Goal: Feedback & Contribution: Leave review/rating

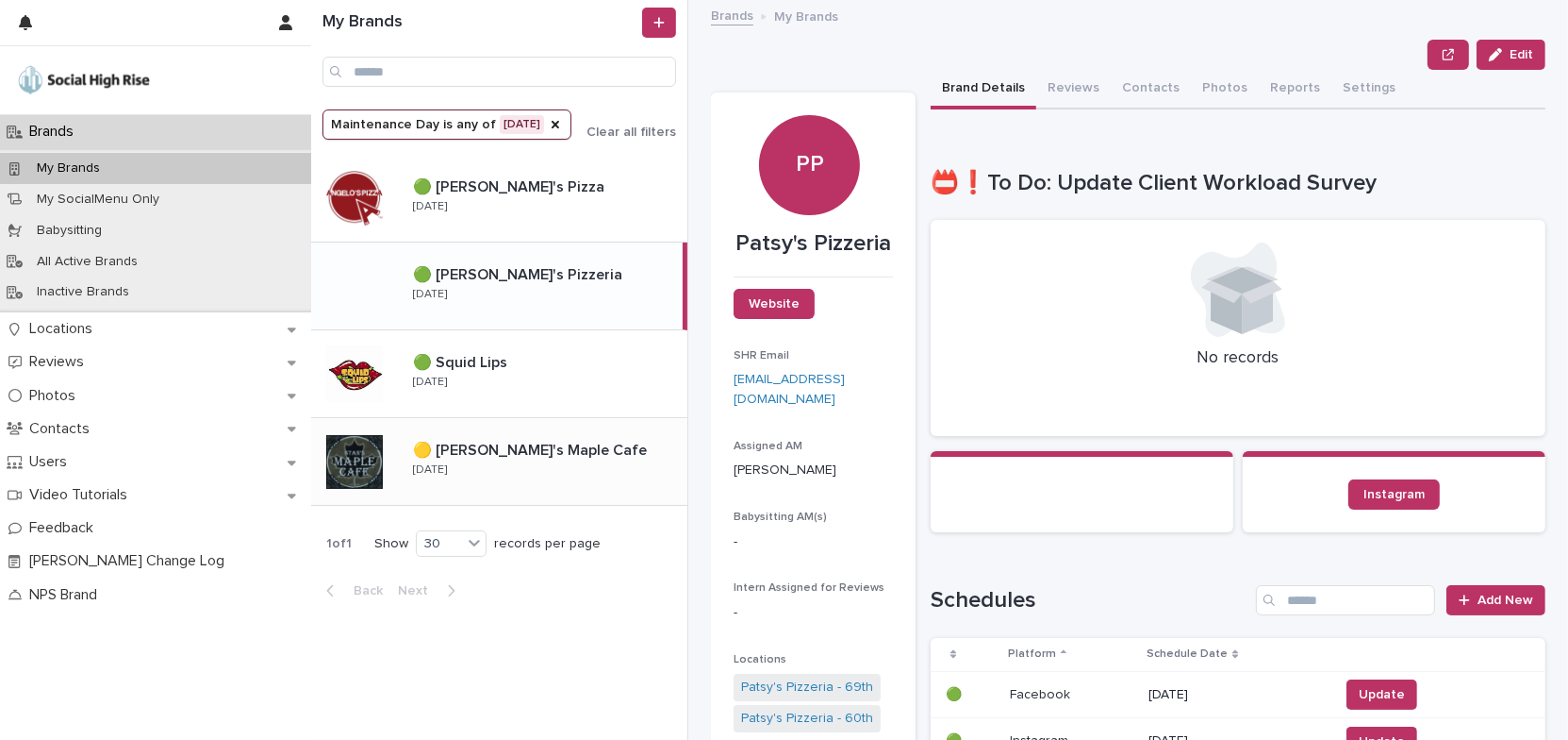
click at [590, 468] on div "🟡 [PERSON_NAME]'s Maple Cafe 🟡 [PERSON_NAME]'s Maple Cafe [DATE]" at bounding box center [543, 461] width 290 height 55
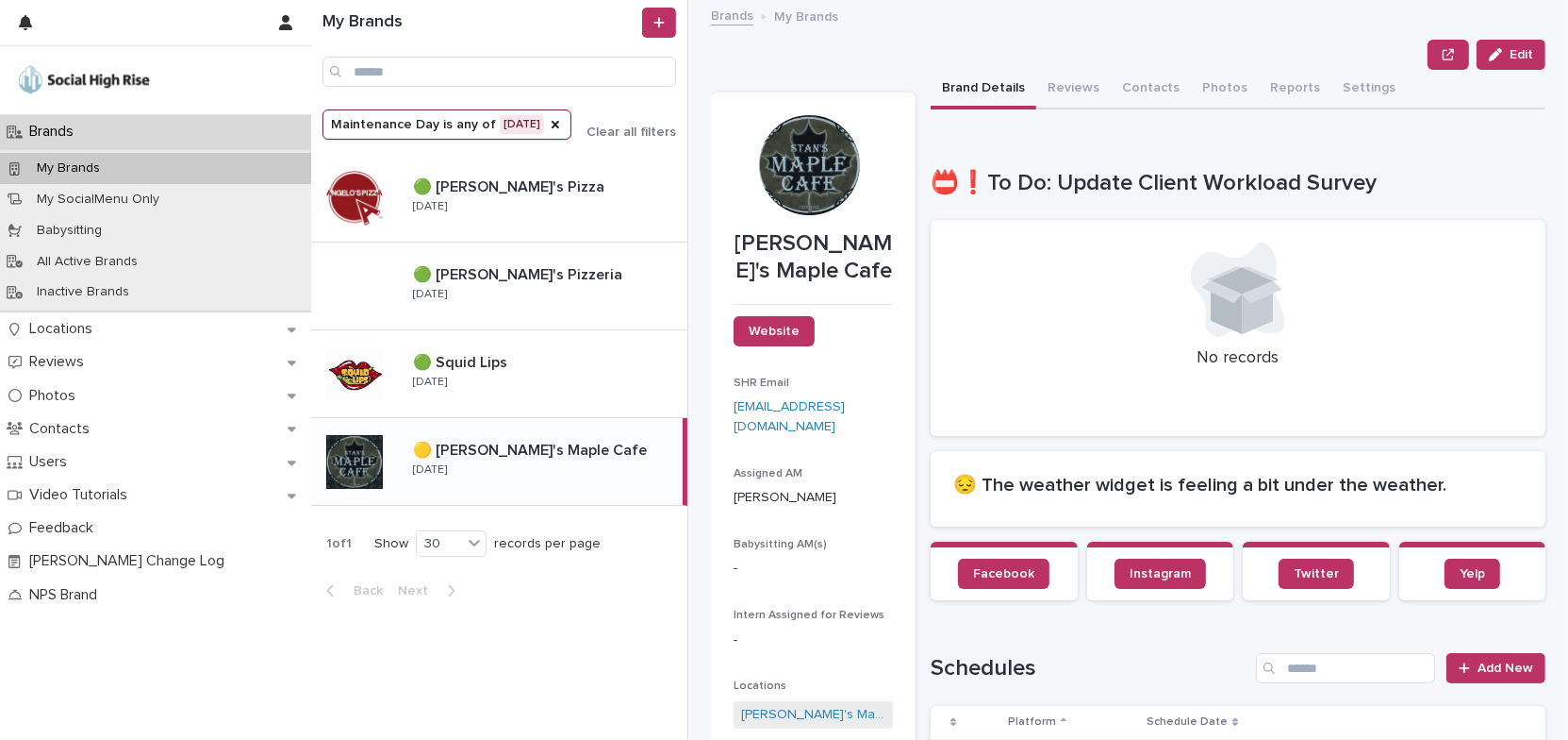
scroll to position [342, 0]
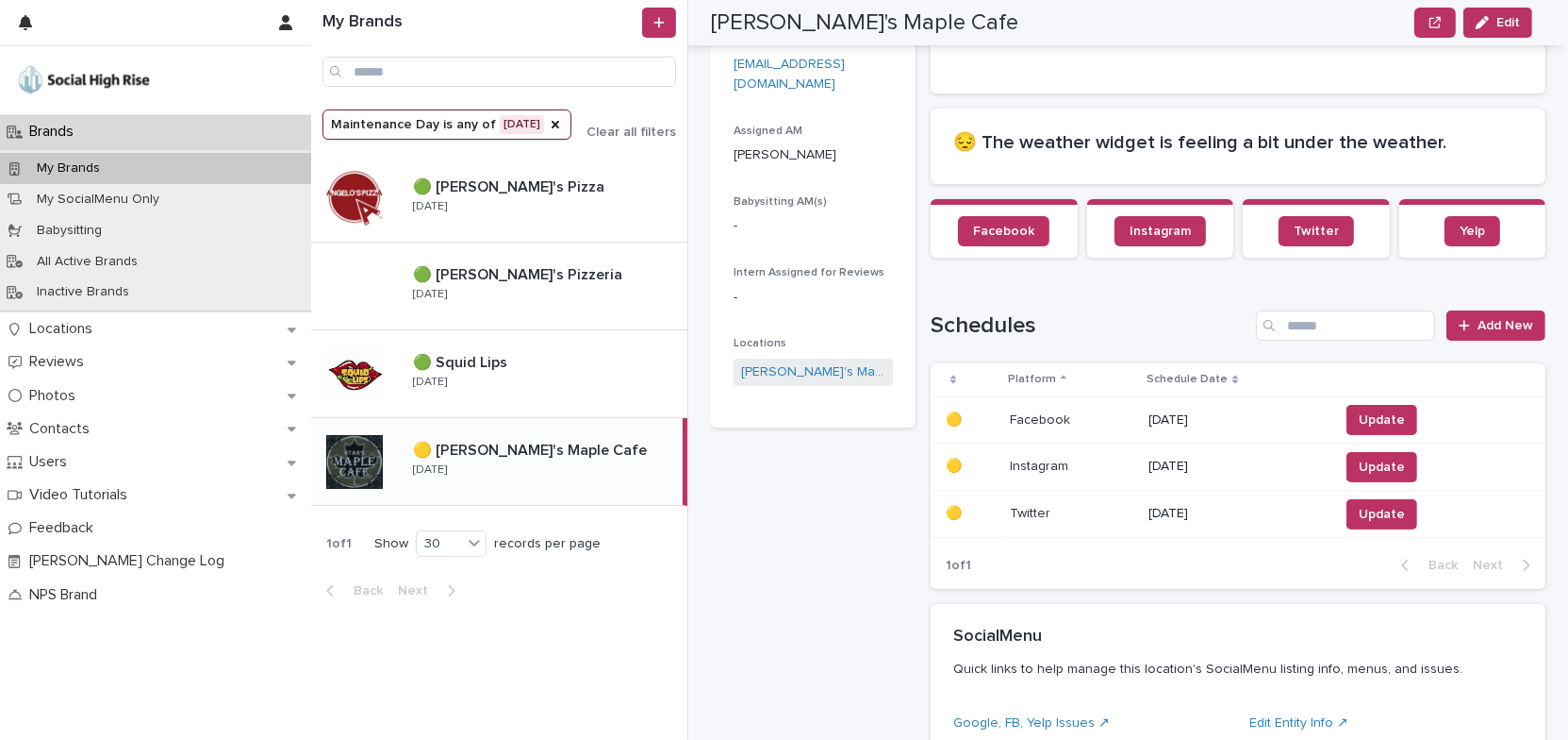
click at [1167, 418] on p "08/26/2025" at bounding box center [1236, 420] width 176 height 16
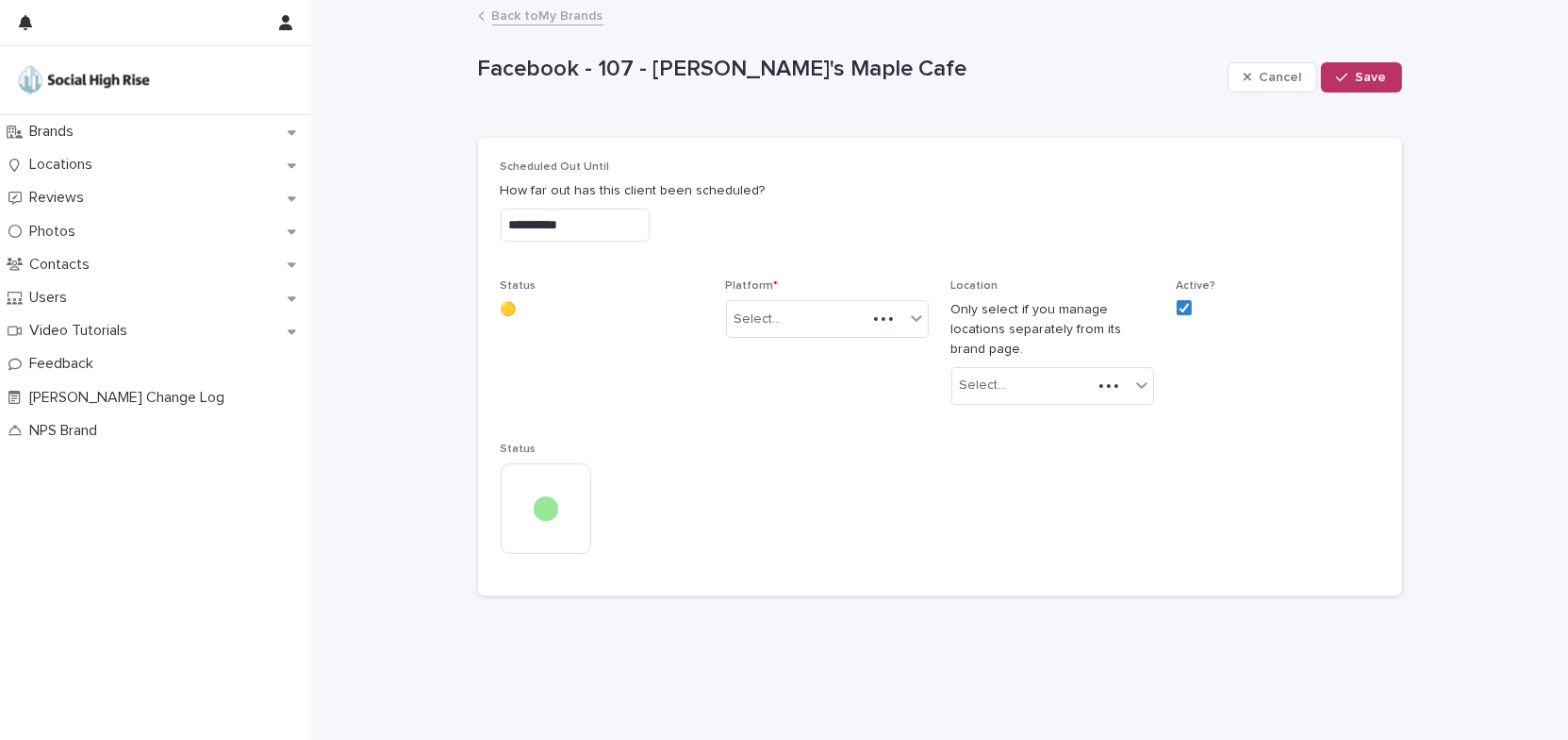
click at [599, 224] on input "**********" at bounding box center [575, 225] width 149 height 33
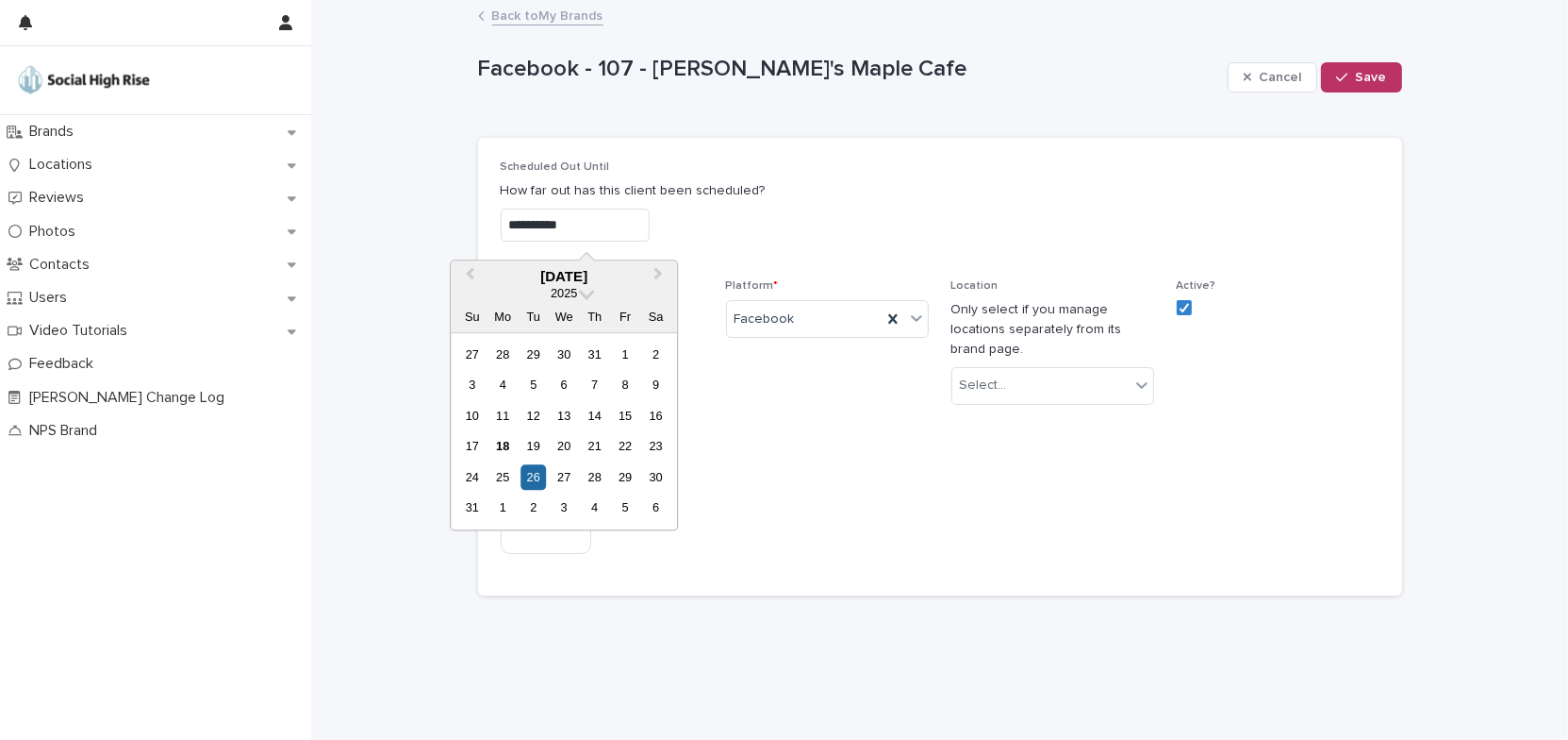
drag, startPoint x: 500, startPoint y: 507, endPoint x: 723, endPoint y: 395, distance: 249.5
click at [502, 507] on div "1" at bounding box center [503, 508] width 25 height 25
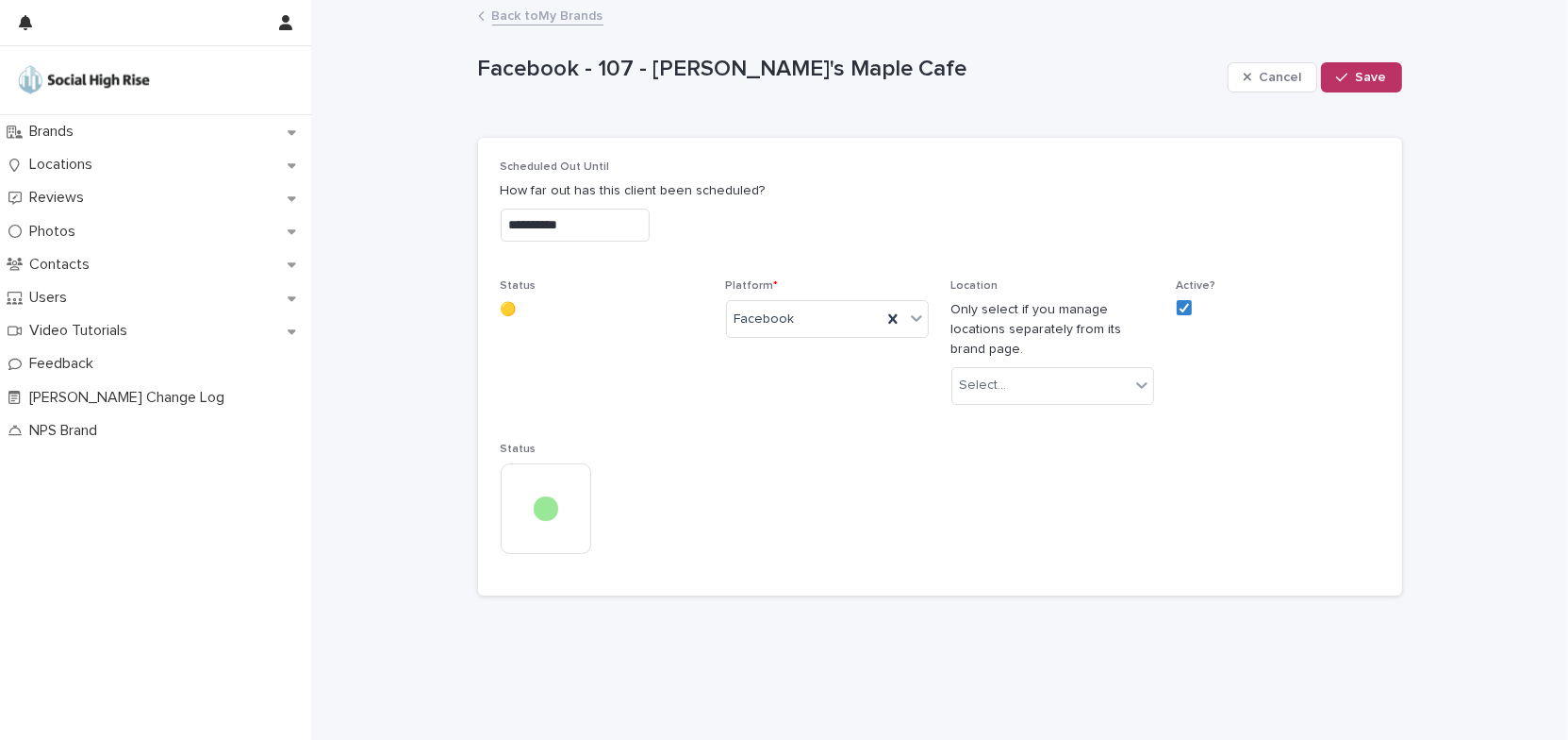
type input "**********"
click at [1372, 81] on span "Save" at bounding box center [1371, 77] width 31 height 14
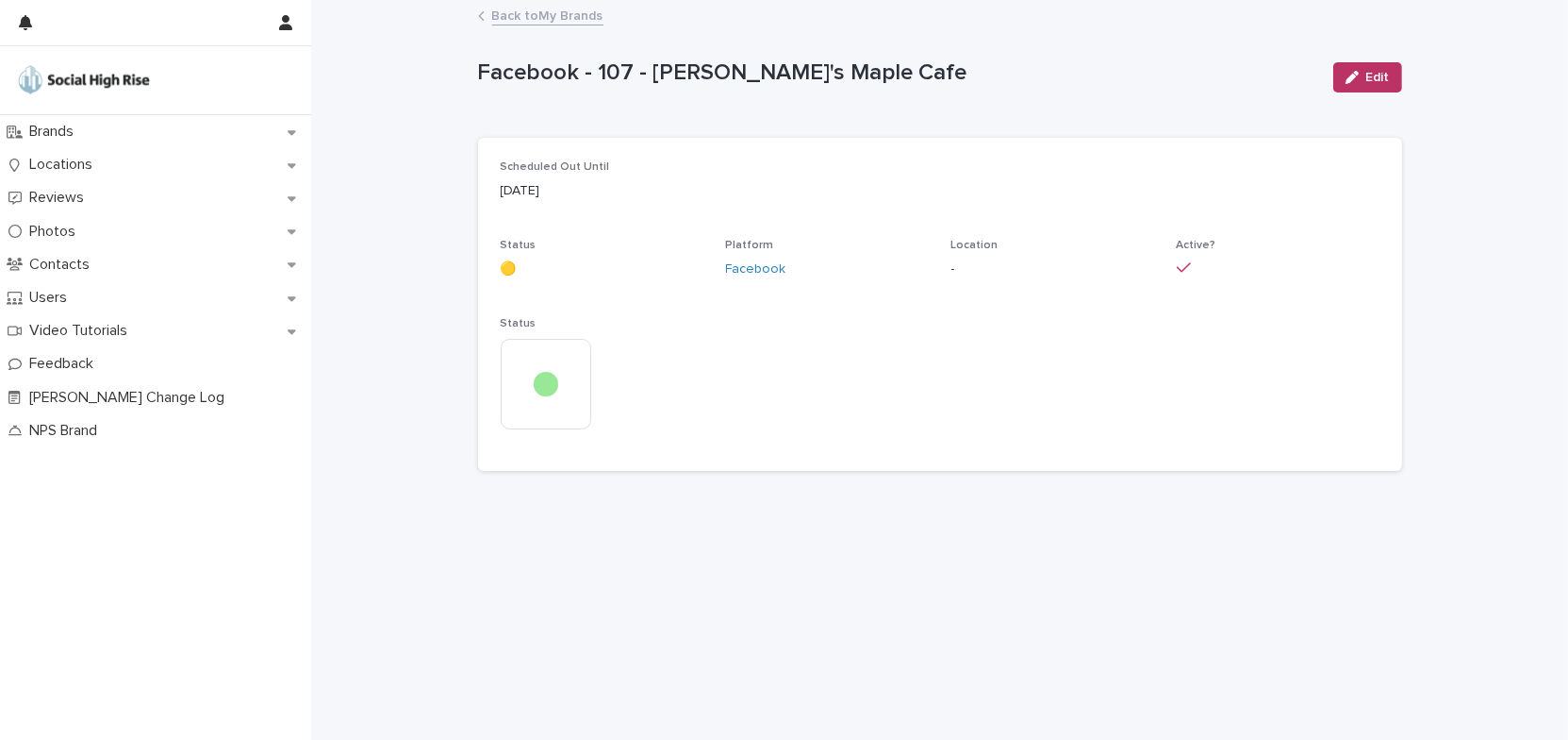
click at [577, 20] on link "Back to My Brands" at bounding box center [547, 14] width 111 height 21
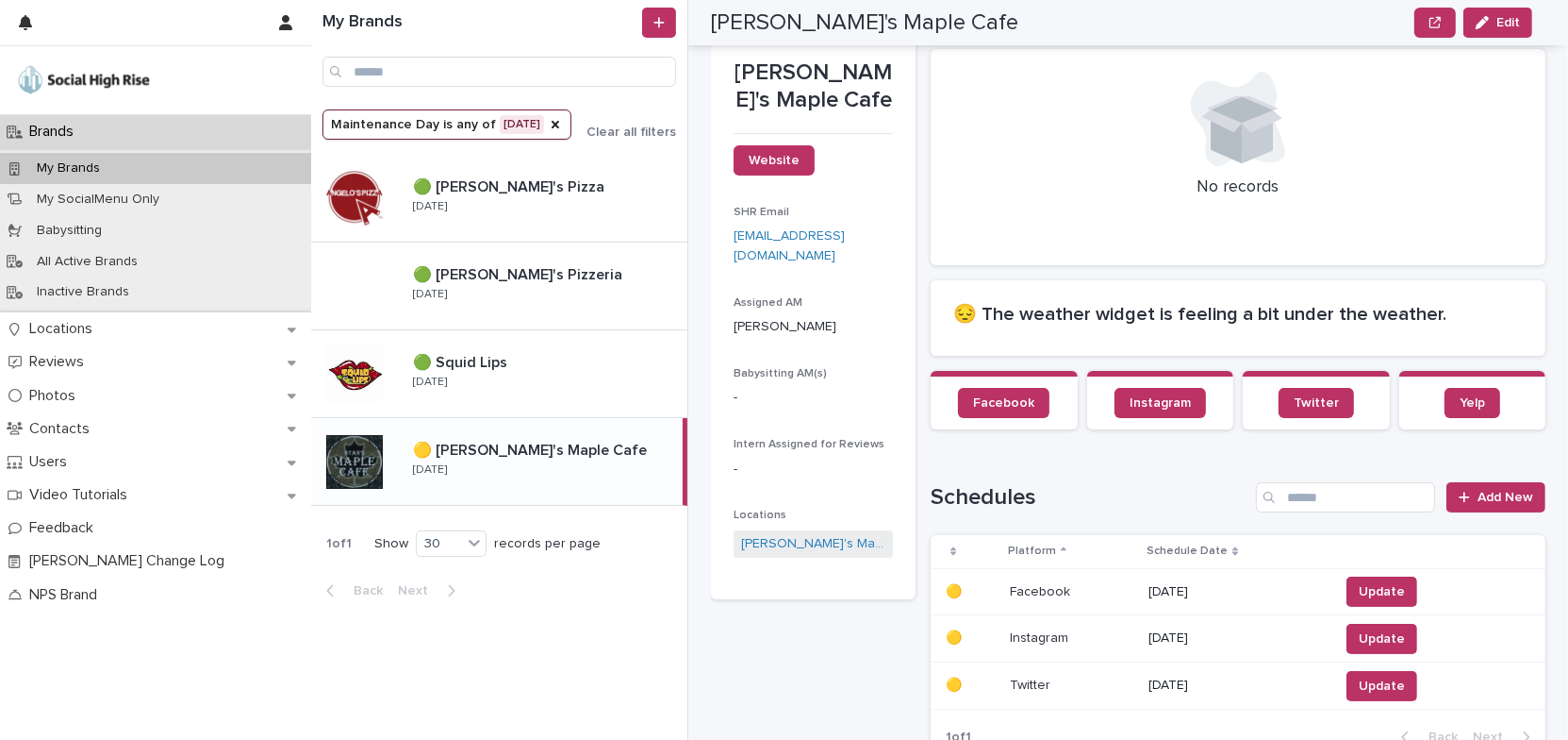
scroll to position [257, 0]
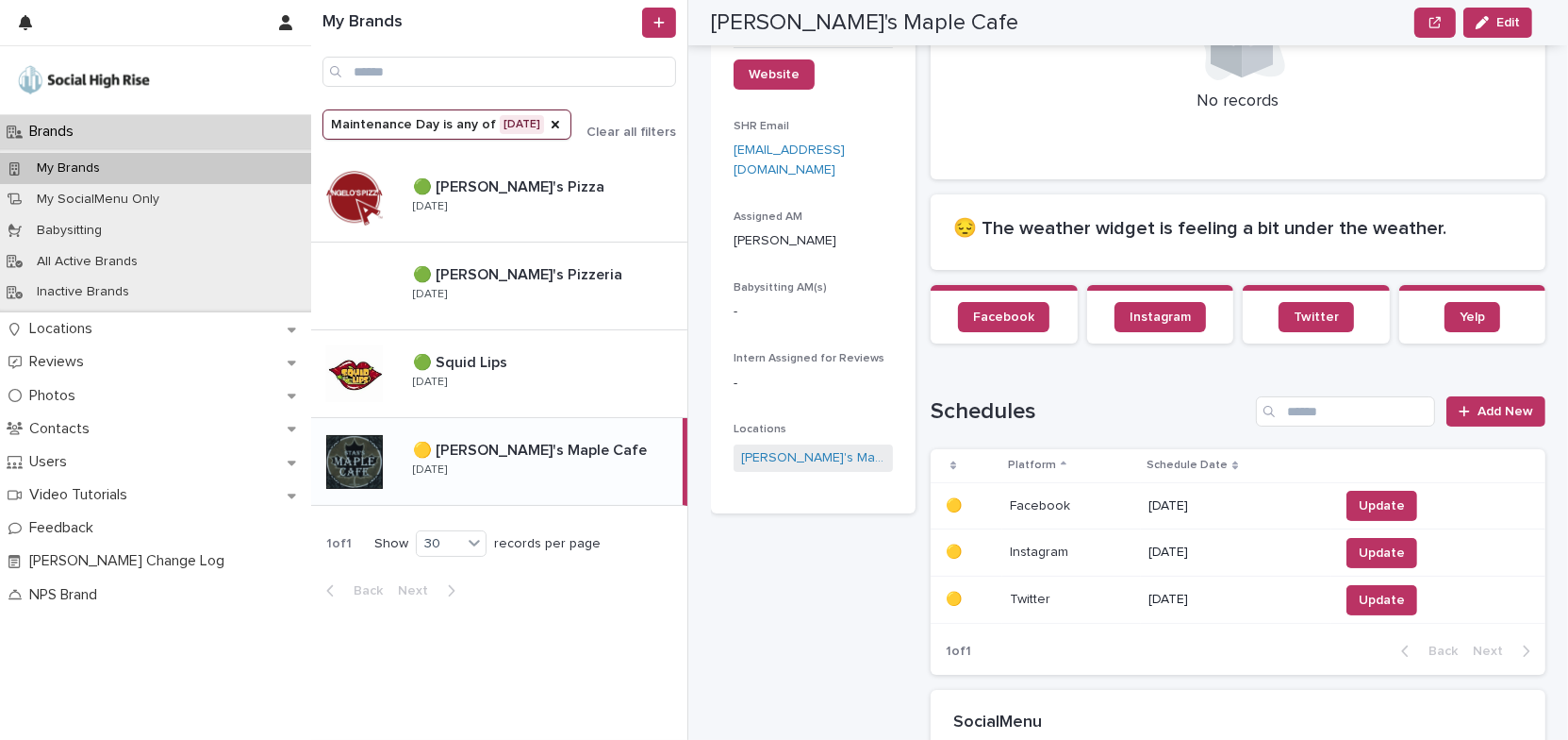
click at [1193, 498] on p "09/01/2025" at bounding box center [1236, 506] width 176 height 16
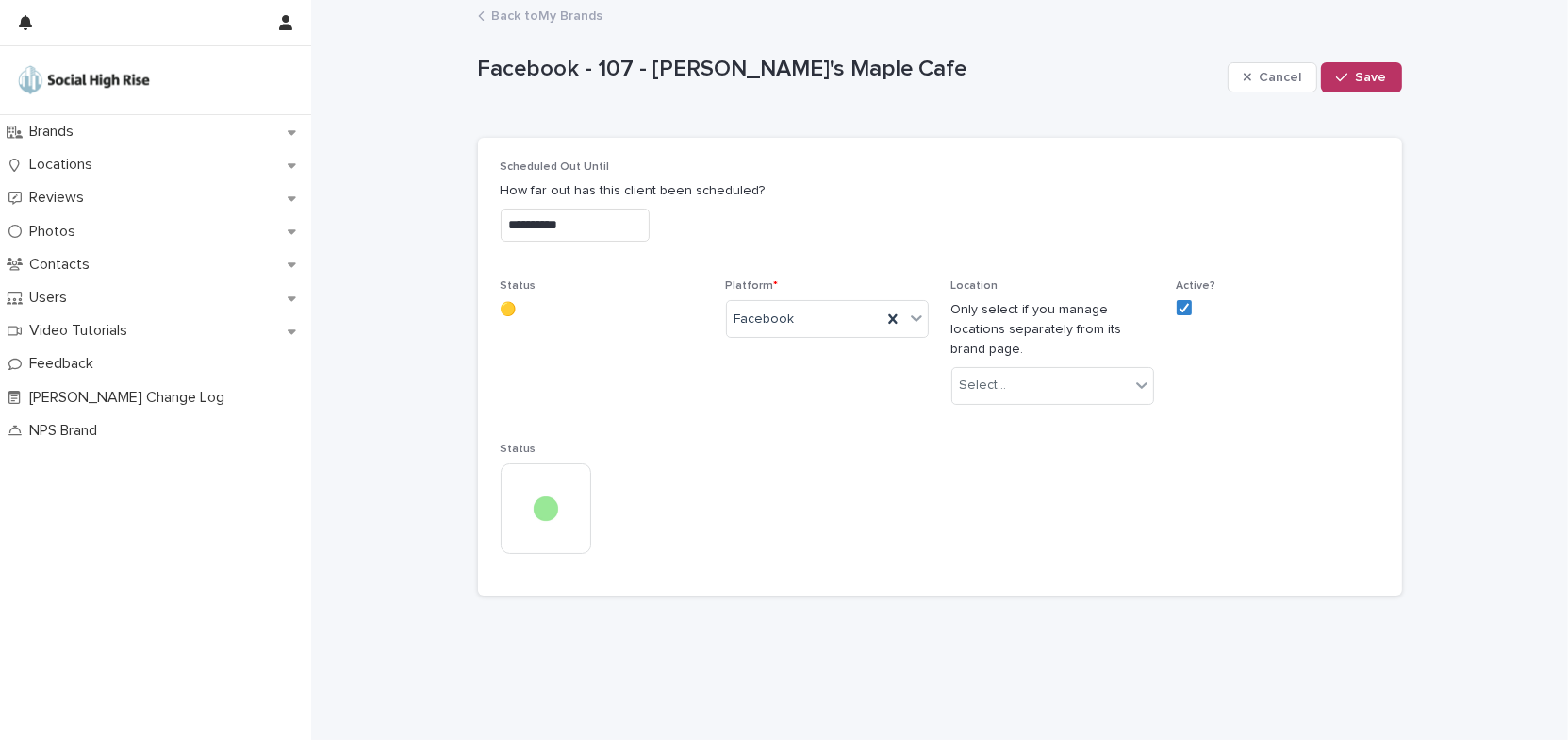
click at [645, 228] on input "**********" at bounding box center [575, 225] width 149 height 33
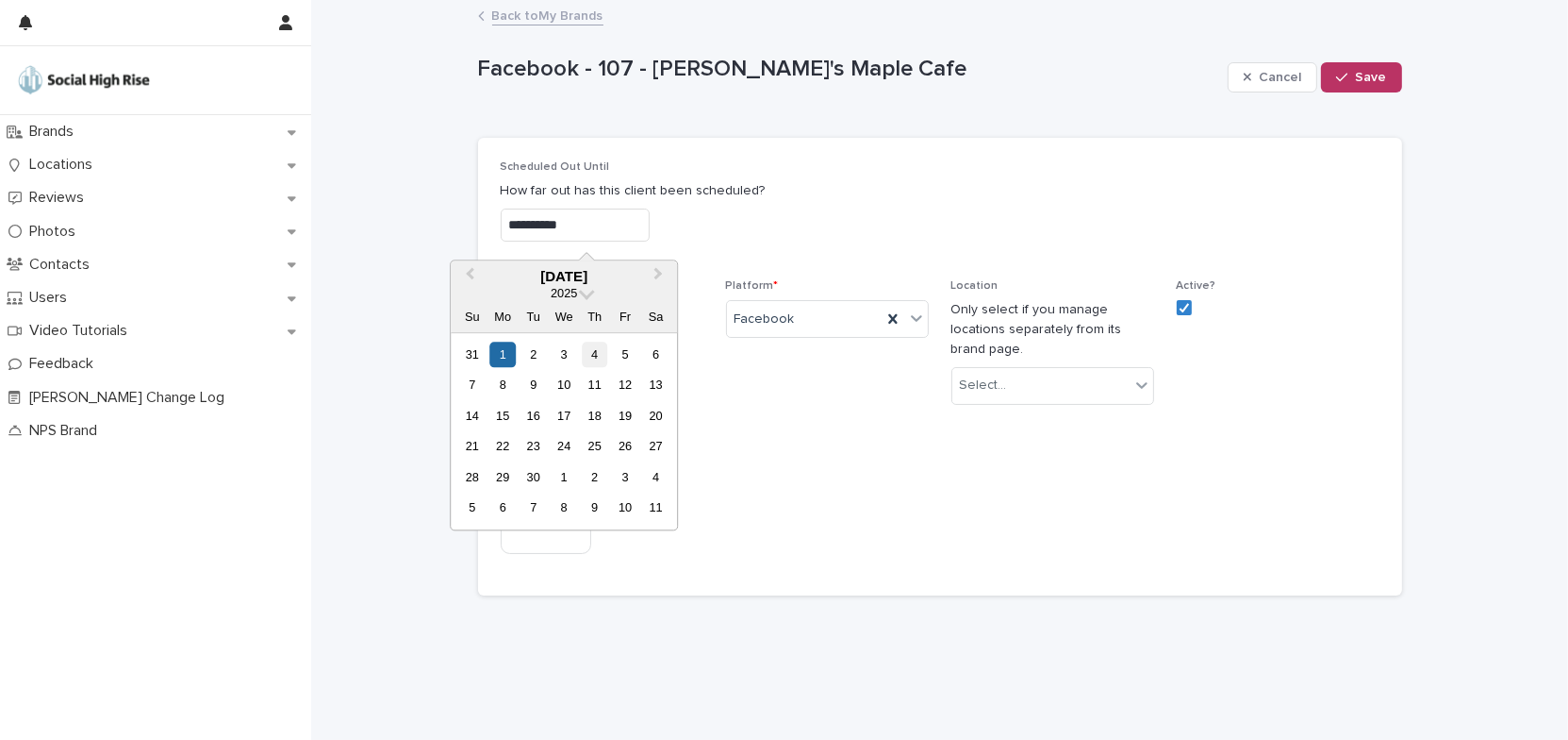
click at [592, 351] on div "4" at bounding box center [595, 354] width 25 height 25
type input "**********"
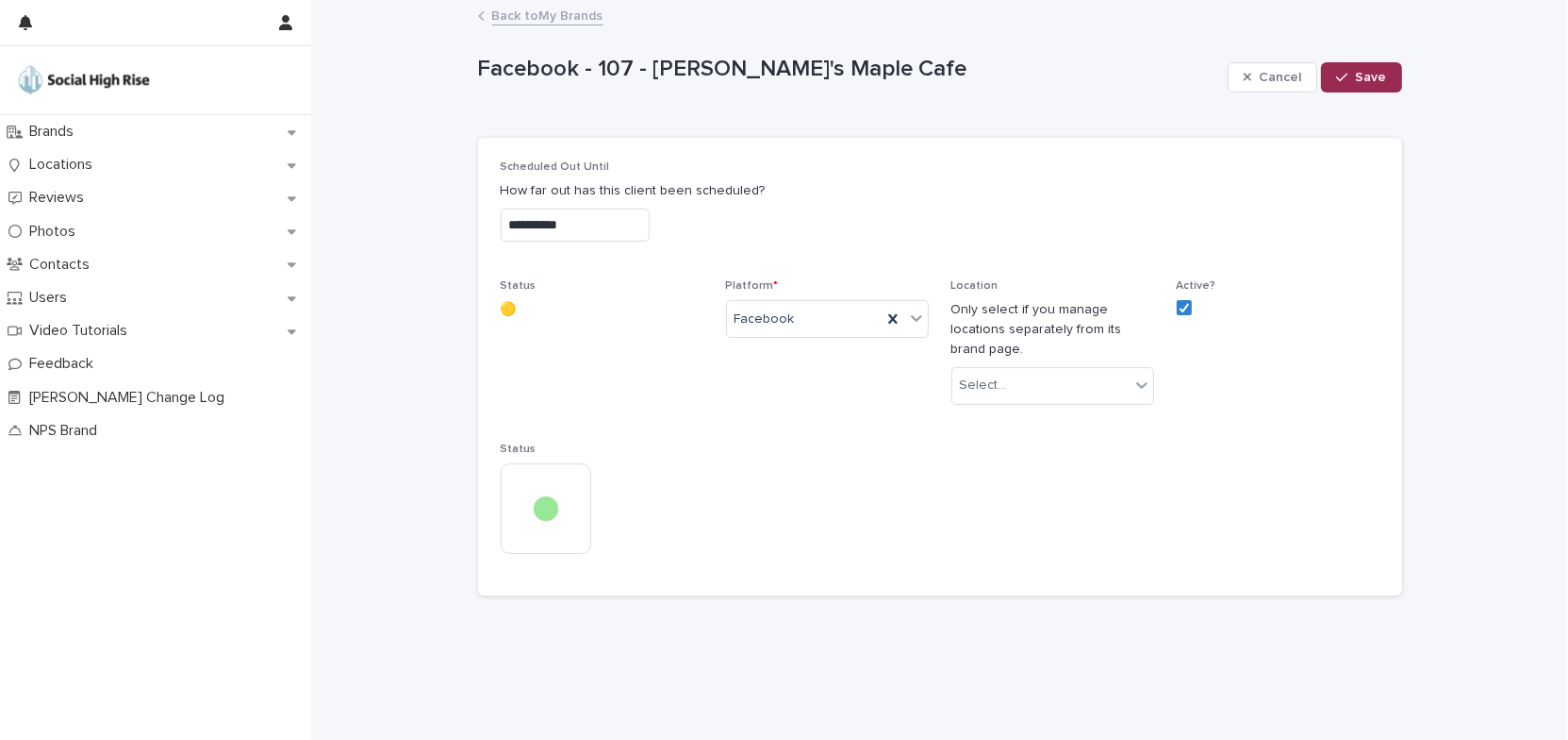
click at [1344, 80] on icon "button" at bounding box center [1342, 77] width 12 height 14
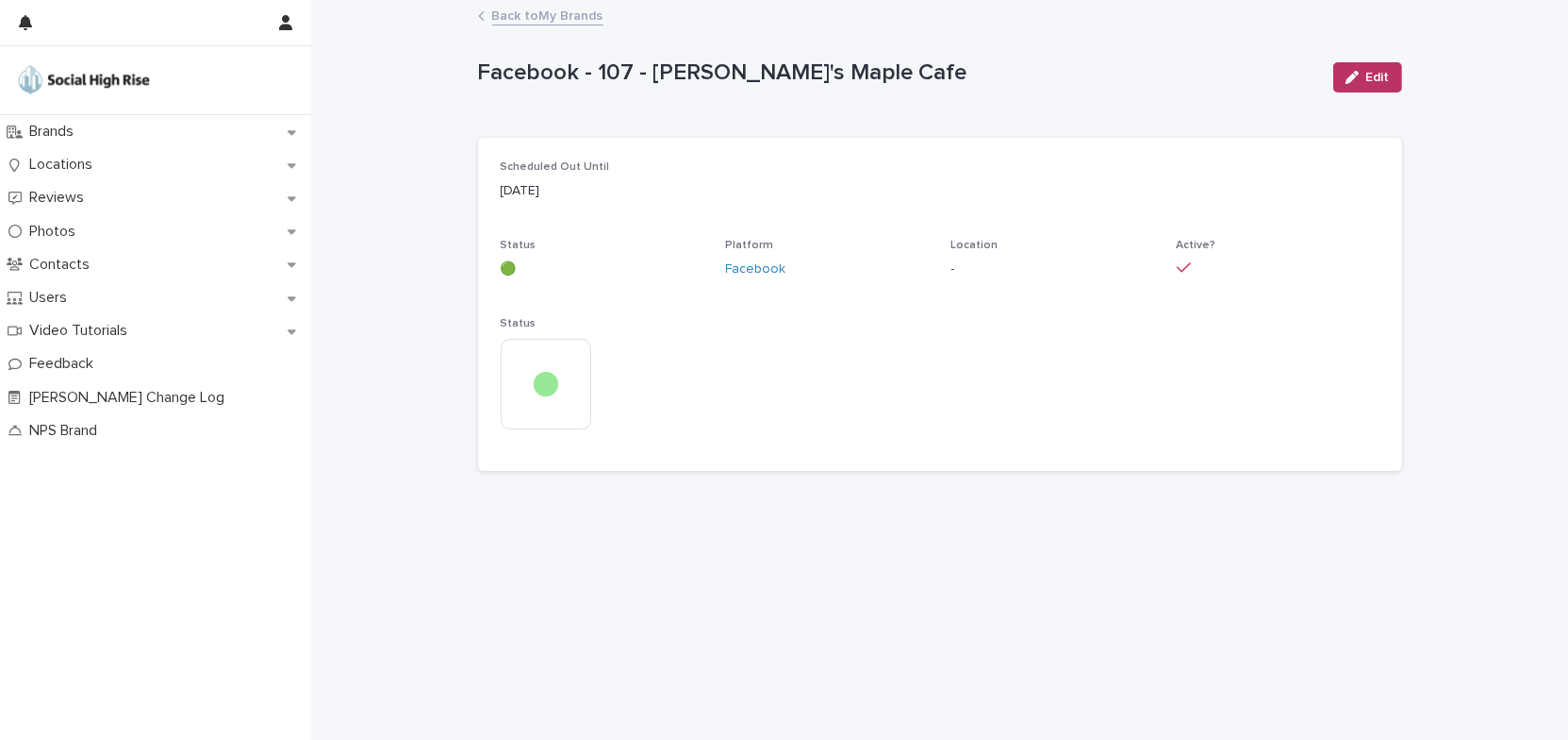
click at [537, 12] on link "Back to My Brands" at bounding box center [547, 14] width 111 height 21
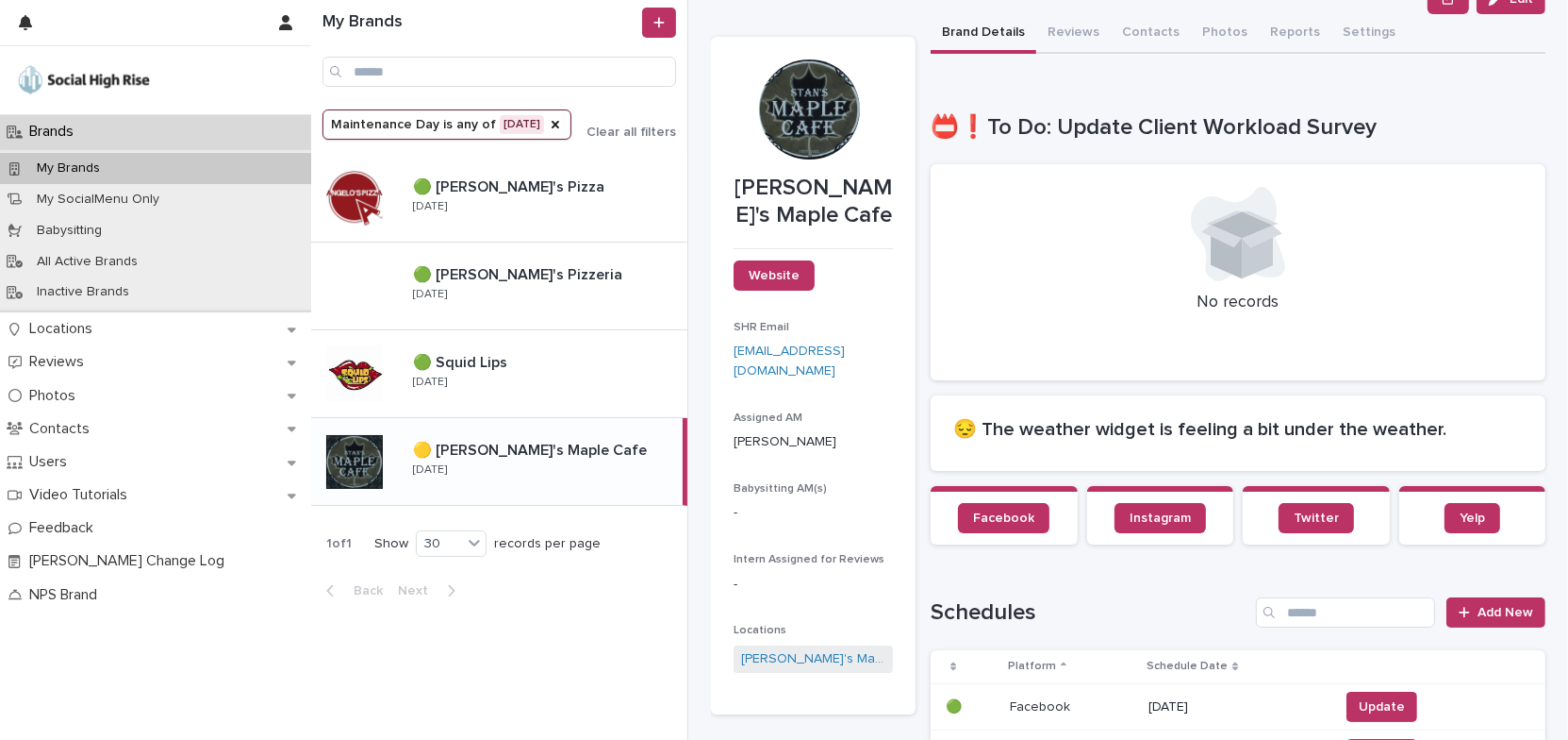
scroll to position [257, 0]
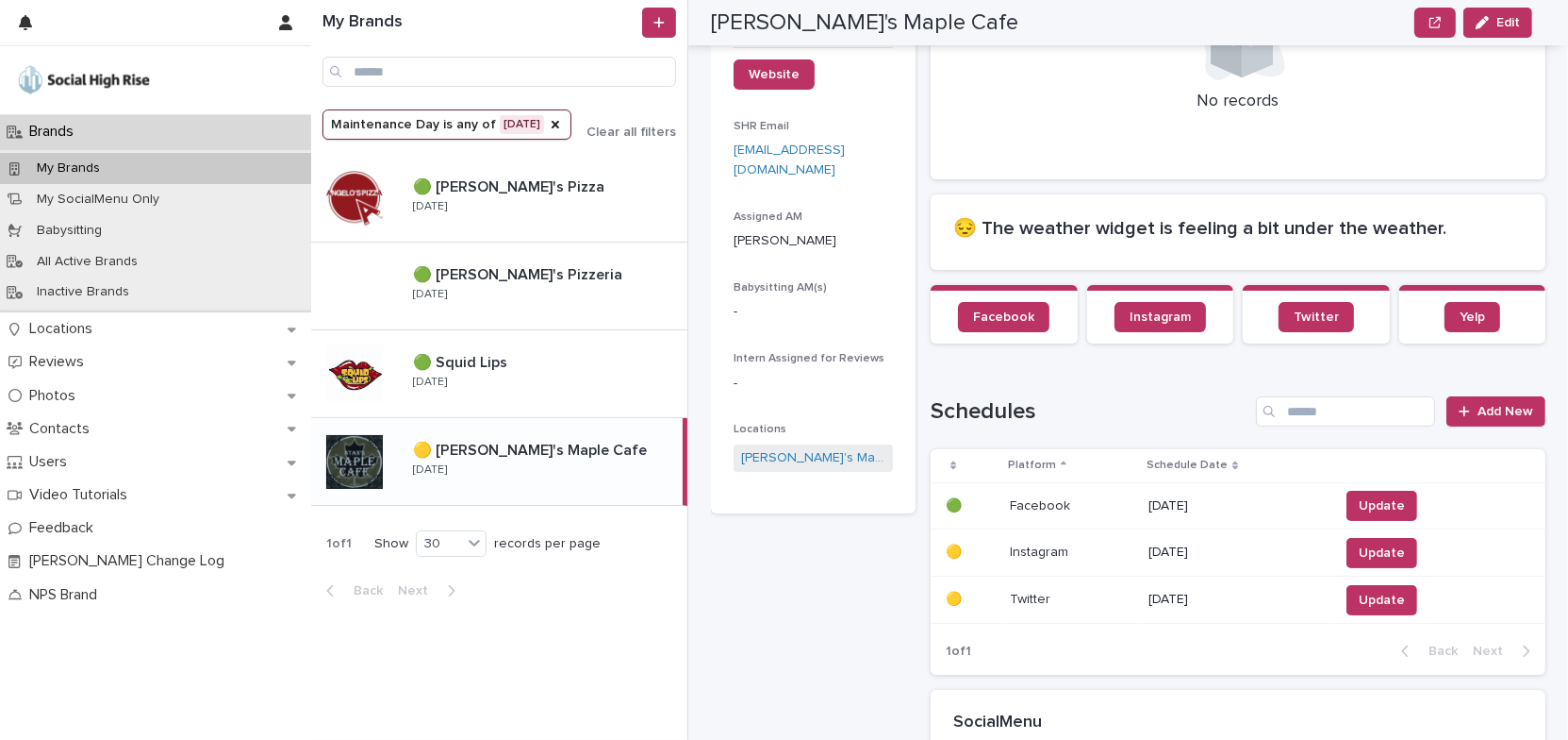
click at [1199, 544] on p "08/26/2025" at bounding box center [1236, 552] width 176 height 16
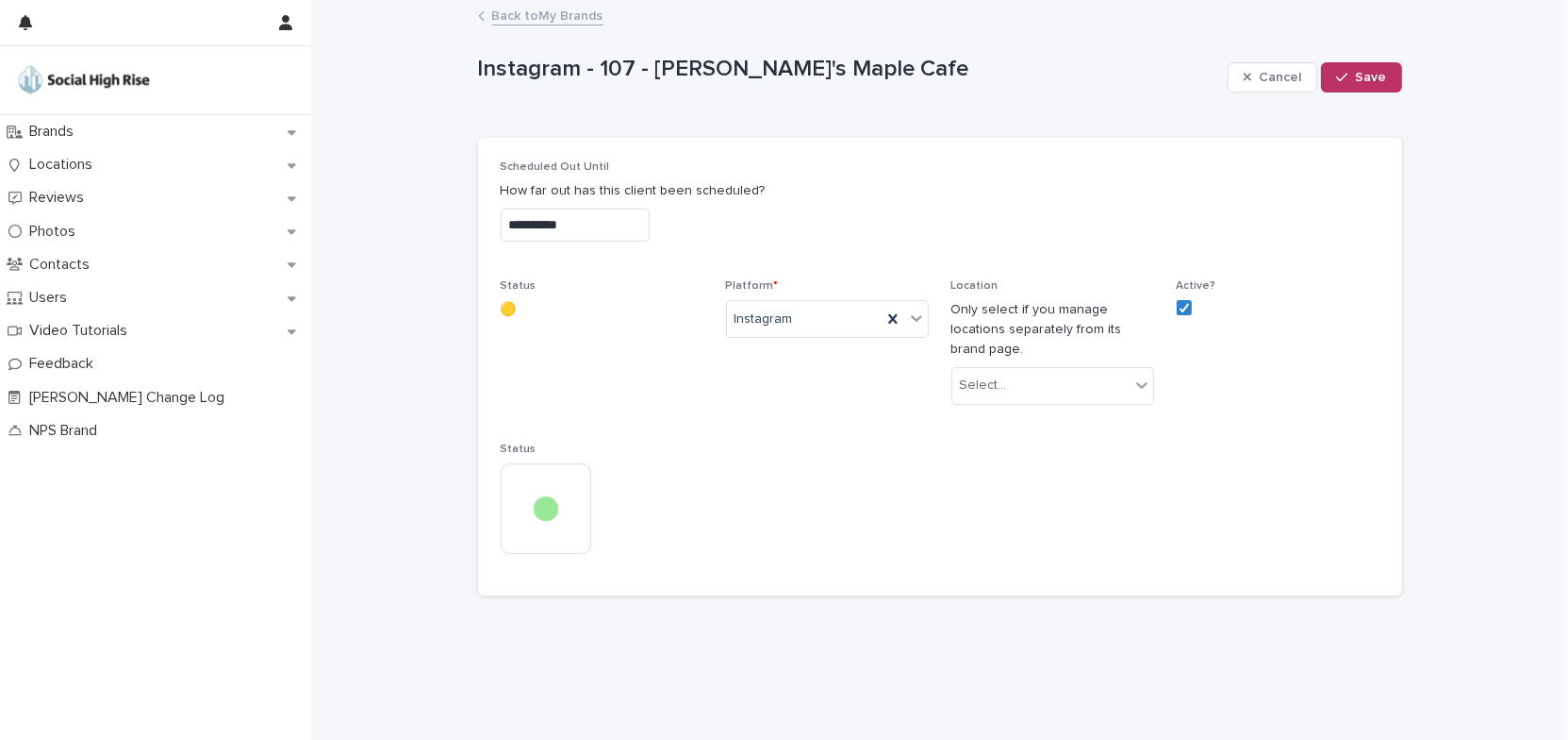
click at [650, 228] on input "**********" at bounding box center [575, 225] width 149 height 33
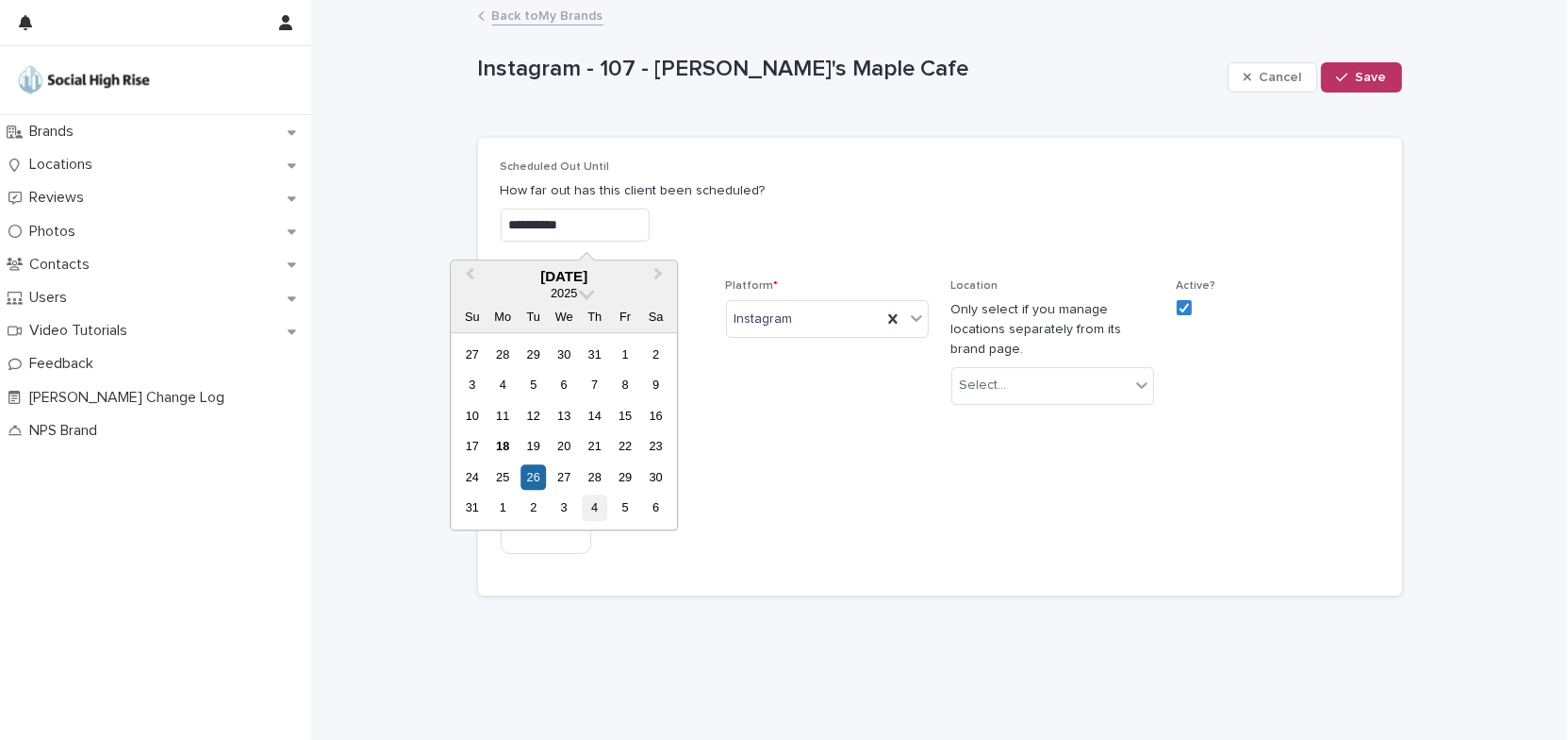
click at [598, 506] on div "4" at bounding box center [595, 508] width 25 height 25
type input "**********"
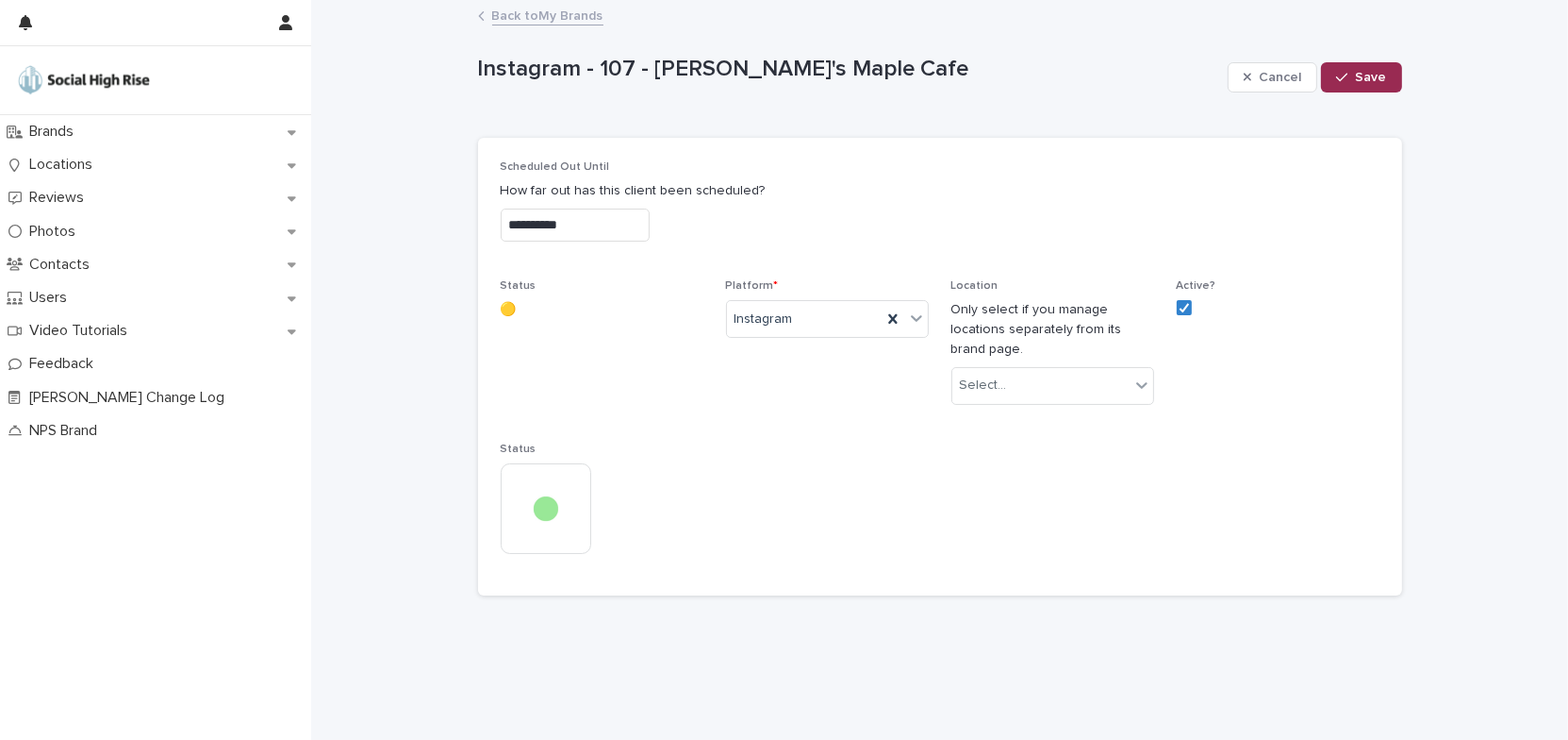
click at [1358, 83] on span "Save" at bounding box center [1371, 77] width 31 height 14
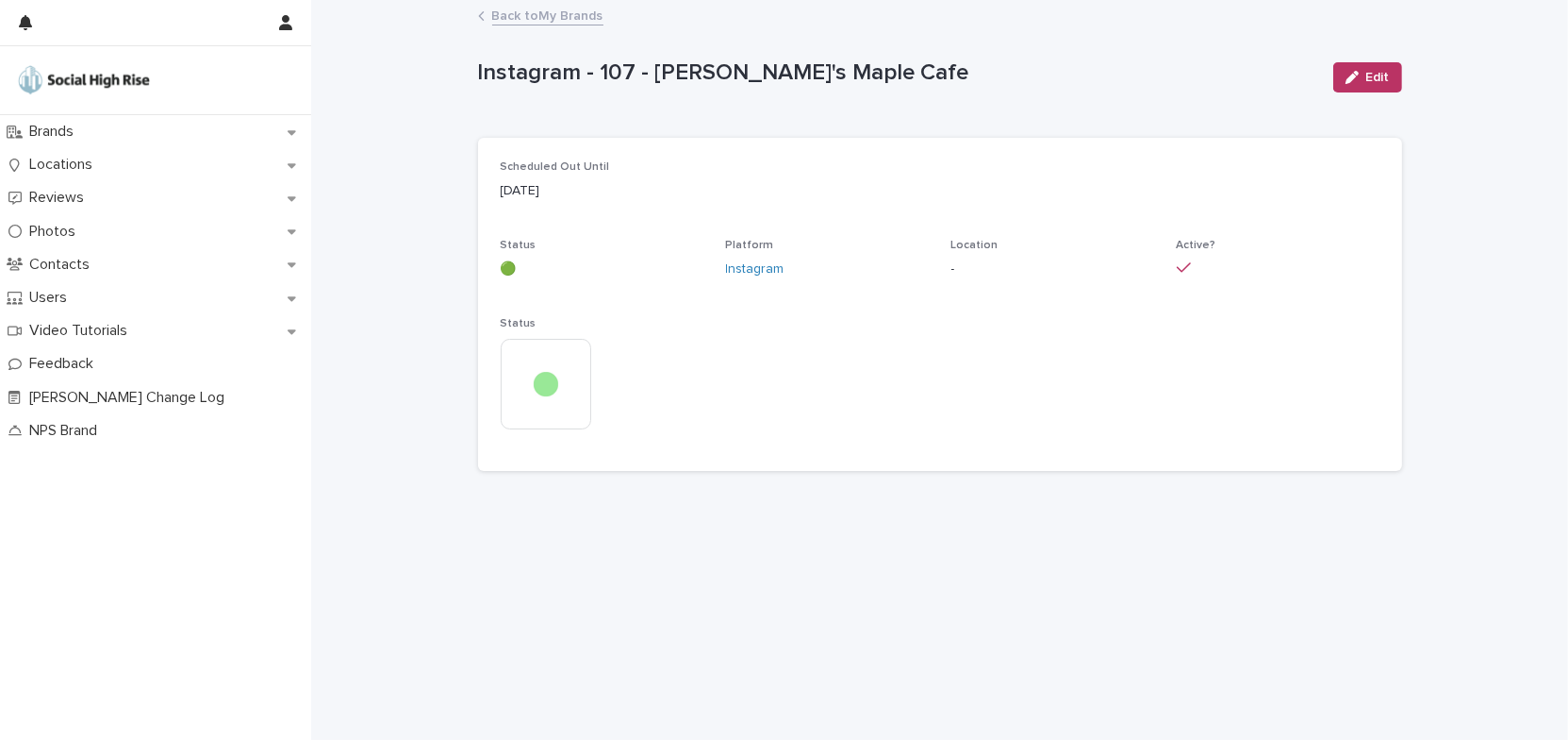
click at [589, 14] on link "Back to My Brands" at bounding box center [547, 14] width 111 height 21
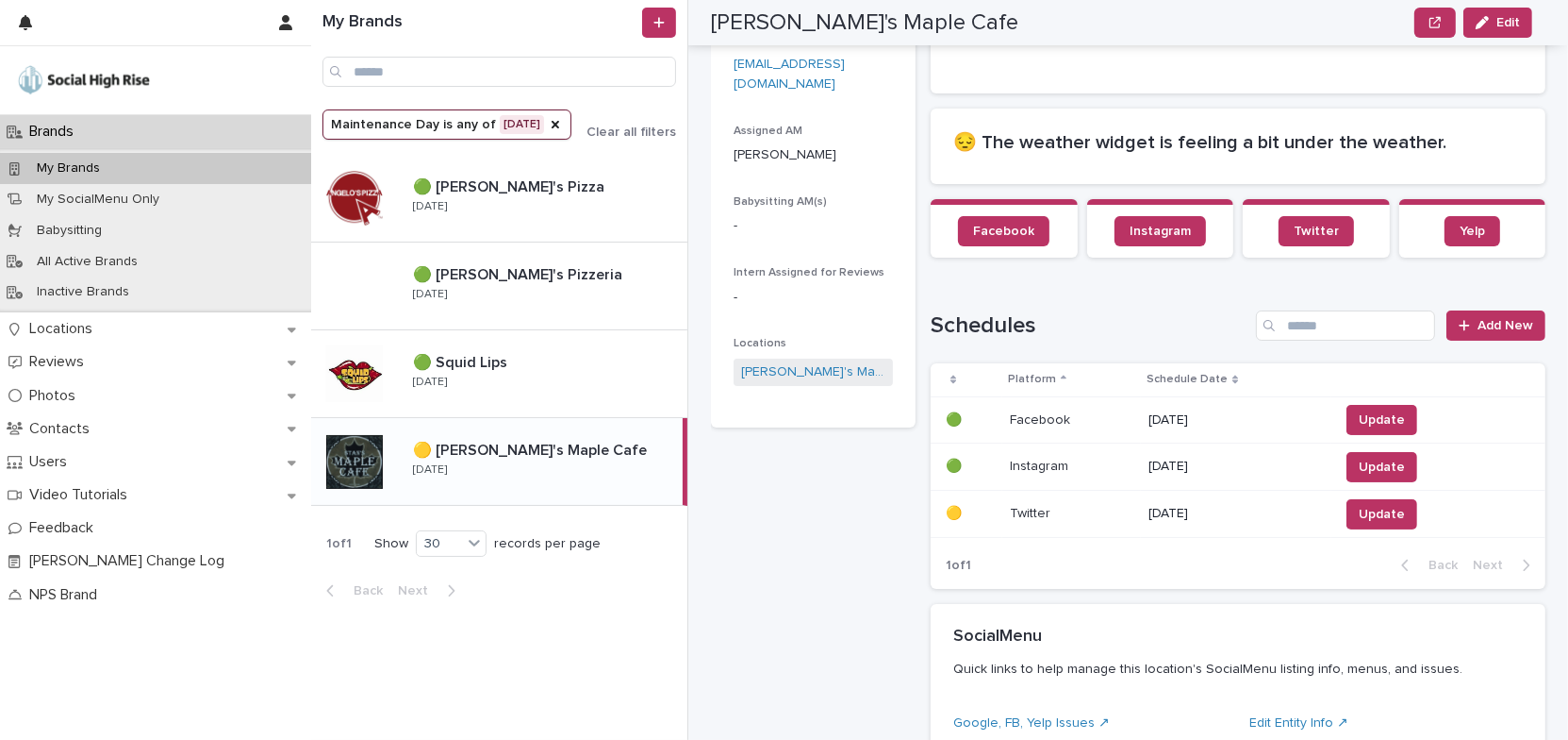
scroll to position [600, 0]
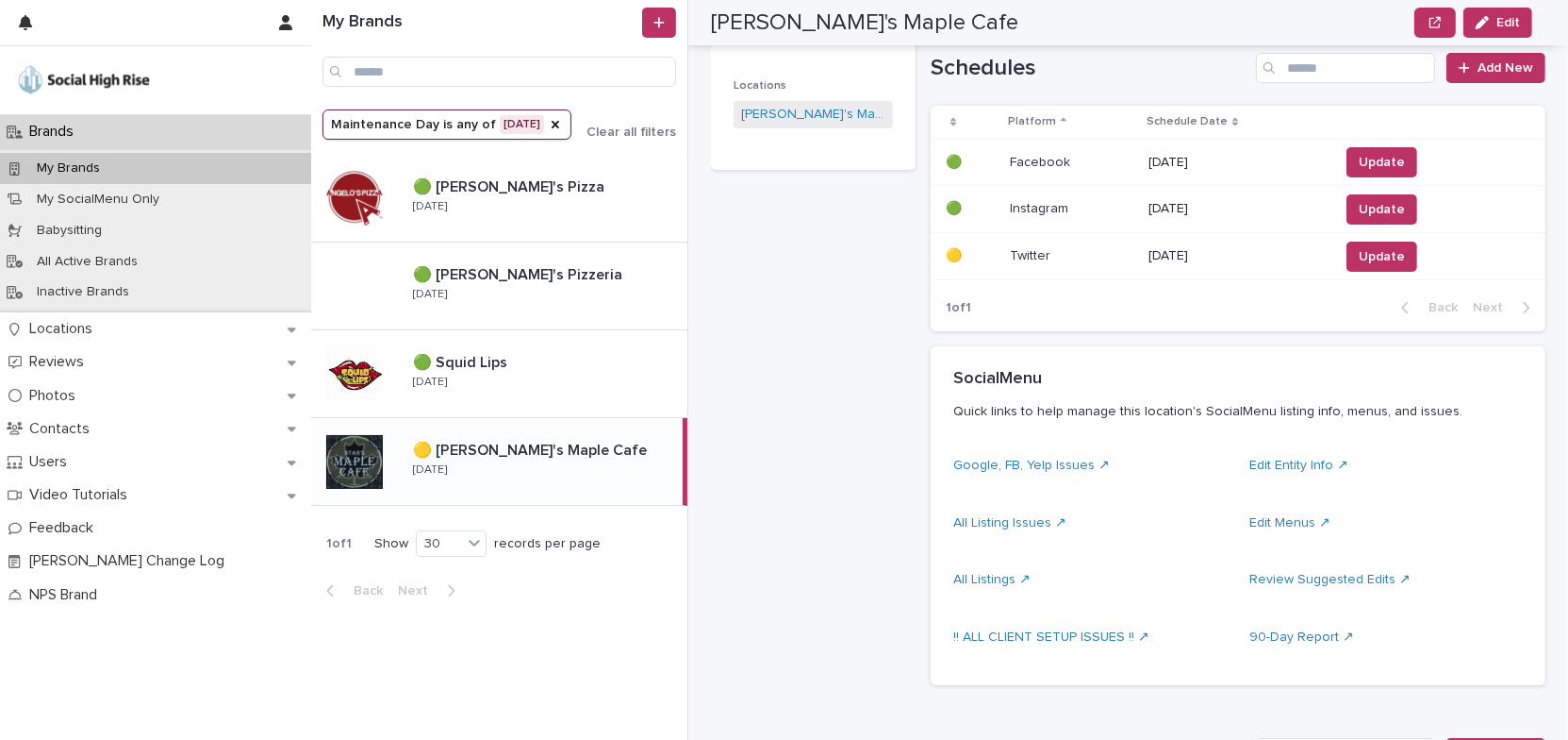
click at [1202, 251] on p "08/26/2025" at bounding box center [1236, 256] width 176 height 16
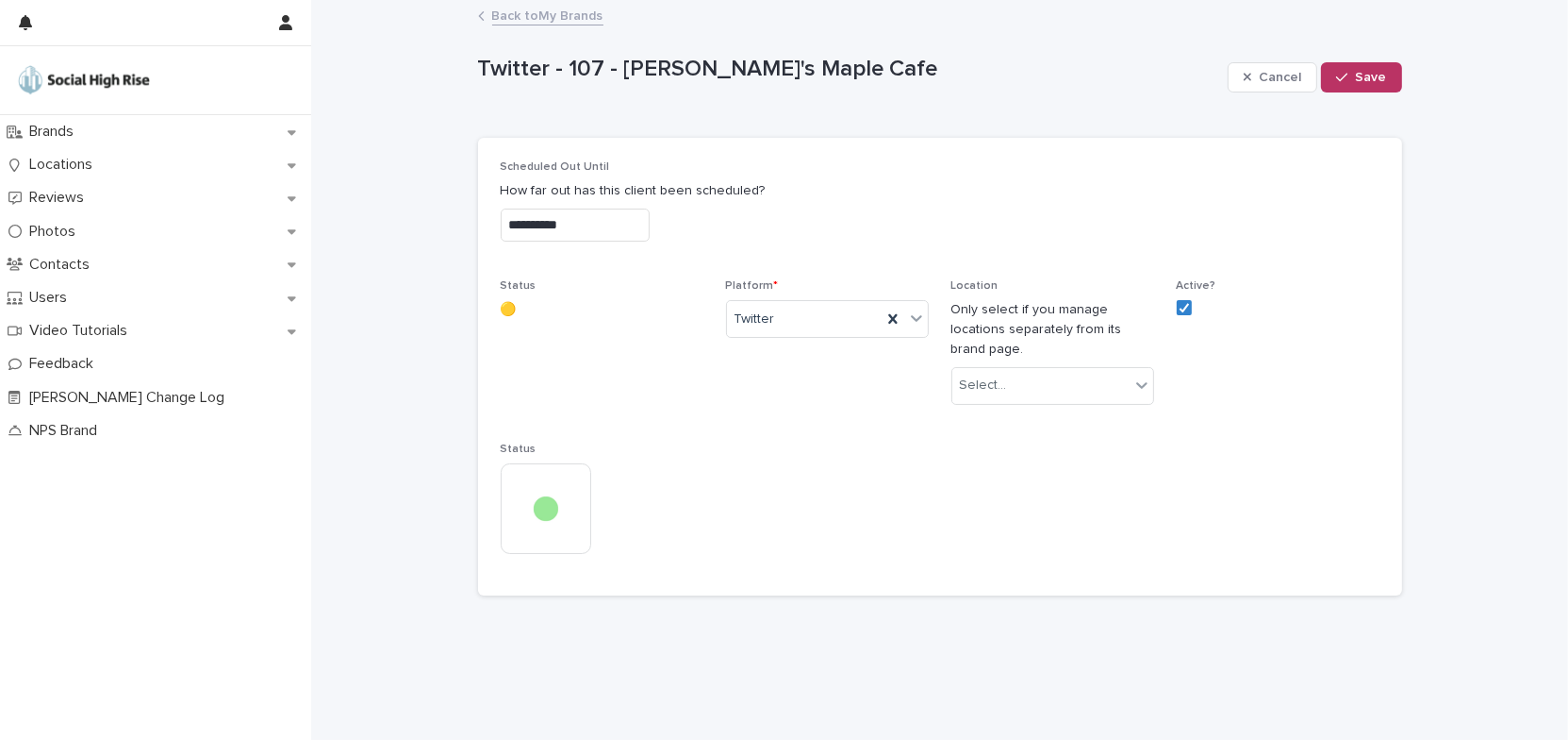
click at [650, 221] on input "**********" at bounding box center [575, 225] width 149 height 33
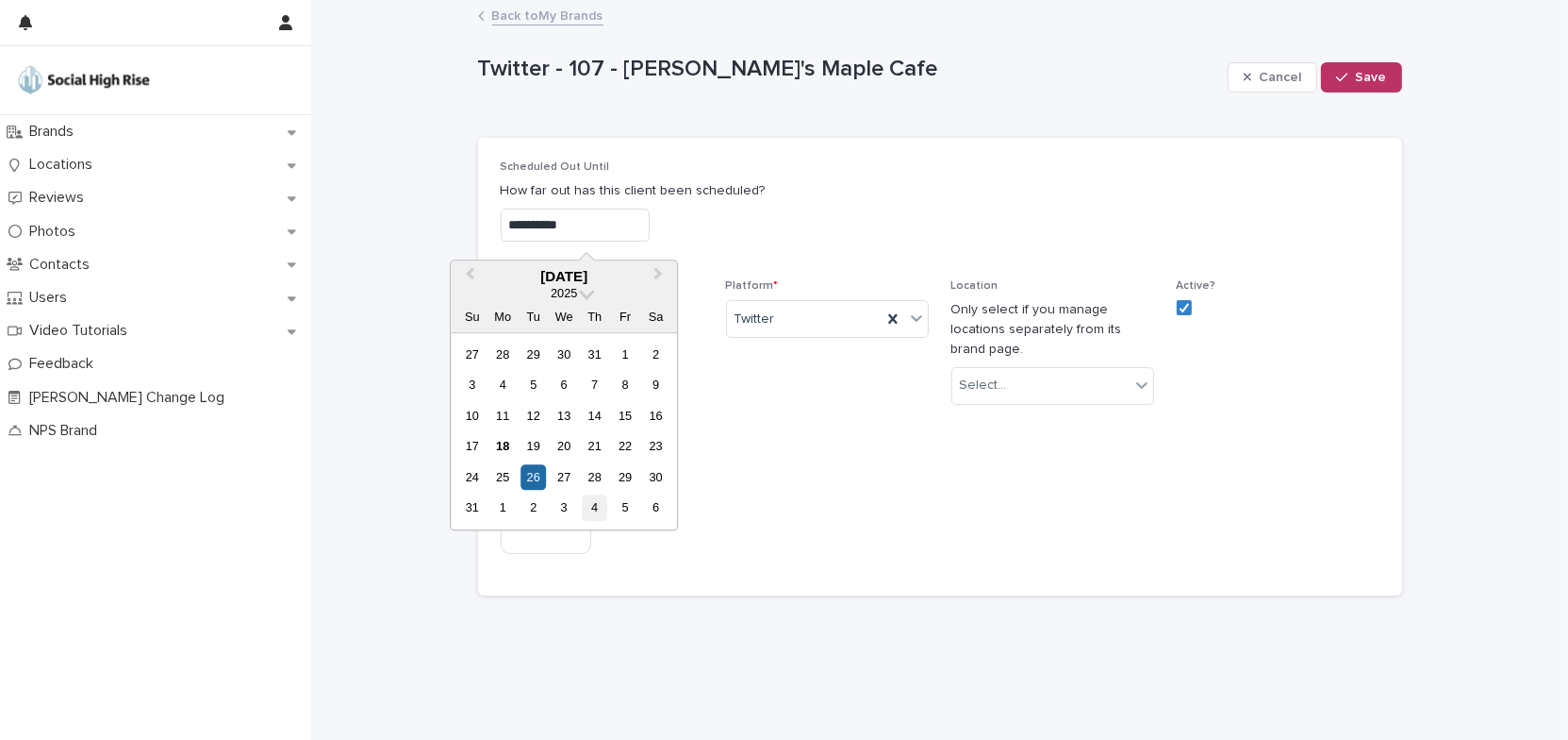
click at [598, 504] on div "4" at bounding box center [595, 508] width 25 height 25
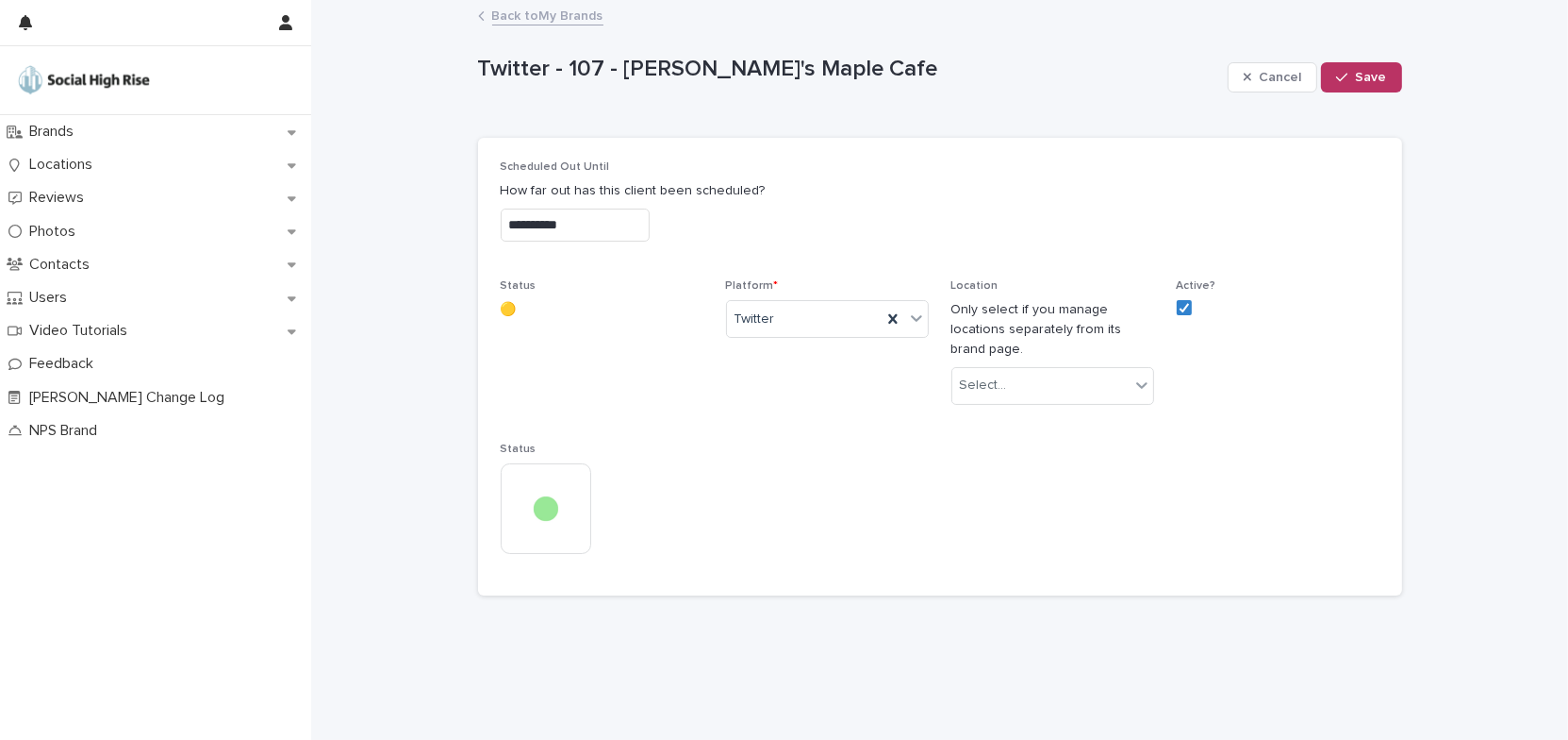
type input "**********"
click at [1374, 71] on span "Save" at bounding box center [1371, 77] width 31 height 14
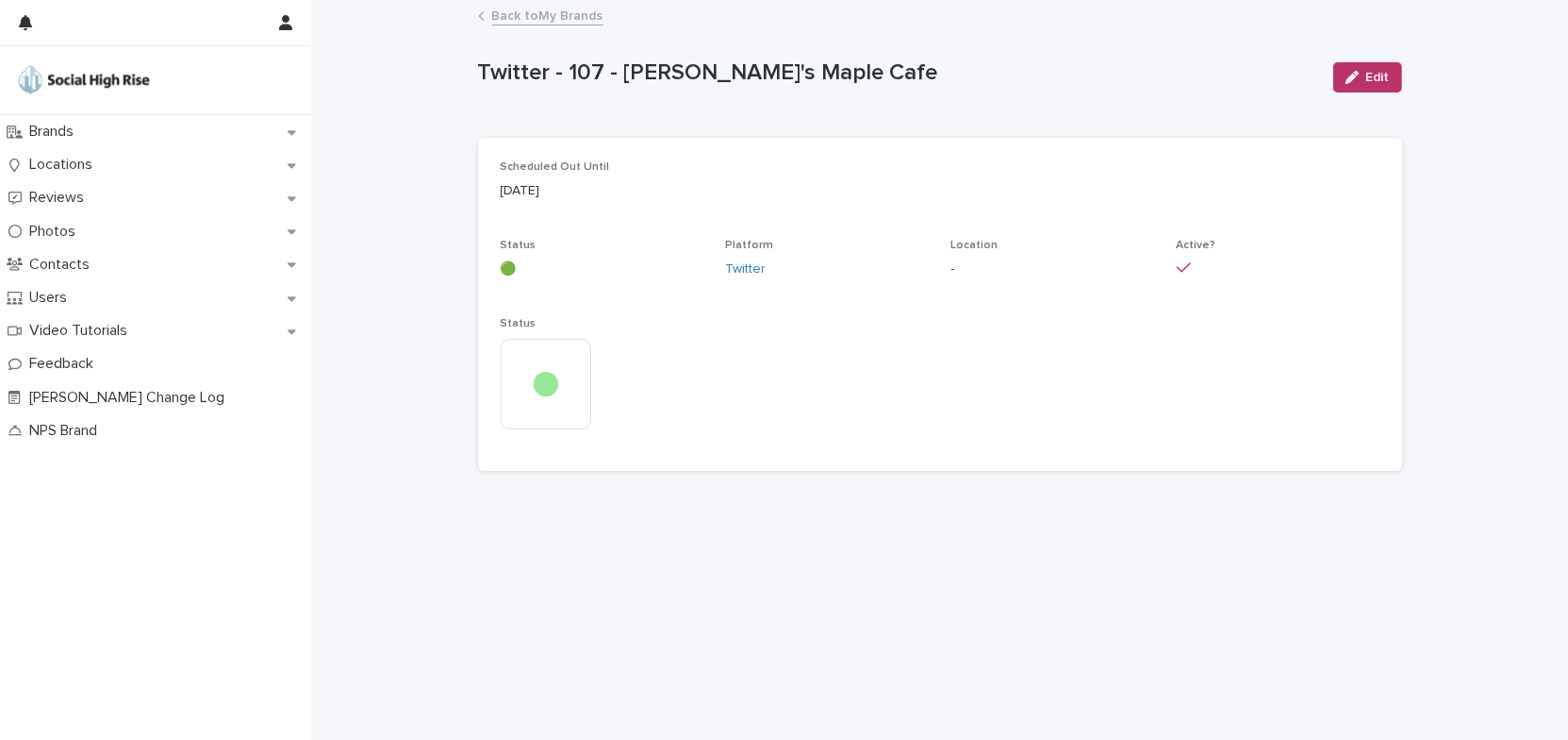
click at [583, 19] on link "Back to My Brands" at bounding box center [547, 14] width 111 height 21
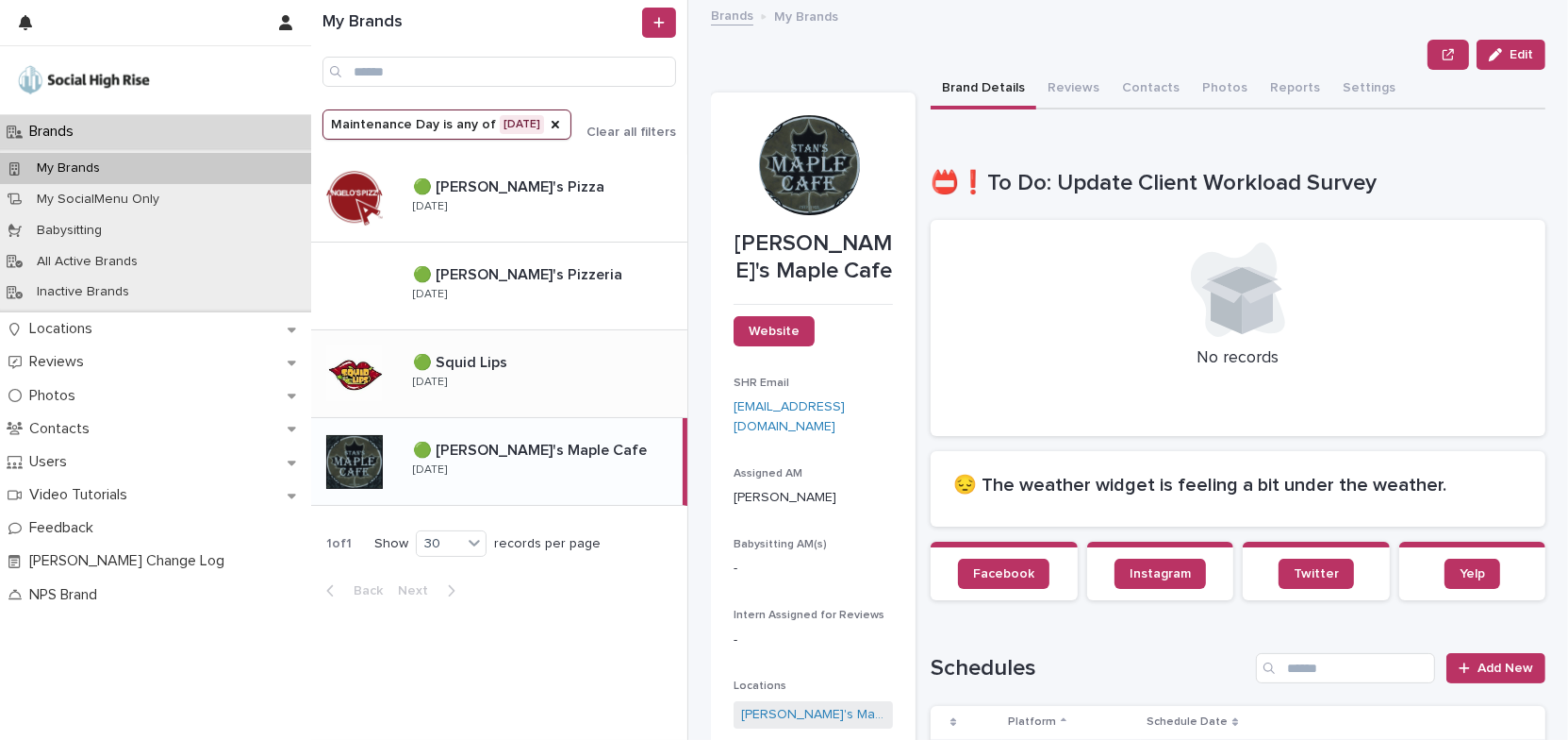
click at [623, 391] on div "🟢 Squid Lips 🟢 Squid Lips Monday" at bounding box center [543, 373] width 290 height 55
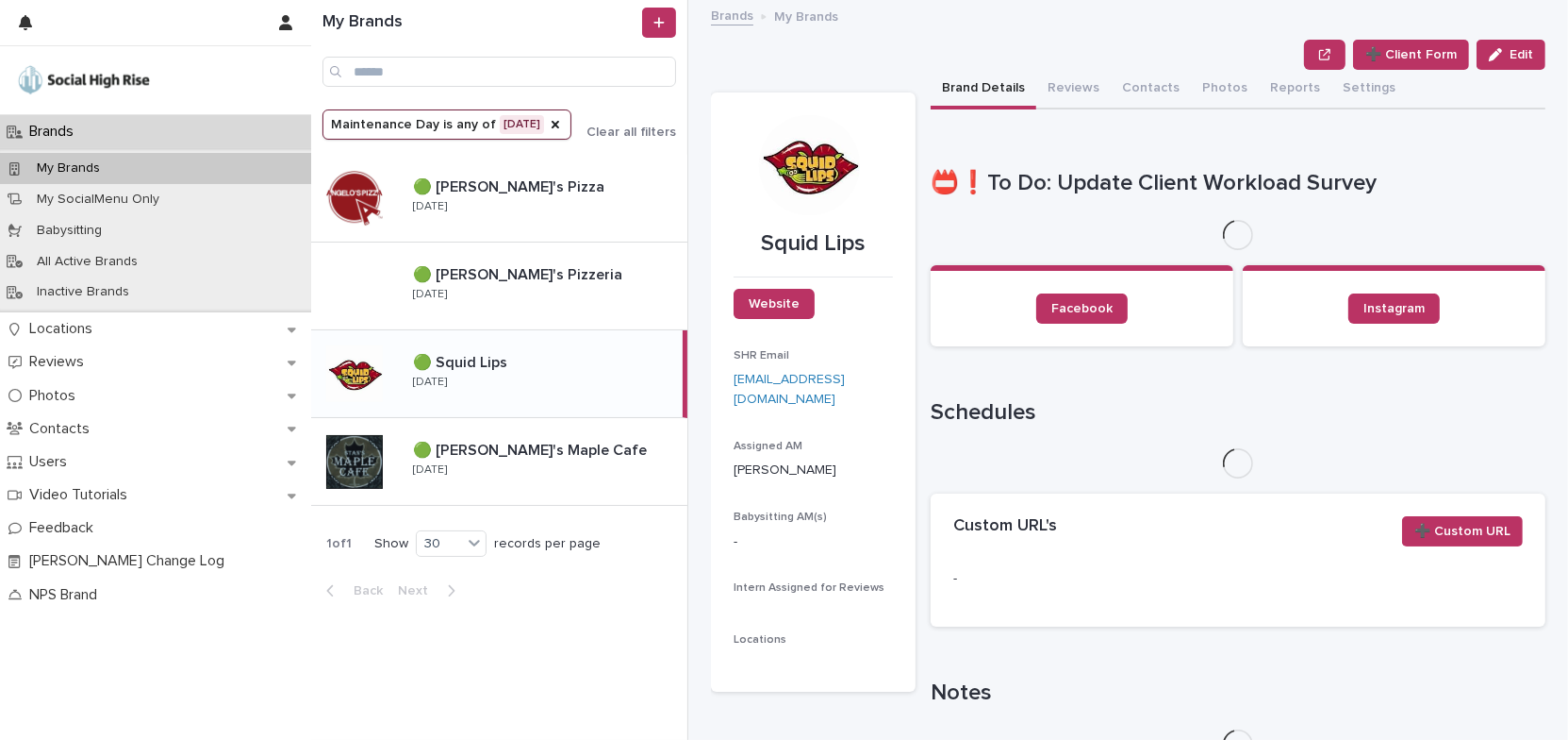
click at [1070, 81] on button "Reviews" at bounding box center [1073, 89] width 74 height 40
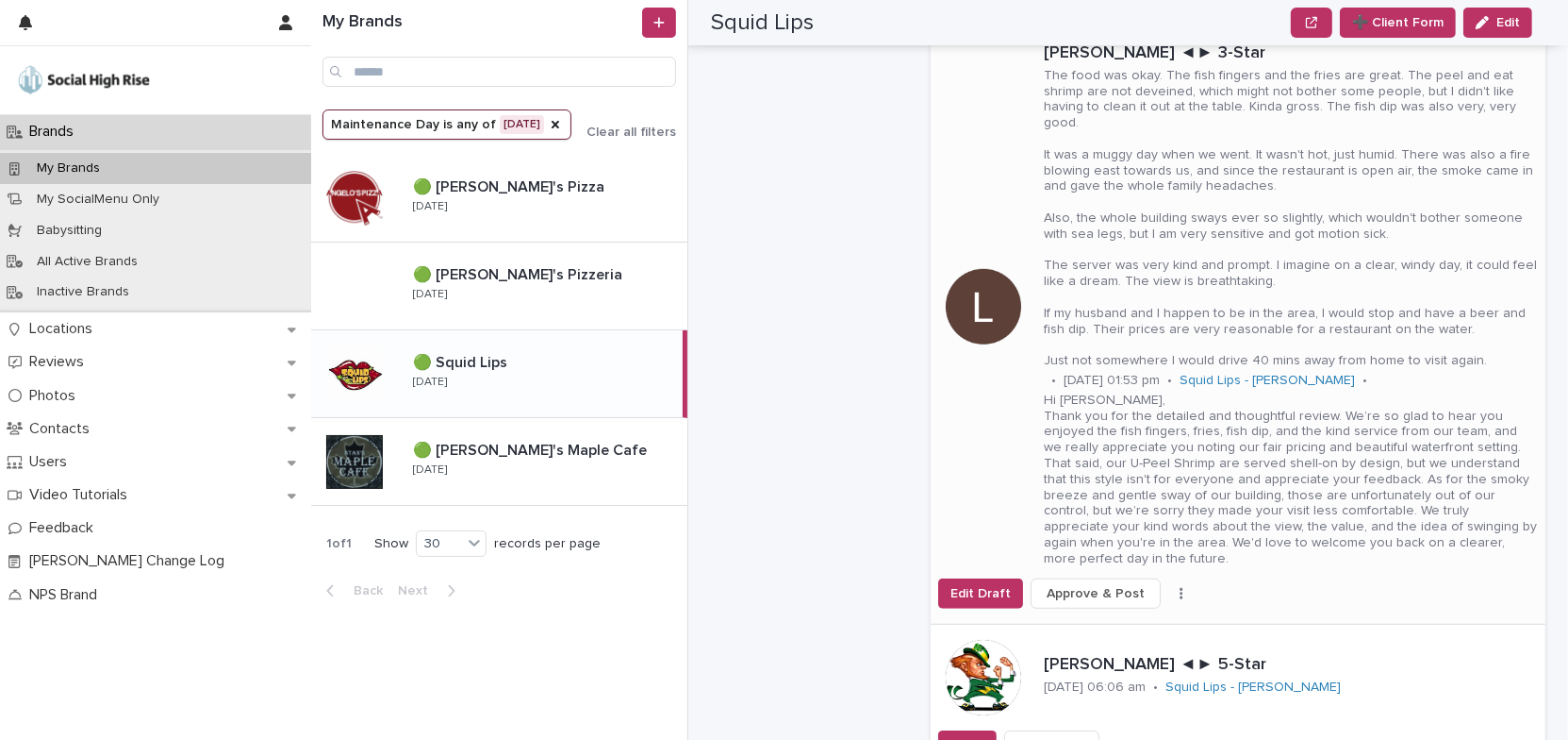
scroll to position [1114, 0]
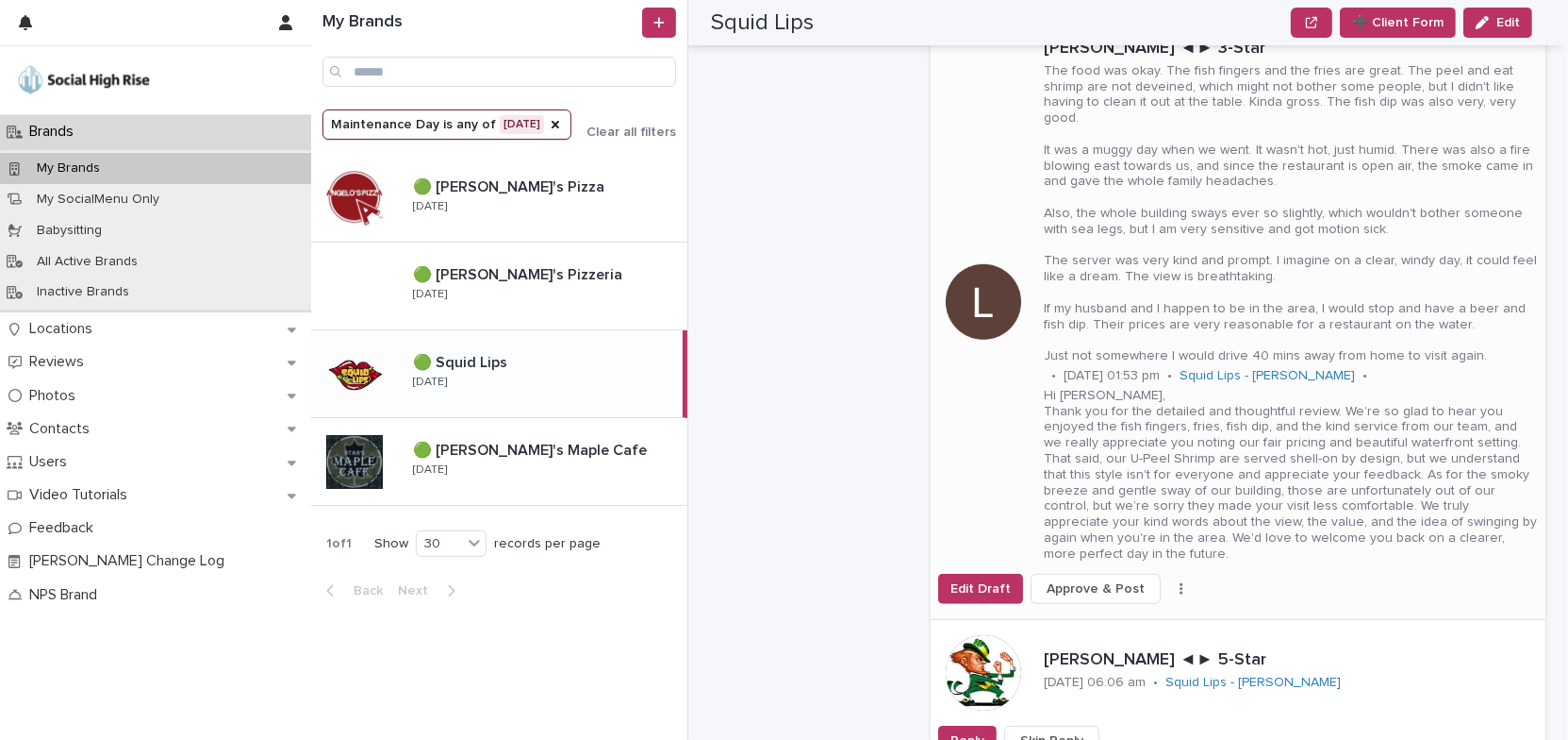
click at [1171, 583] on button "button" at bounding box center [1181, 589] width 26 height 14
click at [1114, 584] on span "Skip Reply" at bounding box center [1101, 594] width 63 height 19
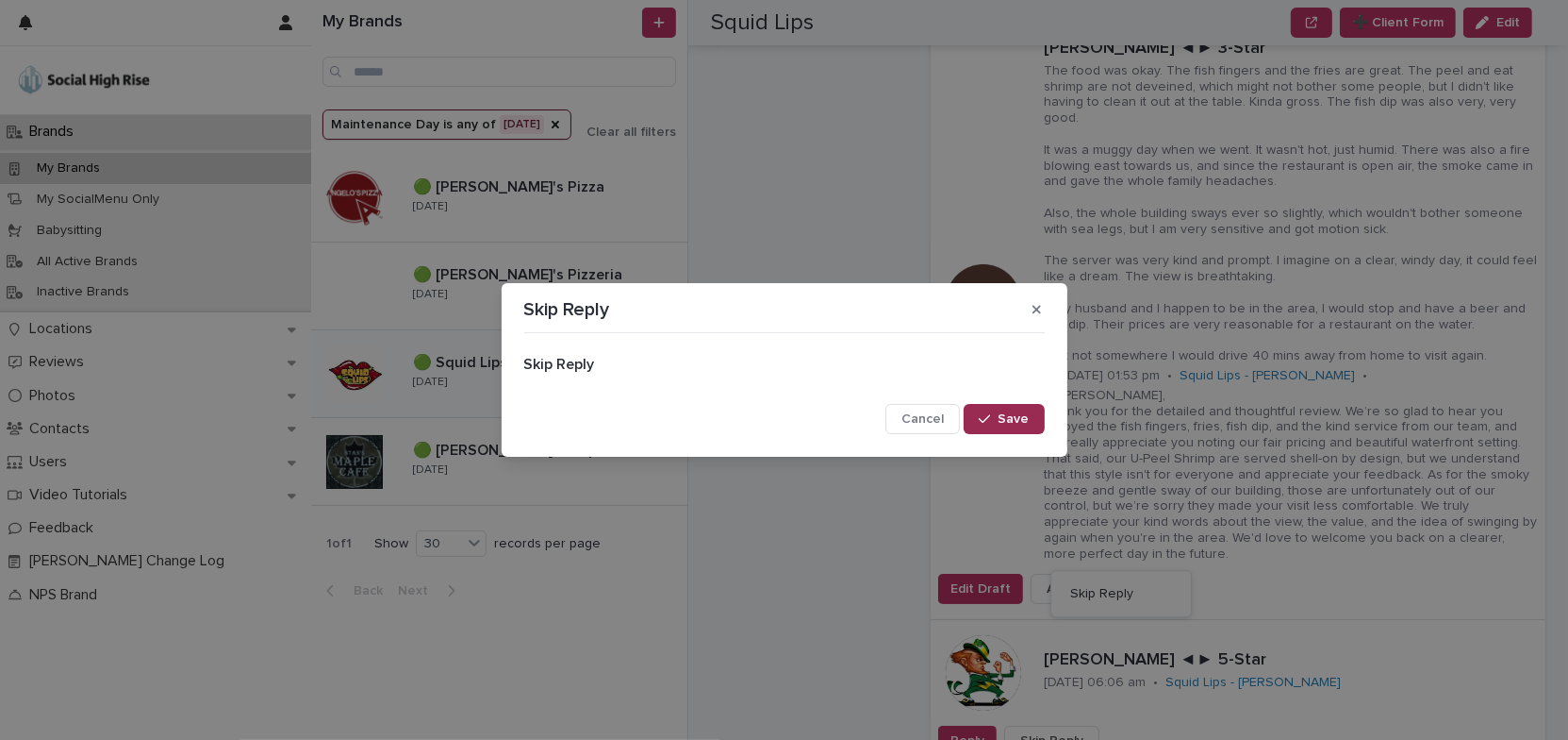
click at [1030, 419] on button "Save" at bounding box center [1003, 418] width 80 height 30
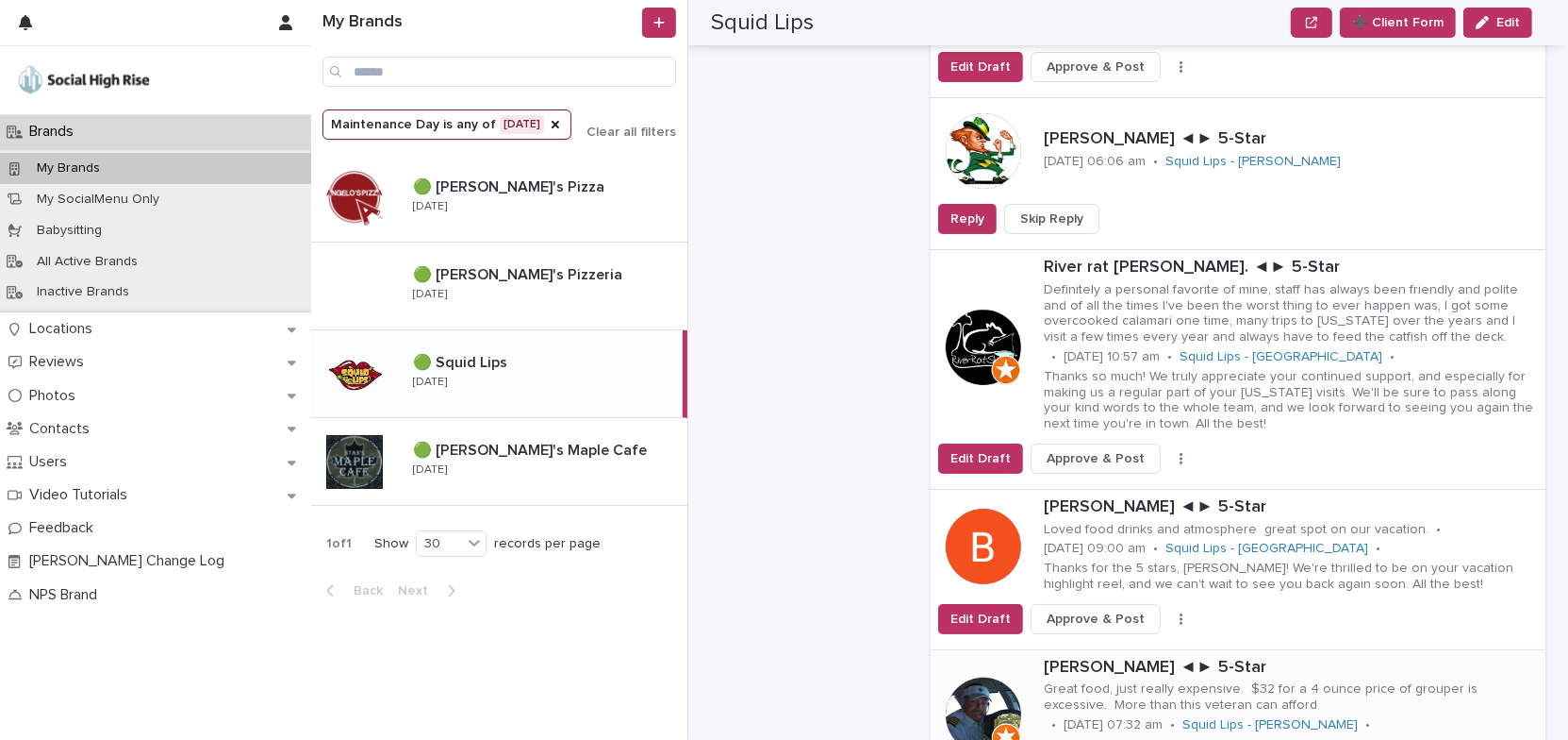
scroll to position [944, 0]
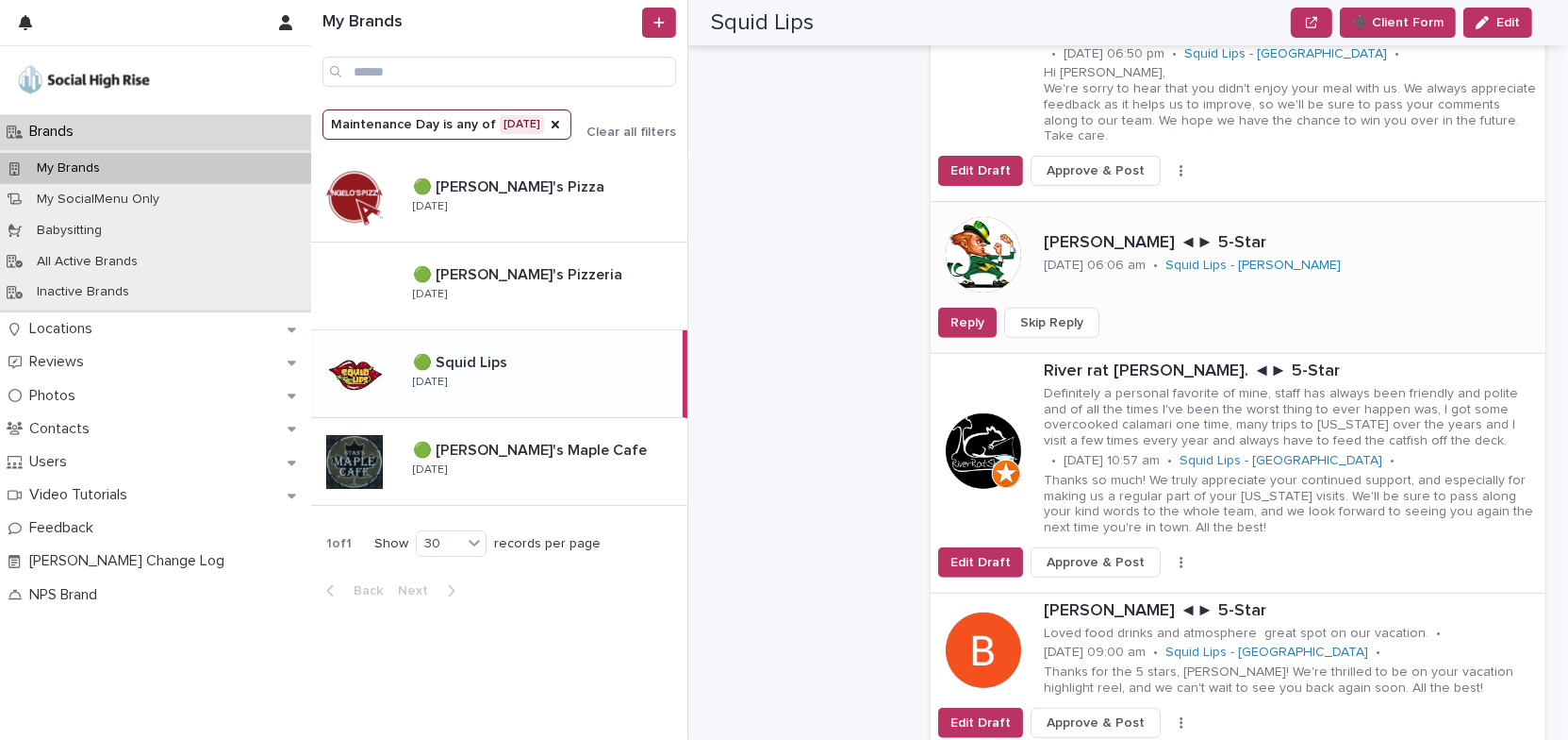
click at [1077, 307] on button "Skip Reply" at bounding box center [1051, 322] width 96 height 30
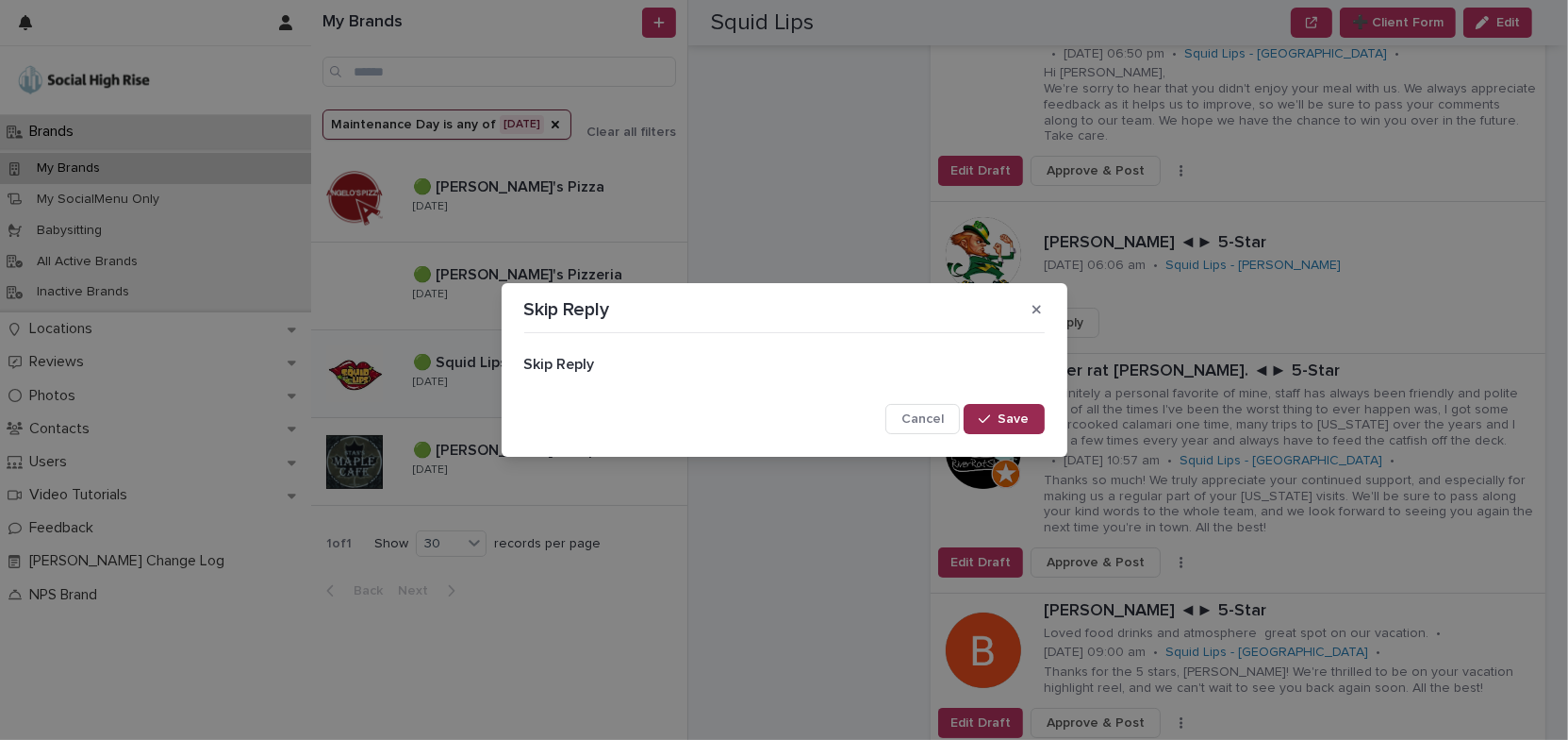
click at [1028, 419] on button "Save" at bounding box center [1003, 418] width 80 height 30
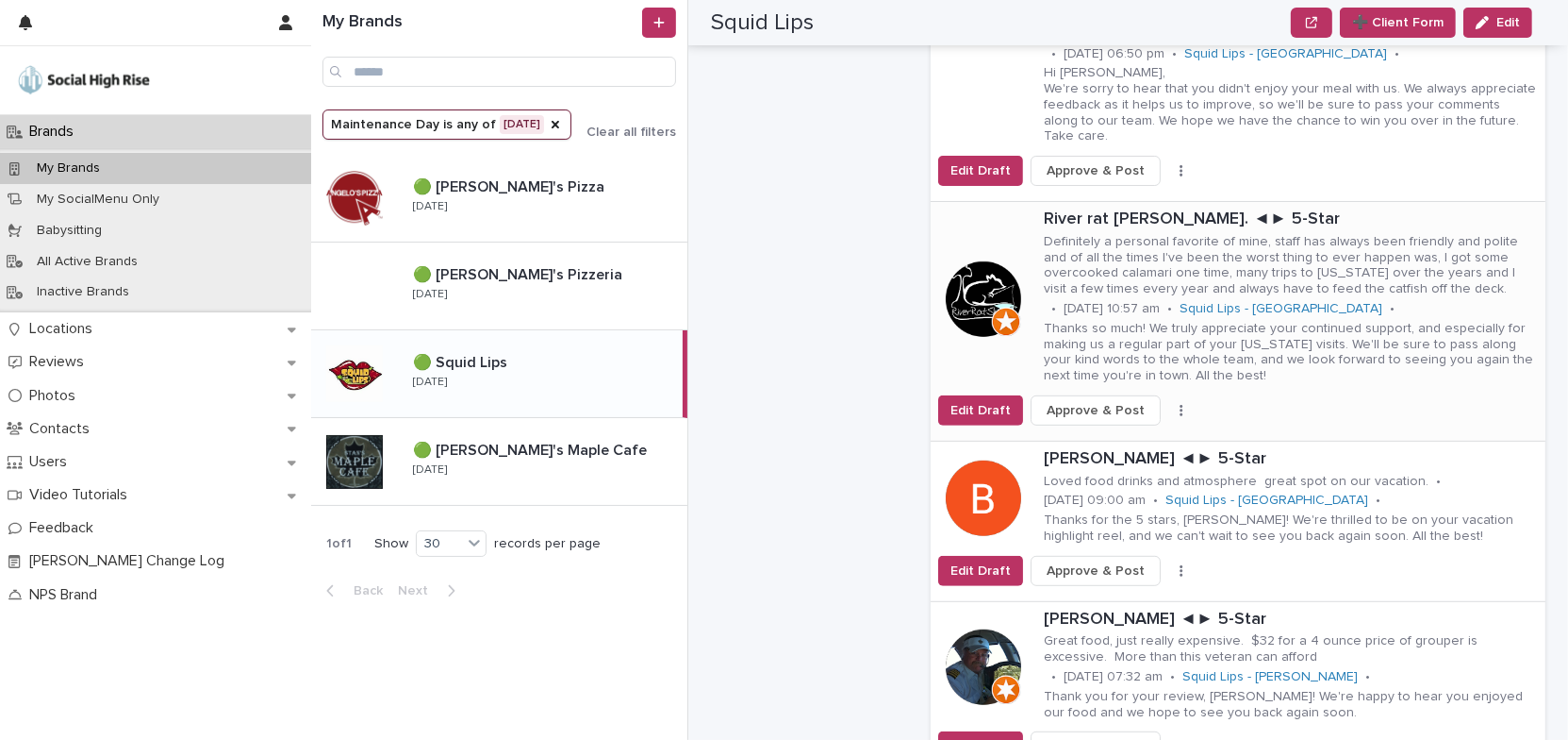
click at [1180, 405] on icon "button" at bounding box center [1181, 411] width 3 height 12
click at [1117, 439] on span "Skip Reply" at bounding box center [1101, 448] width 63 height 19
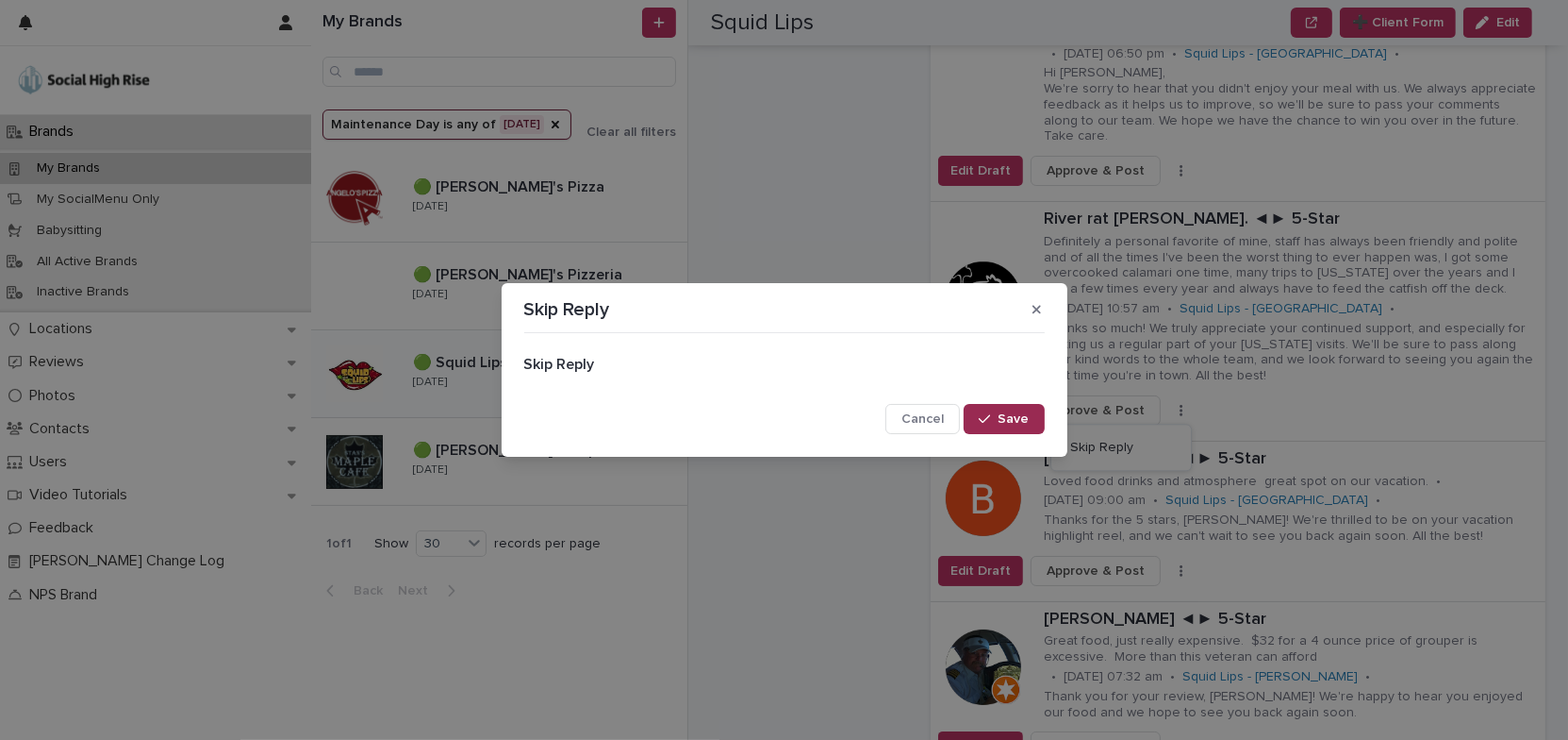
click at [1025, 416] on span "Save" at bounding box center [1014, 419] width 31 height 14
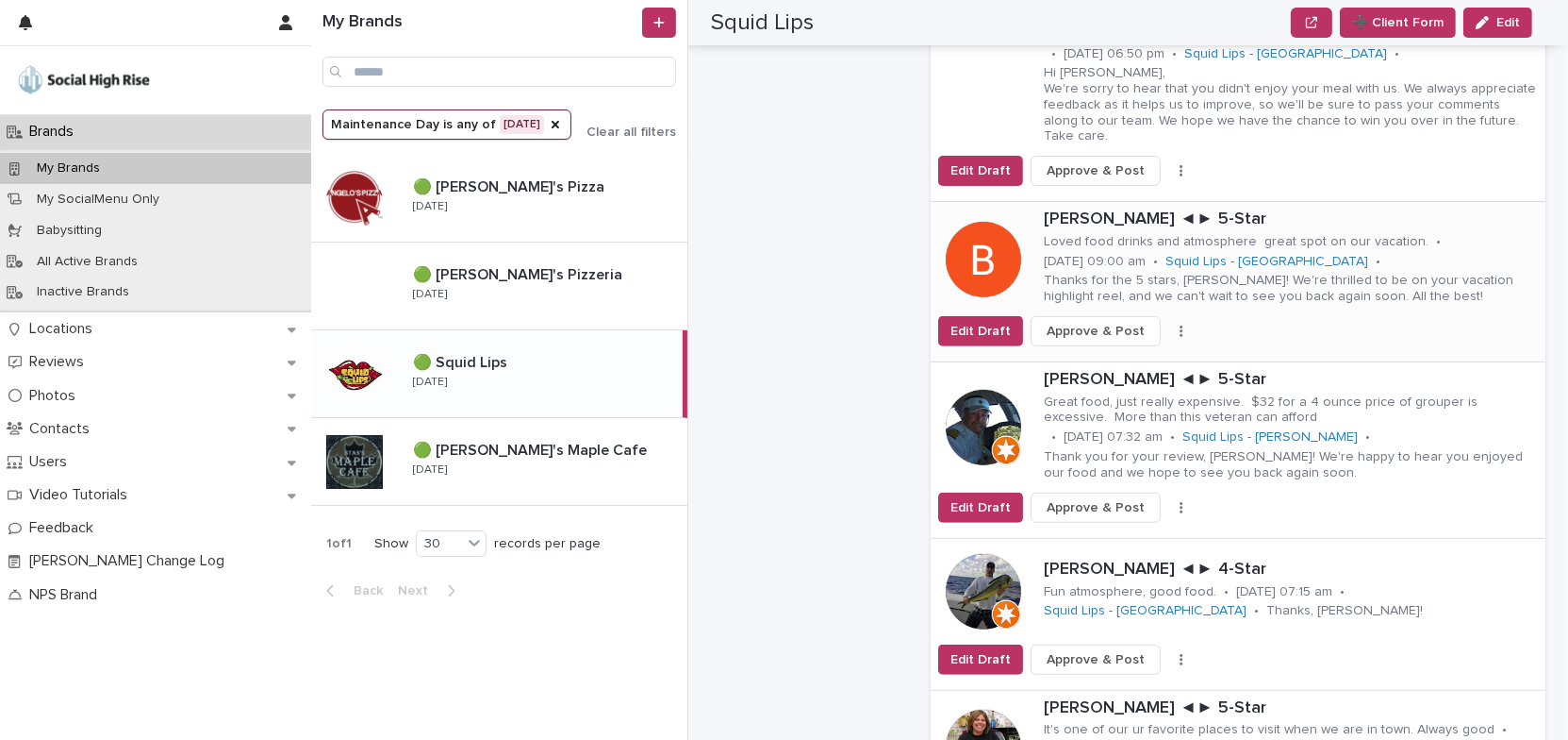
click at [1180, 326] on icon "button" at bounding box center [1181, 331] width 3 height 12
click at [1119, 354] on button "Skip Reply" at bounding box center [1121, 368] width 125 height 30
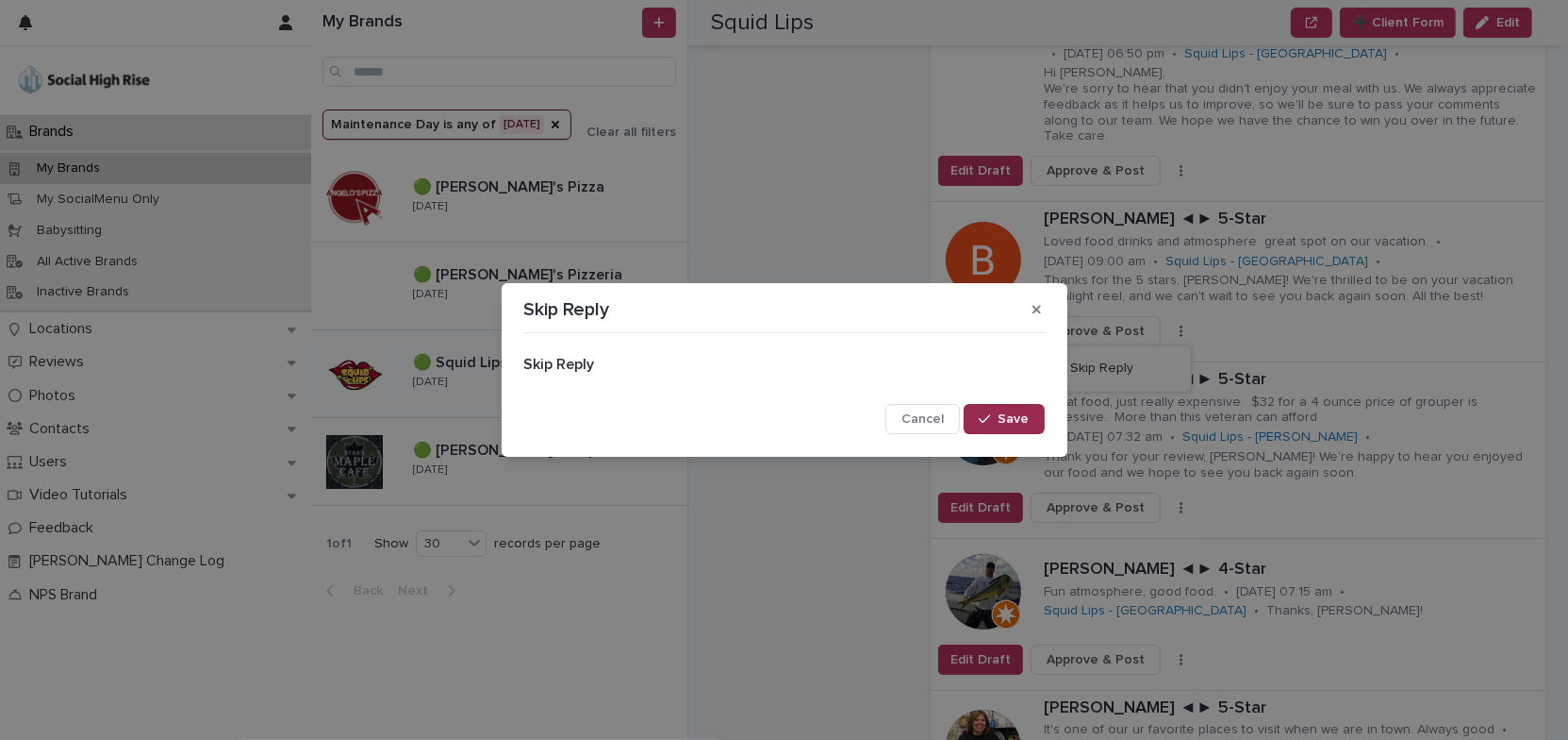
click at [1029, 423] on button "Save" at bounding box center [1003, 418] width 80 height 30
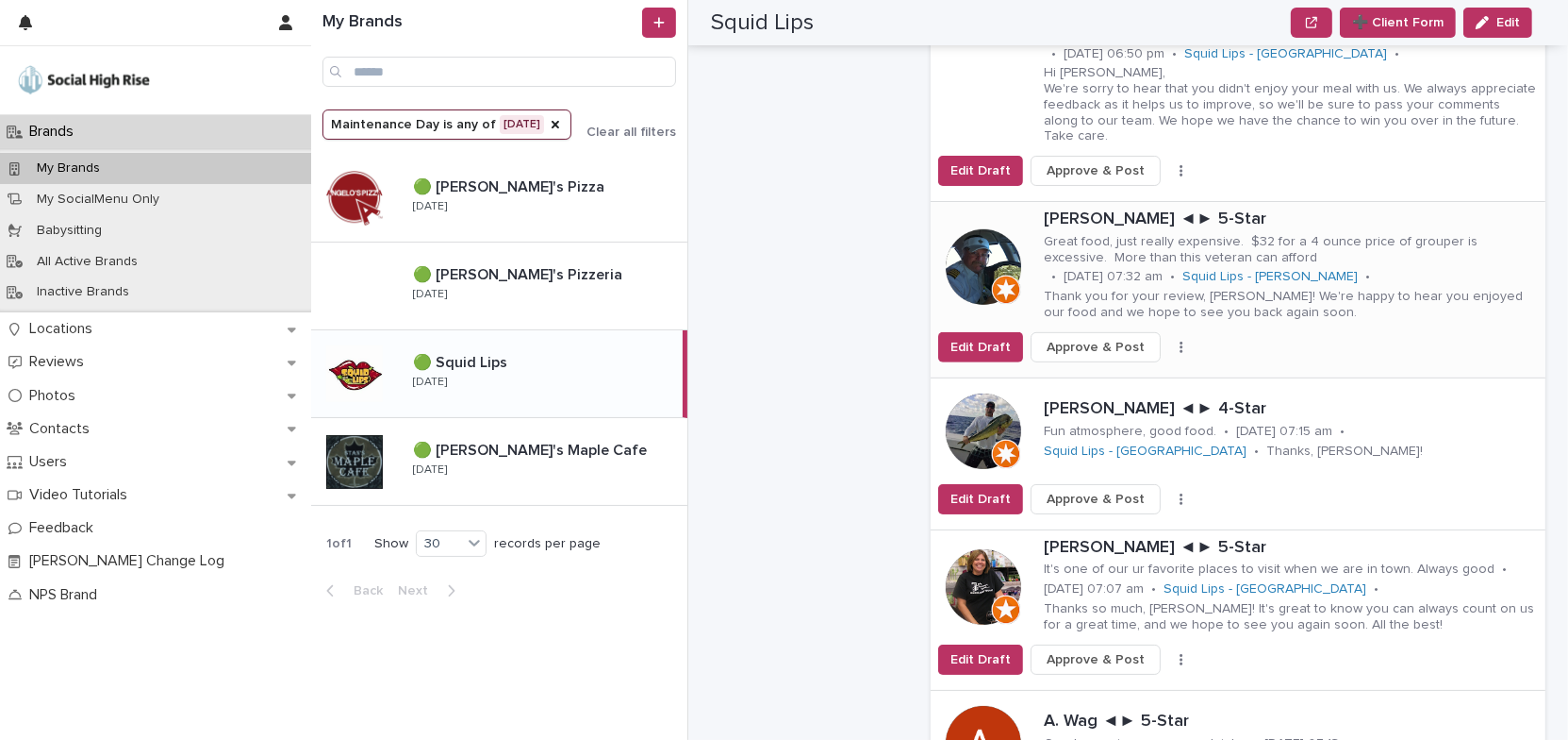
click at [1180, 341] on icon "button" at bounding box center [1182, 348] width 4 height 14
click at [1122, 370] on button "Skip Reply" at bounding box center [1121, 384] width 125 height 30
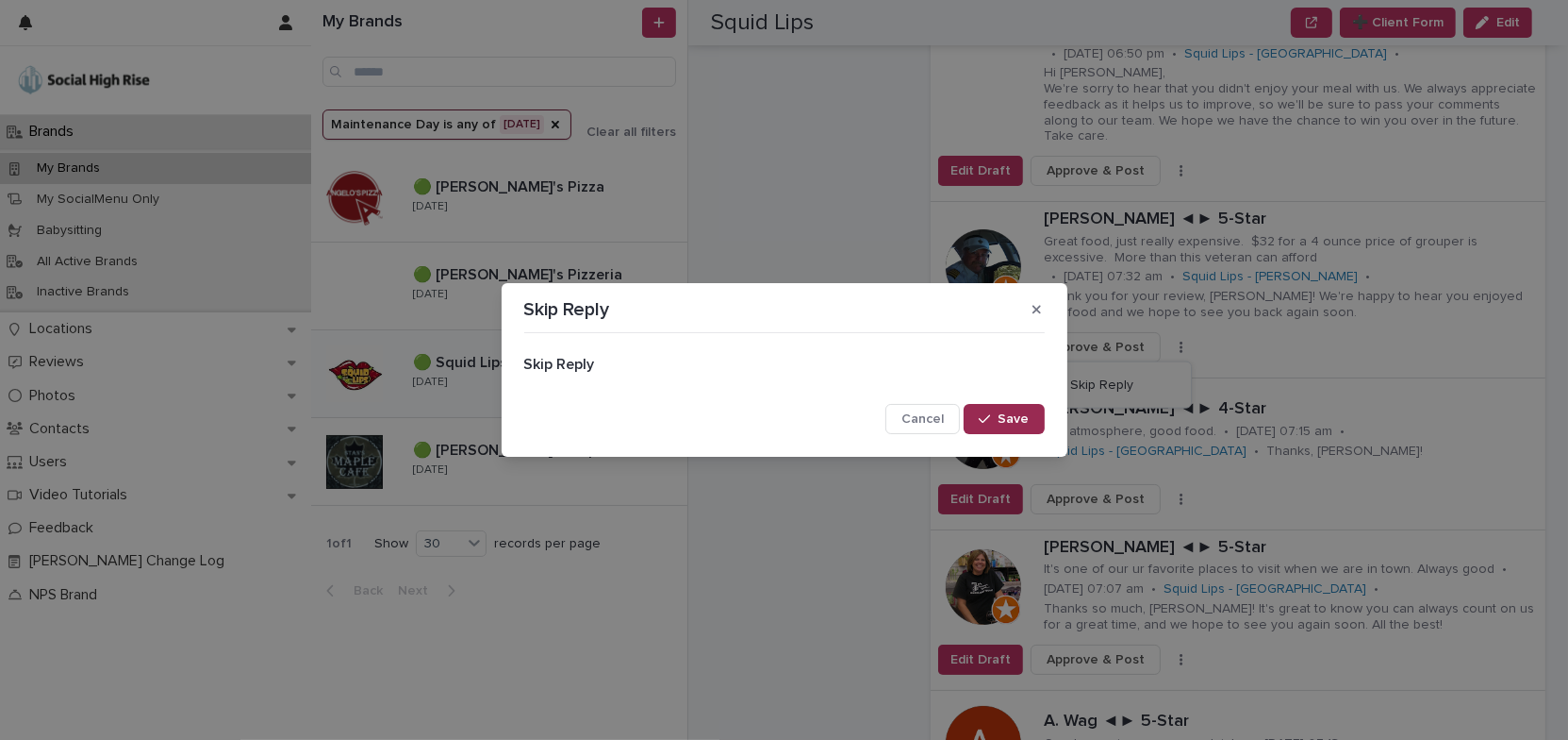
click at [1027, 421] on span "Save" at bounding box center [1014, 419] width 31 height 14
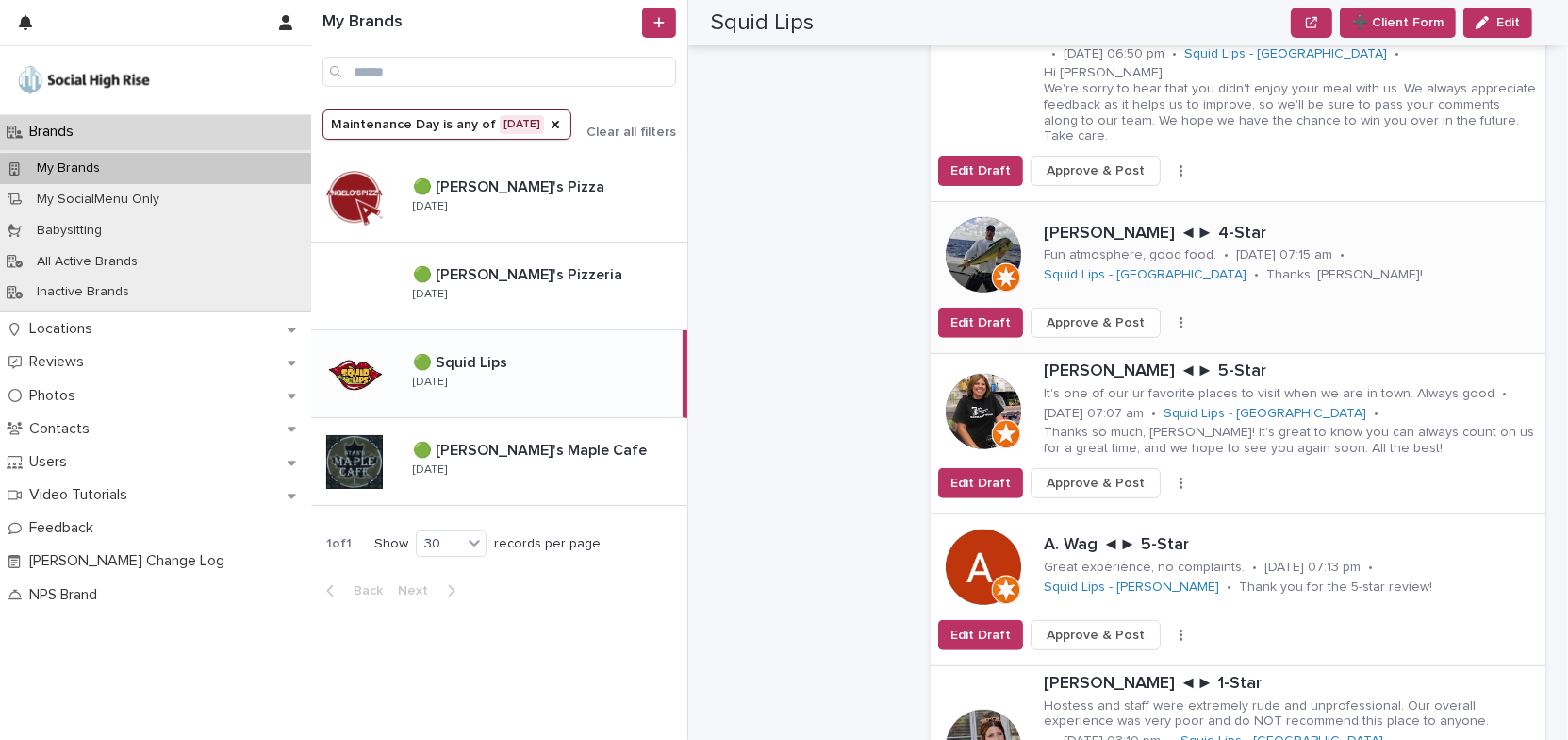
click at [1171, 316] on button "button" at bounding box center [1181, 323] width 26 height 14
click at [1152, 345] on button "Skip Reply" at bounding box center [1121, 359] width 125 height 30
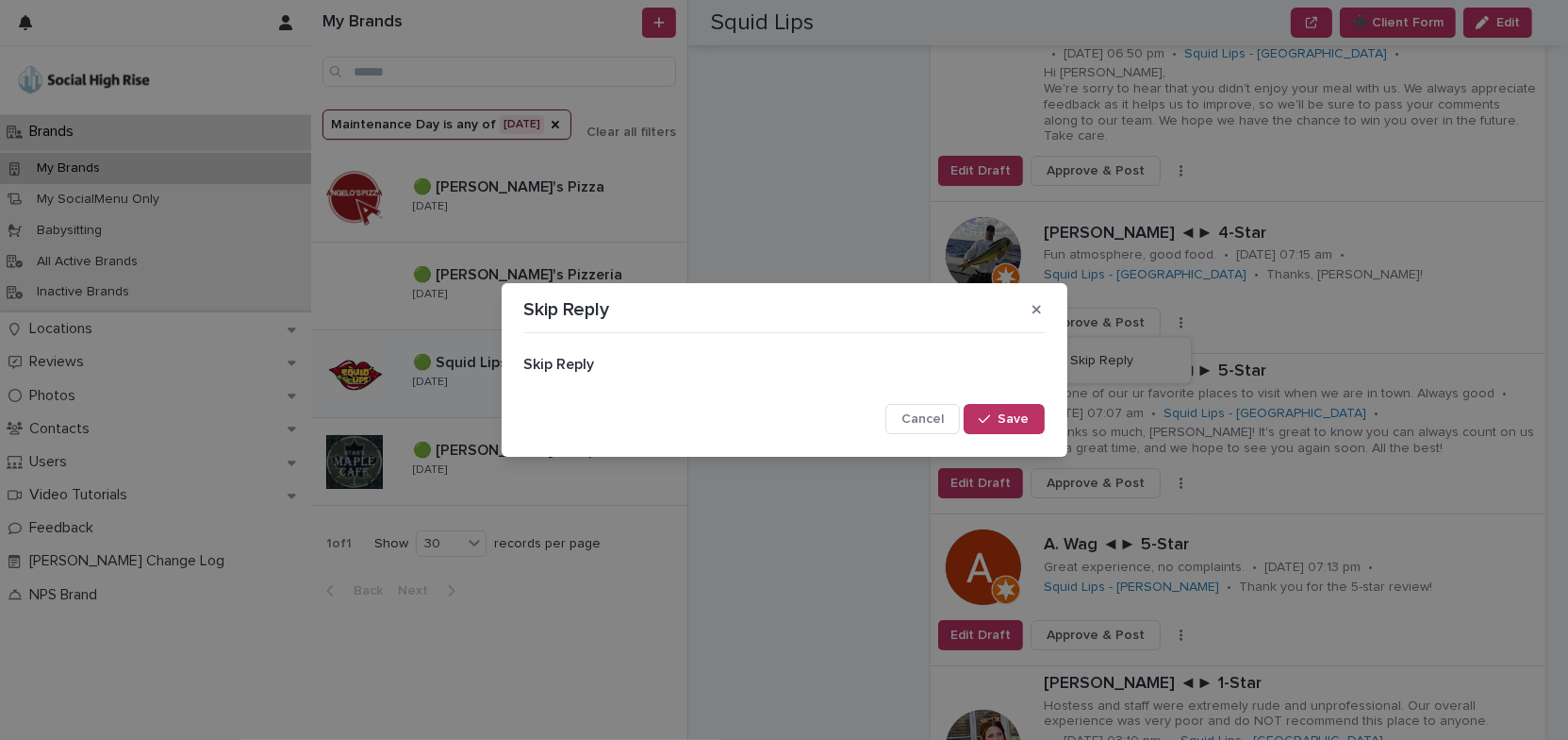
drag, startPoint x: 1024, startPoint y: 413, endPoint x: 1137, endPoint y: 359, distance: 125.2
click at [1025, 413] on span "Save" at bounding box center [1014, 419] width 31 height 14
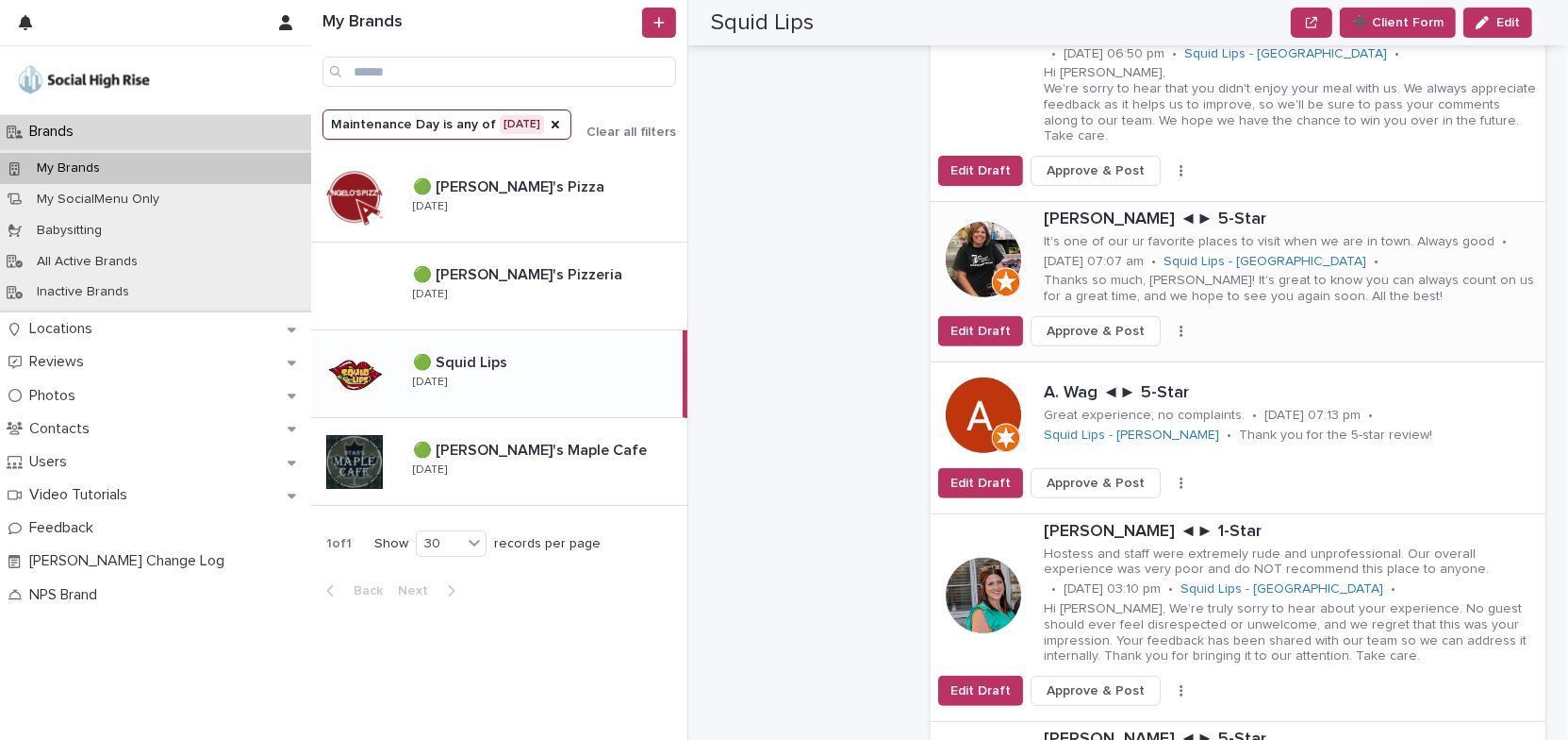
click at [1170, 325] on button "button" at bounding box center [1181, 331] width 26 height 14
click at [1101, 359] on span "Skip Reply" at bounding box center [1101, 369] width 63 height 19
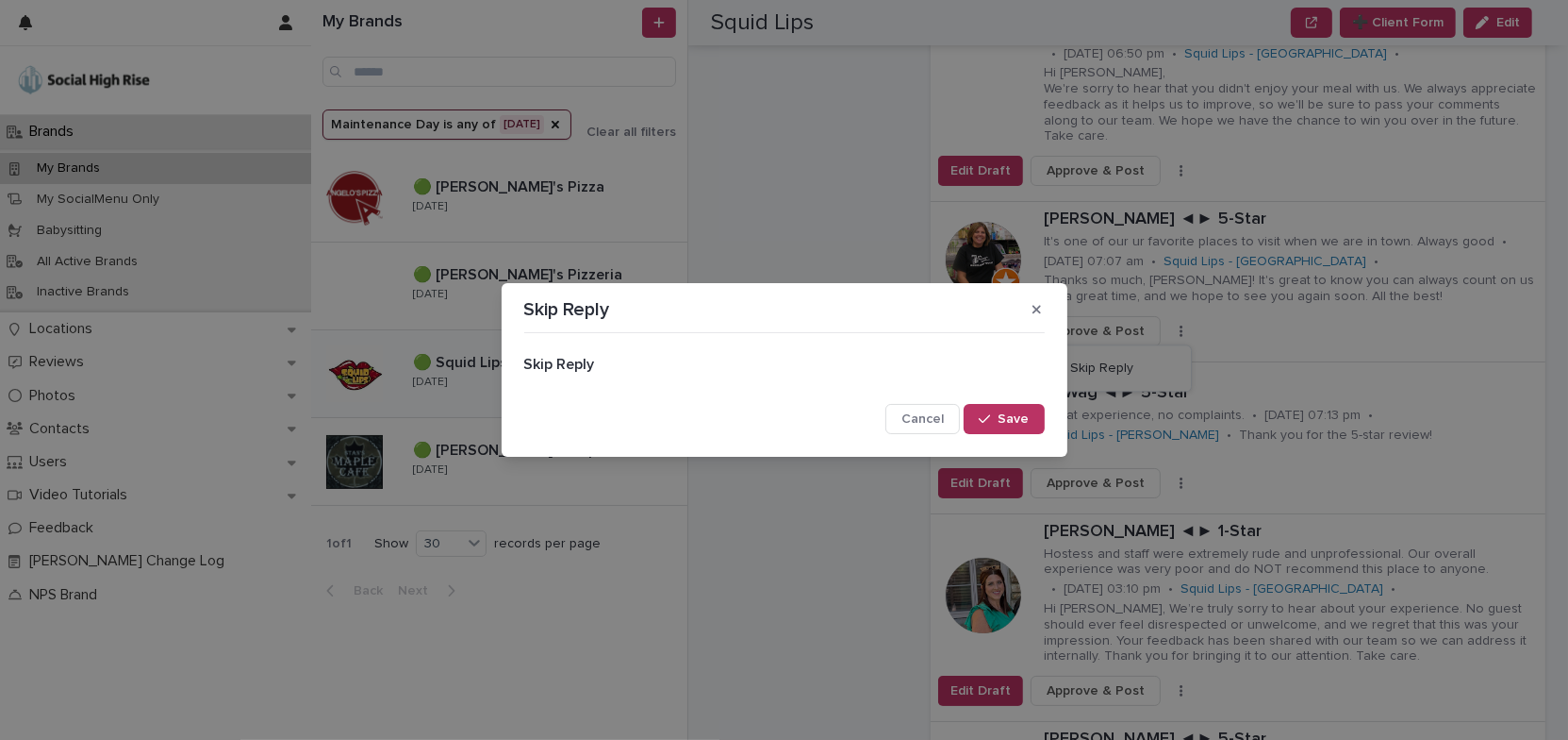
click at [1013, 415] on span "Save" at bounding box center [1014, 419] width 31 height 14
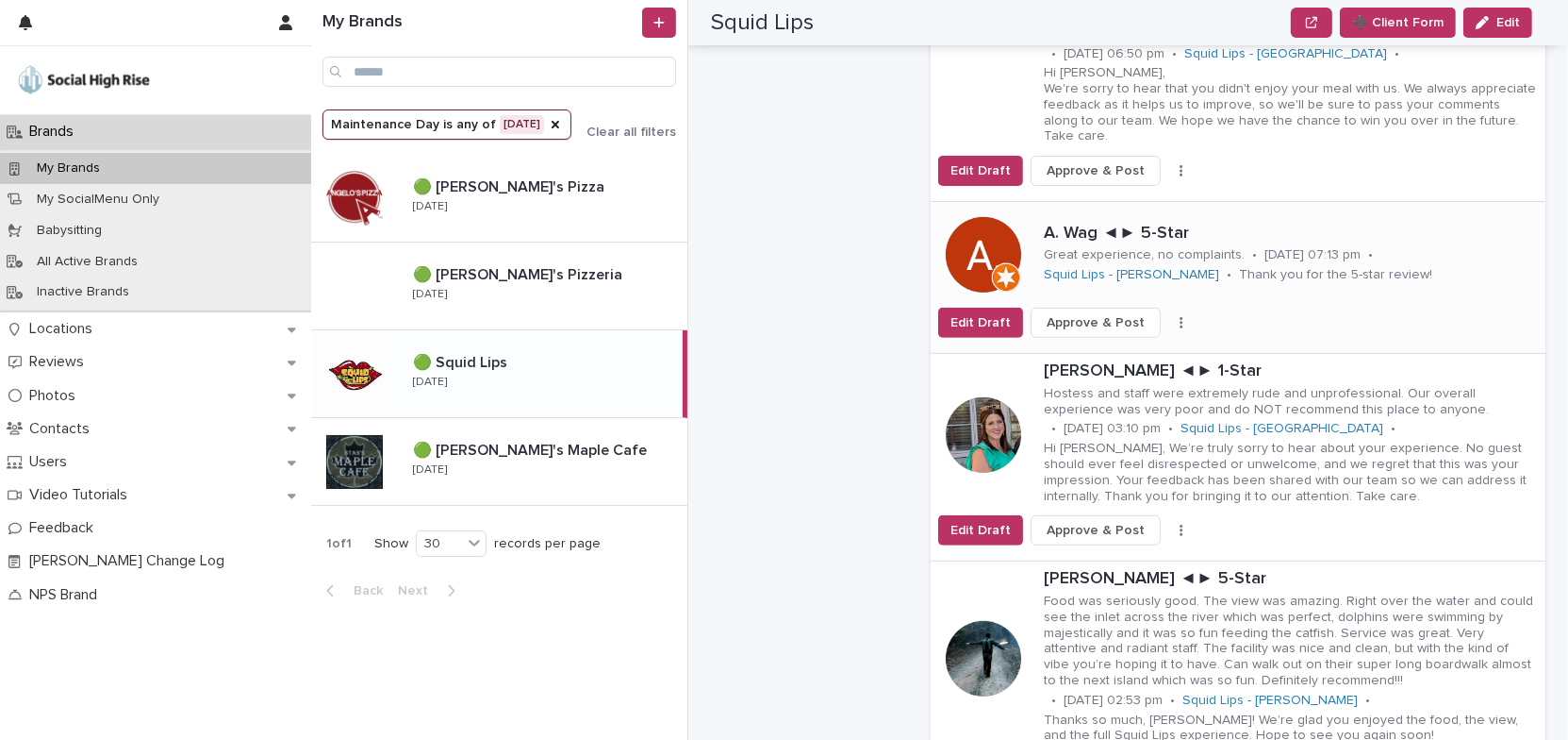
click at [1168, 316] on button "button" at bounding box center [1181, 323] width 26 height 14
click at [1105, 351] on span "Skip Reply" at bounding box center [1101, 360] width 63 height 19
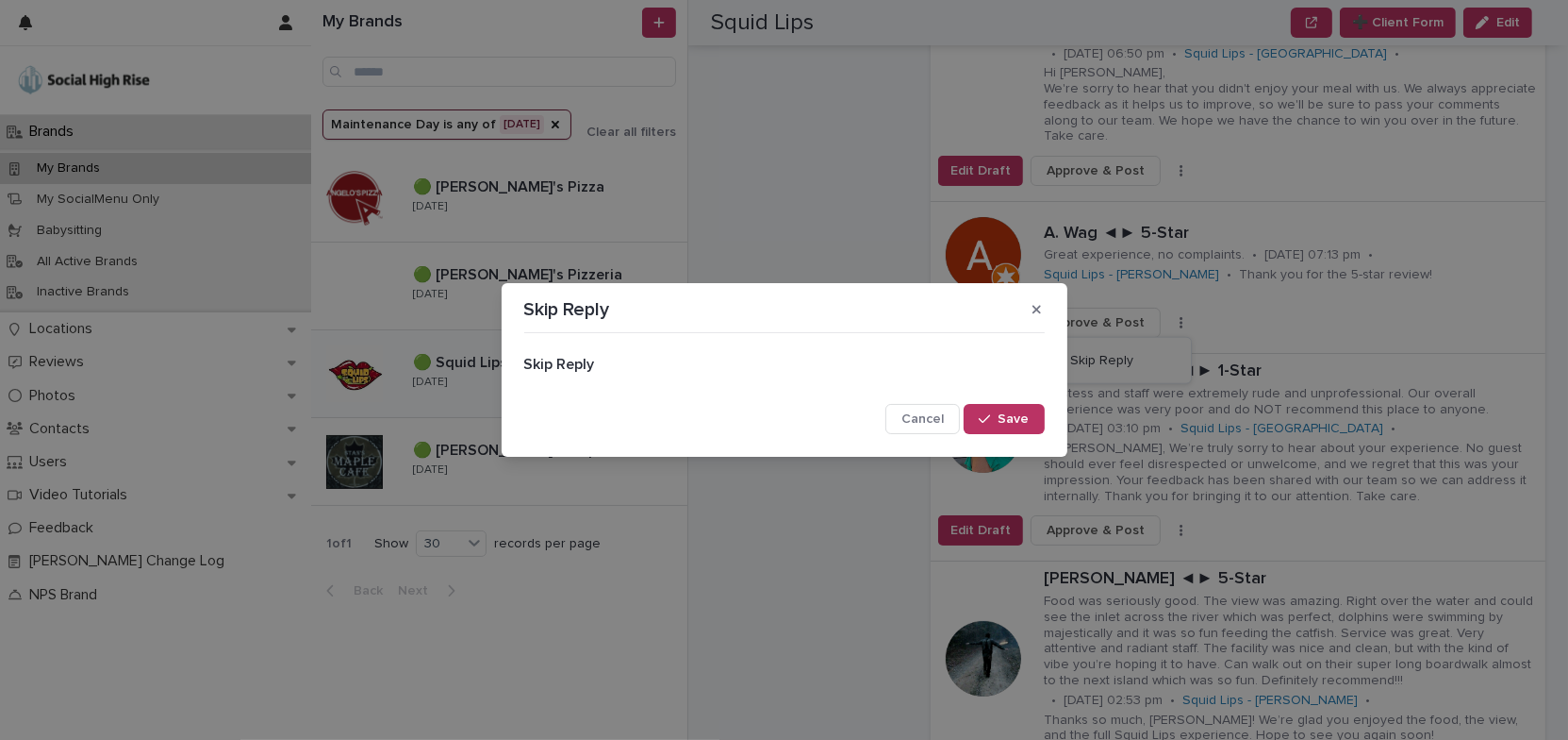
drag, startPoint x: 1018, startPoint y: 420, endPoint x: 1082, endPoint y: 387, distance: 72.0
click at [1020, 419] on span "Save" at bounding box center [1014, 419] width 31 height 14
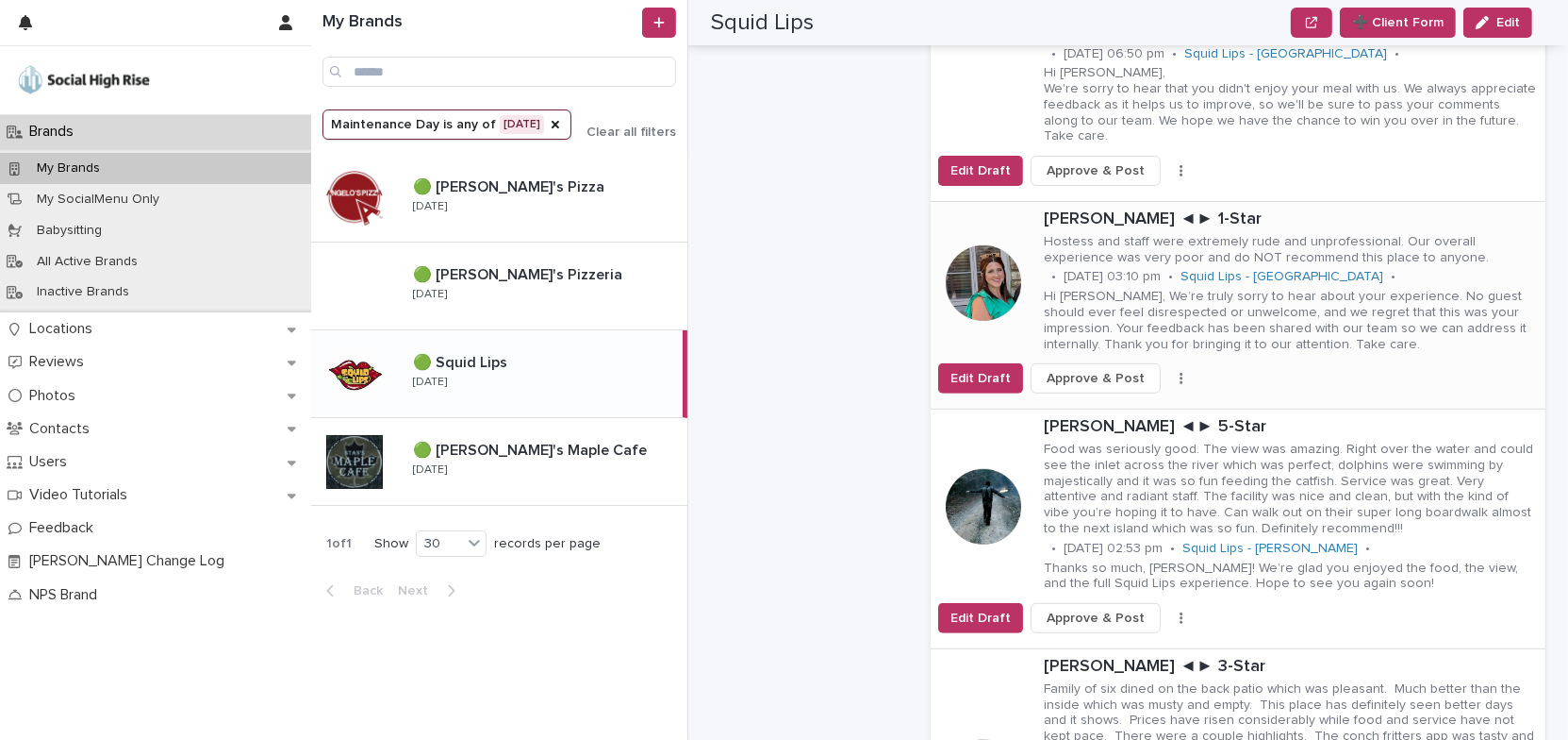
click at [1180, 372] on icon "button" at bounding box center [1182, 379] width 4 height 14
click at [1123, 401] on button "Skip Reply" at bounding box center [1121, 415] width 125 height 30
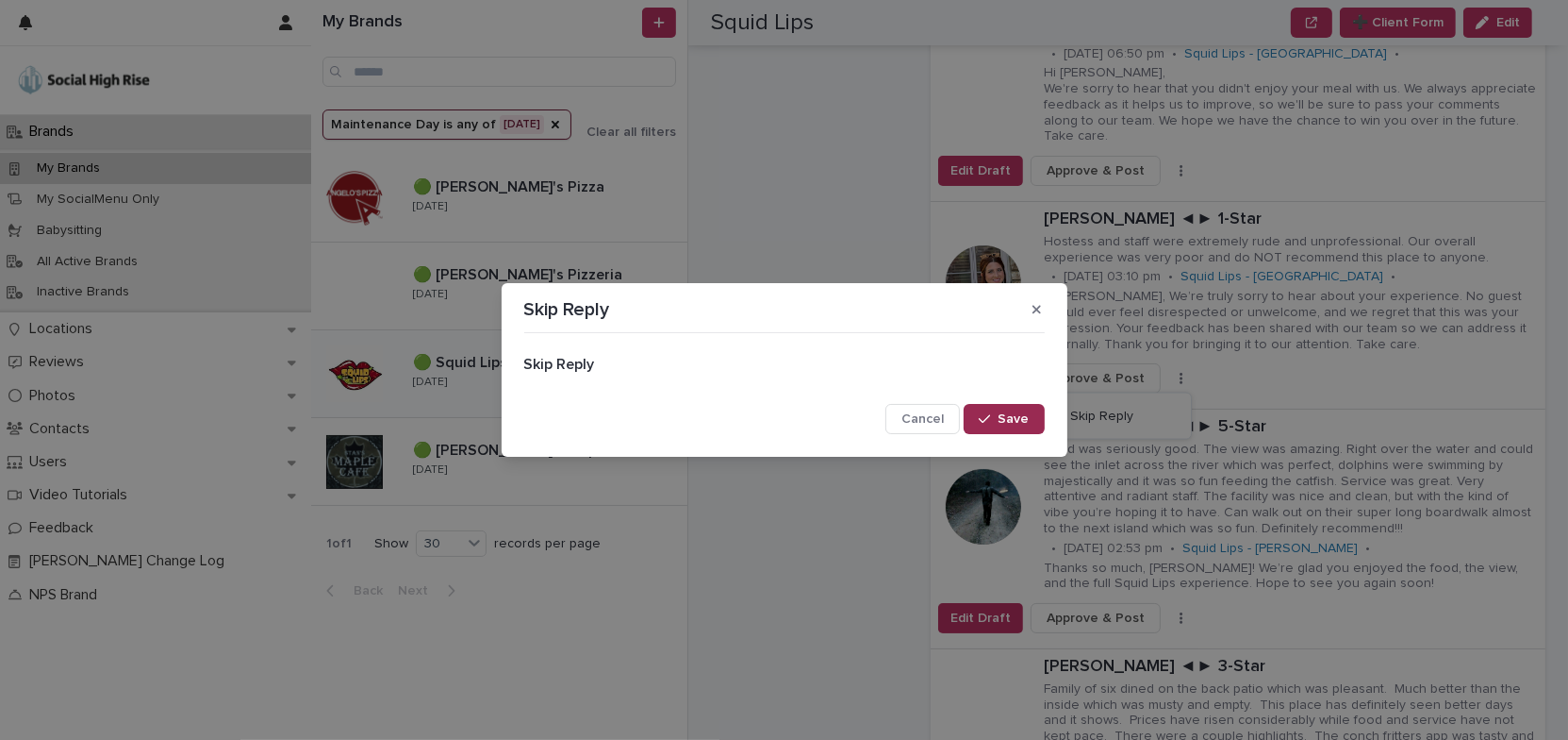
click at [1016, 419] on span "Save" at bounding box center [1014, 419] width 31 height 14
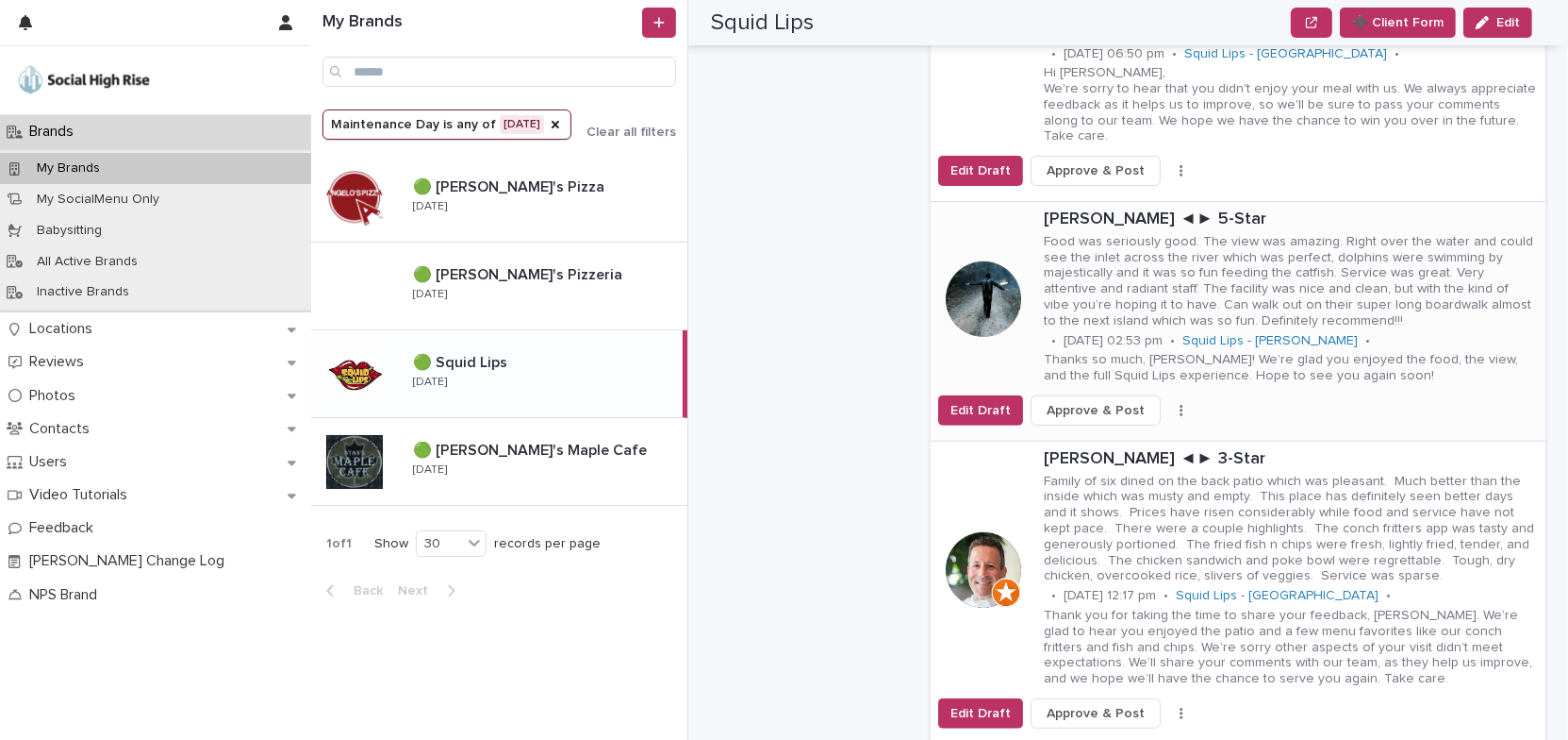
click at [1180, 404] on icon "button" at bounding box center [1182, 411] width 4 height 14
click at [1109, 439] on span "Skip Reply" at bounding box center [1101, 448] width 63 height 19
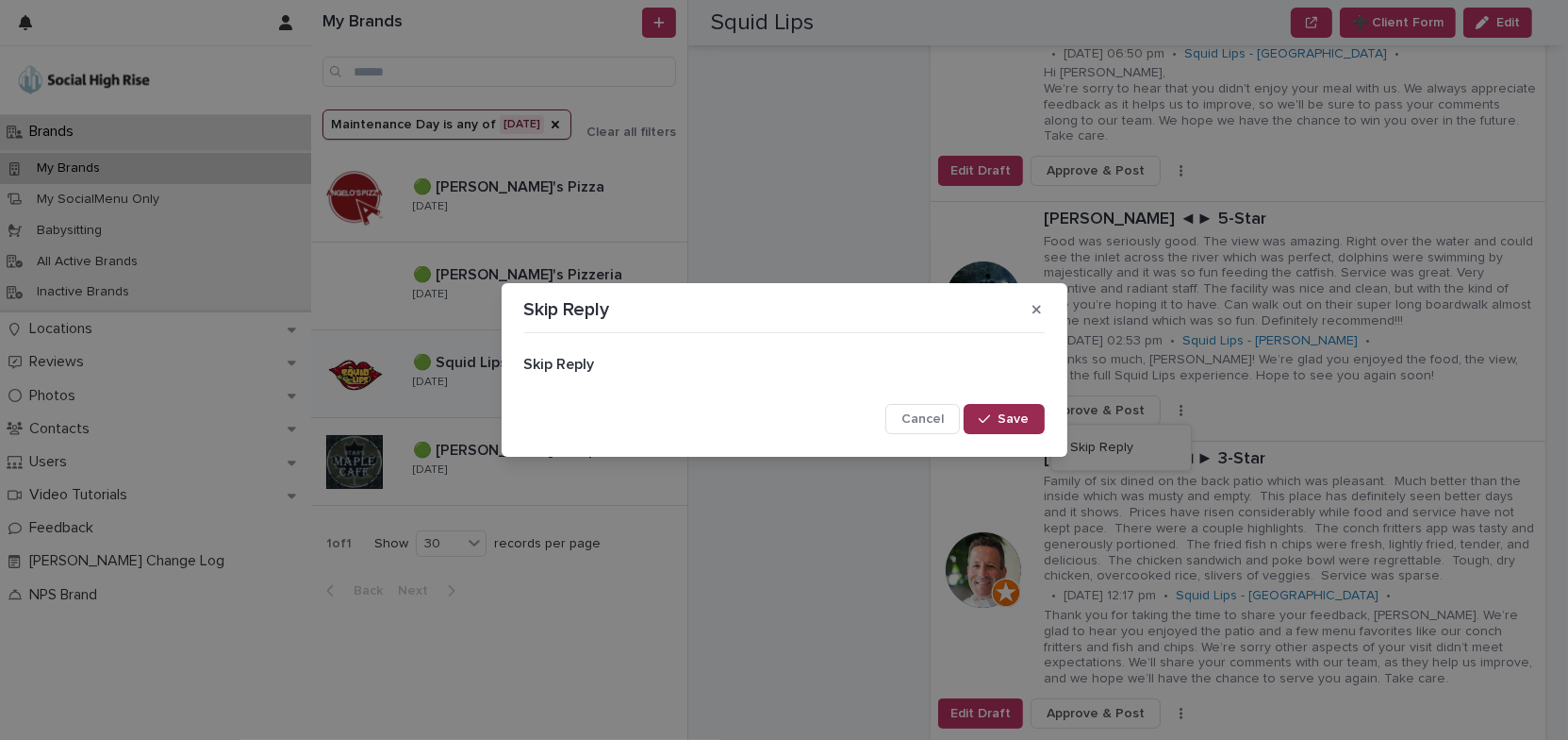
click at [1020, 419] on span "Save" at bounding box center [1014, 419] width 31 height 14
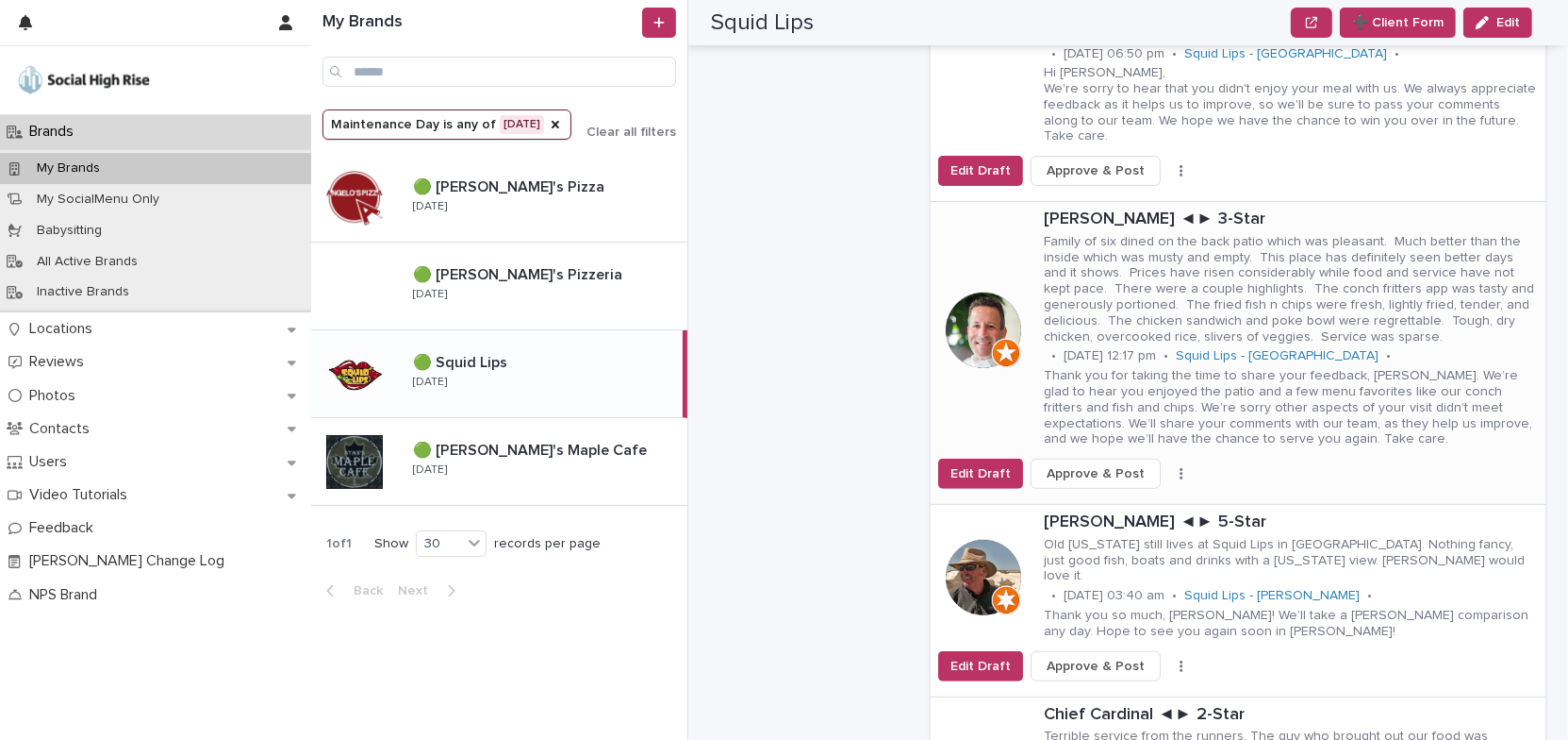
scroll to position [858, 0]
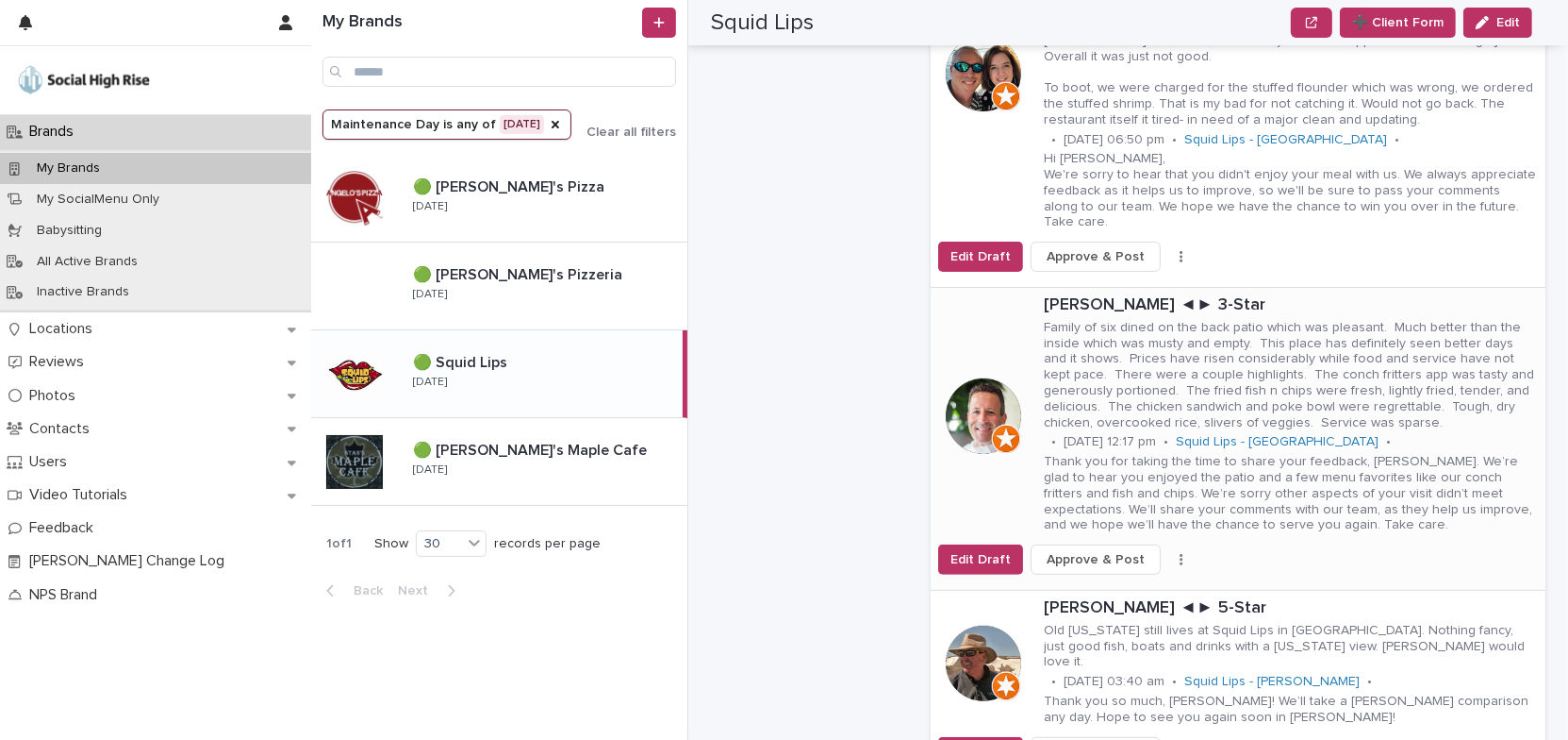
click at [1168, 553] on button "button" at bounding box center [1181, 559] width 26 height 14
click at [1097, 587] on span "Skip Reply" at bounding box center [1101, 597] width 63 height 19
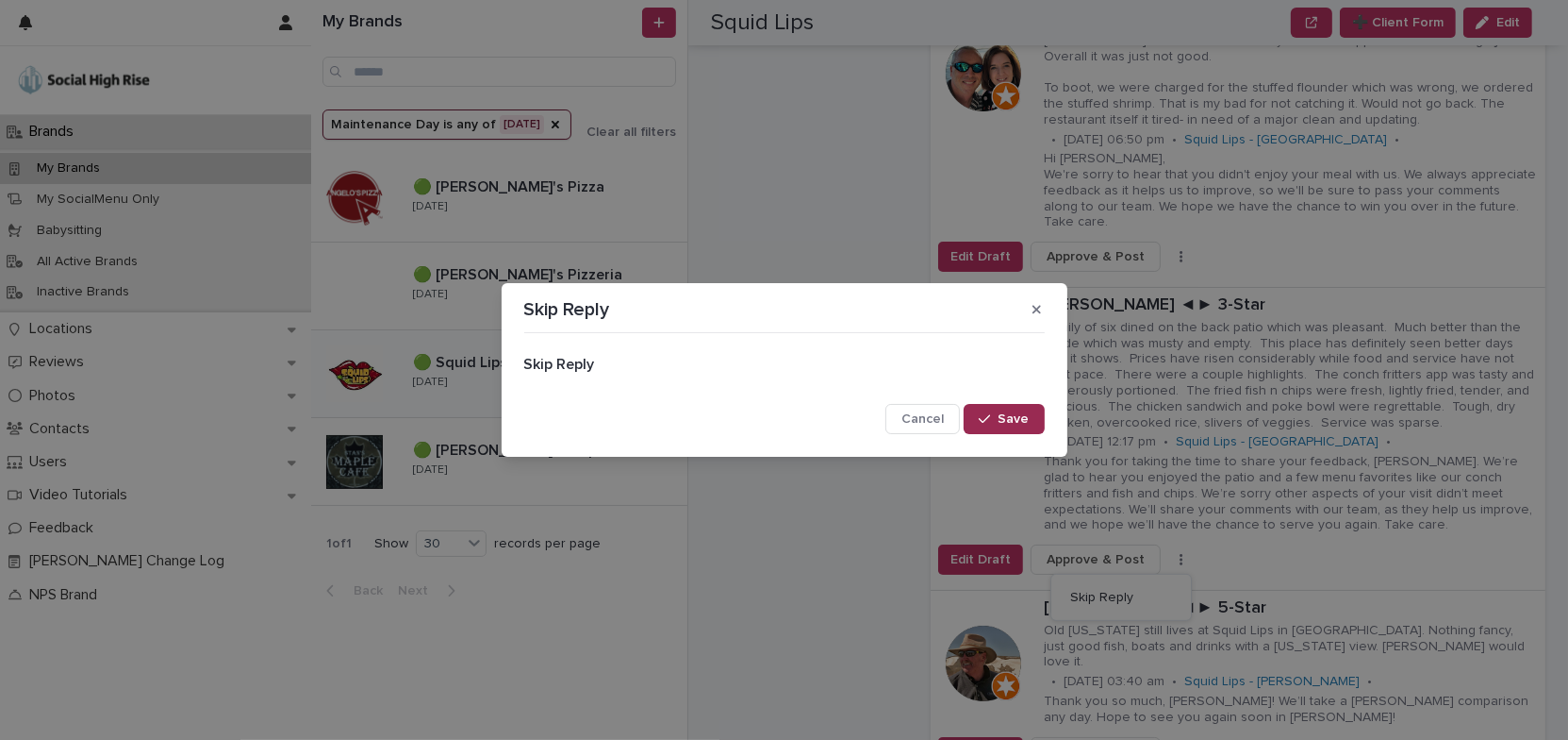
click at [1021, 420] on span "Save" at bounding box center [1014, 419] width 31 height 14
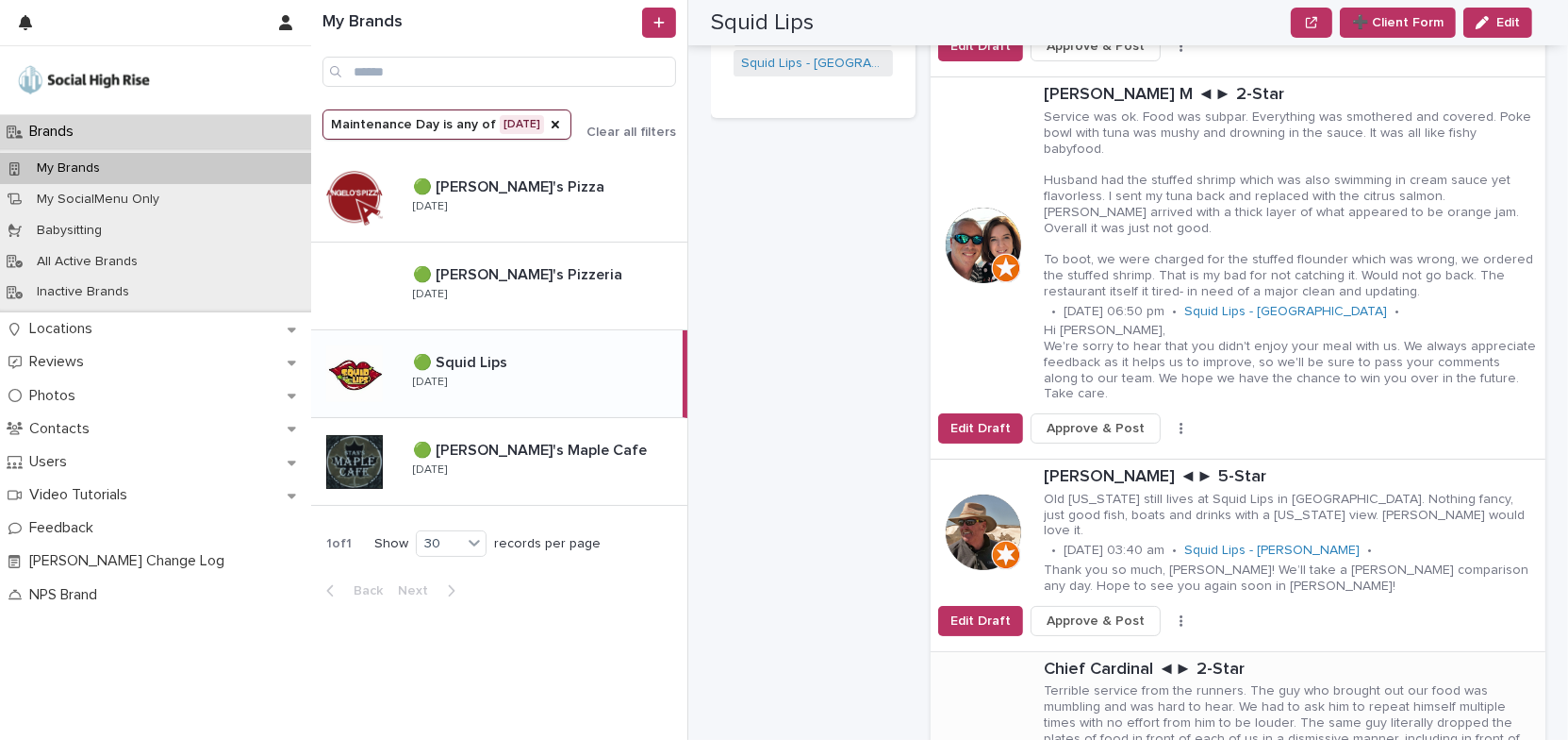
scroll to position [772, 0]
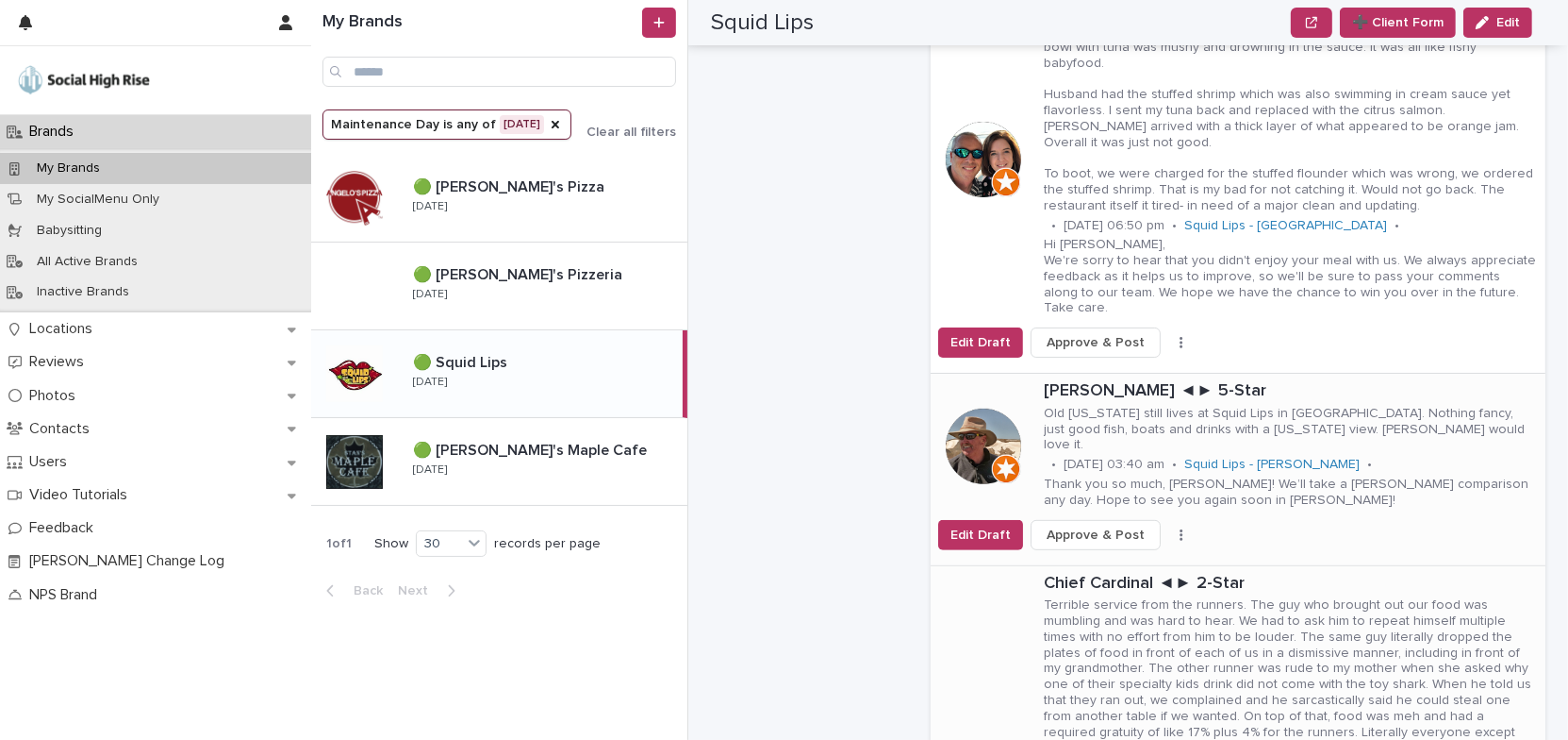
click at [1170, 528] on button "button" at bounding box center [1181, 535] width 26 height 14
click at [1098, 563] on span "Skip Reply" at bounding box center [1101, 573] width 63 height 19
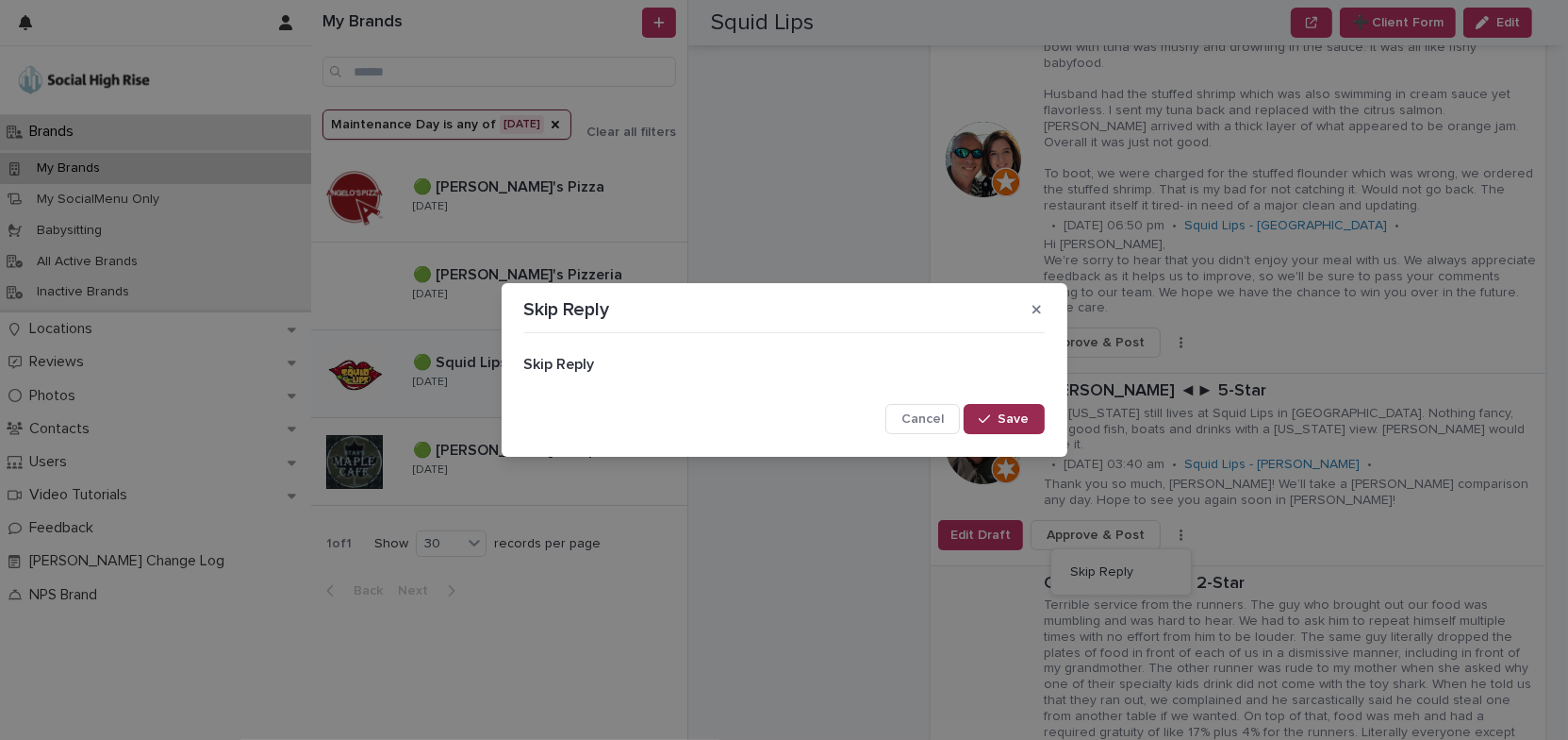
click at [1027, 431] on button "Save" at bounding box center [1003, 418] width 80 height 30
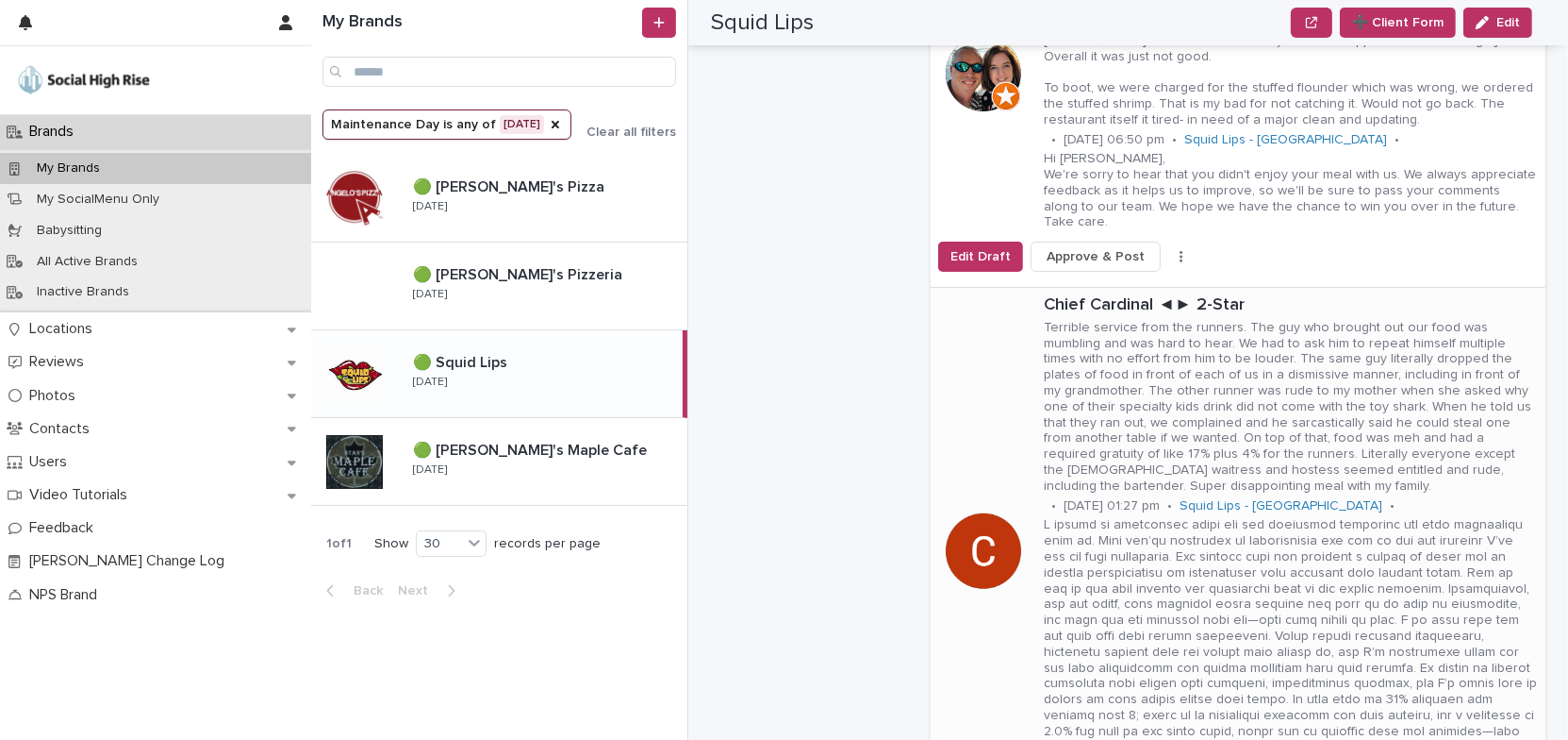
scroll to position [1028, 0]
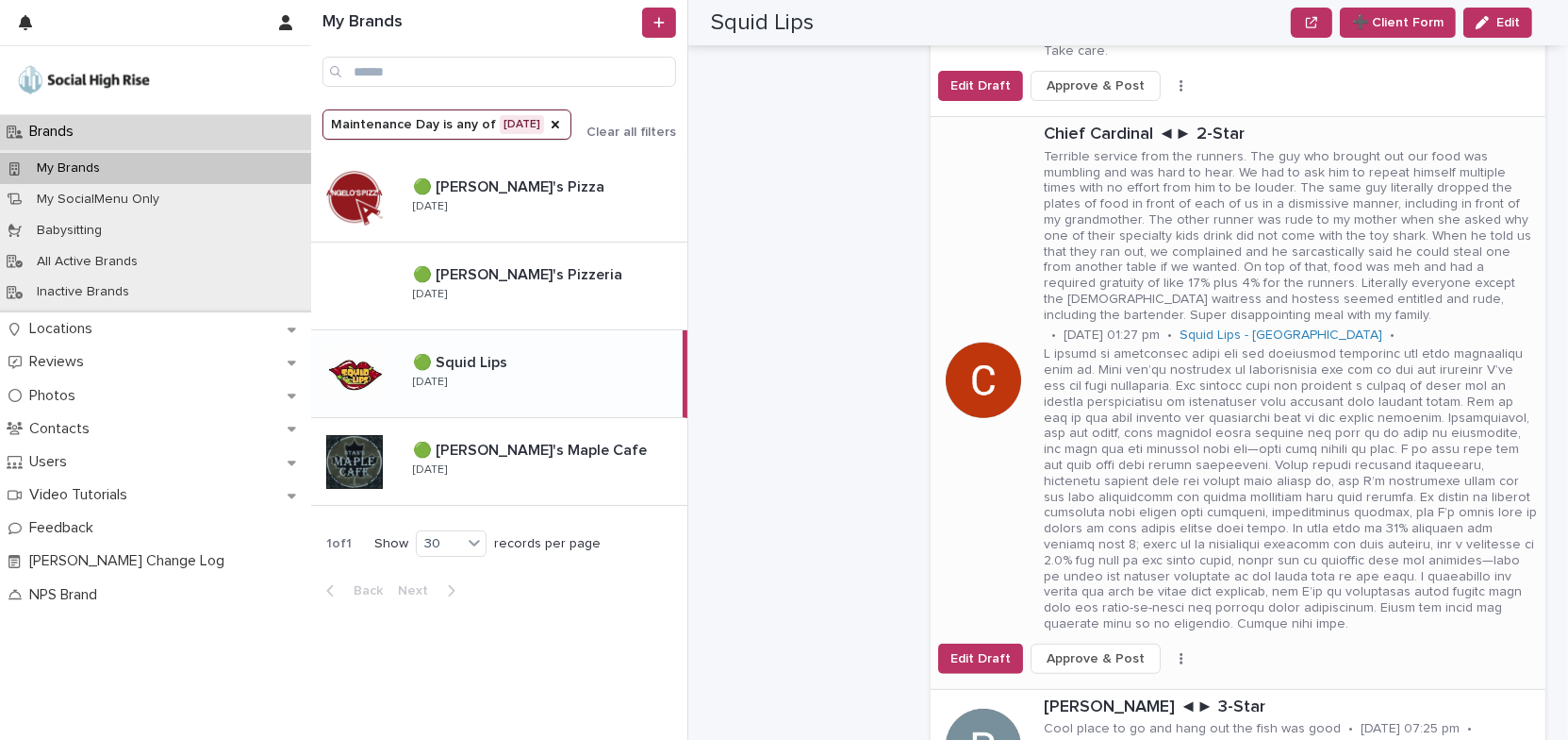
click at [1170, 652] on button "button" at bounding box center [1181, 659] width 26 height 14
click at [1106, 670] on span "Skip Reply" at bounding box center [1101, 680] width 63 height 19
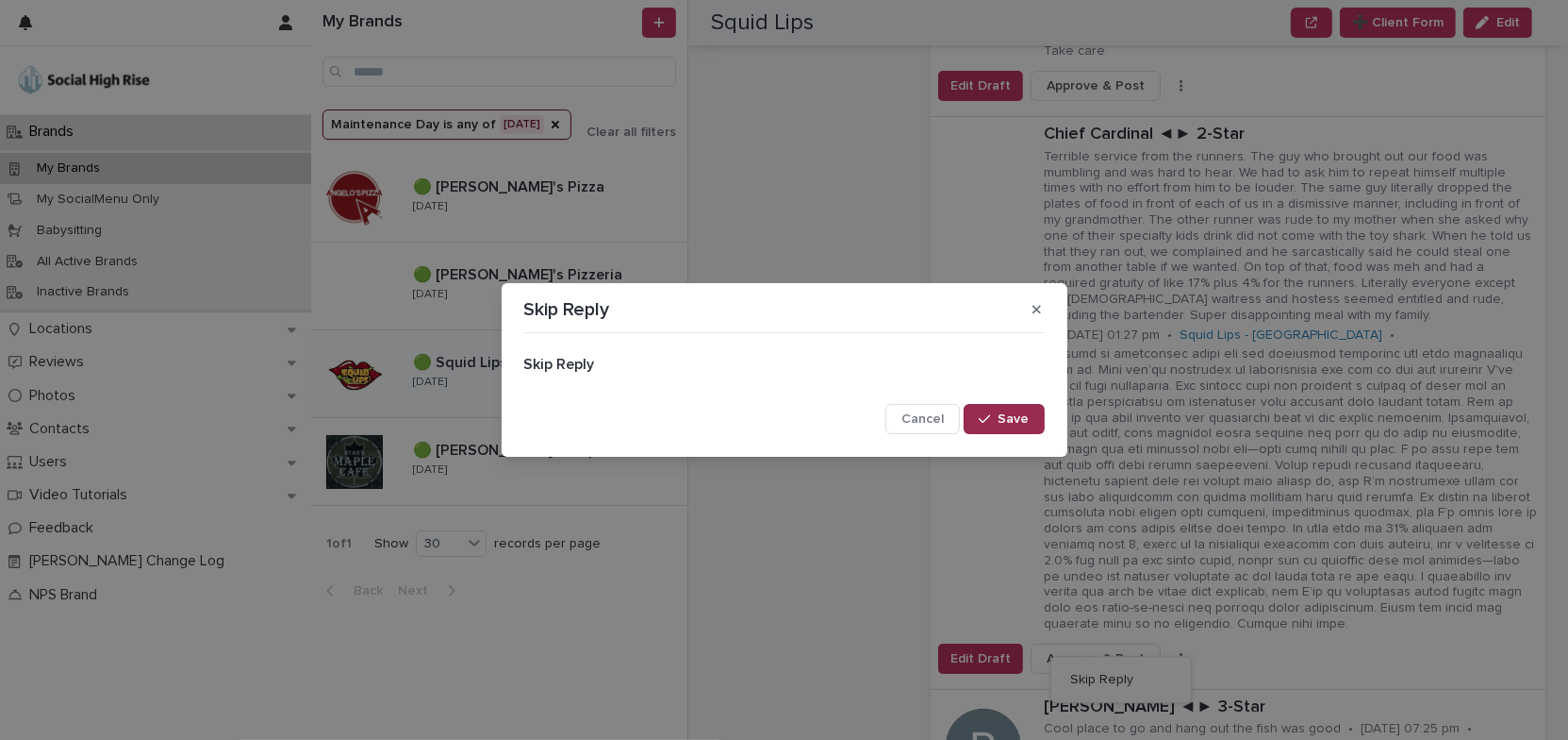
click at [1026, 421] on span "Save" at bounding box center [1014, 419] width 31 height 14
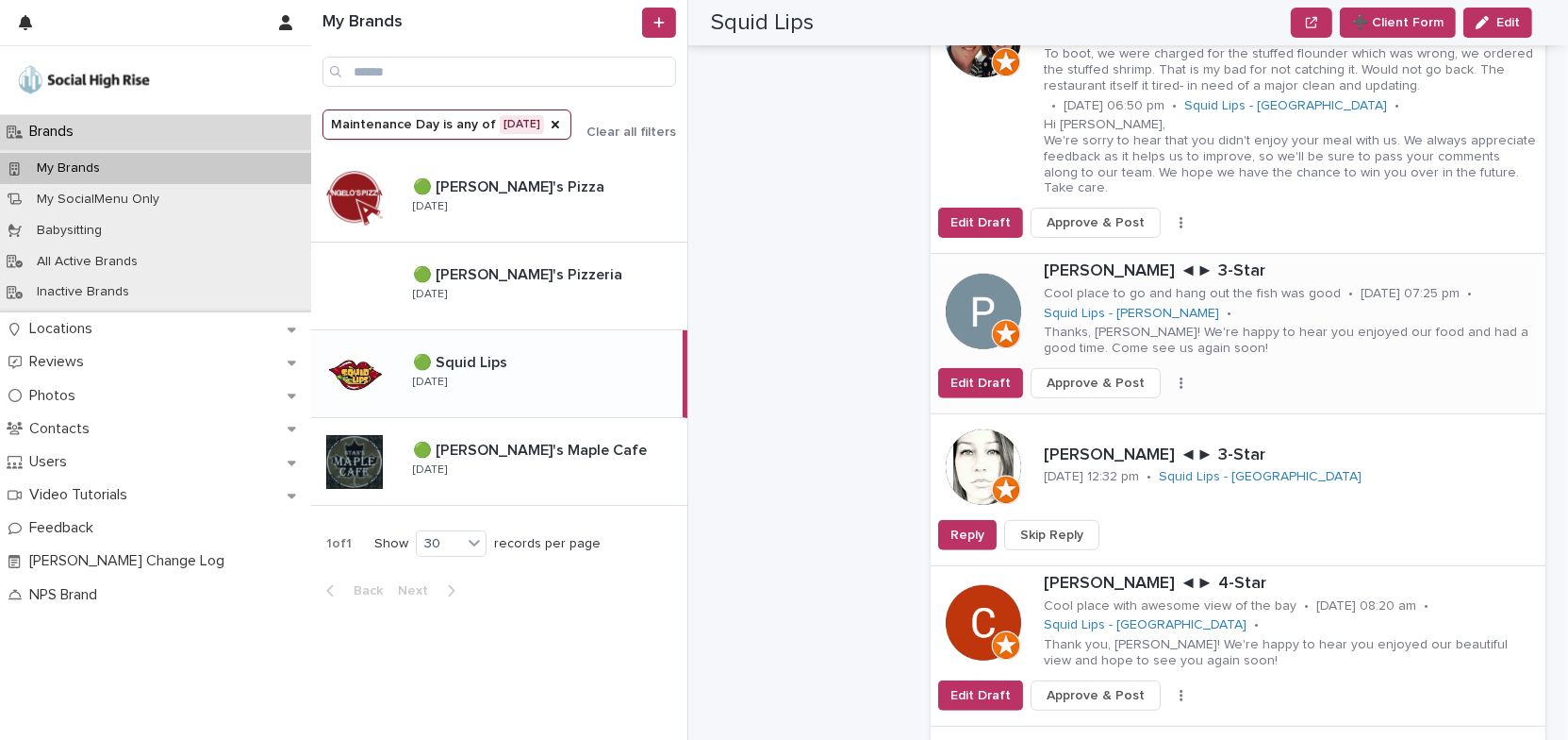
scroll to position [858, 0]
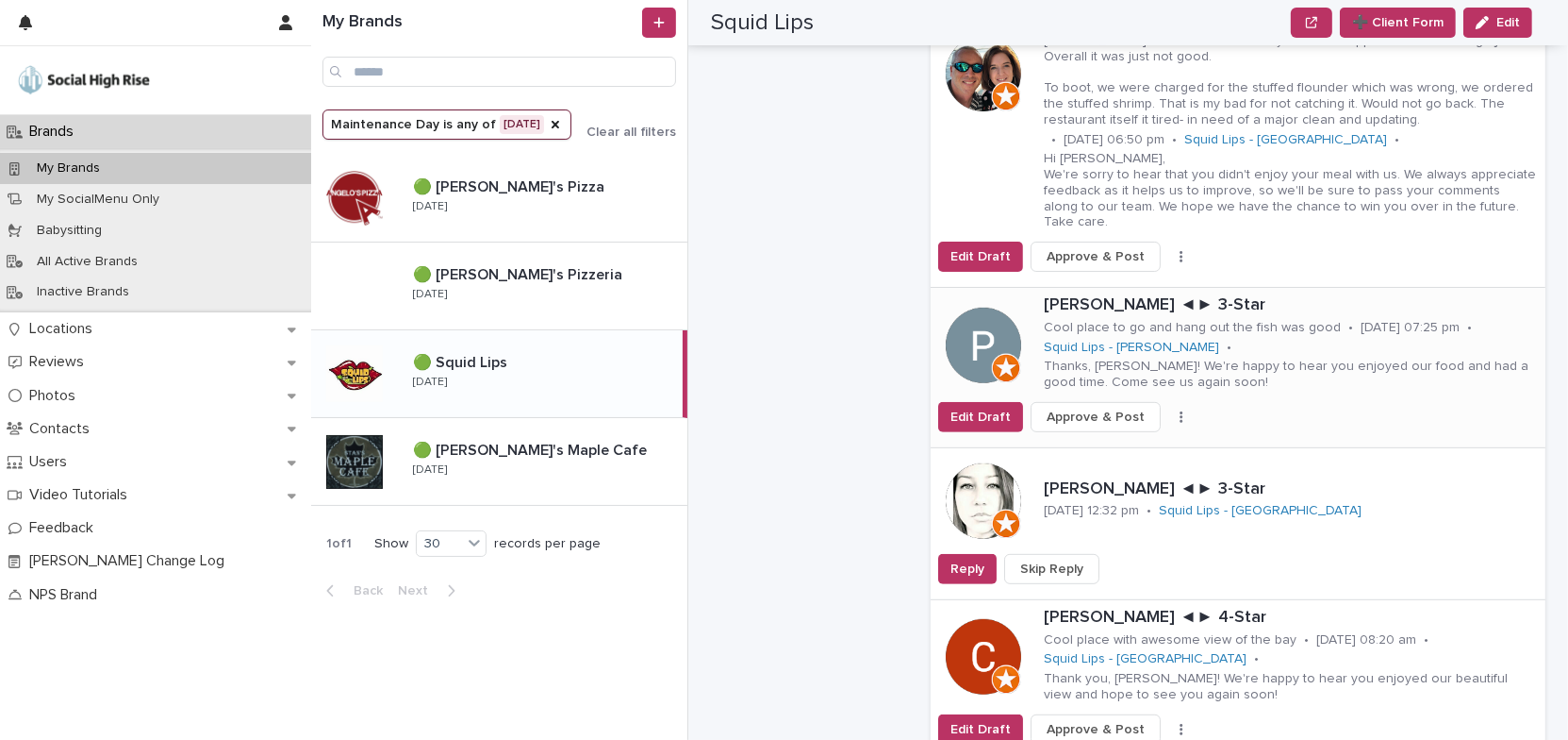
click at [1180, 412] on icon "button" at bounding box center [1181, 417] width 3 height 12
click at [1093, 445] on span "Skip Reply" at bounding box center [1101, 455] width 63 height 19
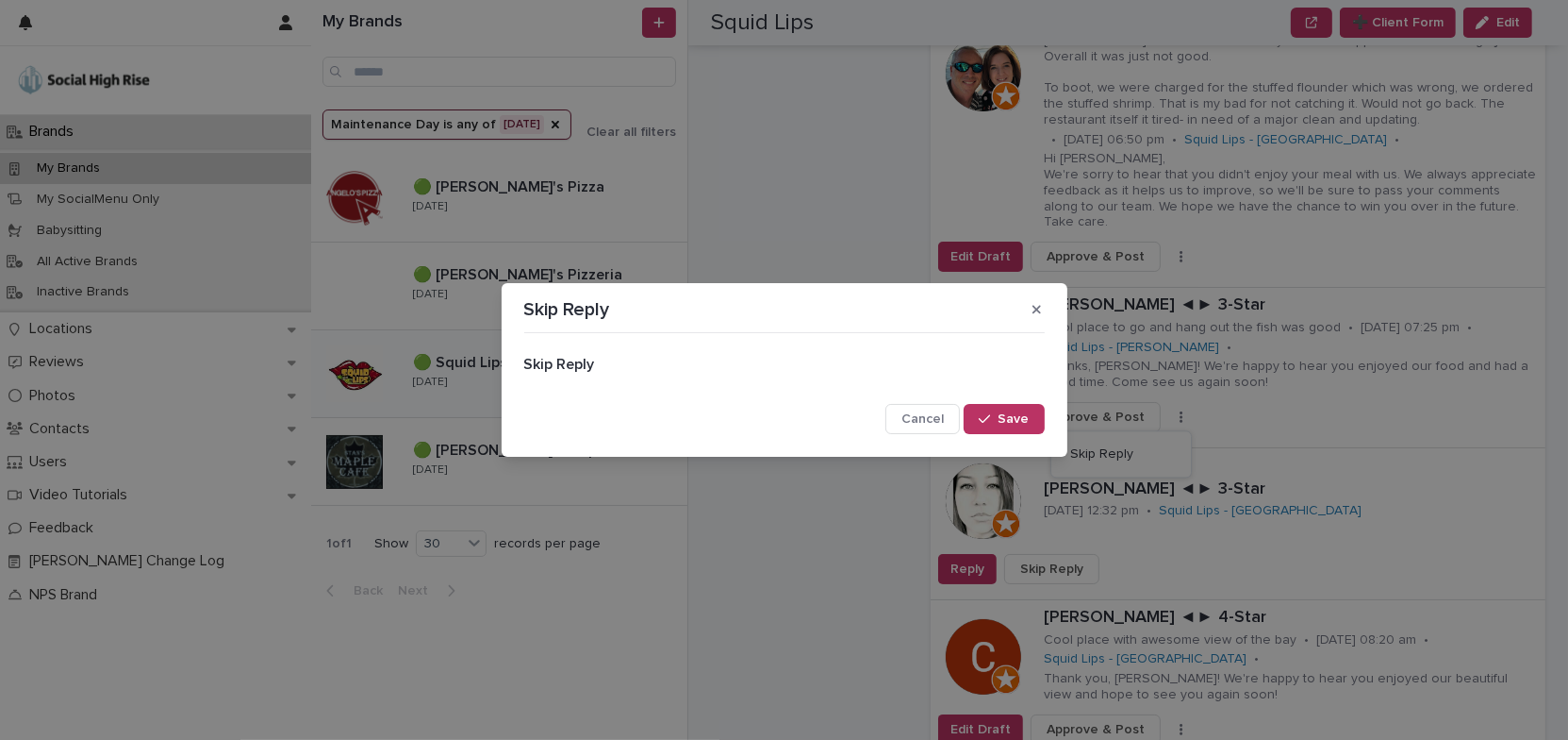
drag, startPoint x: 1016, startPoint y: 416, endPoint x: 1111, endPoint y: 392, distance: 98.0
click at [1016, 416] on span "Save" at bounding box center [1014, 419] width 31 height 14
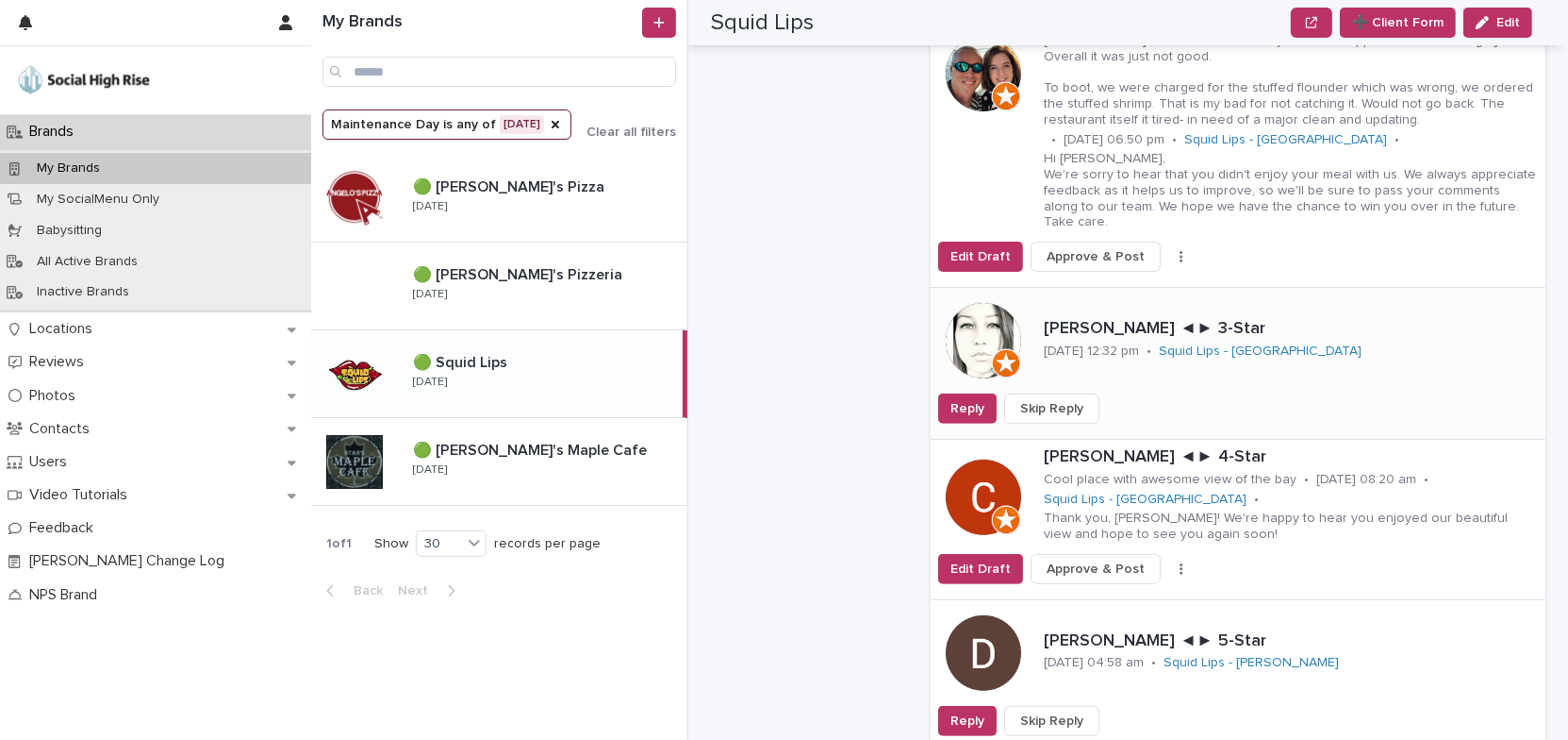
click at [1056, 399] on span "Skip Reply" at bounding box center [1051, 409] width 63 height 19
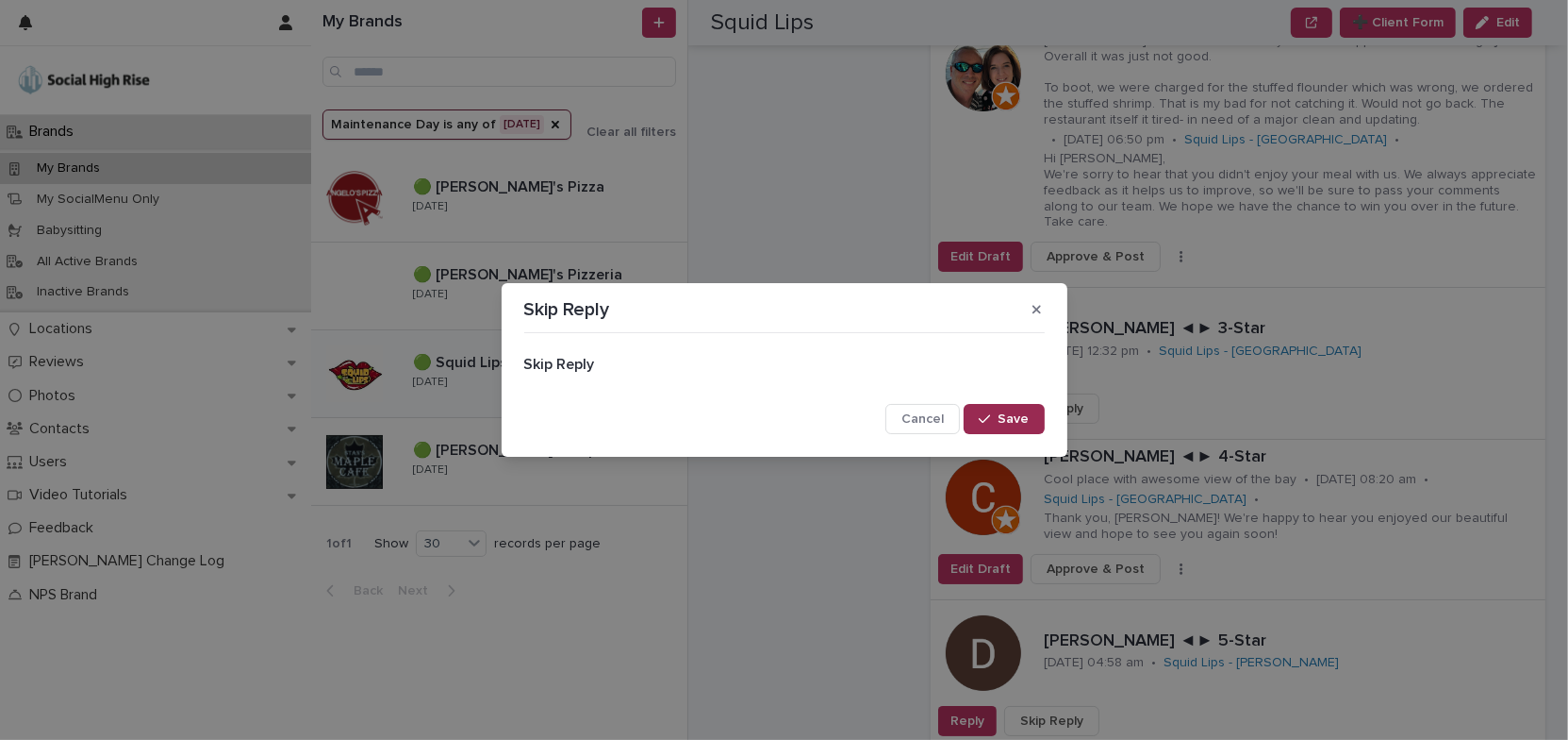
click at [1019, 422] on span "Save" at bounding box center [1014, 419] width 31 height 14
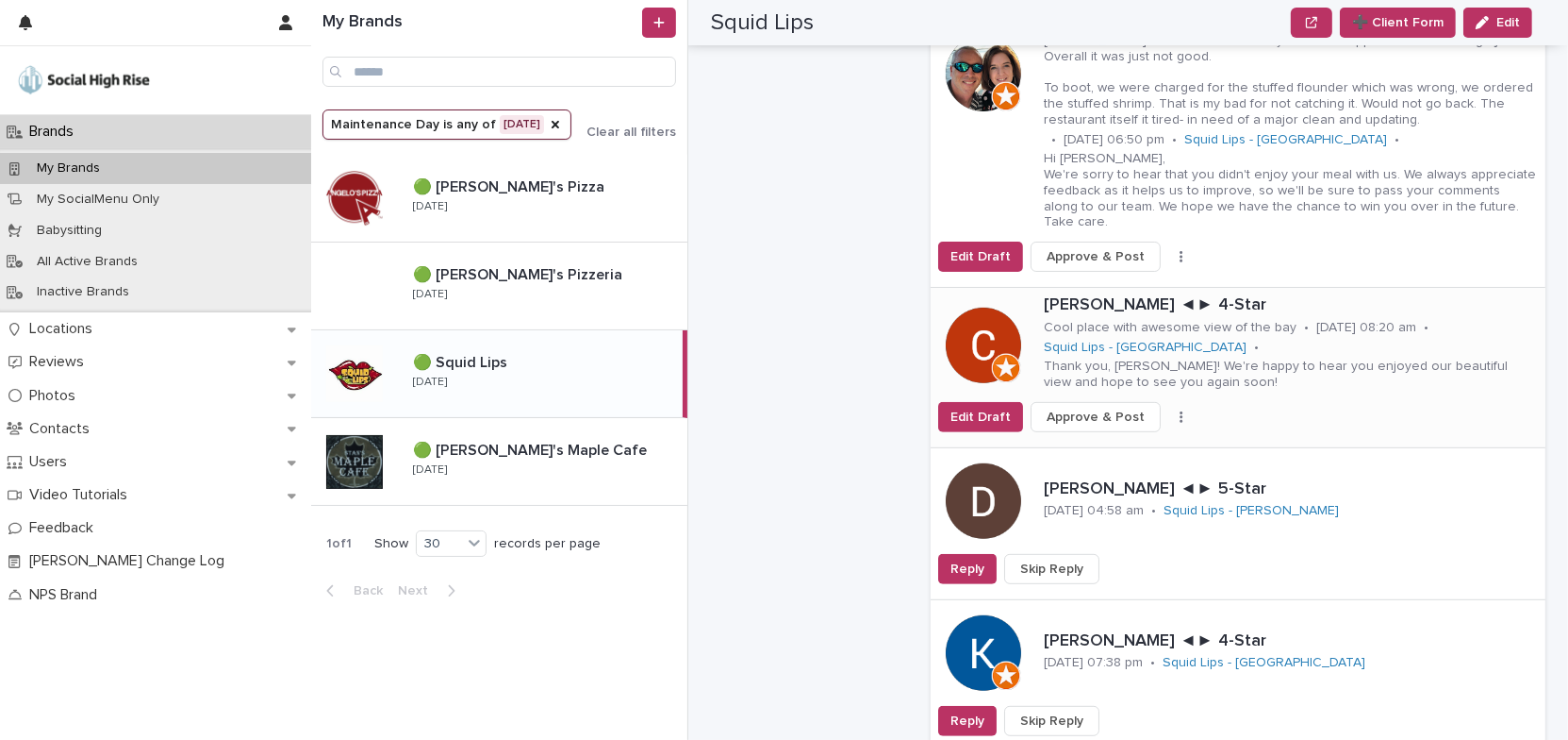
click at [1180, 411] on icon "button" at bounding box center [1182, 417] width 4 height 14
click at [1124, 440] on button "Skip Reply" at bounding box center [1121, 454] width 125 height 30
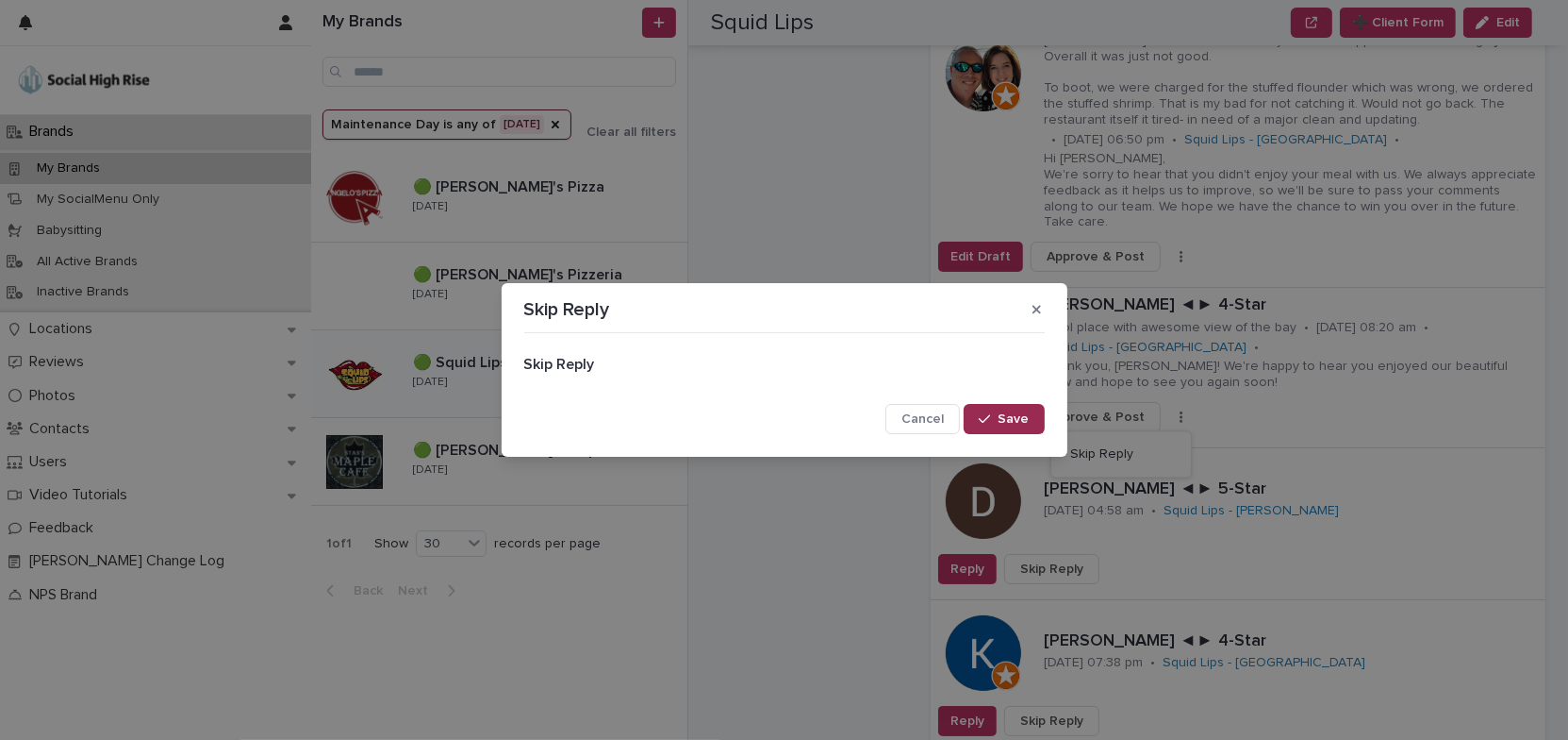
click at [1028, 415] on button "Save" at bounding box center [1003, 418] width 80 height 30
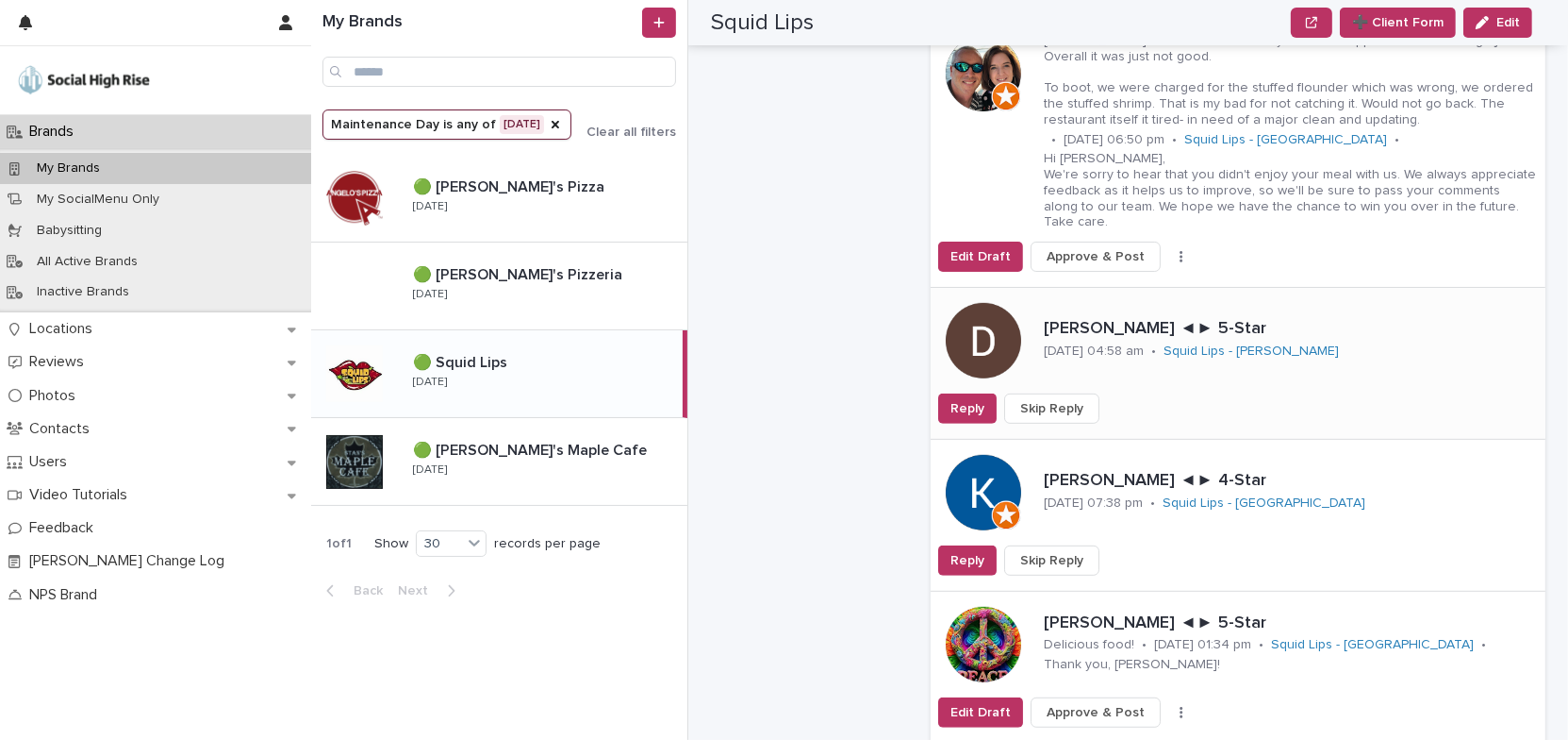
click at [1077, 393] on button "Skip Reply" at bounding box center [1051, 408] width 96 height 30
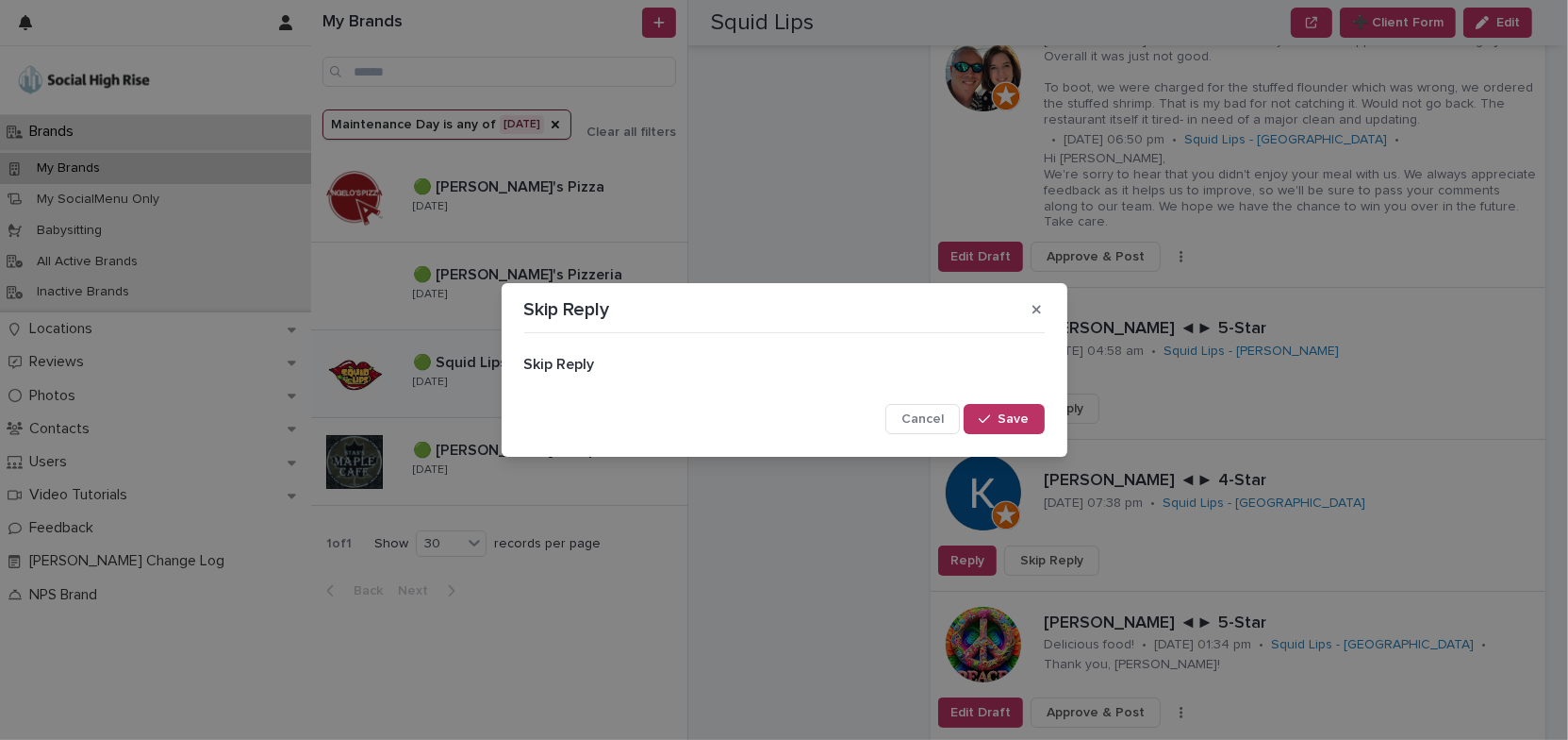
click at [1027, 424] on span "Save" at bounding box center [1014, 419] width 31 height 14
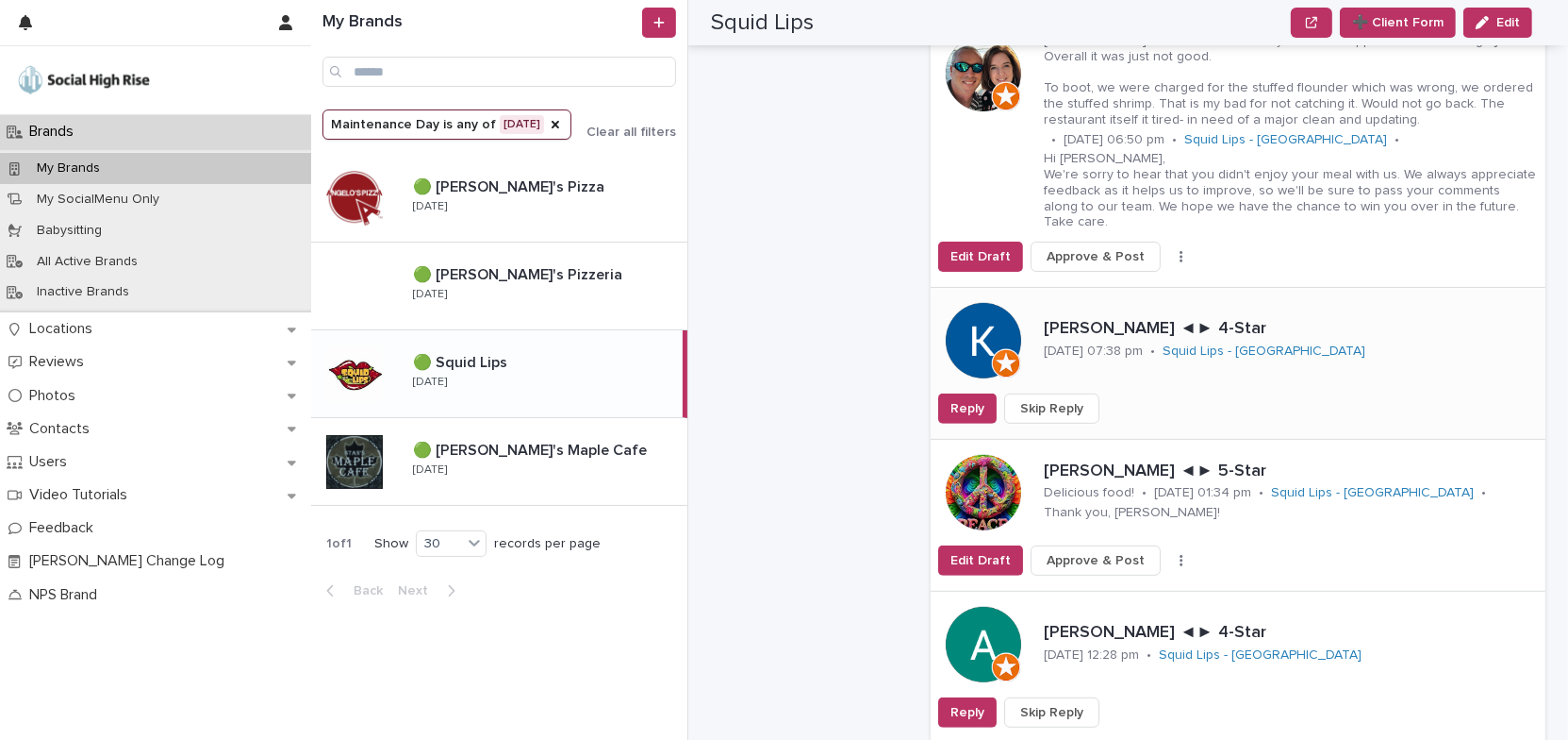
click at [1064, 399] on span "Skip Reply" at bounding box center [1051, 409] width 63 height 19
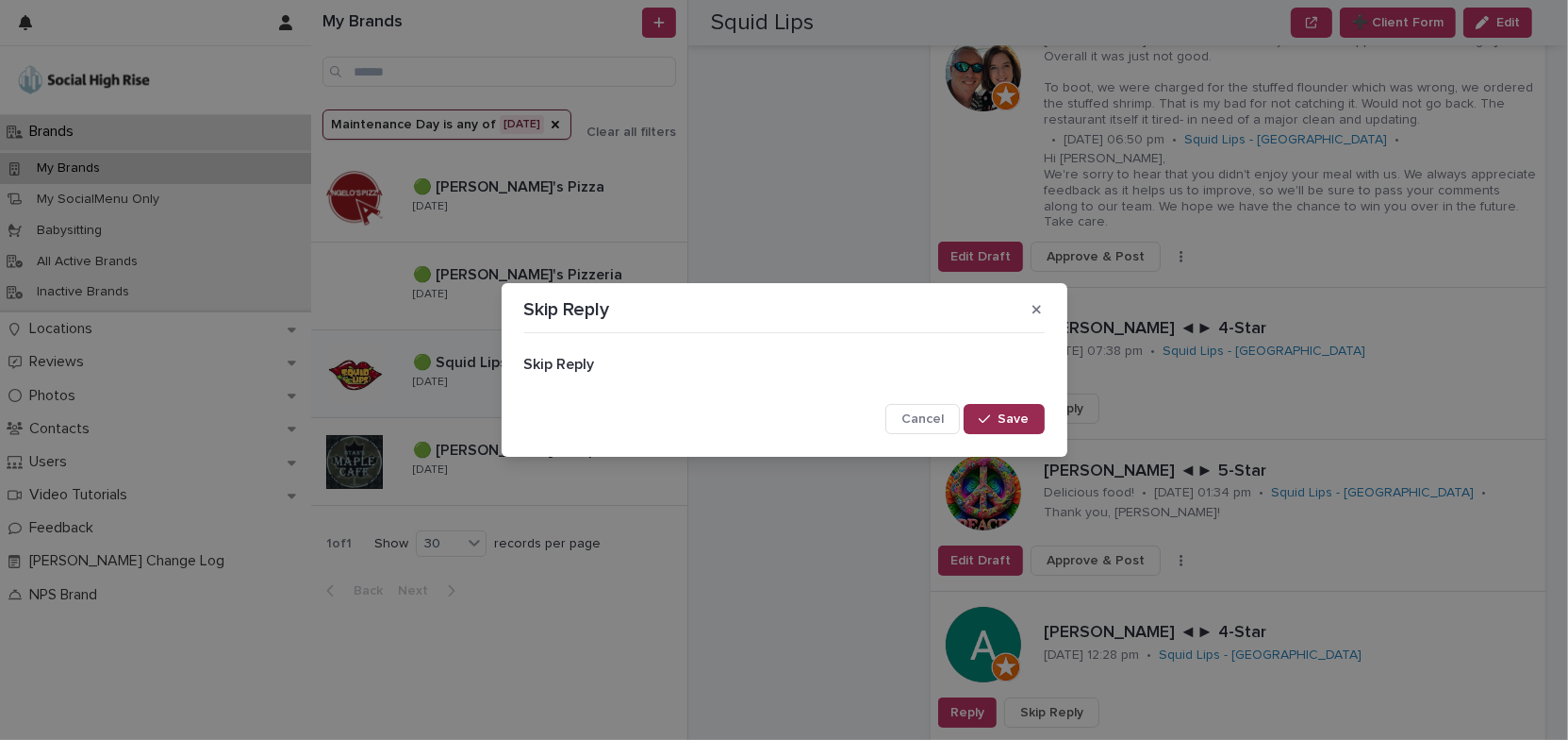
click at [1022, 418] on span "Save" at bounding box center [1014, 419] width 31 height 14
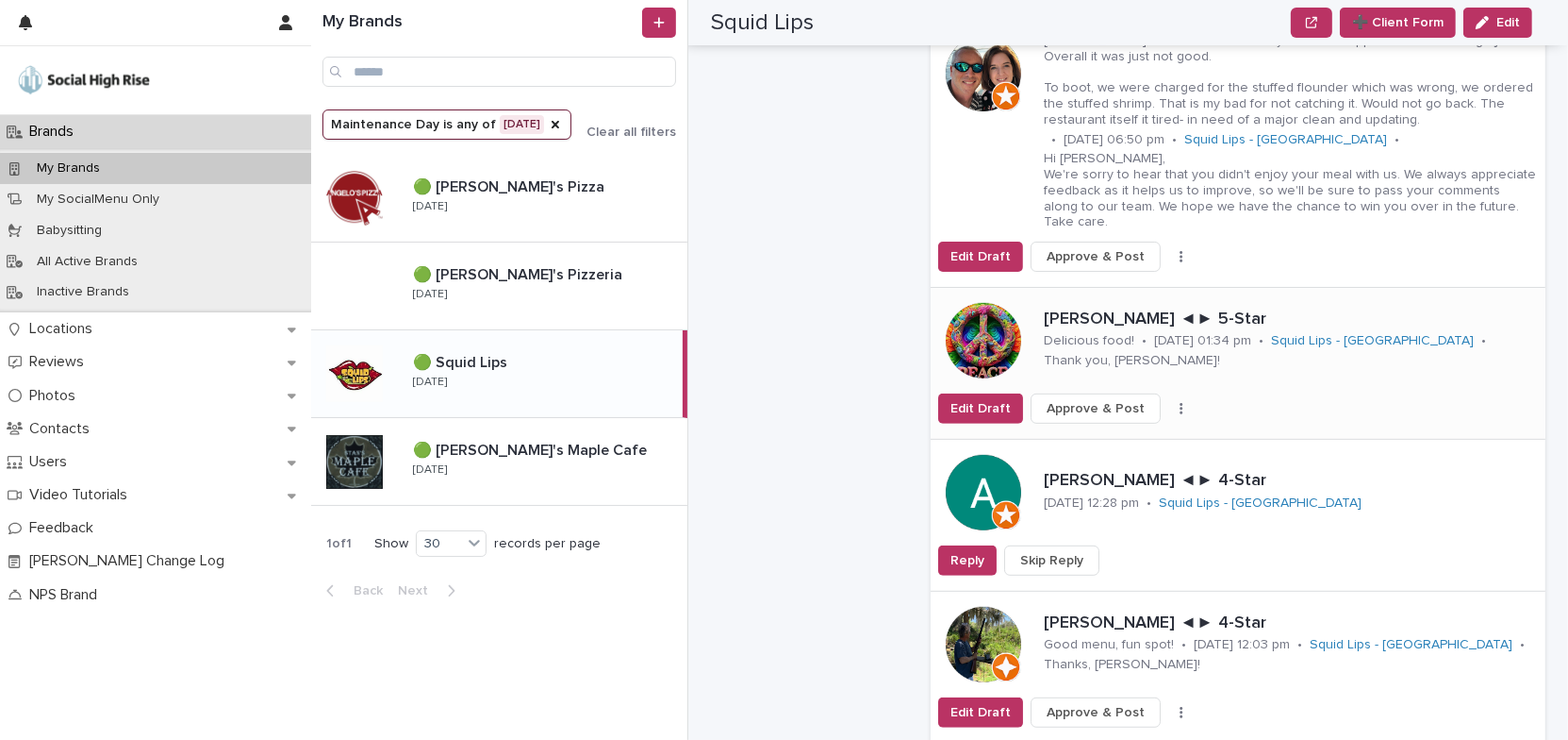
click at [1168, 402] on button "button" at bounding box center [1181, 409] width 26 height 14
click at [1105, 437] on span "Skip Reply" at bounding box center [1101, 446] width 63 height 19
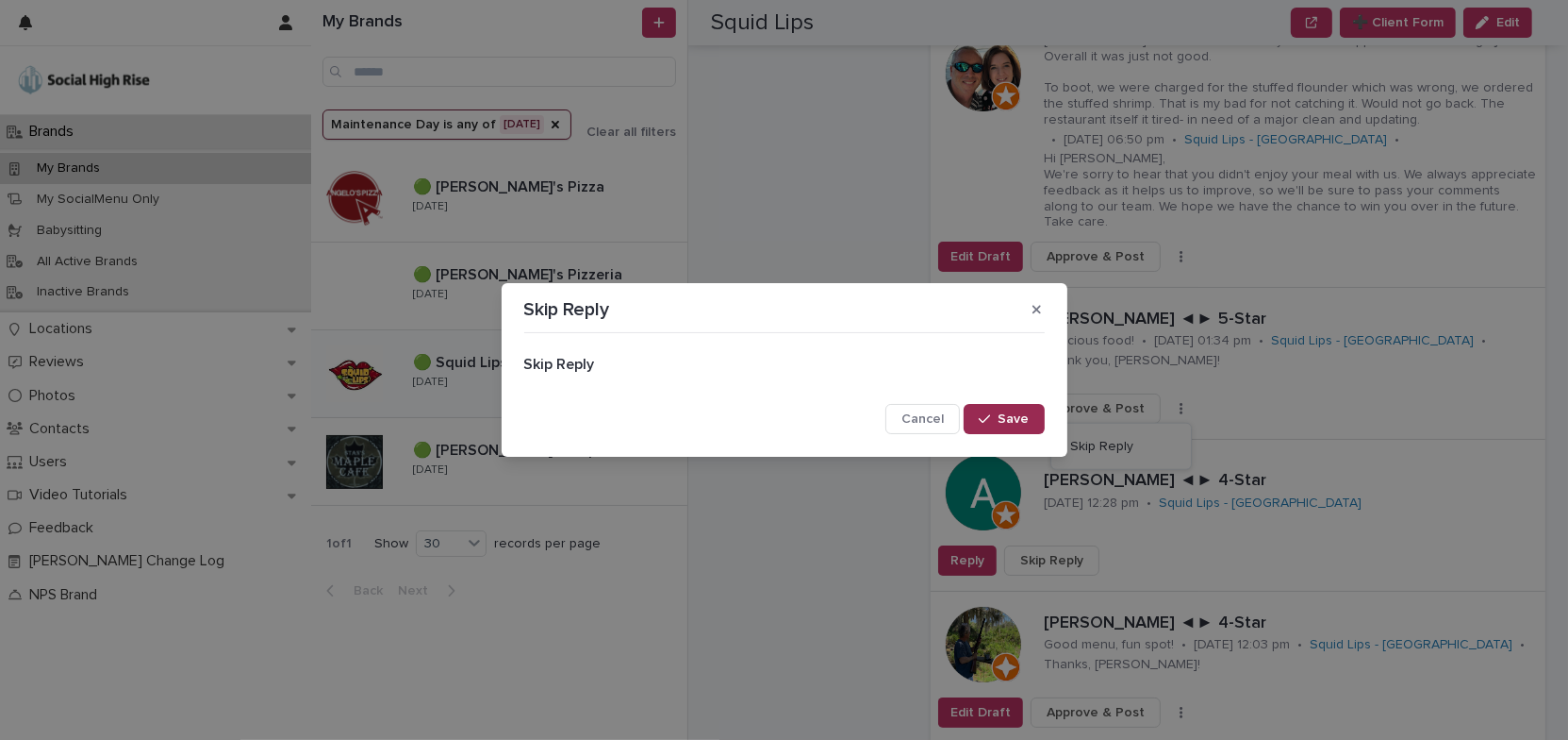
click at [1025, 418] on span "Save" at bounding box center [1014, 419] width 31 height 14
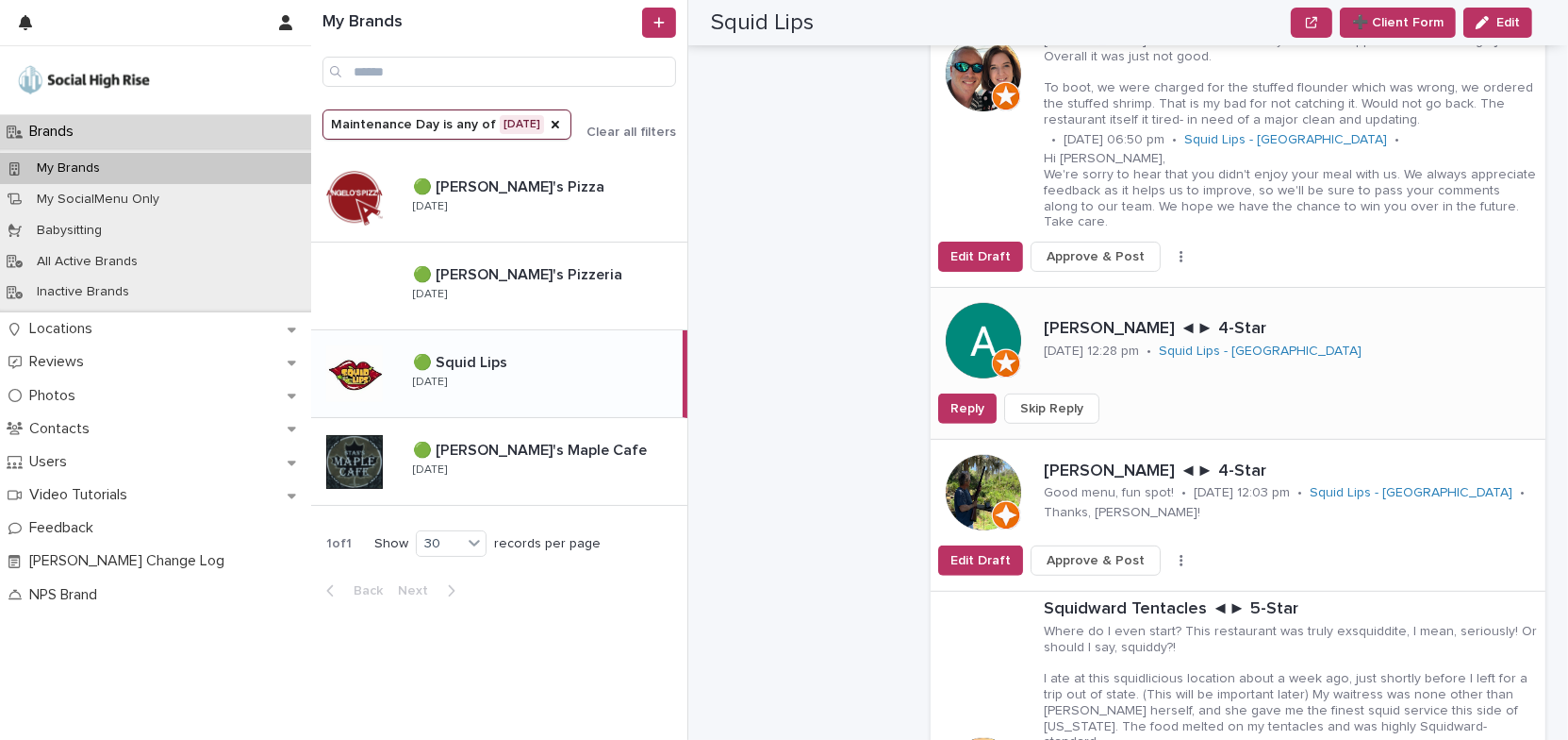
click at [1070, 399] on span "Skip Reply" at bounding box center [1051, 409] width 63 height 19
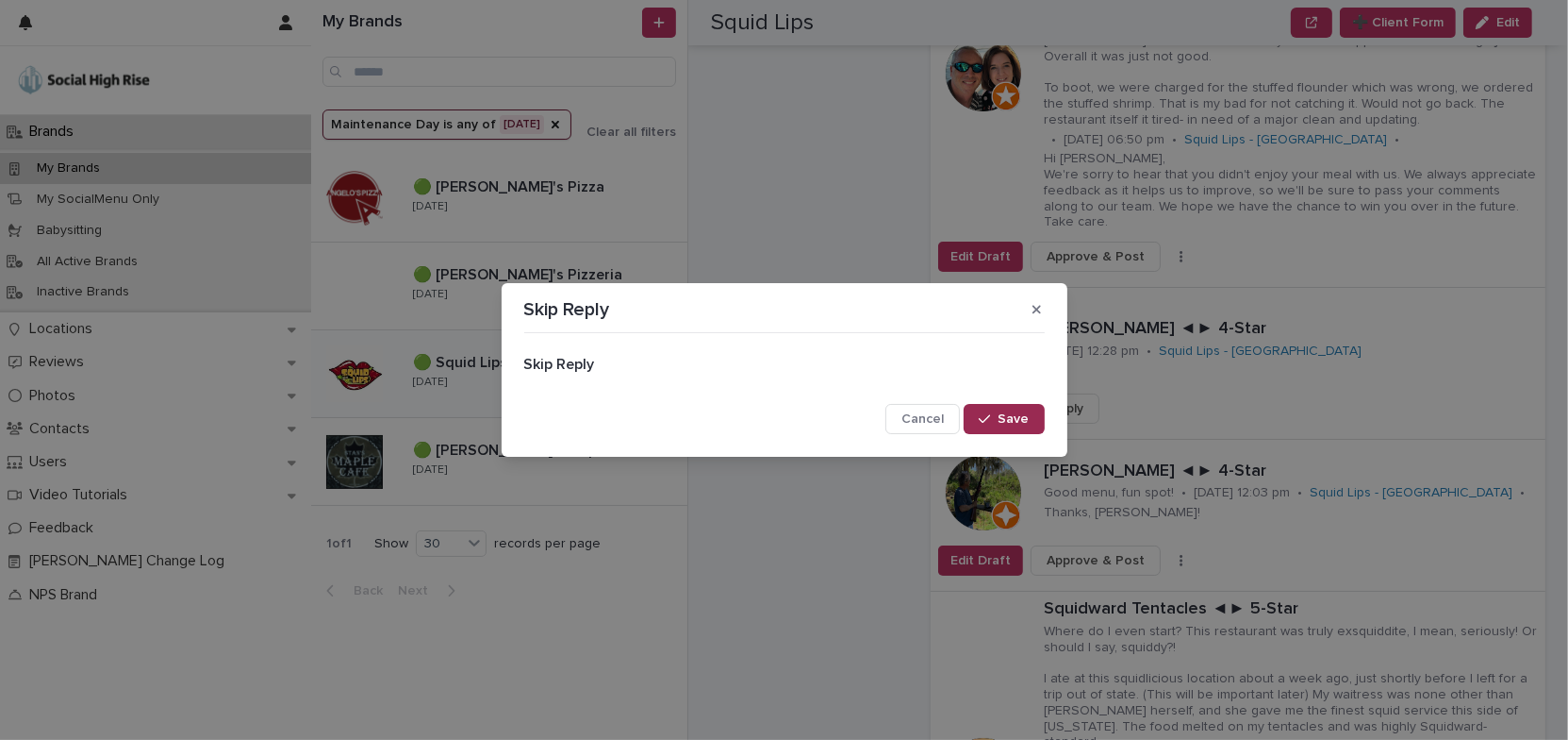
click at [1022, 422] on span "Save" at bounding box center [1014, 419] width 31 height 14
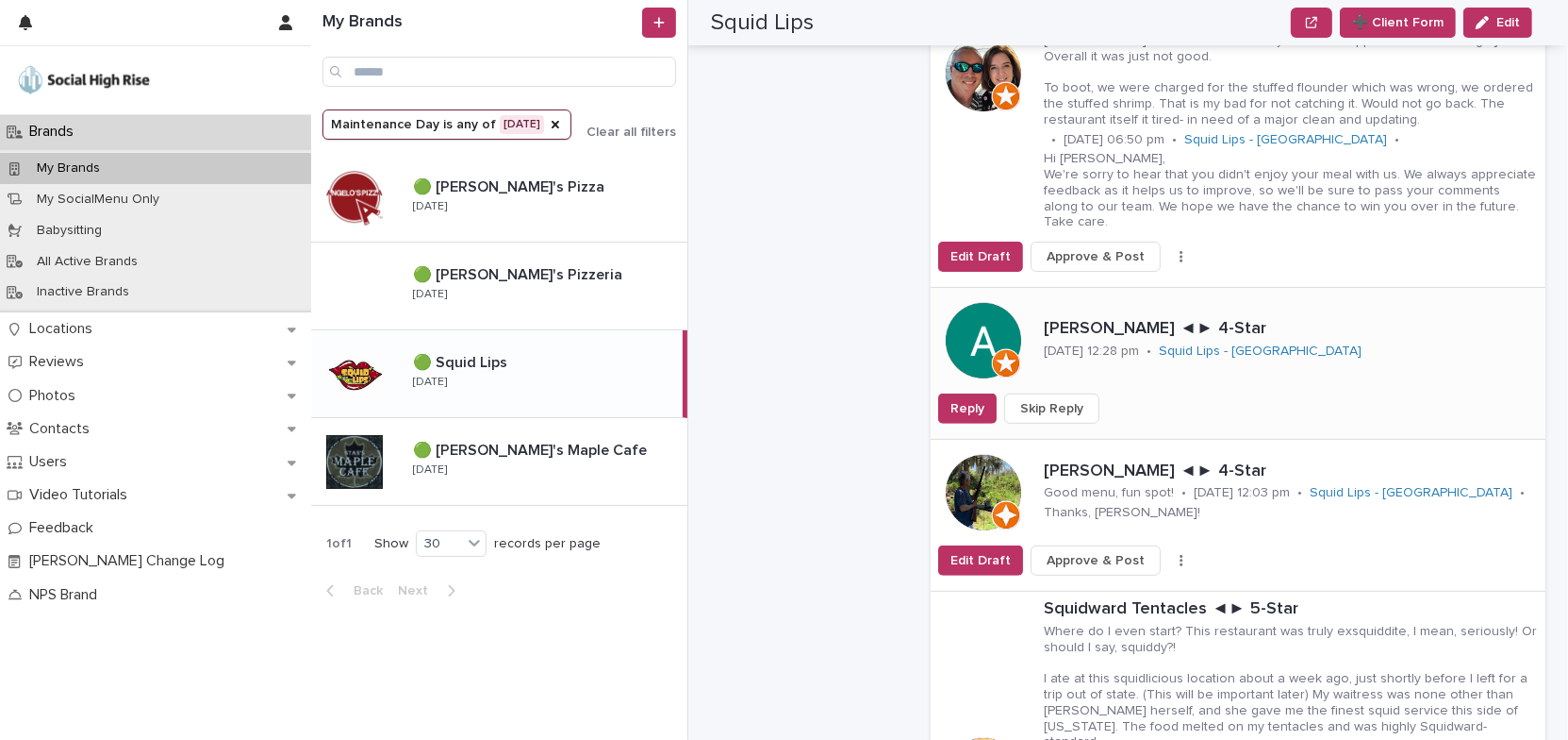
click at [1071, 399] on span "Skip Reply" at bounding box center [1051, 409] width 63 height 19
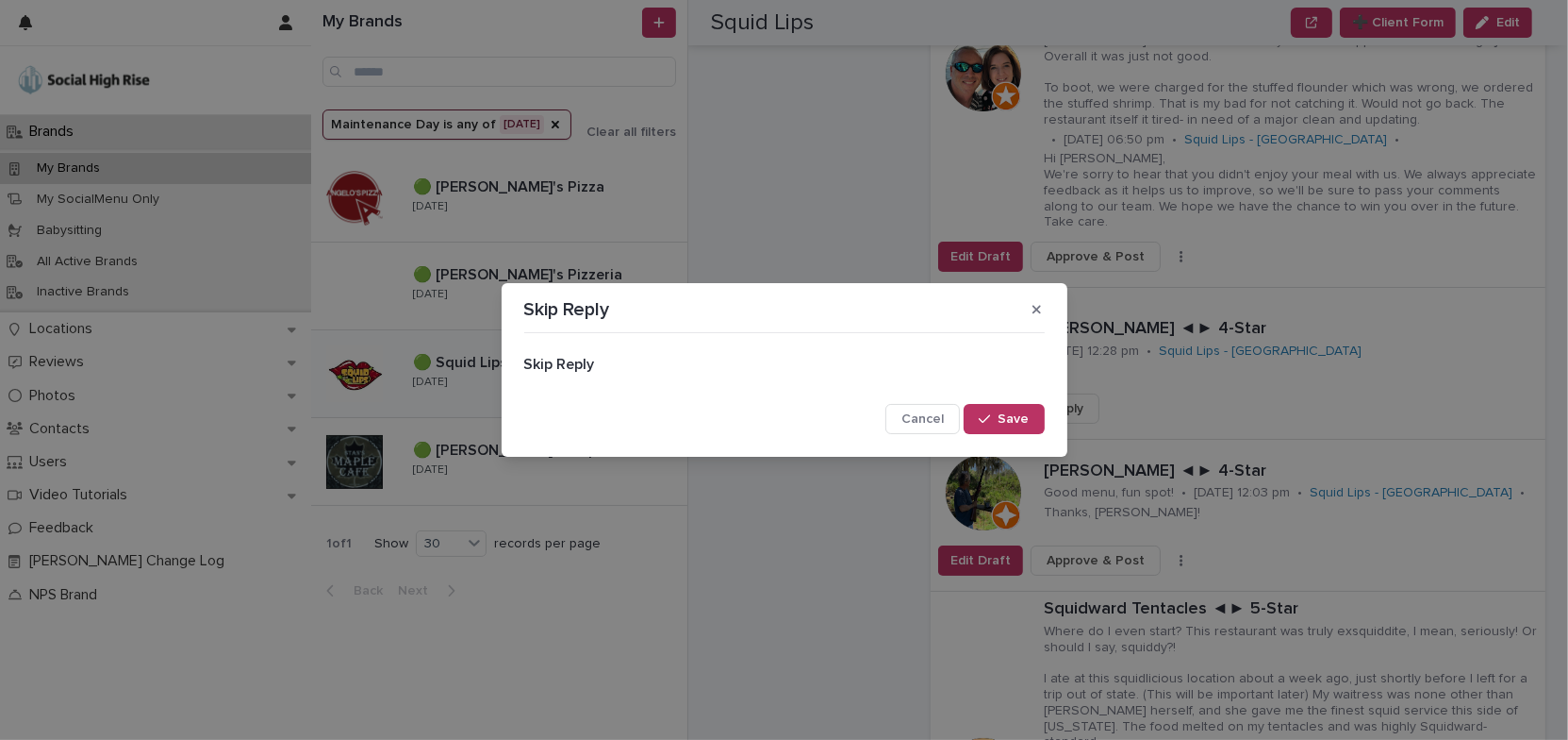
drag, startPoint x: 1022, startPoint y: 418, endPoint x: 1076, endPoint y: 418, distance: 54.0
click at [1025, 418] on span "Save" at bounding box center [1014, 419] width 31 height 14
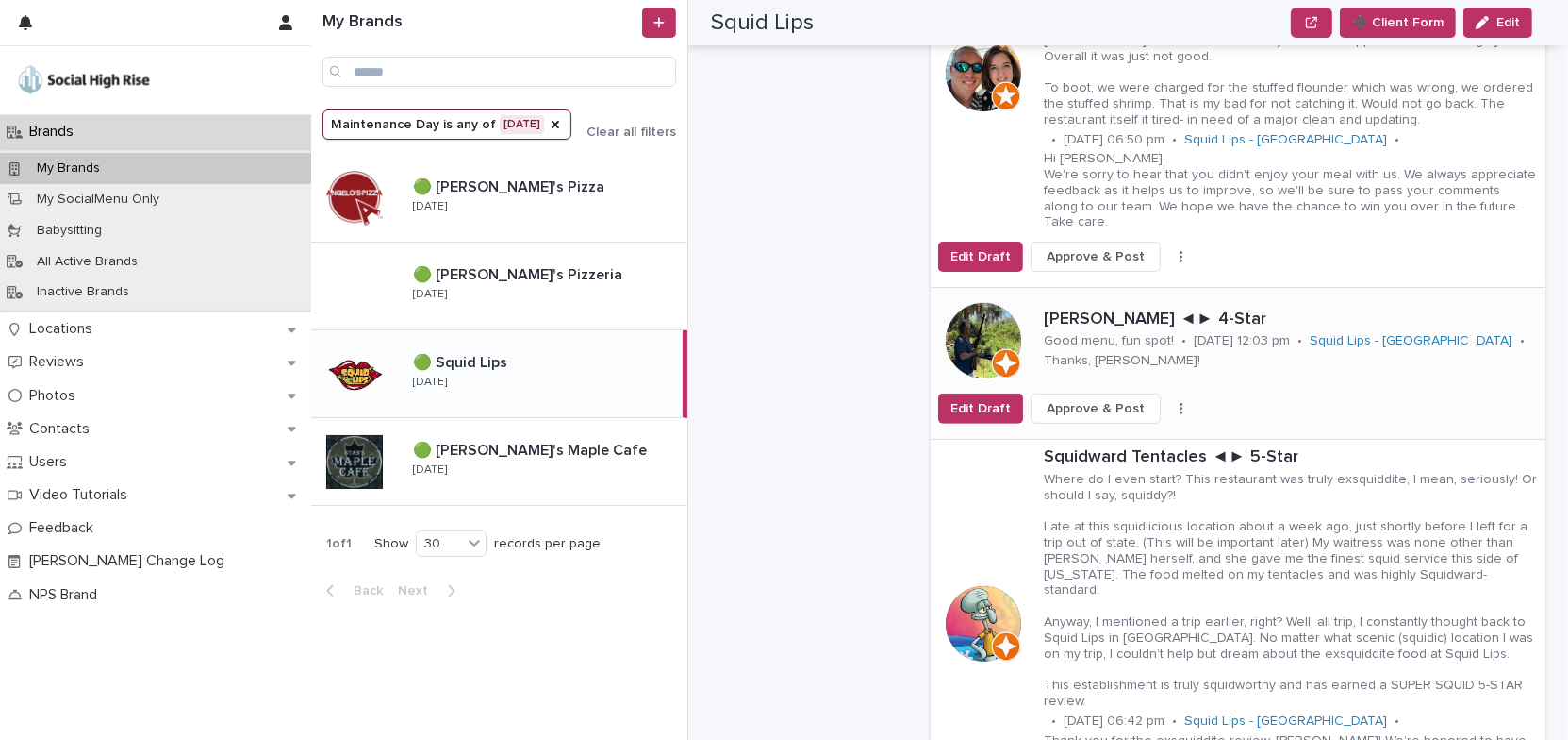
click at [1168, 402] on button "button" at bounding box center [1181, 409] width 26 height 14
click at [1125, 431] on button "Skip Reply" at bounding box center [1121, 445] width 125 height 30
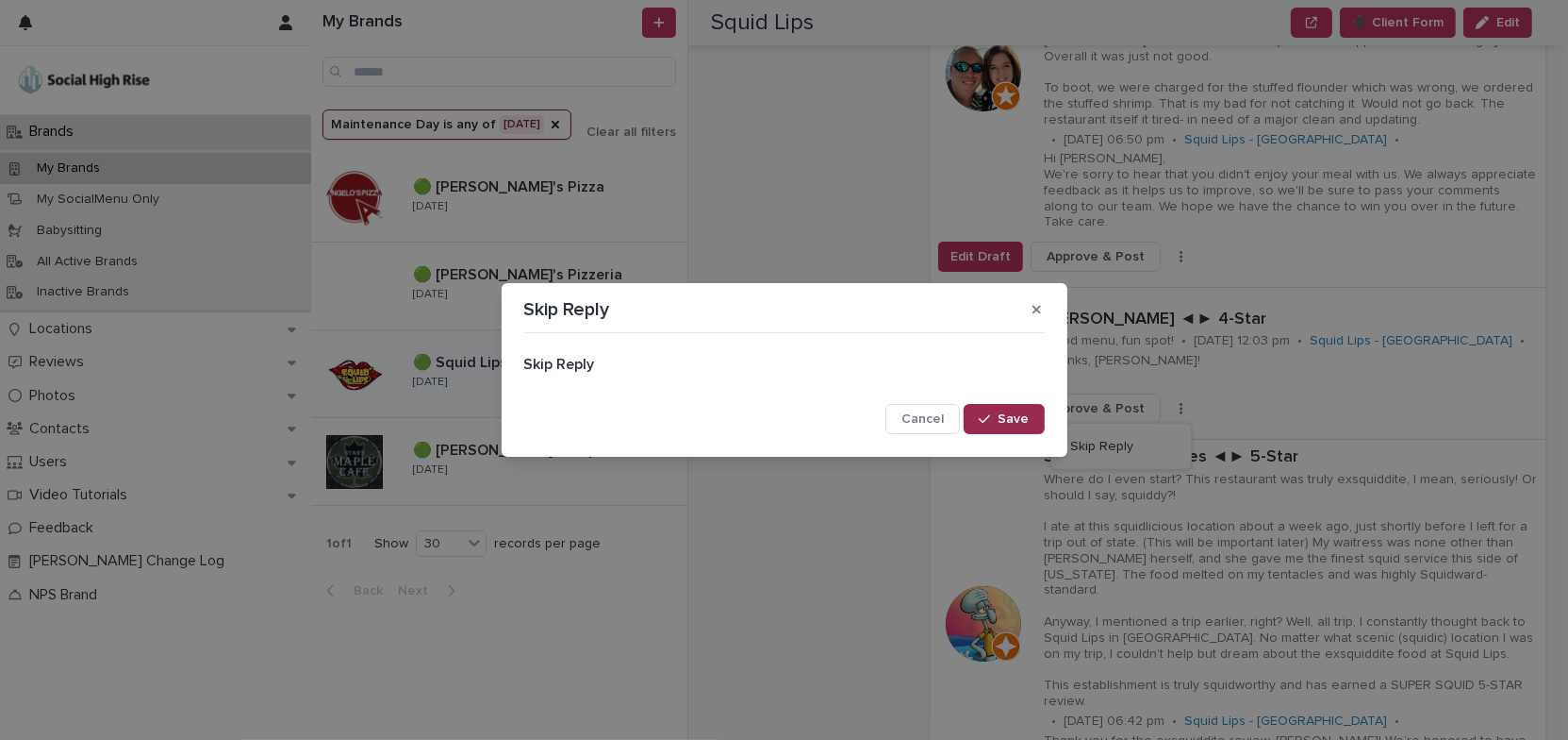
click at [1021, 419] on span "Save" at bounding box center [1014, 419] width 31 height 14
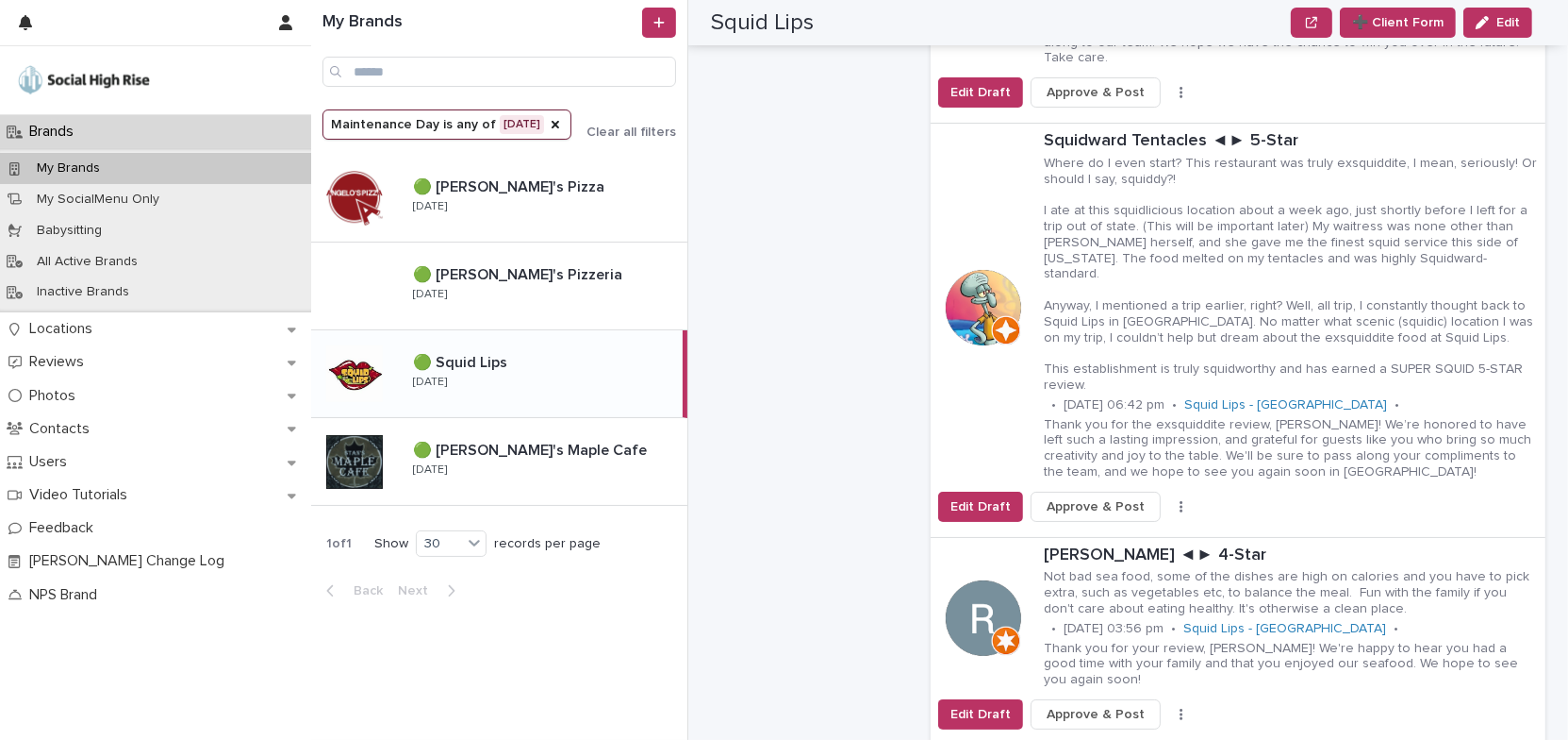
scroll to position [1028, 0]
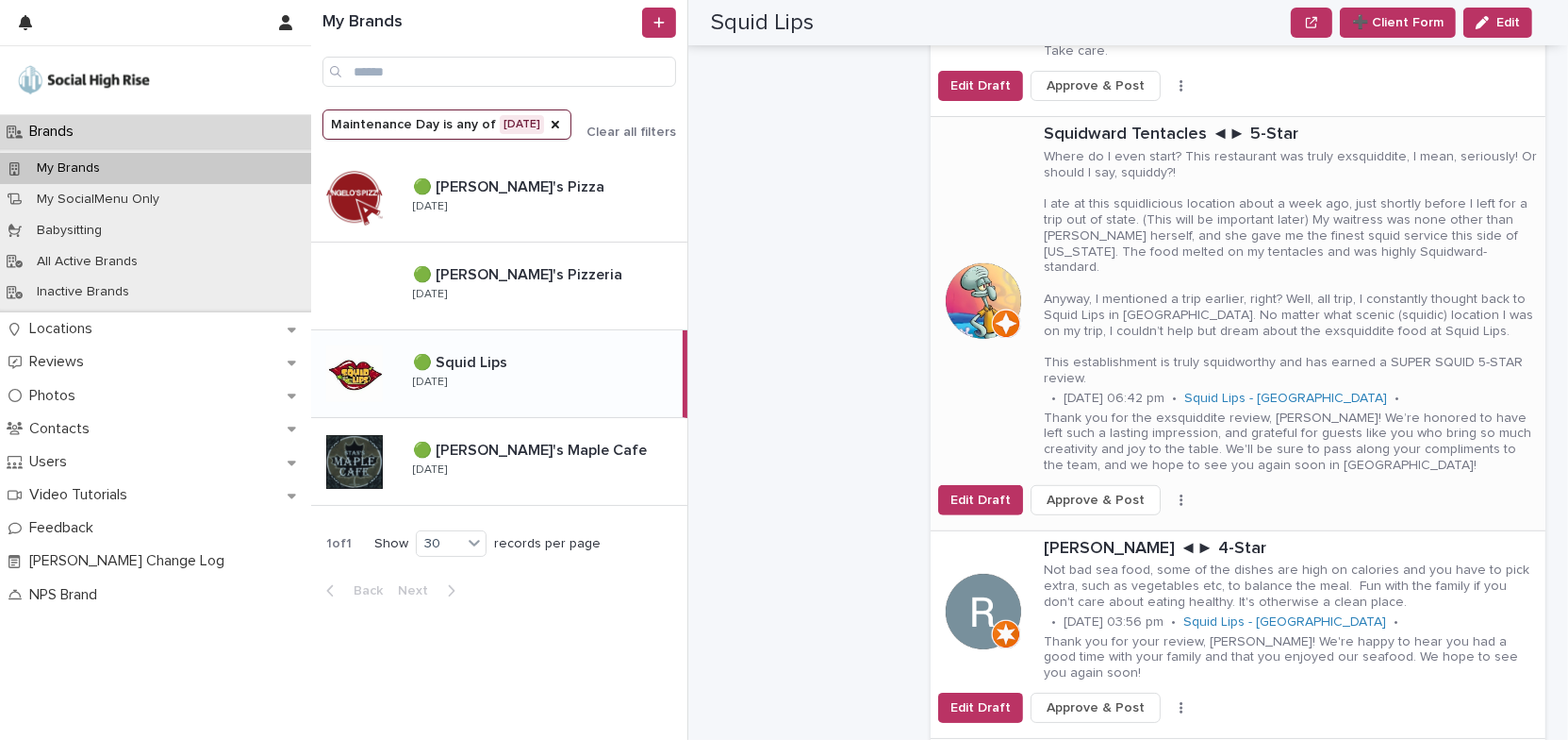
click at [1168, 494] on button "button" at bounding box center [1181, 500] width 26 height 14
click at [1130, 506] on button "Skip Reply" at bounding box center [1121, 521] width 125 height 30
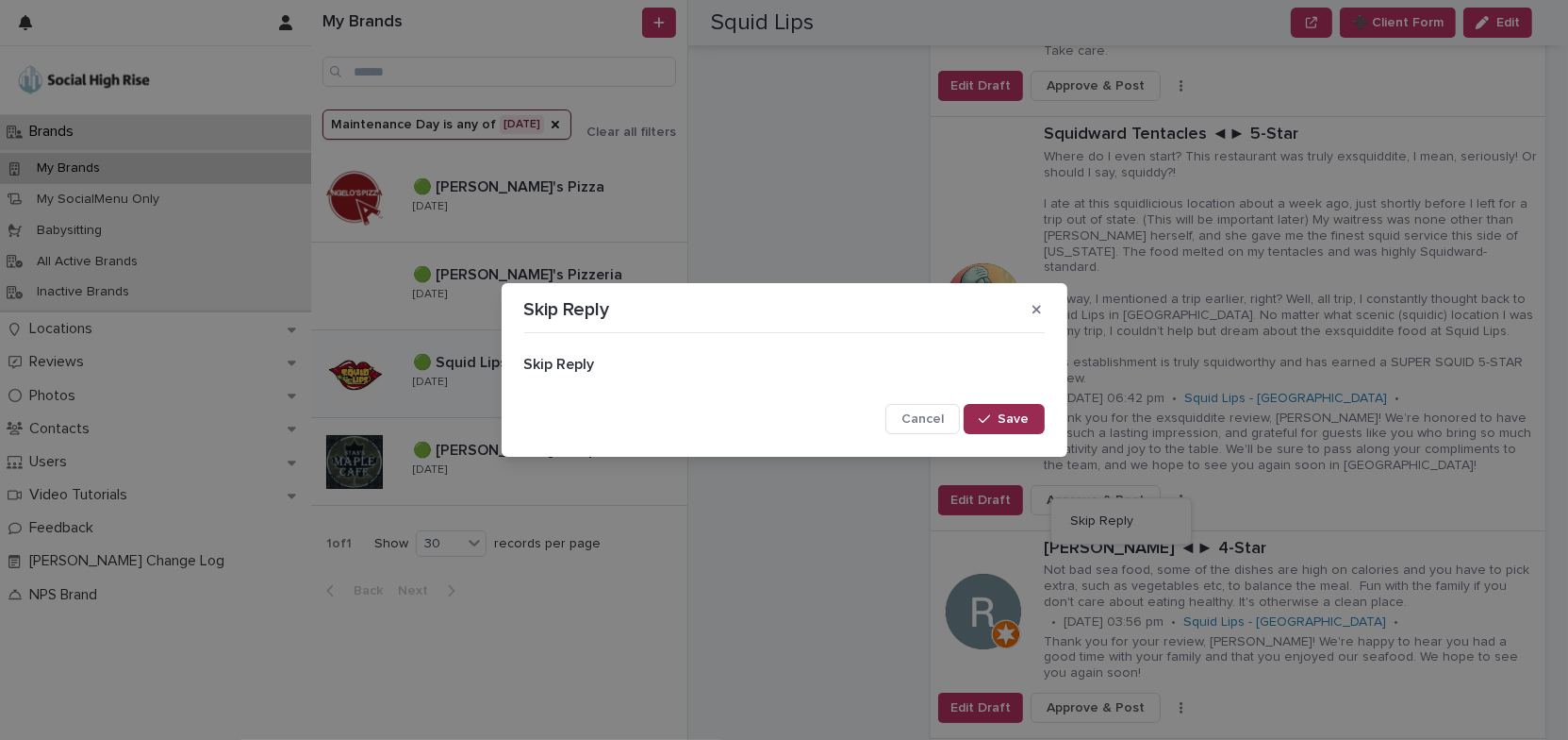
click at [1003, 423] on span "Save" at bounding box center [1014, 419] width 31 height 14
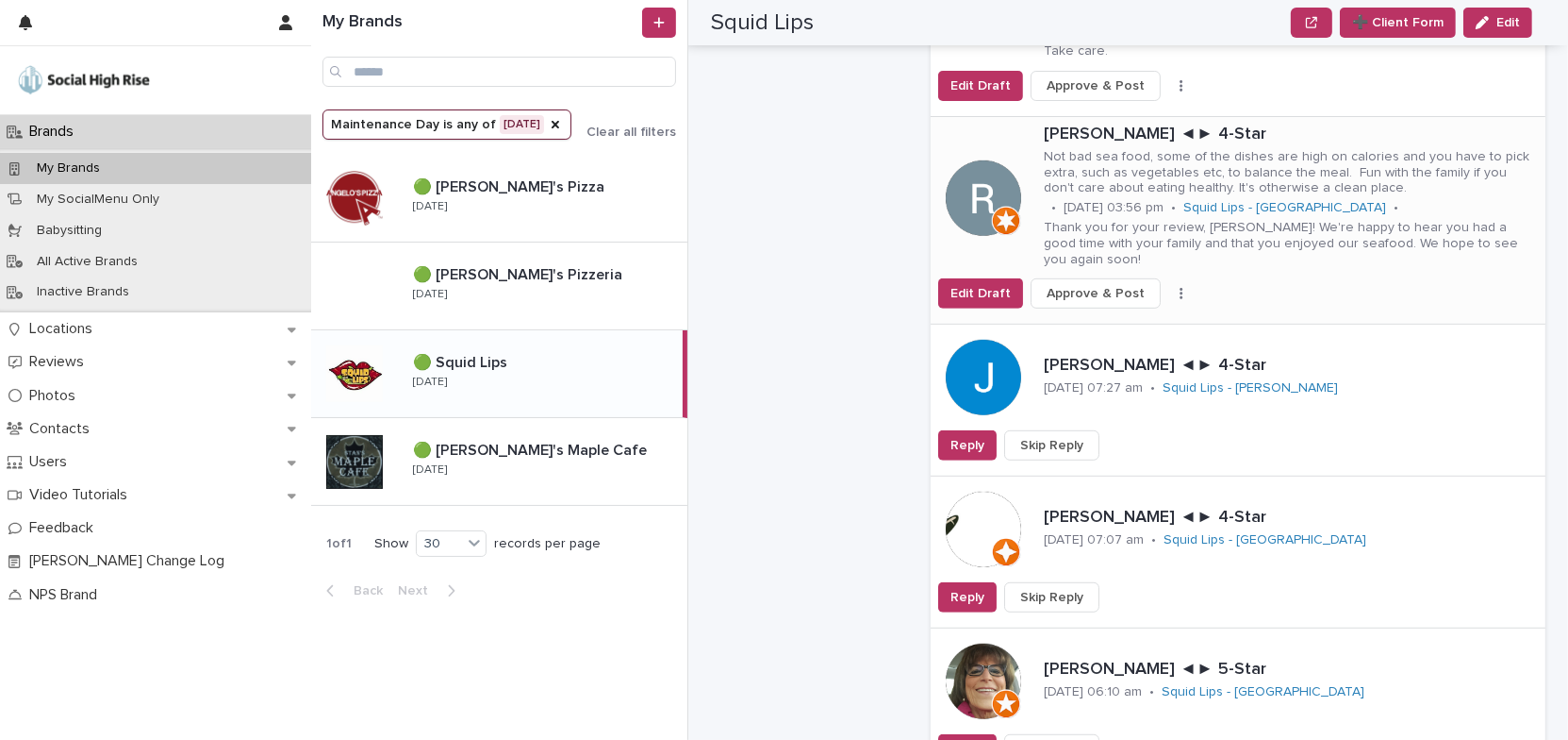
click at [1180, 289] on icon "button" at bounding box center [1181, 295] width 3 height 12
click at [1119, 301] on button "Skip Reply" at bounding box center [1121, 316] width 125 height 30
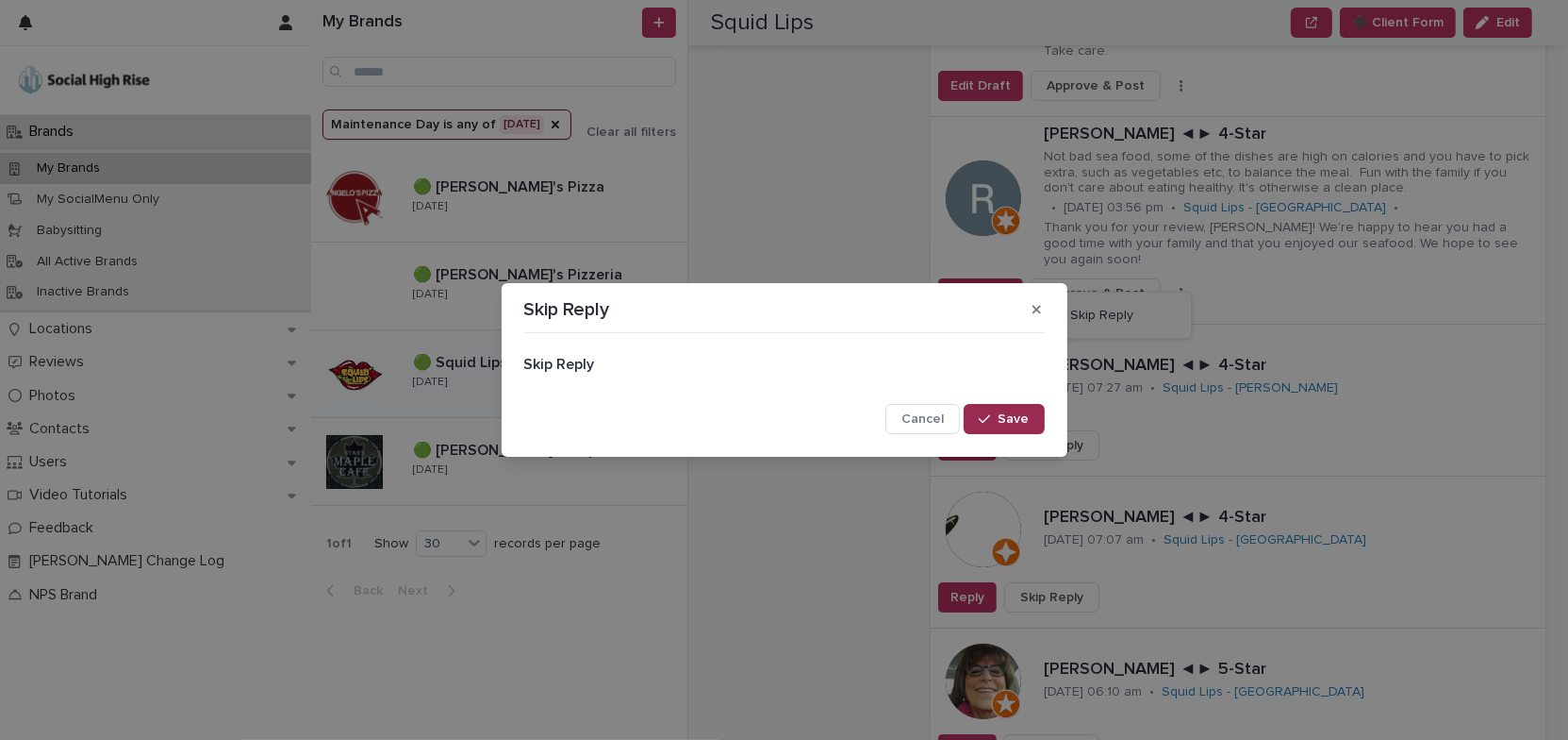
drag, startPoint x: 1014, startPoint y: 410, endPoint x: 1158, endPoint y: 425, distance: 144.8
click at [1016, 410] on button "Save" at bounding box center [1003, 418] width 80 height 30
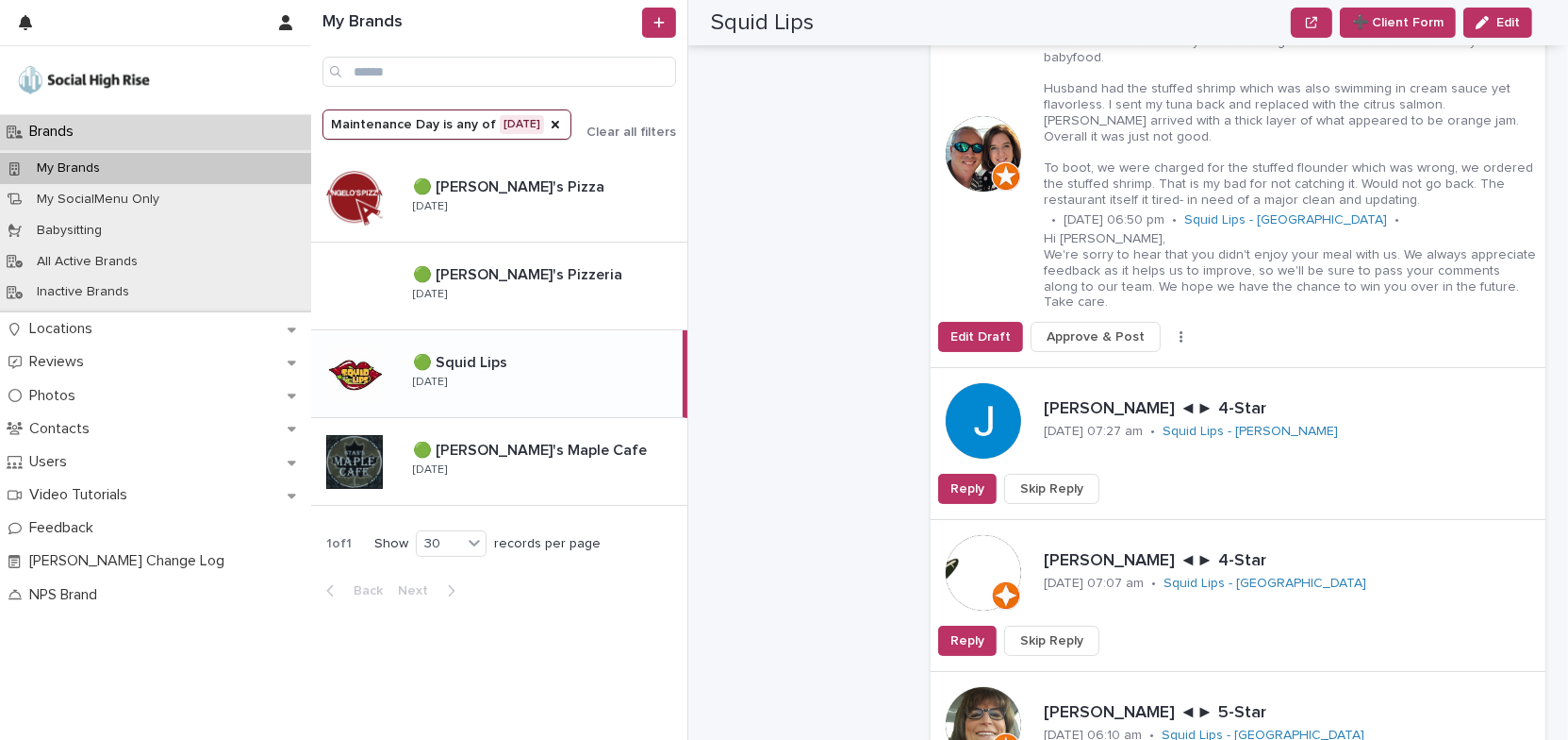
scroll to position [772, 0]
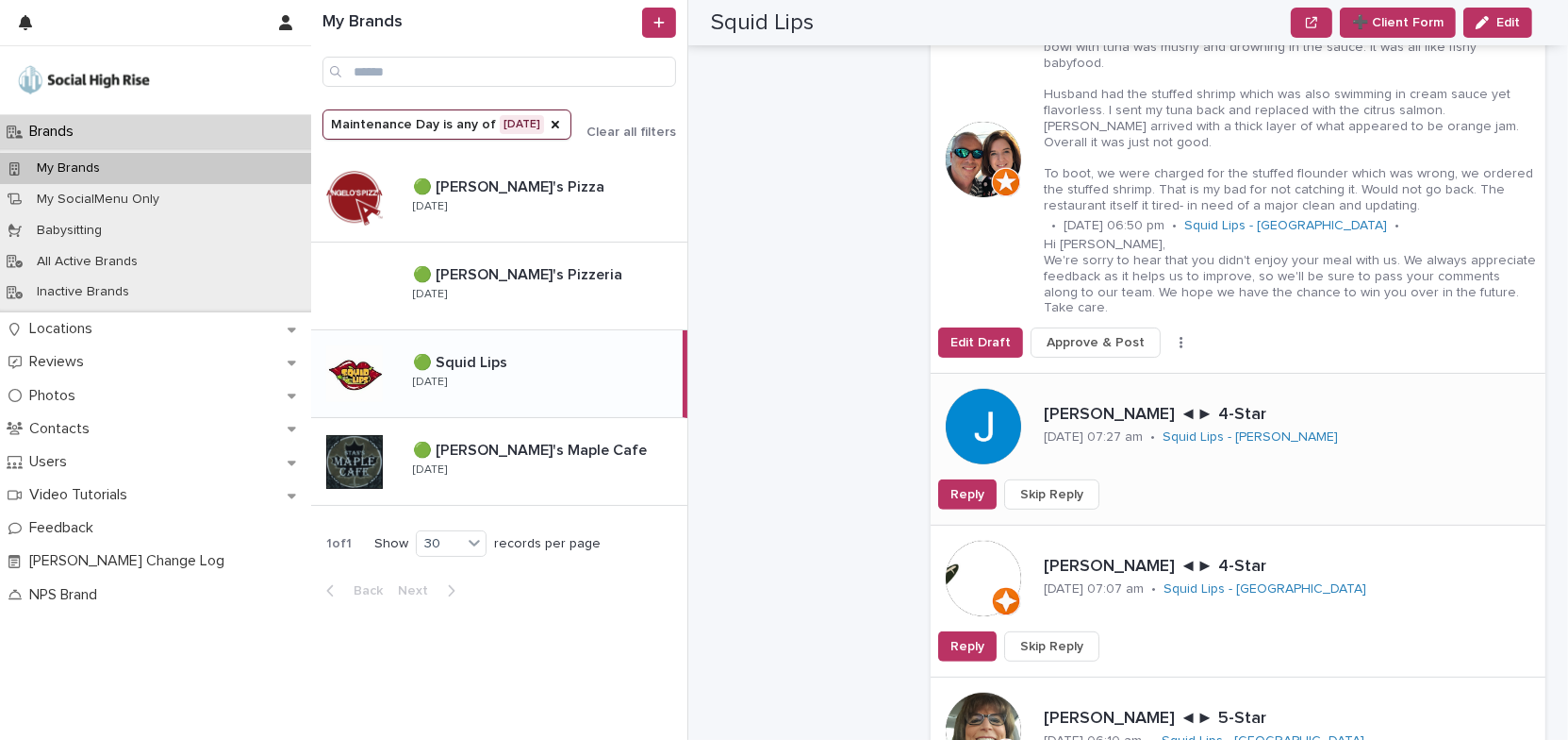
click at [1070, 485] on span "Skip Reply" at bounding box center [1051, 495] width 63 height 19
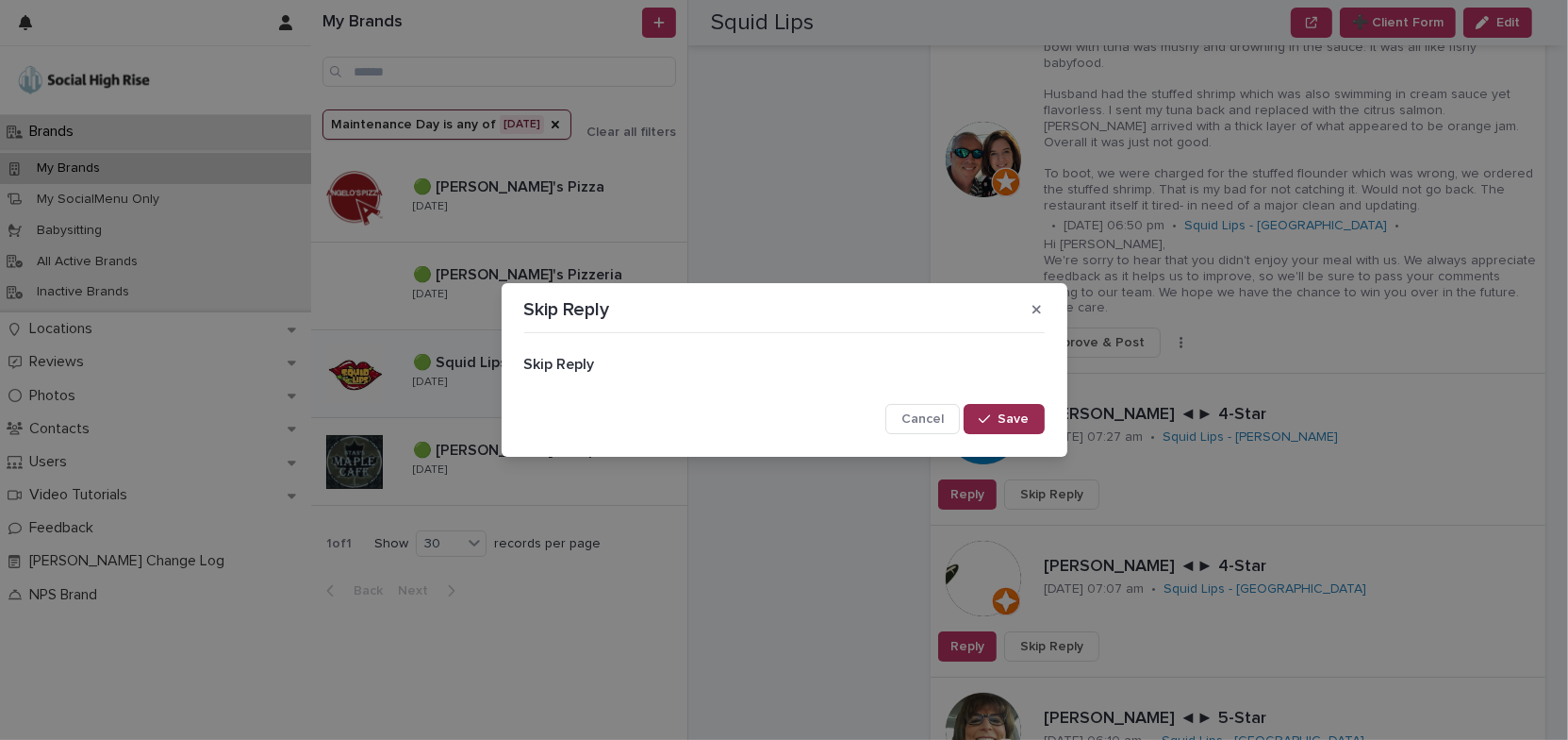
click at [1022, 422] on span "Save" at bounding box center [1014, 419] width 31 height 14
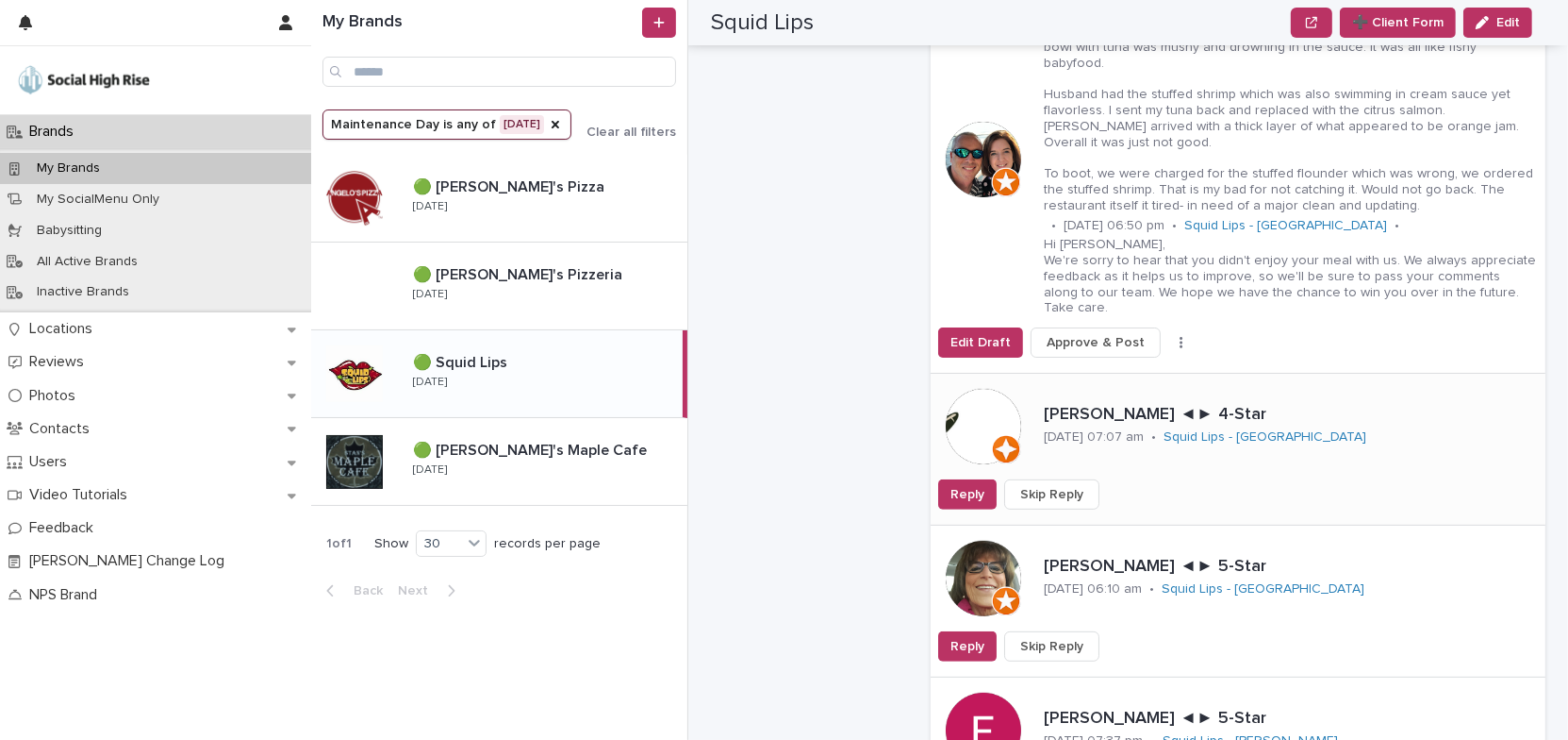
click at [1061, 485] on span "Skip Reply" at bounding box center [1051, 495] width 63 height 19
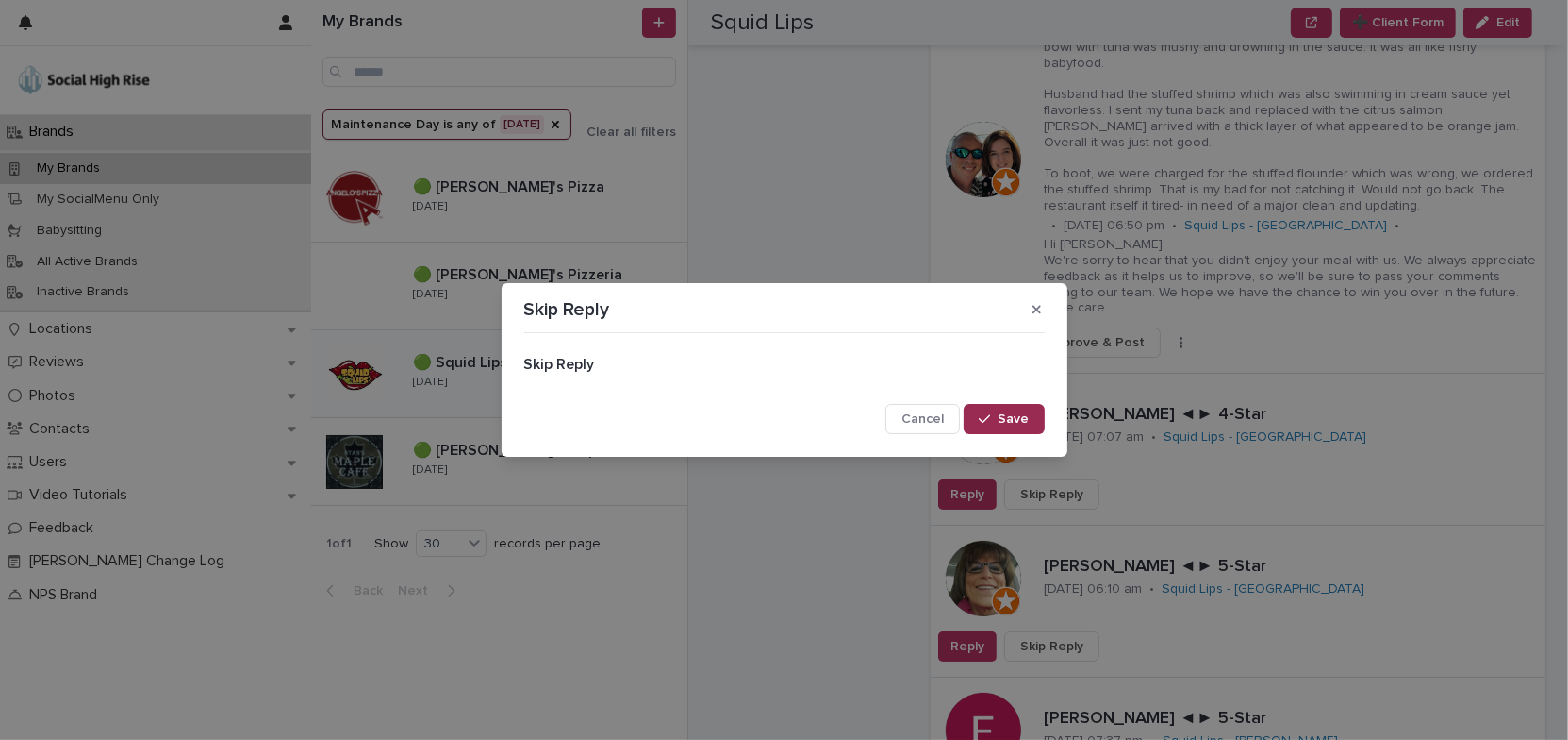
click at [1007, 414] on span "Save" at bounding box center [1014, 419] width 31 height 14
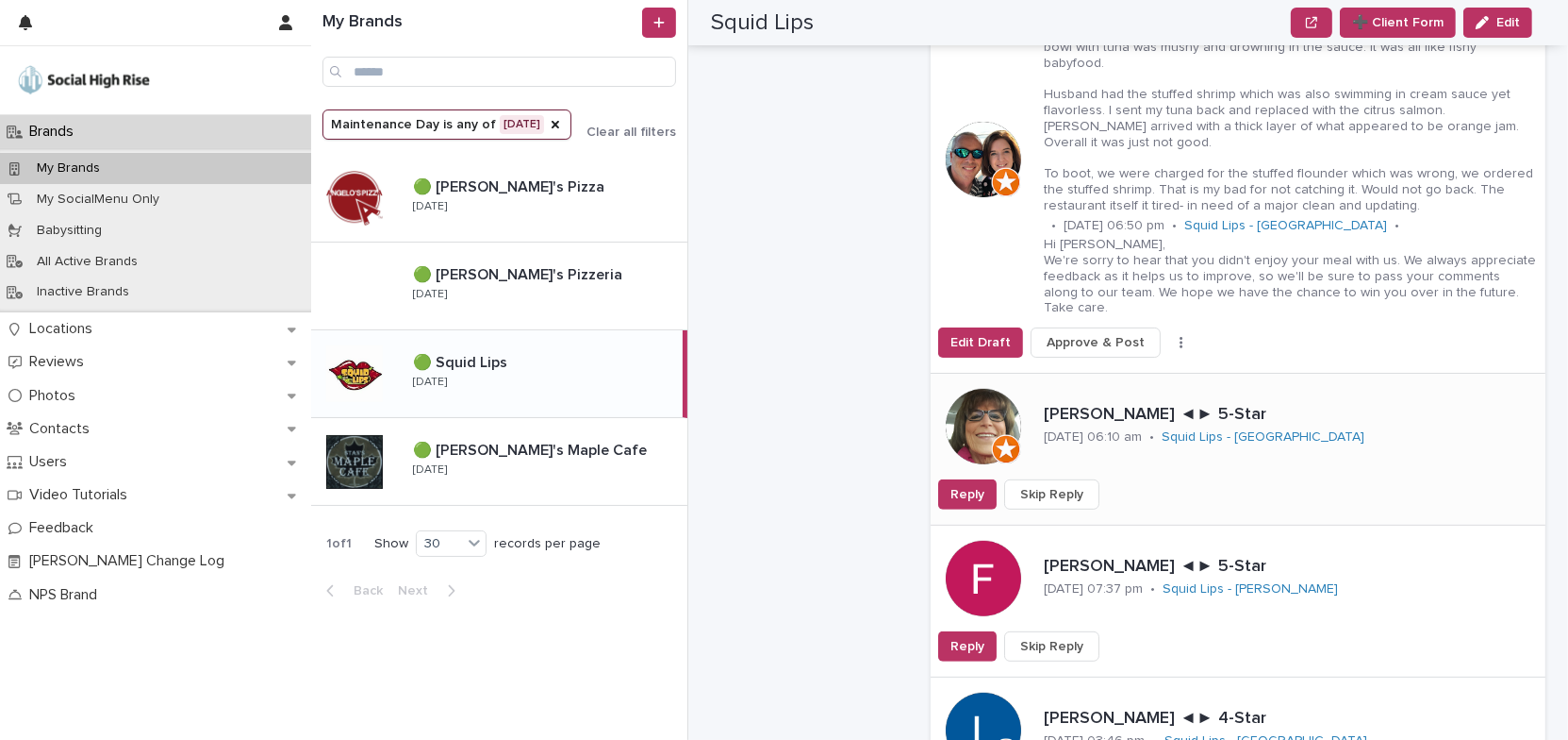
click at [1060, 485] on span "Skip Reply" at bounding box center [1051, 495] width 63 height 19
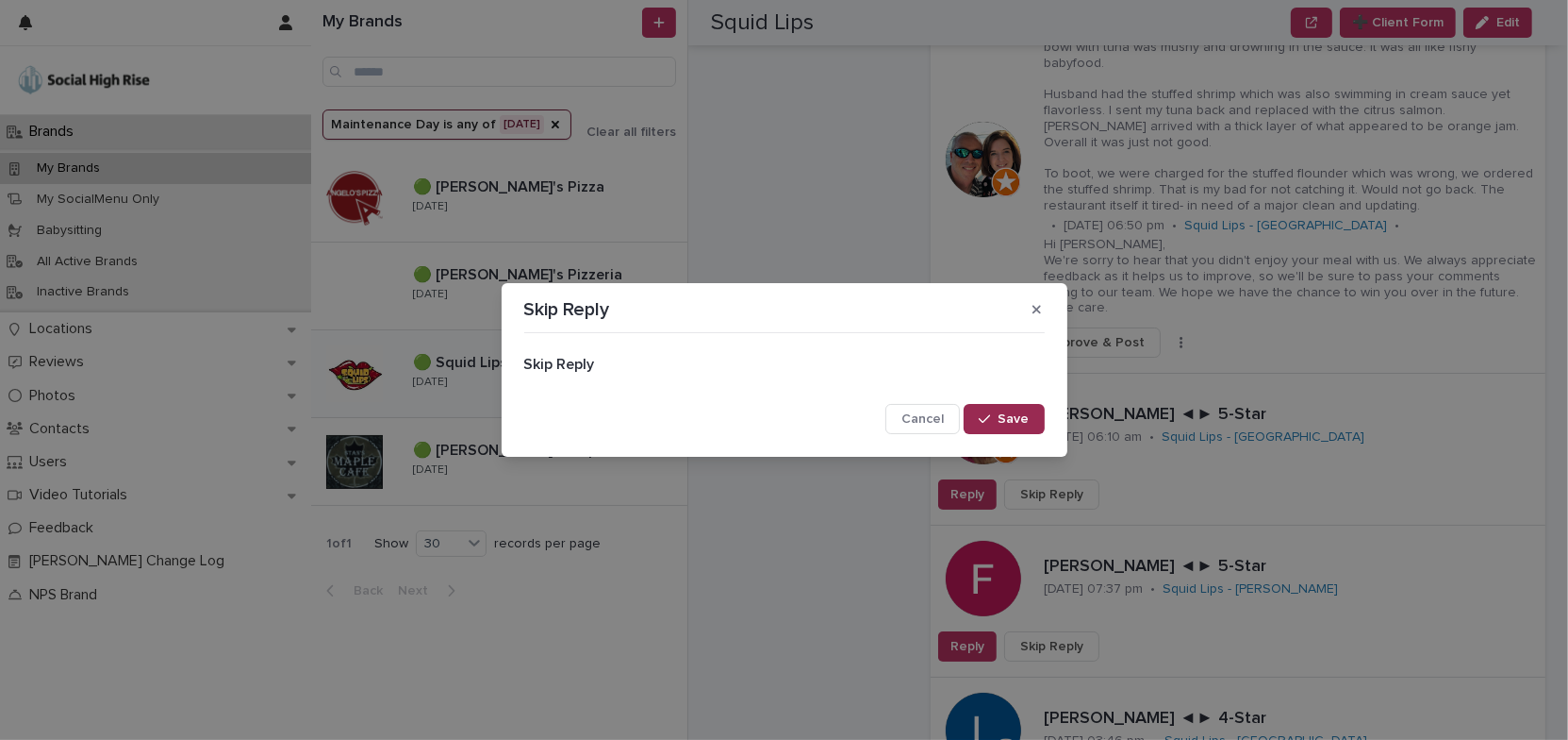
click at [1026, 419] on span "Save" at bounding box center [1014, 419] width 31 height 14
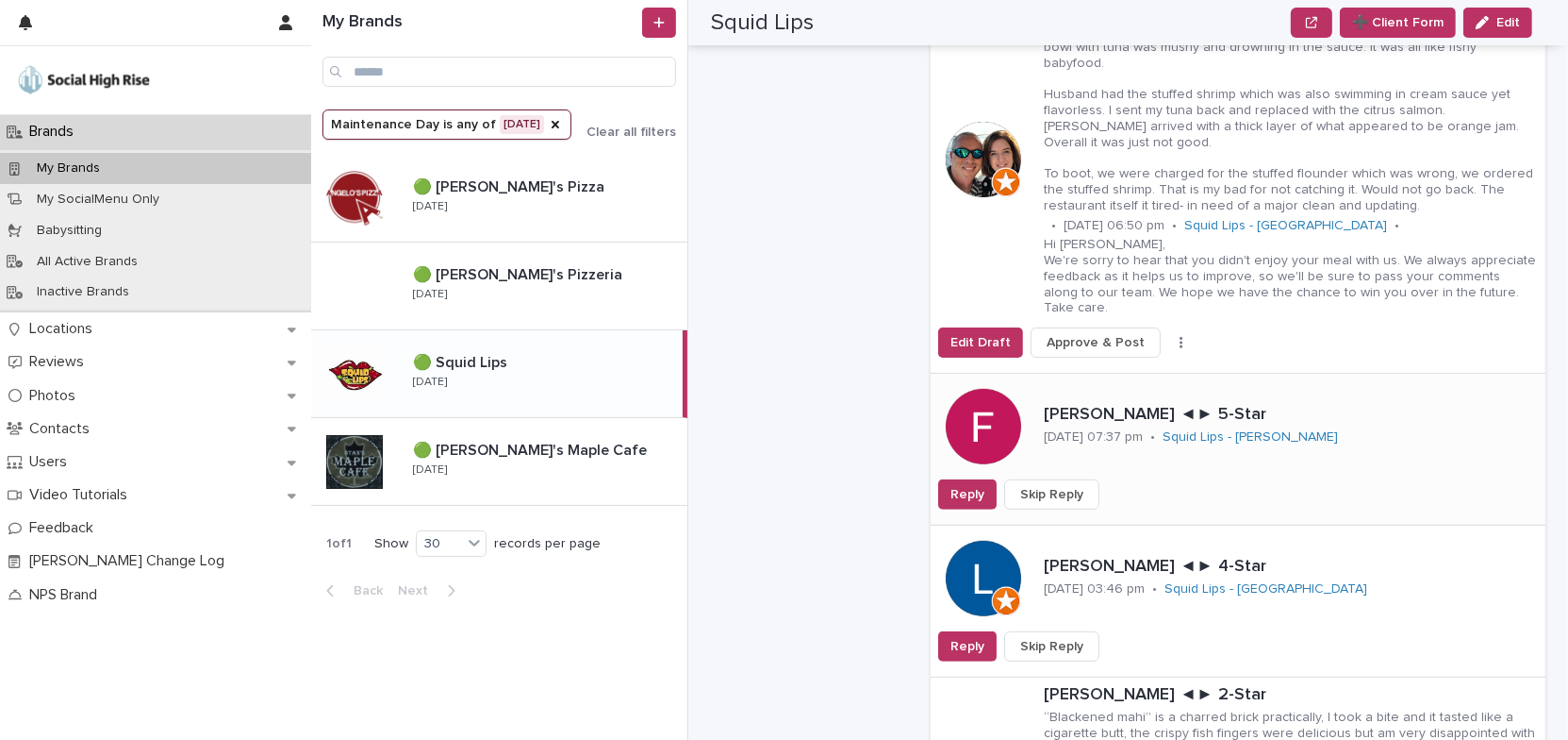
click at [1064, 485] on span "Skip Reply" at bounding box center [1051, 495] width 63 height 19
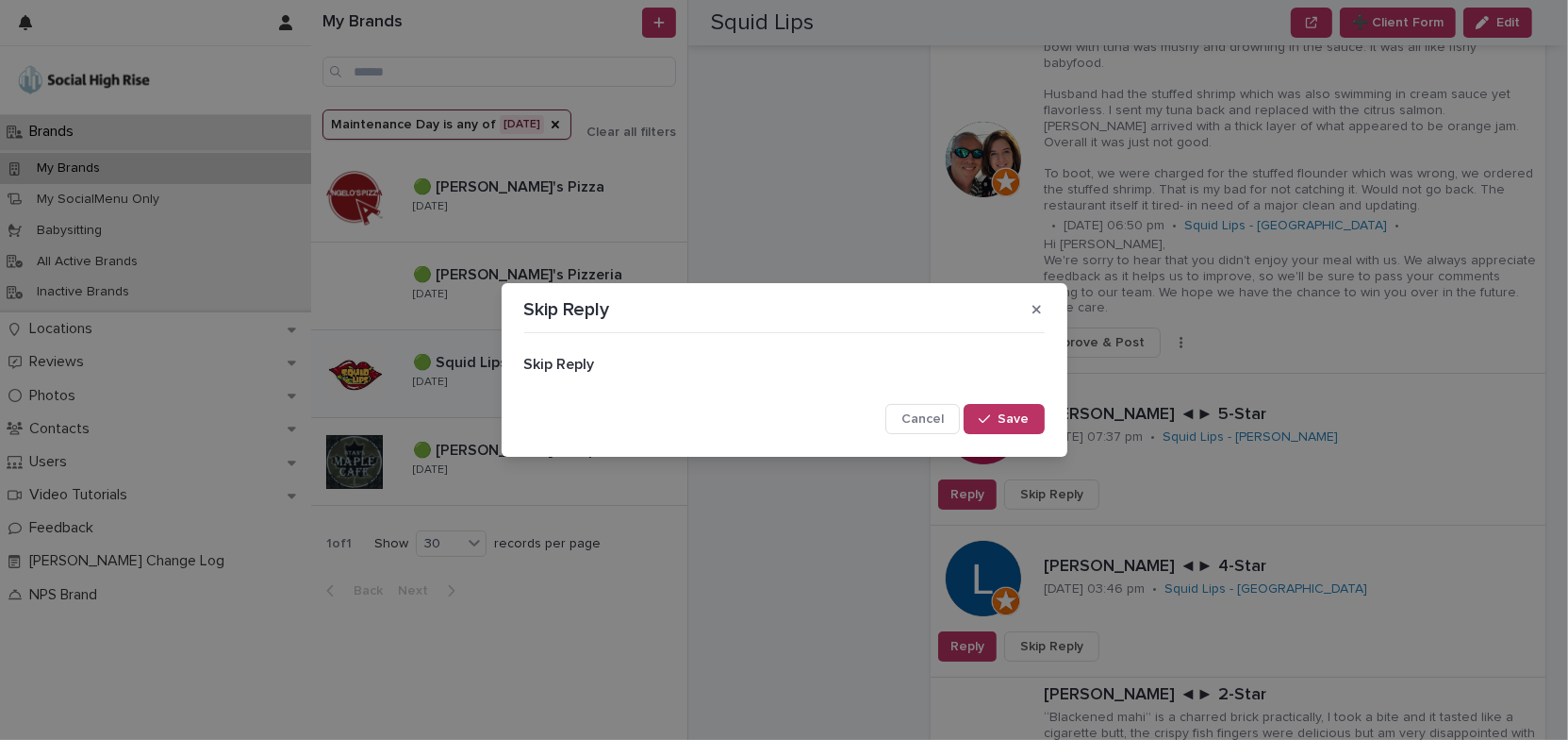
click at [1025, 422] on span "Save" at bounding box center [1014, 419] width 31 height 14
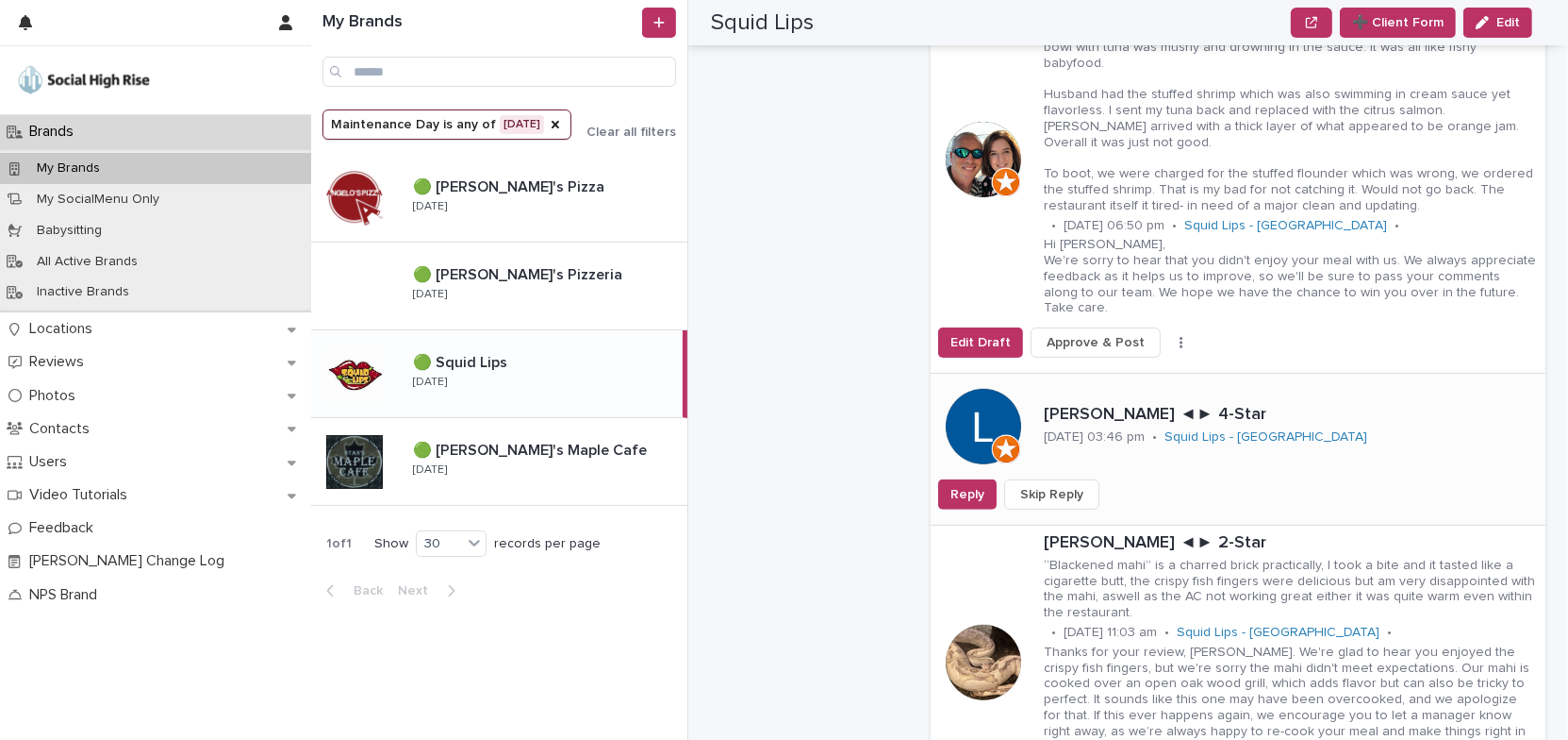
click at [1064, 485] on span "Skip Reply" at bounding box center [1051, 495] width 63 height 19
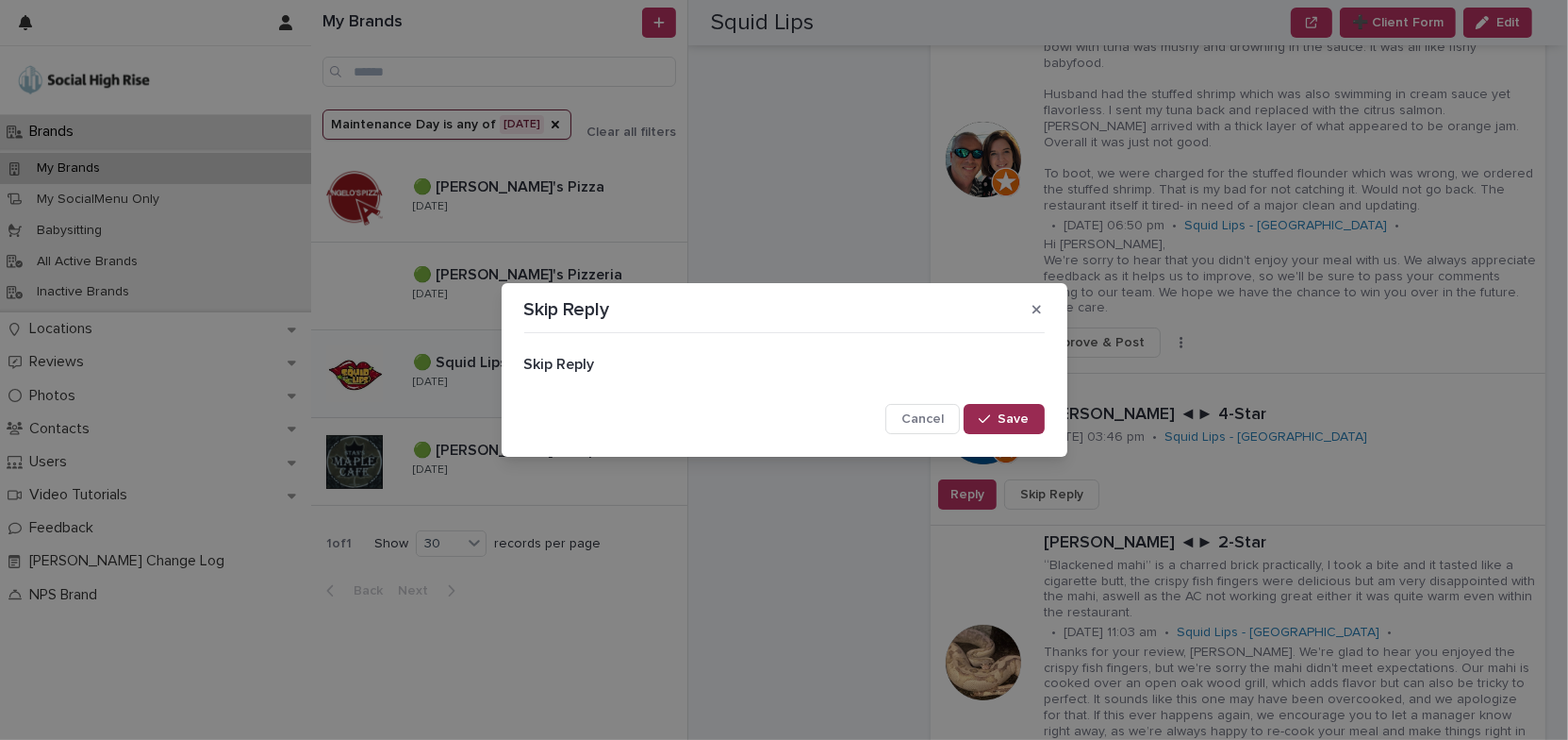
click at [1017, 419] on span "Save" at bounding box center [1014, 419] width 31 height 14
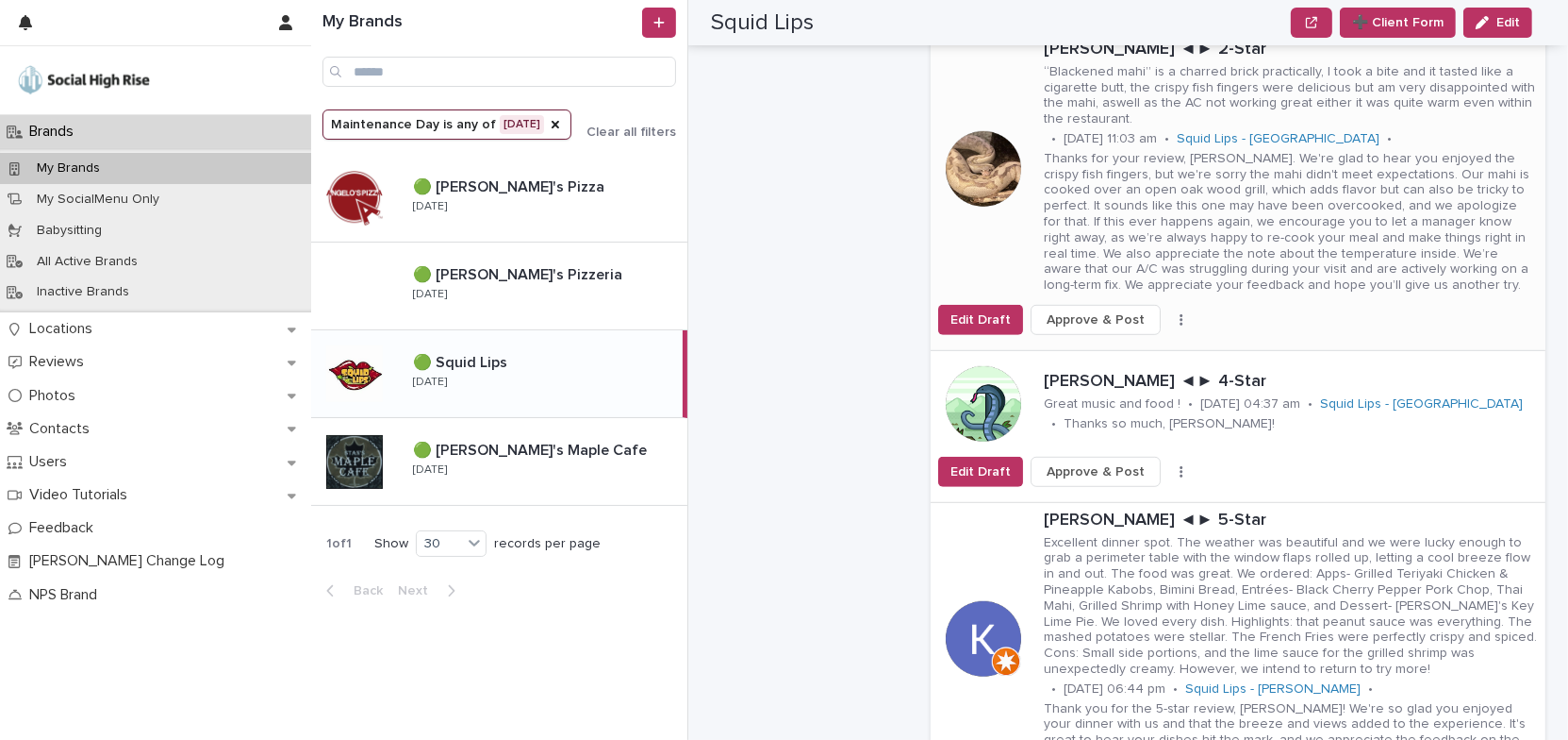
scroll to position [1114, 0]
click at [1180, 312] on icon "button" at bounding box center [1182, 319] width 4 height 14
click at [1103, 380] on span "Skip Reply" at bounding box center [1101, 389] width 63 height 19
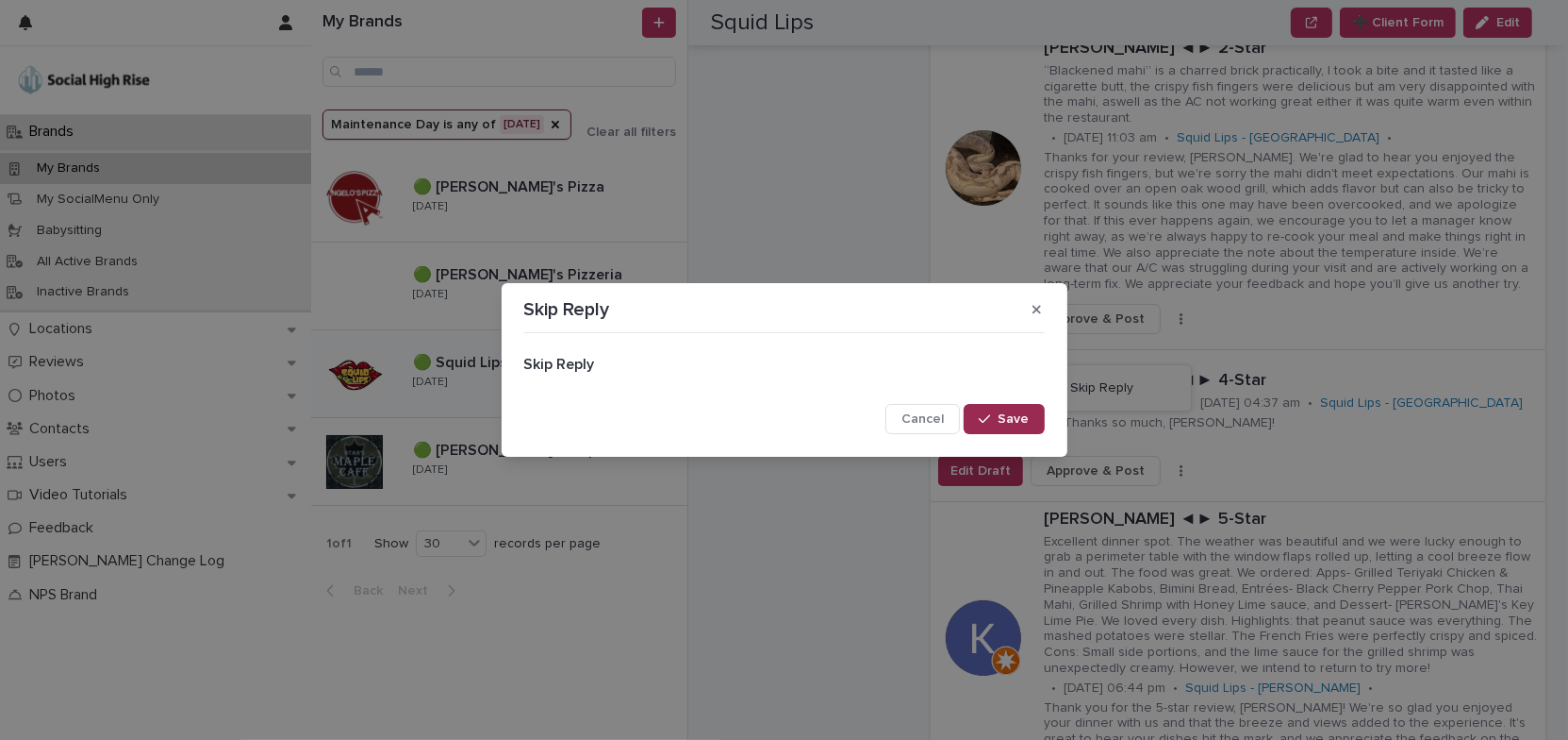
click at [1015, 421] on span "Save" at bounding box center [1014, 419] width 31 height 14
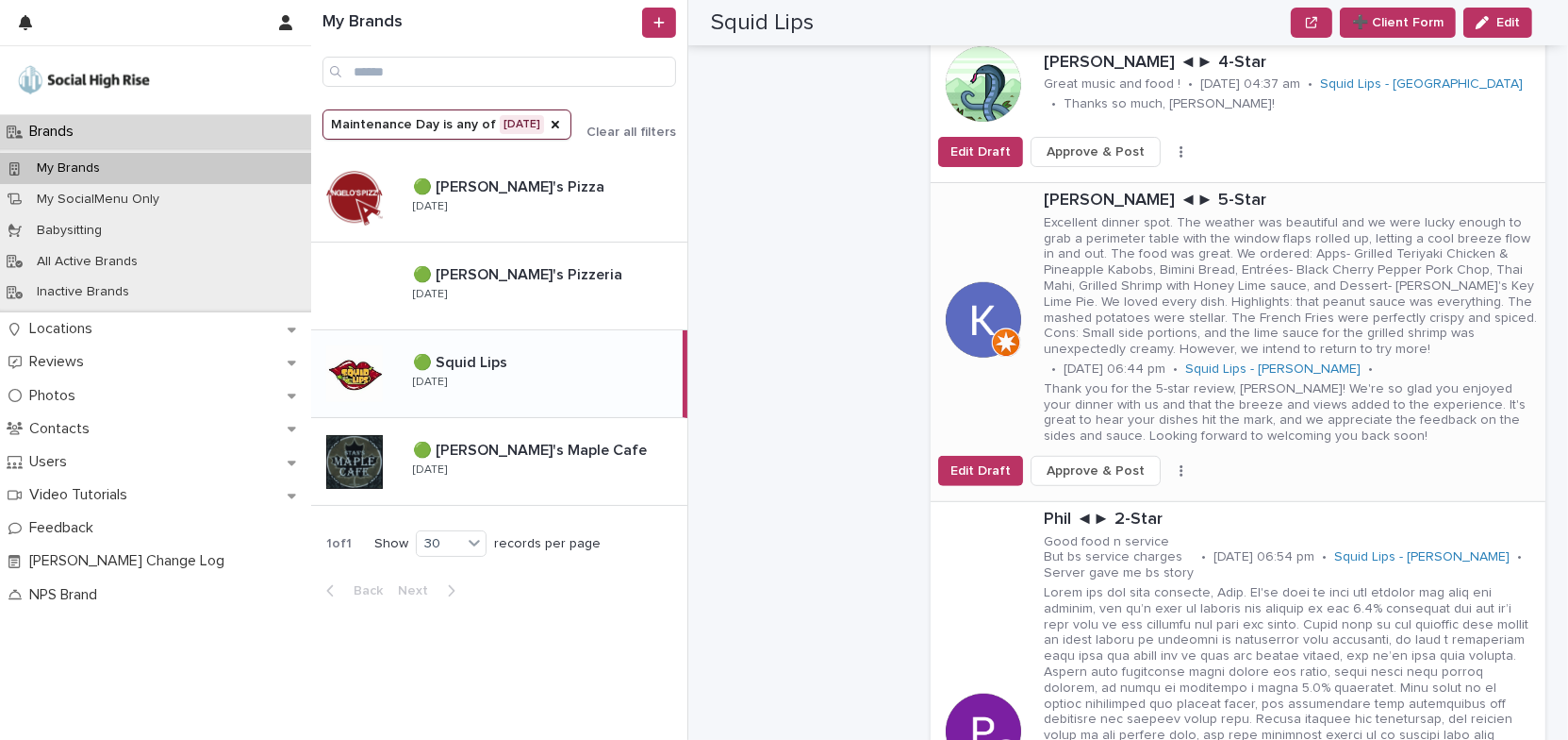
click at [1168, 464] on button "button" at bounding box center [1181, 470] width 26 height 14
click at [1106, 499] on span "Skip Reply" at bounding box center [1101, 509] width 63 height 19
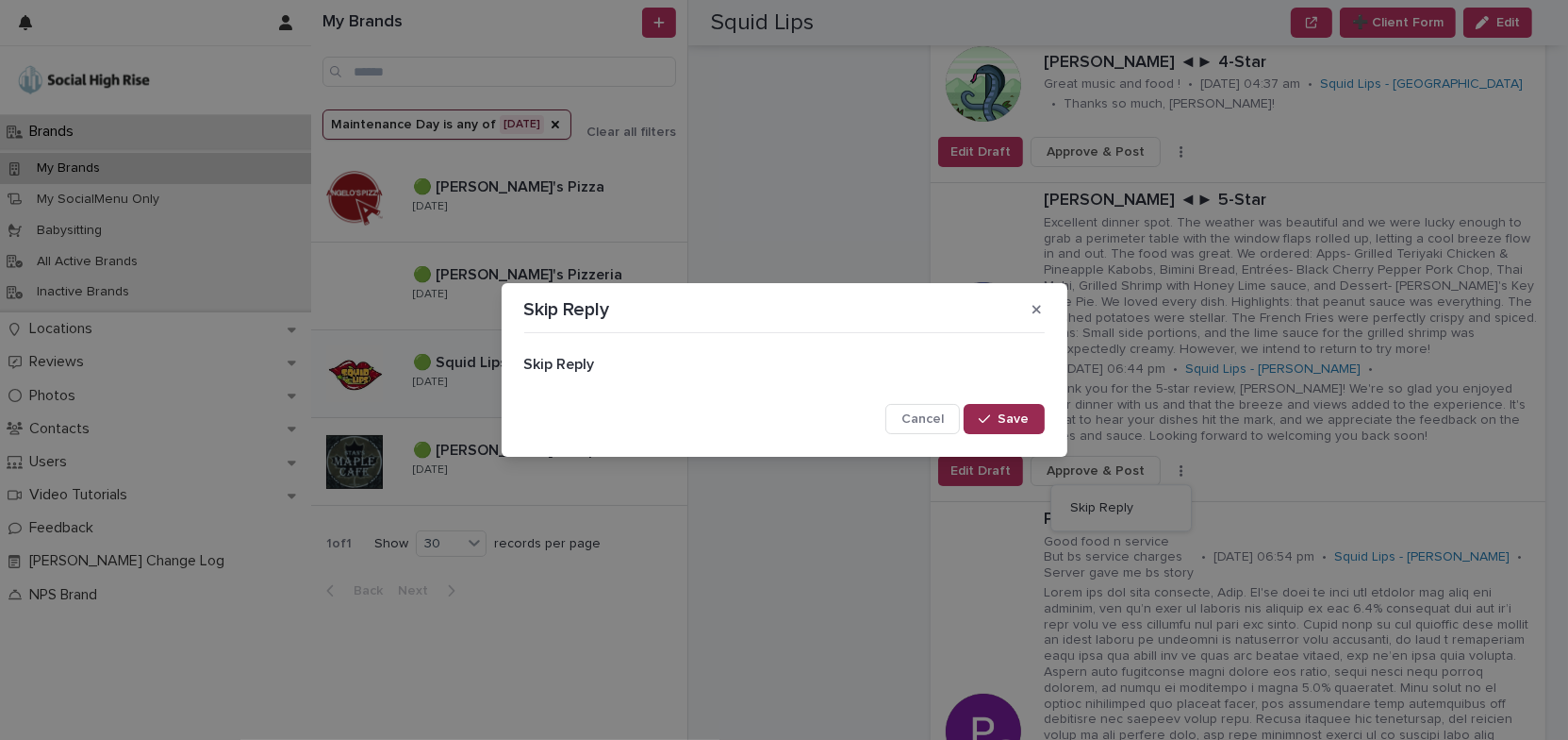
click at [1002, 420] on span "Save" at bounding box center [1014, 419] width 31 height 14
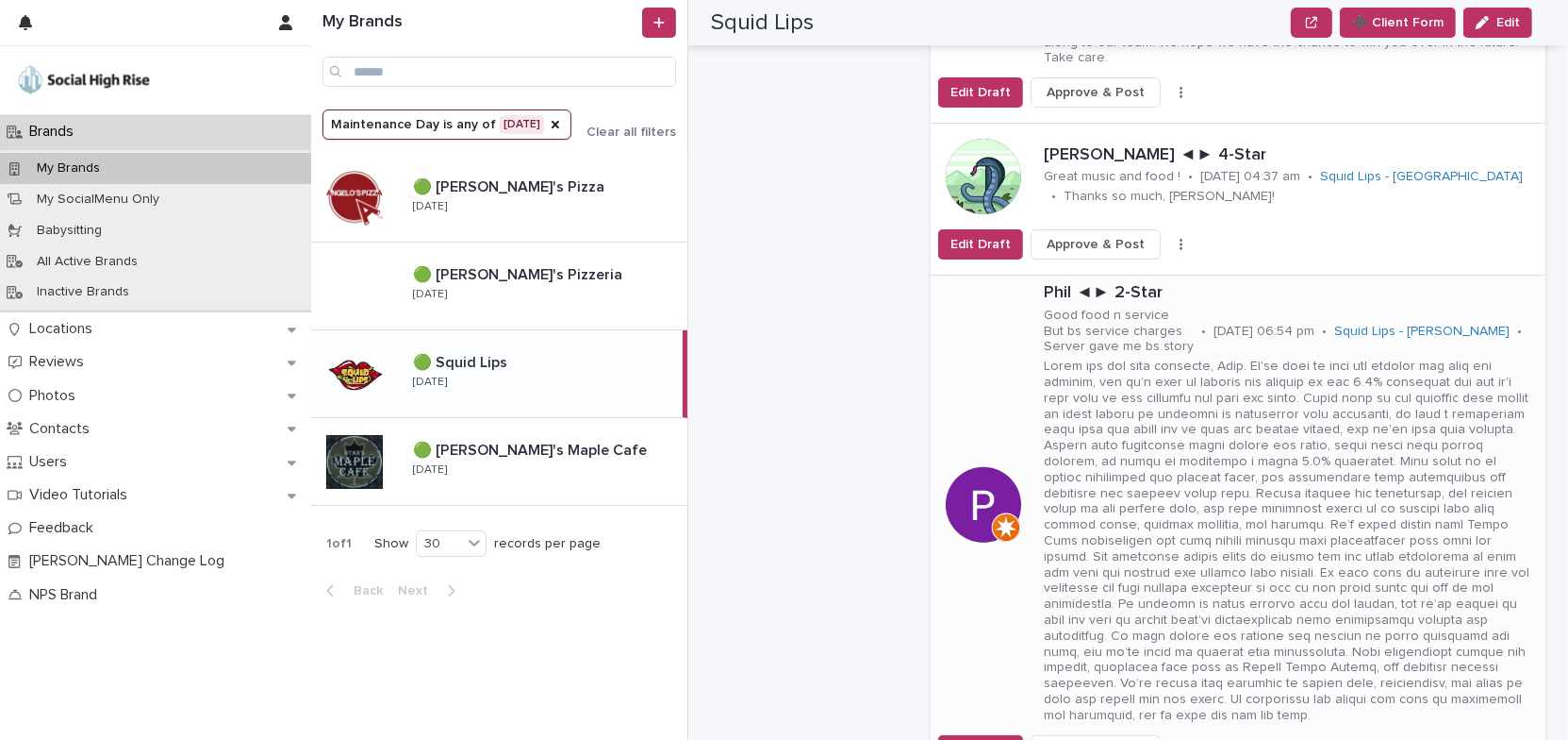
scroll to position [858, 0]
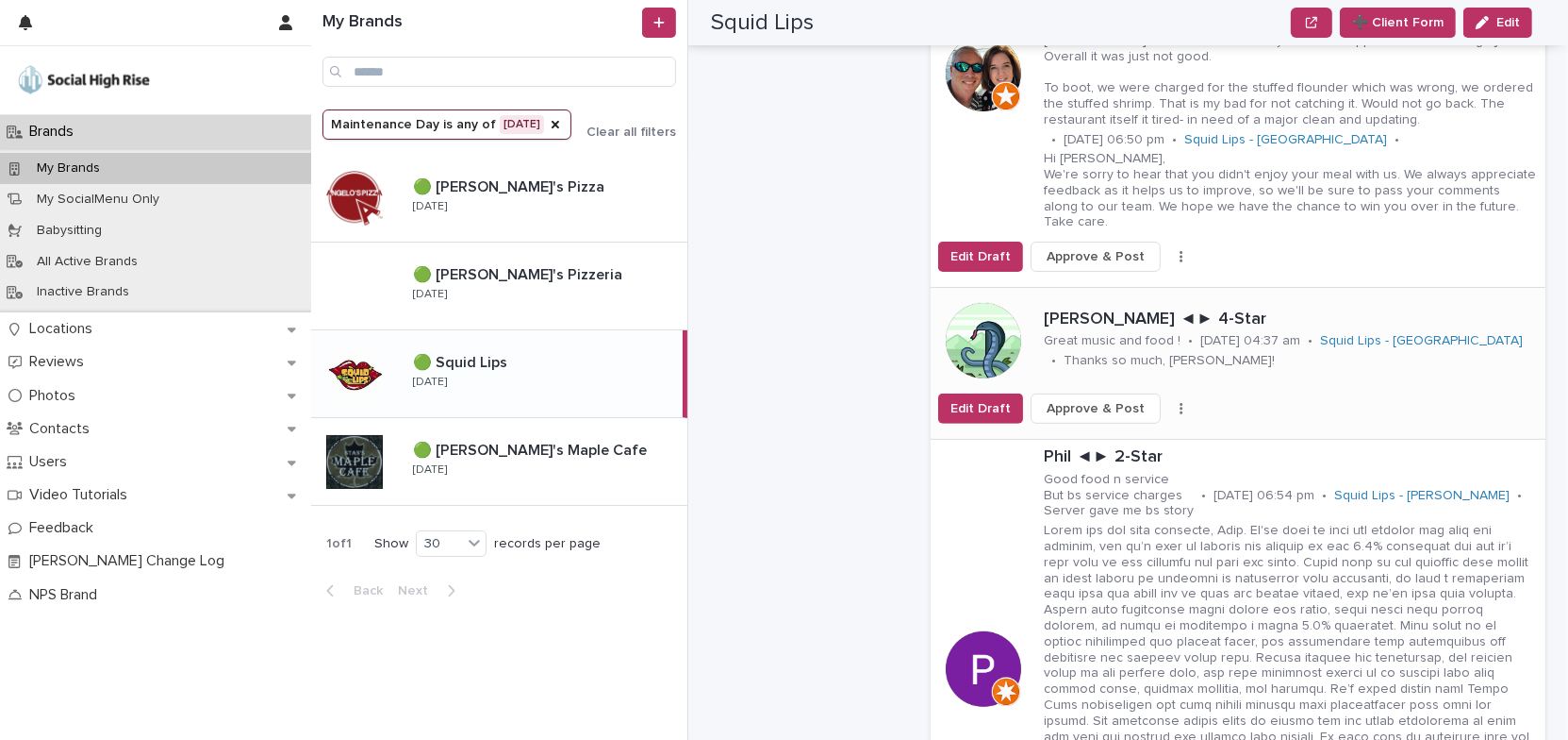
click at [1180, 403] on icon "button" at bounding box center [1181, 409] width 3 height 12
click at [1123, 431] on button "Skip Reply" at bounding box center [1121, 445] width 125 height 30
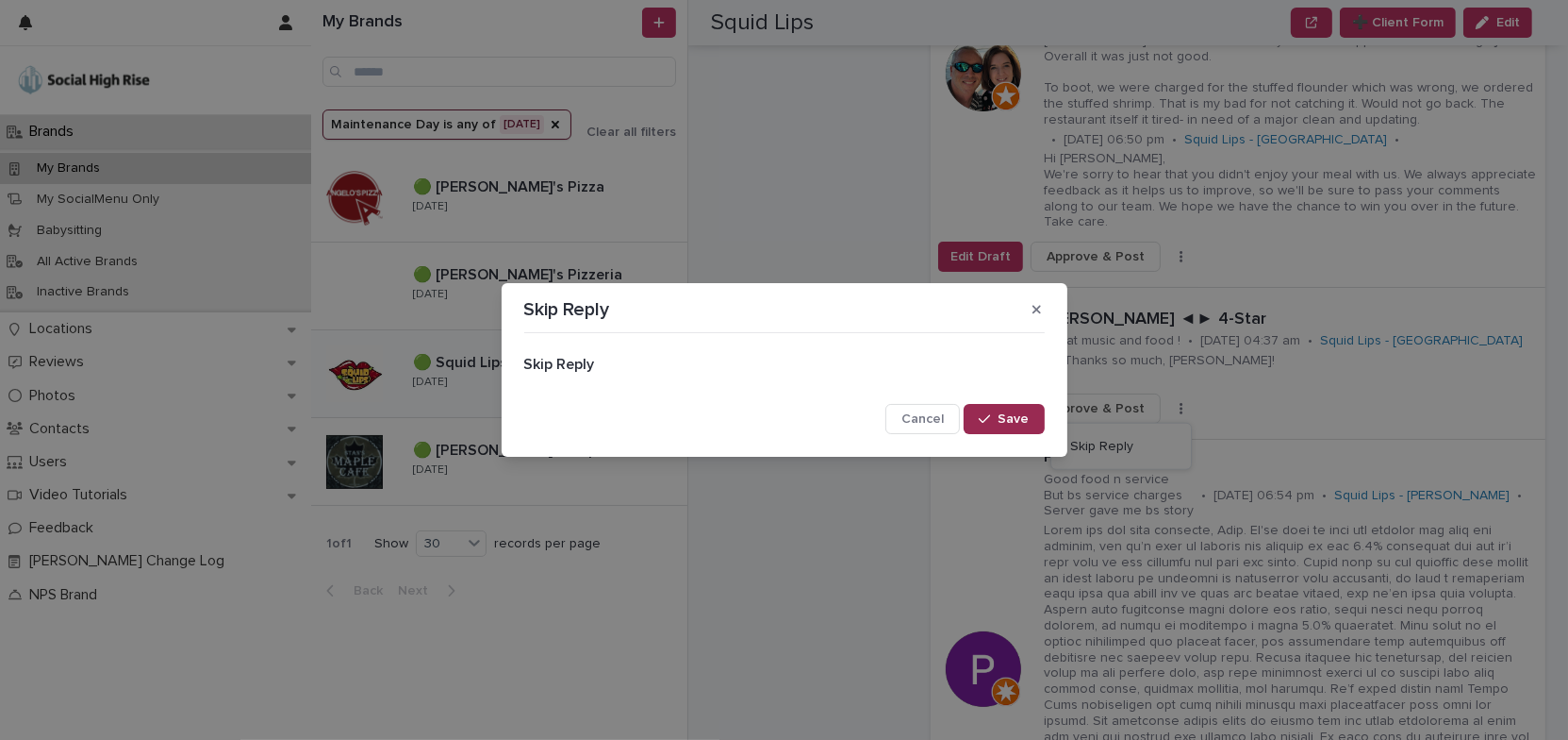
click at [1003, 426] on button "Save" at bounding box center [1003, 418] width 80 height 30
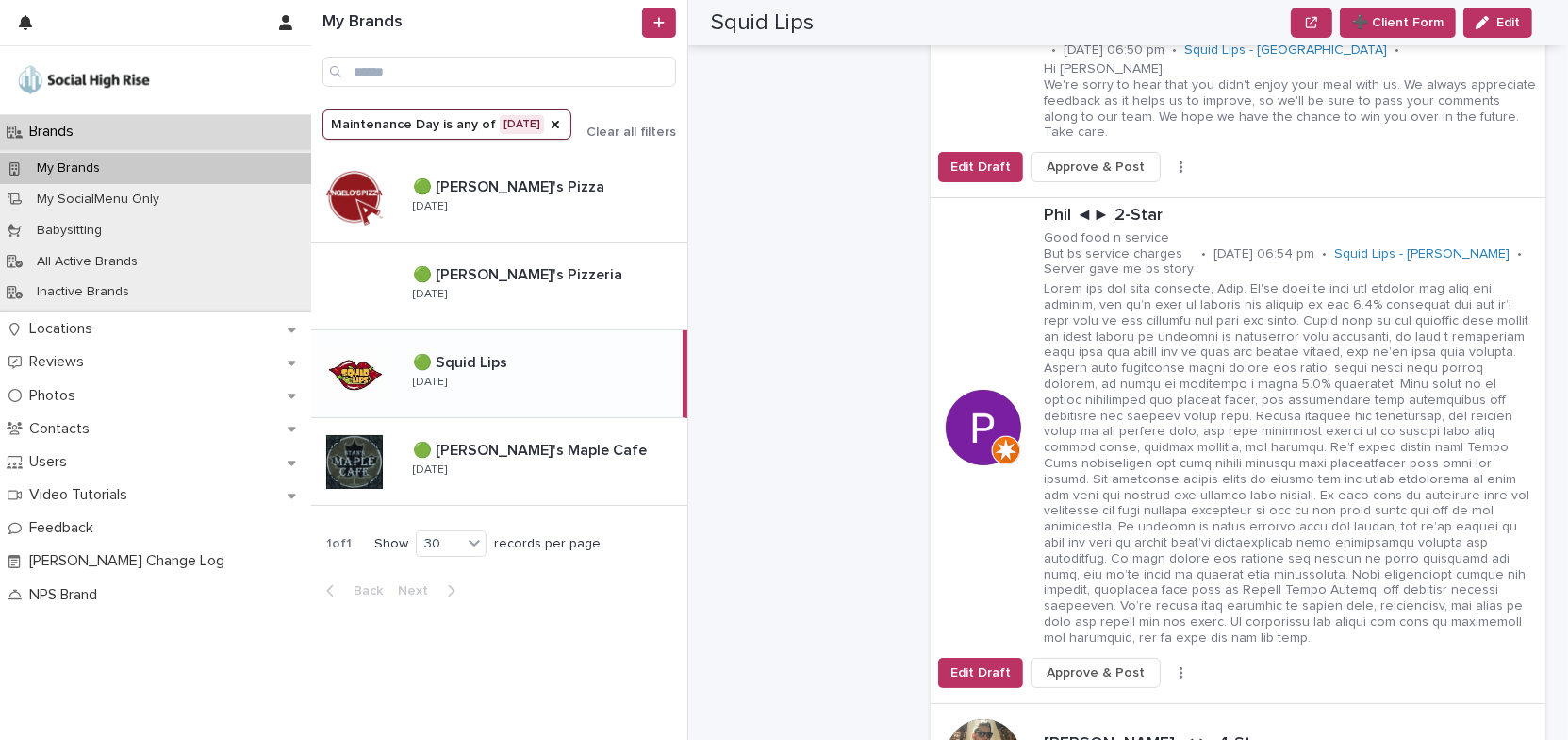
scroll to position [1028, 0]
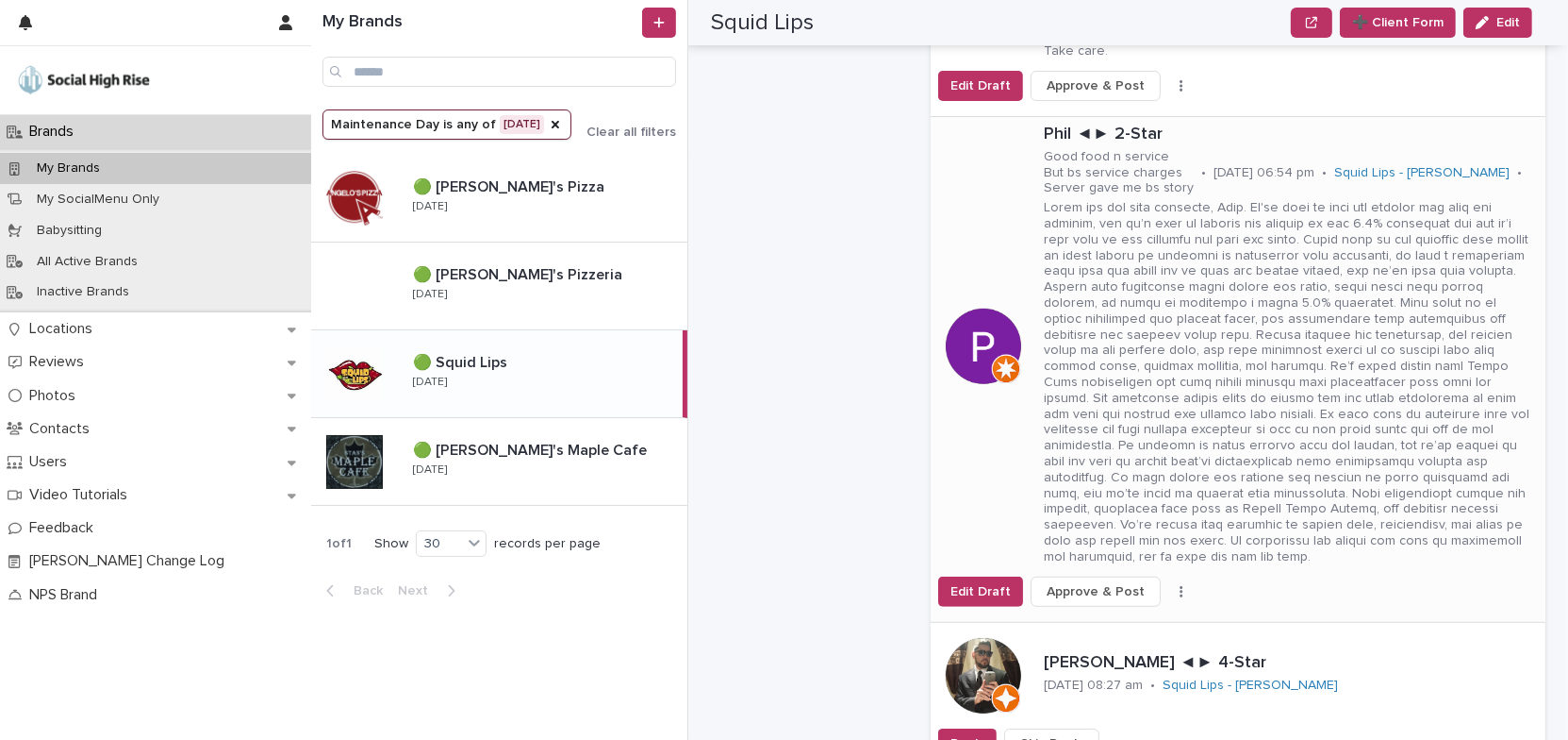
click at [1169, 584] on button "button" at bounding box center [1181, 591] width 26 height 14
click at [1100, 604] on span "Skip Reply" at bounding box center [1101, 613] width 63 height 19
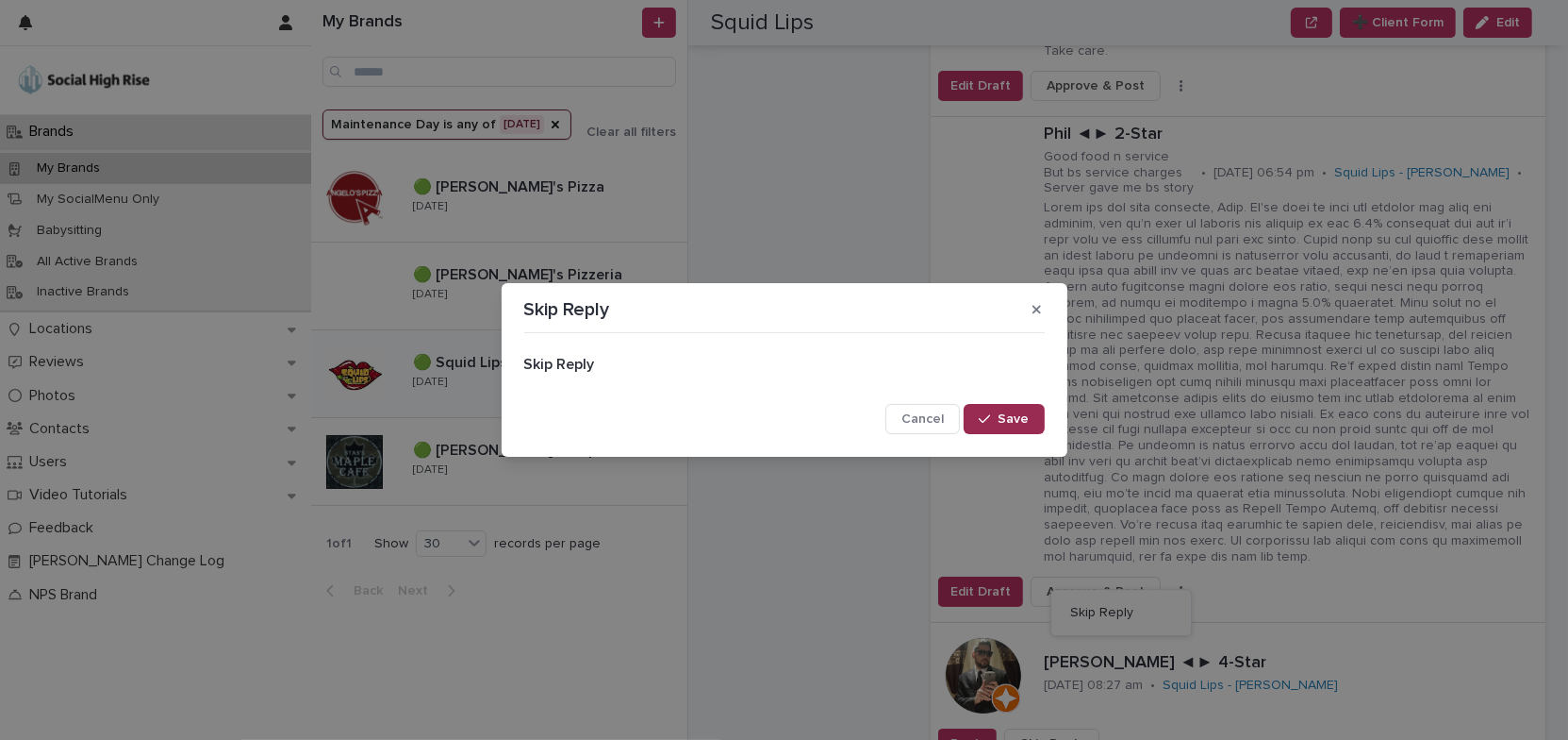
click at [1013, 417] on span "Save" at bounding box center [1014, 419] width 31 height 14
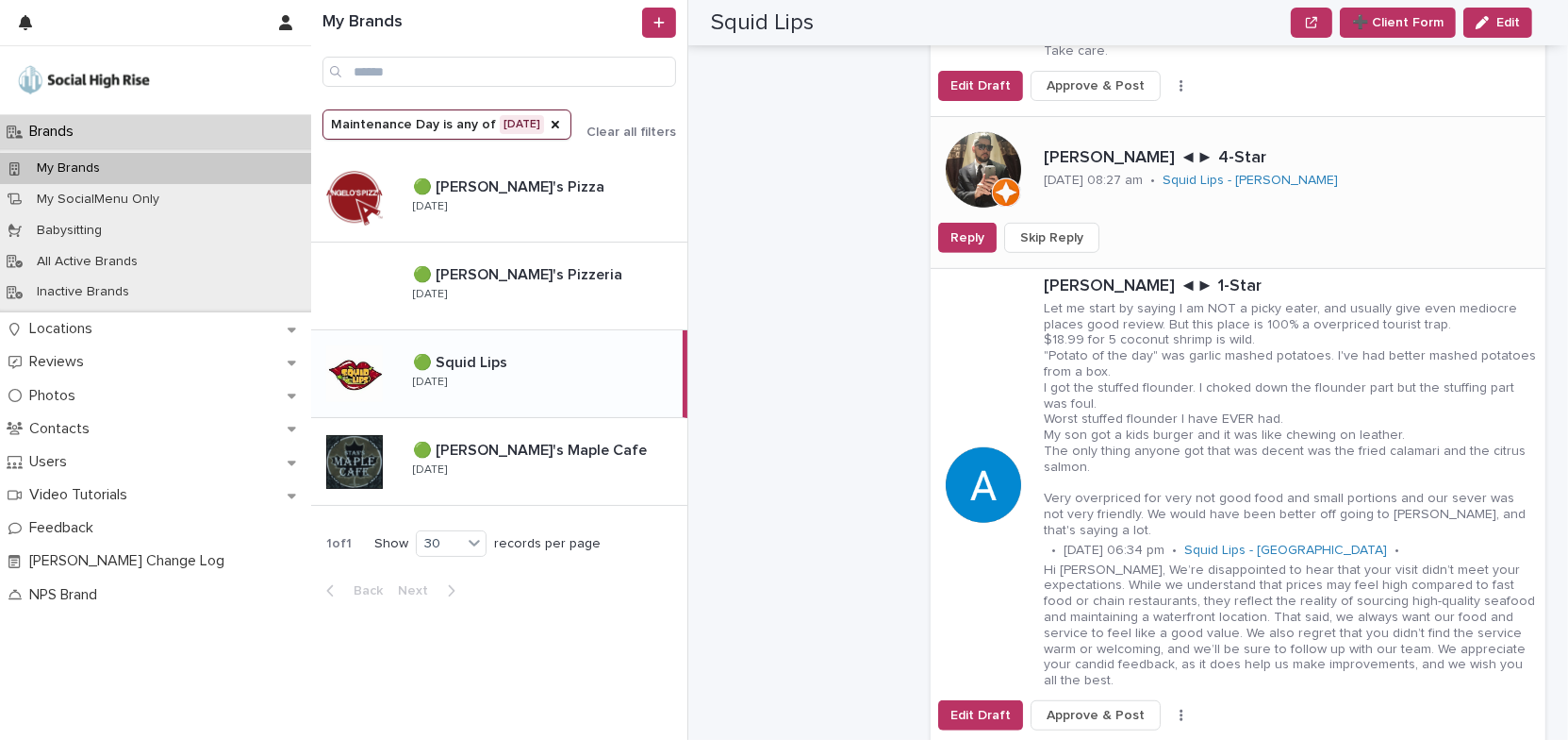
click at [1040, 228] on span "Skip Reply" at bounding box center [1051, 238] width 63 height 19
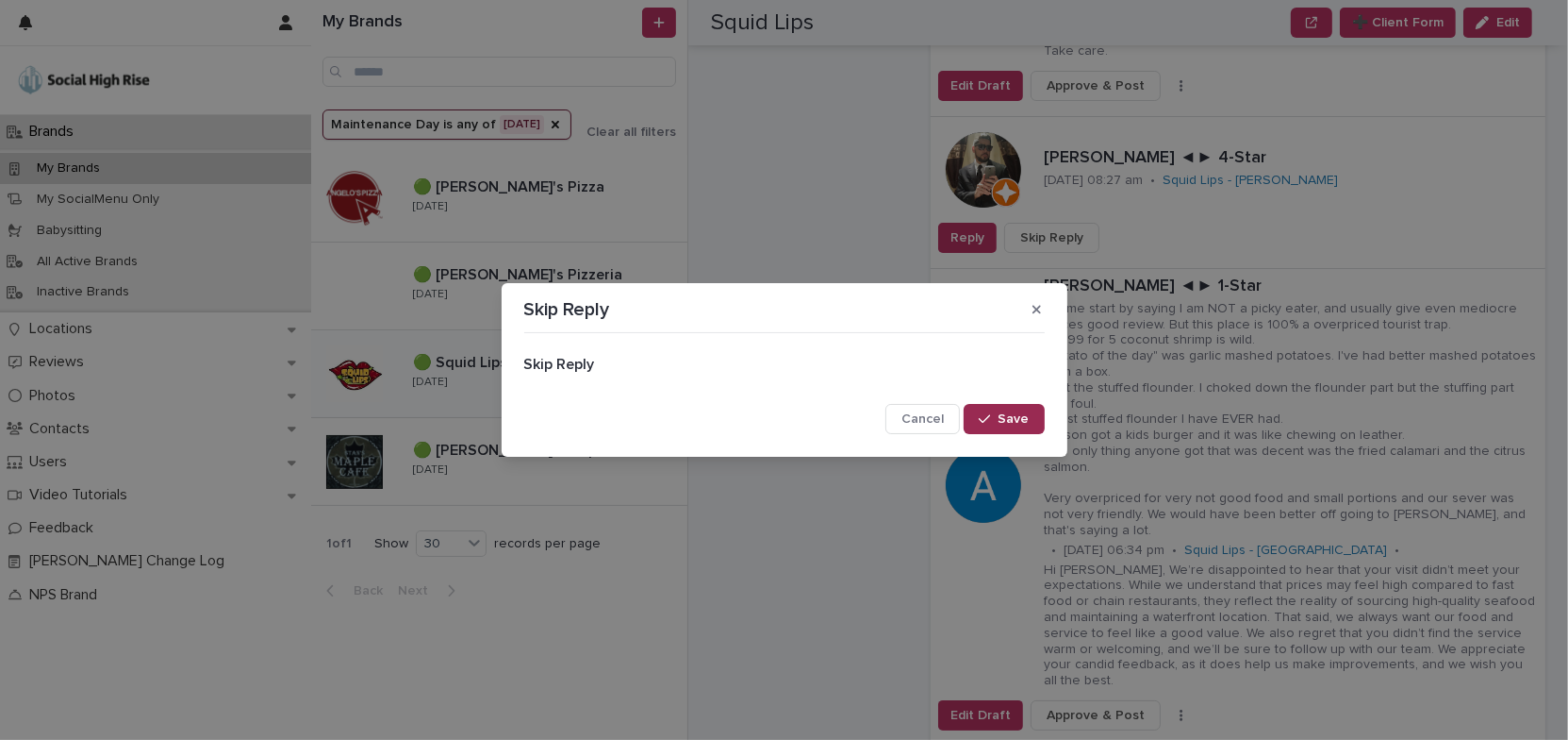
click at [989, 413] on icon "button" at bounding box center [985, 419] width 12 height 14
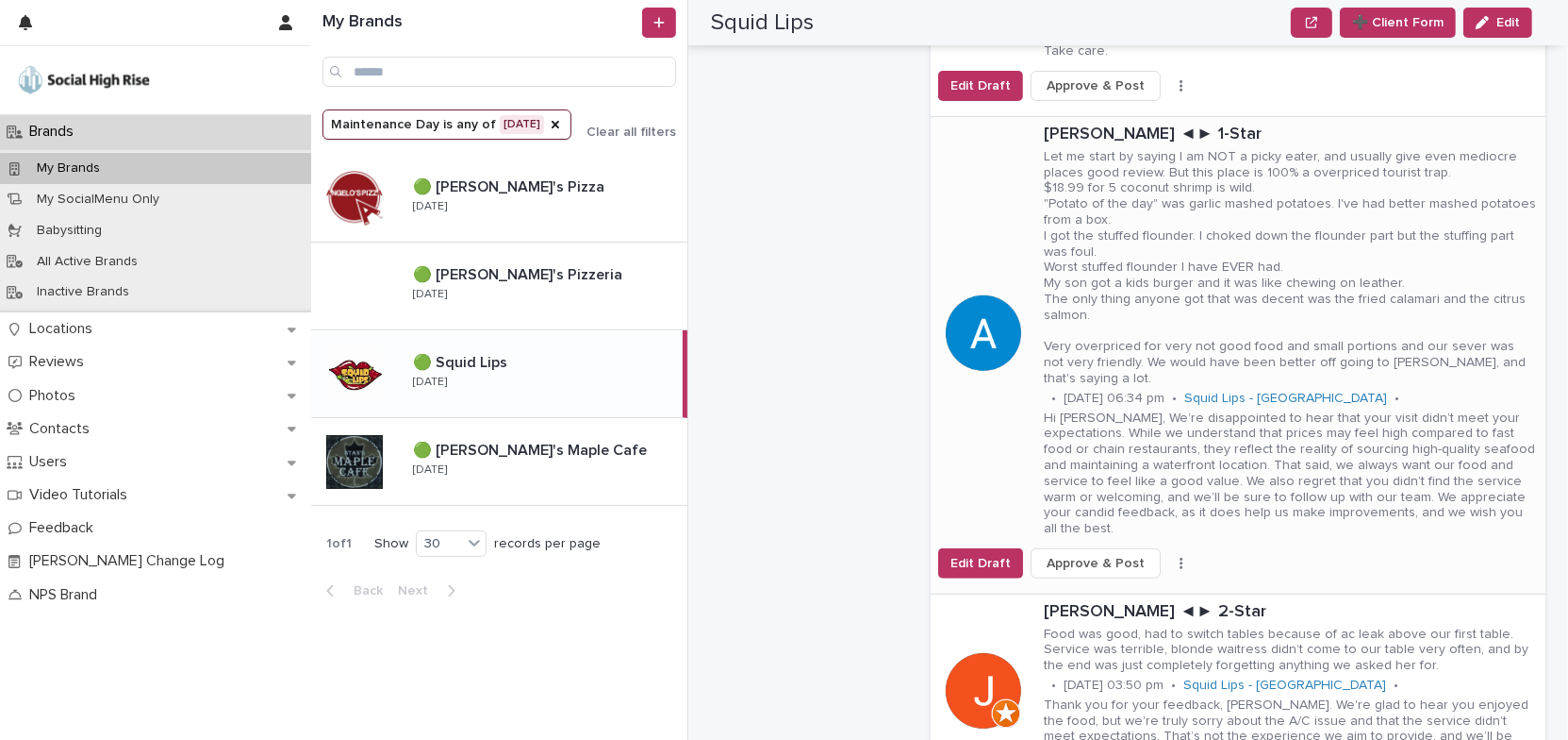
click at [1180, 556] on icon "button" at bounding box center [1182, 563] width 4 height 14
click at [1095, 576] on span "Skip Reply" at bounding box center [1101, 585] width 63 height 19
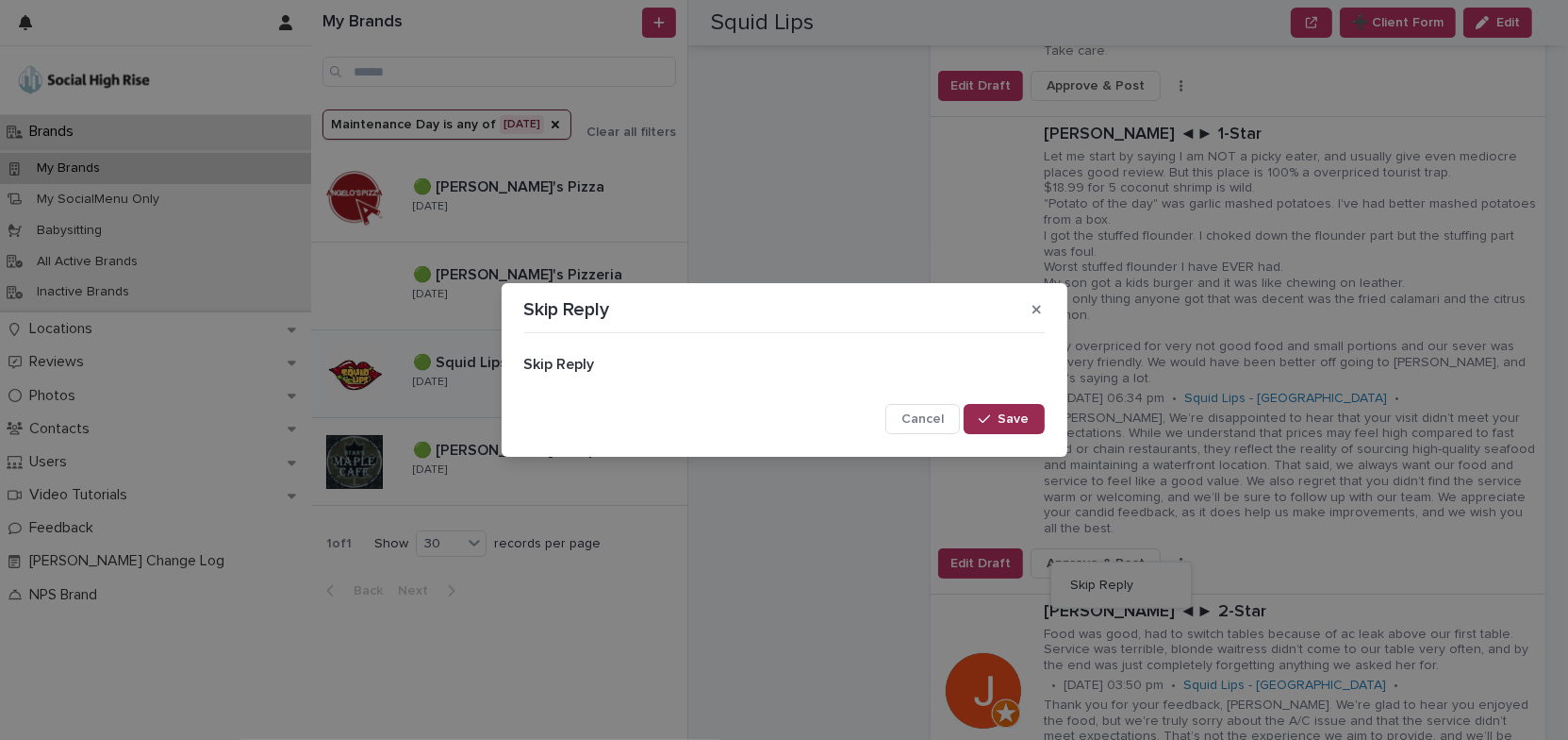
click at [1010, 423] on span "Save" at bounding box center [1014, 419] width 31 height 14
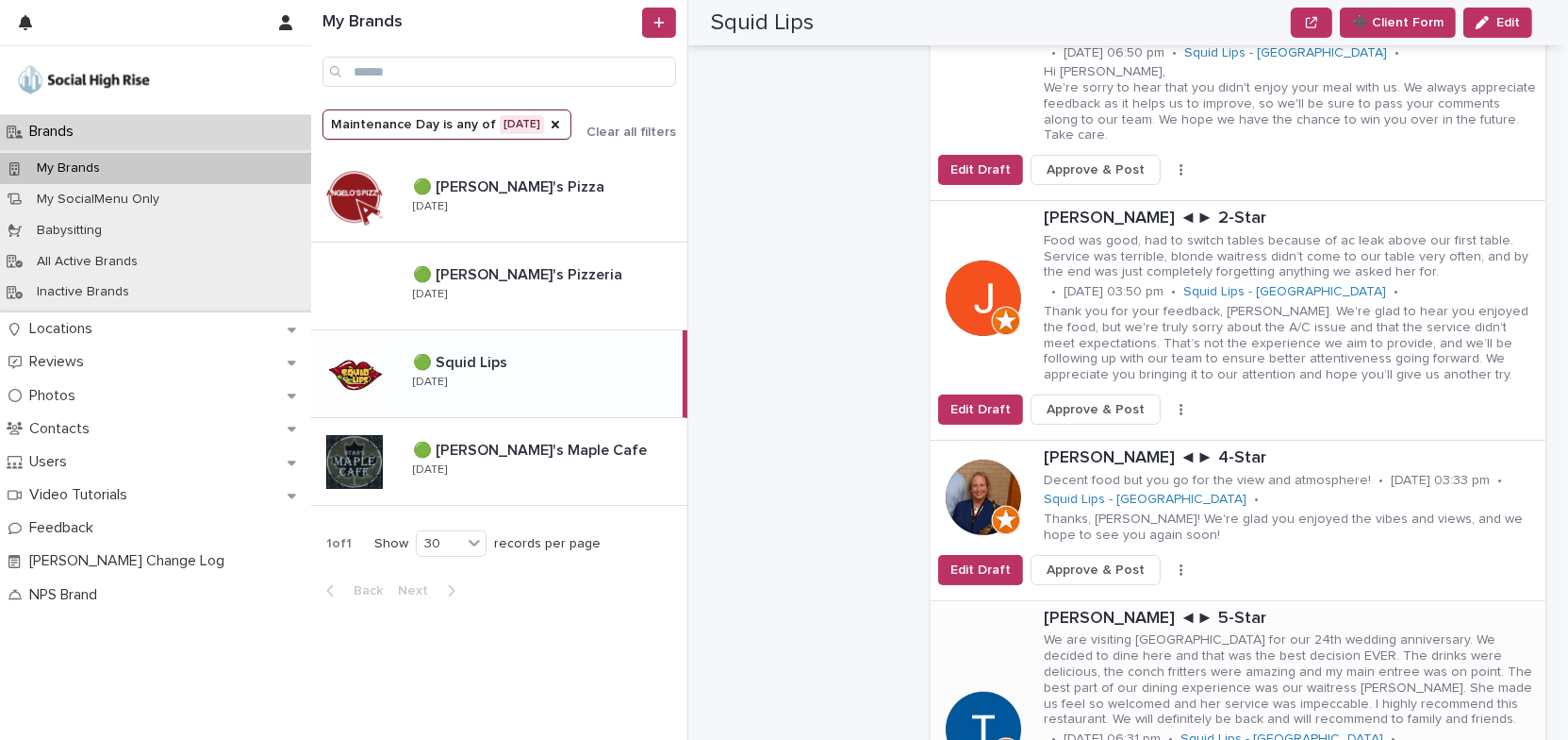
scroll to position [944, 0]
click at [1180, 404] on icon "button" at bounding box center [1182, 411] width 4 height 14
click at [1104, 439] on span "Skip Reply" at bounding box center [1101, 448] width 63 height 19
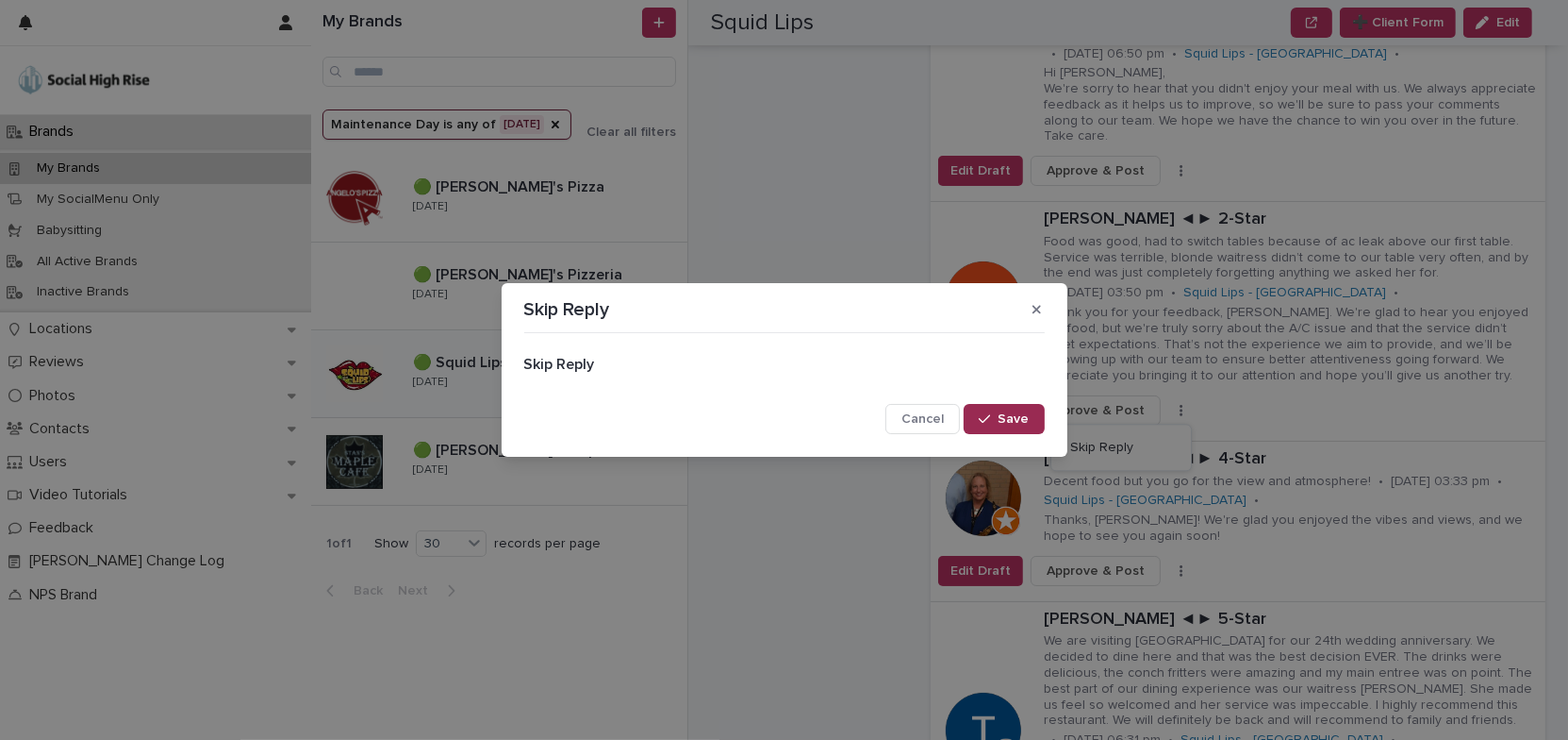
click at [1014, 422] on span "Save" at bounding box center [1014, 419] width 31 height 14
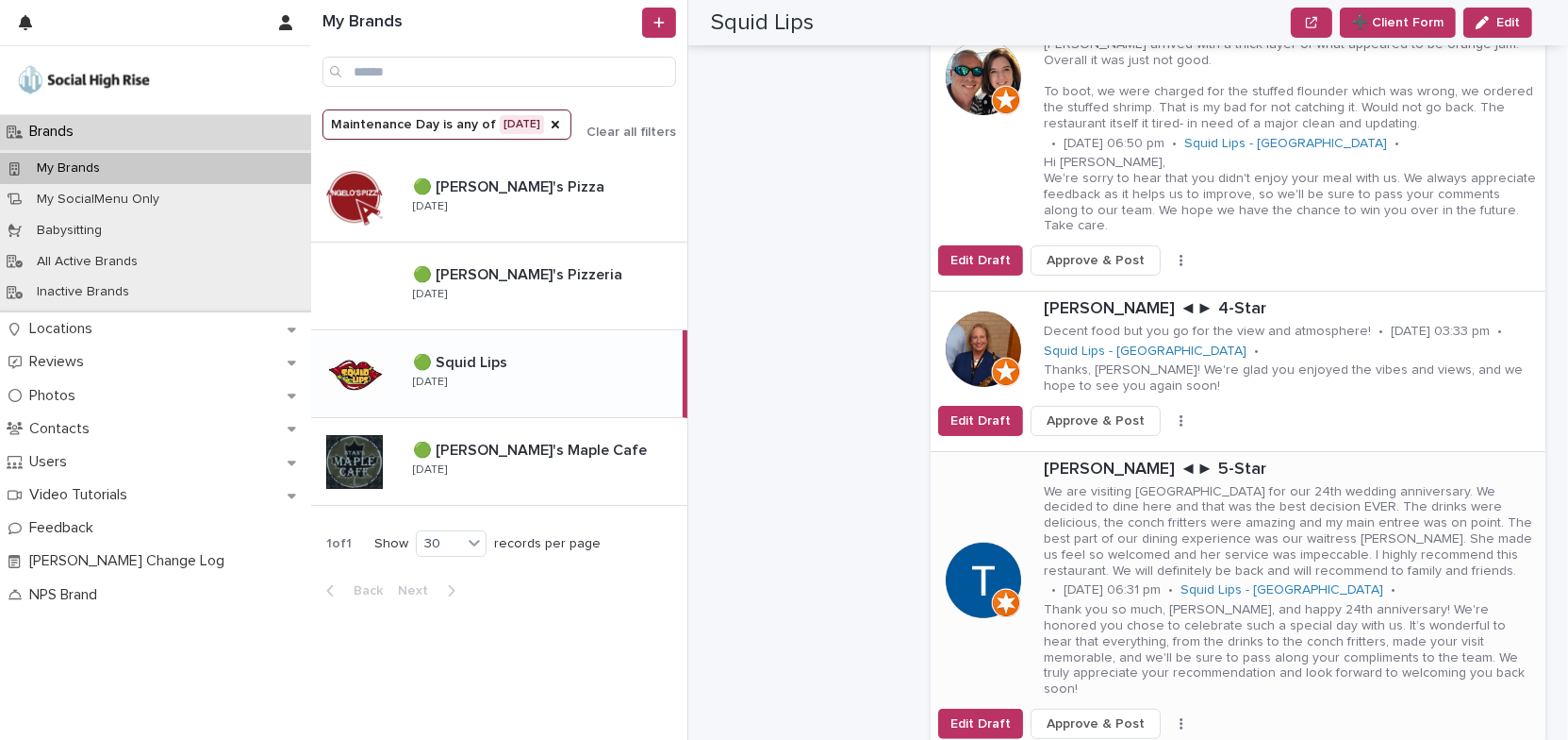
scroll to position [858, 0]
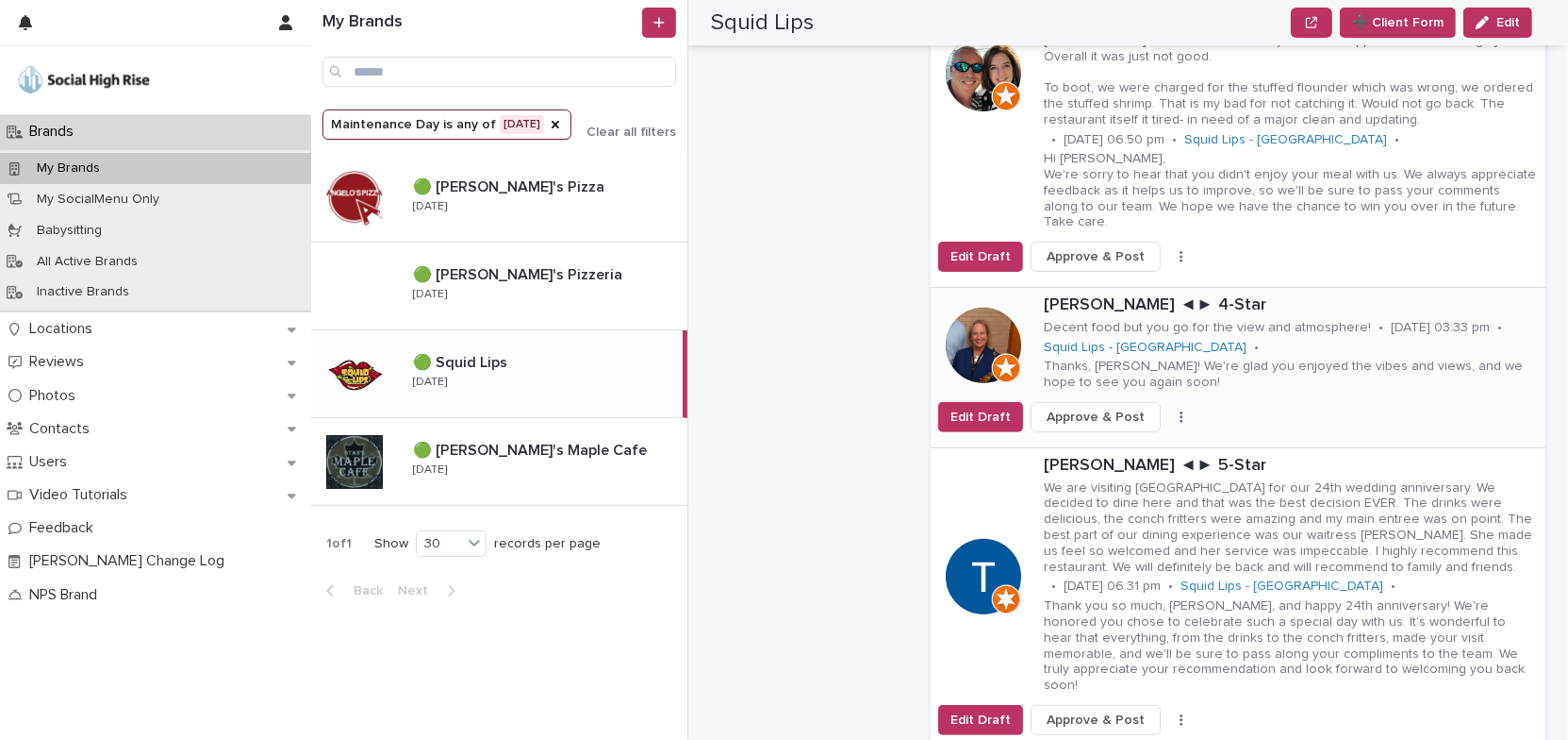
click at [1180, 411] on icon "button" at bounding box center [1182, 417] width 4 height 14
click at [1100, 445] on span "Skip Reply" at bounding box center [1101, 455] width 63 height 19
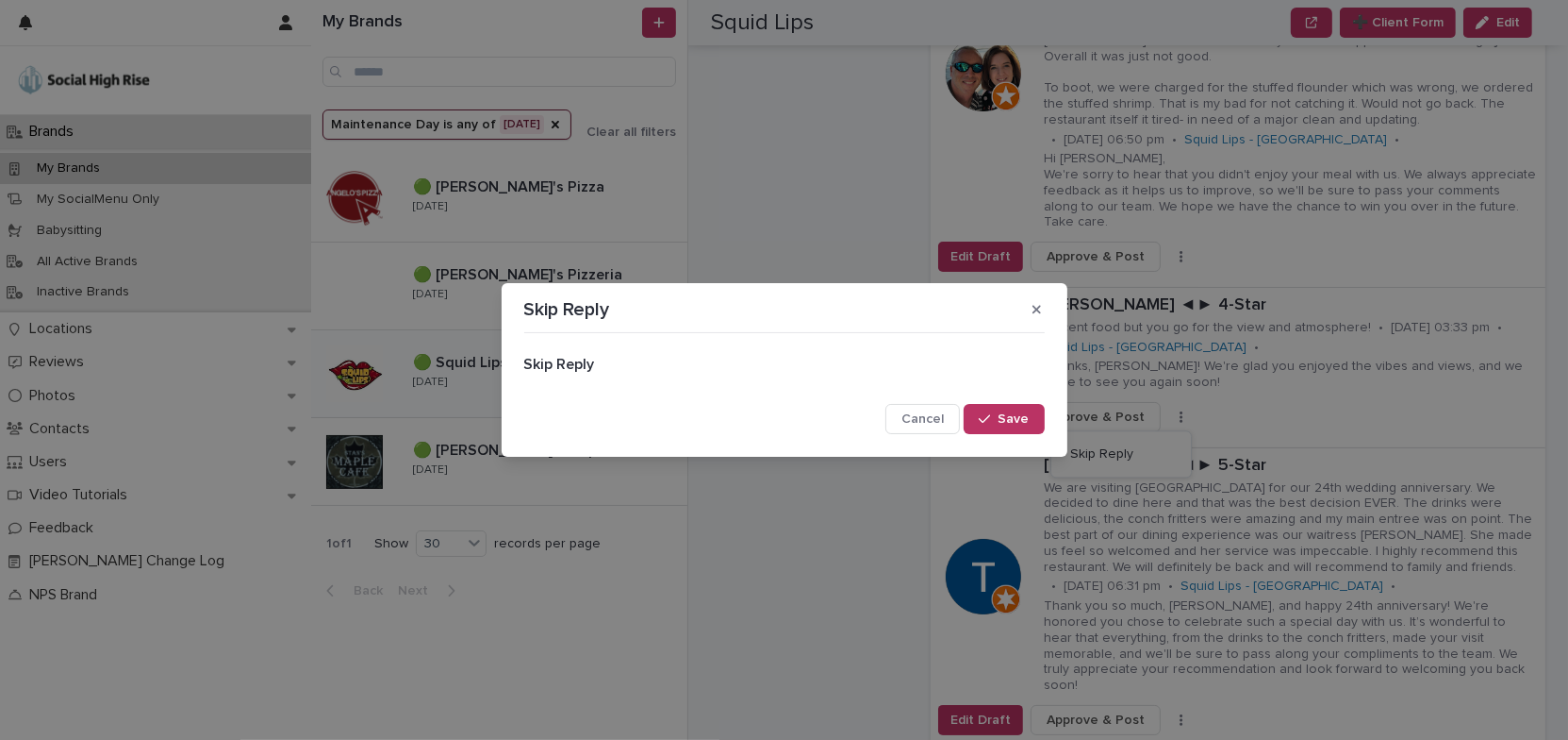
click at [1006, 422] on span "Save" at bounding box center [1014, 419] width 31 height 14
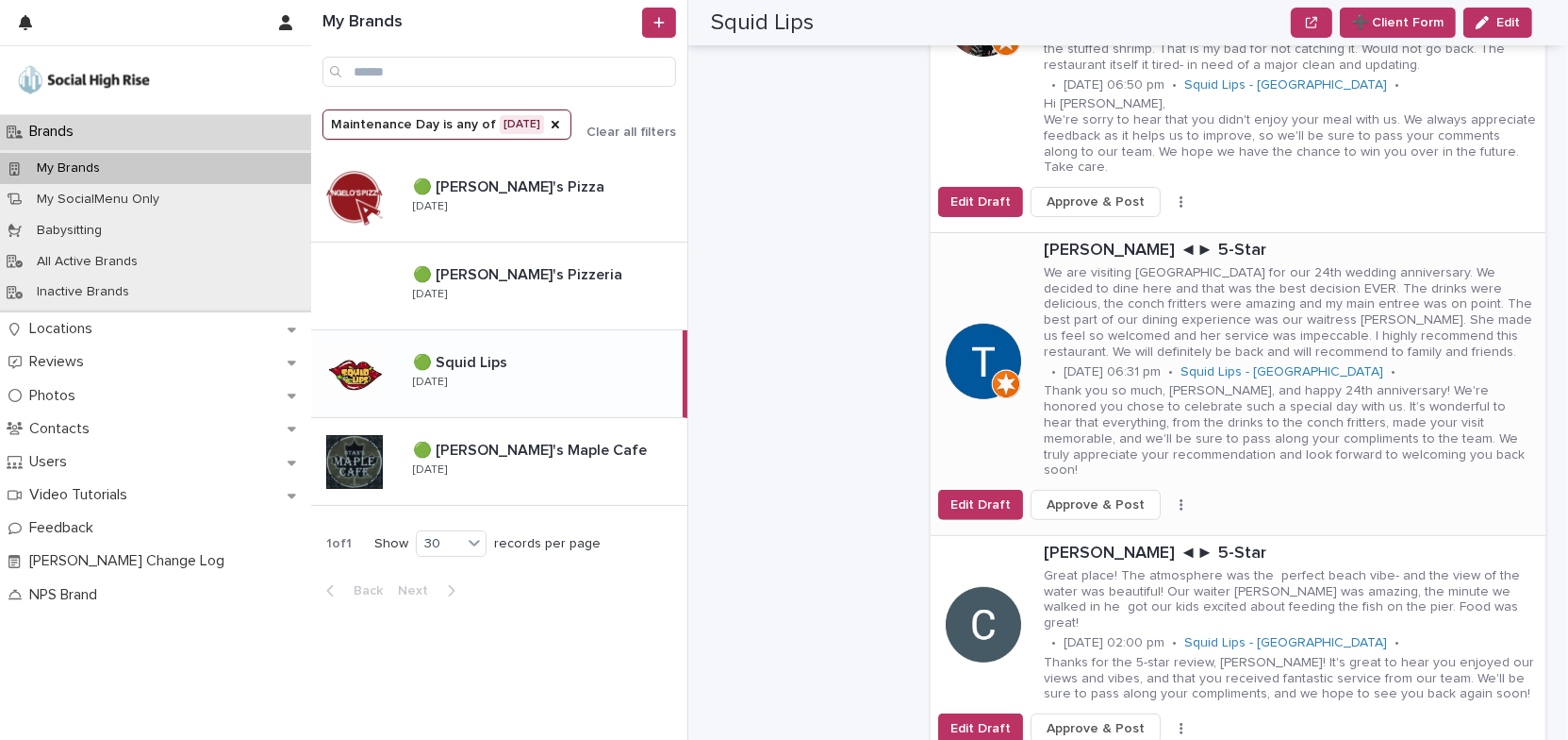
scroll to position [944, 0]
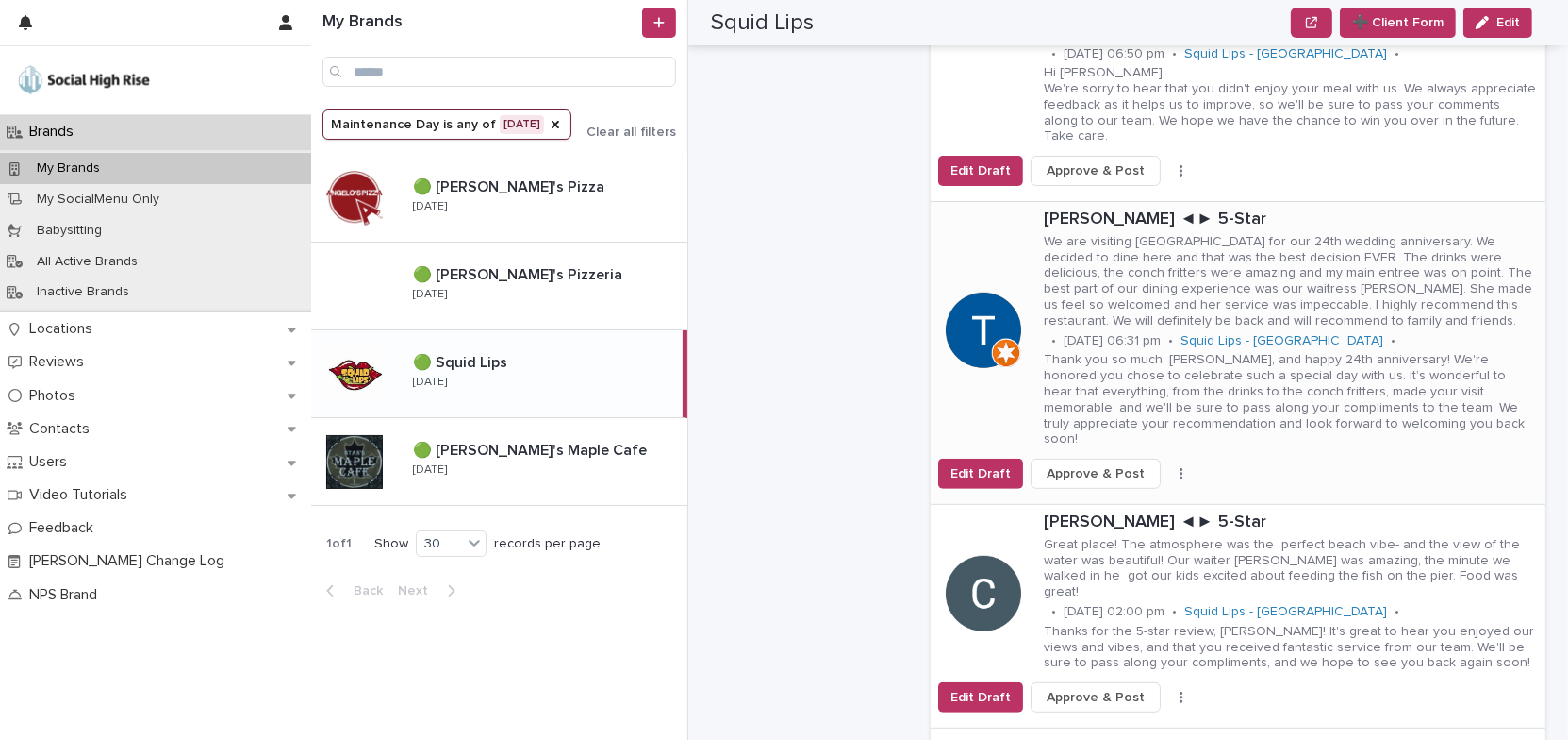
click at [1168, 467] on button "button" at bounding box center [1181, 473] width 26 height 14
click at [1105, 487] on span "Skip Reply" at bounding box center [1101, 497] width 63 height 19
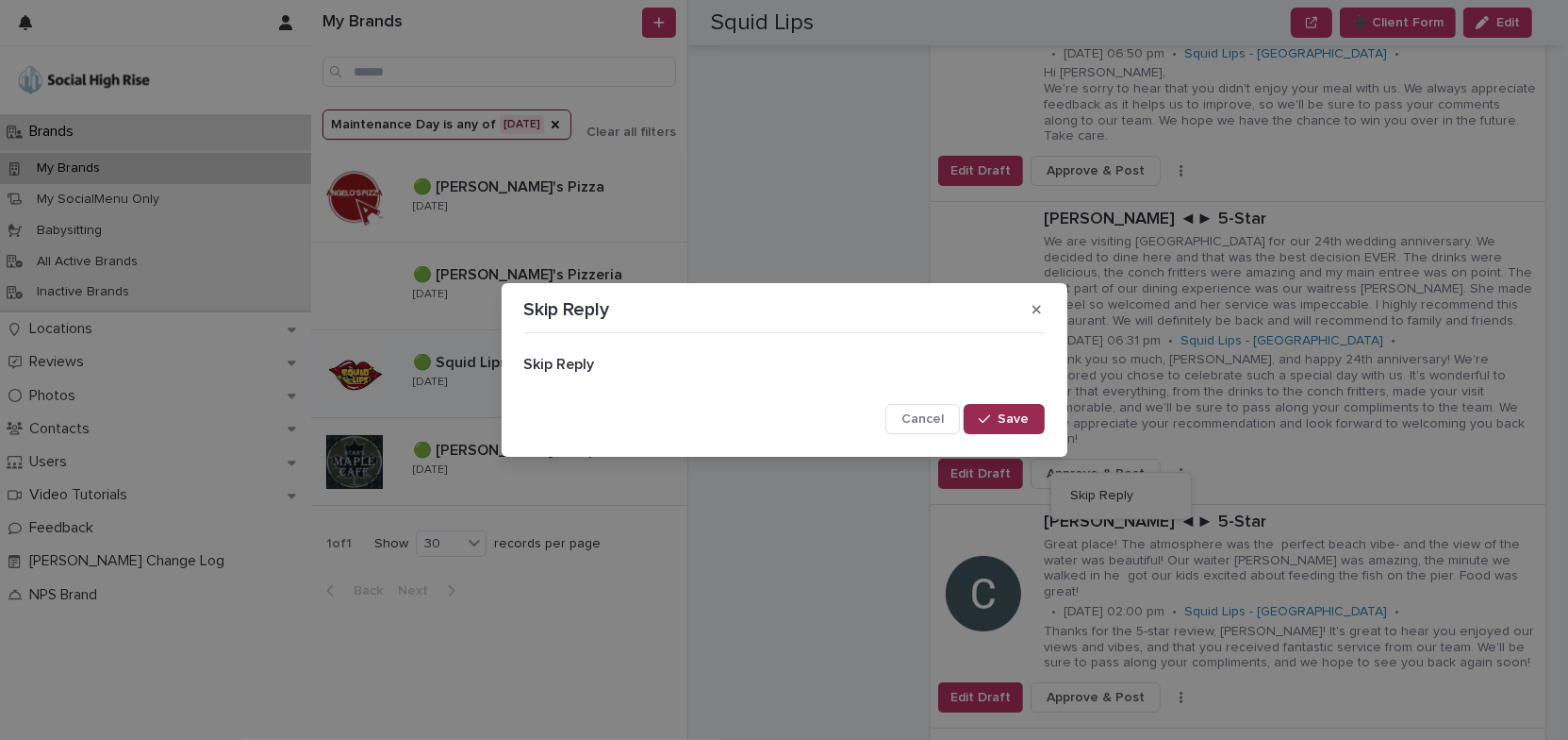
click at [1010, 422] on span "Save" at bounding box center [1014, 419] width 31 height 14
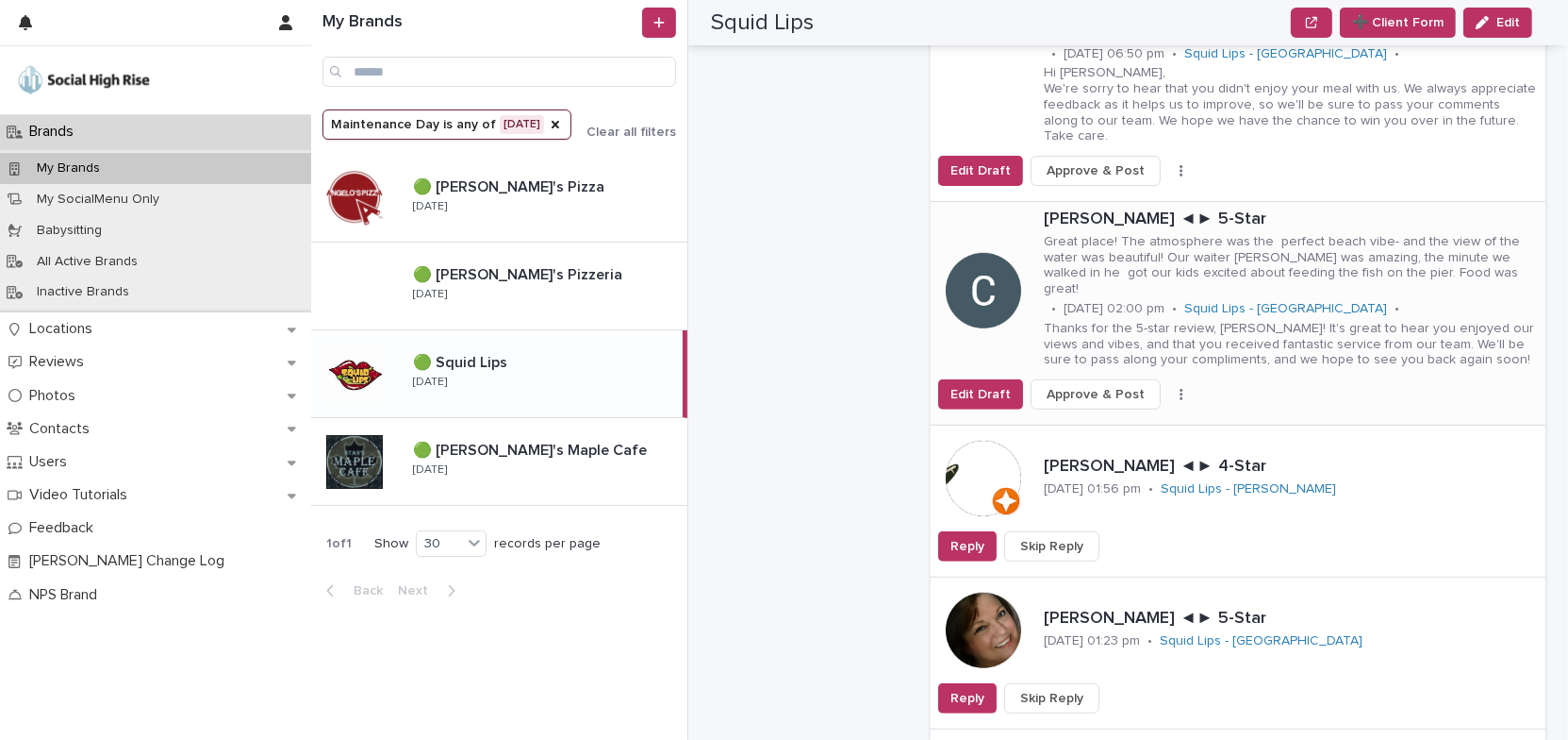
click at [1180, 387] on icon "button" at bounding box center [1182, 394] width 4 height 14
click at [1100, 407] on span "Skip Reply" at bounding box center [1101, 416] width 63 height 19
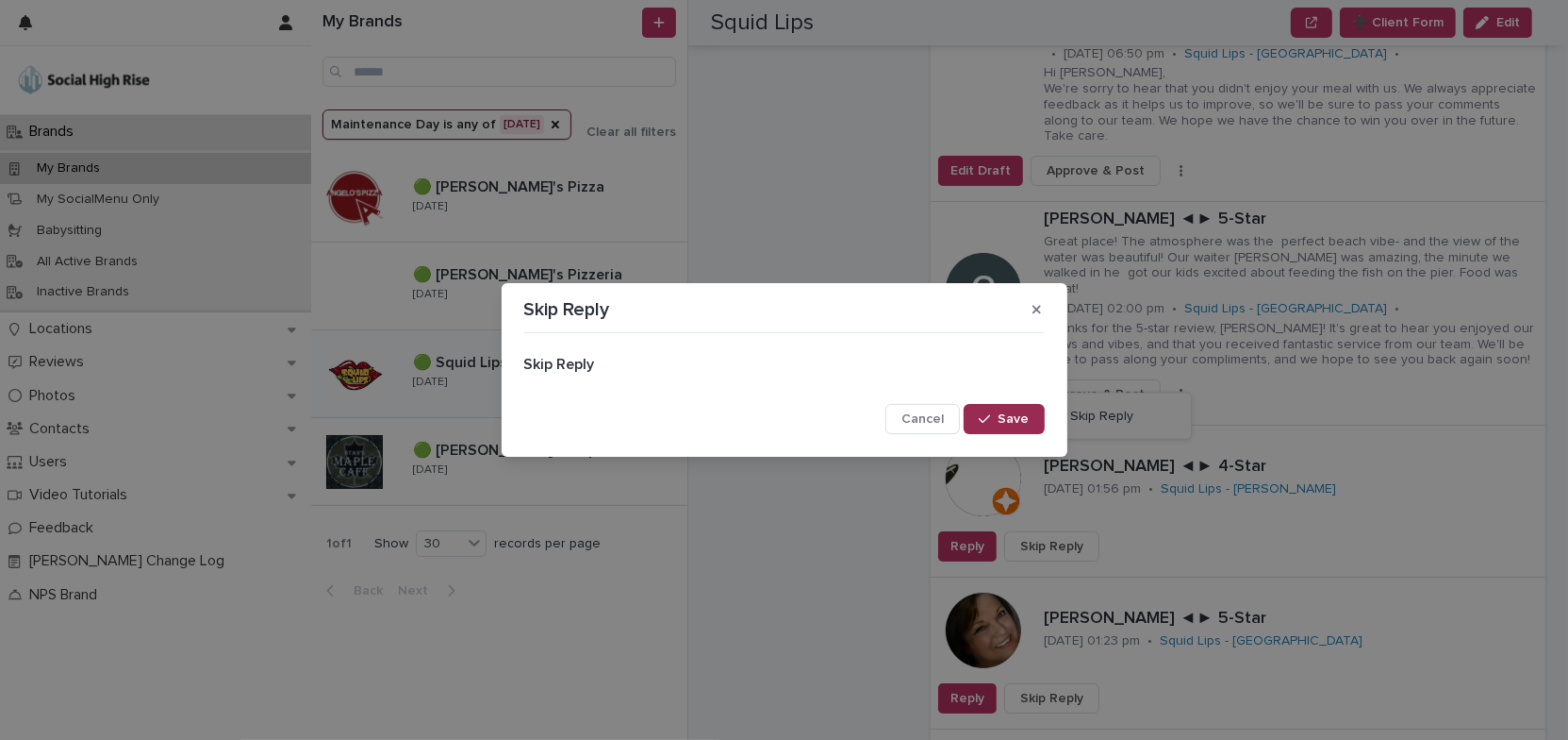
click at [1016, 418] on span "Save" at bounding box center [1014, 419] width 31 height 14
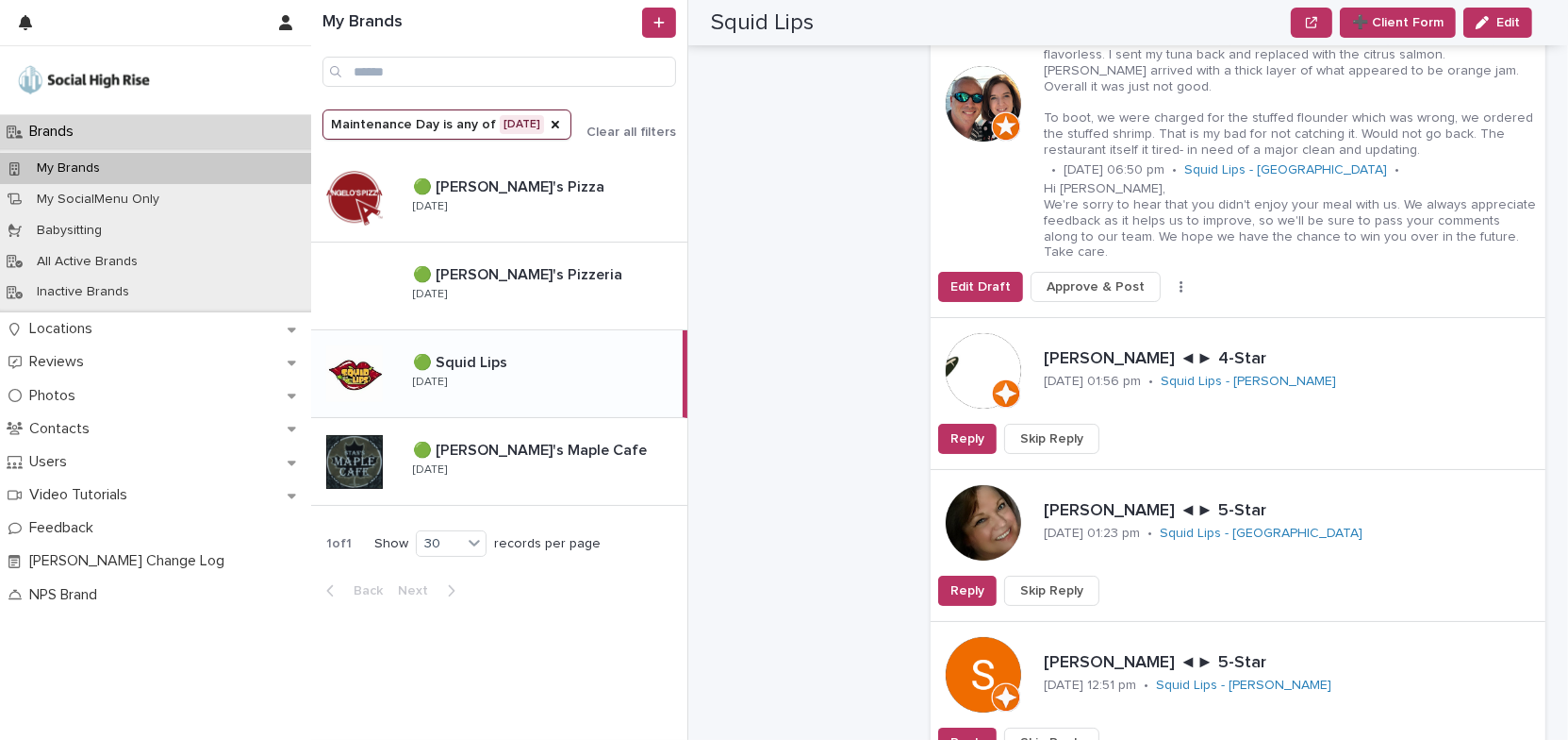
scroll to position [858, 0]
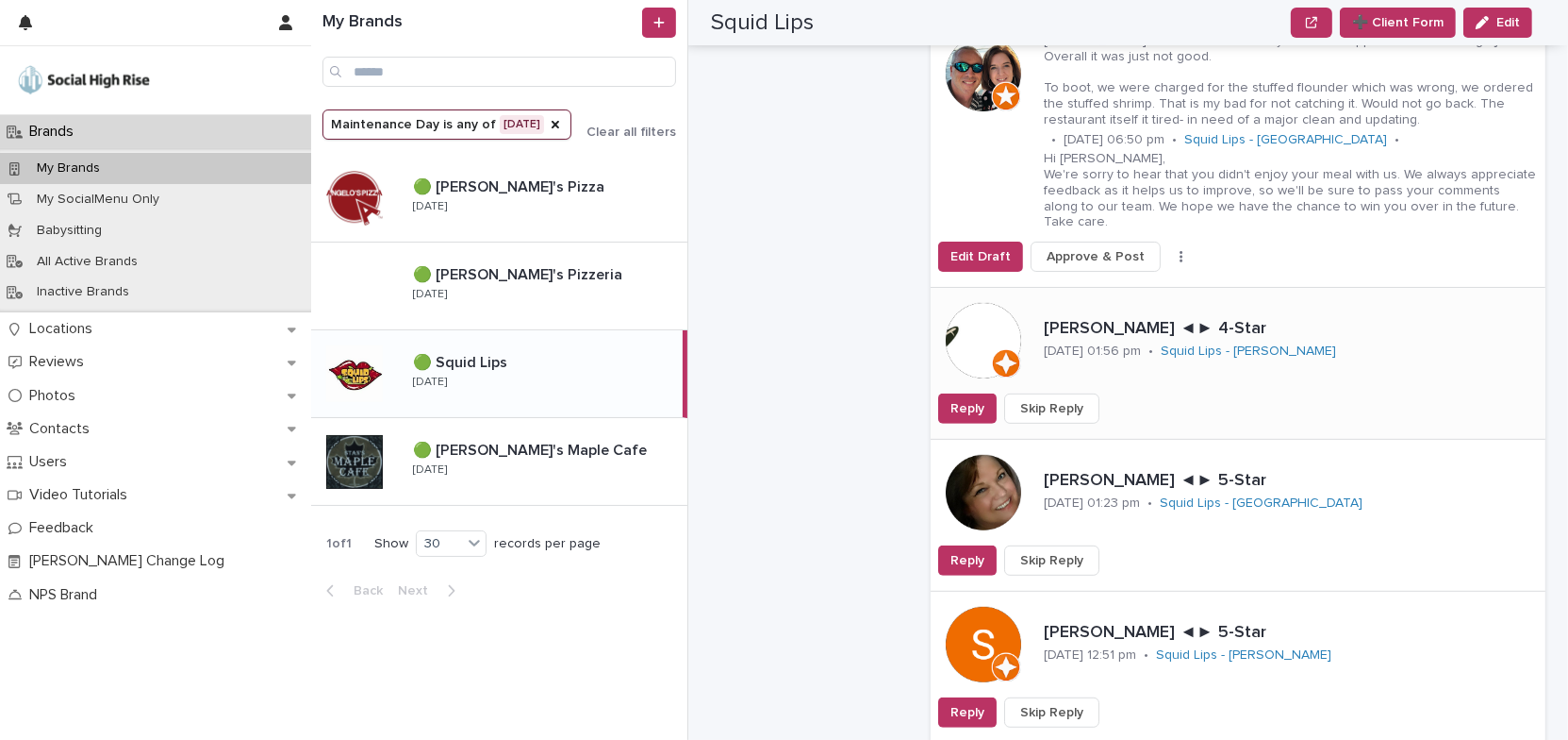
click at [1061, 399] on span "Skip Reply" at bounding box center [1051, 409] width 63 height 19
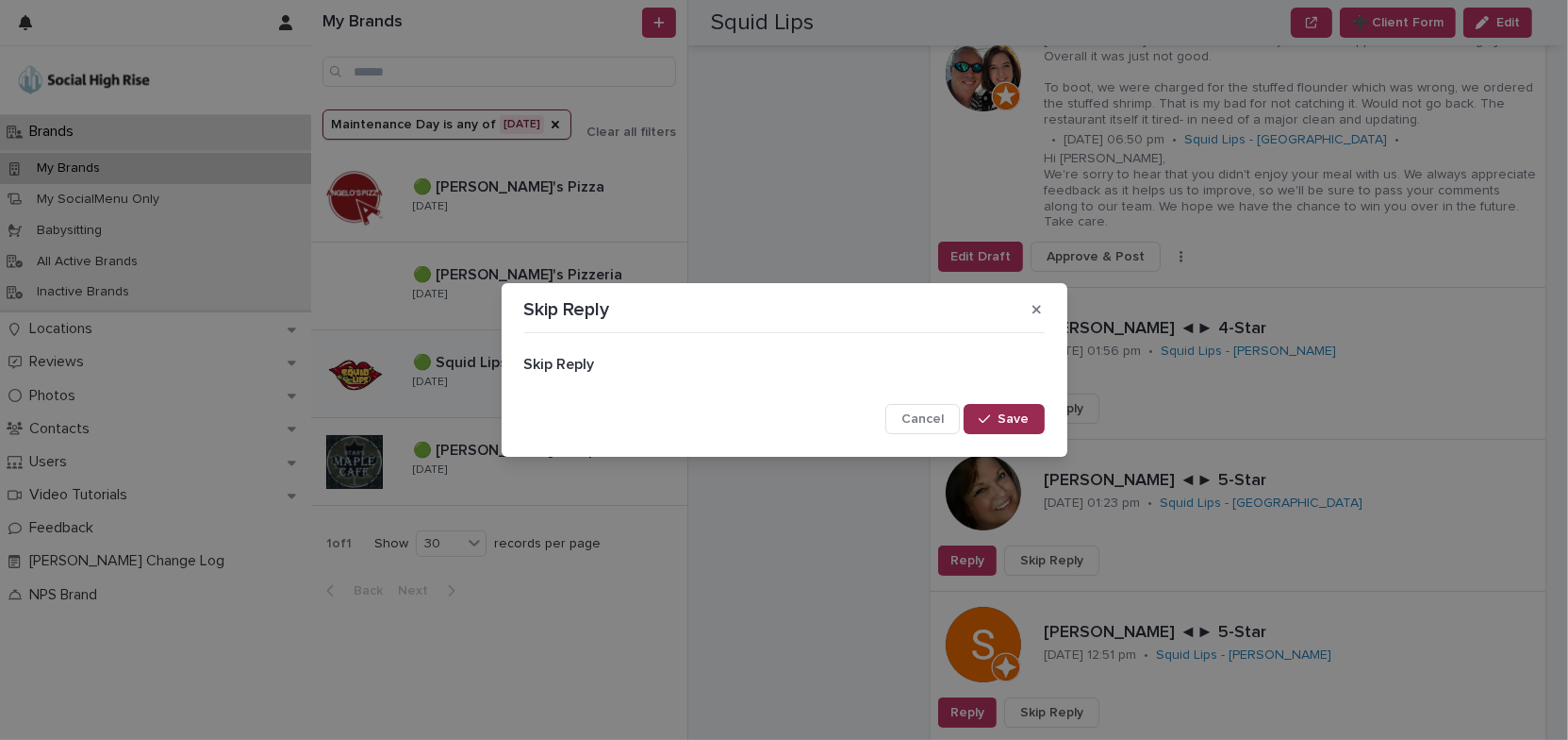
click at [1003, 410] on button "Save" at bounding box center [1003, 418] width 80 height 30
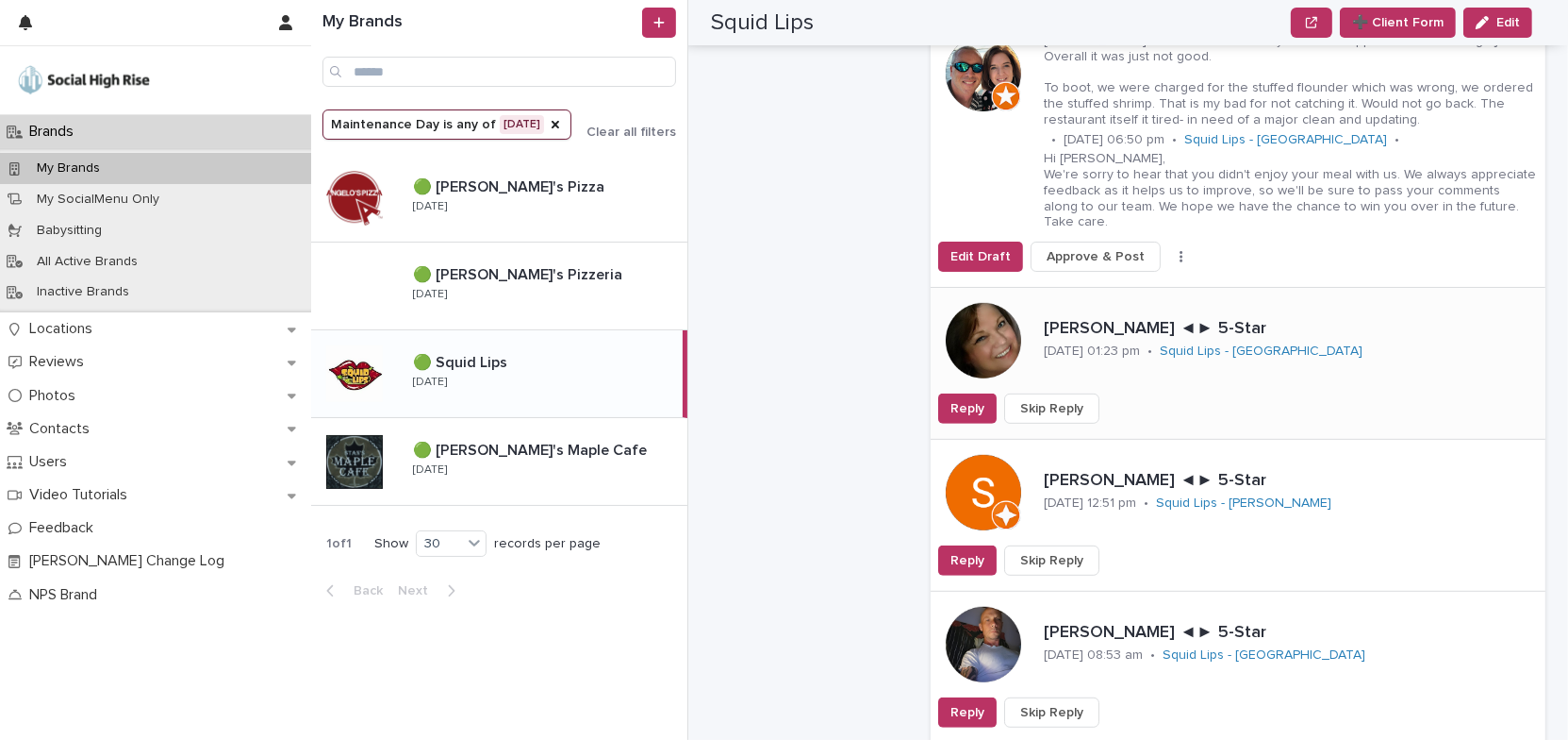
click at [1075, 399] on span "Skip Reply" at bounding box center [1051, 409] width 63 height 19
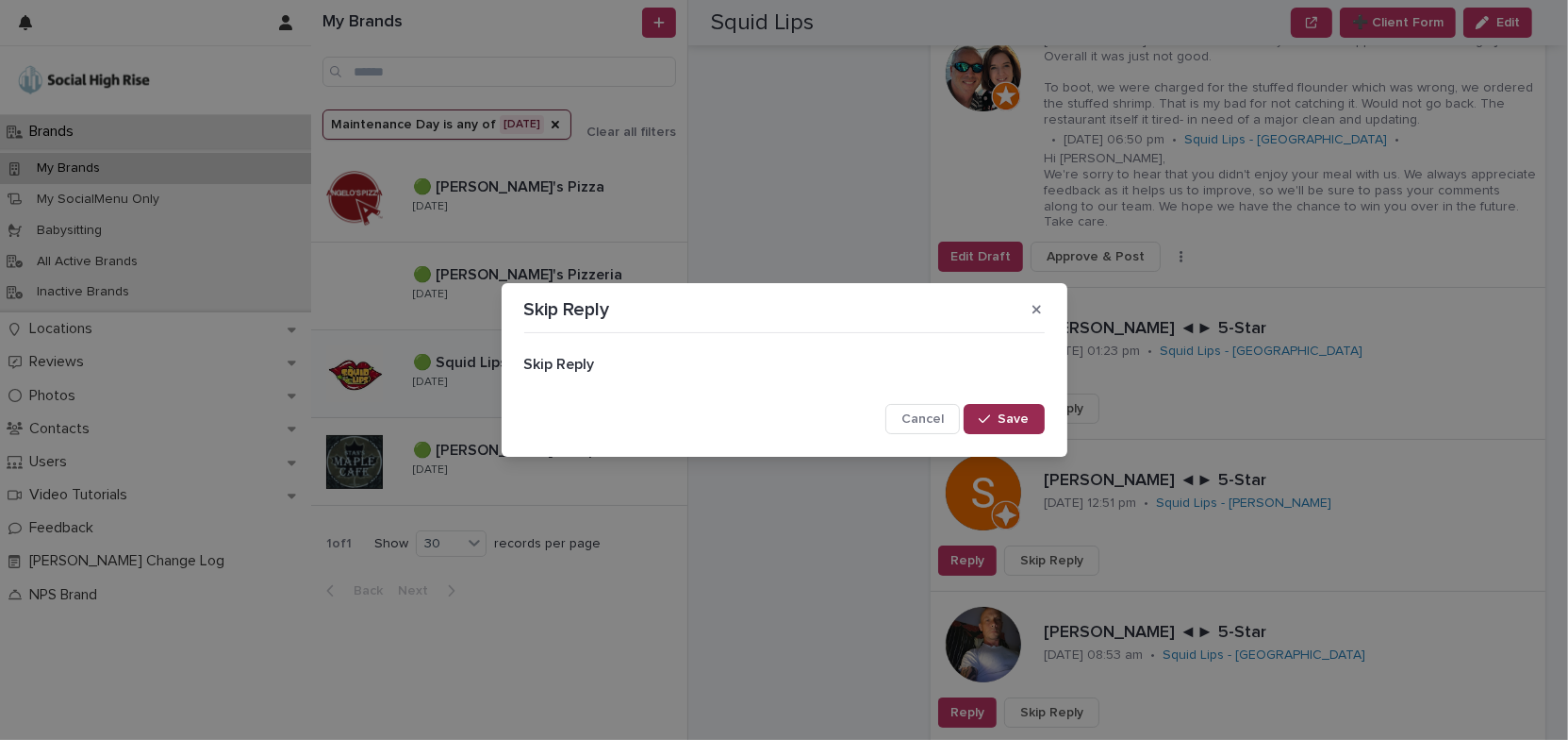
click at [1013, 416] on span "Save" at bounding box center [1014, 419] width 31 height 14
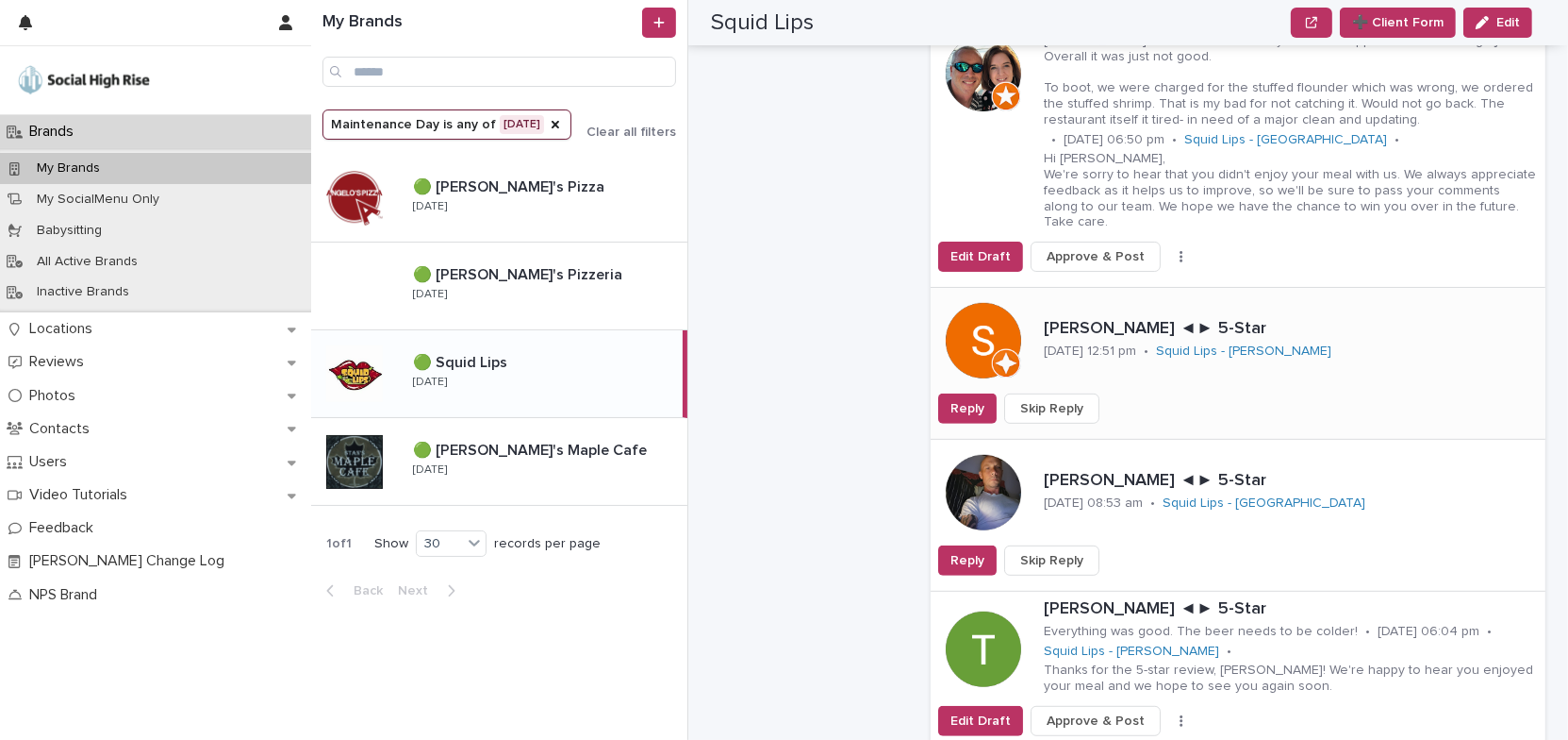
click at [1070, 399] on span "Skip Reply" at bounding box center [1051, 409] width 63 height 19
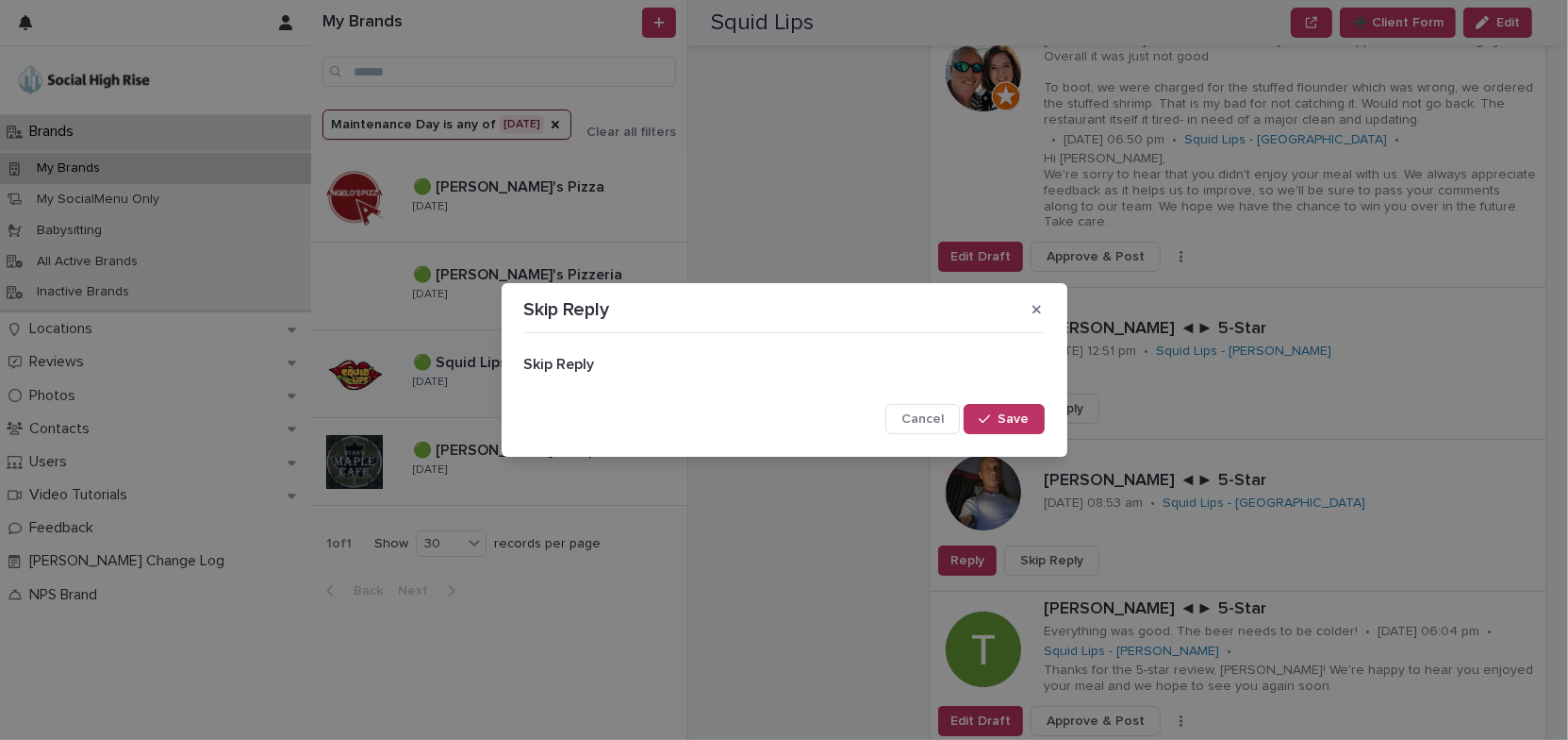
click at [1027, 419] on span "Save" at bounding box center [1014, 419] width 31 height 14
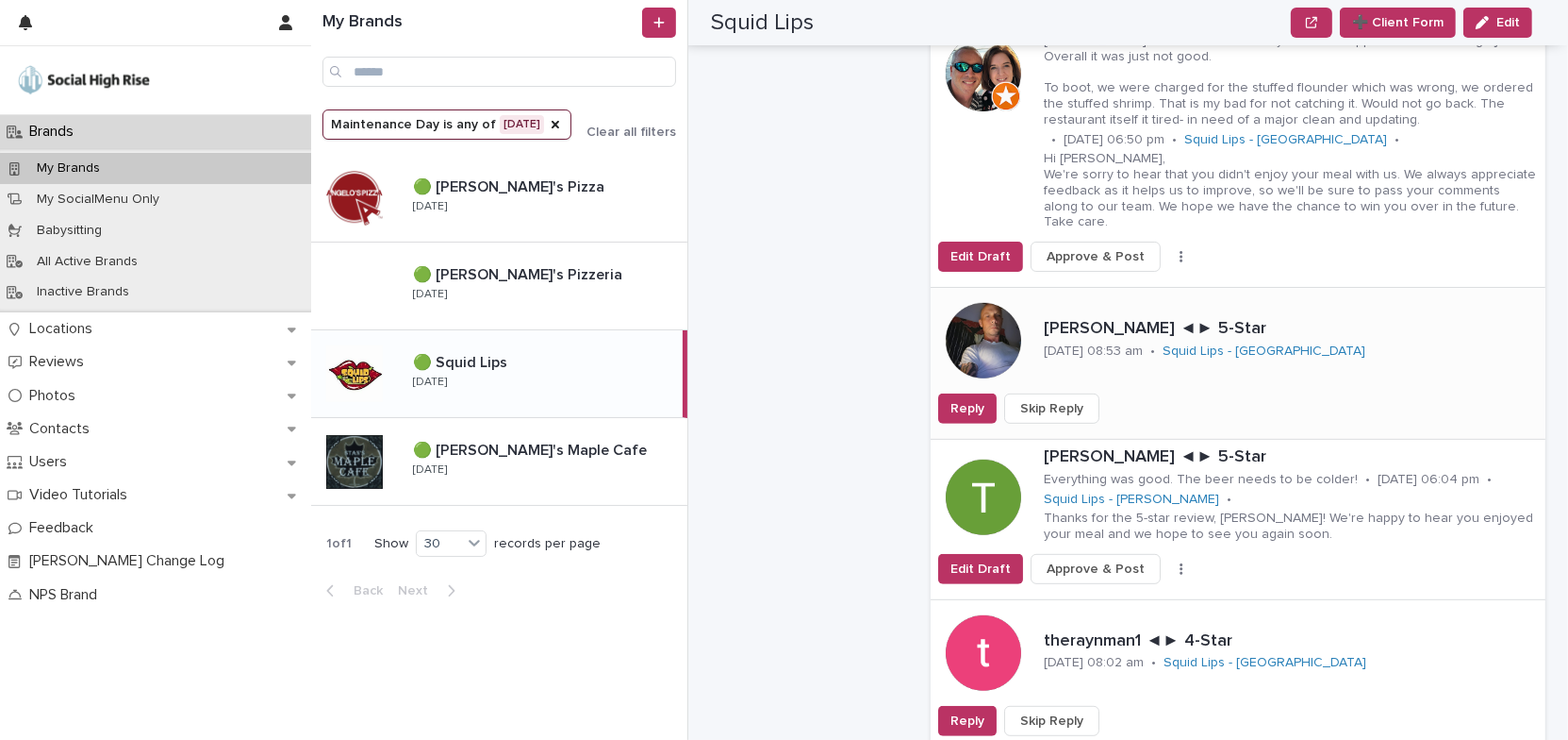
click at [1082, 393] on button "Skip Reply" at bounding box center [1051, 408] width 96 height 30
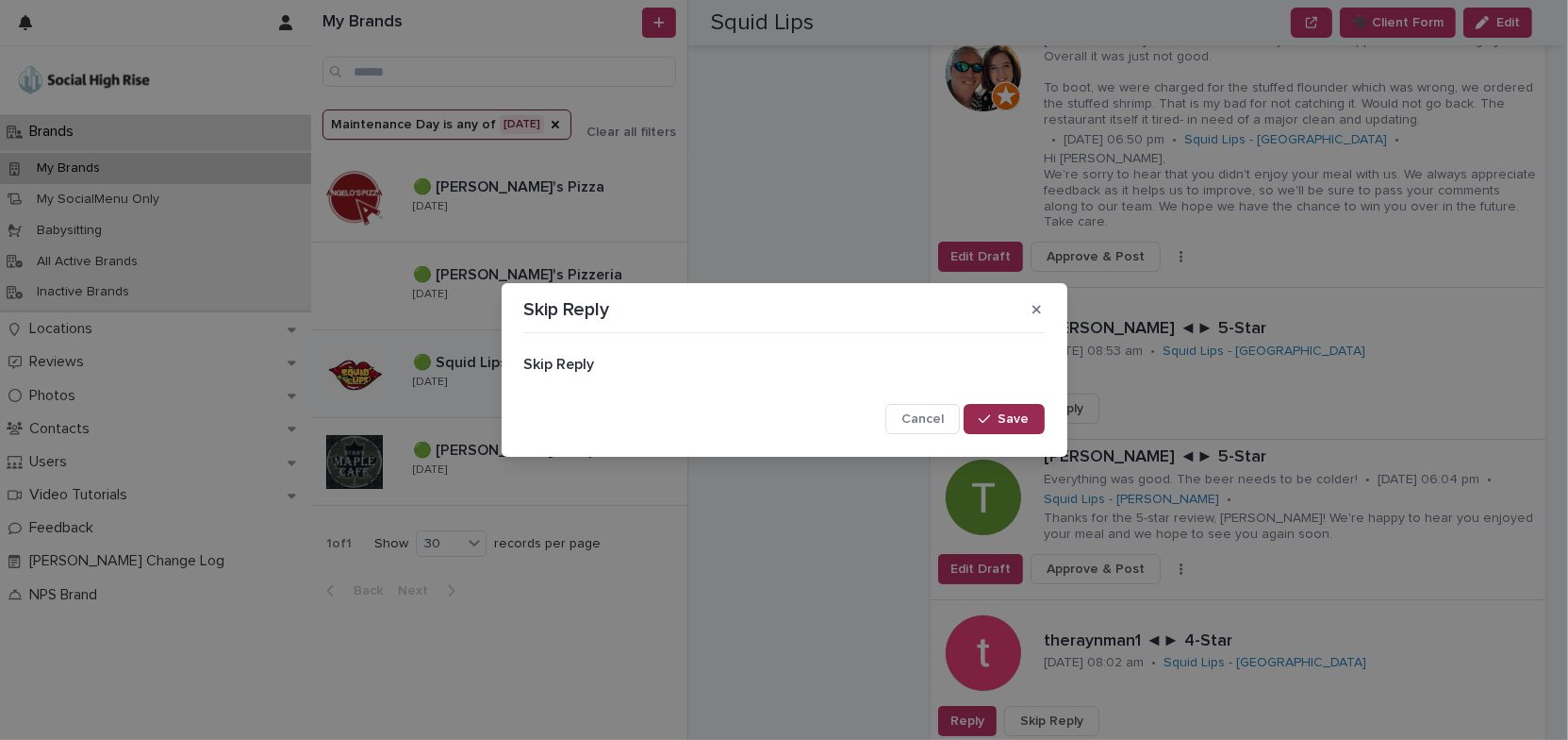
click at [1012, 414] on span "Save" at bounding box center [1014, 419] width 31 height 14
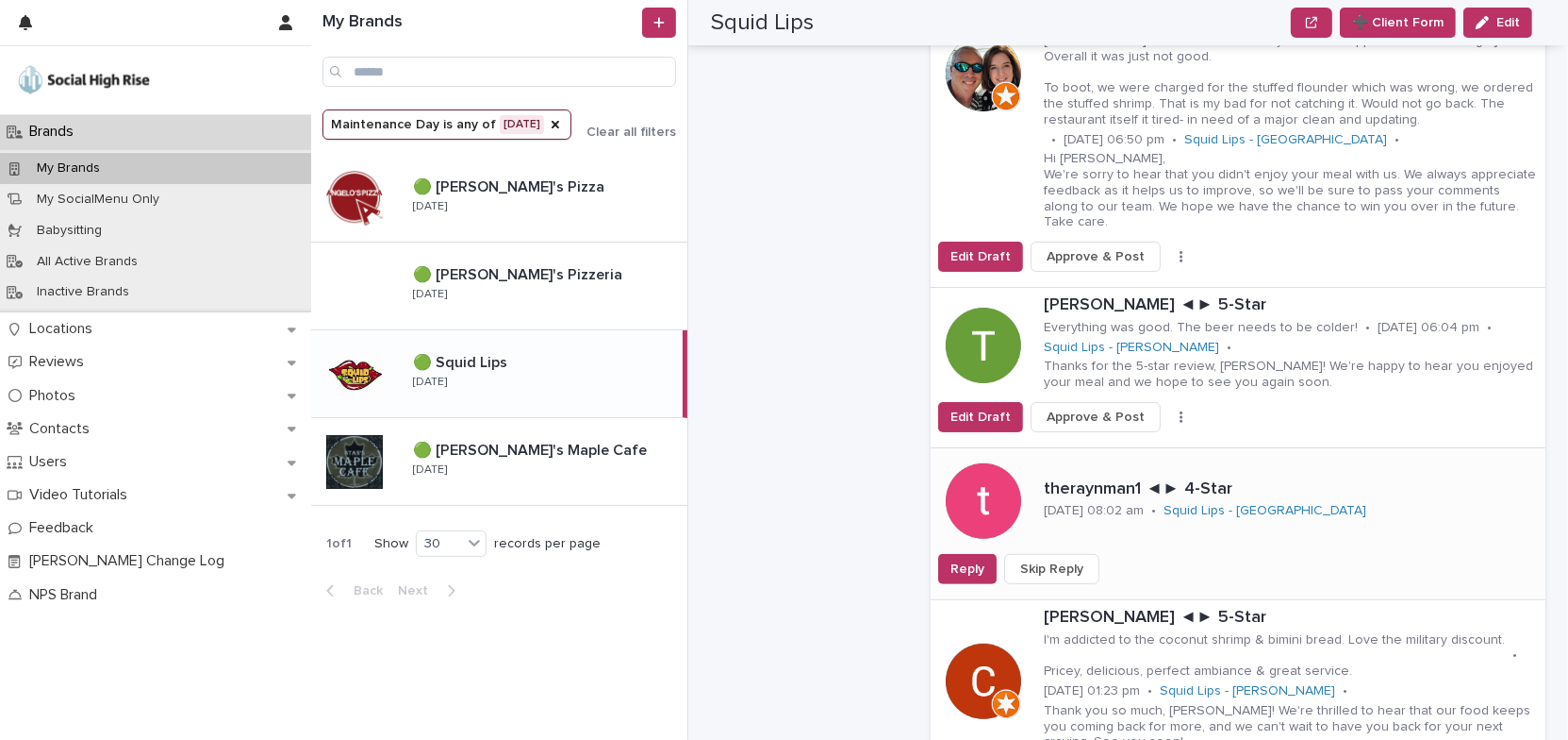
click at [1053, 559] on span "Skip Reply" at bounding box center [1051, 569] width 63 height 19
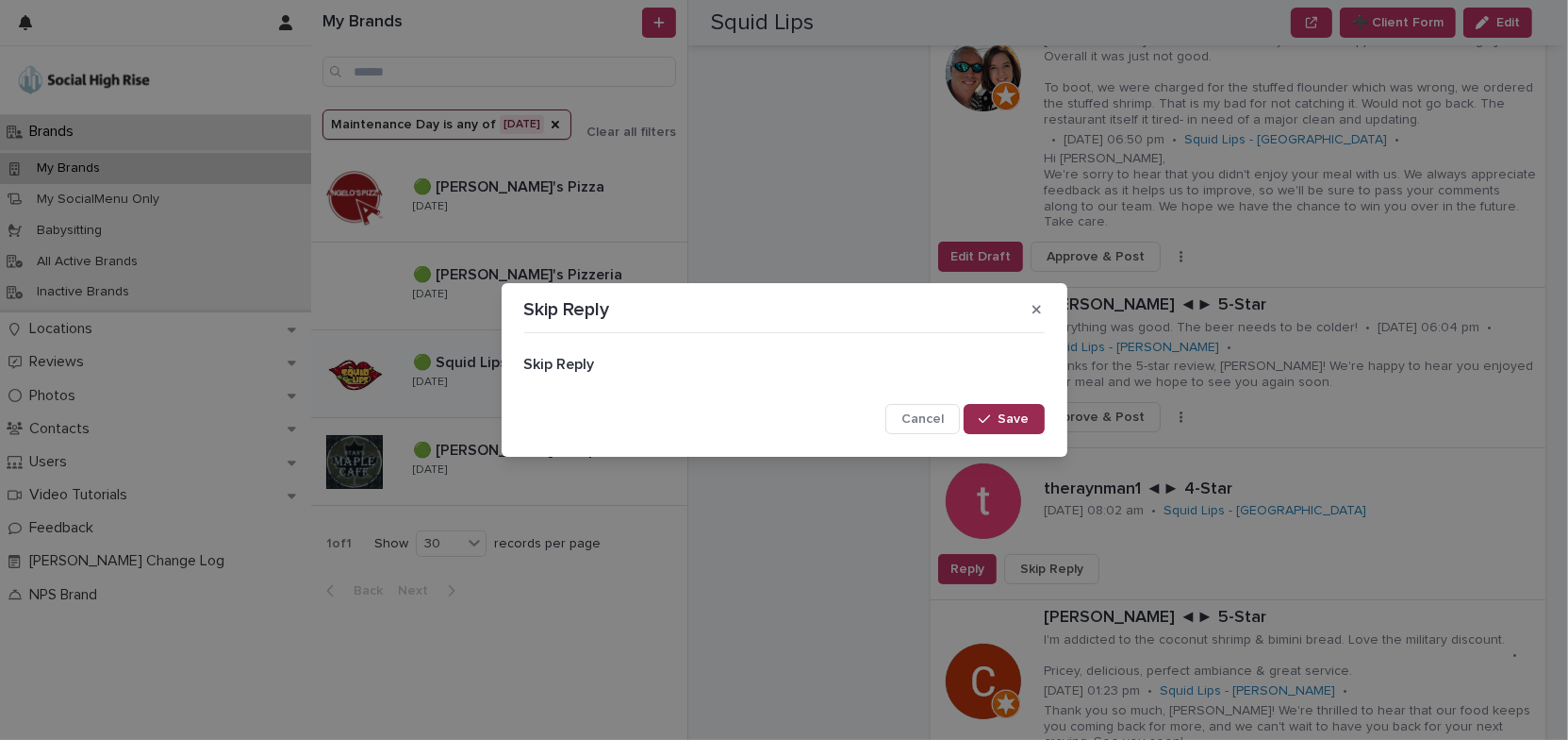
click at [1029, 422] on button "Save" at bounding box center [1003, 418] width 80 height 30
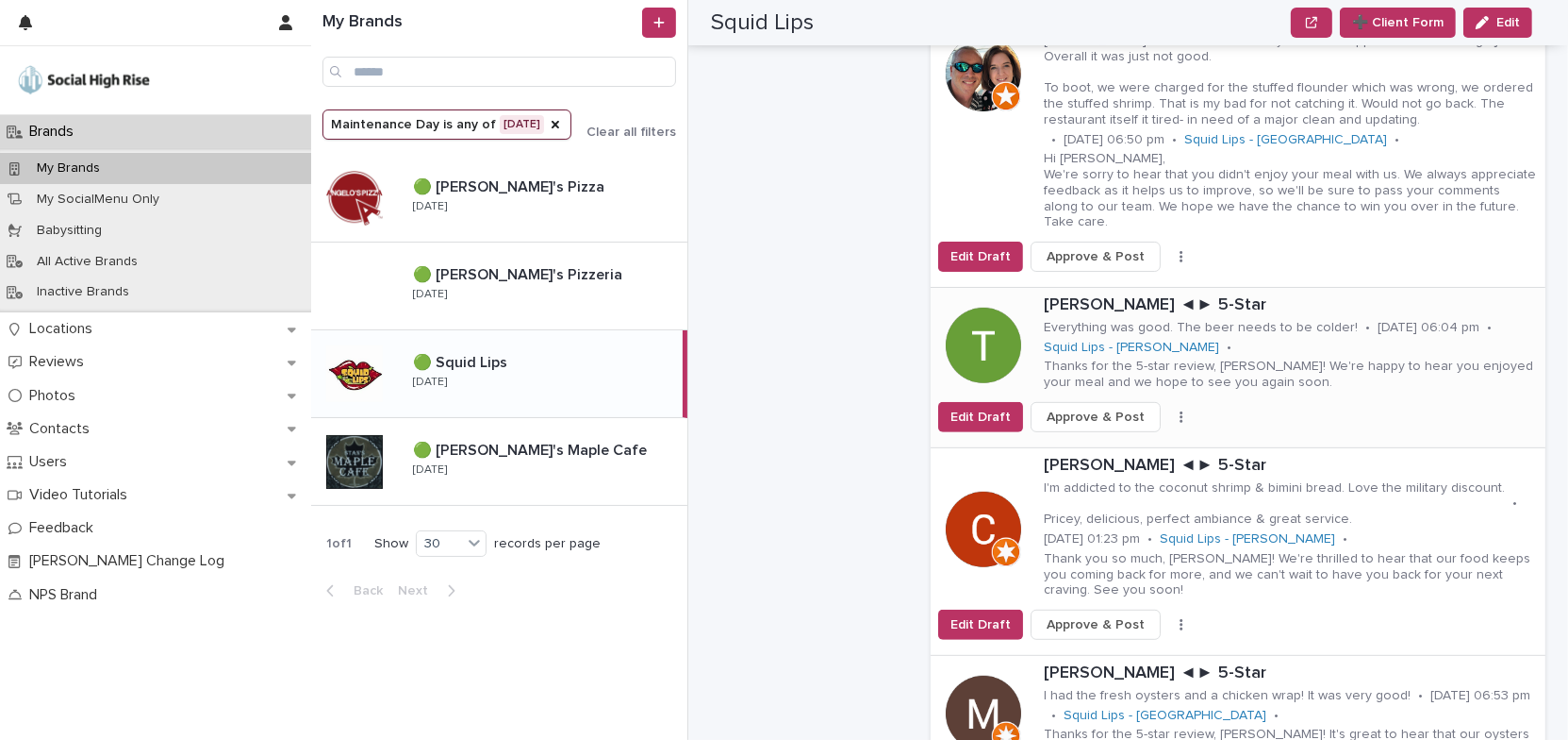
click at [1168, 411] on button "button" at bounding box center [1181, 417] width 26 height 14
click at [1121, 440] on button "Skip Reply" at bounding box center [1121, 454] width 125 height 30
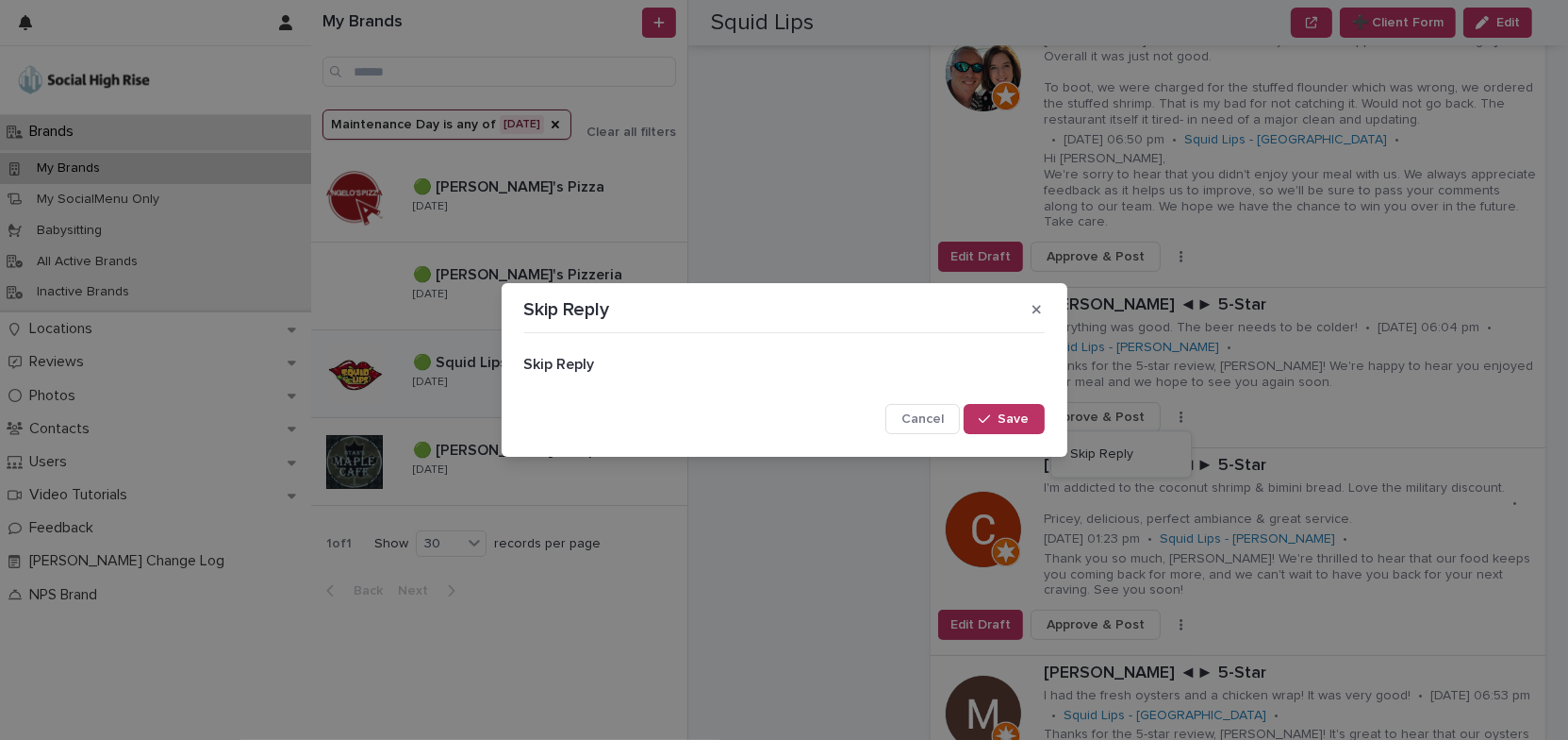
drag, startPoint x: 1038, startPoint y: 417, endPoint x: 1139, endPoint y: 405, distance: 101.7
click at [1023, 420] on span "Save" at bounding box center [1014, 419] width 31 height 14
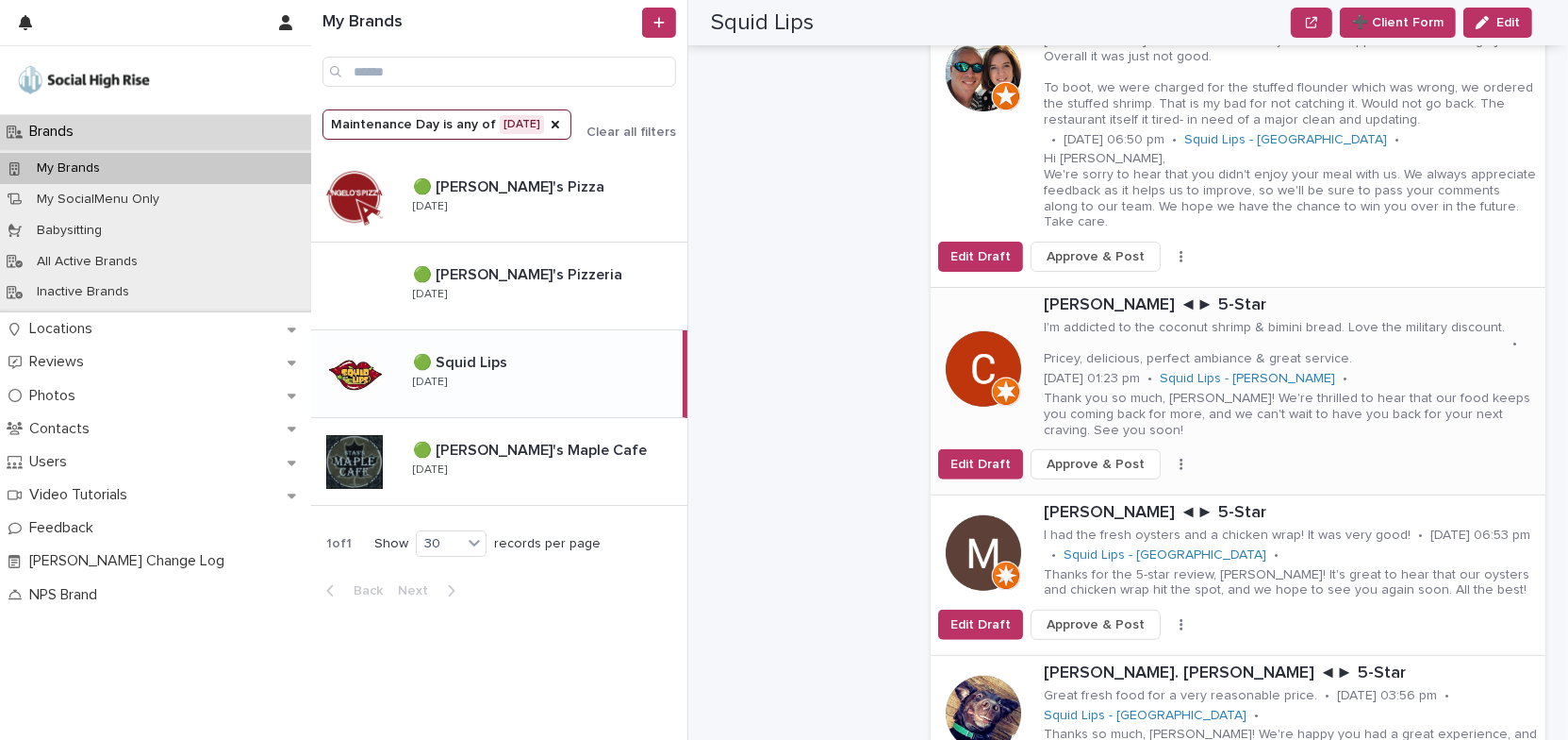
click at [1180, 460] on icon "button" at bounding box center [1181, 466] width 3 height 12
click at [1089, 493] on span "Skip Reply" at bounding box center [1101, 502] width 63 height 19
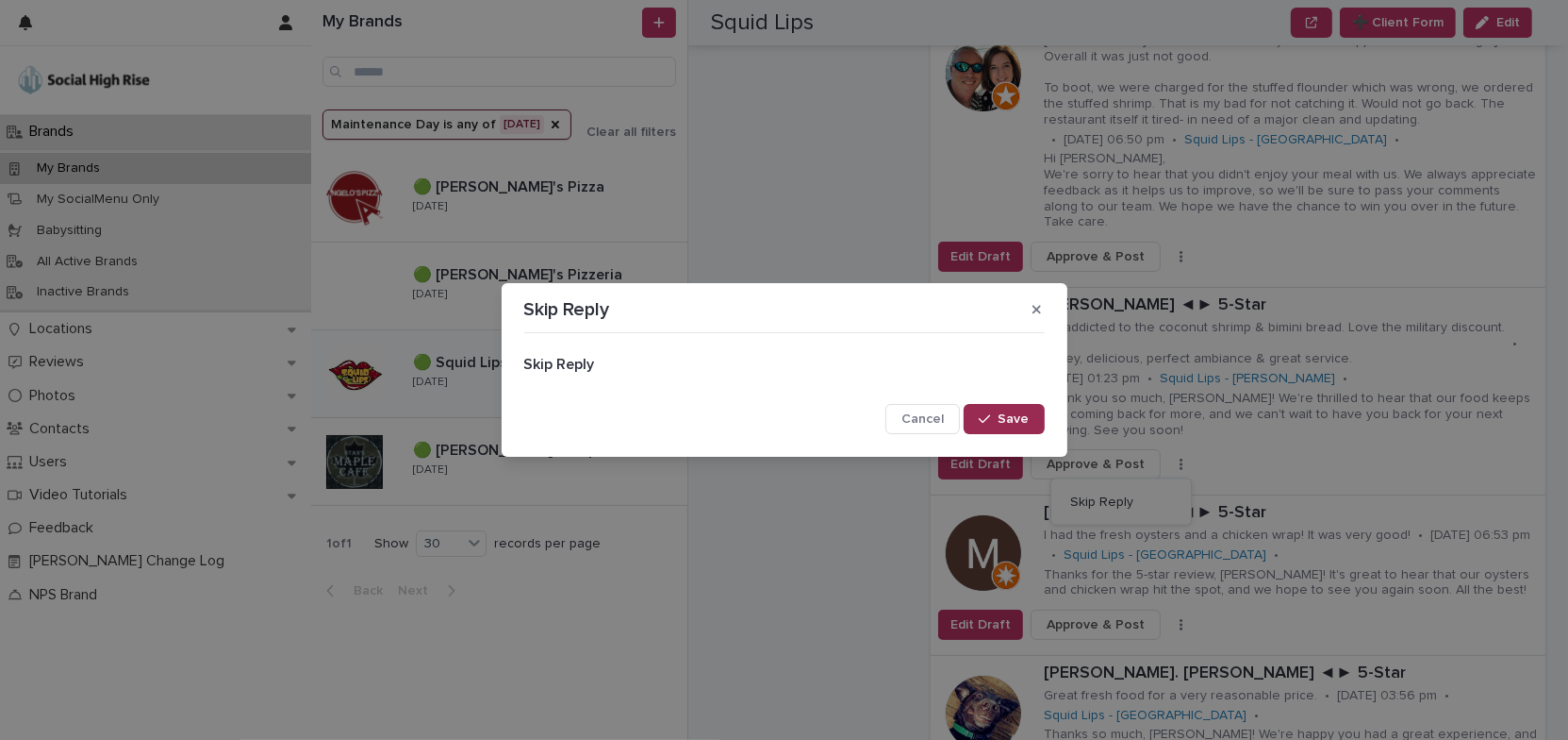
click at [1001, 418] on span "Save" at bounding box center [1014, 419] width 31 height 14
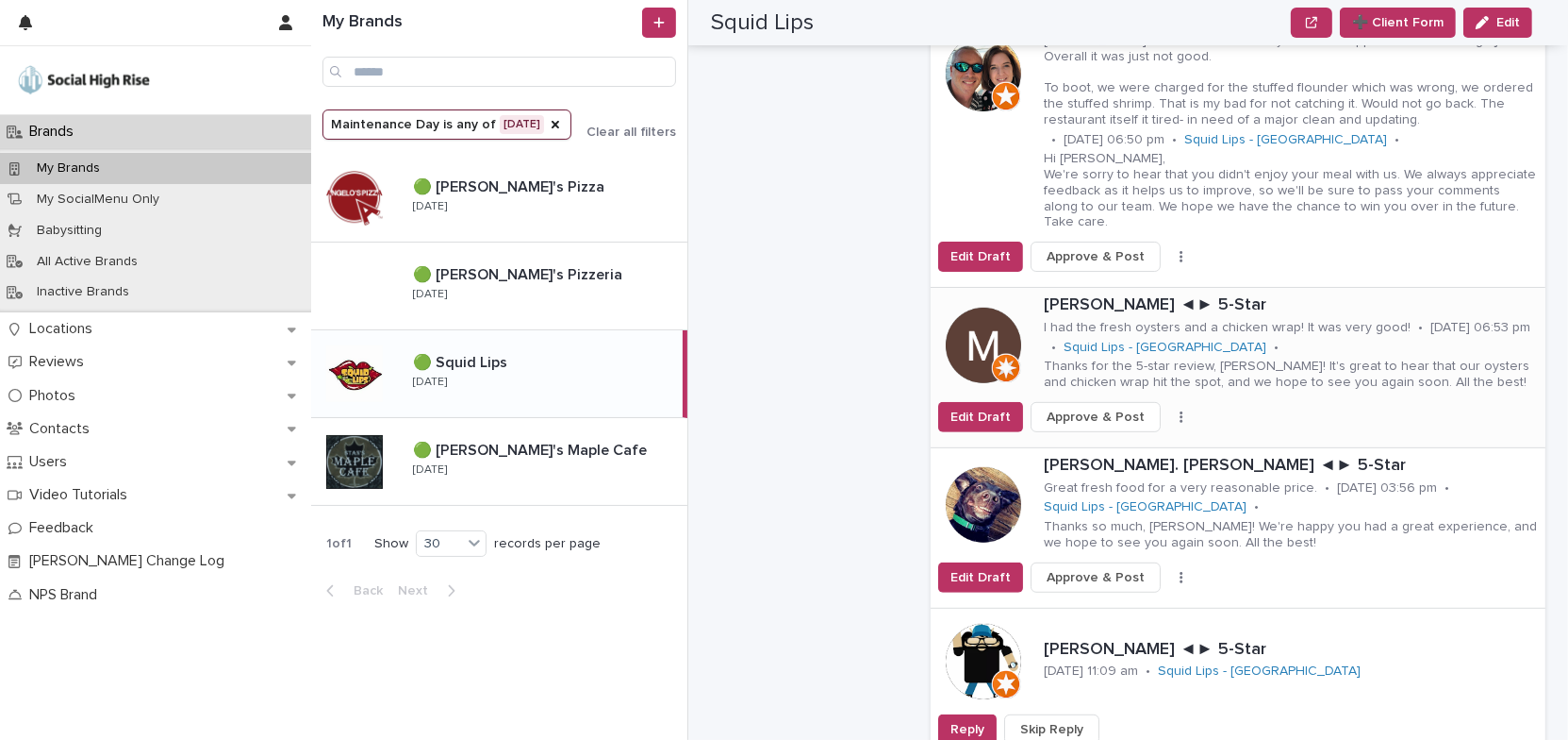
click at [1168, 411] on button "button" at bounding box center [1181, 417] width 26 height 14
click at [1095, 445] on span "Skip Reply" at bounding box center [1101, 455] width 63 height 19
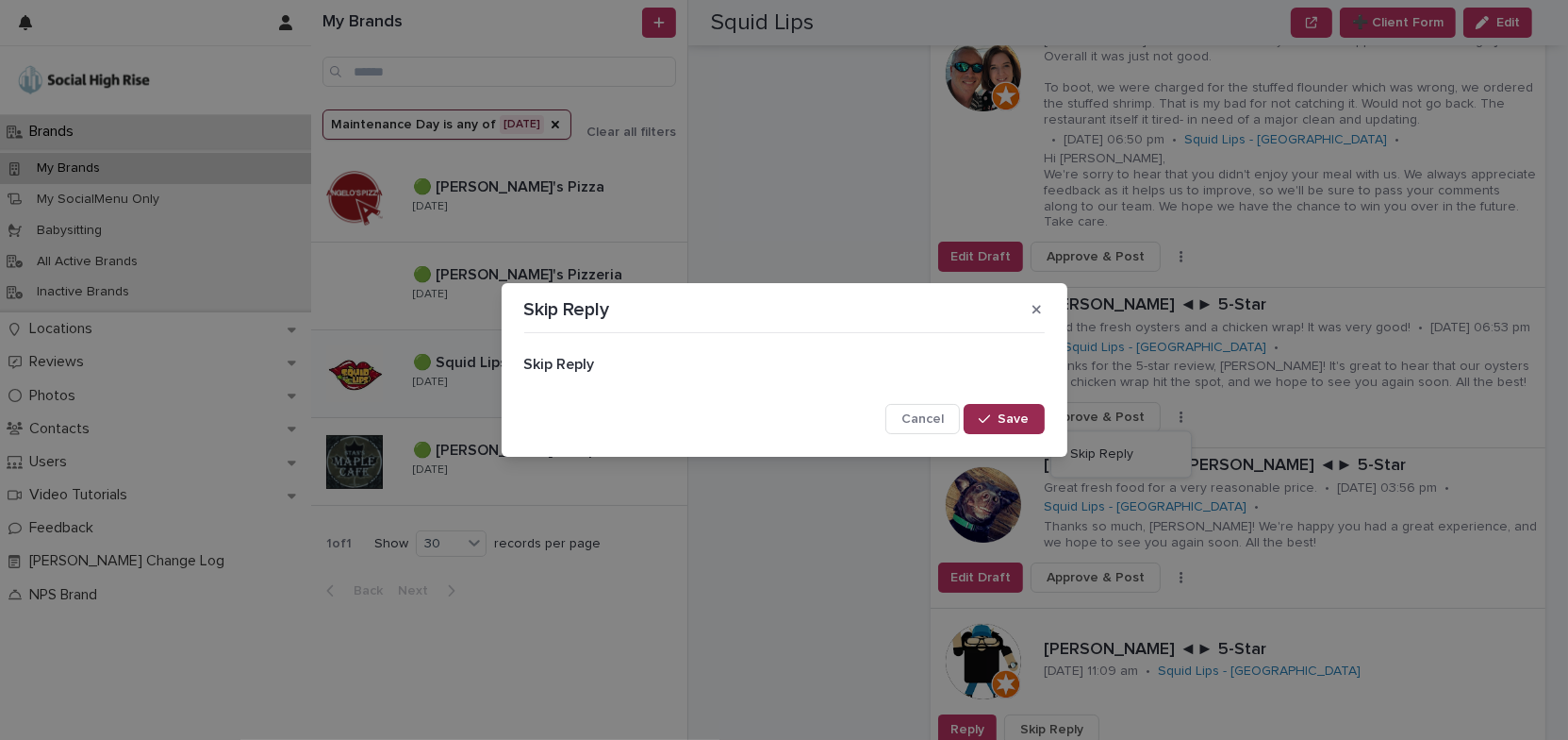
click at [1016, 416] on span "Save" at bounding box center [1014, 419] width 31 height 14
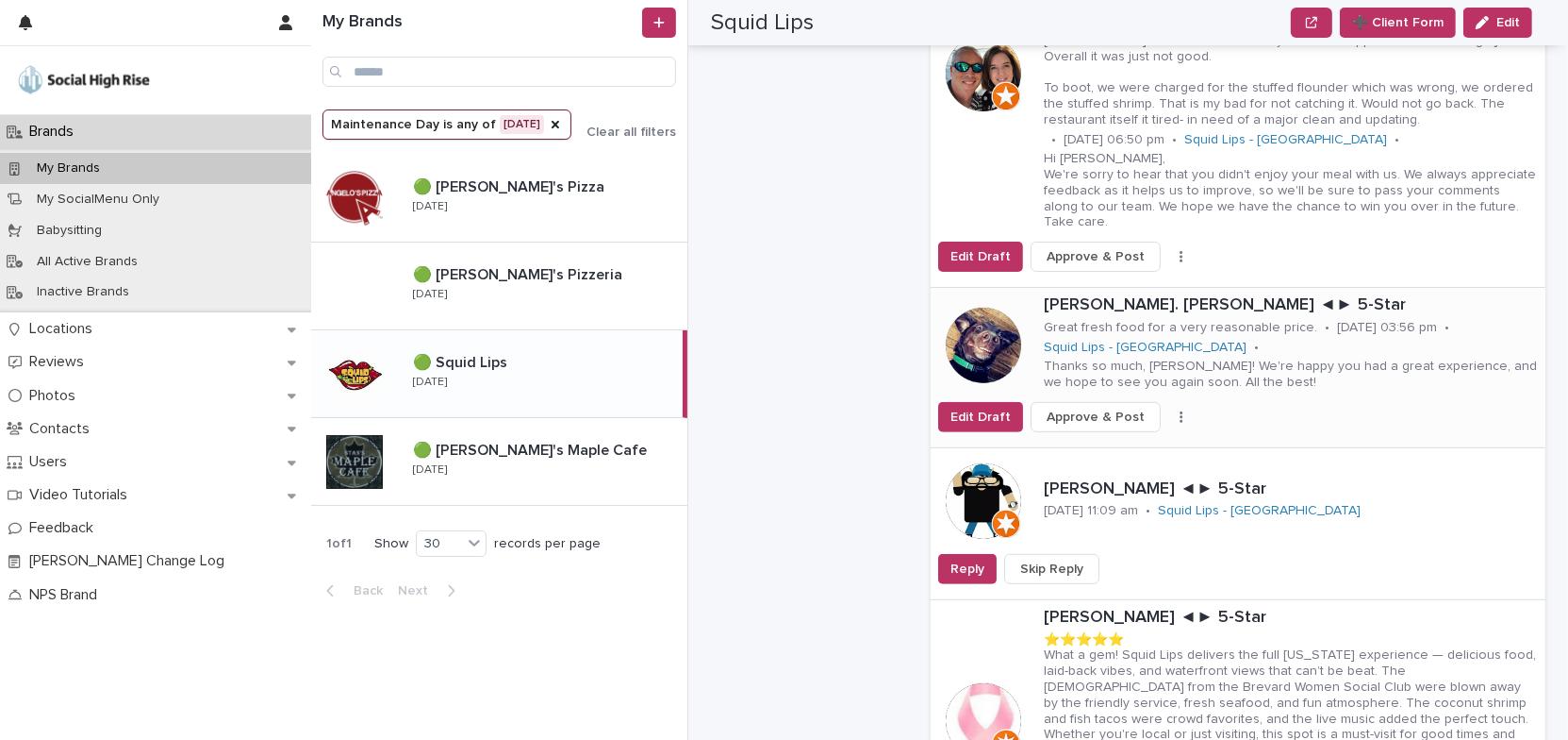
click at [1180, 412] on icon "button" at bounding box center [1181, 417] width 3 height 12
click at [1084, 445] on span "Skip Reply" at bounding box center [1101, 455] width 63 height 19
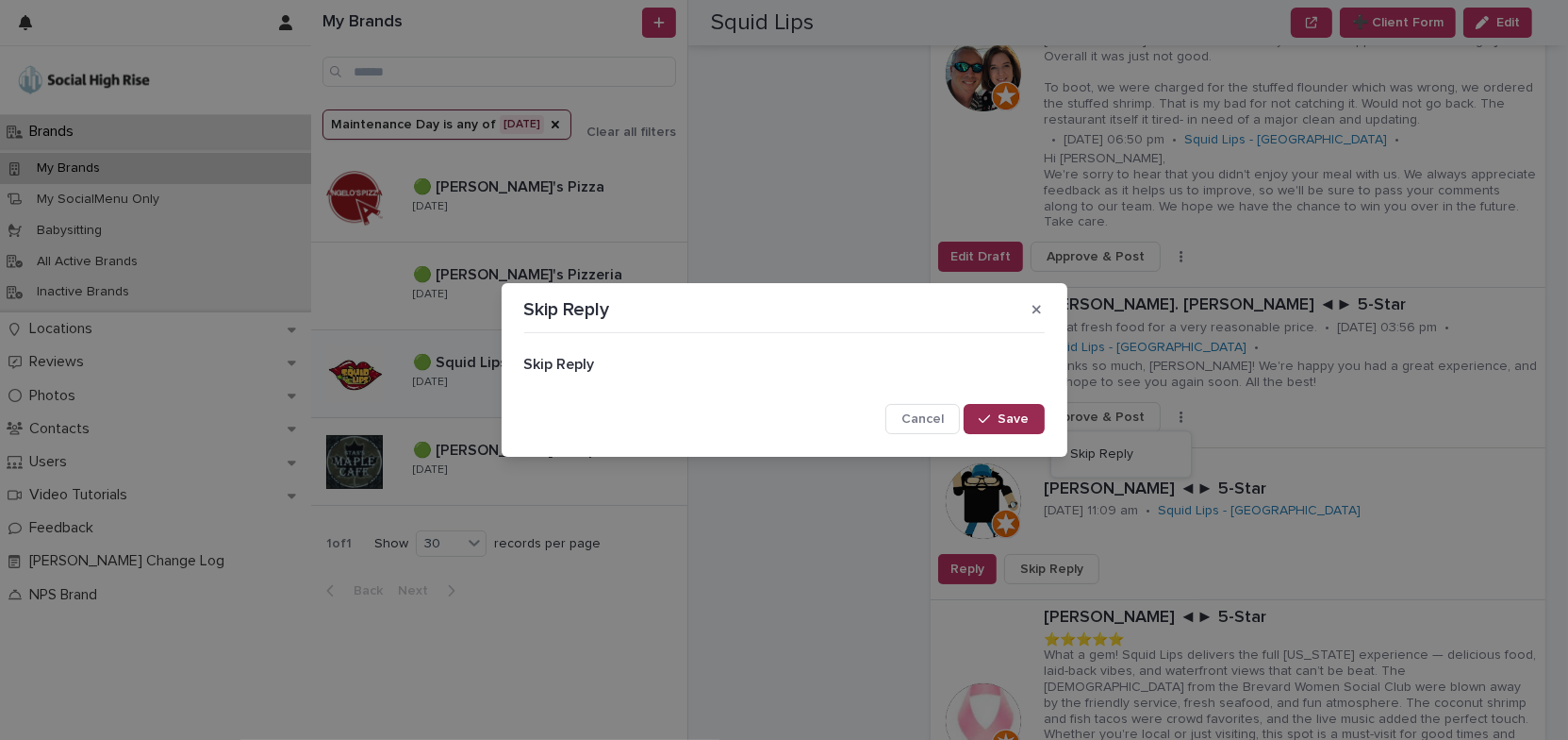
click at [994, 421] on div "button" at bounding box center [989, 419] width 19 height 14
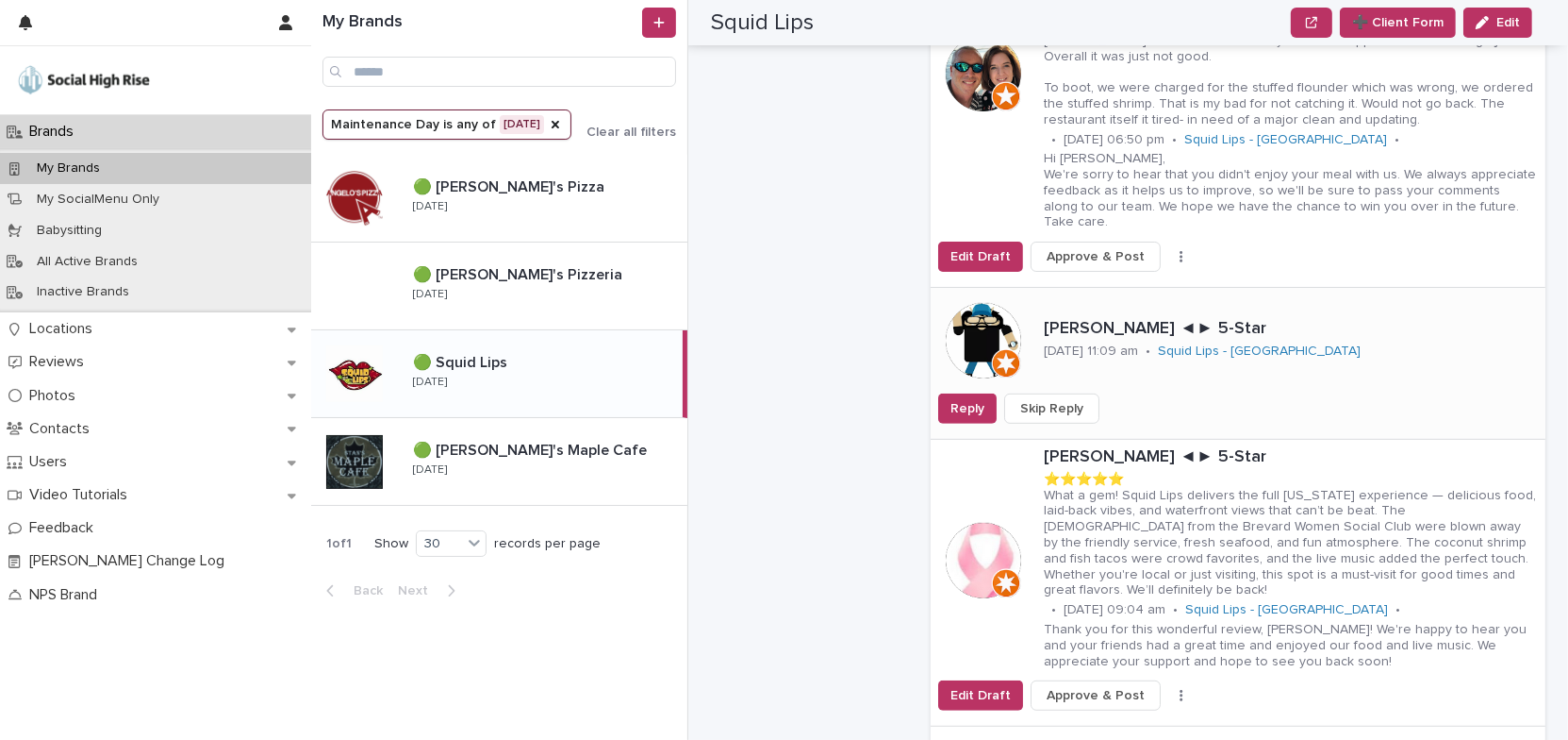
click at [1058, 399] on span "Skip Reply" at bounding box center [1051, 409] width 63 height 19
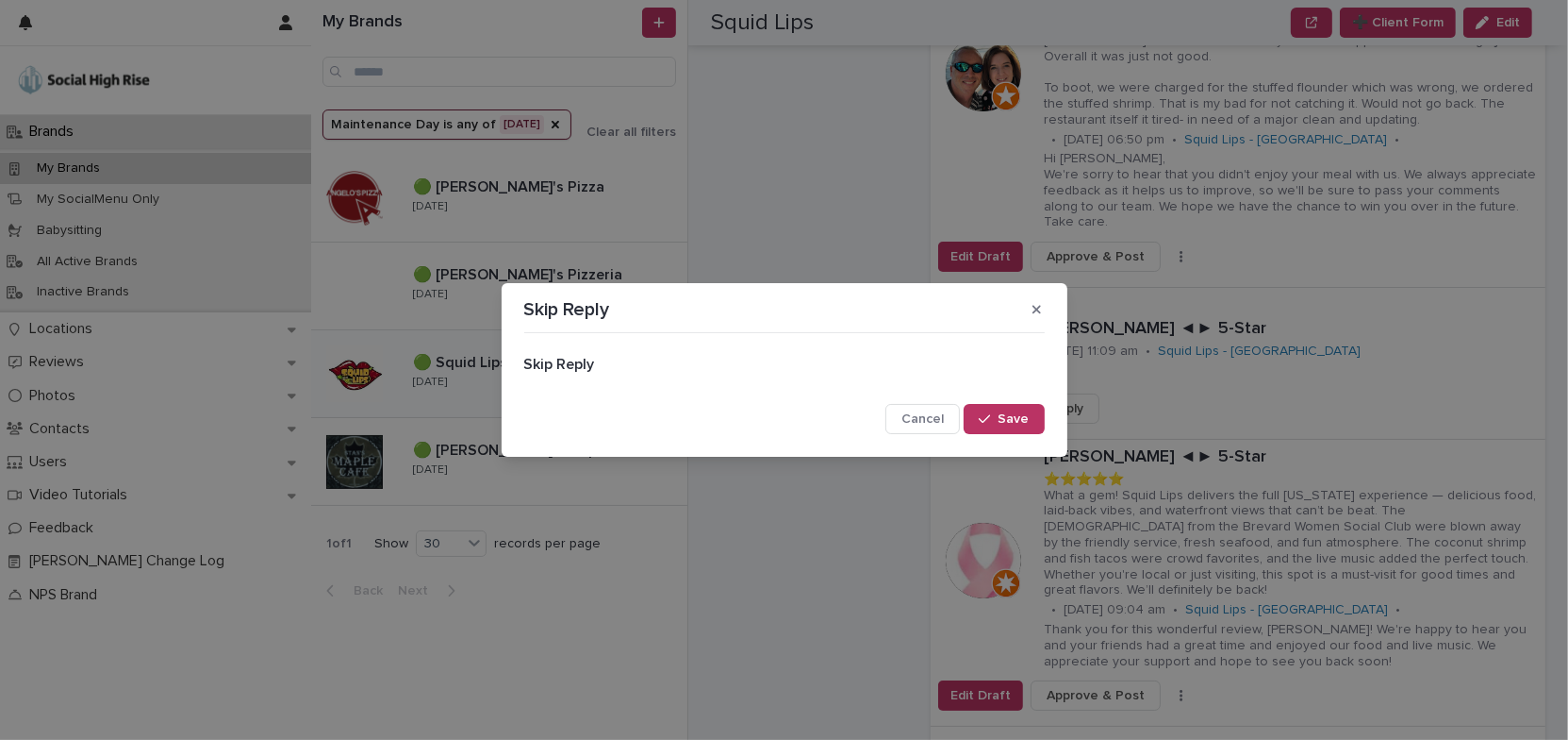
click at [1022, 423] on span "Save" at bounding box center [1014, 419] width 31 height 14
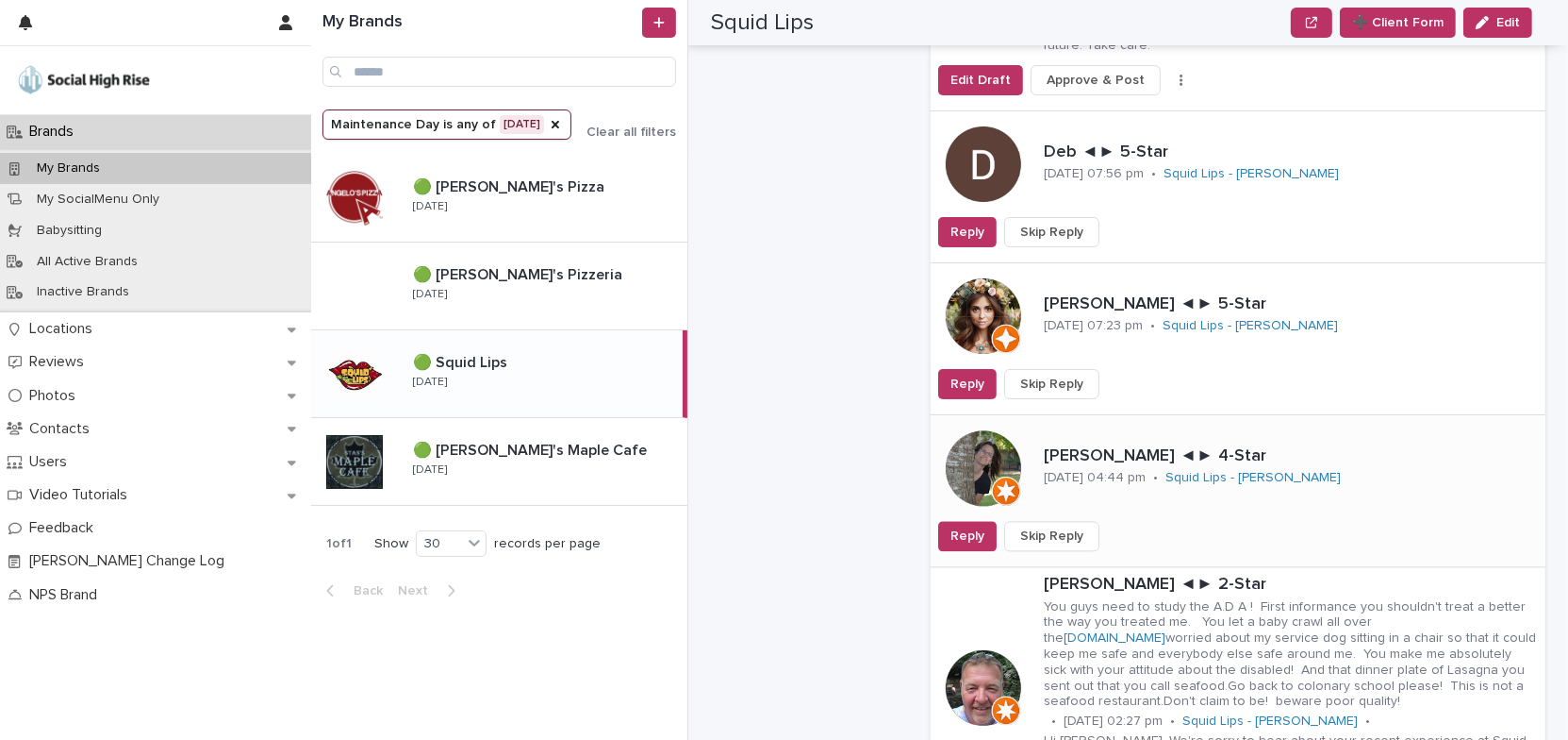
scroll to position [4276, 0]
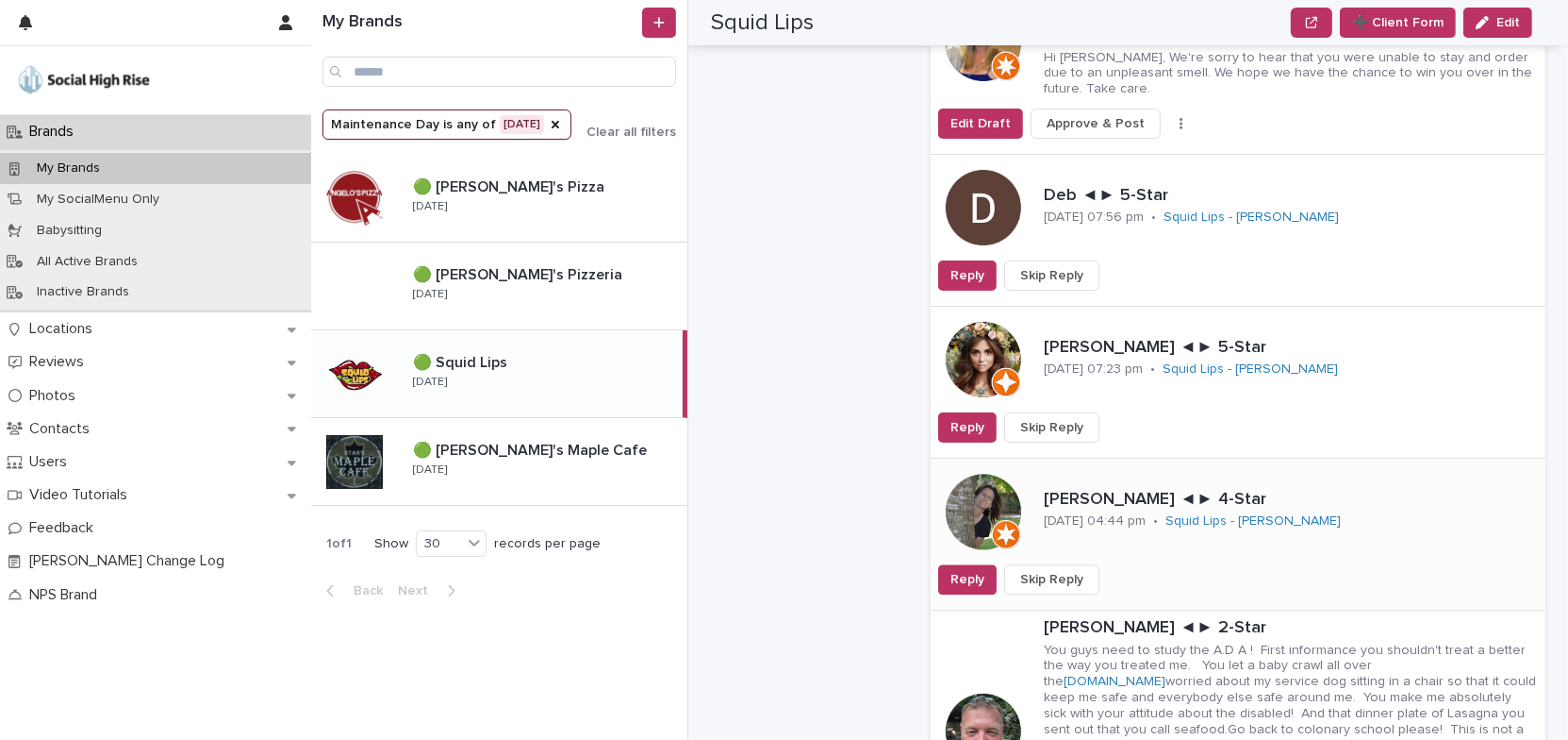
click at [1077, 564] on button "Skip Reply" at bounding box center [1051, 579] width 96 height 30
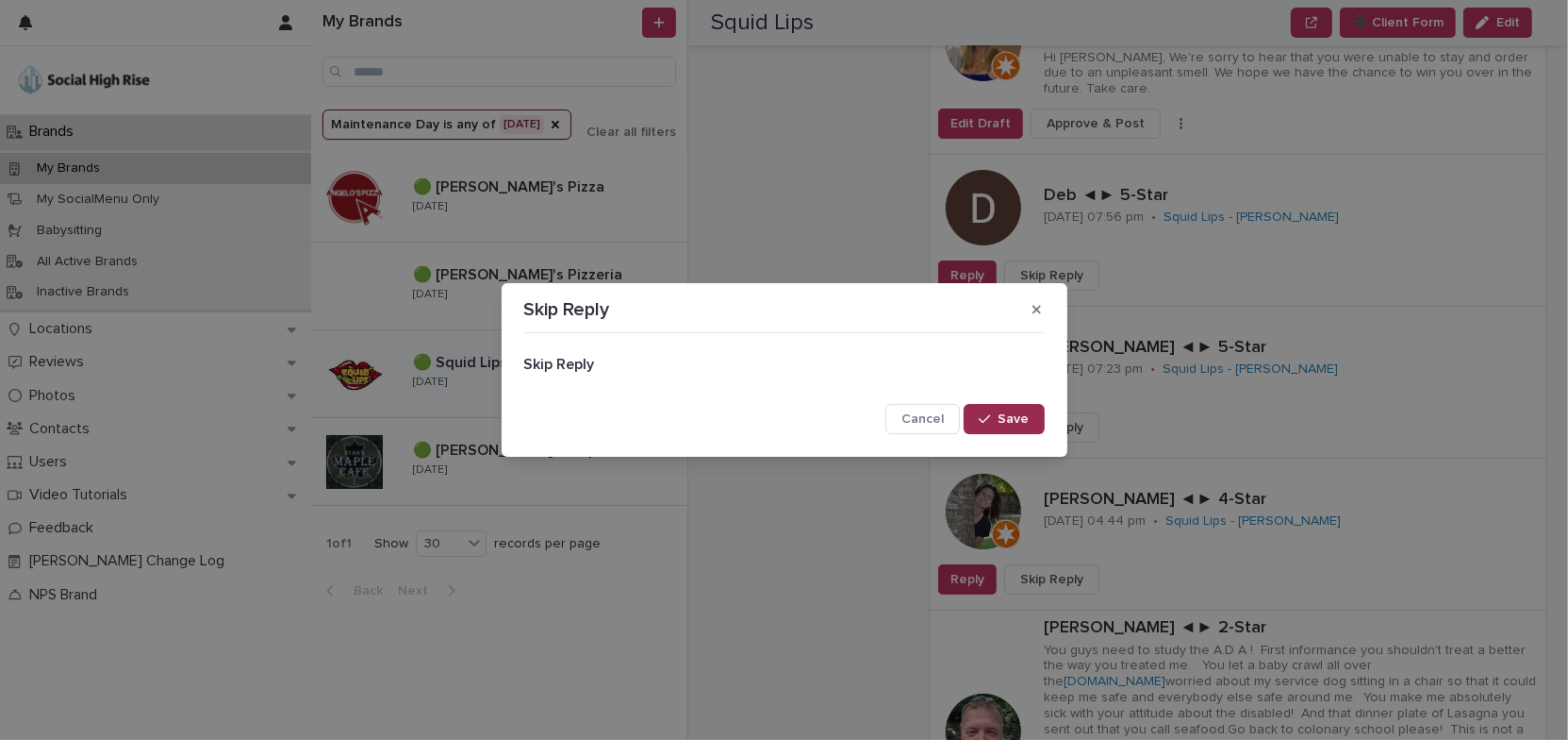
click at [1032, 420] on button "Save" at bounding box center [1003, 418] width 80 height 30
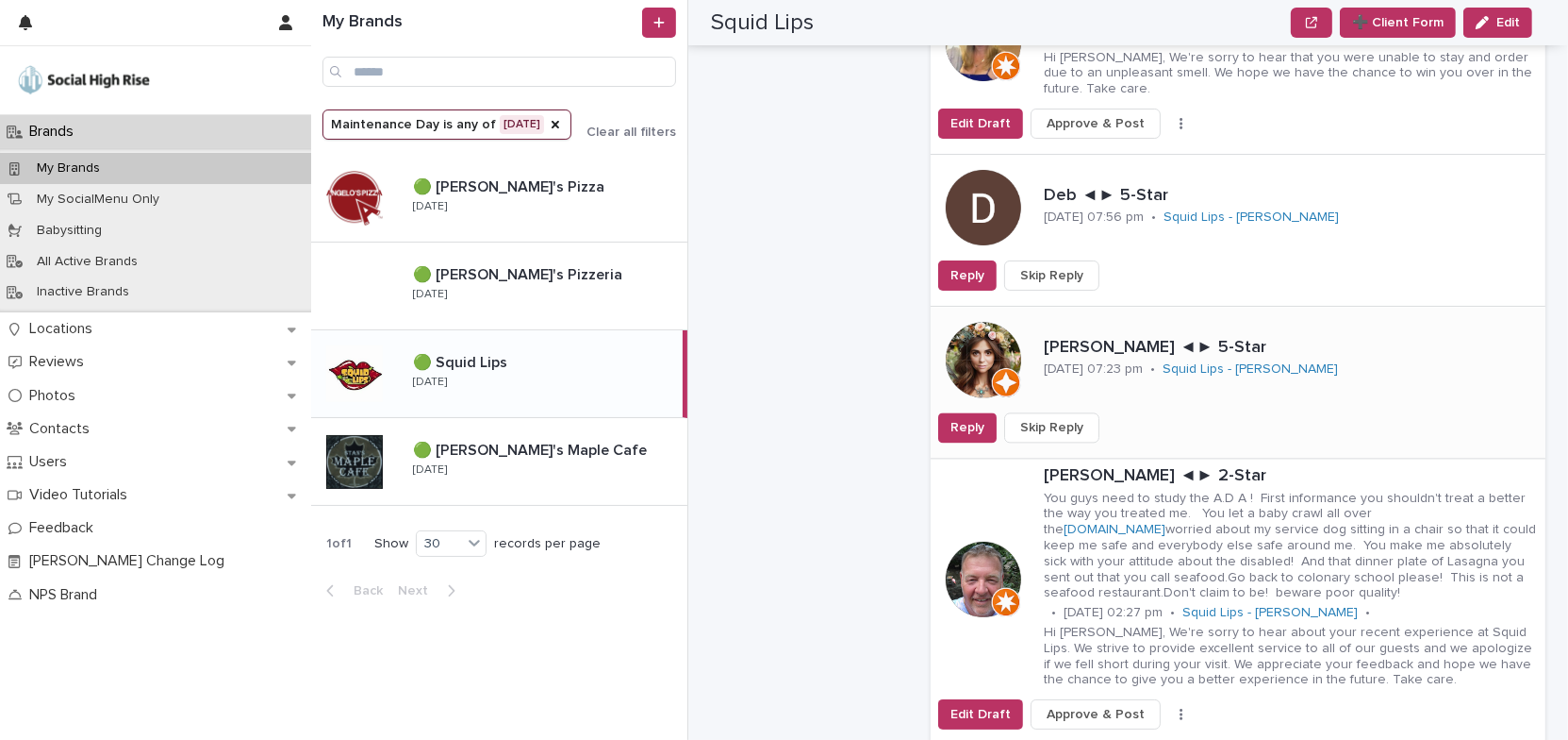
click at [1060, 418] on span "Skip Reply" at bounding box center [1051, 428] width 63 height 19
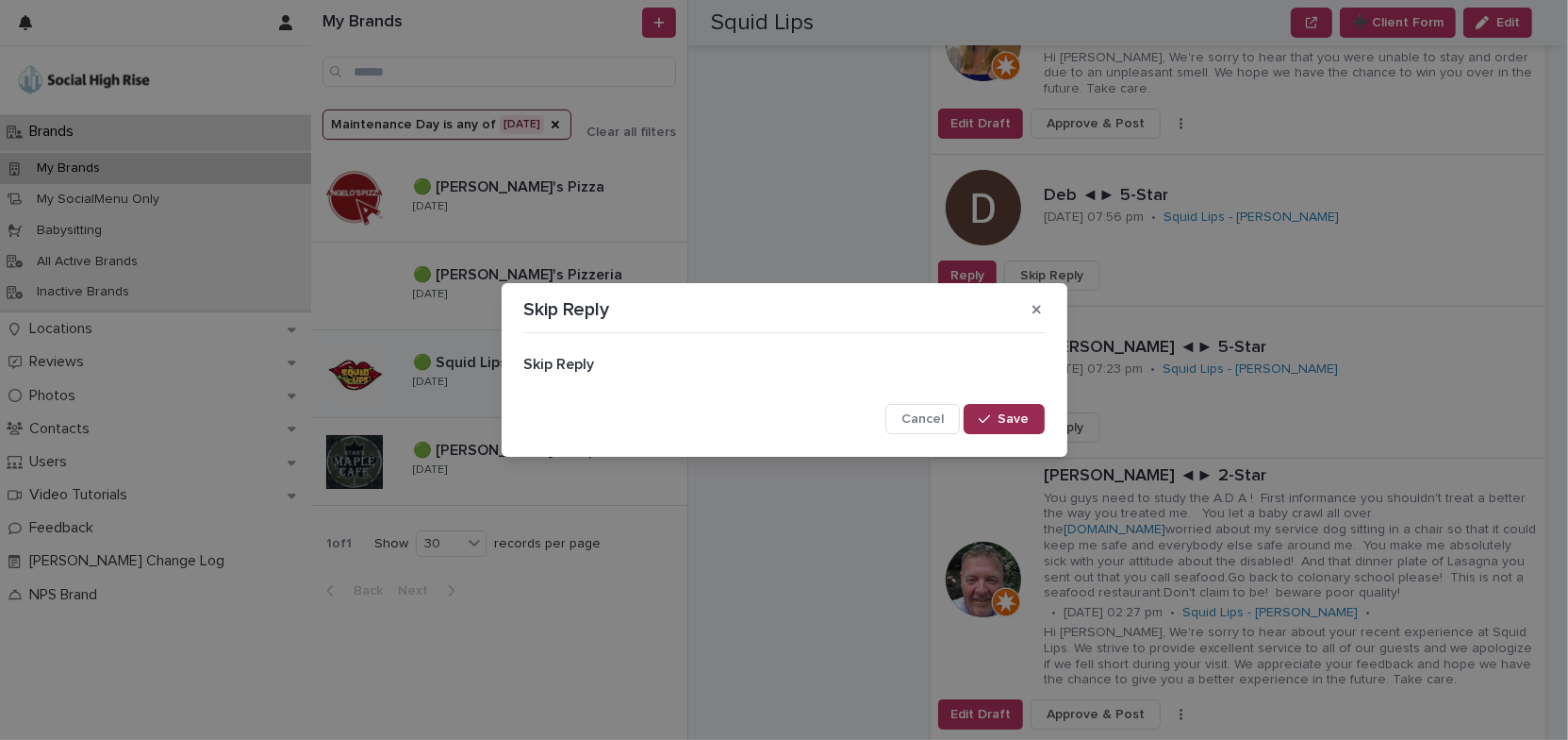
click at [1033, 419] on button "Save" at bounding box center [1003, 418] width 80 height 30
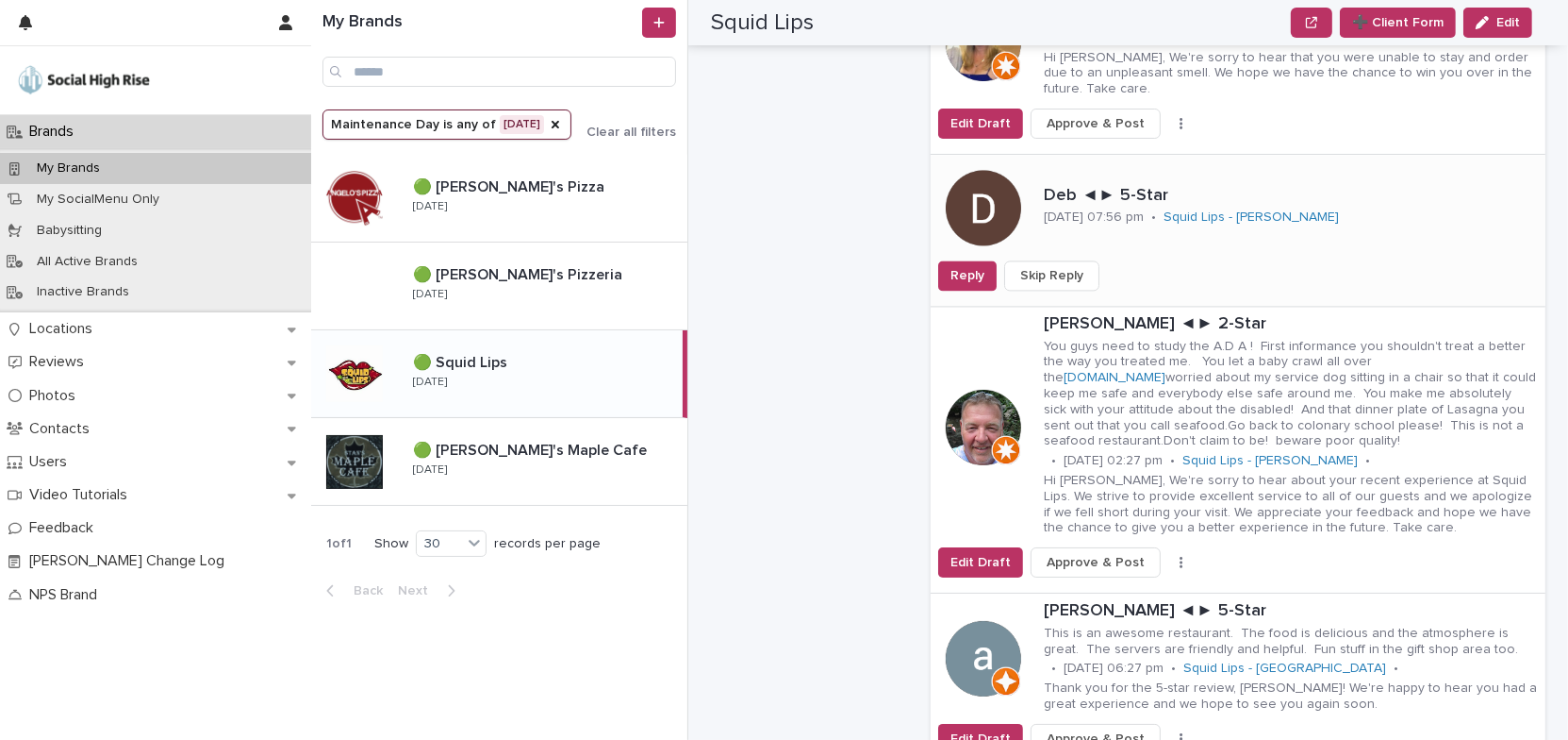
click at [1069, 266] on span "Skip Reply" at bounding box center [1051, 275] width 63 height 19
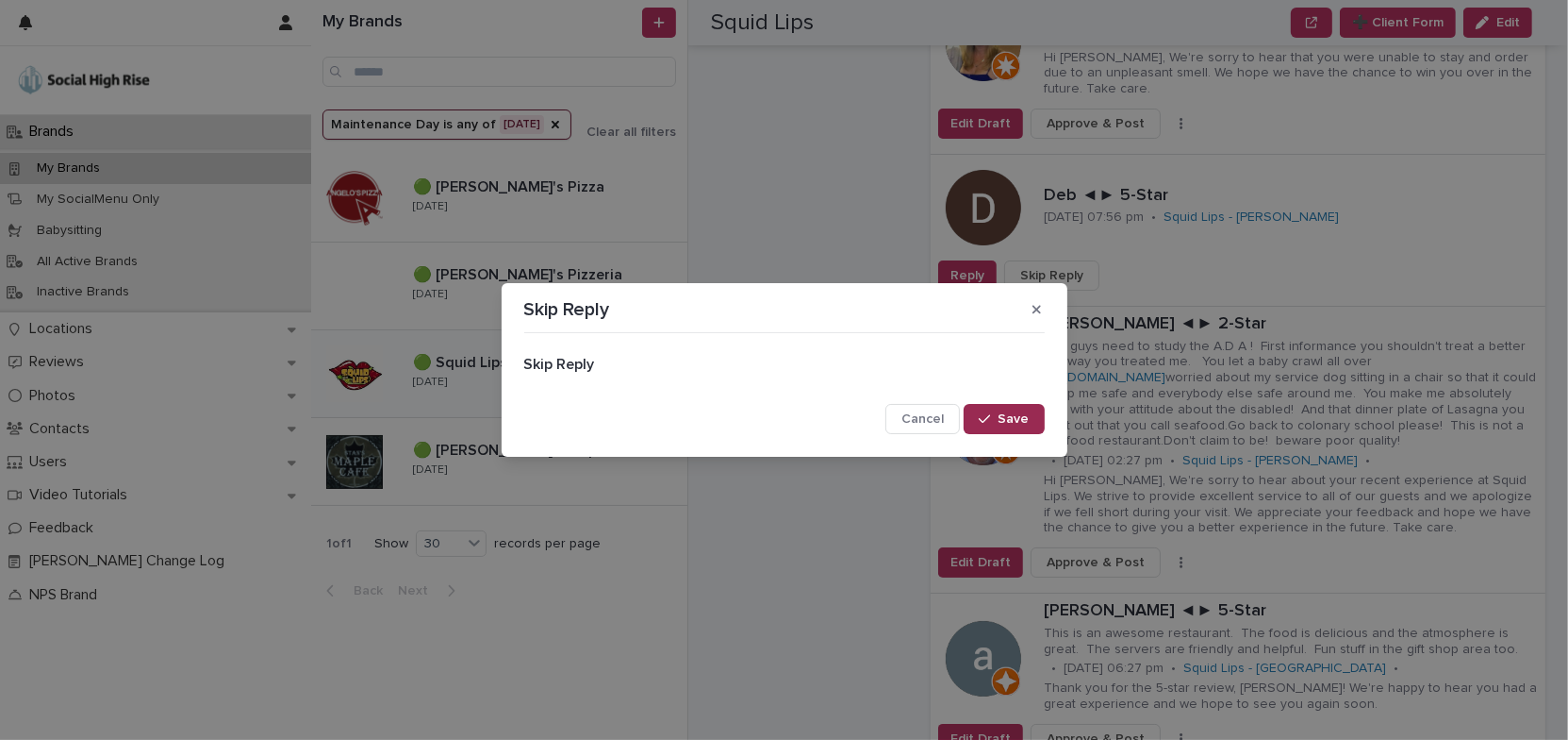
click at [1026, 426] on button "Save" at bounding box center [1003, 418] width 80 height 30
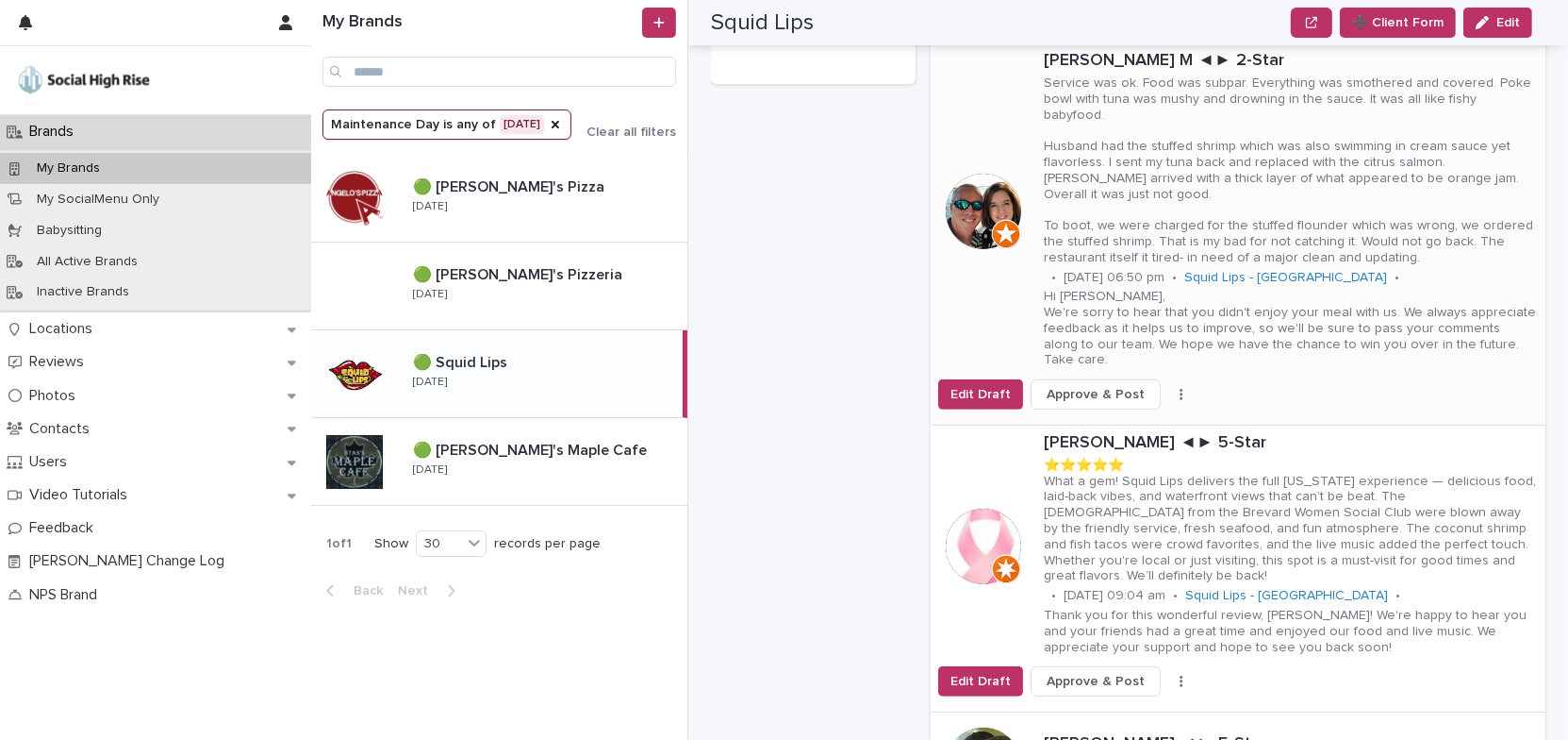
scroll to position [845, 0]
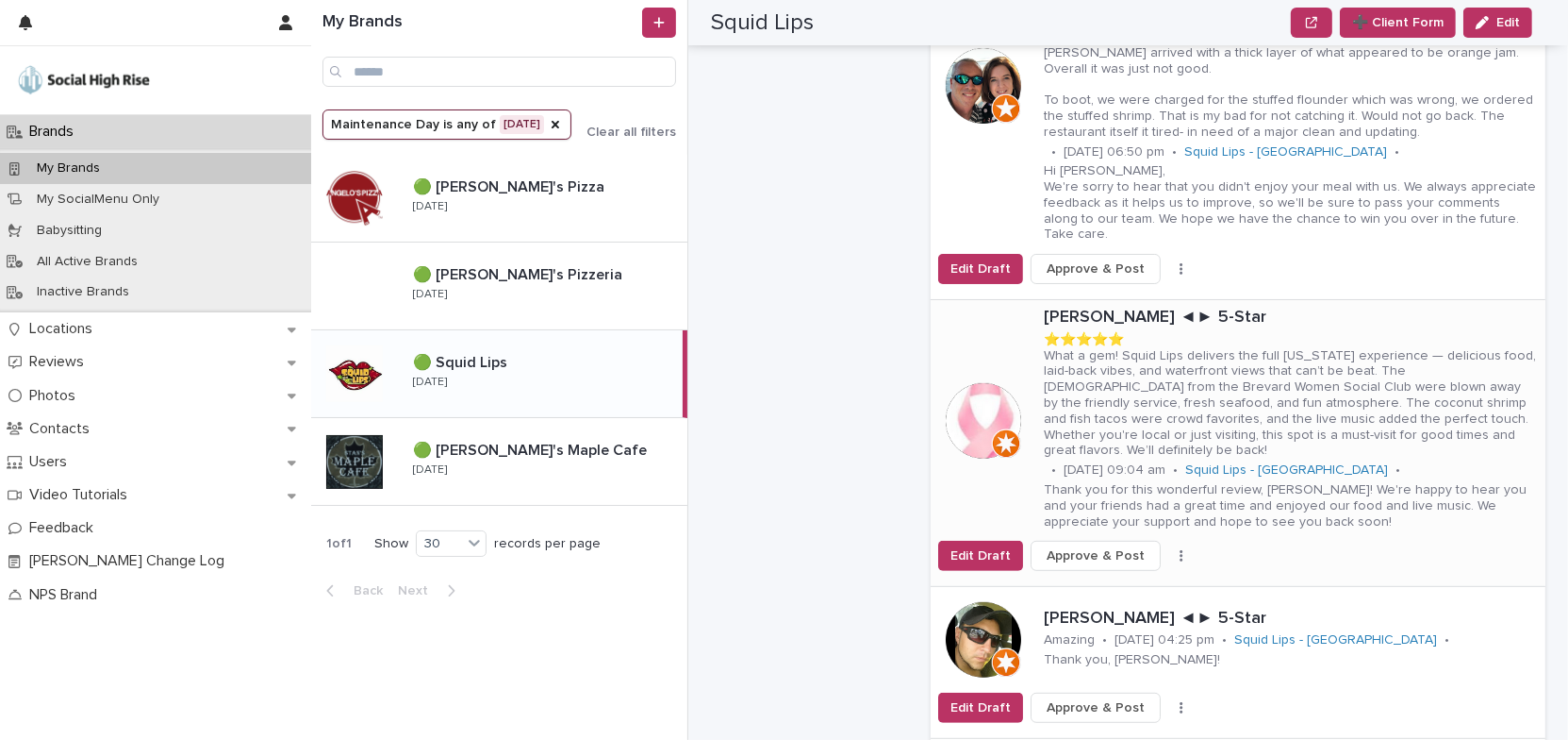
click at [1180, 549] on icon "button" at bounding box center [1182, 555] width 4 height 14
click at [1126, 563] on button "Skip Reply" at bounding box center [1121, 578] width 125 height 30
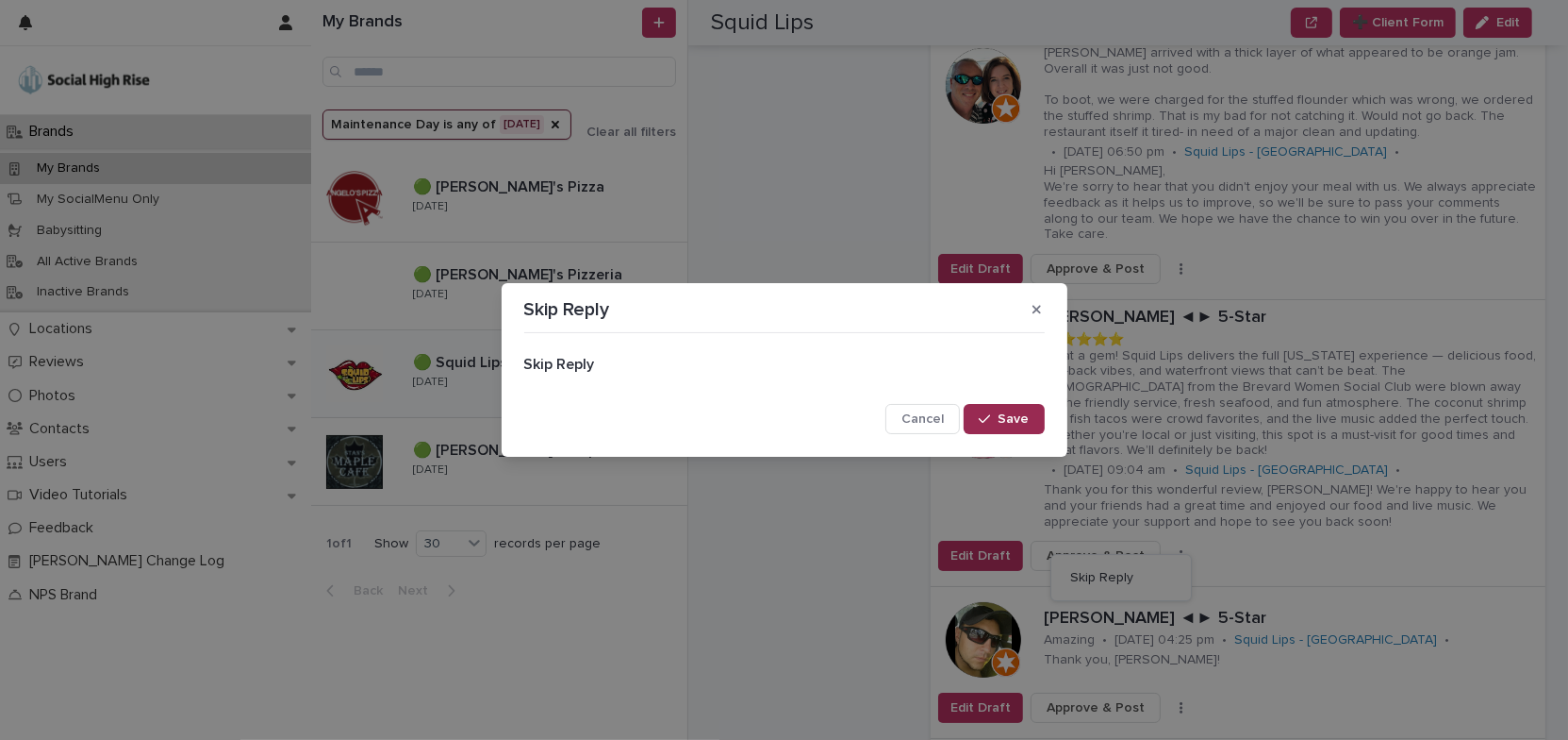
click at [1027, 423] on span "Save" at bounding box center [1014, 419] width 31 height 14
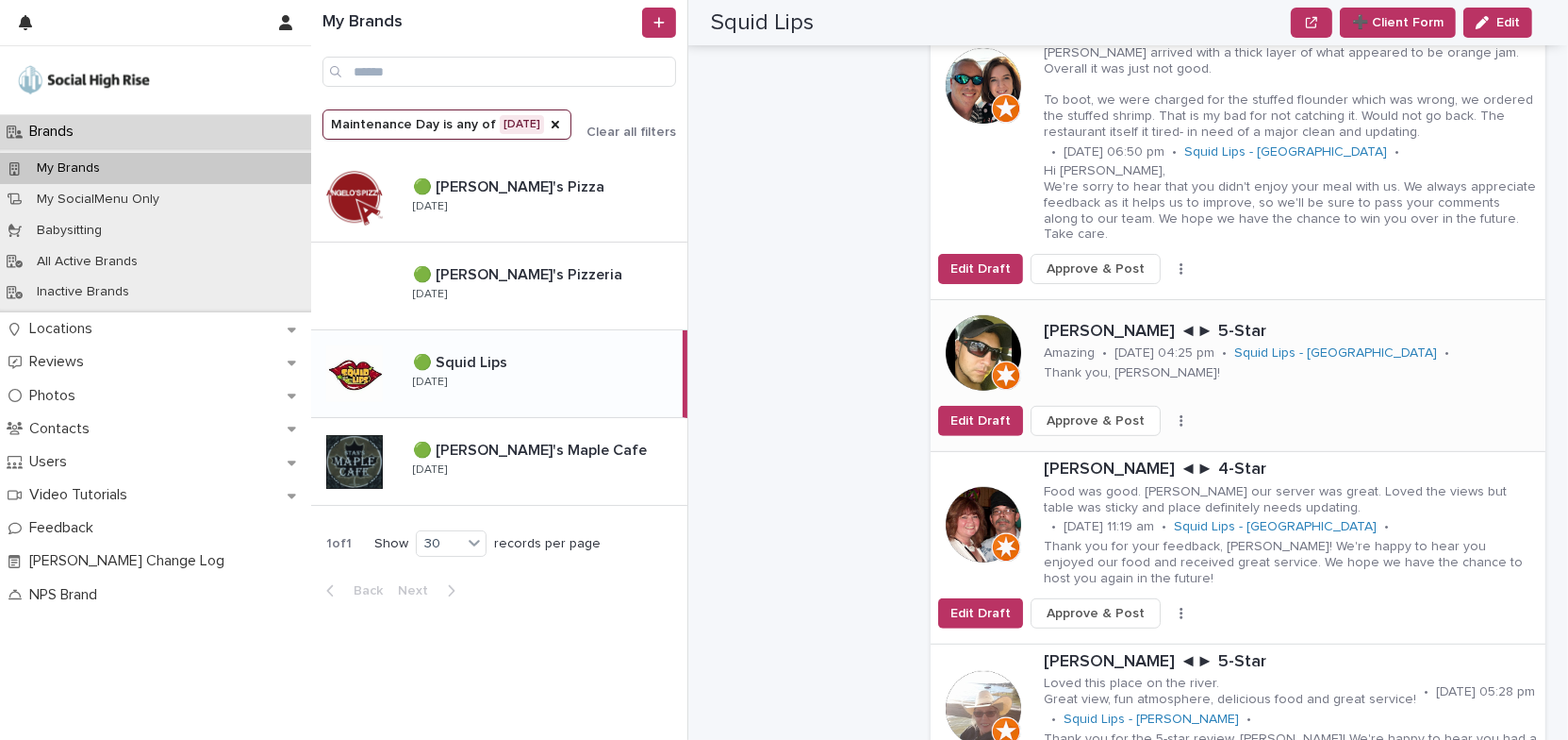
click at [1180, 415] on icon "button" at bounding box center [1181, 421] width 3 height 12
click at [1103, 449] on span "Skip Reply" at bounding box center [1101, 459] width 63 height 19
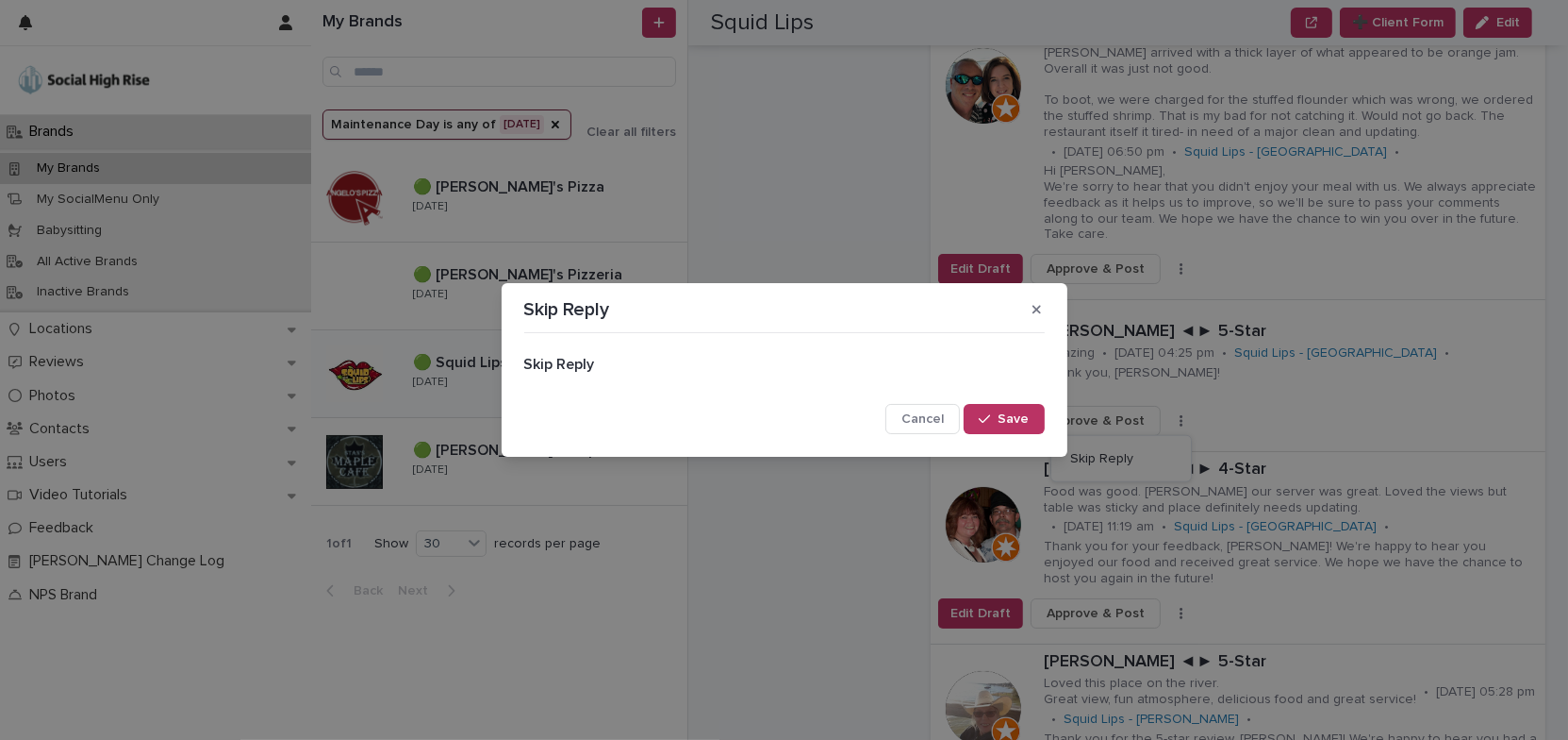
click at [1022, 417] on span "Save" at bounding box center [1014, 419] width 31 height 14
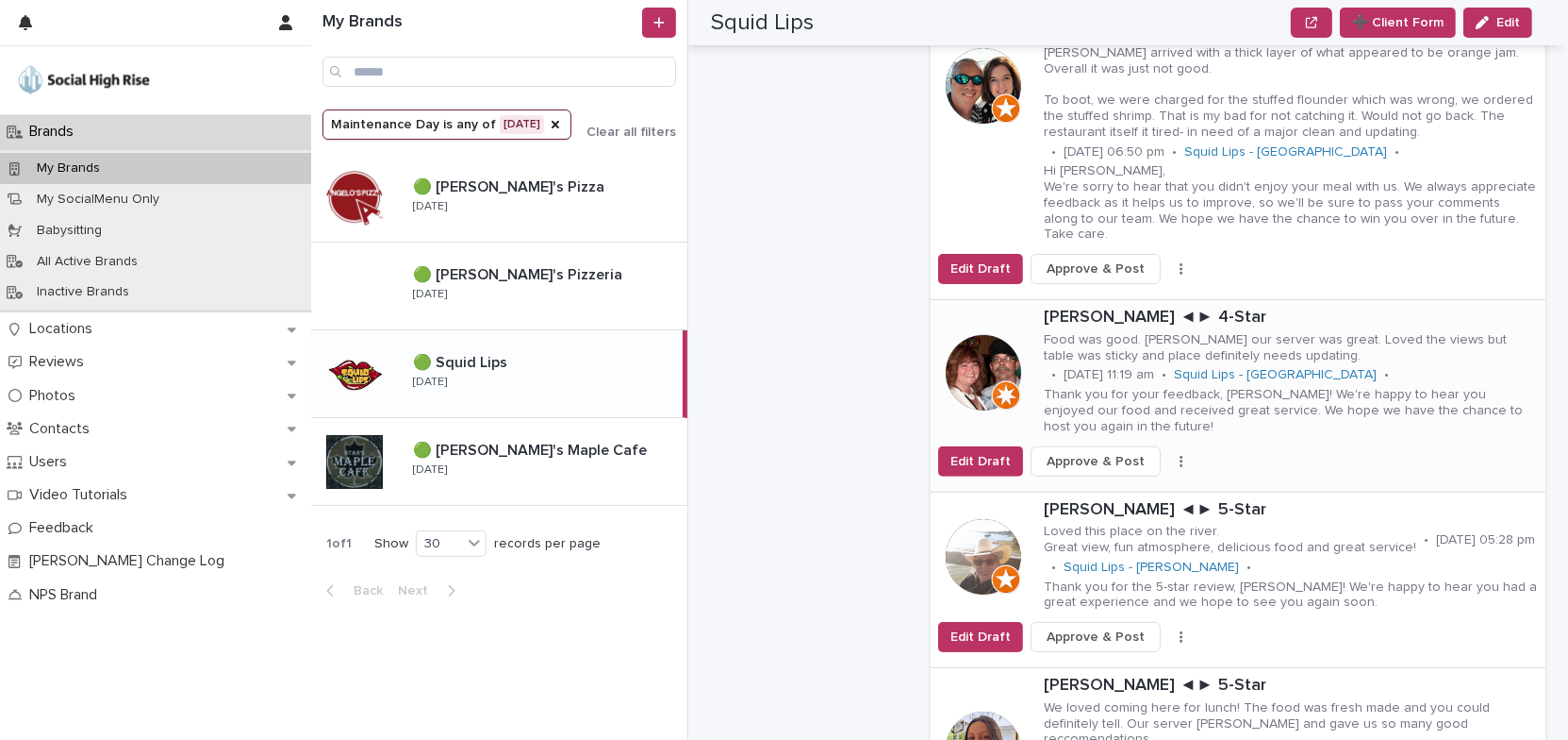
click at [1180, 455] on icon "button" at bounding box center [1182, 462] width 4 height 14
click at [1106, 490] on span "Skip Reply" at bounding box center [1101, 499] width 63 height 19
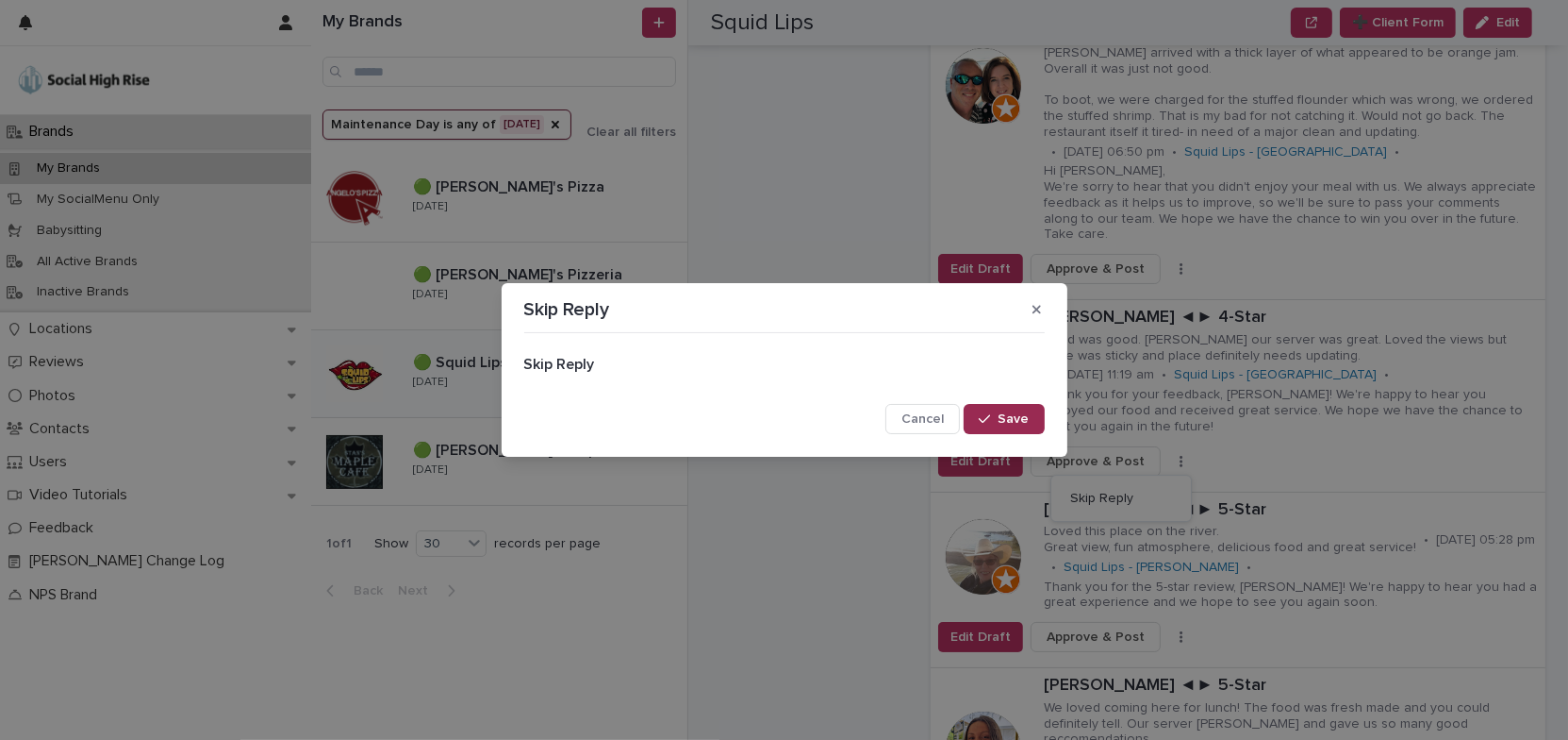
click at [1027, 417] on span "Save" at bounding box center [1014, 419] width 31 height 14
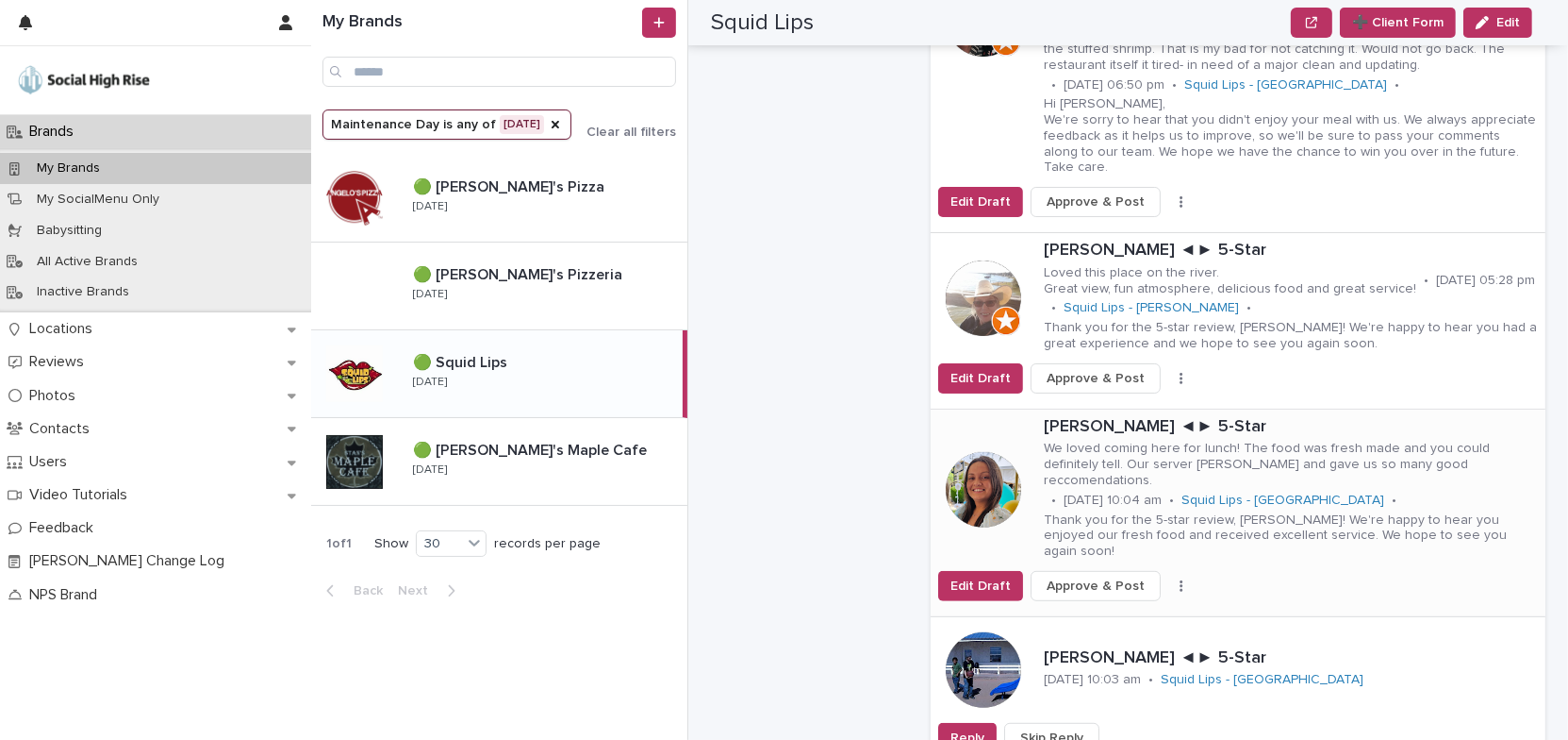
scroll to position [1016, 0]
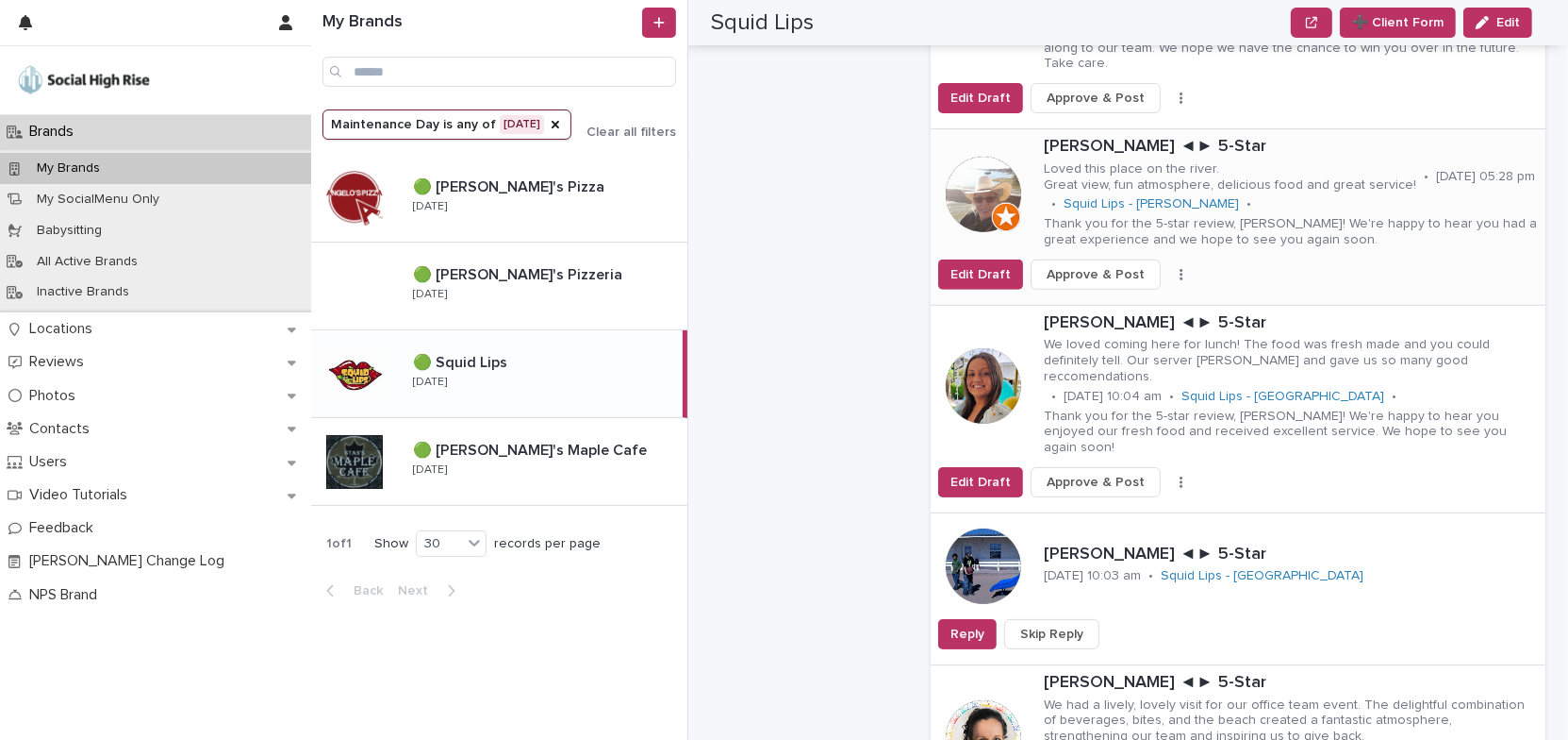
click at [1168, 268] on button "button" at bounding box center [1181, 274] width 26 height 14
click at [1113, 302] on span "Skip Reply" at bounding box center [1101, 312] width 63 height 19
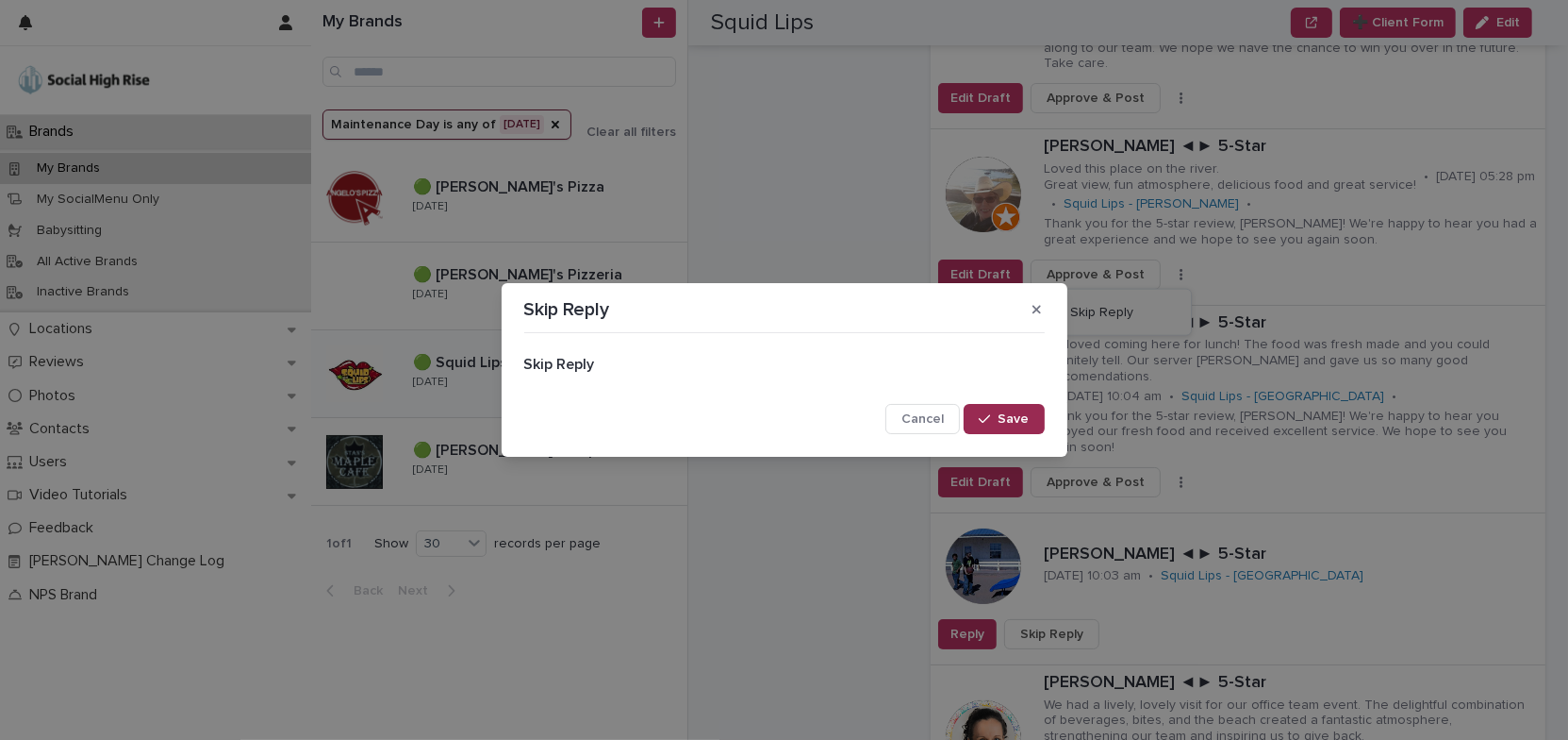
click at [1022, 419] on span "Save" at bounding box center [1014, 419] width 31 height 14
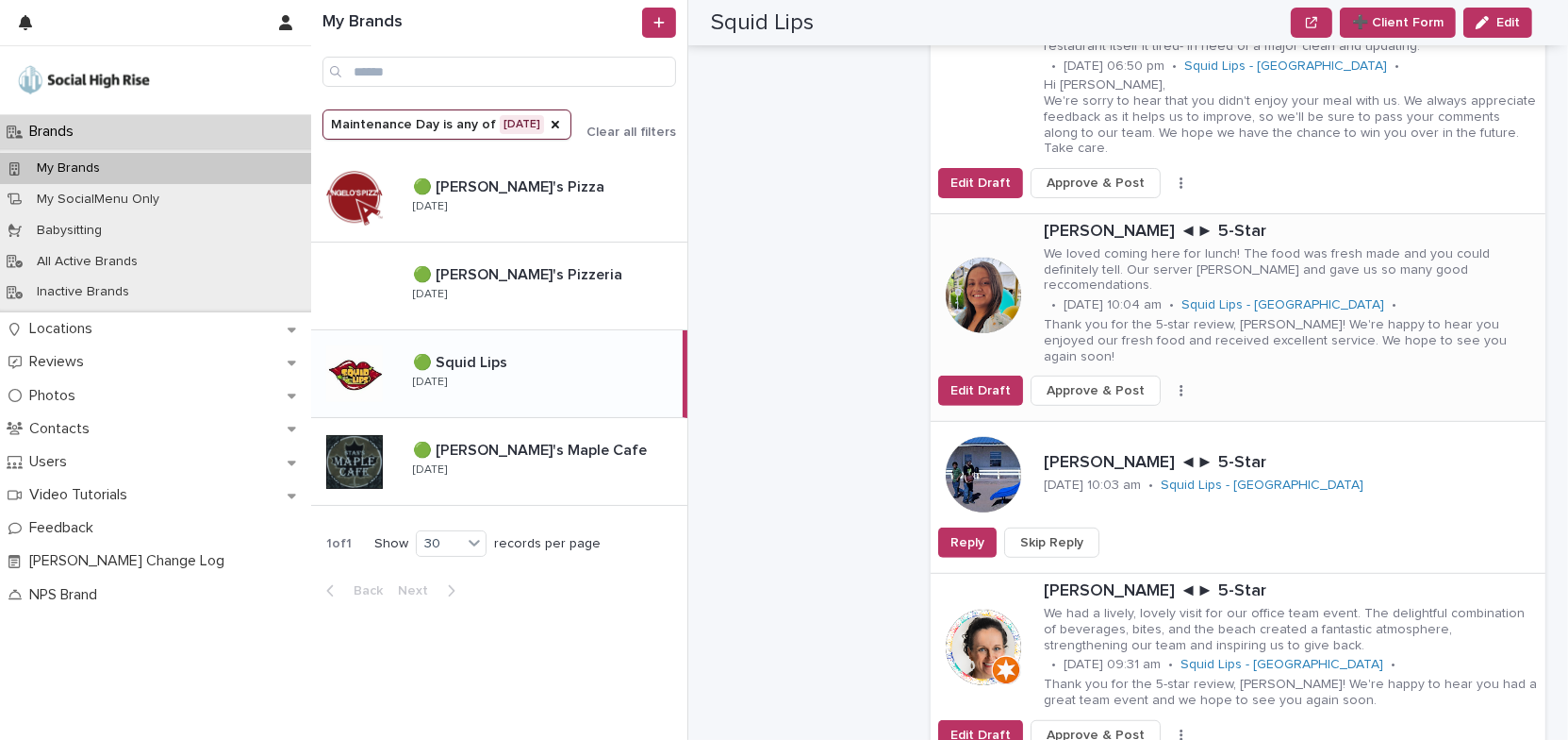
scroll to position [845, 0]
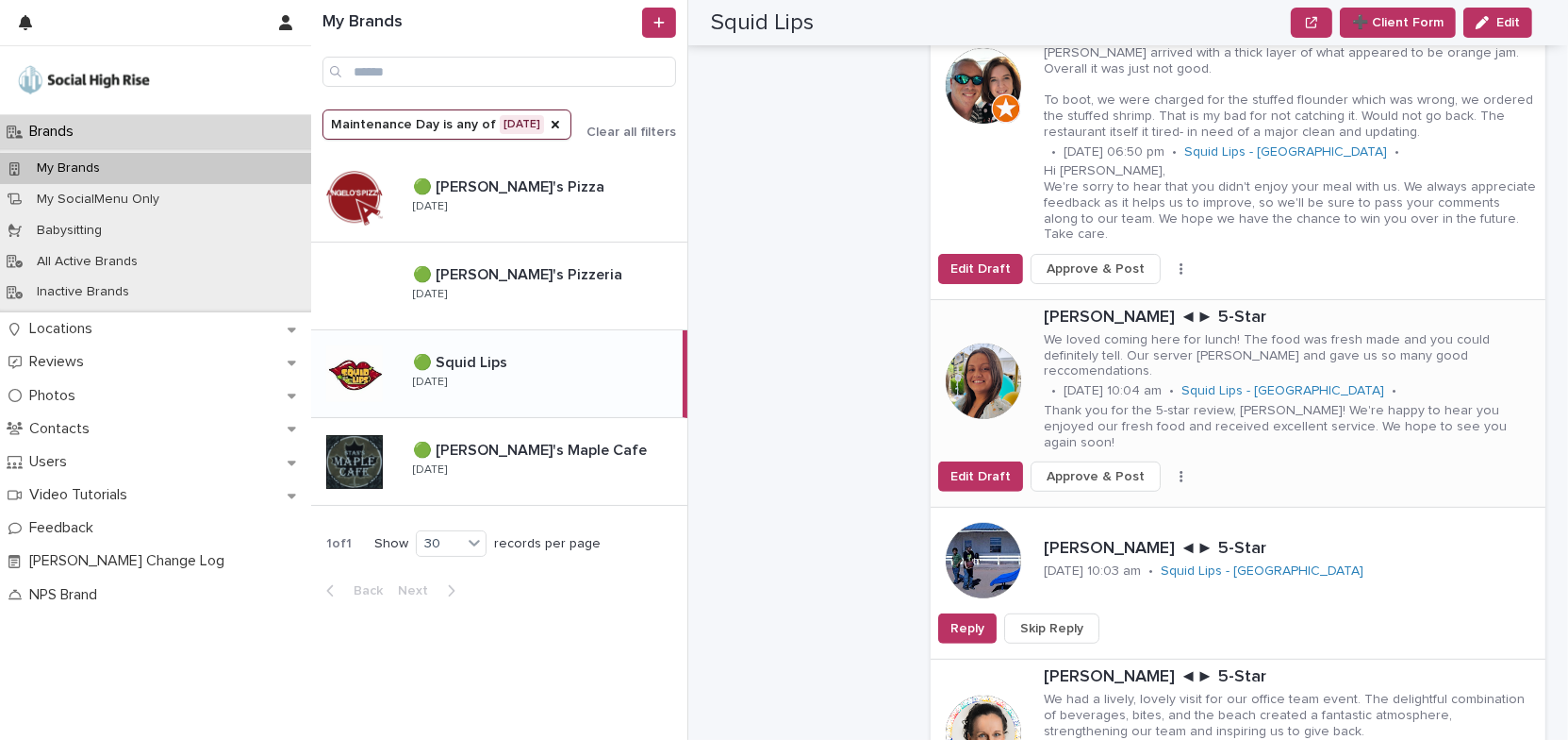
click at [1180, 471] on icon "button" at bounding box center [1181, 477] width 3 height 12
click at [1119, 468] on button "Skip Reply" at bounding box center [1121, 482] width 125 height 30
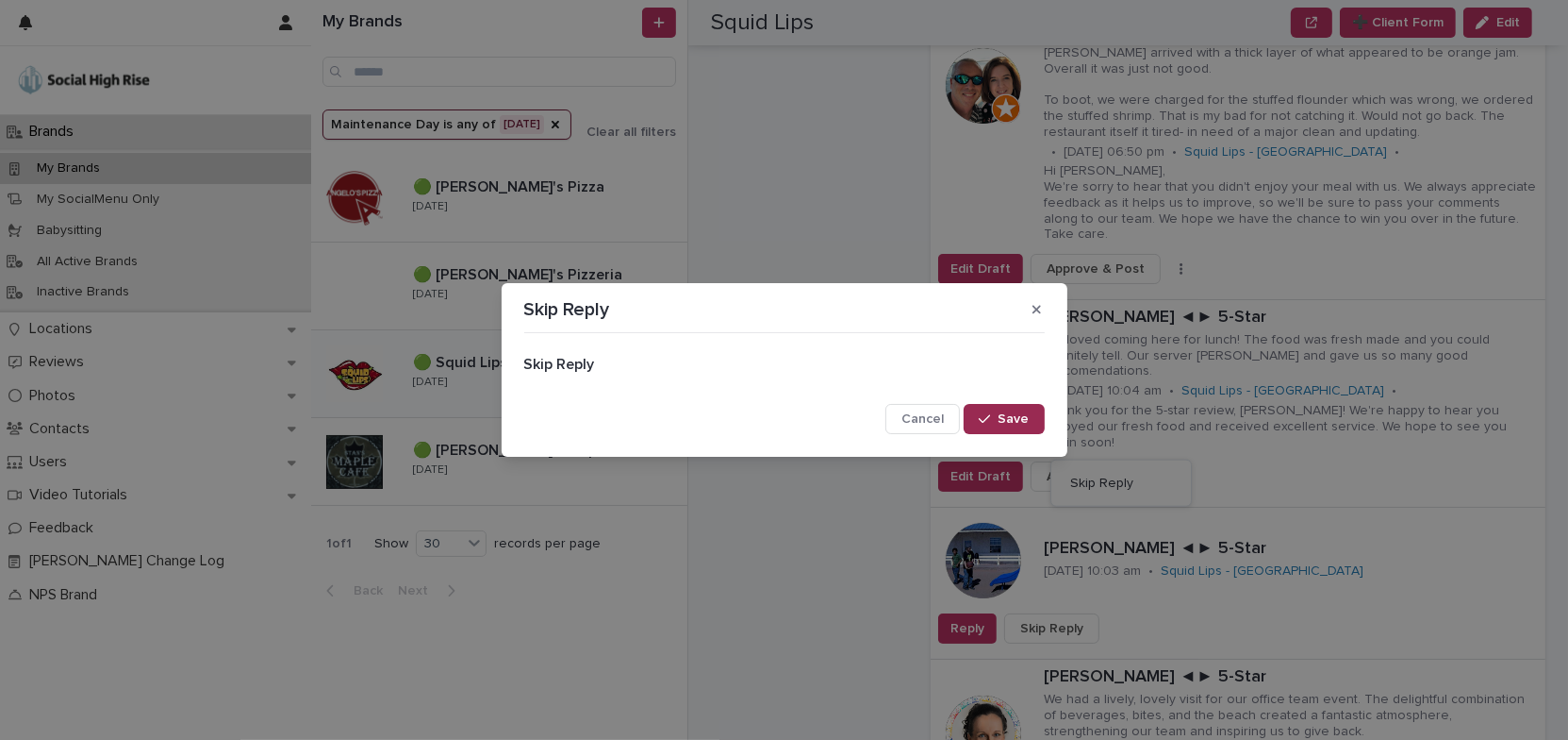
click at [1014, 418] on span "Save" at bounding box center [1014, 419] width 31 height 14
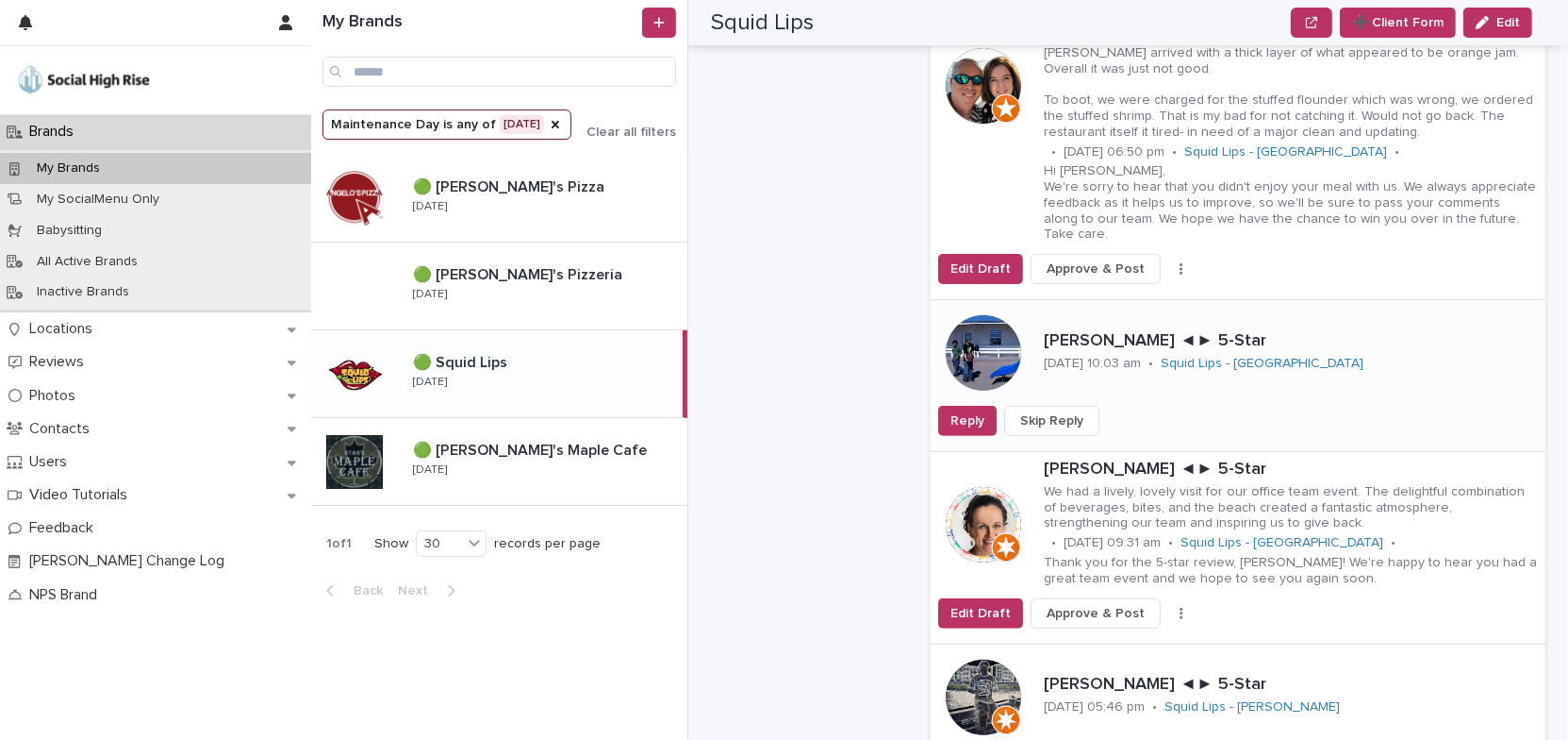
click at [1054, 412] on span "Skip Reply" at bounding box center [1051, 421] width 63 height 19
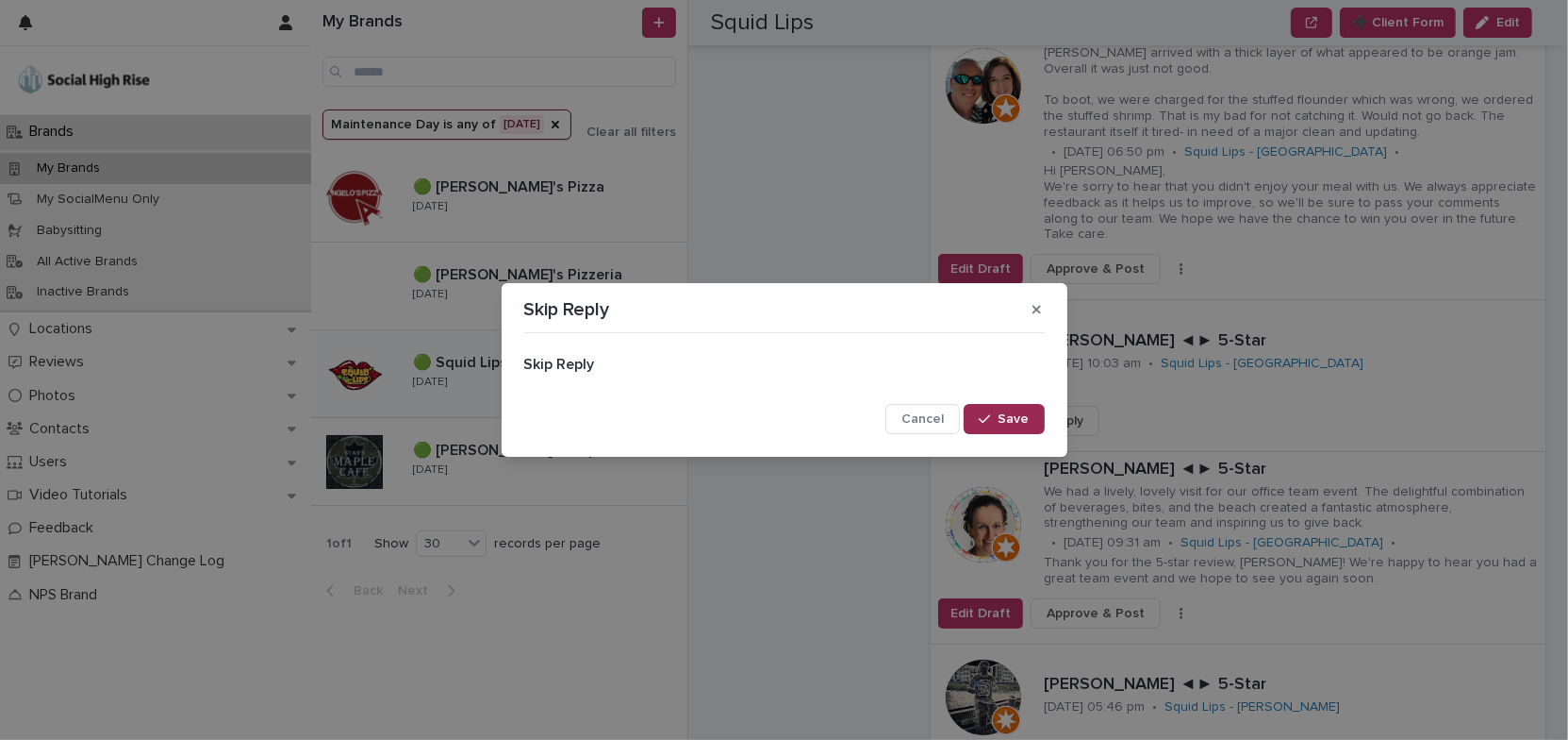
click at [1025, 420] on span "Save" at bounding box center [1014, 419] width 31 height 14
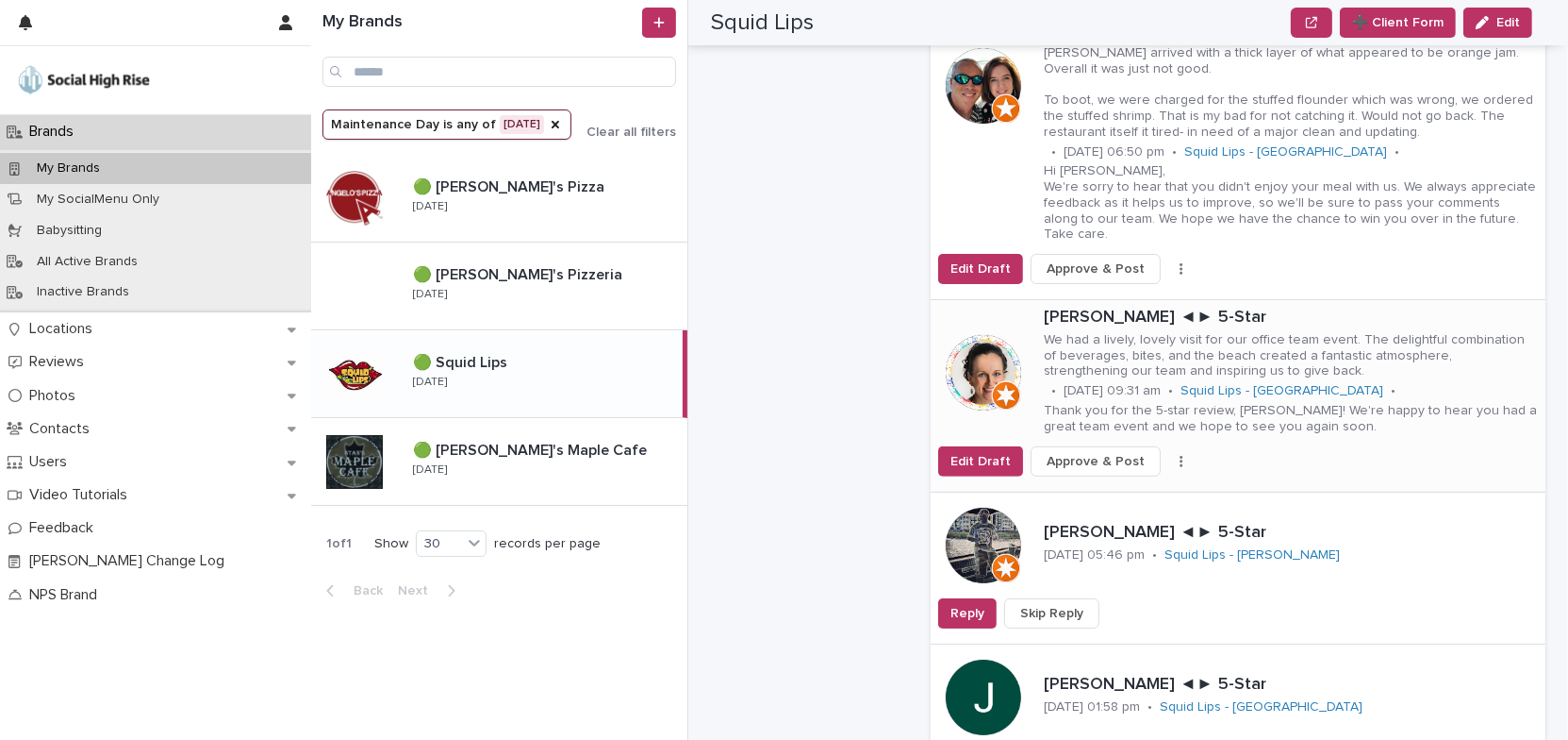
click at [1168, 455] on button "button" at bounding box center [1181, 462] width 26 height 14
click at [1116, 490] on span "Skip Reply" at bounding box center [1101, 499] width 63 height 19
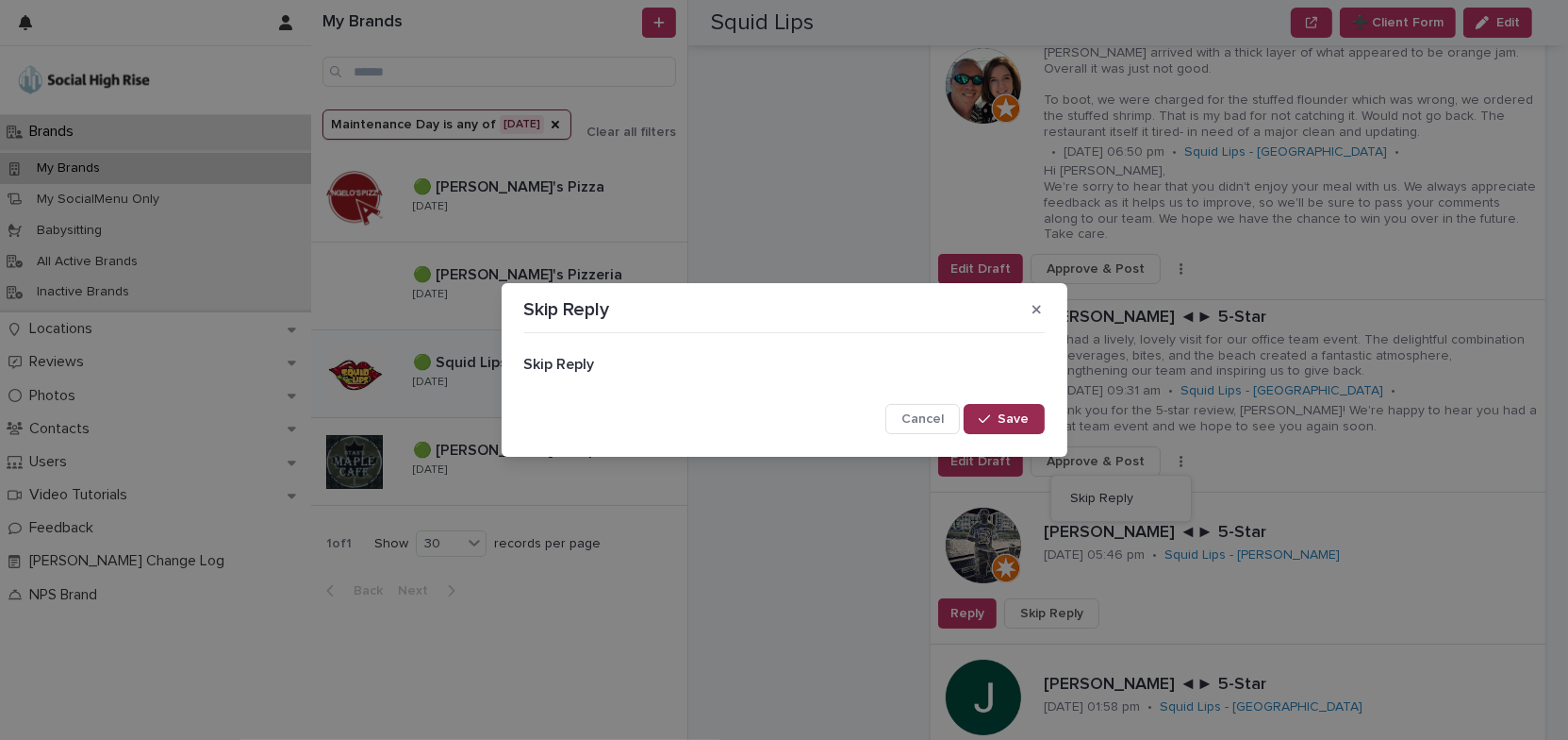
click at [1017, 415] on span "Save" at bounding box center [1014, 419] width 31 height 14
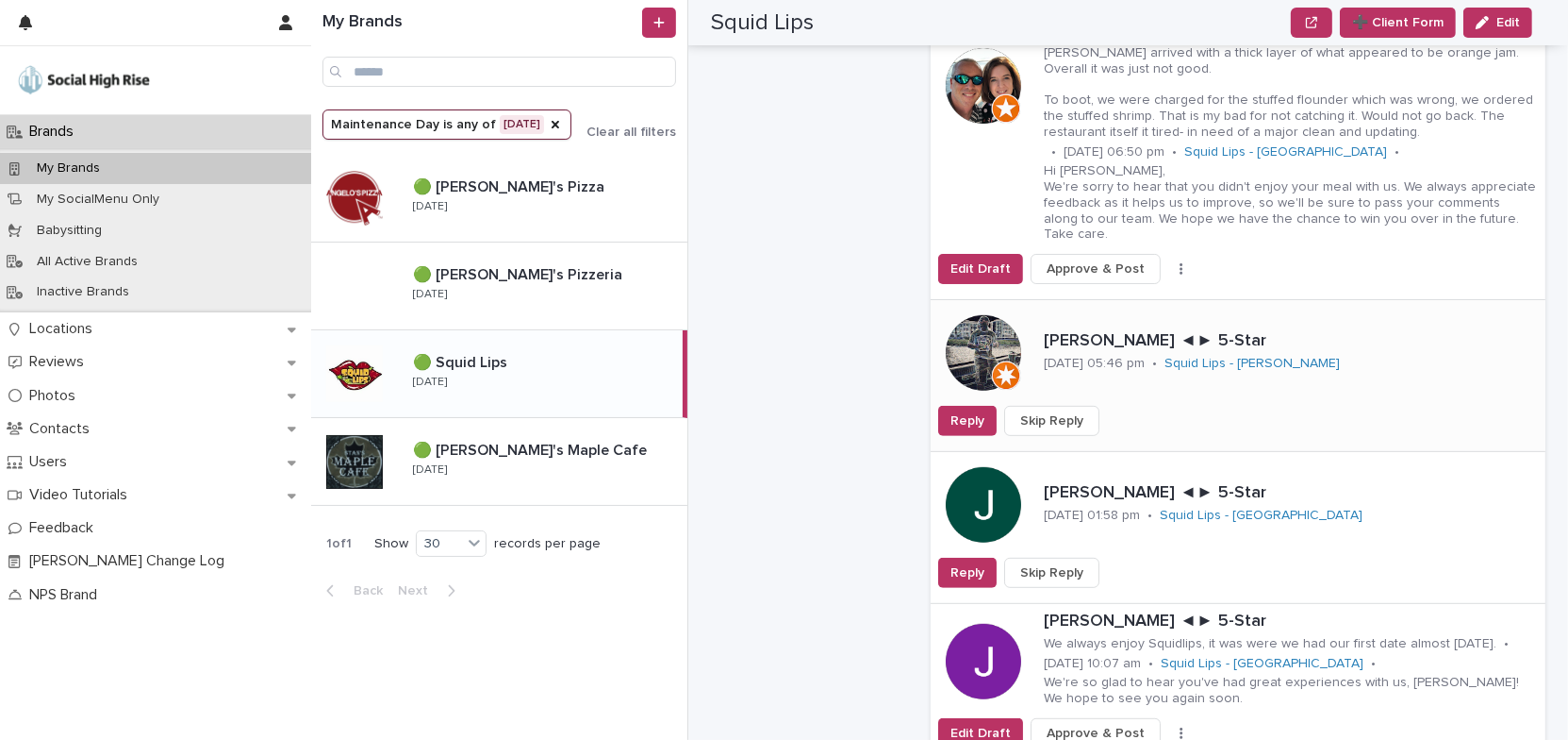
click at [1054, 412] on span "Skip Reply" at bounding box center [1051, 421] width 63 height 19
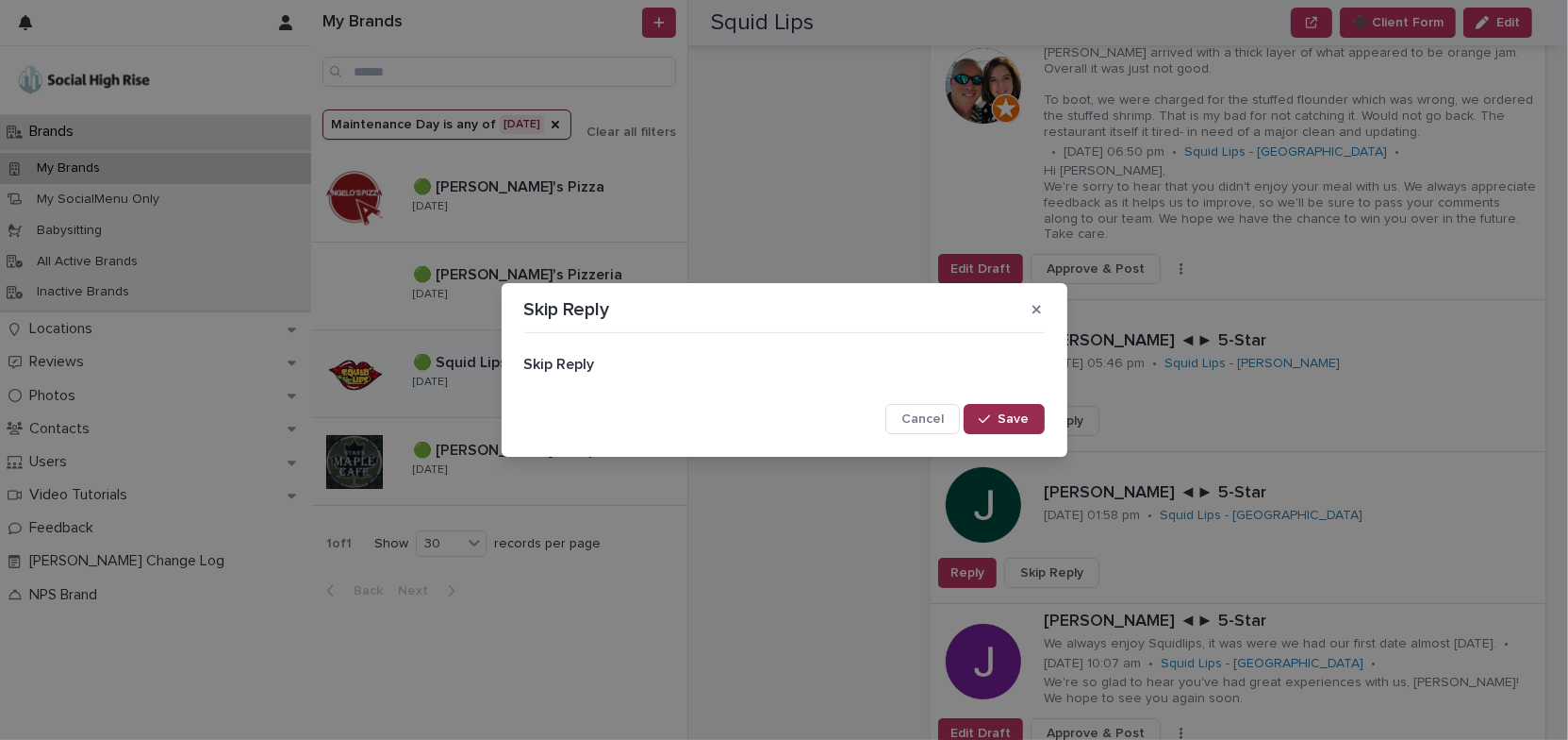
click at [1005, 406] on button "Save" at bounding box center [1003, 418] width 80 height 30
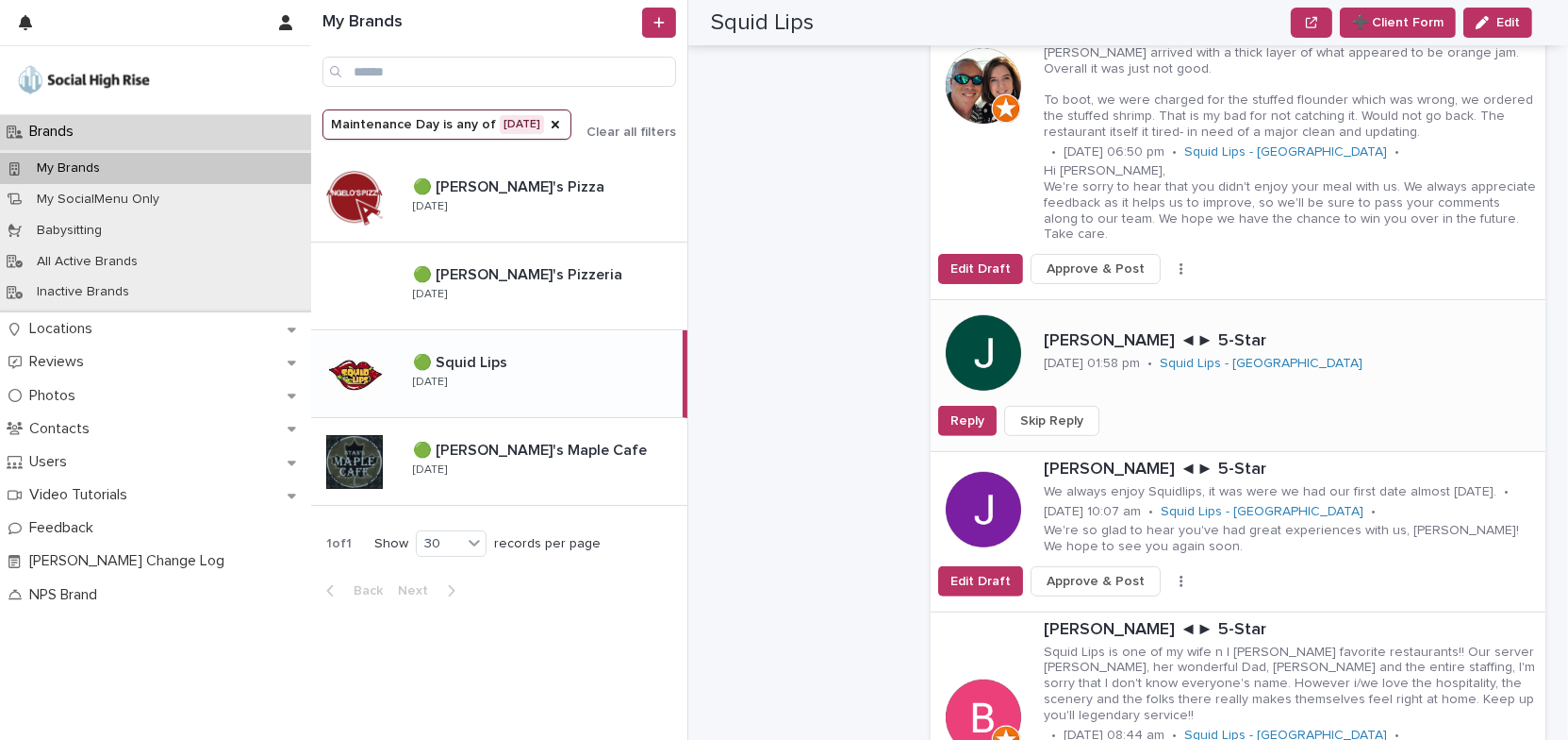
click at [1070, 412] on span "Skip Reply" at bounding box center [1051, 421] width 63 height 19
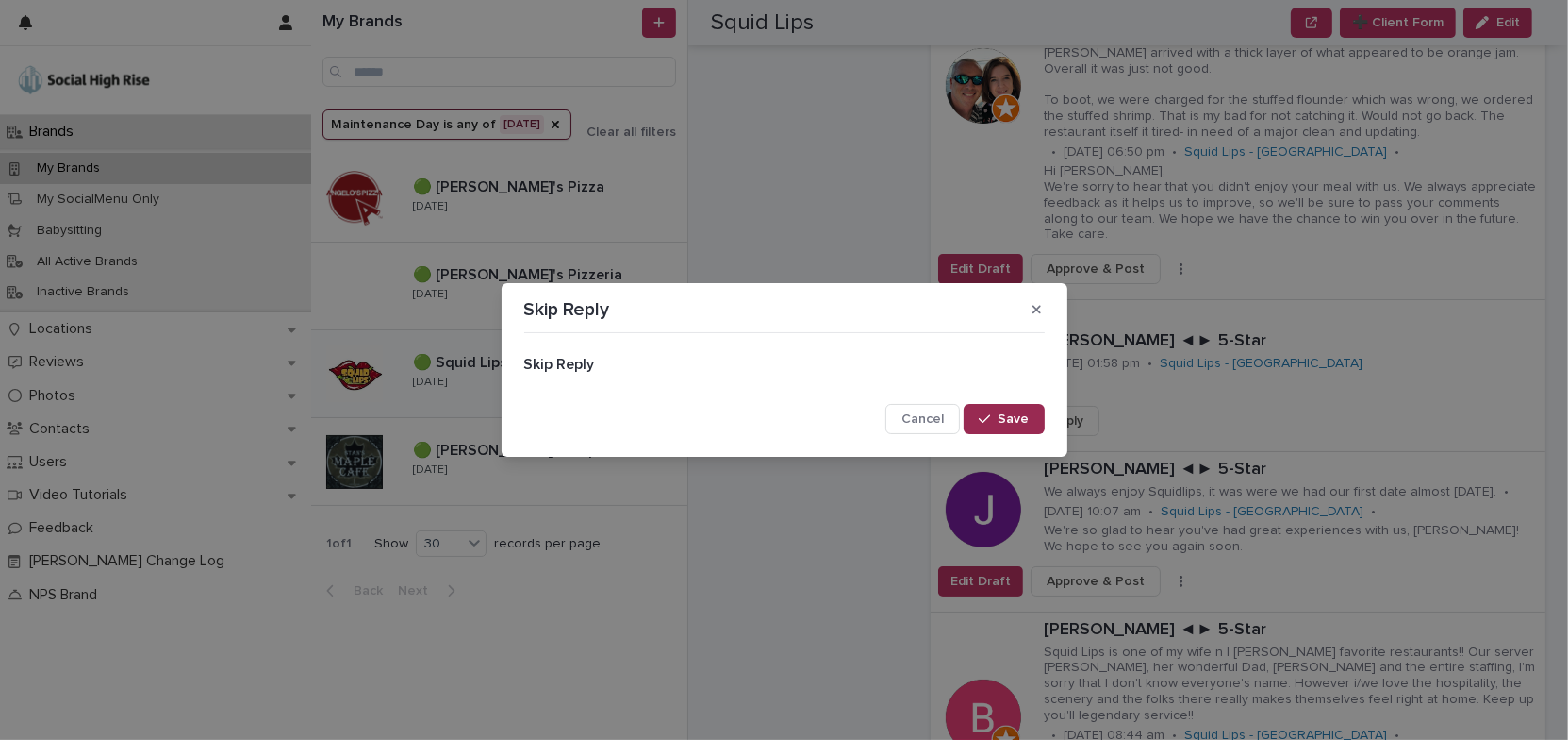
click at [1021, 407] on button "Save" at bounding box center [1003, 418] width 80 height 30
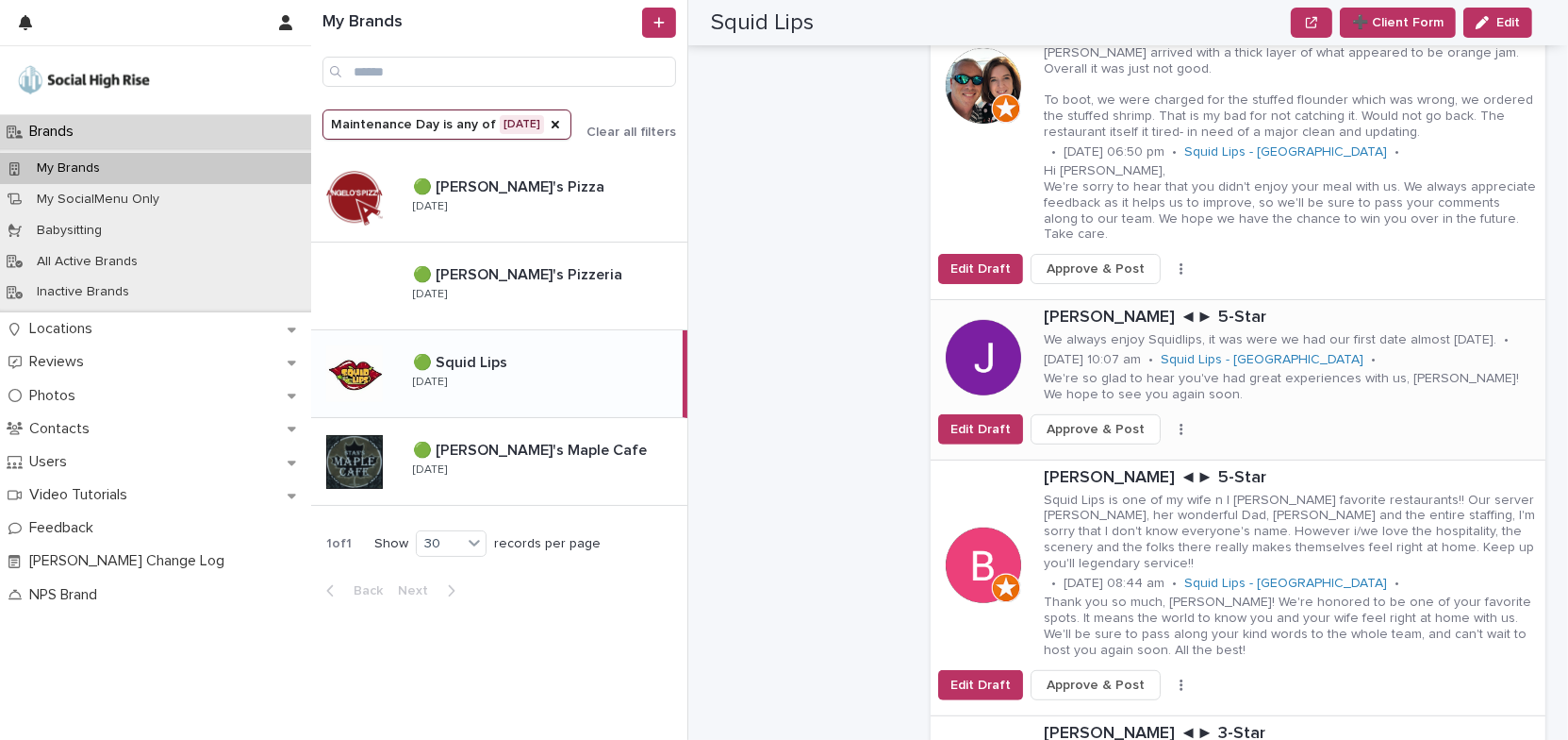
click at [1169, 422] on button "button" at bounding box center [1181, 429] width 26 height 14
click at [1123, 452] on button "Skip Reply" at bounding box center [1121, 467] width 125 height 30
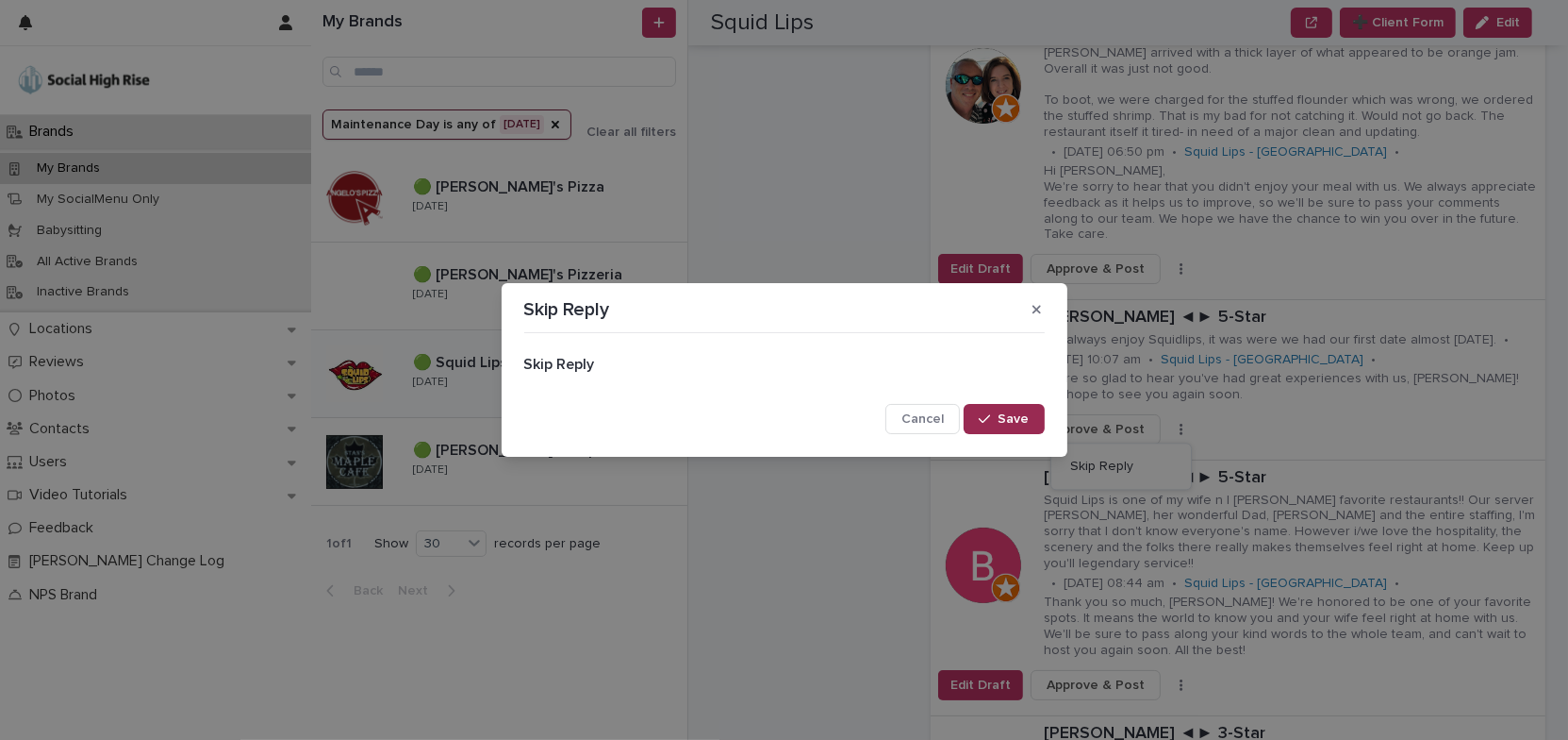
click at [1015, 422] on span "Save" at bounding box center [1014, 419] width 31 height 14
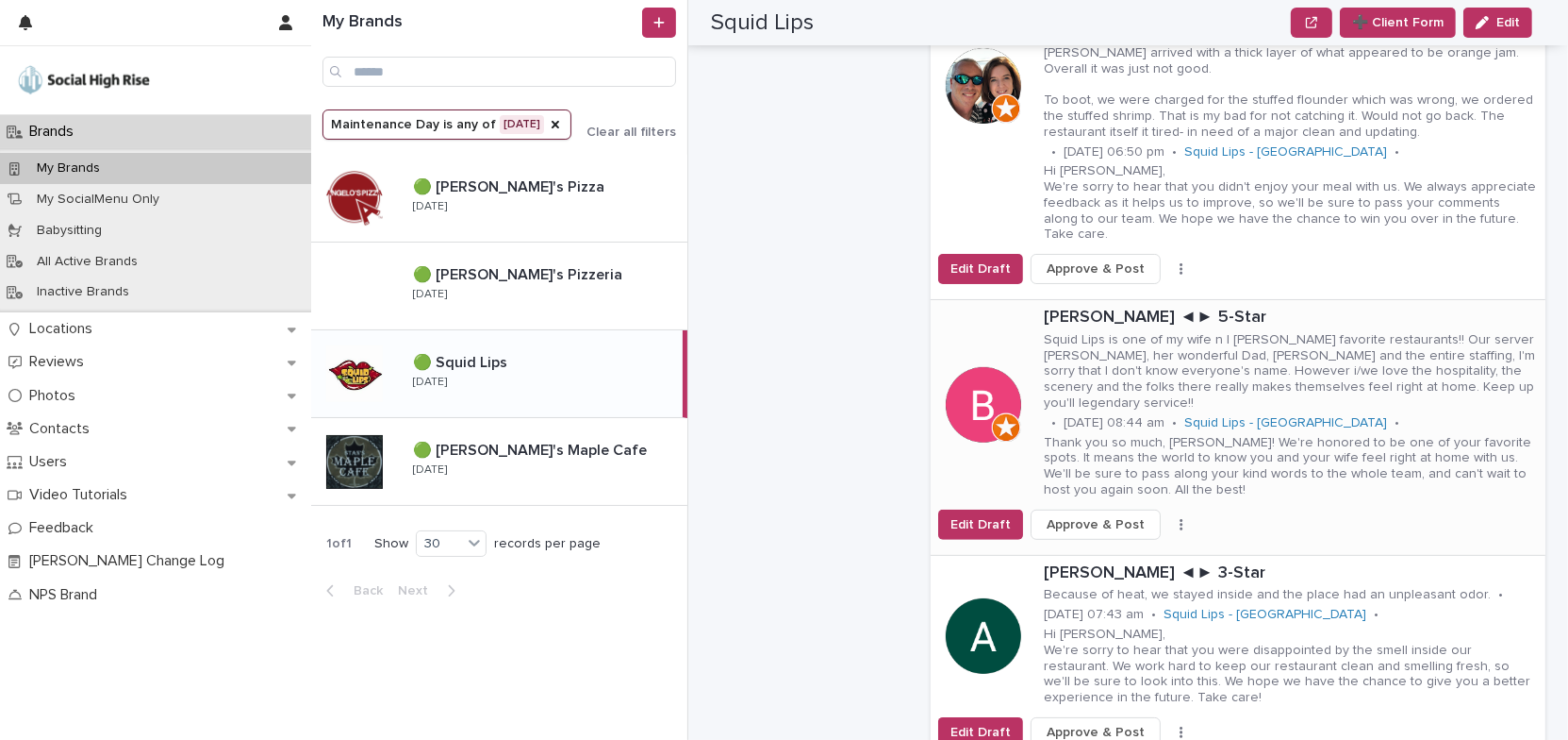
click at [1180, 518] on icon "button" at bounding box center [1182, 525] width 4 height 14
click at [1082, 537] on span "Skip Reply" at bounding box center [1101, 547] width 63 height 19
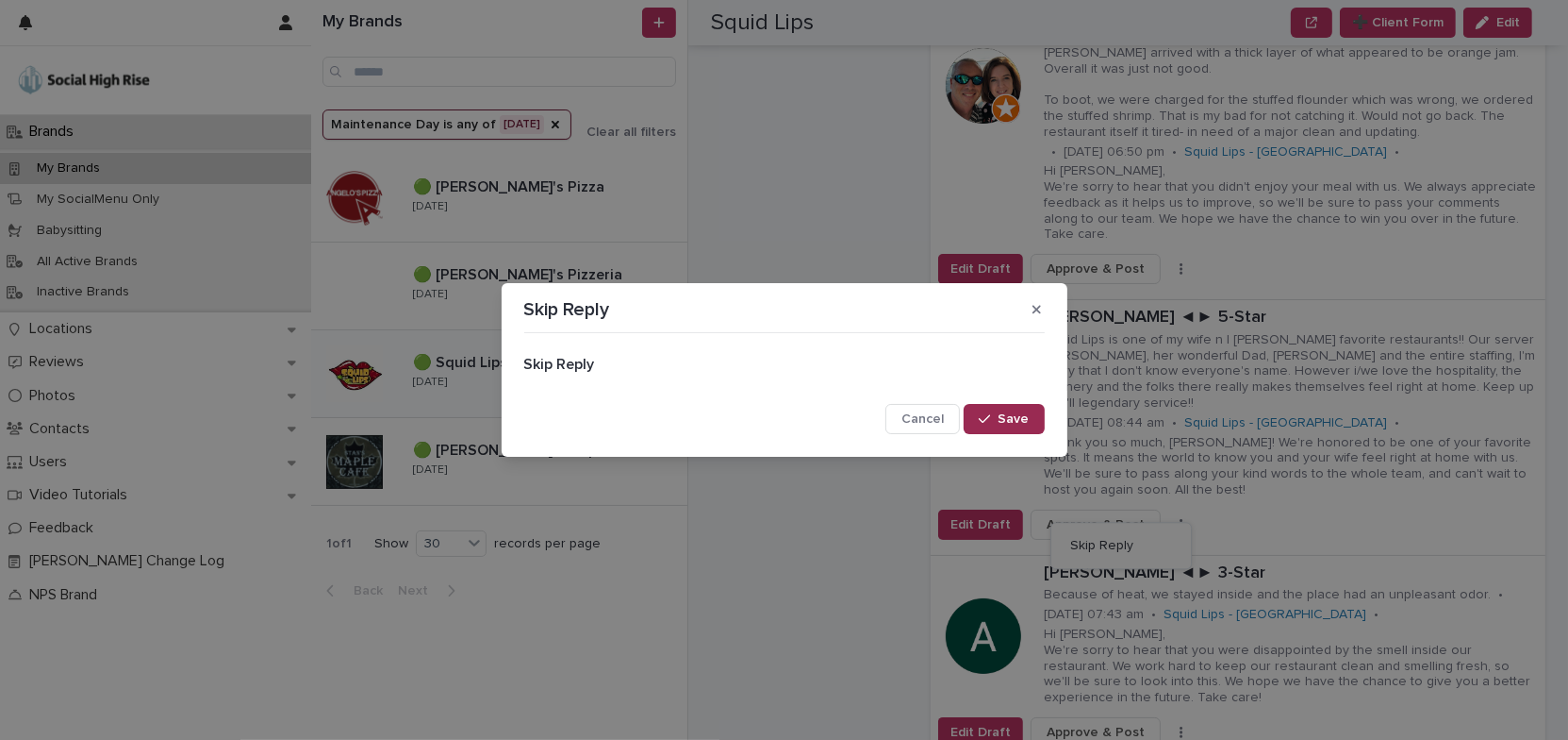
click at [997, 422] on div "button" at bounding box center [989, 419] width 19 height 14
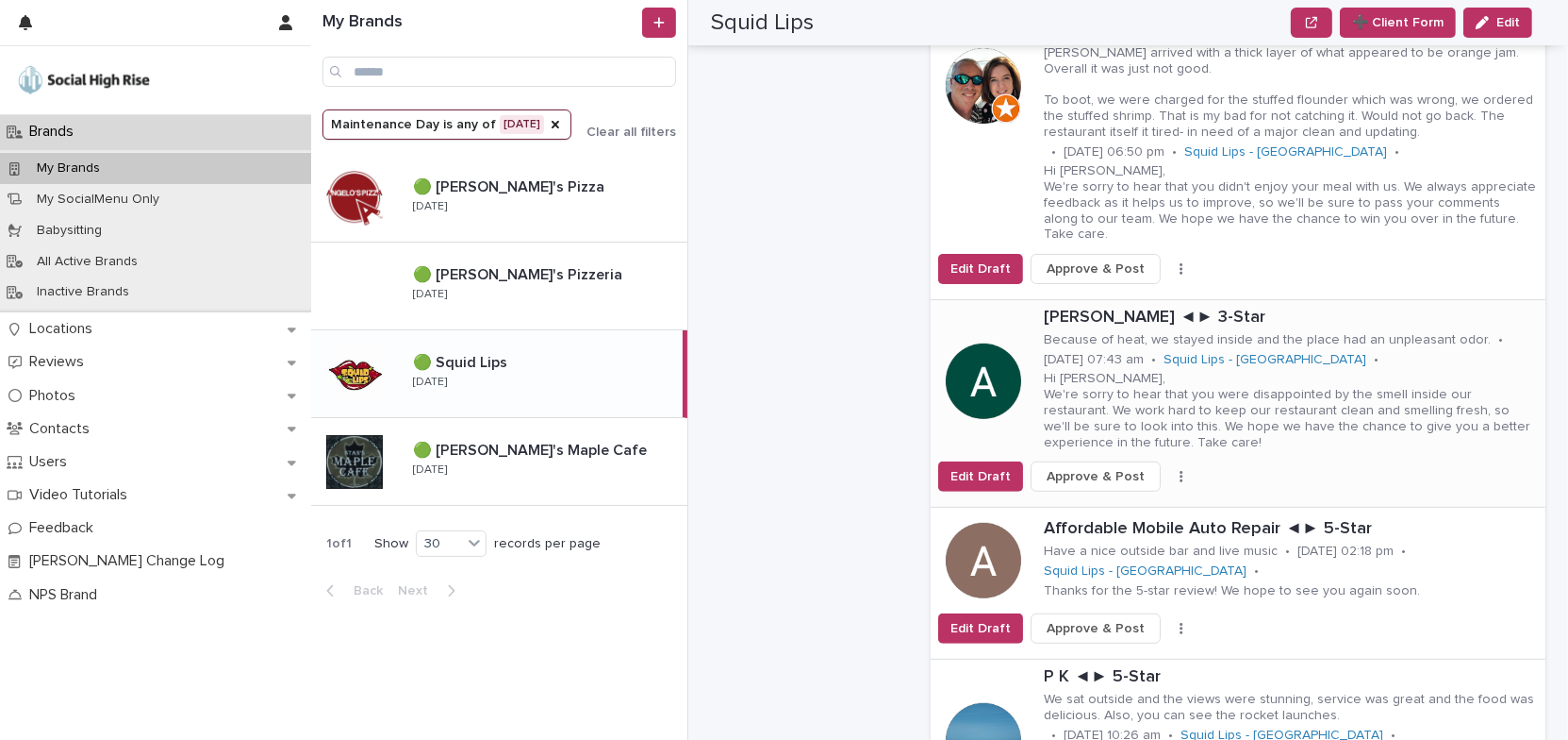
click at [1169, 470] on button "button" at bounding box center [1181, 476] width 26 height 14
click at [1102, 504] on span "Skip Reply" at bounding box center [1101, 514] width 63 height 19
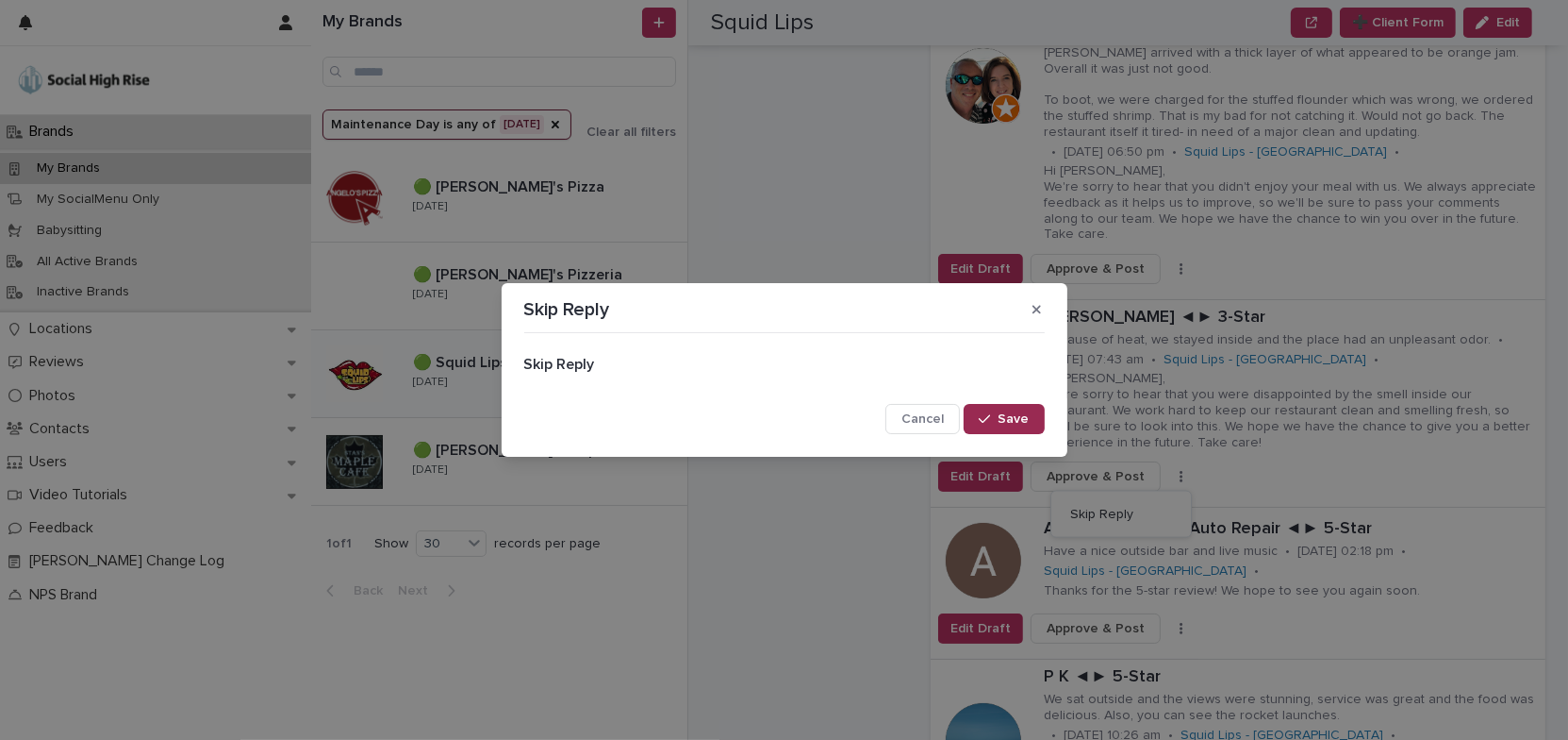
click at [1014, 421] on span "Save" at bounding box center [1014, 419] width 31 height 14
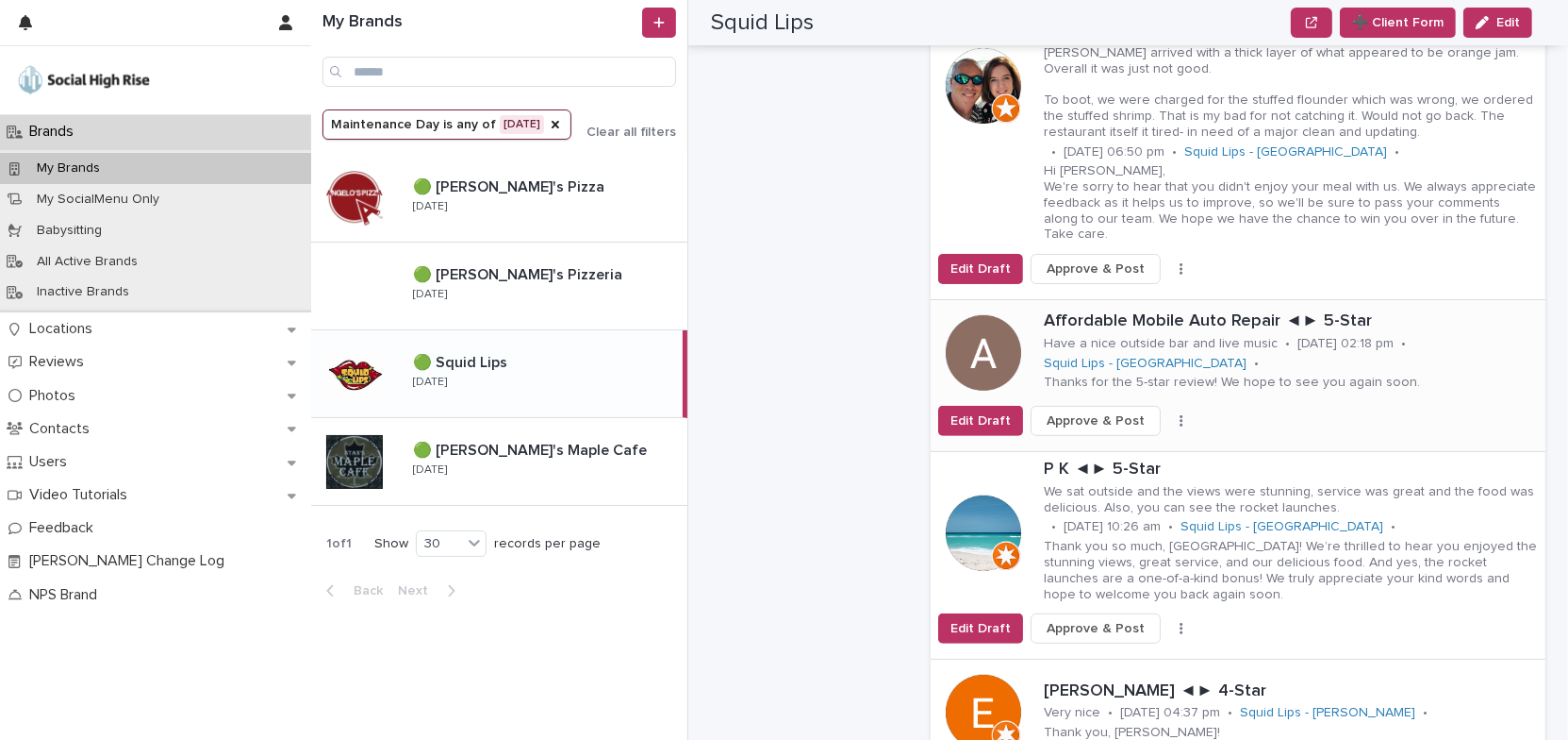
click at [1180, 415] on icon "button" at bounding box center [1181, 421] width 3 height 12
click at [1103, 449] on span "Skip Reply" at bounding box center [1101, 459] width 63 height 19
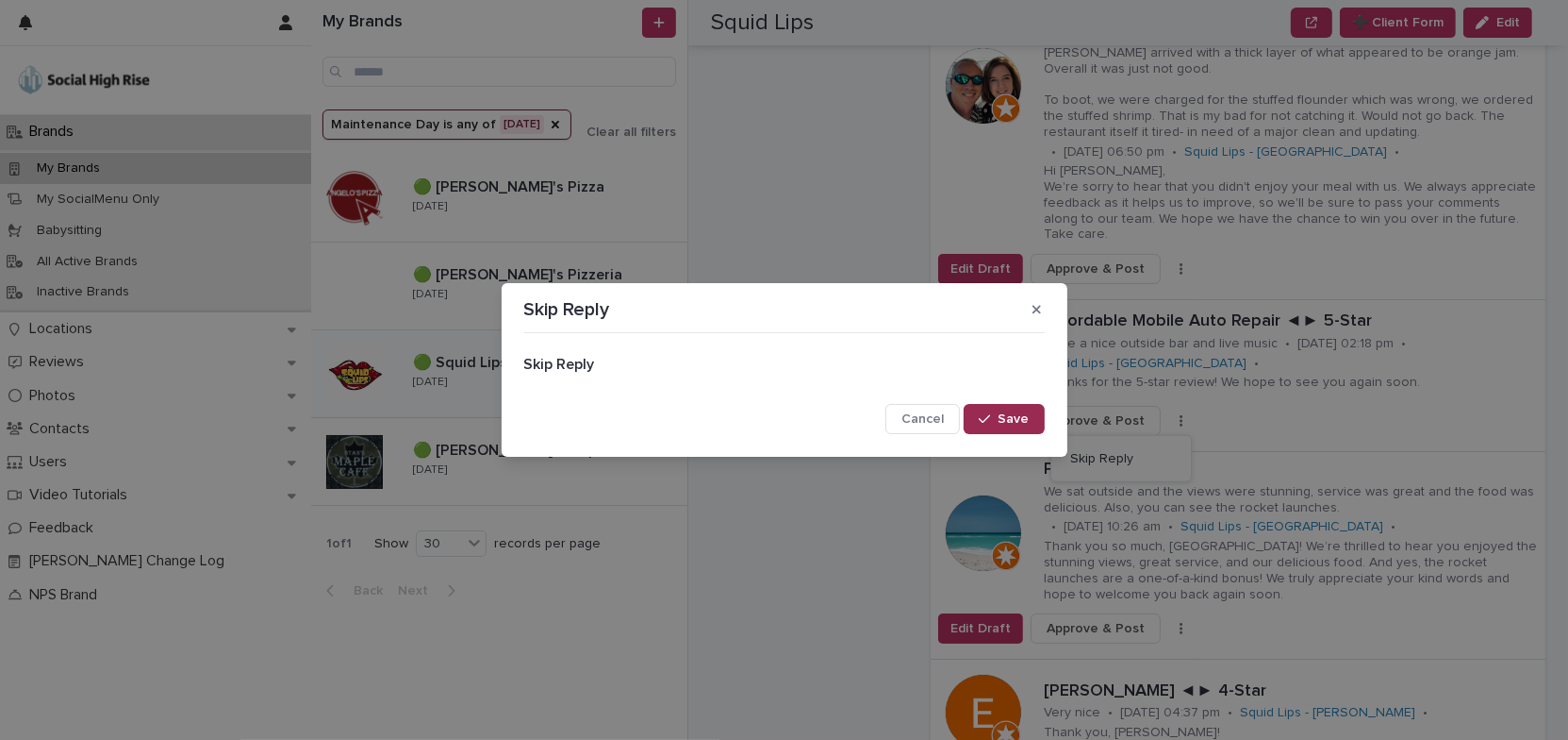
click at [1022, 417] on span "Save" at bounding box center [1014, 419] width 31 height 14
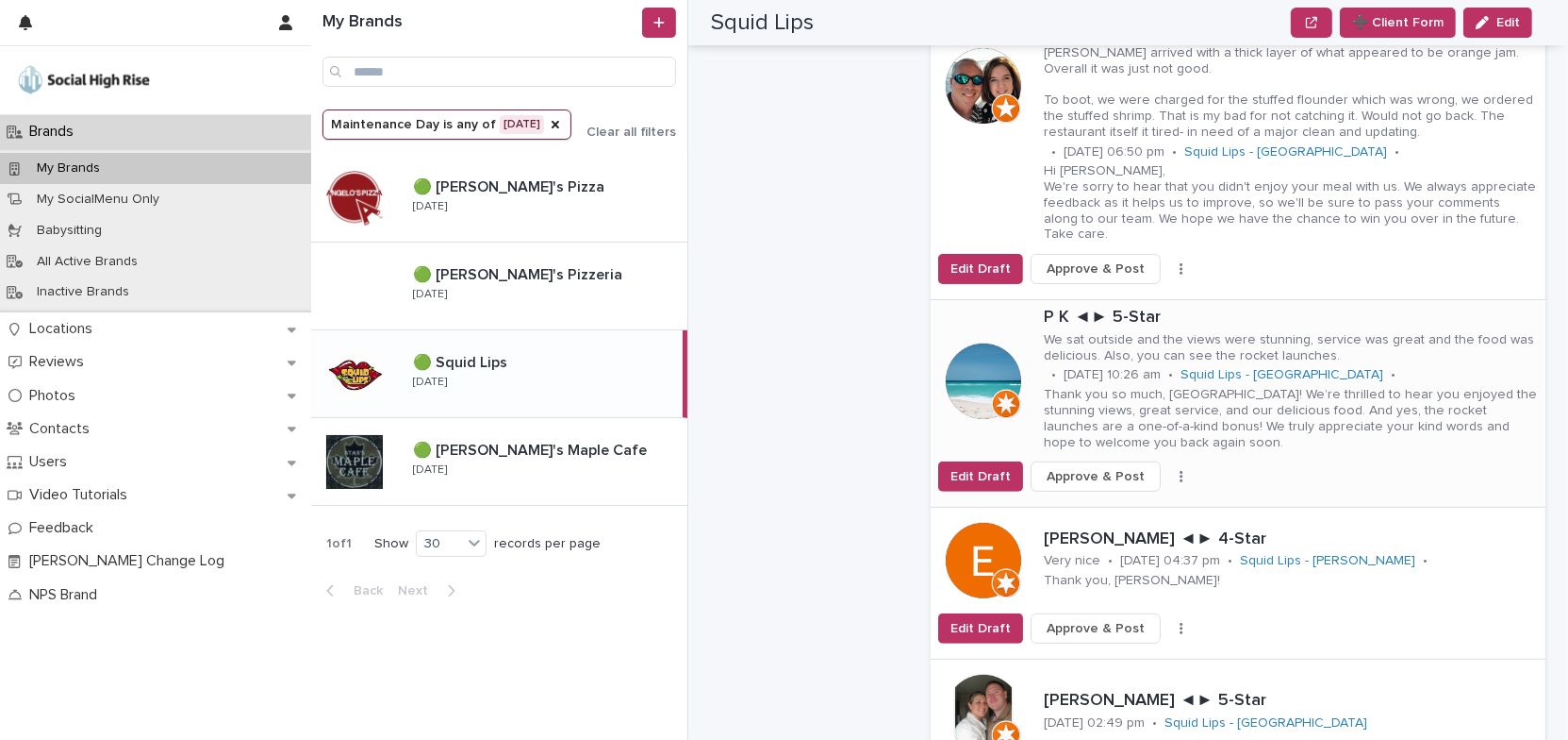
click at [1180, 470] on icon "button" at bounding box center [1182, 476] width 4 height 14
click at [1109, 504] on span "Skip Reply" at bounding box center [1101, 514] width 63 height 19
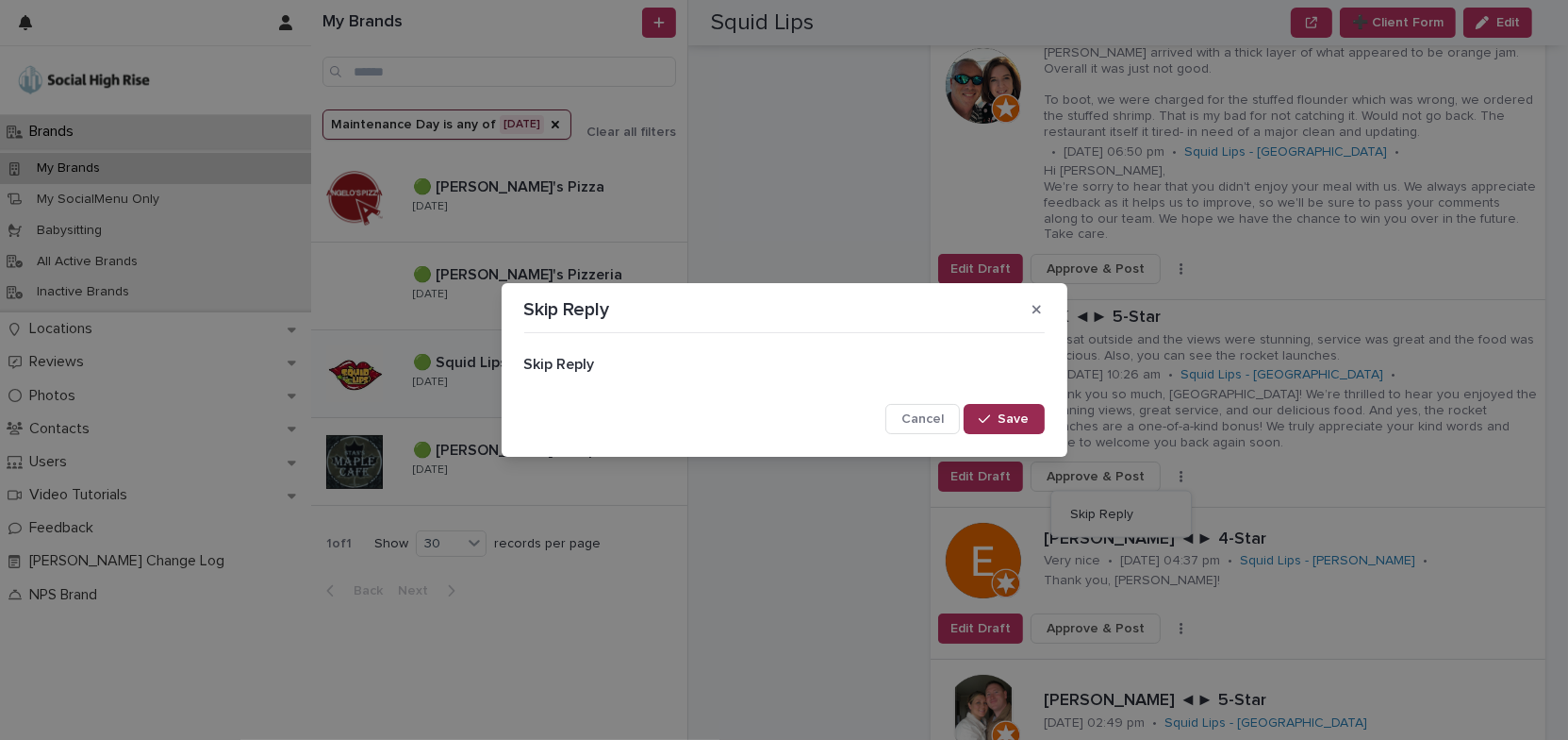
click at [1029, 422] on button "Save" at bounding box center [1003, 418] width 80 height 30
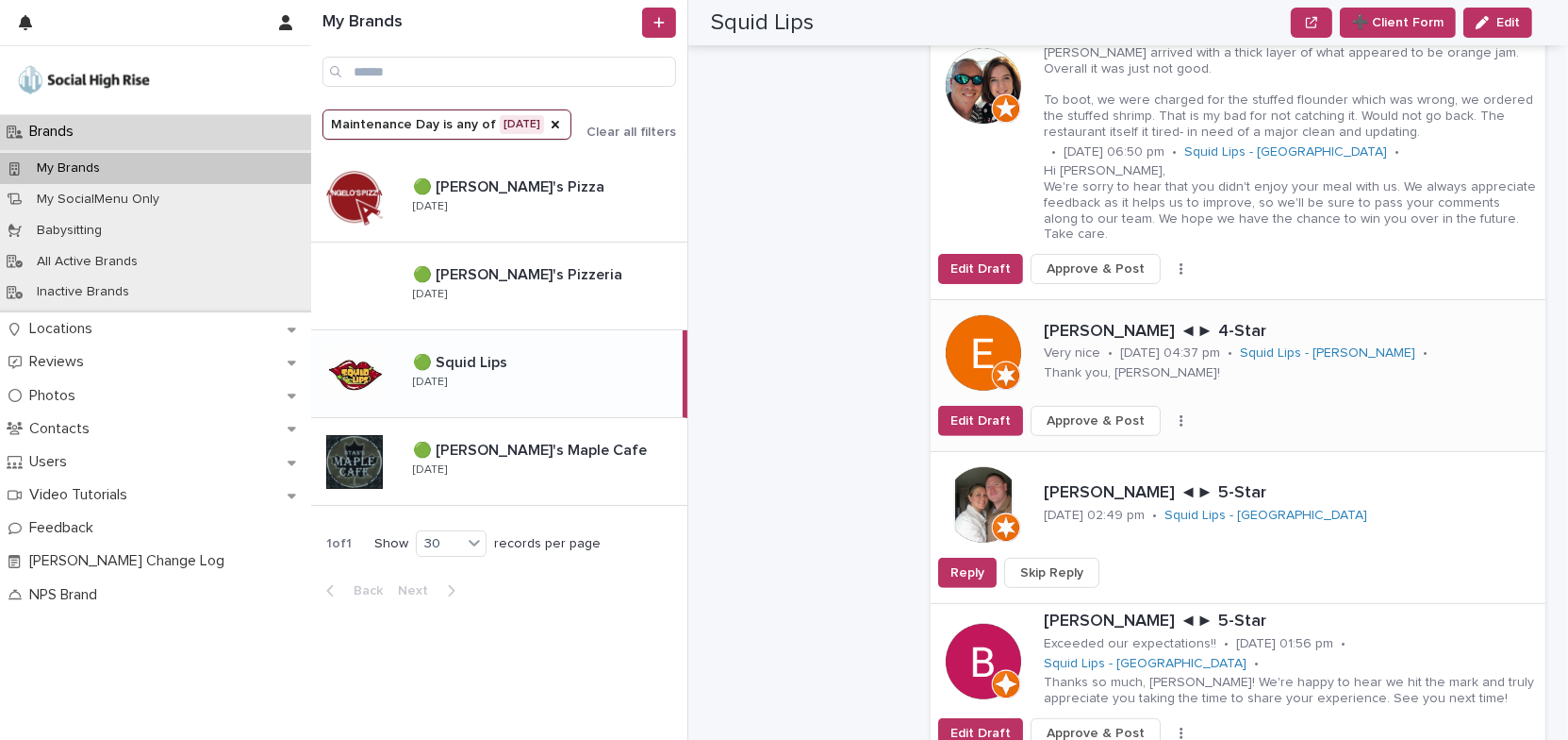
click at [1180, 415] on icon "button" at bounding box center [1181, 421] width 3 height 12
click at [1099, 449] on span "Skip Reply" at bounding box center [1101, 459] width 63 height 19
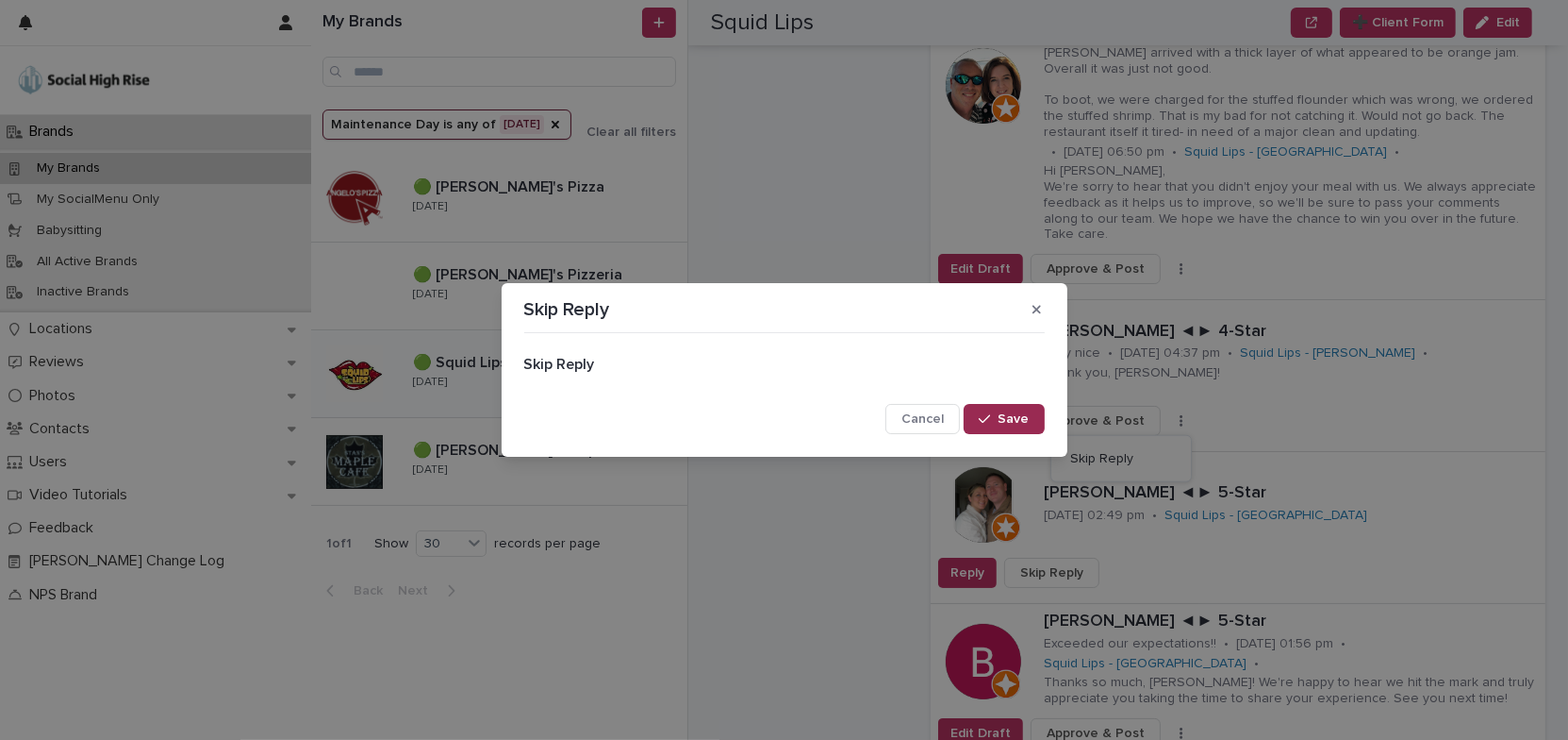
click at [997, 421] on div "button" at bounding box center [989, 419] width 19 height 14
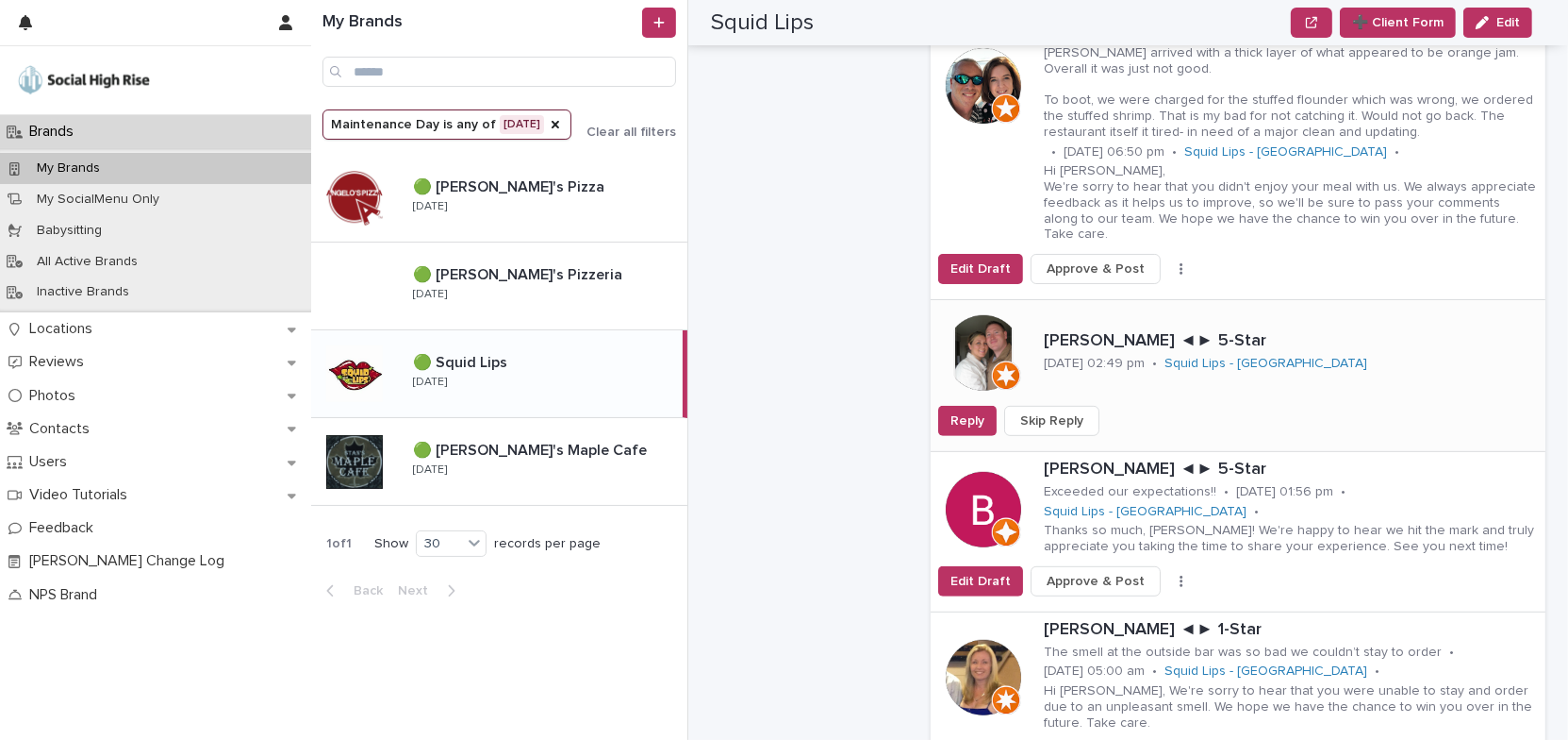
click at [1060, 412] on span "Skip Reply" at bounding box center [1051, 421] width 63 height 19
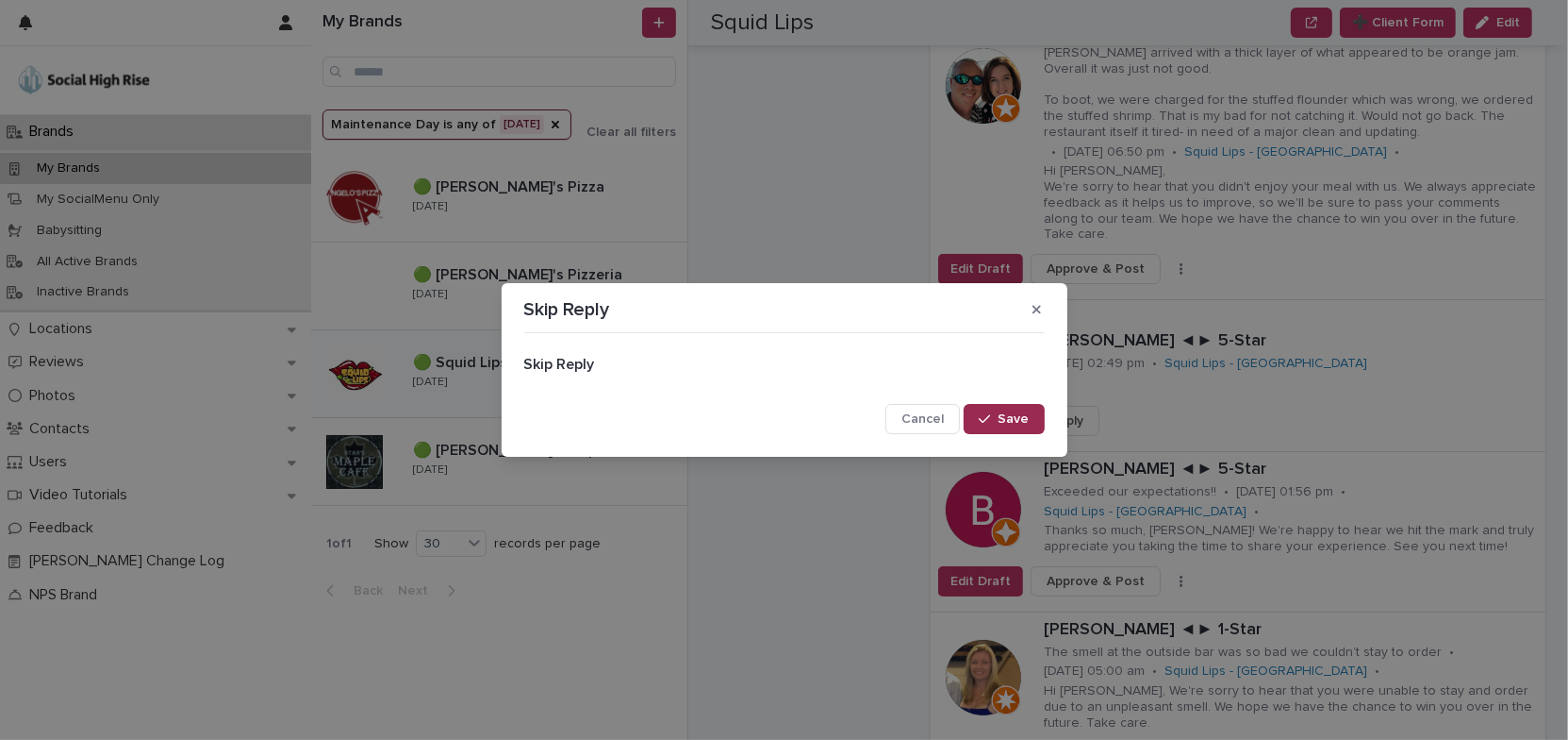
click at [1020, 413] on span "Save" at bounding box center [1014, 419] width 31 height 14
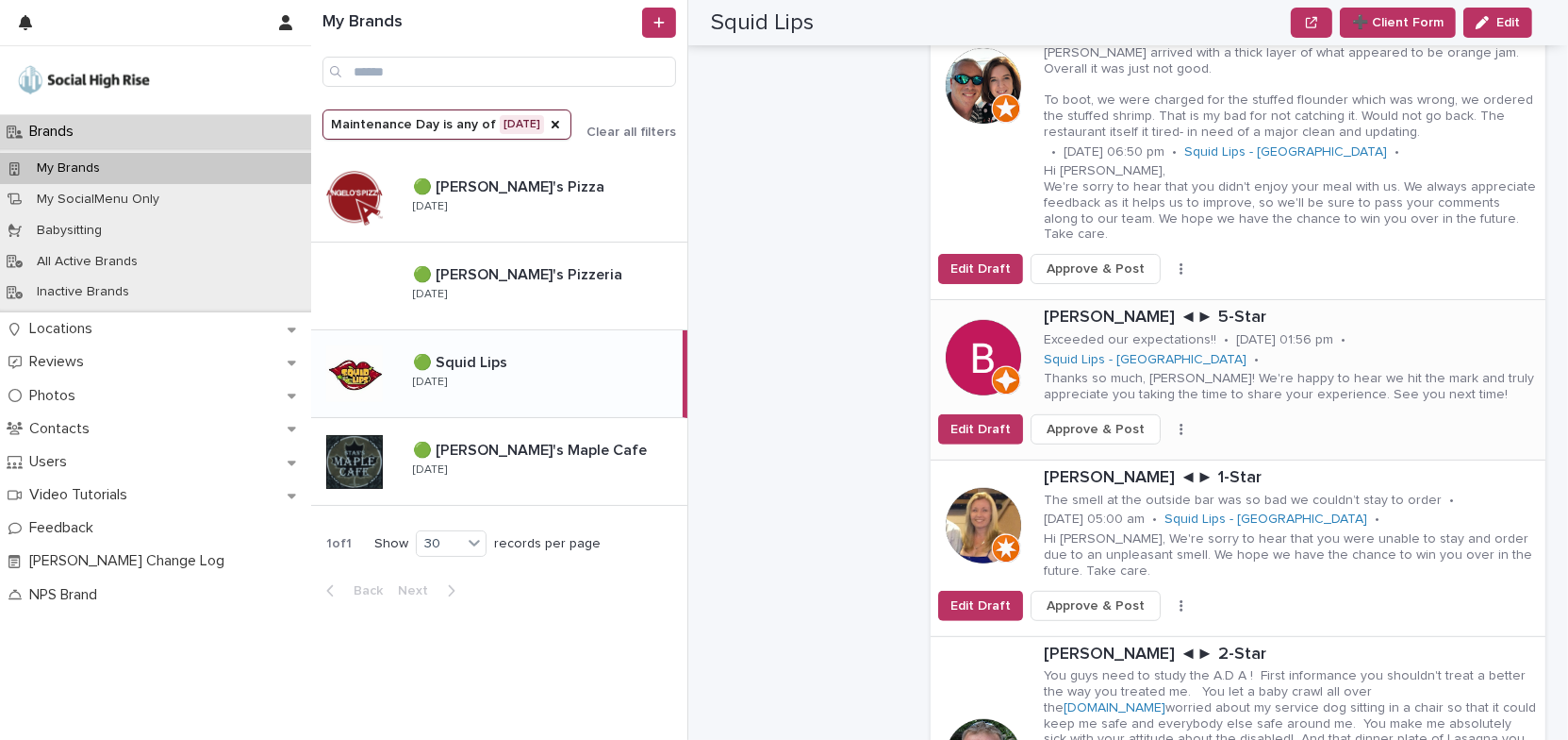
click at [1180, 423] on icon "button" at bounding box center [1181, 429] width 3 height 12
click at [1098, 449] on span "Skip Reply" at bounding box center [1101, 459] width 63 height 19
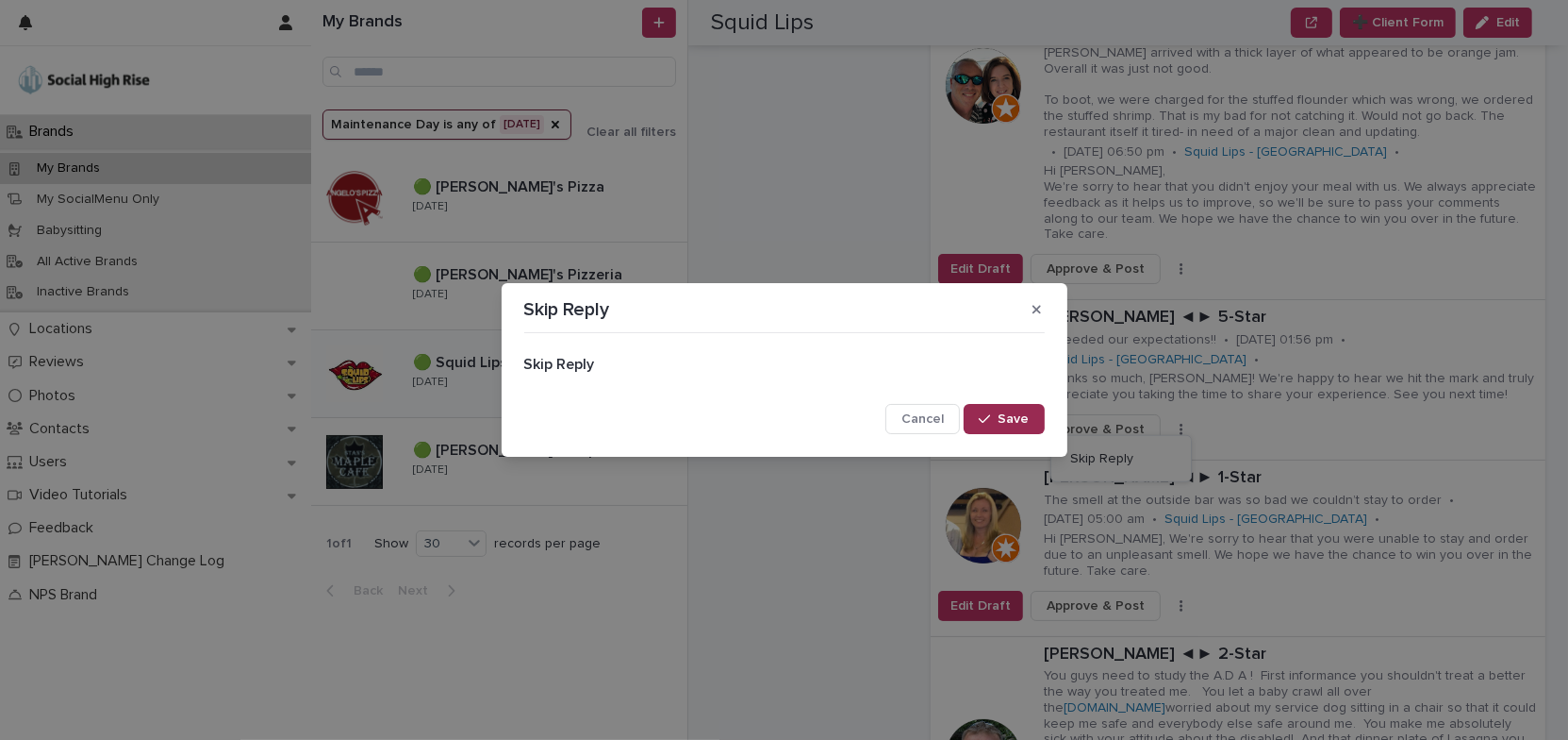
click at [1033, 417] on button "Save" at bounding box center [1003, 418] width 80 height 30
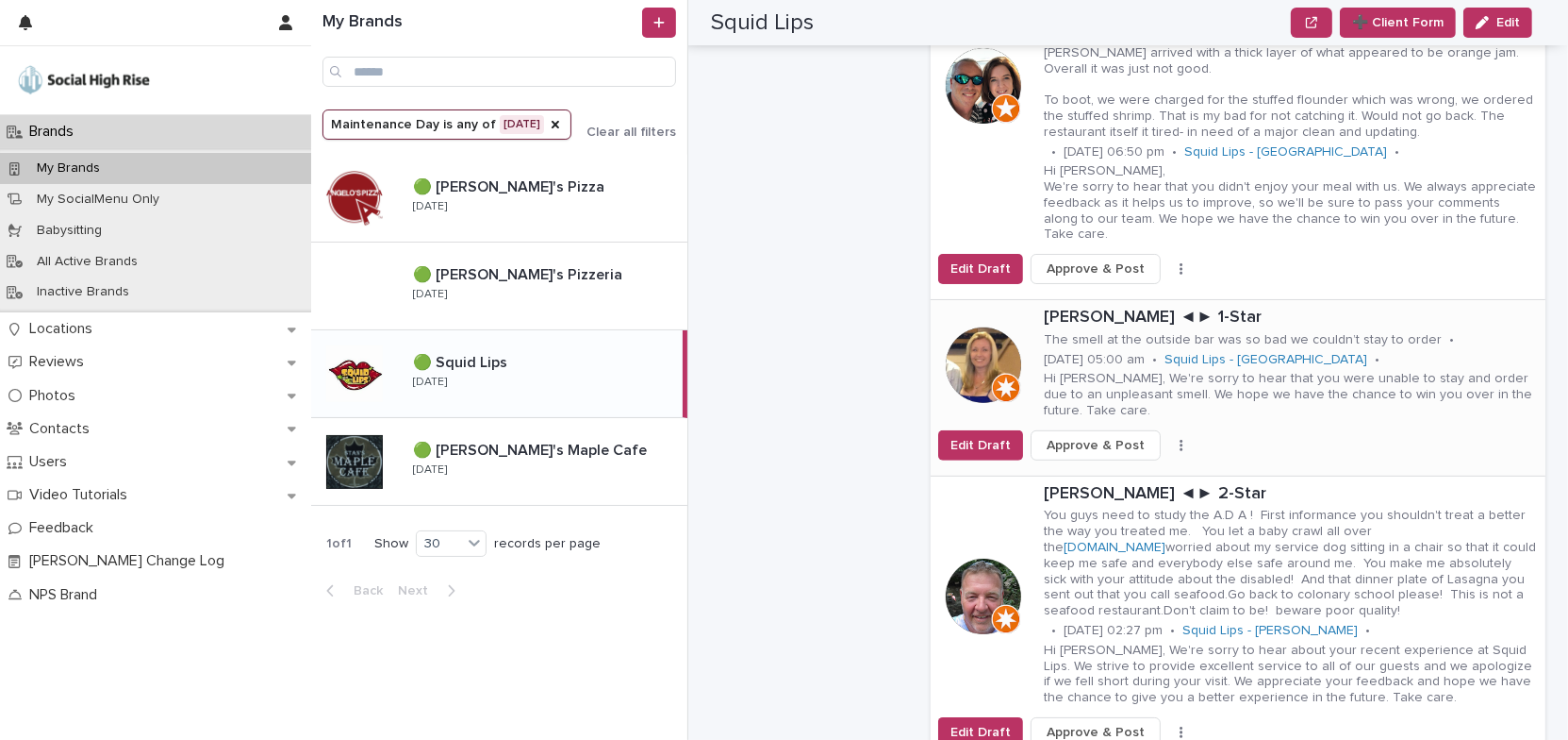
click at [1167, 430] on div "Edit Draft Approve & Post Skip Reply" at bounding box center [1238, 444] width 615 height 30
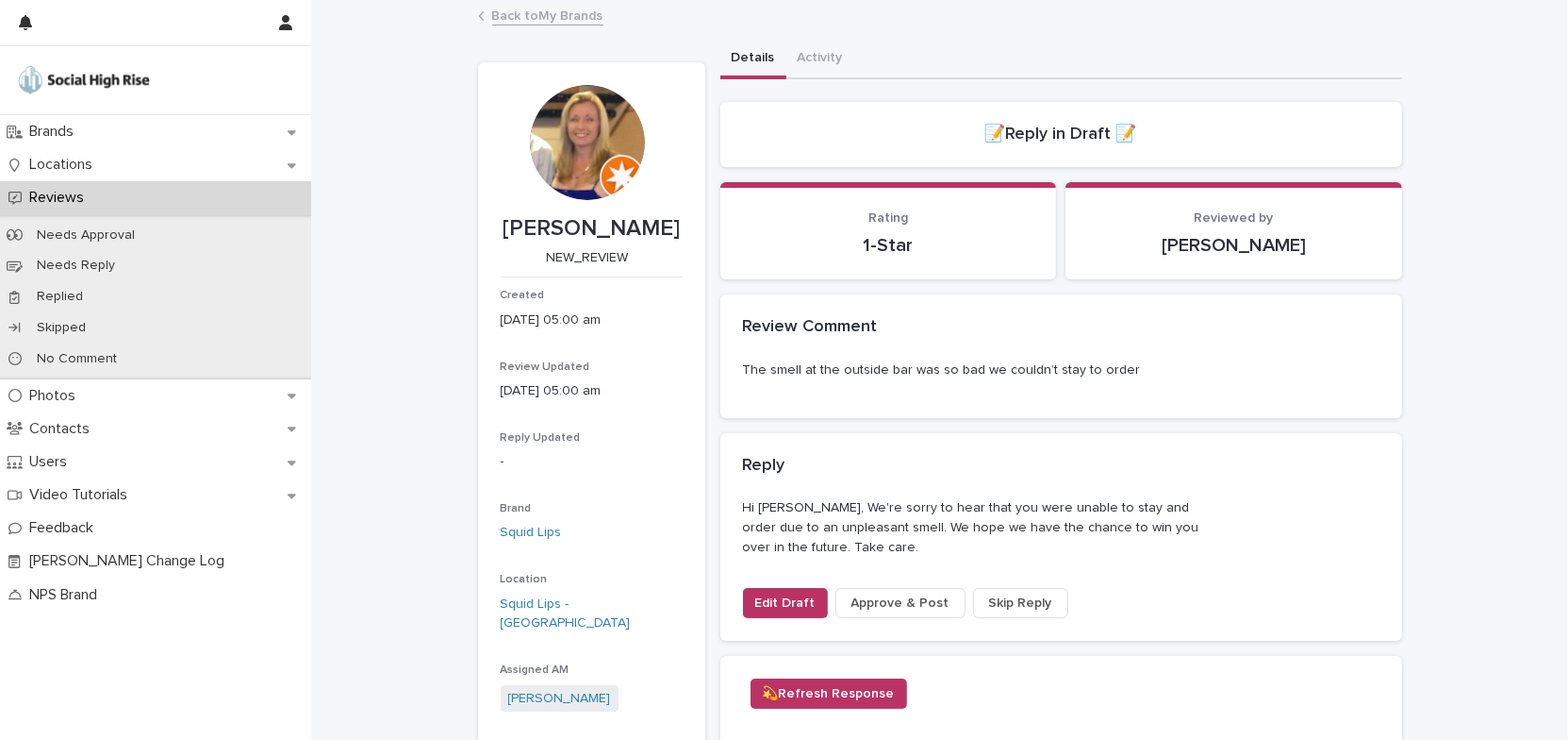
click at [571, 15] on link "Back to My Brands" at bounding box center [547, 14] width 111 height 21
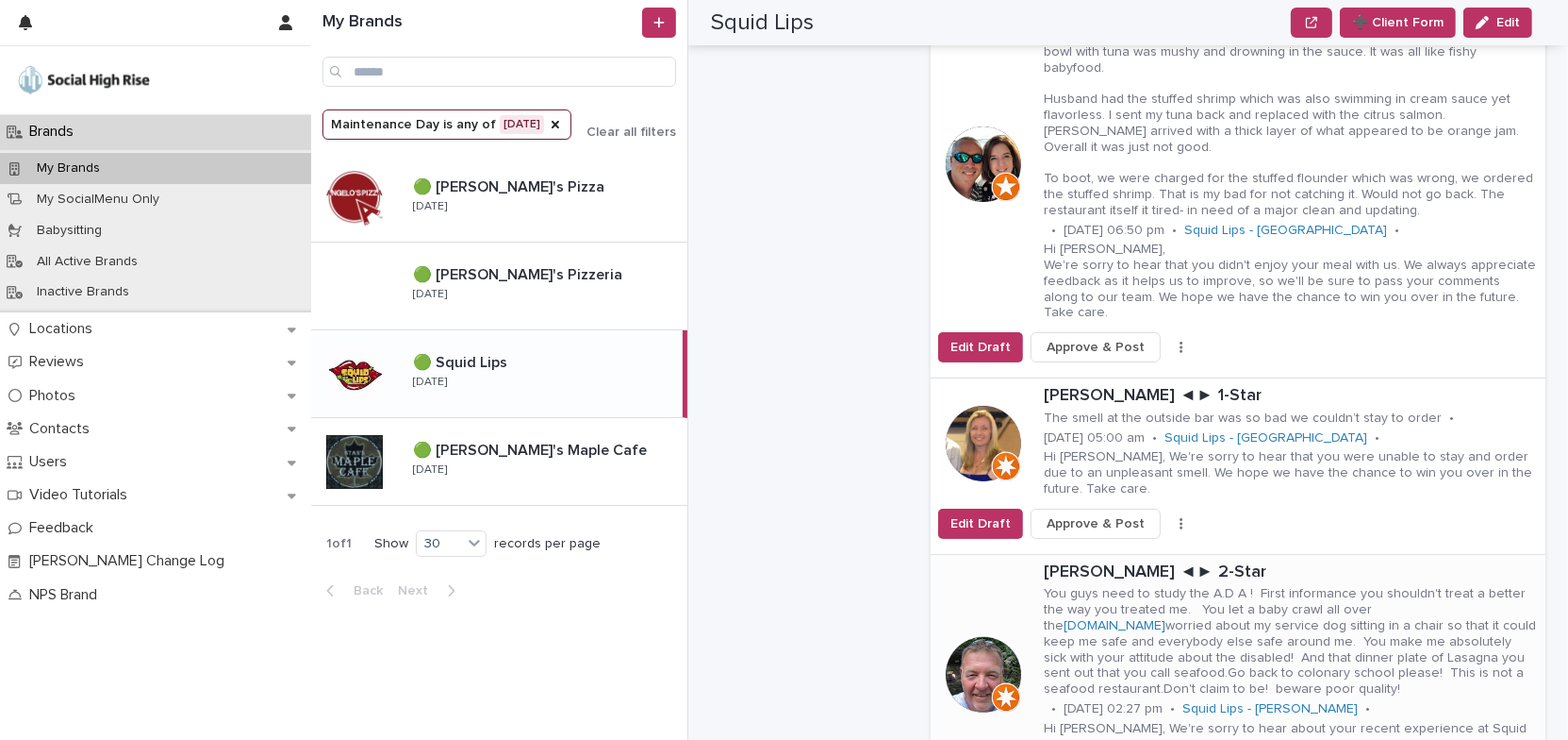
scroll to position [772, 0]
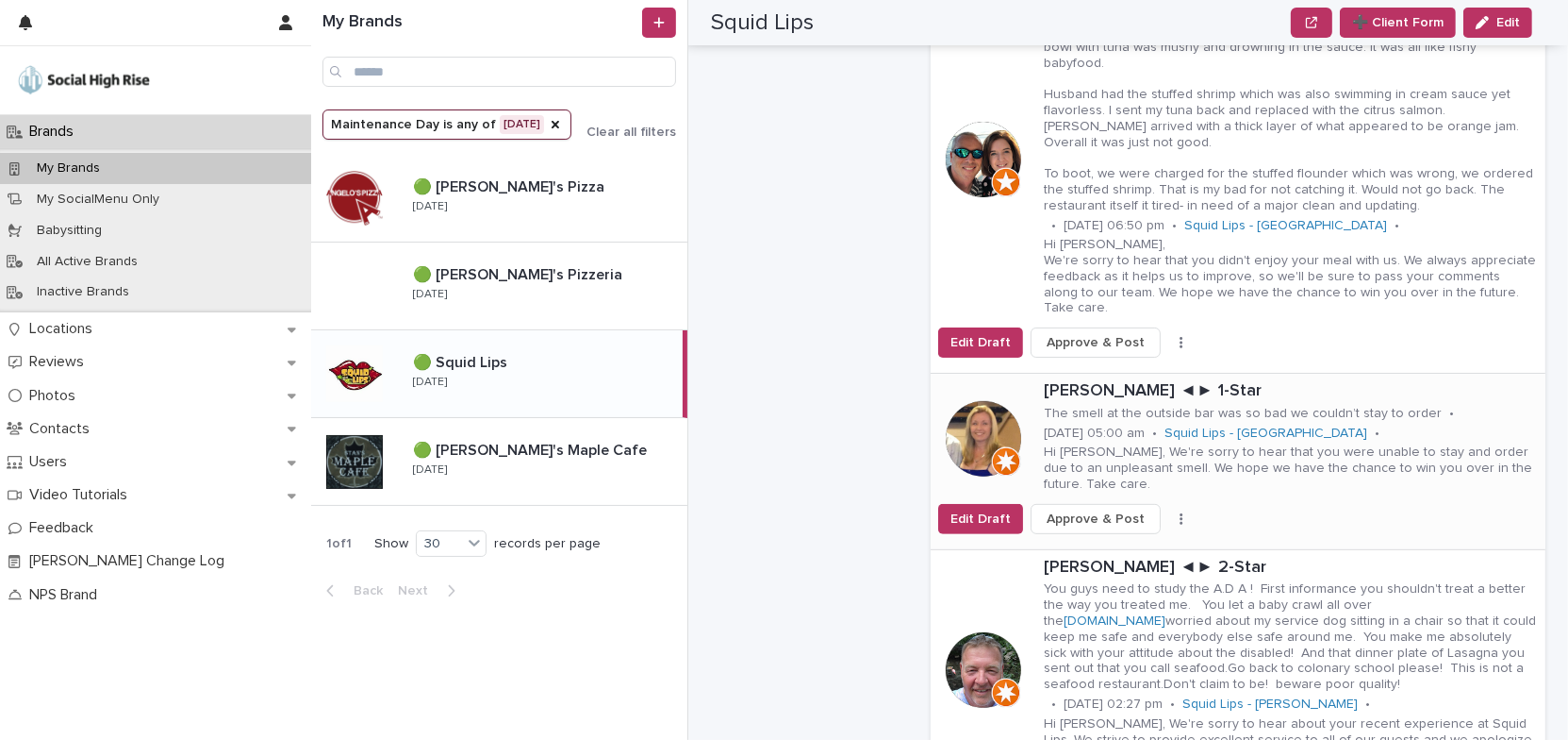
click at [1180, 513] on icon "button" at bounding box center [1181, 519] width 3 height 12
click at [1109, 547] on span "Skip Reply" at bounding box center [1101, 556] width 63 height 19
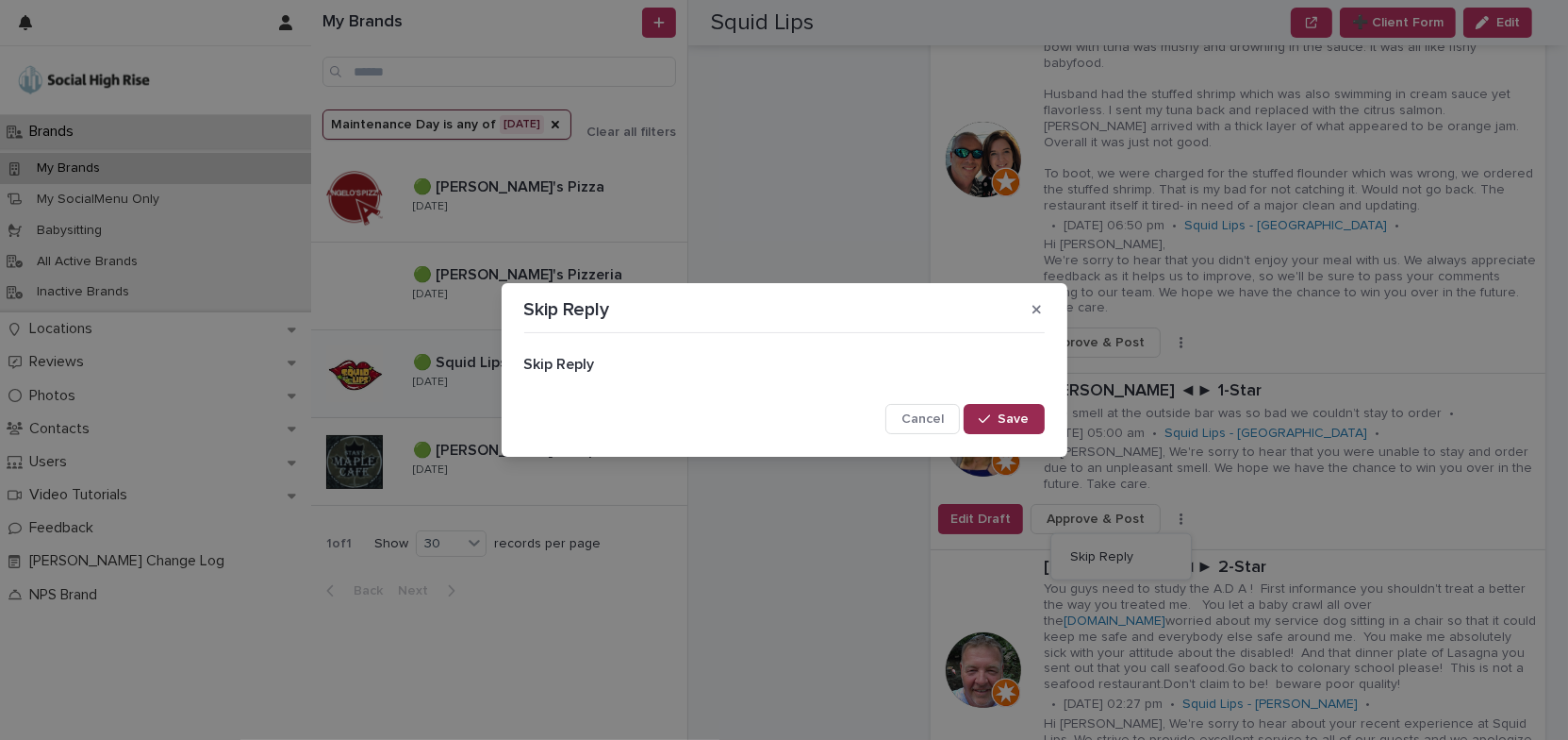
click at [1006, 417] on span "Save" at bounding box center [1014, 419] width 31 height 14
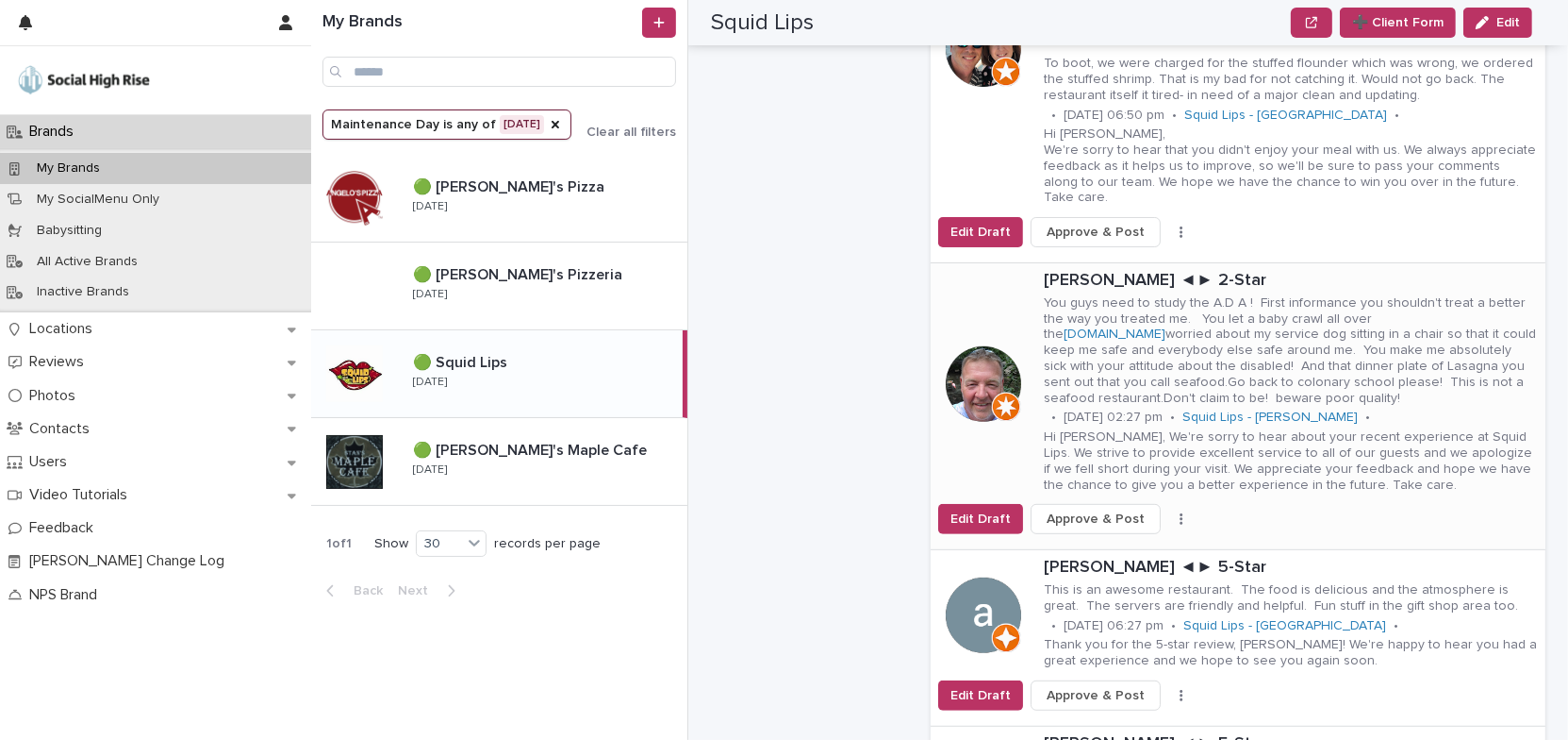
scroll to position [858, 0]
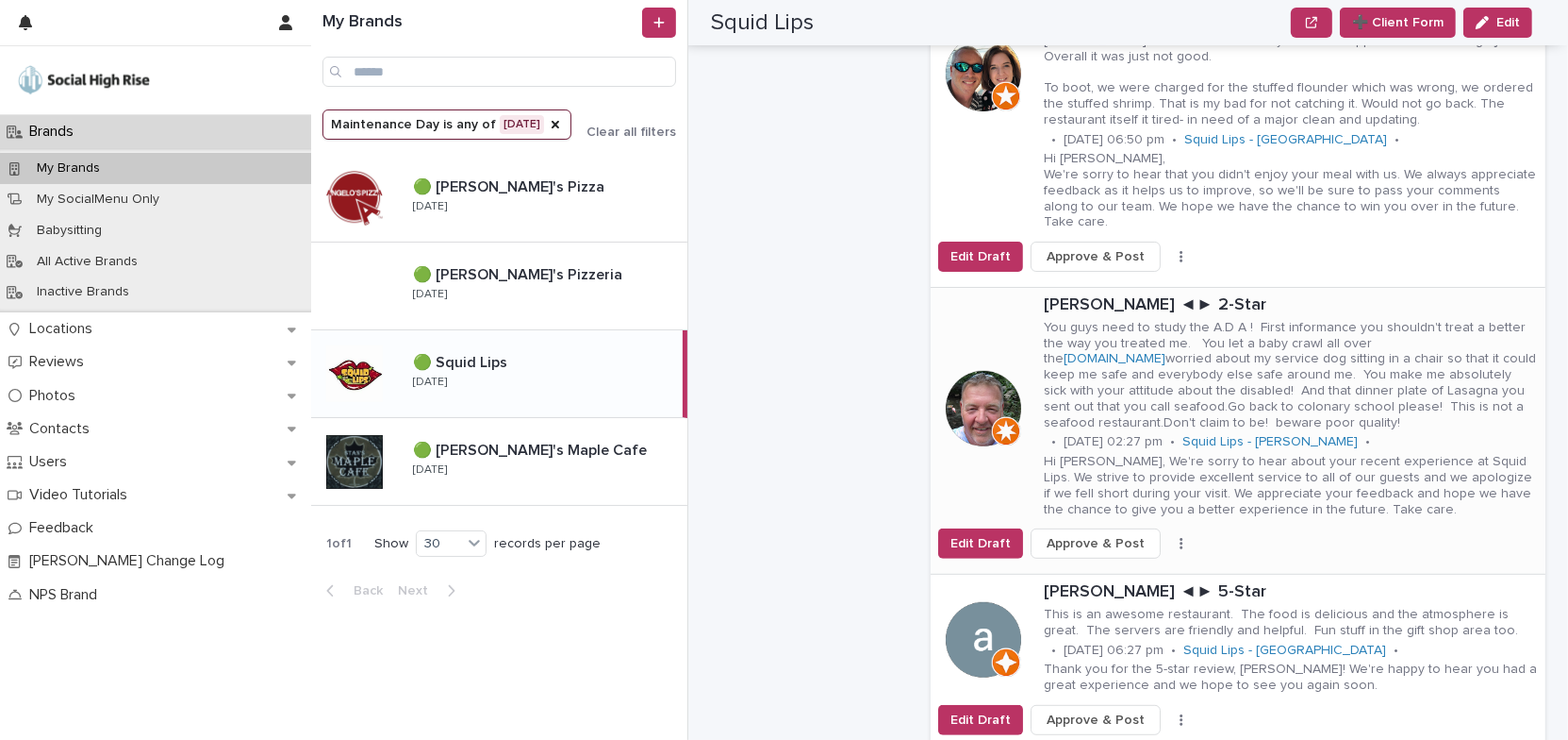
click at [1168, 537] on button "button" at bounding box center [1181, 544] width 26 height 14
click at [1104, 573] on span "Skip Reply" at bounding box center [1101, 583] width 63 height 19
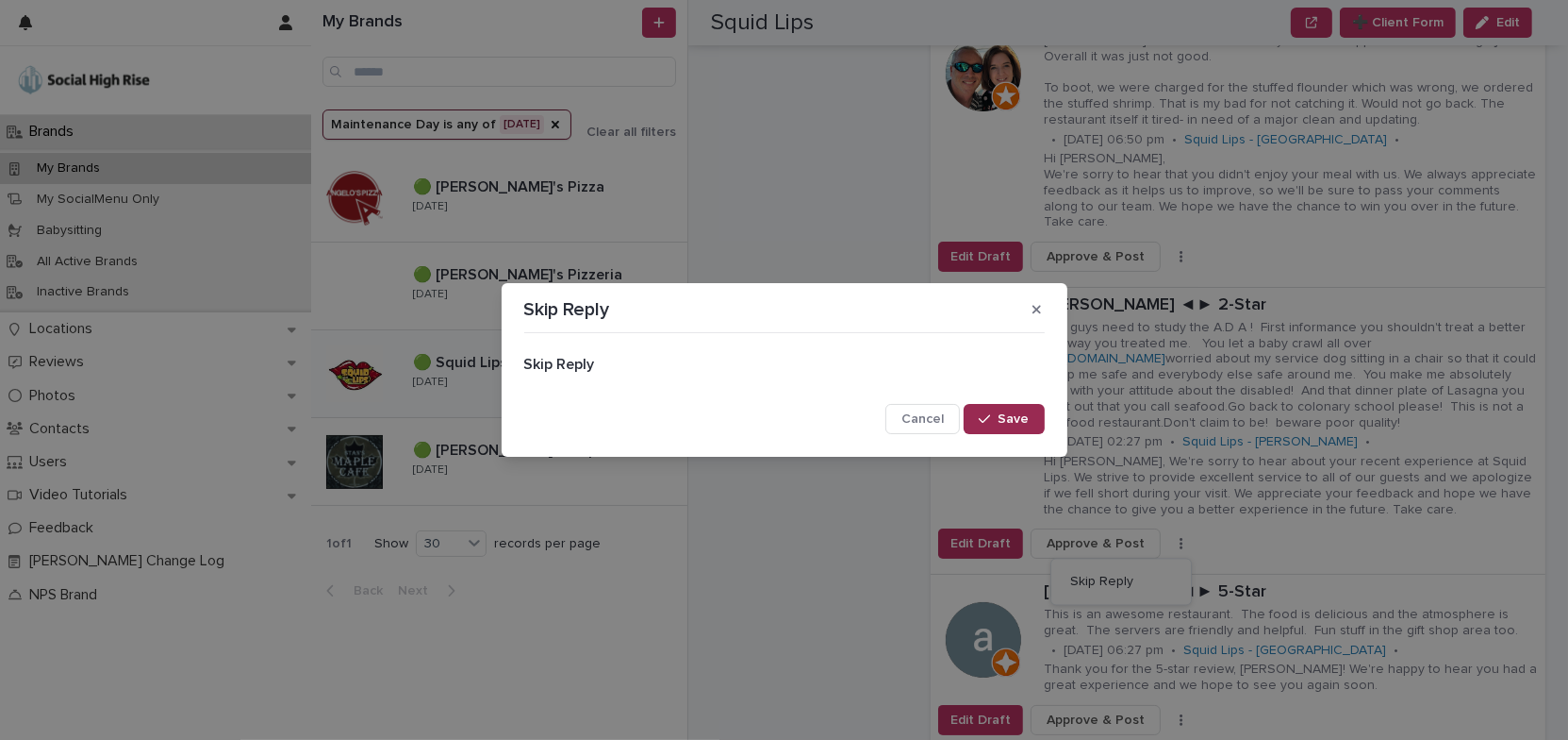
click at [1022, 422] on span "Save" at bounding box center [1014, 419] width 31 height 14
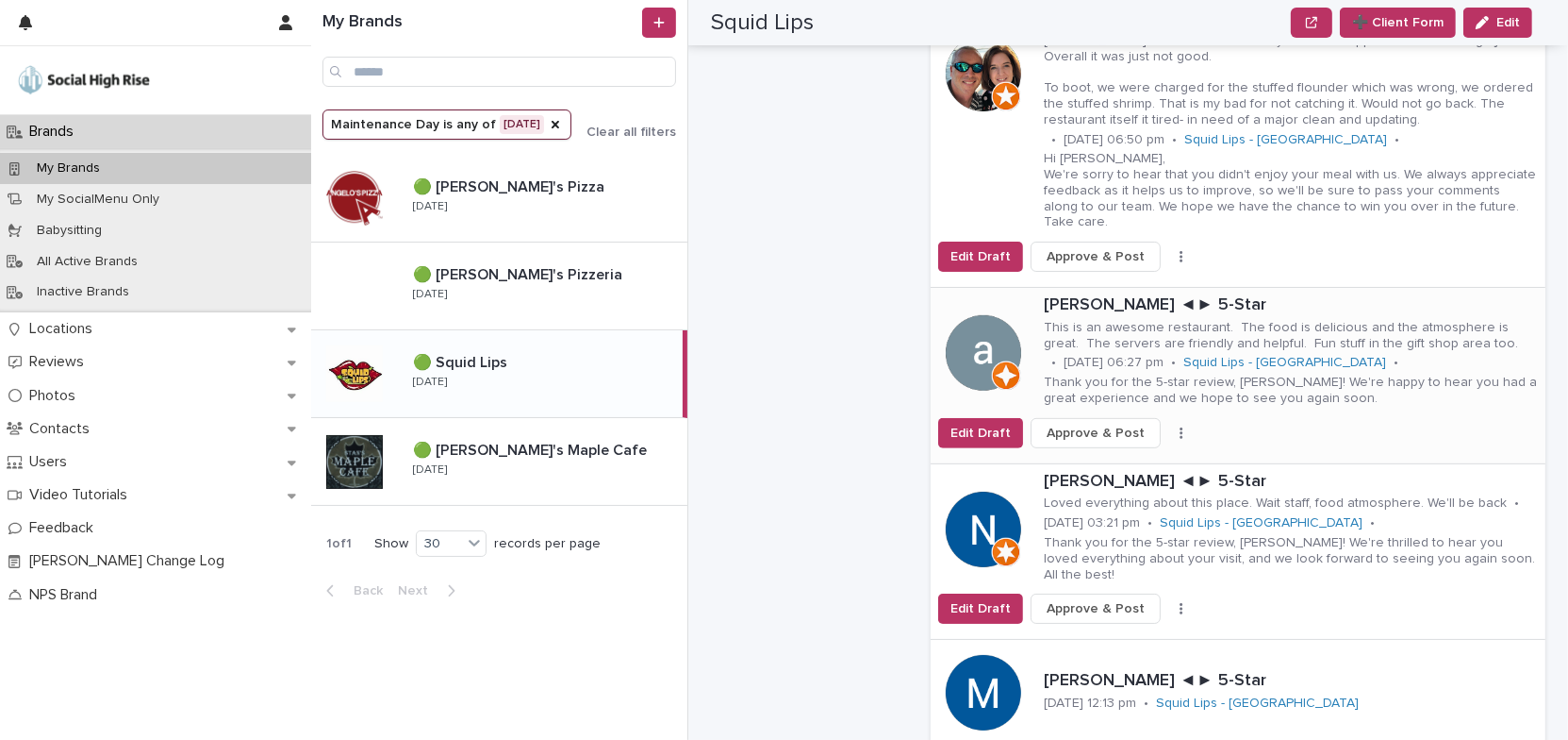
click at [1180, 426] on icon "button" at bounding box center [1182, 433] width 4 height 14
click at [1105, 462] on span "Skip Reply" at bounding box center [1101, 471] width 63 height 19
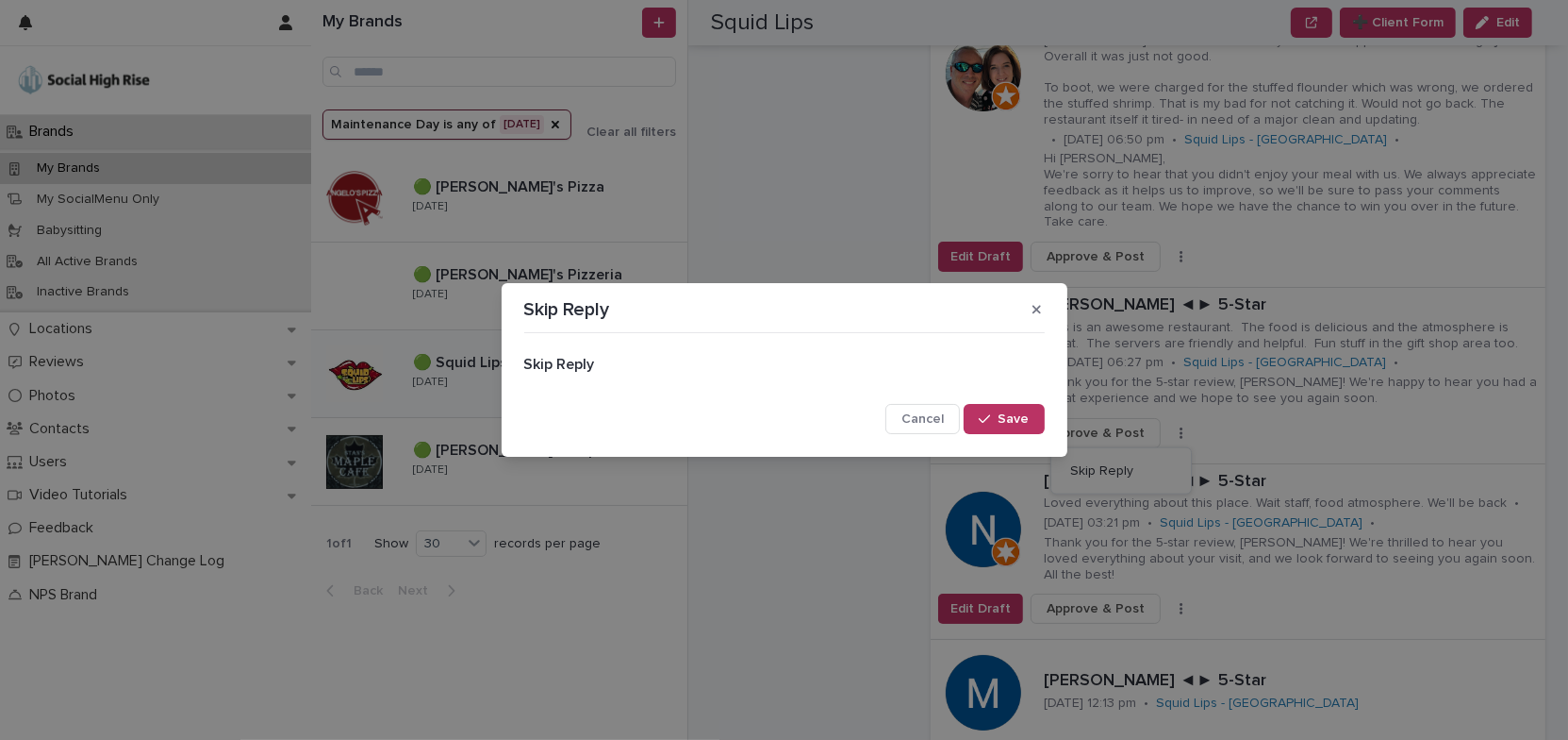
click at [1022, 419] on span "Save" at bounding box center [1014, 419] width 31 height 14
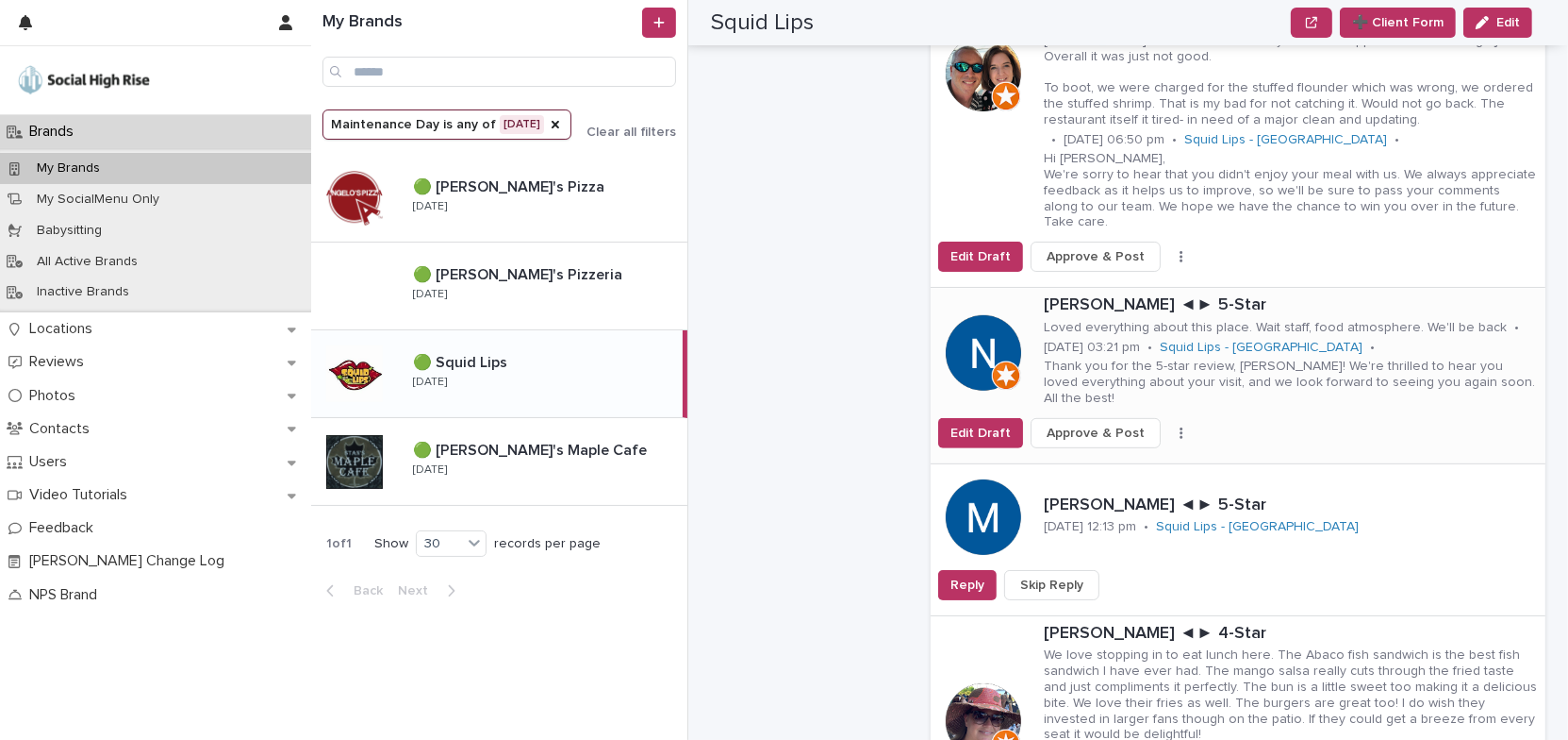
click at [1180, 426] on icon "button" at bounding box center [1182, 433] width 4 height 14
click at [1111, 445] on span "Skip Reply" at bounding box center [1101, 455] width 63 height 19
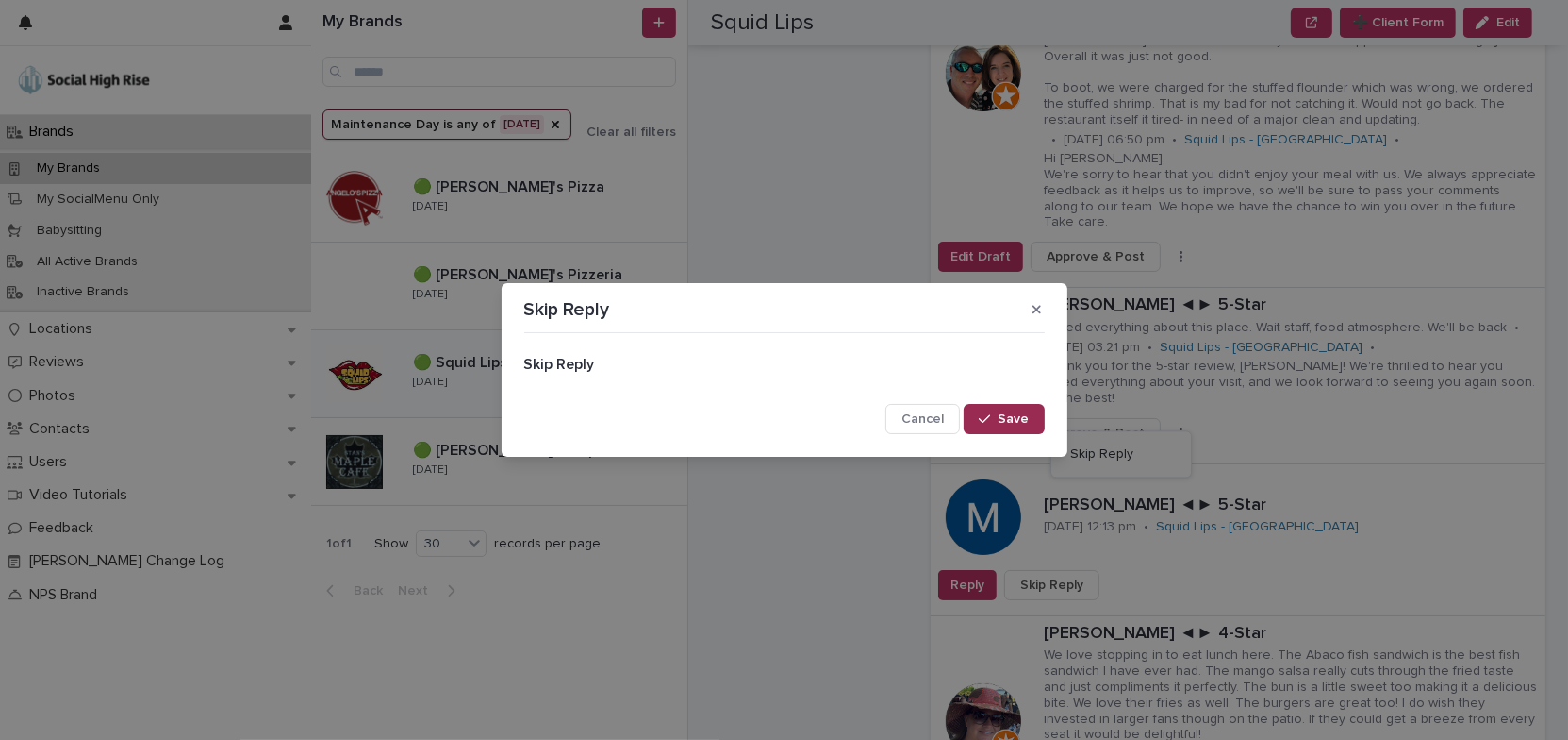
click at [1004, 423] on span "Save" at bounding box center [1014, 419] width 31 height 14
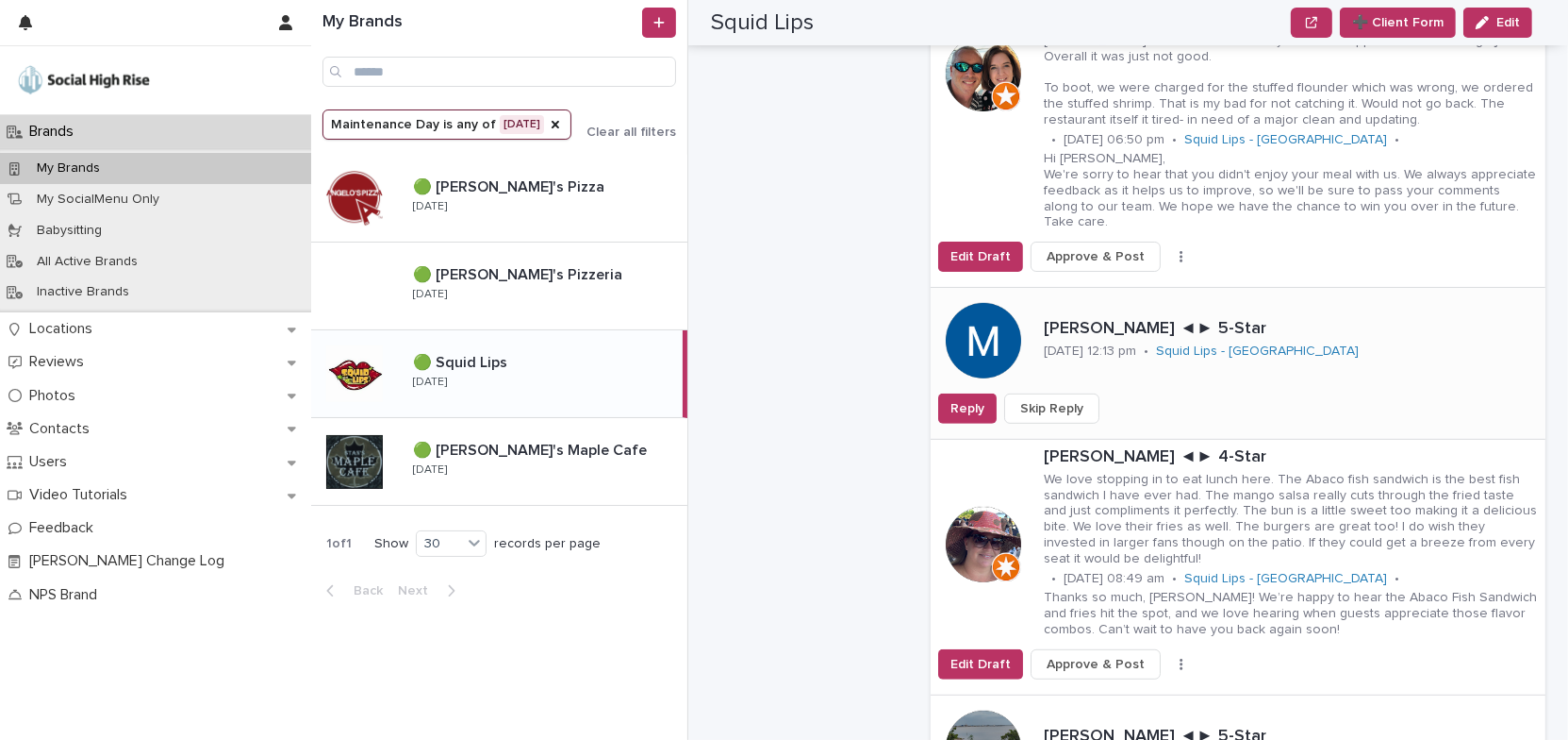
click at [1061, 399] on span "Skip Reply" at bounding box center [1051, 409] width 63 height 19
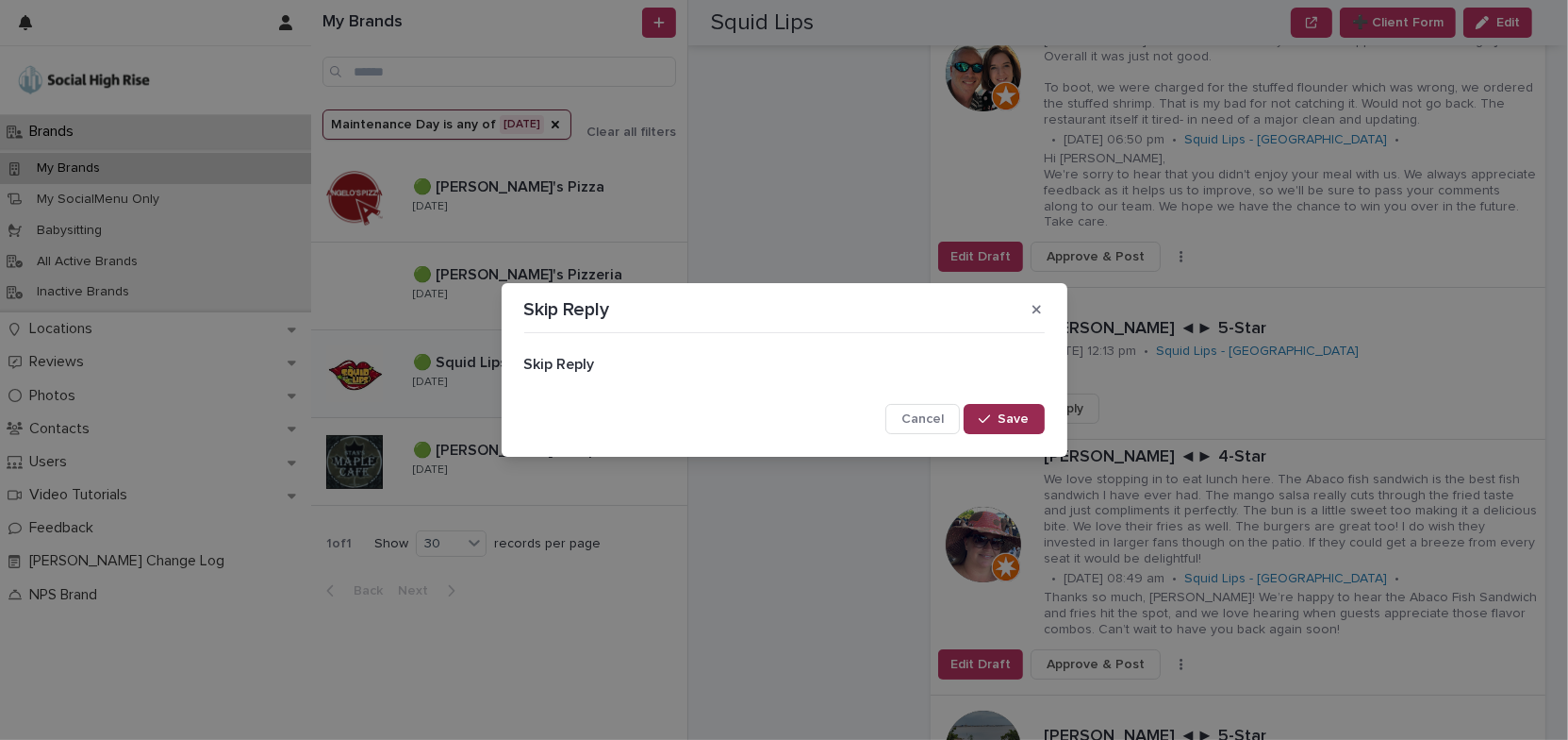
click at [1021, 416] on span "Save" at bounding box center [1014, 419] width 31 height 14
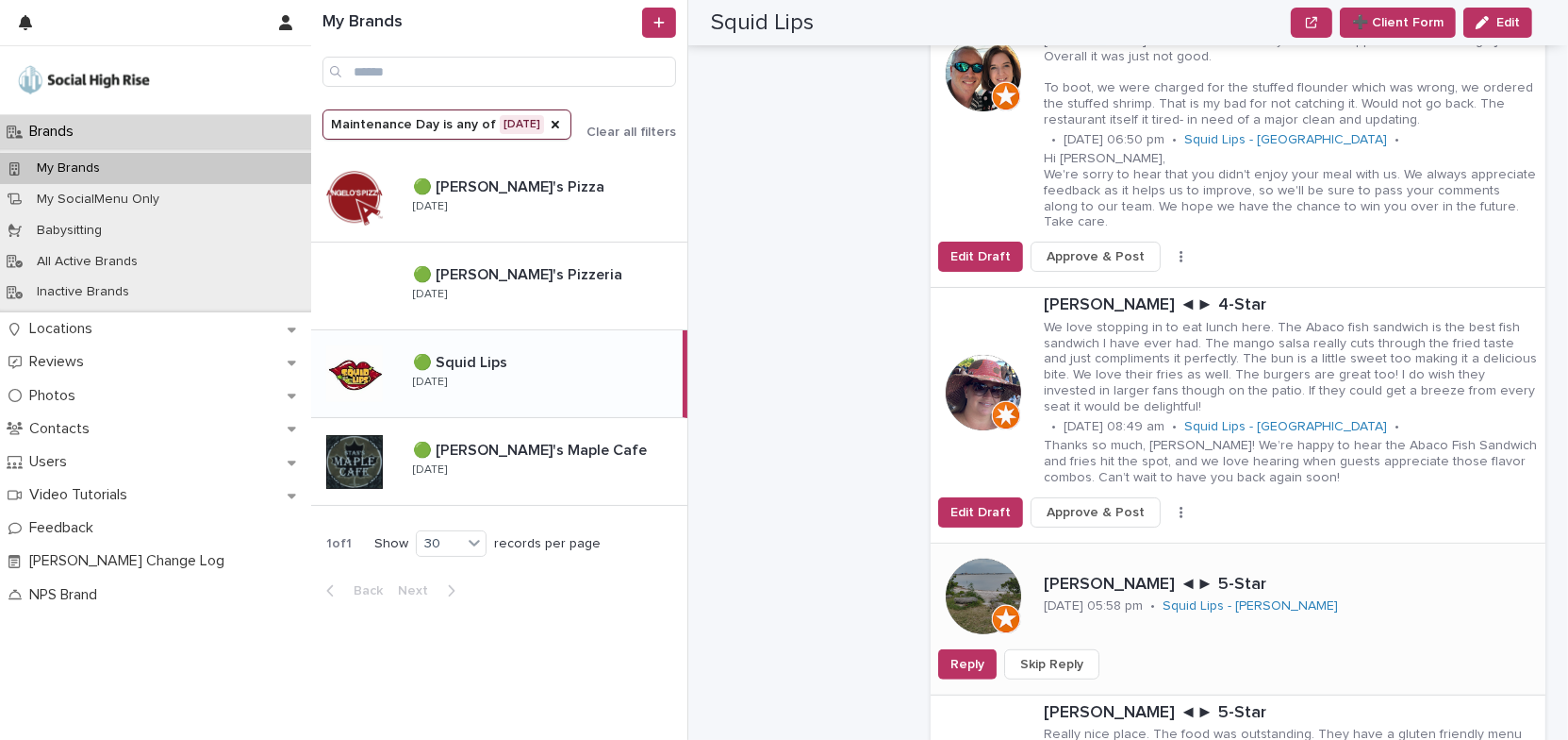
click at [1072, 655] on span "Skip Reply" at bounding box center [1051, 665] width 63 height 19
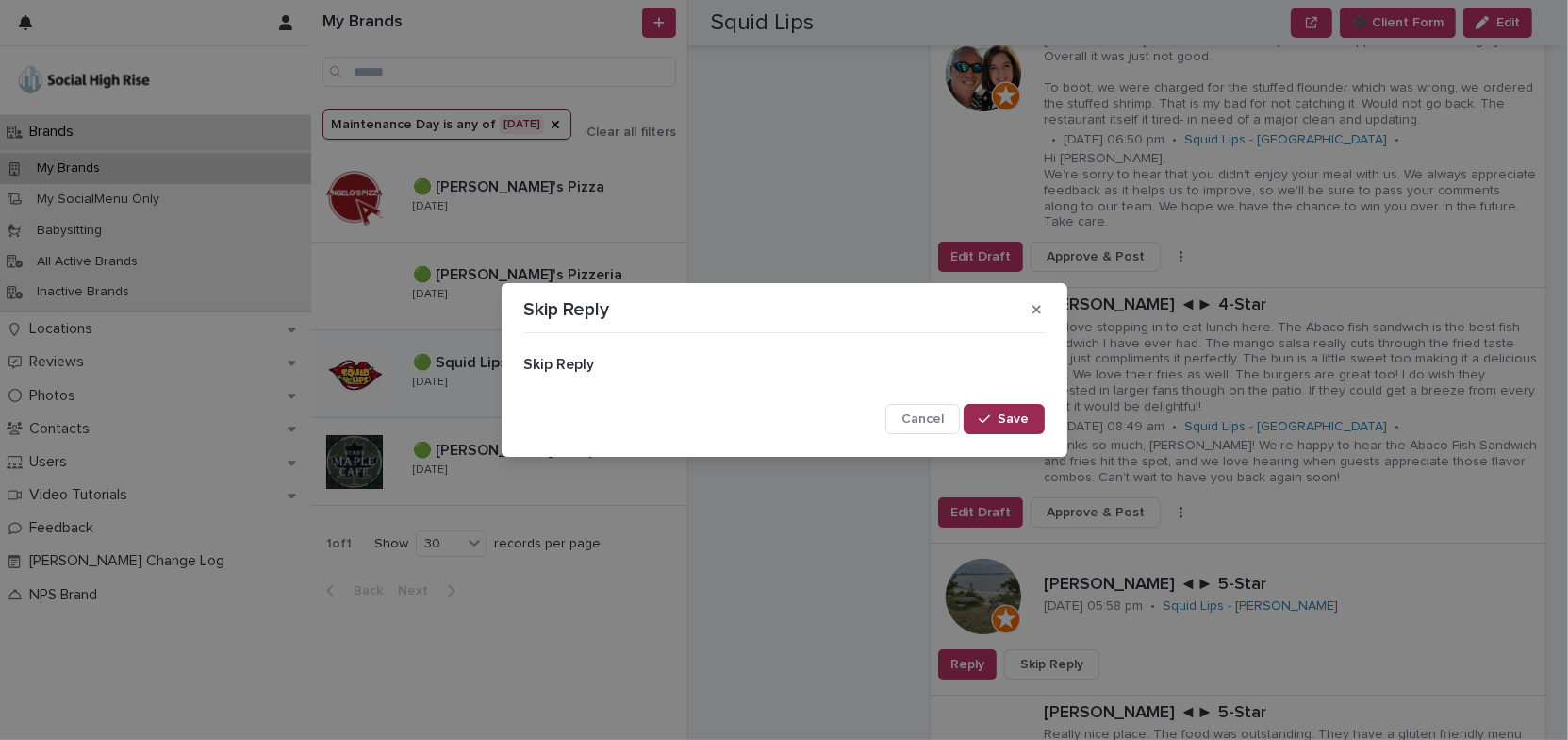
click at [1031, 418] on button "Save" at bounding box center [1003, 418] width 80 height 30
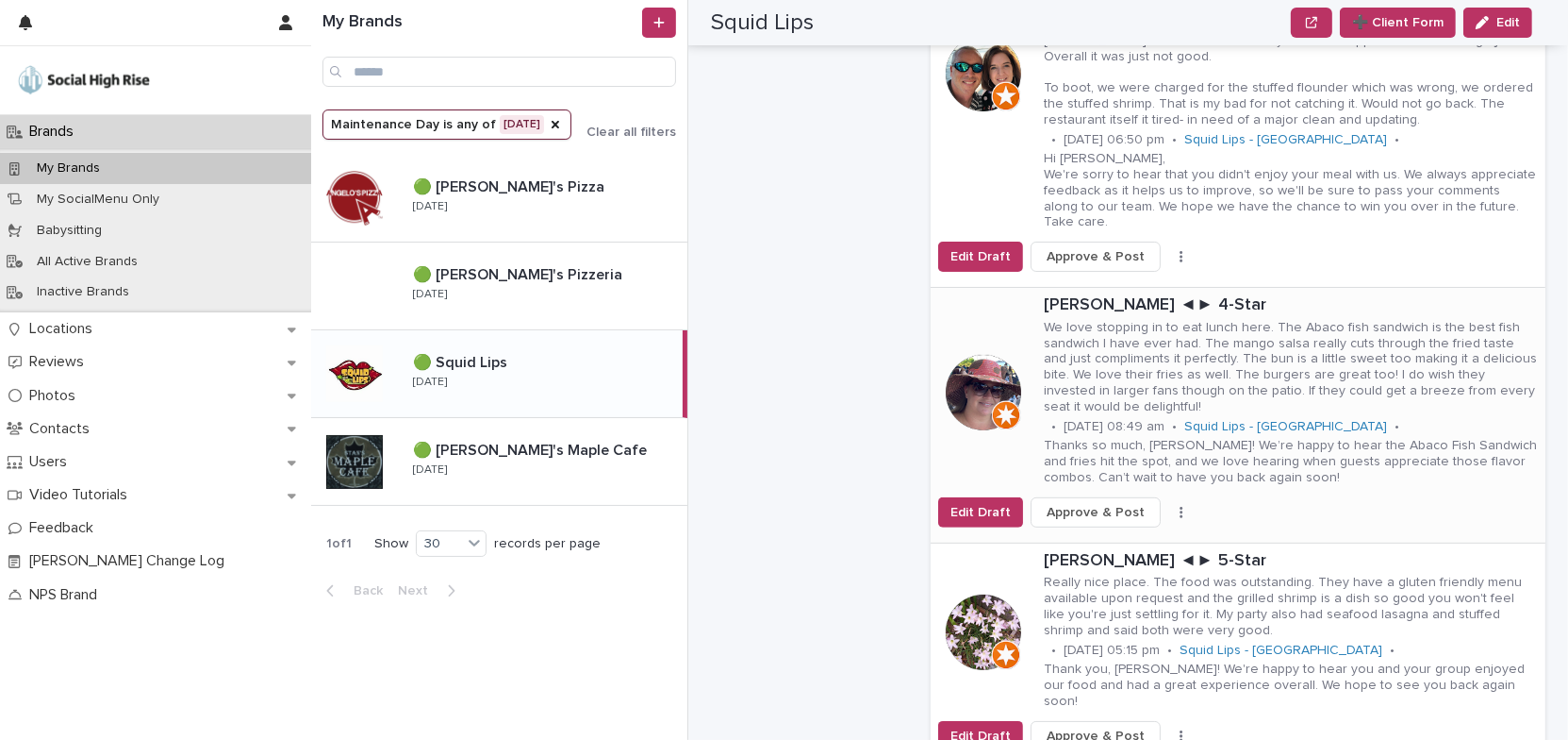
click at [1168, 505] on button "button" at bounding box center [1181, 512] width 26 height 14
click at [1119, 535] on button "Skip Reply" at bounding box center [1121, 550] width 125 height 30
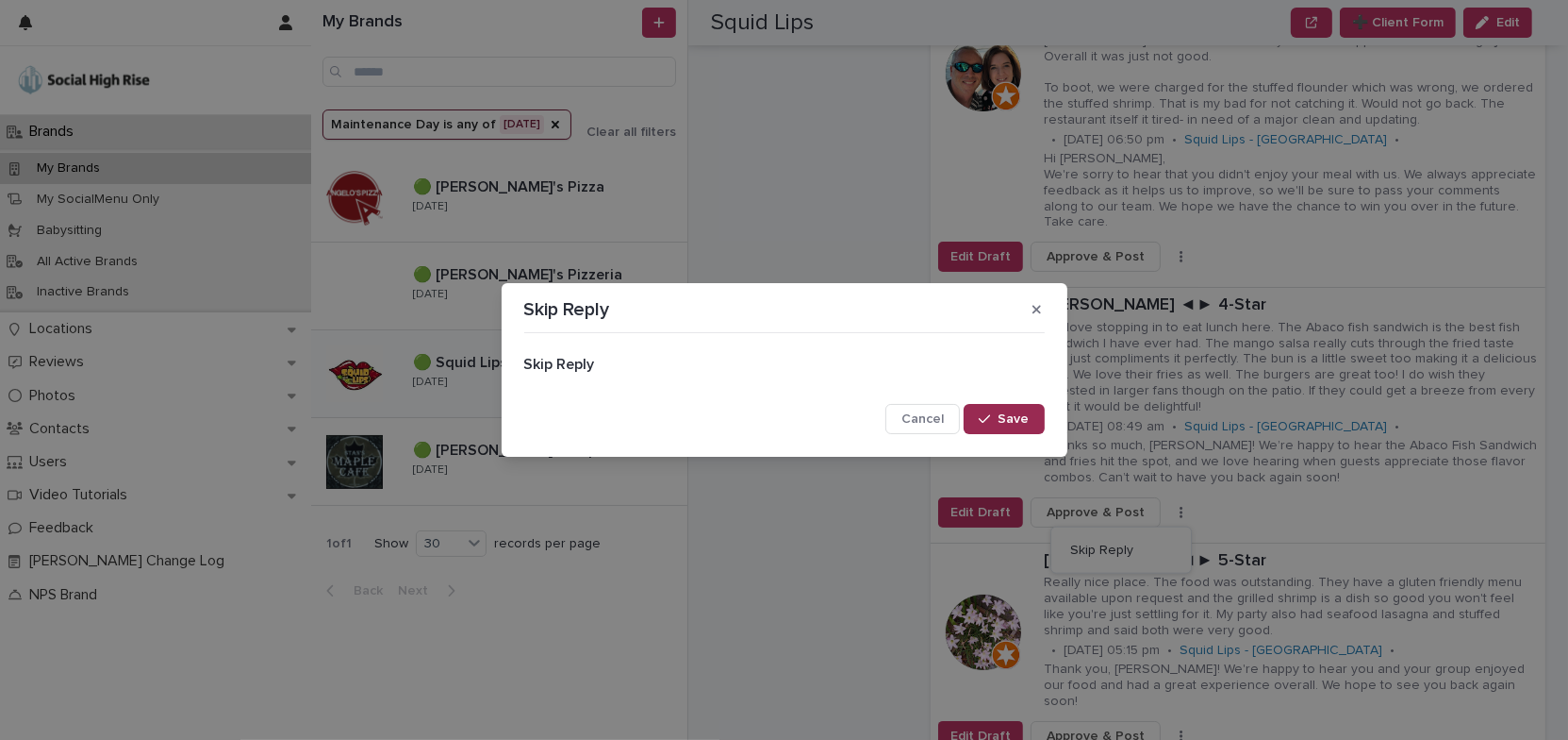
click at [1022, 420] on span "Save" at bounding box center [1014, 419] width 31 height 14
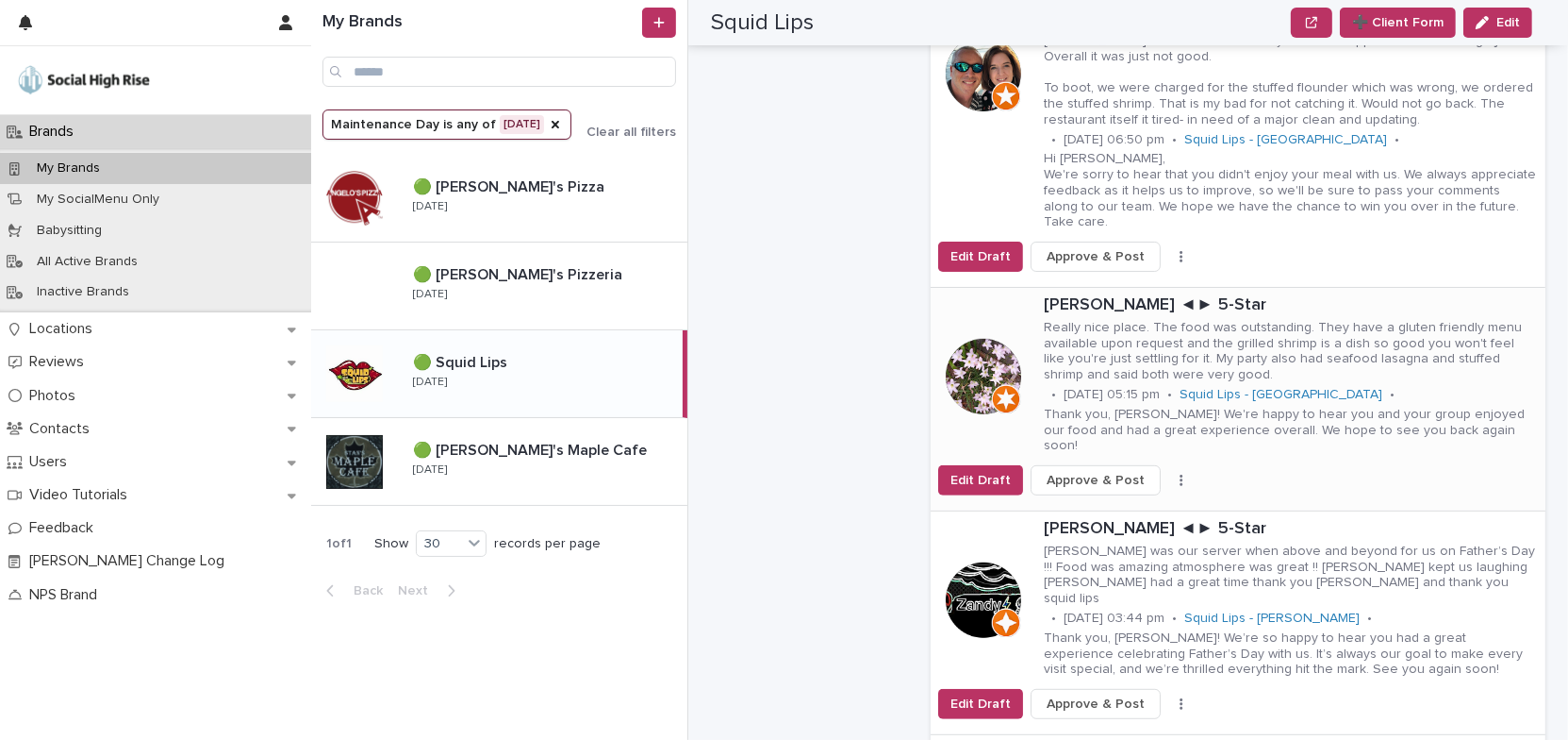
click at [1168, 473] on button "button" at bounding box center [1181, 480] width 26 height 14
click at [1105, 493] on span "Skip Reply" at bounding box center [1101, 502] width 63 height 19
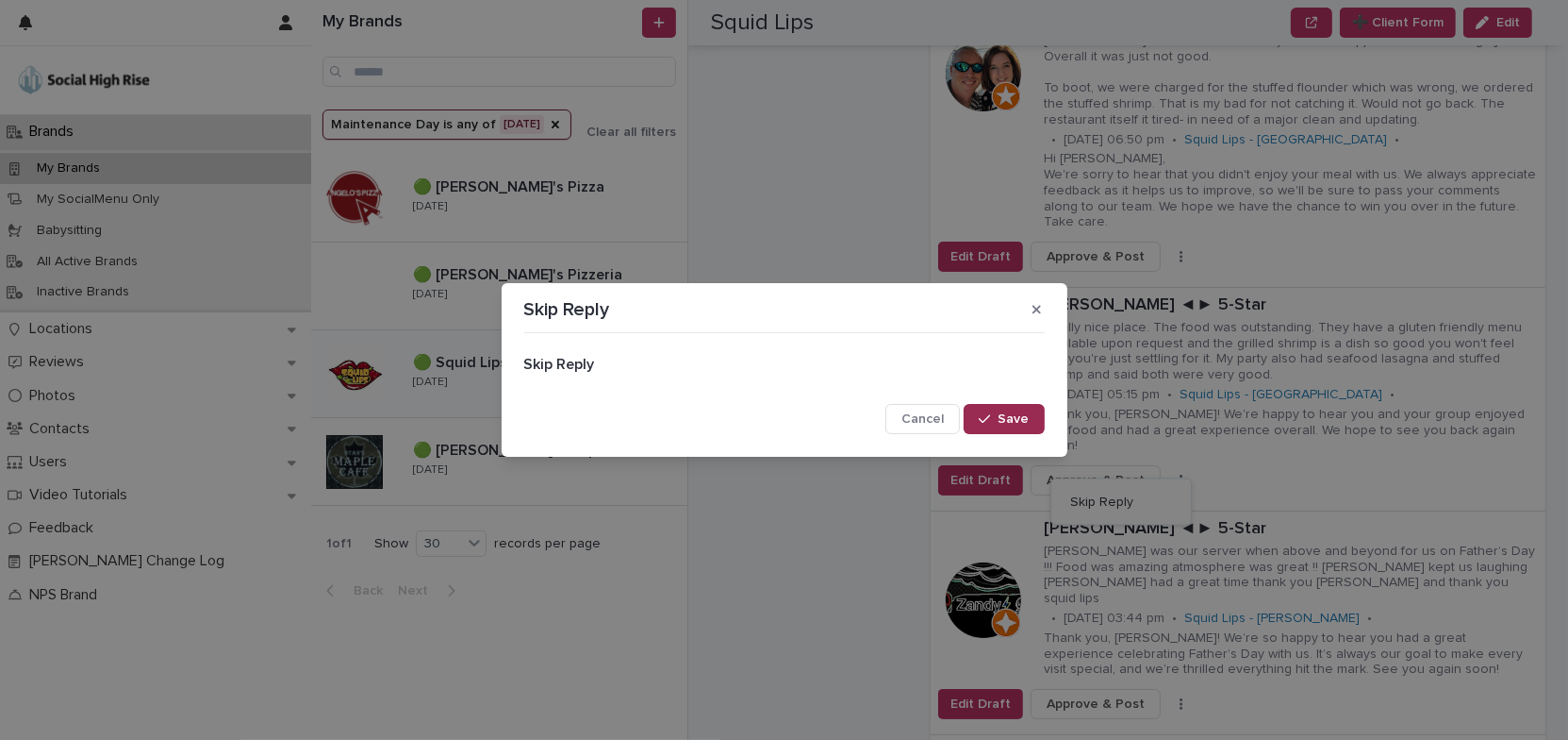
click at [1025, 414] on span "Save" at bounding box center [1014, 419] width 31 height 14
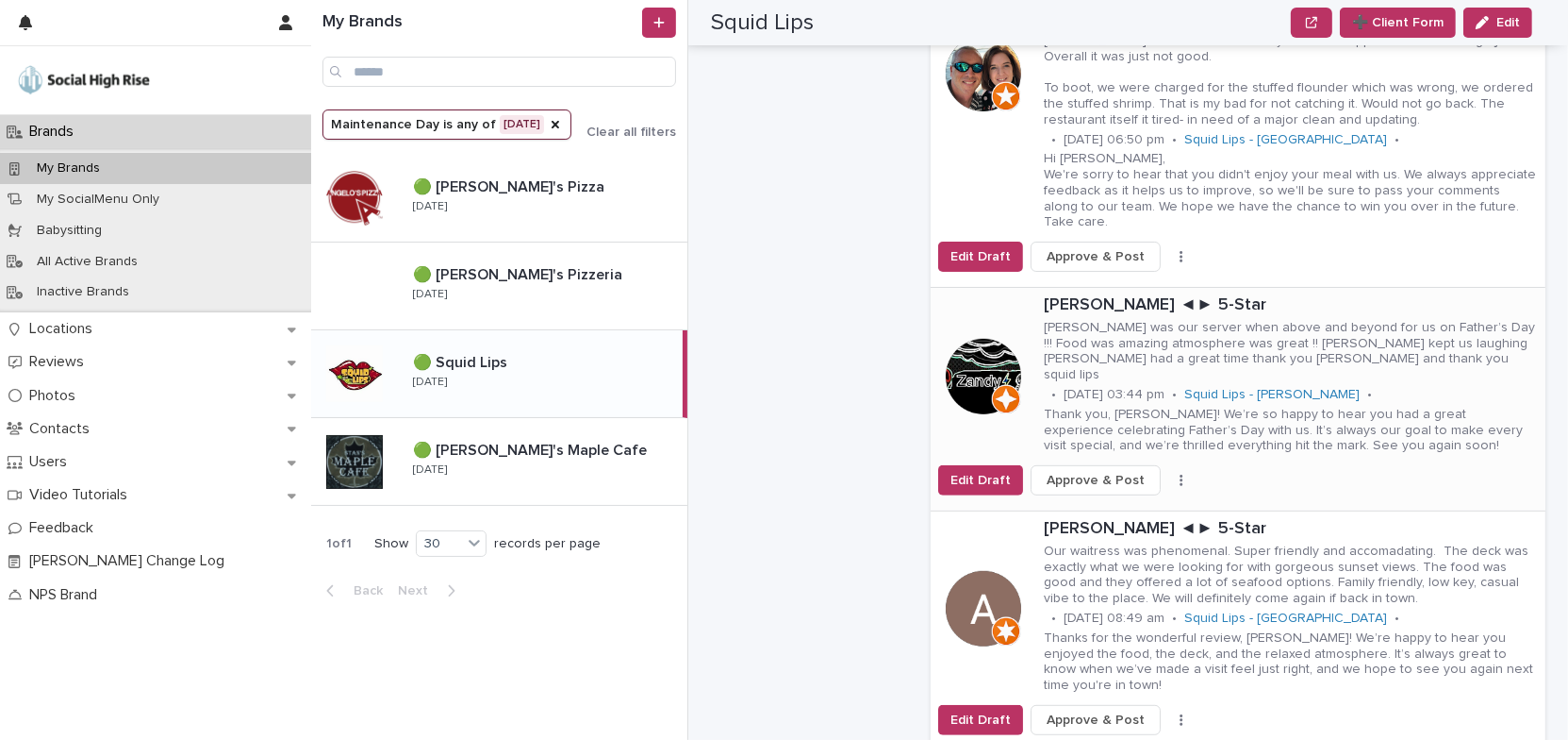
click at [1180, 474] on icon "button" at bounding box center [1181, 480] width 3 height 12
click at [1119, 487] on button "Skip Reply" at bounding box center [1121, 501] width 125 height 30
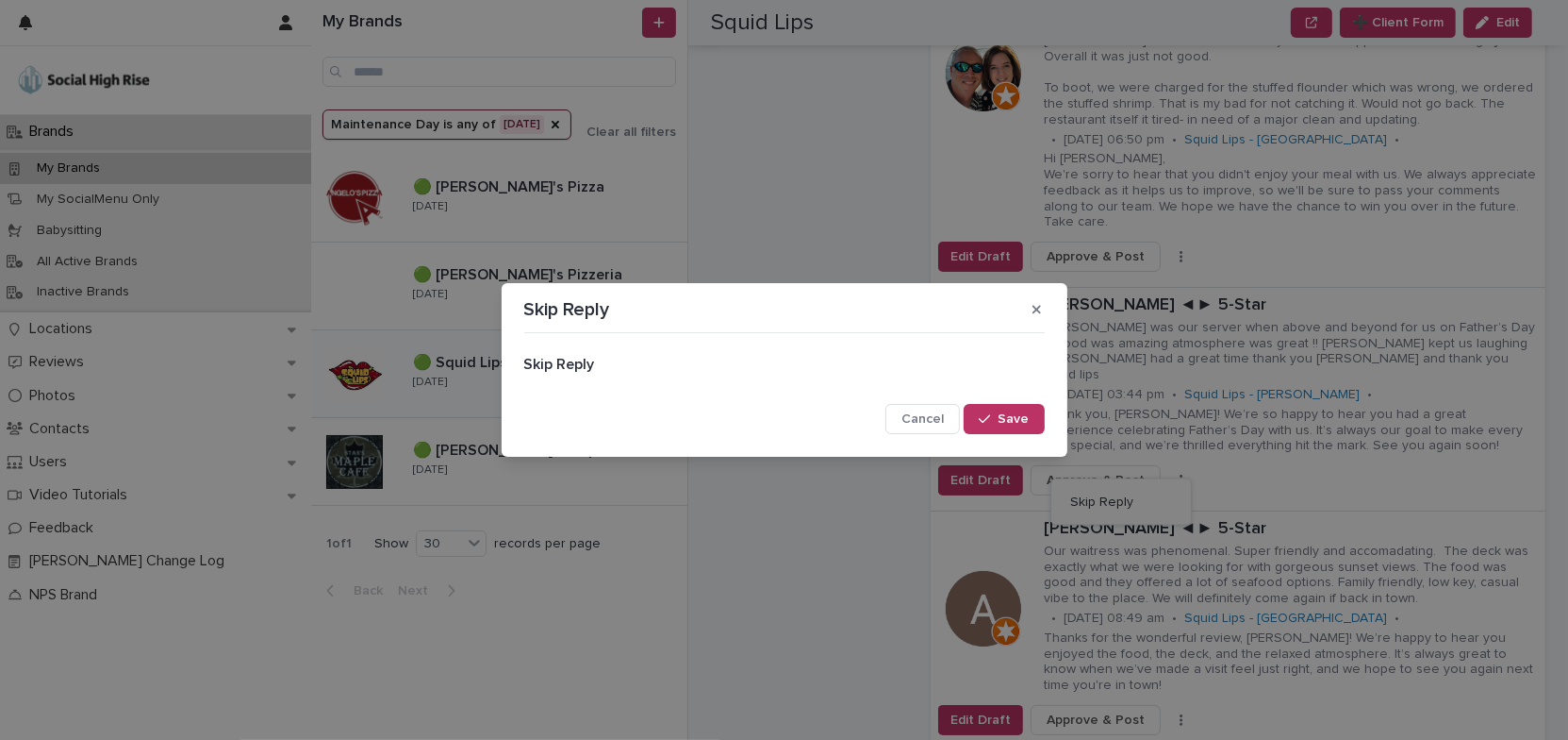
drag, startPoint x: 1030, startPoint y: 417, endPoint x: 1049, endPoint y: 418, distance: 19.0
click at [1030, 418] on button "Save" at bounding box center [1003, 418] width 80 height 30
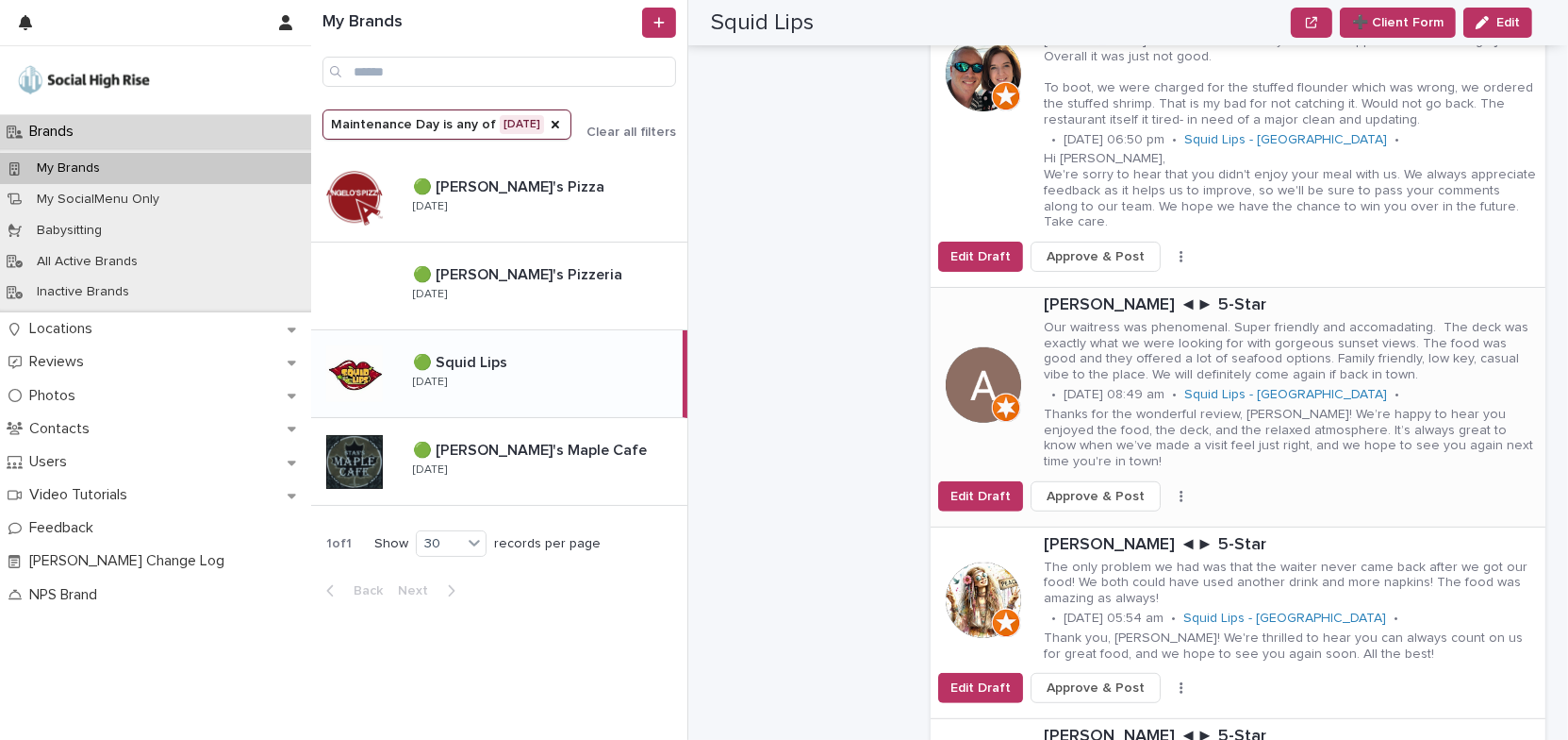
click at [1168, 490] on button "button" at bounding box center [1181, 497] width 26 height 14
click at [1125, 502] on button "Skip Reply" at bounding box center [1121, 517] width 125 height 30
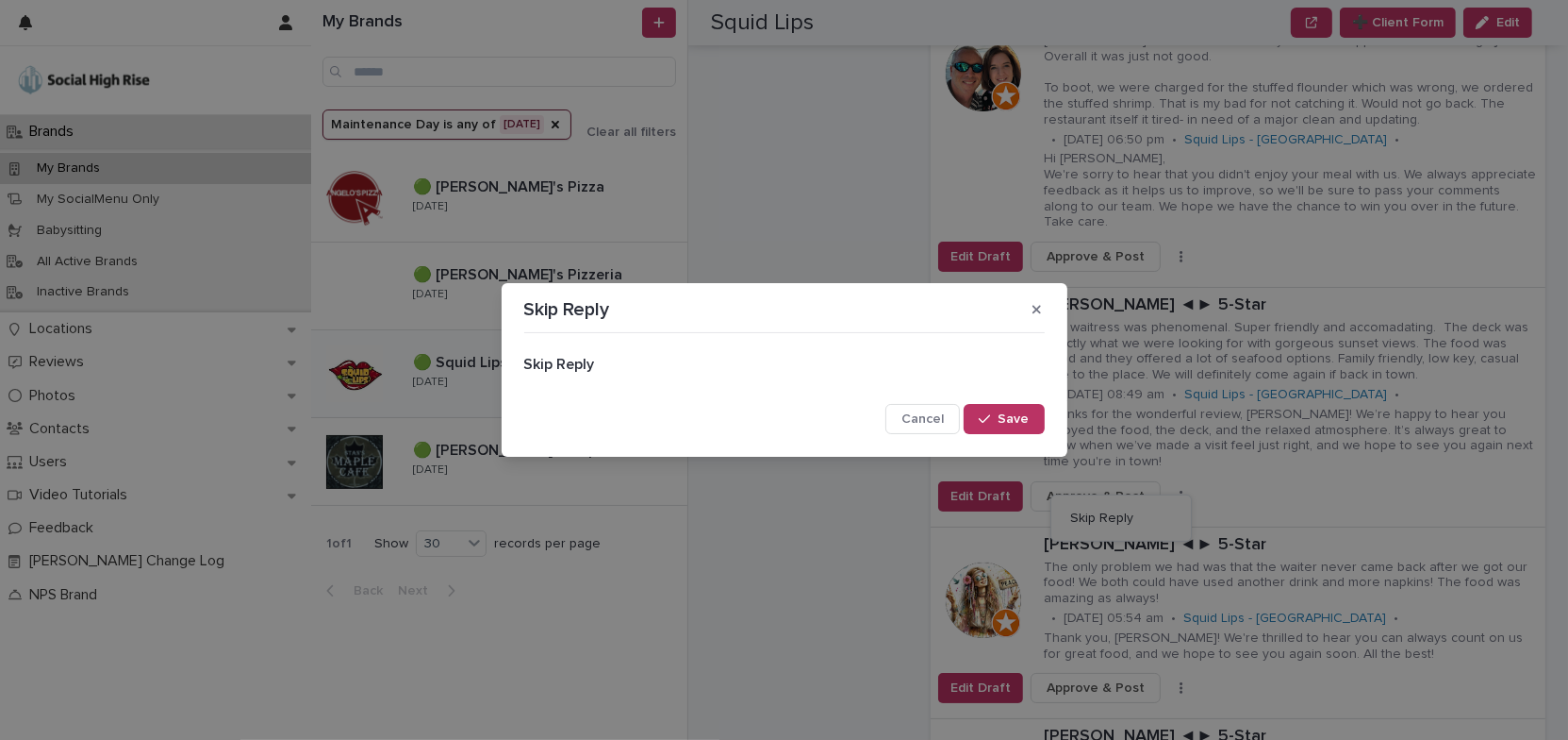
drag, startPoint x: 1028, startPoint y: 419, endPoint x: 1052, endPoint y: 420, distance: 24.0
click at [1029, 421] on button "Save" at bounding box center [1003, 418] width 80 height 30
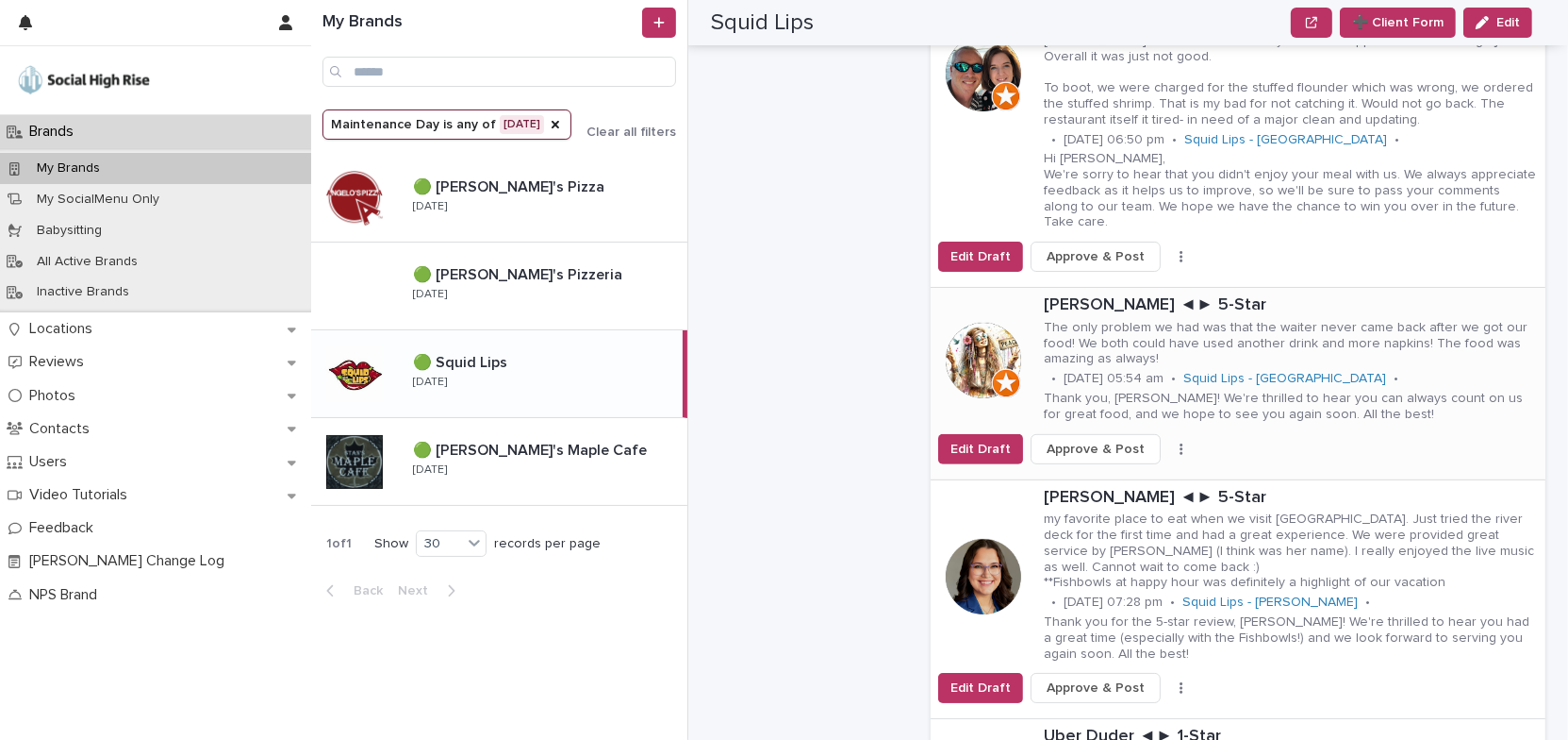
click at [1180, 443] on icon "button" at bounding box center [1181, 449] width 3 height 12
click at [1131, 471] on button "Skip Reply" at bounding box center [1121, 486] width 125 height 30
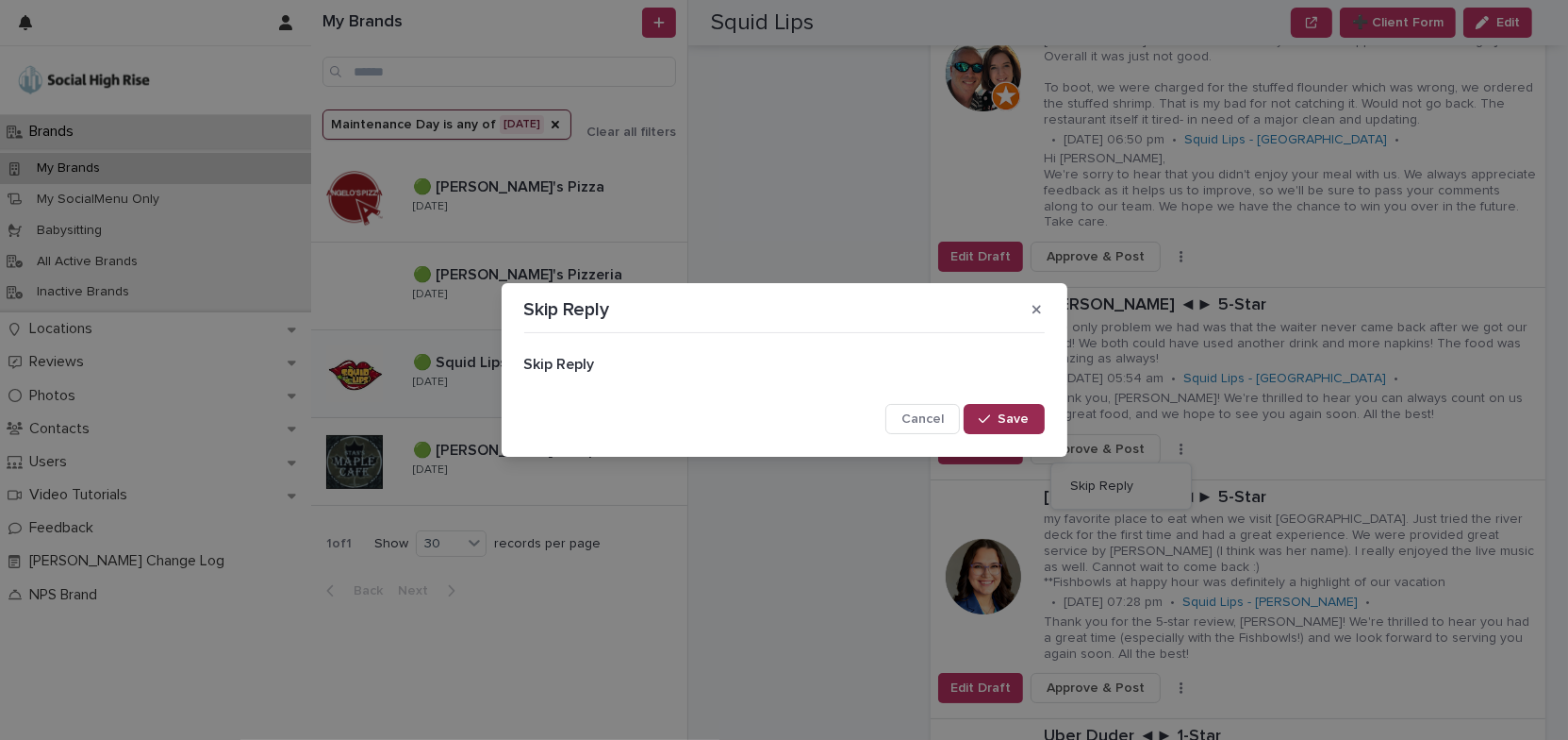
click at [1027, 422] on span "Save" at bounding box center [1014, 419] width 31 height 14
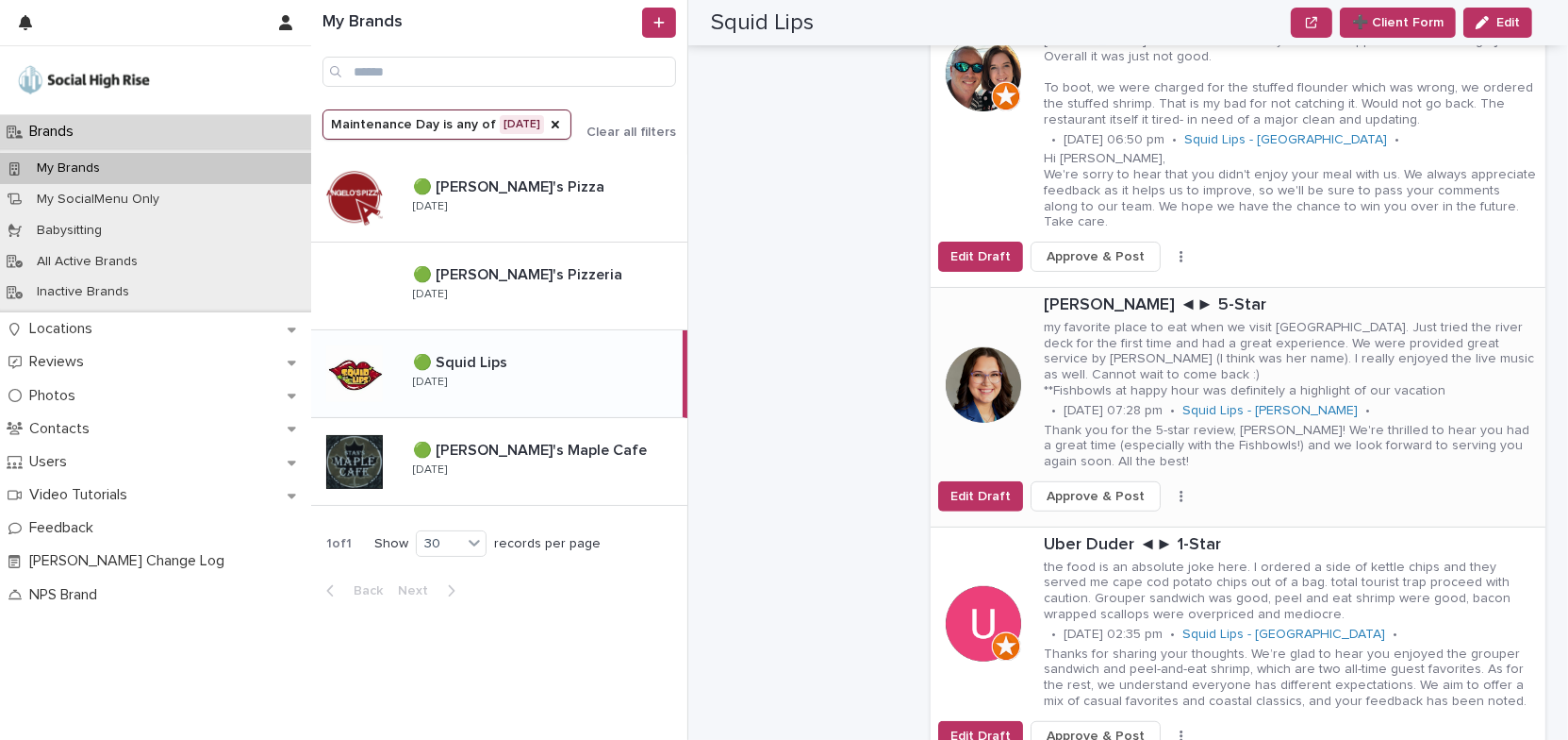
click at [1168, 490] on button "button" at bounding box center [1181, 497] width 26 height 14
click at [1127, 519] on button "Skip Reply" at bounding box center [1121, 533] width 125 height 30
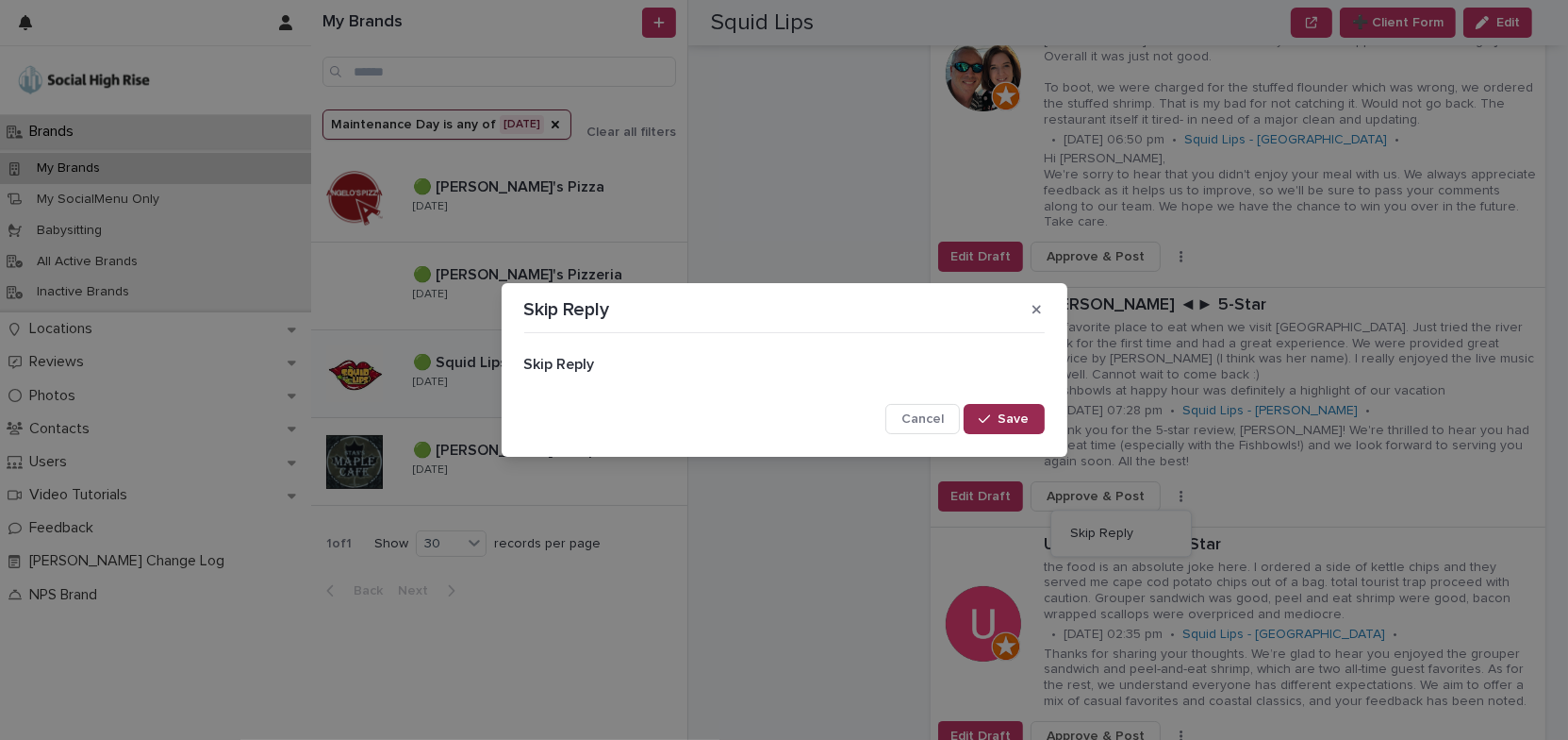
click at [1016, 419] on span "Save" at bounding box center [1014, 419] width 31 height 14
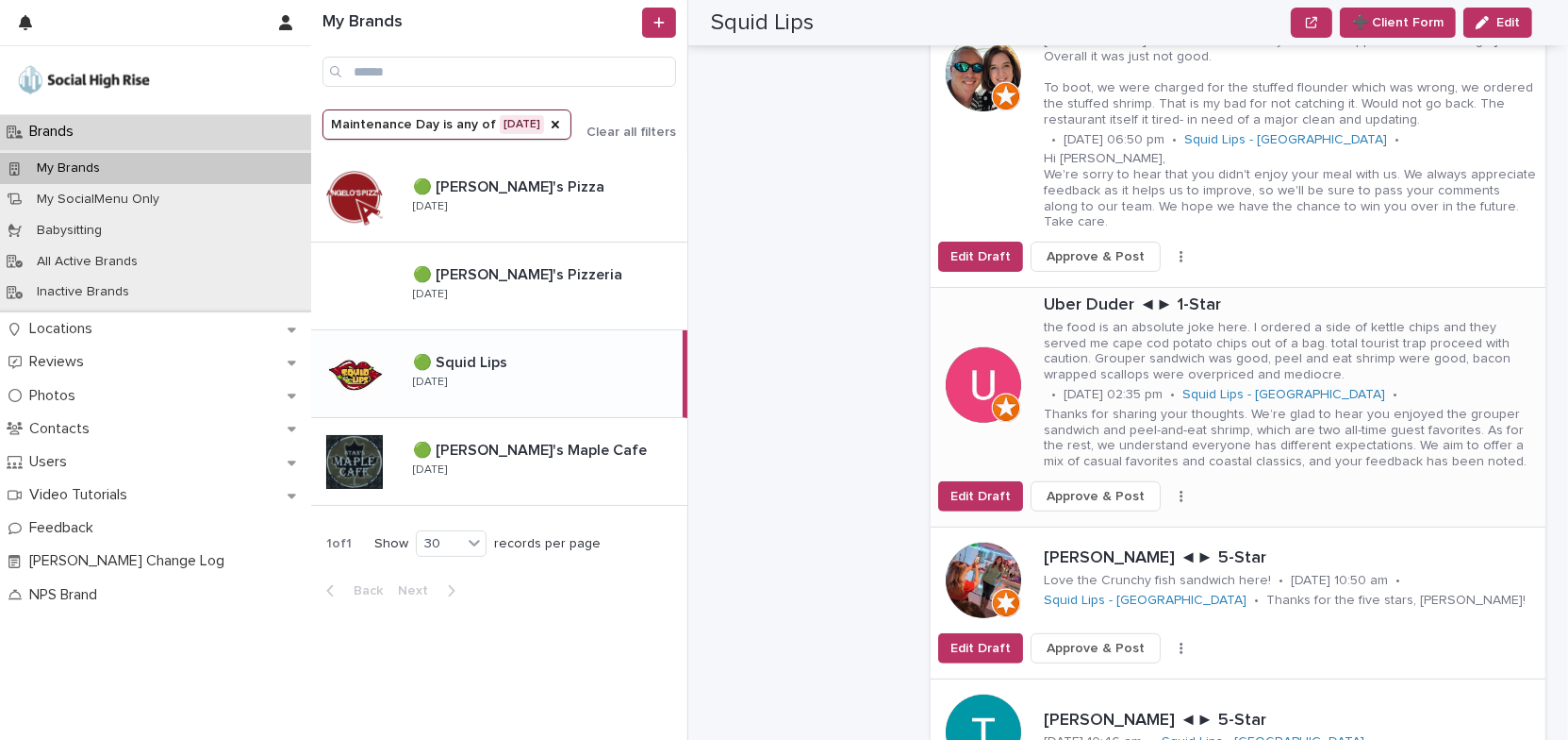
click at [1180, 491] on icon "button" at bounding box center [1181, 497] width 3 height 12
click at [1119, 519] on button "Skip Reply" at bounding box center [1121, 533] width 125 height 30
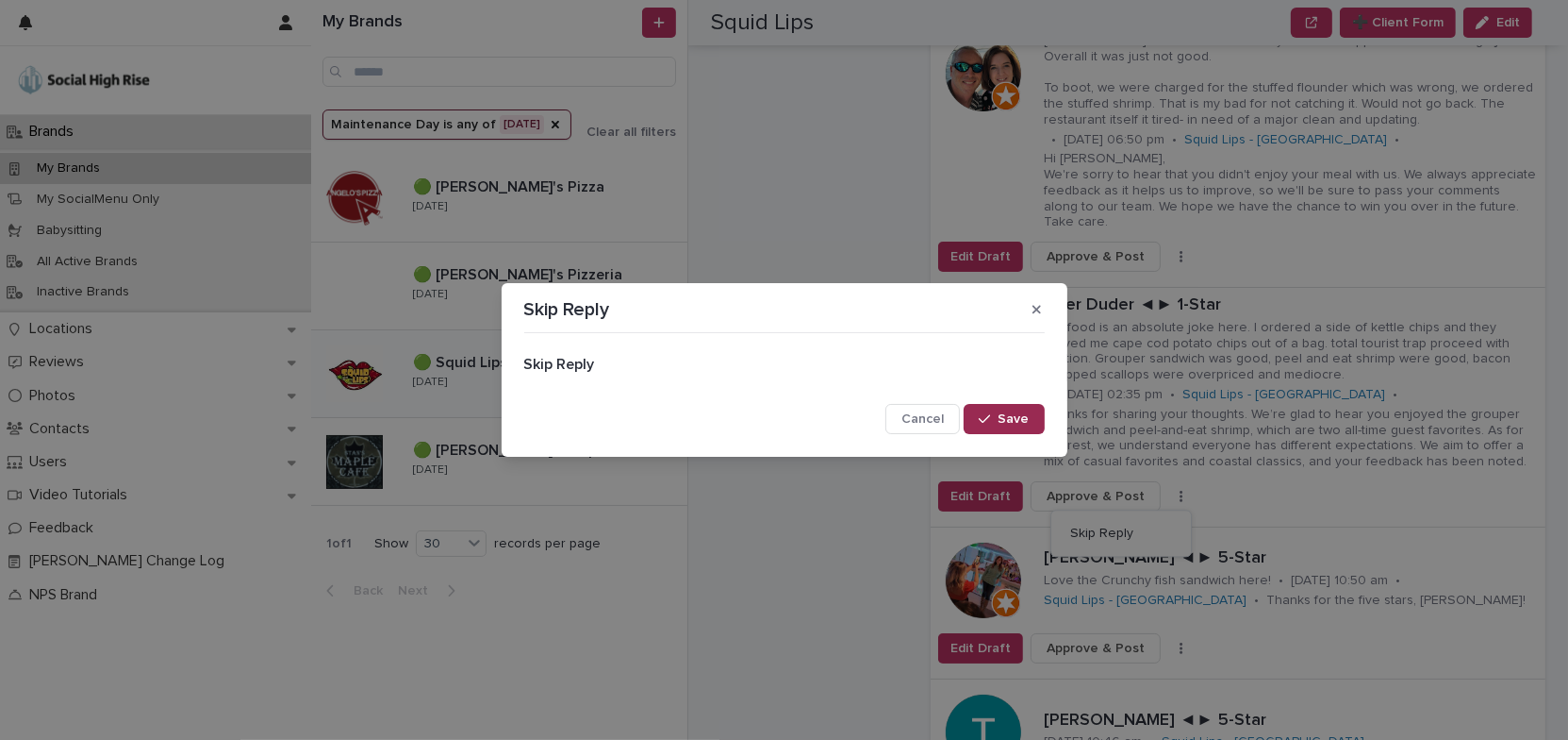
drag, startPoint x: 1012, startPoint y: 419, endPoint x: 1027, endPoint y: 423, distance: 15.5
click at [1013, 420] on span "Save" at bounding box center [1014, 419] width 31 height 14
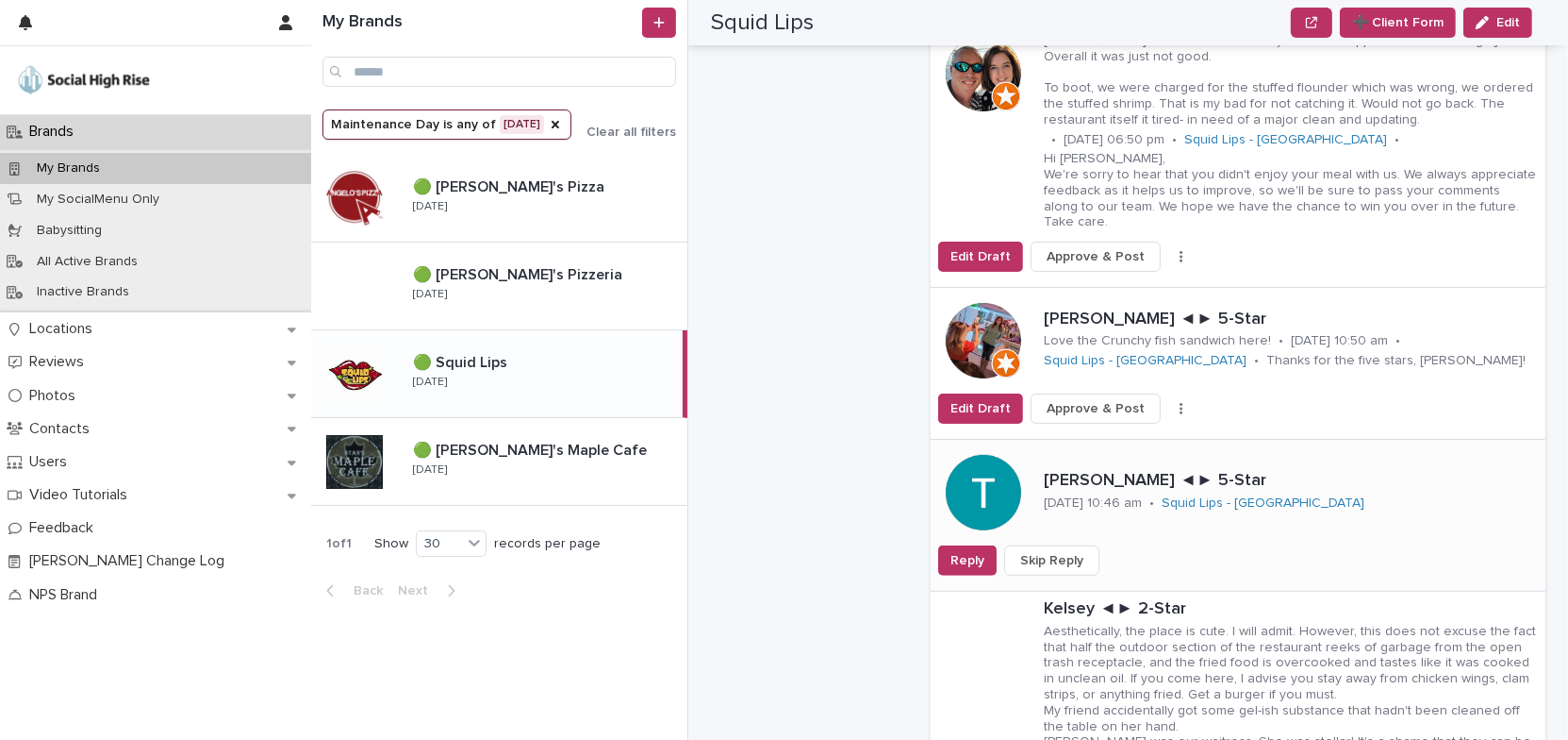
click at [1079, 545] on button "Skip Reply" at bounding box center [1051, 559] width 96 height 30
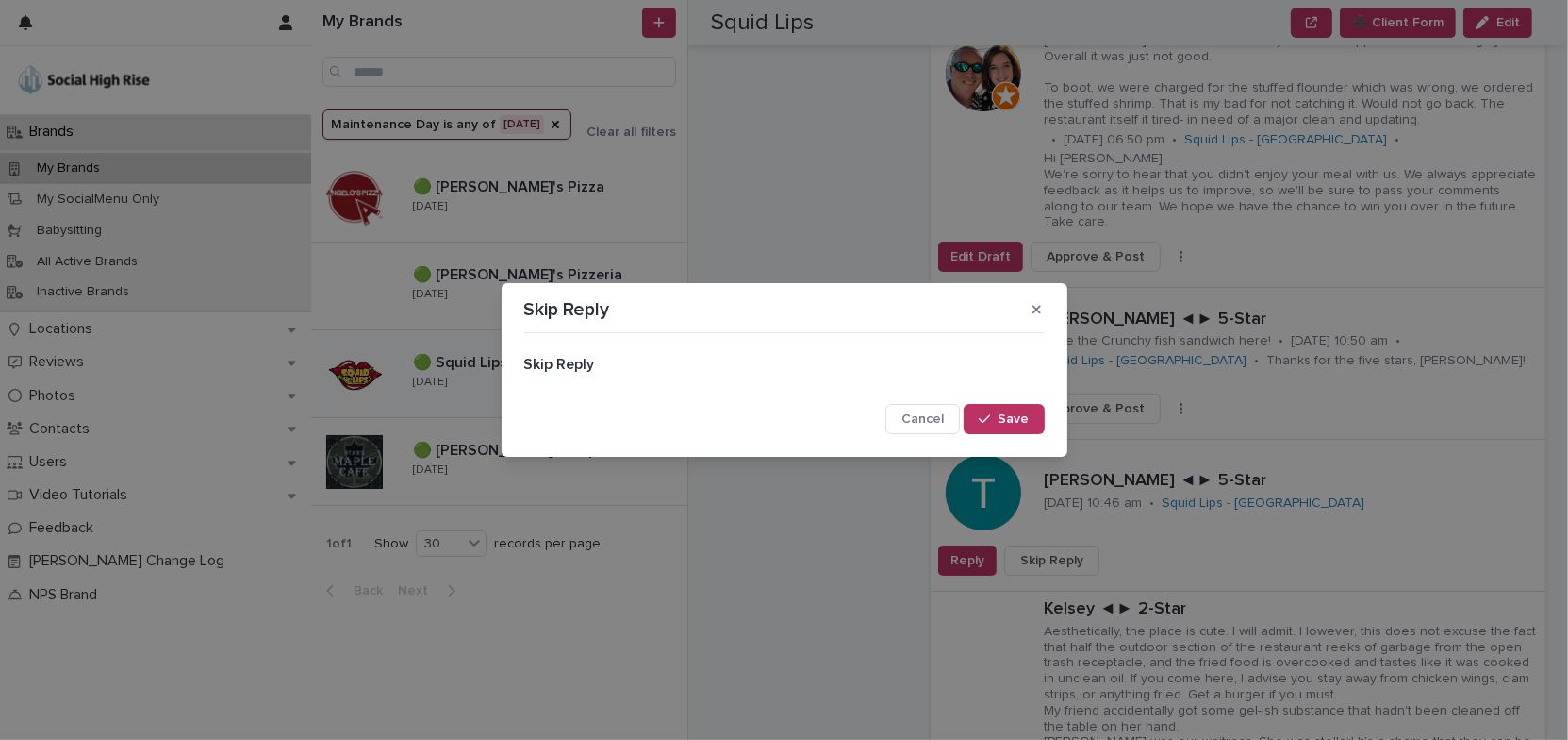
drag, startPoint x: 1025, startPoint y: 416, endPoint x: 1079, endPoint y: 422, distance: 54.3
click at [1025, 417] on span "Save" at bounding box center [1014, 419] width 31 height 14
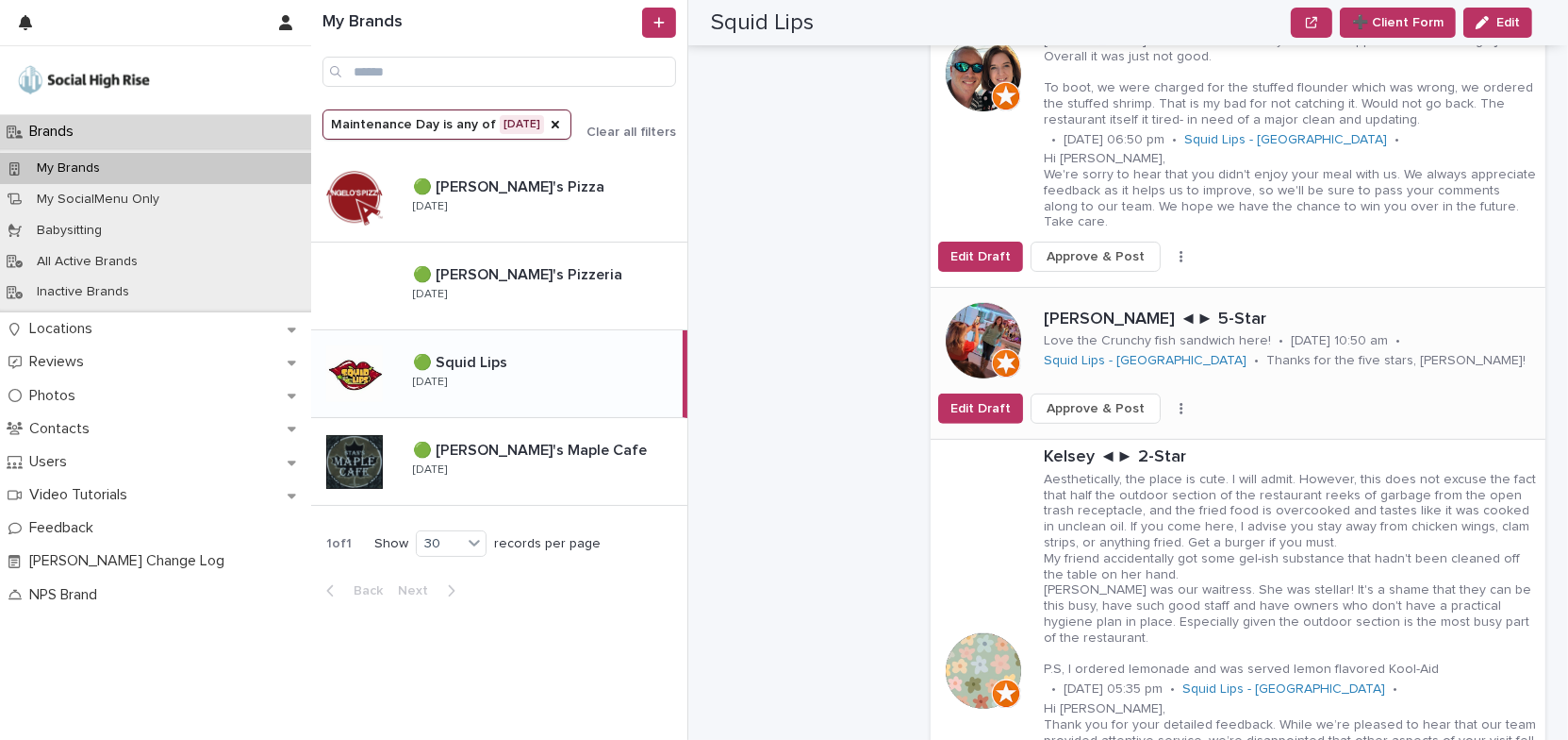
click at [1168, 402] on button "button" at bounding box center [1181, 409] width 26 height 14
click at [1135, 431] on button "Skip Reply" at bounding box center [1121, 445] width 125 height 30
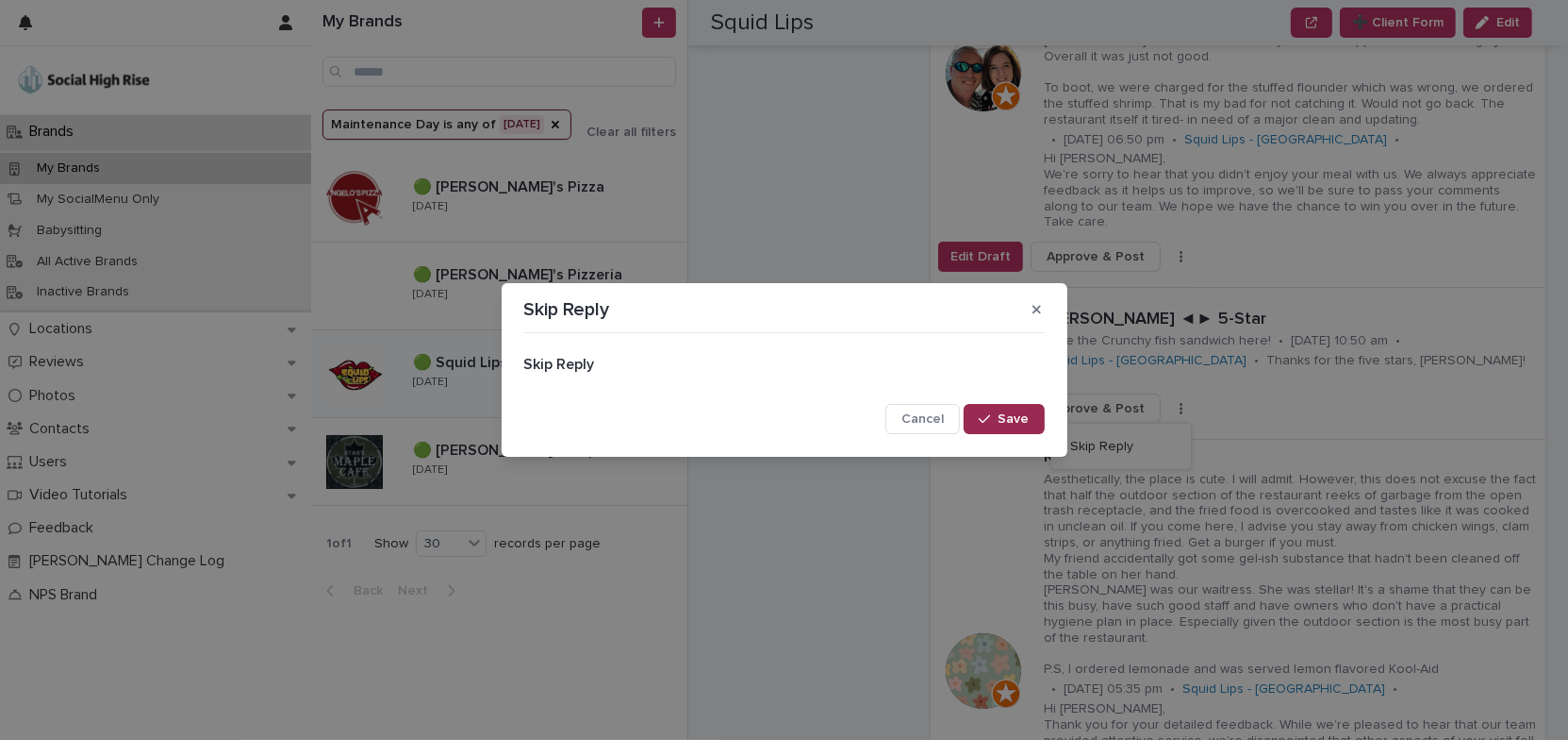
click at [1022, 422] on span "Save" at bounding box center [1014, 419] width 31 height 14
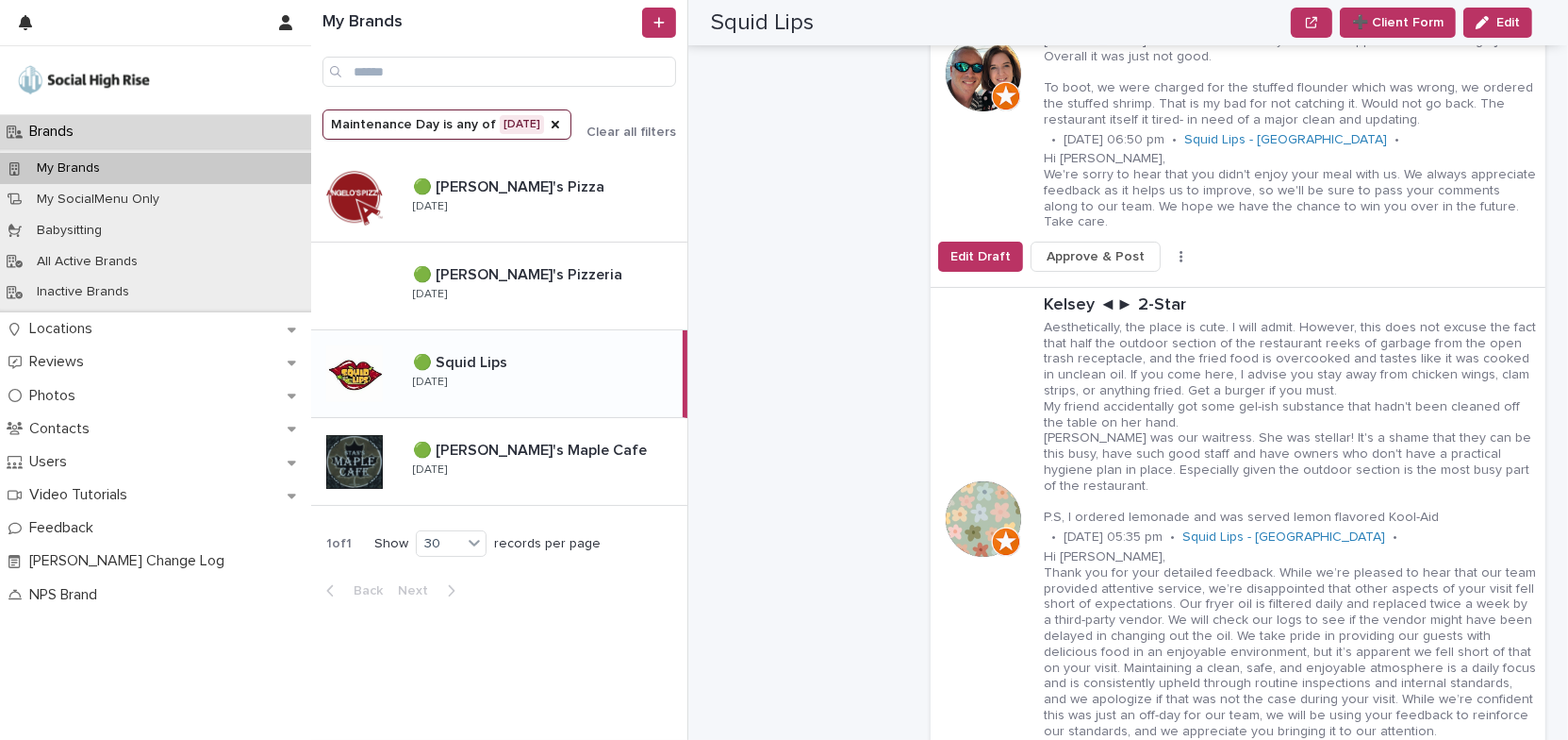
scroll to position [1028, 0]
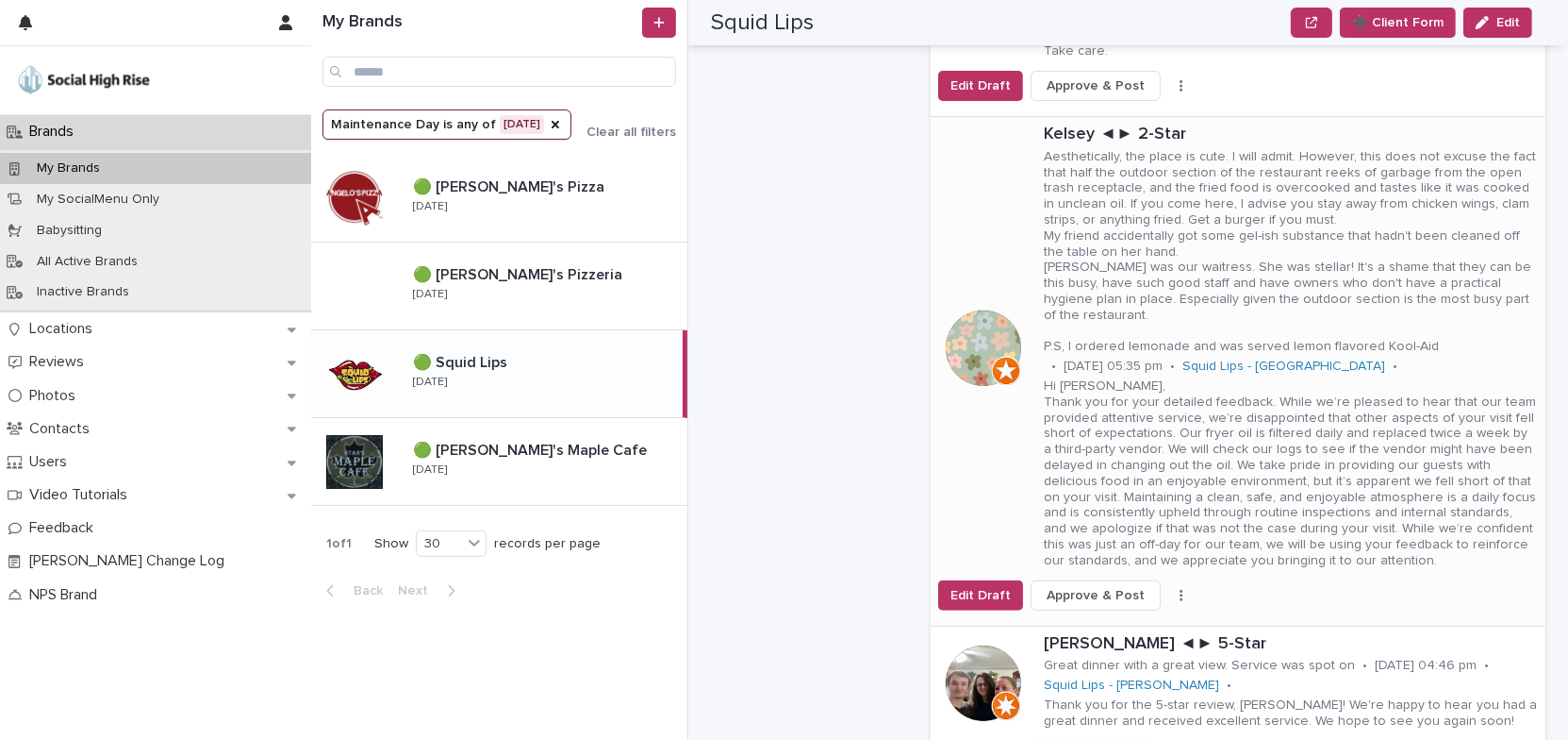
click at [1180, 588] on icon "button" at bounding box center [1182, 595] width 4 height 14
click at [1123, 602] on button "Skip Reply" at bounding box center [1121, 616] width 125 height 30
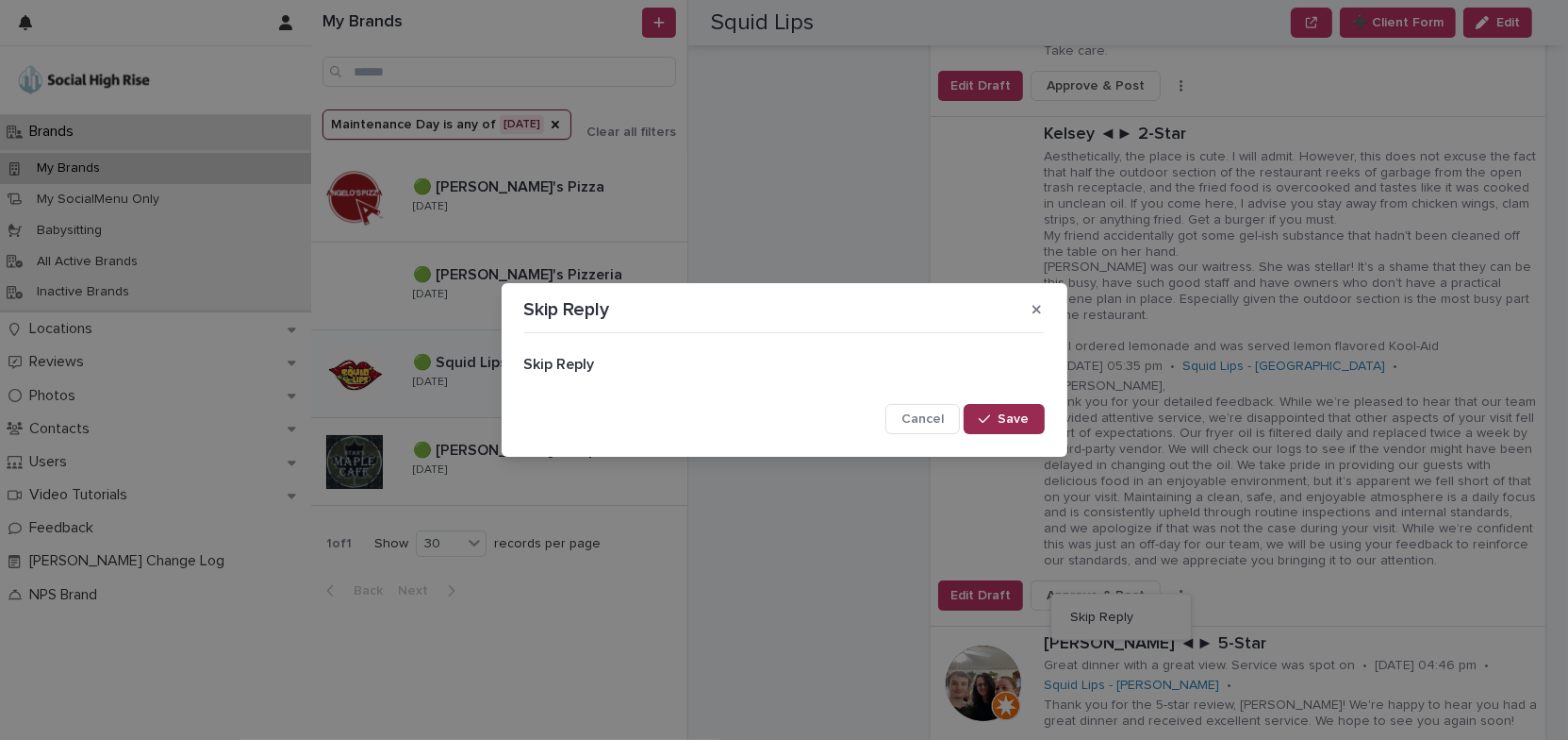
click at [995, 413] on div "button" at bounding box center [989, 419] width 19 height 14
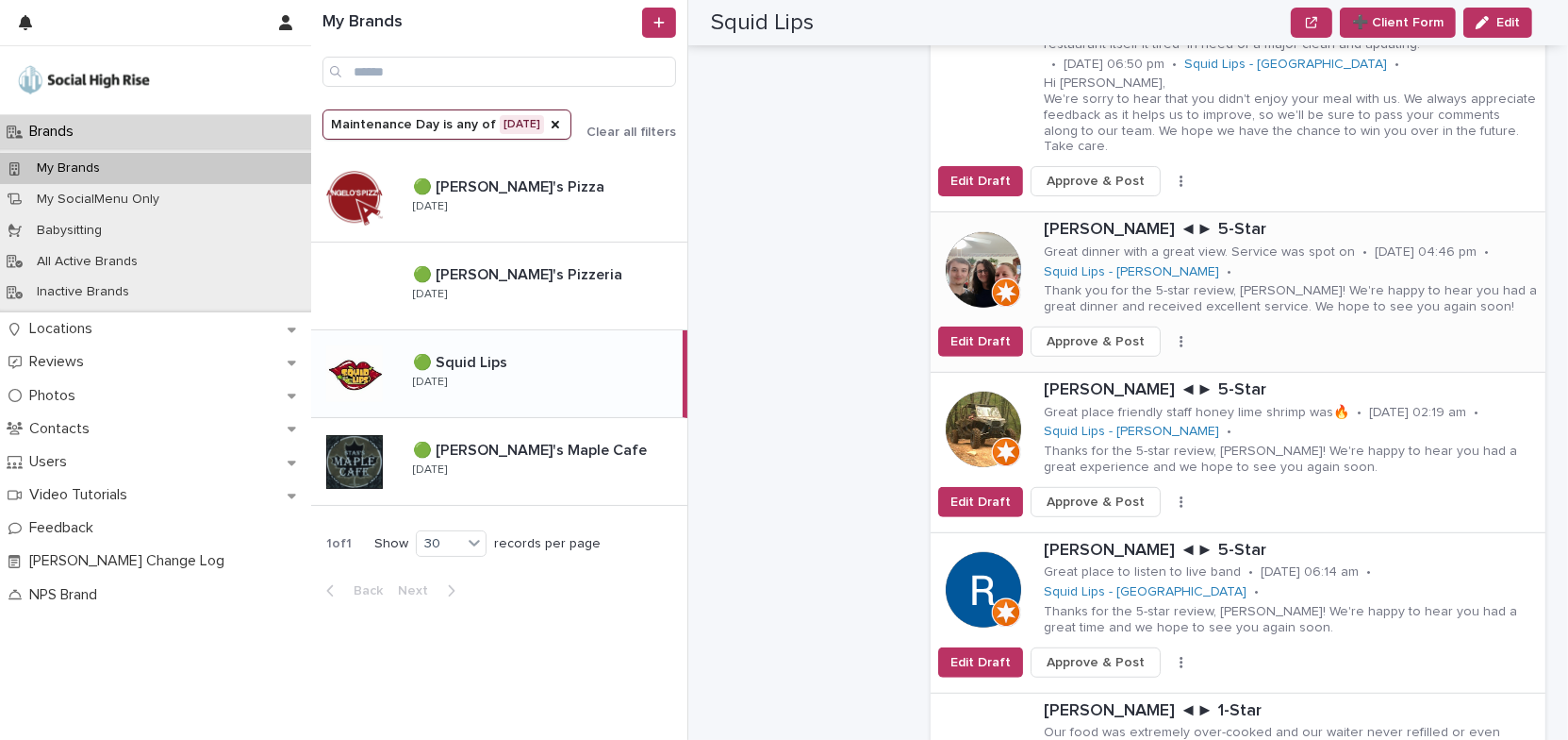
scroll to position [772, 0]
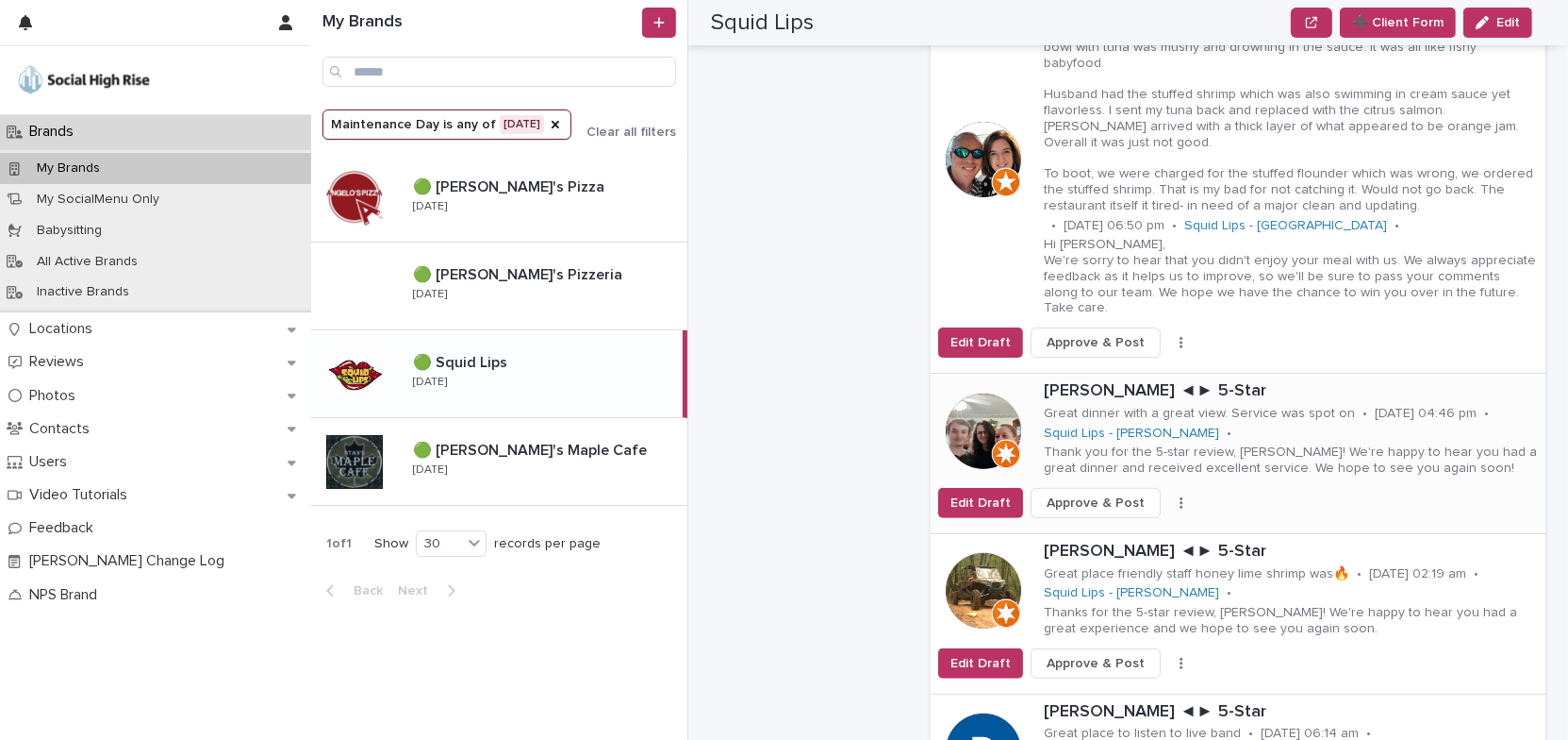
click at [1180, 498] on icon "button" at bounding box center [1181, 503] width 3 height 12
click at [1101, 531] on span "Skip Reply" at bounding box center [1101, 541] width 63 height 19
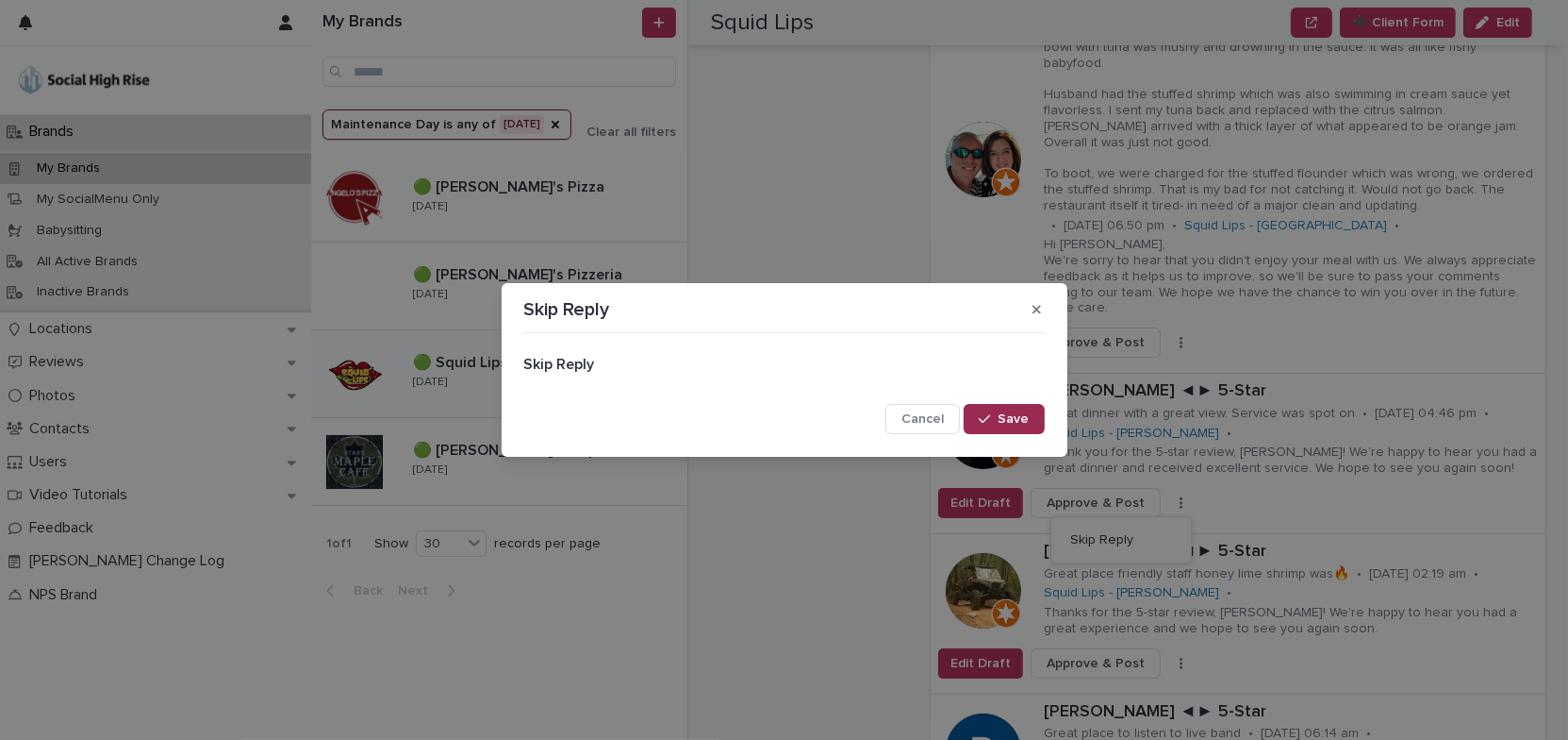
click at [1023, 419] on span "Save" at bounding box center [1014, 419] width 31 height 14
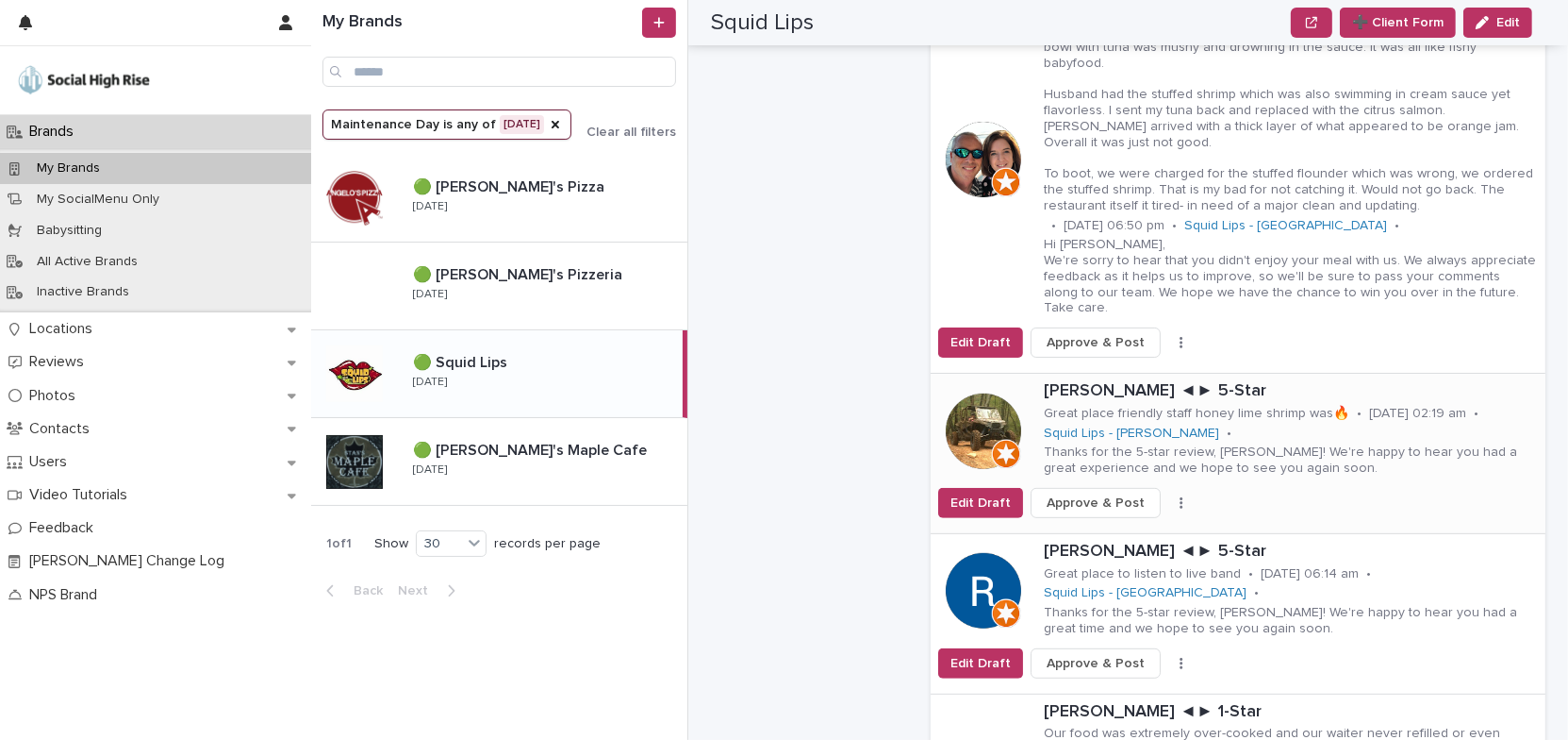
click at [1167, 488] on div "Edit Draft Approve & Post Skip Reply" at bounding box center [1238, 502] width 615 height 30
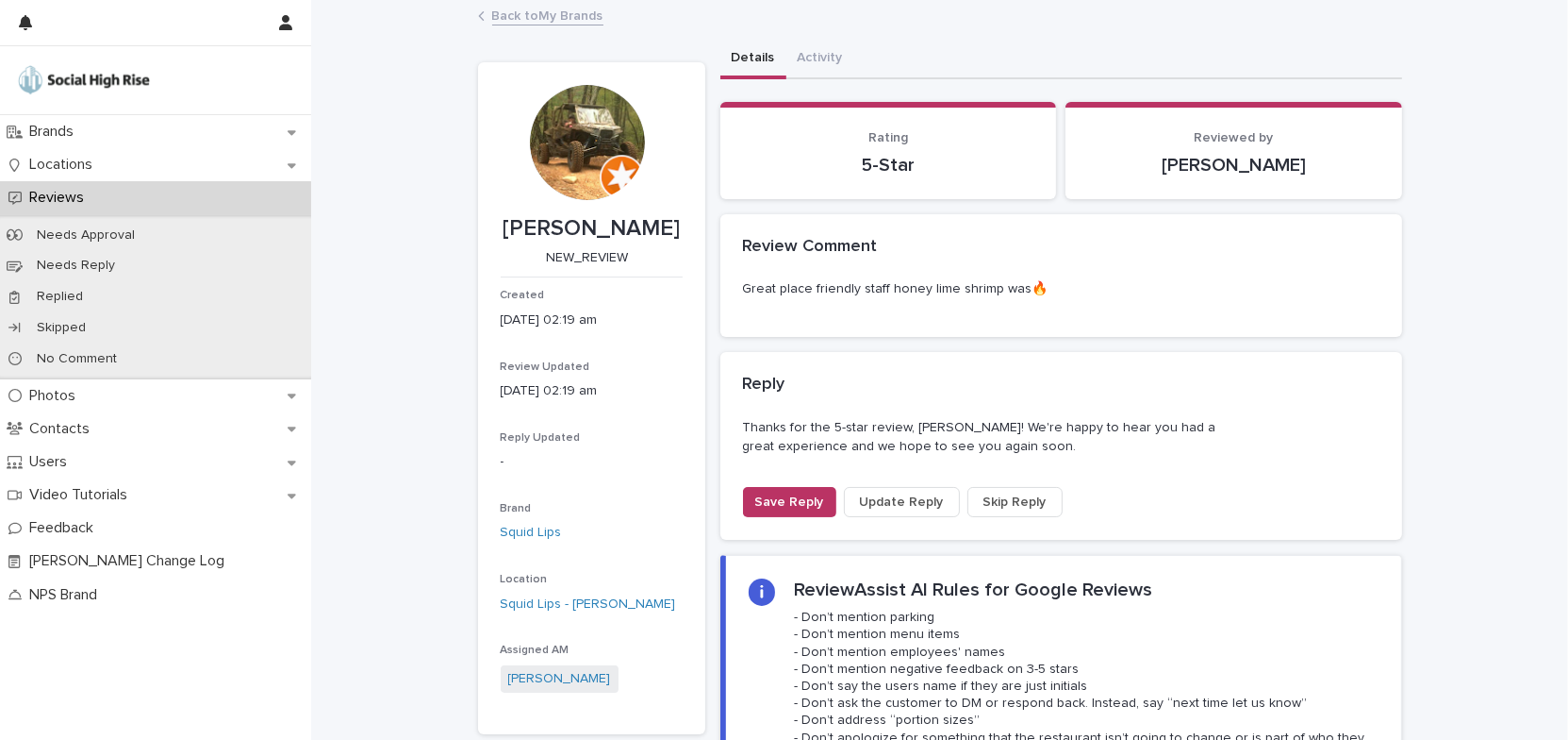
click at [518, 13] on link "Back to My Brands" at bounding box center [547, 14] width 111 height 21
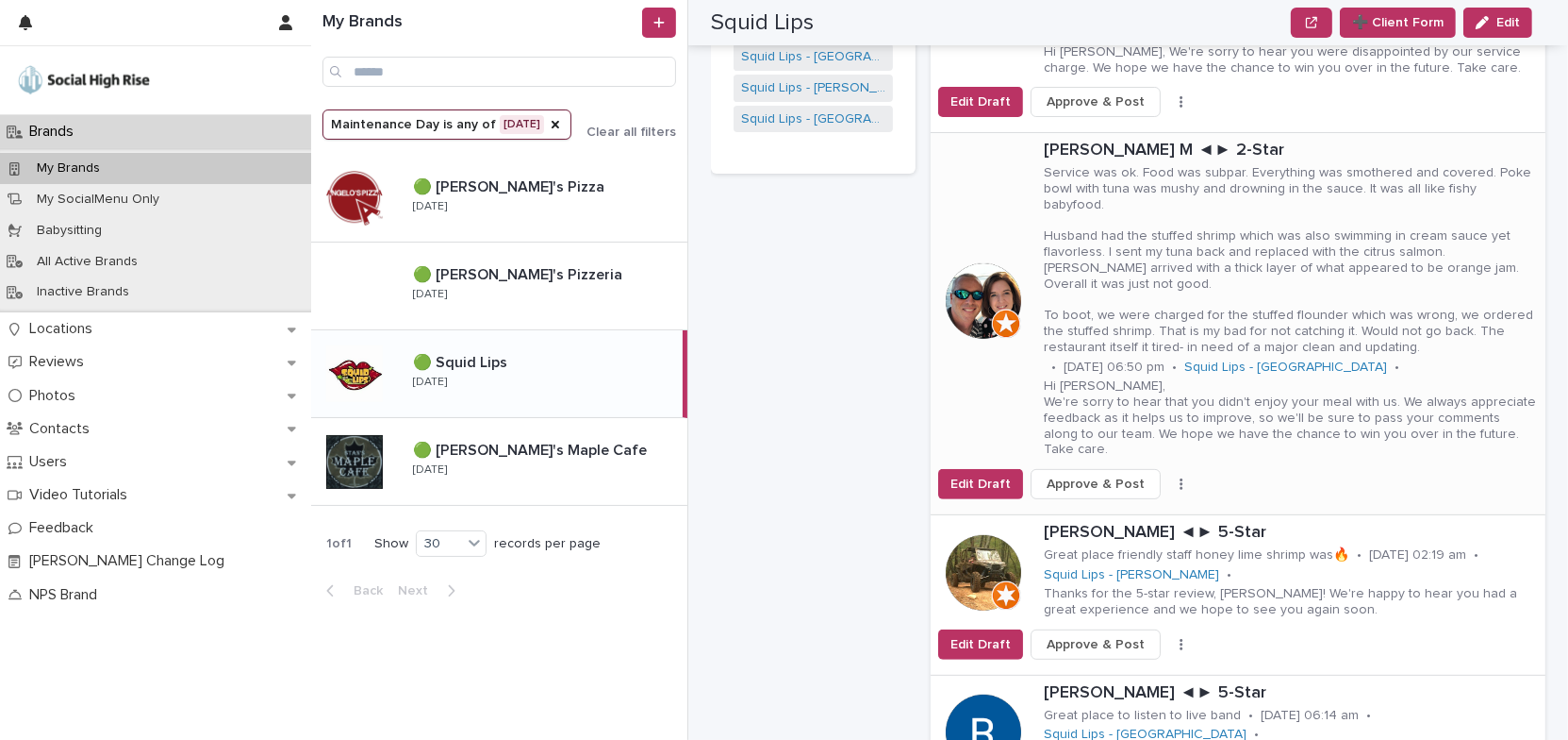
scroll to position [772, 0]
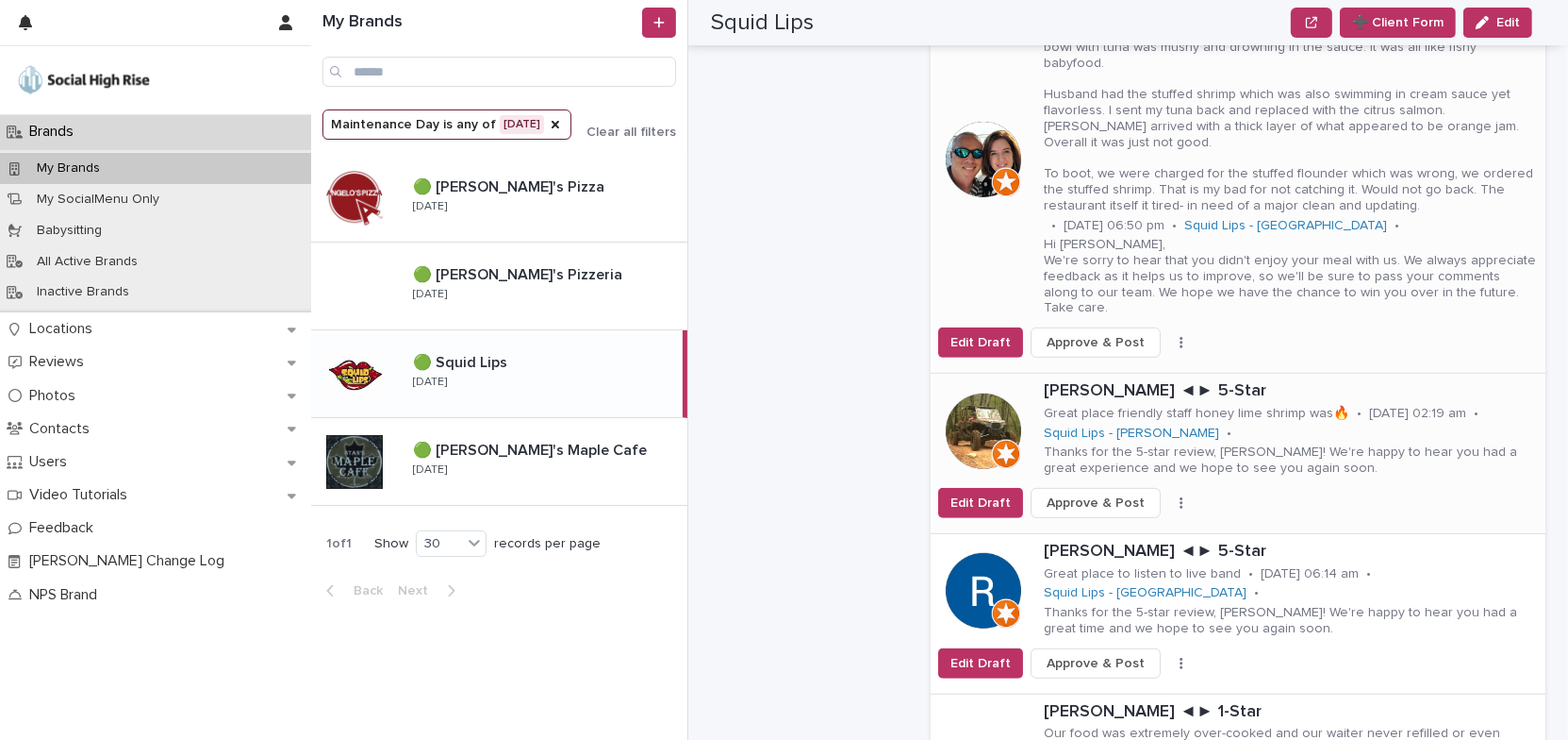
click at [1169, 497] on button "button" at bounding box center [1181, 503] width 26 height 14
click at [1131, 526] on button "Skip Reply" at bounding box center [1121, 540] width 125 height 30
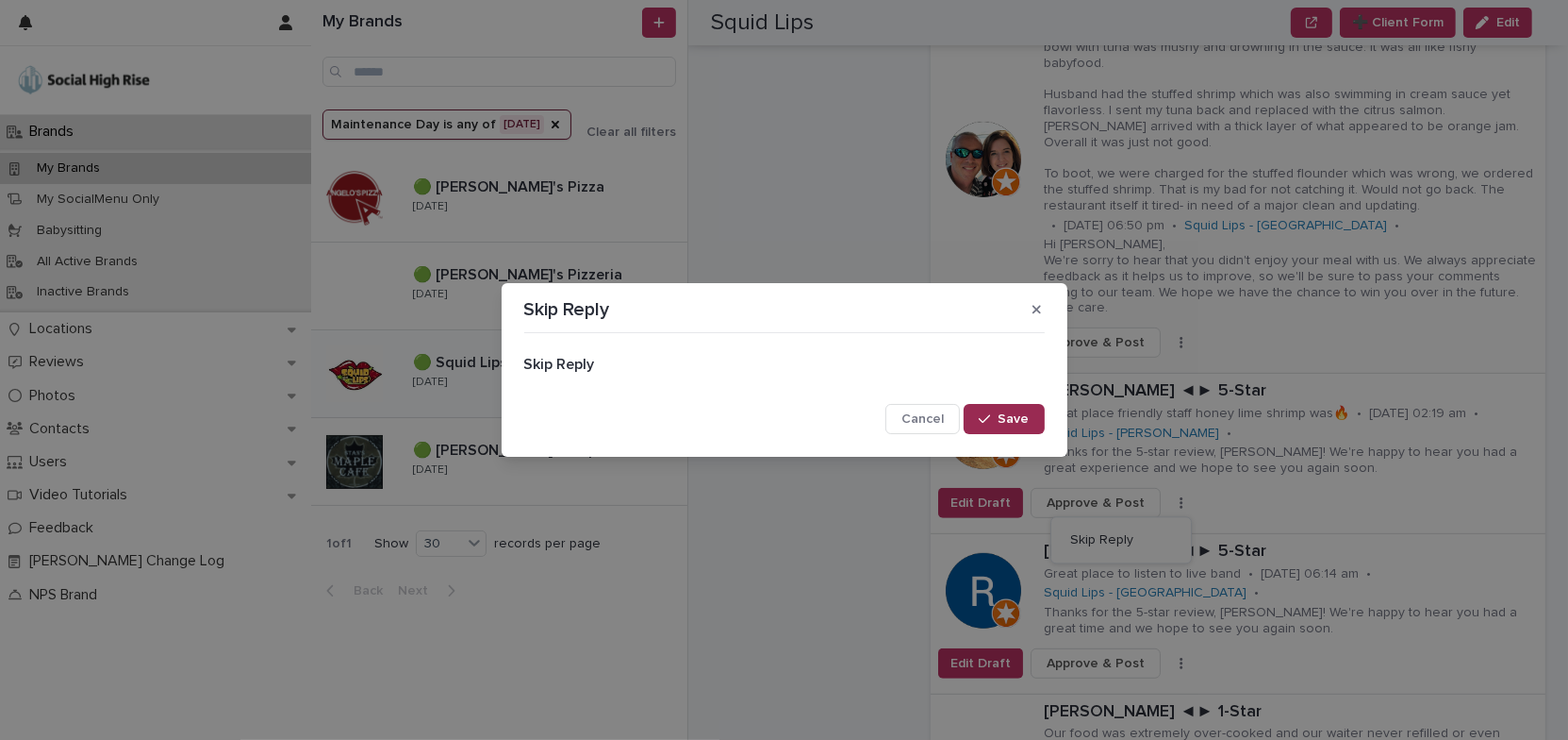
click at [1024, 422] on span "Save" at bounding box center [1014, 419] width 31 height 14
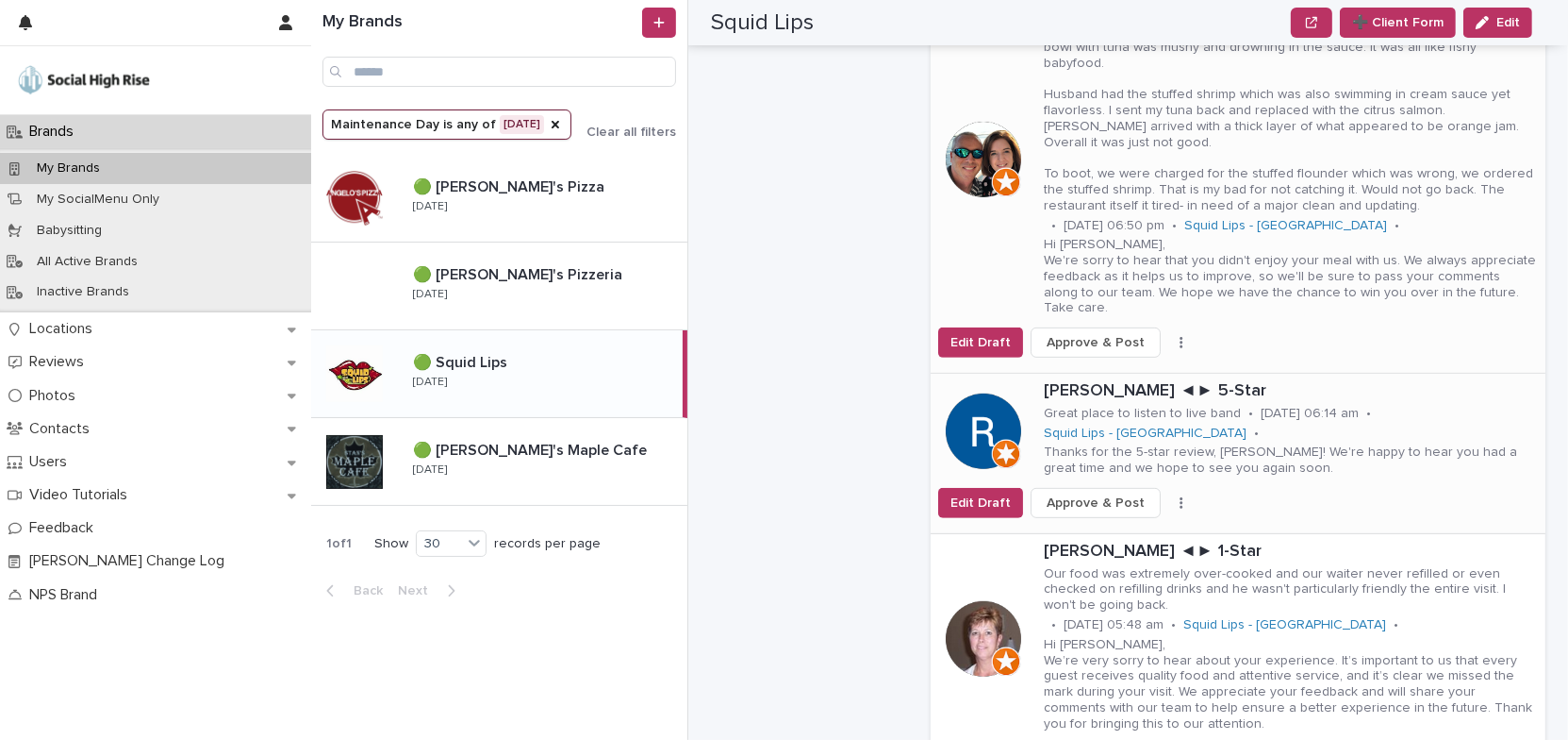
click at [1169, 497] on button "button" at bounding box center [1181, 503] width 26 height 14
click at [1119, 526] on button "Skip Reply" at bounding box center [1121, 540] width 125 height 30
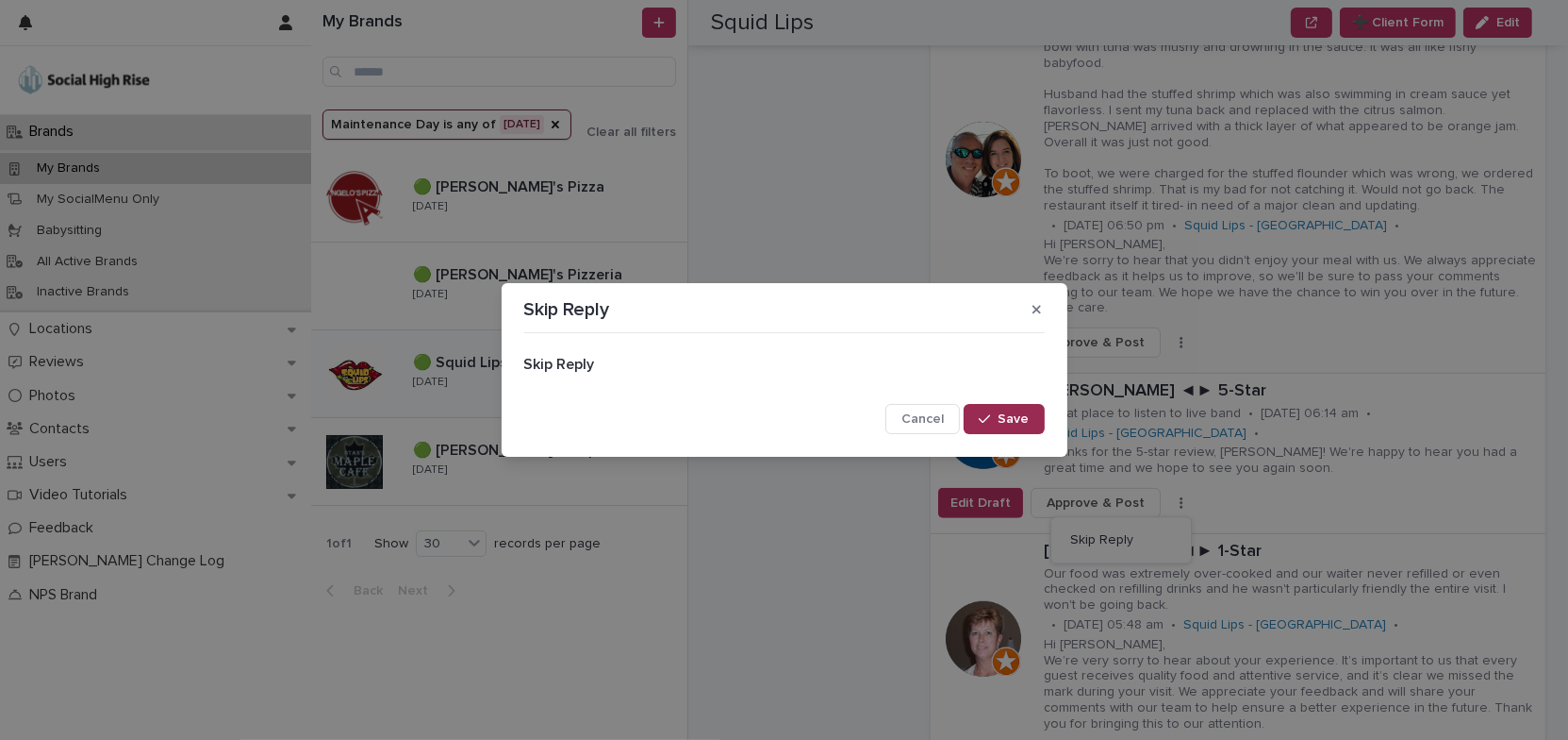
click at [1007, 417] on span "Save" at bounding box center [1014, 419] width 31 height 14
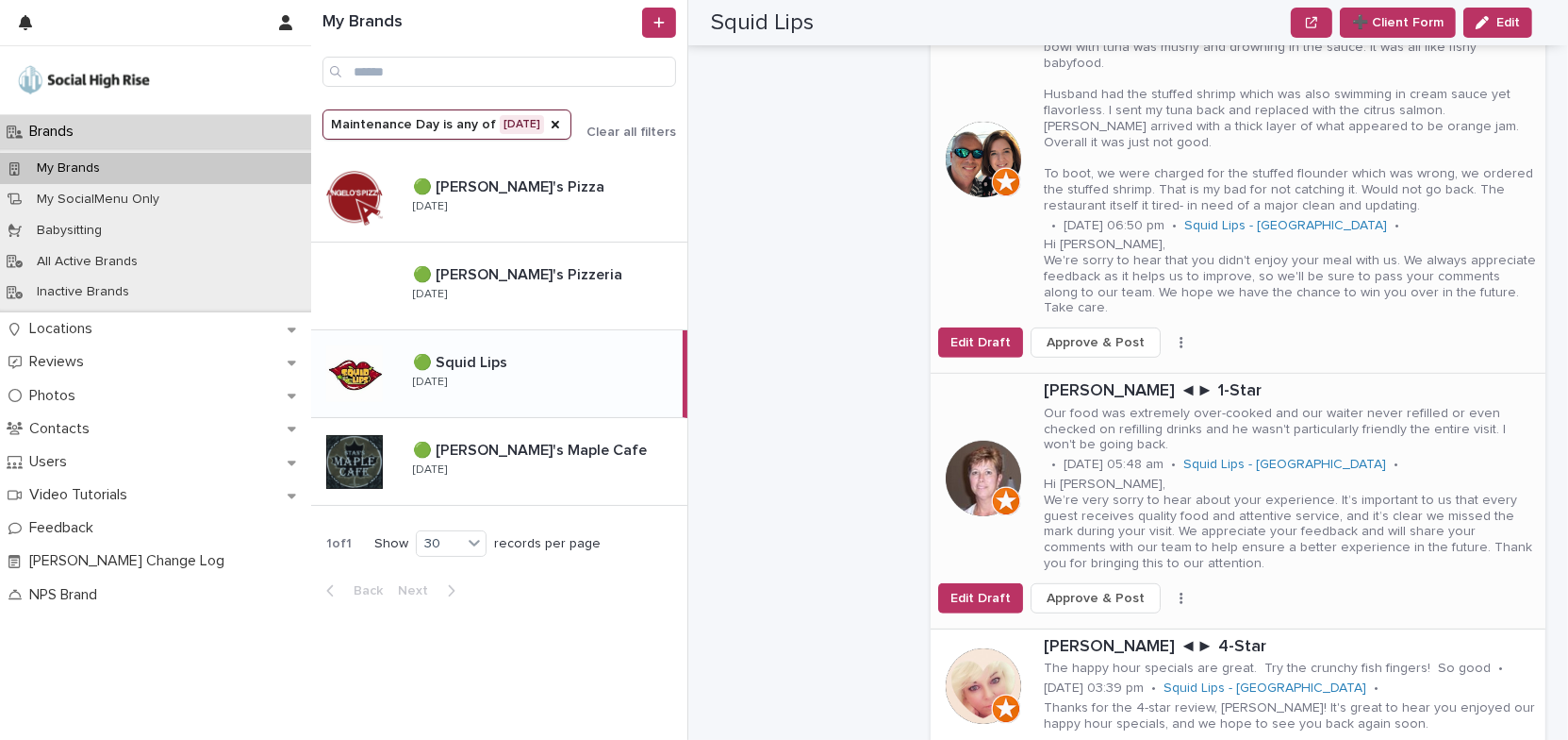
click at [1180, 591] on icon "button" at bounding box center [1182, 598] width 4 height 14
click at [1101, 626] on span "Skip Reply" at bounding box center [1101, 636] width 63 height 19
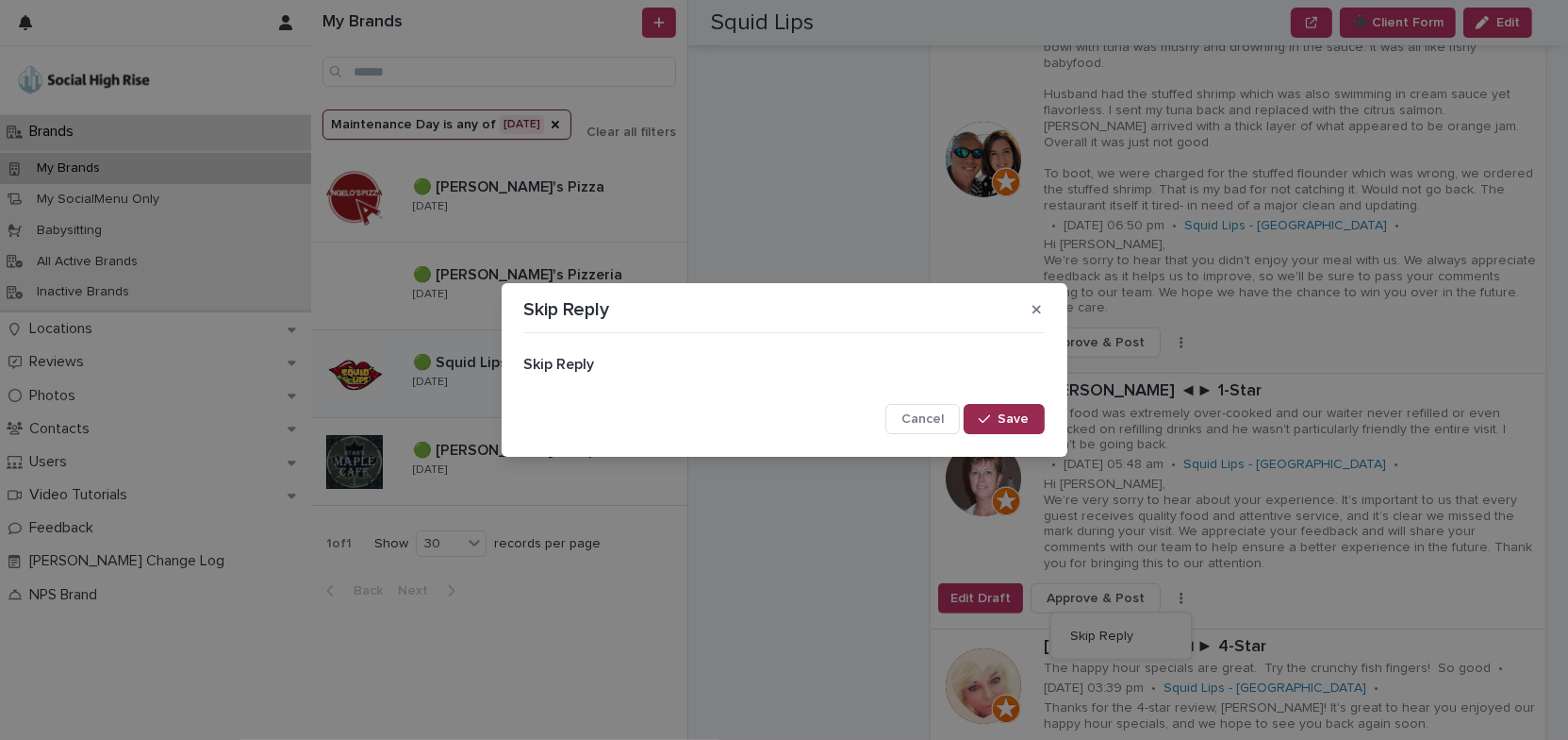
click at [1024, 420] on span "Save" at bounding box center [1014, 419] width 31 height 14
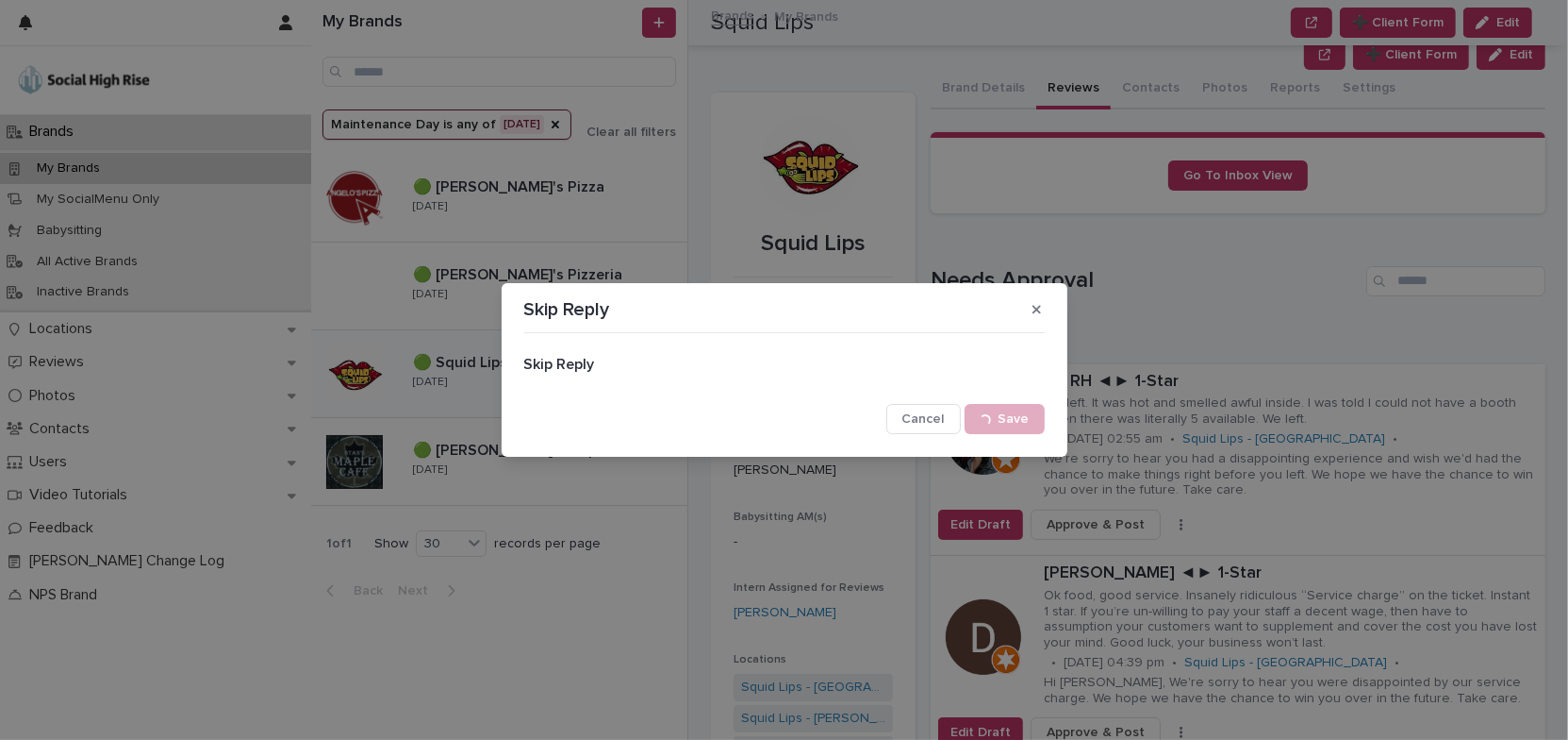
scroll to position [772, 0]
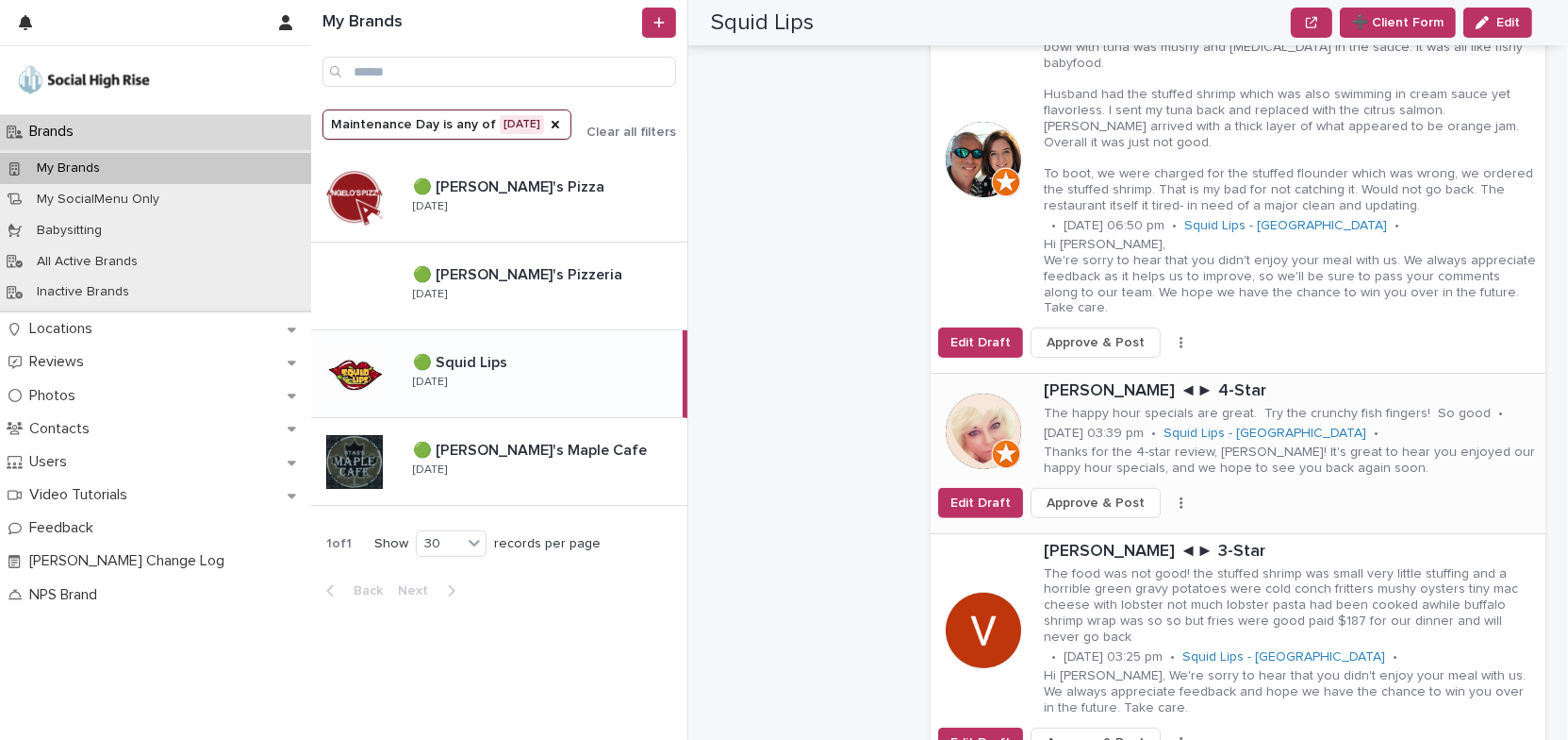
click at [1174, 497] on button "button" at bounding box center [1181, 503] width 26 height 14
click at [1122, 526] on button "Skip Reply" at bounding box center [1121, 540] width 125 height 30
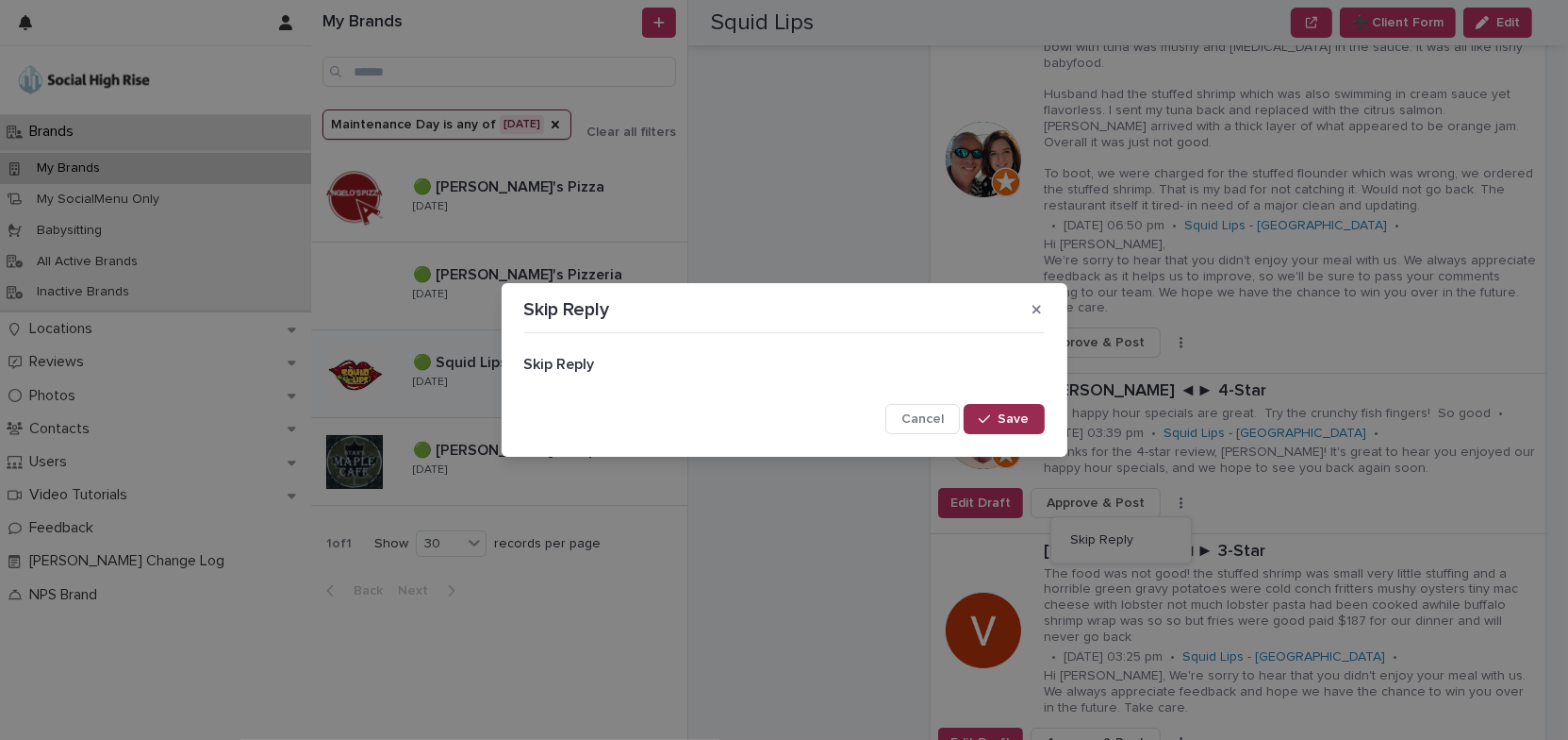
click at [1030, 415] on button "Save" at bounding box center [1003, 418] width 80 height 30
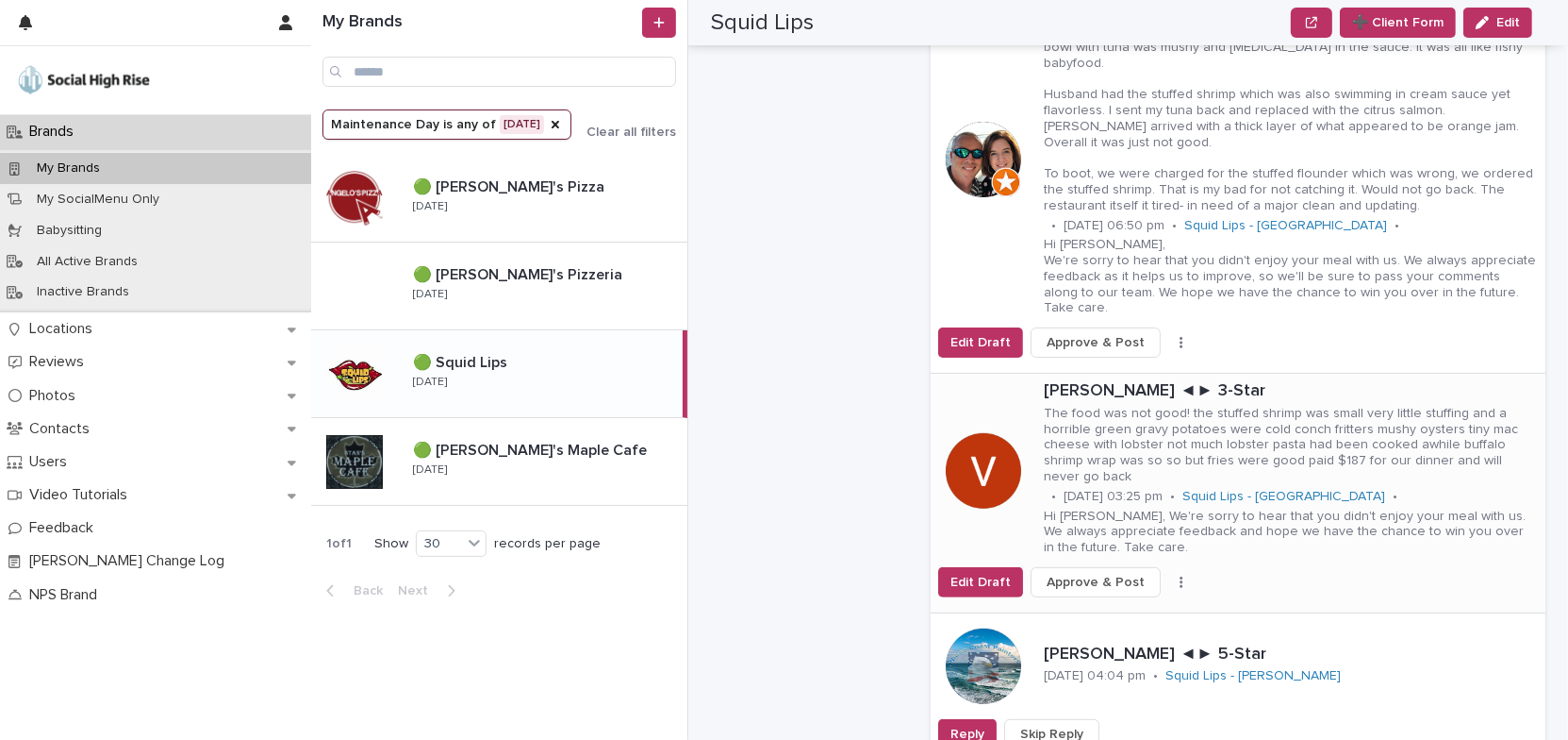
click at [1180, 576] on icon "button" at bounding box center [1182, 583] width 4 height 14
click at [1123, 588] on button "Skip Reply" at bounding box center [1121, 603] width 125 height 30
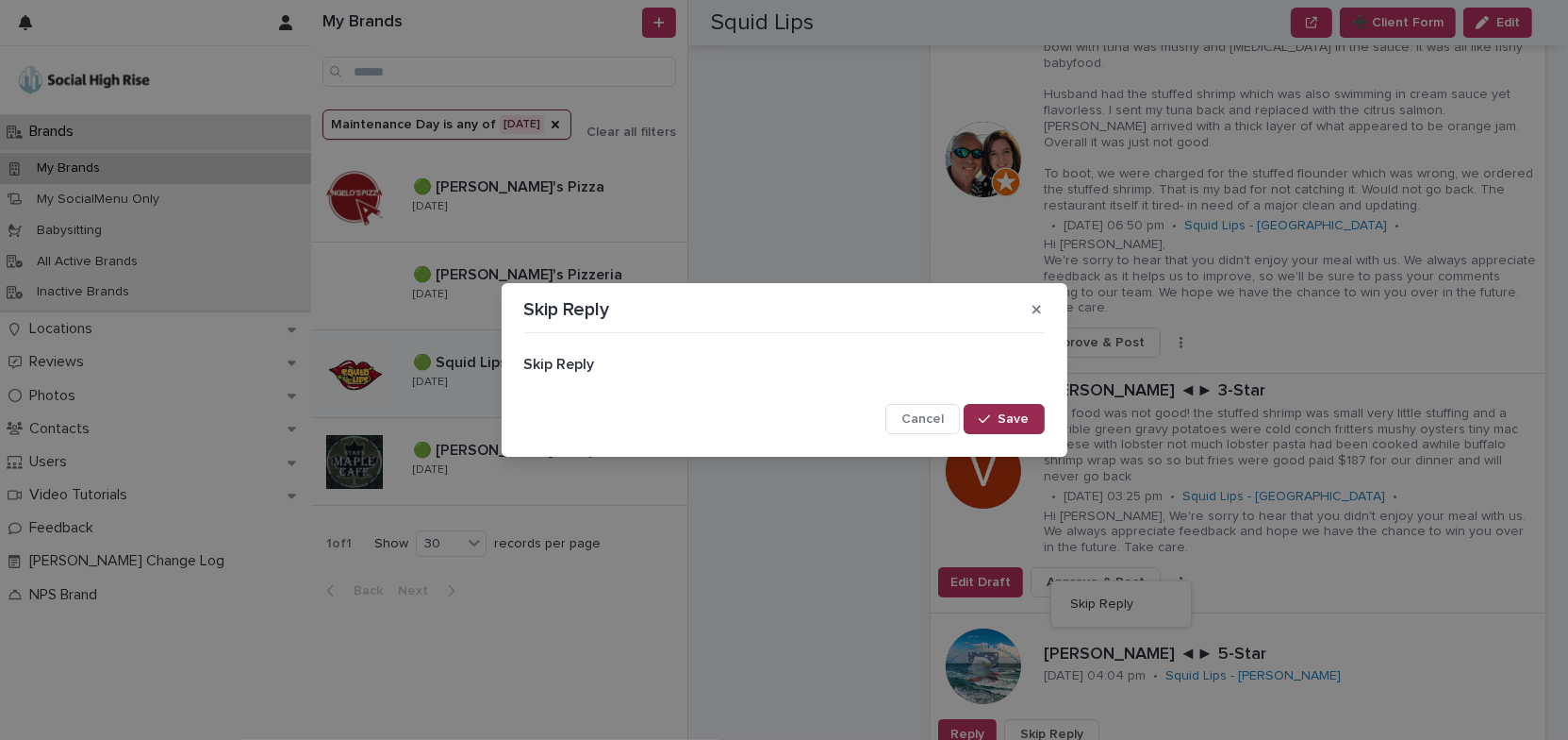
click at [1022, 421] on span "Save" at bounding box center [1014, 419] width 31 height 14
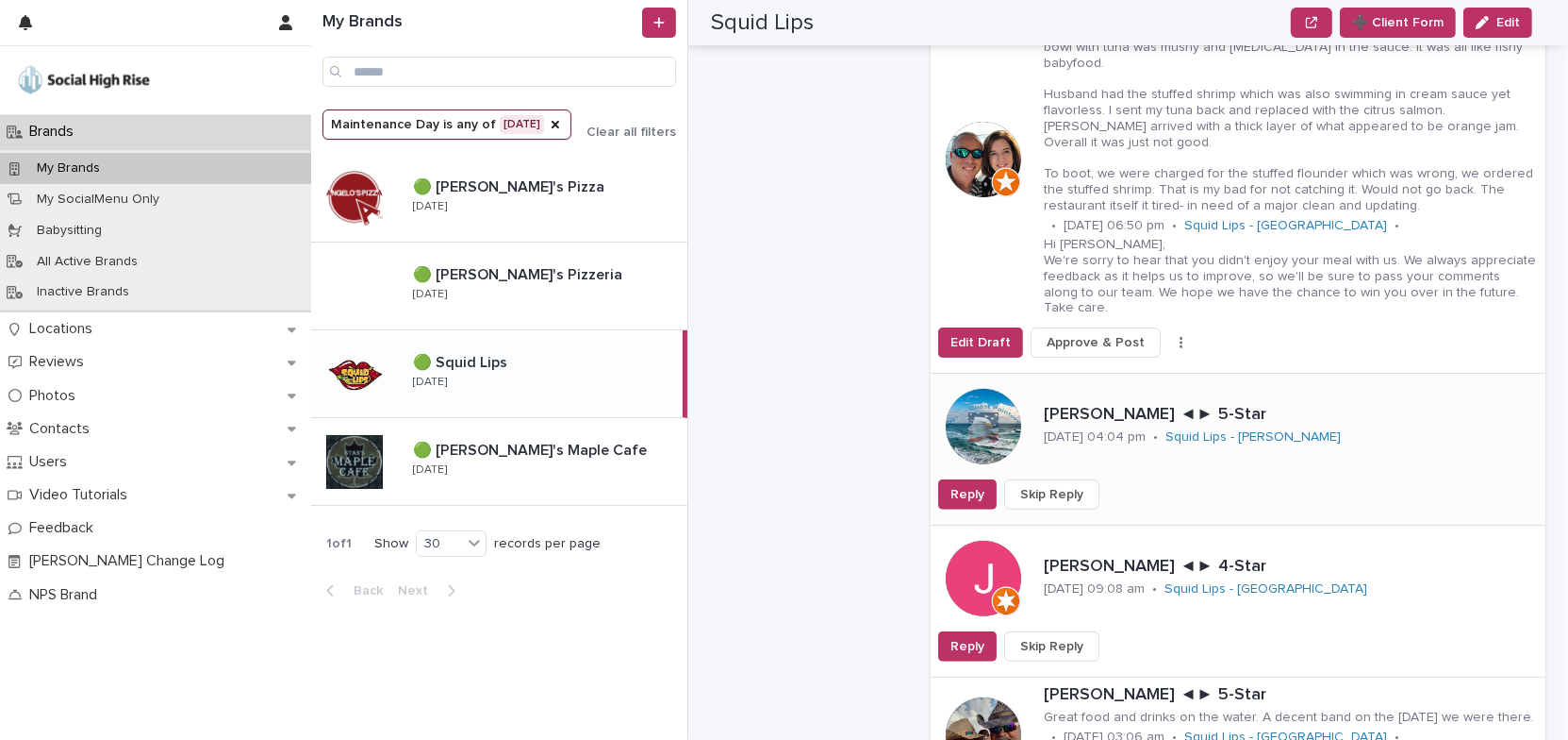
click at [1068, 485] on span "Skip Reply" at bounding box center [1051, 495] width 63 height 19
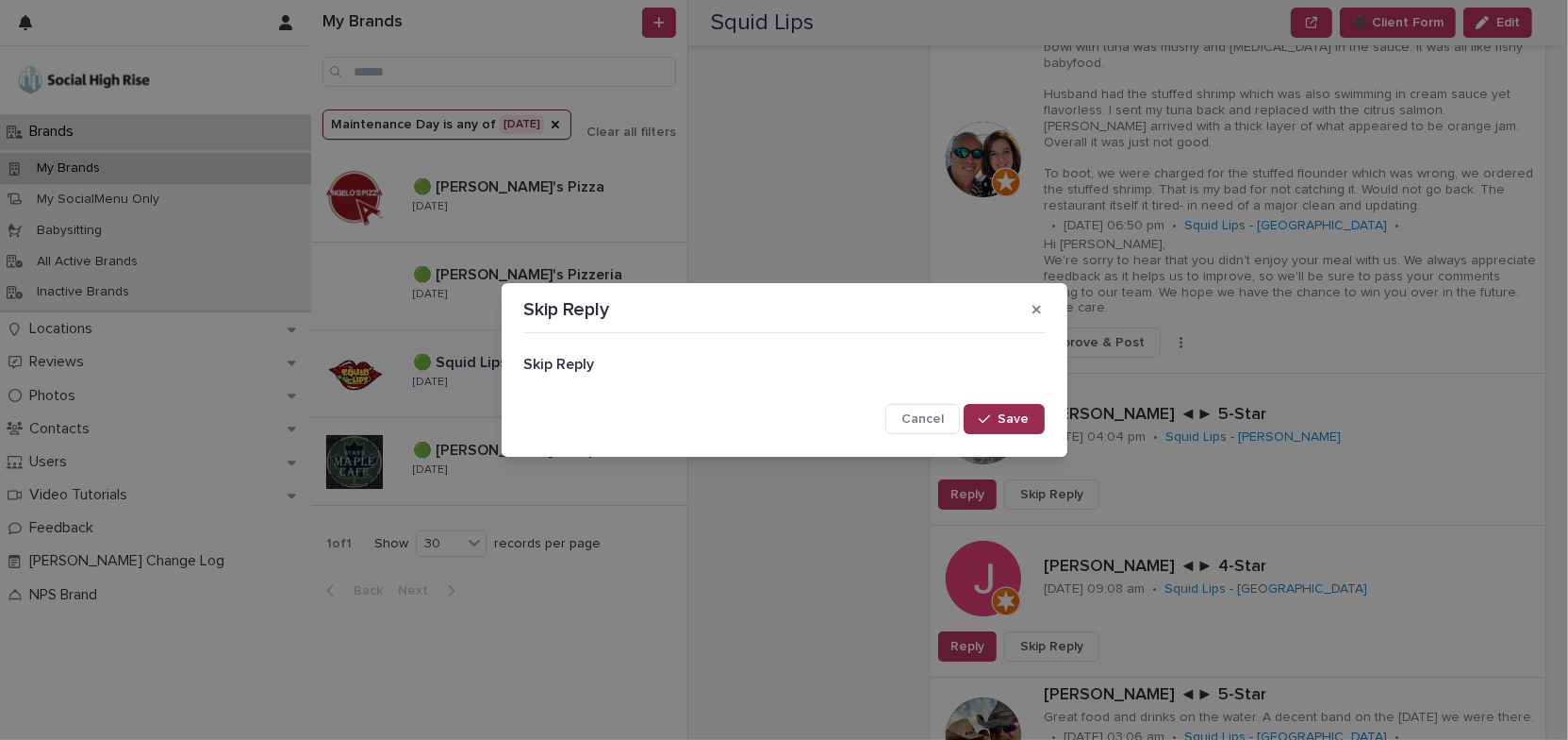
click at [1029, 422] on button "Save" at bounding box center [1003, 418] width 80 height 30
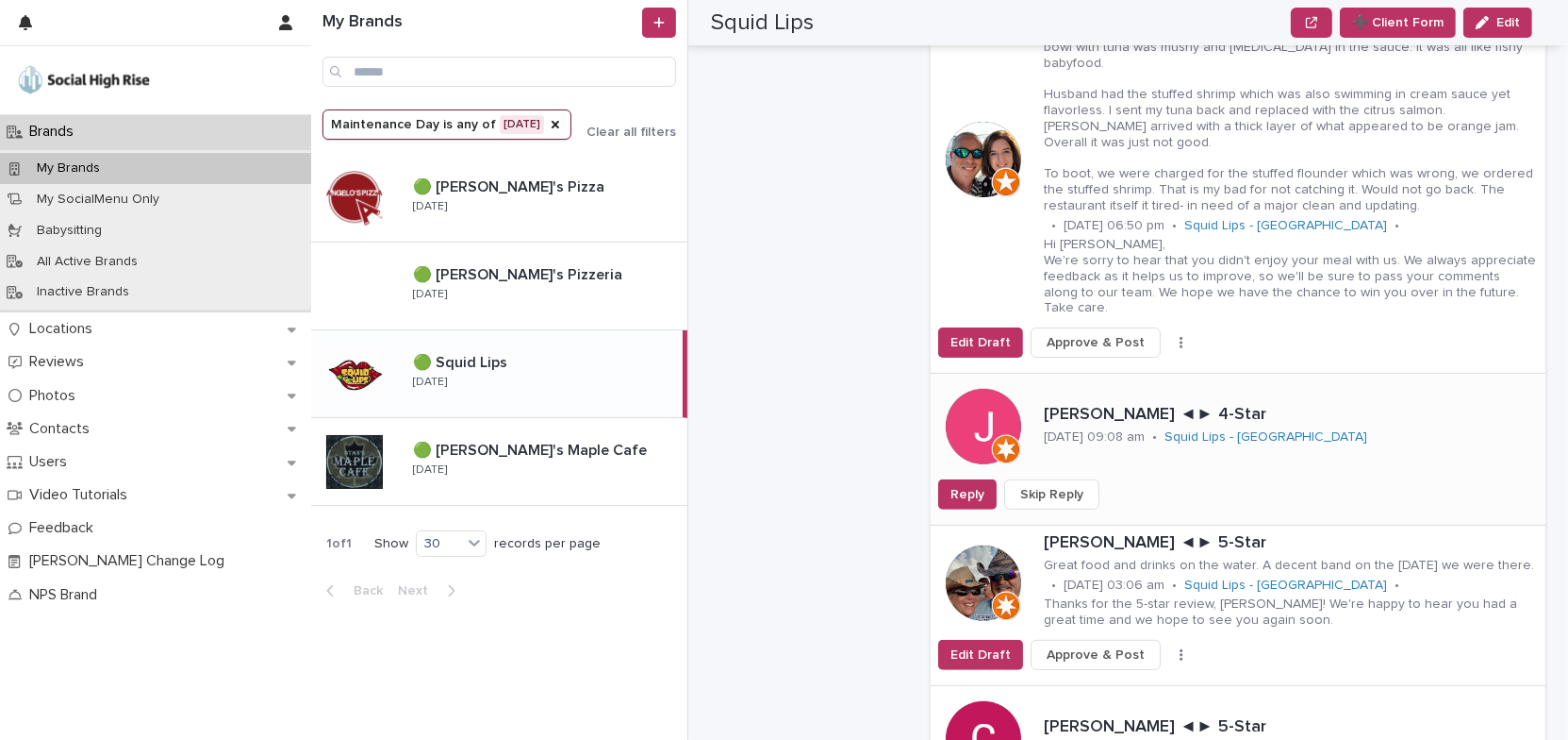
click at [1051, 479] on button "Skip Reply" at bounding box center [1051, 494] width 96 height 30
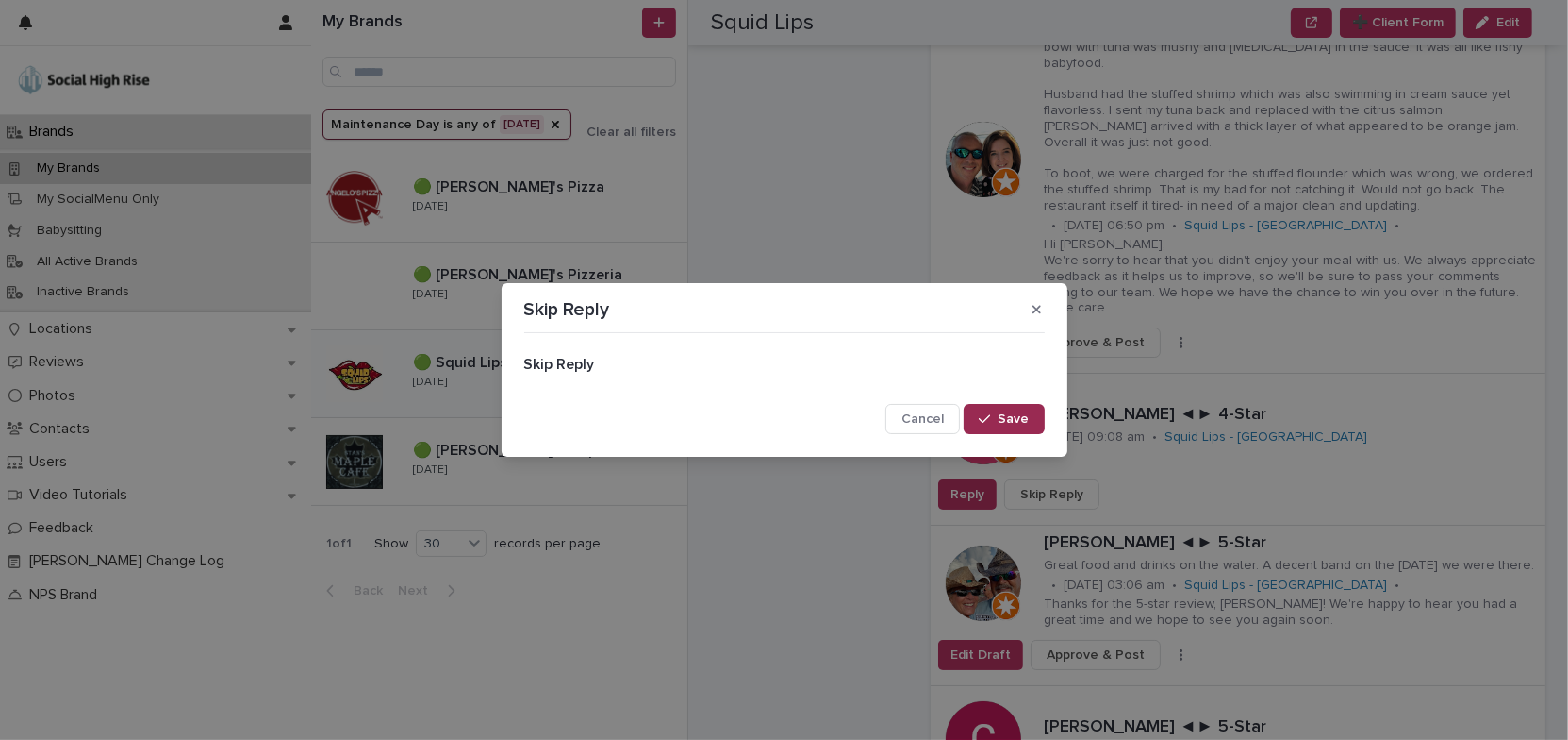
click at [1026, 422] on span "Save" at bounding box center [1014, 419] width 31 height 14
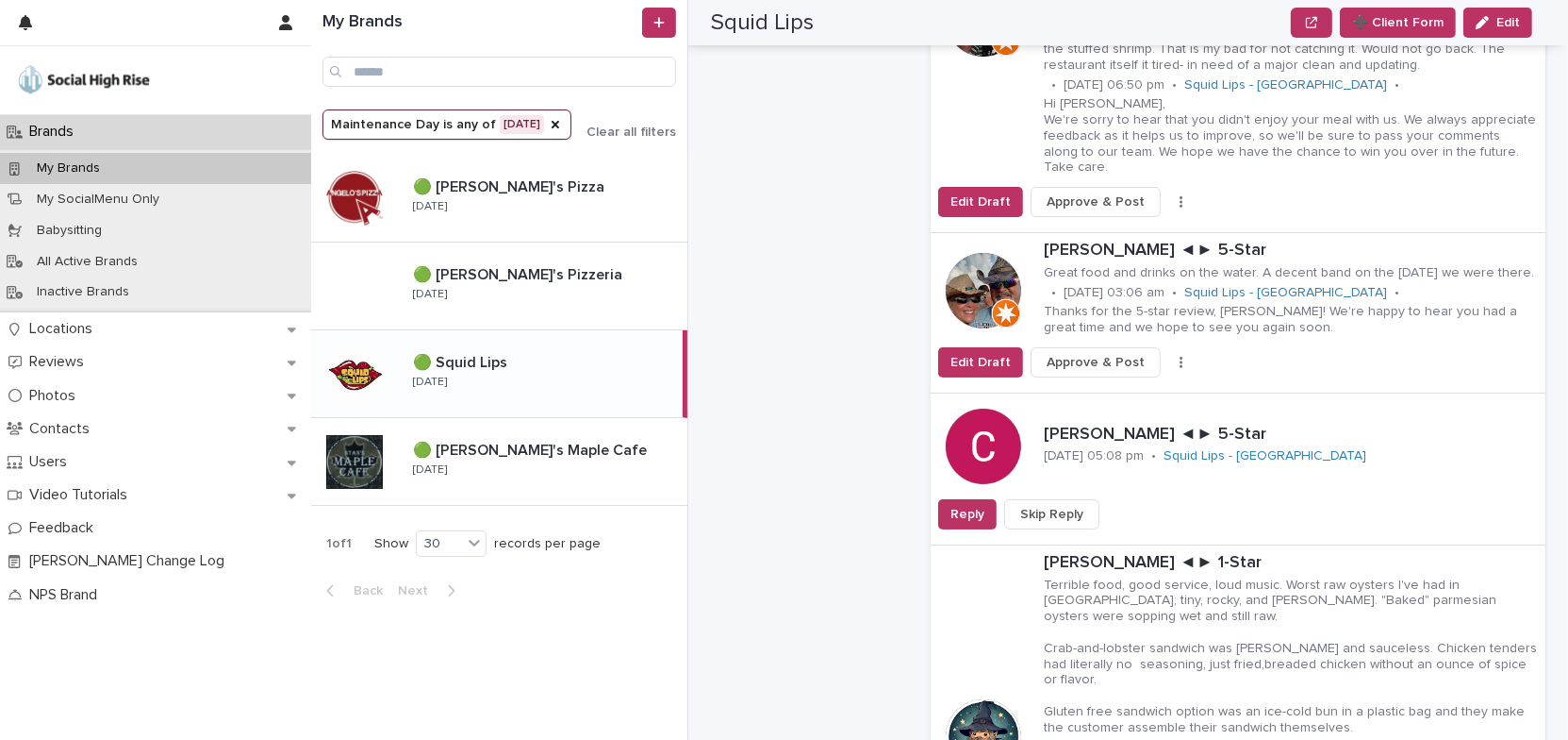
scroll to position [944, 0]
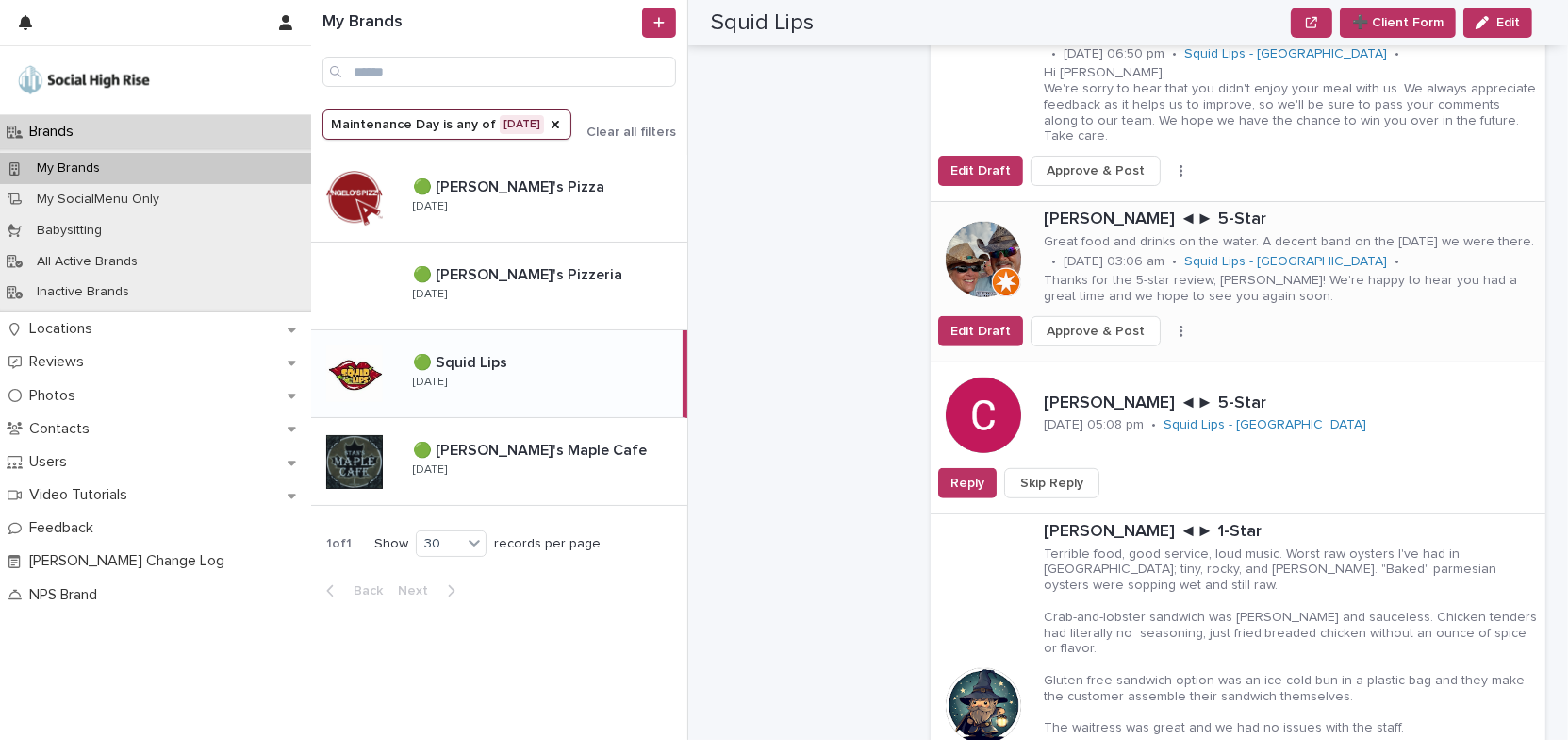
click at [1169, 325] on button "button" at bounding box center [1181, 331] width 26 height 14
click at [1135, 354] on button "Skip Reply" at bounding box center [1121, 368] width 125 height 30
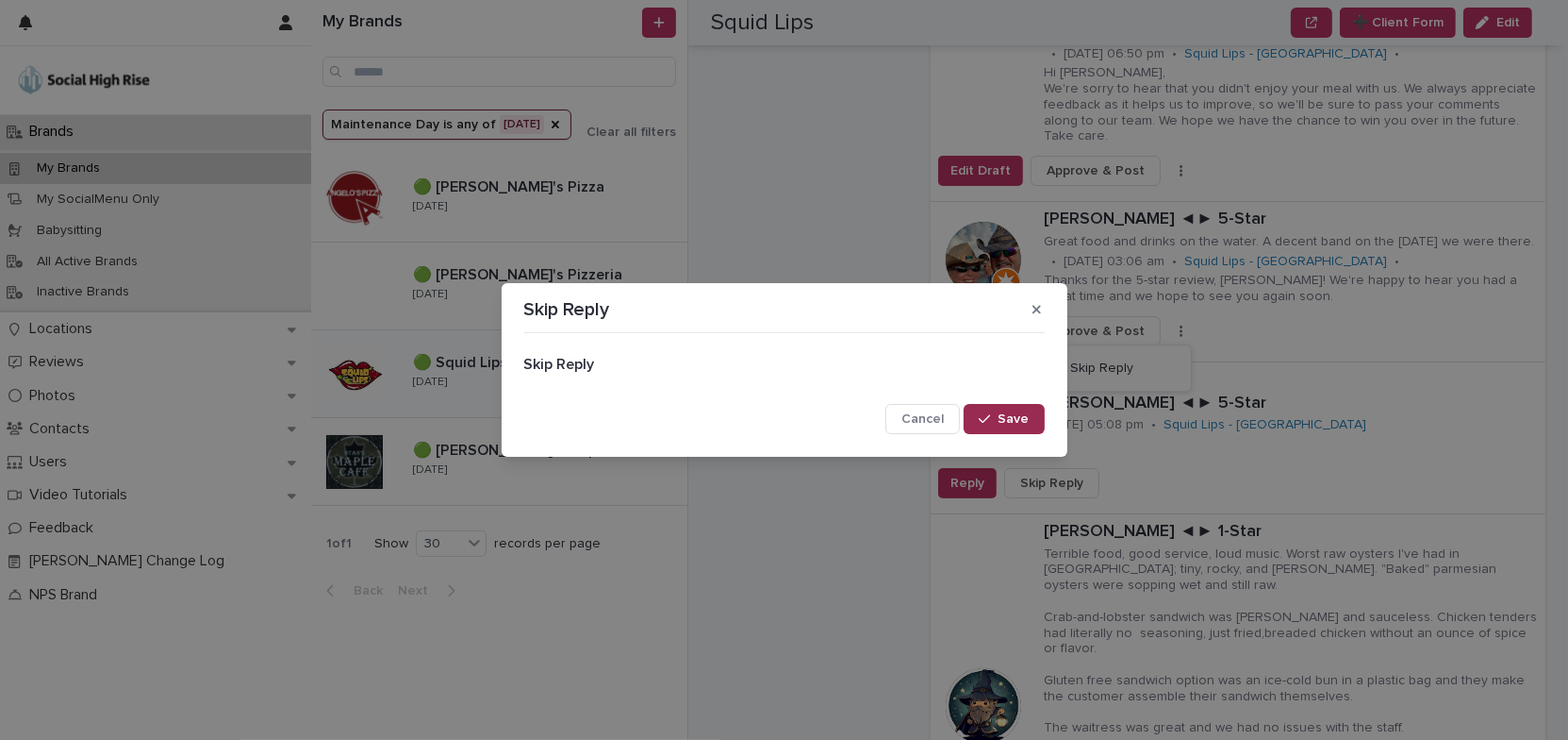
click at [1013, 411] on button "Save" at bounding box center [1003, 418] width 80 height 30
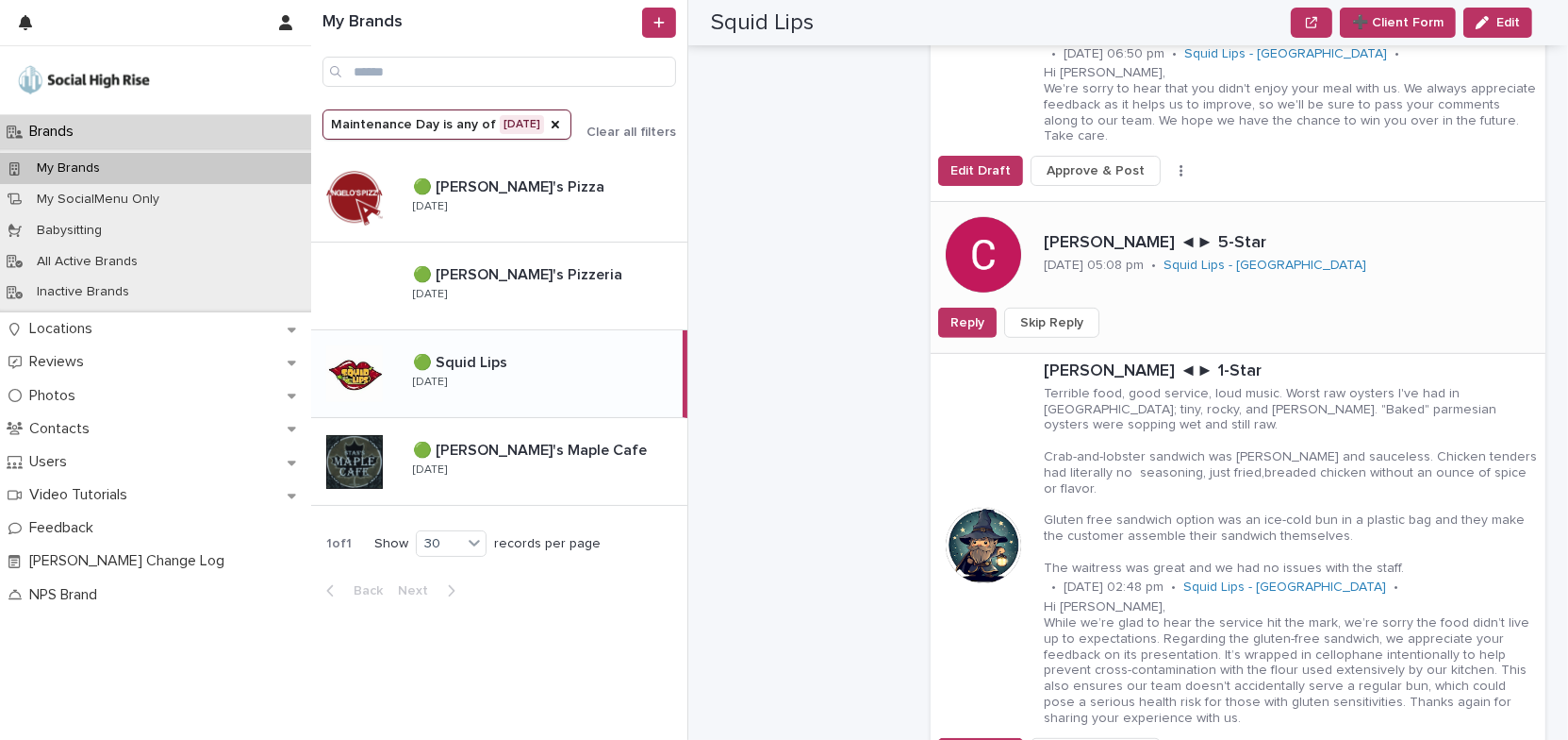
click at [1066, 313] on span "Skip Reply" at bounding box center [1051, 323] width 63 height 19
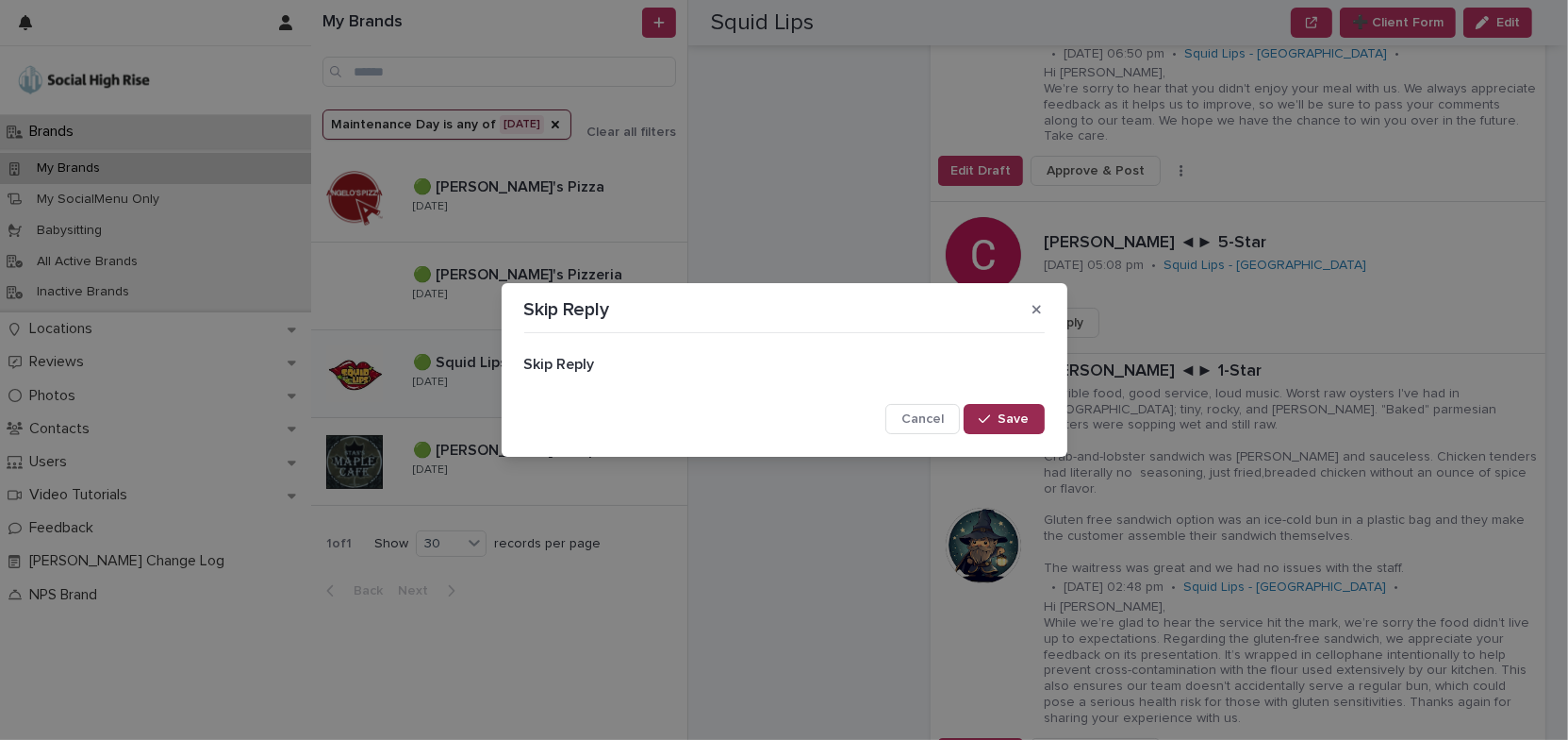
click at [1027, 421] on span "Save" at bounding box center [1014, 419] width 31 height 14
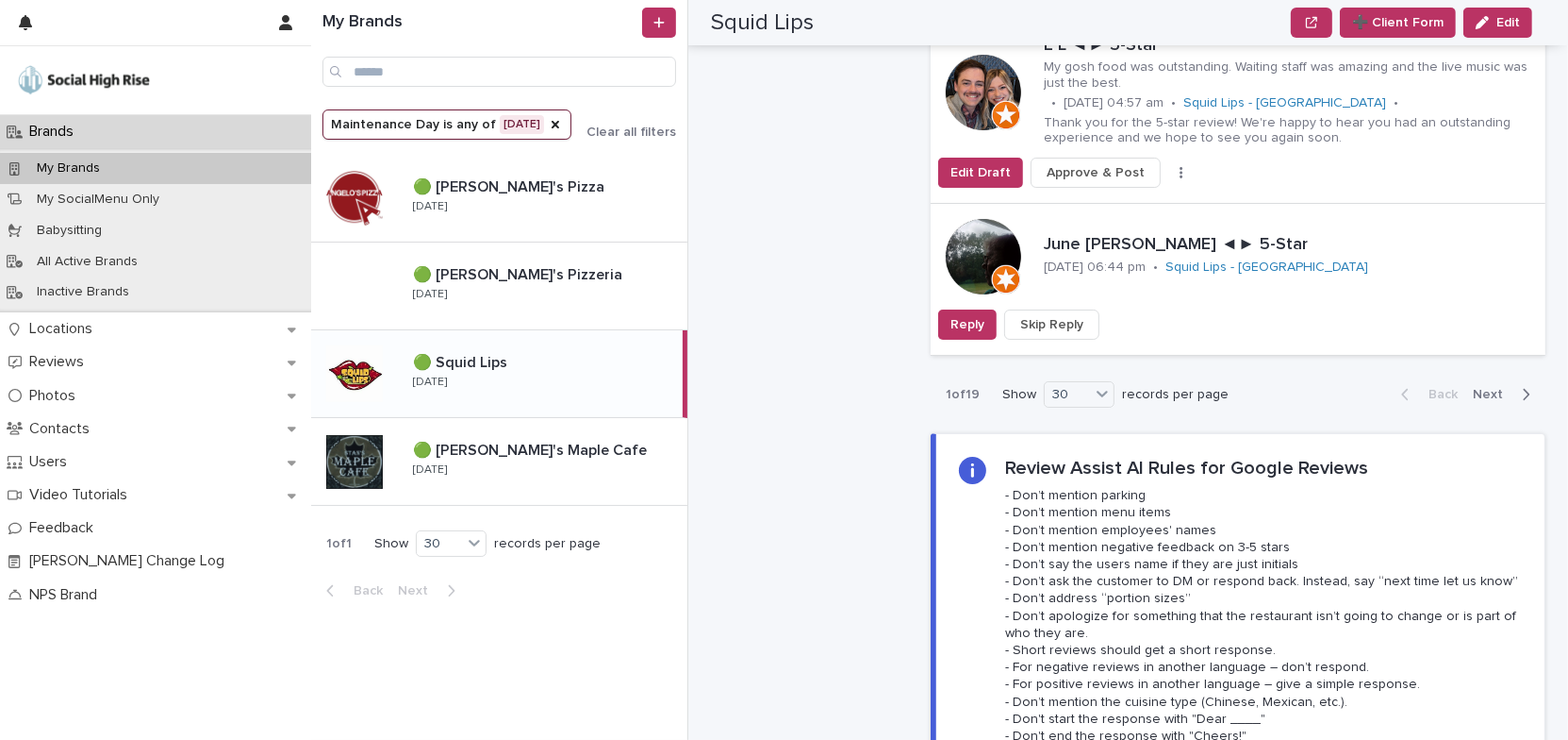
scroll to position [6174, 0]
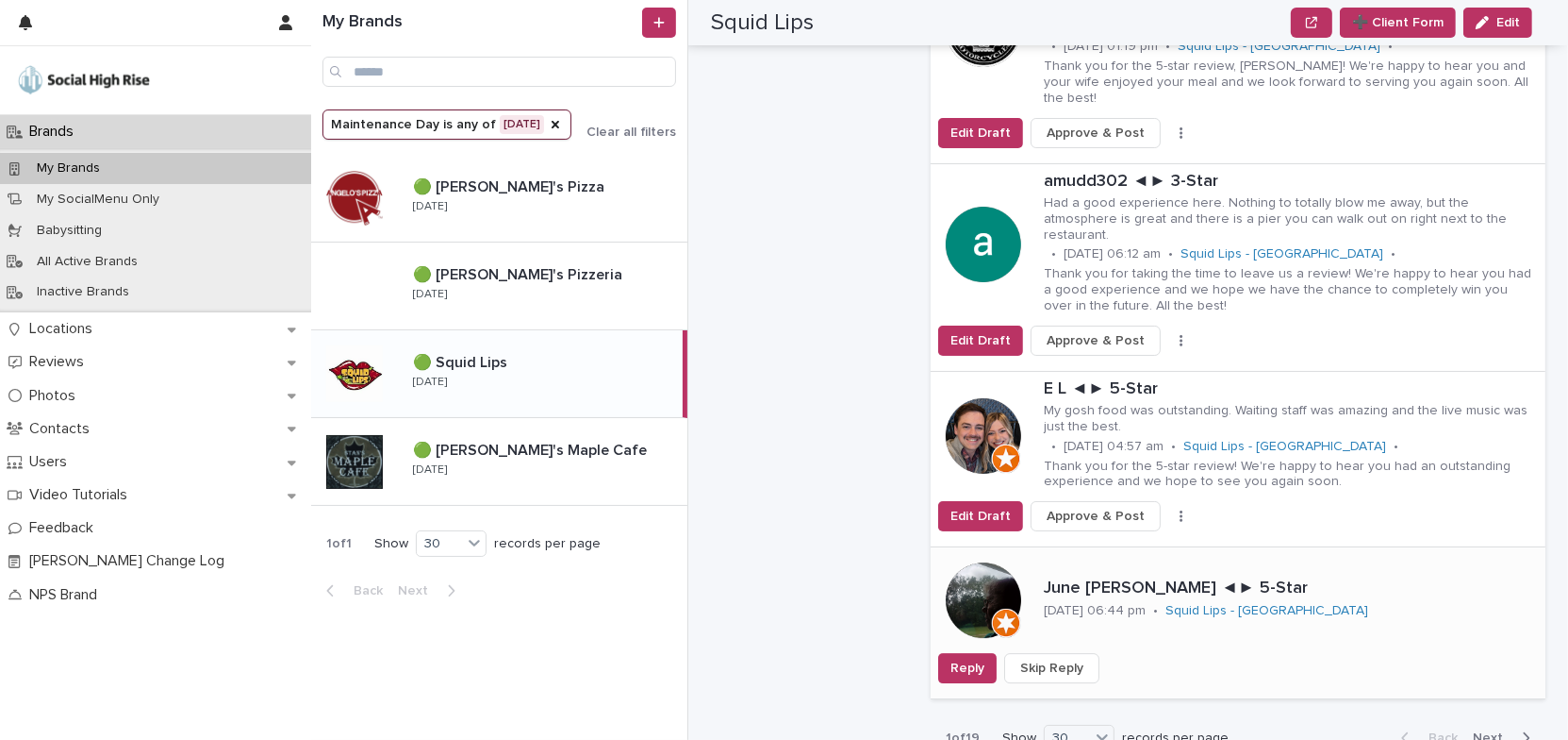
click at [1069, 653] on button "Skip Reply" at bounding box center [1051, 668] width 96 height 30
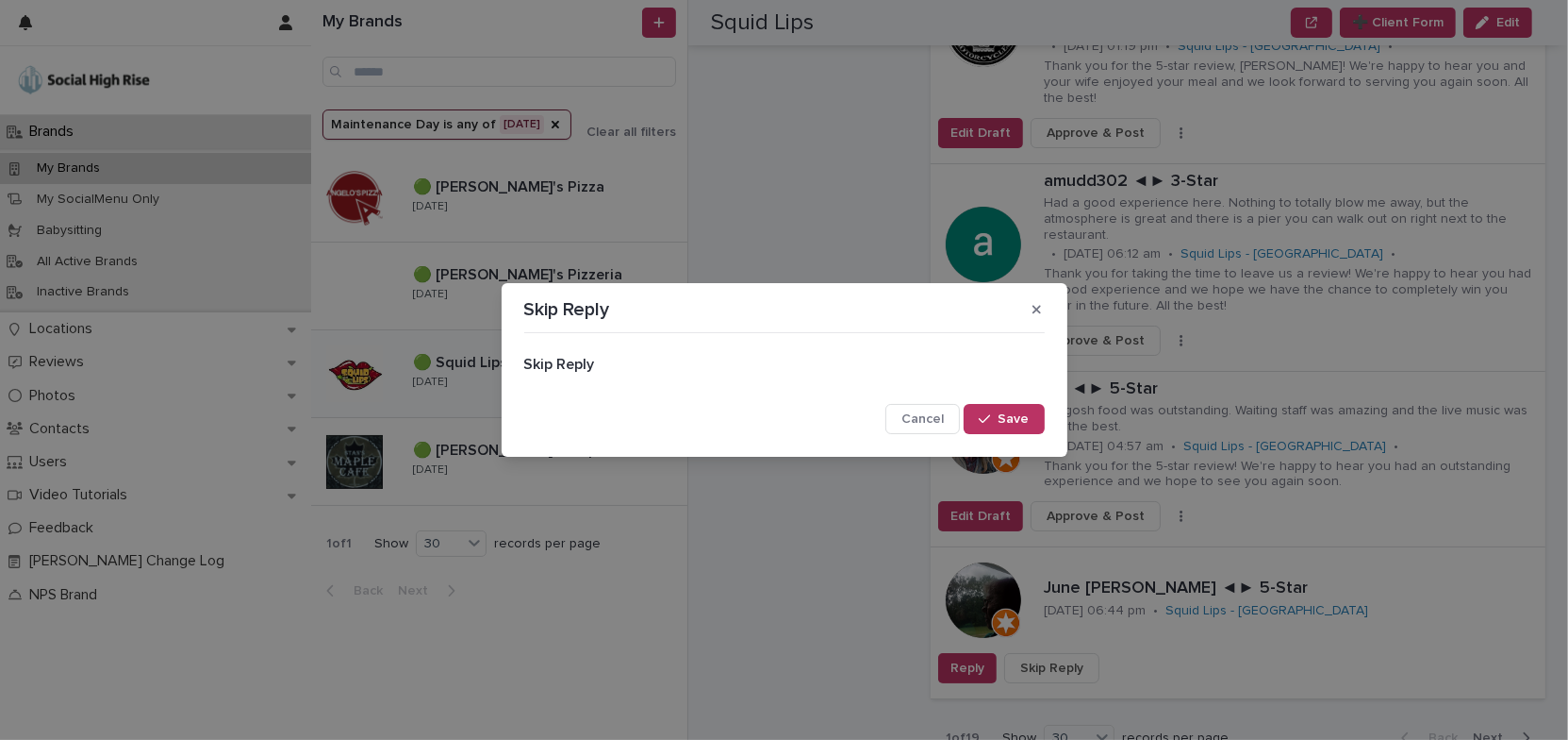
drag, startPoint x: 1030, startPoint y: 419, endPoint x: 1047, endPoint y: 418, distance: 17.0
click at [1030, 420] on button "Save" at bounding box center [1003, 418] width 80 height 30
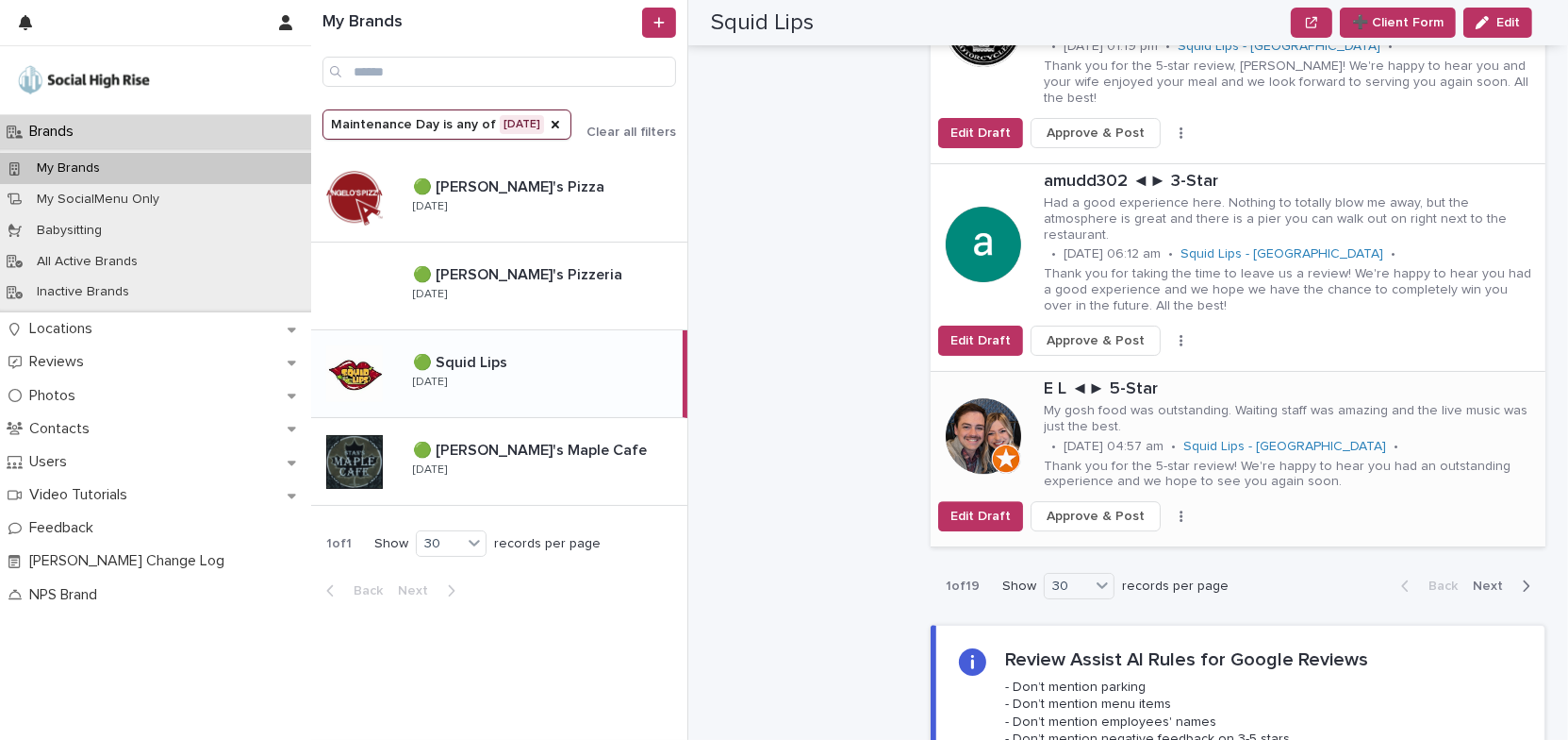
click at [1180, 509] on icon "button" at bounding box center [1182, 516] width 4 height 14
click at [1133, 540] on button "Skip Reply" at bounding box center [1121, 555] width 125 height 30
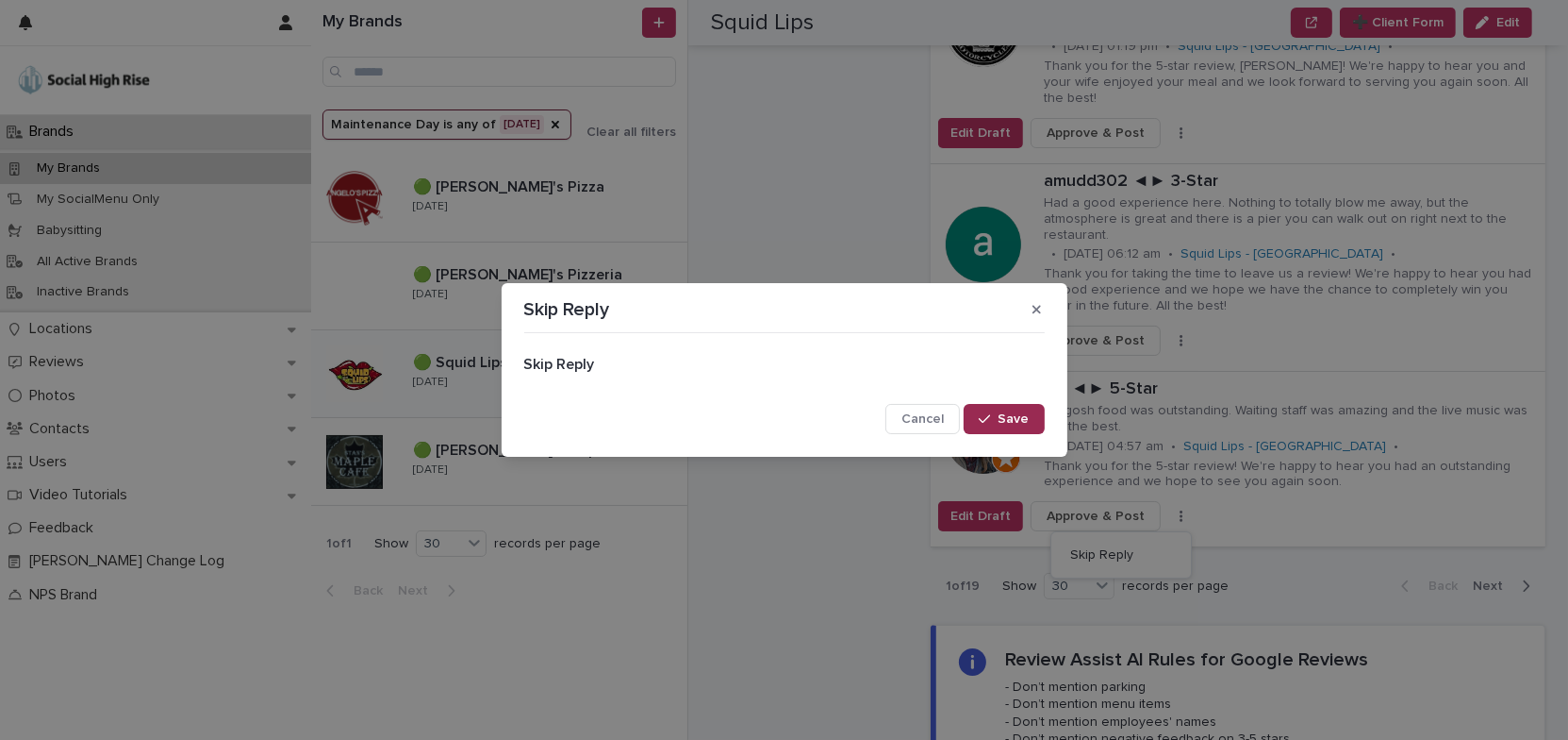
drag, startPoint x: 1016, startPoint y: 421, endPoint x: 1133, endPoint y: 426, distance: 117.1
click at [1016, 421] on span "Save" at bounding box center [1014, 419] width 31 height 14
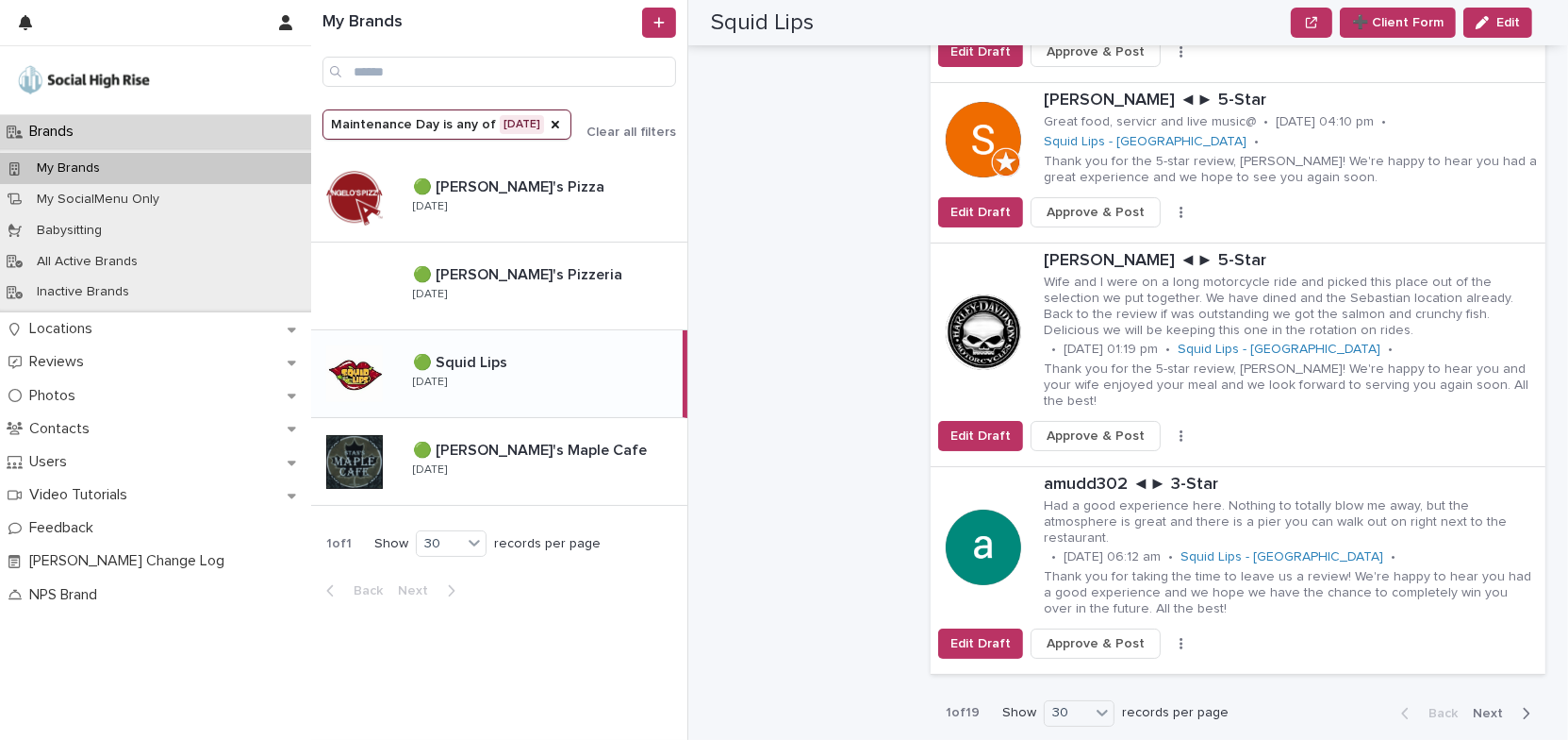
scroll to position [5831, 0]
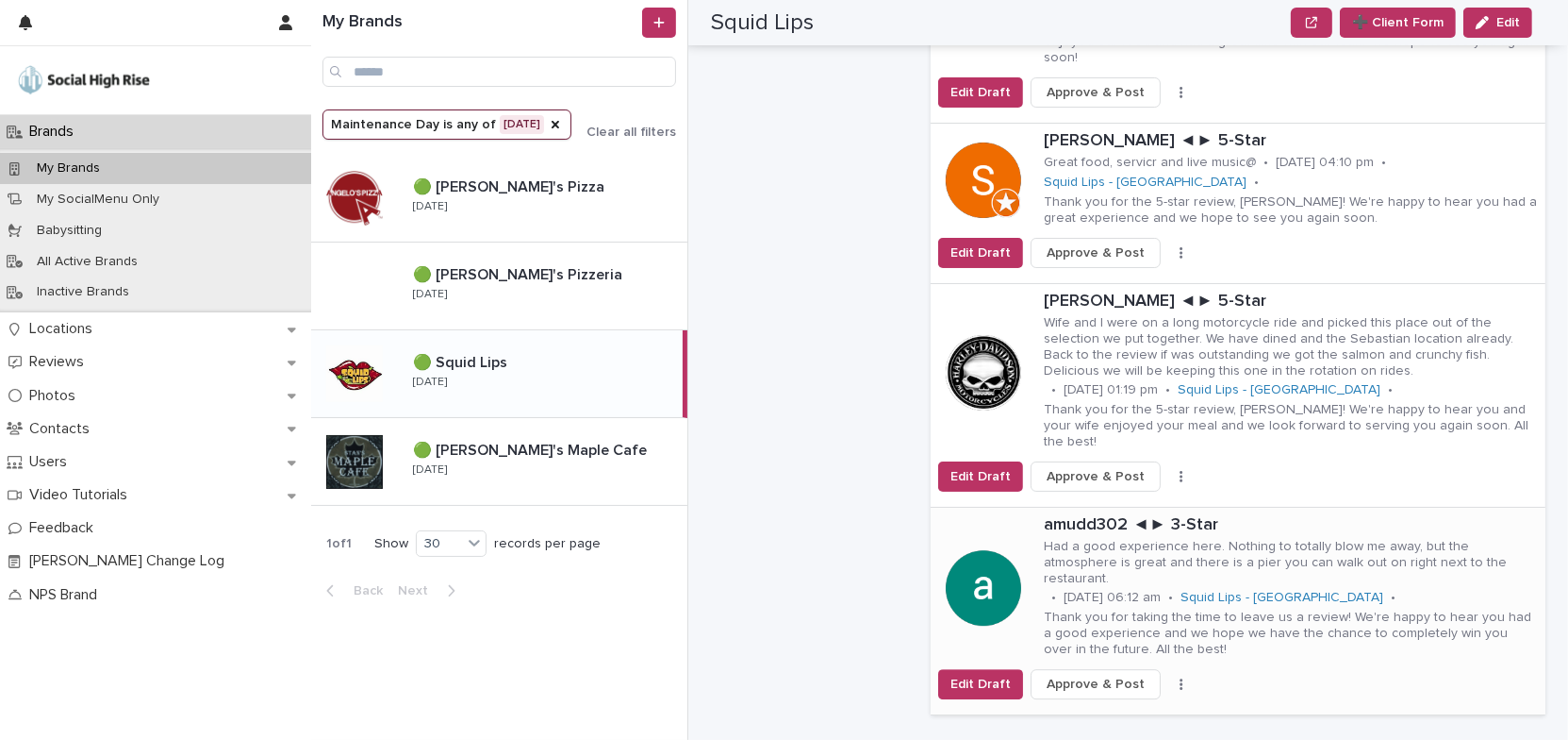
click at [1169, 677] on button "button" at bounding box center [1181, 684] width 26 height 14
click at [1133, 691] on button "Skip Reply" at bounding box center [1121, 705] width 125 height 30
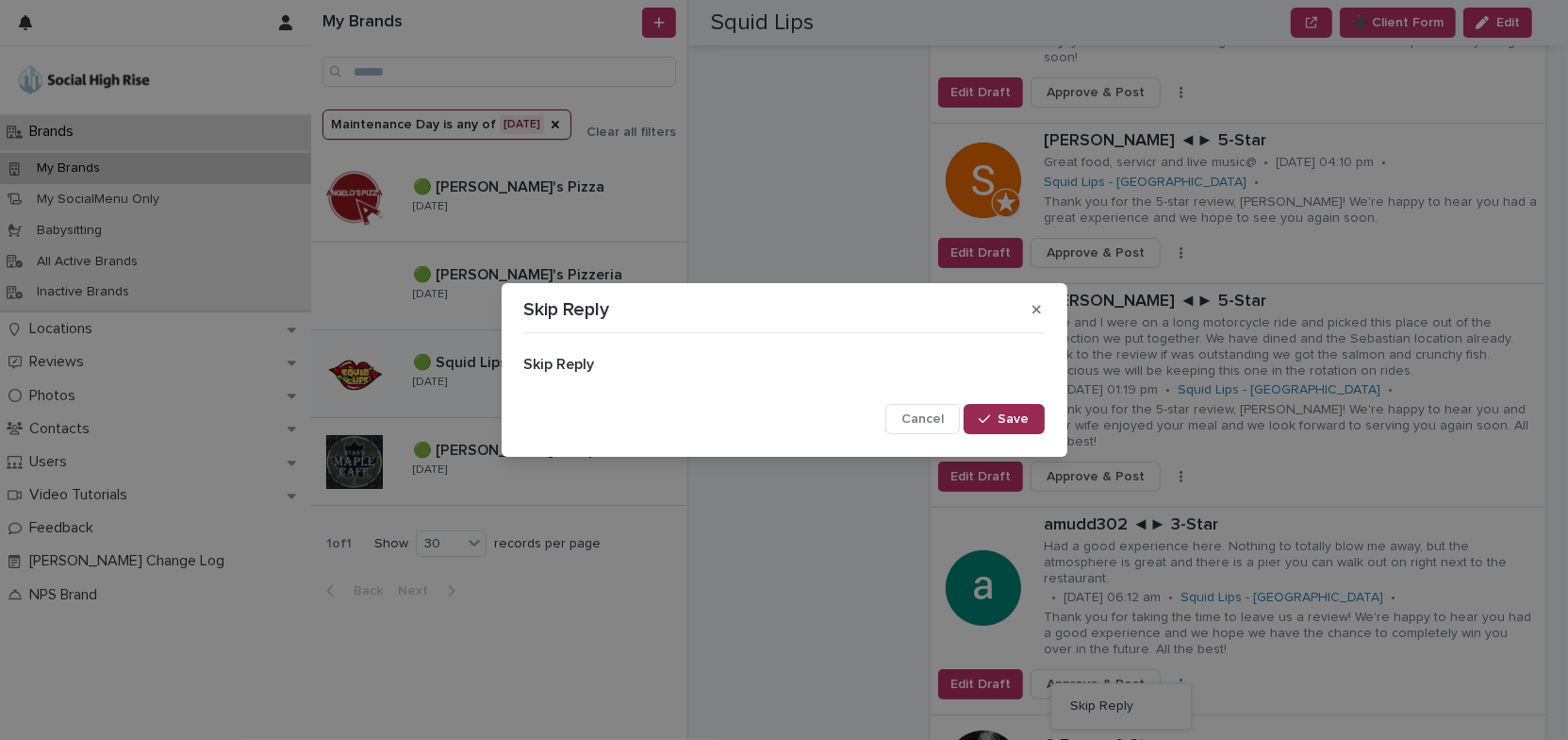
click at [1016, 419] on span "Save" at bounding box center [1014, 419] width 31 height 14
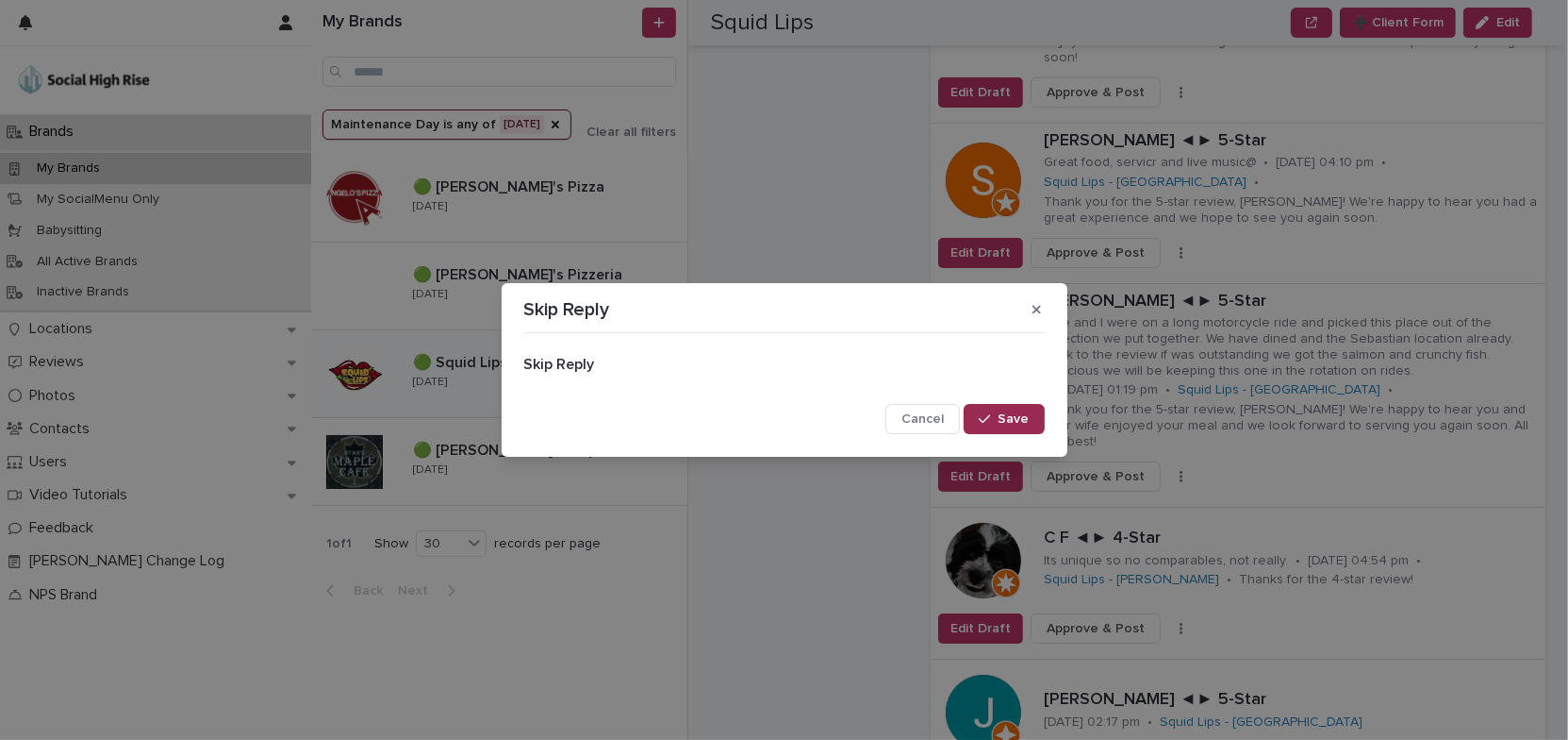
click at [1009, 415] on span "Save" at bounding box center [1014, 419] width 31 height 14
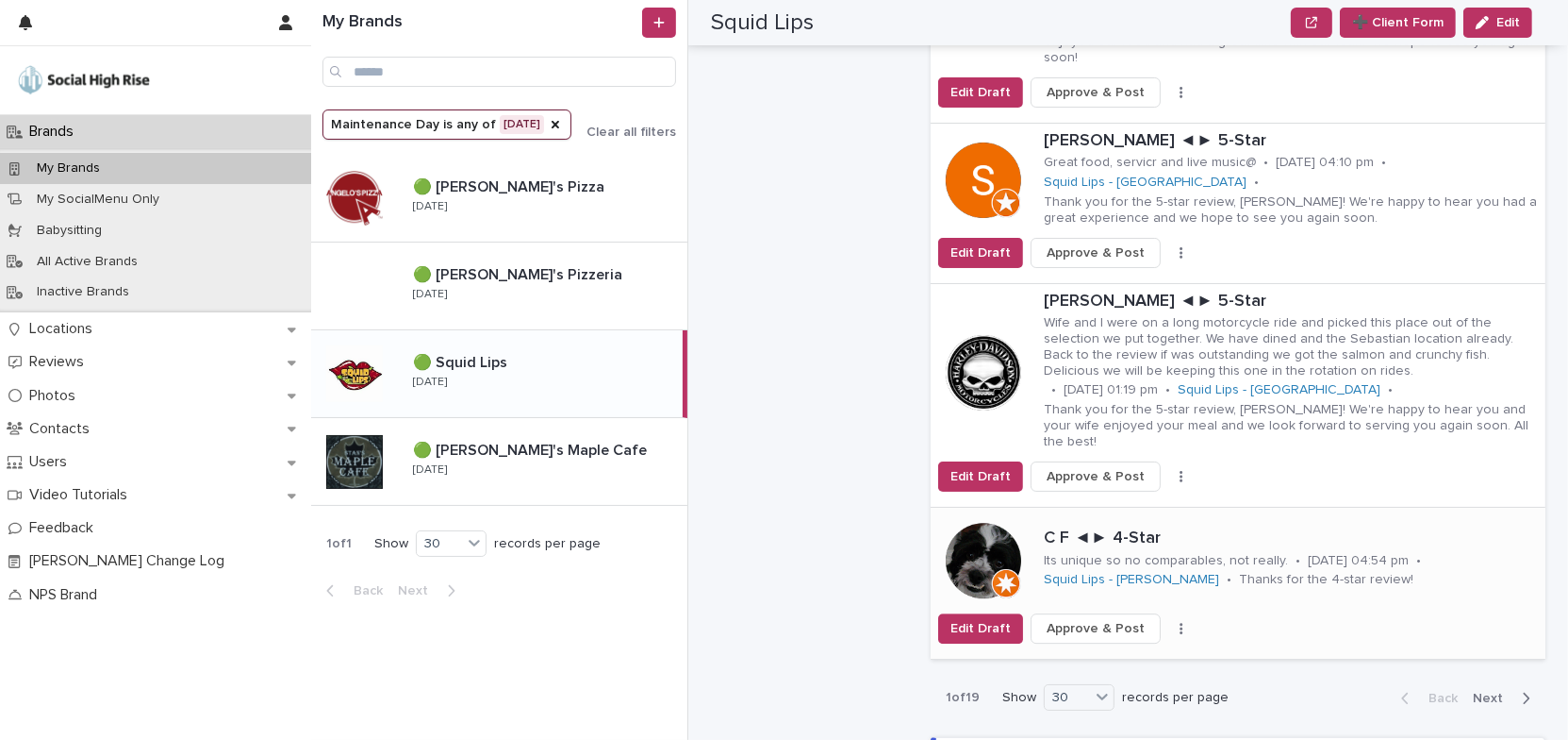
click at [1168, 622] on button "button" at bounding box center [1181, 629] width 26 height 14
click at [1112, 656] on span "Skip Reply" at bounding box center [1101, 666] width 63 height 19
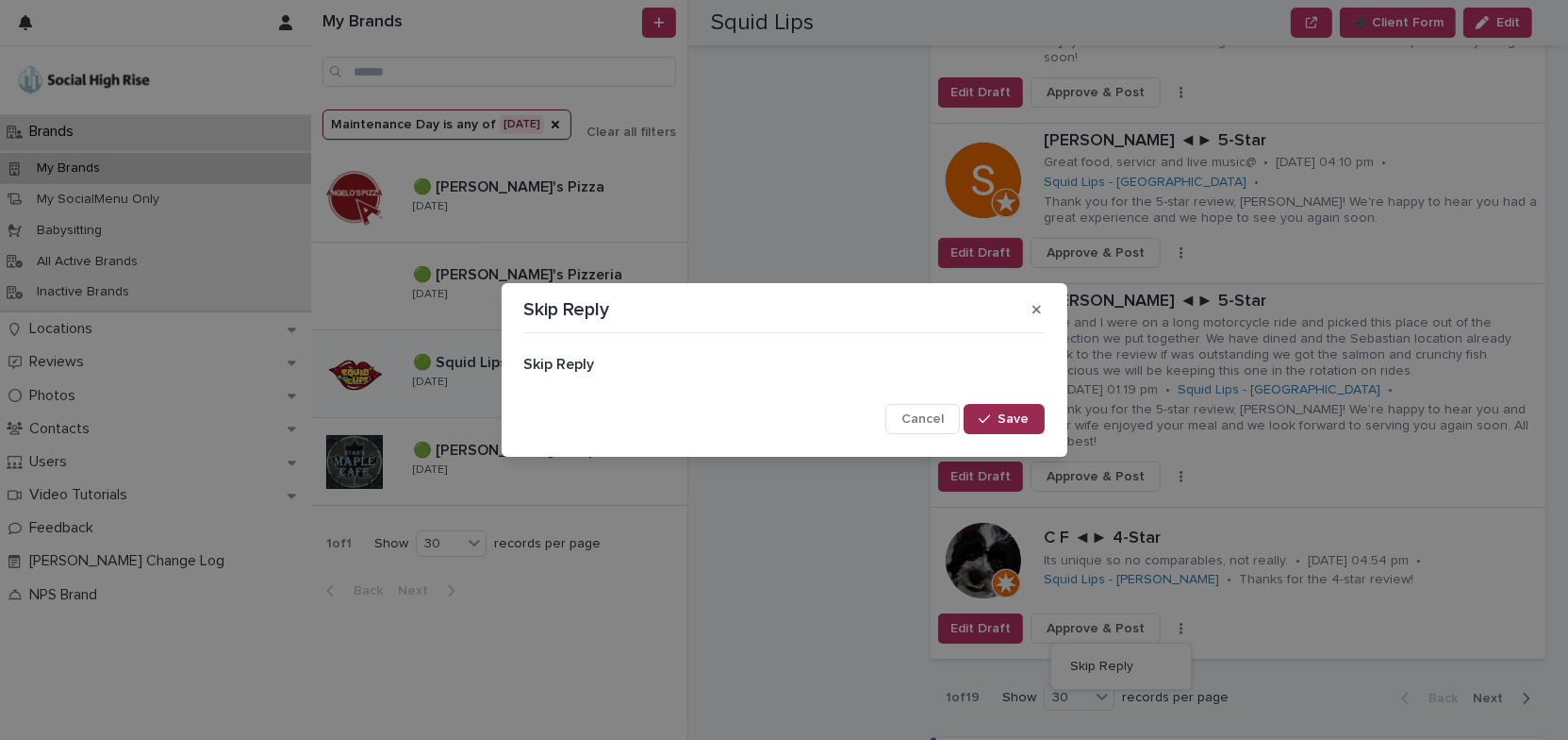
click at [1027, 424] on span "Save" at bounding box center [1014, 419] width 31 height 14
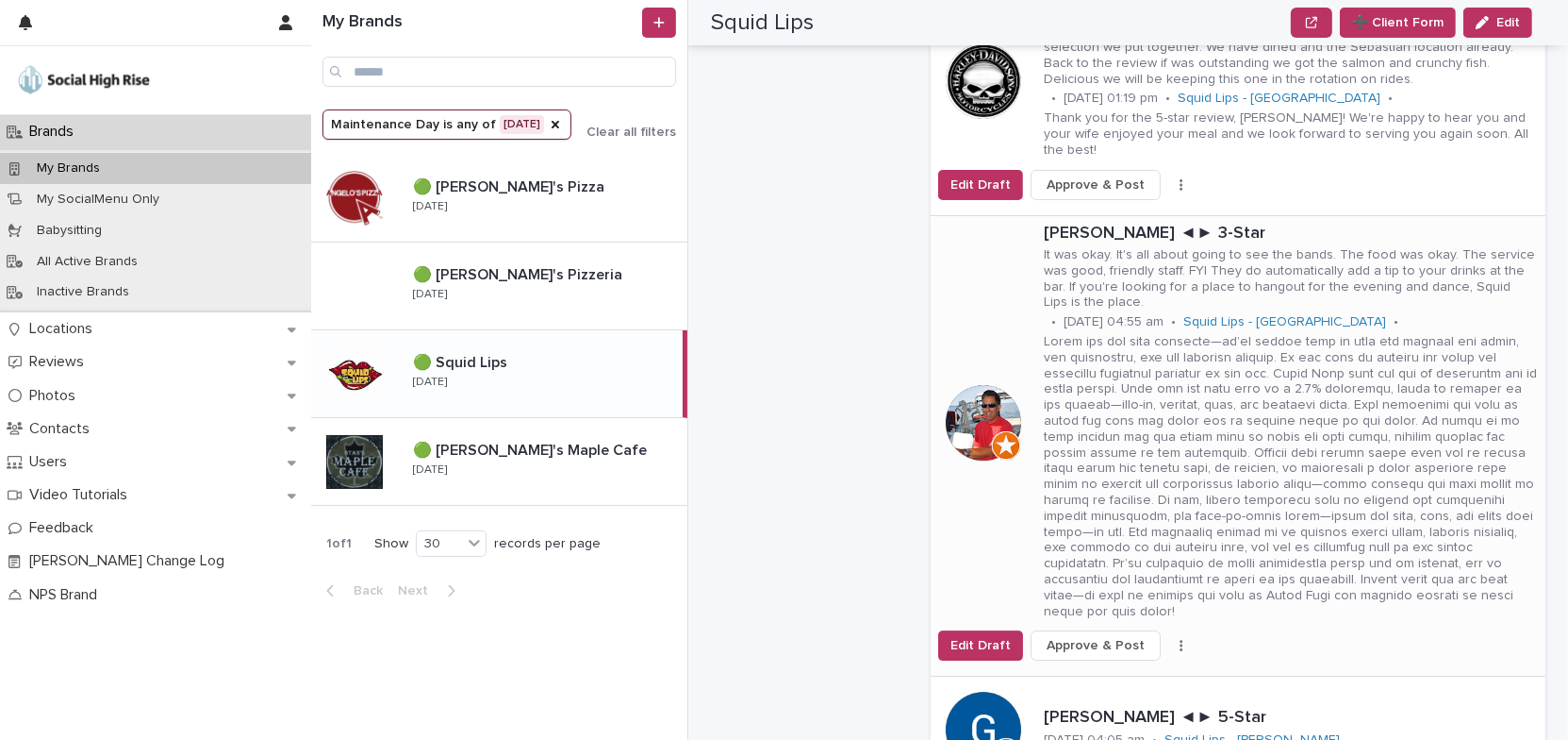
scroll to position [6260, 0]
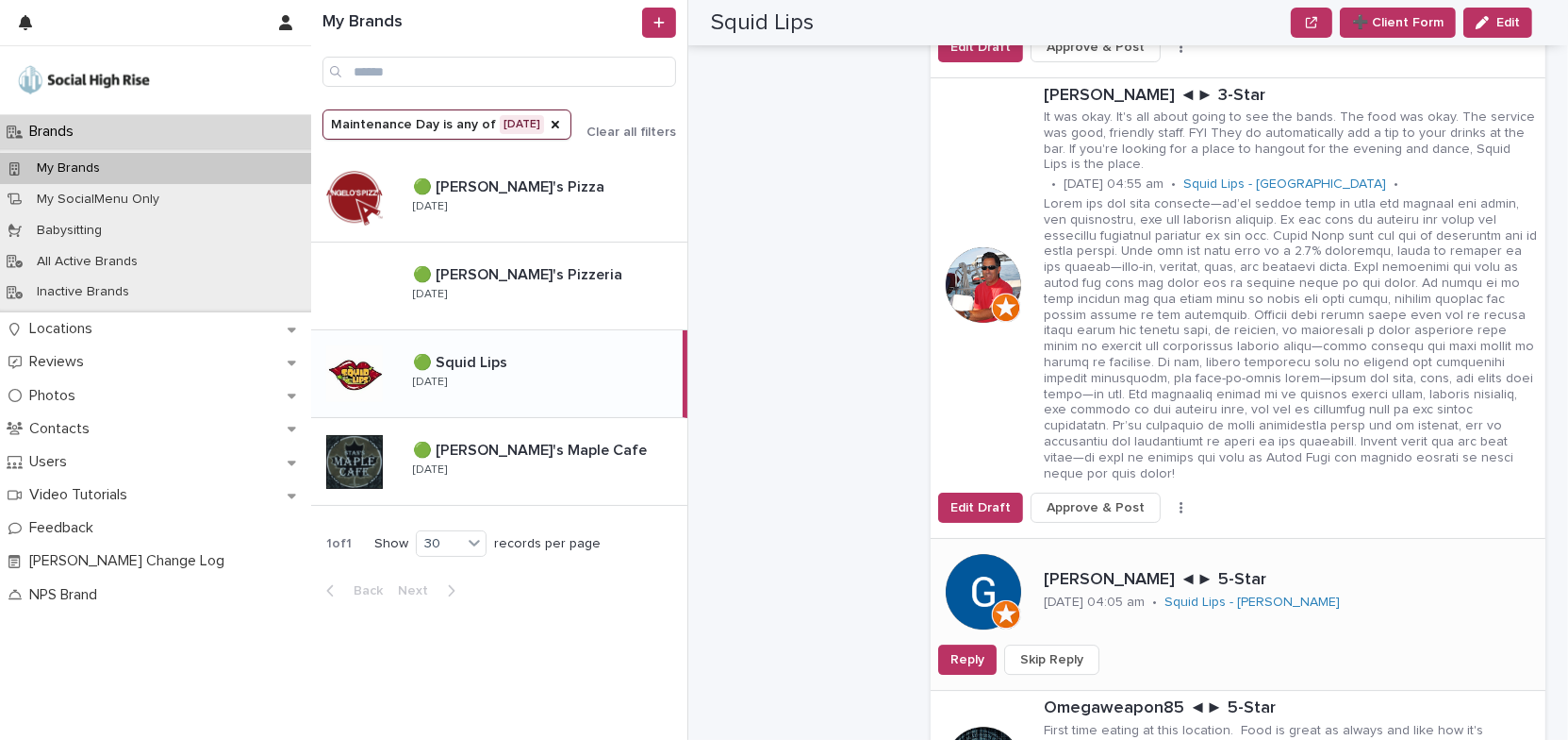
click at [1040, 650] on span "Skip Reply" at bounding box center [1051, 660] width 63 height 19
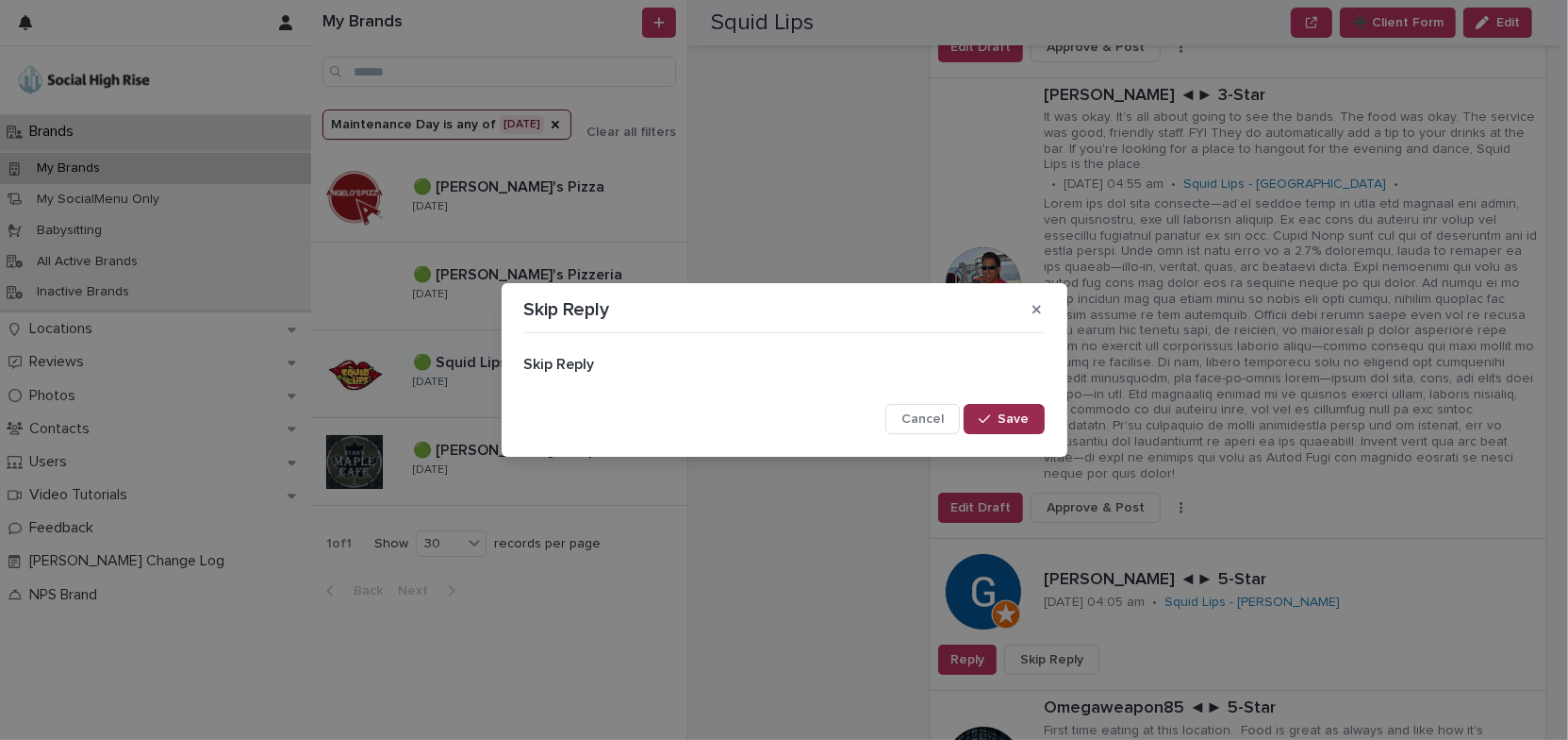
click at [1026, 422] on span "Save" at bounding box center [1014, 419] width 31 height 14
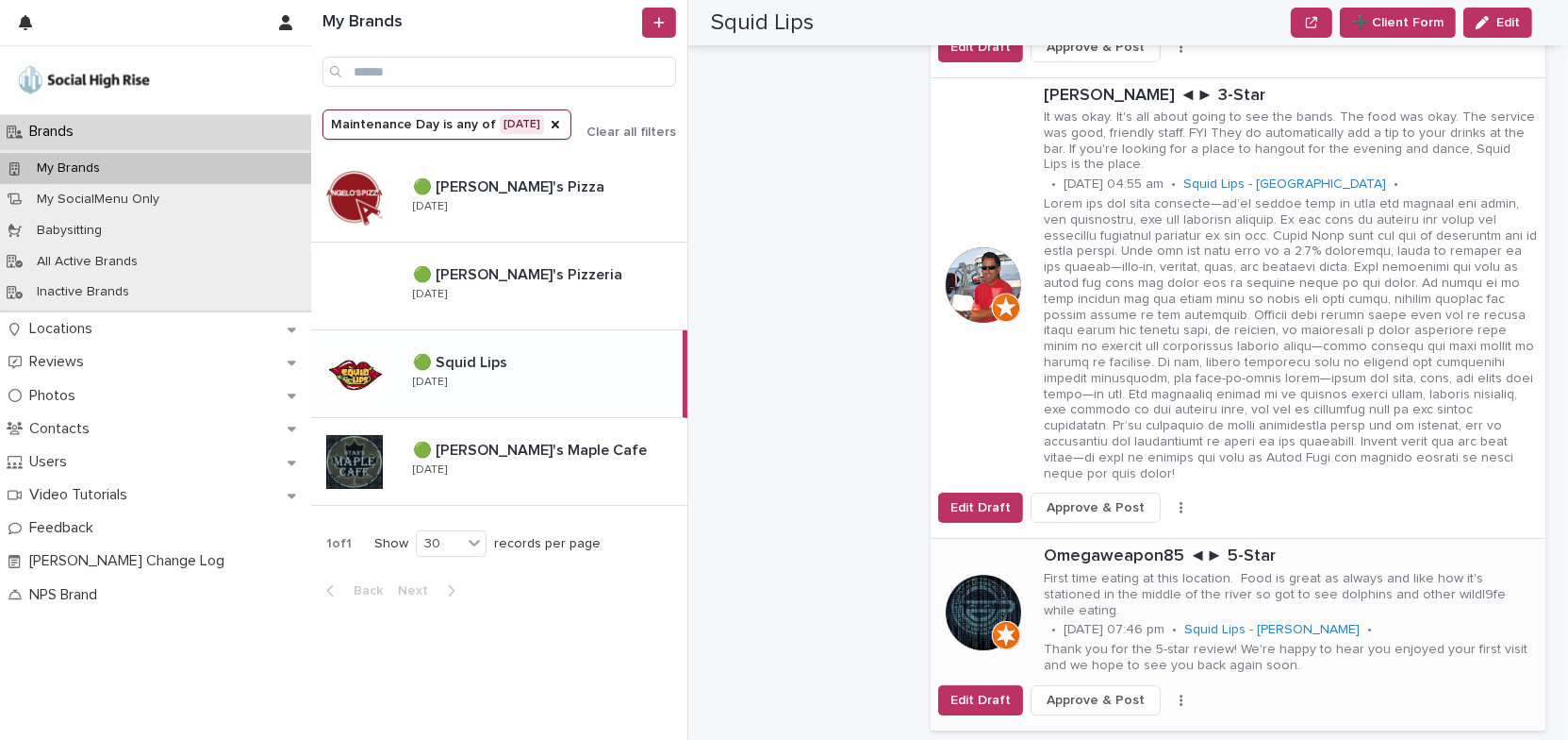
click at [1180, 694] on icon "button" at bounding box center [1182, 700] width 4 height 14
click at [1138, 706] on button "Skip Reply" at bounding box center [1121, 721] width 125 height 30
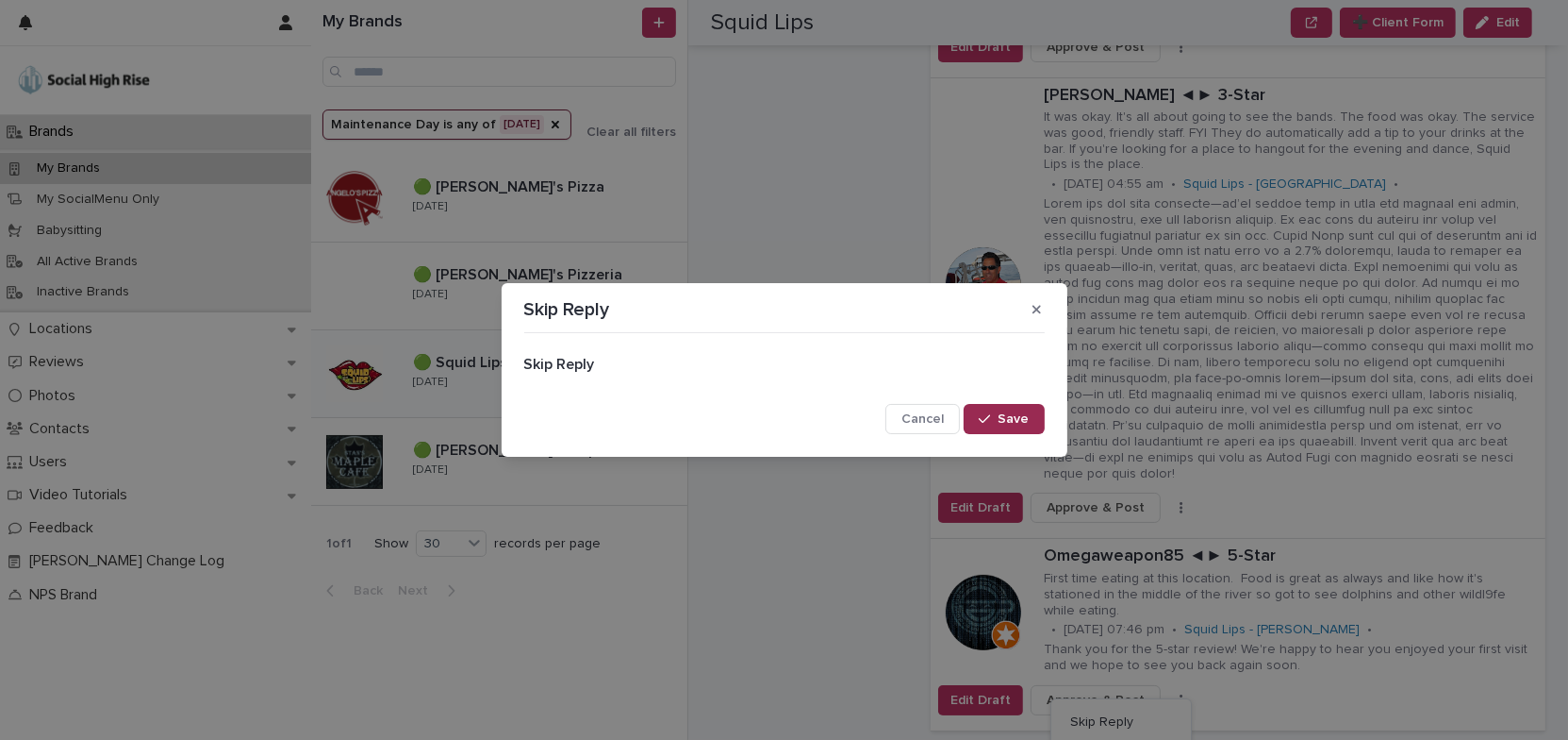
drag, startPoint x: 995, startPoint y: 414, endPoint x: 1041, endPoint y: 421, distance: 46.5
click at [996, 415] on div "button" at bounding box center [989, 419] width 19 height 14
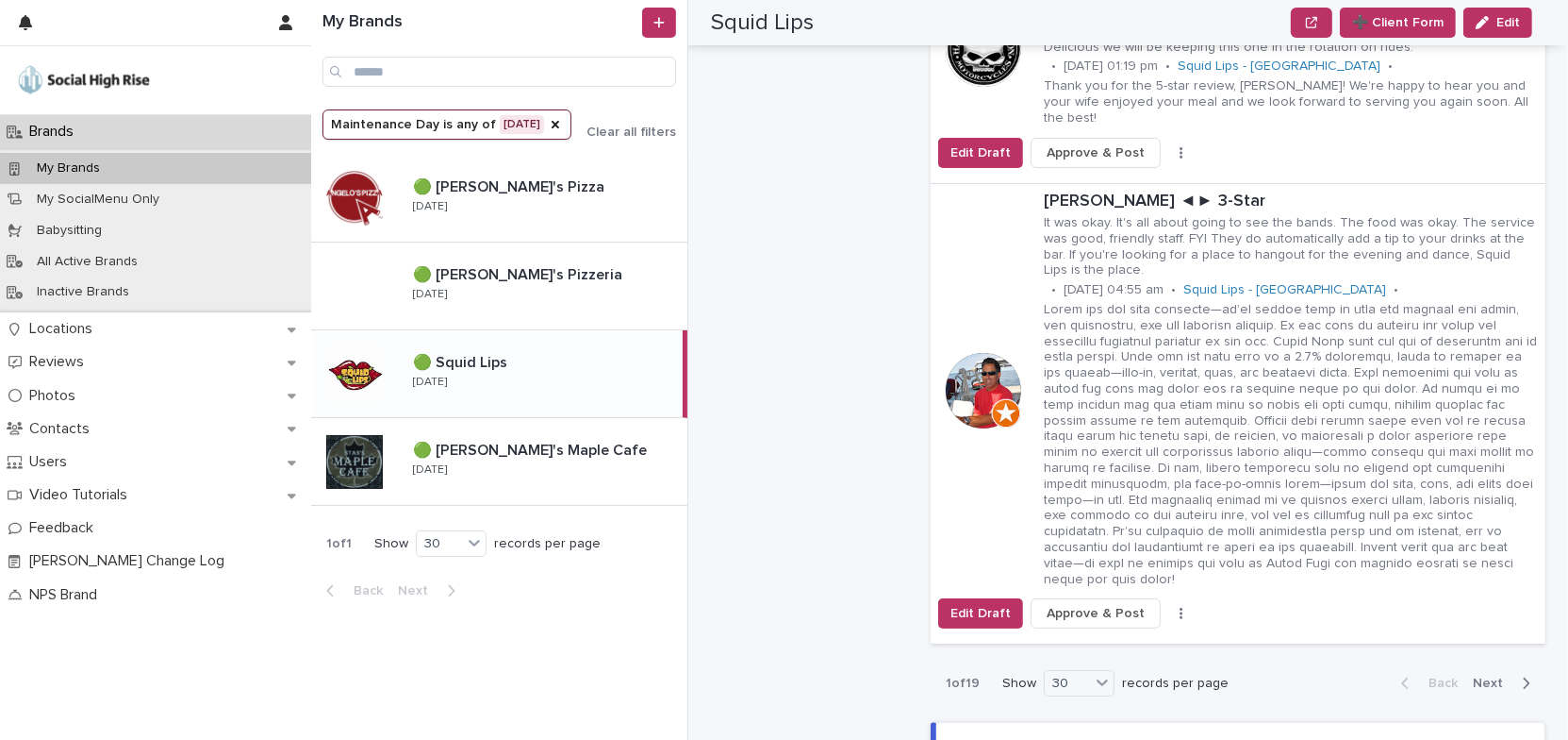
scroll to position [6003, 0]
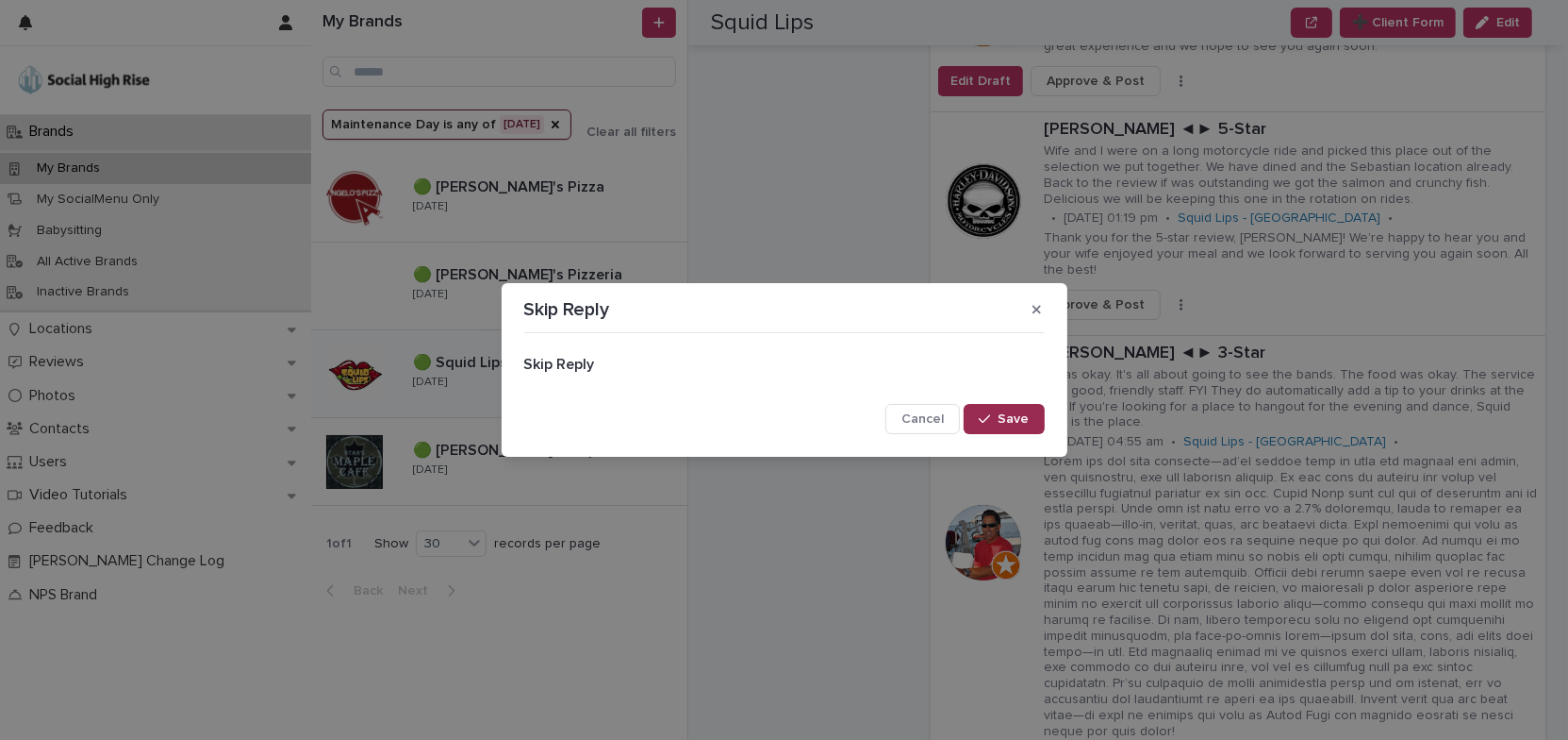
click at [997, 422] on div "button" at bounding box center [989, 419] width 19 height 14
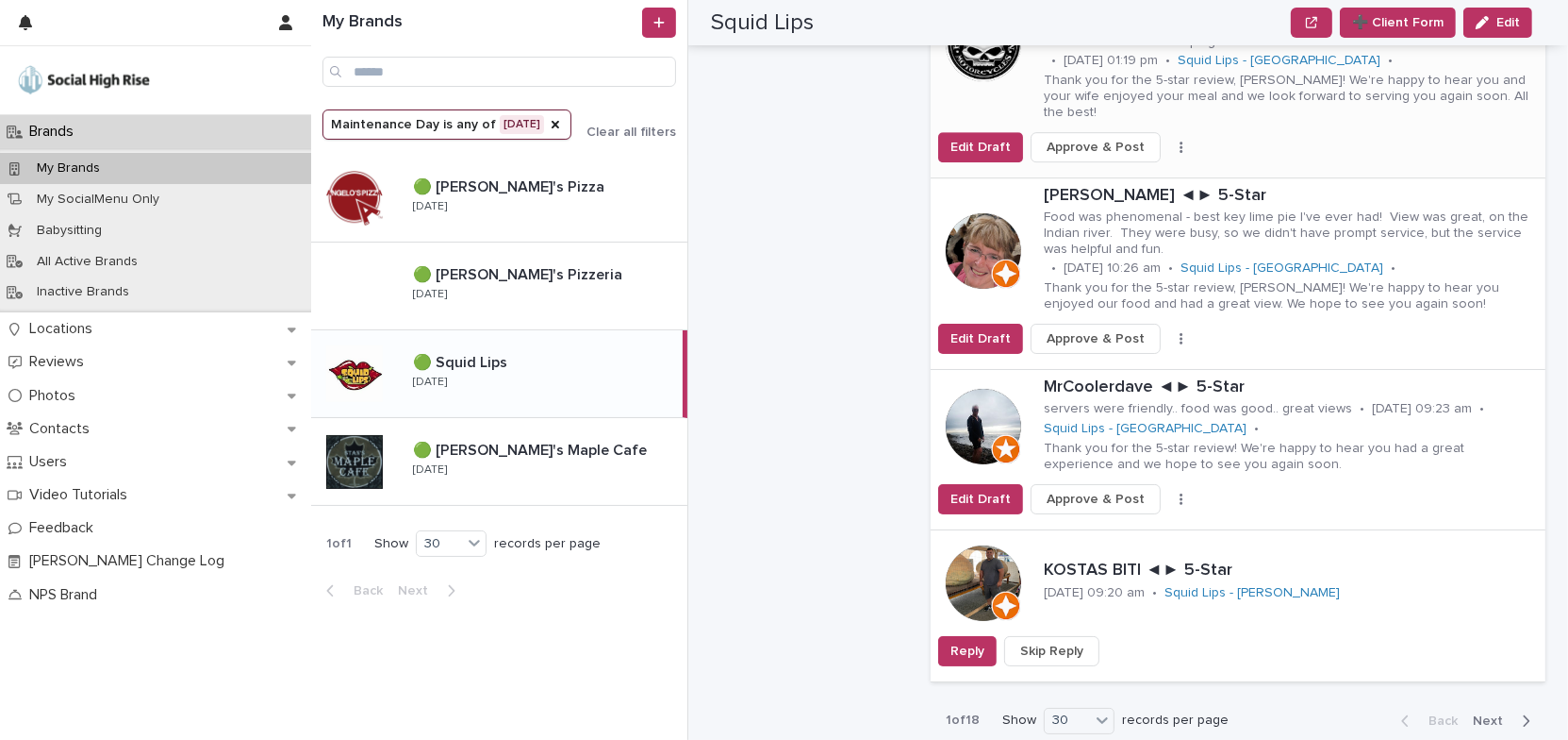
scroll to position [6174, 0]
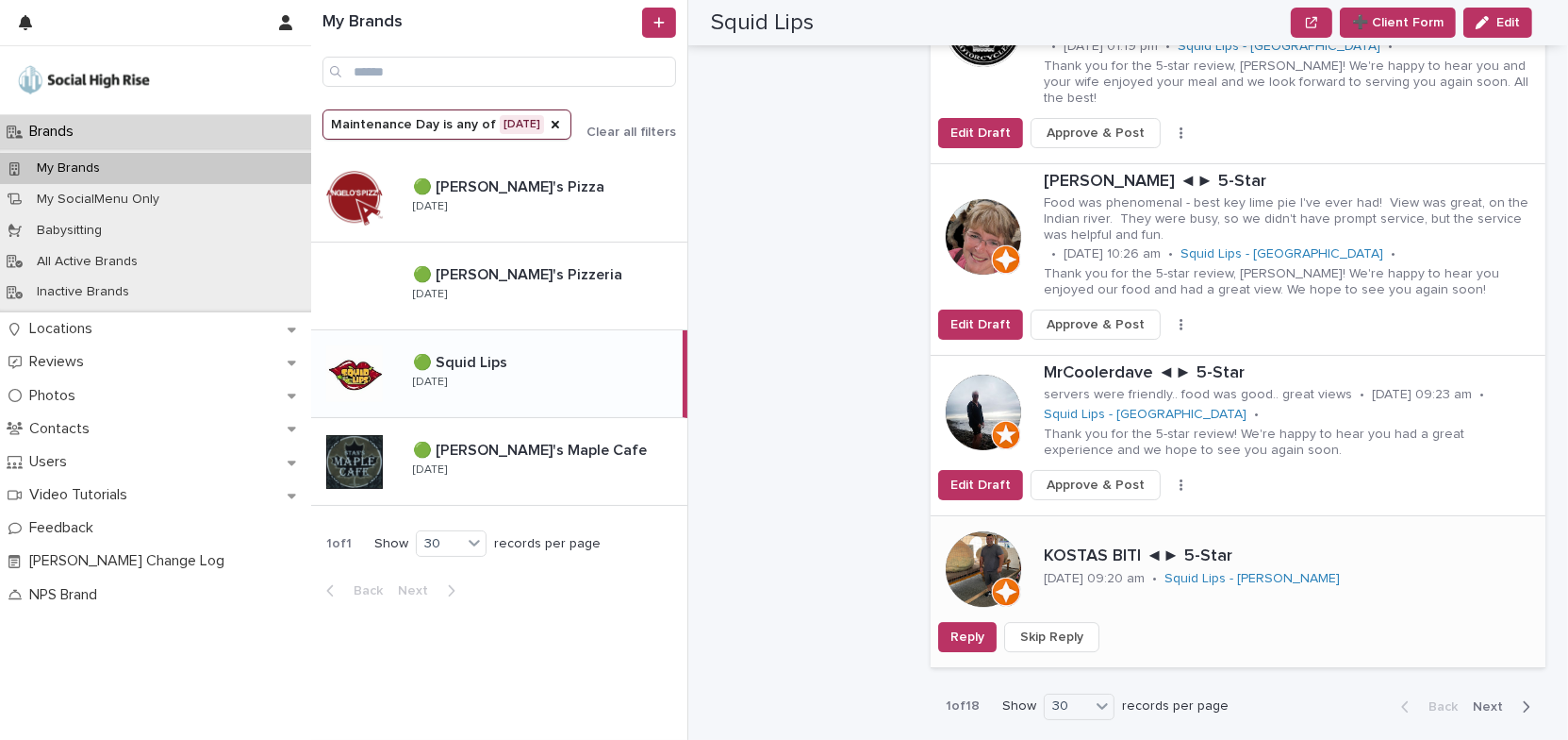
click at [1074, 627] on span "Skip Reply" at bounding box center [1051, 637] width 63 height 19
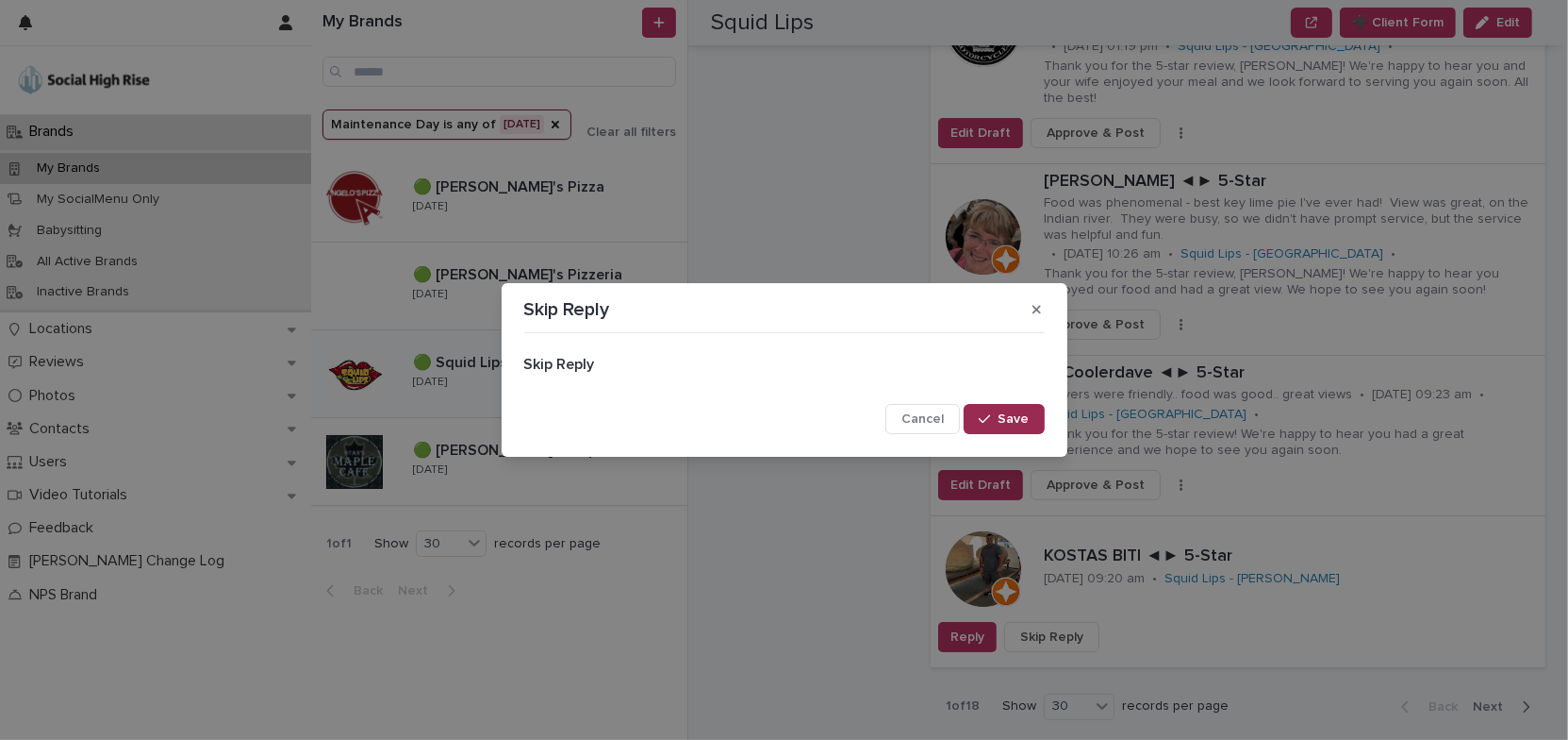
click at [1018, 421] on span "Save" at bounding box center [1014, 419] width 31 height 14
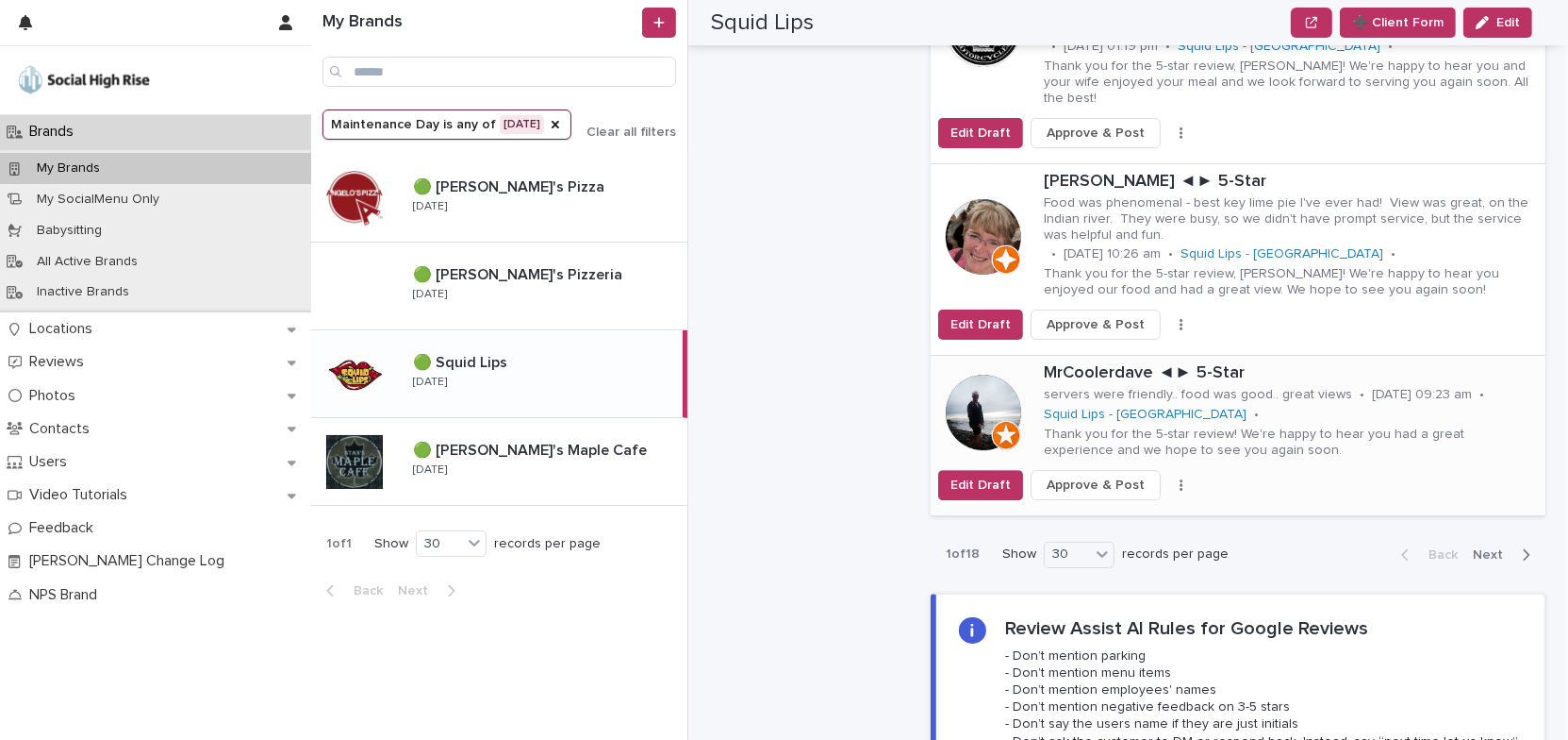
click at [1168, 478] on button "button" at bounding box center [1181, 485] width 26 height 14
click at [1124, 506] on button "Skip Reply" at bounding box center [1121, 521] width 125 height 30
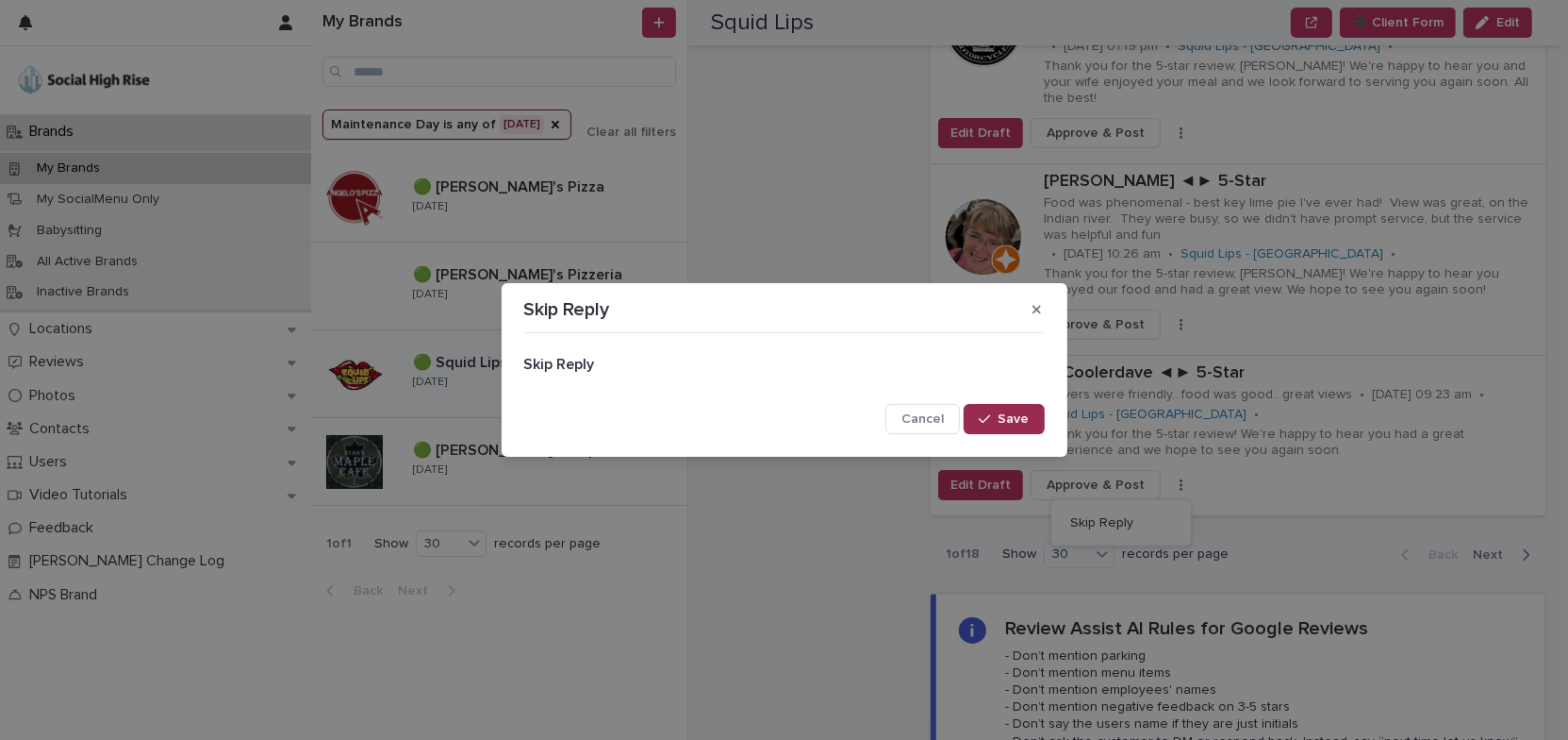
click at [1011, 426] on button "Save" at bounding box center [1003, 418] width 80 height 30
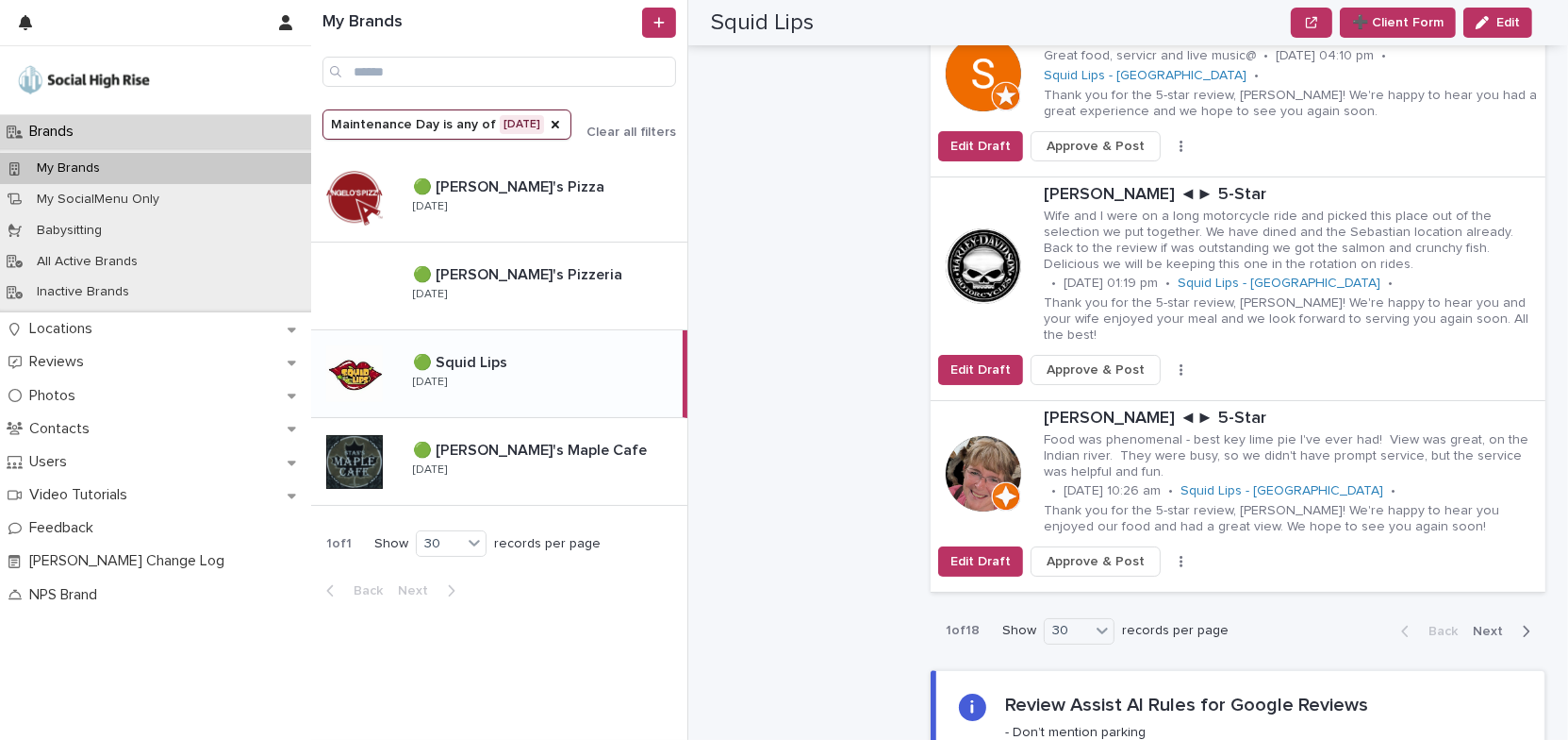
scroll to position [5917, 0]
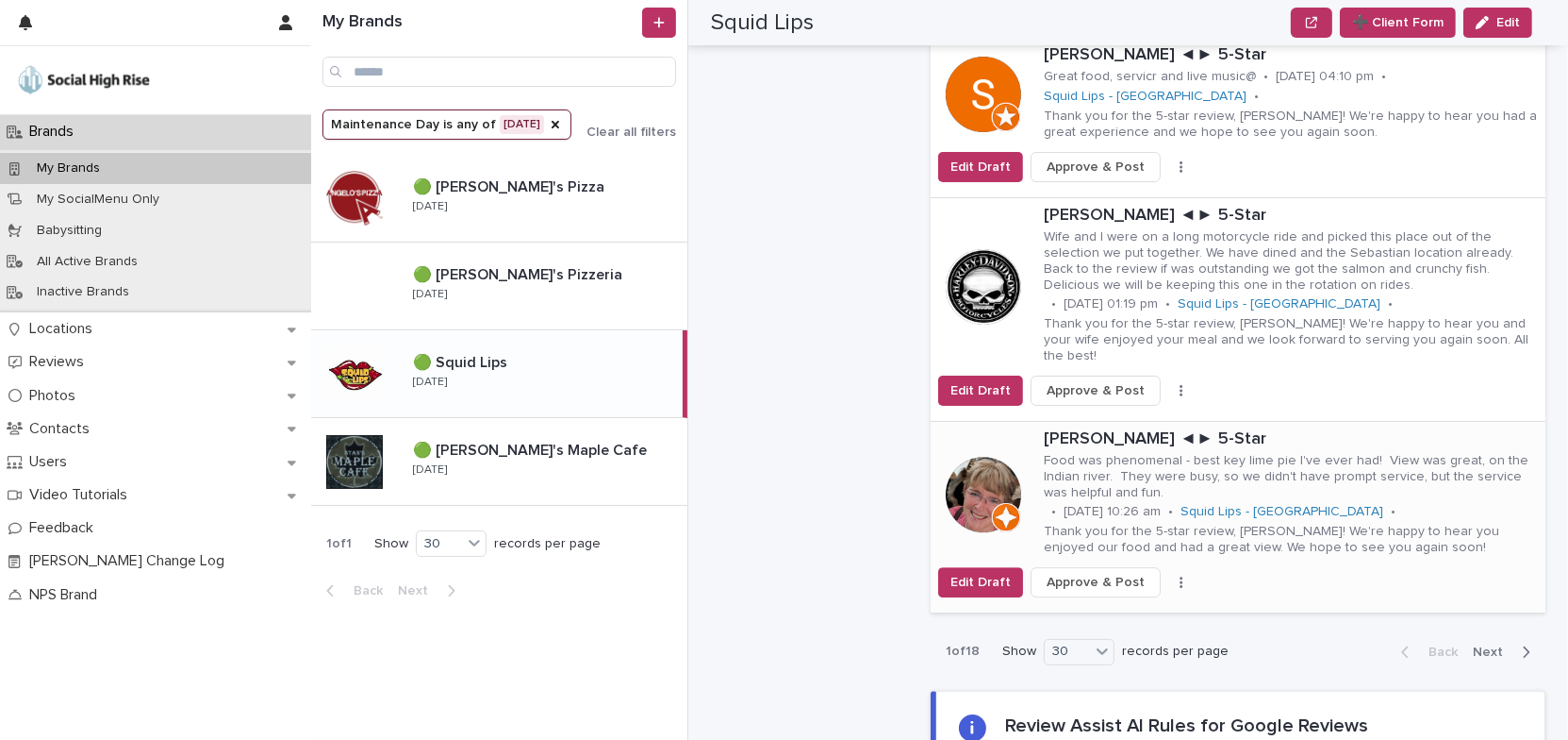
click at [1165, 567] on div "Edit Draft Approve & Post Skip Reply" at bounding box center [1238, 582] width 615 height 30
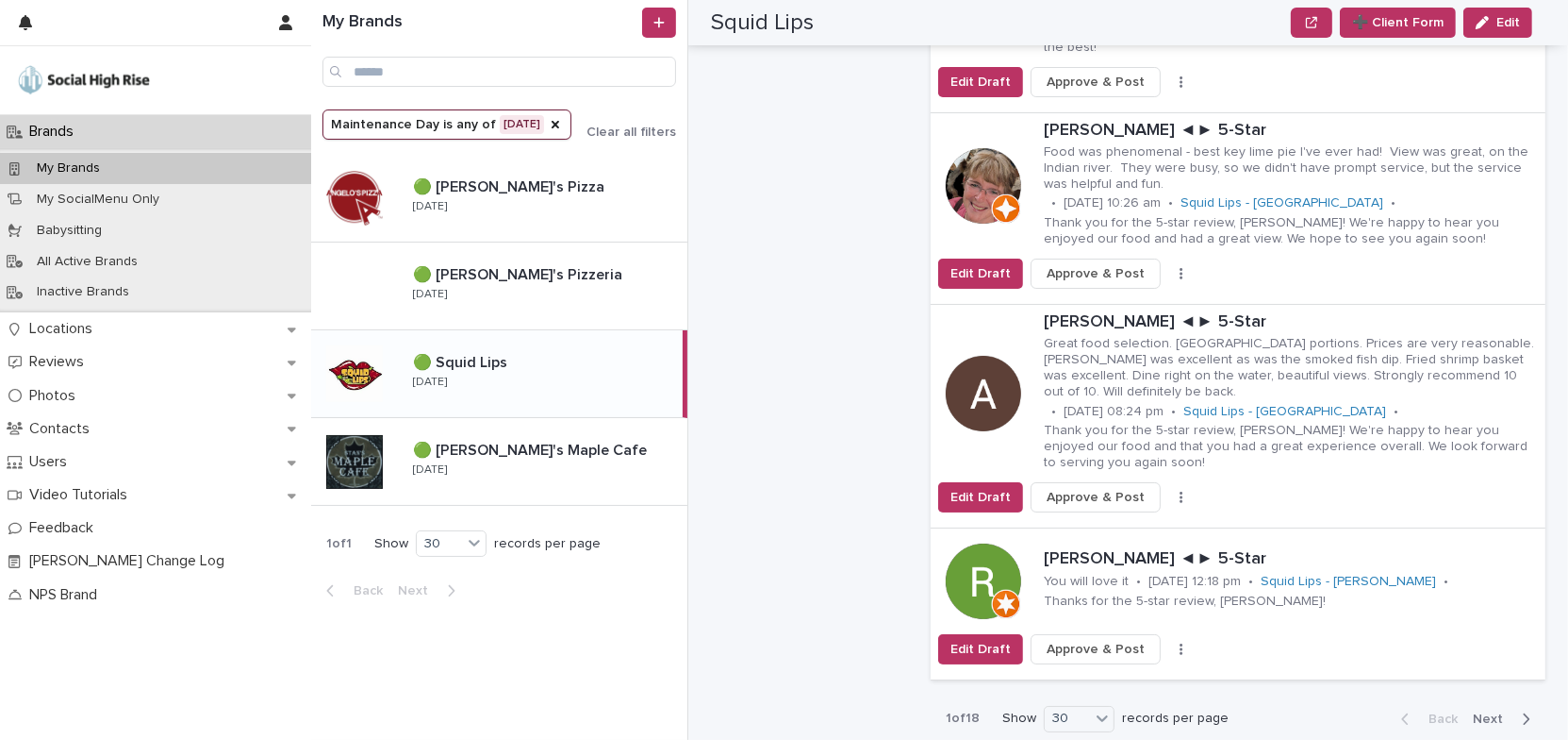
scroll to position [6217, 0]
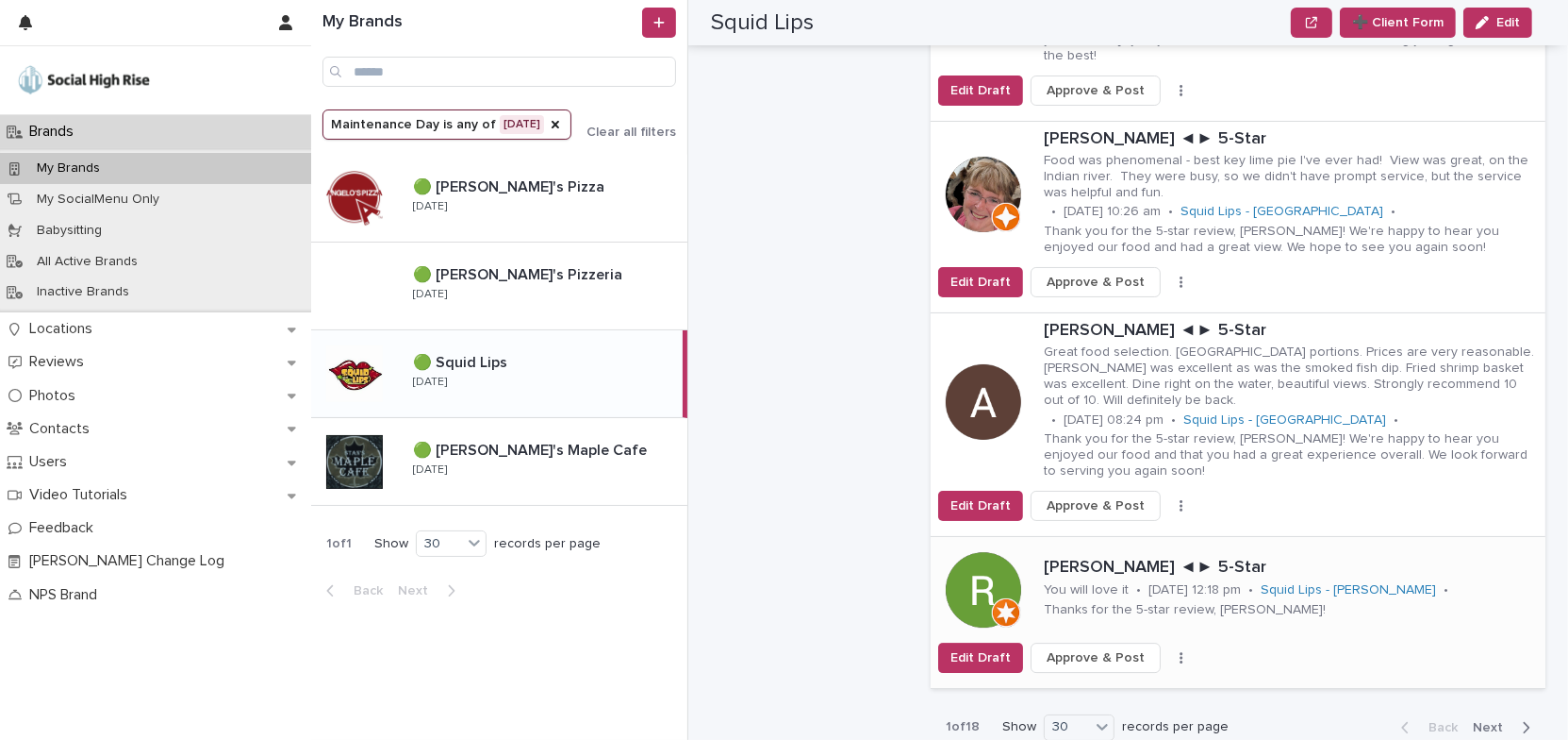
click at [1180, 652] on icon "button" at bounding box center [1181, 658] width 3 height 12
click at [1119, 680] on button "Skip Reply" at bounding box center [1121, 695] width 125 height 30
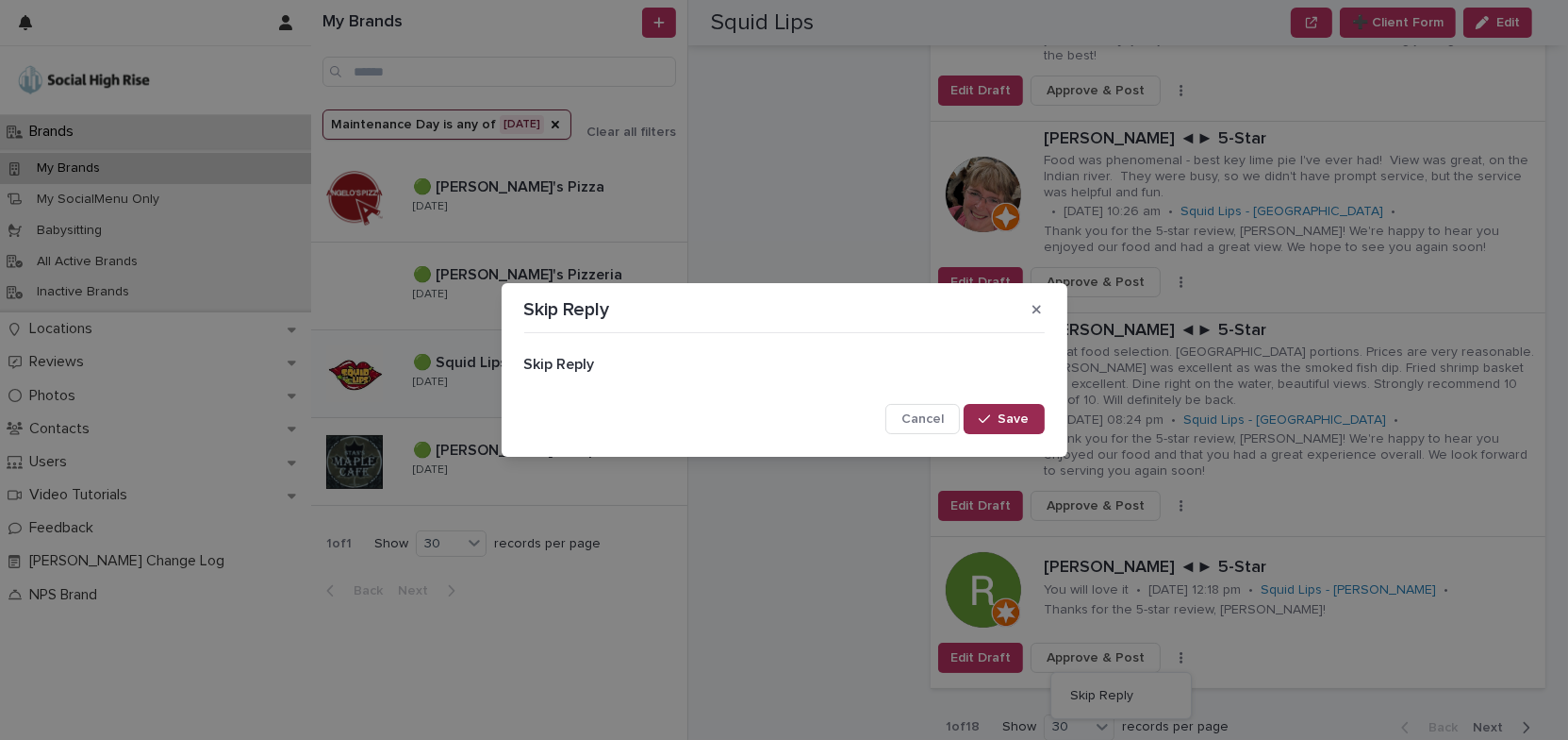
click at [1023, 419] on span "Save" at bounding box center [1014, 419] width 31 height 14
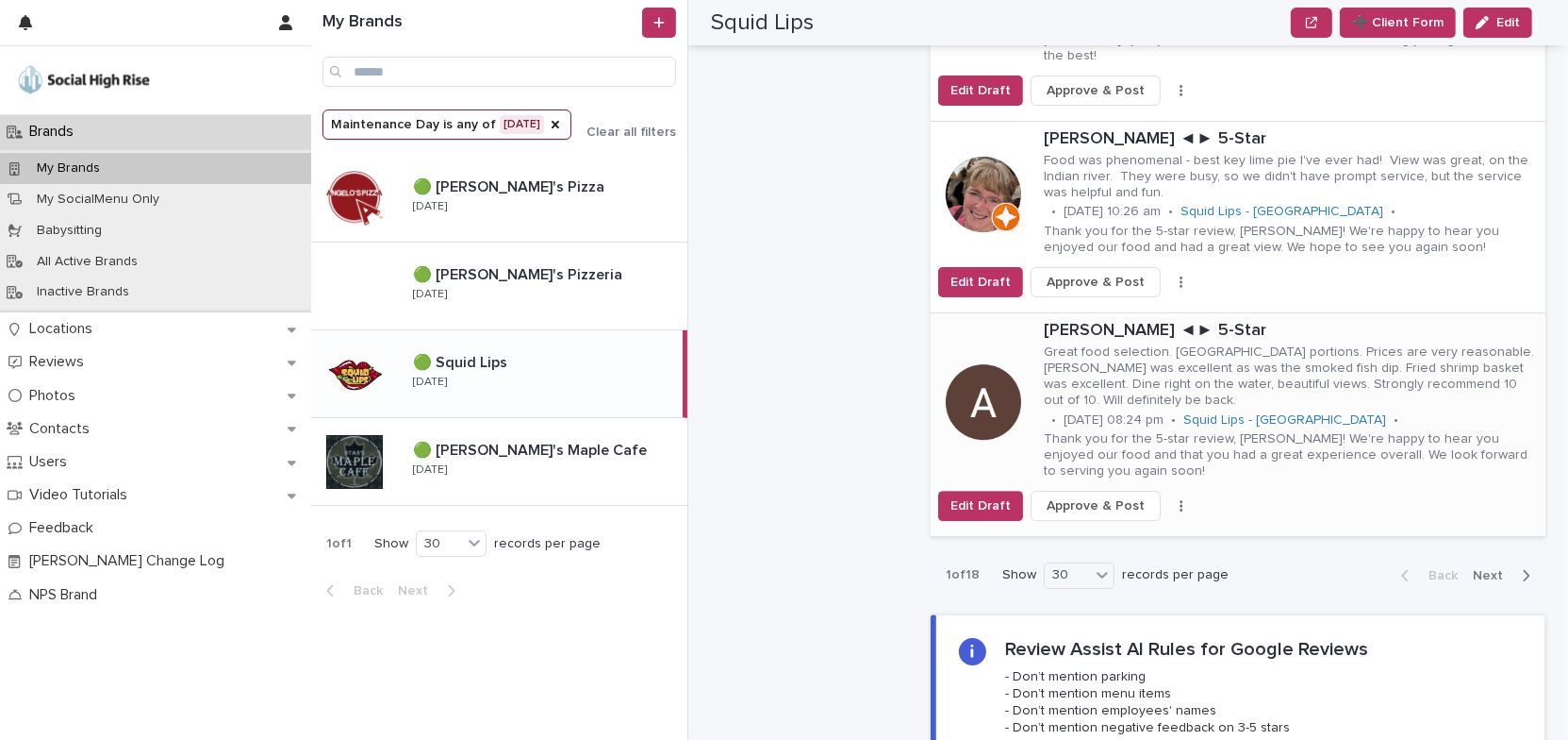
click at [1180, 499] on icon "button" at bounding box center [1182, 506] width 4 height 14
click at [1134, 528] on button "Skip Reply" at bounding box center [1121, 543] width 125 height 30
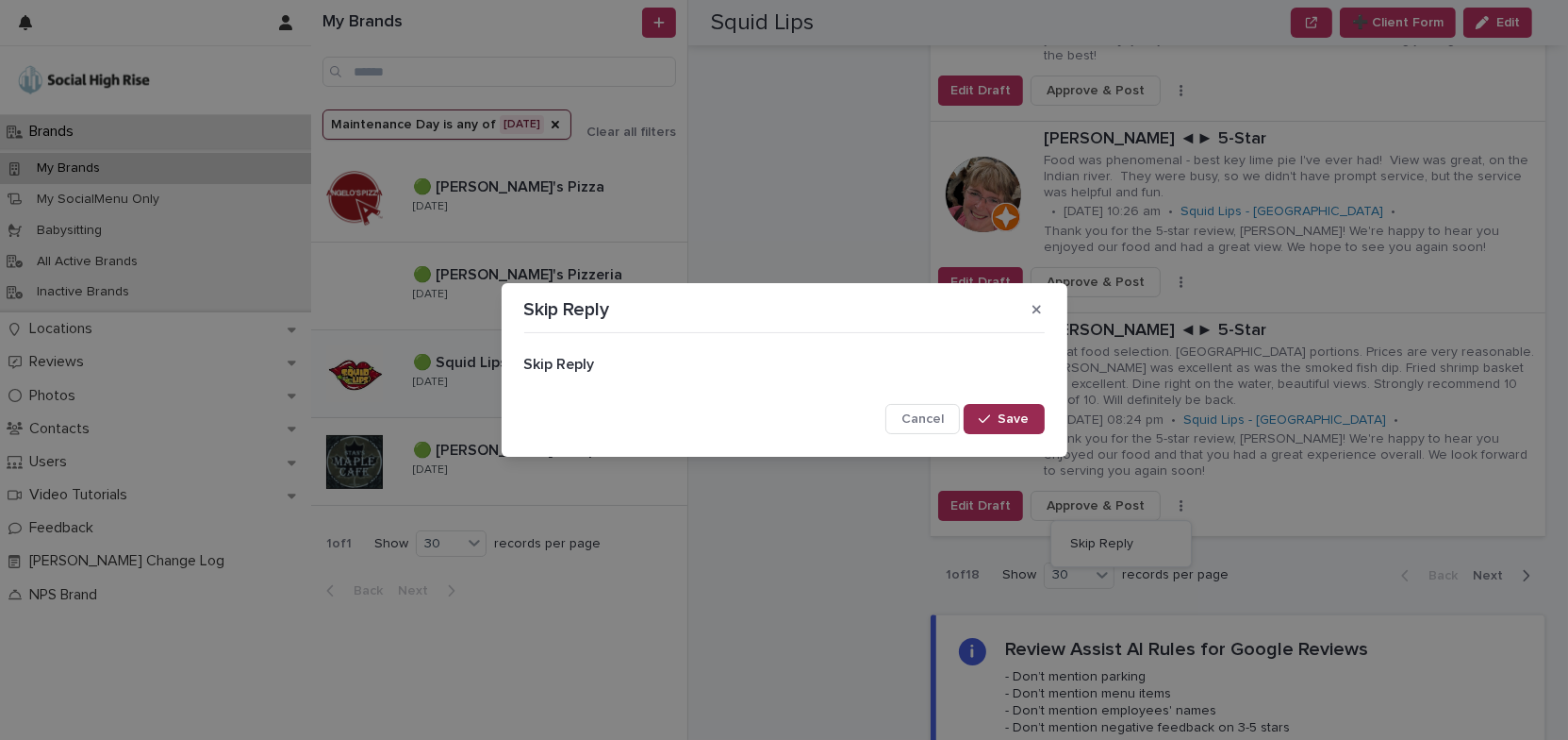
click at [1006, 417] on span "Save" at bounding box center [1014, 419] width 31 height 14
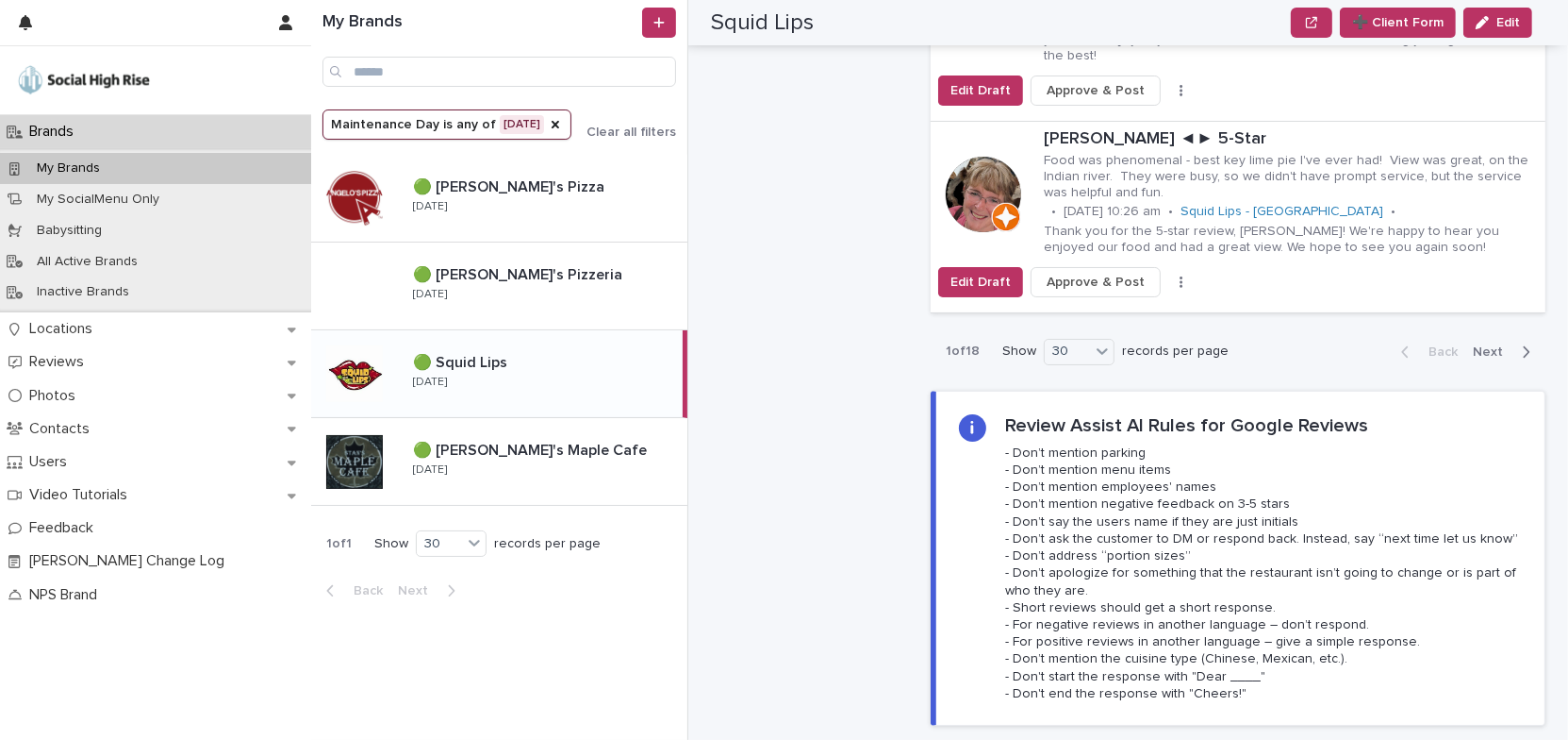
scroll to position [5874, 0]
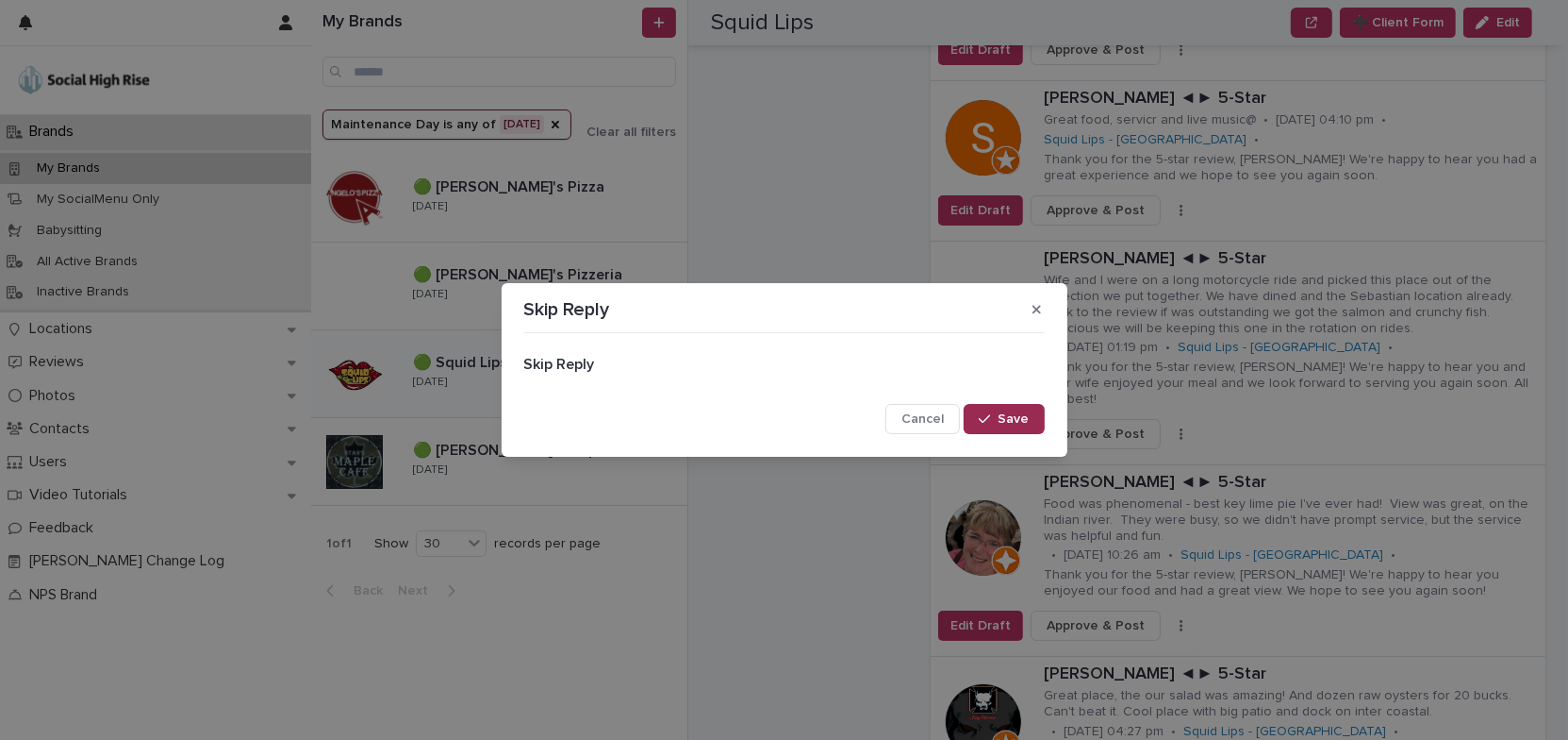
click at [1001, 422] on span "Save" at bounding box center [1014, 419] width 31 height 14
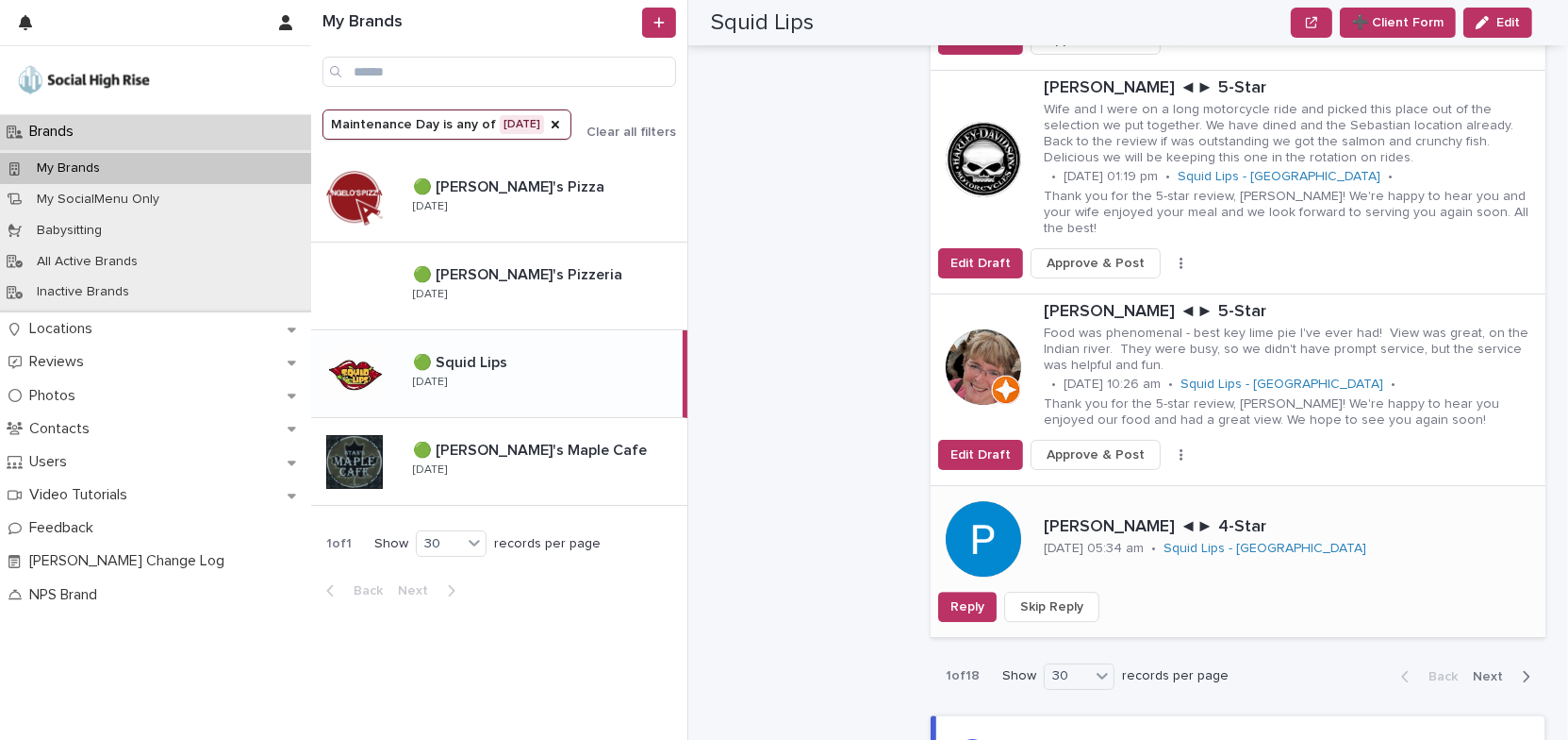
scroll to position [6046, 0]
click at [1079, 590] on button "Skip Reply" at bounding box center [1051, 605] width 96 height 30
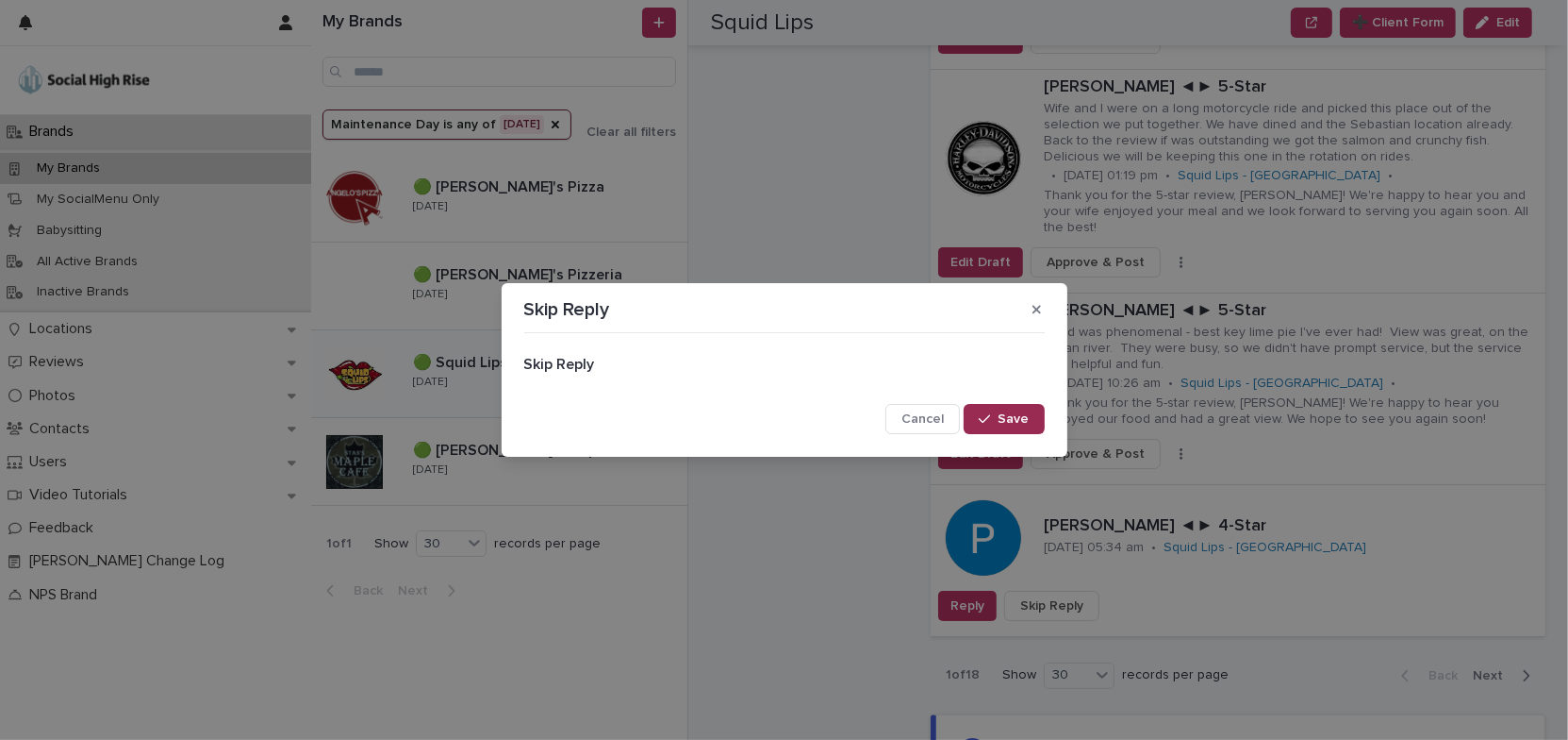
click at [1028, 419] on button "Save" at bounding box center [1003, 418] width 80 height 30
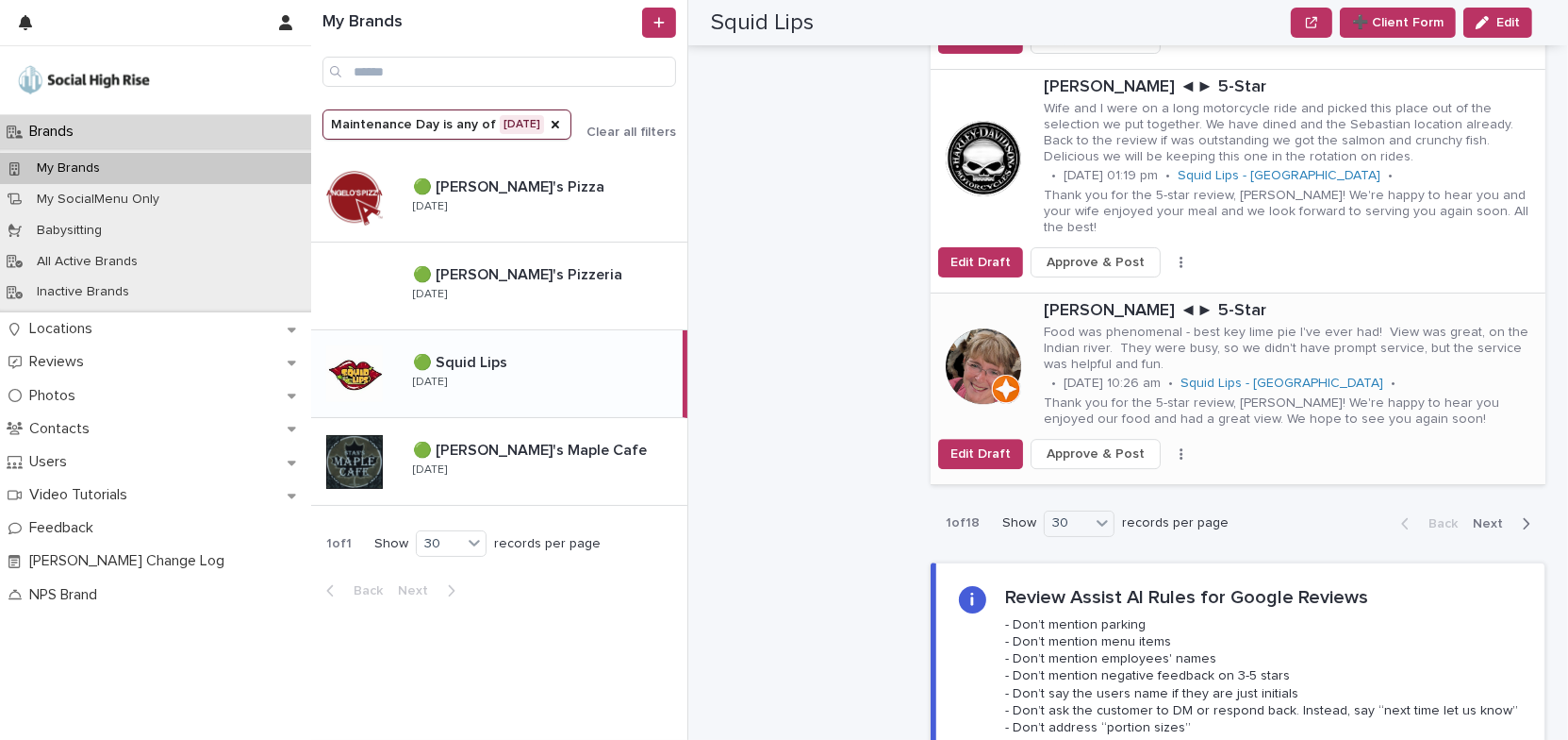
click at [1168, 447] on button "button" at bounding box center [1181, 454] width 26 height 14
click at [1133, 476] on button "Skip Reply" at bounding box center [1121, 491] width 125 height 30
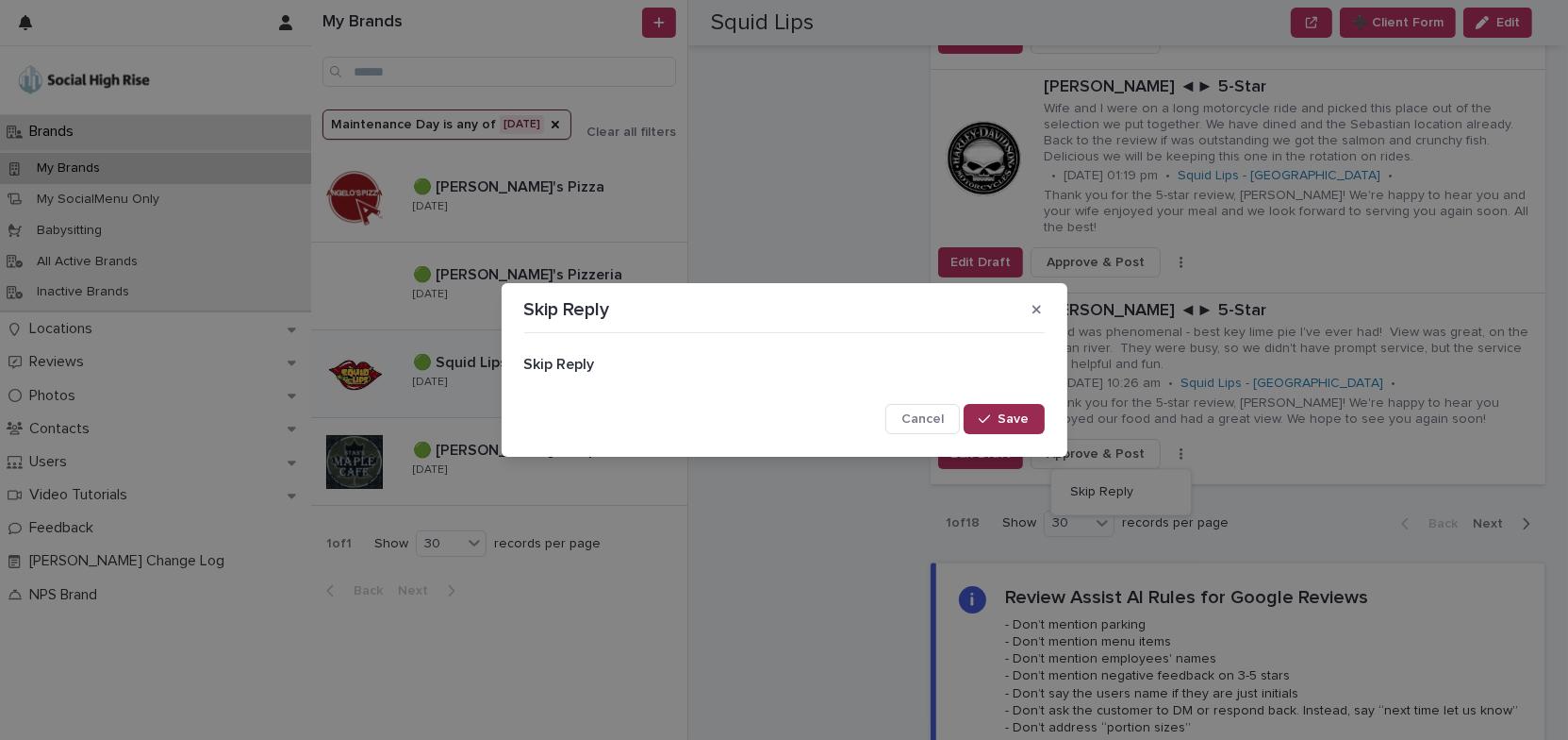
click at [997, 418] on div "button" at bounding box center [989, 419] width 19 height 14
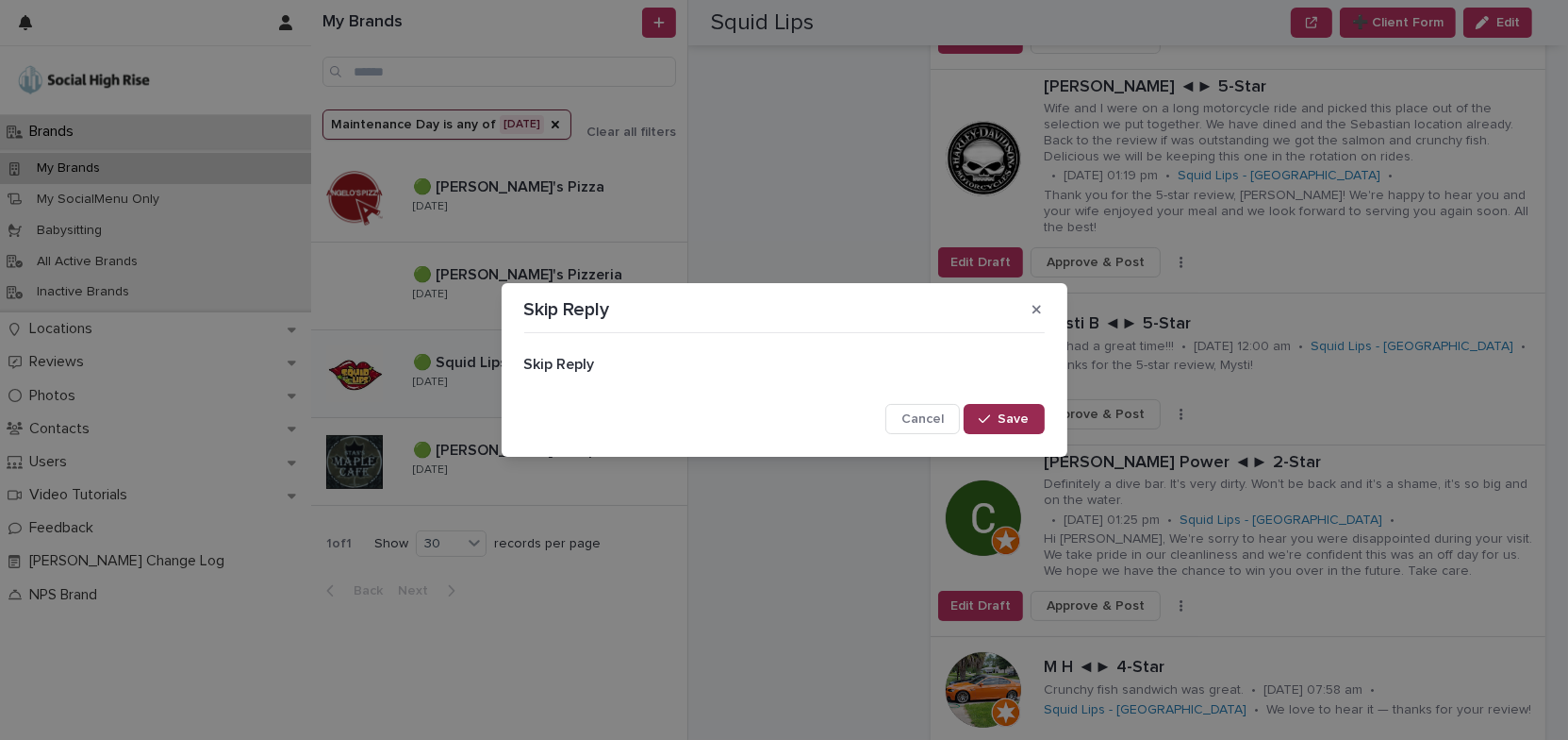
click at [1029, 419] on button "Save" at bounding box center [1003, 418] width 80 height 30
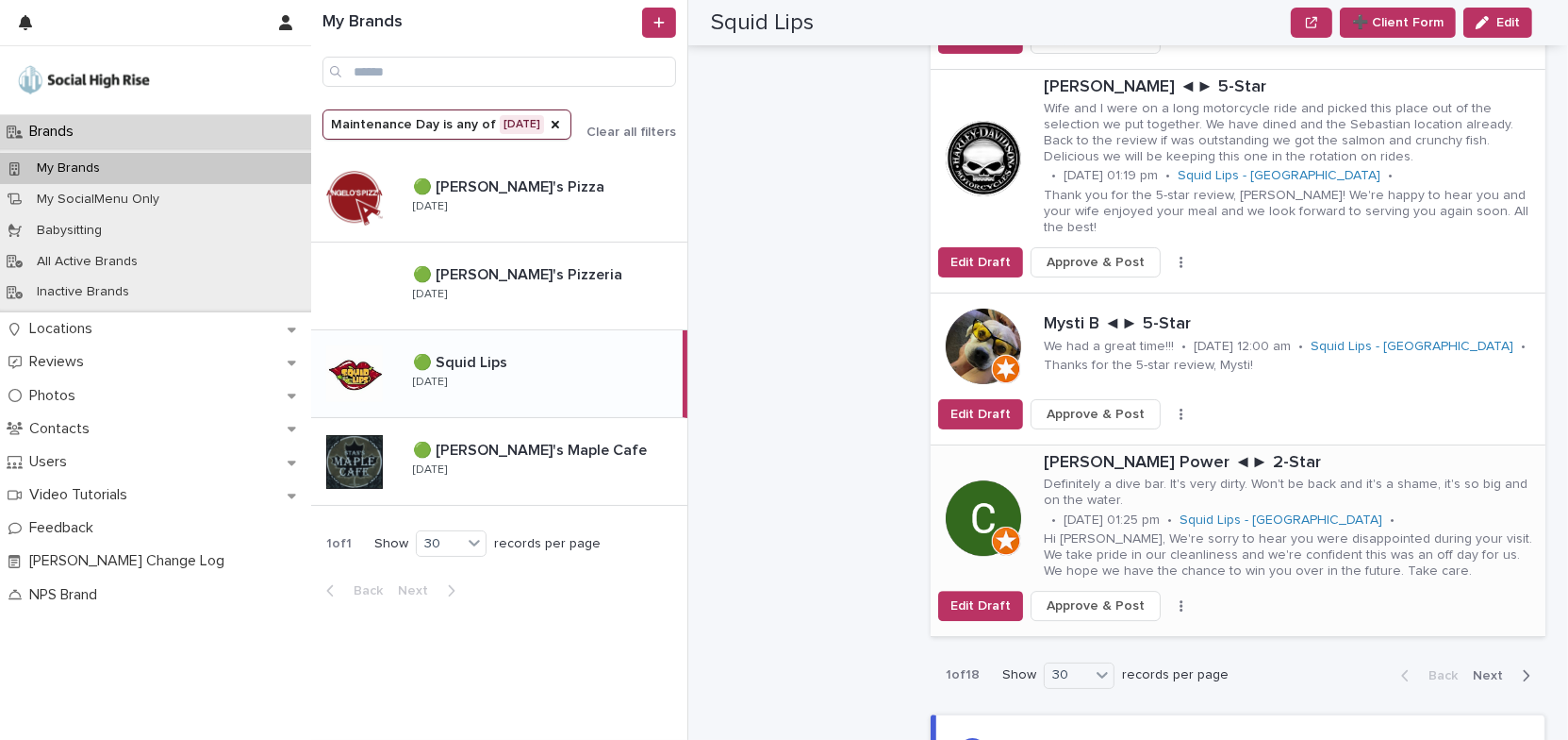
click at [1180, 599] on icon "button" at bounding box center [1182, 606] width 4 height 14
click at [1126, 628] on button "Skip Reply" at bounding box center [1121, 642] width 125 height 30
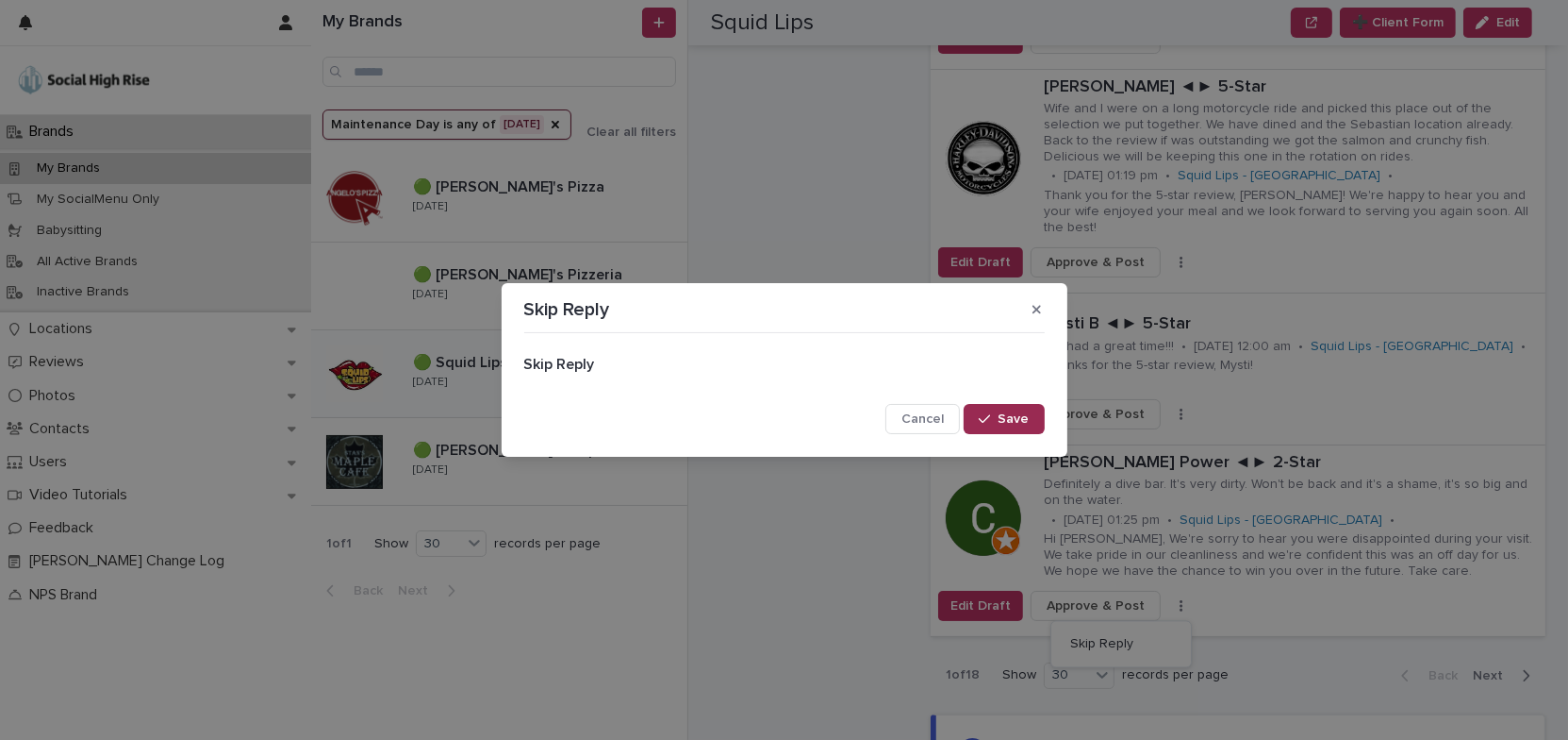
click at [1017, 415] on span "Save" at bounding box center [1014, 419] width 31 height 14
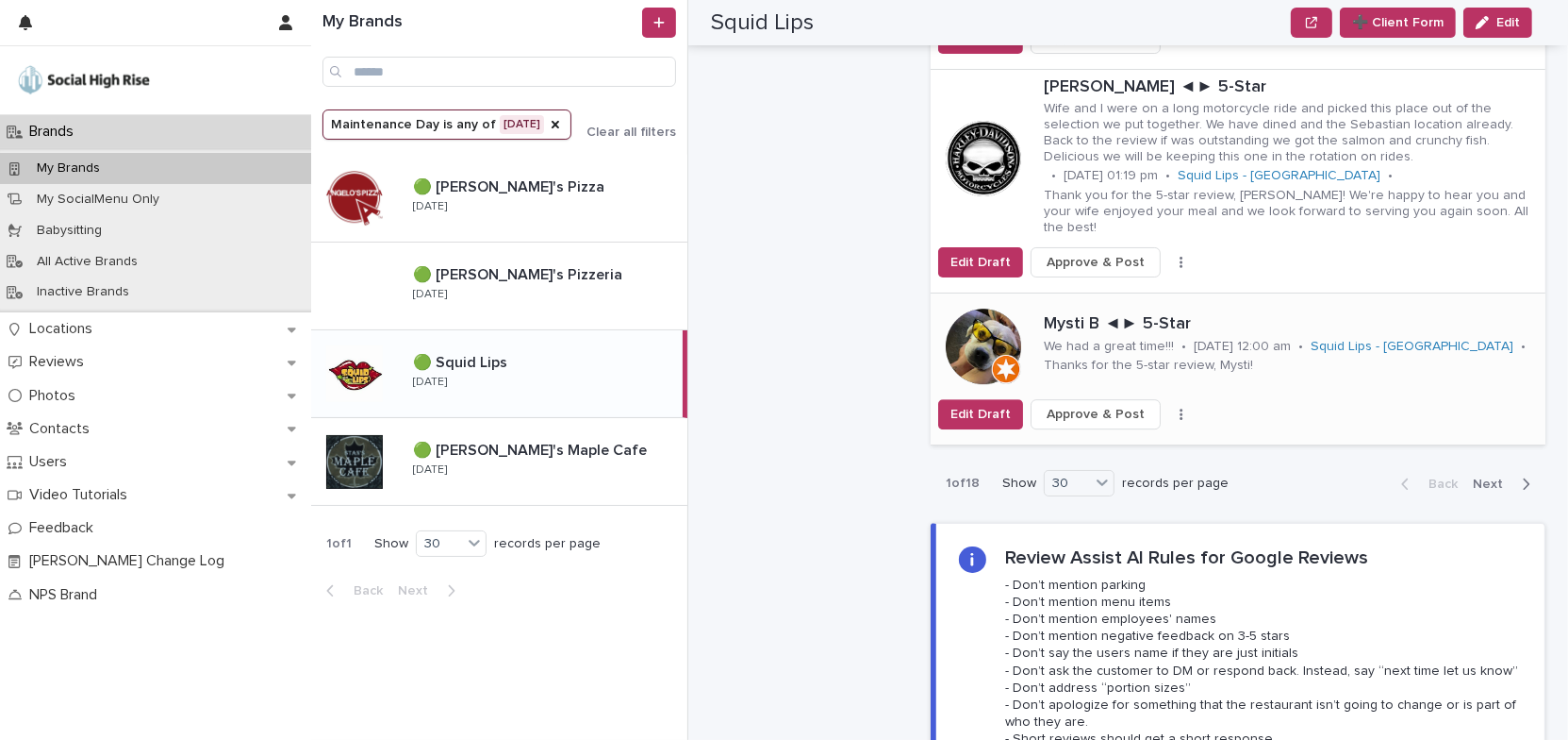
click at [1180, 408] on icon "button" at bounding box center [1182, 414] width 4 height 14
click at [1134, 436] on button "Skip Reply" at bounding box center [1121, 450] width 125 height 30
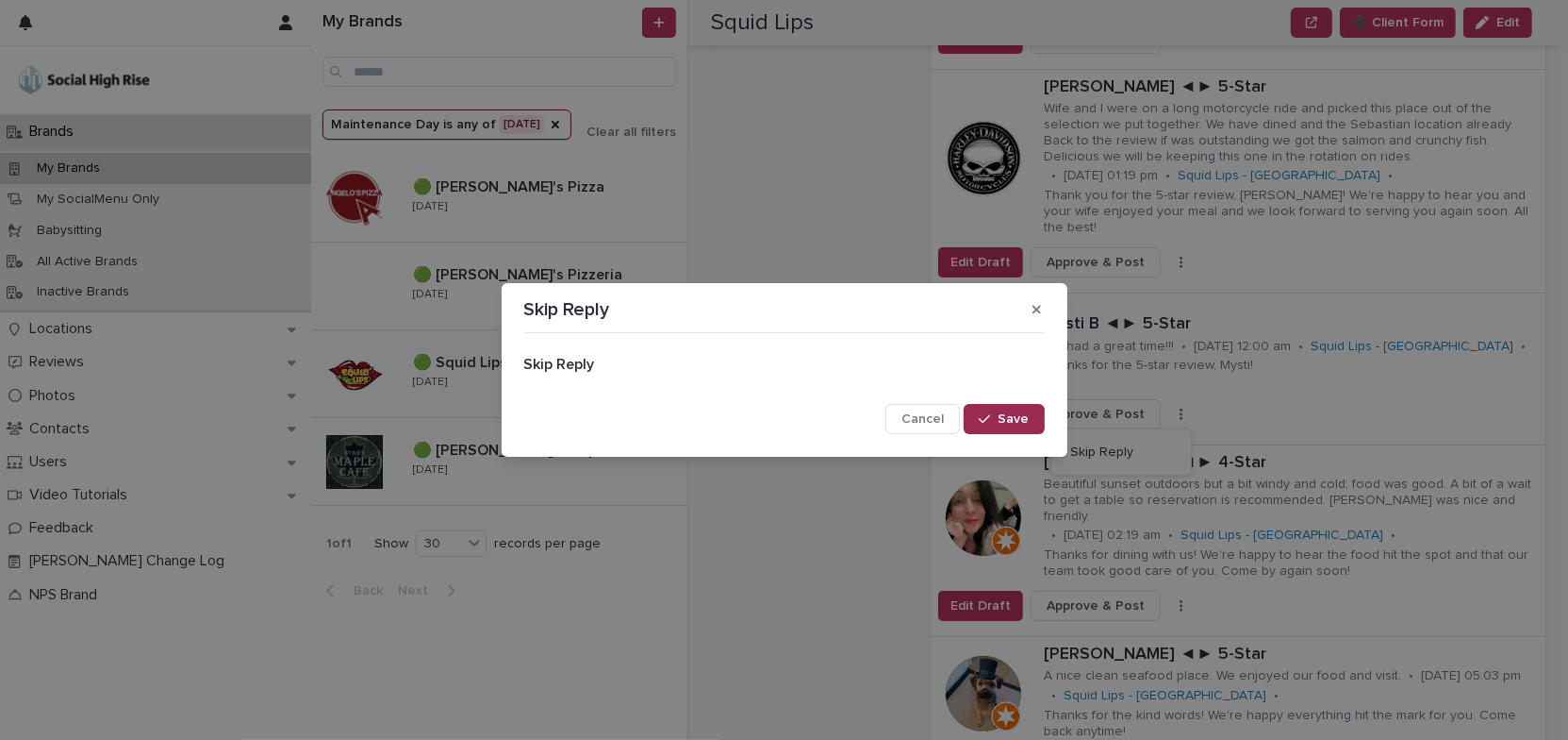
click at [990, 415] on icon "button" at bounding box center [985, 419] width 12 height 14
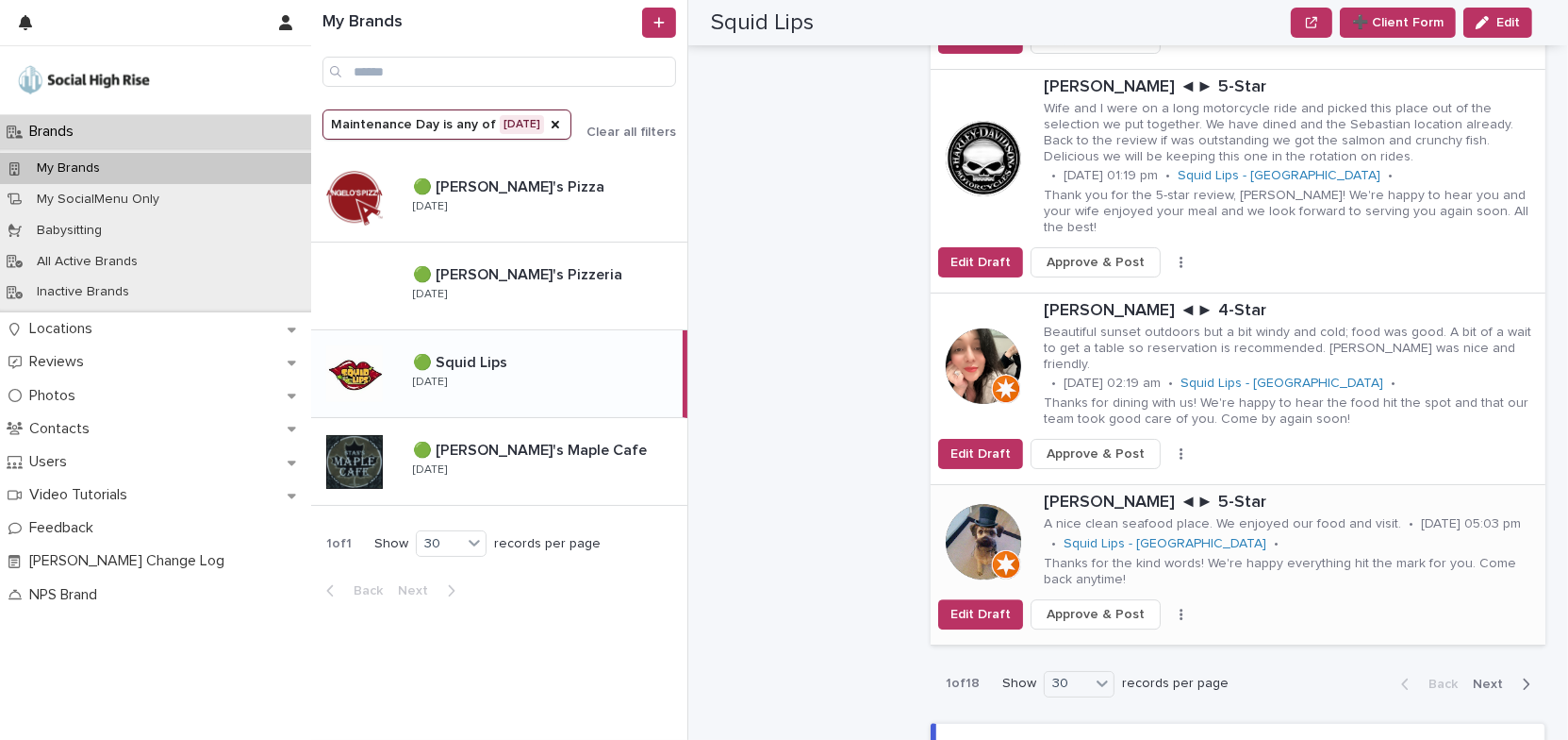
click at [1168, 608] on button "button" at bounding box center [1181, 614] width 26 height 14
click at [1142, 636] on button "Skip Reply" at bounding box center [1121, 650] width 125 height 30
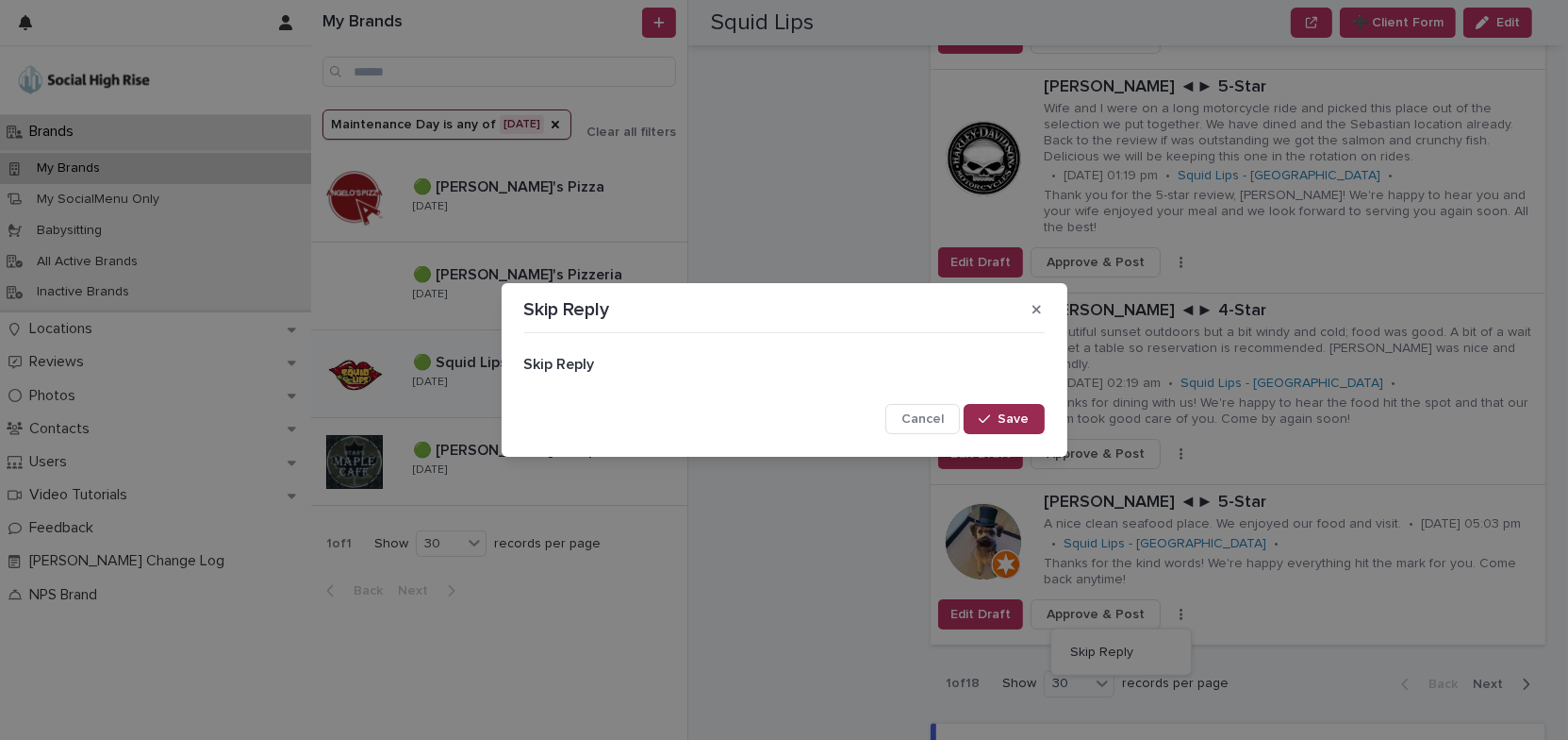
click at [990, 415] on icon "button" at bounding box center [985, 419] width 12 height 14
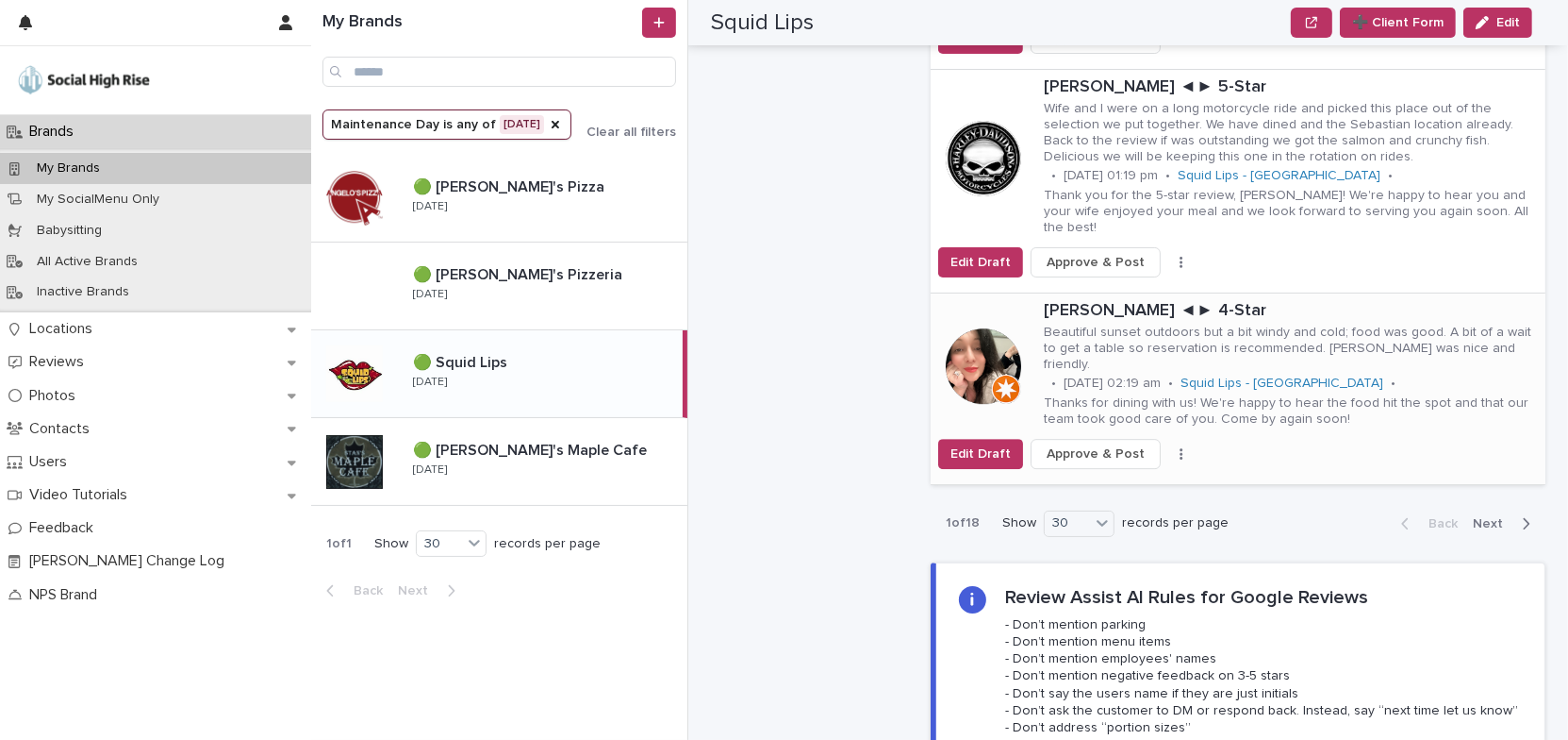
click at [1180, 447] on icon "button" at bounding box center [1182, 454] width 4 height 14
click at [1118, 461] on button "Skip Reply" at bounding box center [1121, 475] width 125 height 30
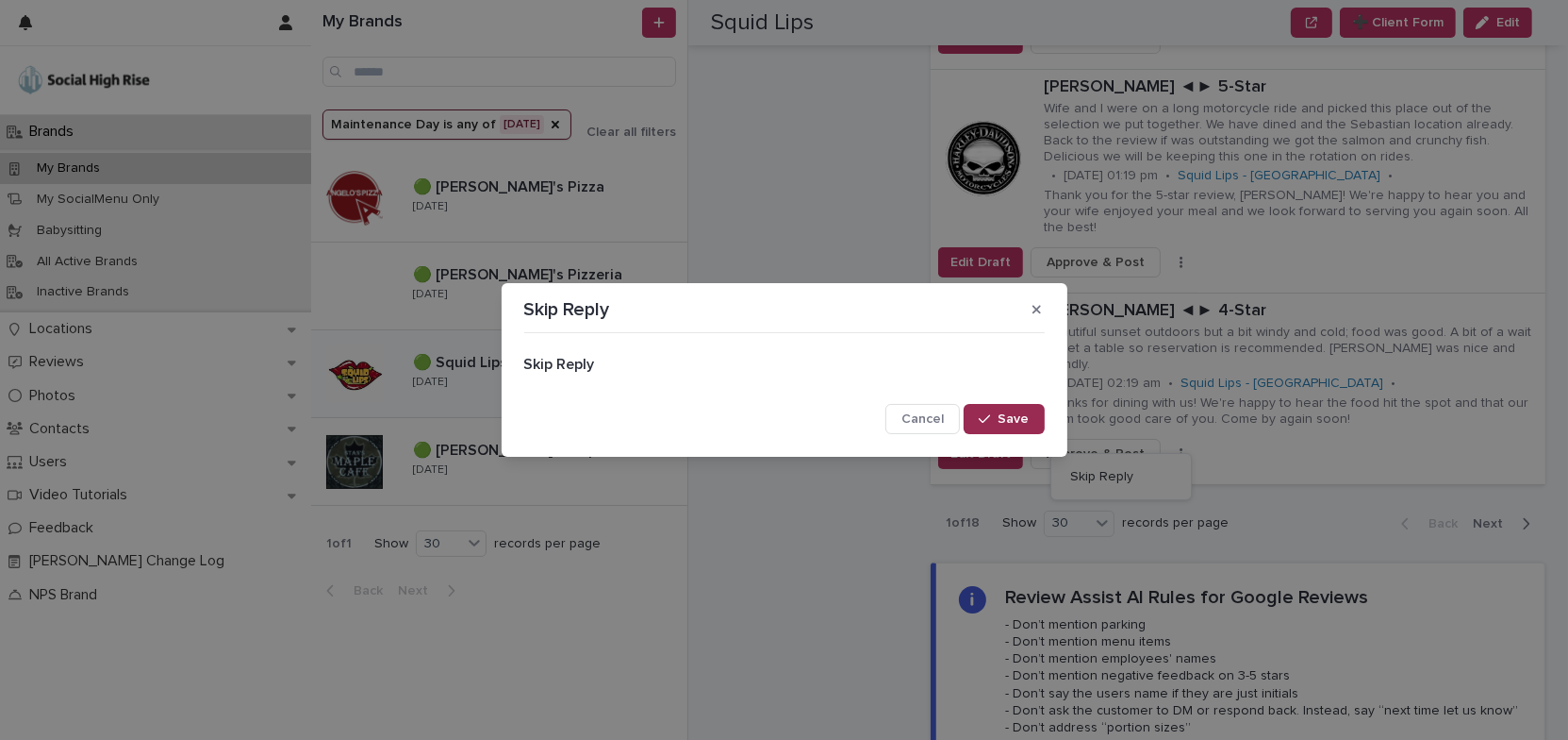
click at [1009, 433] on button "Save" at bounding box center [1003, 418] width 80 height 30
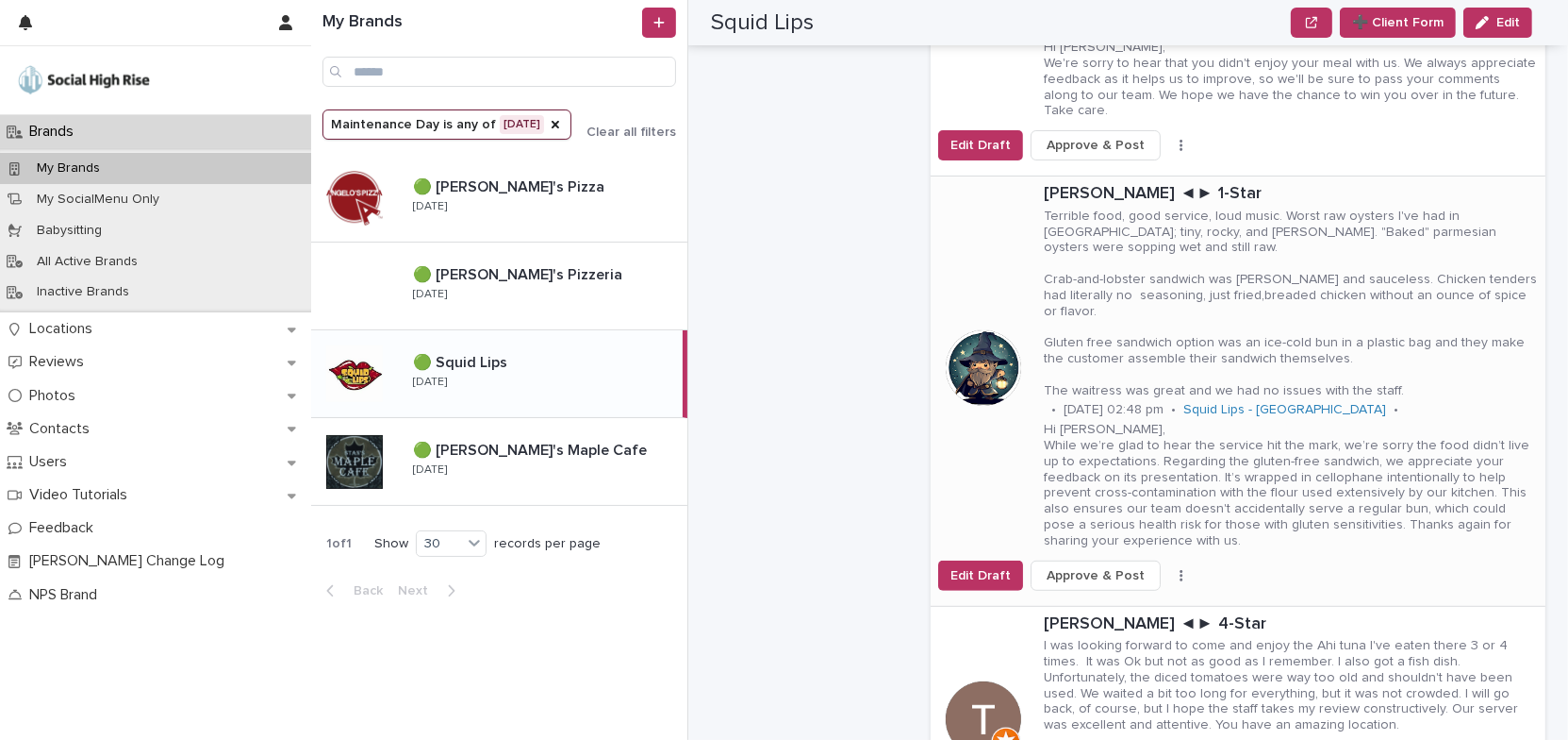
scroll to position [985, 0]
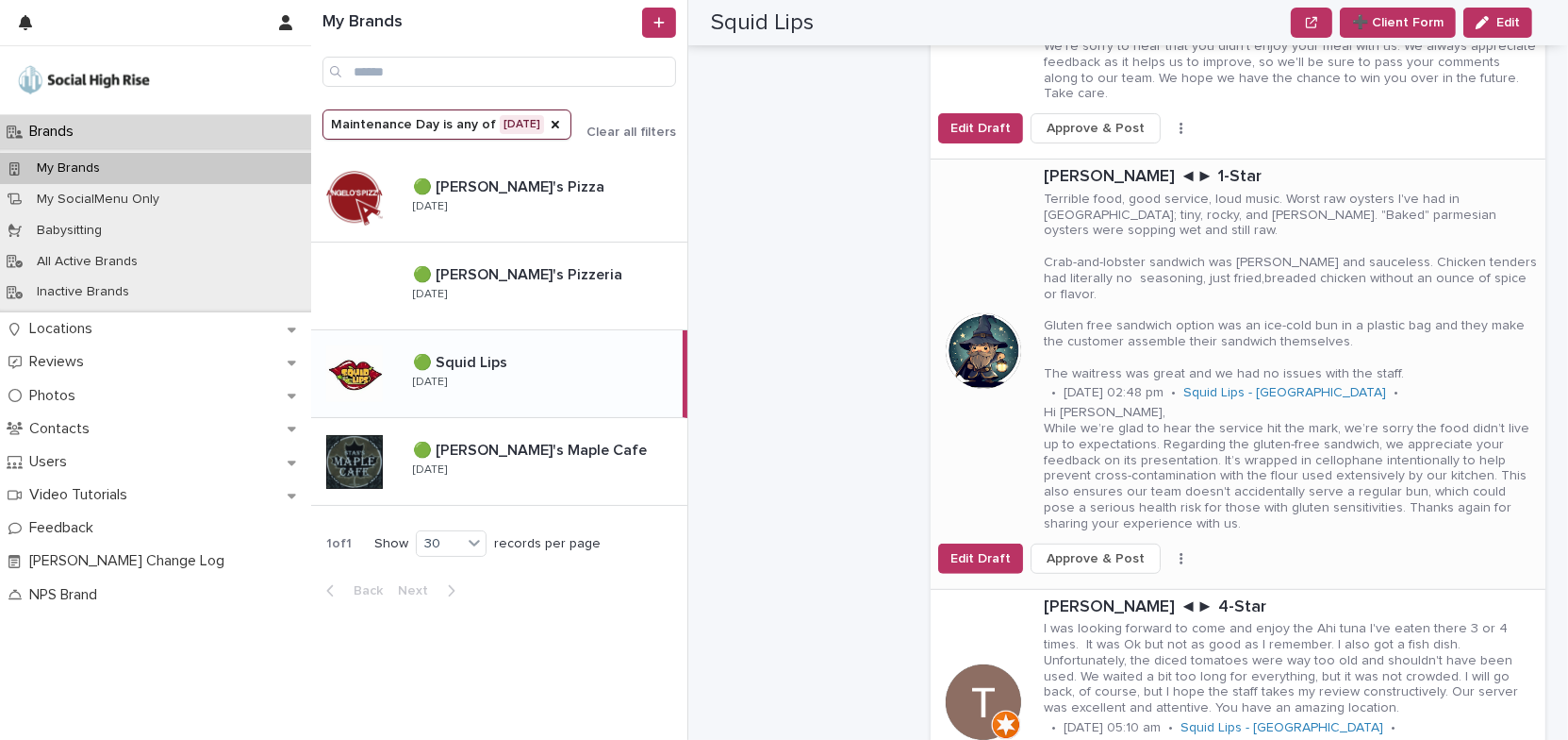
click at [1180, 552] on icon "button" at bounding box center [1182, 558] width 4 height 14
click at [1159, 549] on button "Skip Reply" at bounding box center [1121, 563] width 125 height 30
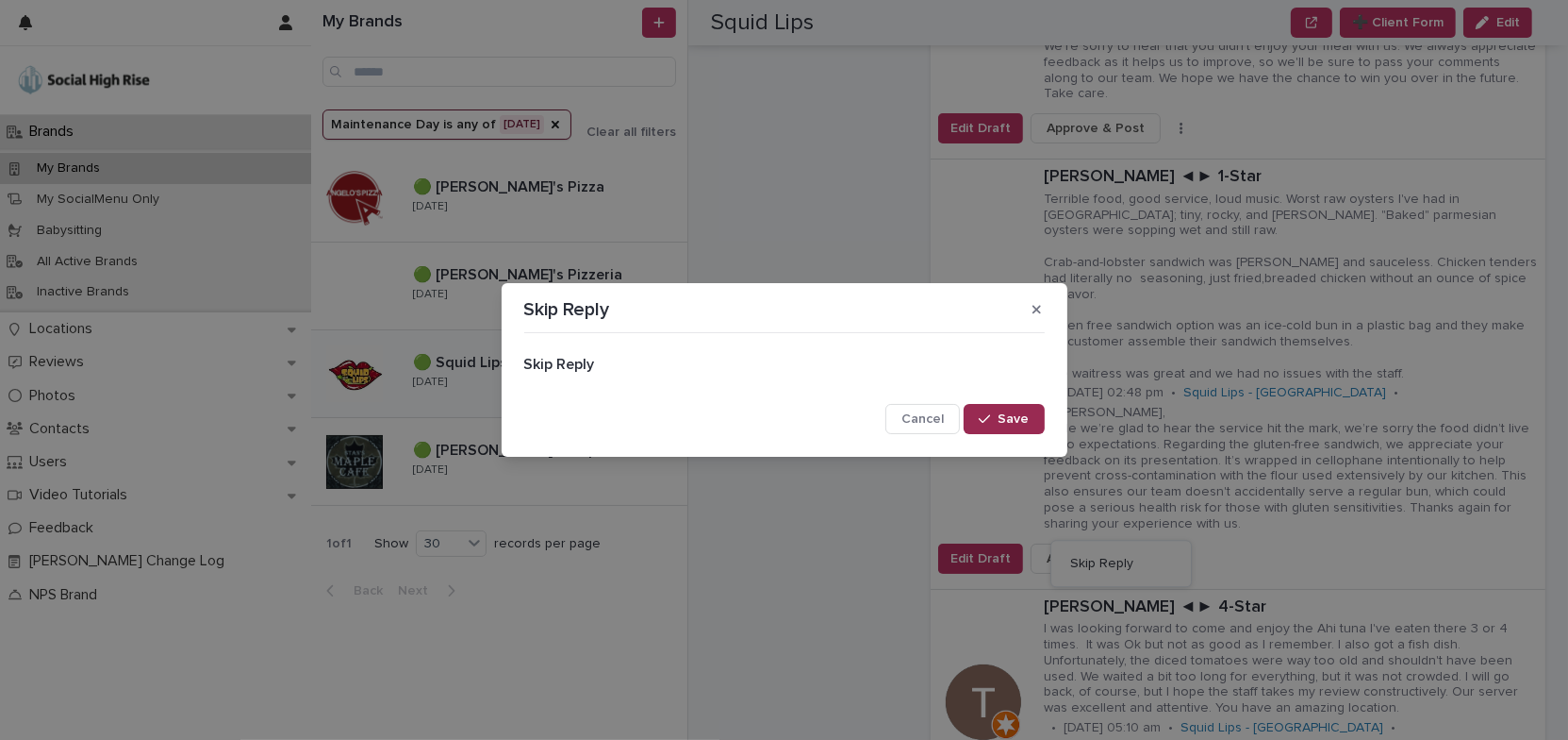
click at [1027, 422] on span "Save" at bounding box center [1014, 419] width 31 height 14
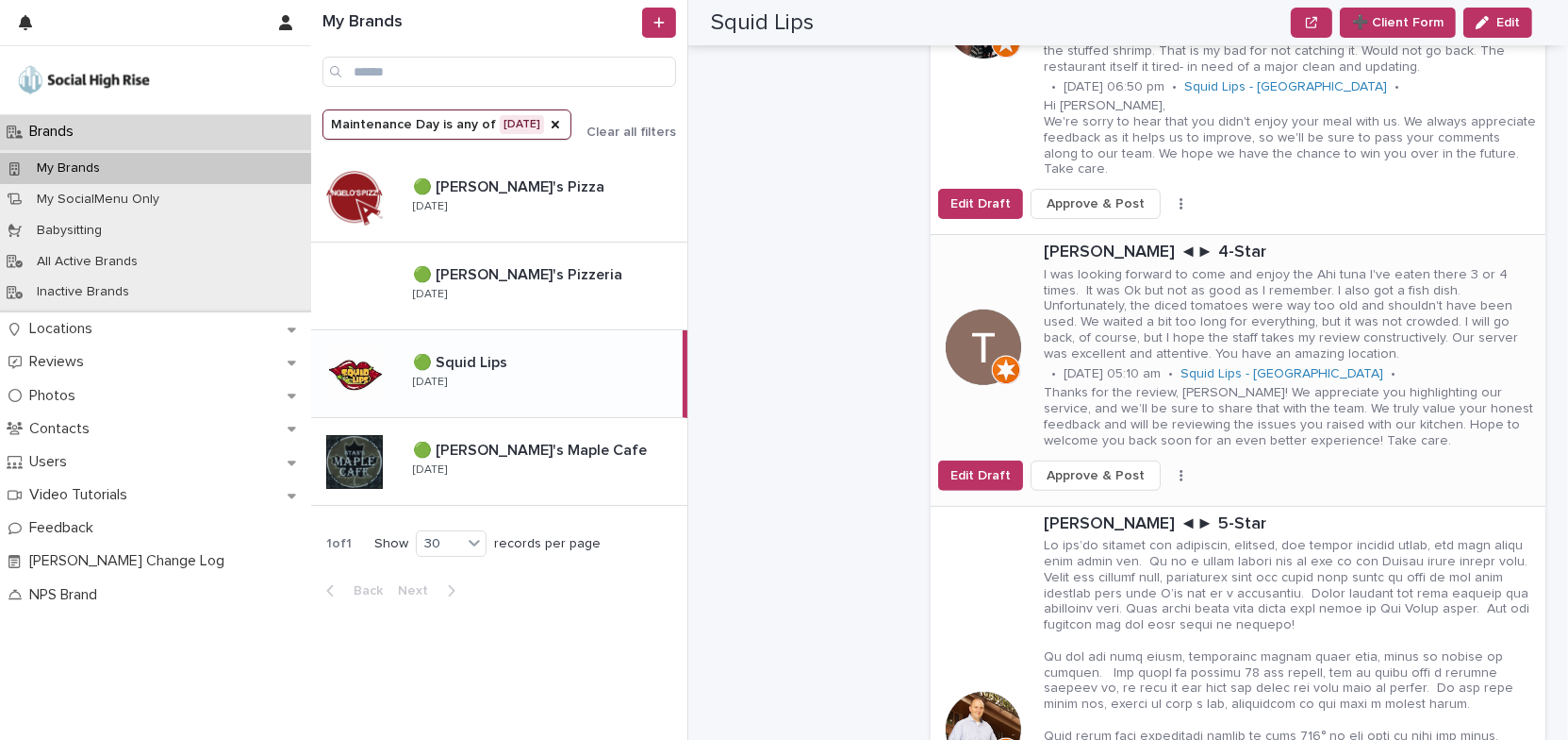
scroll to position [900, 0]
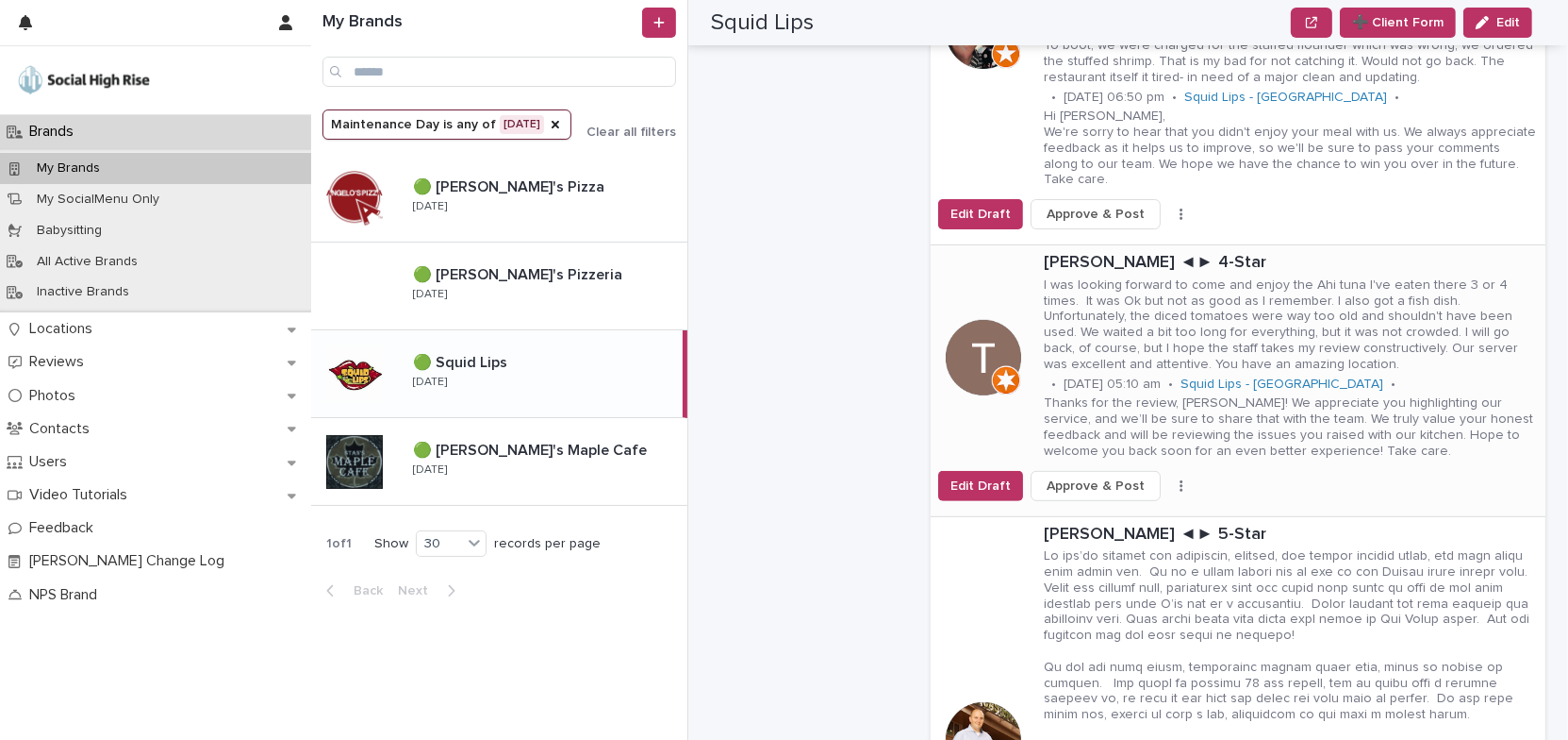
click at [1168, 479] on button "button" at bounding box center [1181, 486] width 26 height 14
click at [1127, 508] on button "Skip Reply" at bounding box center [1121, 523] width 125 height 30
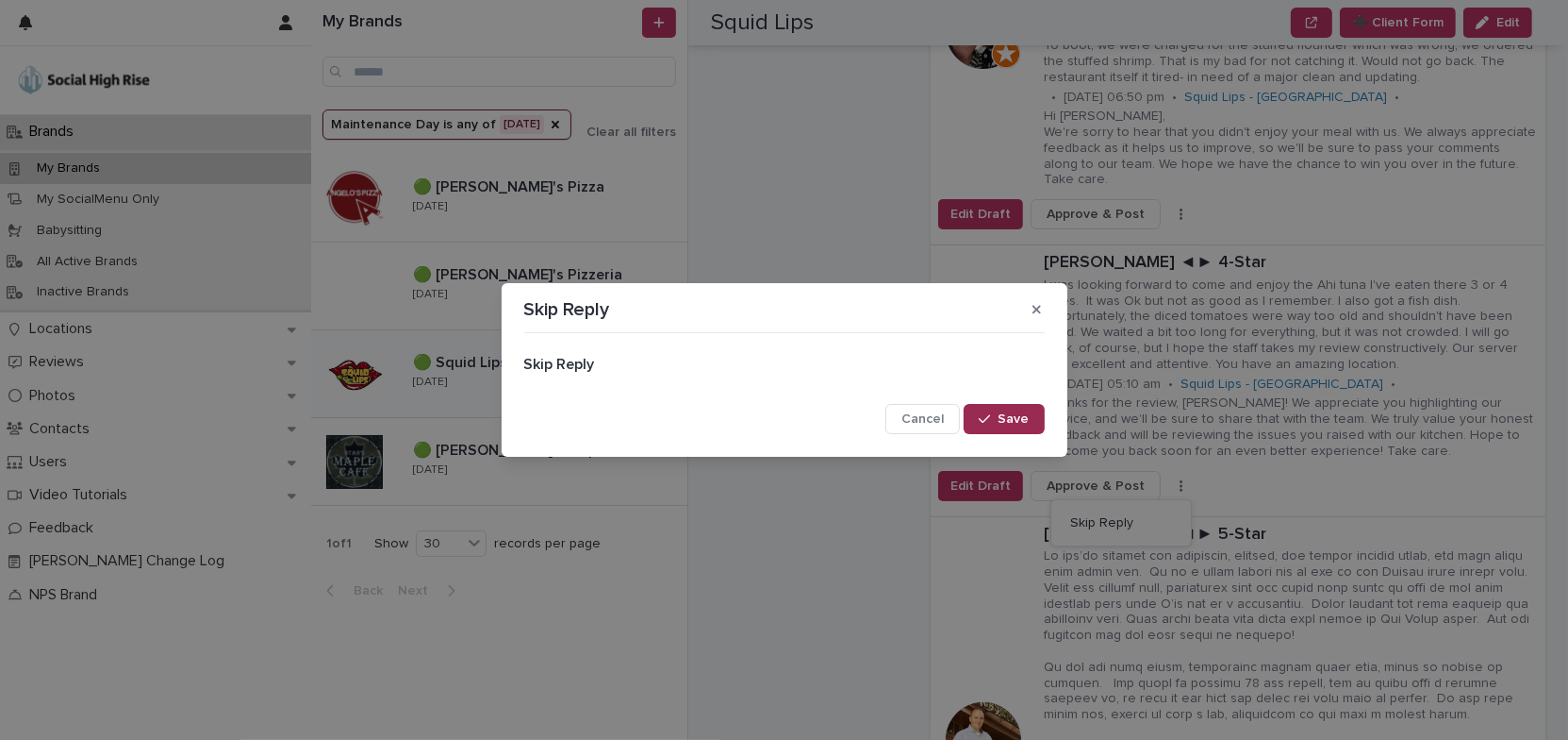
click at [1022, 425] on button "Save" at bounding box center [1003, 418] width 80 height 30
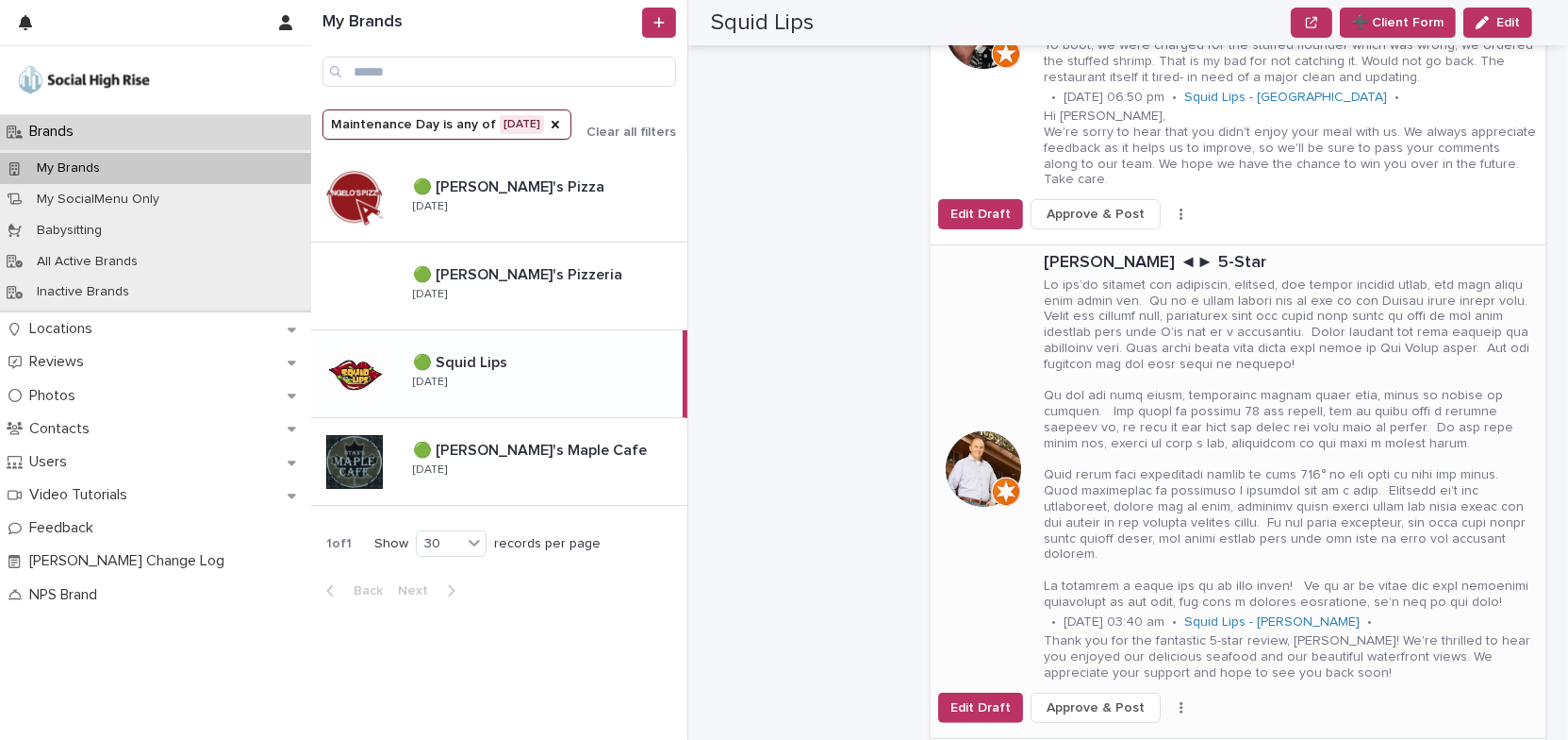
scroll to position [985, 0]
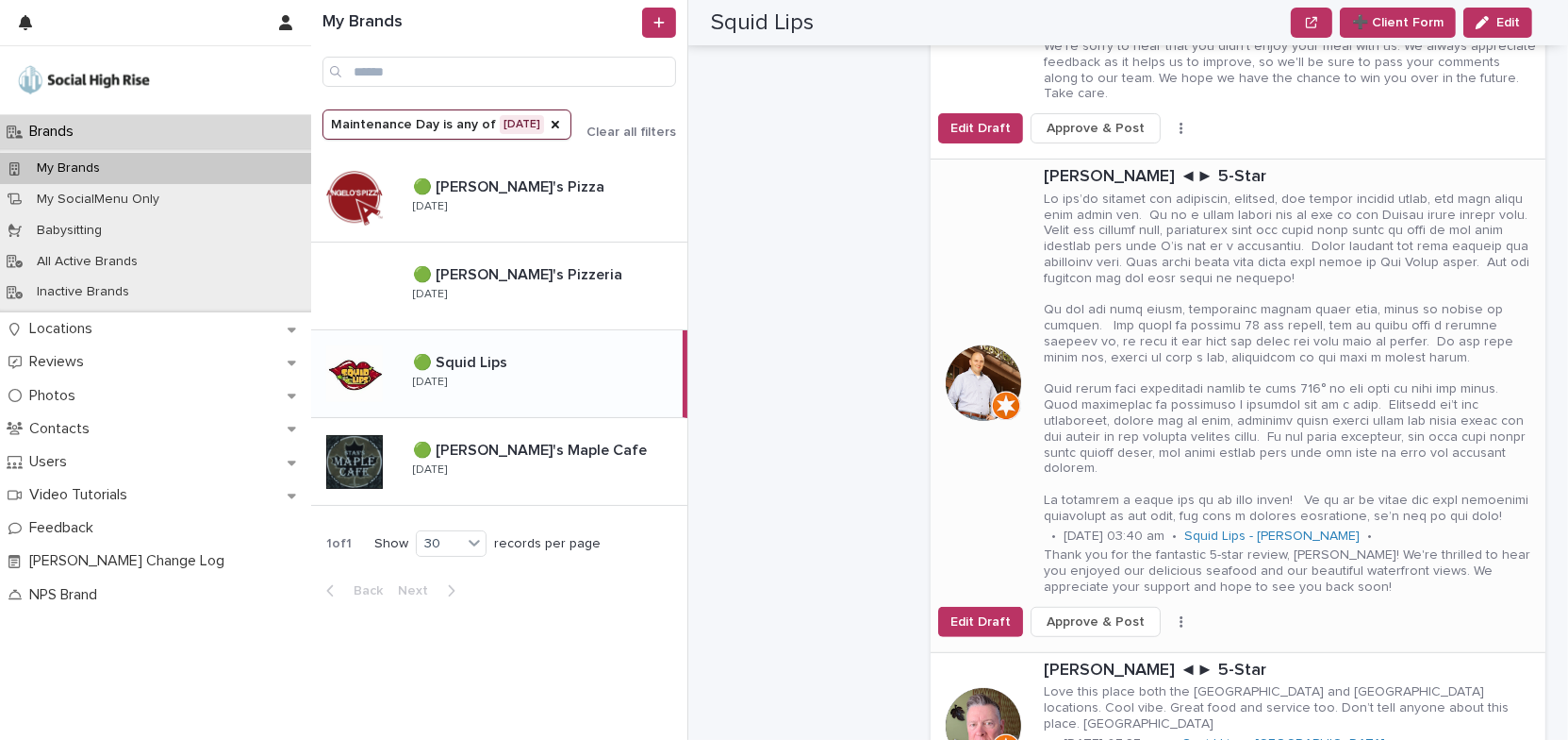
click at [1168, 615] on button "button" at bounding box center [1181, 622] width 26 height 14
click at [1126, 628] on button "Skip Reply" at bounding box center [1121, 642] width 125 height 30
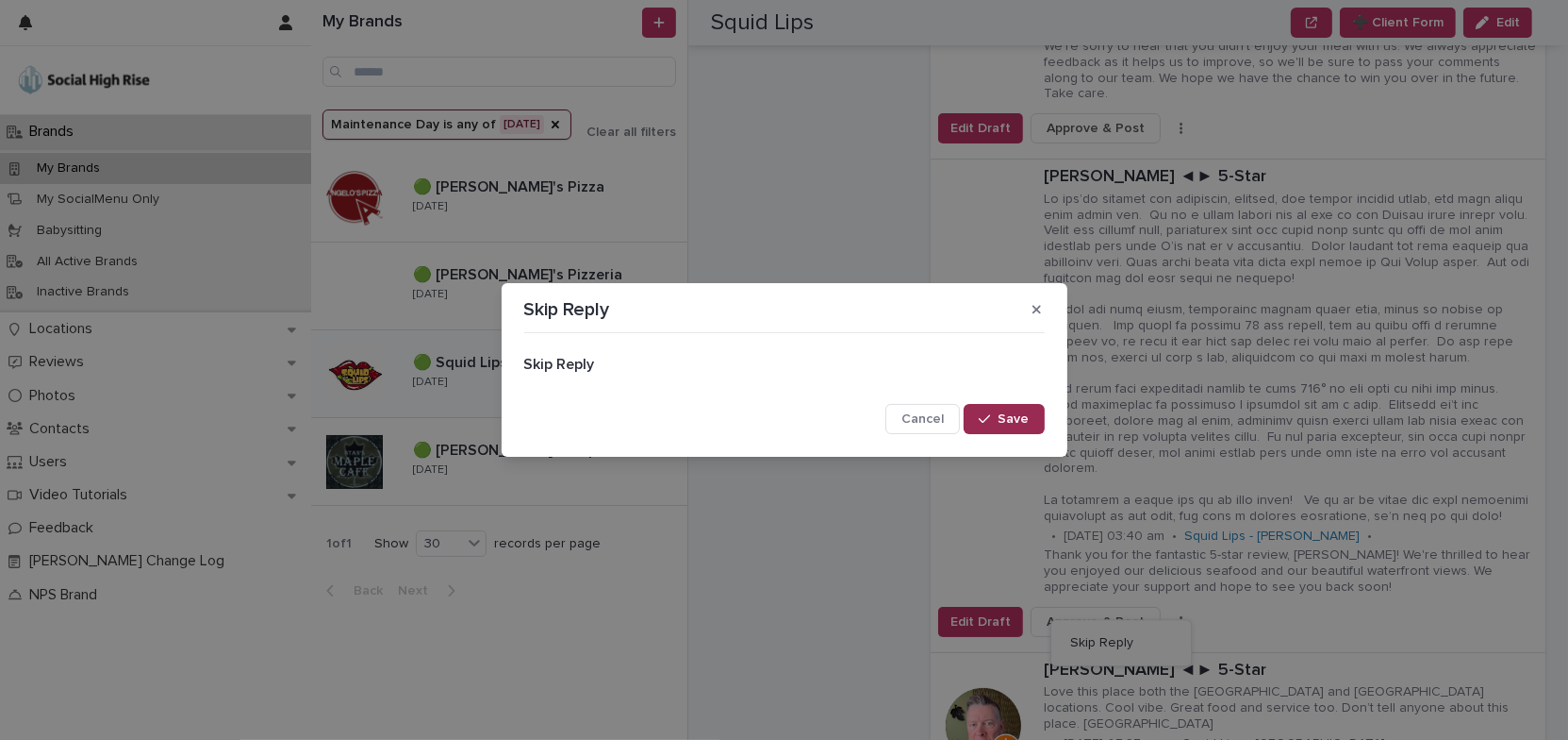
click at [1009, 422] on span "Save" at bounding box center [1014, 419] width 31 height 14
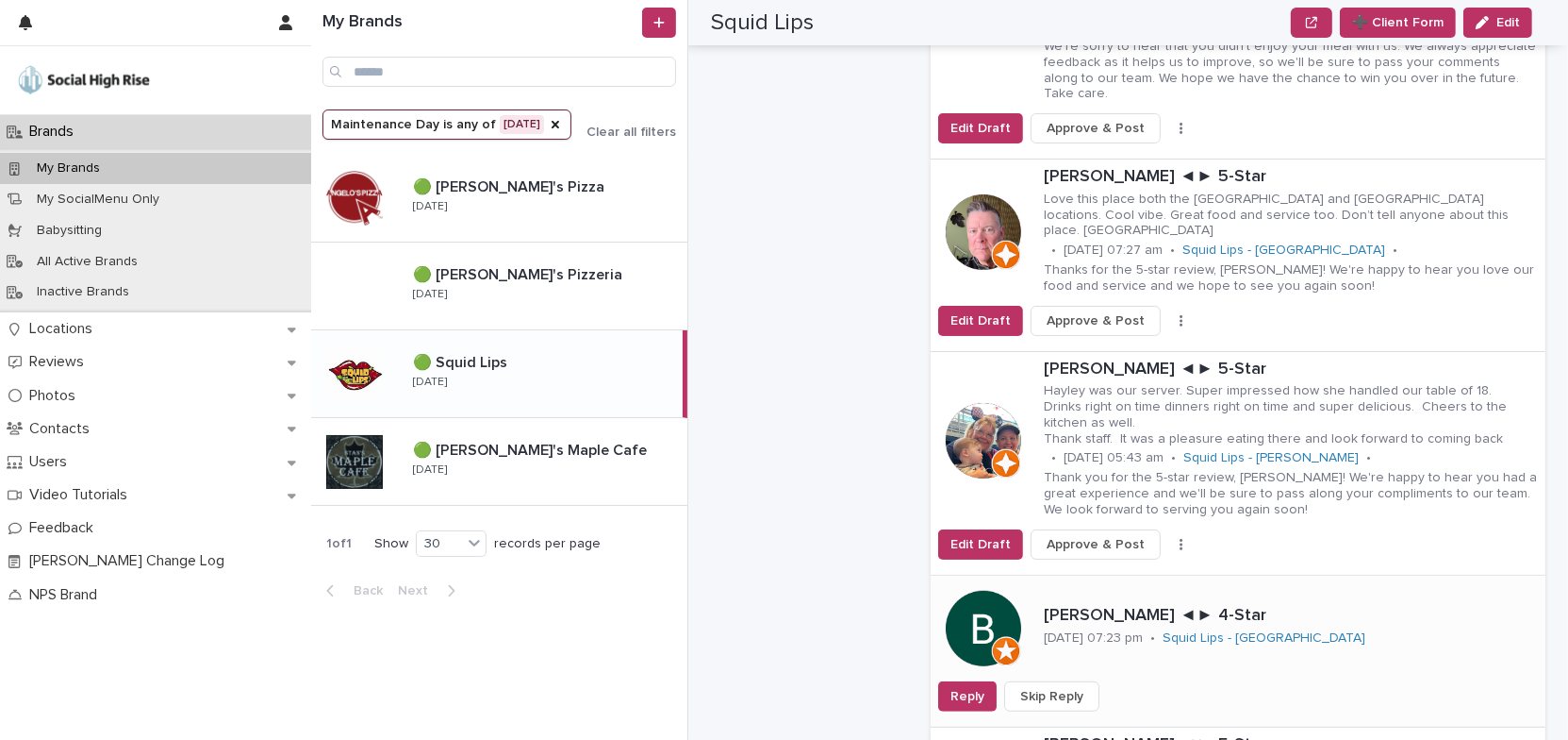
click at [1064, 687] on span "Skip Reply" at bounding box center [1051, 697] width 63 height 19
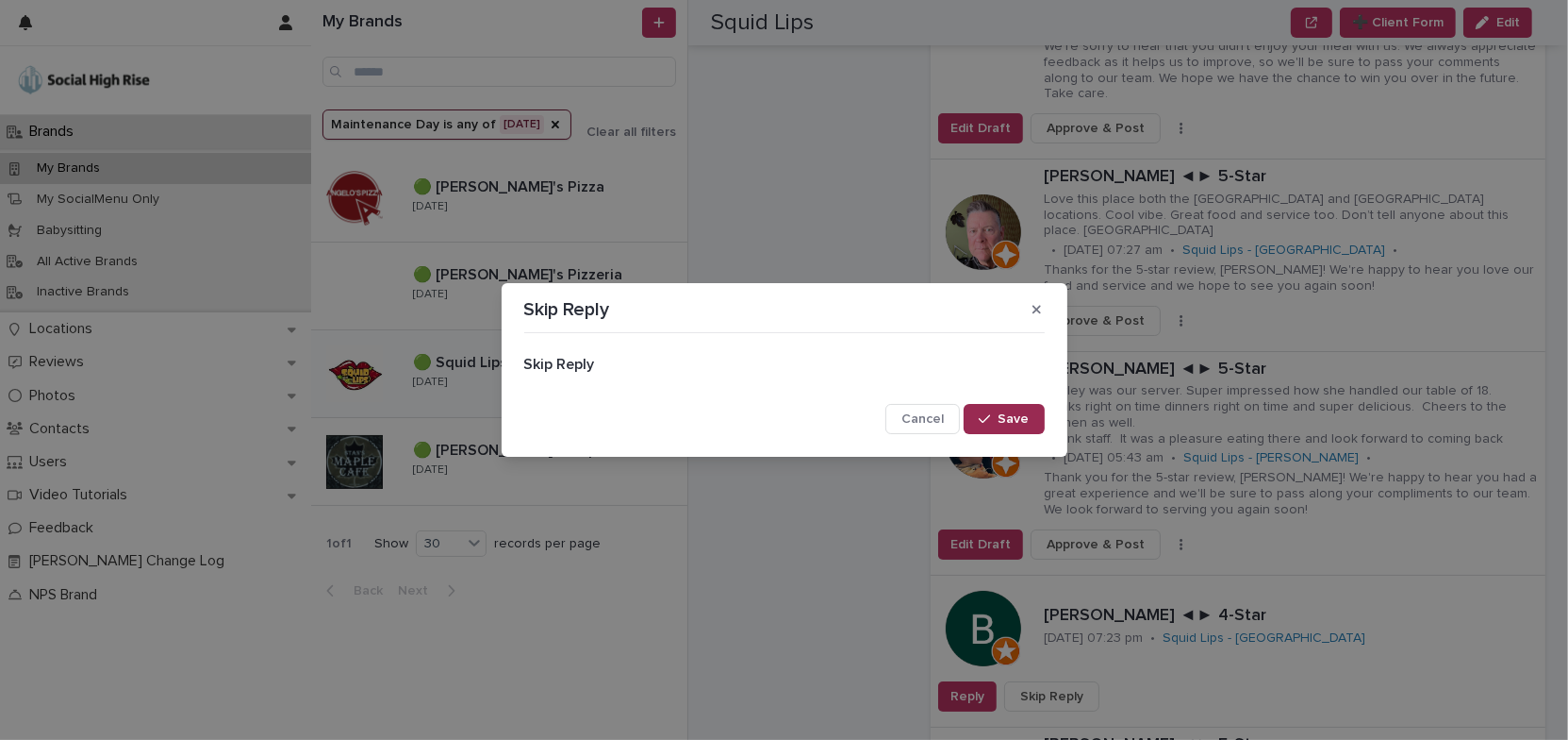
click at [1026, 423] on span "Save" at bounding box center [1014, 419] width 31 height 14
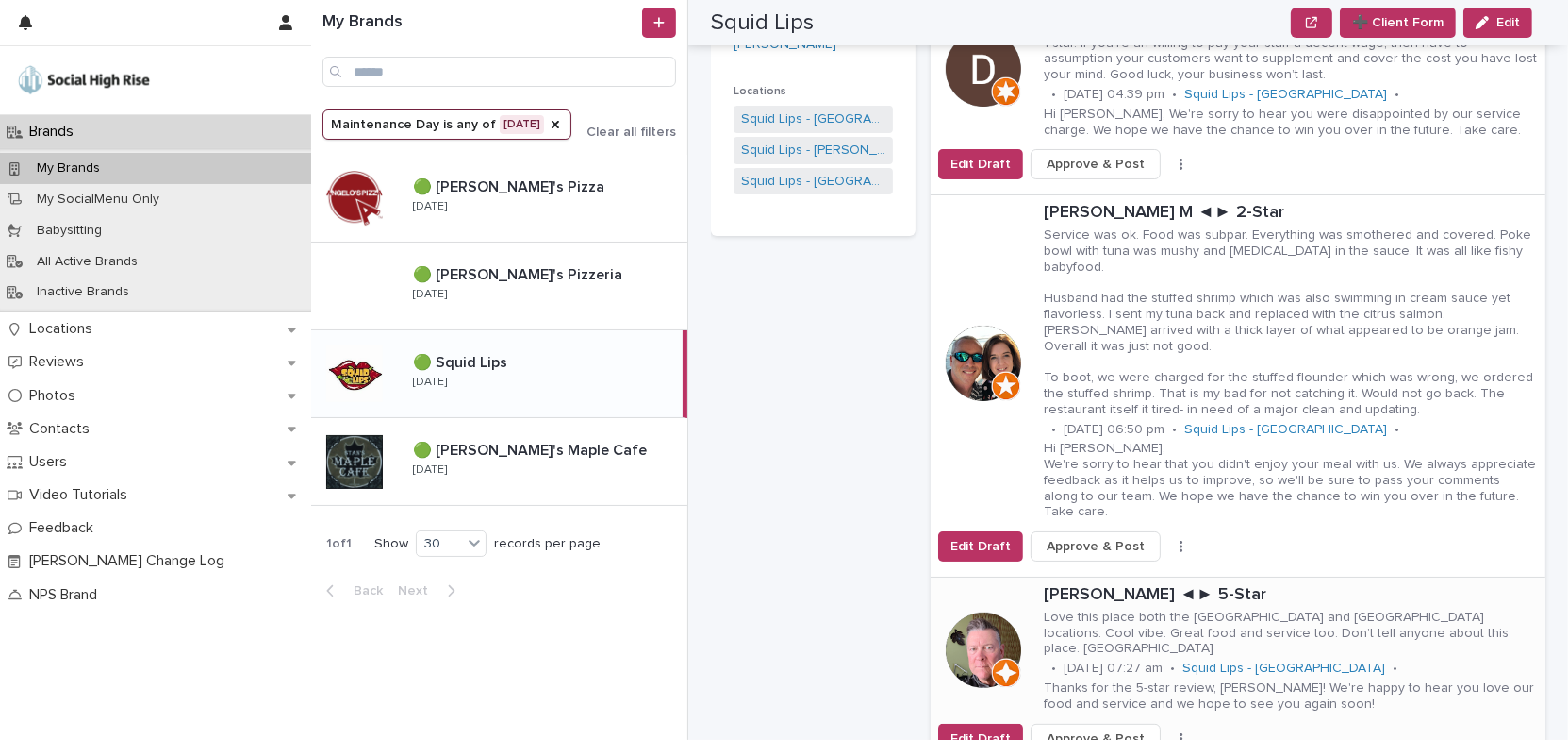
scroll to position [728, 0]
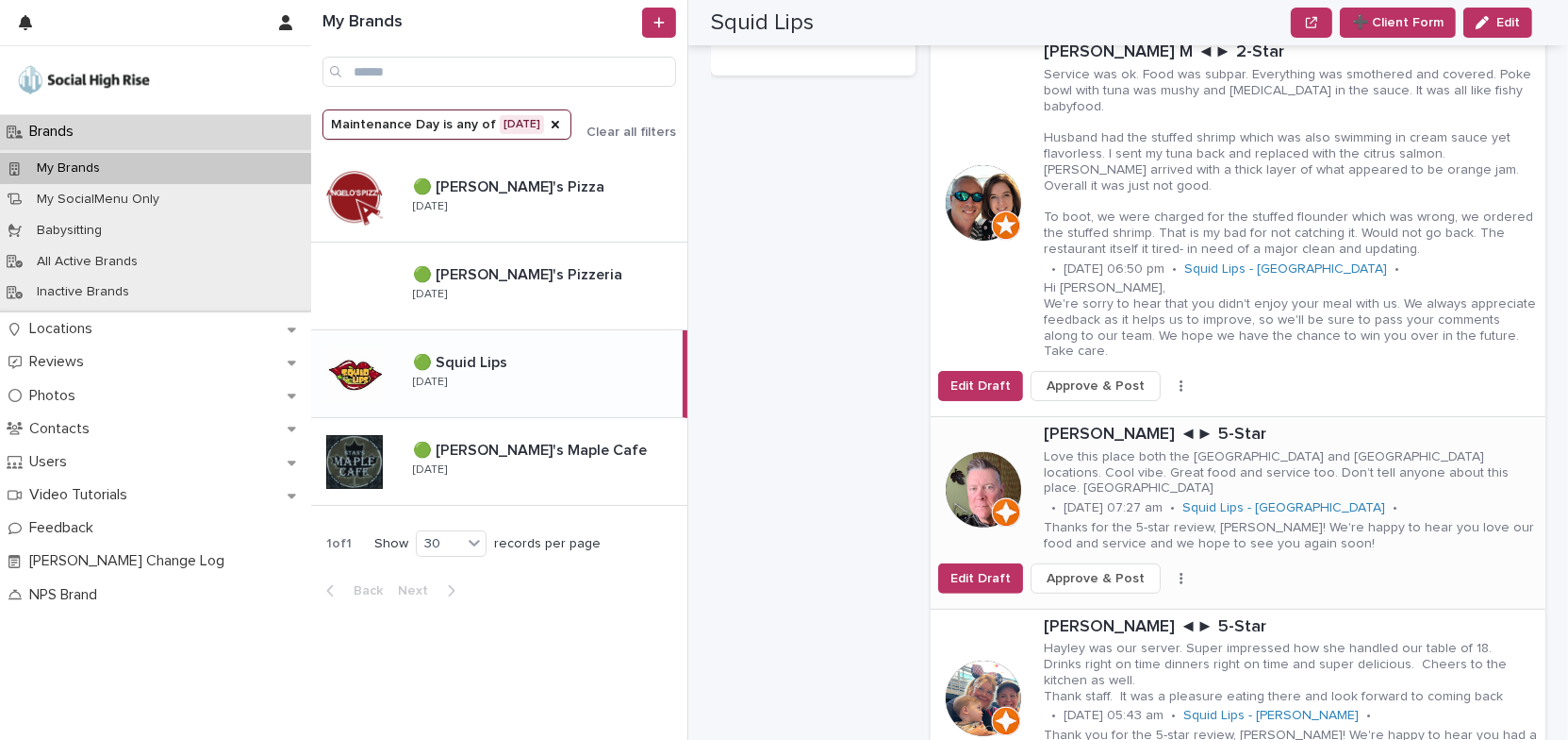
click at [1168, 572] on button "button" at bounding box center [1181, 579] width 26 height 14
click at [1146, 584] on button "Skip Reply" at bounding box center [1121, 599] width 125 height 30
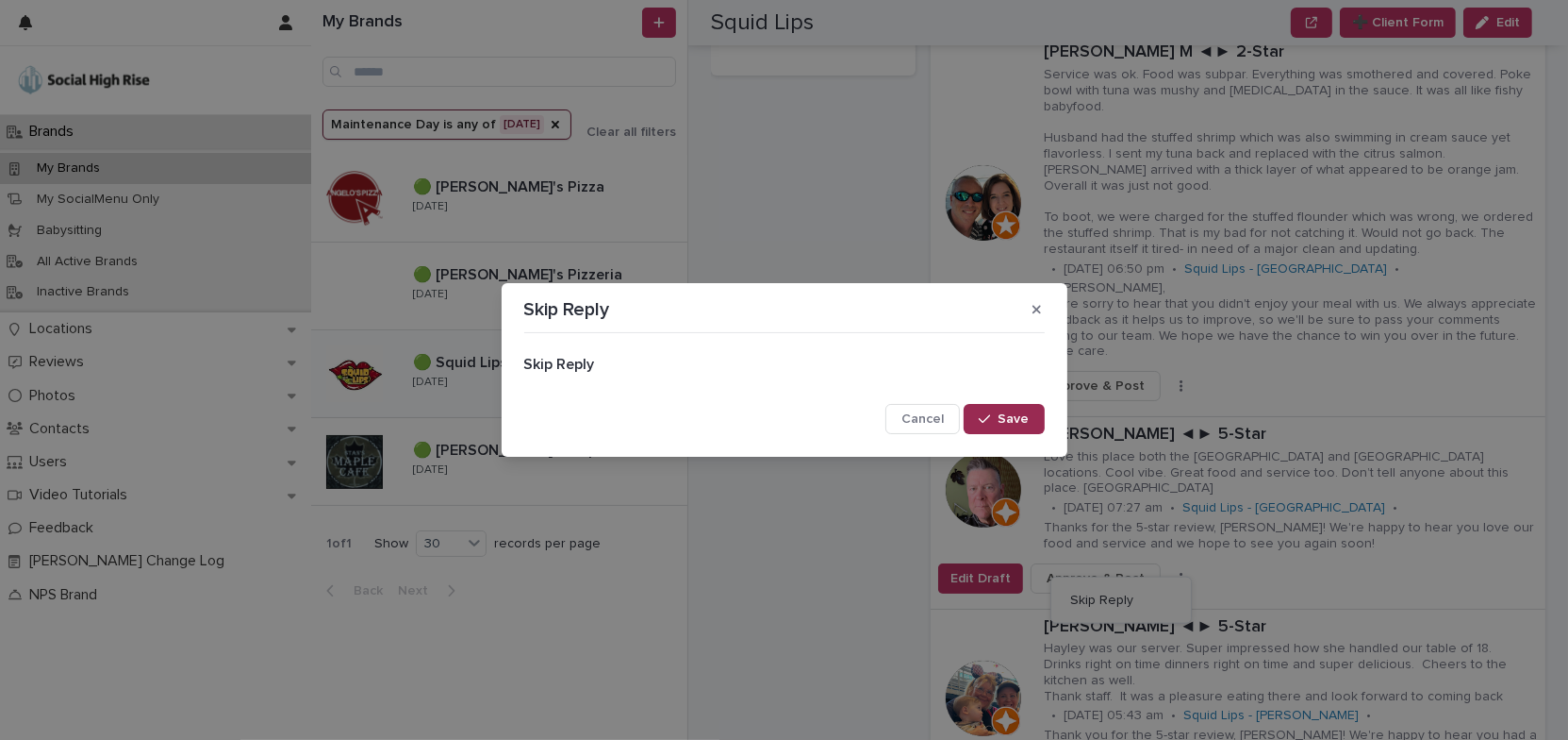
click at [1022, 421] on span "Save" at bounding box center [1014, 419] width 31 height 14
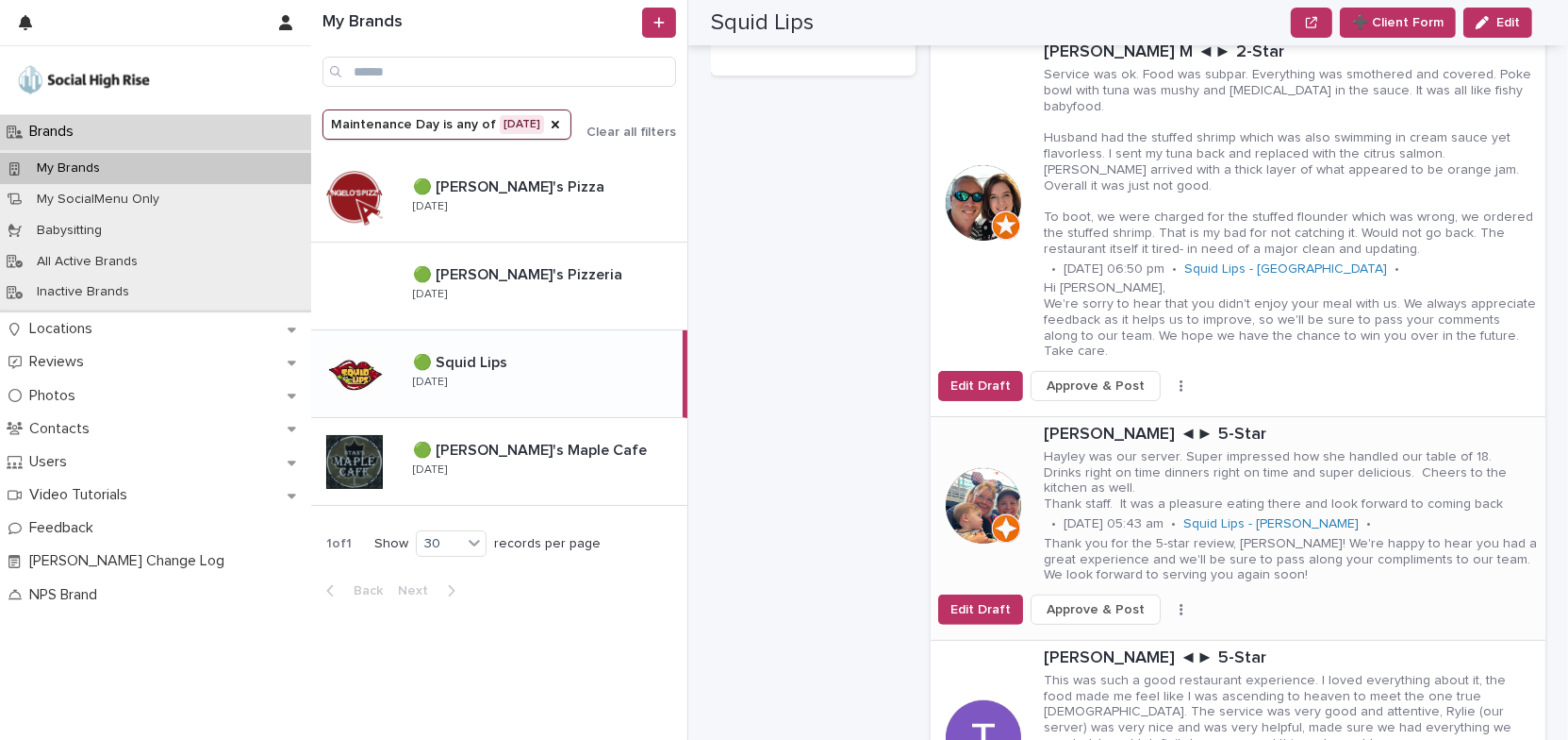
click at [1168, 603] on button "button" at bounding box center [1181, 610] width 26 height 14
click at [1130, 632] on button "Skip Reply" at bounding box center [1121, 646] width 125 height 30
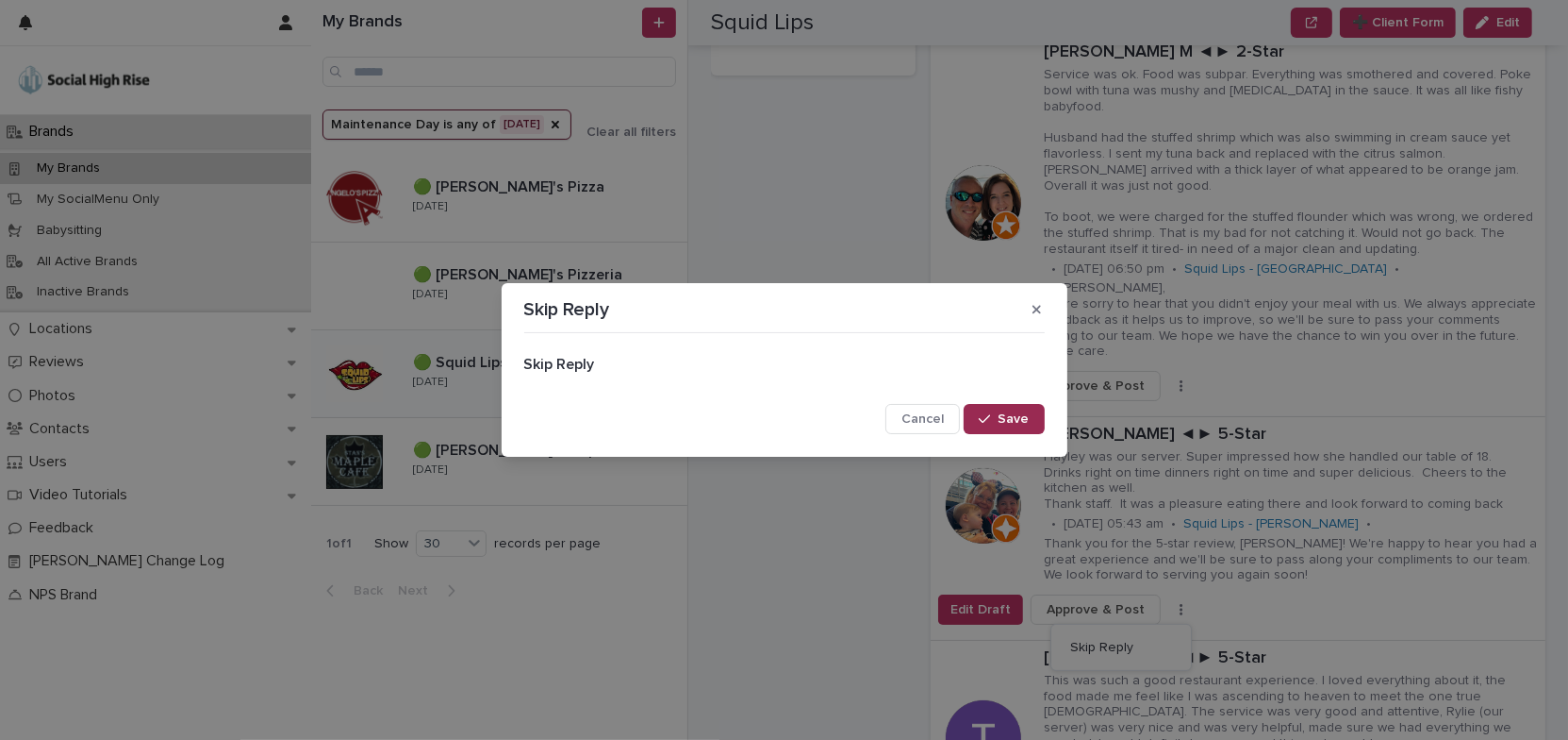
click at [1013, 427] on button "Save" at bounding box center [1003, 418] width 80 height 30
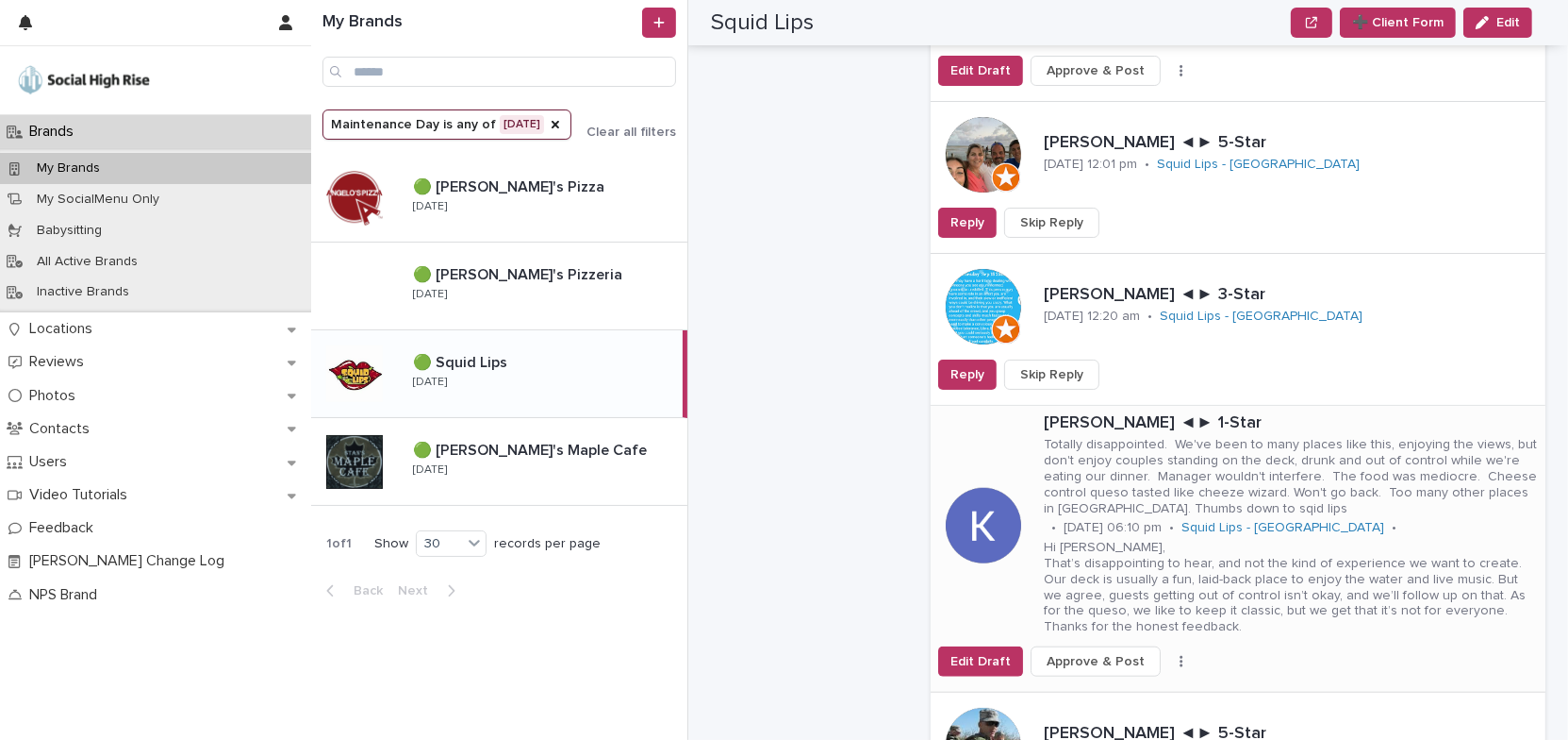
scroll to position [1671, 0]
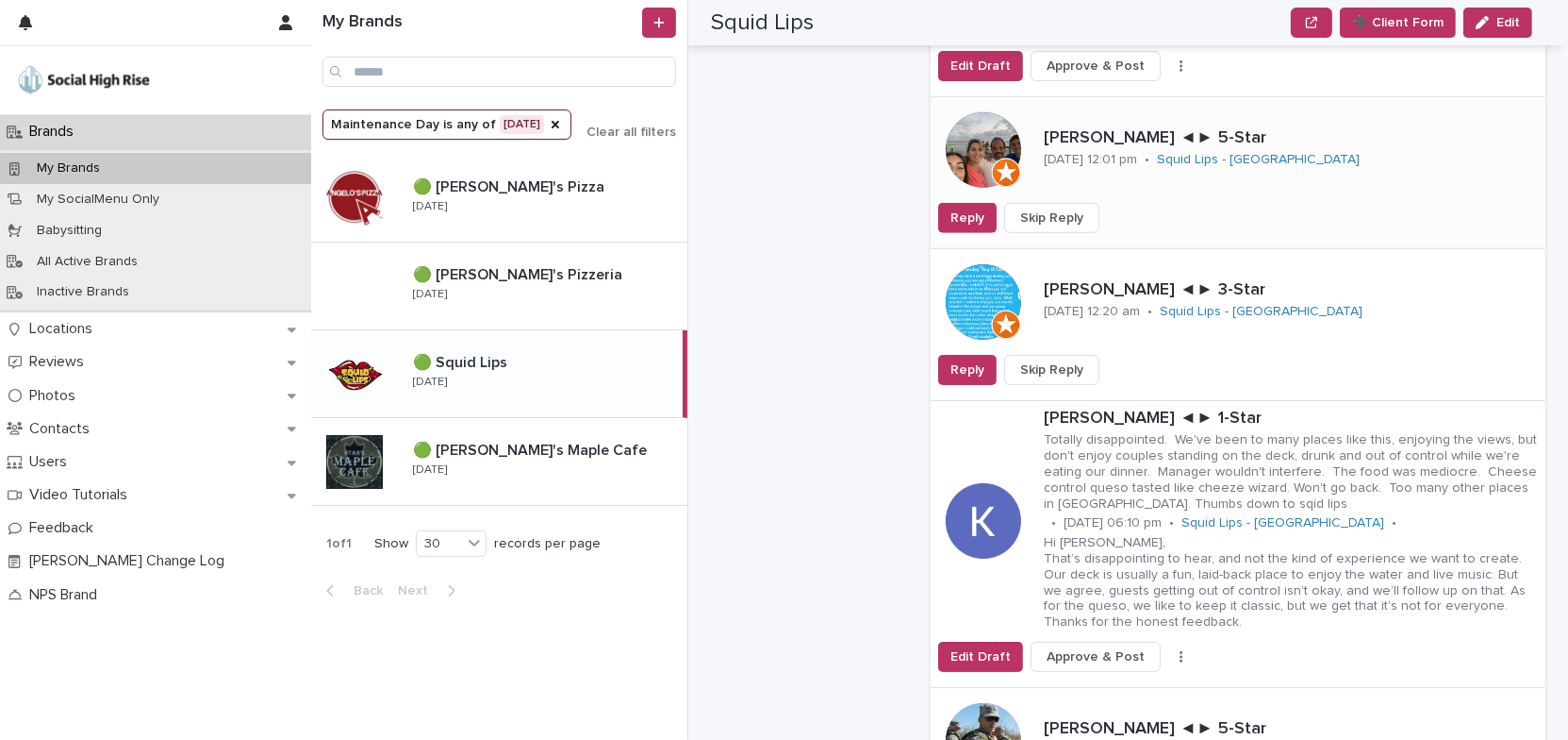
click at [1046, 209] on span "Skip Reply" at bounding box center [1051, 218] width 63 height 19
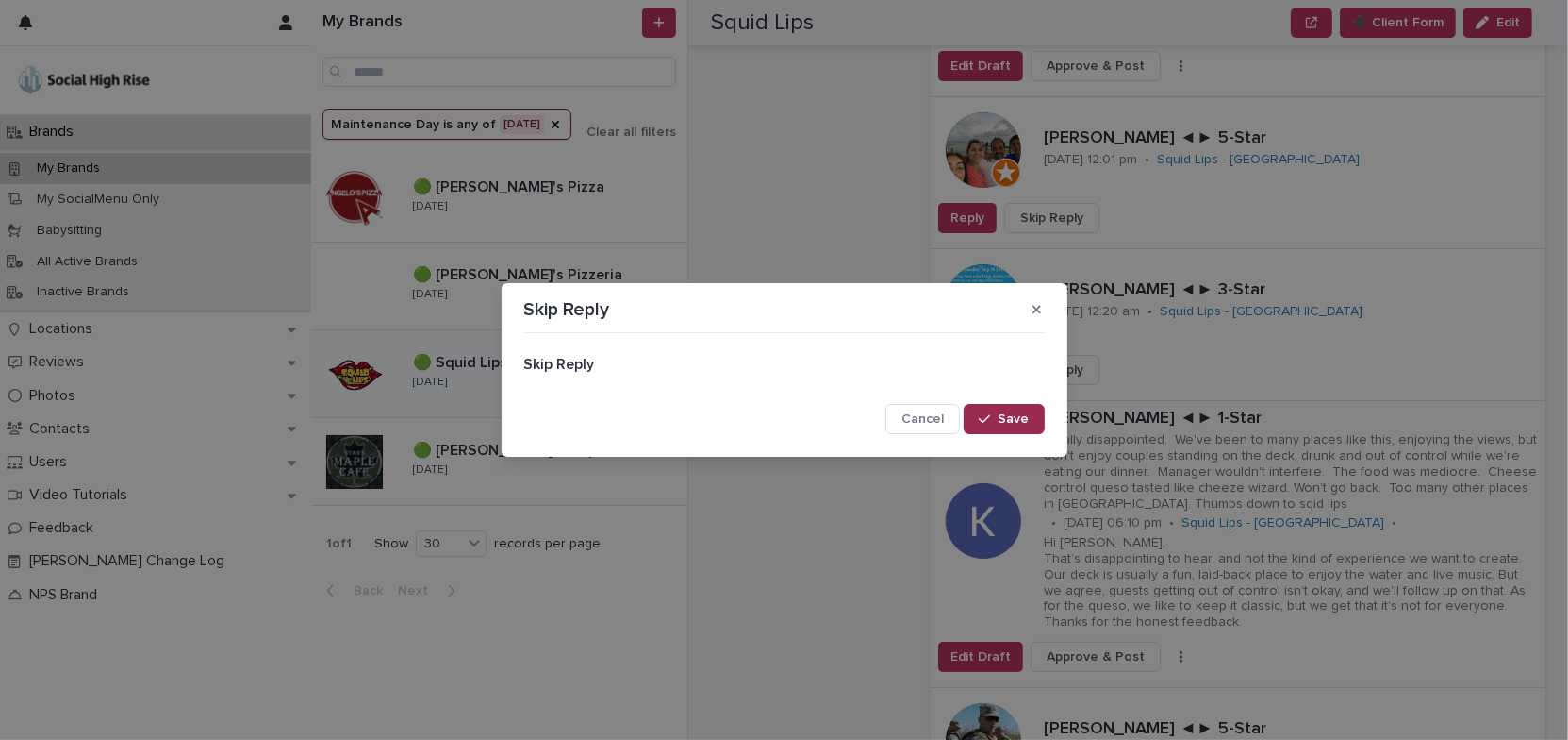
click at [1030, 413] on button "Save" at bounding box center [1003, 418] width 80 height 30
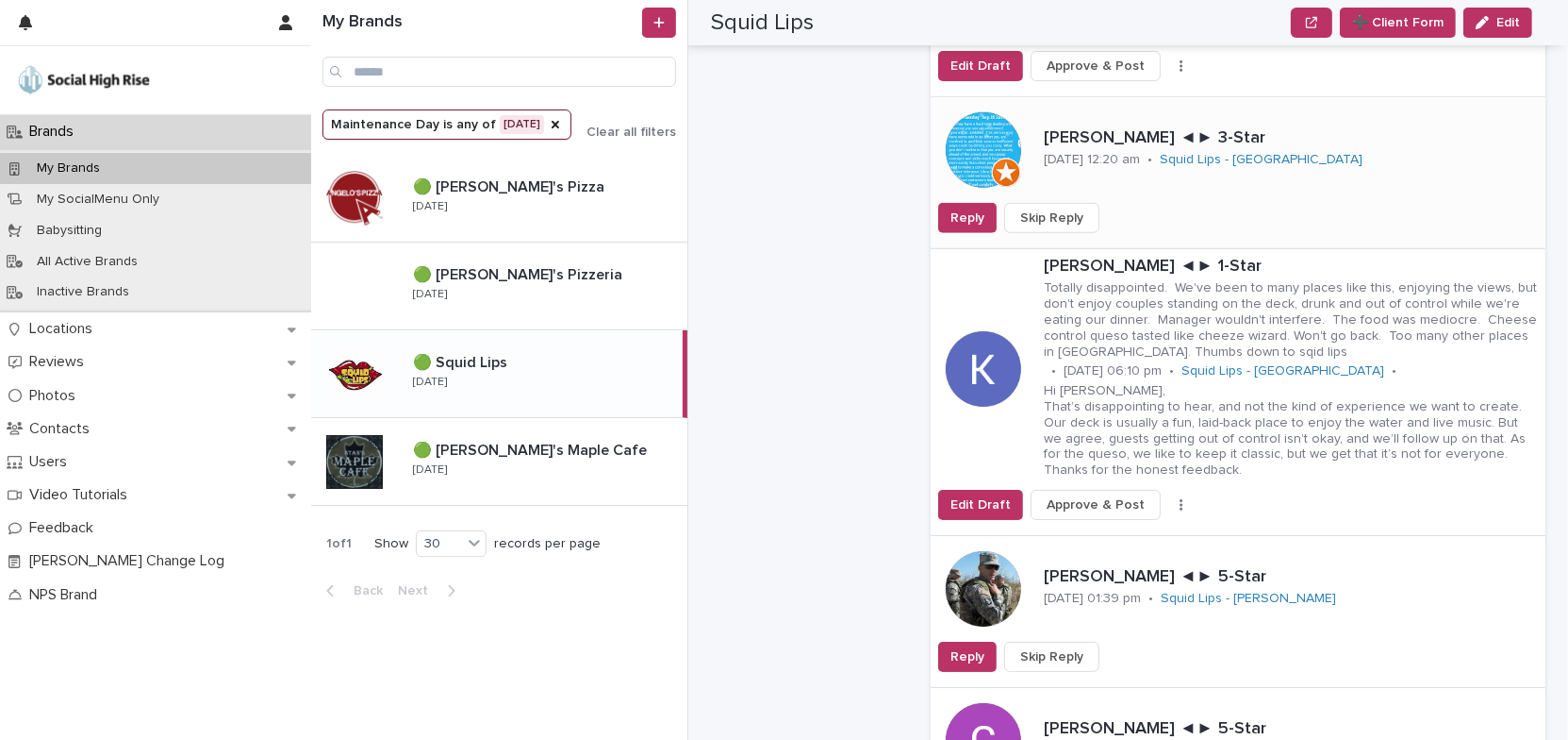
click at [1072, 209] on span "Skip Reply" at bounding box center [1051, 218] width 63 height 19
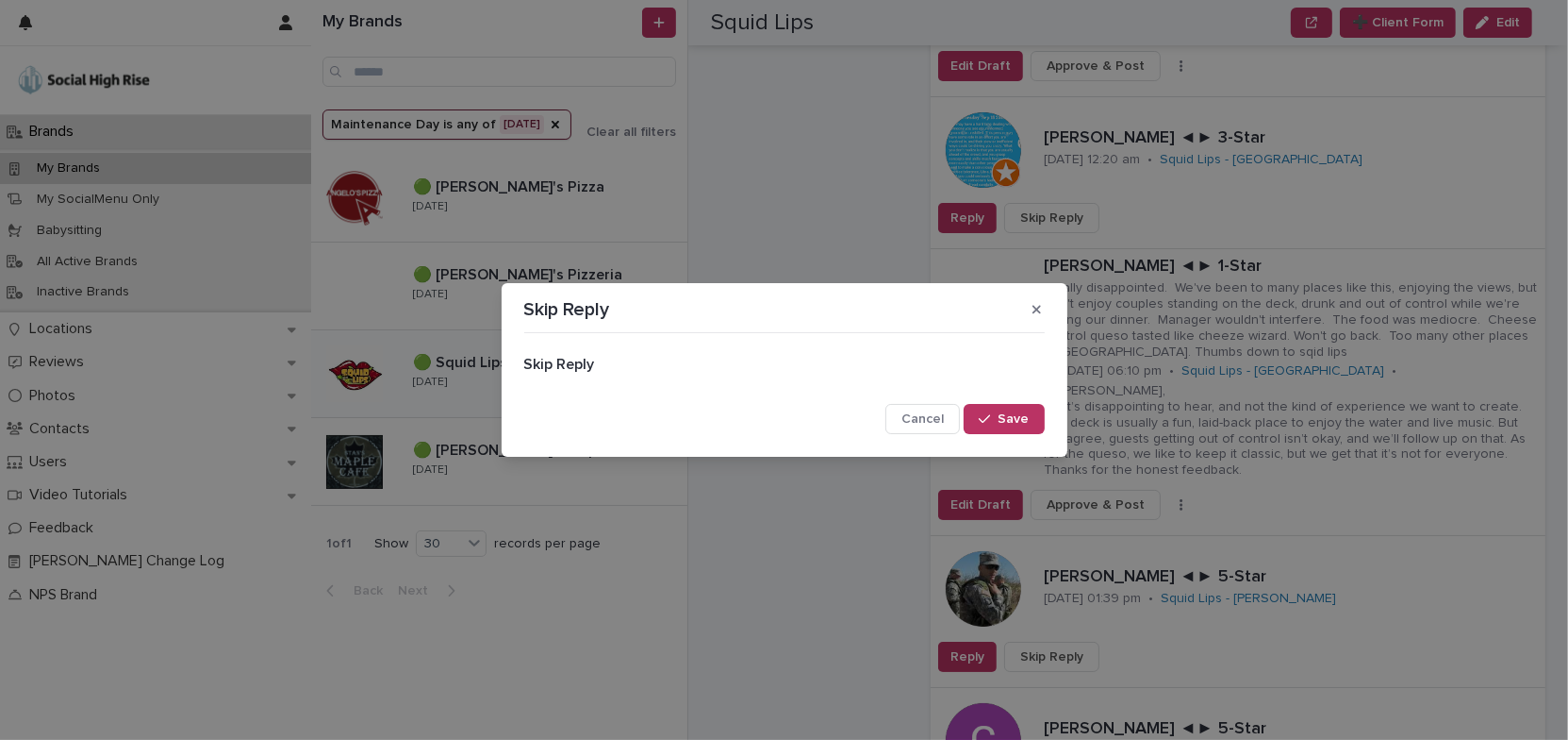
drag, startPoint x: 1032, startPoint y: 413, endPoint x: 1159, endPoint y: 354, distance: 140.0
click at [1033, 411] on button "Save" at bounding box center [1003, 418] width 80 height 30
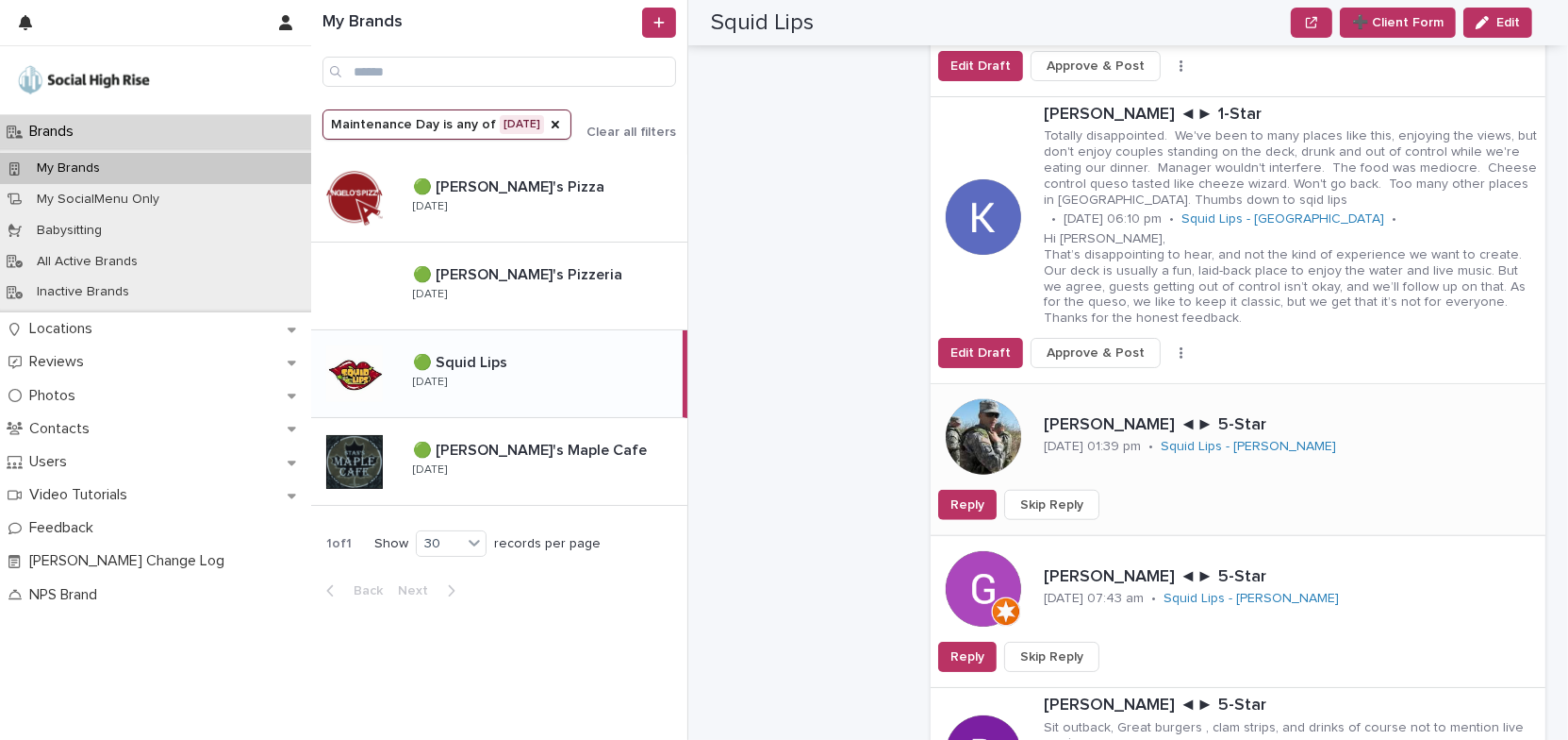
click at [1058, 496] on span "Skip Reply" at bounding box center [1051, 505] width 63 height 19
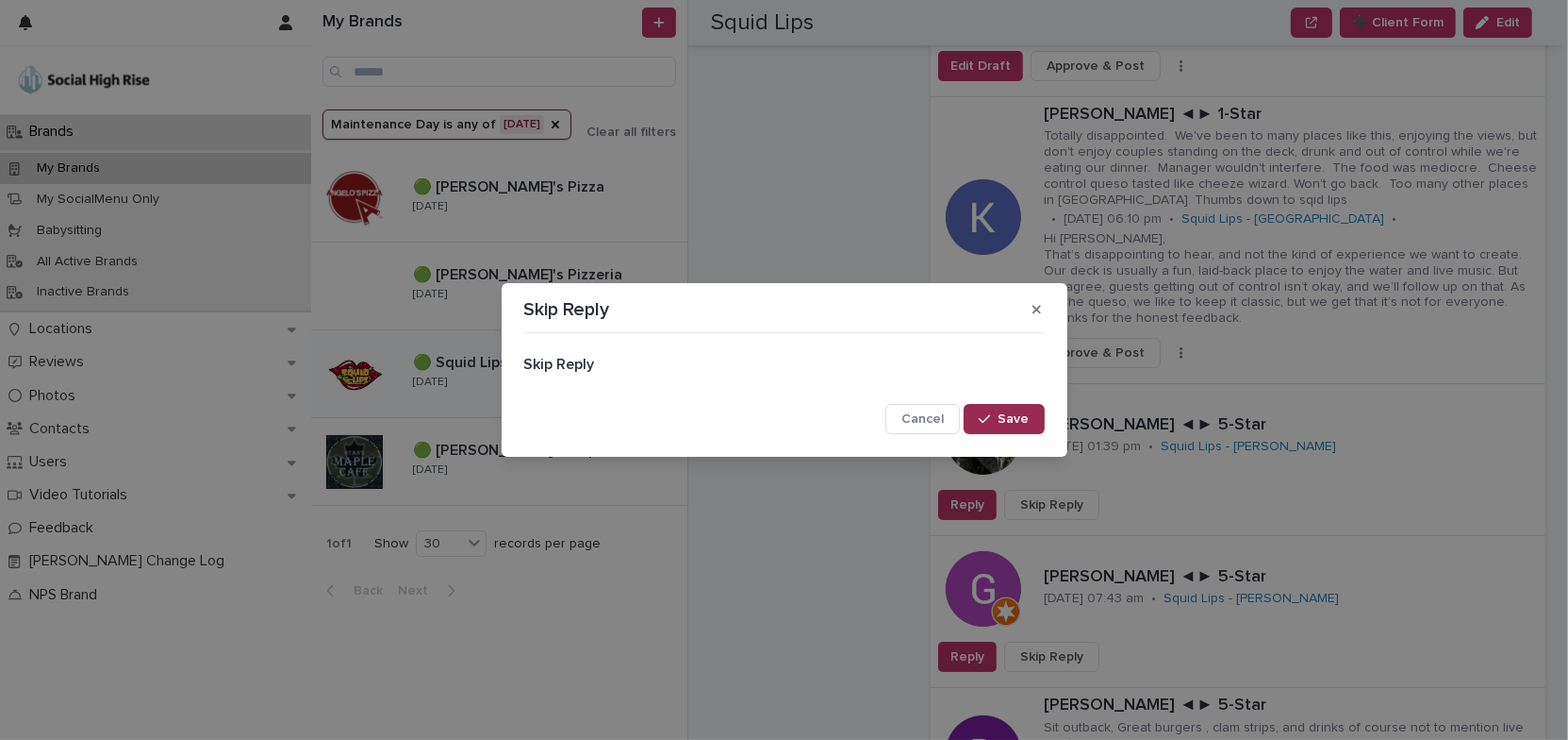
click at [1033, 422] on button "Save" at bounding box center [1003, 418] width 80 height 30
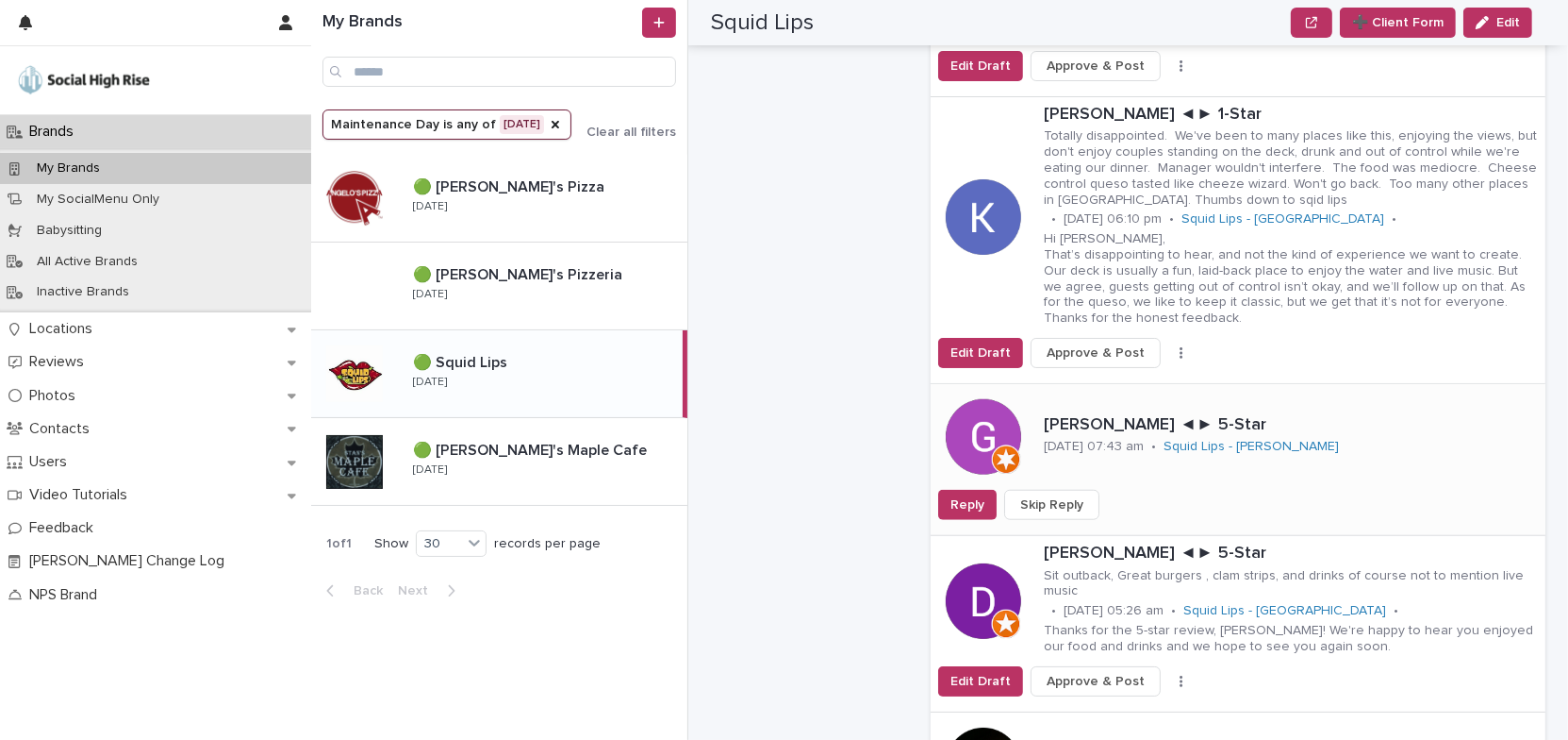
click at [1073, 496] on span "Skip Reply" at bounding box center [1051, 505] width 63 height 19
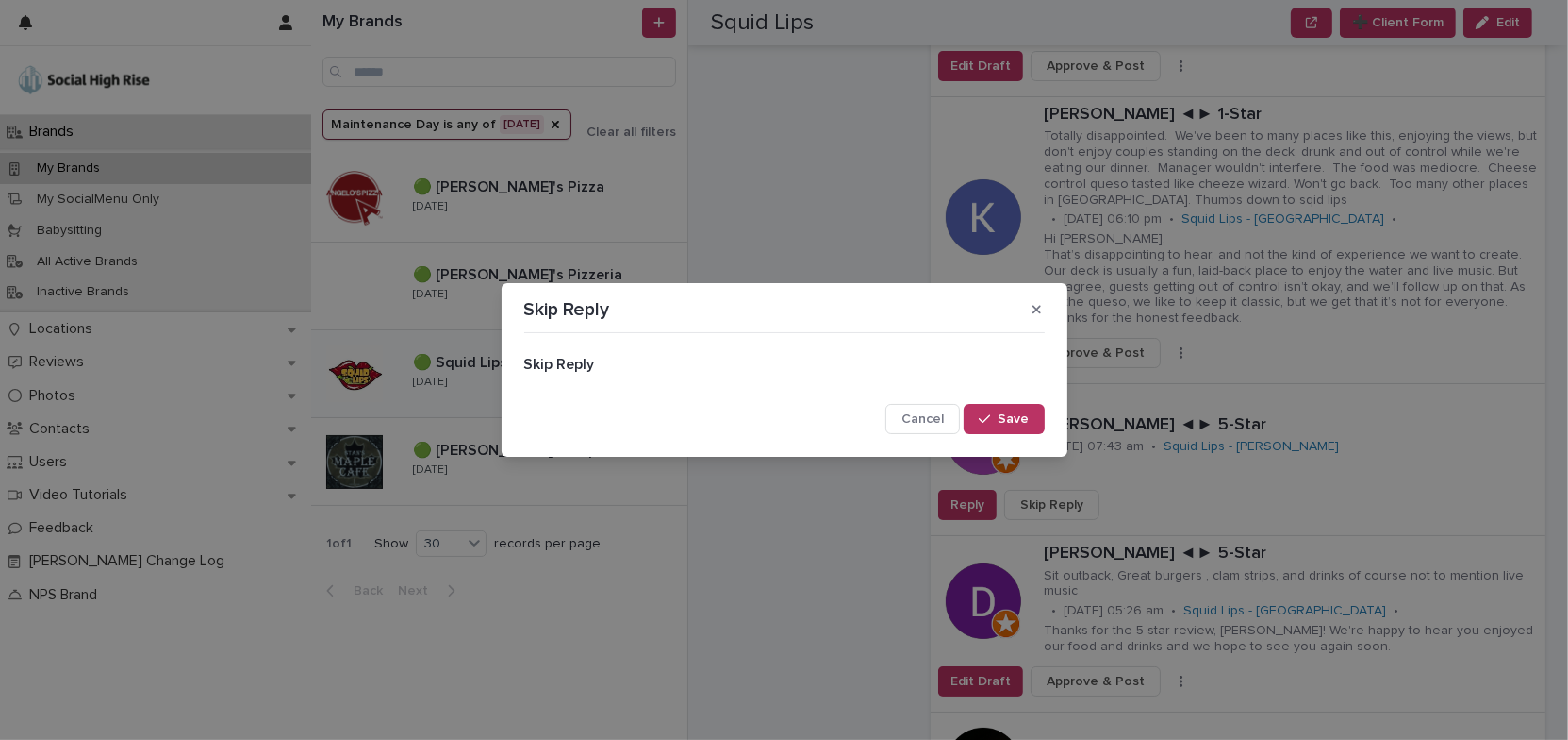
drag, startPoint x: 1028, startPoint y: 422, endPoint x: 1201, endPoint y: 415, distance: 173.1
click at [1032, 422] on button "Save" at bounding box center [1003, 418] width 80 height 30
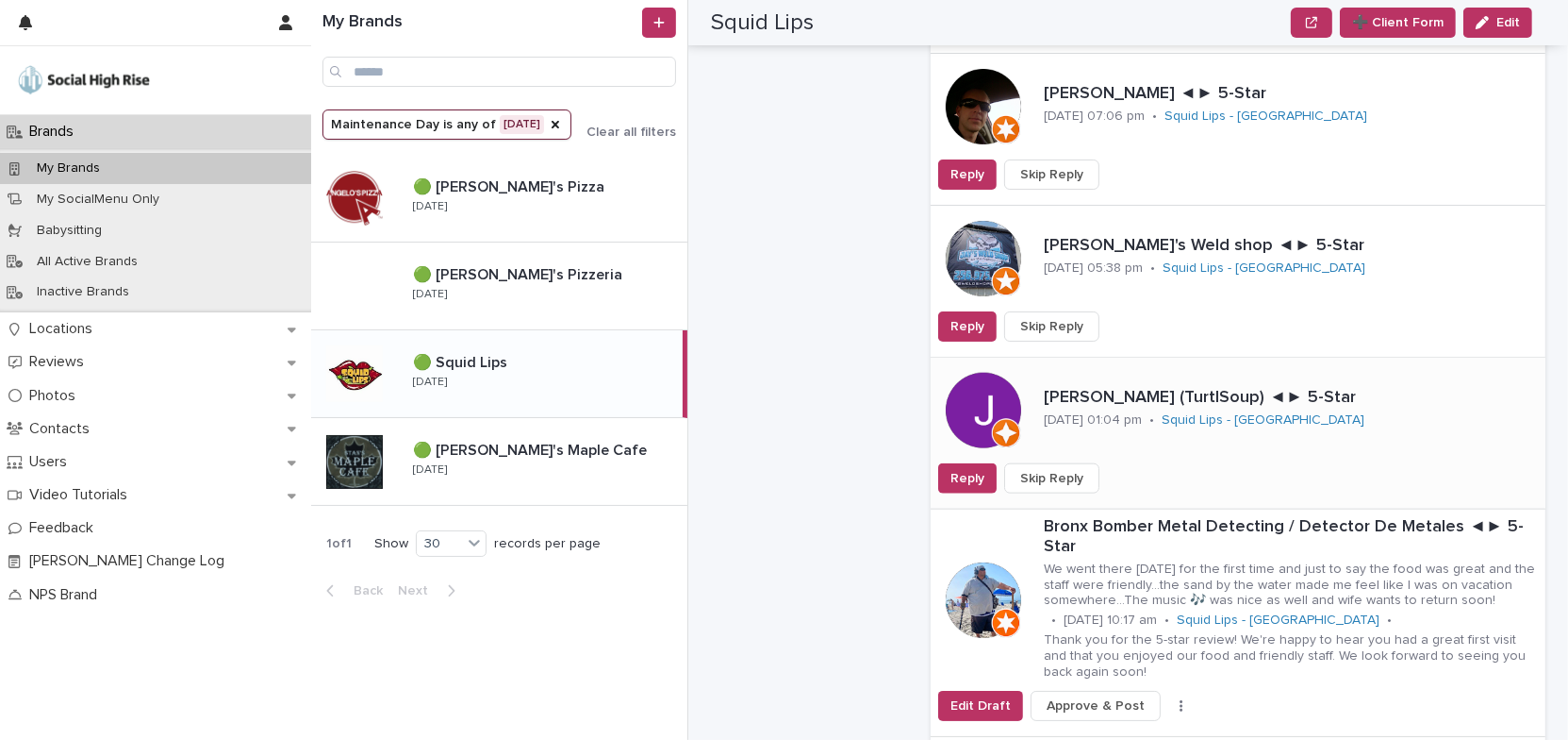
scroll to position [2186, 0]
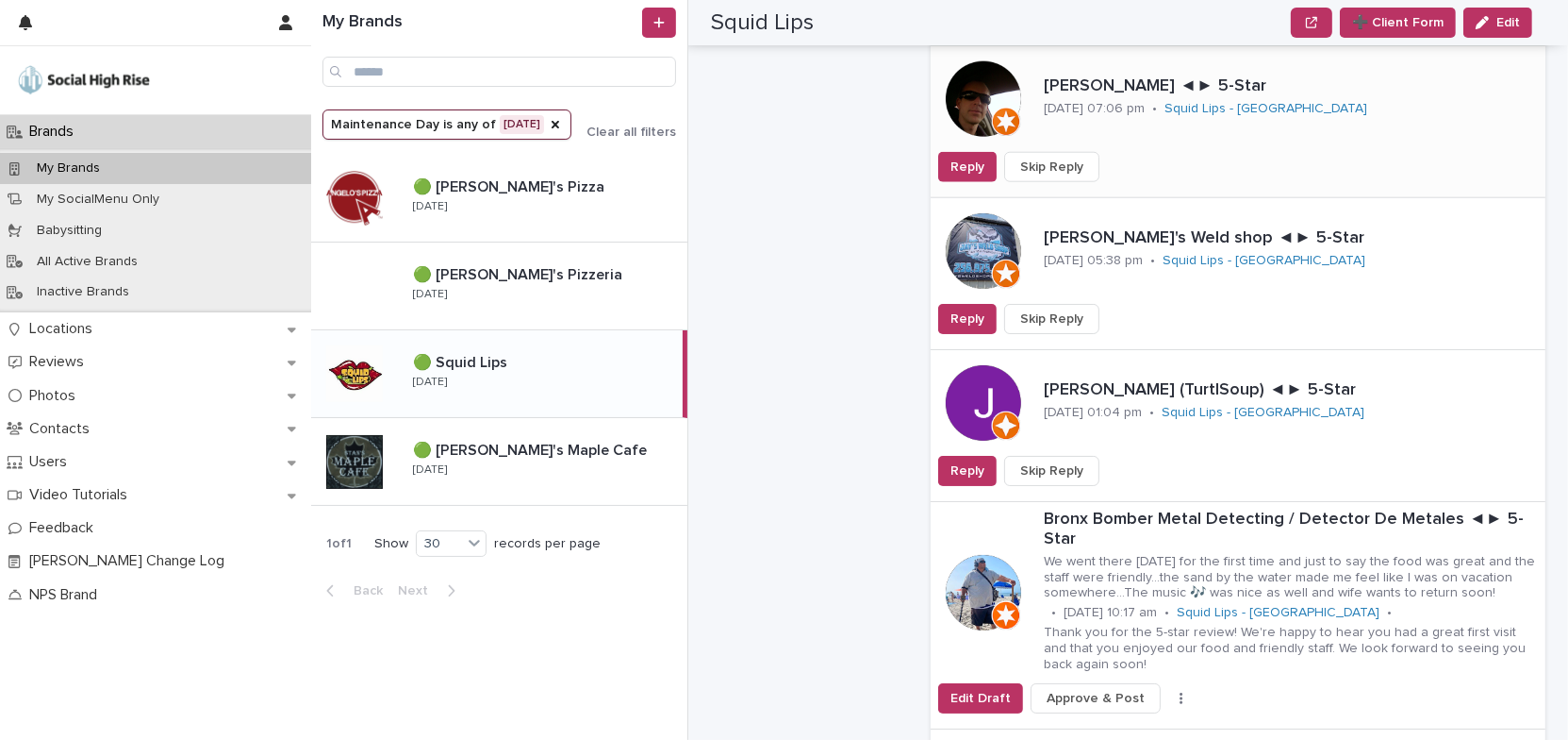
click at [1060, 157] on span "Skip Reply" at bounding box center [1051, 167] width 63 height 19
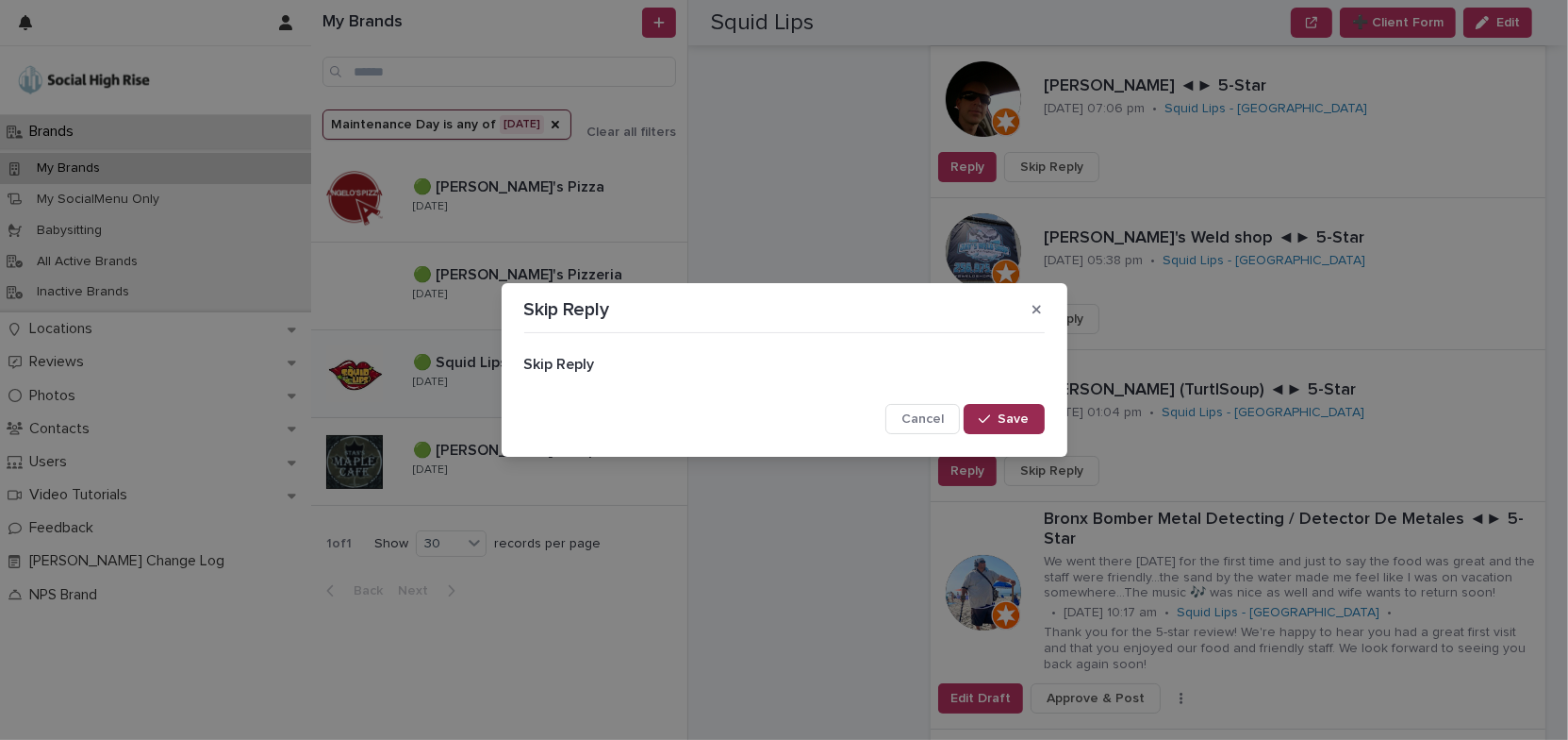
click at [1016, 426] on button "Save" at bounding box center [1003, 418] width 80 height 30
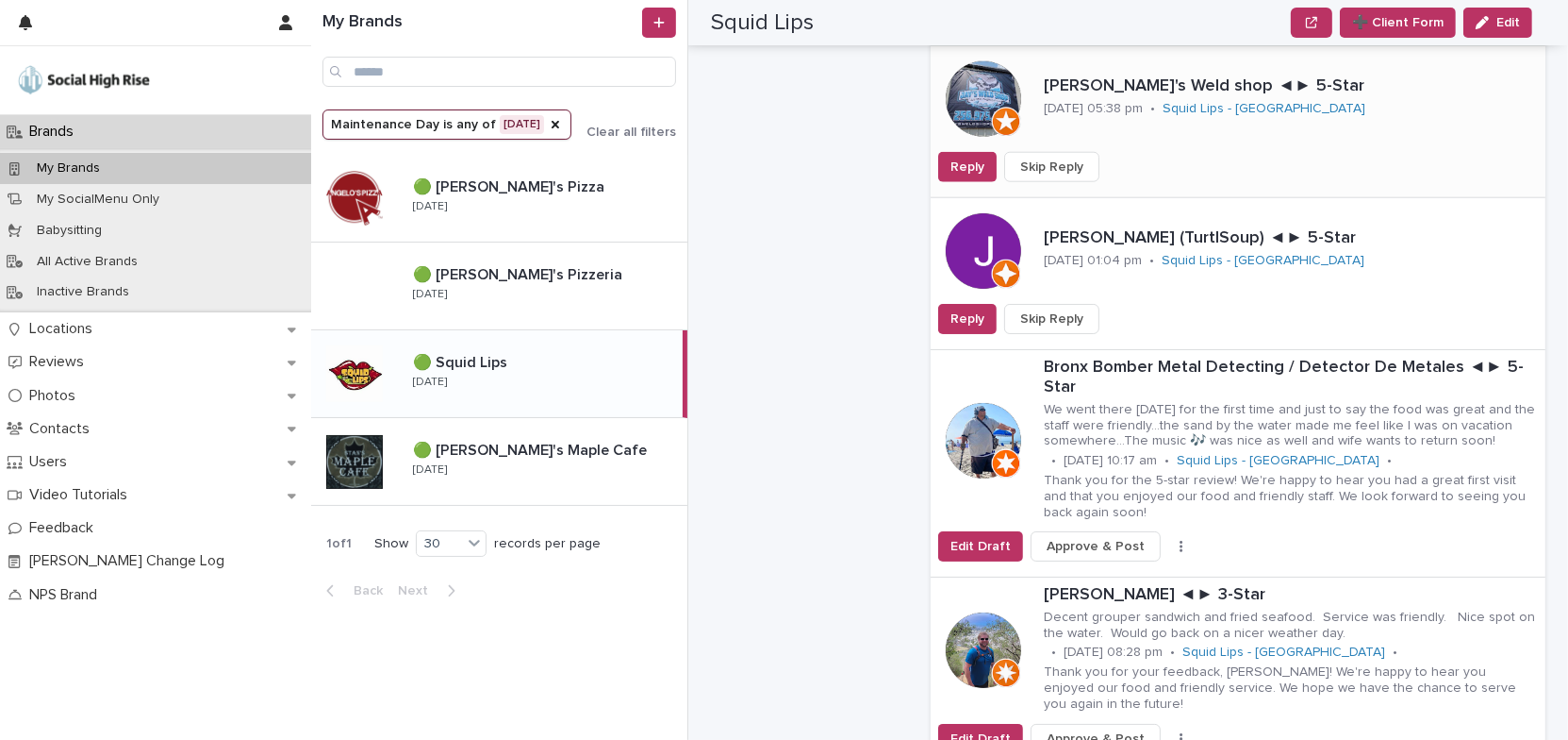
click at [1057, 157] on span "Skip Reply" at bounding box center [1051, 167] width 63 height 19
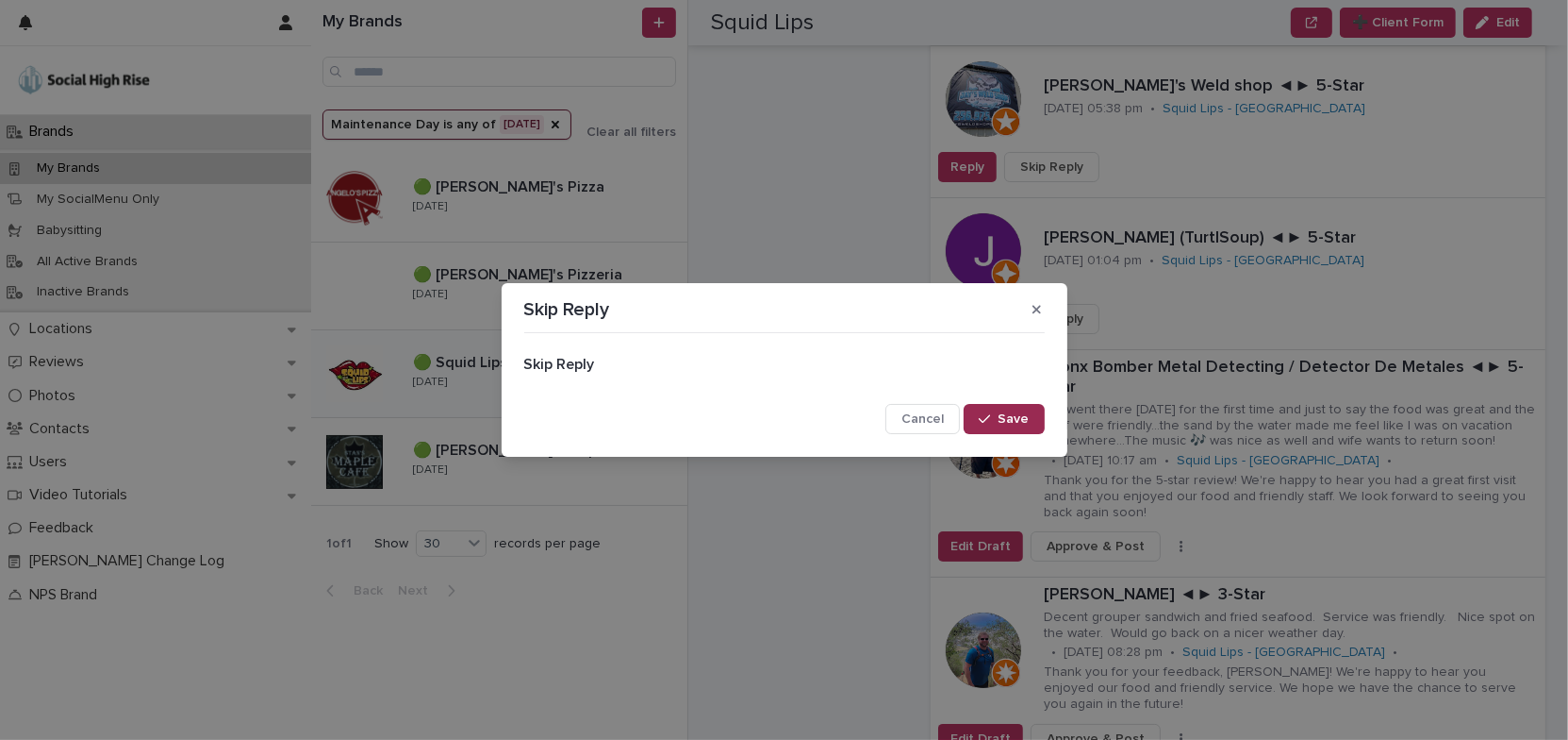
click at [1014, 421] on span "Save" at bounding box center [1014, 419] width 31 height 14
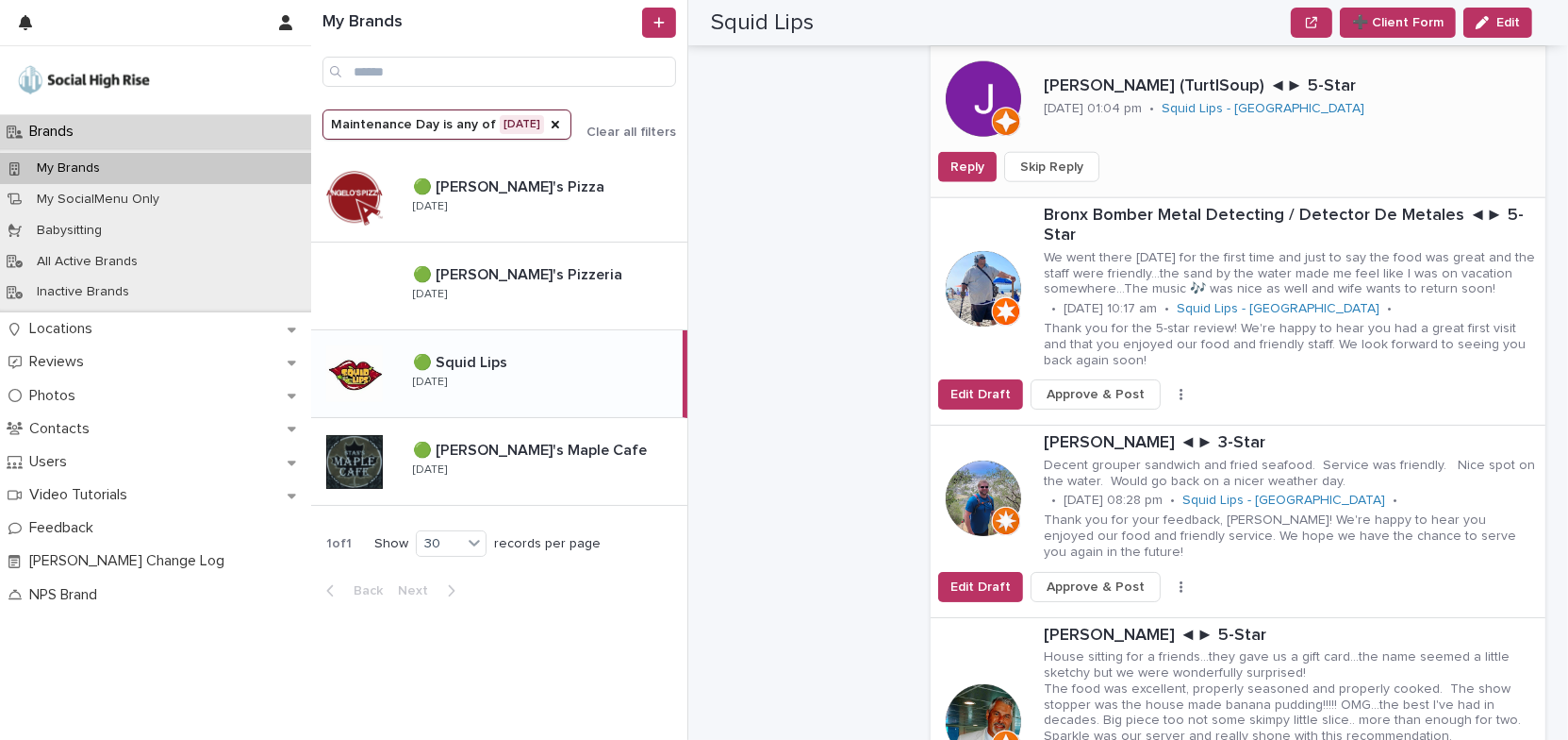
click at [1061, 157] on span "Skip Reply" at bounding box center [1051, 167] width 63 height 19
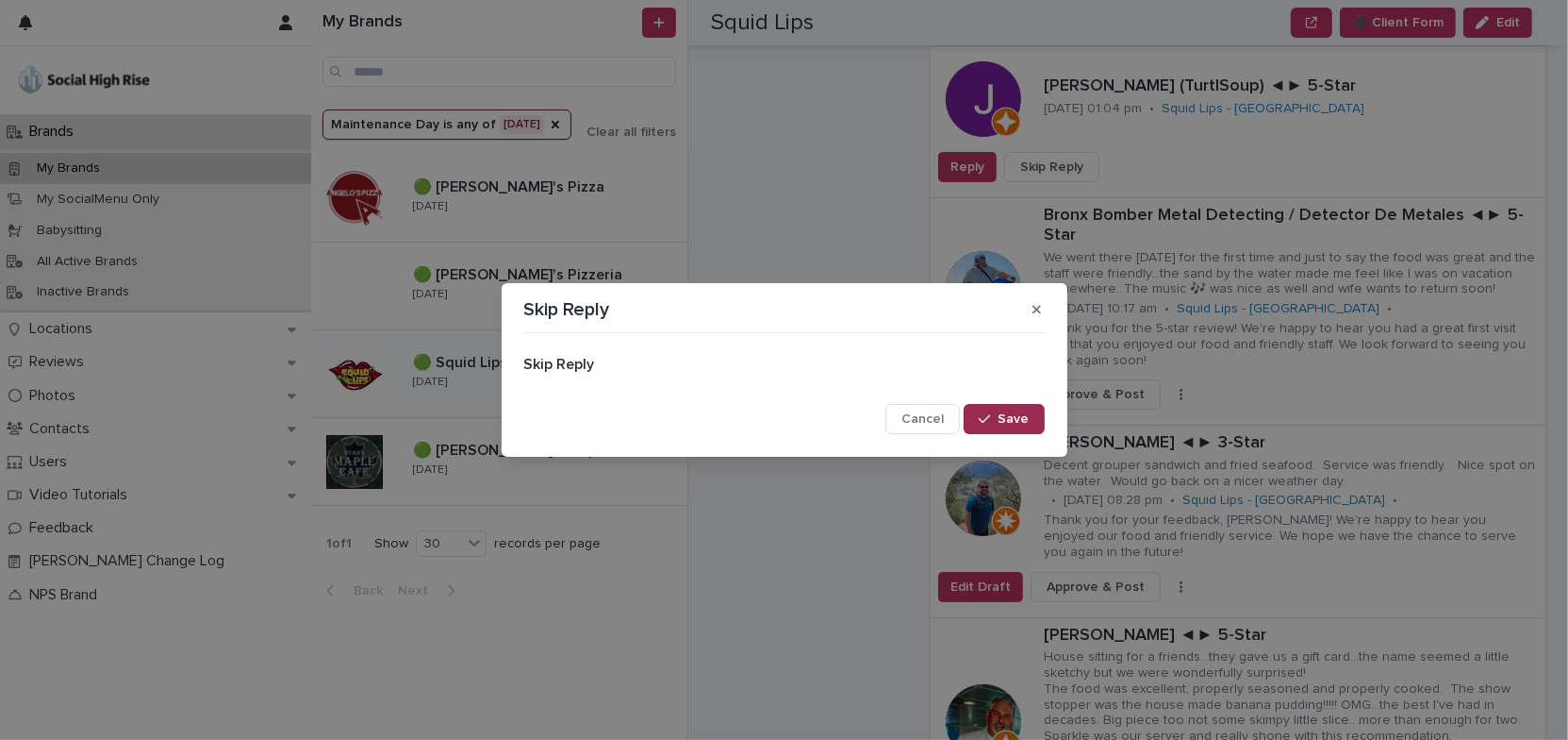
click at [1026, 414] on span "Save" at bounding box center [1014, 419] width 31 height 14
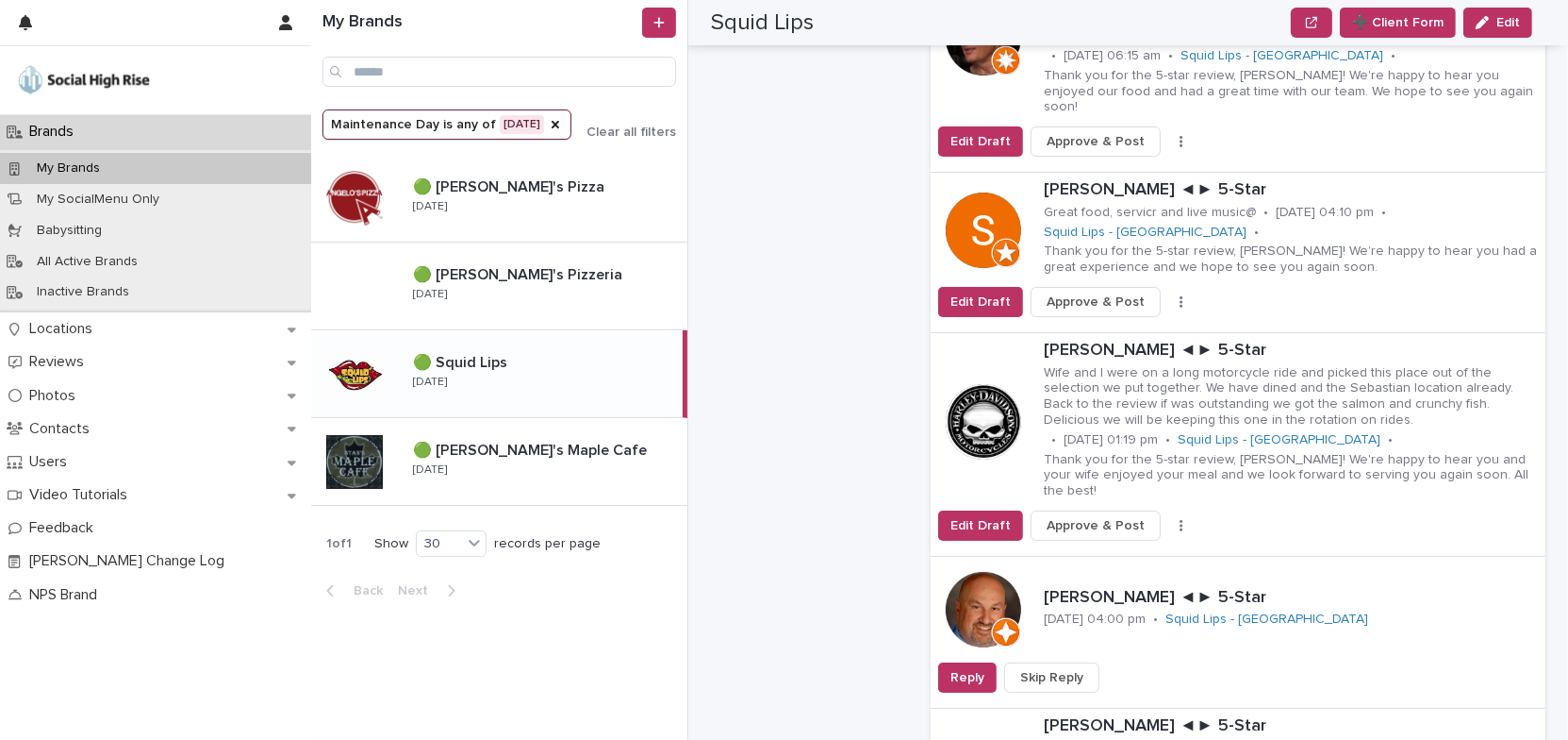
scroll to position [3215, 0]
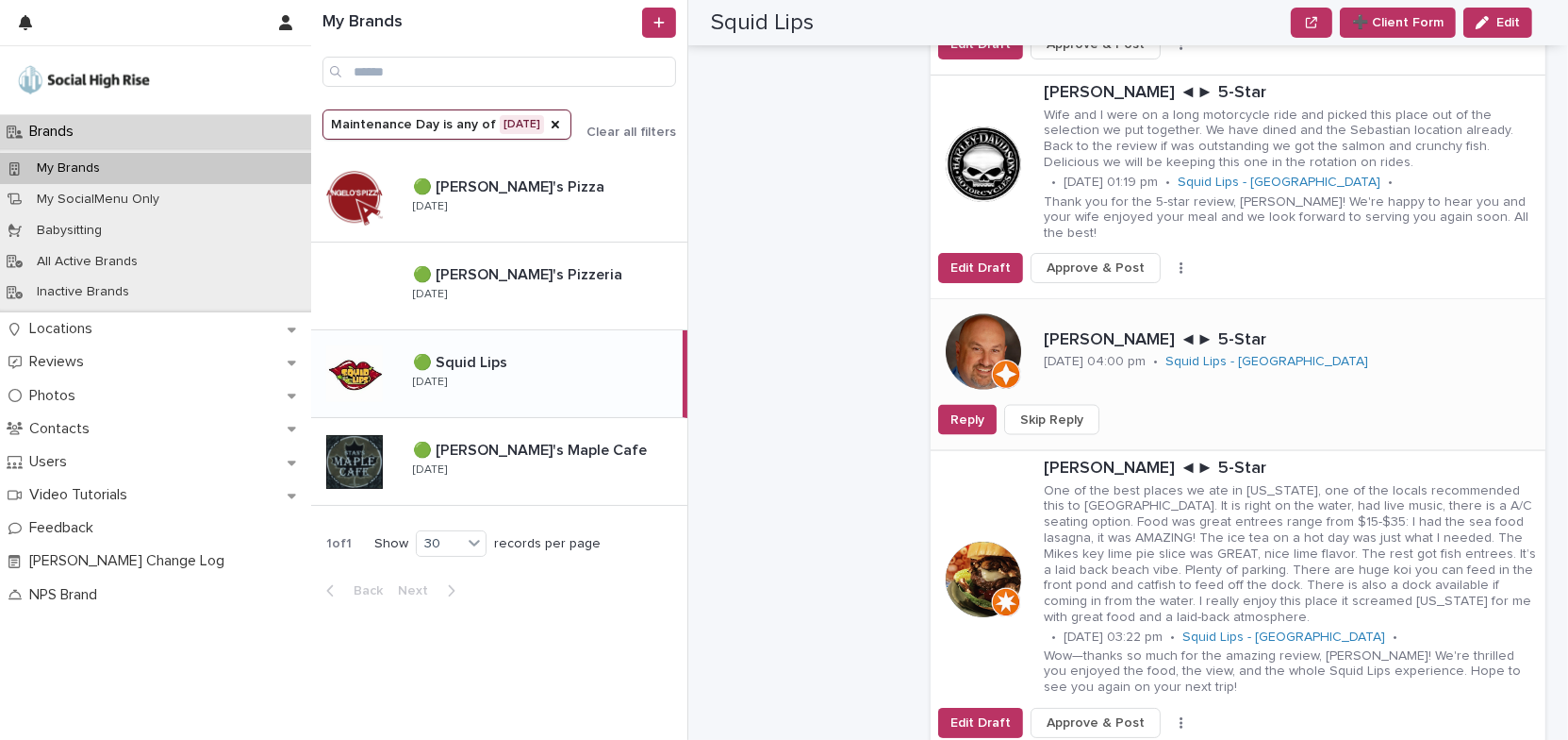
click at [1056, 411] on span "Skip Reply" at bounding box center [1051, 420] width 63 height 19
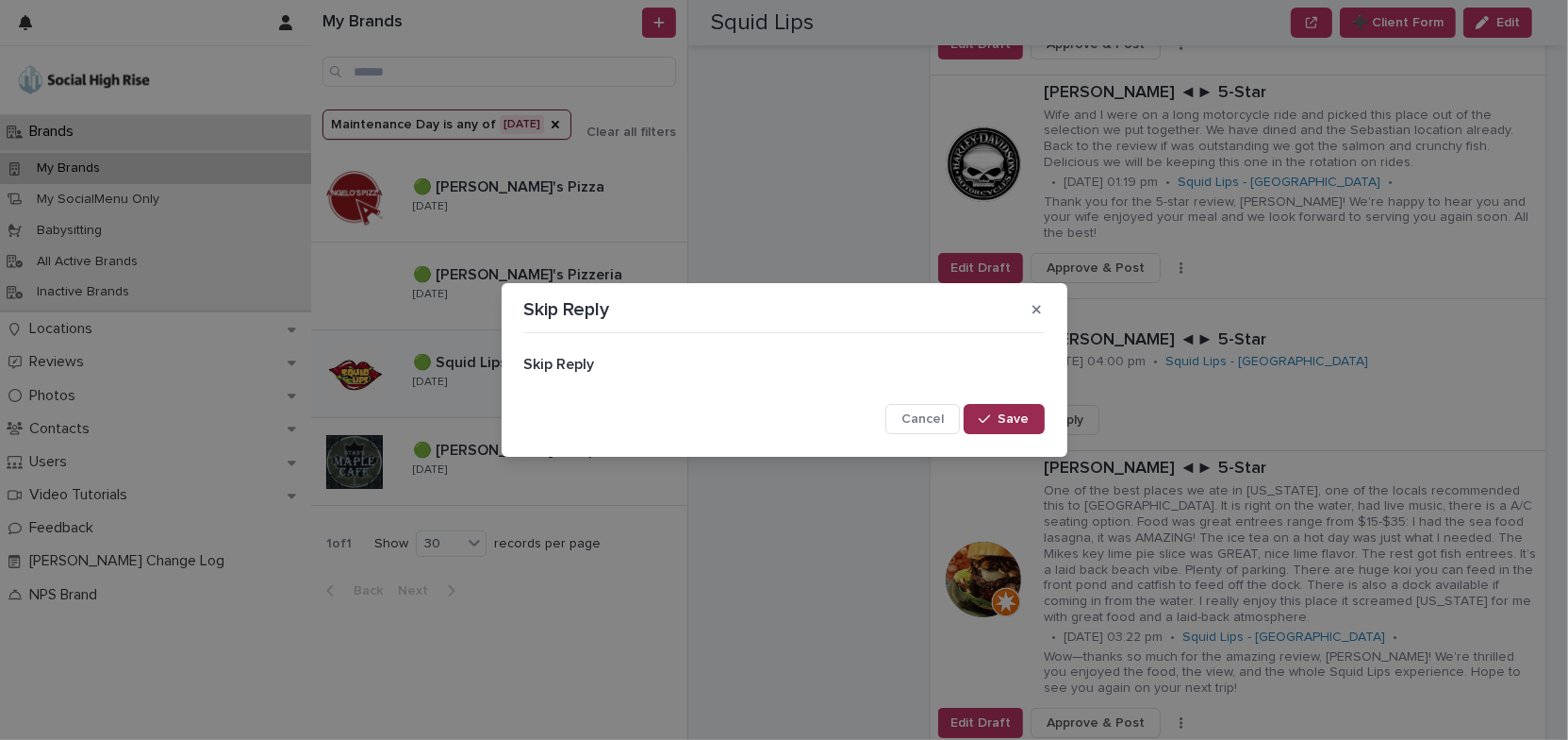
click at [1023, 420] on span "Save" at bounding box center [1014, 419] width 31 height 14
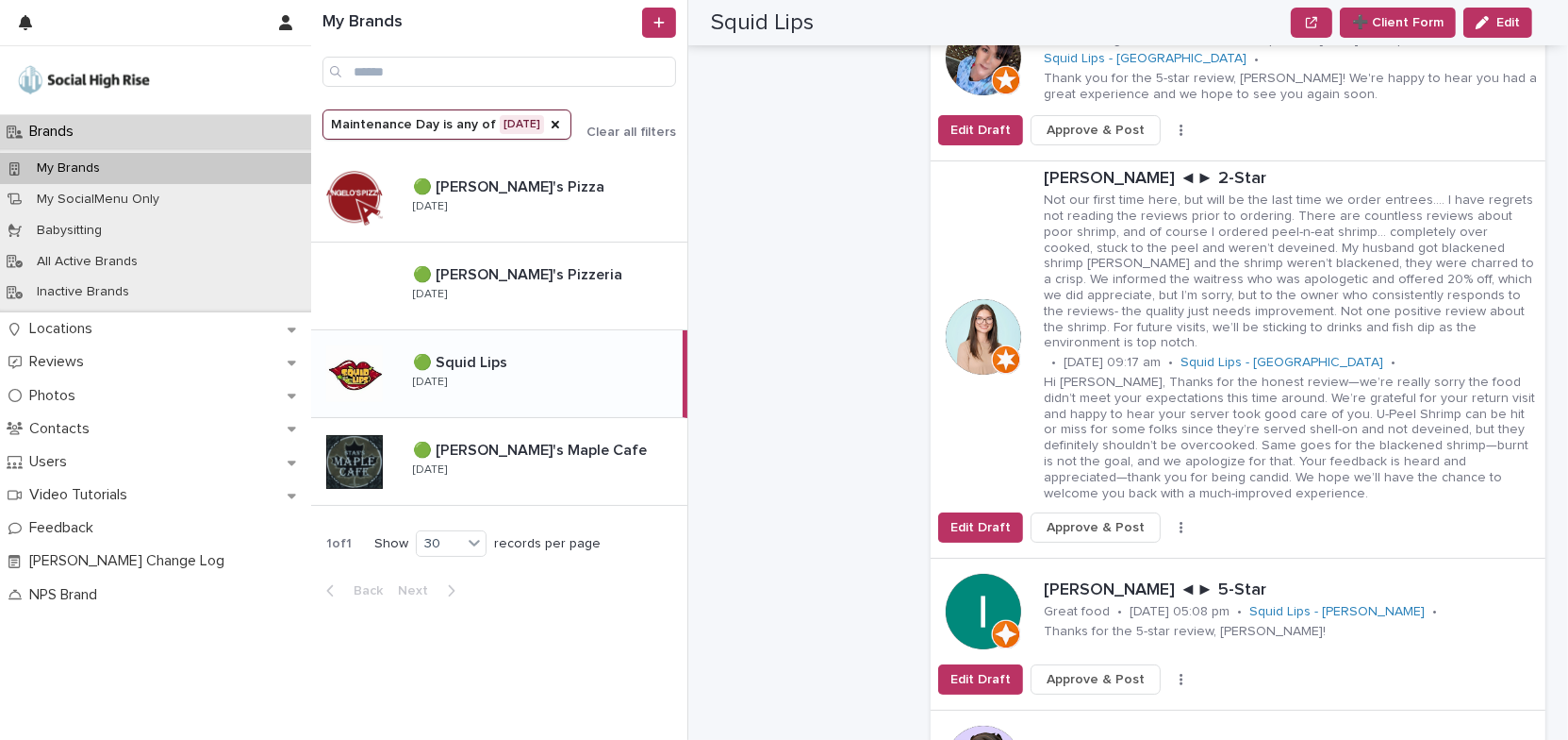
scroll to position [4073, 0]
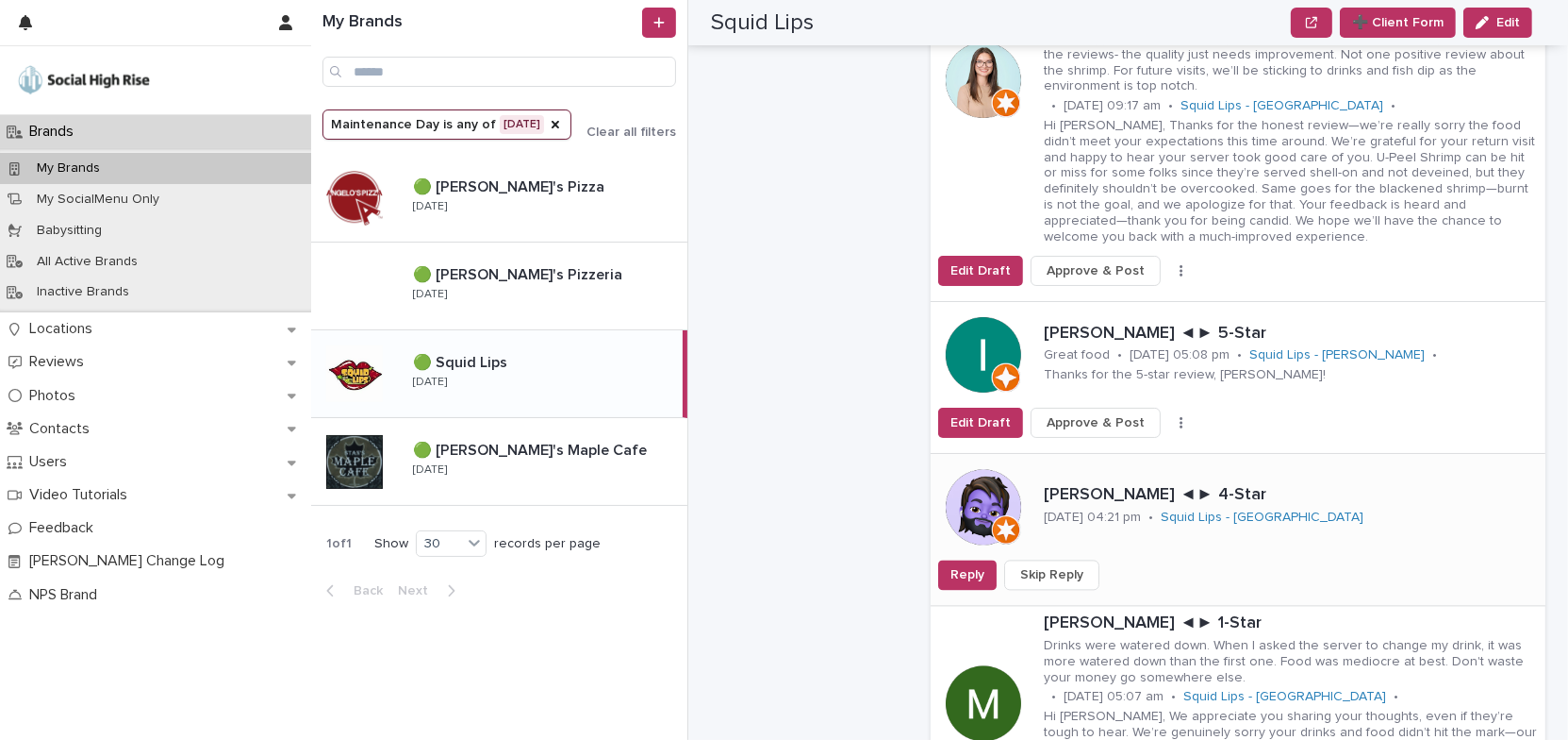
click at [1077, 559] on button "Skip Reply" at bounding box center [1051, 574] width 96 height 30
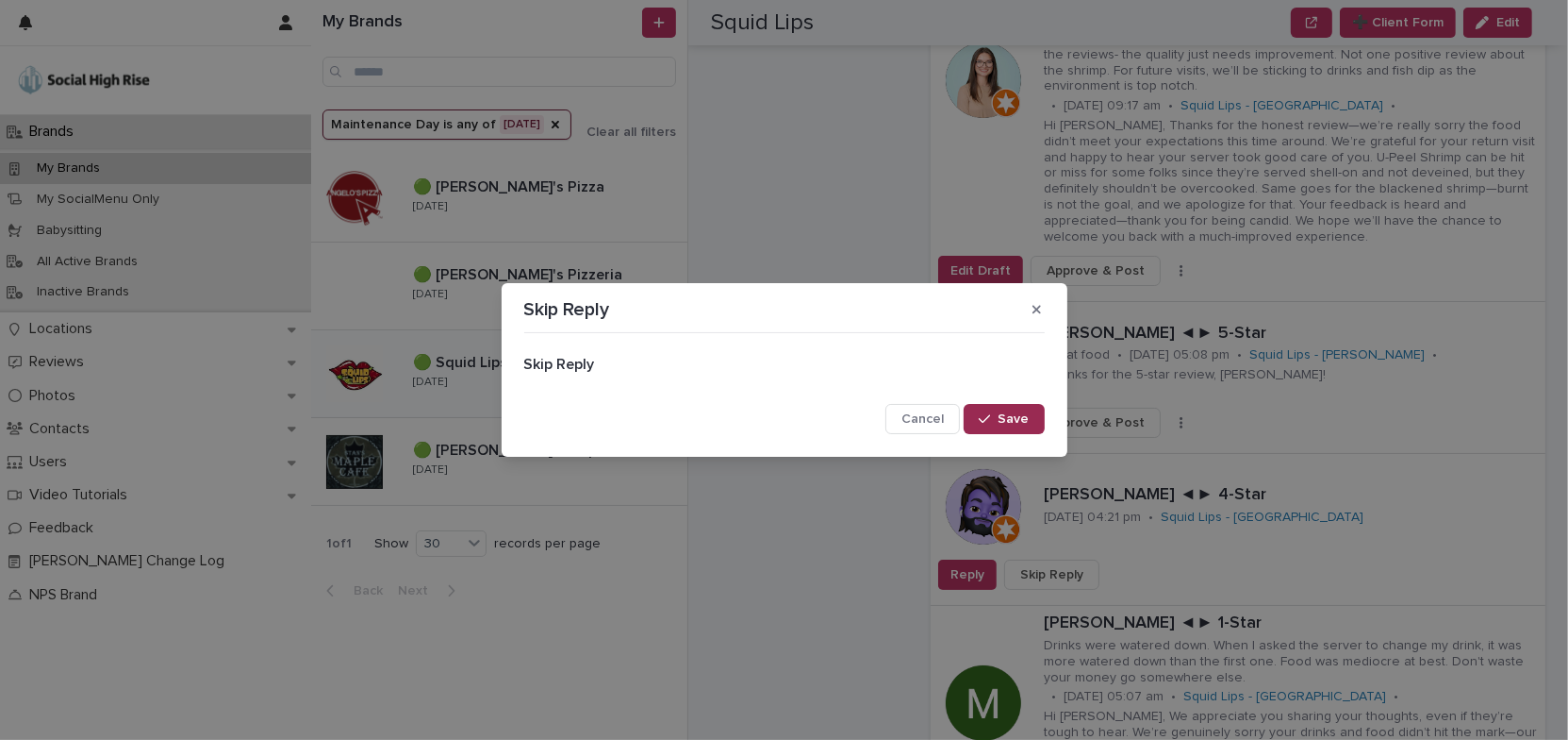
click at [1033, 425] on button "Save" at bounding box center [1003, 418] width 80 height 30
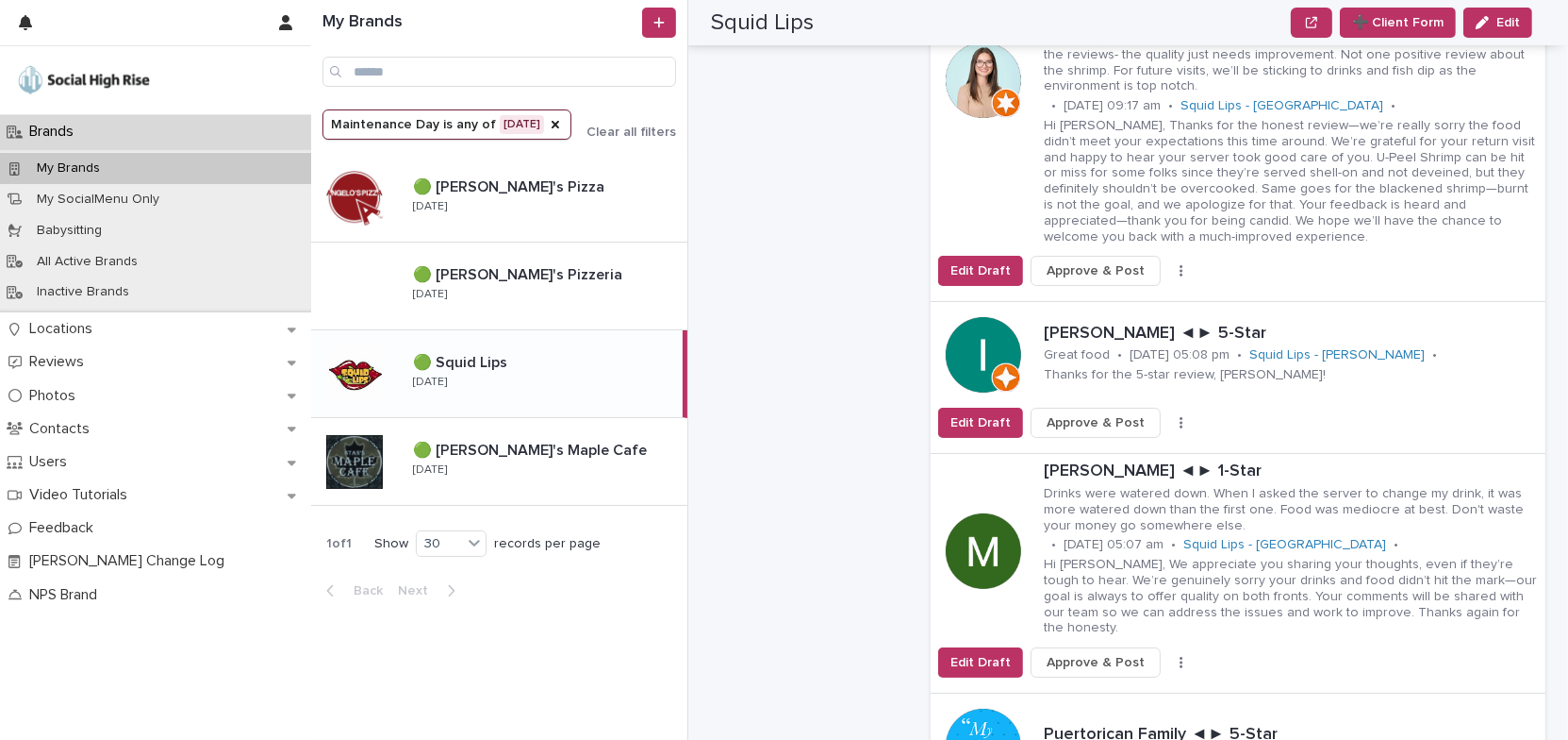
scroll to position [4330, 0]
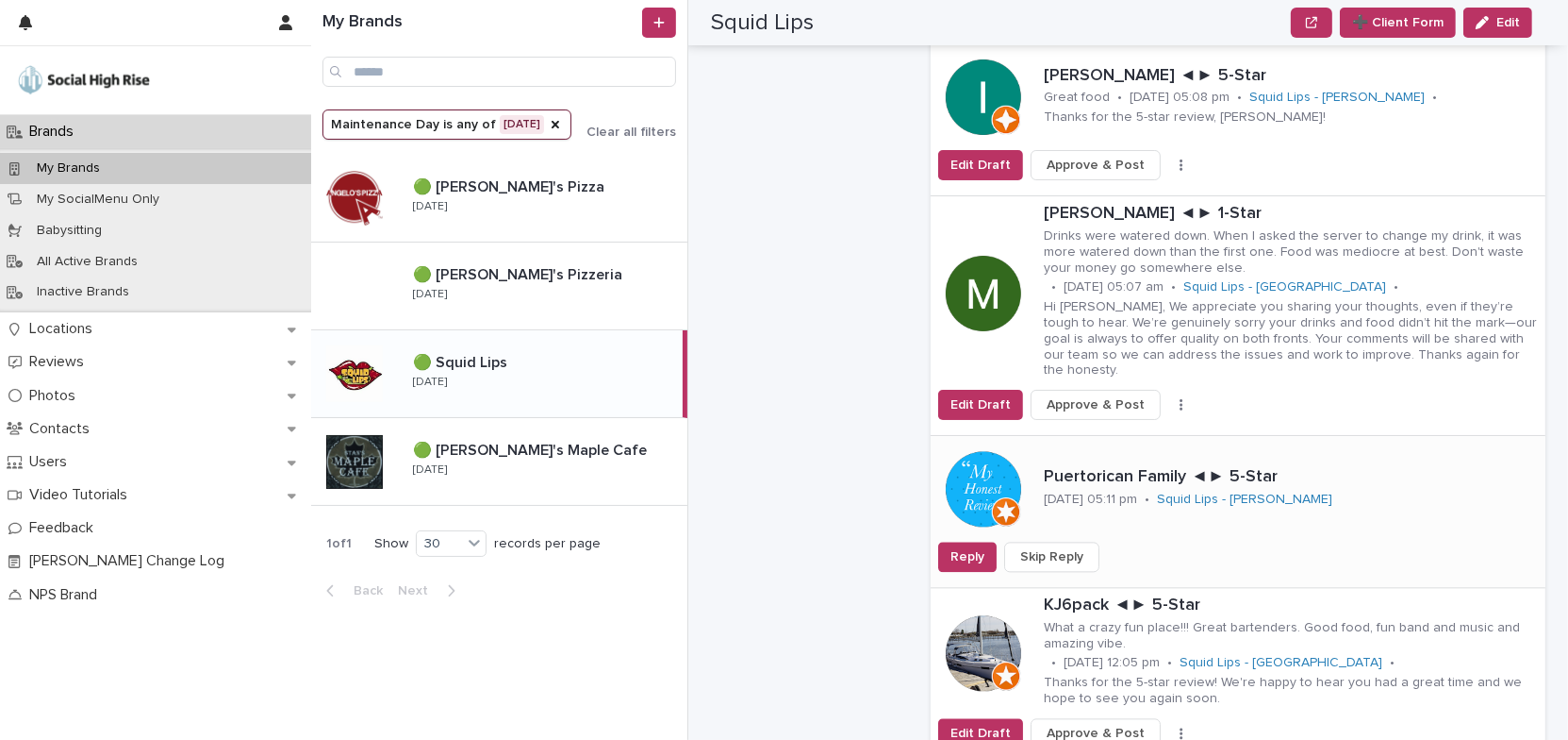
click at [1034, 547] on span "Skip Reply" at bounding box center [1051, 556] width 63 height 19
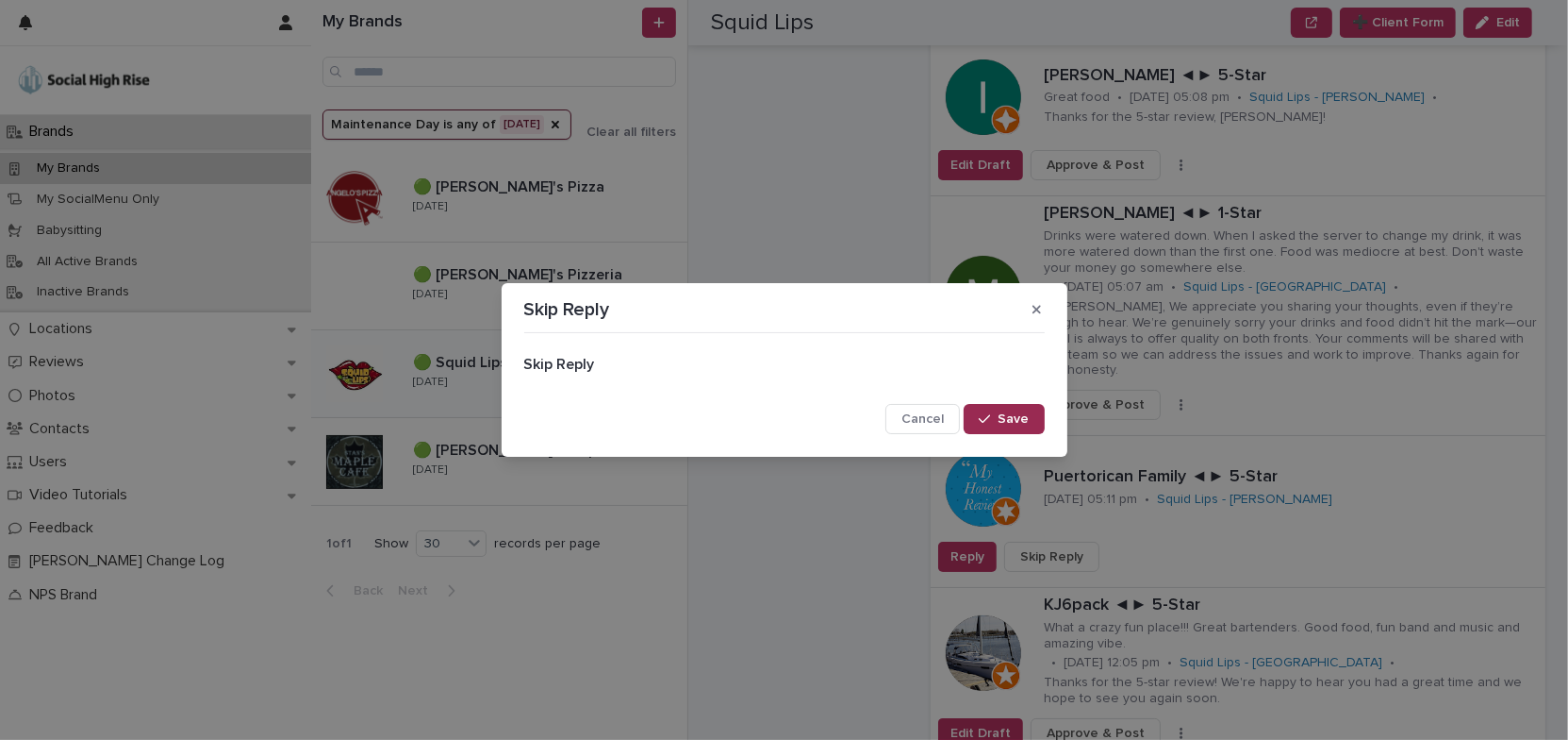
click at [1034, 419] on button "Save" at bounding box center [1003, 418] width 80 height 30
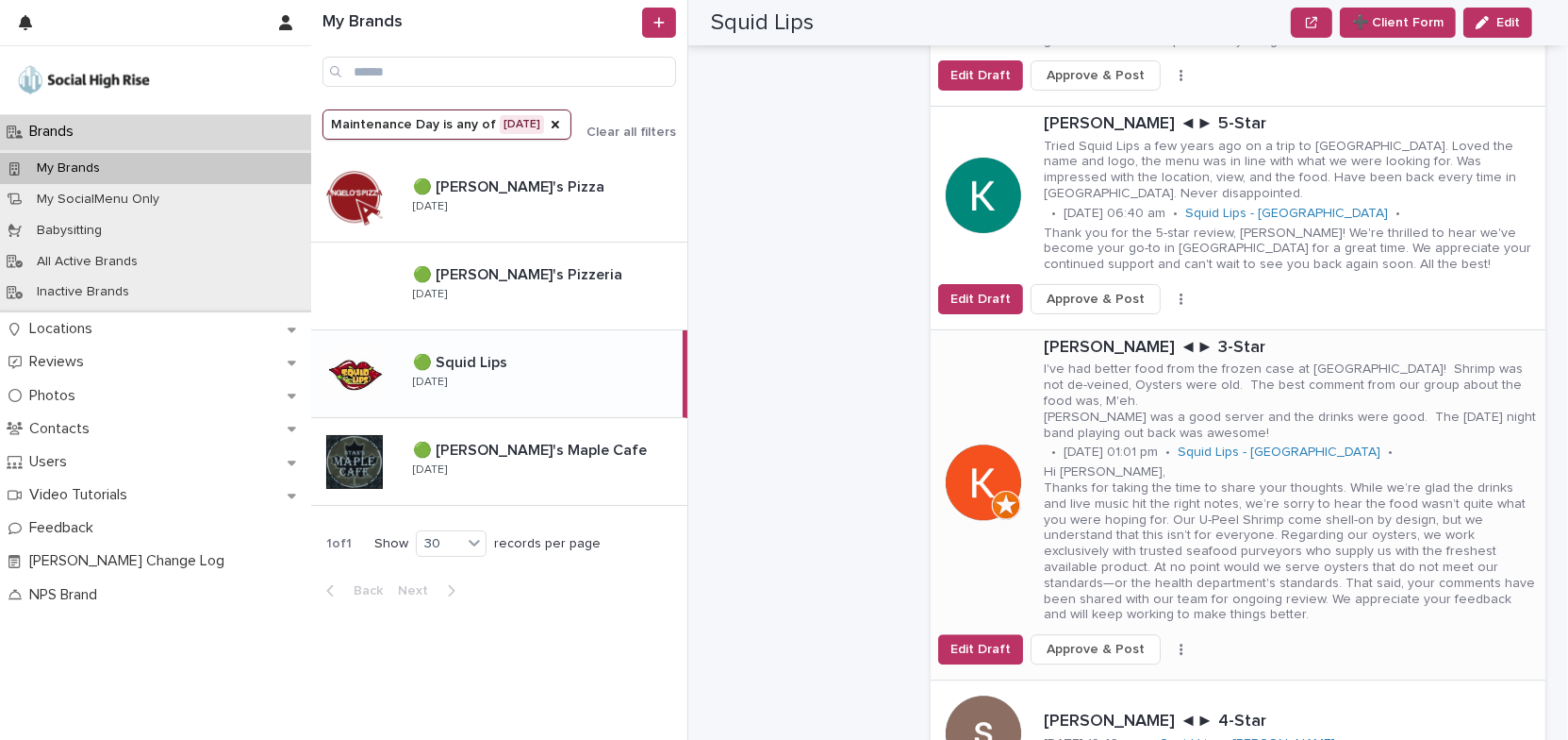
scroll to position [5445, 0]
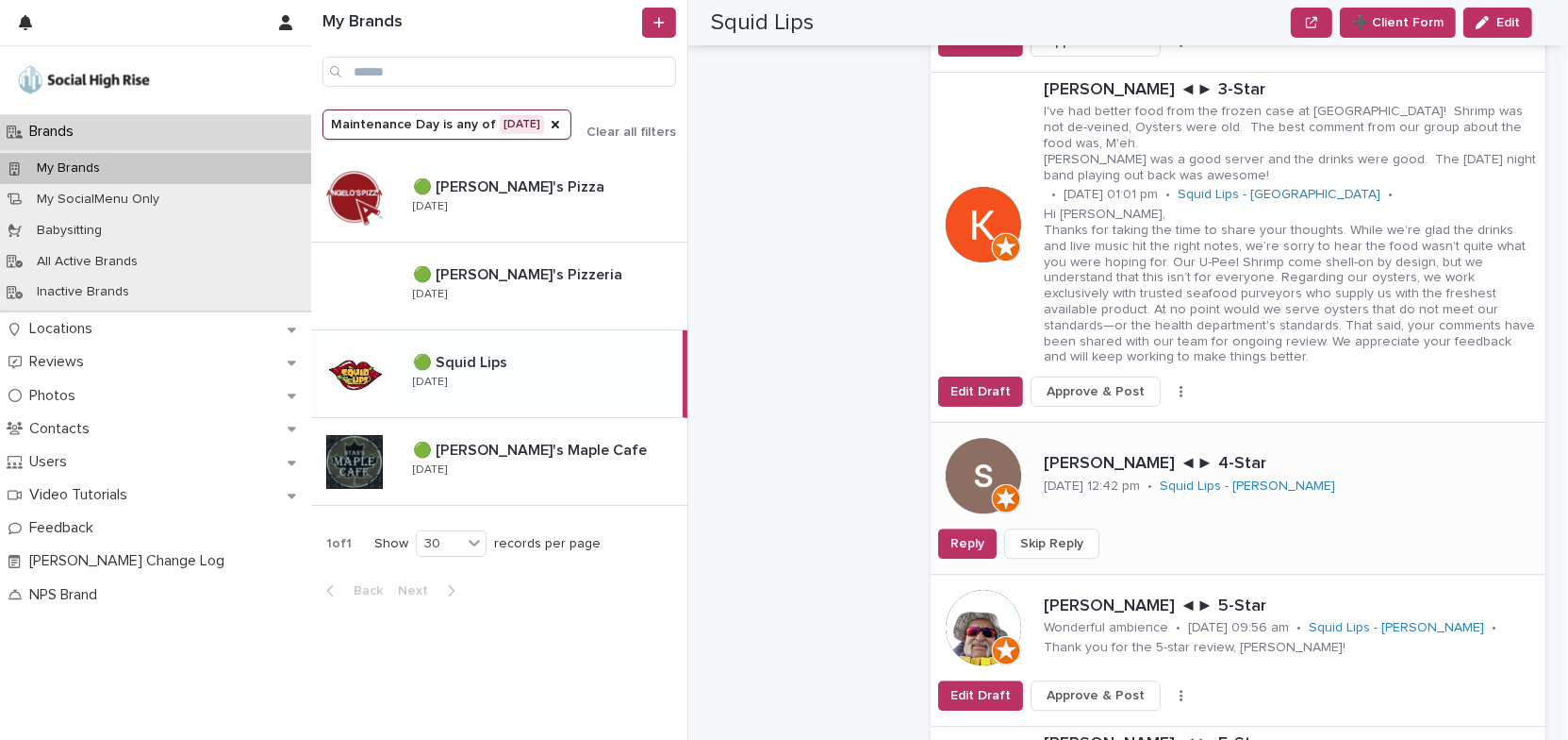
click at [1049, 534] on span "Skip Reply" at bounding box center [1051, 544] width 63 height 19
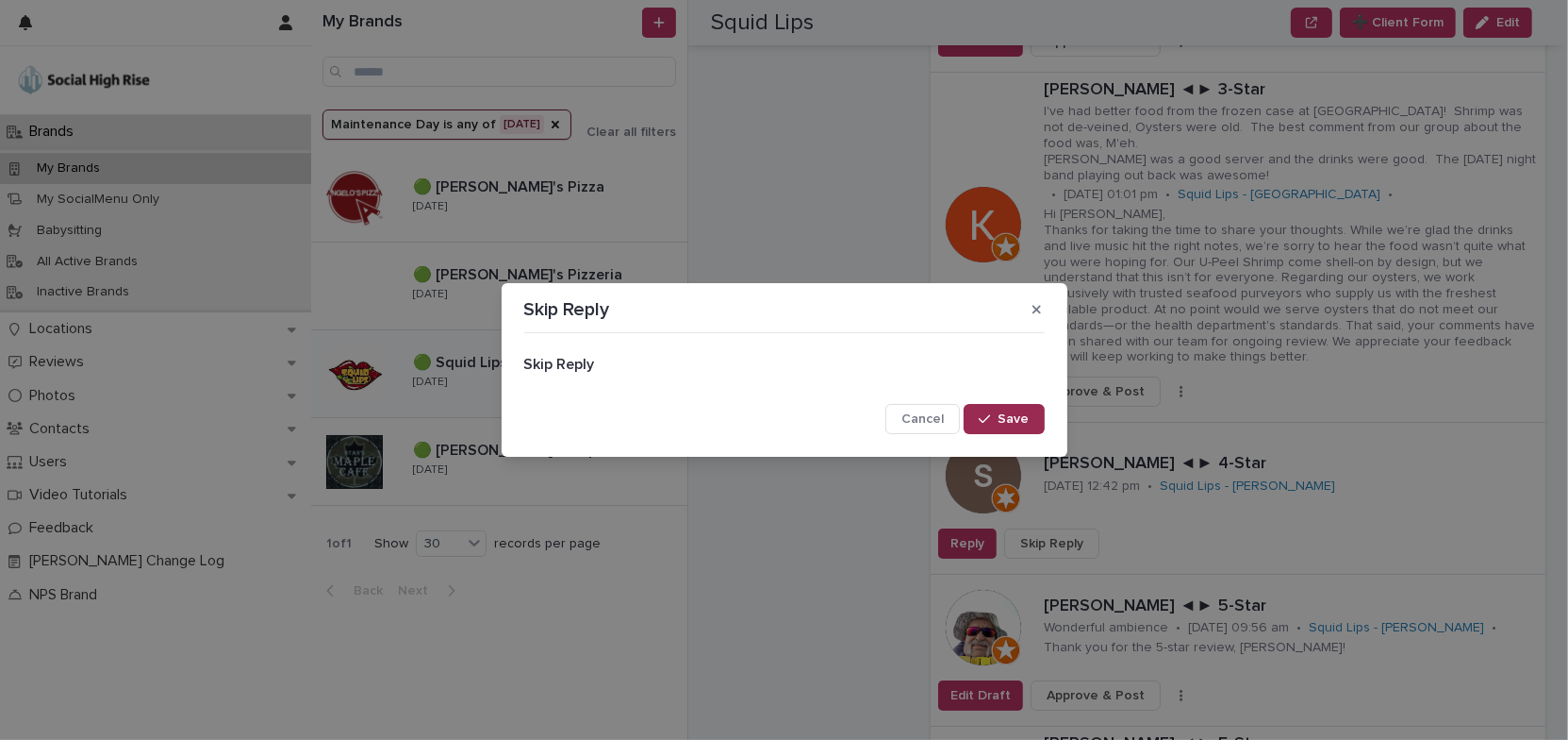
click at [1008, 417] on span "Save" at bounding box center [1014, 419] width 31 height 14
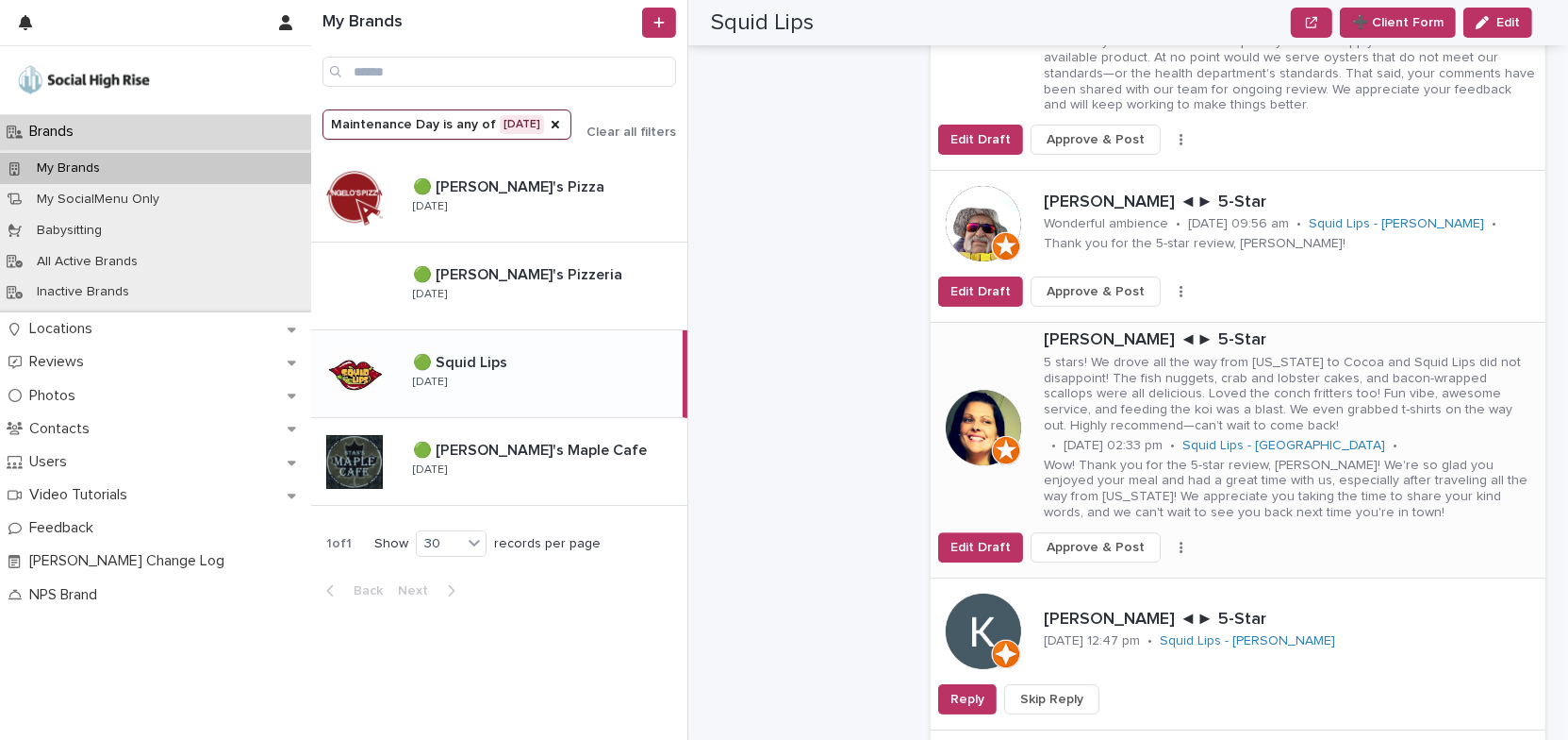
scroll to position [5703, 0]
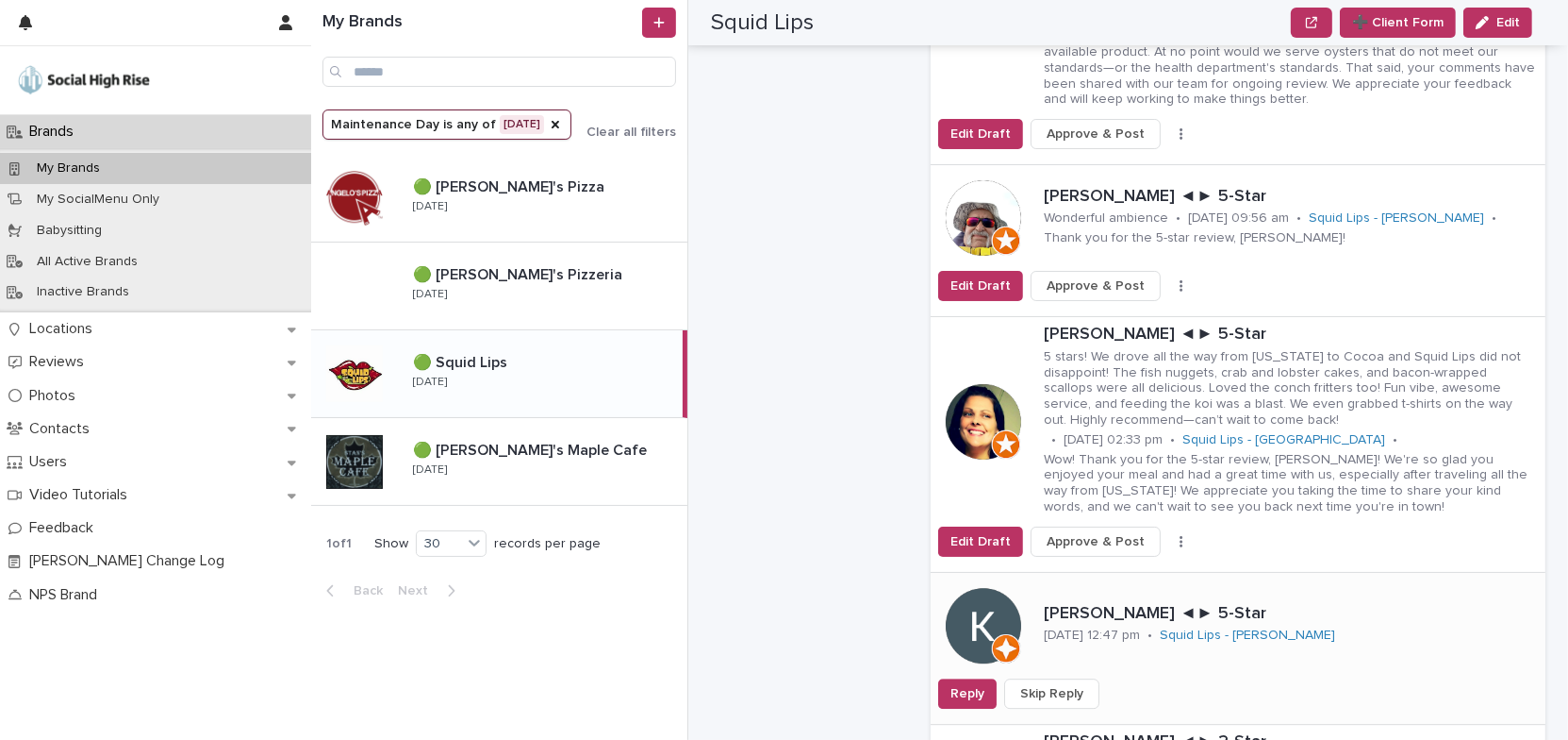
click at [1035, 684] on span "Skip Reply" at bounding box center [1051, 694] width 63 height 19
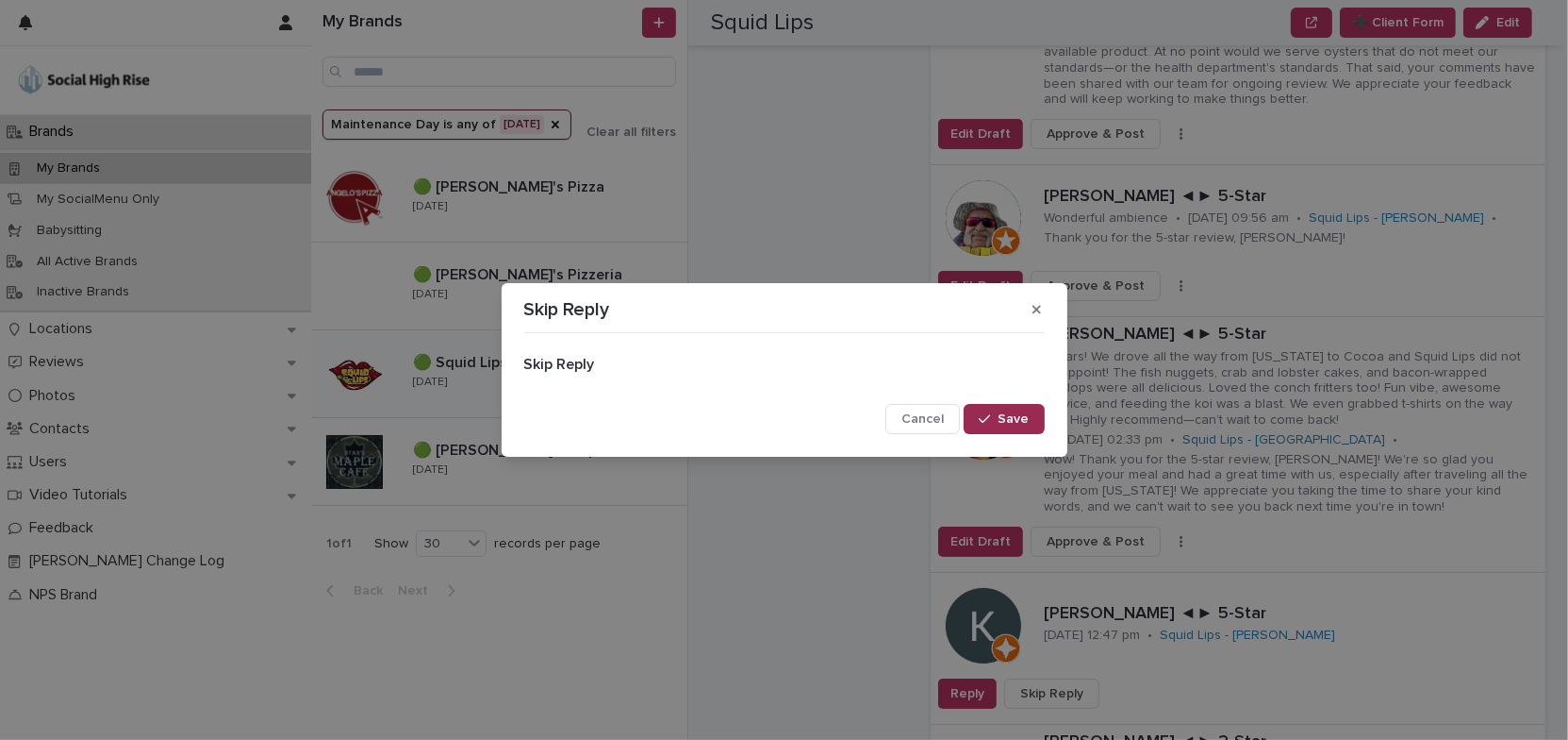
click at [1023, 419] on span "Save" at bounding box center [1014, 419] width 31 height 14
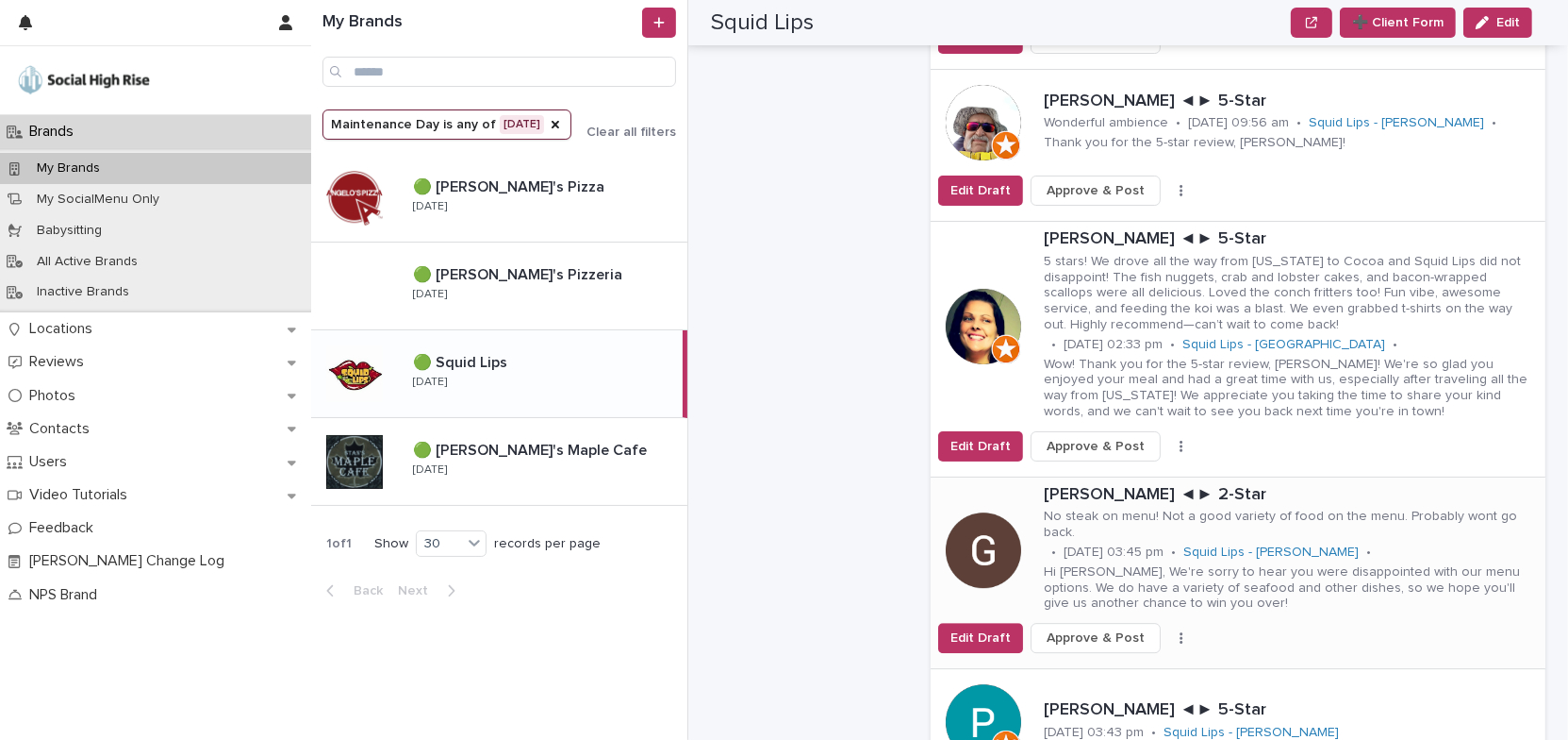
scroll to position [5960, 0]
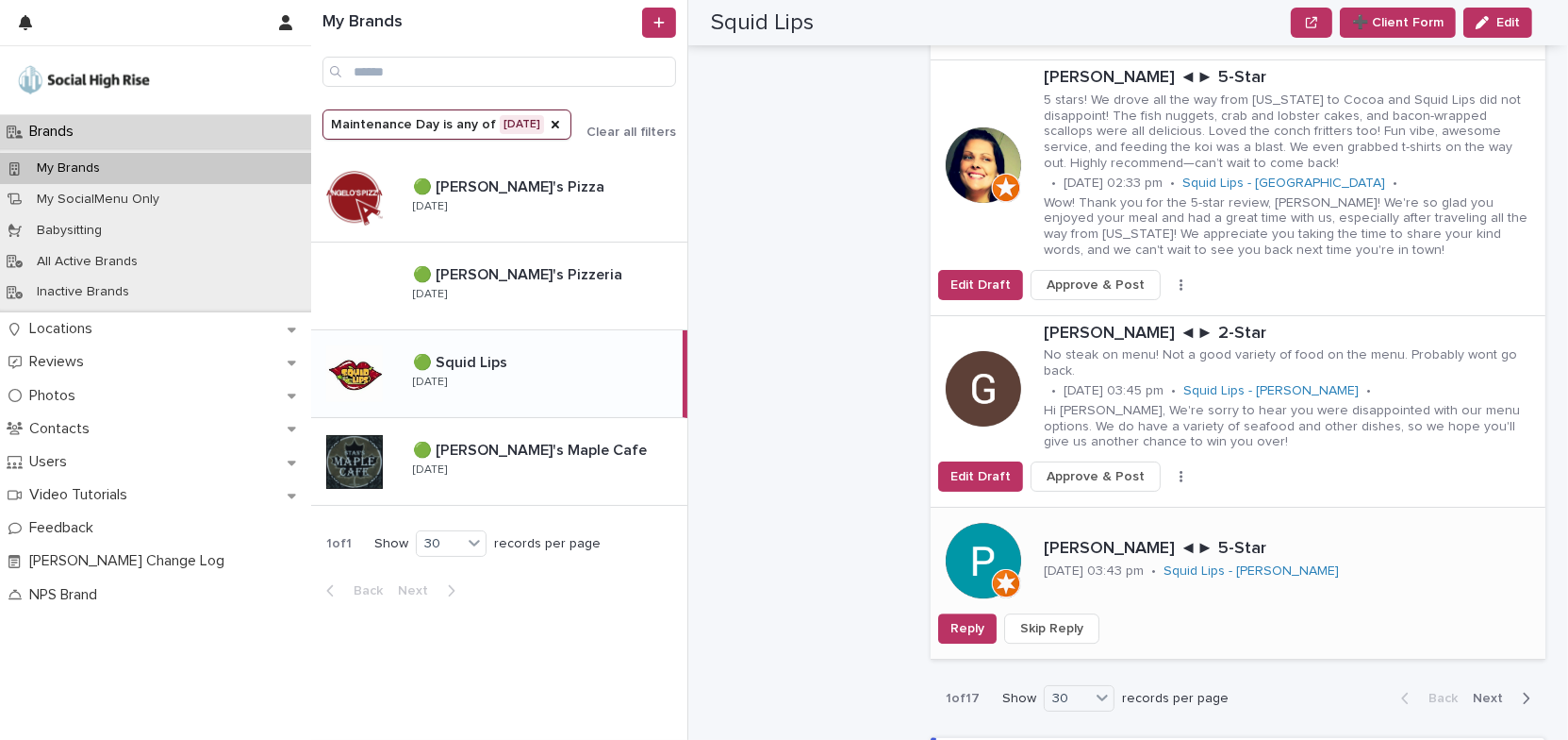
click at [1063, 619] on span "Skip Reply" at bounding box center [1051, 629] width 63 height 19
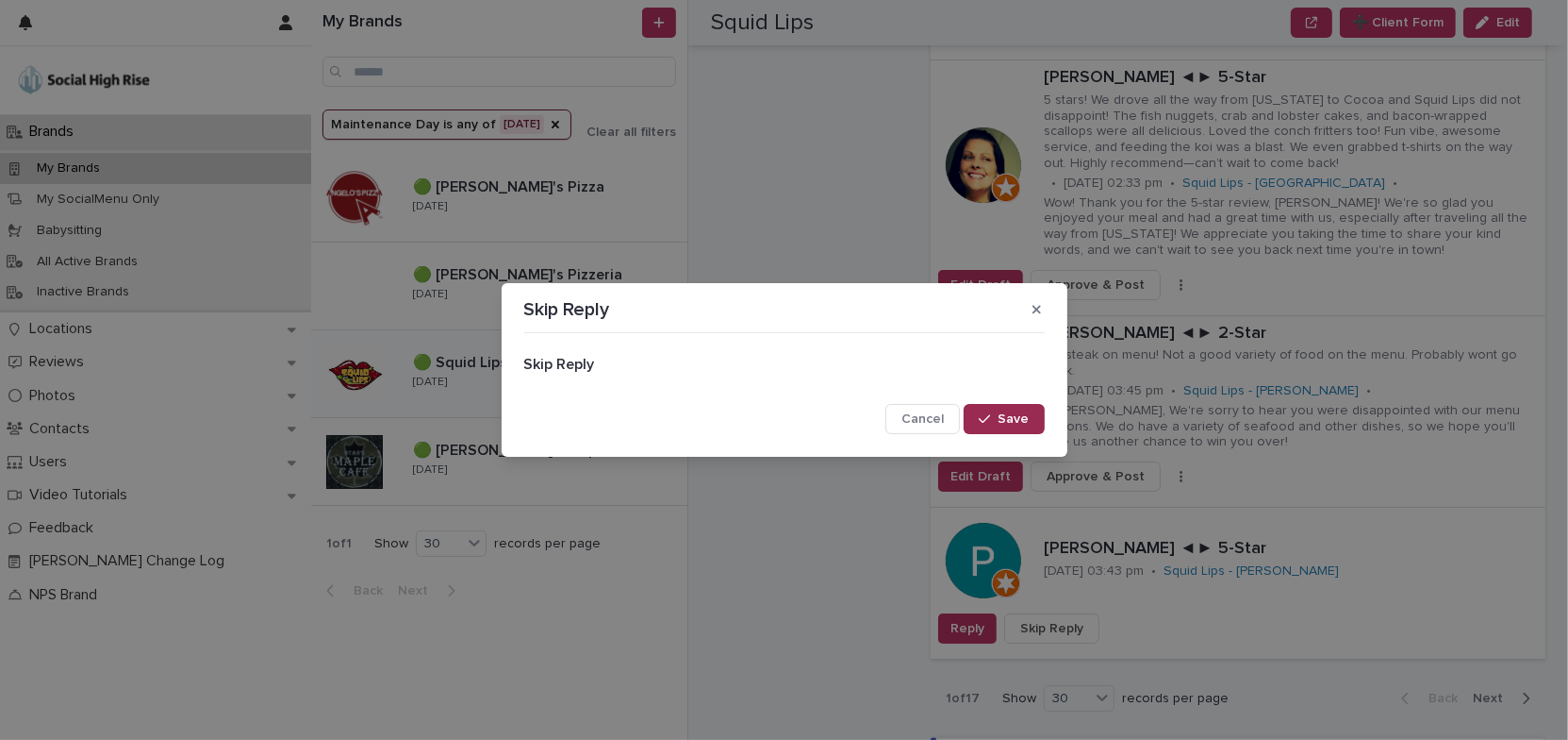
click at [1022, 422] on span "Save" at bounding box center [1014, 419] width 31 height 14
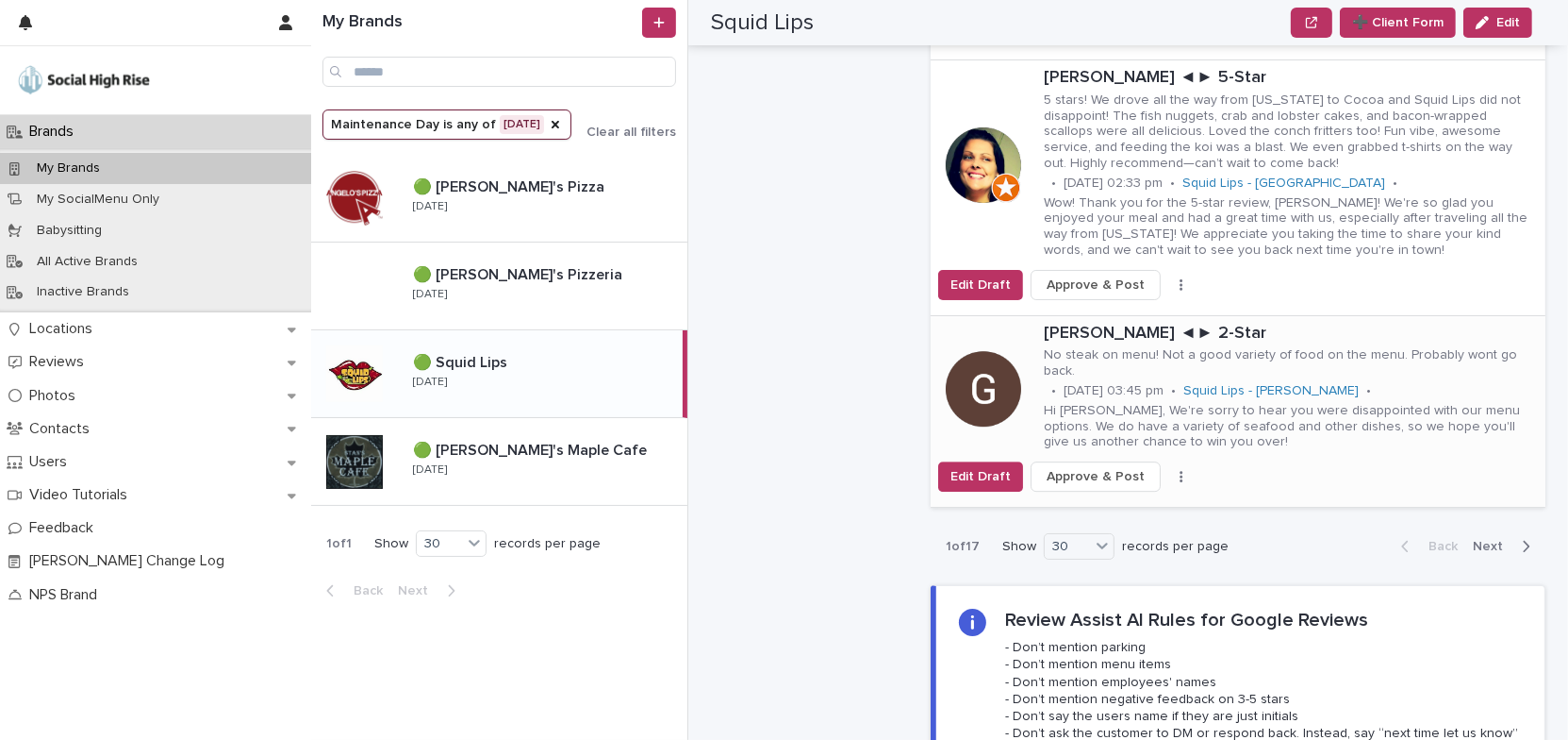
click at [1180, 470] on icon "button" at bounding box center [1181, 476] width 3 height 12
click at [1129, 484] on button "Skip Reply" at bounding box center [1121, 498] width 125 height 30
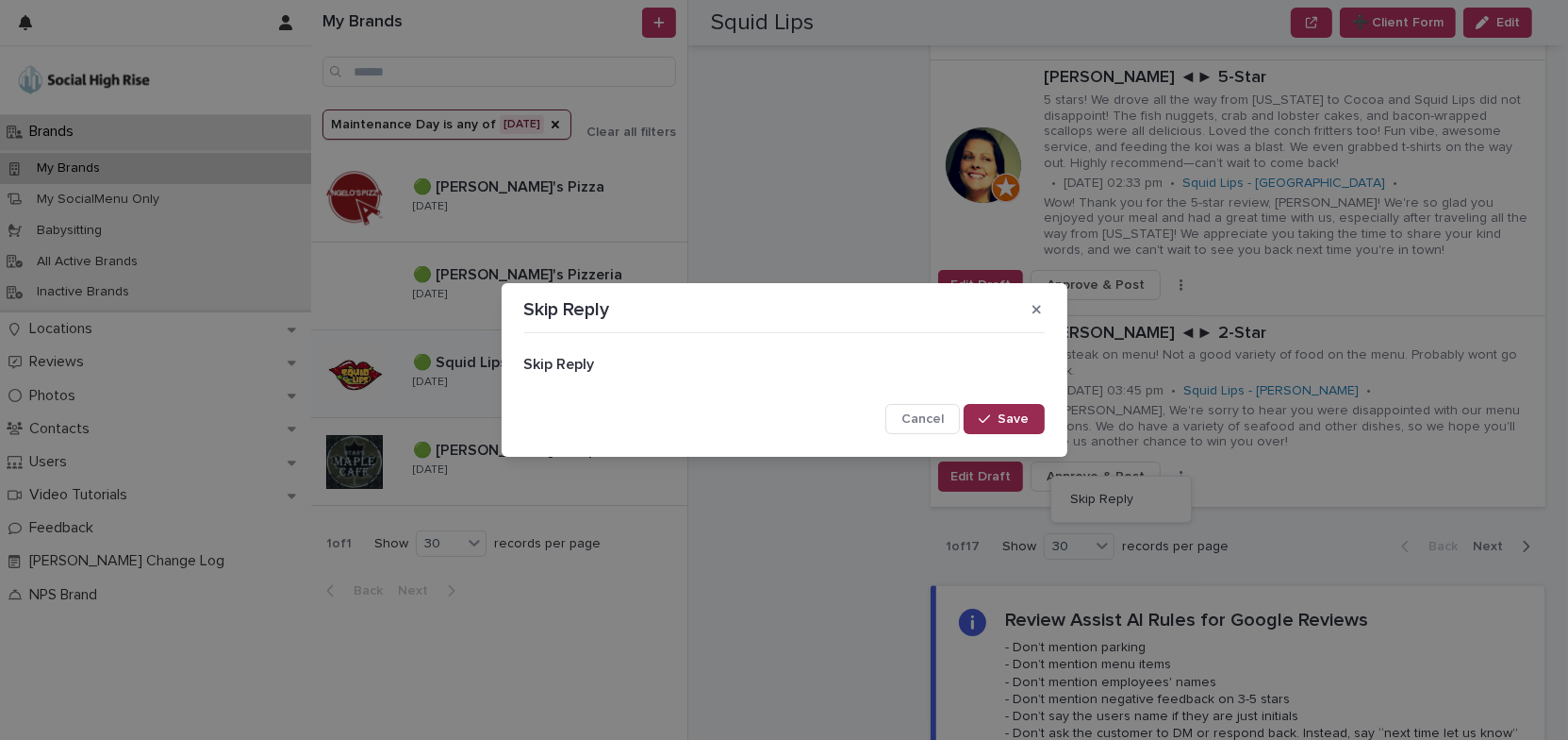
click at [1002, 417] on span "Save" at bounding box center [1014, 419] width 31 height 14
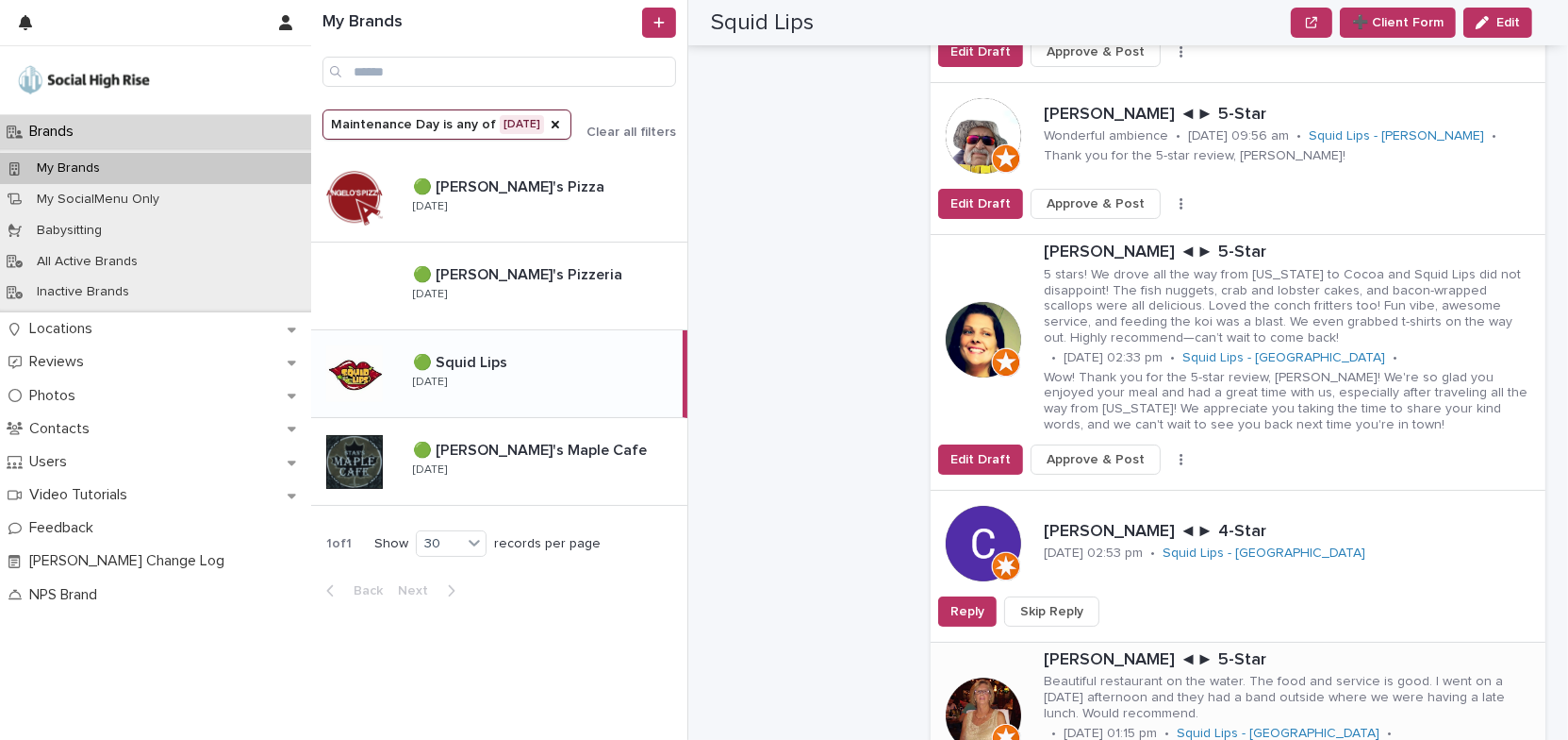
scroll to position [5788, 0]
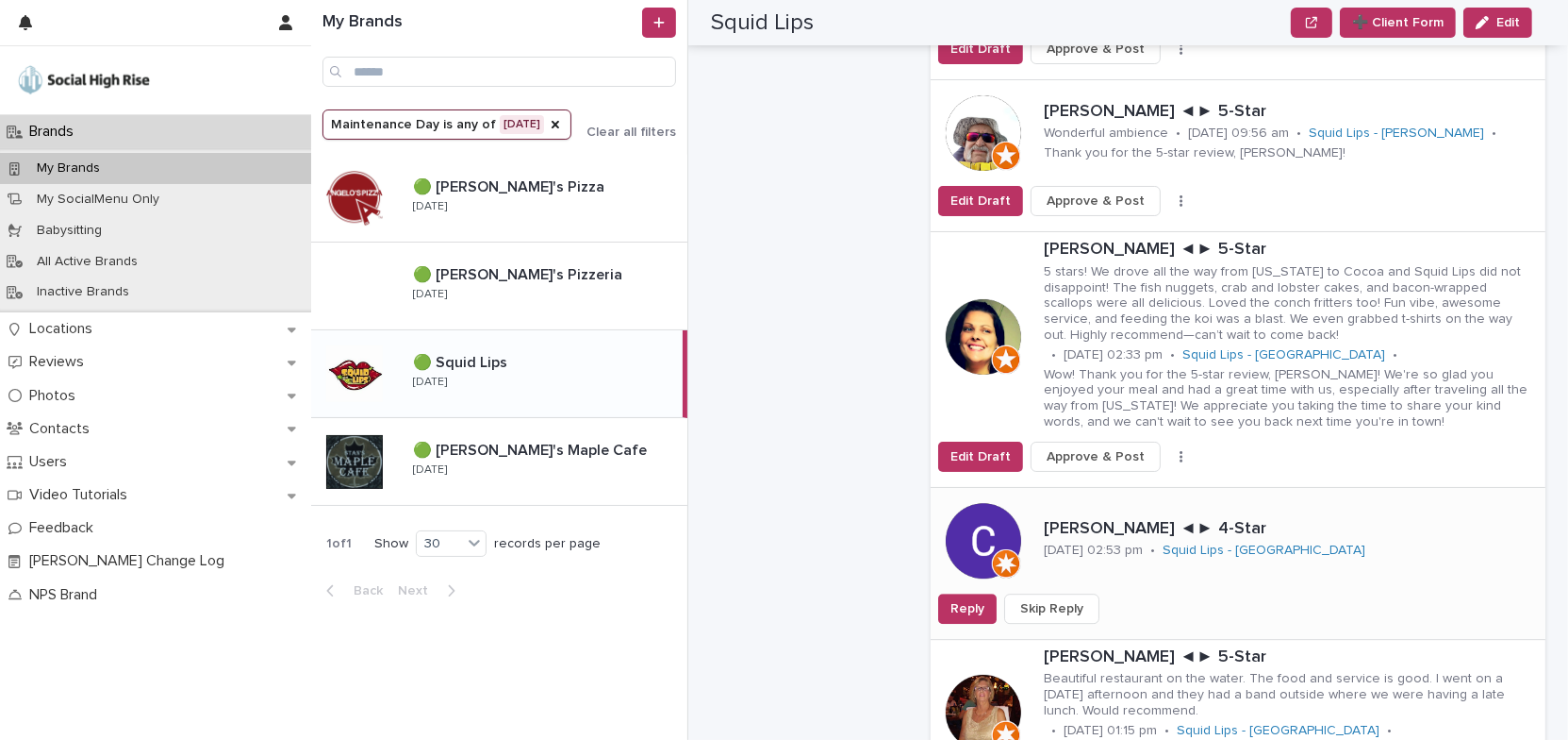
click at [1071, 599] on span "Skip Reply" at bounding box center [1051, 609] width 63 height 19
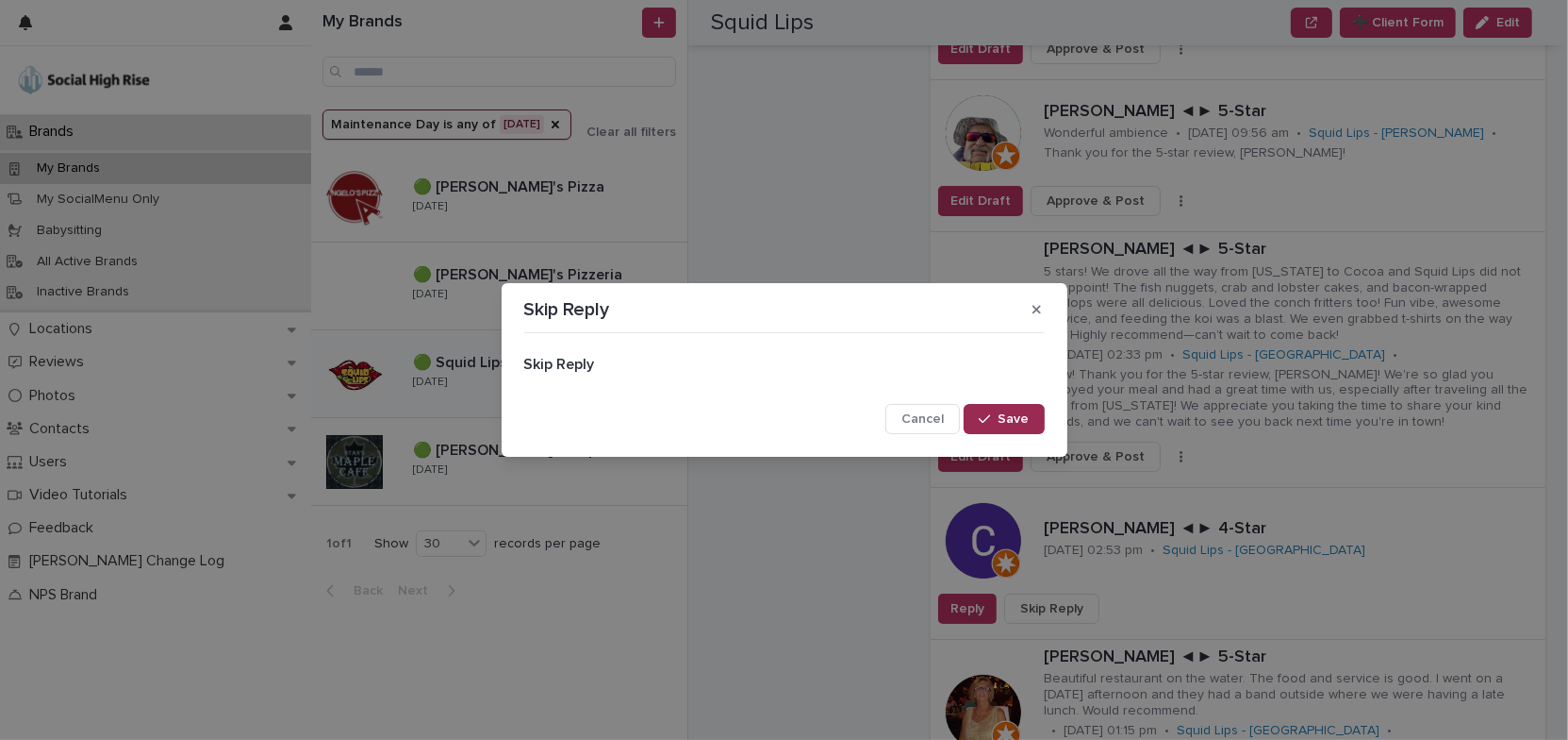
click at [1023, 421] on span "Save" at bounding box center [1014, 419] width 31 height 14
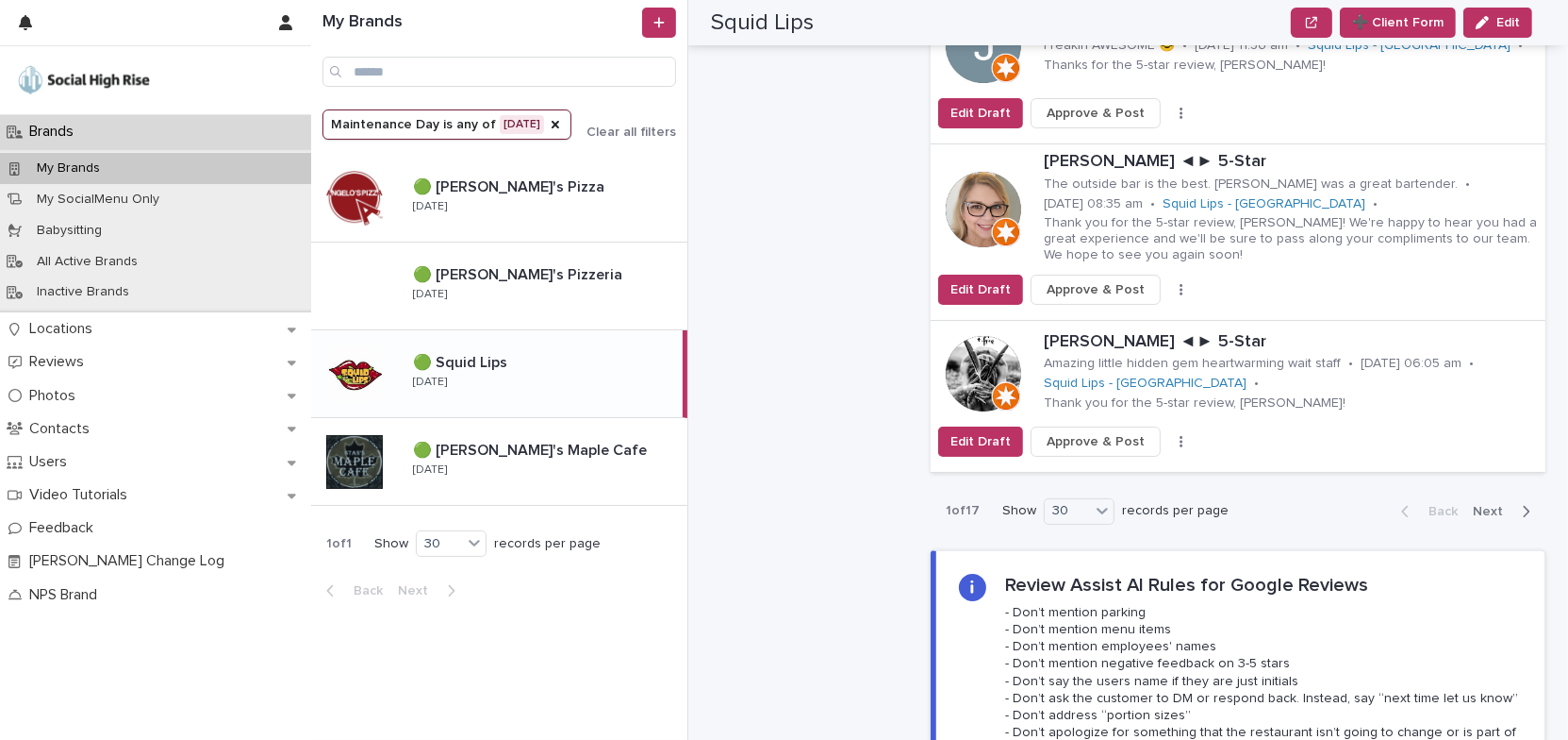
scroll to position [6217, 0]
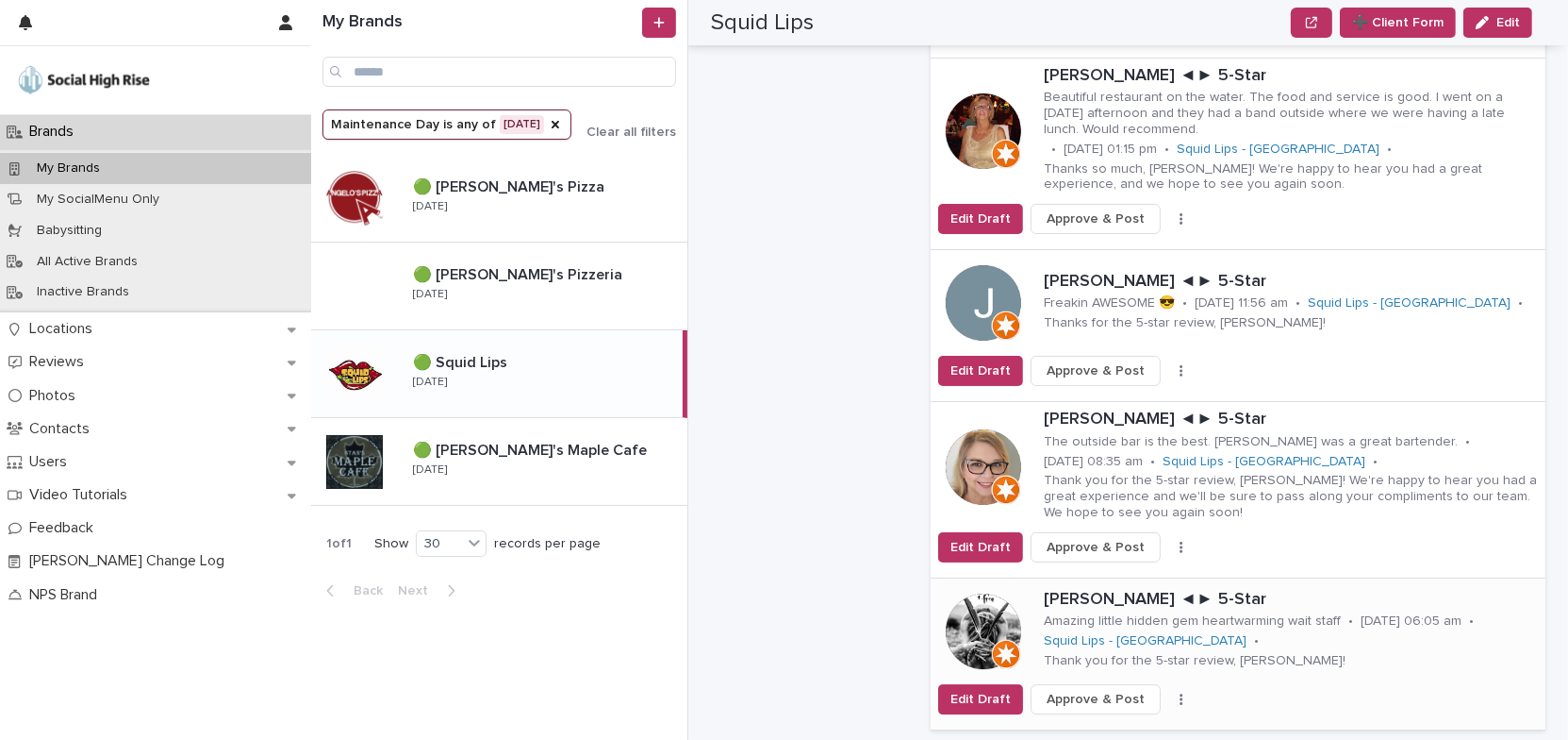
click at [1168, 693] on button "button" at bounding box center [1181, 699] width 26 height 14
click at [1143, 722] on button "Skip Reply" at bounding box center [1121, 736] width 125 height 30
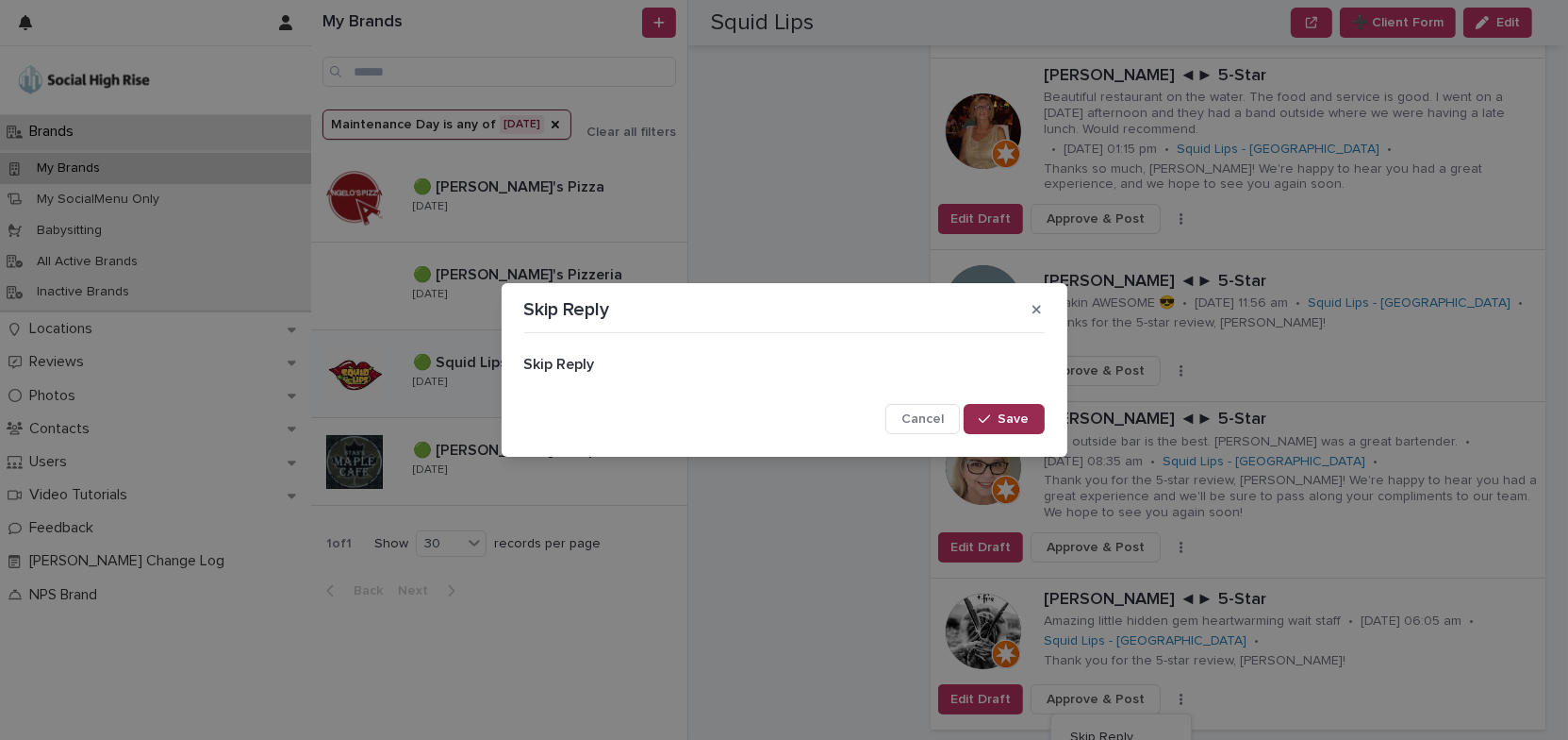
click at [1023, 419] on span "Save" at bounding box center [1014, 419] width 31 height 14
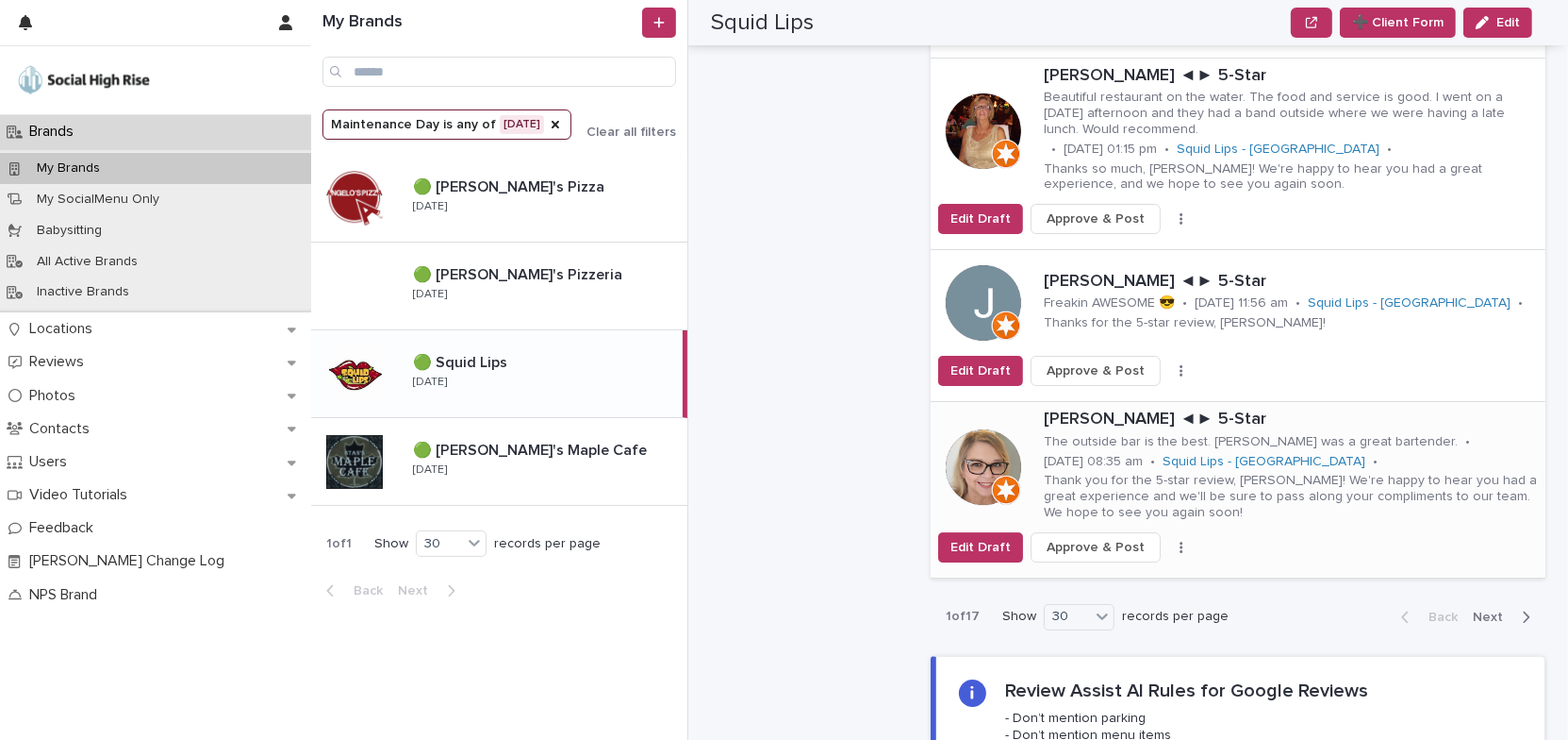
click at [1168, 541] on button "button" at bounding box center [1181, 548] width 26 height 14
click at [1145, 570] on button "Skip Reply" at bounding box center [1121, 584] width 125 height 30
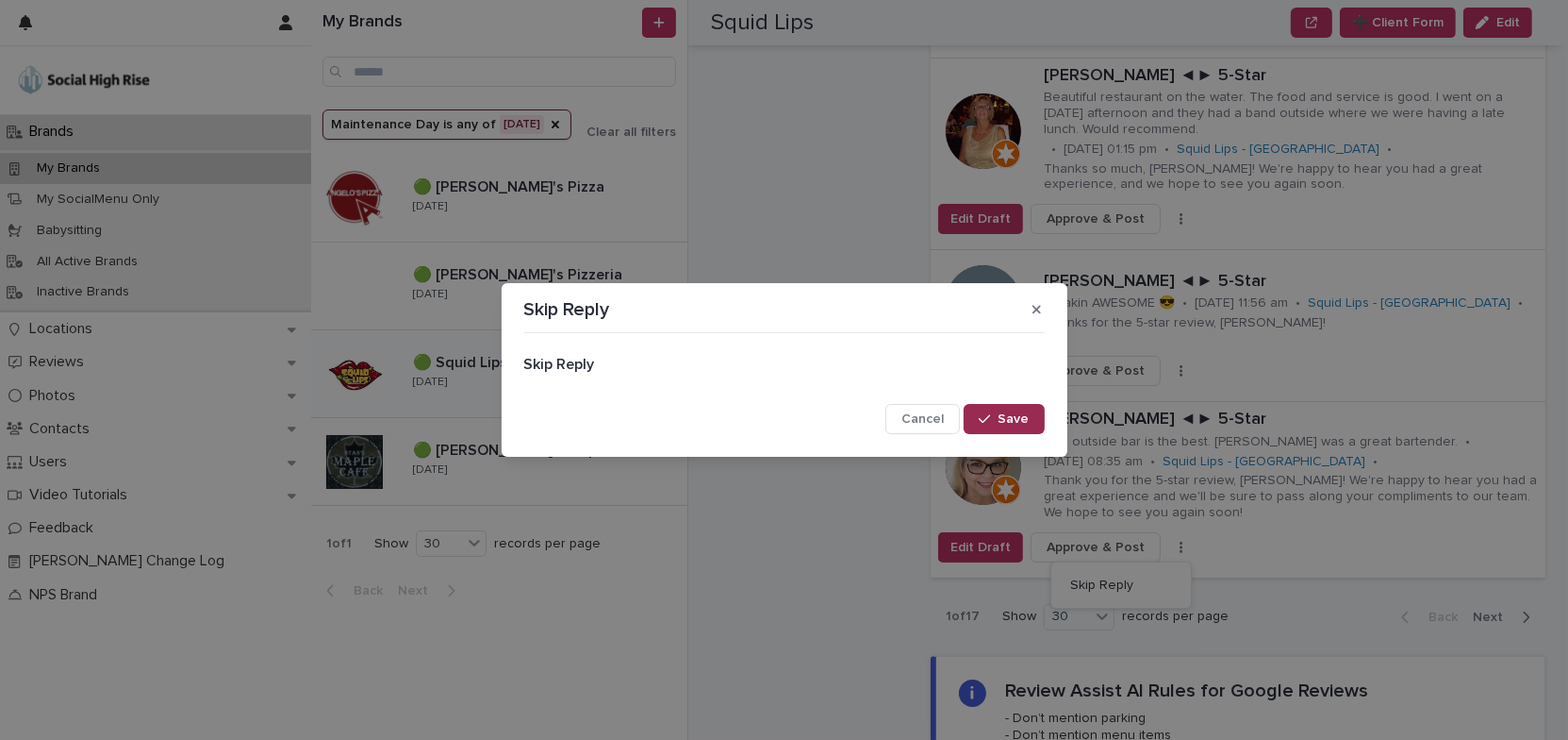
click at [999, 413] on span "Save" at bounding box center [1014, 419] width 31 height 14
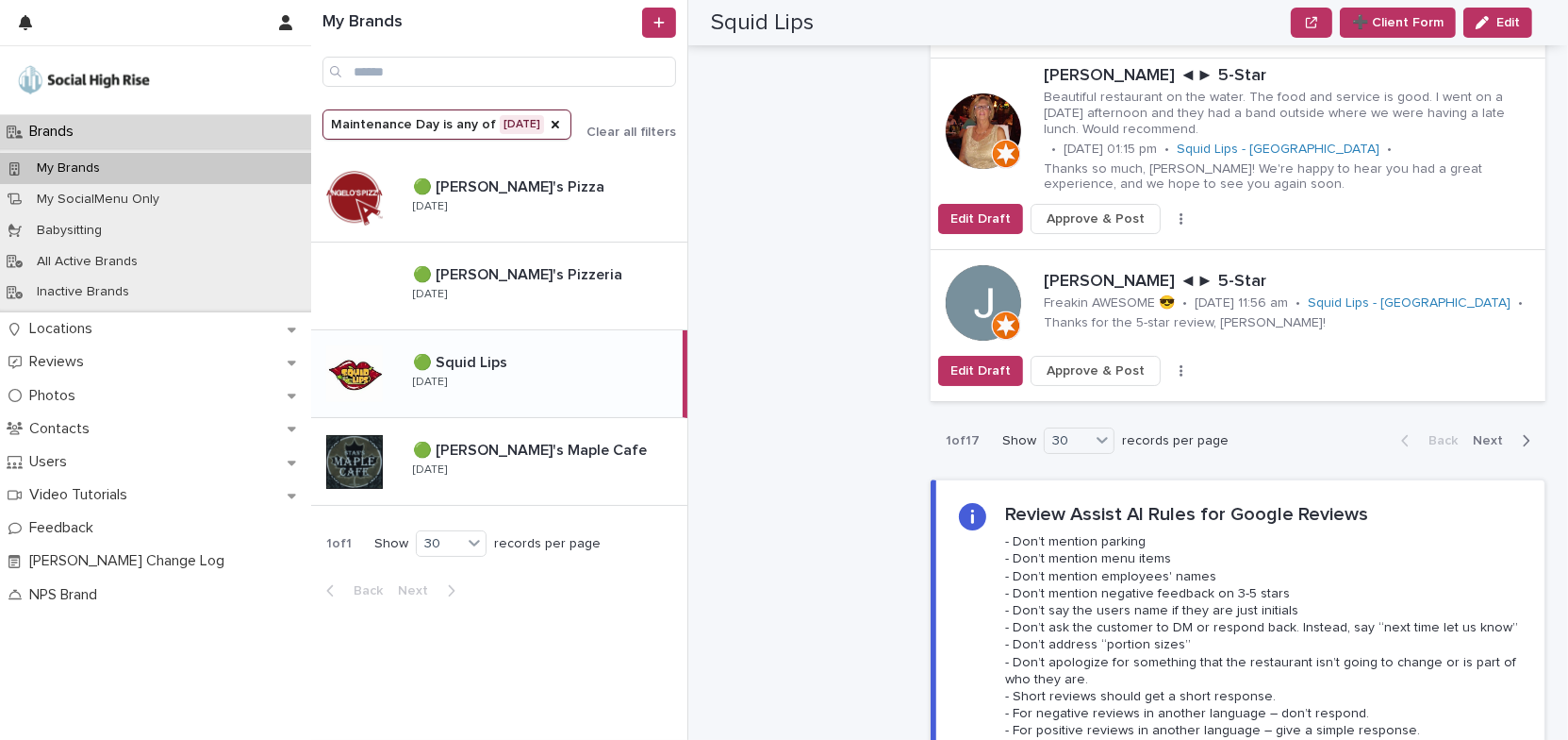
scroll to position [6046, 0]
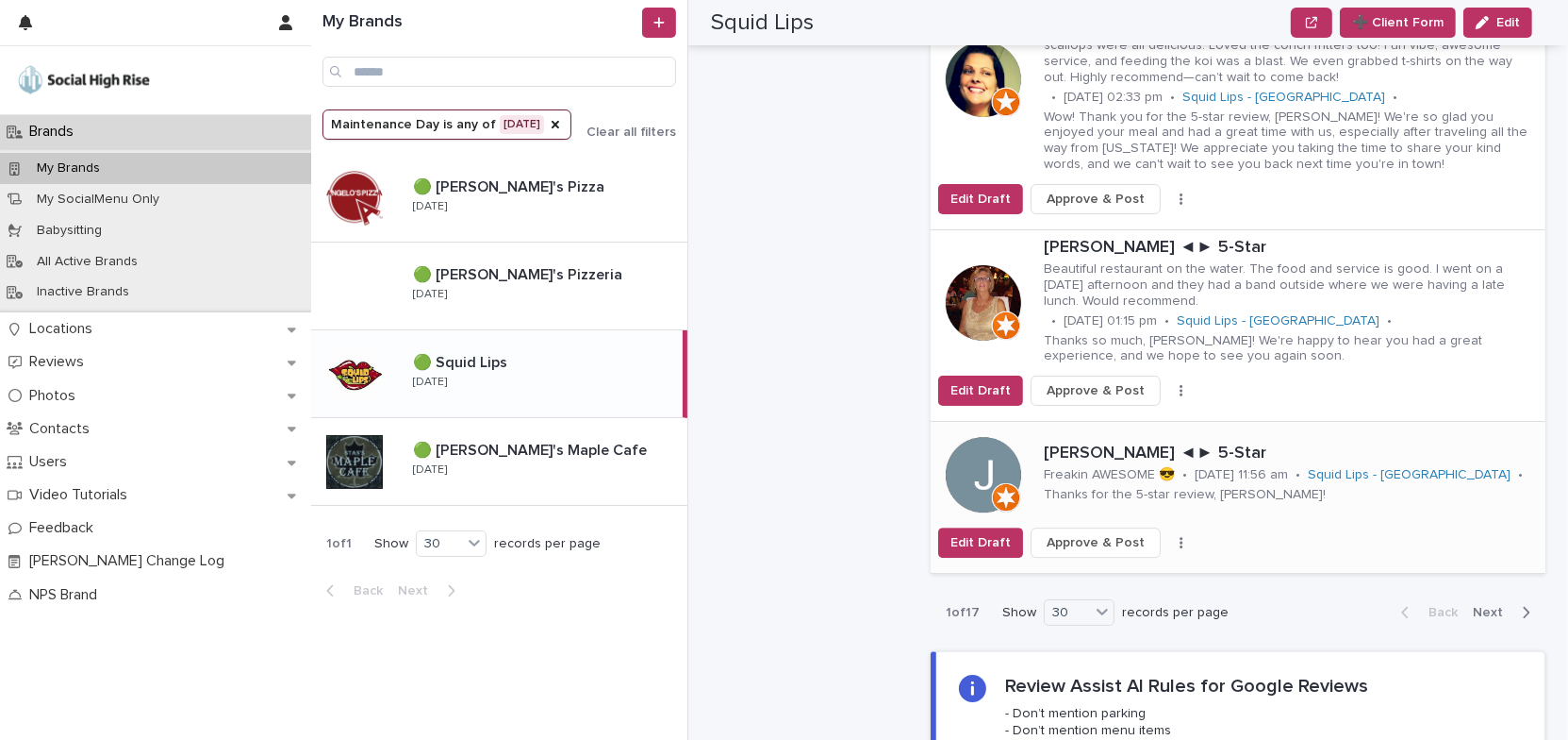
click at [1180, 536] on icon "button" at bounding box center [1182, 543] width 4 height 14
click at [1152, 565] on button "Skip Reply" at bounding box center [1121, 580] width 125 height 30
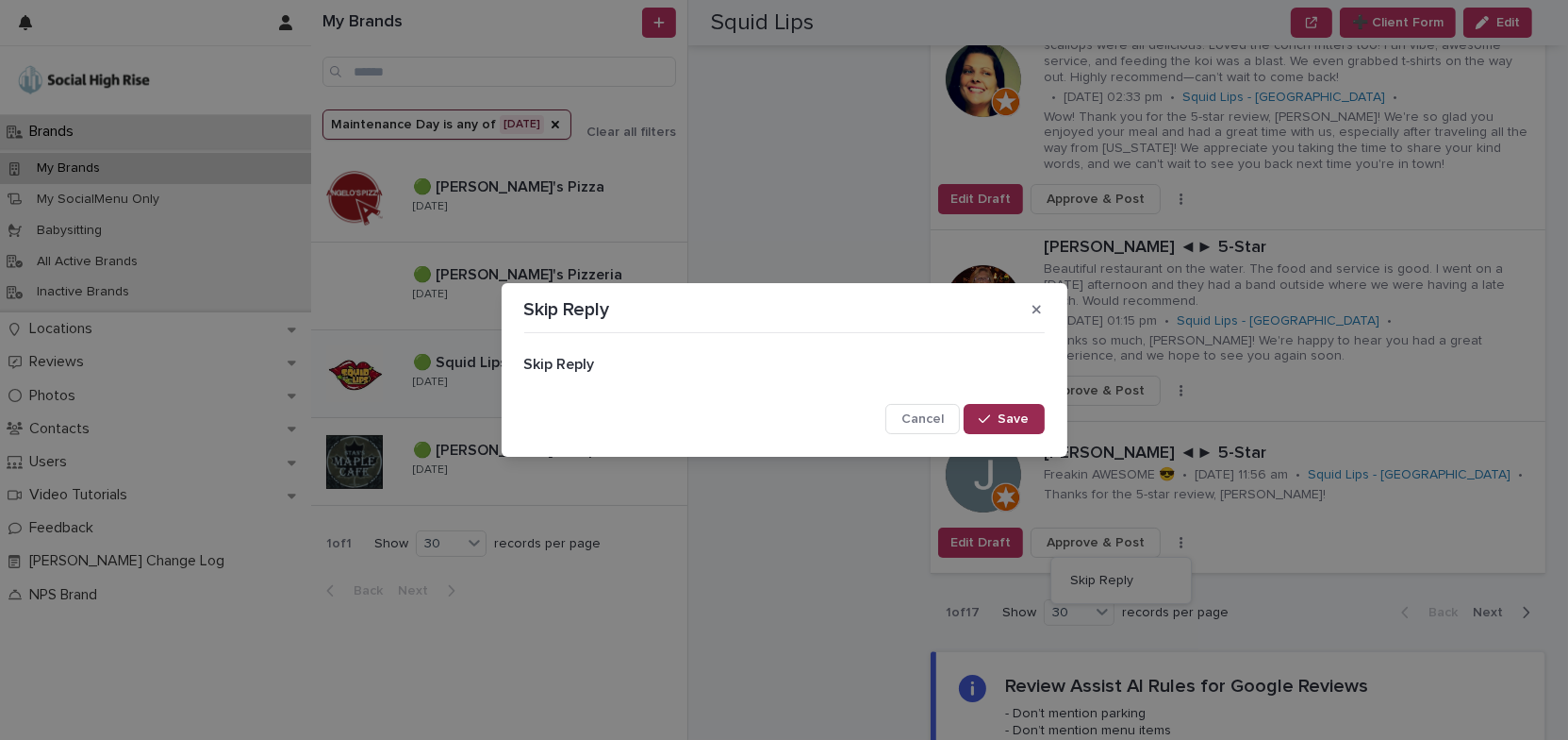
click at [1029, 412] on button "Save" at bounding box center [1003, 418] width 80 height 30
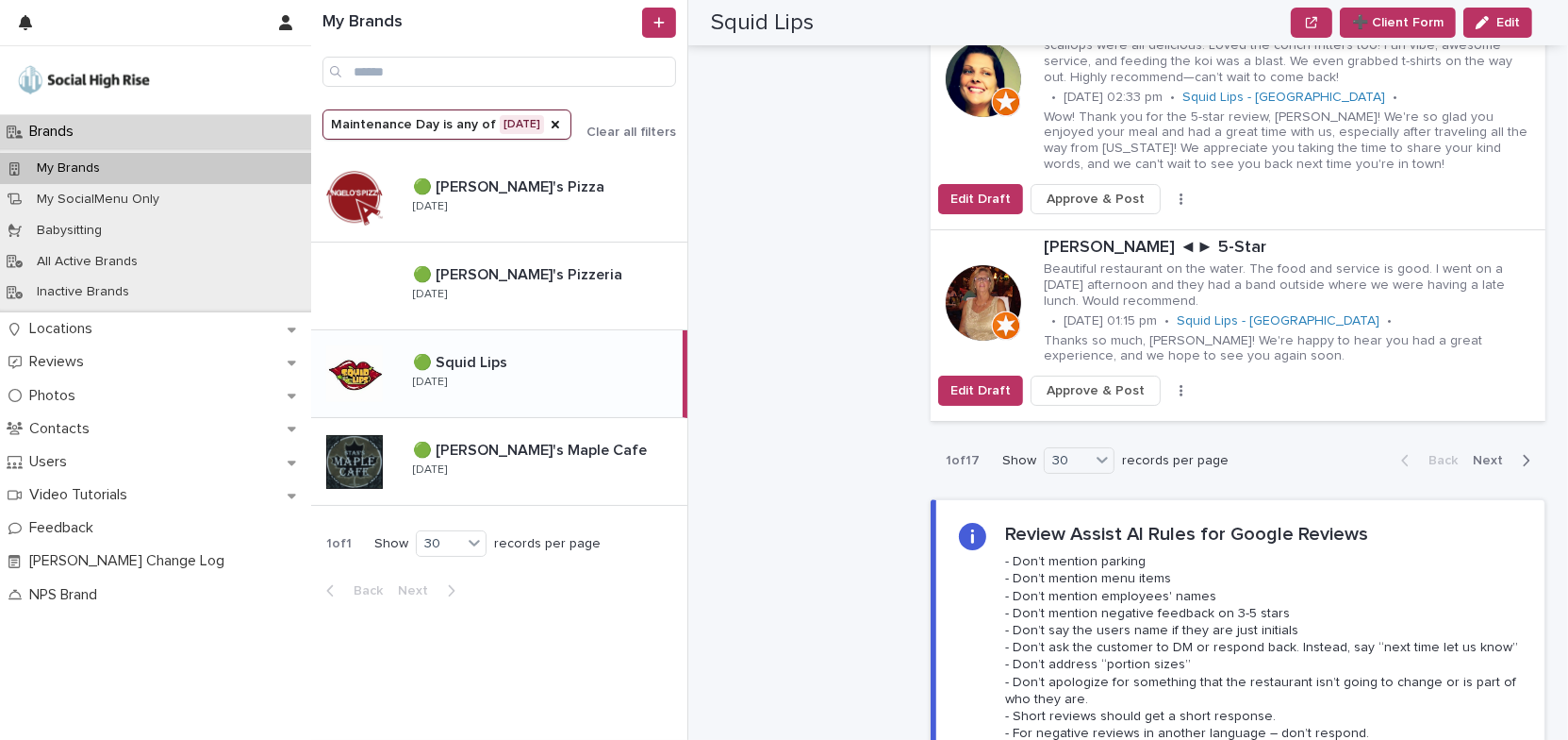
scroll to position [5788, 0]
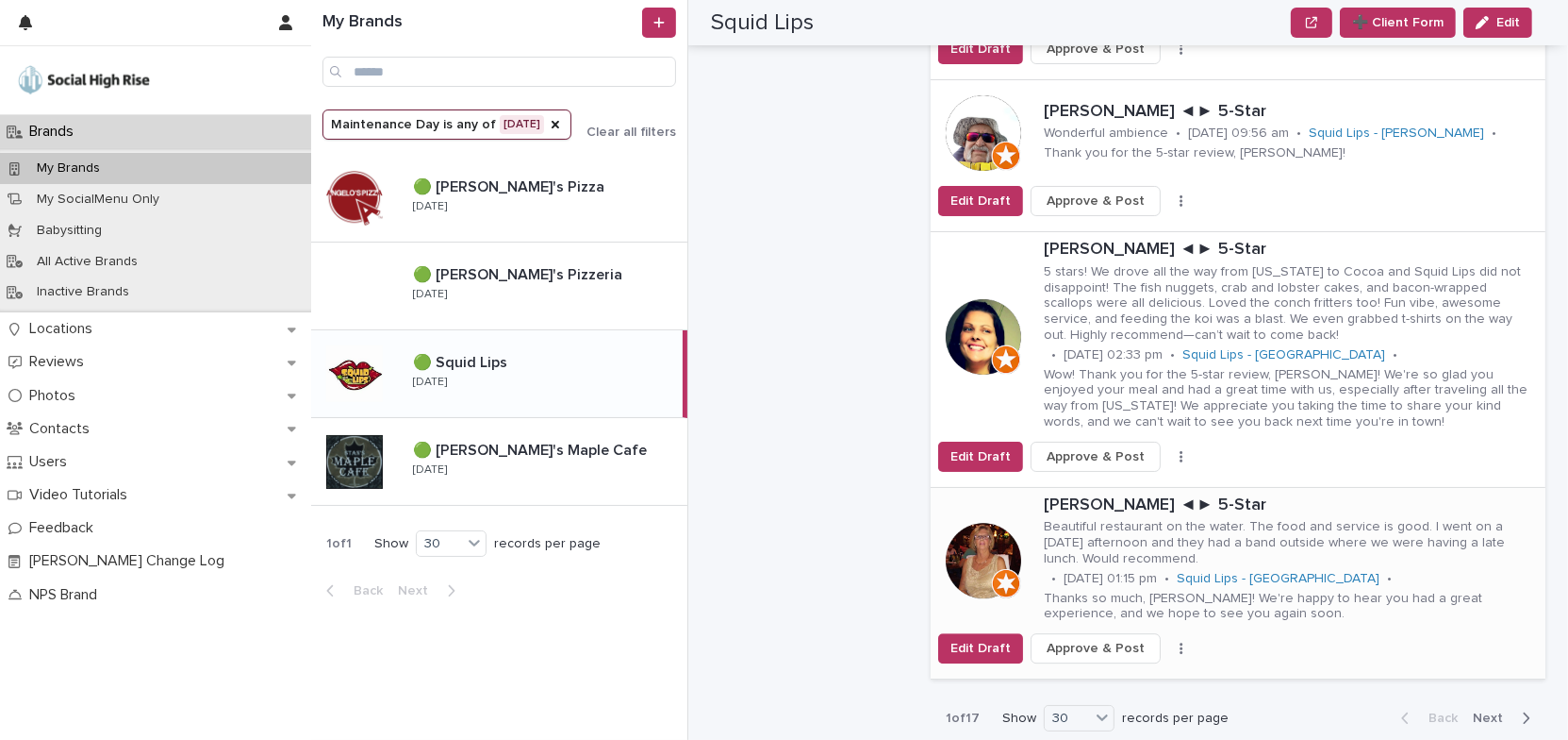
click at [1169, 641] on button "button" at bounding box center [1181, 648] width 26 height 14
click at [1151, 670] on button "Skip Reply" at bounding box center [1121, 685] width 125 height 30
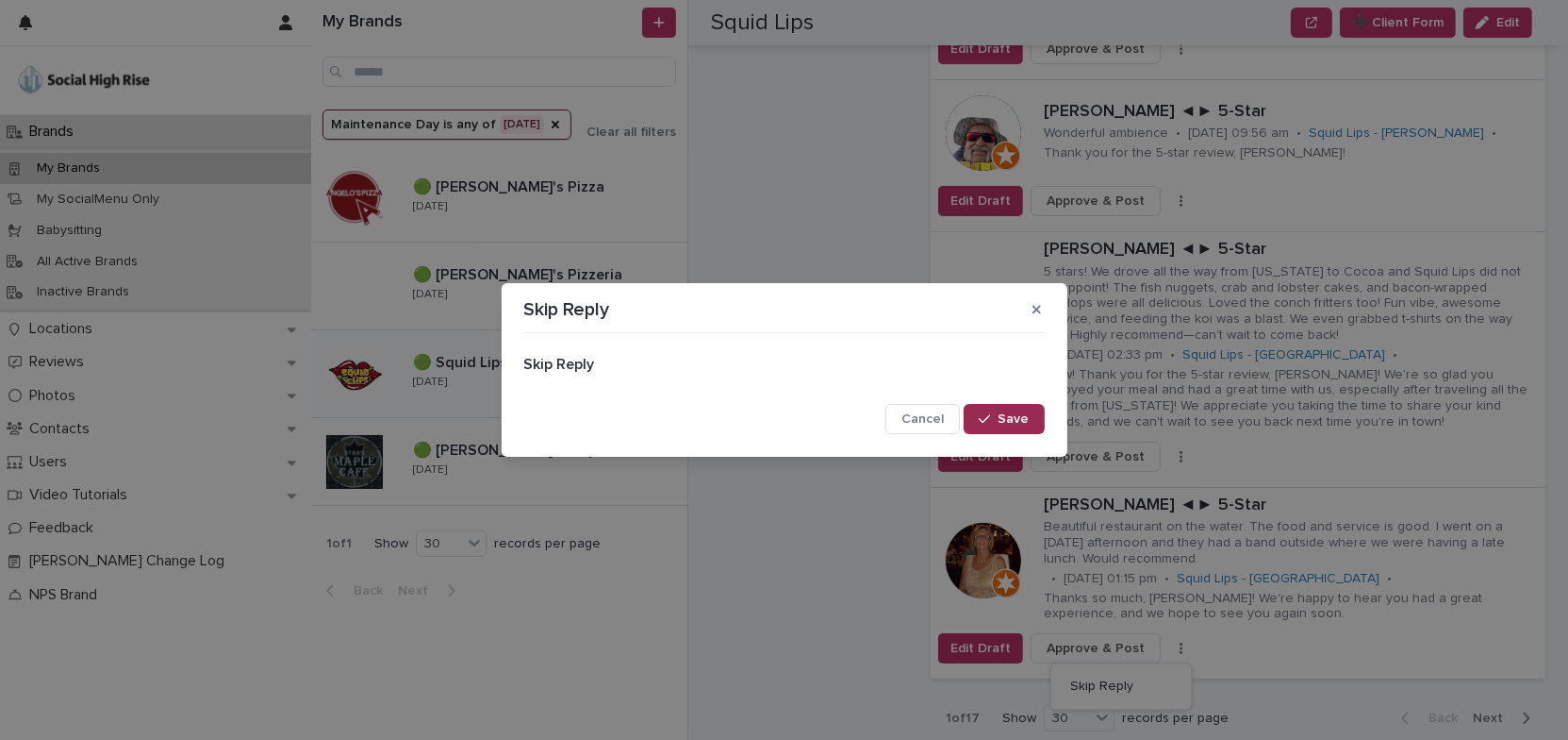
click at [1022, 411] on button "Save" at bounding box center [1003, 418] width 80 height 30
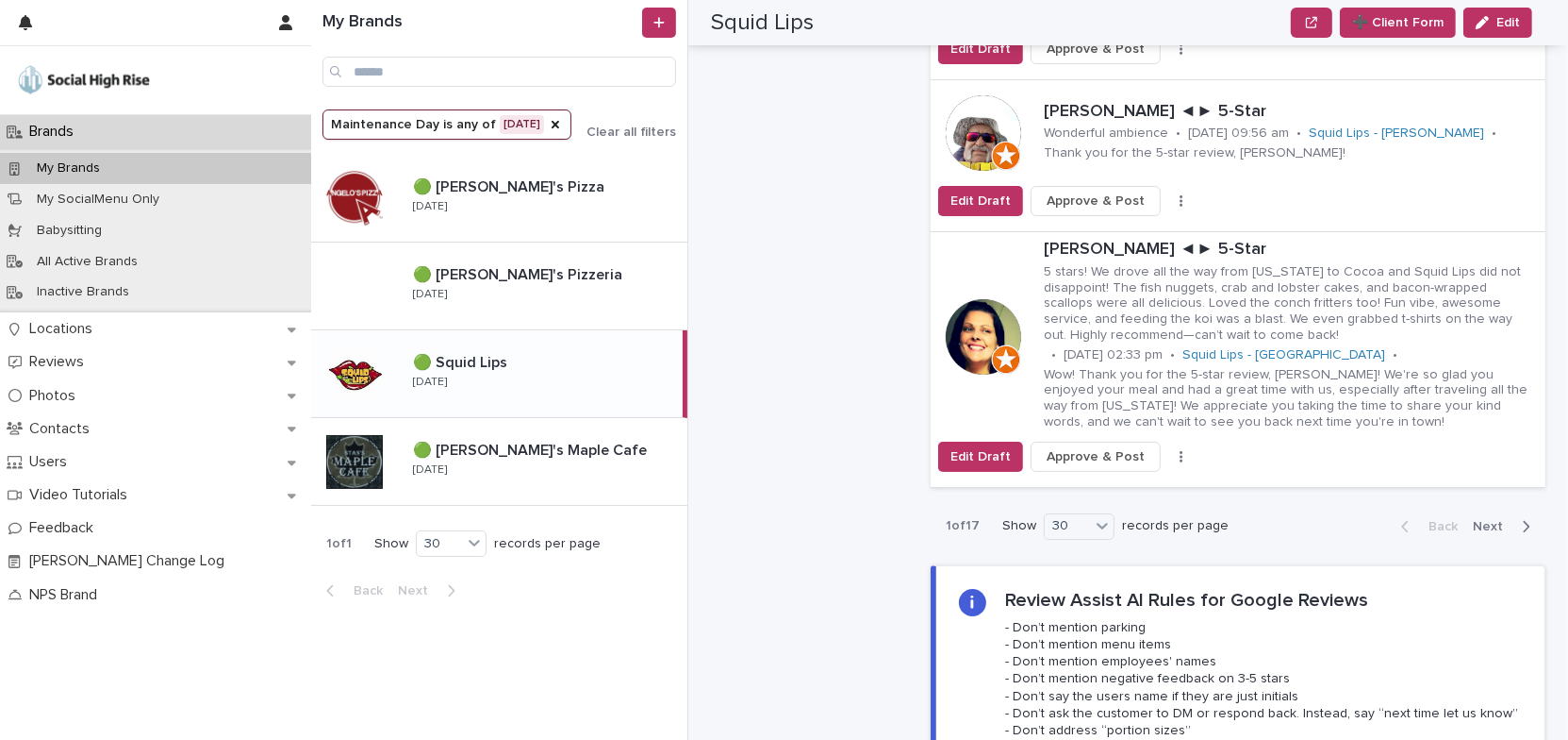
scroll to position [5445, 0]
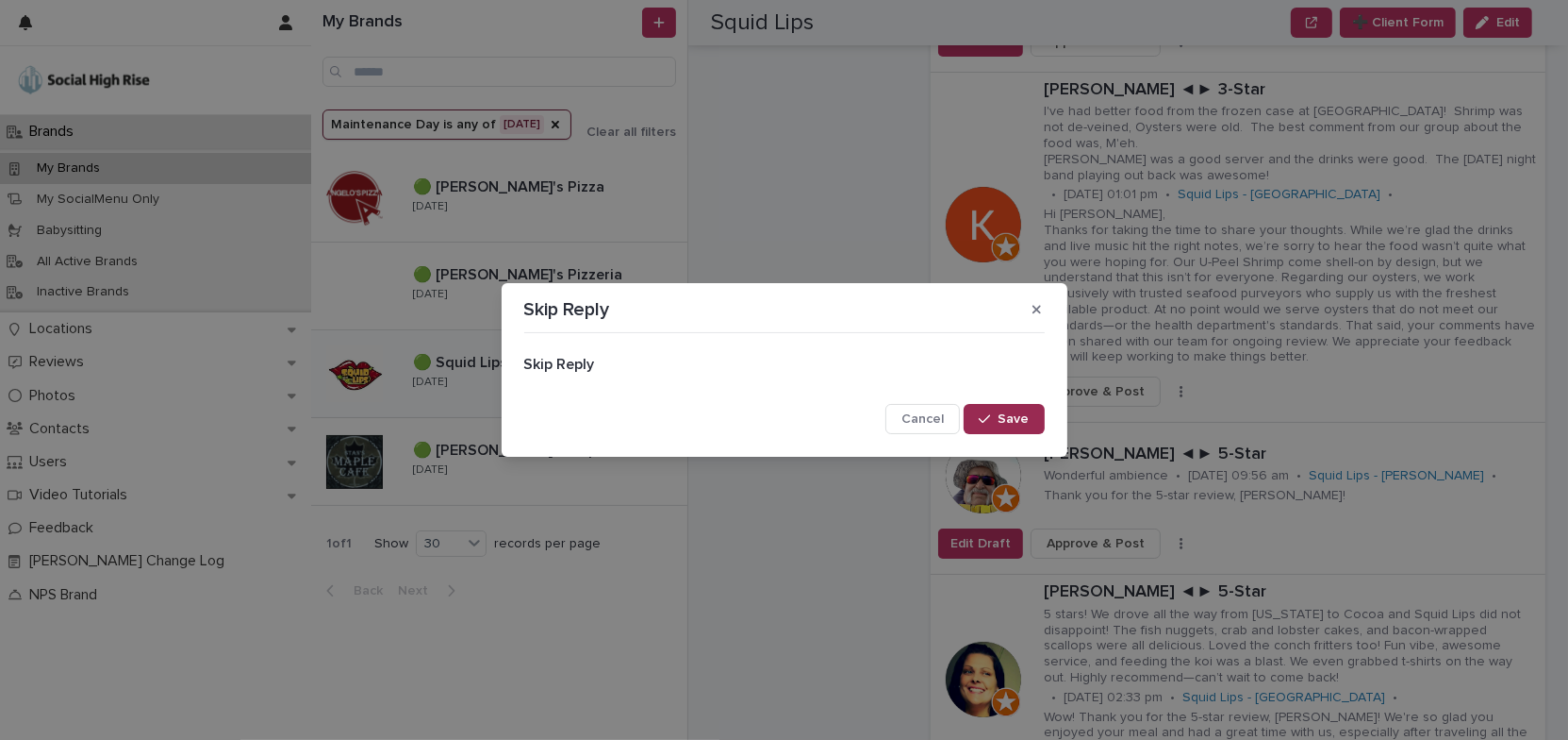
click at [1003, 422] on span "Save" at bounding box center [1014, 419] width 31 height 14
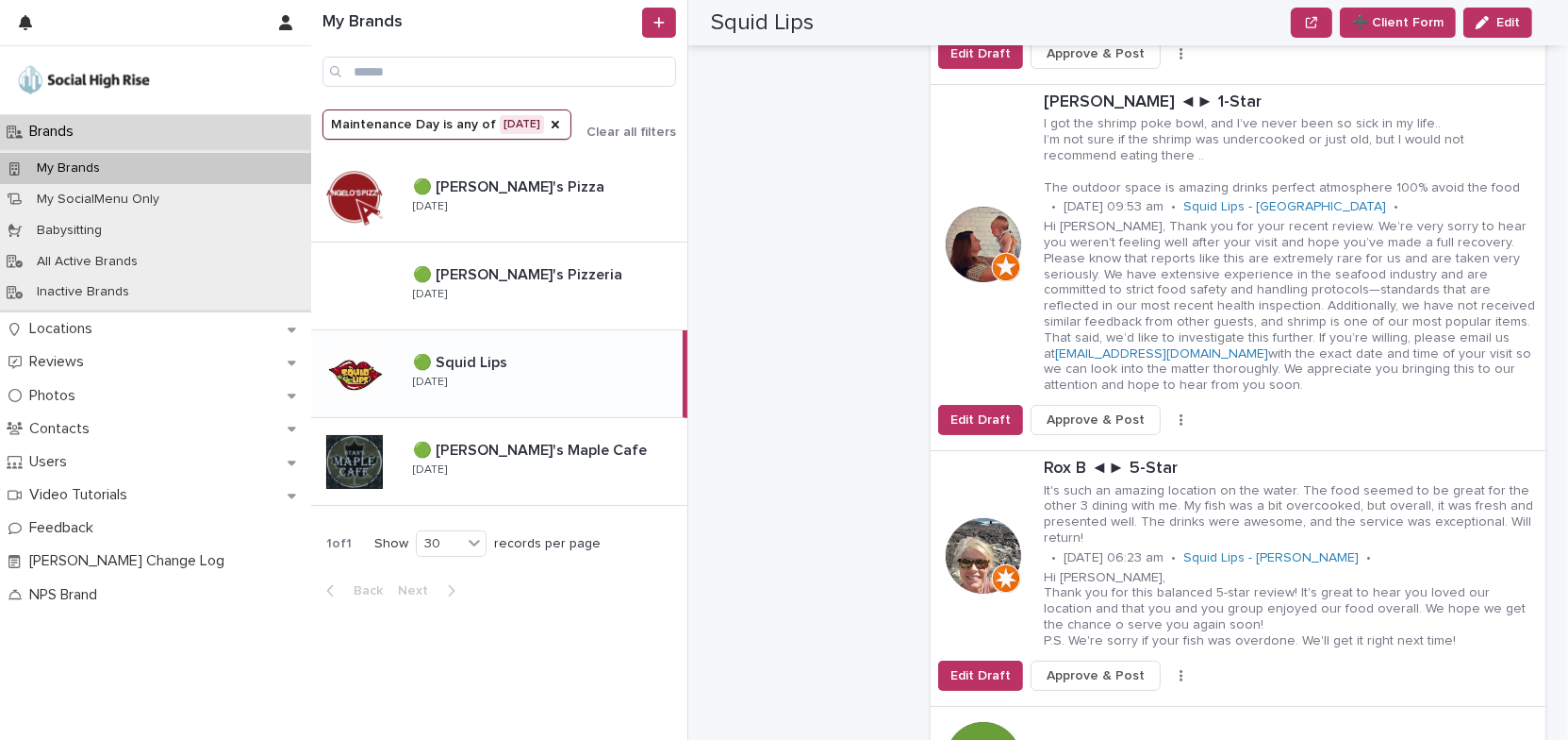
scroll to position [6389, 0]
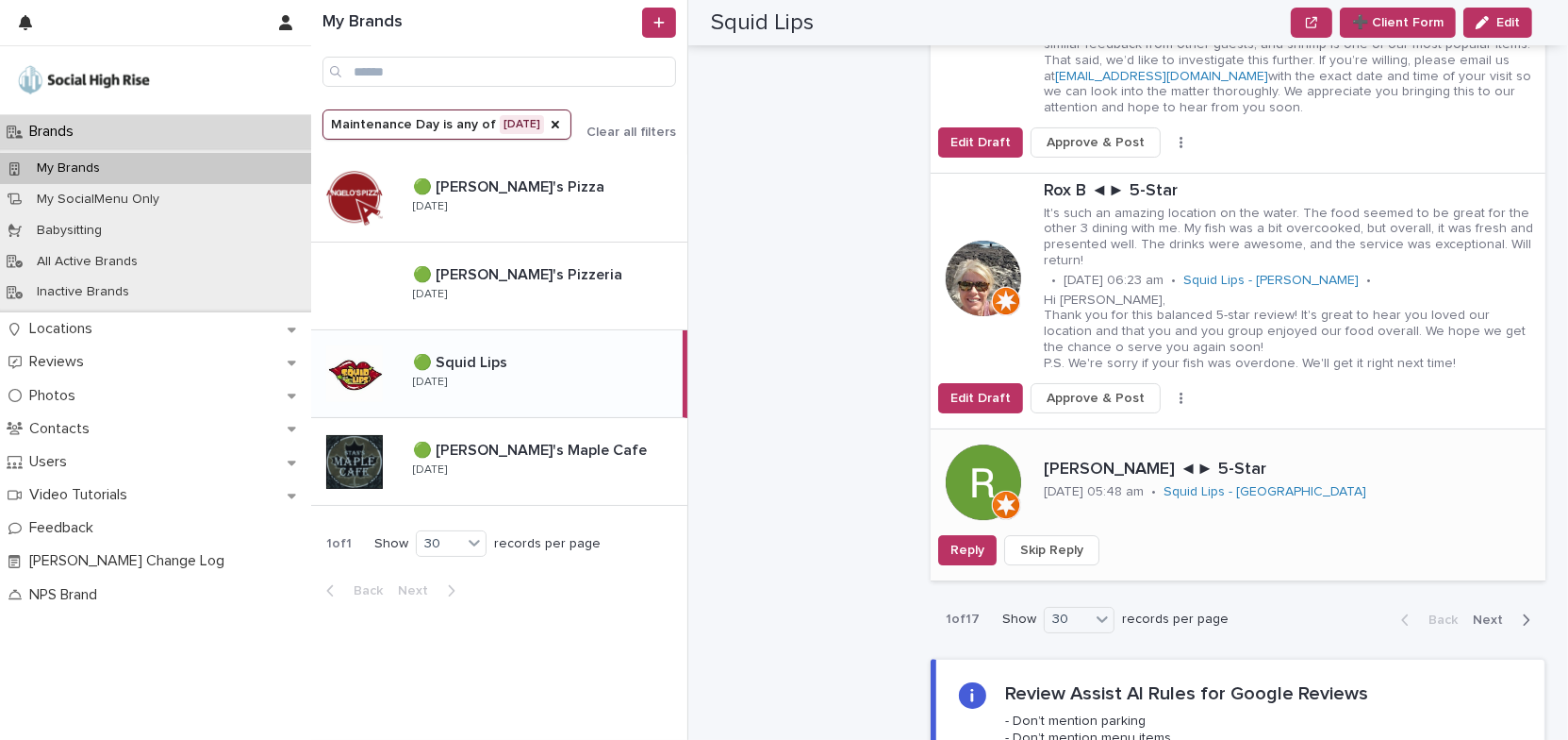
click at [1050, 535] on button "Skip Reply" at bounding box center [1051, 550] width 96 height 30
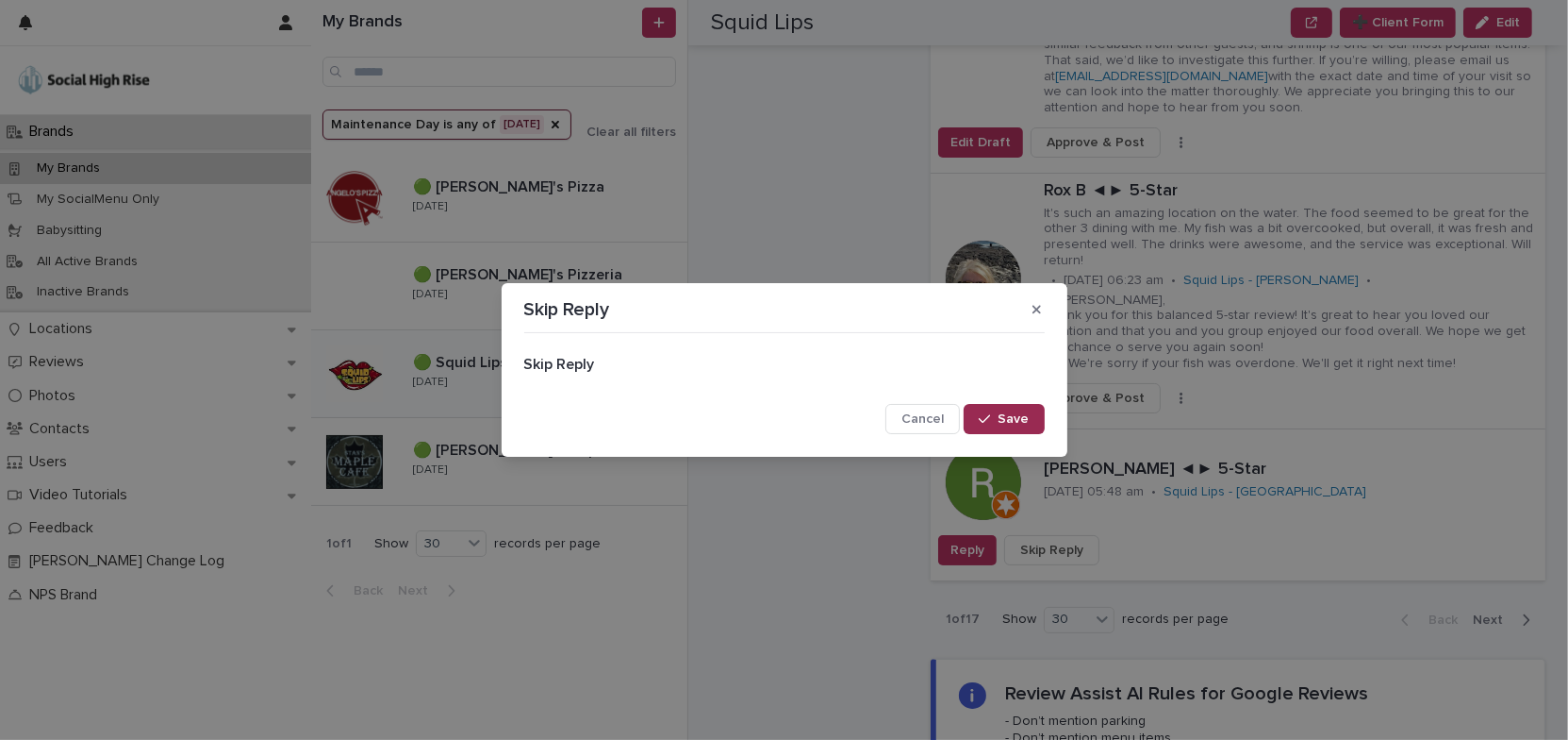
click at [1024, 414] on span "Save" at bounding box center [1014, 419] width 31 height 14
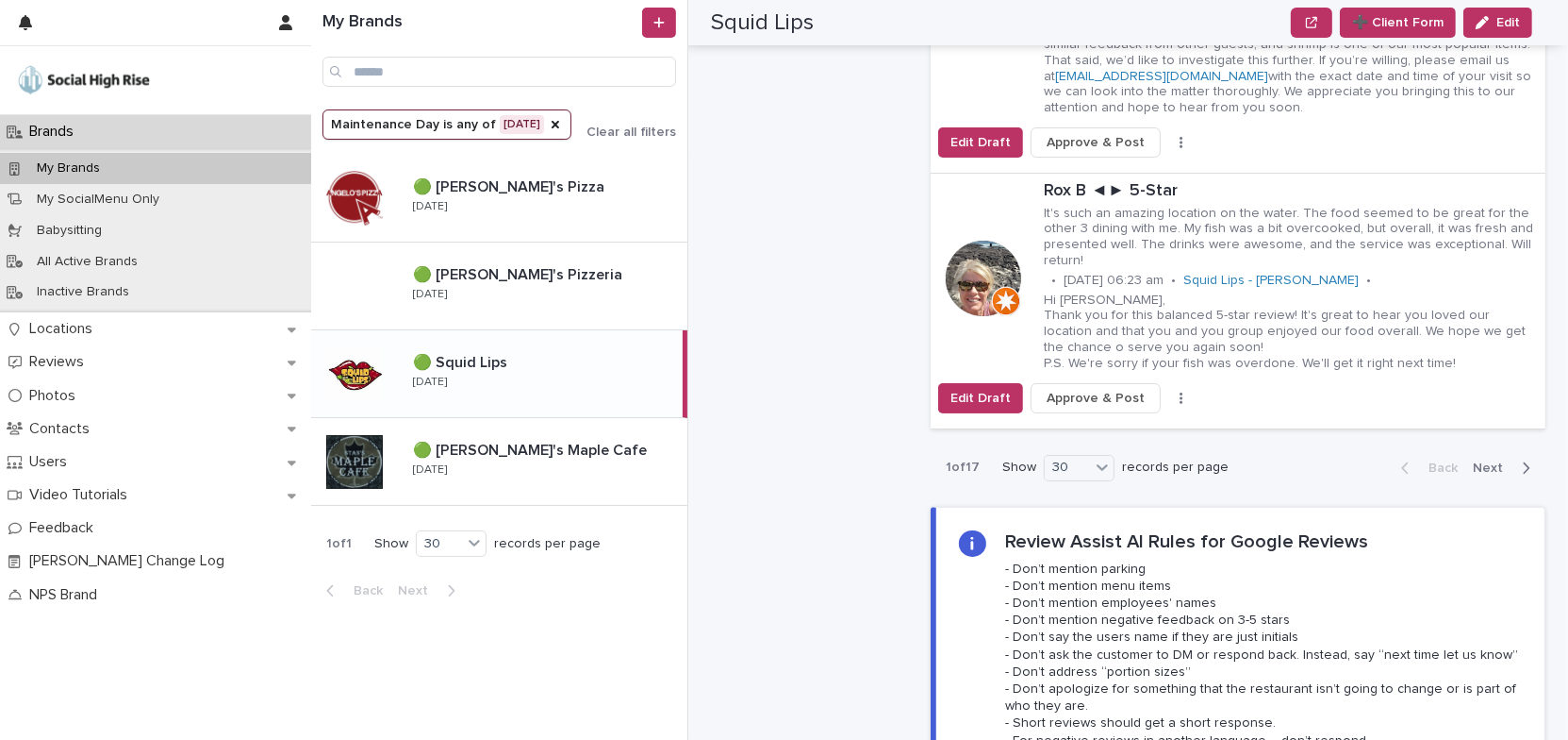
scroll to position [6131, 0]
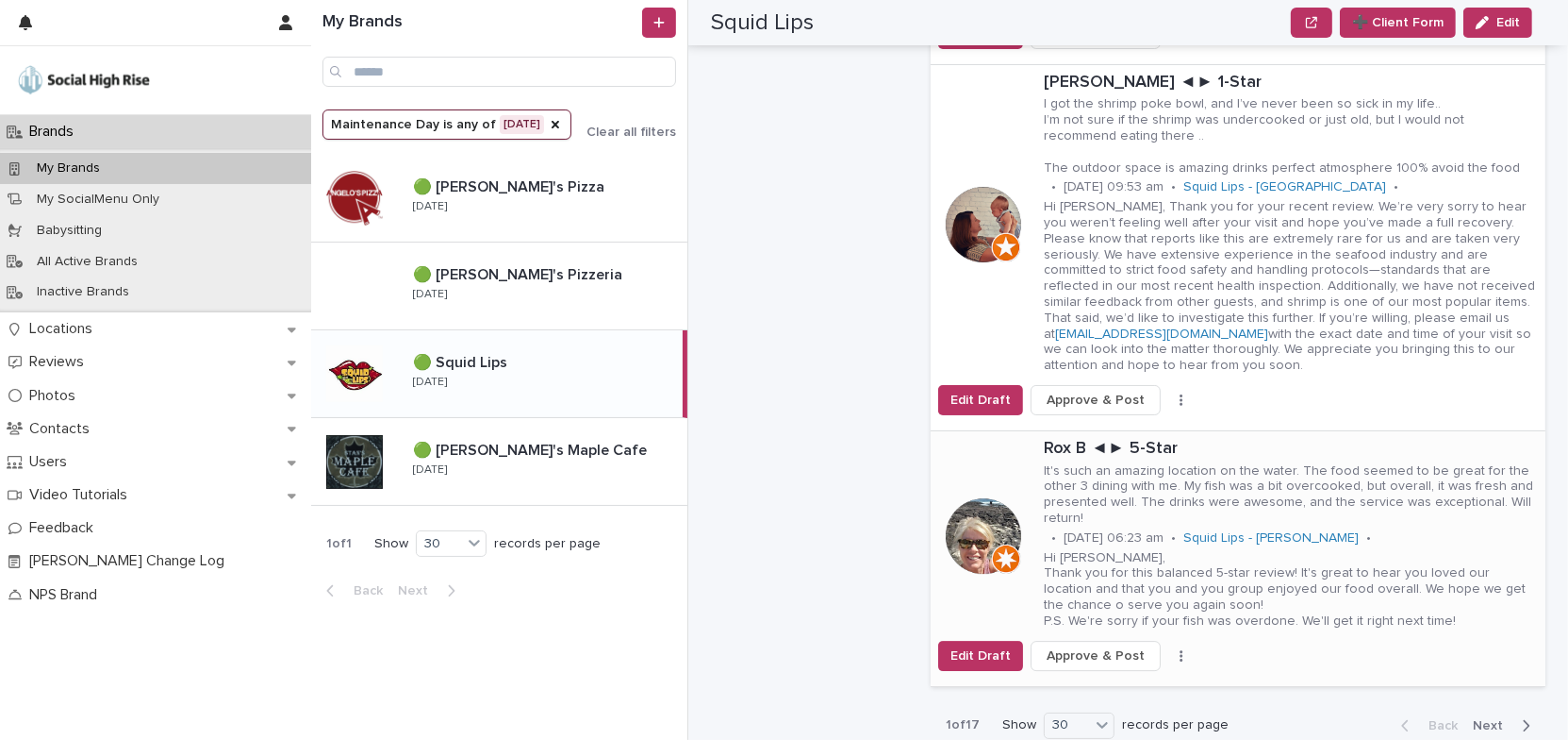
click at [1180, 650] on icon "button" at bounding box center [1181, 656] width 3 height 12
click at [1106, 684] on span "Skip Reply" at bounding box center [1101, 694] width 63 height 19
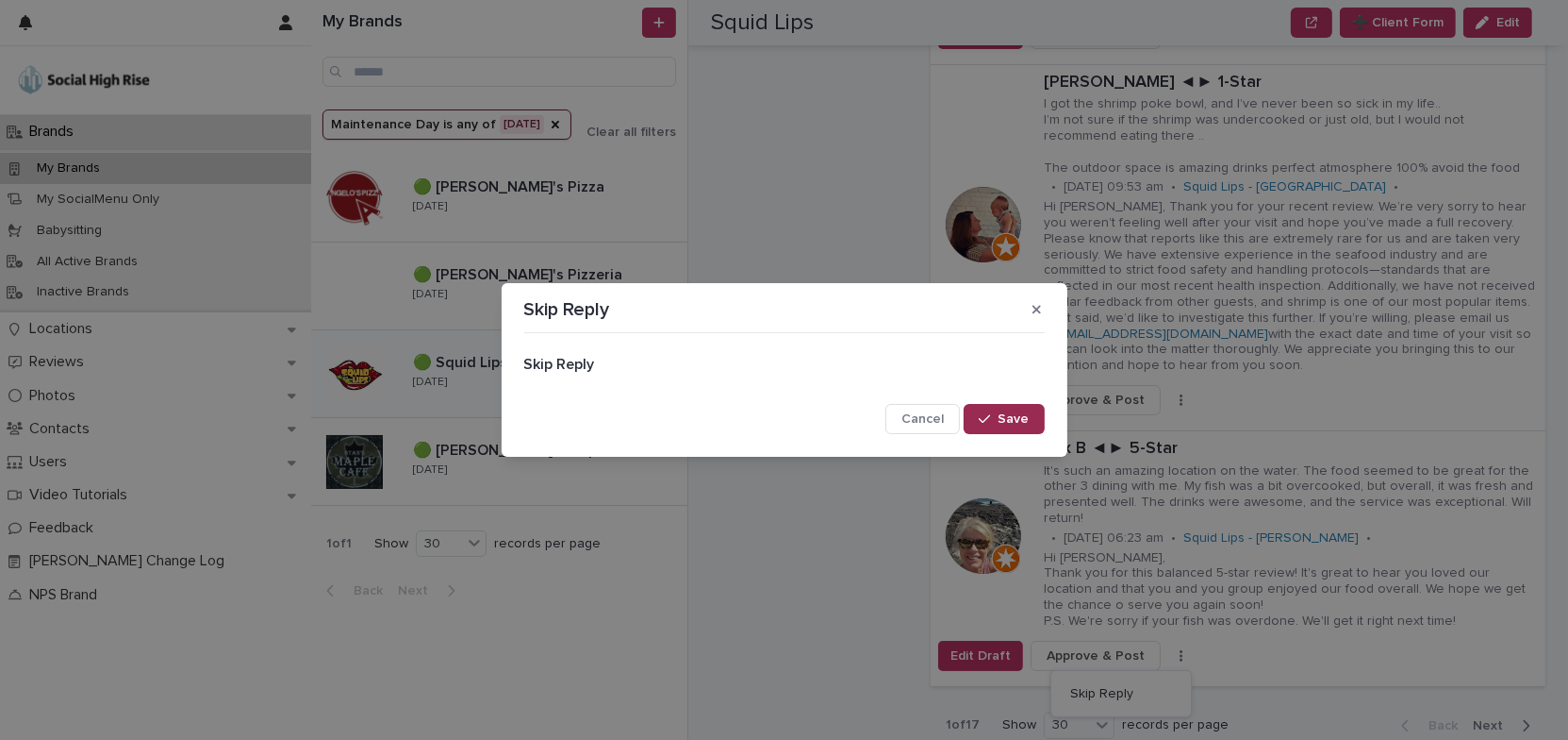
click at [1022, 424] on span "Save" at bounding box center [1014, 419] width 31 height 14
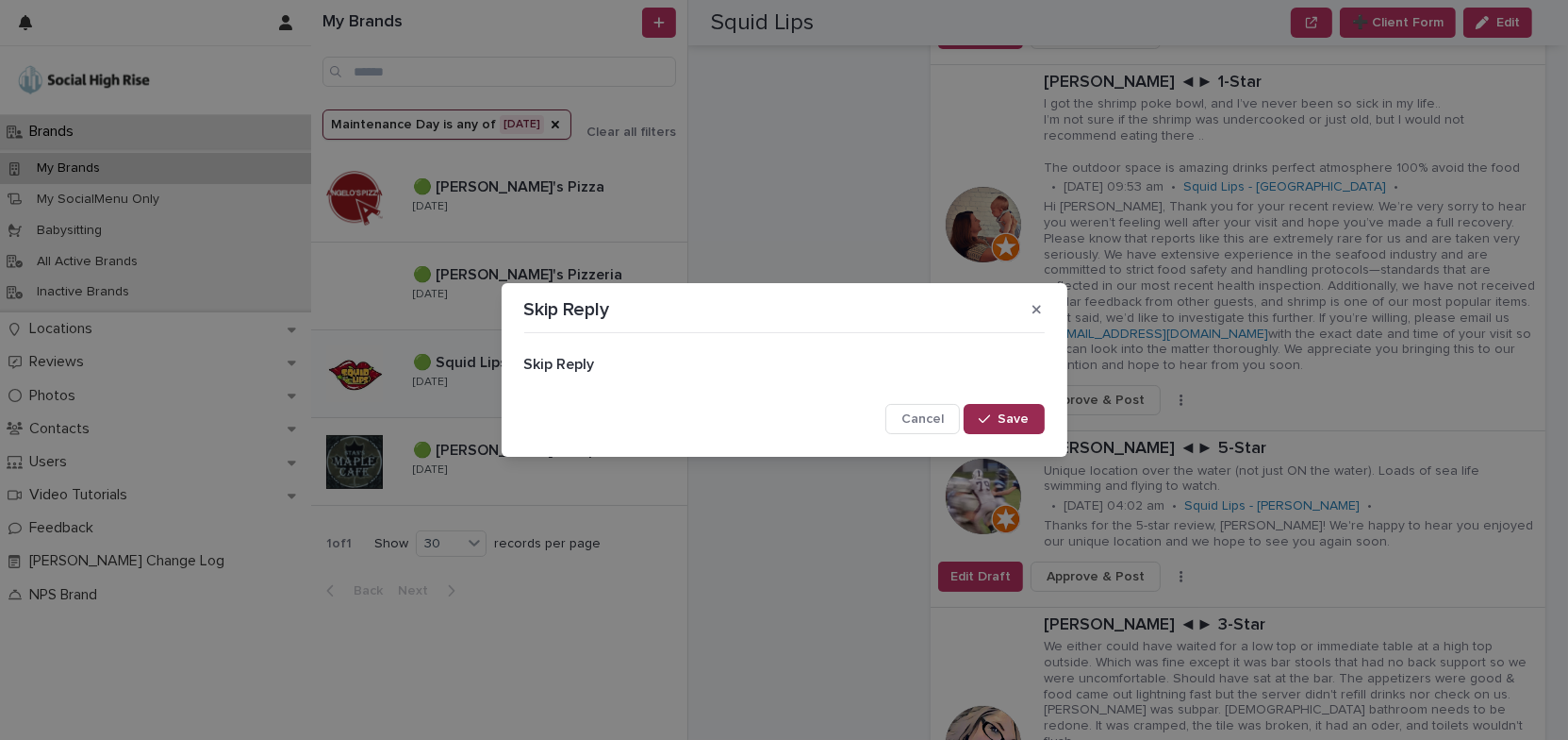
click at [1006, 418] on span "Save" at bounding box center [1014, 419] width 31 height 14
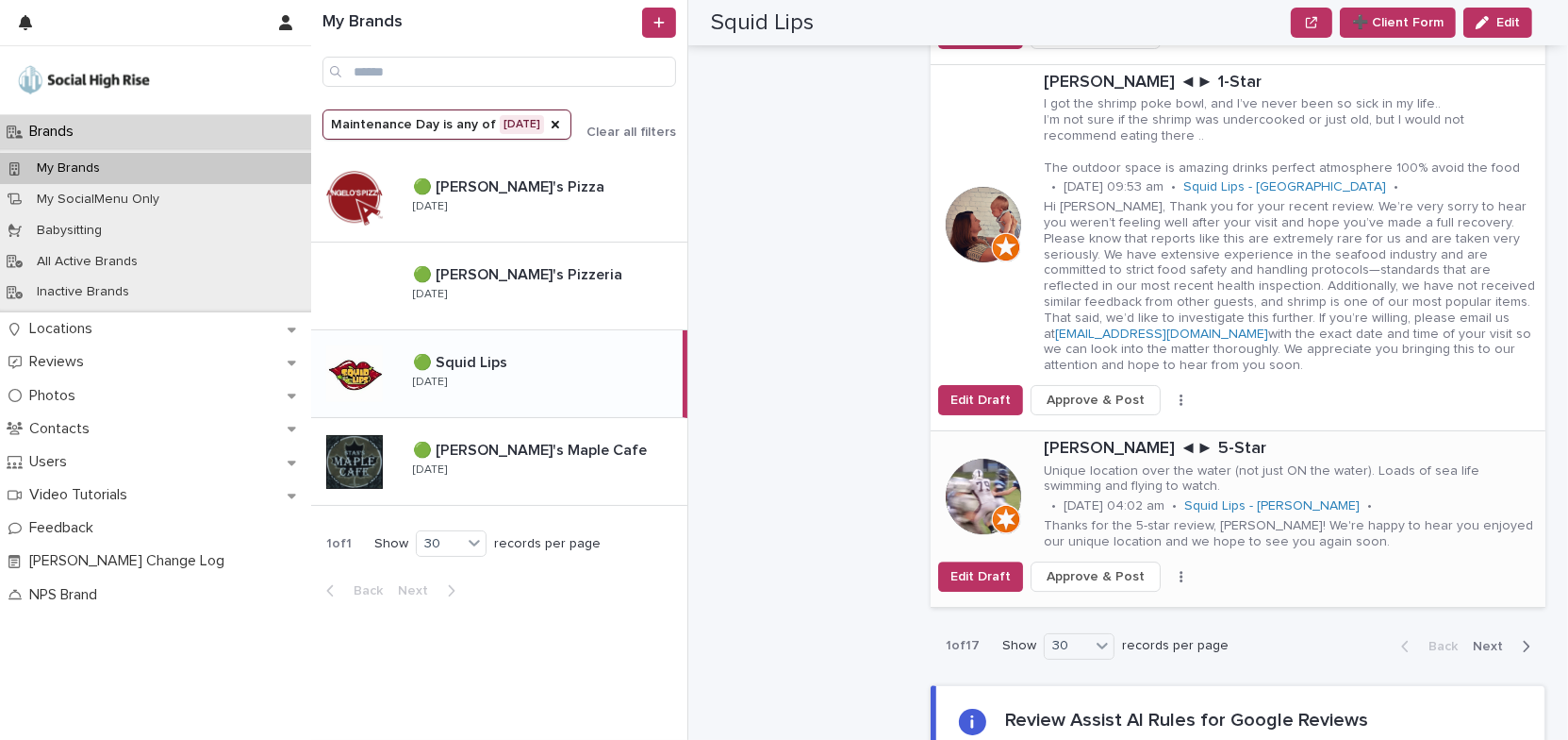
click at [1168, 570] on button "button" at bounding box center [1181, 577] width 26 height 14
click at [1137, 599] on button "Skip Reply" at bounding box center [1121, 613] width 125 height 30
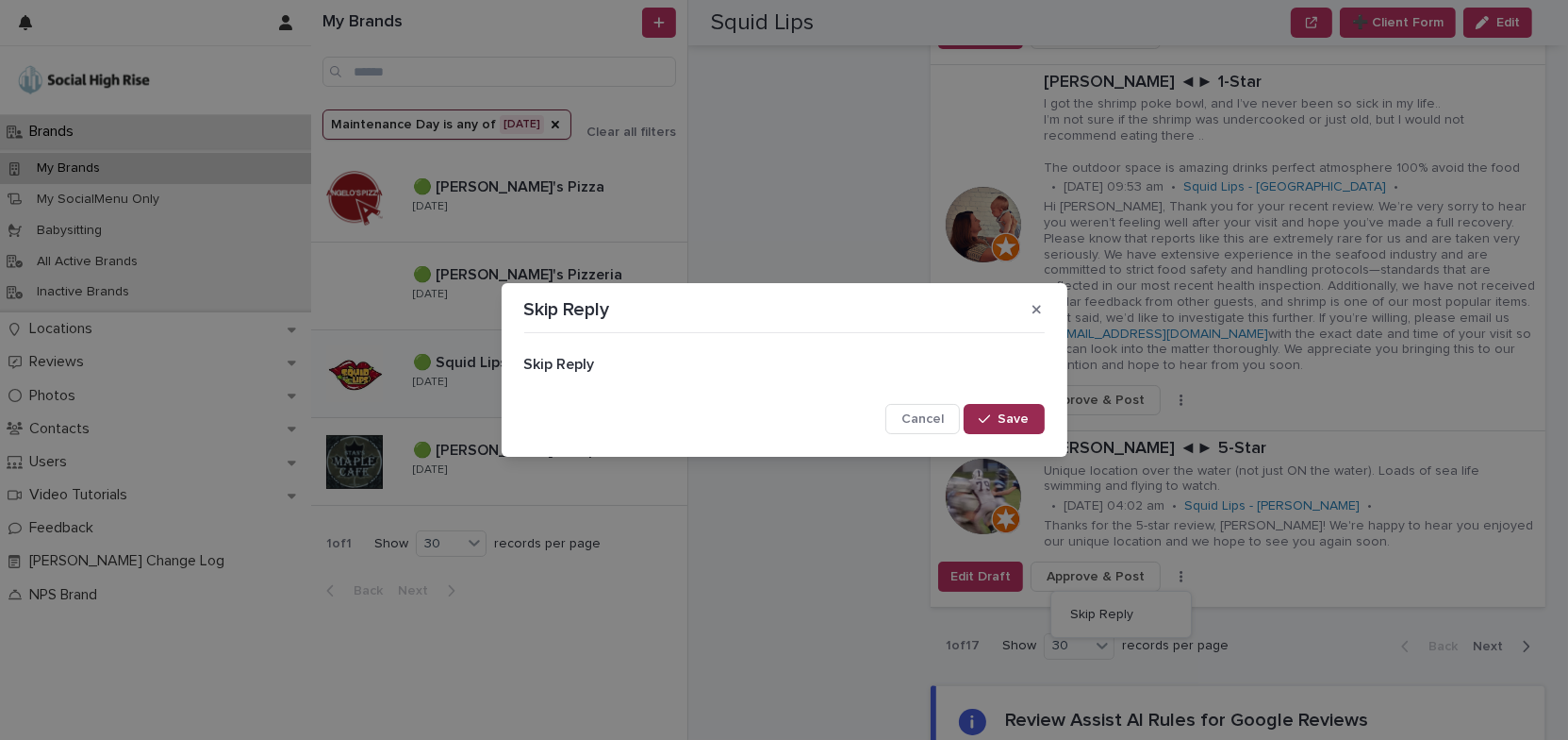
click at [1027, 414] on span "Save" at bounding box center [1014, 419] width 31 height 14
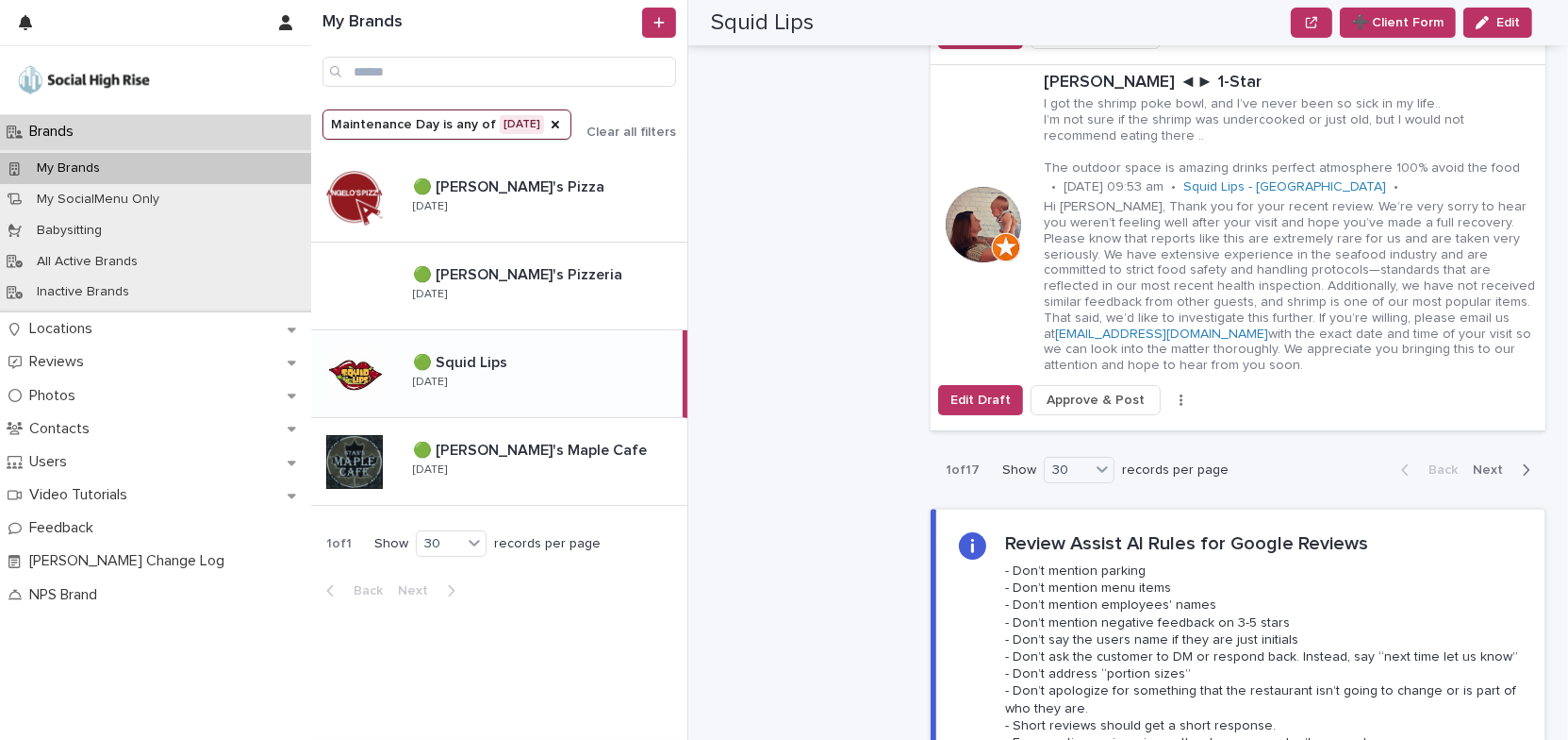
scroll to position [5874, 0]
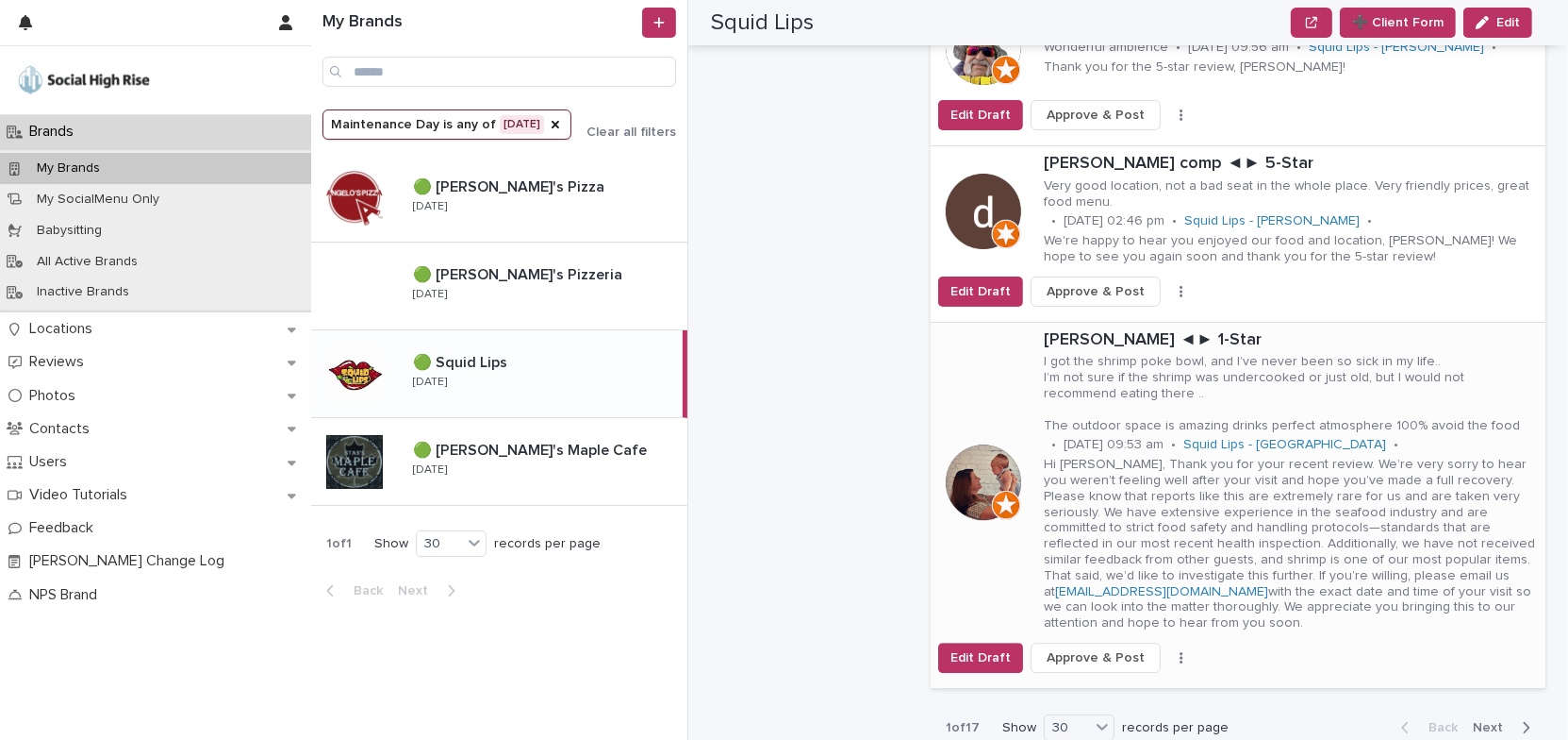
click at [1180, 651] on icon "button" at bounding box center [1182, 658] width 4 height 14
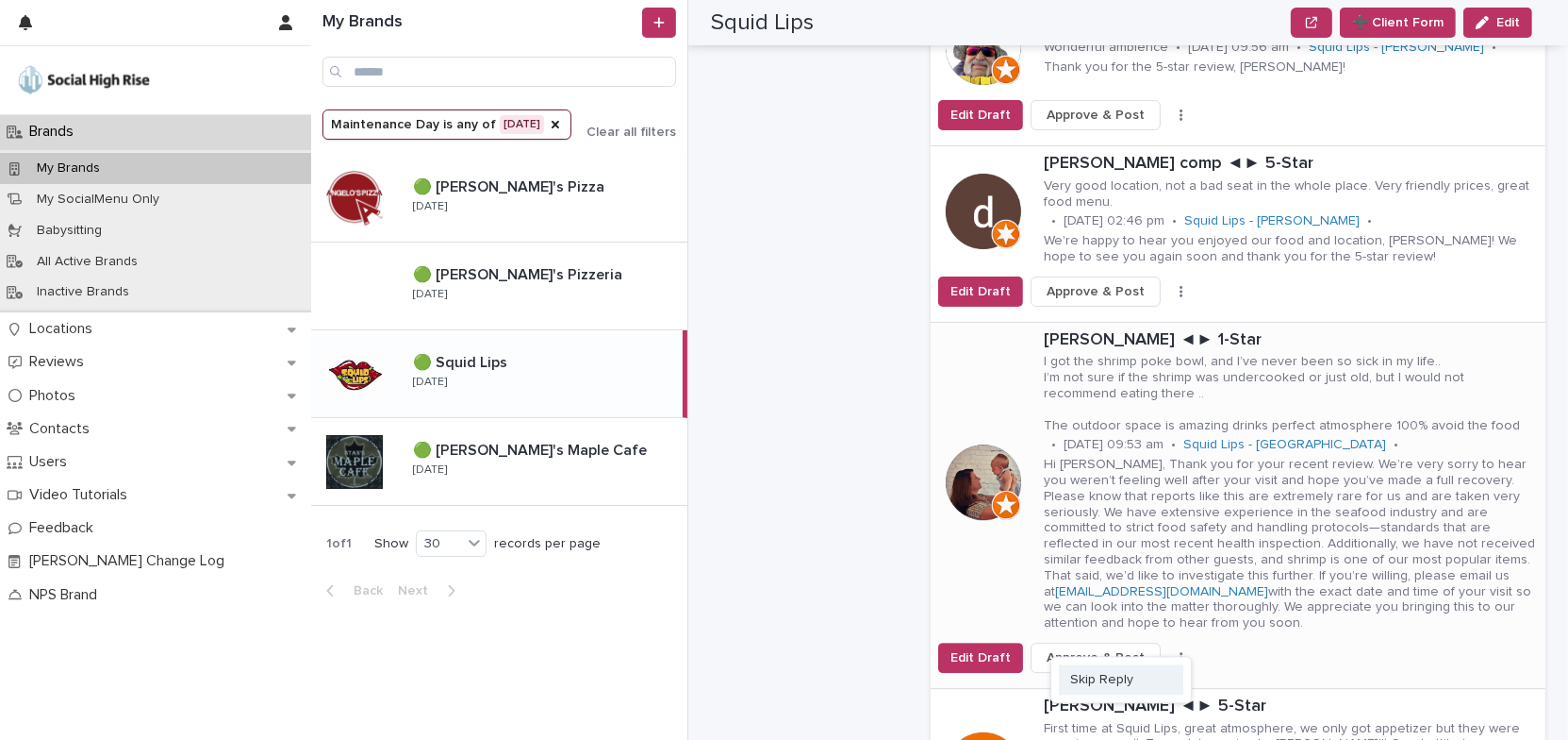
click at [1085, 669] on span "Skip Reply" at bounding box center [1101, 679] width 63 height 19
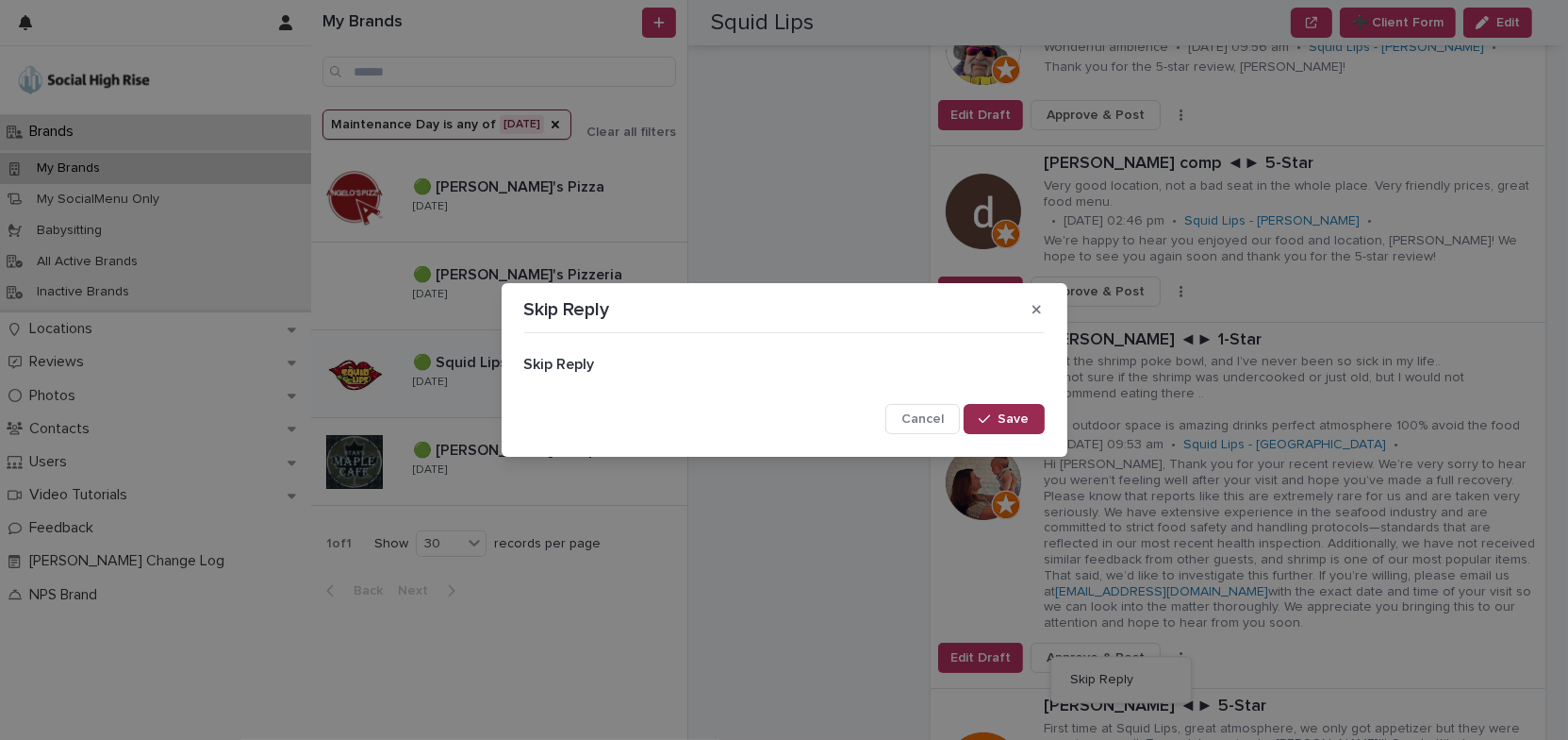
click at [989, 412] on button "Save" at bounding box center [1003, 418] width 80 height 30
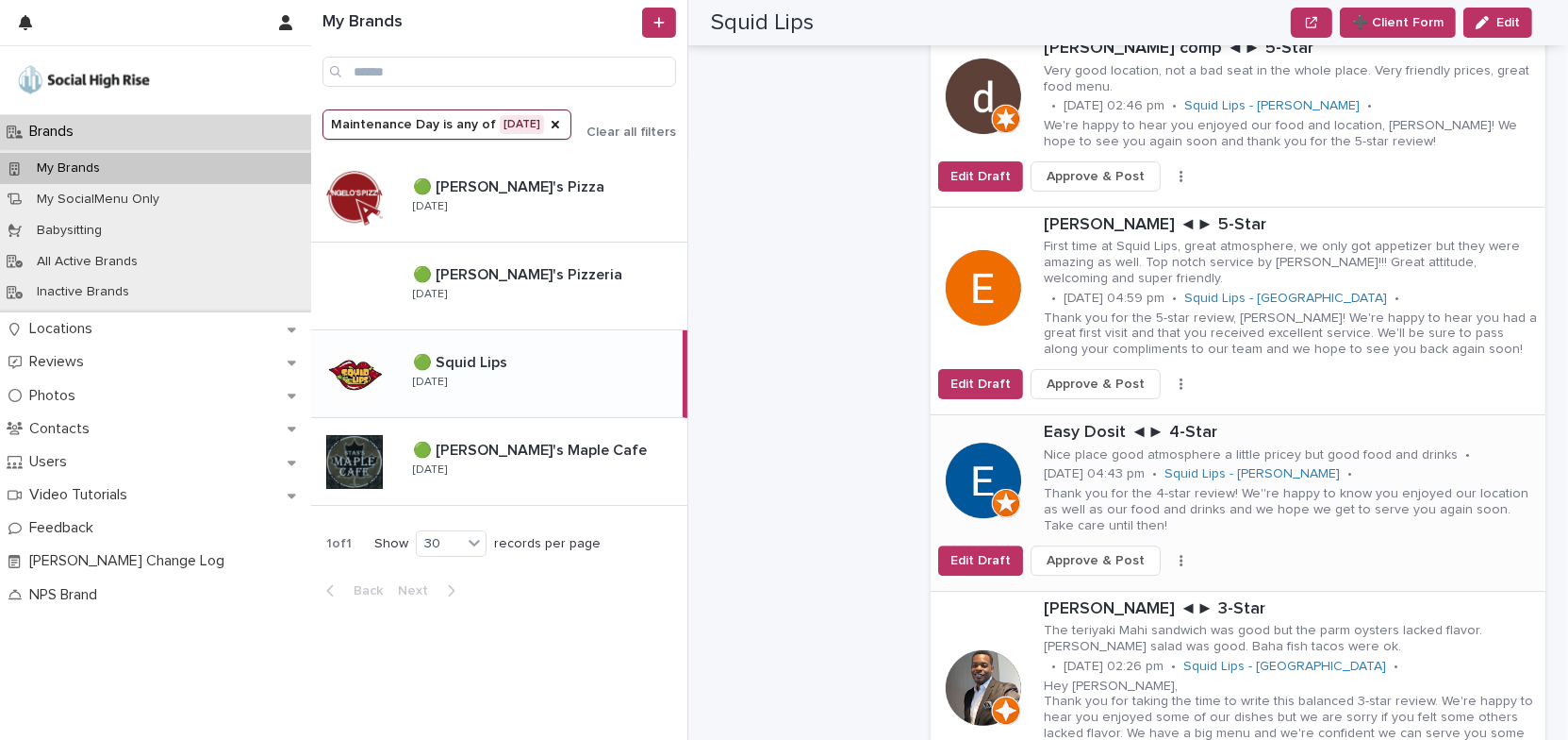
scroll to position [6217, 0]
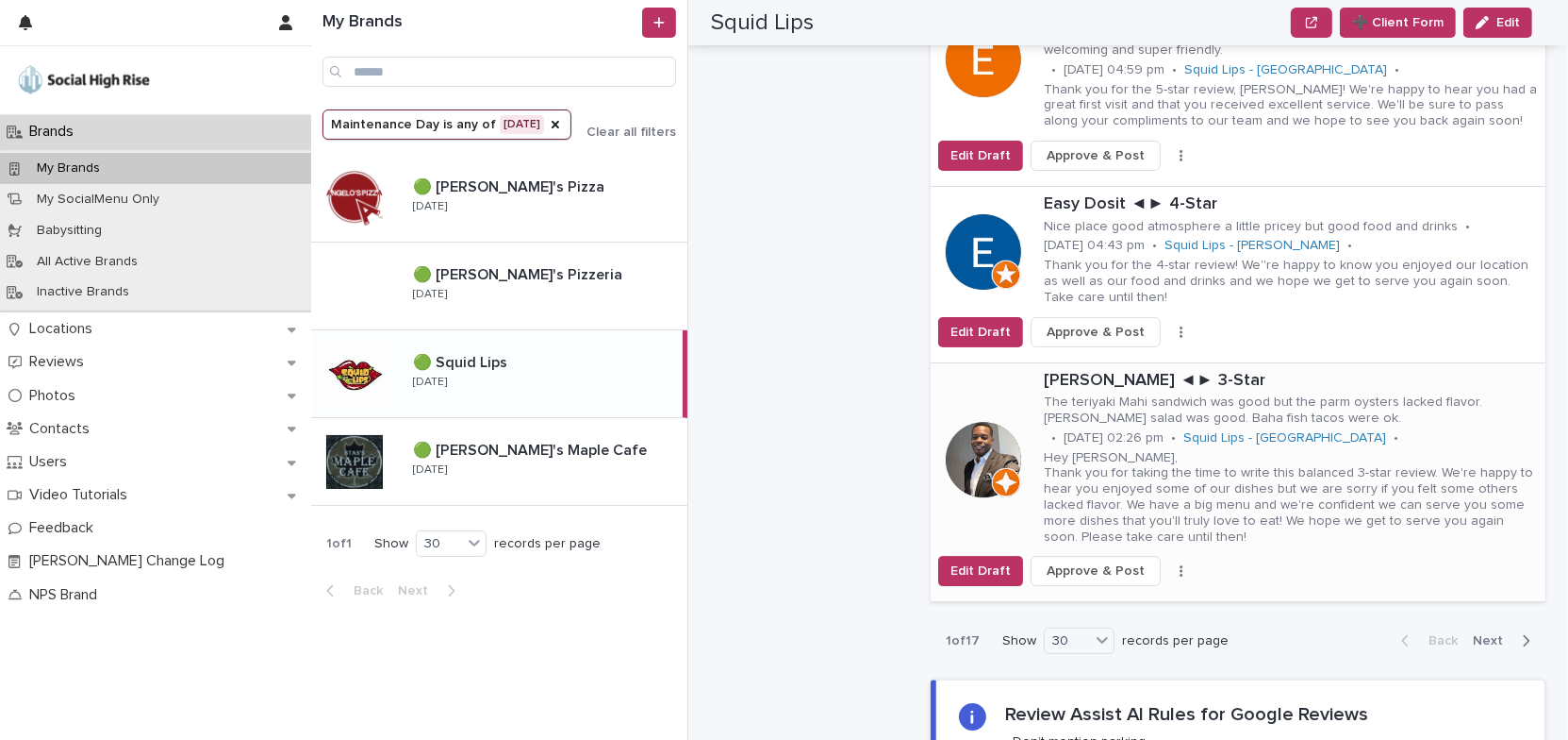
click at [1180, 565] on icon "button" at bounding box center [1181, 571] width 3 height 12
click at [1144, 593] on button "Skip Reply" at bounding box center [1121, 608] width 125 height 30
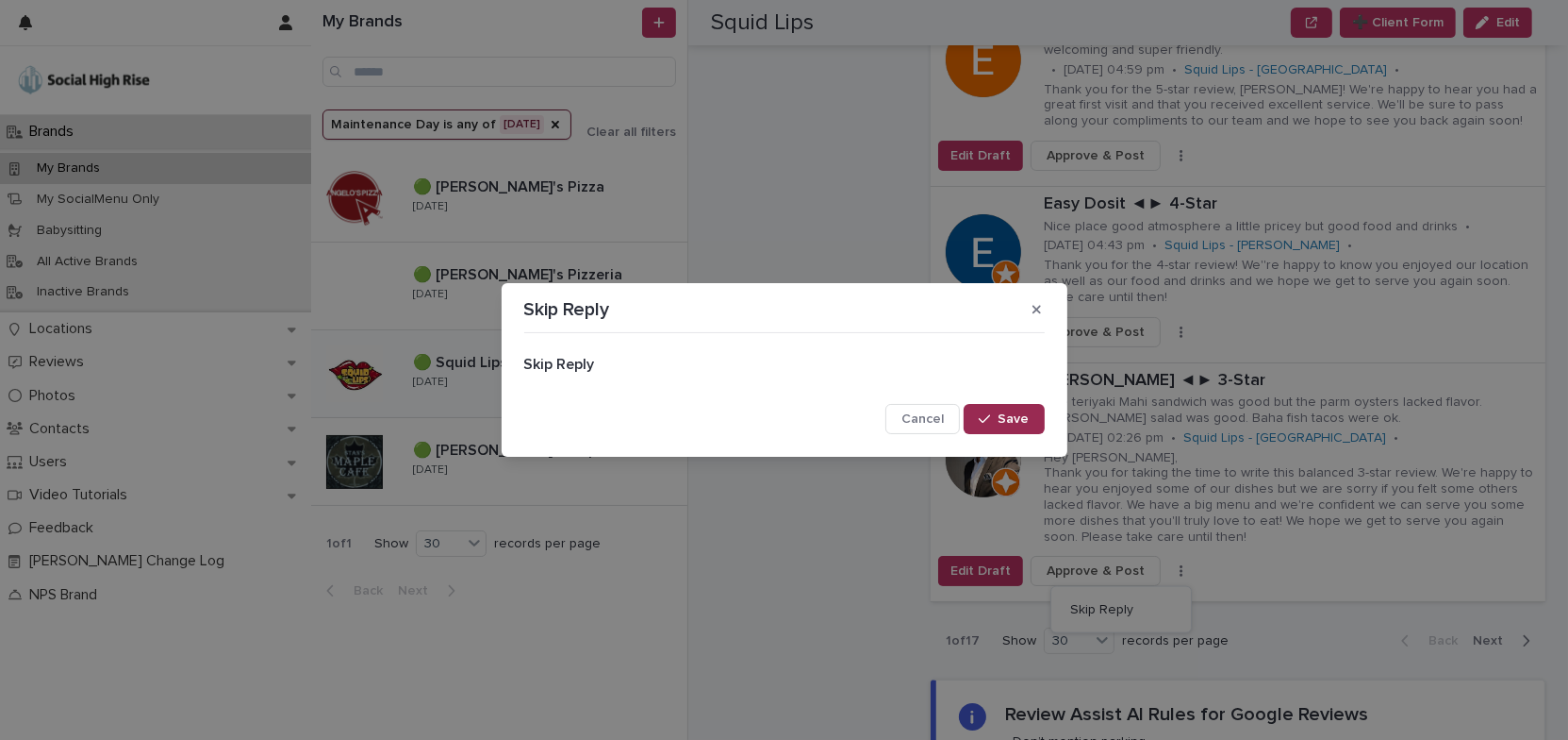
click at [997, 416] on div "button" at bounding box center [989, 419] width 19 height 14
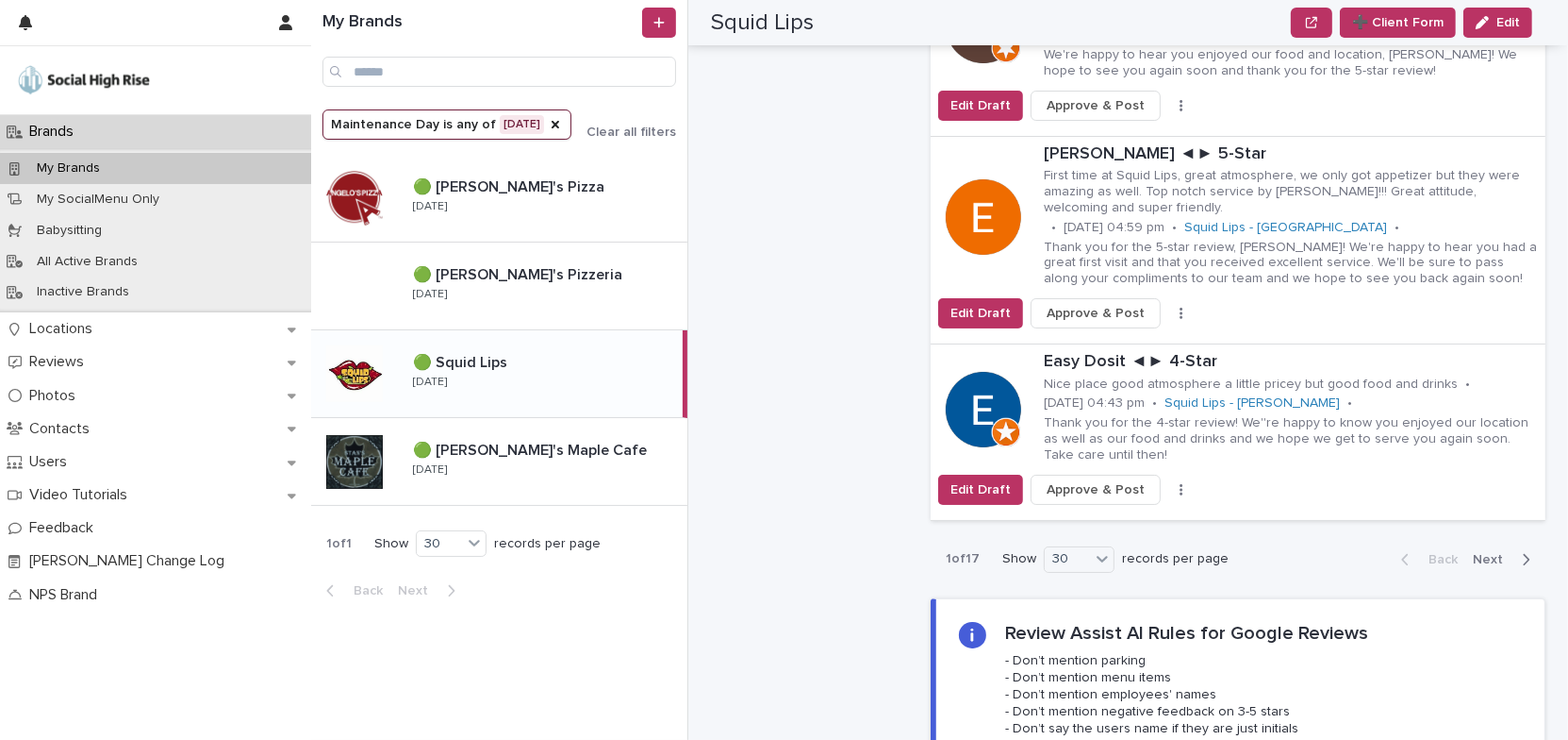
scroll to position [5874, 0]
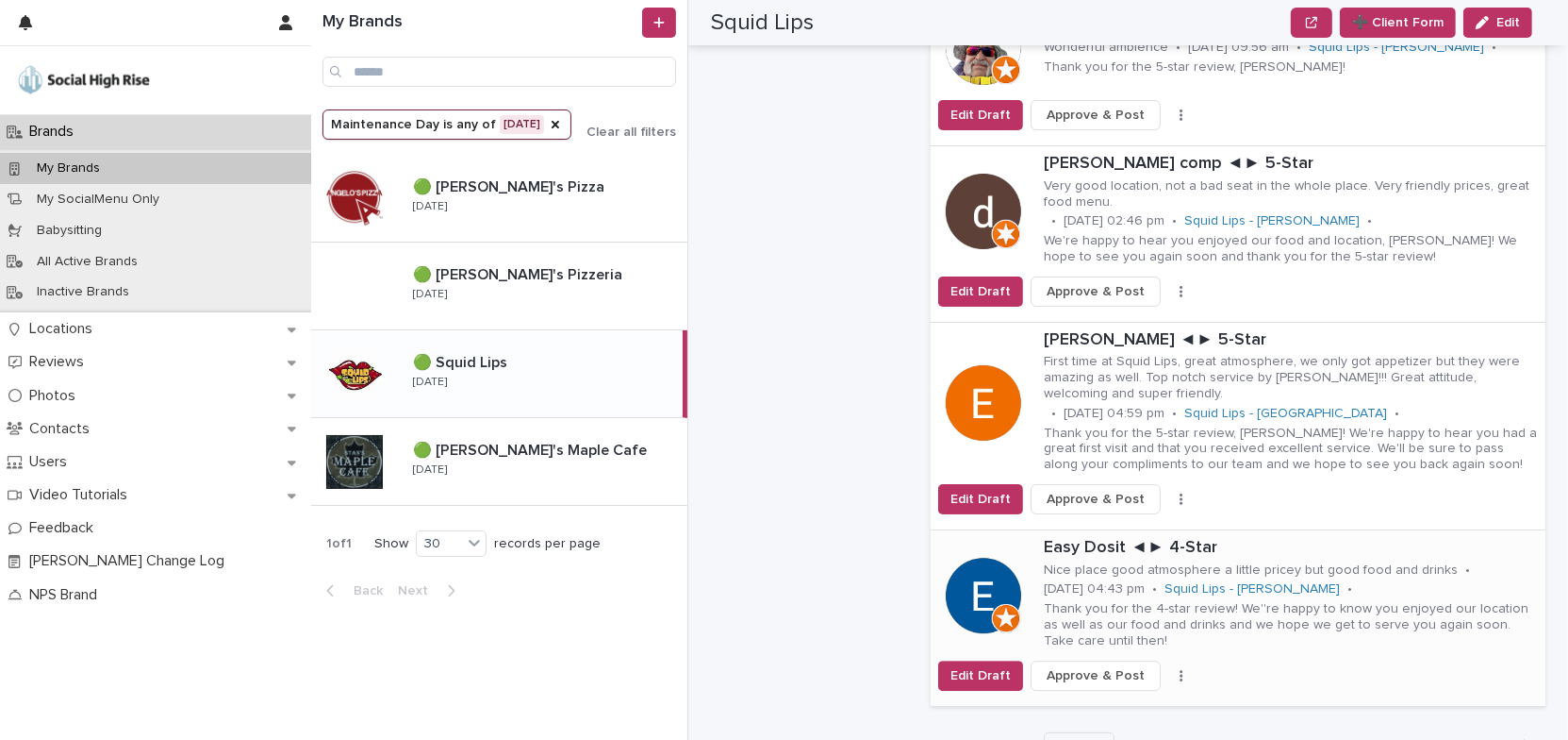
click at [1180, 669] on icon "button" at bounding box center [1182, 675] width 4 height 14
click at [1144, 698] on button "Skip Reply" at bounding box center [1121, 713] width 125 height 30
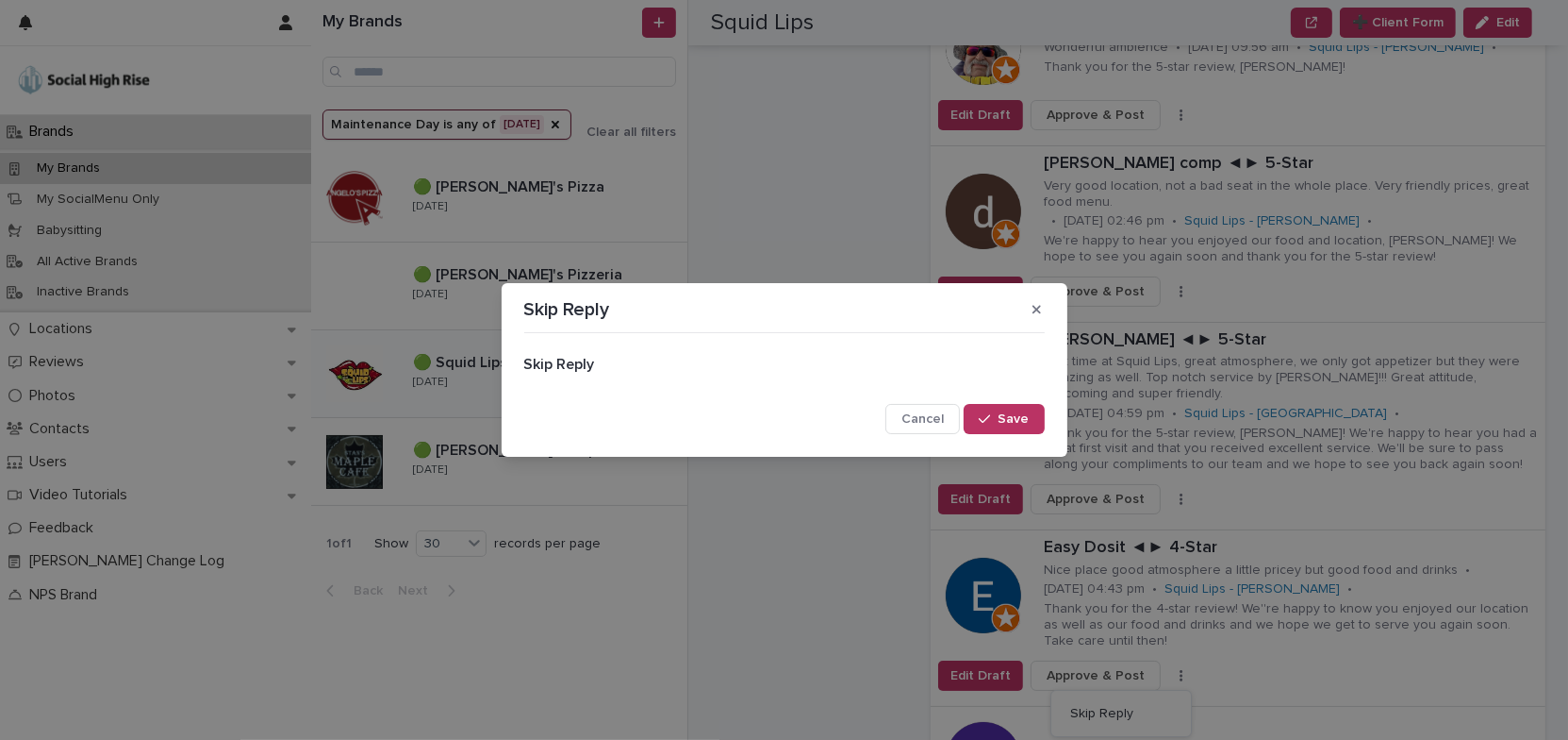
click at [1002, 421] on span "Save" at bounding box center [1014, 419] width 31 height 14
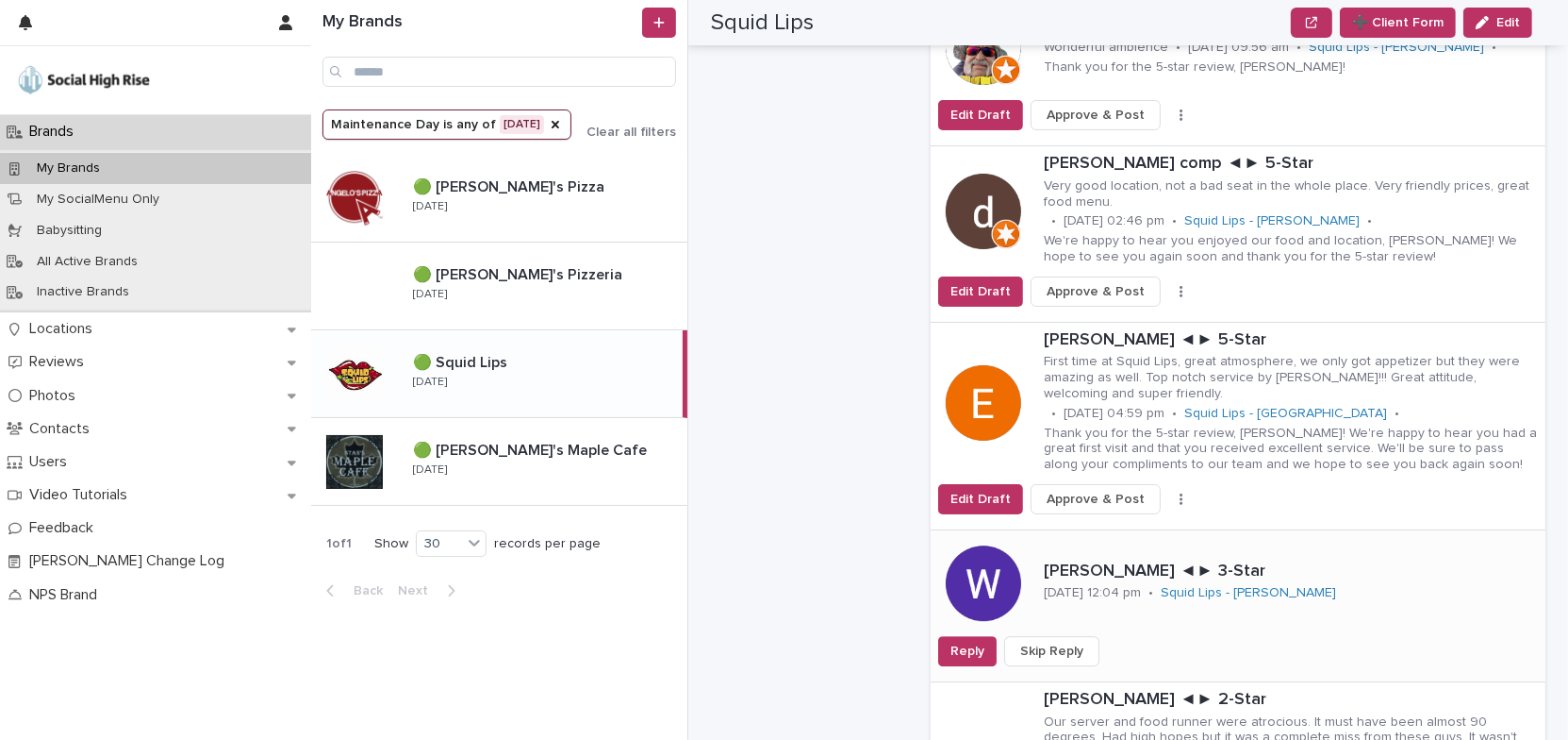
click at [1064, 641] on span "Skip Reply" at bounding box center [1051, 651] width 63 height 19
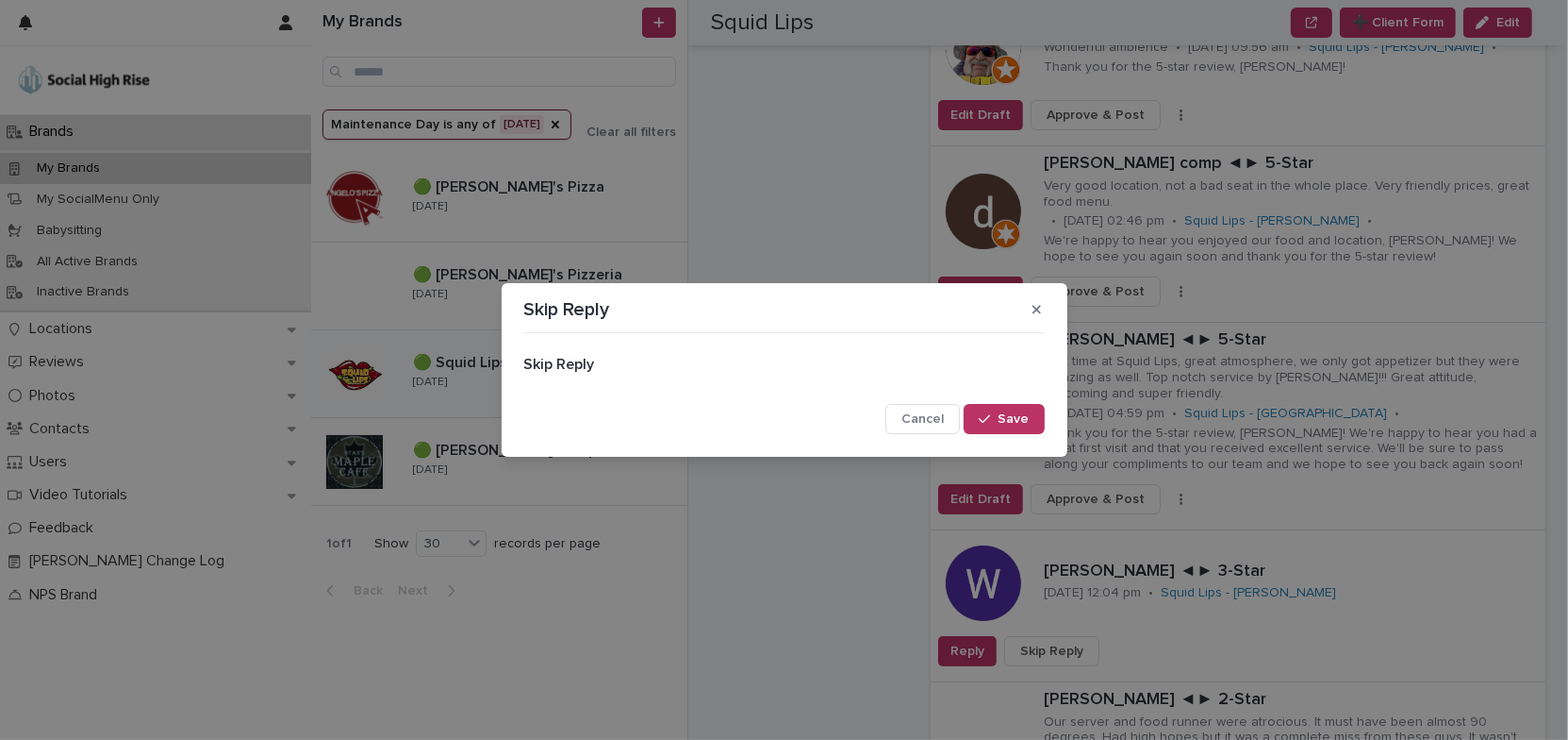
click at [1028, 422] on button "Save" at bounding box center [1003, 418] width 80 height 30
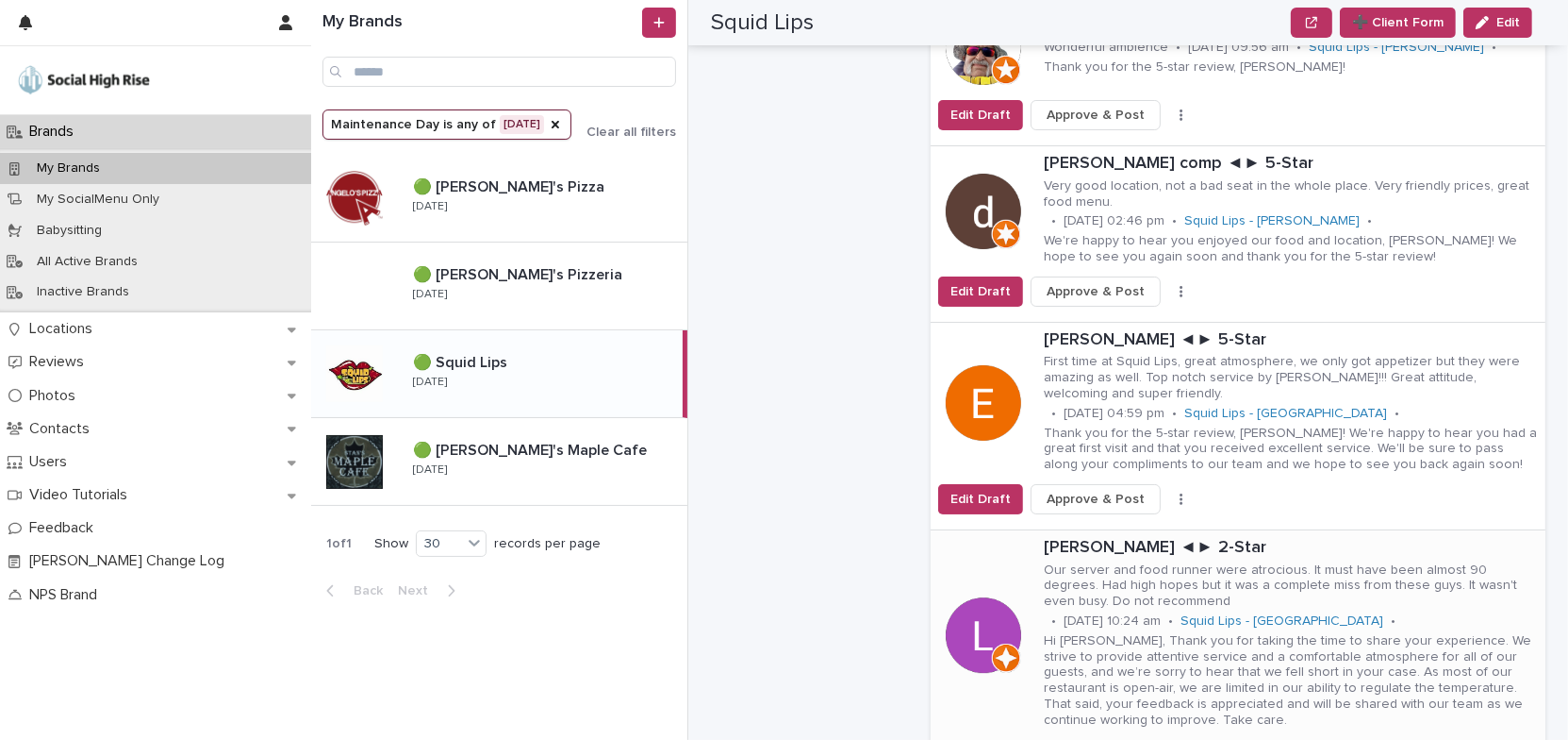
click at [1180, 739] on icon "button" at bounding box center [1182, 754] width 4 height 14
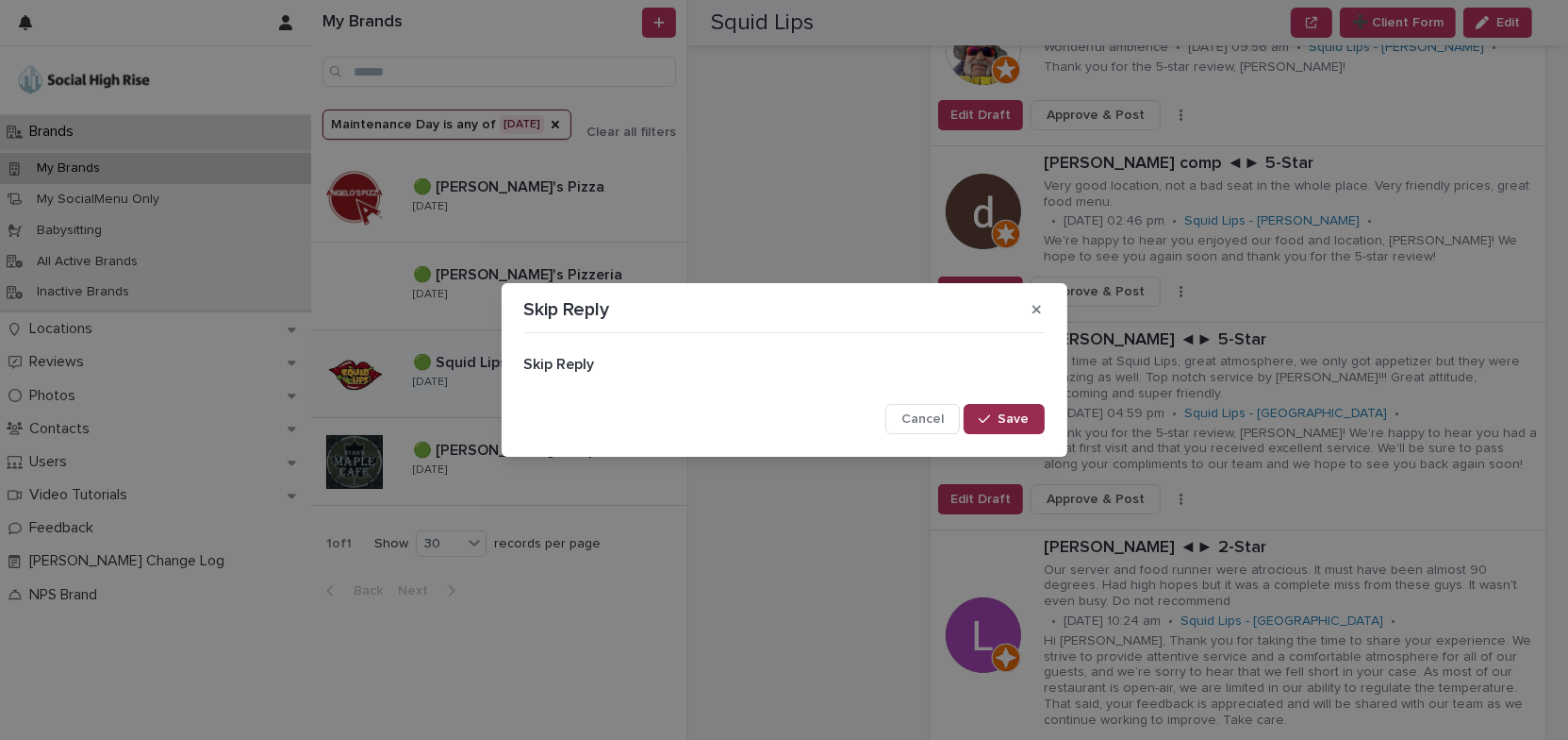
click at [1022, 414] on span "Save" at bounding box center [1014, 419] width 31 height 14
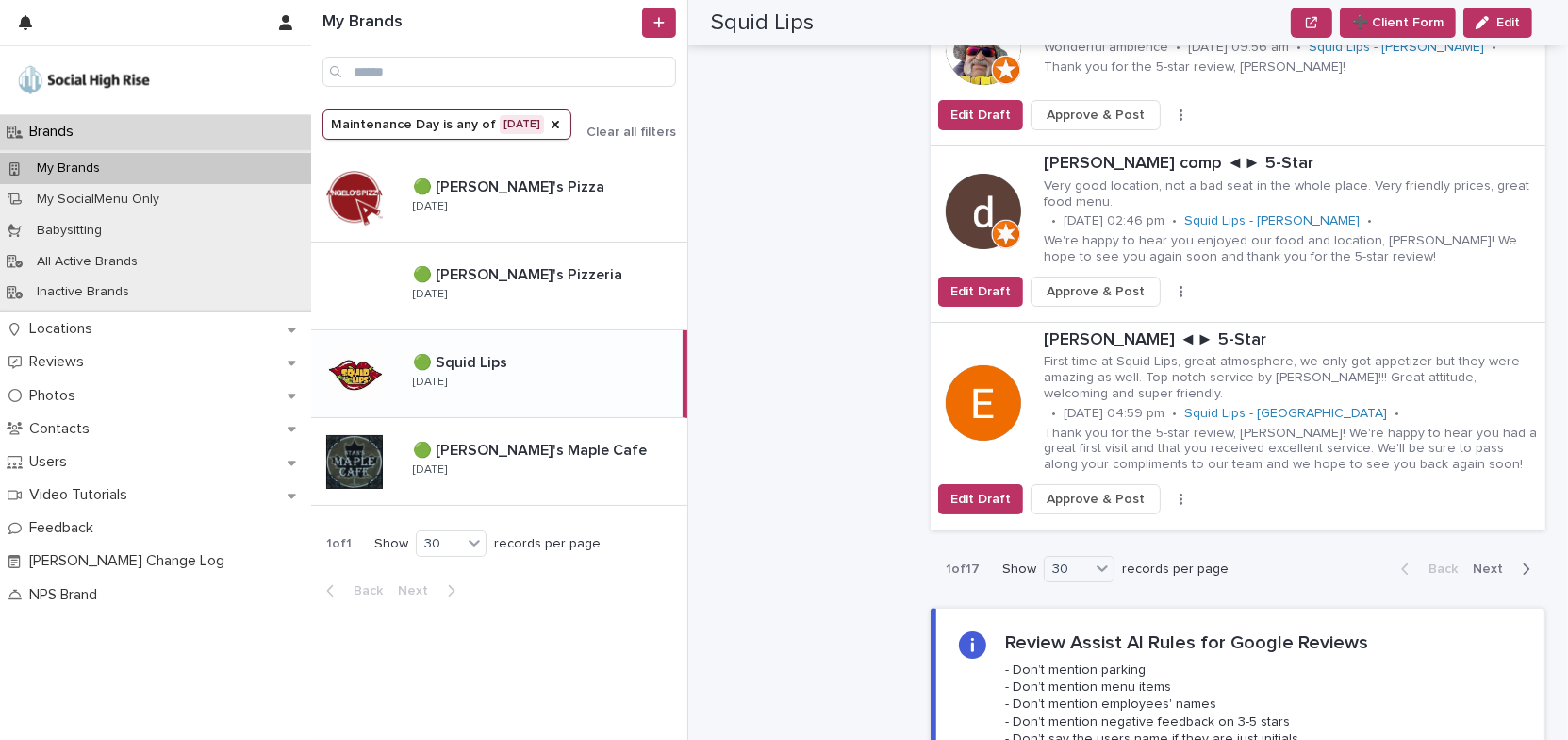
scroll to position [5617, 0]
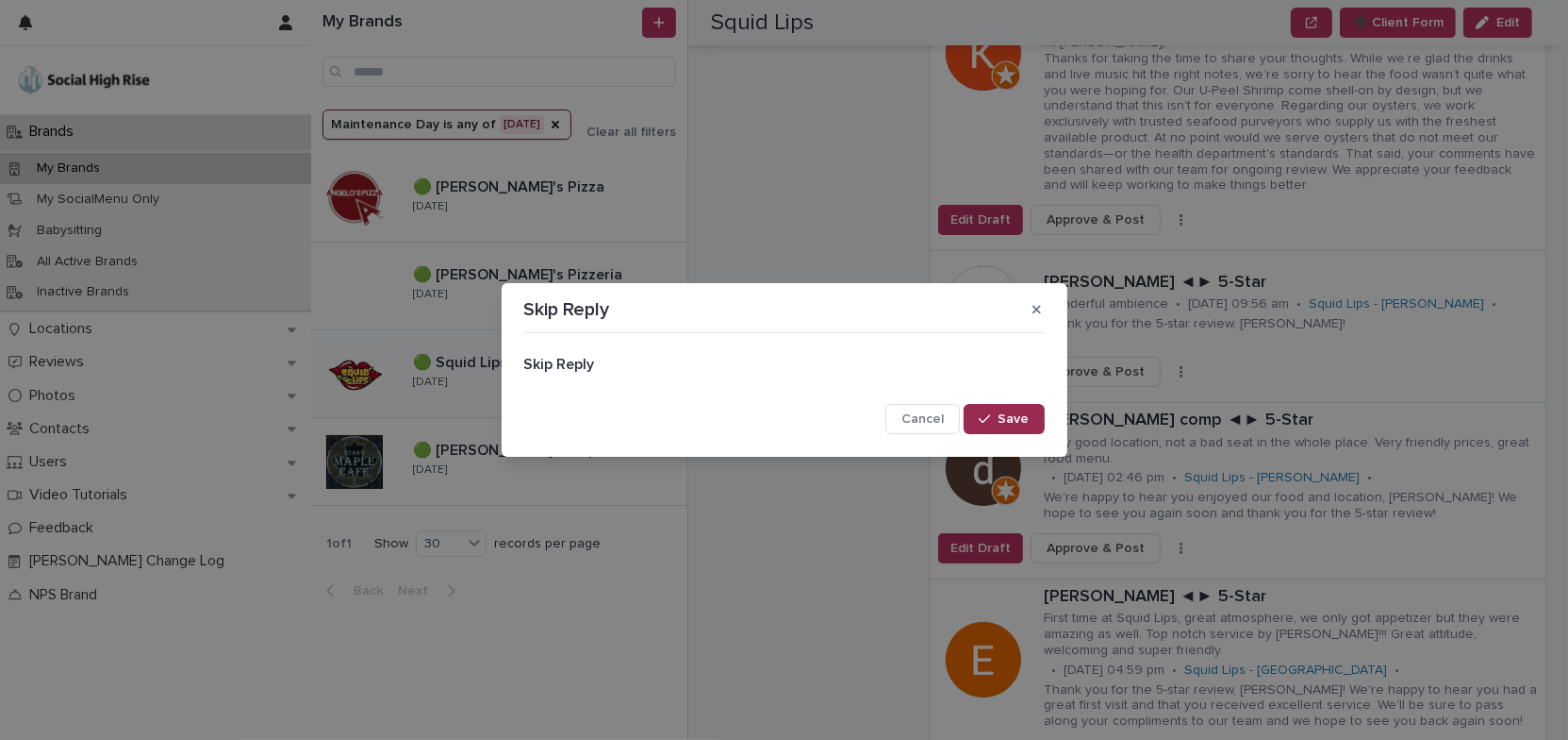
click at [1023, 415] on span "Save" at bounding box center [1014, 419] width 31 height 14
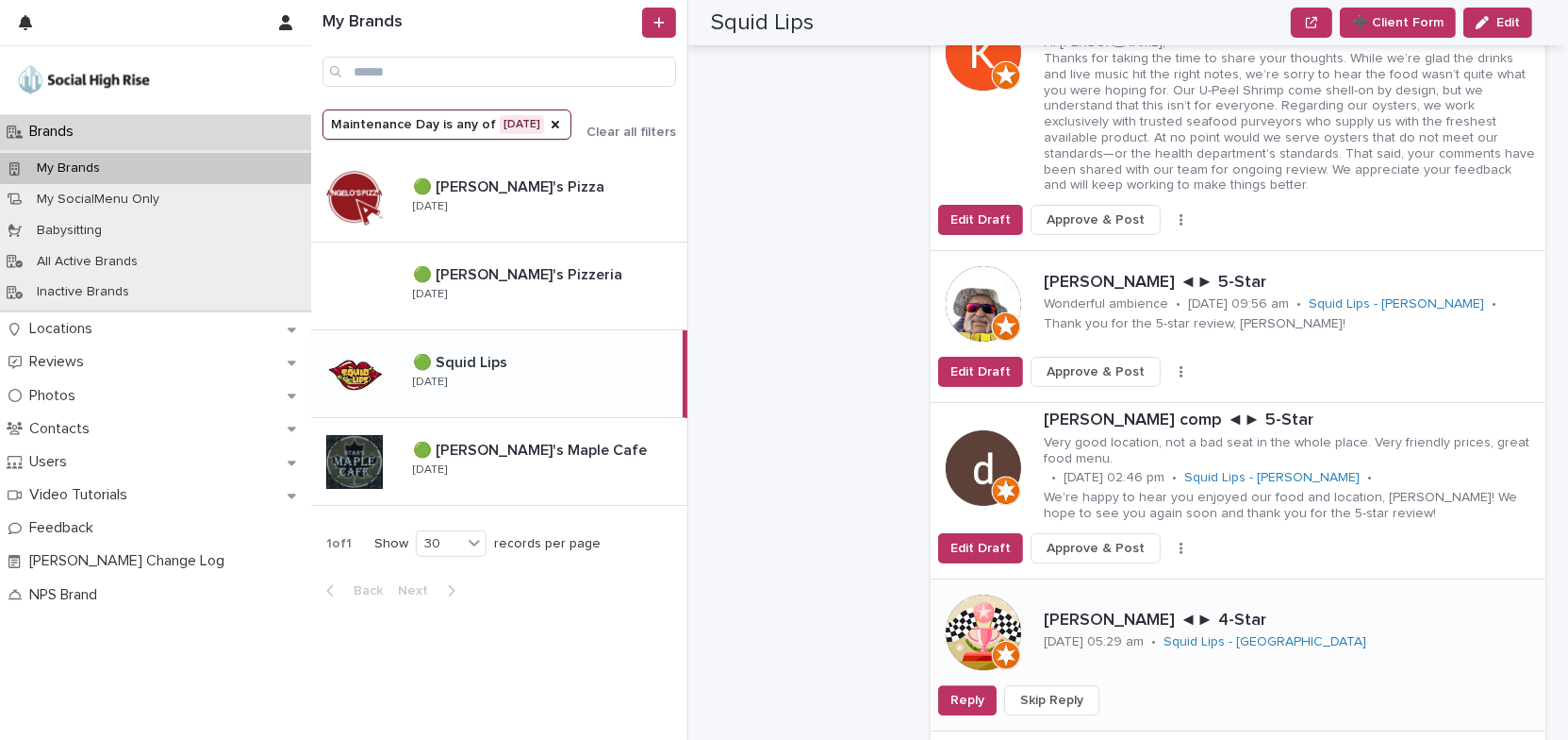
click at [1053, 691] on span "Skip Reply" at bounding box center [1051, 700] width 63 height 19
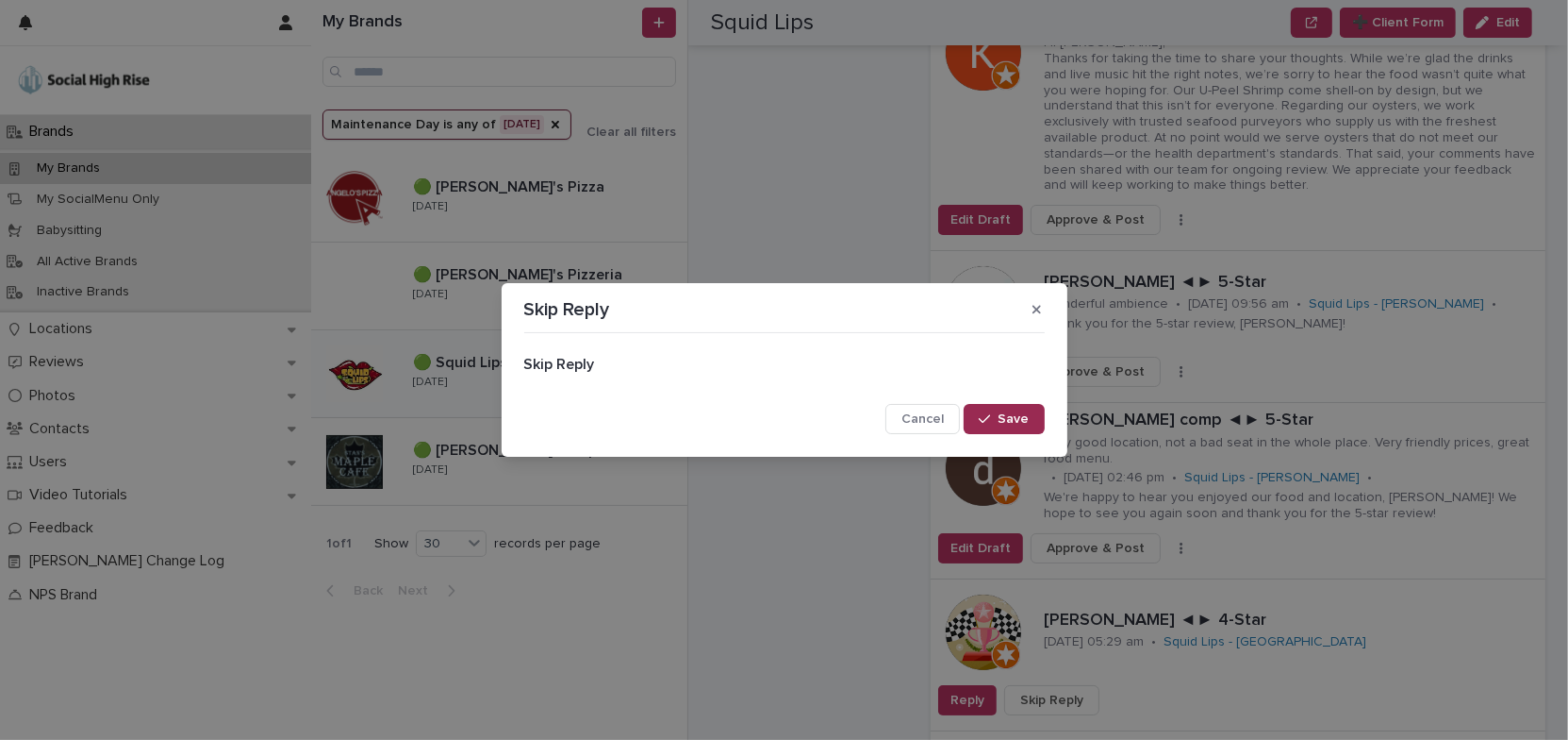
click at [1016, 425] on span "Save" at bounding box center [1014, 419] width 31 height 14
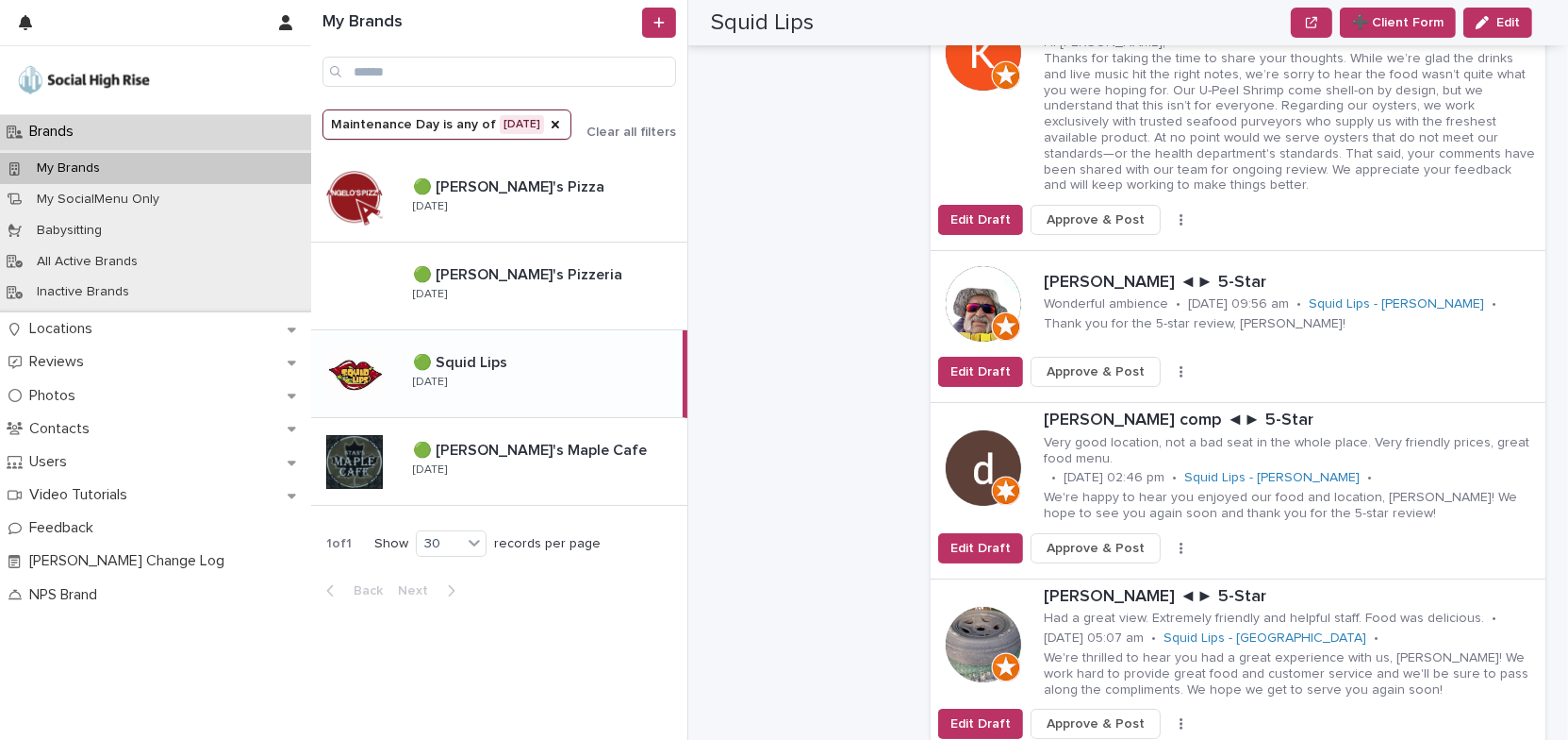
scroll to position [5874, 0]
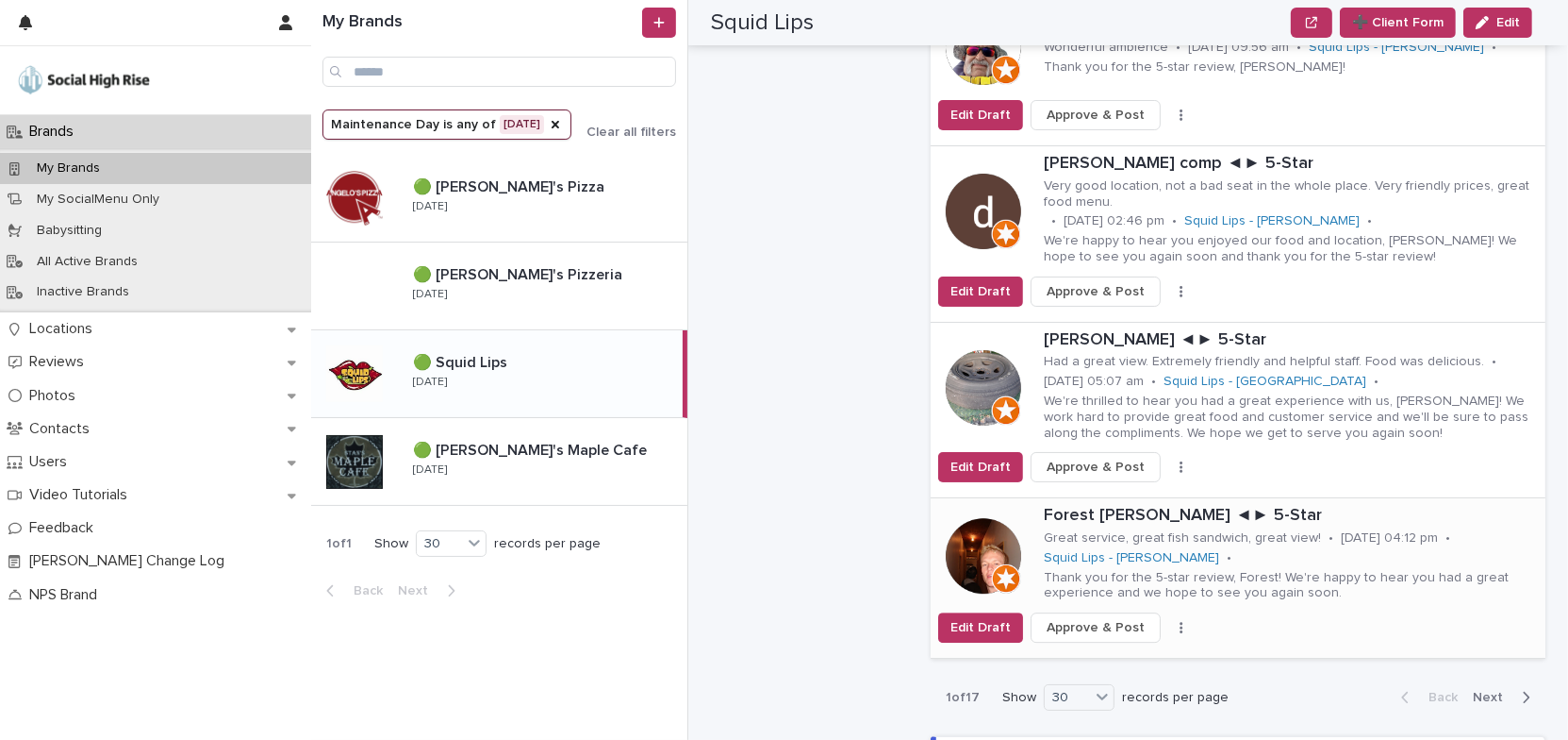
click at [1180, 622] on icon "button" at bounding box center [1181, 628] width 3 height 12
click at [1124, 650] on button "Skip Reply" at bounding box center [1121, 665] width 125 height 30
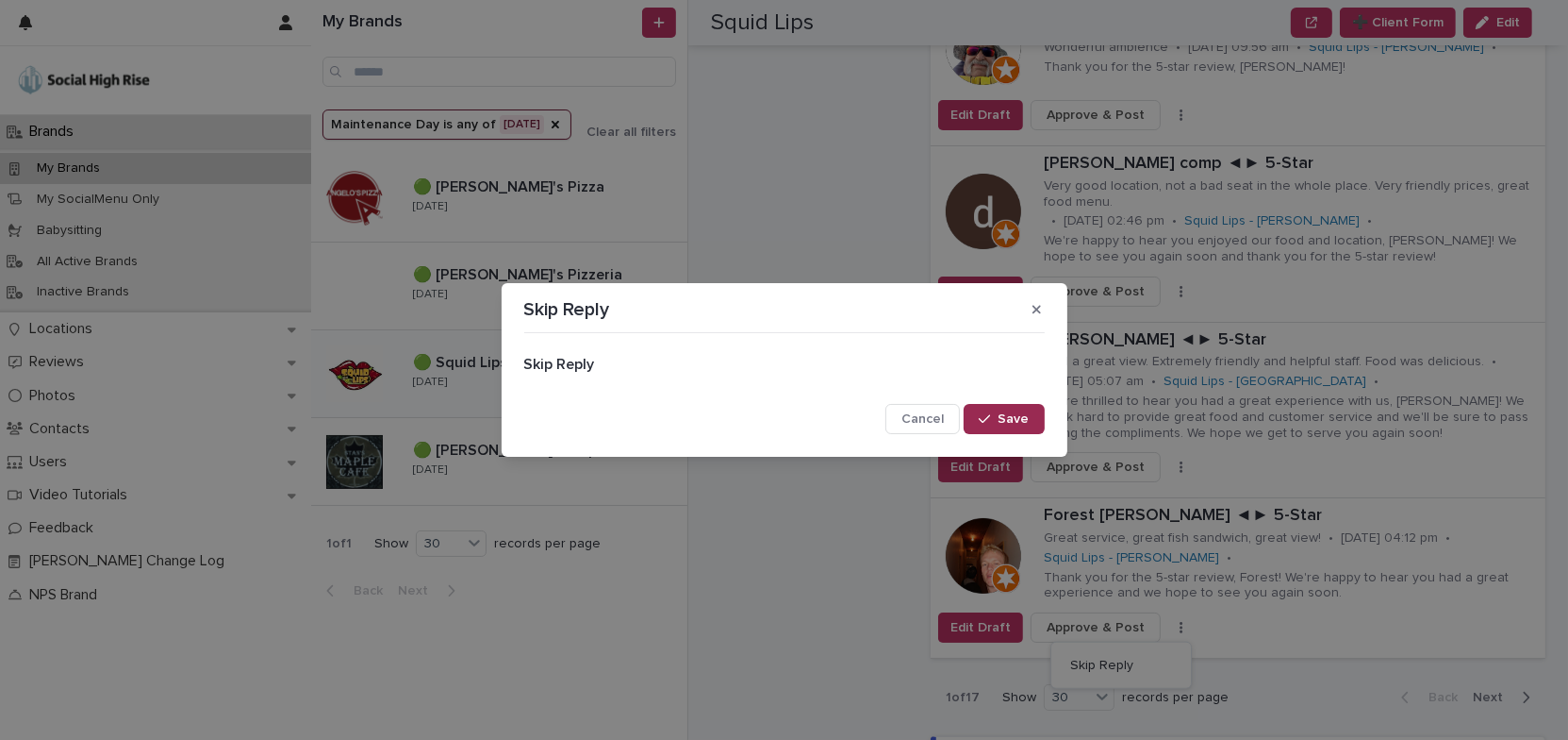
click at [1016, 423] on span "Save" at bounding box center [1014, 419] width 31 height 14
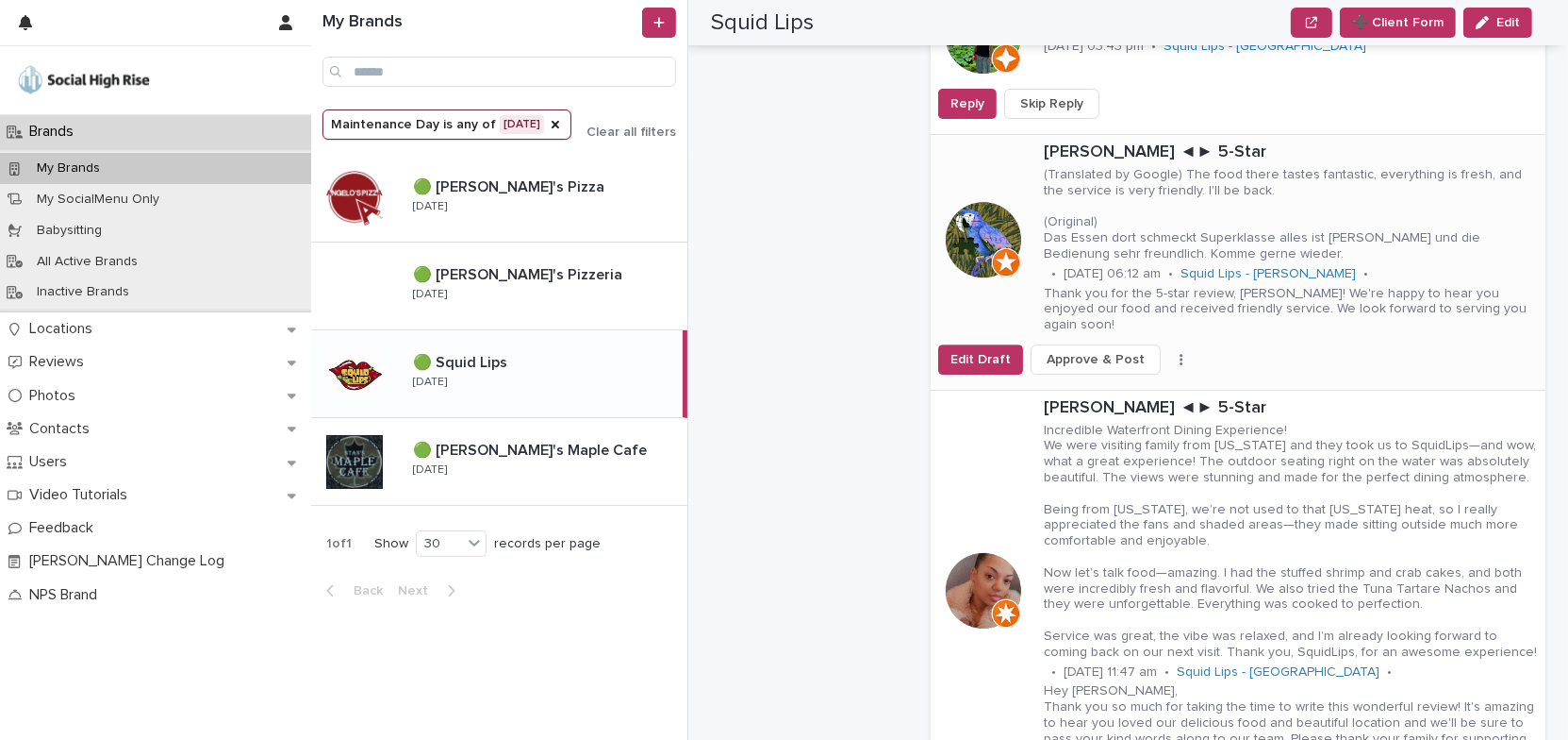
scroll to position [6646, 0]
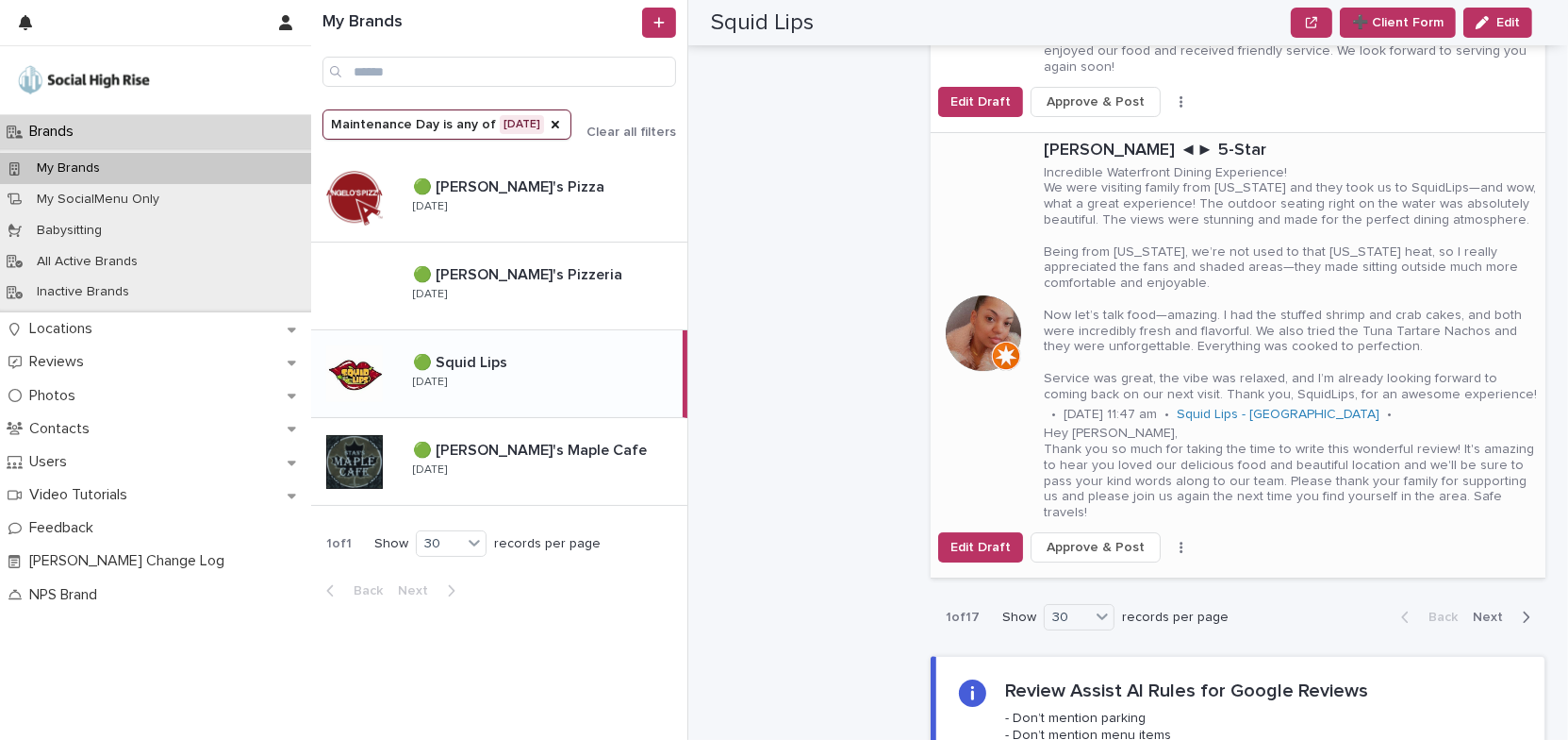
click at [1180, 541] on icon "button" at bounding box center [1182, 548] width 4 height 14
click at [1110, 559] on span "Skip Reply" at bounding box center [1101, 569] width 63 height 19
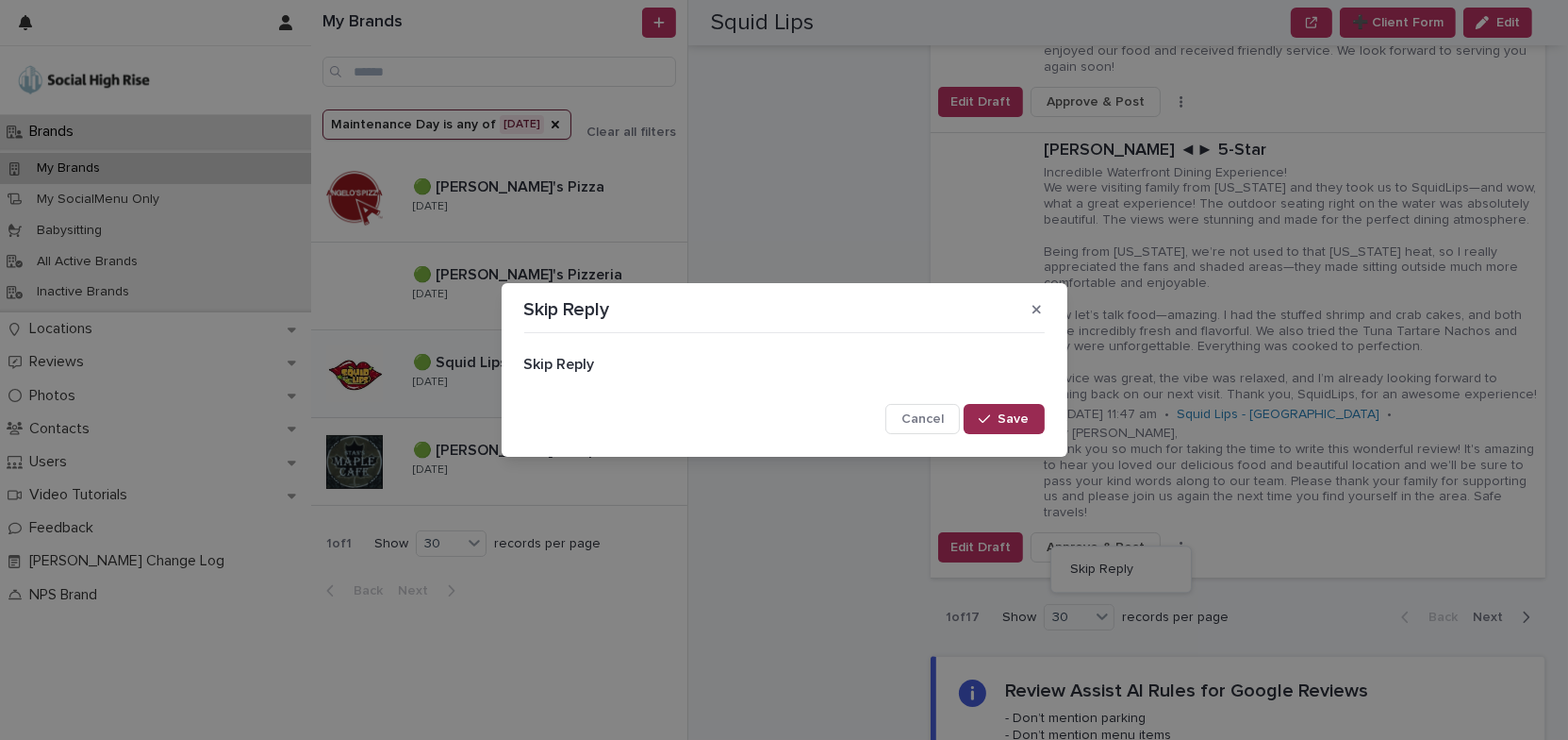
click at [1015, 415] on span "Save" at bounding box center [1014, 419] width 31 height 14
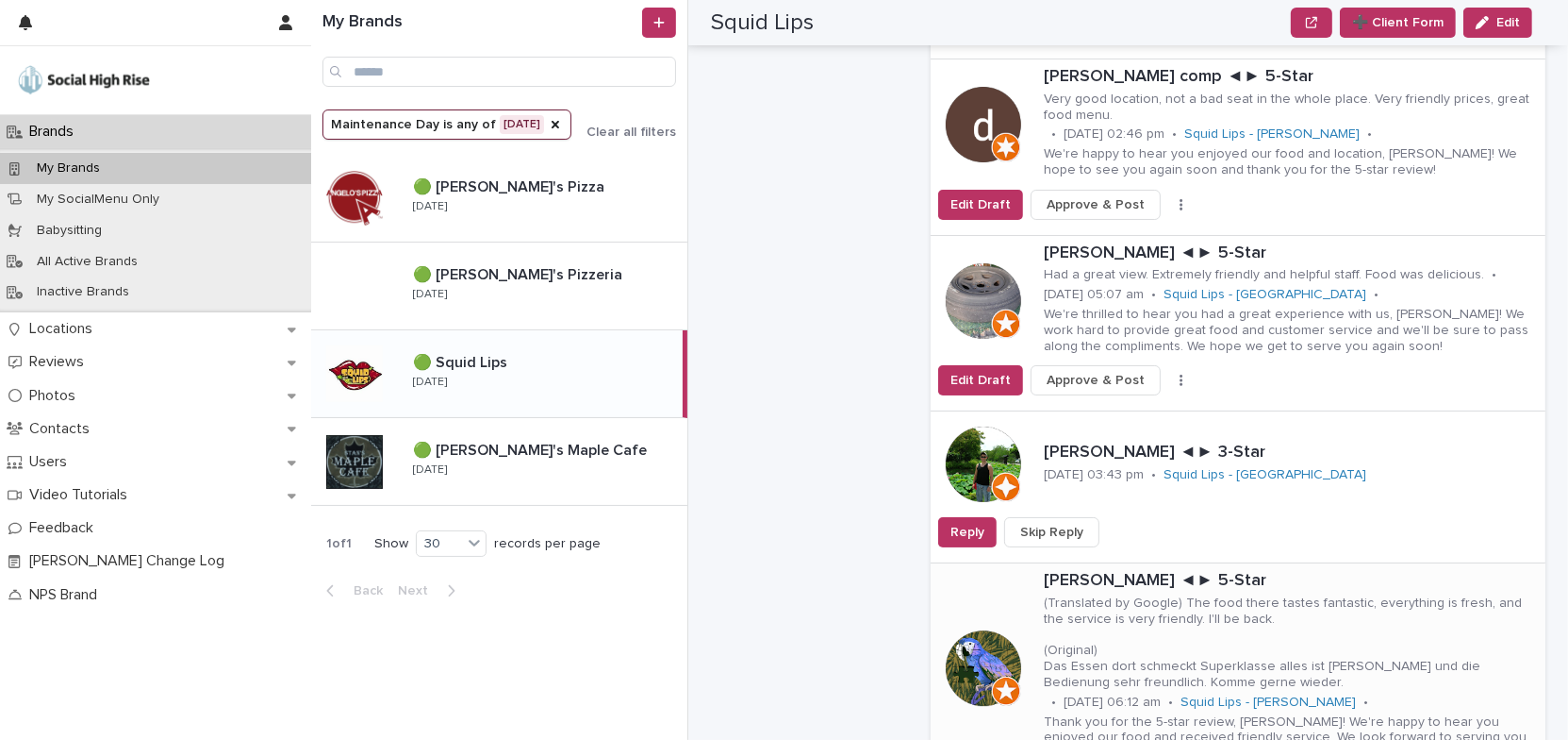
scroll to position [5960, 0]
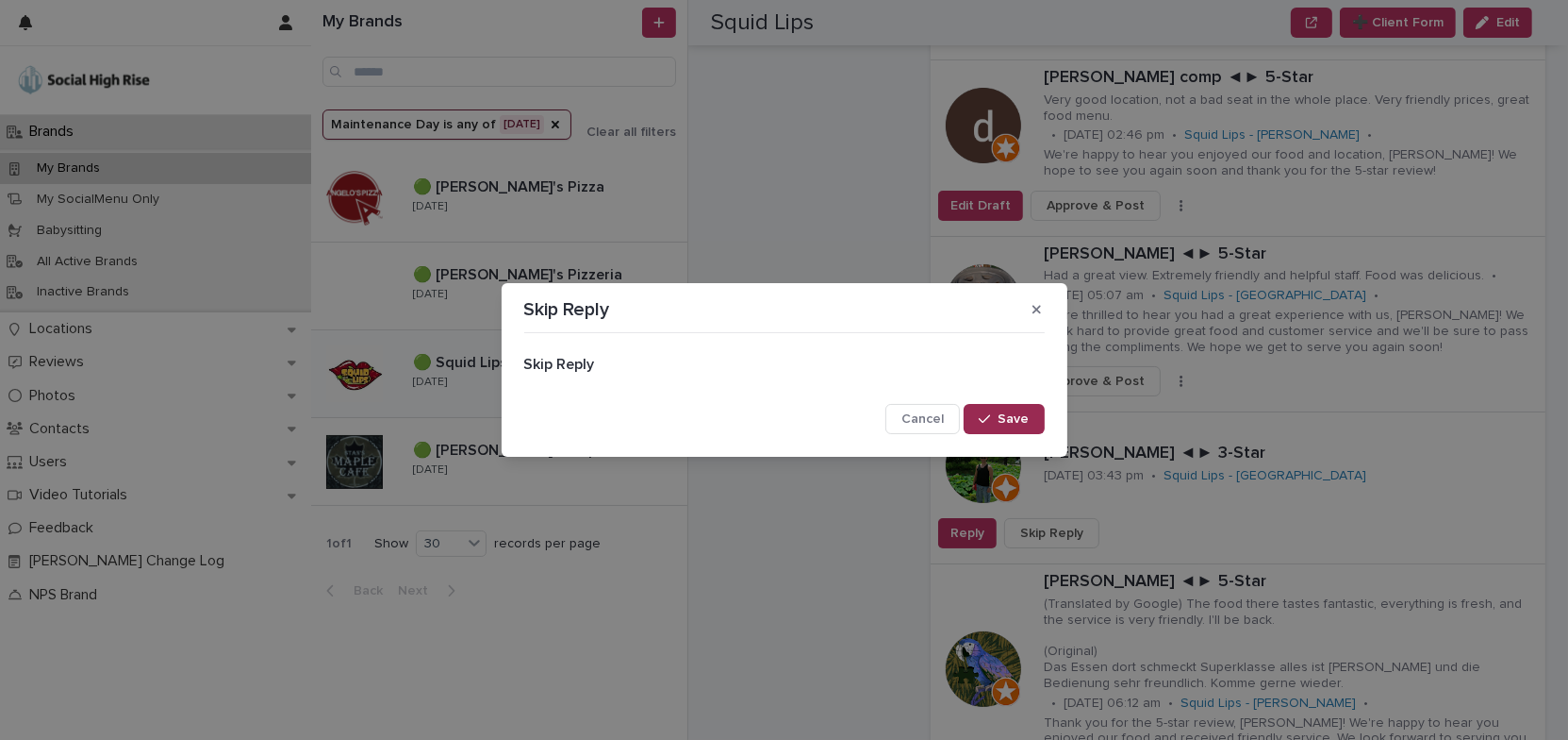
drag, startPoint x: 1018, startPoint y: 422, endPoint x: 1041, endPoint y: 417, distance: 23.5
click at [1020, 422] on span "Save" at bounding box center [1014, 419] width 31 height 14
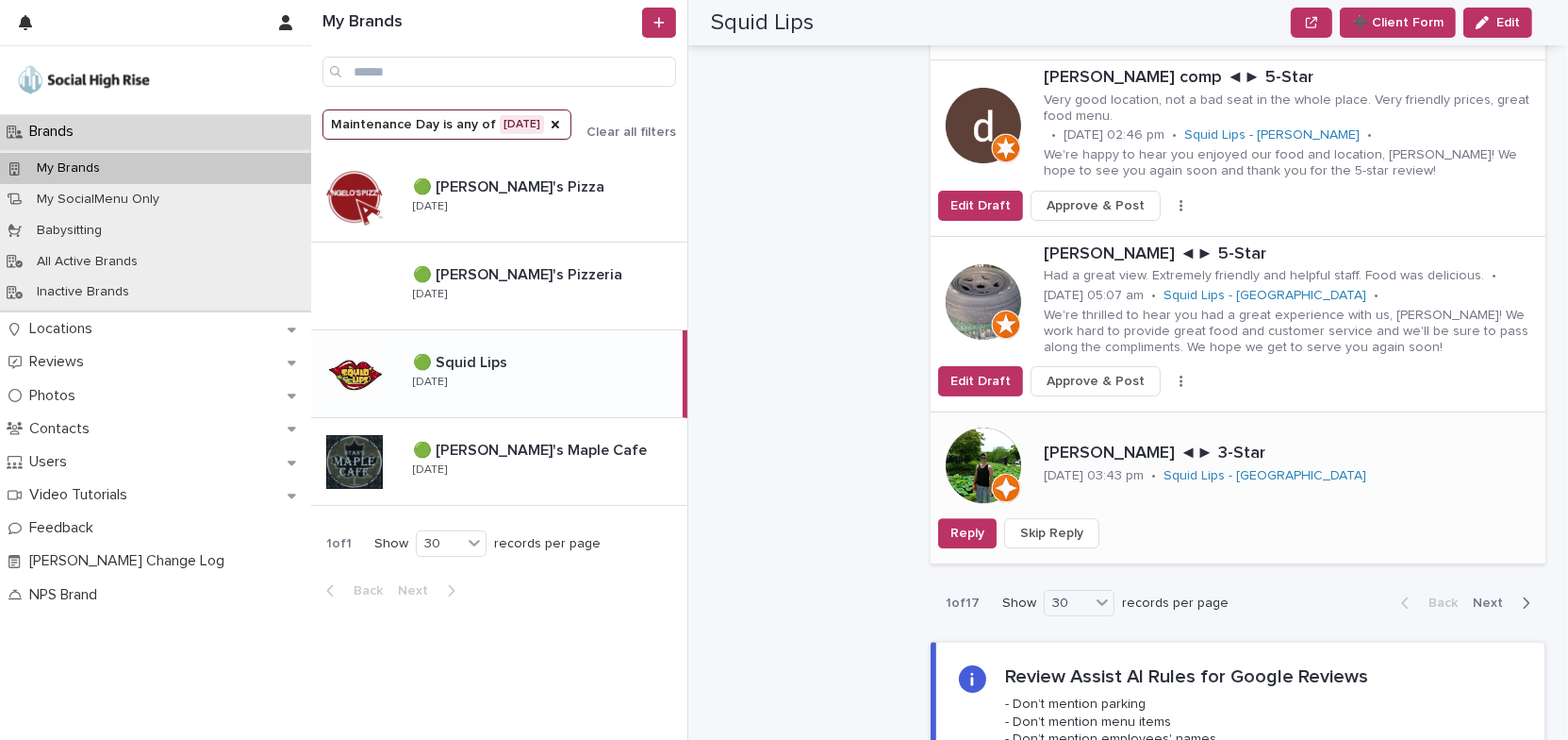
click at [1072, 524] on span "Skip Reply" at bounding box center [1051, 533] width 63 height 19
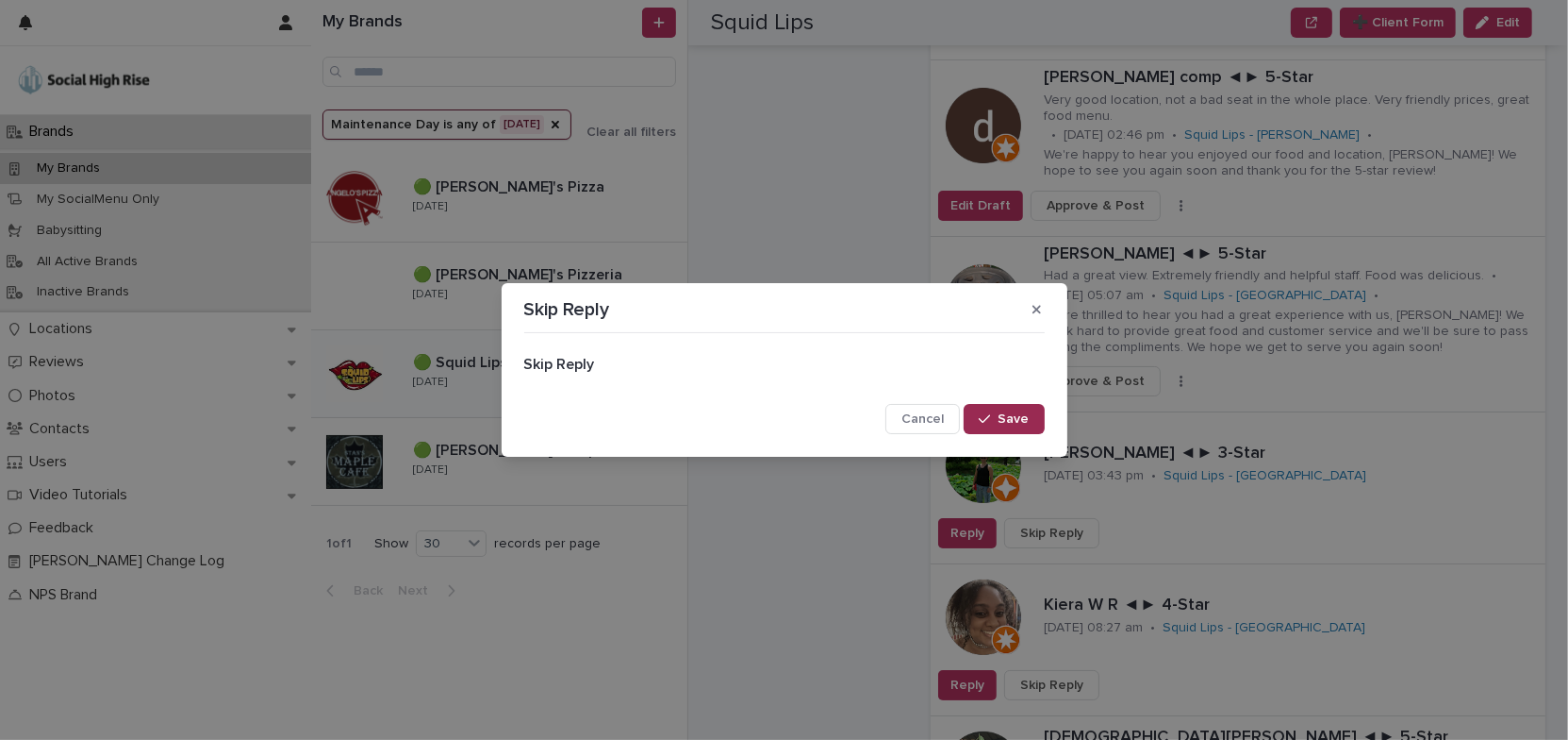
click at [1013, 419] on span "Save" at bounding box center [1014, 419] width 31 height 14
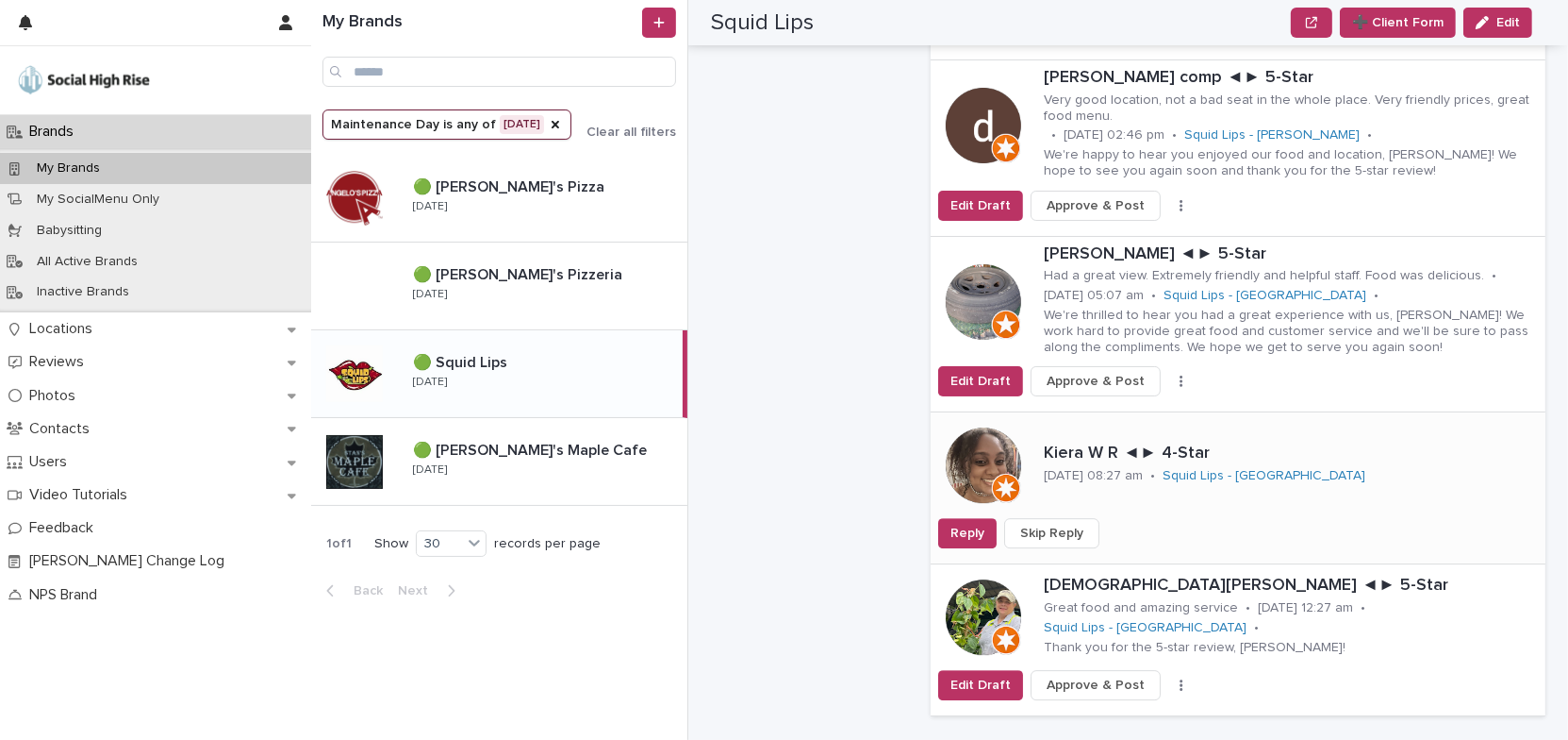
click at [1068, 524] on span "Skip Reply" at bounding box center [1051, 533] width 63 height 19
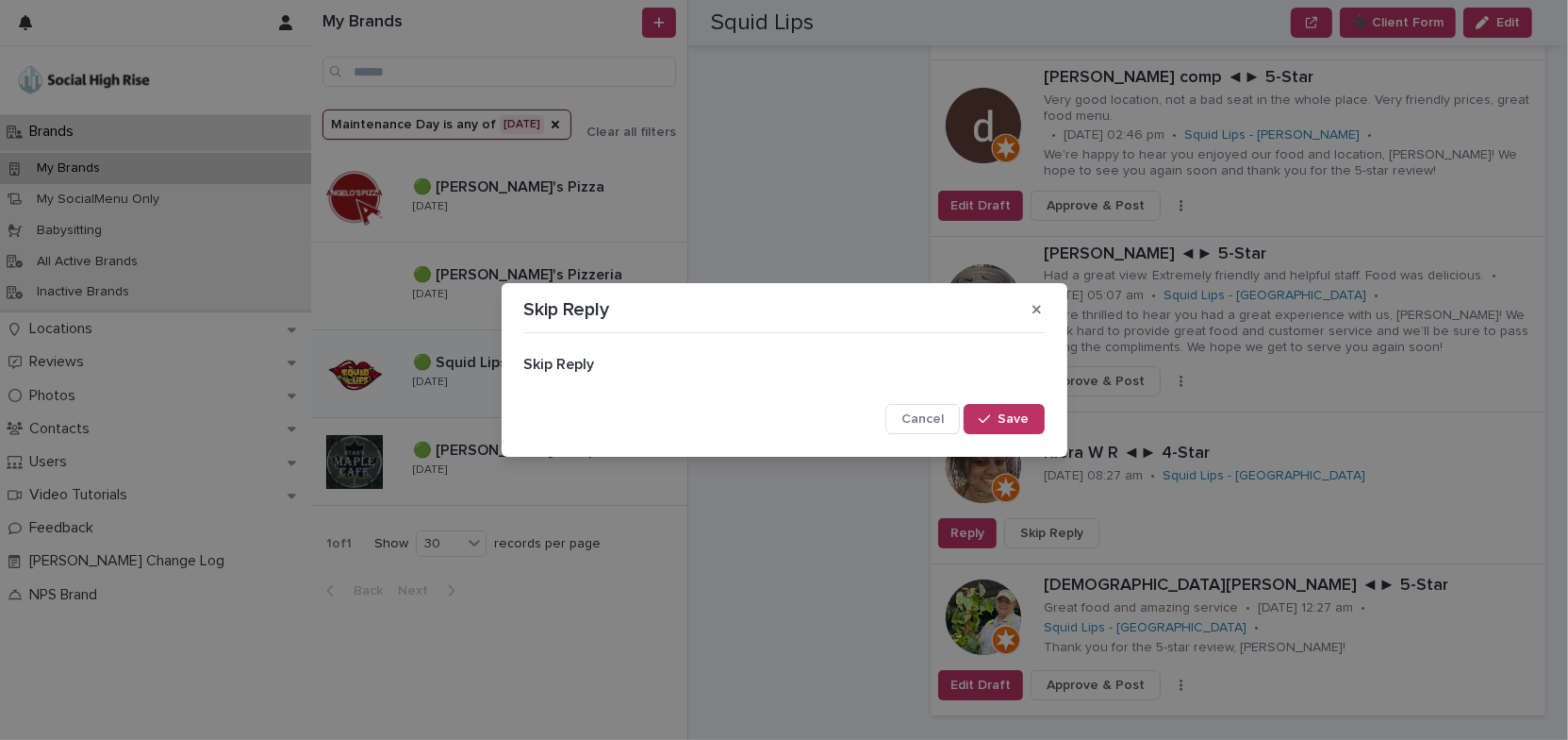
drag, startPoint x: 1026, startPoint y: 411, endPoint x: 1059, endPoint y: 395, distance: 36.7
click at [1027, 412] on button "Save" at bounding box center [1003, 418] width 80 height 30
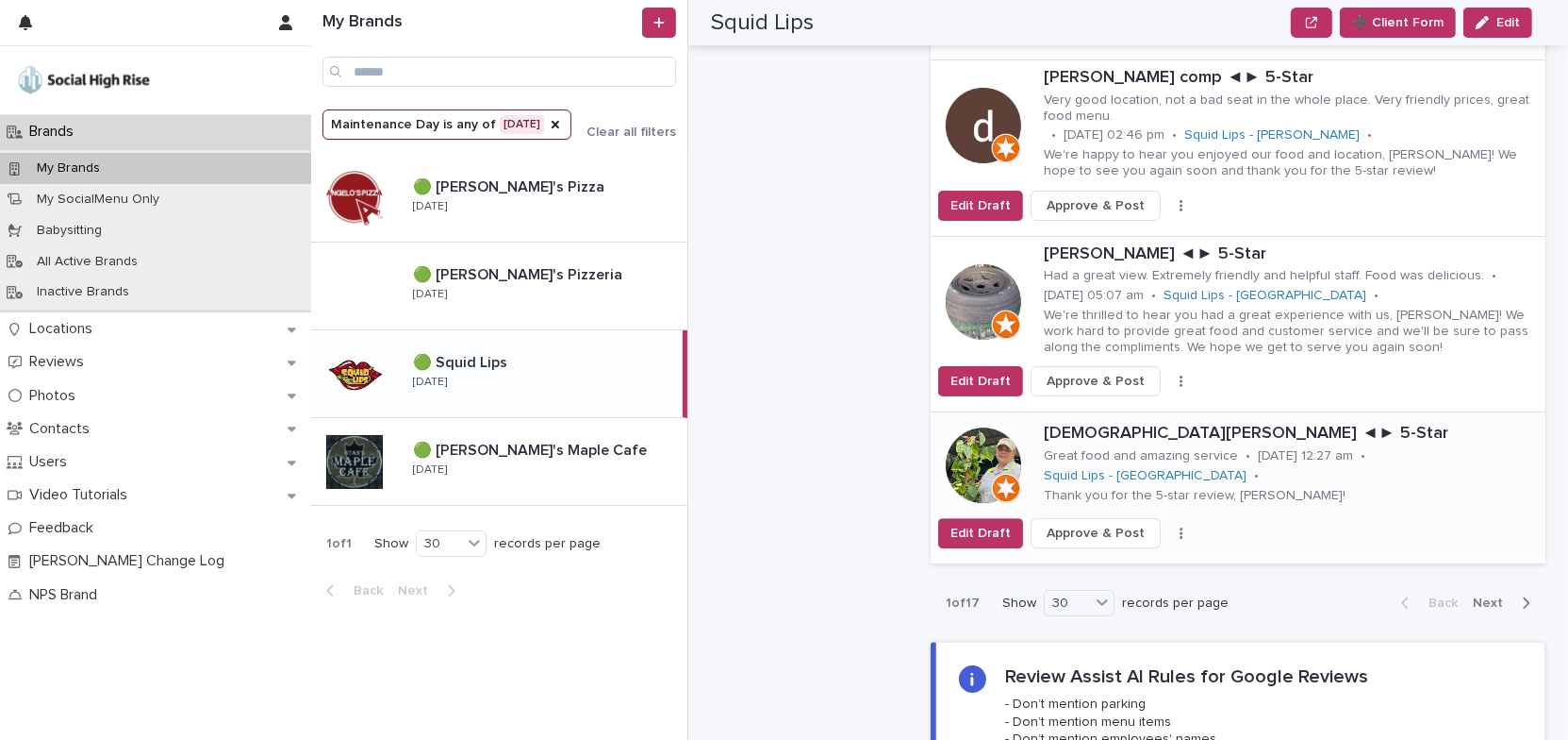
click at [1180, 527] on icon "button" at bounding box center [1182, 533] width 4 height 14
click at [1140, 555] on button "Skip Reply" at bounding box center [1121, 570] width 125 height 30
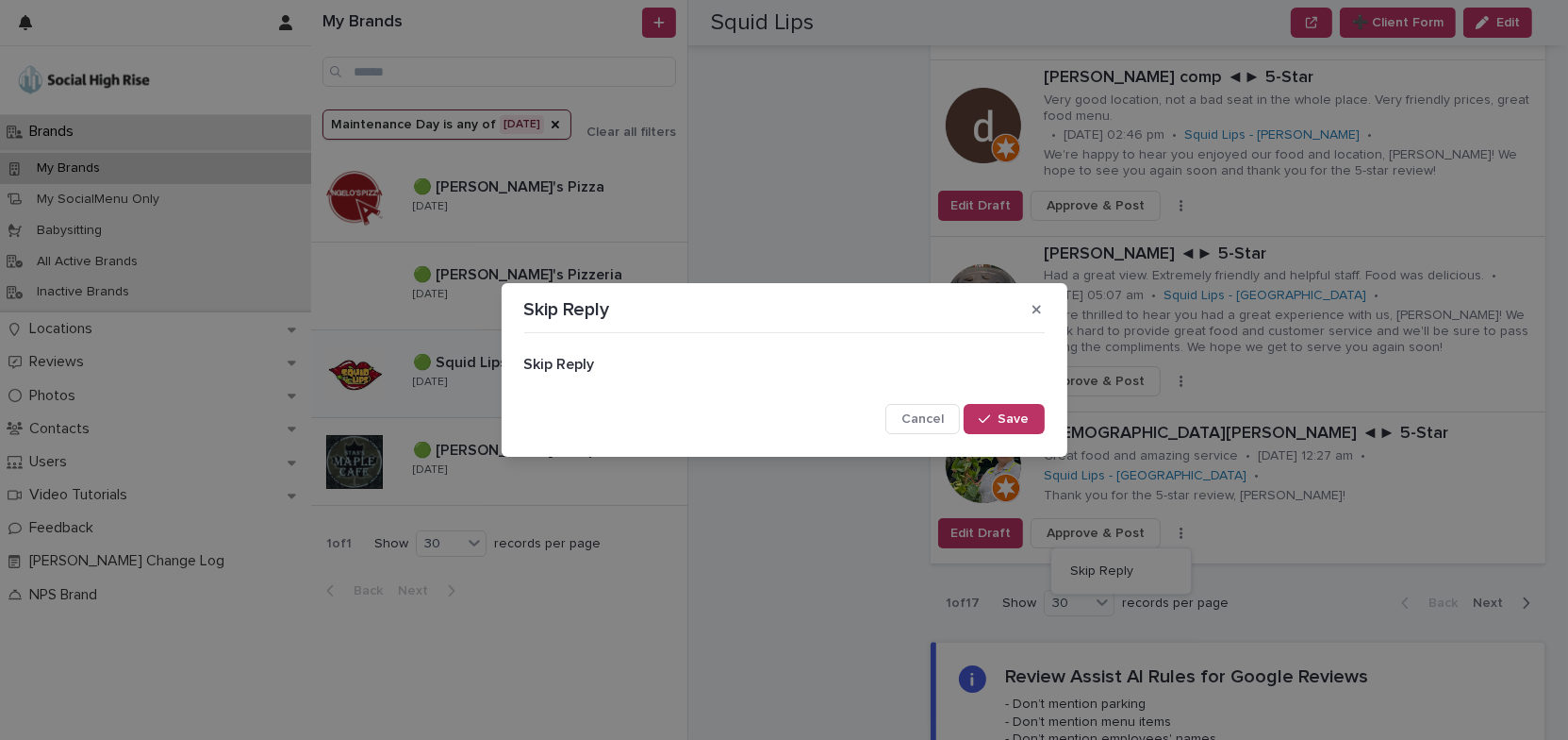
drag, startPoint x: 1025, startPoint y: 420, endPoint x: 1100, endPoint y: 407, distance: 76.1
click at [1027, 419] on span "Save" at bounding box center [1014, 419] width 31 height 14
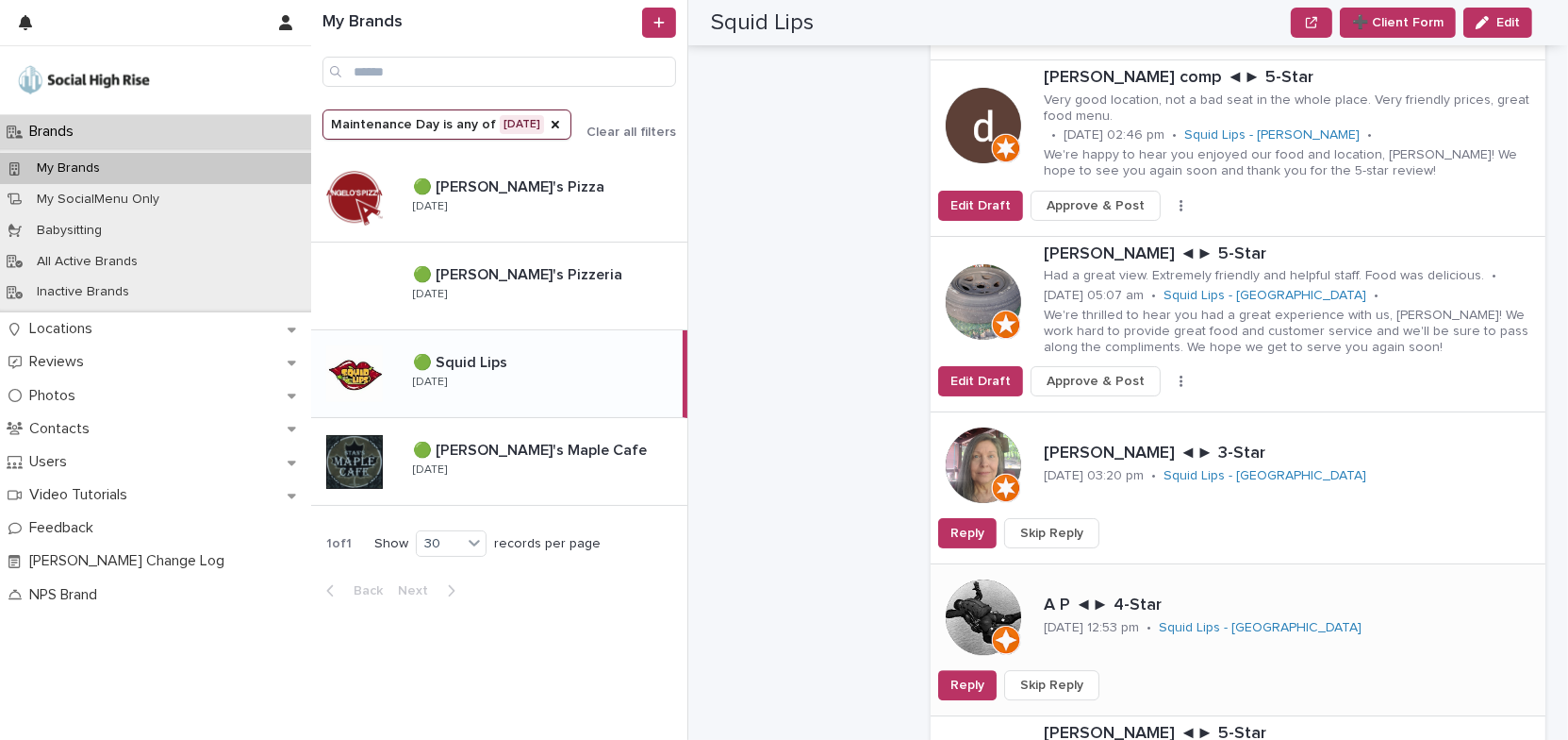
click at [1081, 669] on button "Skip Reply" at bounding box center [1051, 684] width 96 height 30
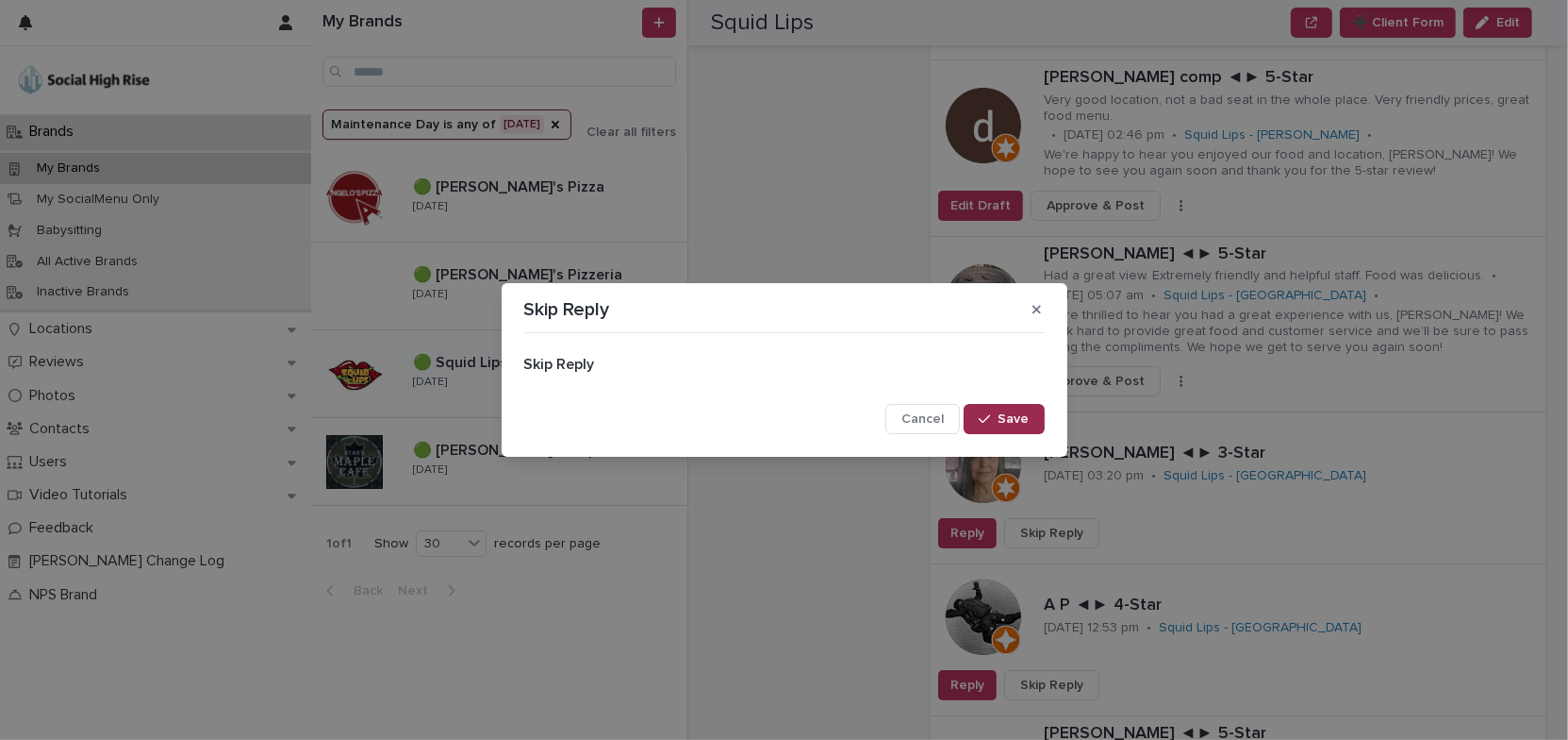
click at [990, 413] on icon "button" at bounding box center [985, 419] width 12 height 14
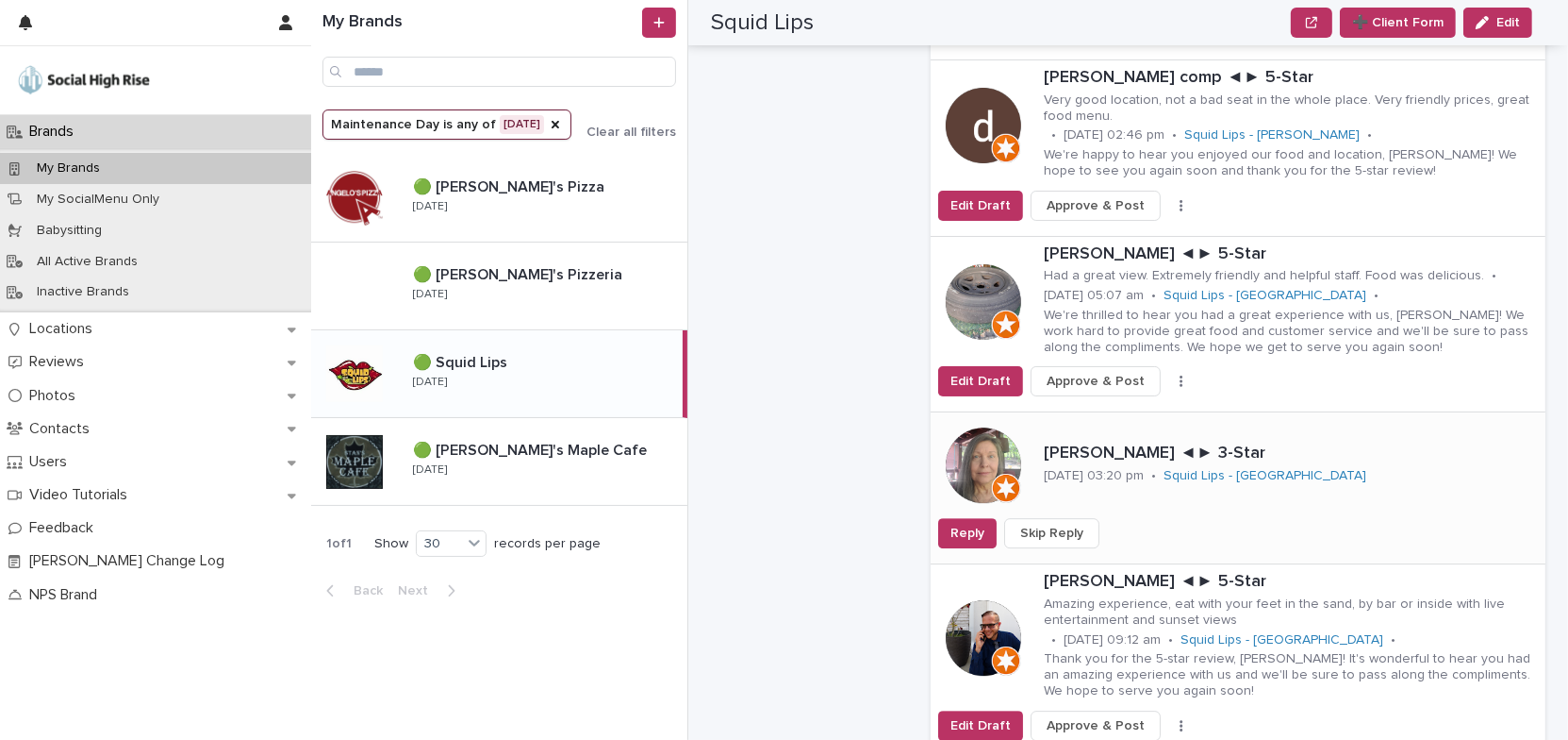
click at [1059, 524] on span "Skip Reply" at bounding box center [1051, 533] width 63 height 19
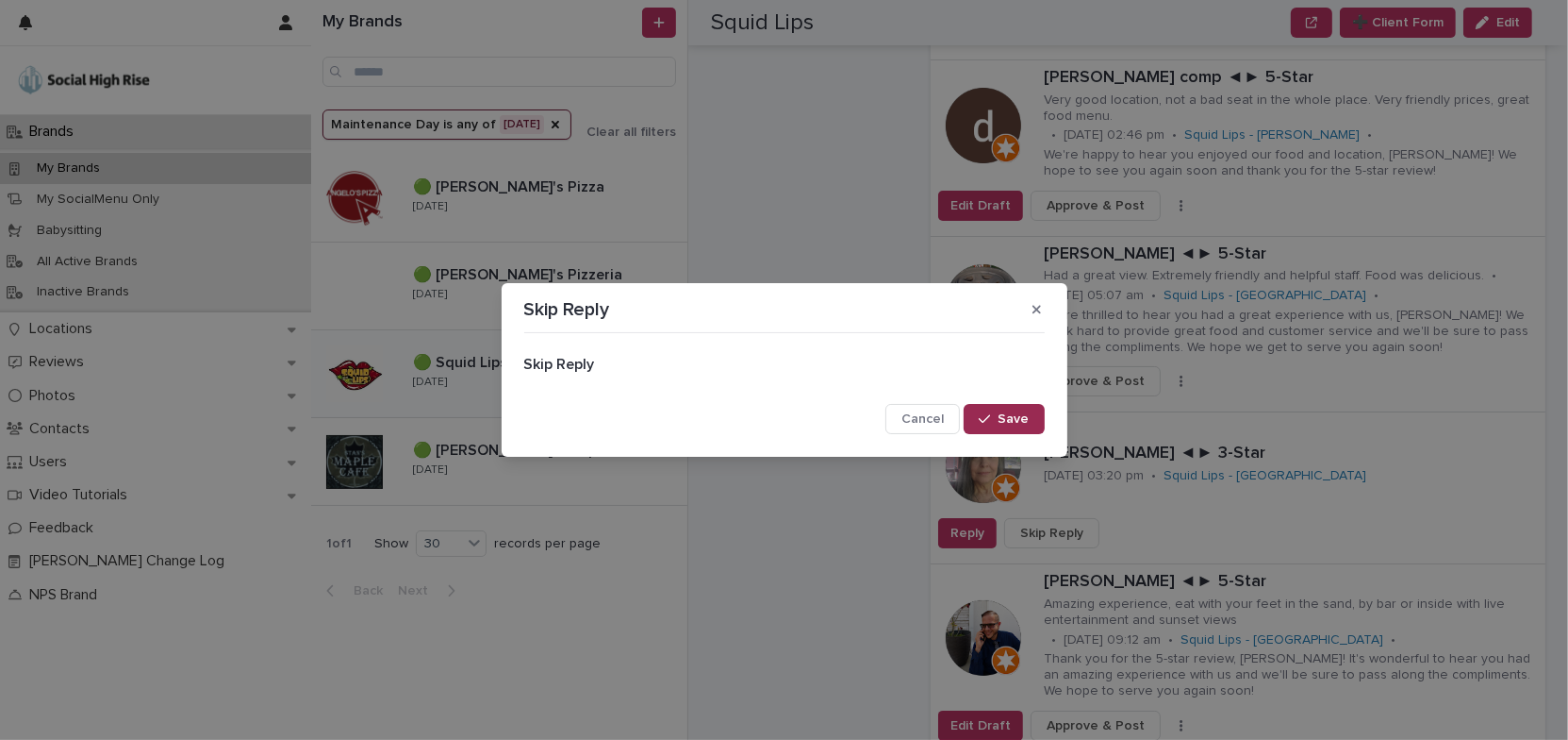
click at [1022, 422] on span "Save" at bounding box center [1014, 419] width 31 height 14
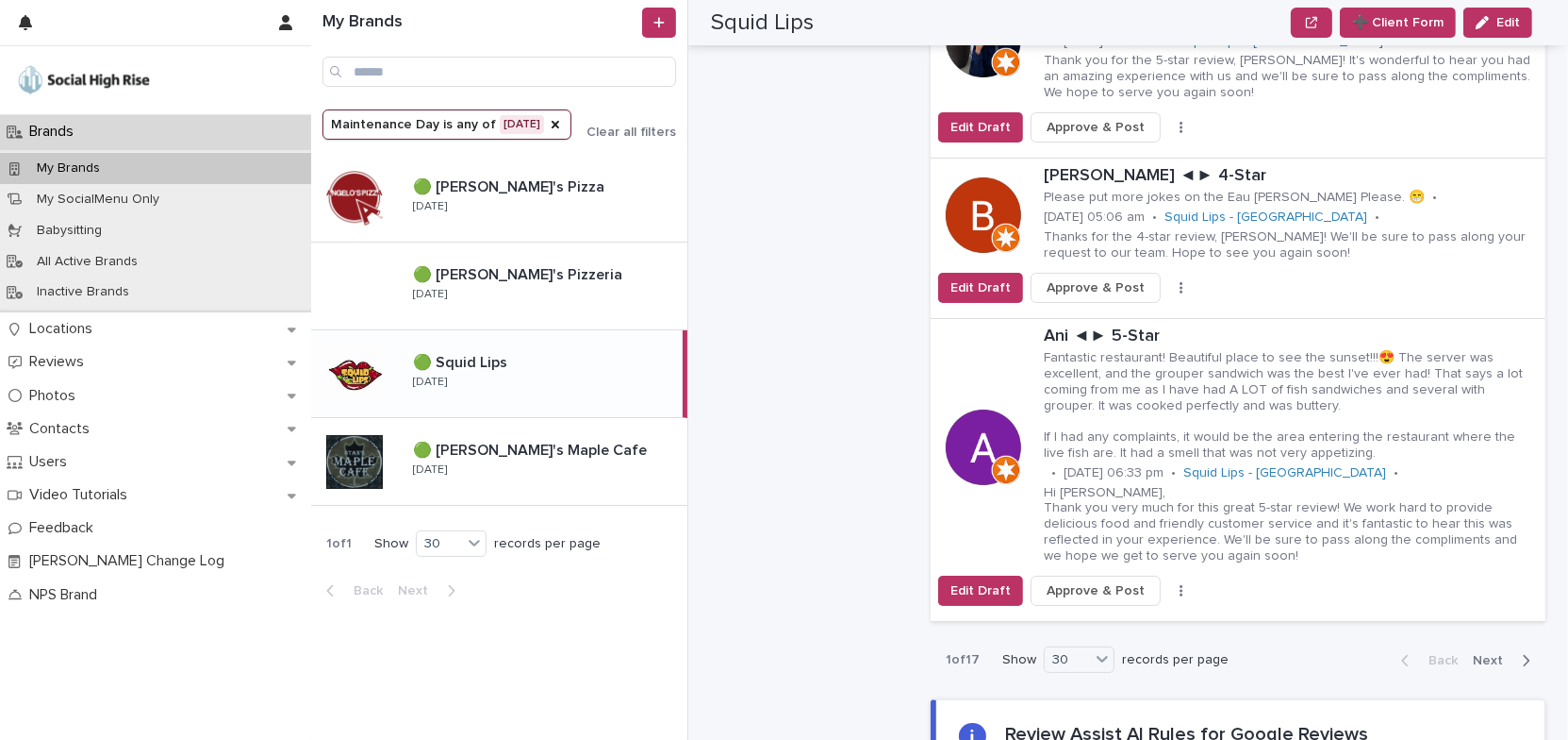
scroll to position [6560, 0]
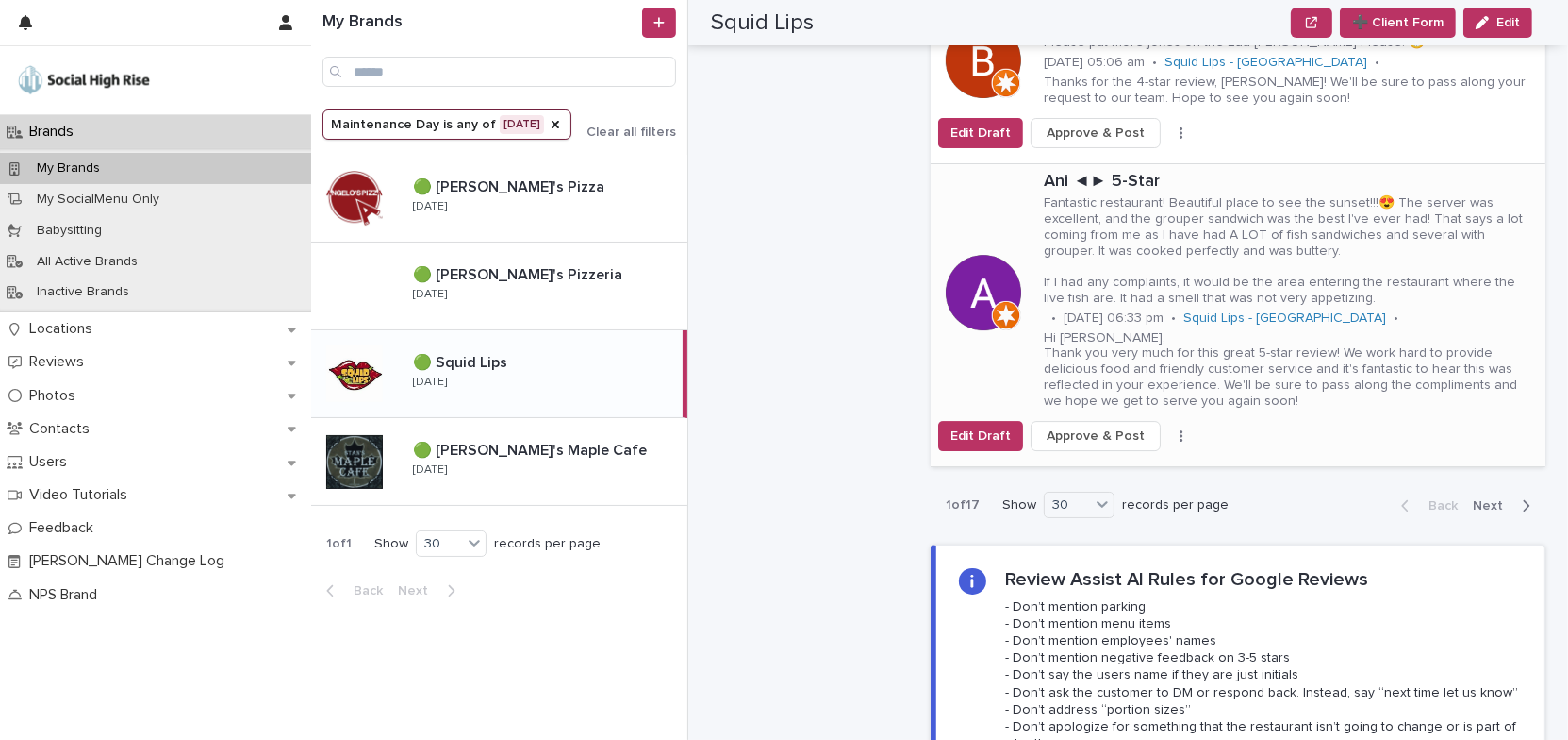
click at [1169, 429] on button "button" at bounding box center [1181, 436] width 26 height 14
click at [1108, 464] on span "Skip Reply" at bounding box center [1101, 473] width 63 height 19
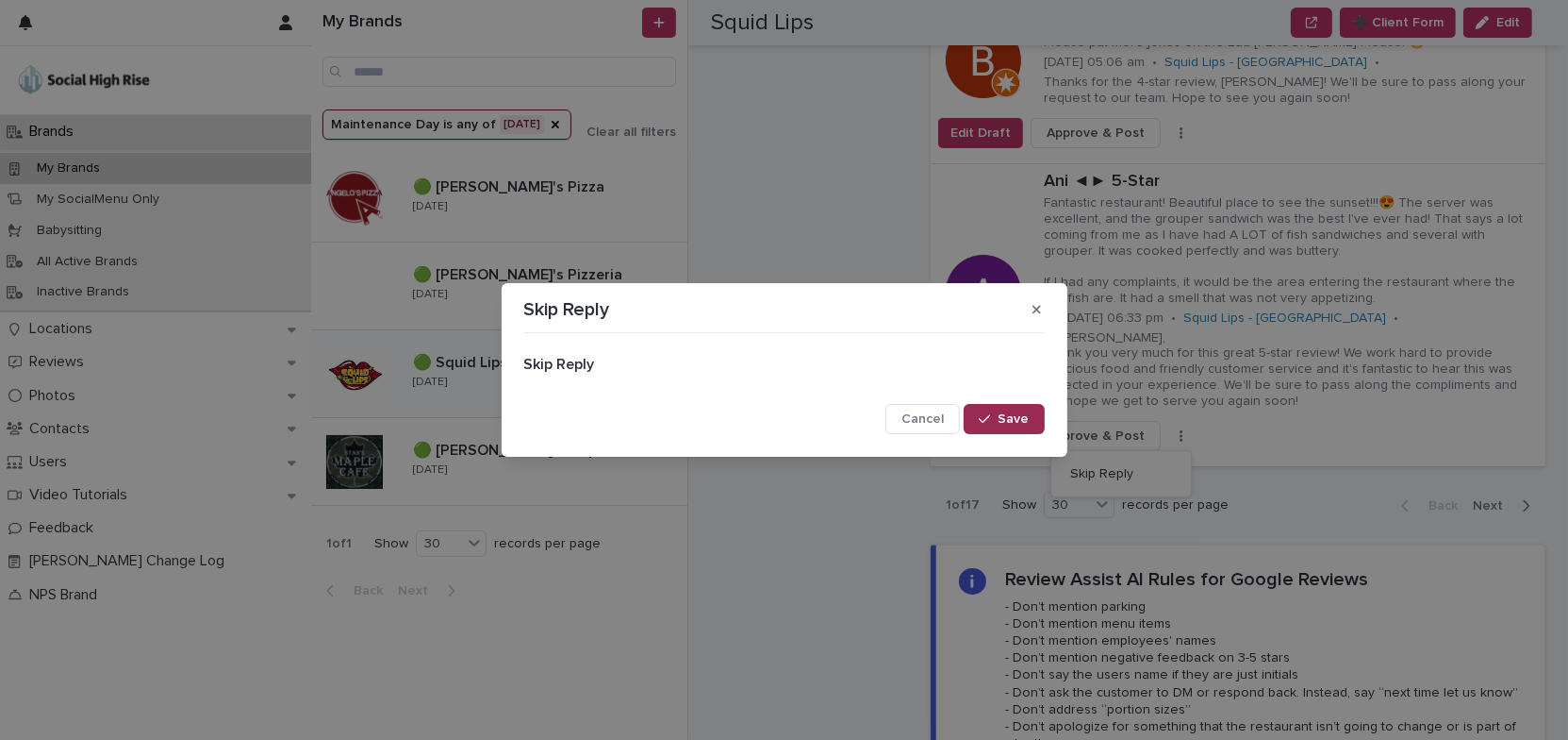
click at [1016, 419] on span "Save" at bounding box center [1014, 419] width 31 height 14
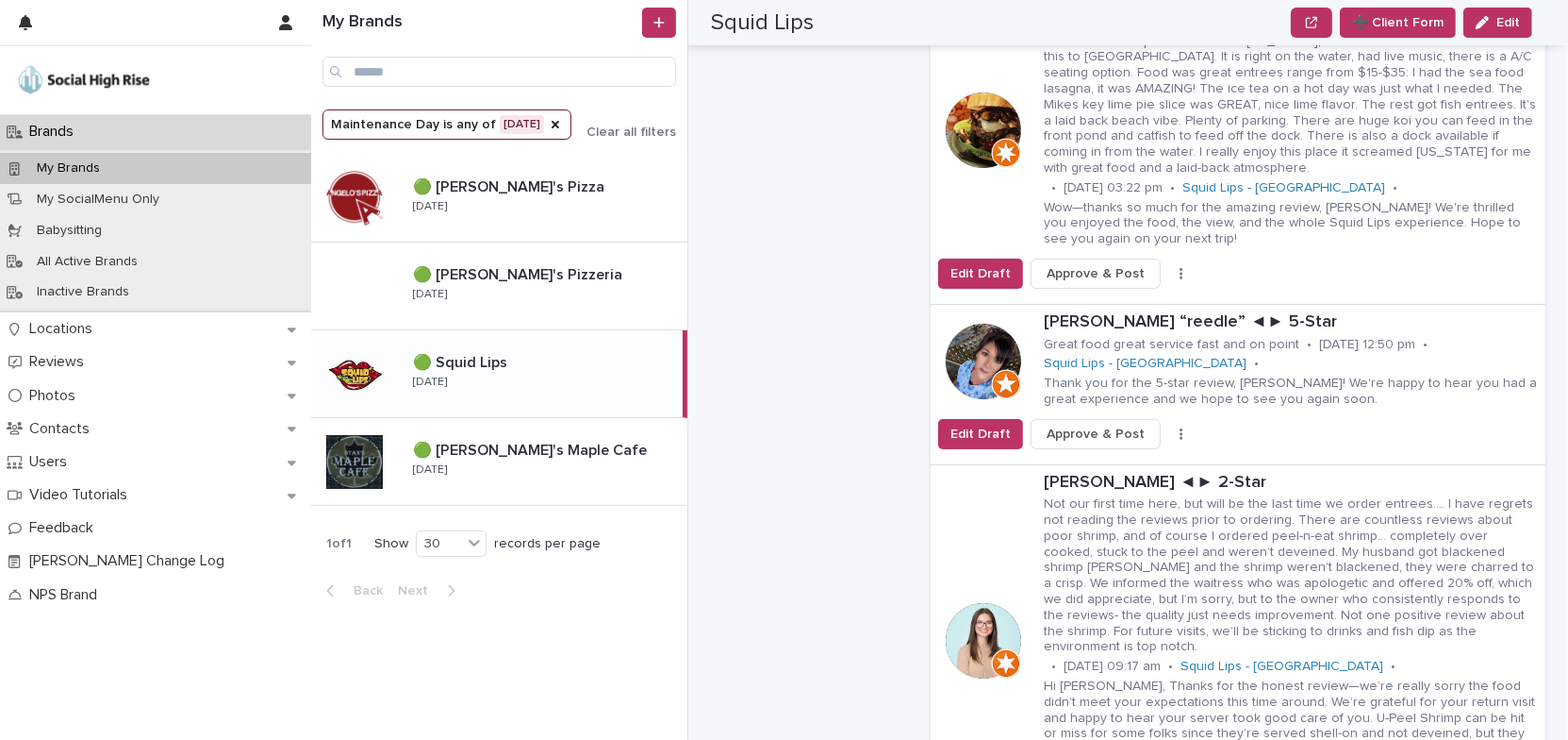
scroll to position [0, 0]
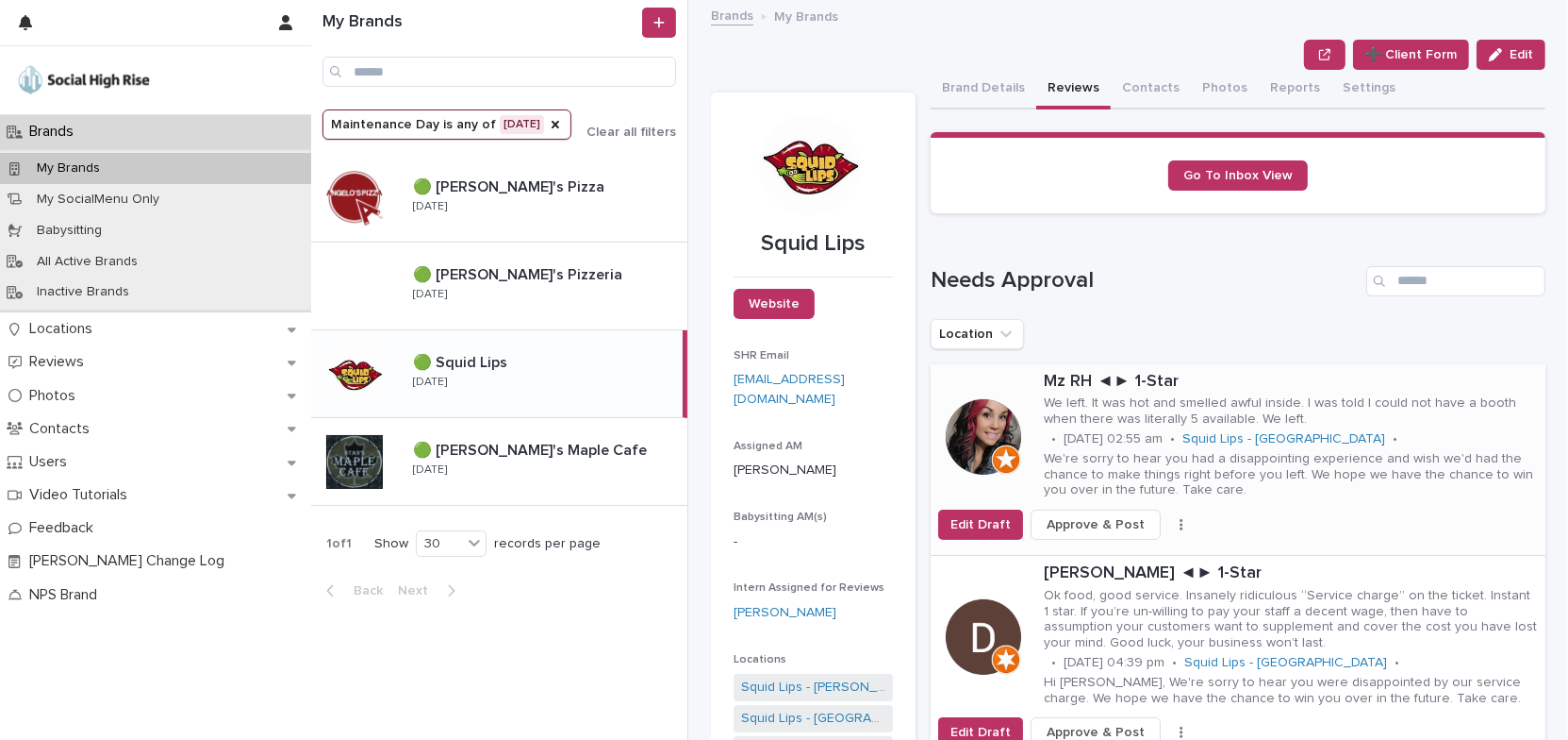
click at [1435, 413] on p "We left. It was hot and smelled awful inside. I was told I could not have a boo…" at bounding box center [1291, 411] width 494 height 32
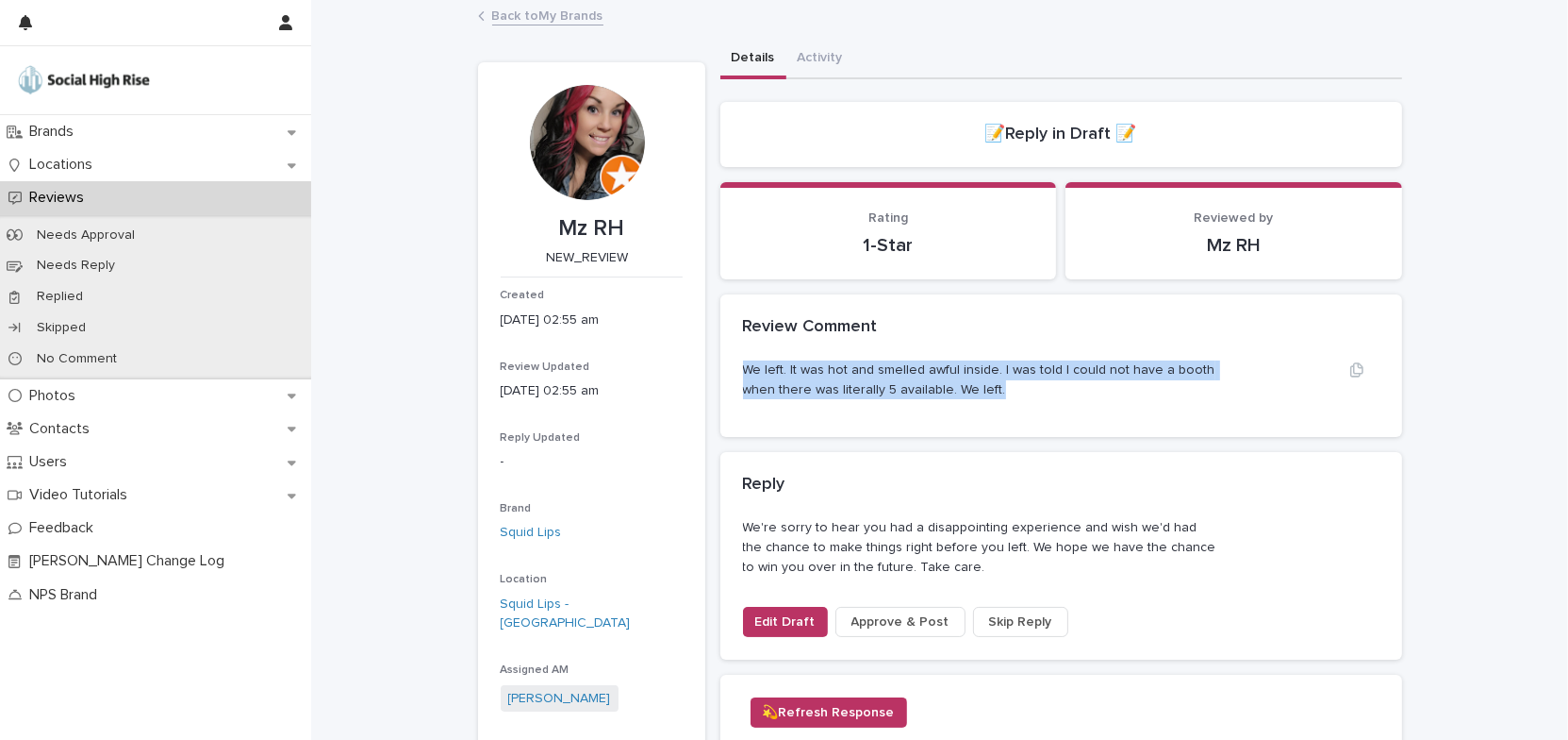
drag, startPoint x: 729, startPoint y: 364, endPoint x: 1052, endPoint y: 396, distance: 324.6
click at [1052, 396] on div "We left. It was hot and smelled awful inside. I was told I could not have a boo…" at bounding box center [1061, 399] width 682 height 77
copy p "We left. It was hot and smelled awful inside. I was told I could not have a boo…"
click at [567, 17] on link "Back to My Brands" at bounding box center [547, 14] width 111 height 21
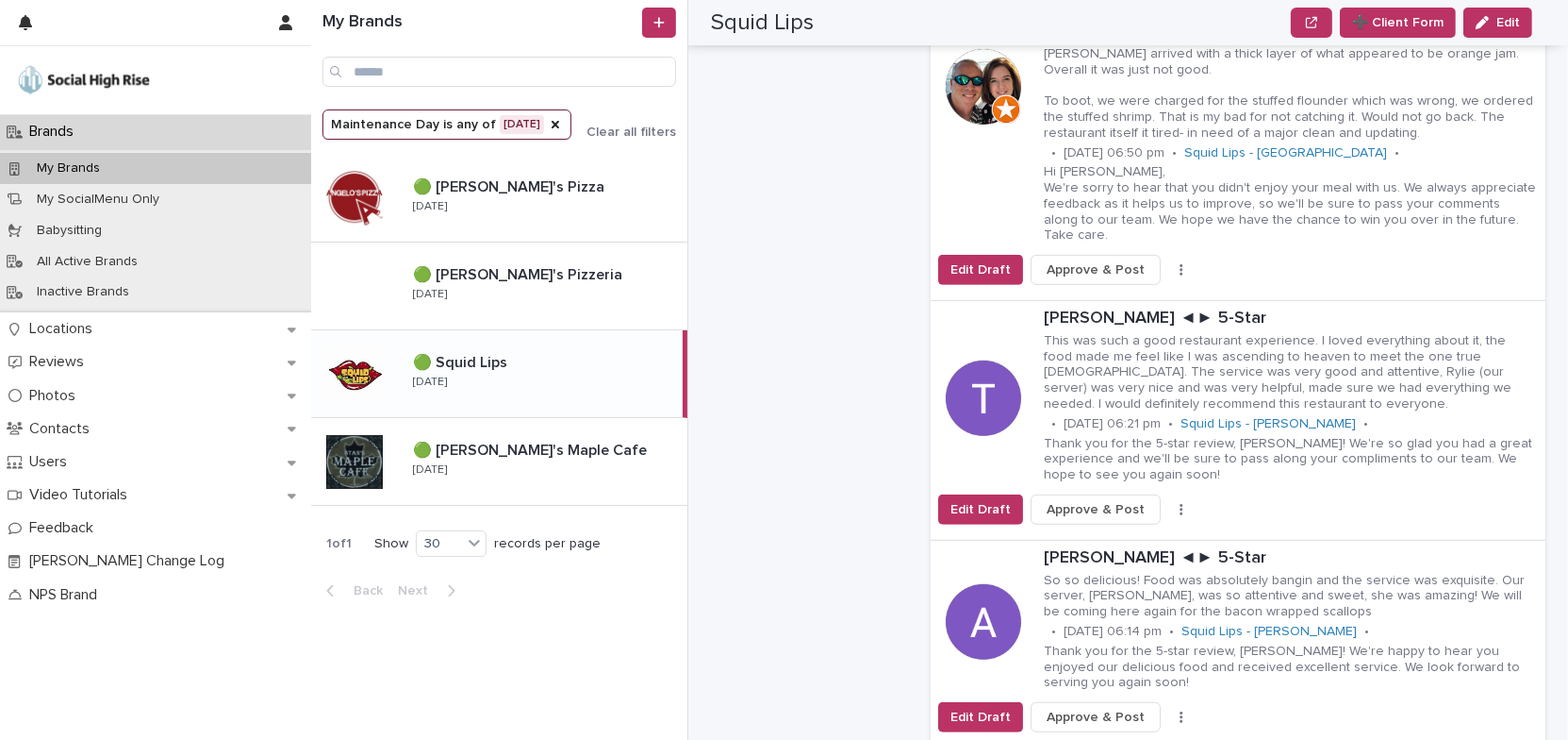
scroll to position [858, 0]
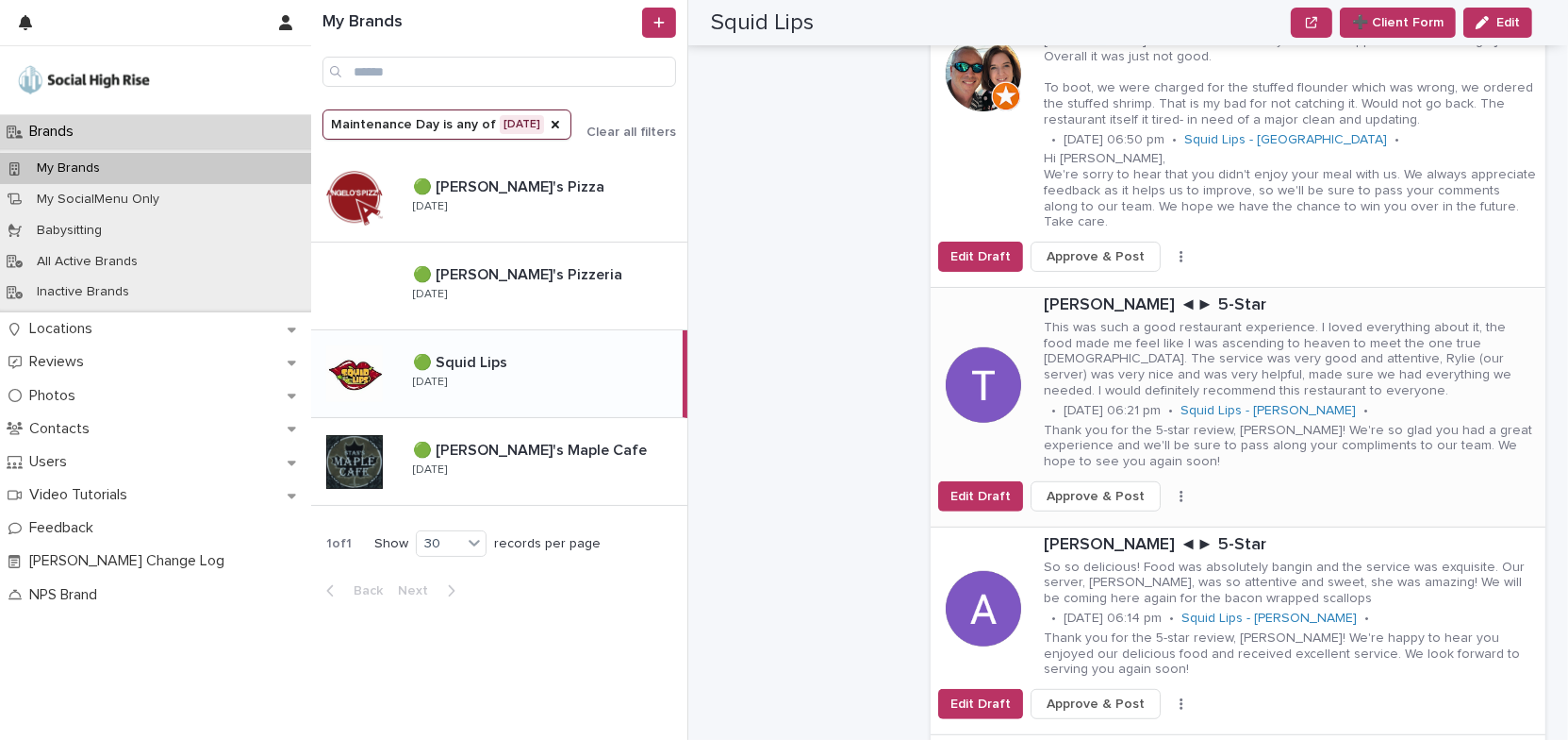
click at [1180, 491] on icon "button" at bounding box center [1181, 497] width 3 height 12
click at [1119, 519] on button "Skip Reply" at bounding box center [1121, 533] width 125 height 30
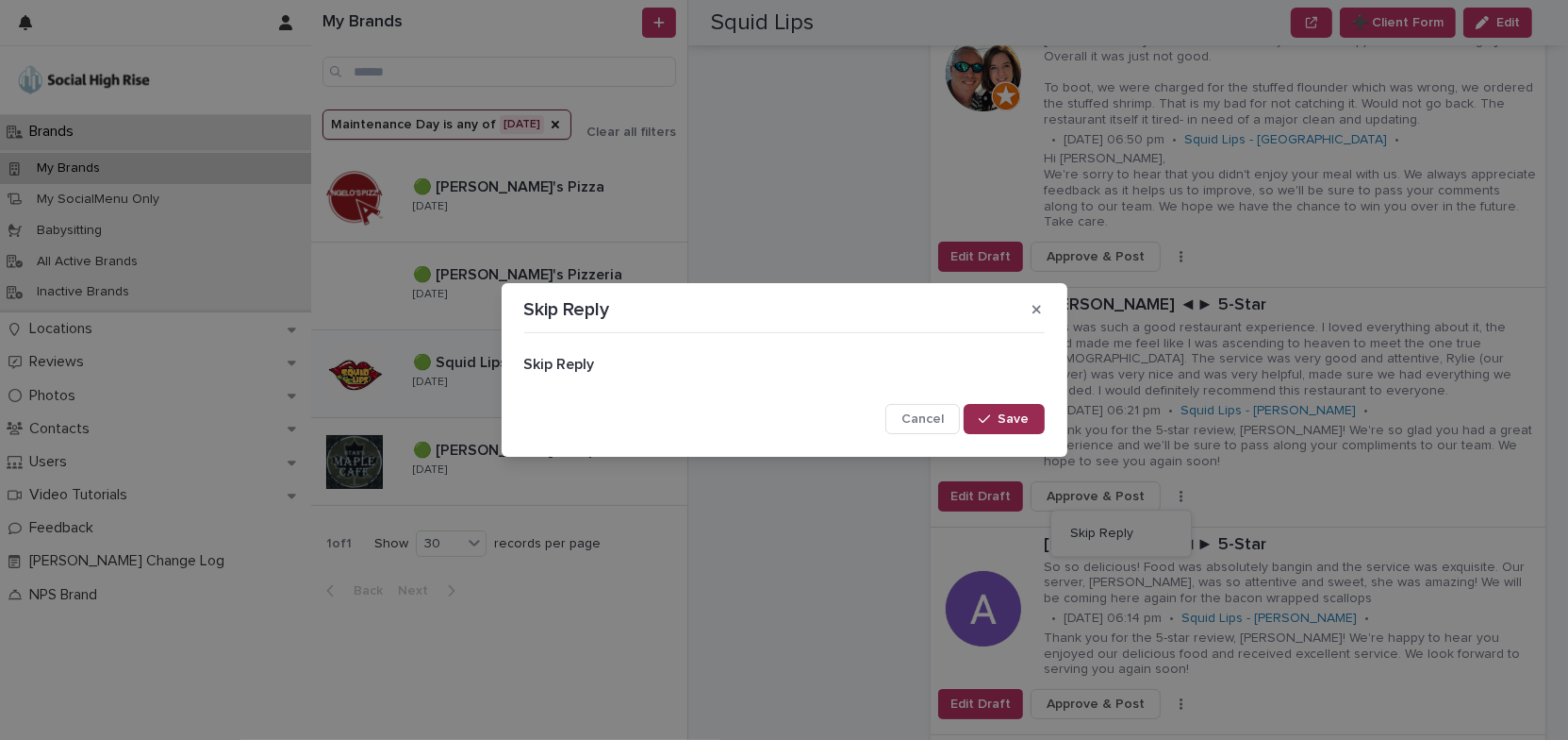
click at [1005, 421] on span "Save" at bounding box center [1014, 419] width 31 height 14
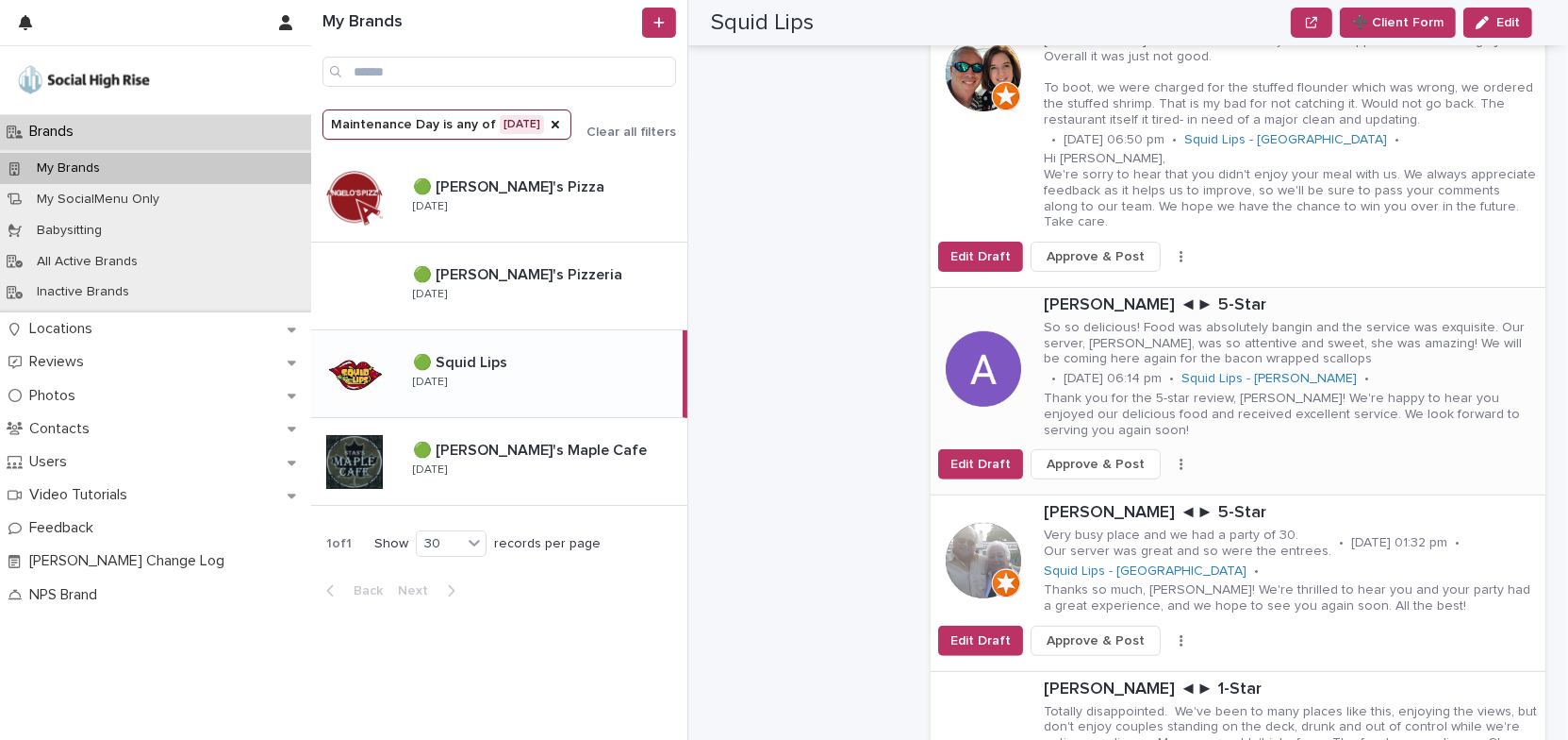
click at [1180, 458] on icon "button" at bounding box center [1182, 465] width 4 height 14
click at [1119, 487] on button "Skip Reply" at bounding box center [1121, 501] width 125 height 30
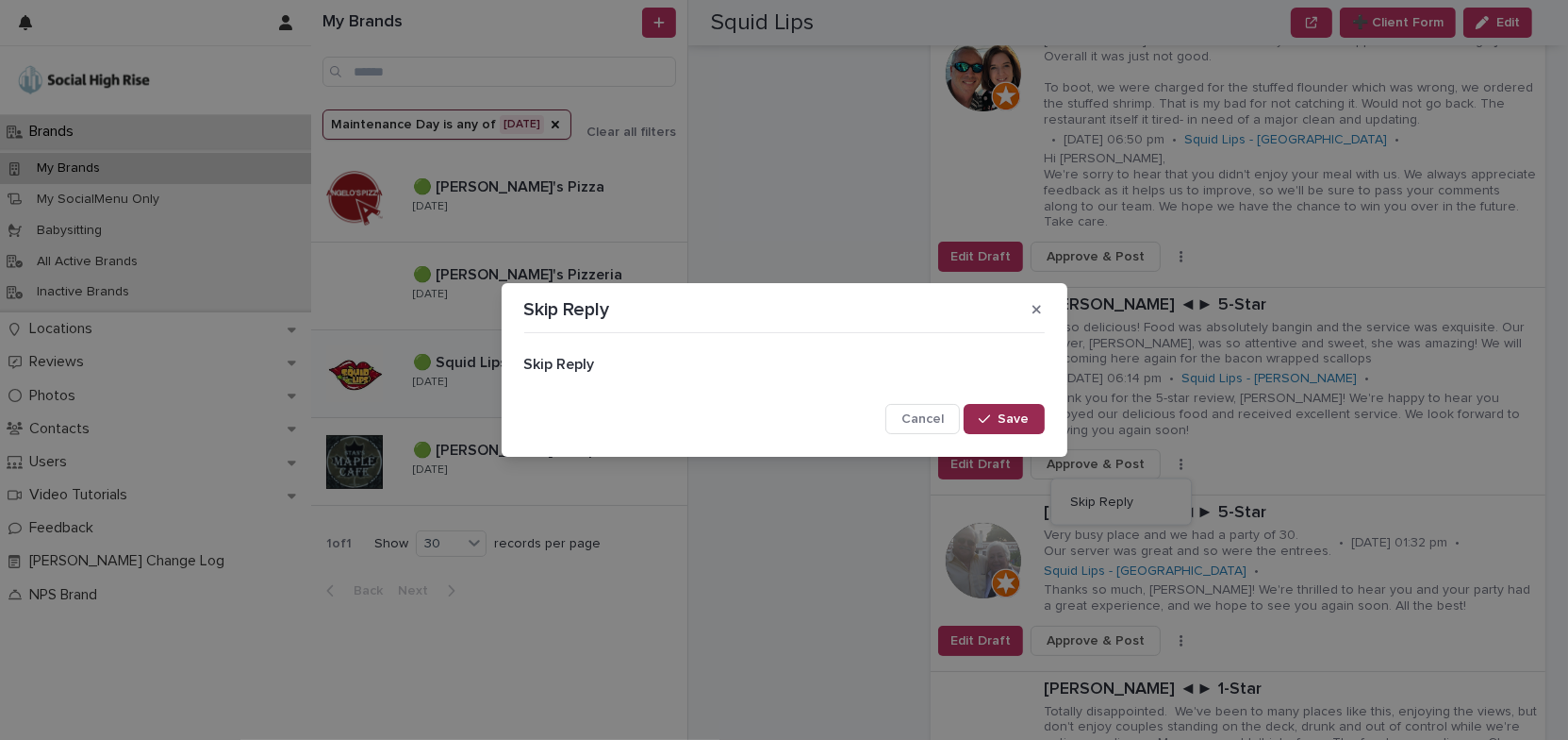
click at [1017, 418] on span "Save" at bounding box center [1014, 419] width 31 height 14
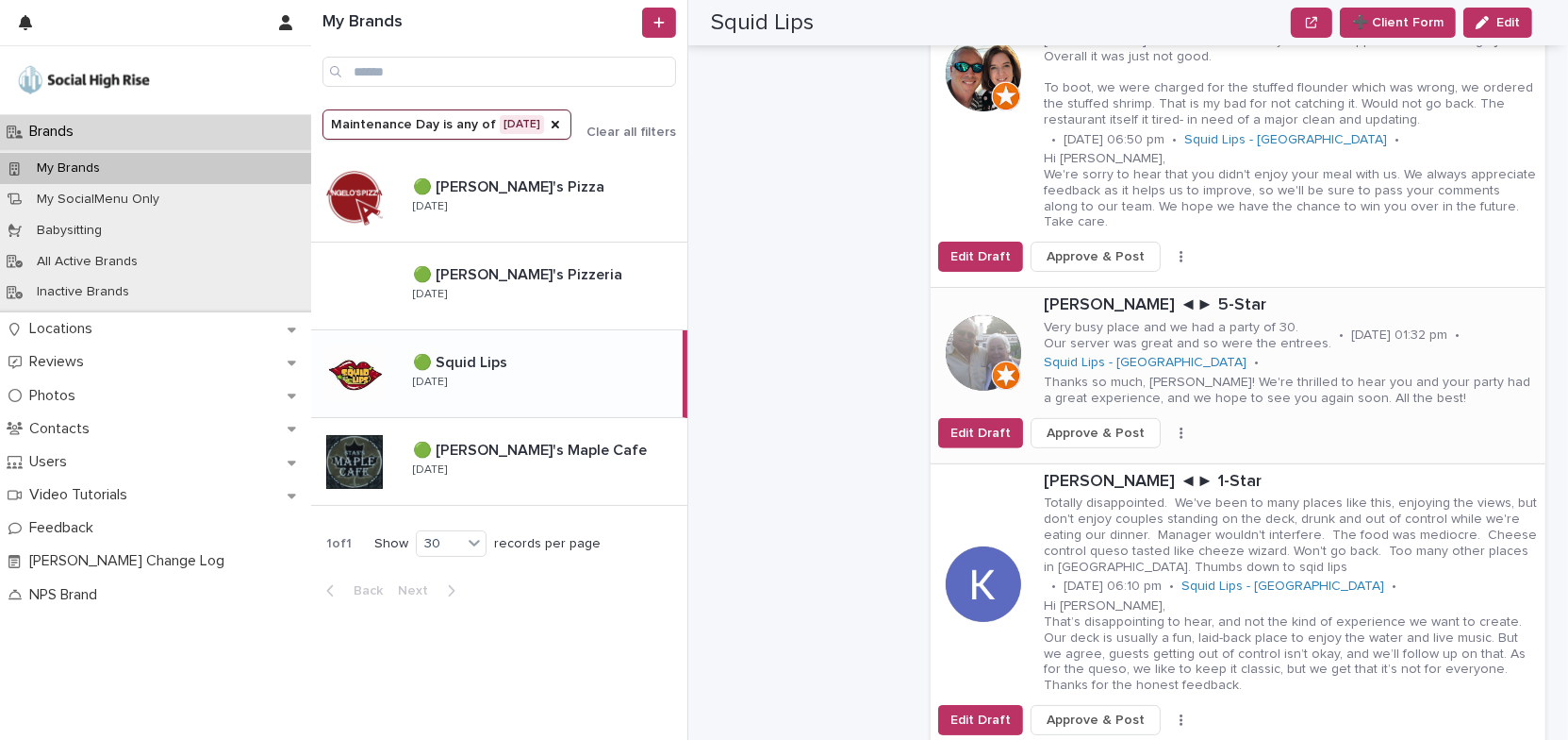
click at [1169, 426] on button "button" at bounding box center [1181, 433] width 26 height 14
click at [1121, 456] on button "Skip Reply" at bounding box center [1121, 470] width 125 height 30
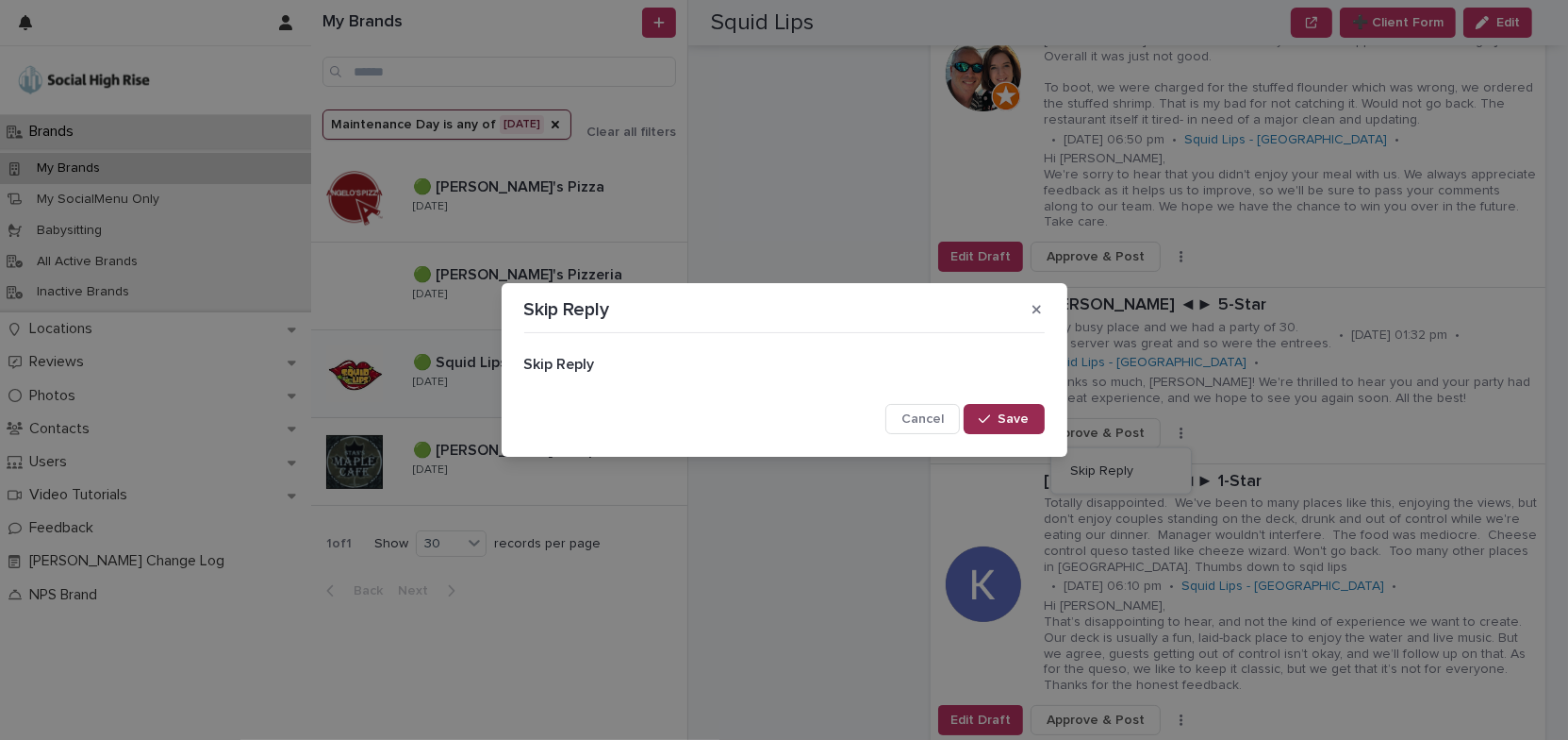
click at [1026, 413] on span "Save" at bounding box center [1014, 419] width 31 height 14
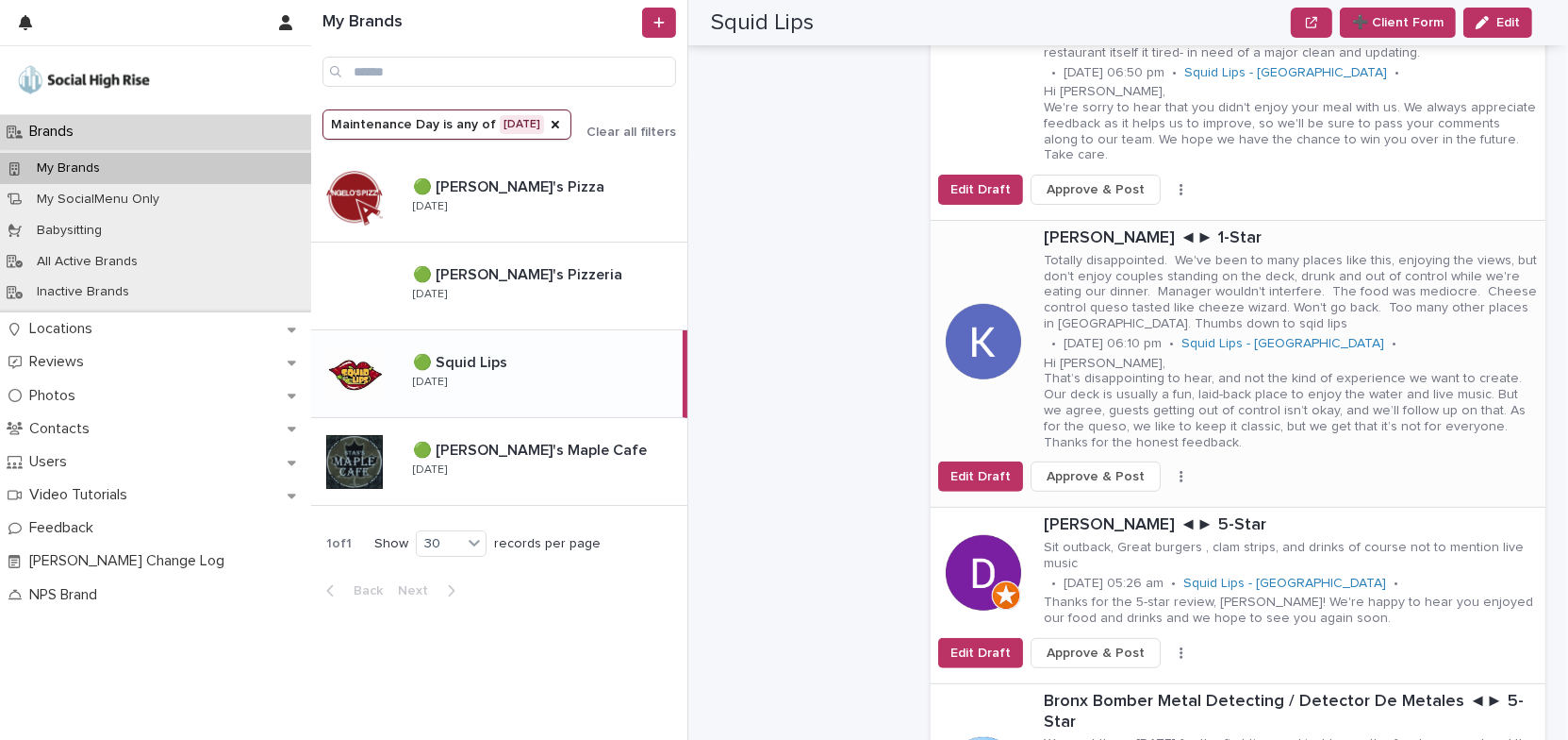
scroll to position [1028, 0]
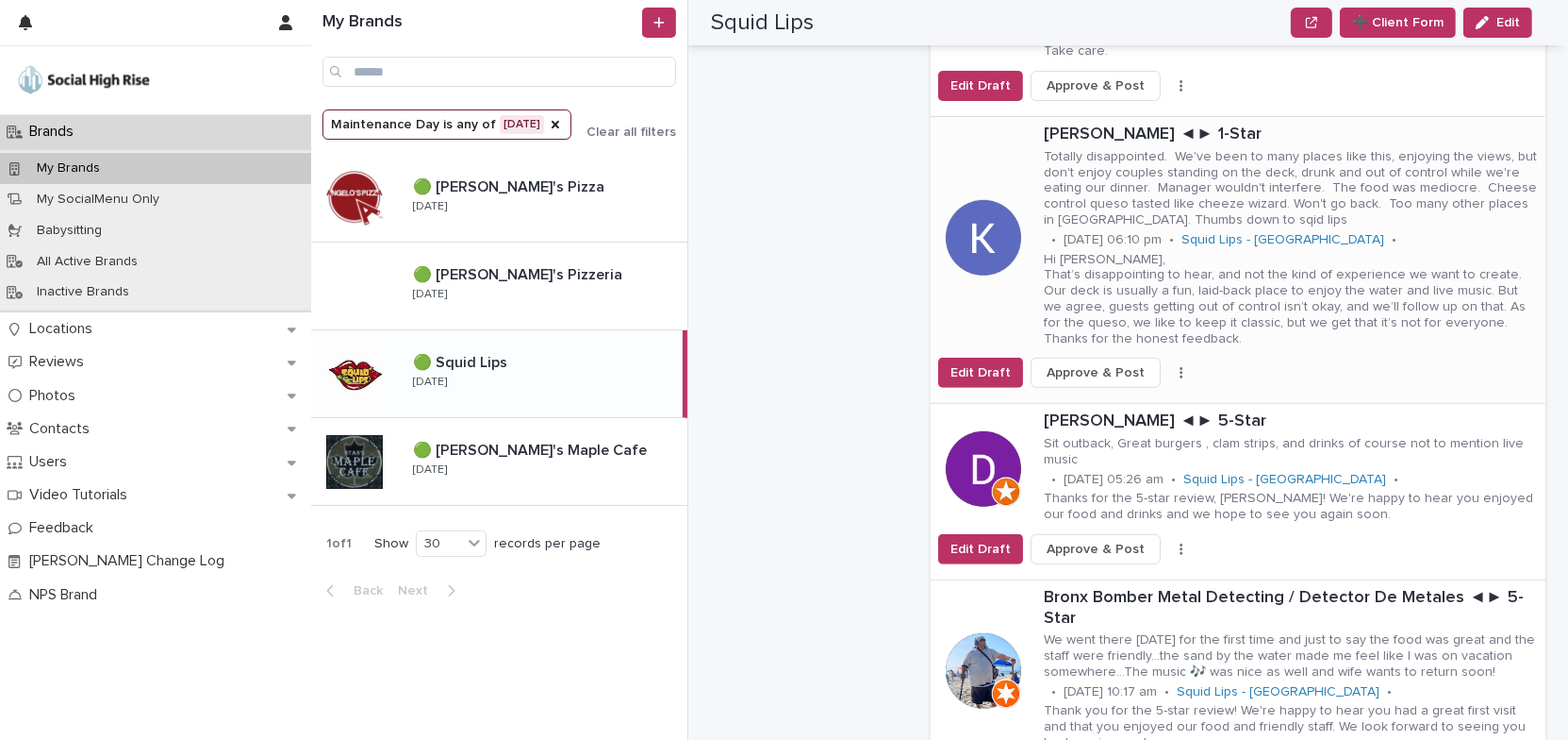
click at [1180, 366] on icon "button" at bounding box center [1182, 373] width 4 height 14
click at [1118, 396] on button "Skip Reply" at bounding box center [1121, 411] width 125 height 30
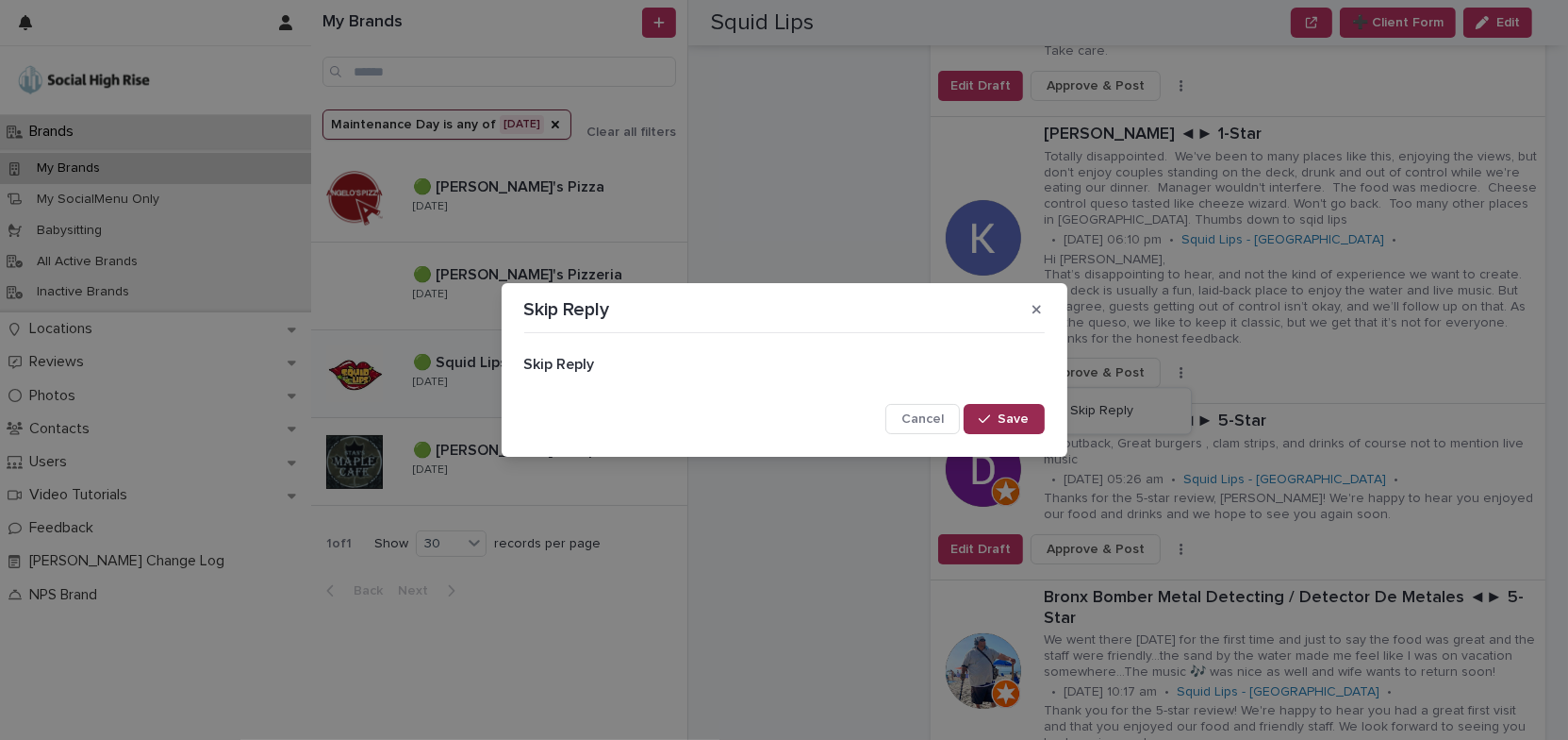
click at [1016, 416] on span "Save" at bounding box center [1014, 419] width 31 height 14
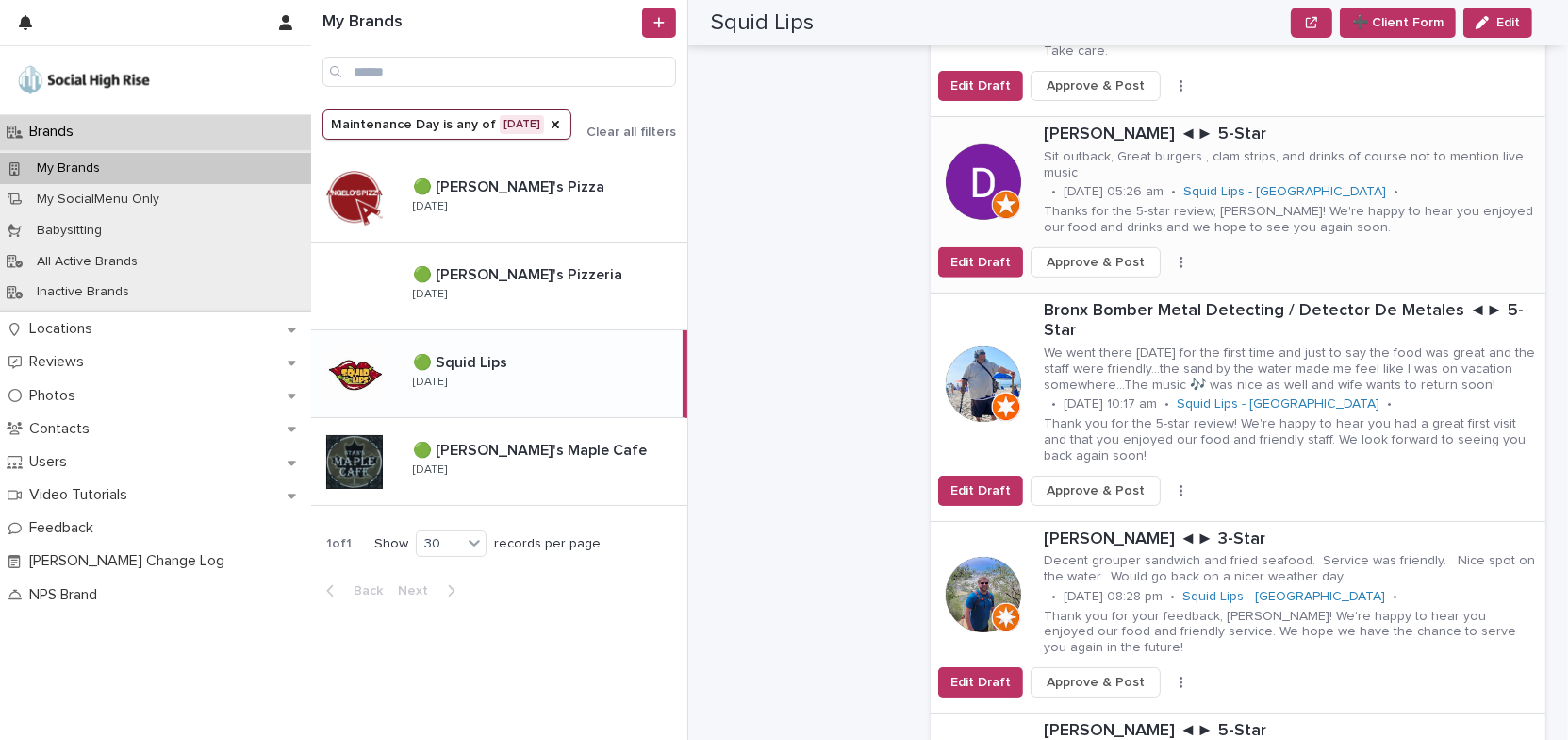
click at [1180, 257] on icon "button" at bounding box center [1181, 263] width 3 height 12
click at [1135, 285] on button "Skip Reply" at bounding box center [1121, 299] width 125 height 30
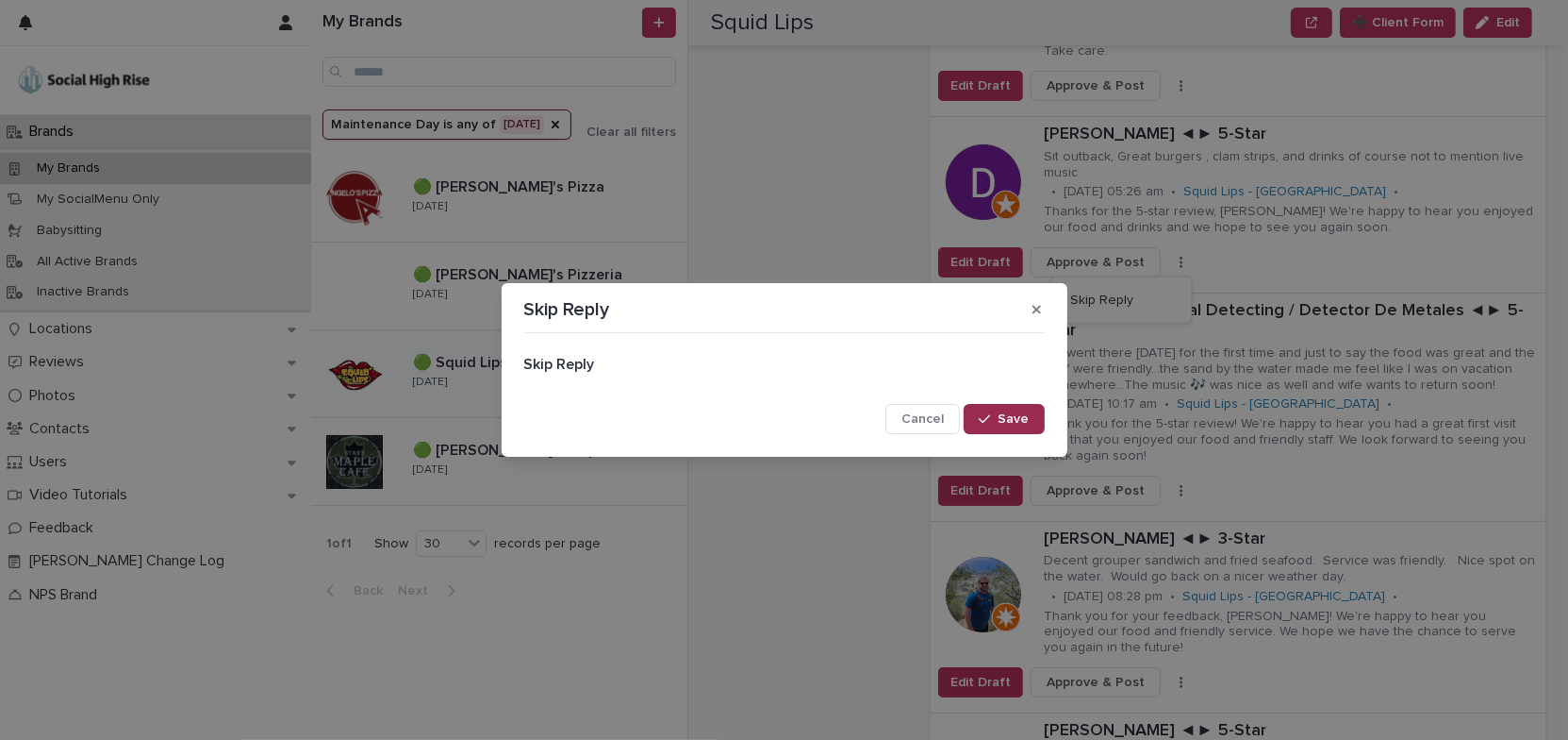
click at [995, 416] on div "button" at bounding box center [989, 419] width 19 height 14
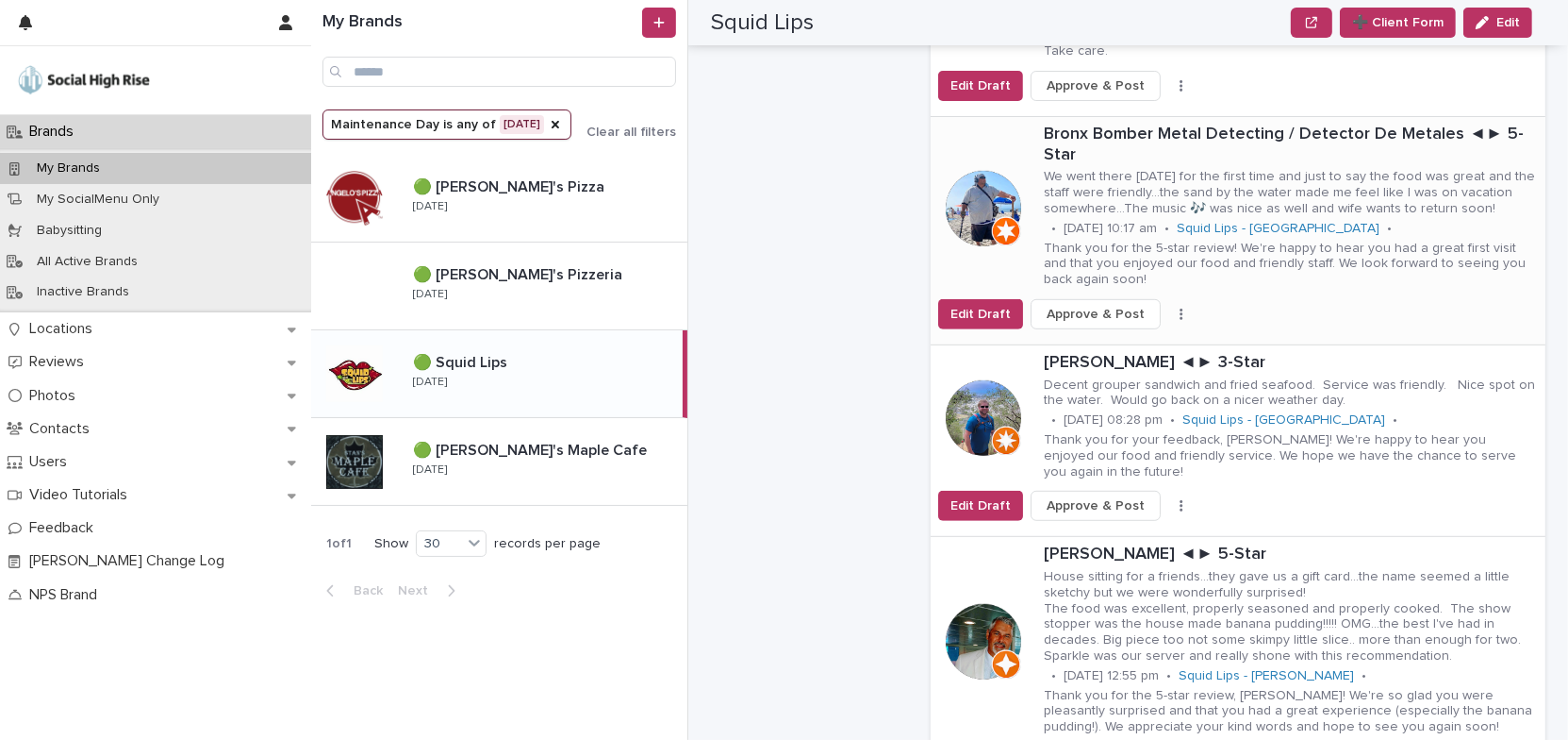
click at [1168, 307] on button "button" at bounding box center [1181, 314] width 26 height 14
click at [1107, 342] on span "Skip Reply" at bounding box center [1101, 352] width 63 height 19
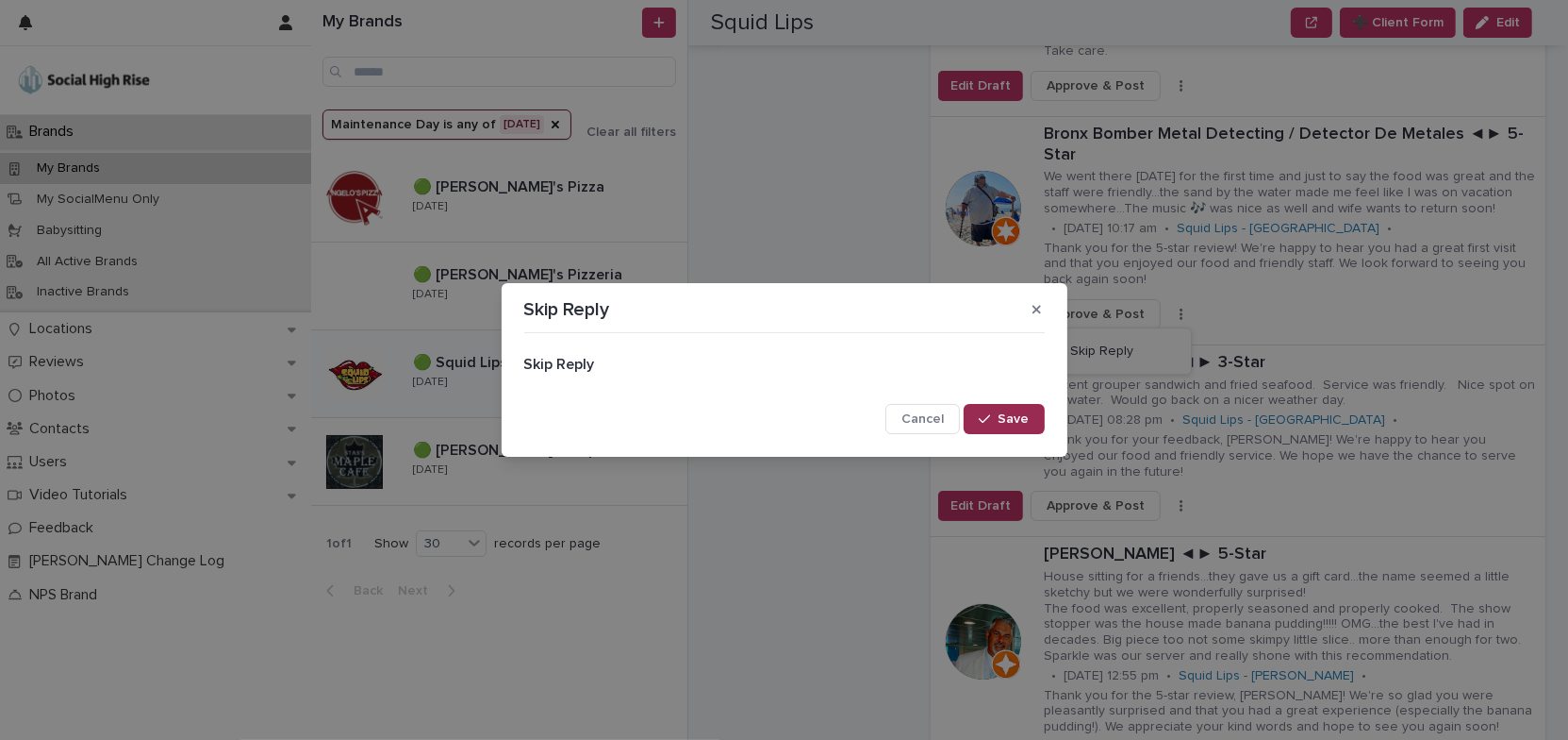
click at [1022, 416] on span "Save" at bounding box center [1014, 419] width 31 height 14
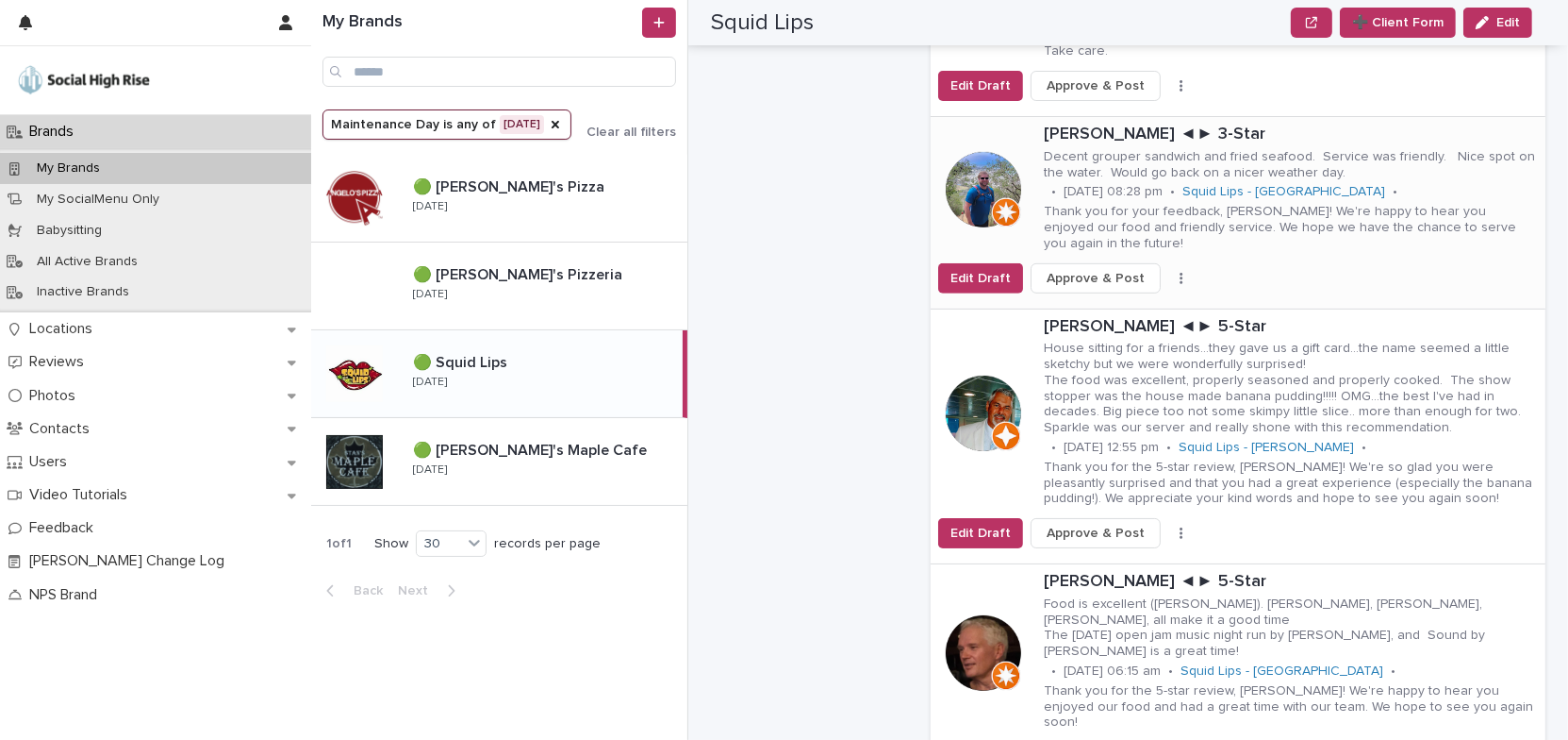
click at [1170, 271] on button "button" at bounding box center [1181, 278] width 26 height 14
click at [1117, 291] on span "Skip Reply" at bounding box center [1101, 300] width 63 height 19
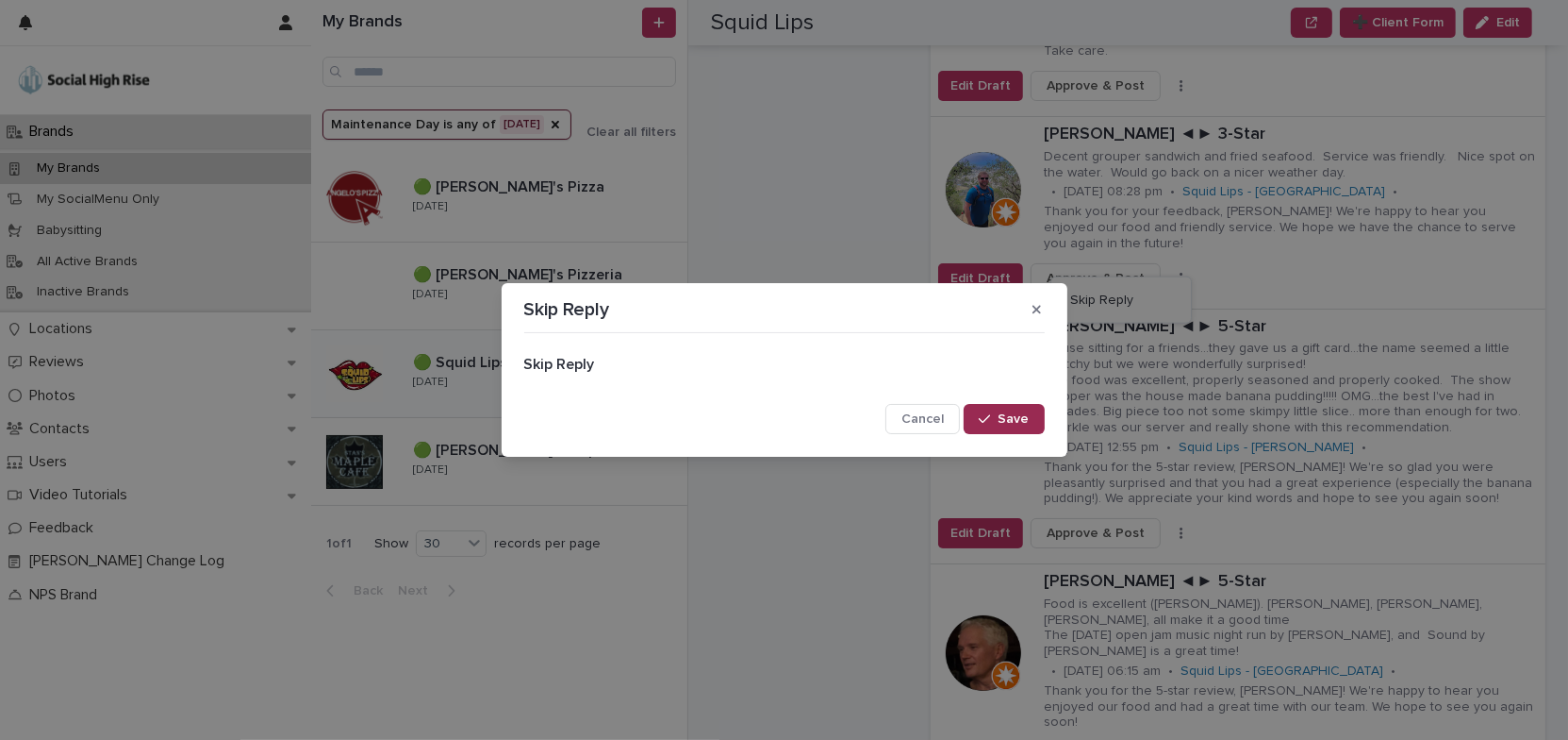
click at [1026, 416] on span "Save" at bounding box center [1014, 419] width 31 height 14
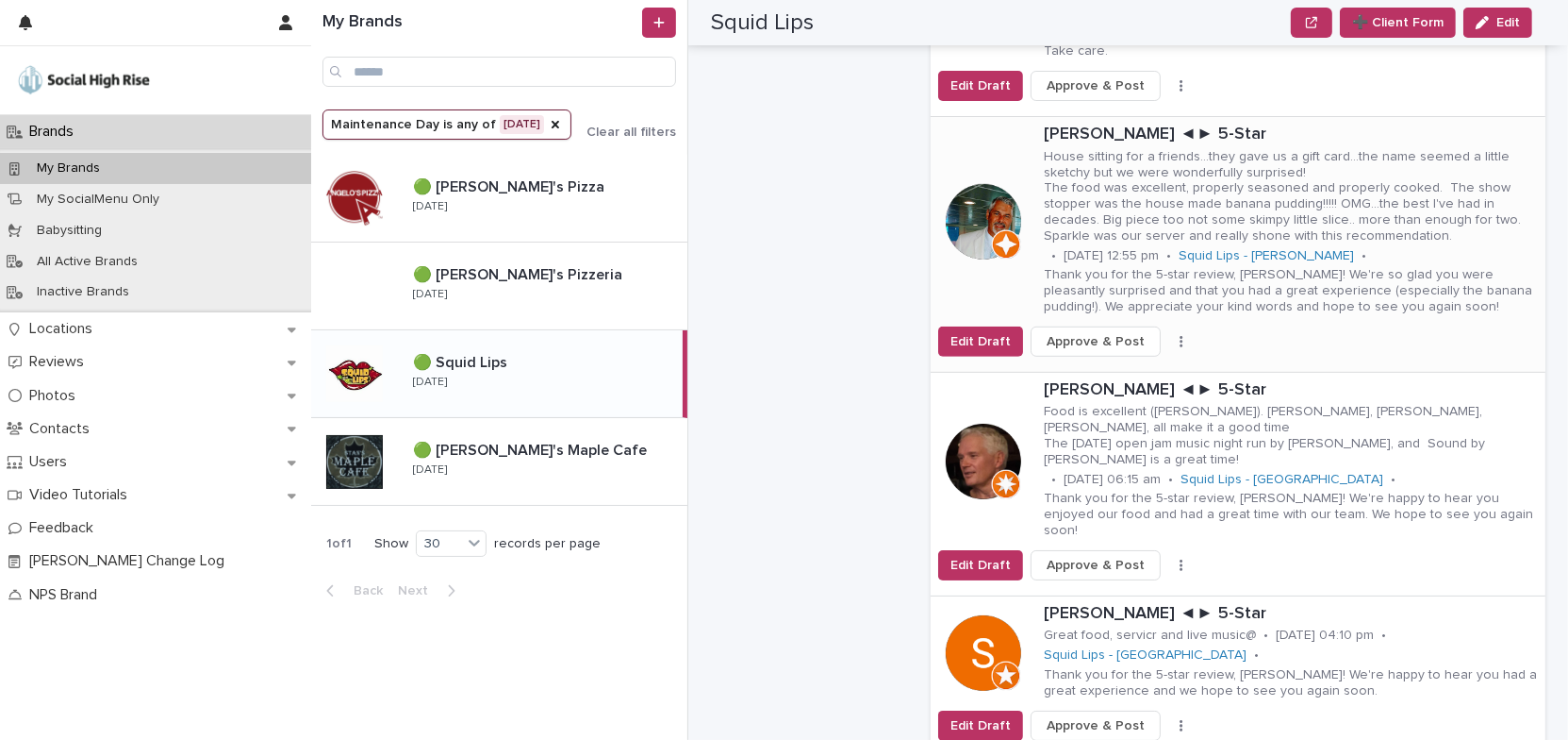
click at [1180, 335] on icon "button" at bounding box center [1182, 342] width 4 height 14
click at [1117, 370] on span "Skip Reply" at bounding box center [1101, 380] width 63 height 19
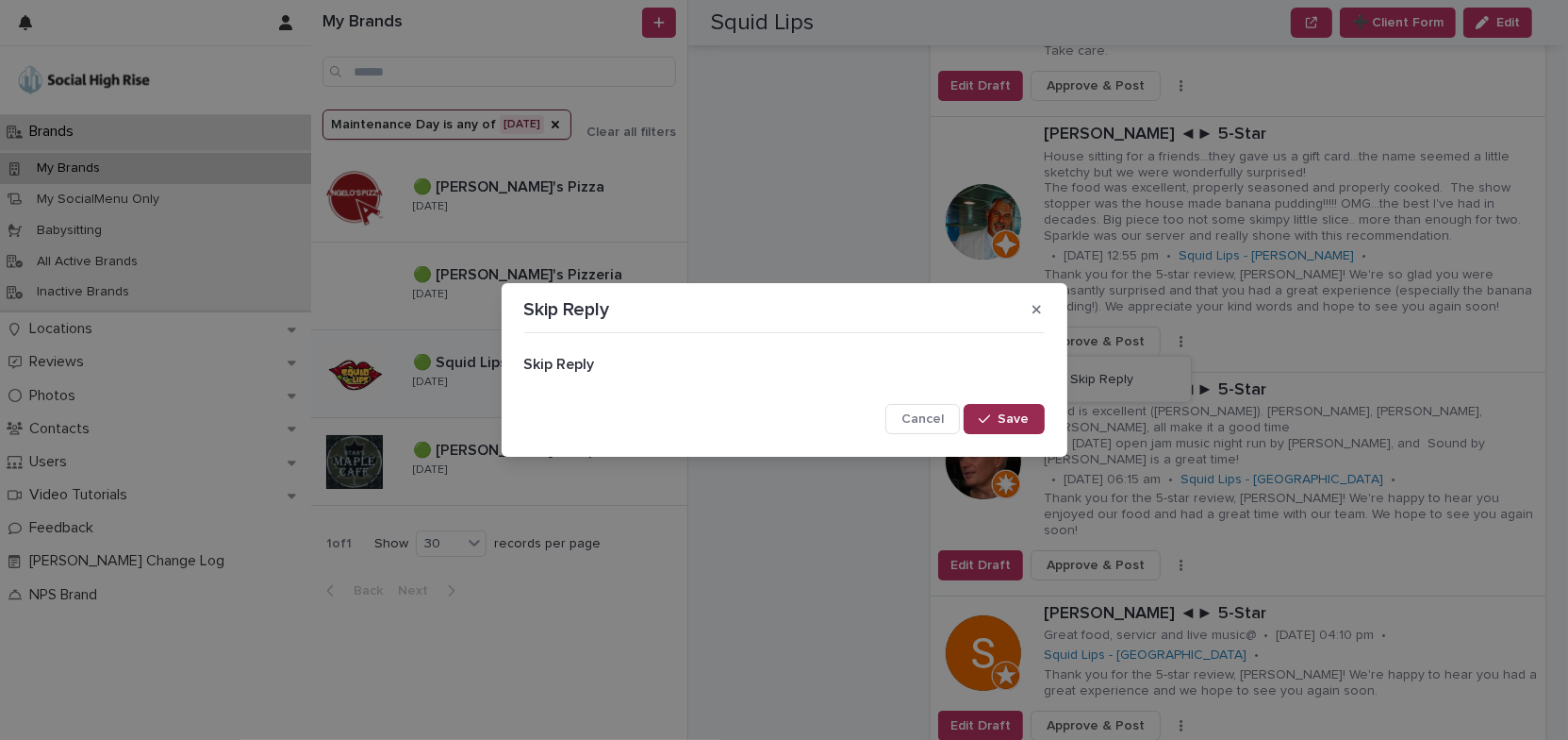
click at [1024, 412] on button "Save" at bounding box center [1003, 418] width 80 height 30
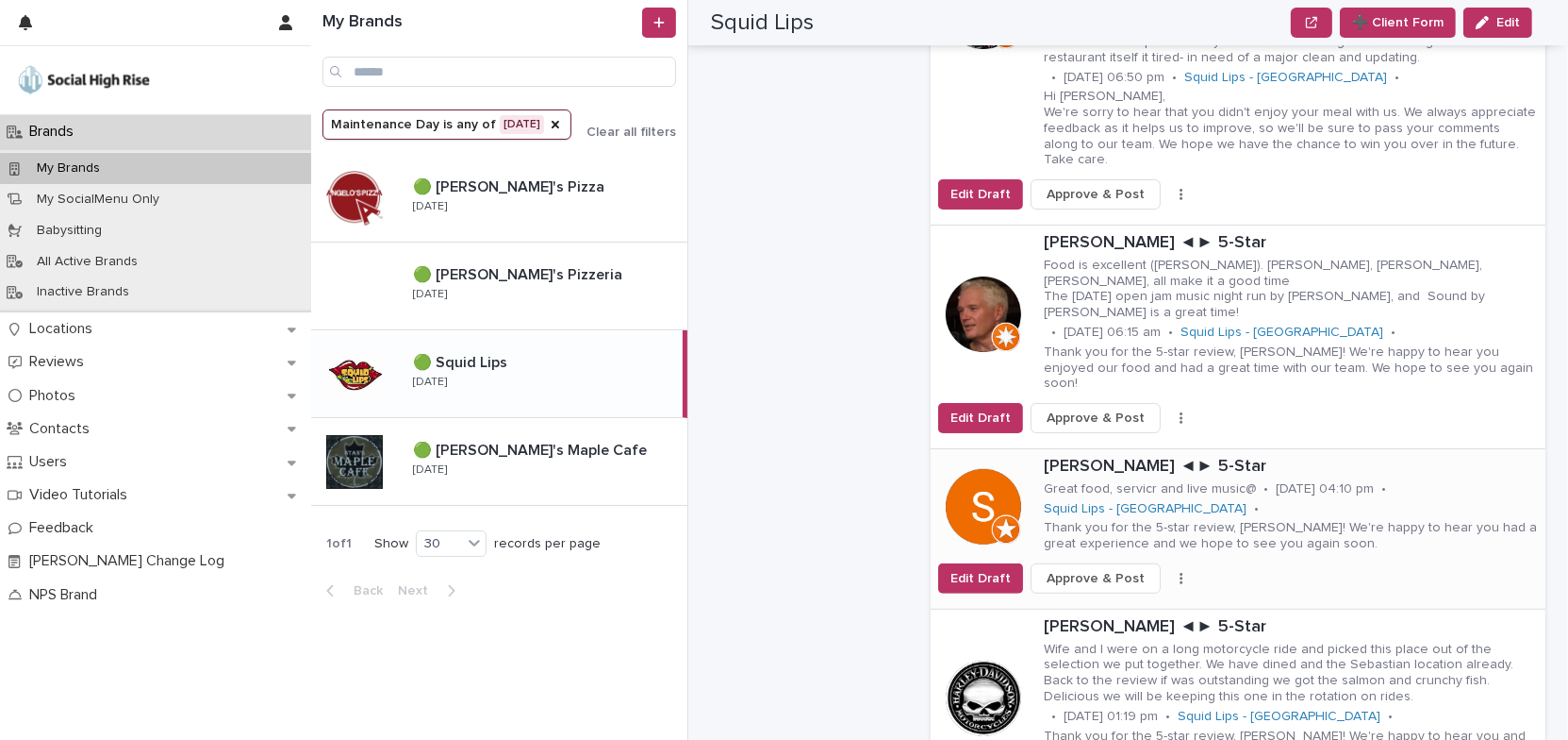
scroll to position [944, 0]
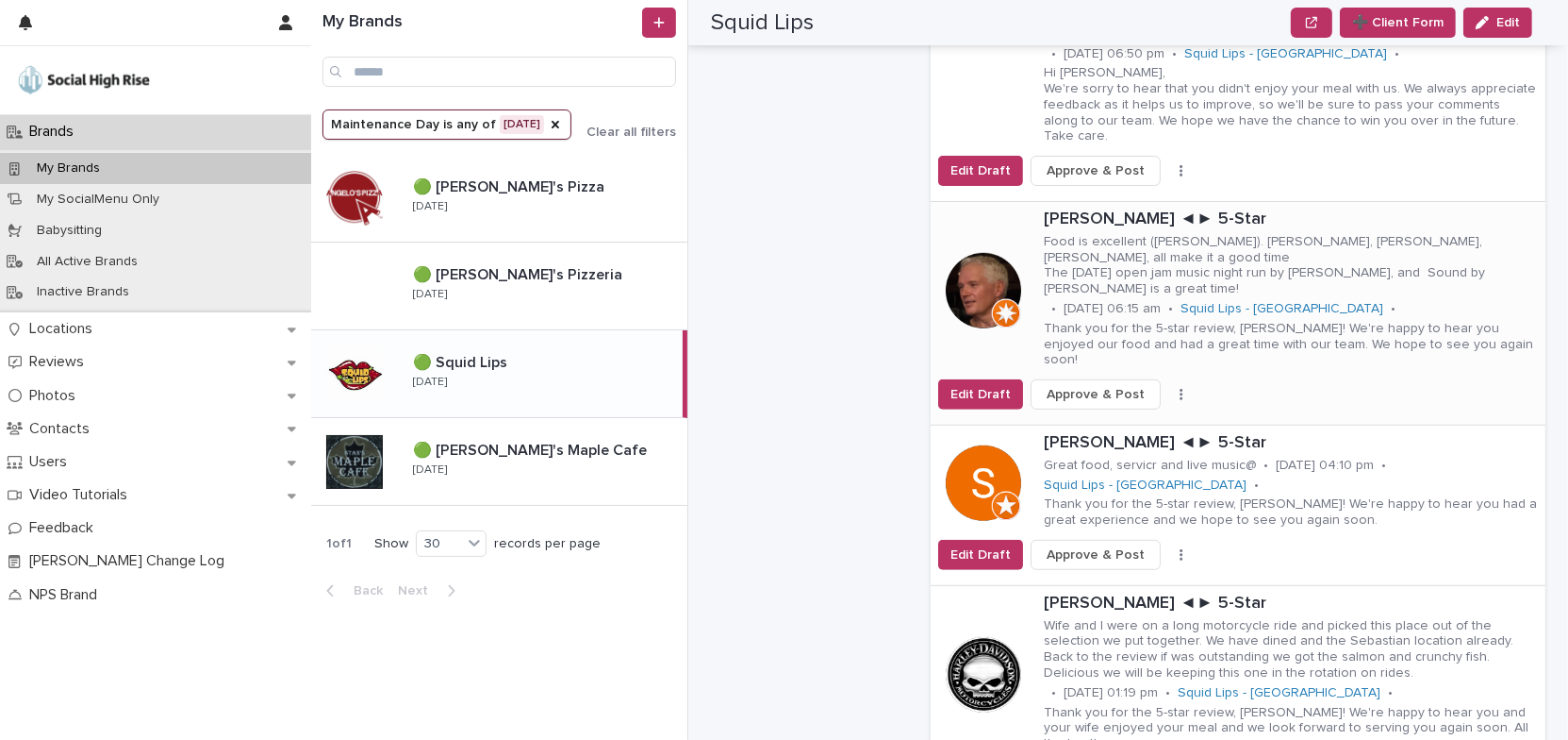
click at [1168, 387] on button "button" at bounding box center [1181, 394] width 26 height 14
click at [1130, 385] on button "Skip Reply" at bounding box center [1121, 400] width 125 height 30
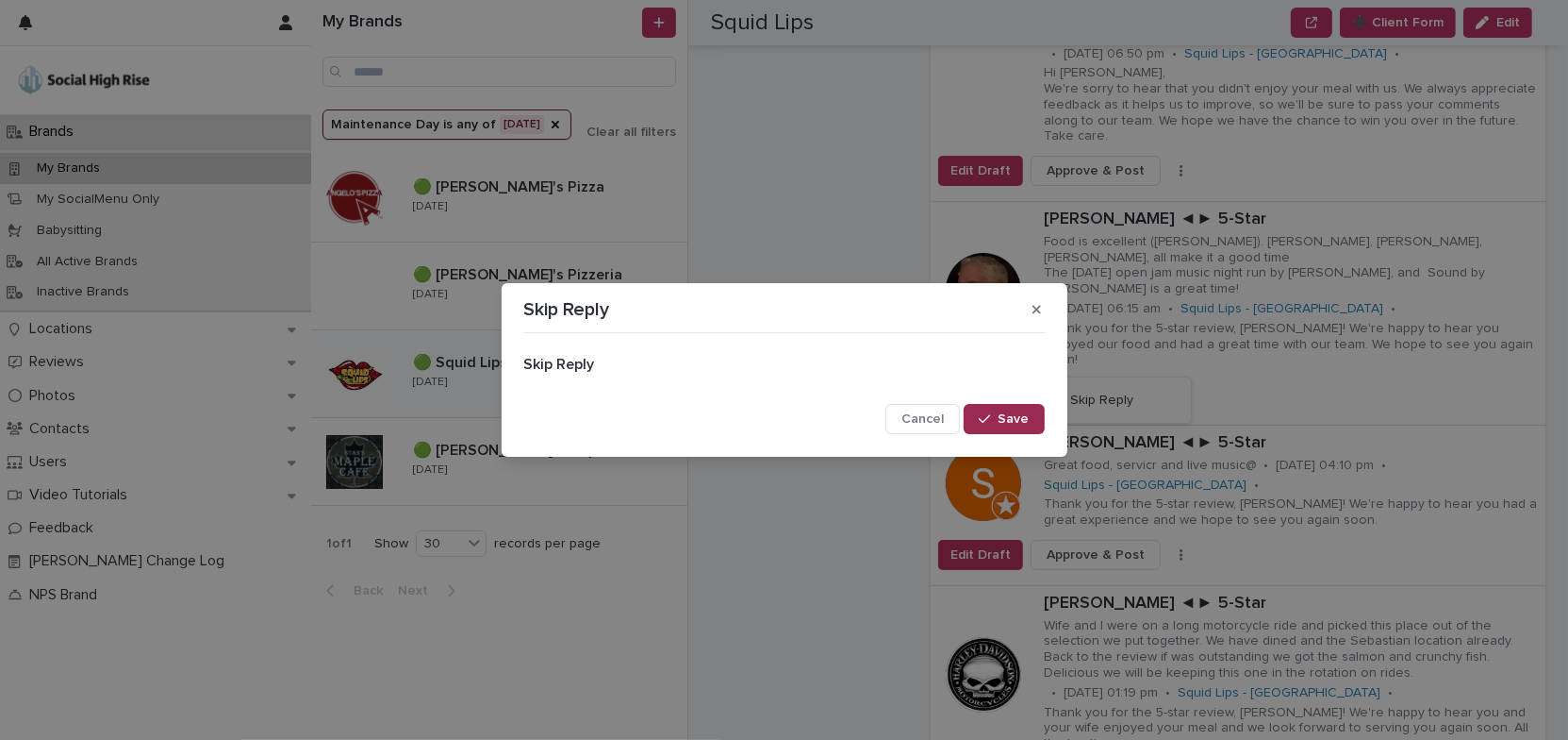
click at [1019, 421] on span "Save" at bounding box center [1014, 419] width 31 height 14
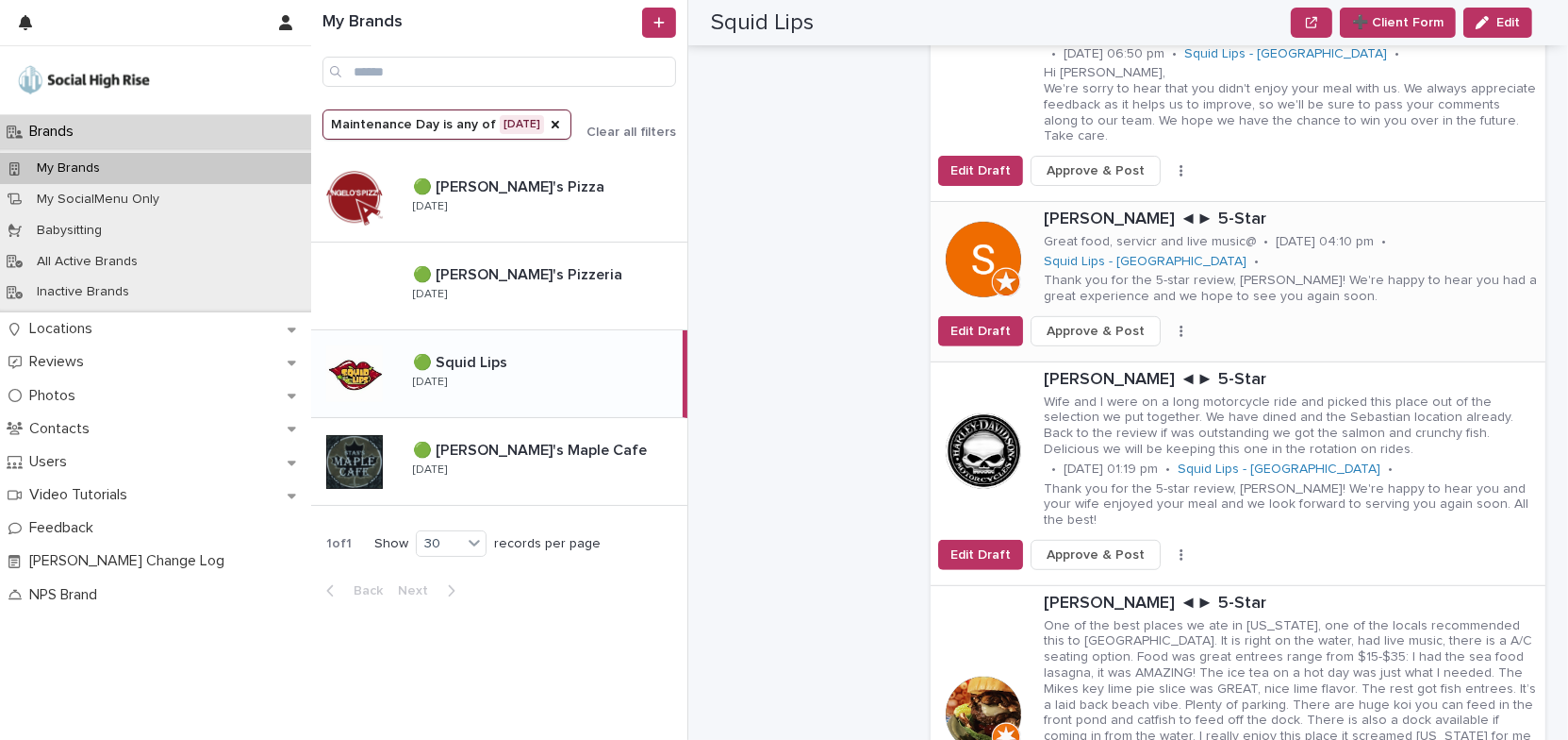
click at [1169, 325] on button "button" at bounding box center [1181, 331] width 26 height 14
click at [1109, 359] on span "Skip Reply" at bounding box center [1101, 369] width 63 height 19
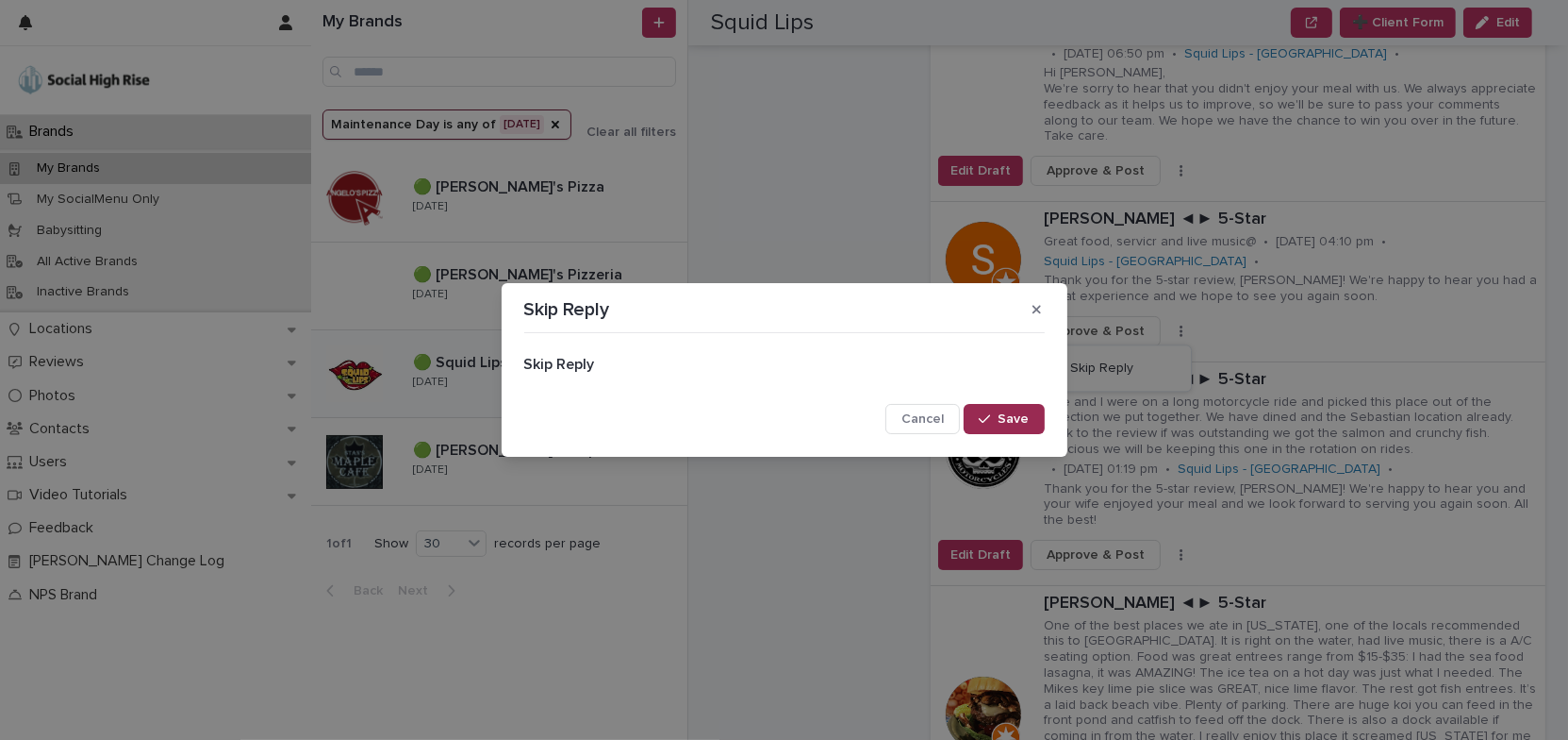
click at [988, 417] on icon "button" at bounding box center [985, 419] width 12 height 14
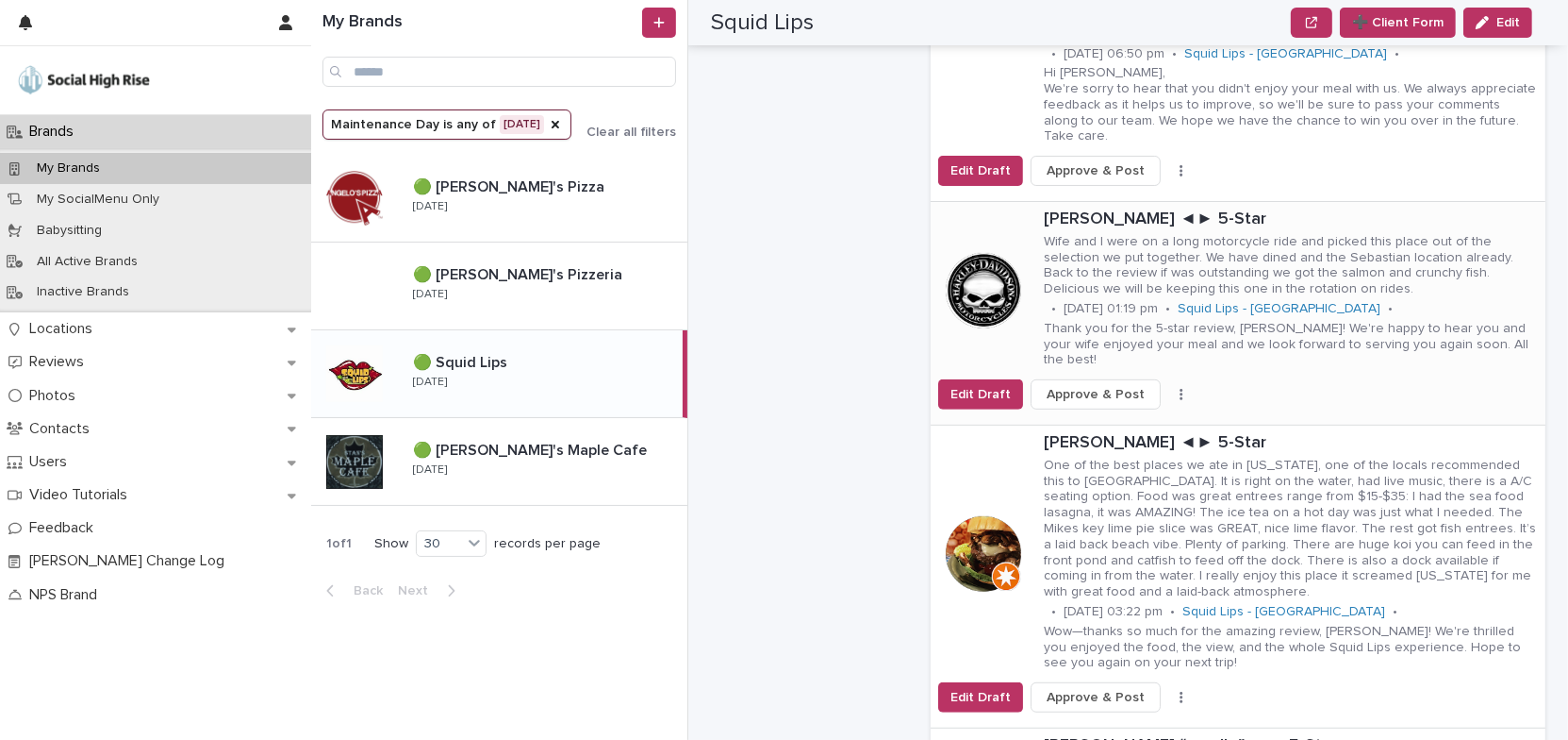
click at [1170, 387] on button "button" at bounding box center [1181, 394] width 26 height 14
click at [1108, 407] on span "Skip Reply" at bounding box center [1101, 416] width 63 height 19
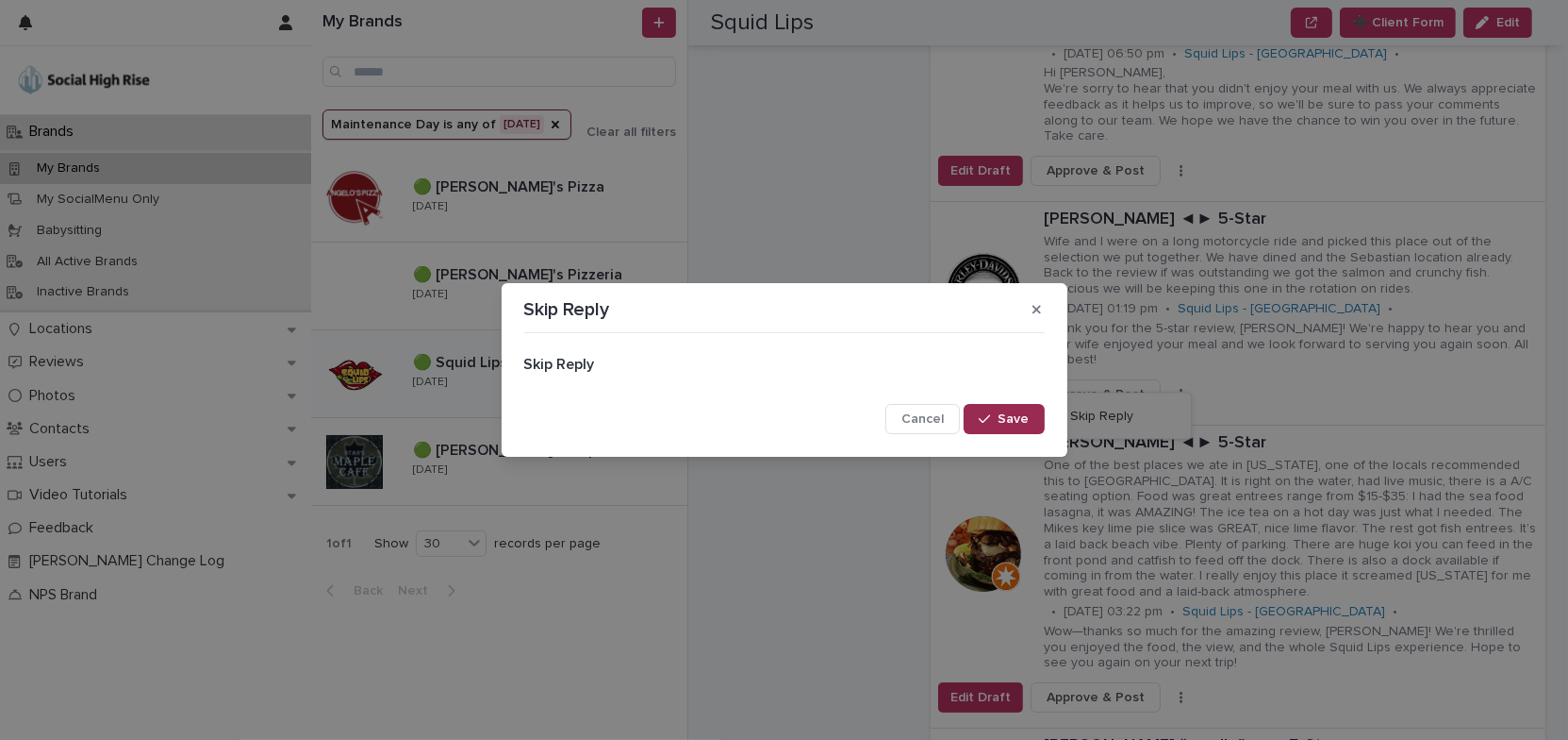
click at [997, 413] on button "Save" at bounding box center [1003, 418] width 80 height 30
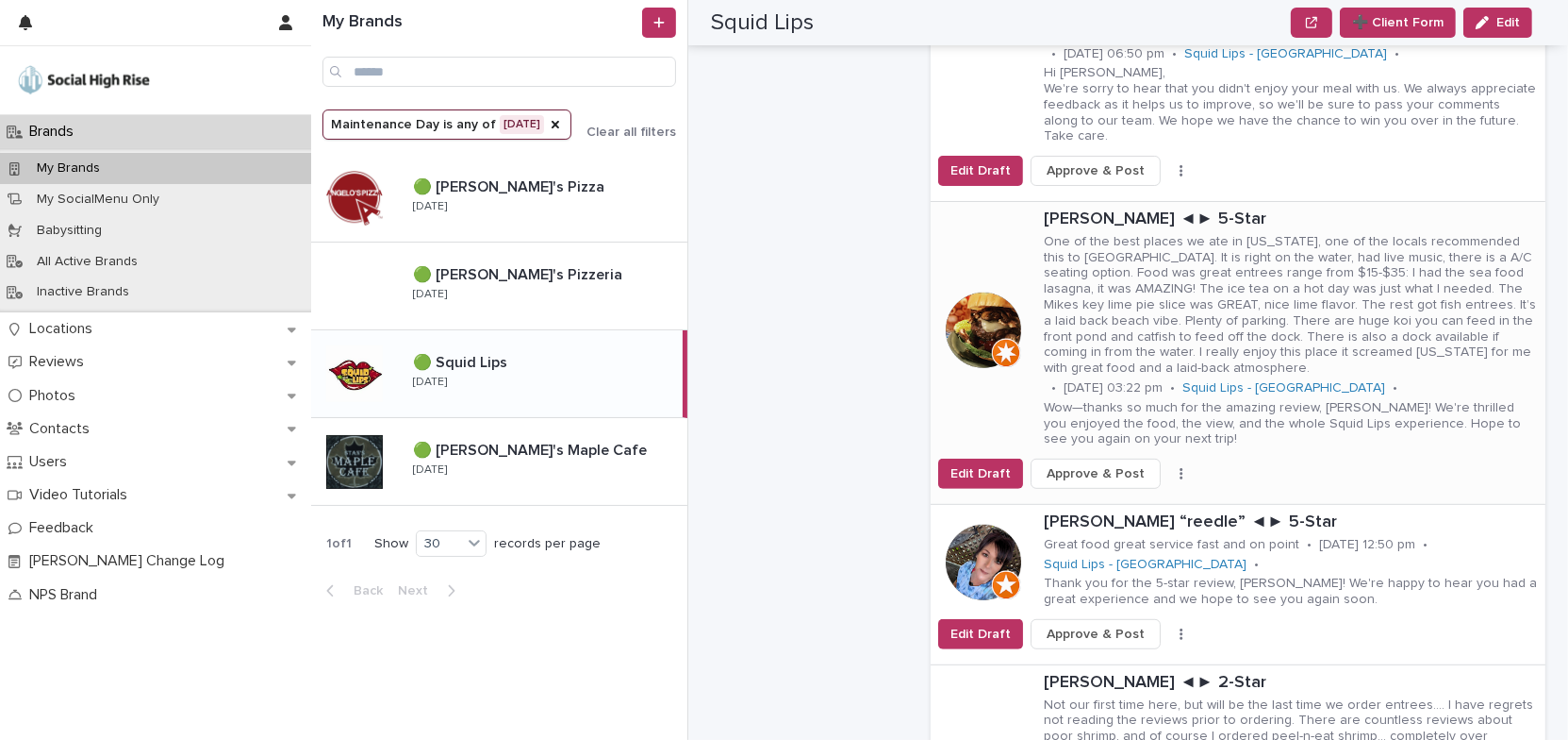
click at [1168, 467] on button "button" at bounding box center [1181, 473] width 26 height 14
click at [1117, 487] on span "Skip Reply" at bounding box center [1101, 497] width 63 height 19
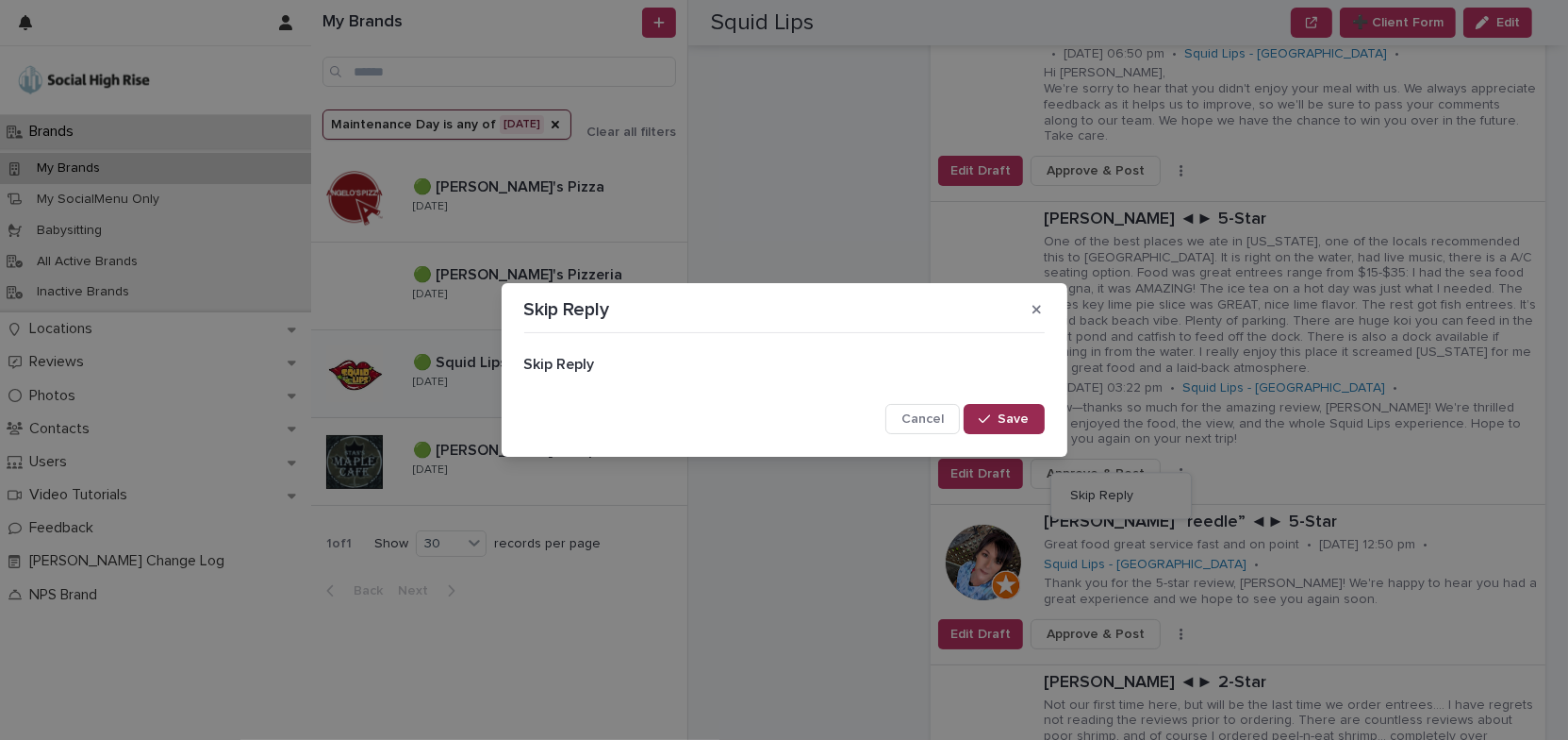
click at [1024, 413] on span "Save" at bounding box center [1014, 419] width 31 height 14
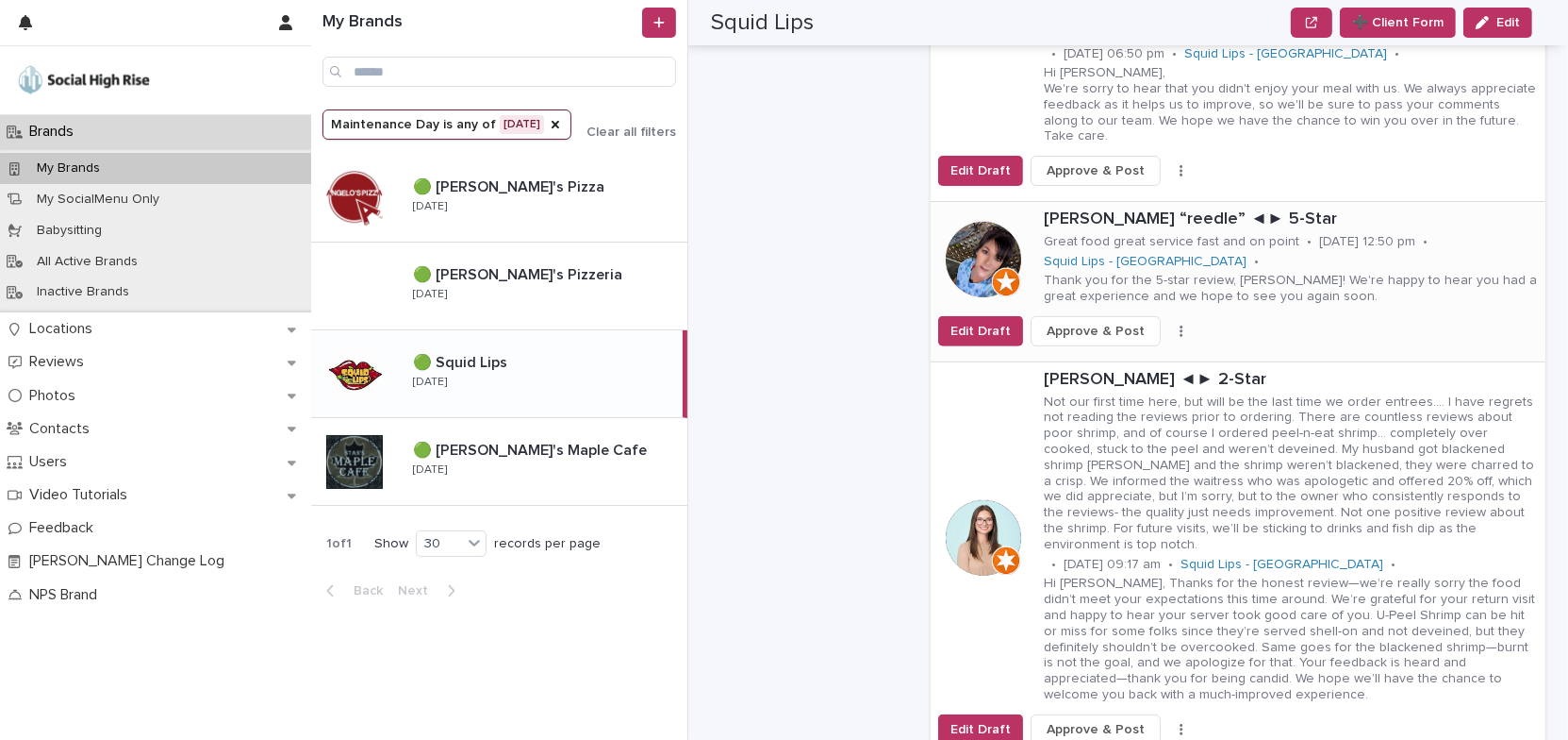
click at [1168, 325] on button "button" at bounding box center [1181, 331] width 26 height 14
click at [1109, 359] on span "Skip Reply" at bounding box center [1101, 369] width 63 height 19
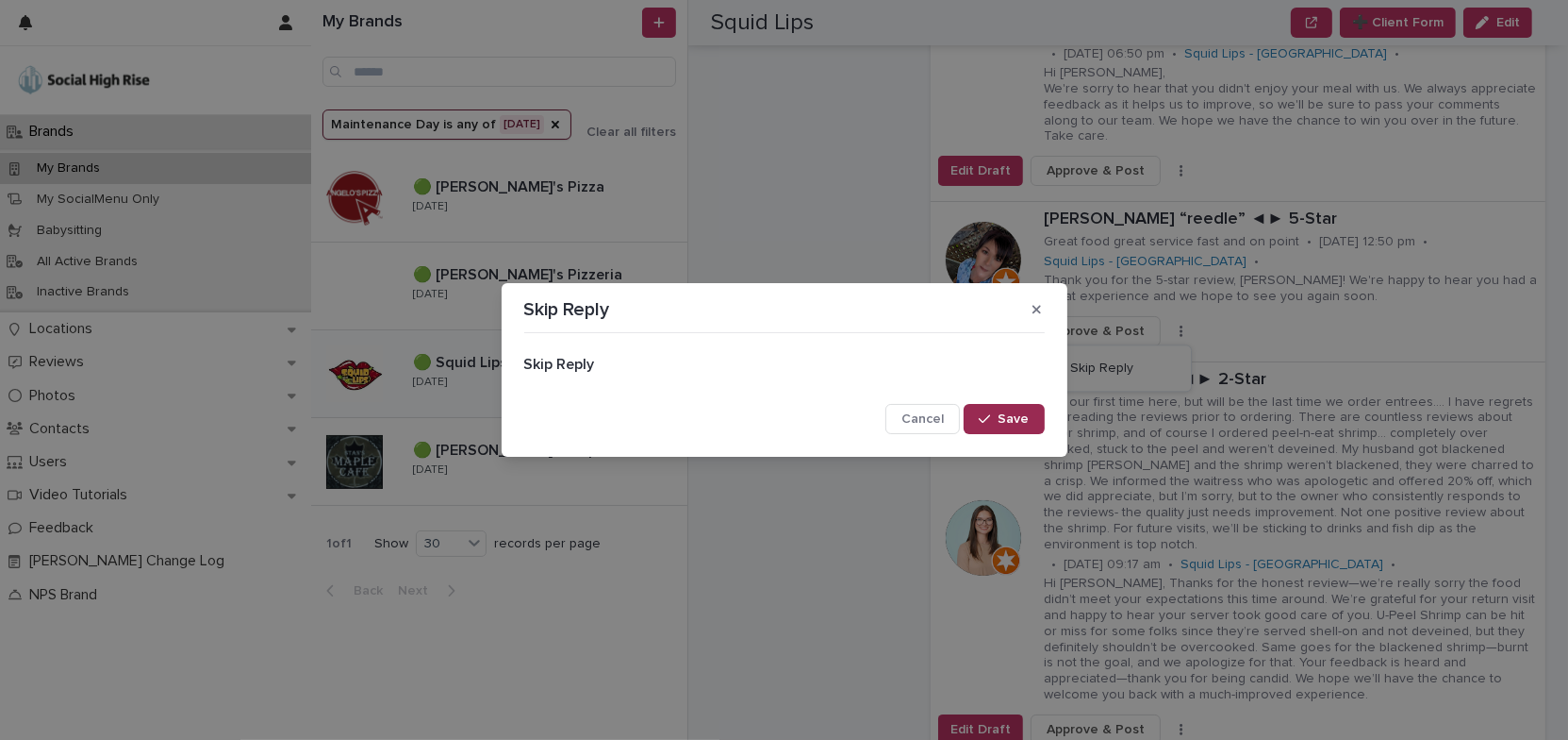
click at [1034, 418] on button "Save" at bounding box center [1003, 418] width 80 height 30
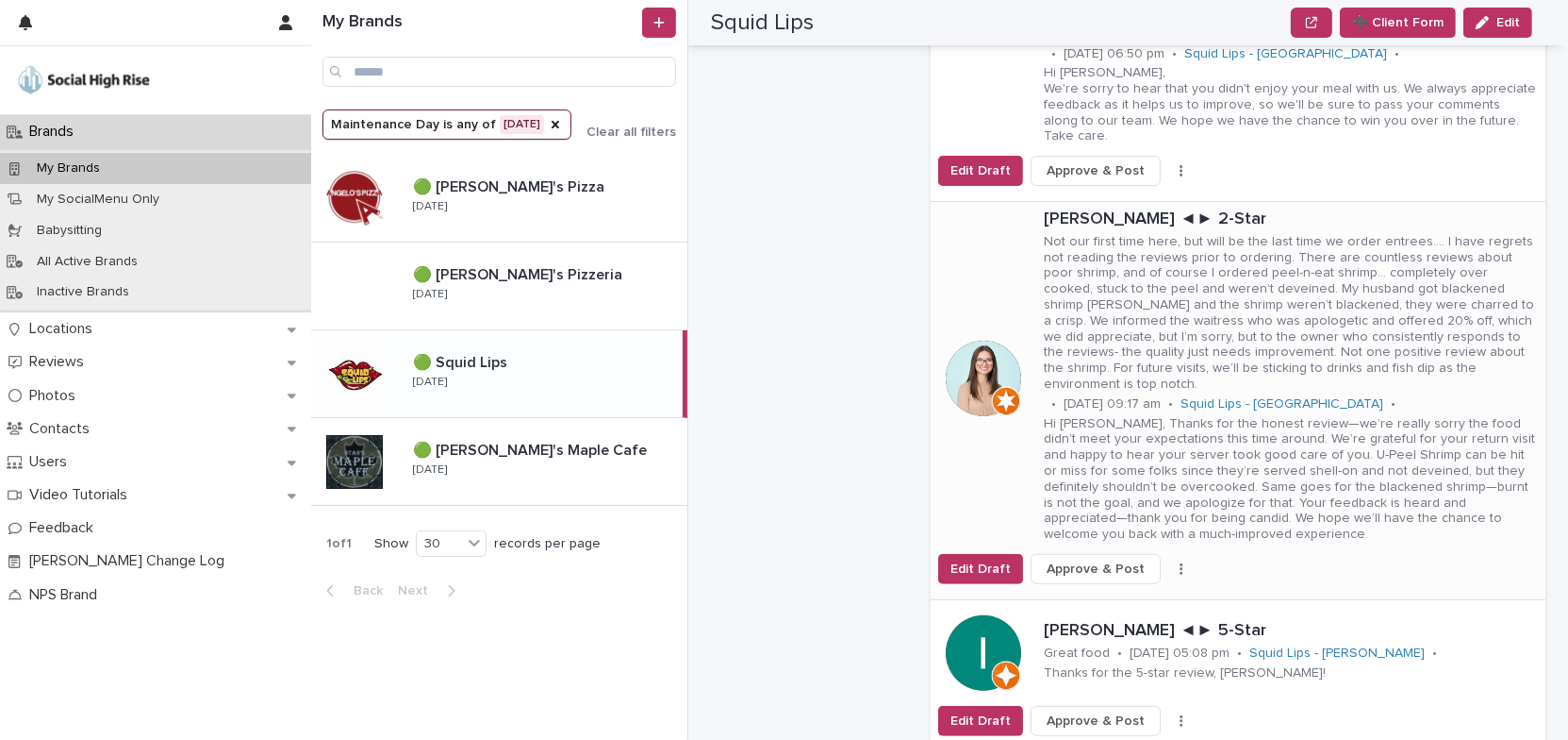
click at [1180, 562] on icon "button" at bounding box center [1182, 569] width 4 height 14
click at [1120, 576] on button "Skip Reply" at bounding box center [1121, 590] width 125 height 30
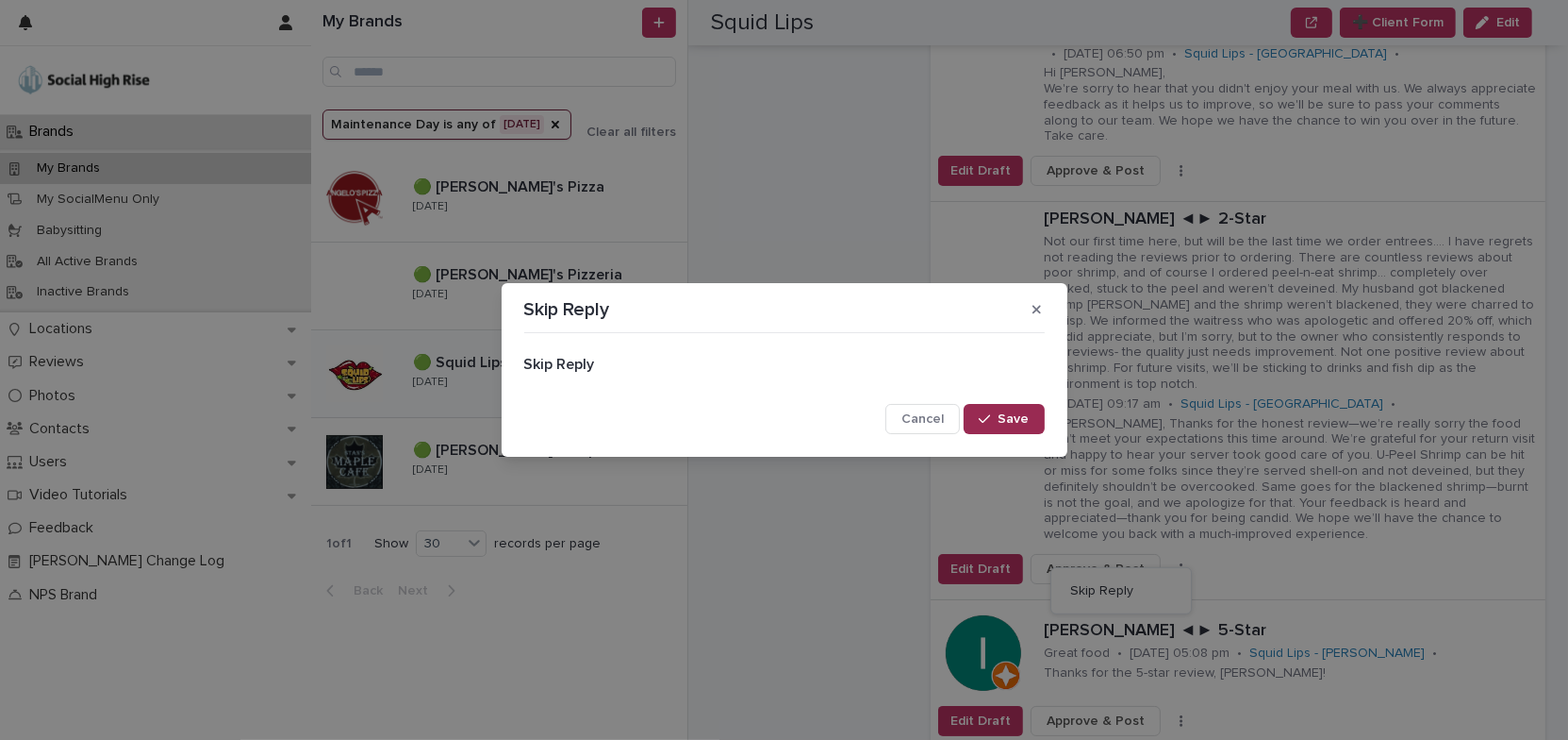
click at [1026, 419] on span "Save" at bounding box center [1014, 419] width 31 height 14
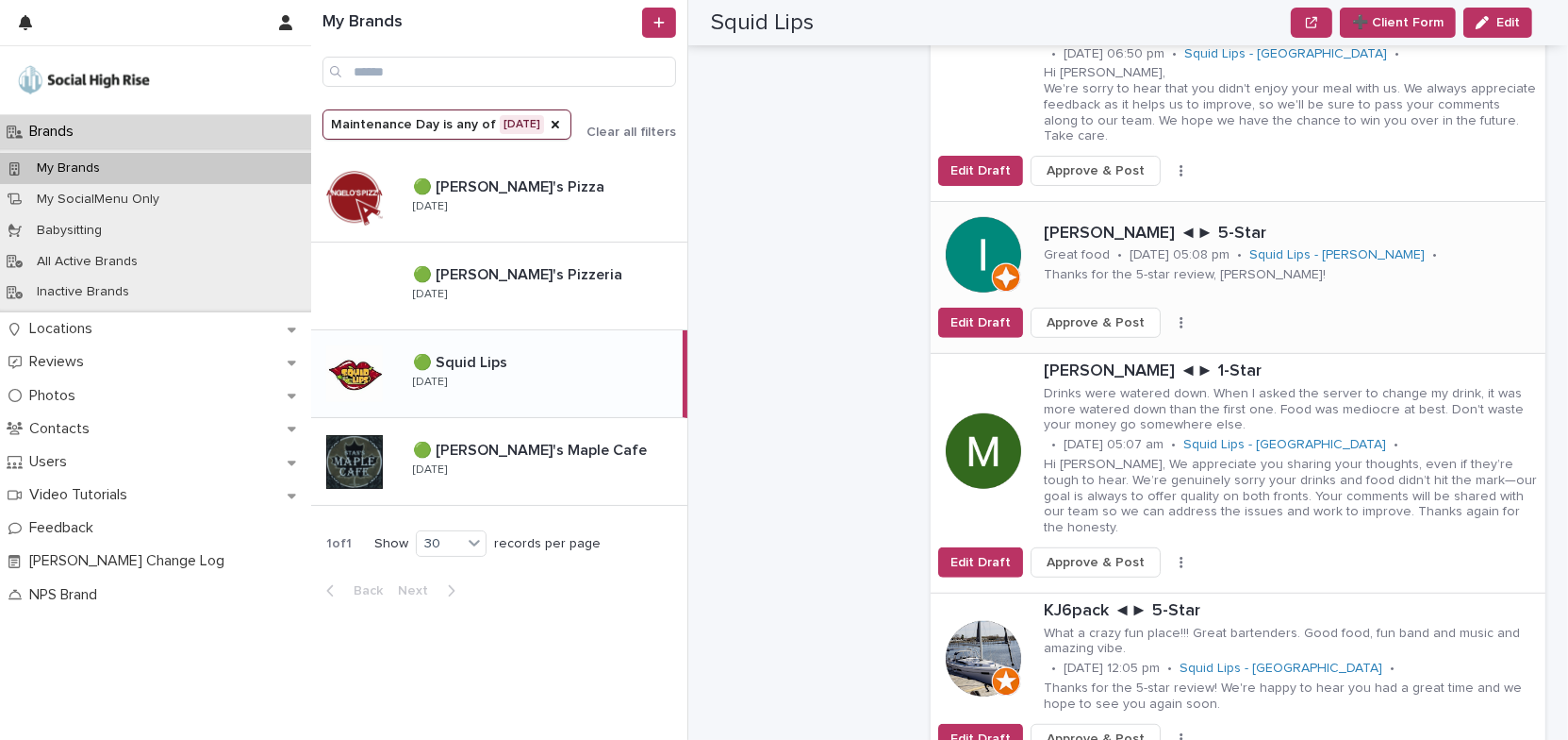
click at [1180, 316] on icon "button" at bounding box center [1182, 323] width 4 height 14
click at [1112, 351] on span "Skip Reply" at bounding box center [1101, 360] width 63 height 19
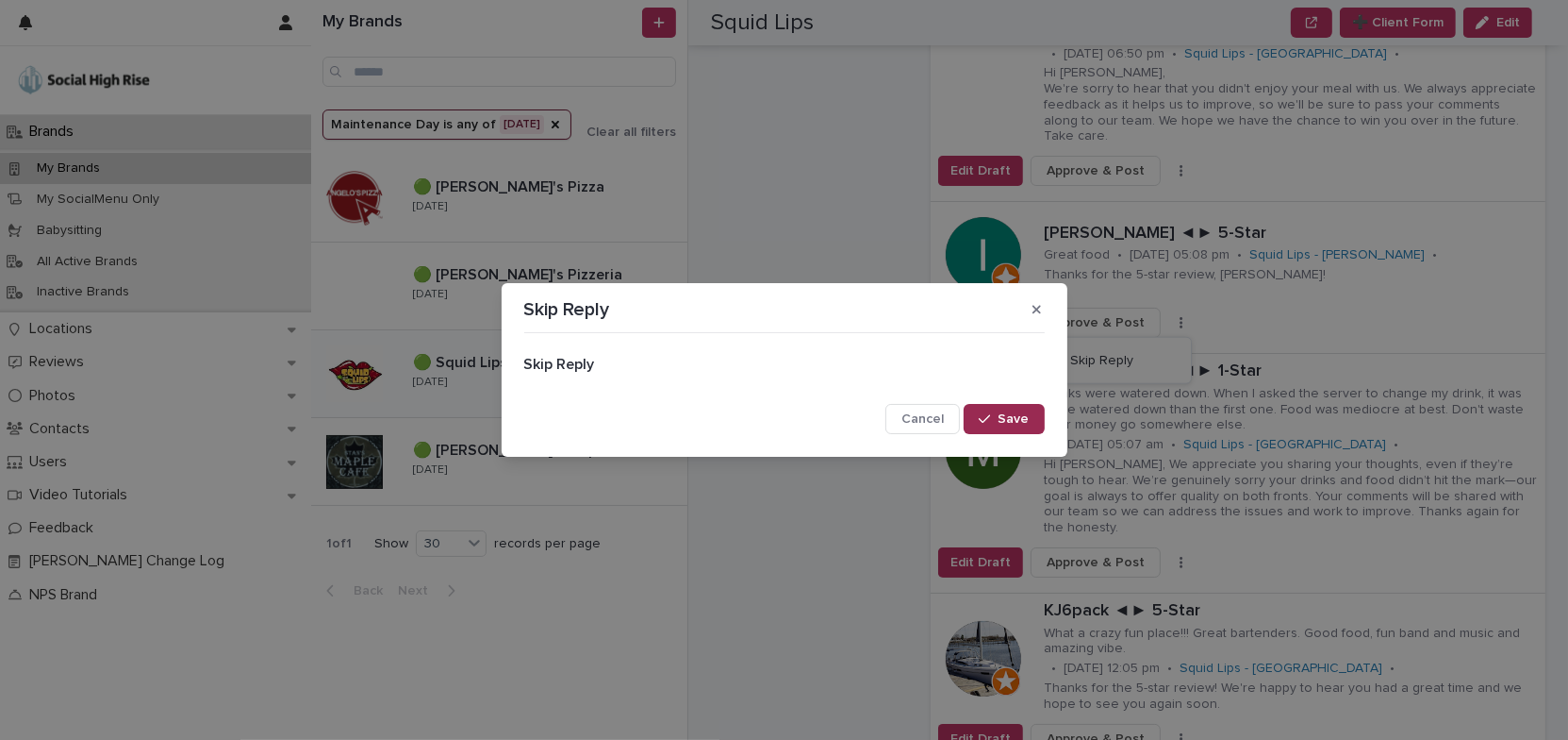
click at [1033, 414] on button "Save" at bounding box center [1003, 418] width 80 height 30
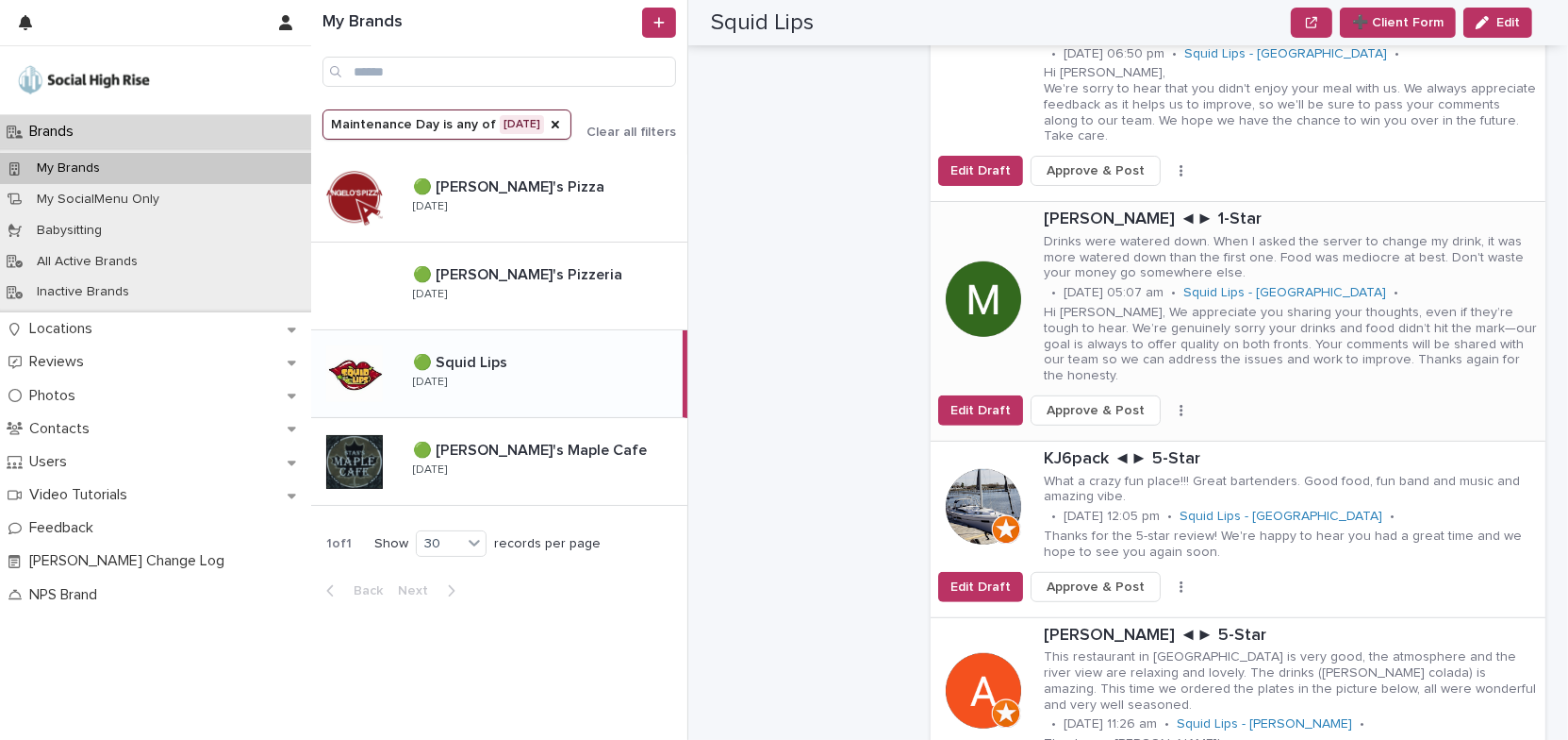
click at [1180, 404] on icon "button" at bounding box center [1182, 411] width 4 height 14
click at [1133, 417] on button "Skip Reply" at bounding box center [1121, 432] width 125 height 30
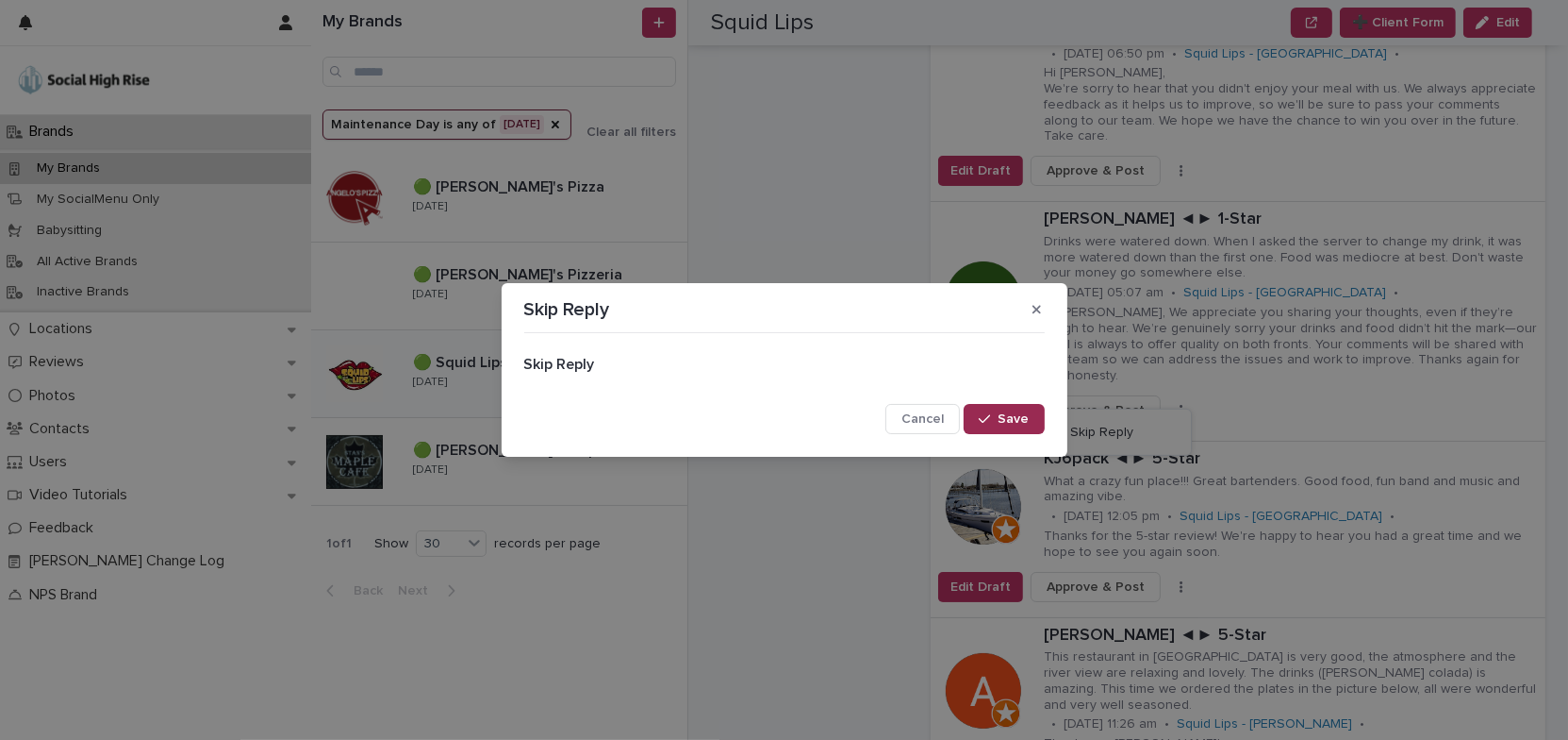
click at [1027, 418] on span "Save" at bounding box center [1014, 419] width 31 height 14
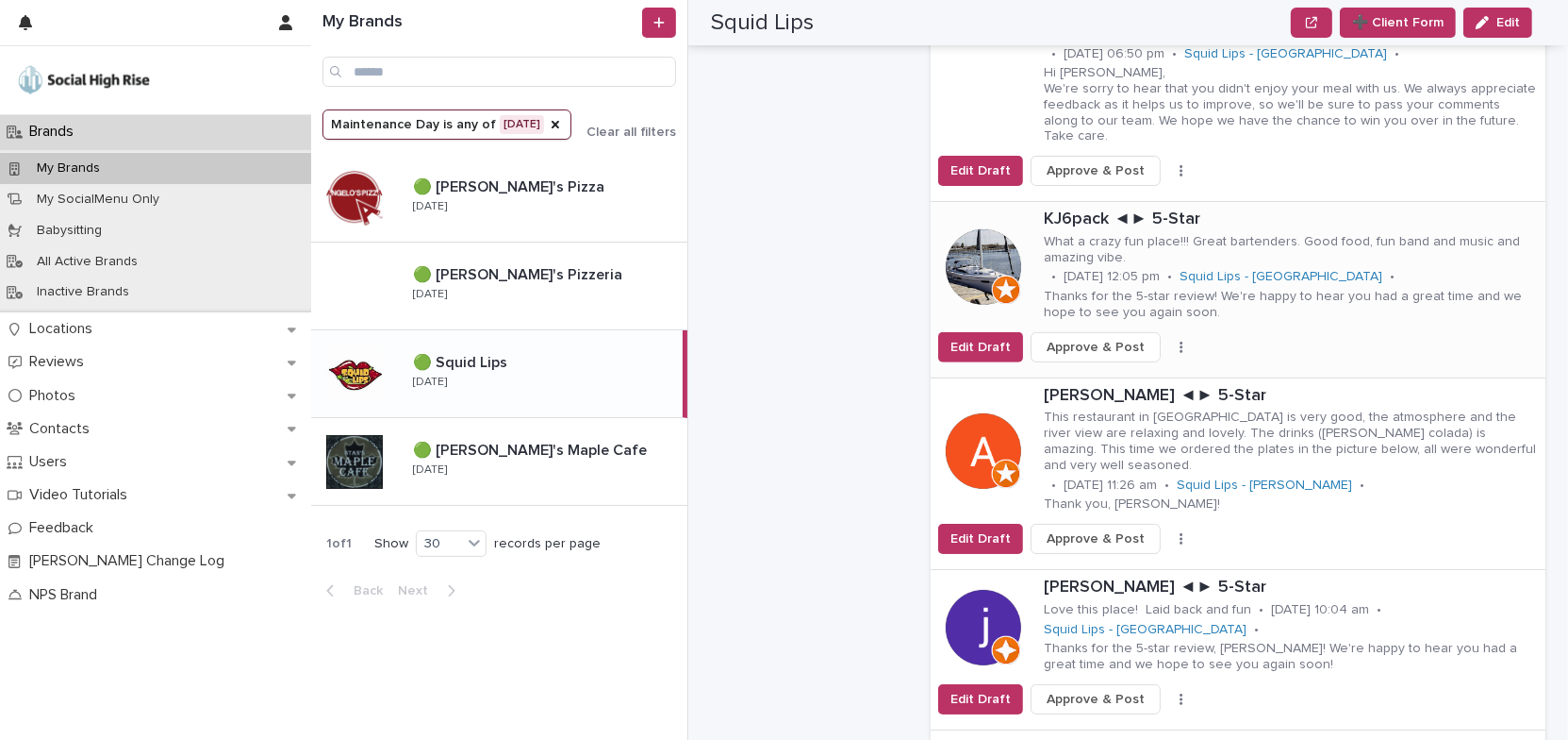
click at [1180, 341] on icon "button" at bounding box center [1181, 347] width 3 height 12
click at [1108, 376] on span "Skip Reply" at bounding box center [1101, 385] width 63 height 19
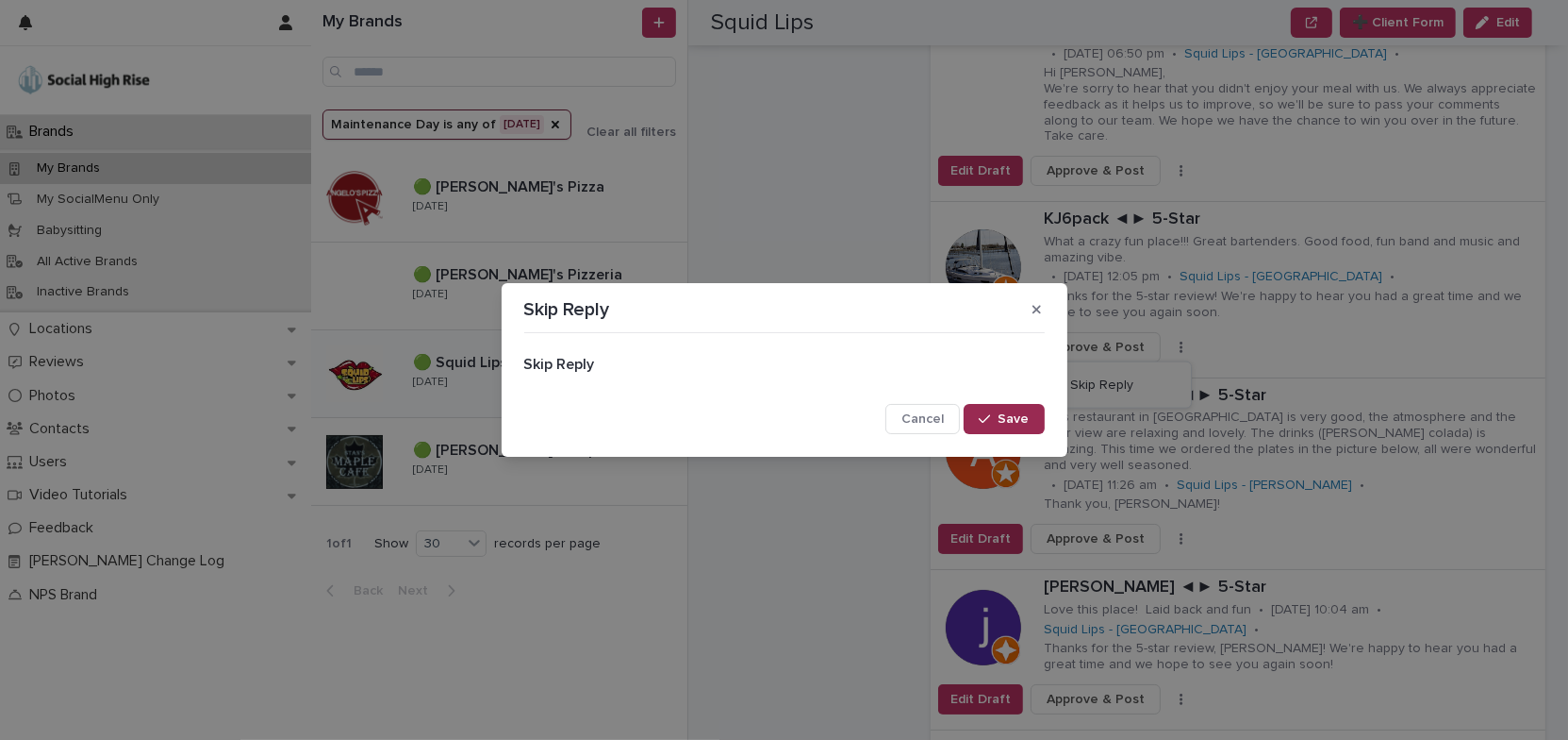
click at [1003, 415] on span "Save" at bounding box center [1014, 419] width 31 height 14
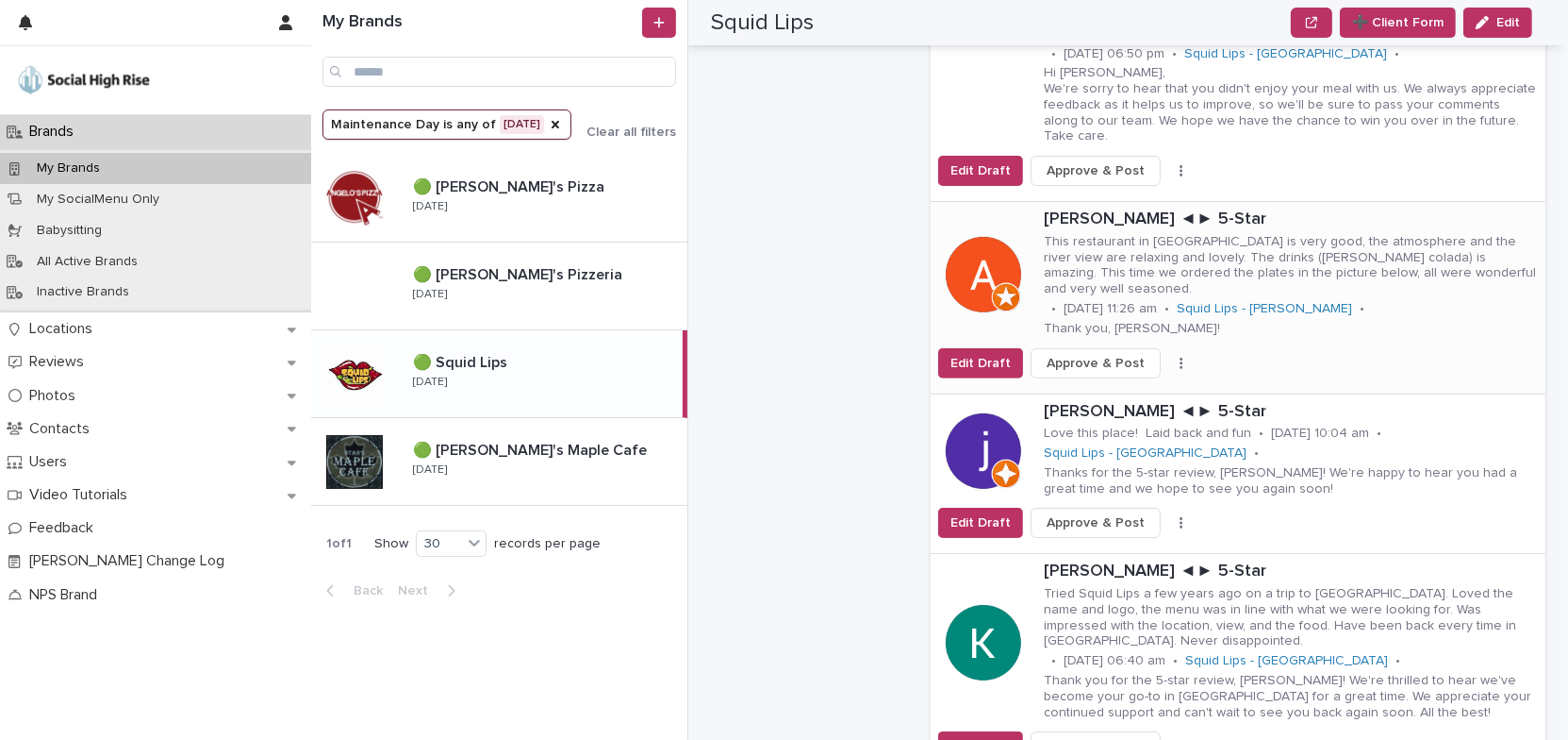
click at [1180, 356] on icon "button" at bounding box center [1182, 363] width 4 height 14
click at [1132, 350] on button "Skip Reply" at bounding box center [1121, 364] width 125 height 30
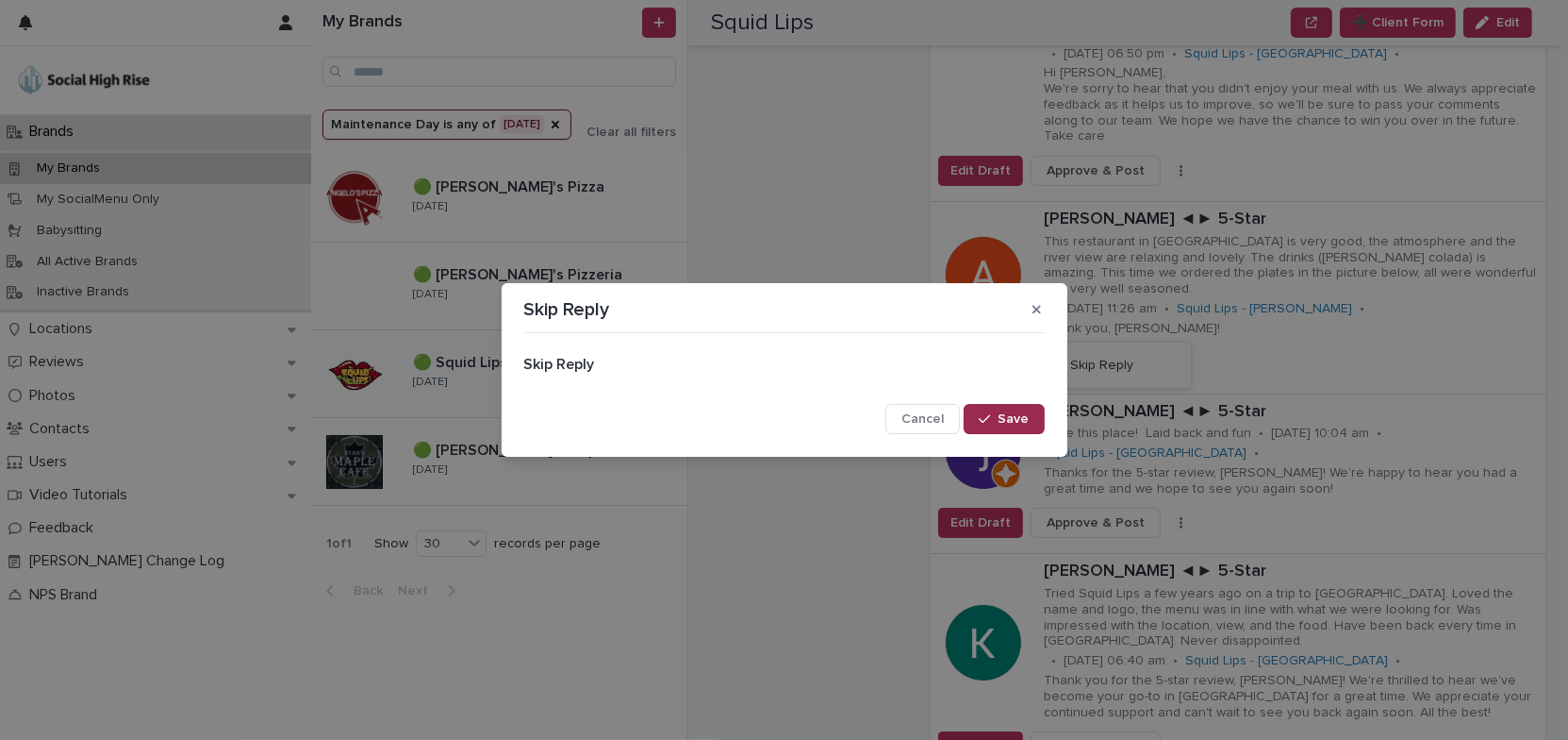
click at [992, 409] on button "Save" at bounding box center [1003, 418] width 80 height 30
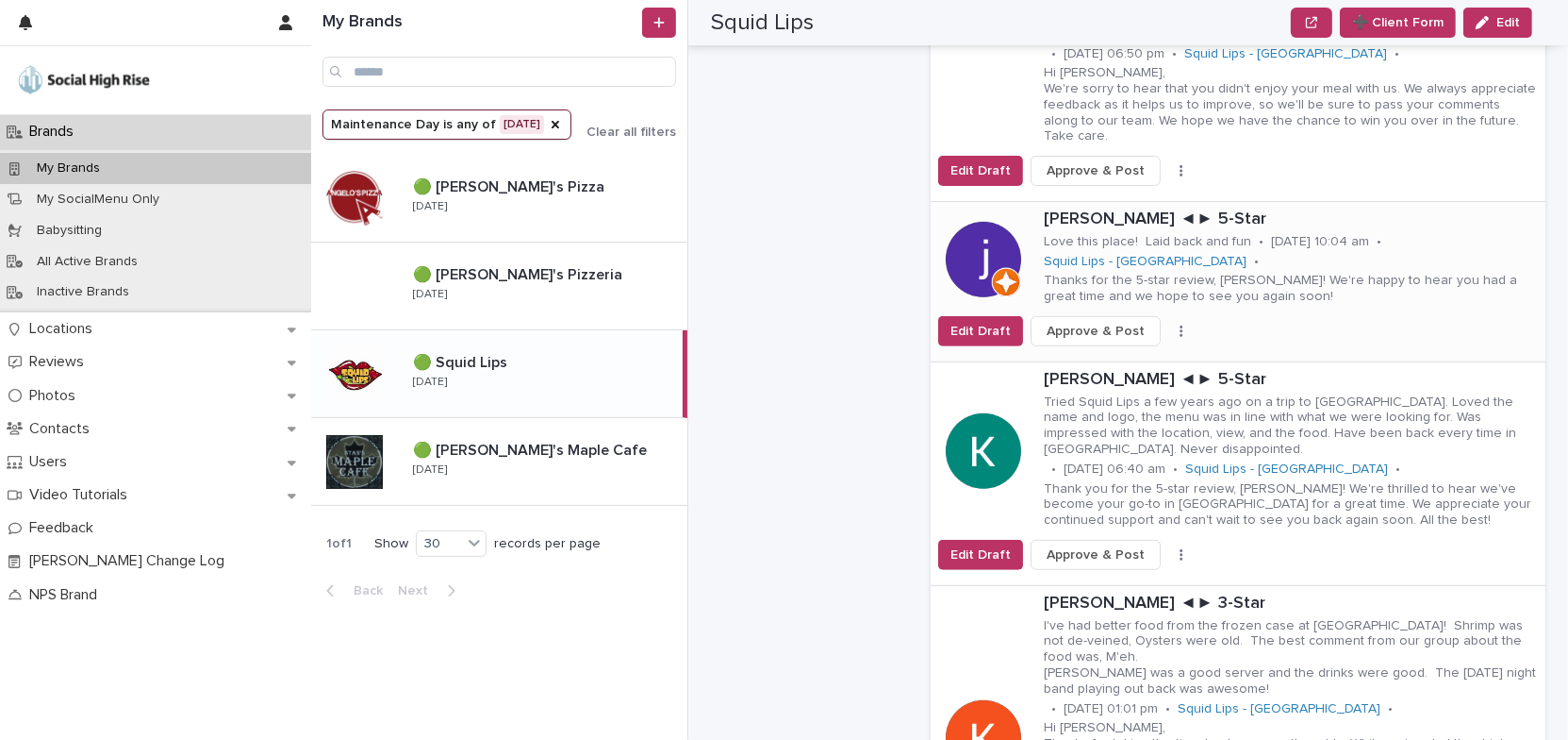
click at [1168, 325] on button "button" at bounding box center [1181, 331] width 26 height 14
click at [1120, 354] on button "Skip Reply" at bounding box center [1121, 368] width 125 height 30
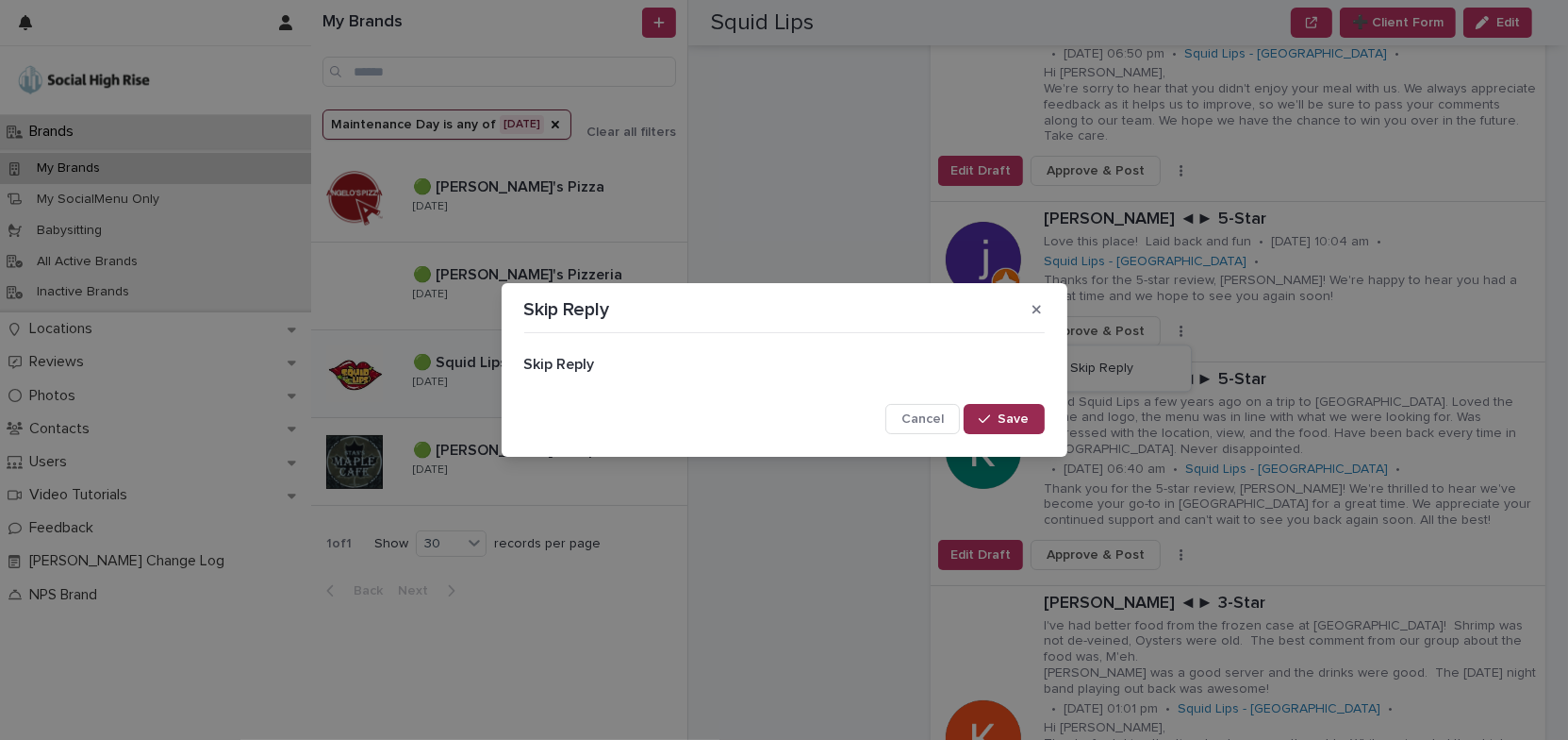
click at [1023, 413] on span "Save" at bounding box center [1014, 419] width 31 height 14
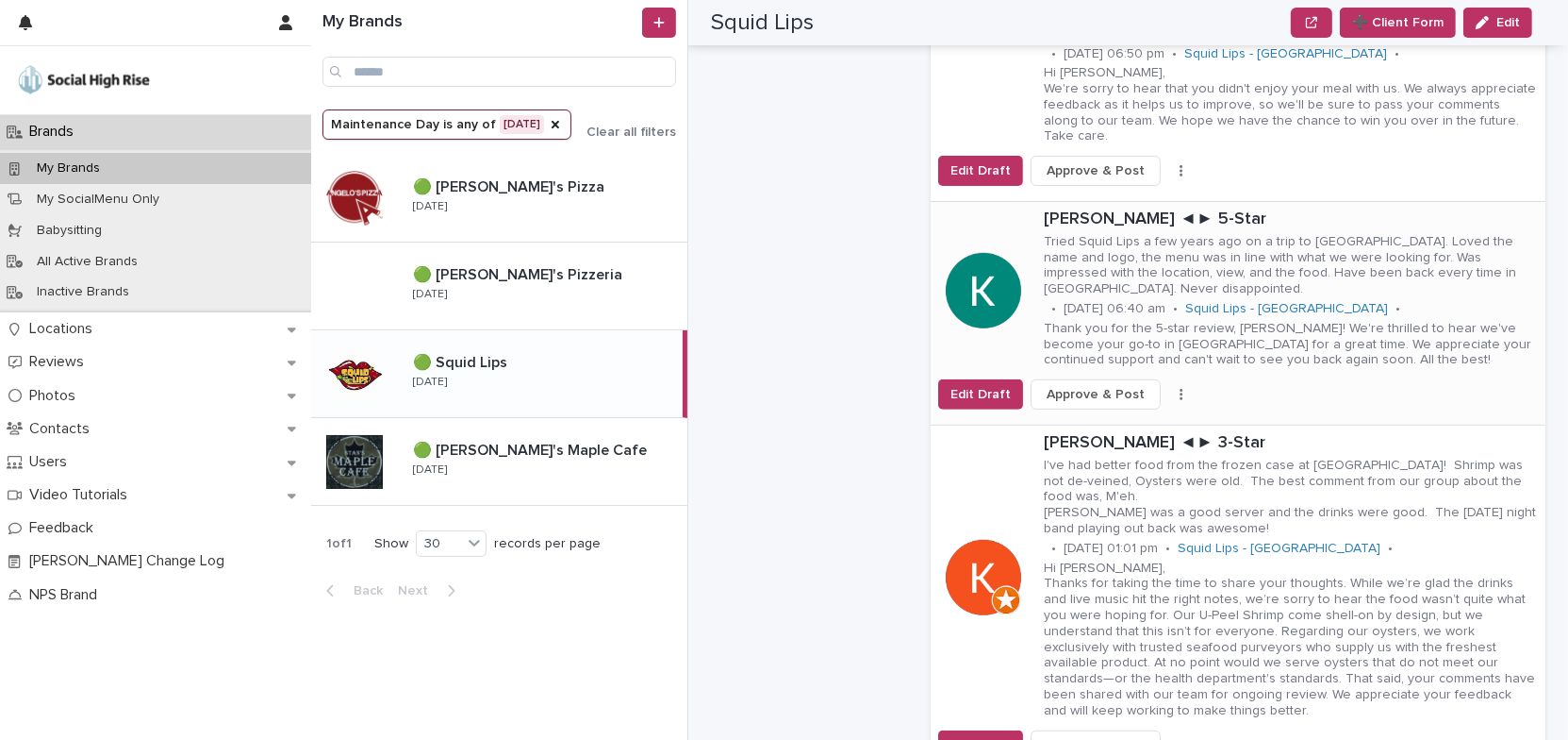
click at [1180, 387] on icon "button" at bounding box center [1182, 394] width 4 height 14
click at [1092, 422] on span "Skip Reply" at bounding box center [1101, 432] width 63 height 19
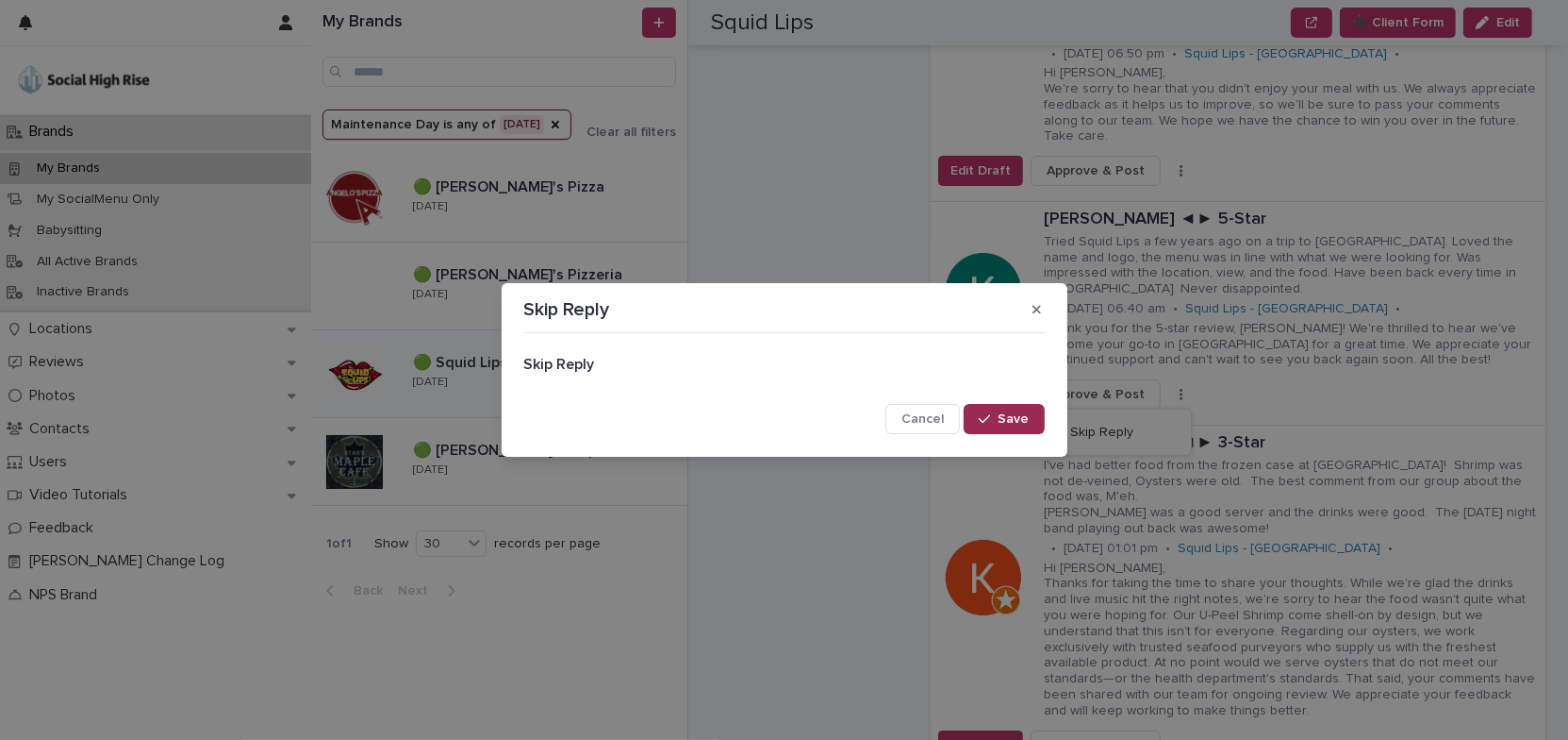
click at [978, 413] on button "Save" at bounding box center [1003, 418] width 80 height 30
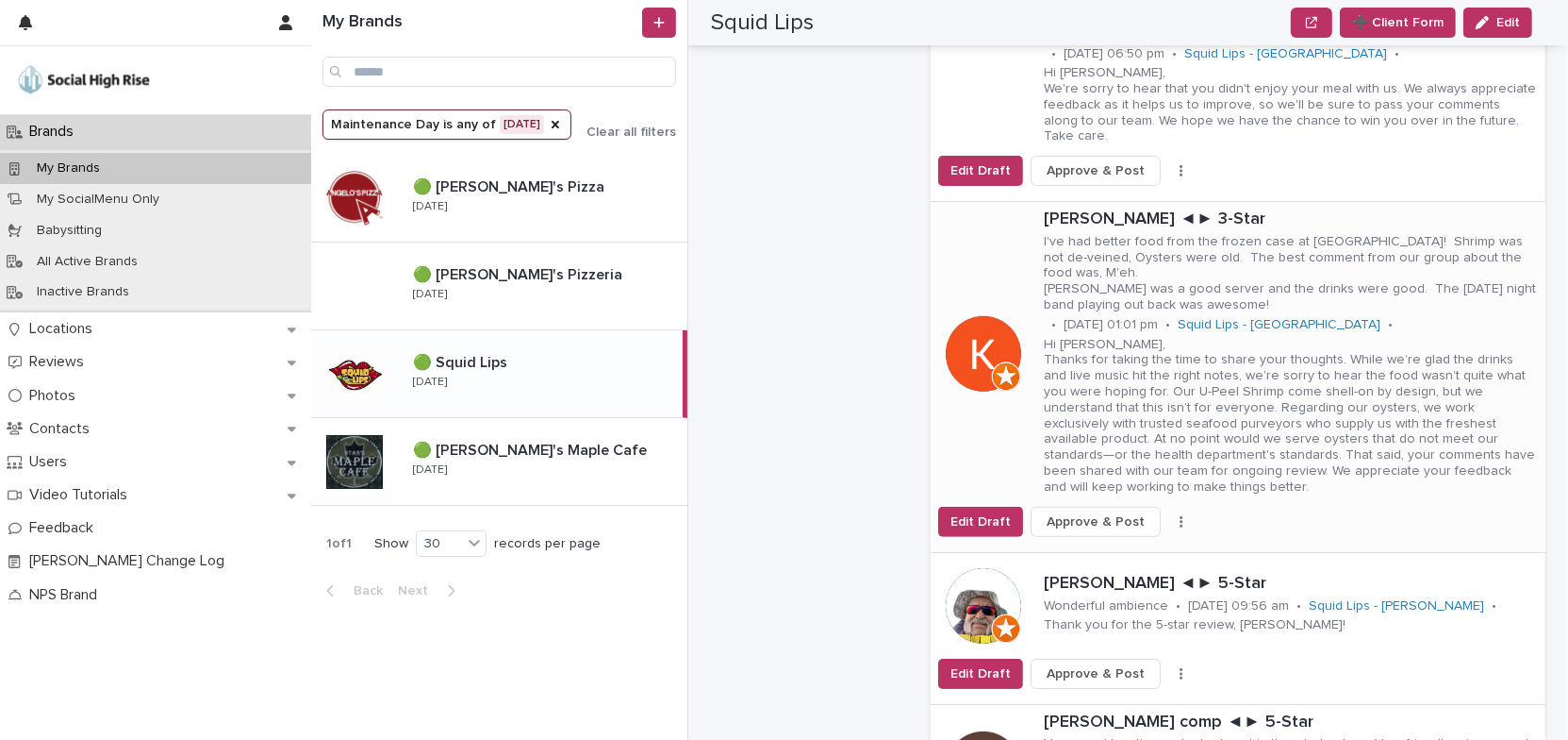
click at [1180, 516] on icon "button" at bounding box center [1181, 522] width 3 height 12
click at [1104, 518] on span "Skip Reply" at bounding box center [1101, 527] width 63 height 19
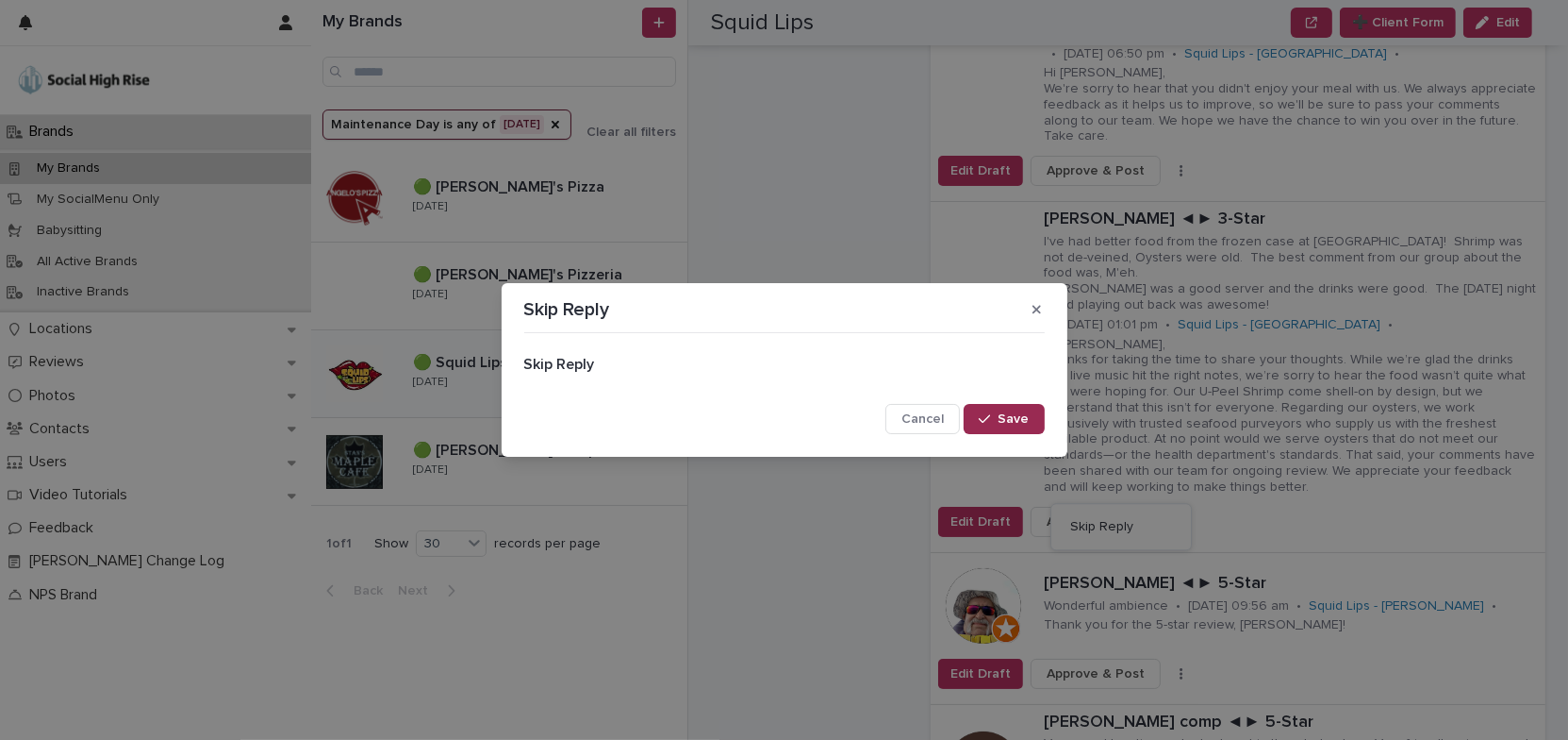
click at [1003, 421] on span "Save" at bounding box center [1014, 419] width 31 height 14
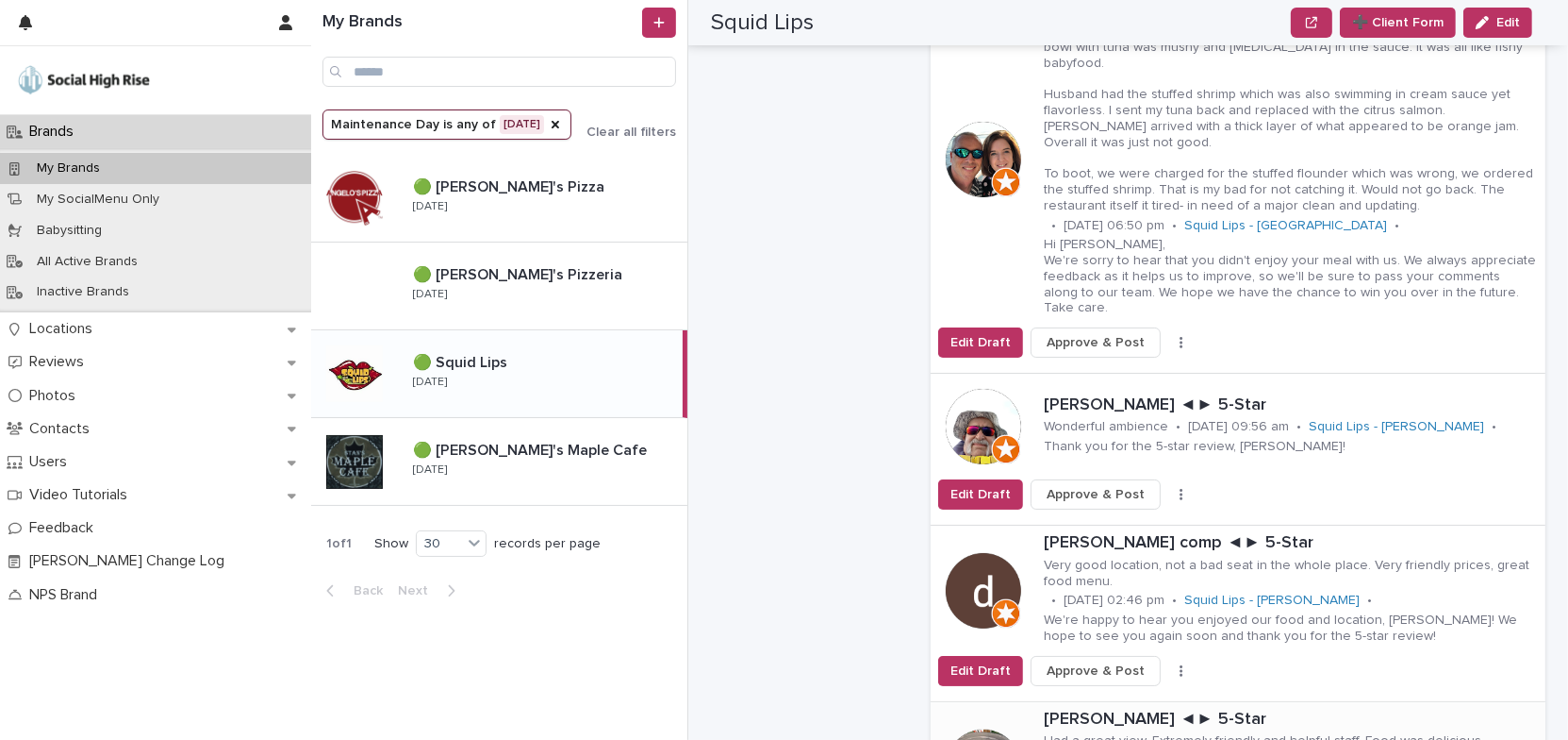
scroll to position [858, 0]
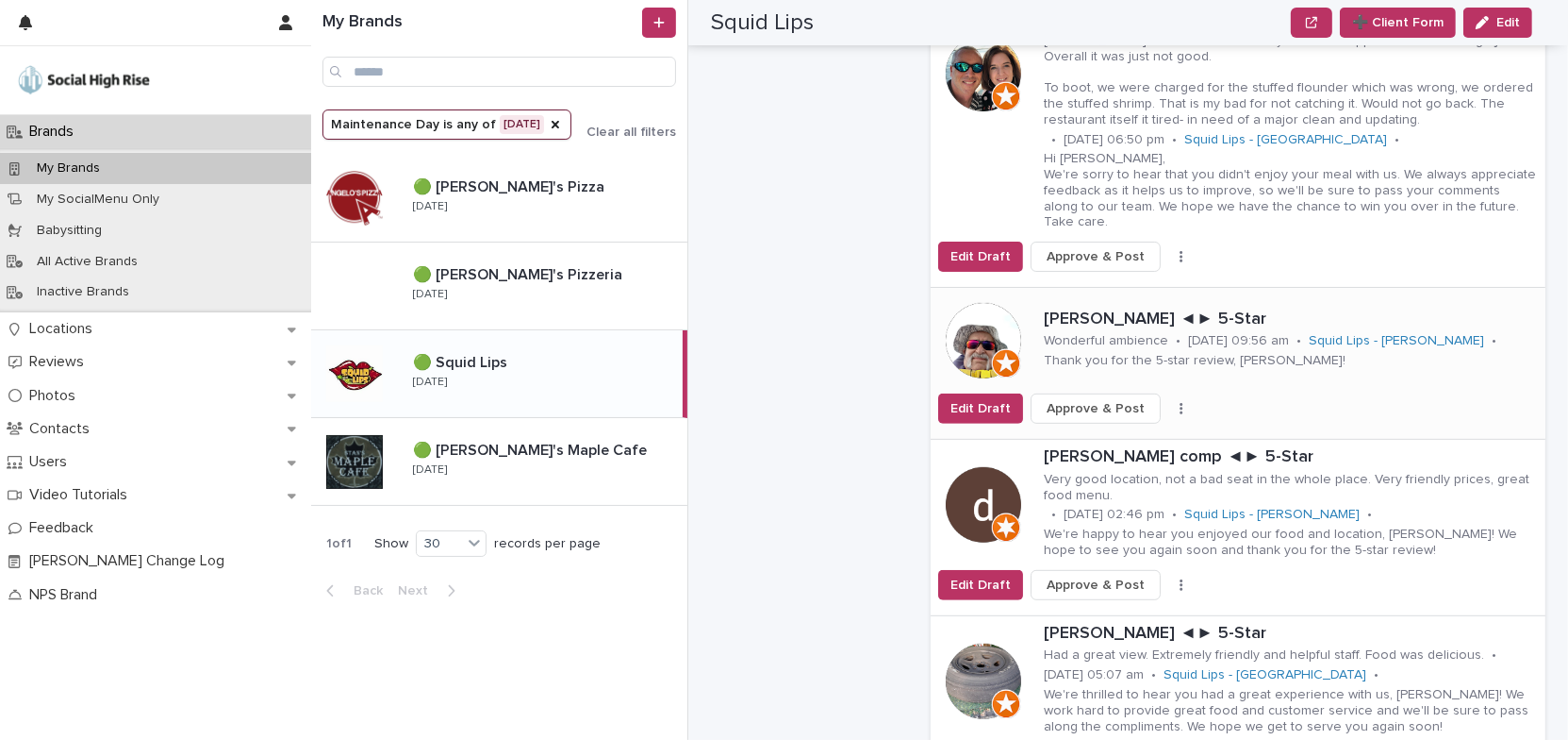
click at [1180, 402] on icon "button" at bounding box center [1182, 409] width 4 height 14
click at [1107, 437] on span "Skip Reply" at bounding box center [1101, 446] width 63 height 19
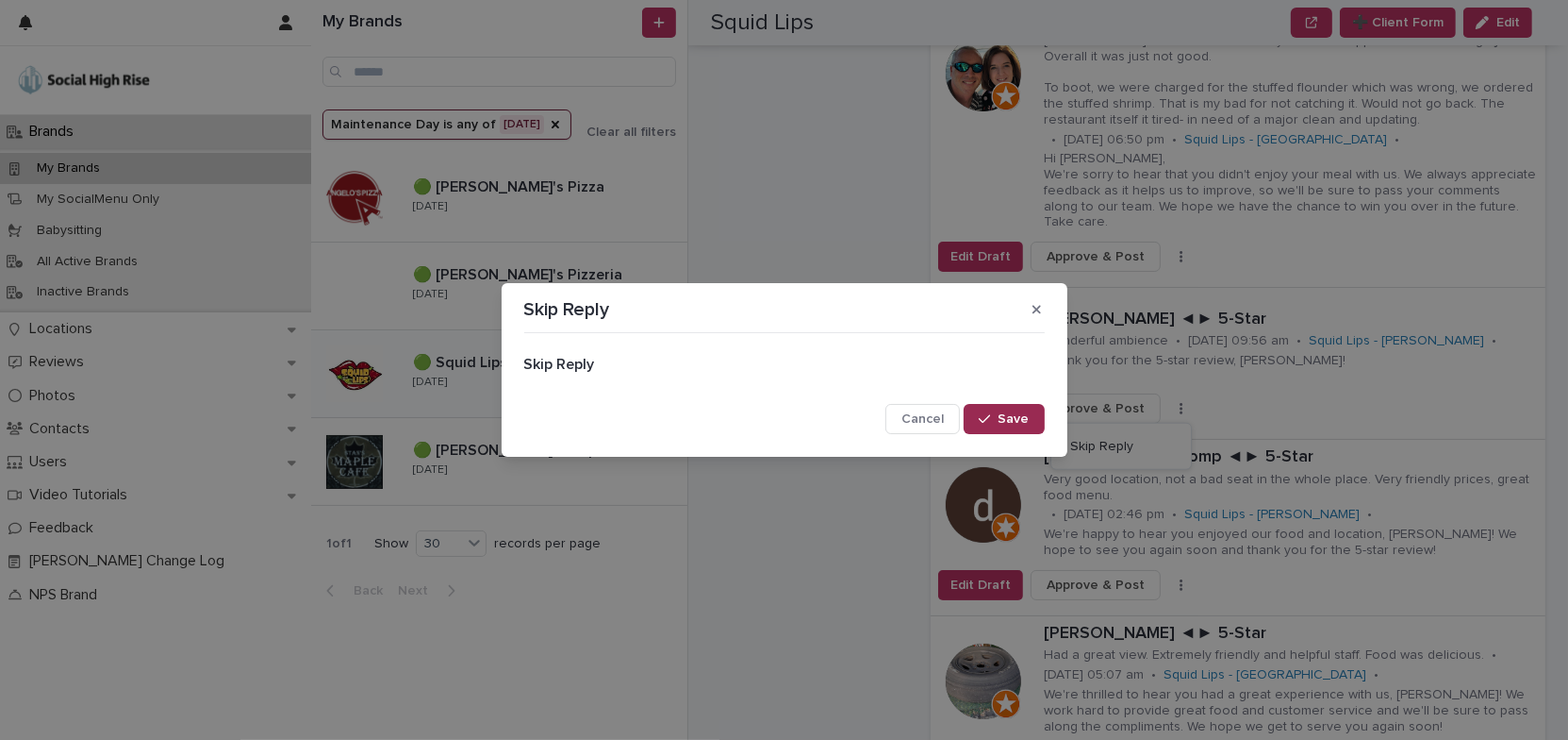
click at [1010, 418] on span "Save" at bounding box center [1014, 419] width 31 height 14
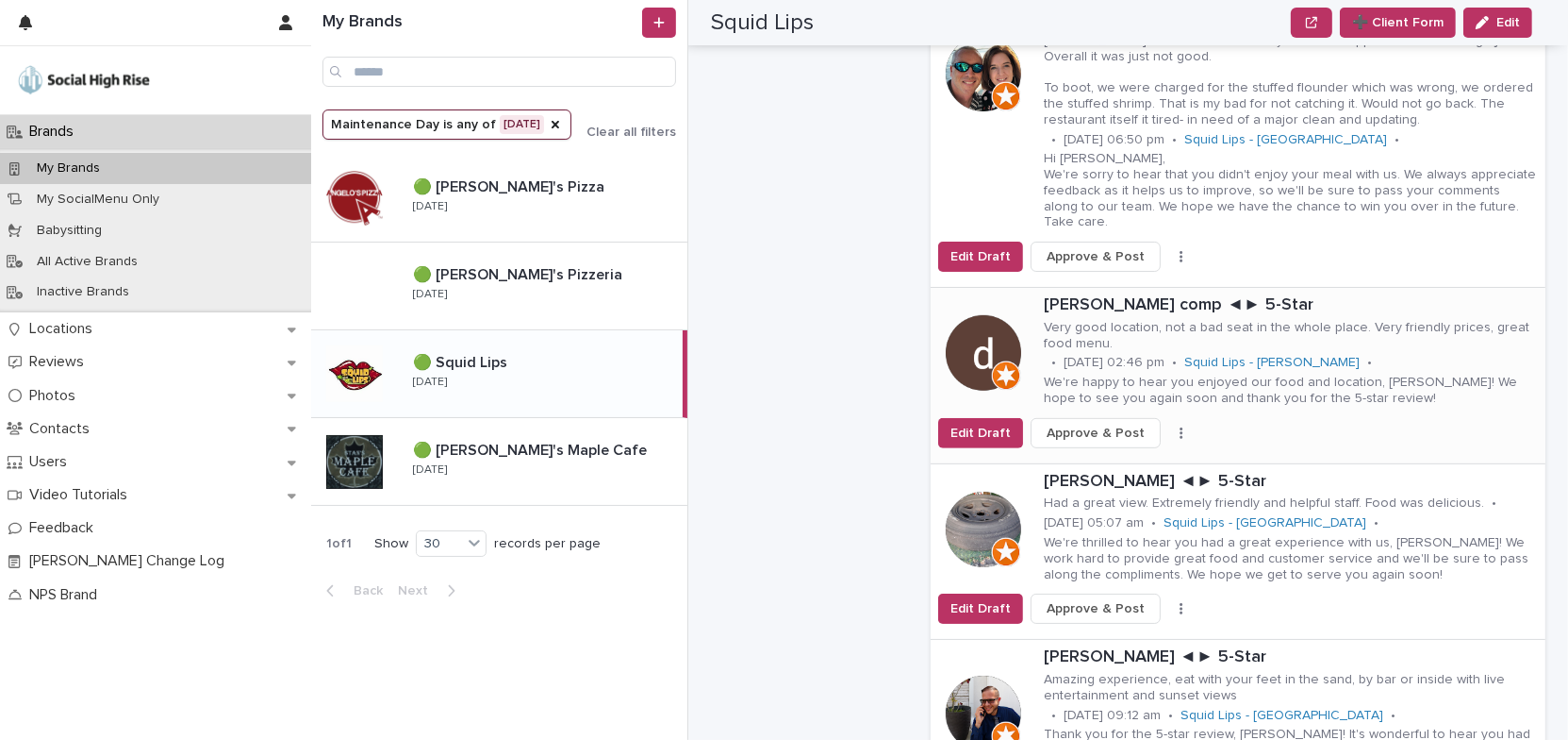
click at [1168, 426] on button "button" at bounding box center [1181, 433] width 26 height 14
click at [1134, 456] on button "Skip Reply" at bounding box center [1121, 470] width 125 height 30
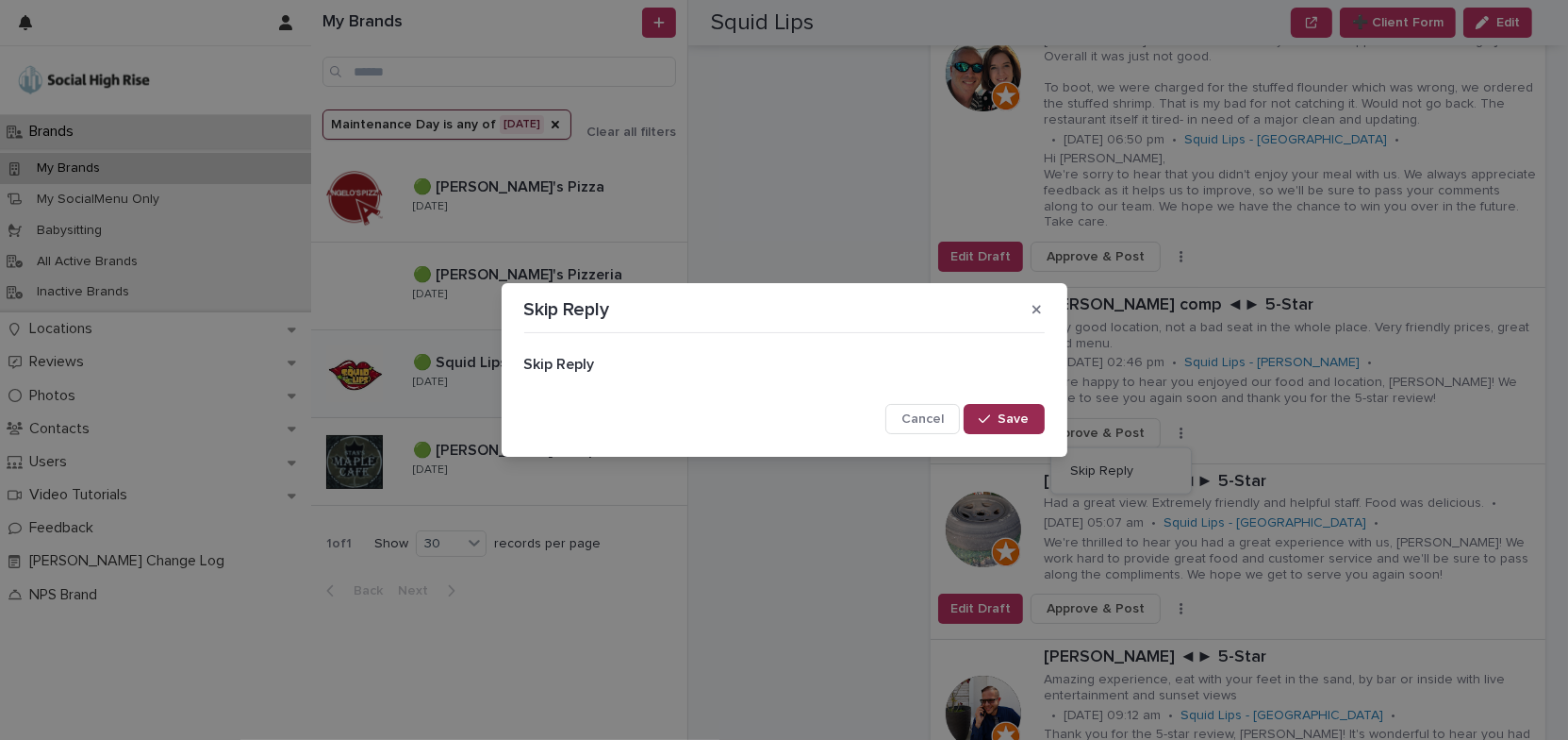
drag, startPoint x: 1004, startPoint y: 411, endPoint x: 1030, endPoint y: 412, distance: 26.0
click at [1005, 412] on button "Save" at bounding box center [1003, 418] width 80 height 30
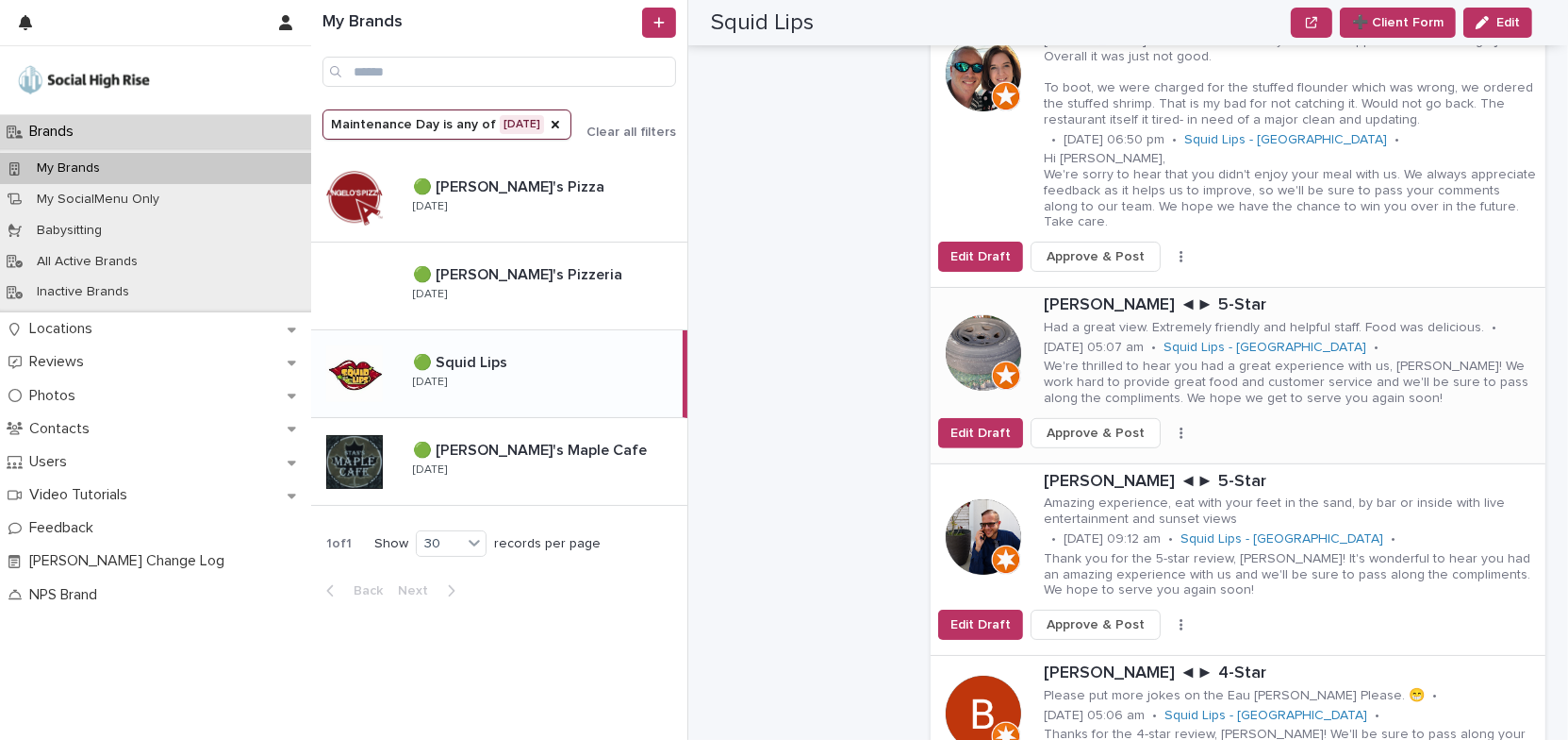
click at [1180, 427] on icon "button" at bounding box center [1181, 433] width 3 height 12
click at [1114, 462] on span "Skip Reply" at bounding box center [1101, 471] width 63 height 19
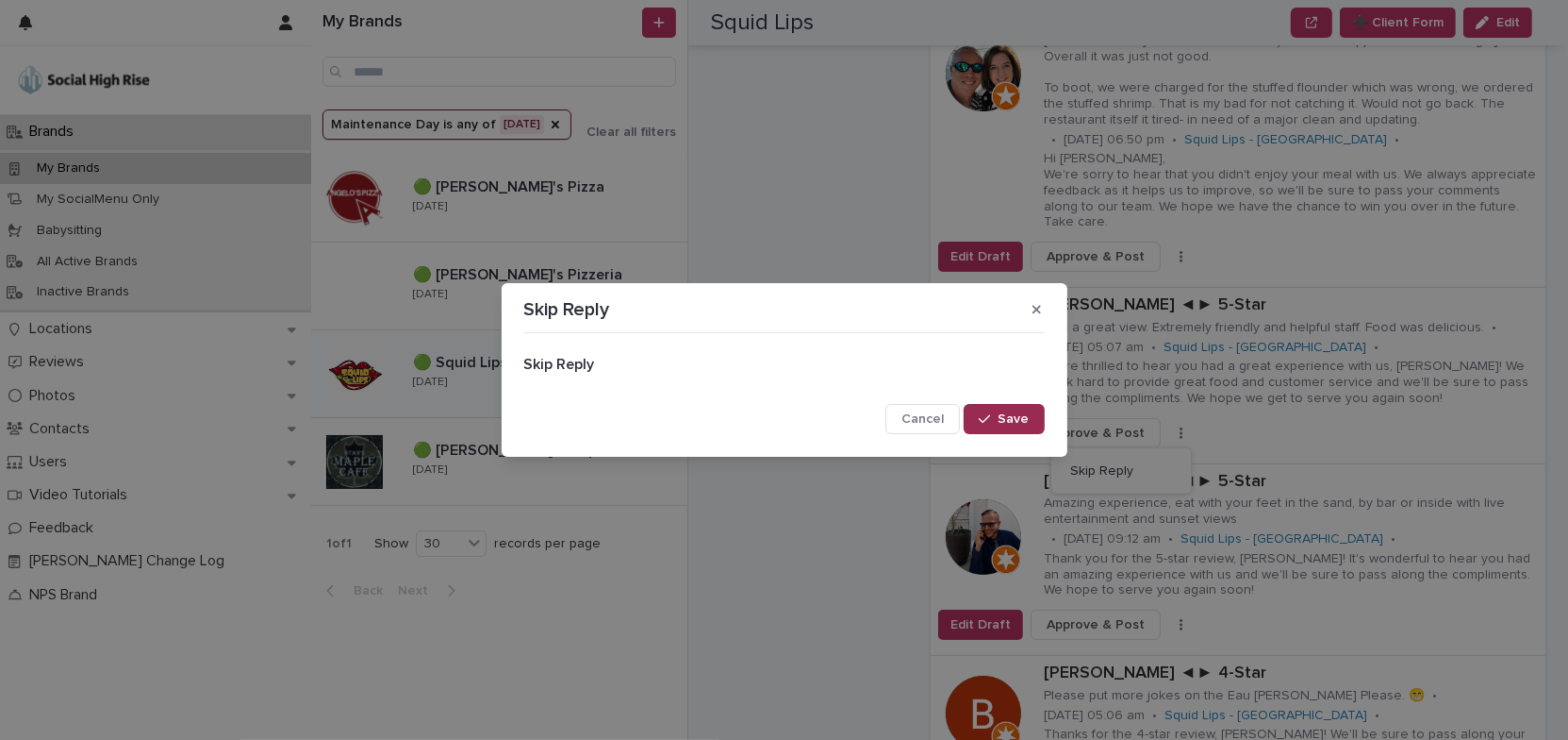
click at [992, 410] on button "Save" at bounding box center [1003, 418] width 80 height 30
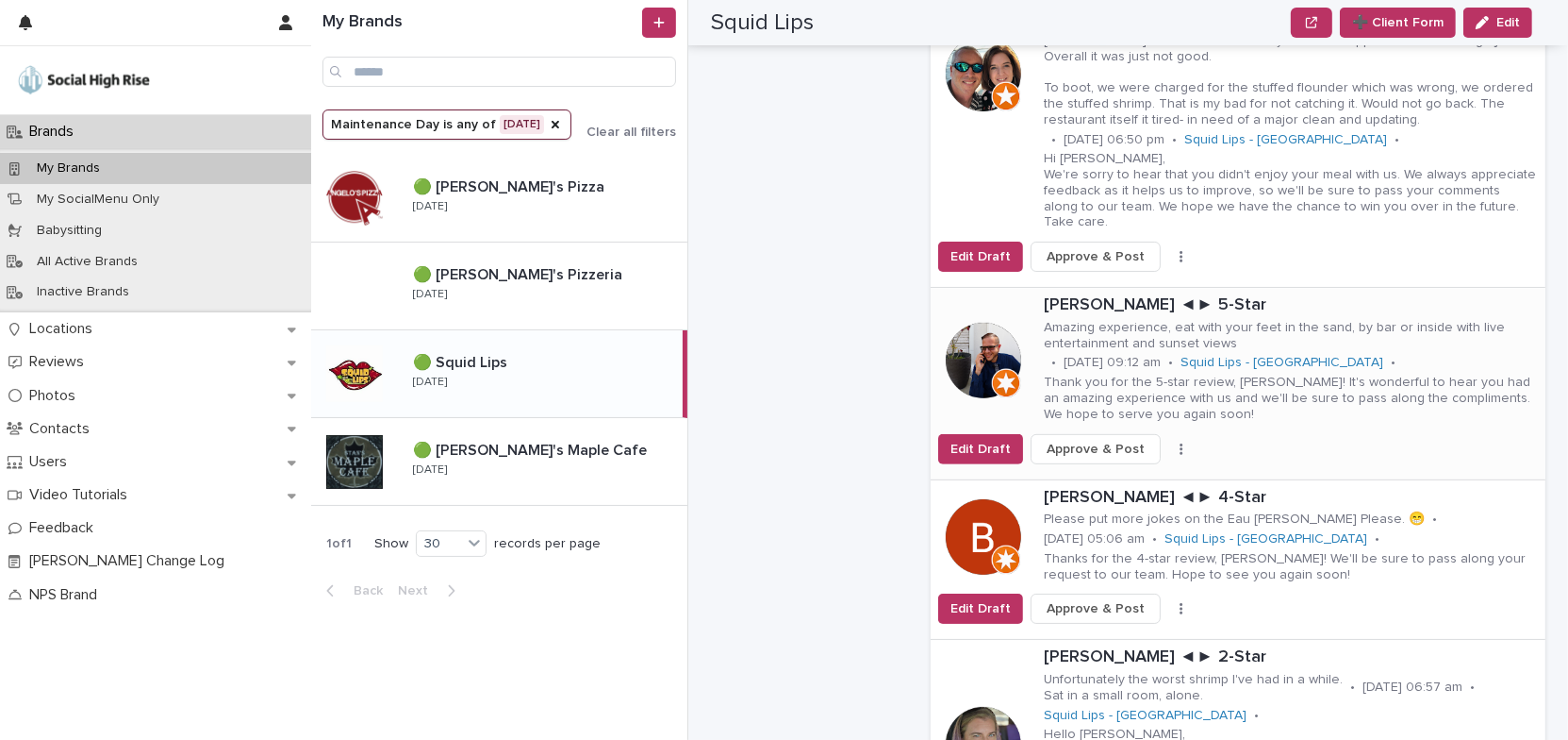
click at [1180, 442] on icon "button" at bounding box center [1182, 449] width 4 height 14
click at [1125, 471] on button "Skip Reply" at bounding box center [1121, 486] width 125 height 30
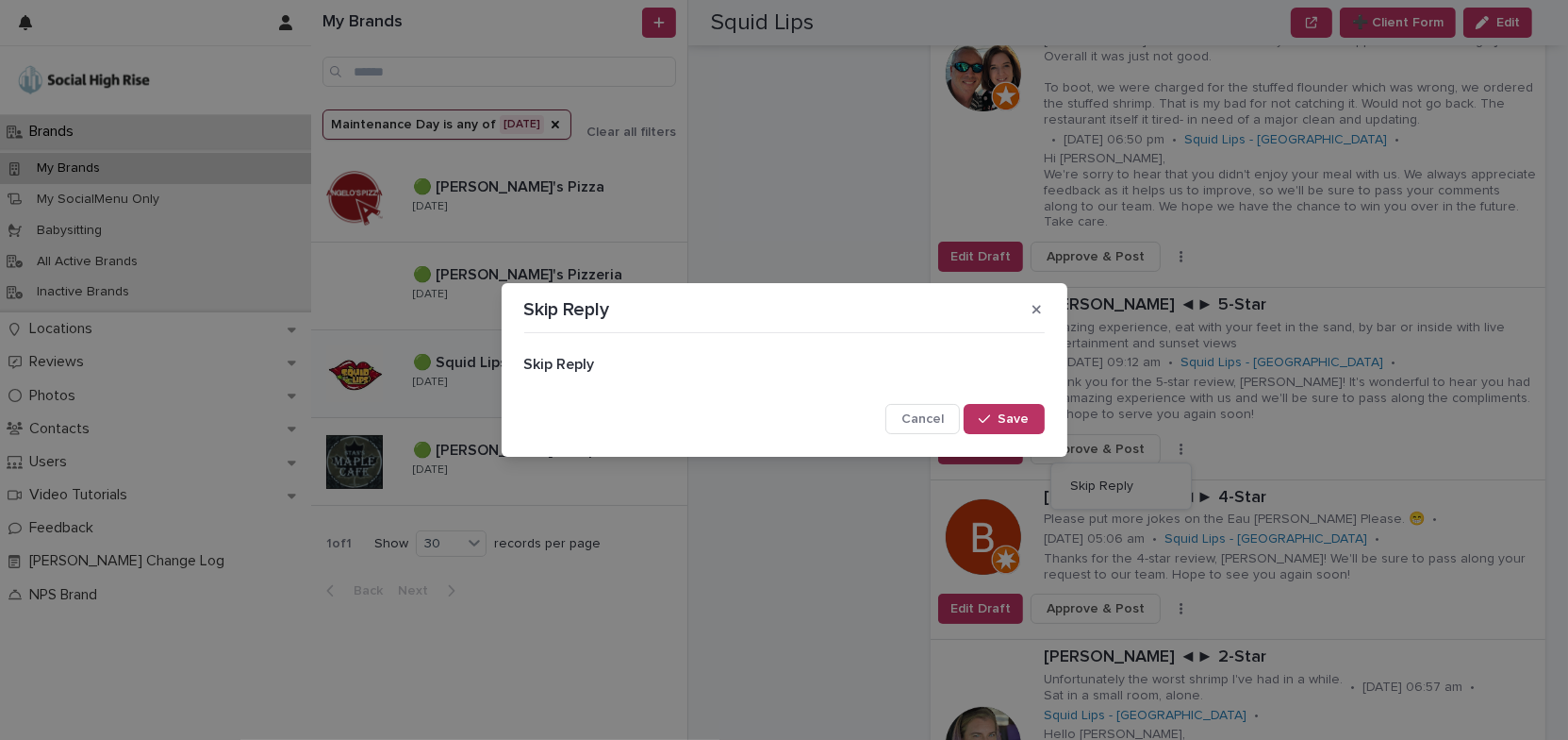
drag, startPoint x: 1017, startPoint y: 422, endPoint x: 1050, endPoint y: 419, distance: 33.1
click at [1018, 422] on span "Save" at bounding box center [1014, 419] width 31 height 14
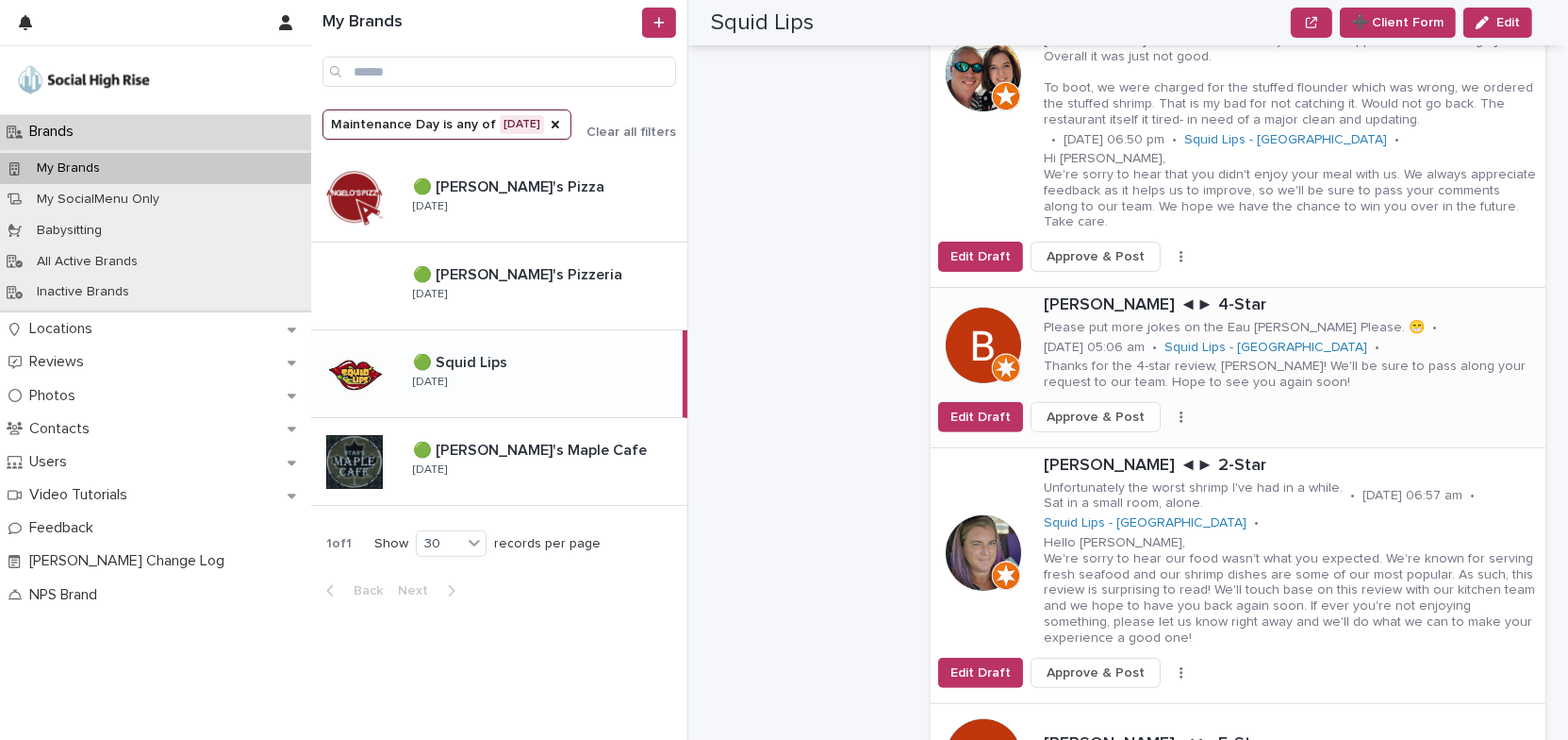
click at [1180, 412] on icon "button" at bounding box center [1181, 417] width 3 height 12
click at [1122, 440] on button "Skip Reply" at bounding box center [1121, 454] width 125 height 30
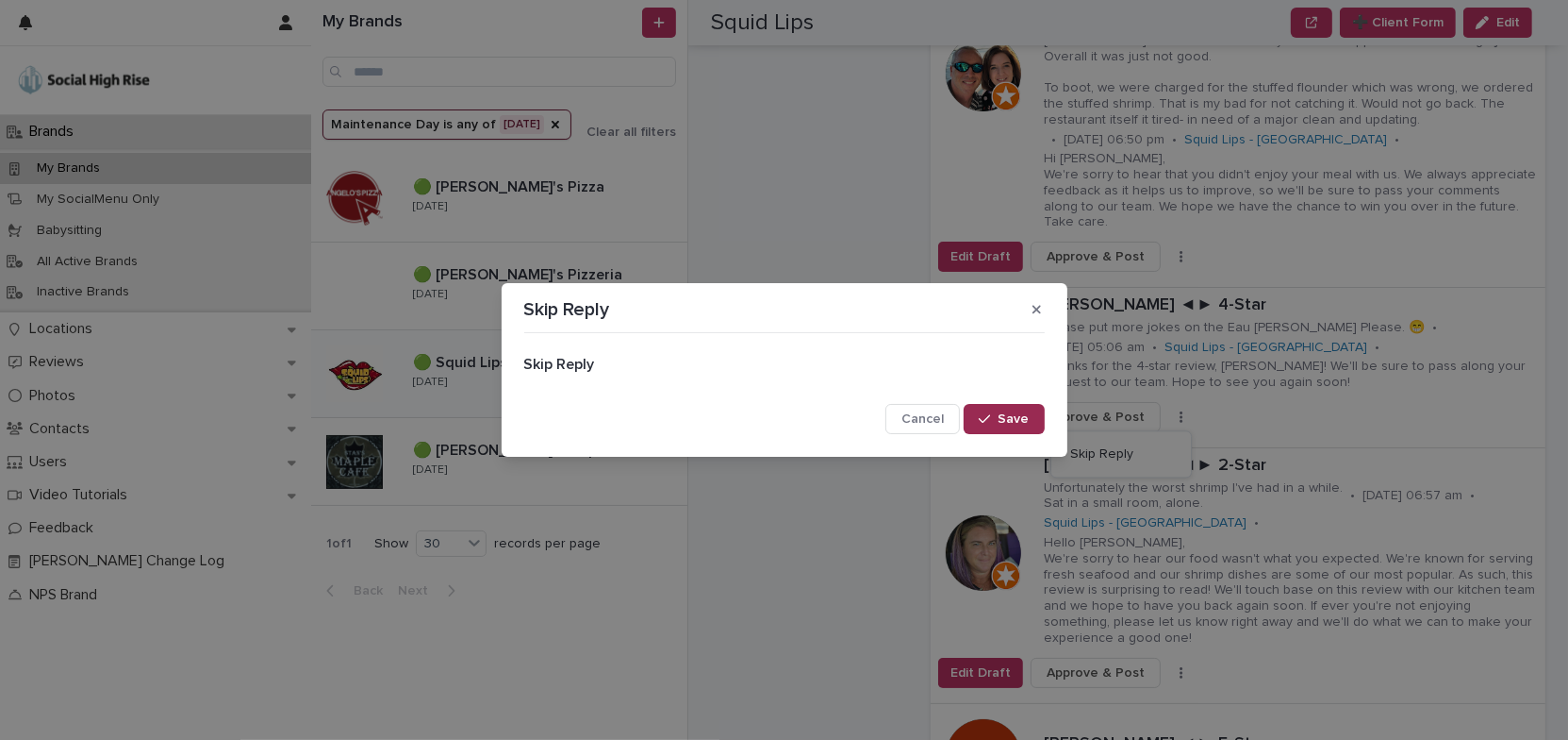
click at [1012, 414] on span "Save" at bounding box center [1014, 419] width 31 height 14
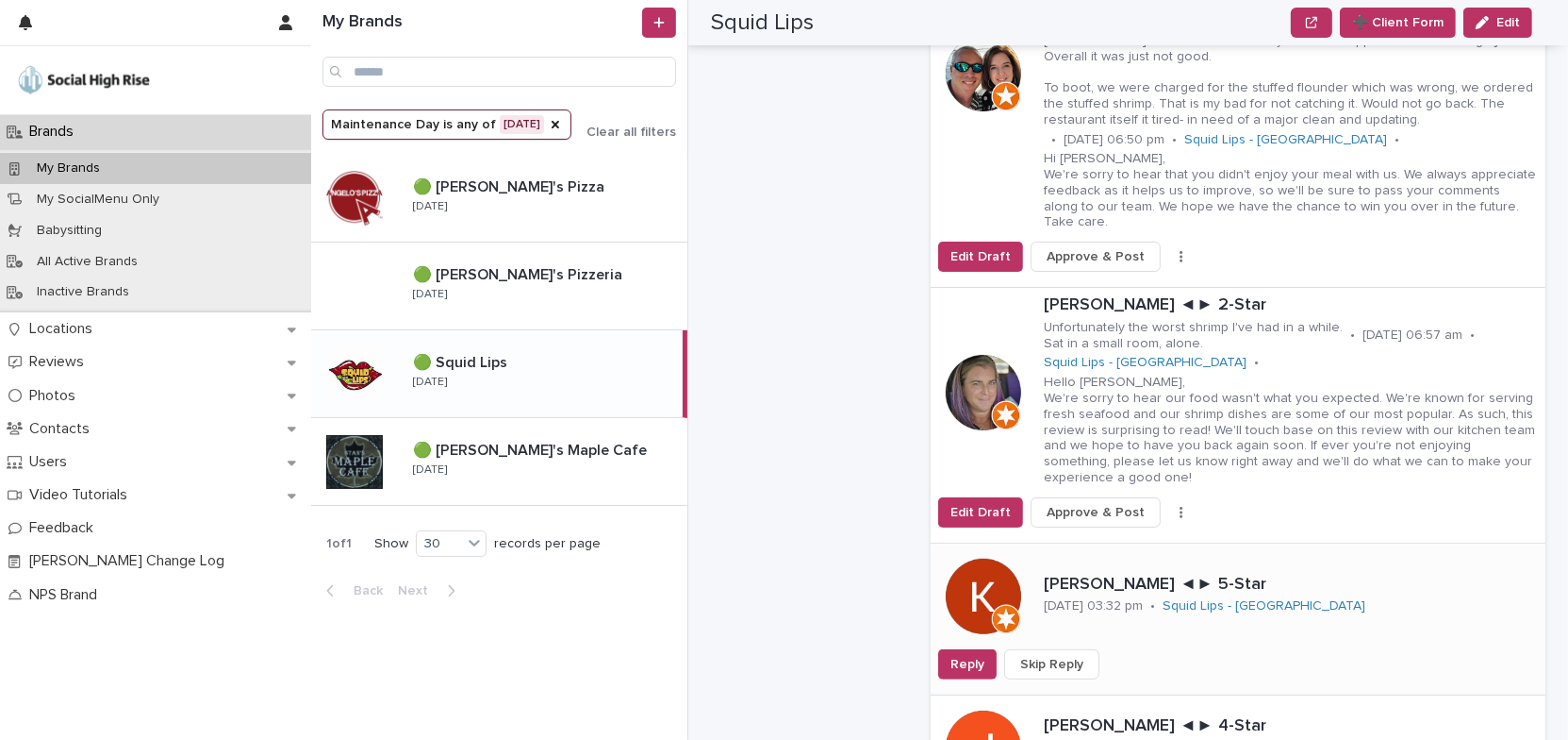
click at [1051, 655] on span "Skip Reply" at bounding box center [1051, 665] width 63 height 19
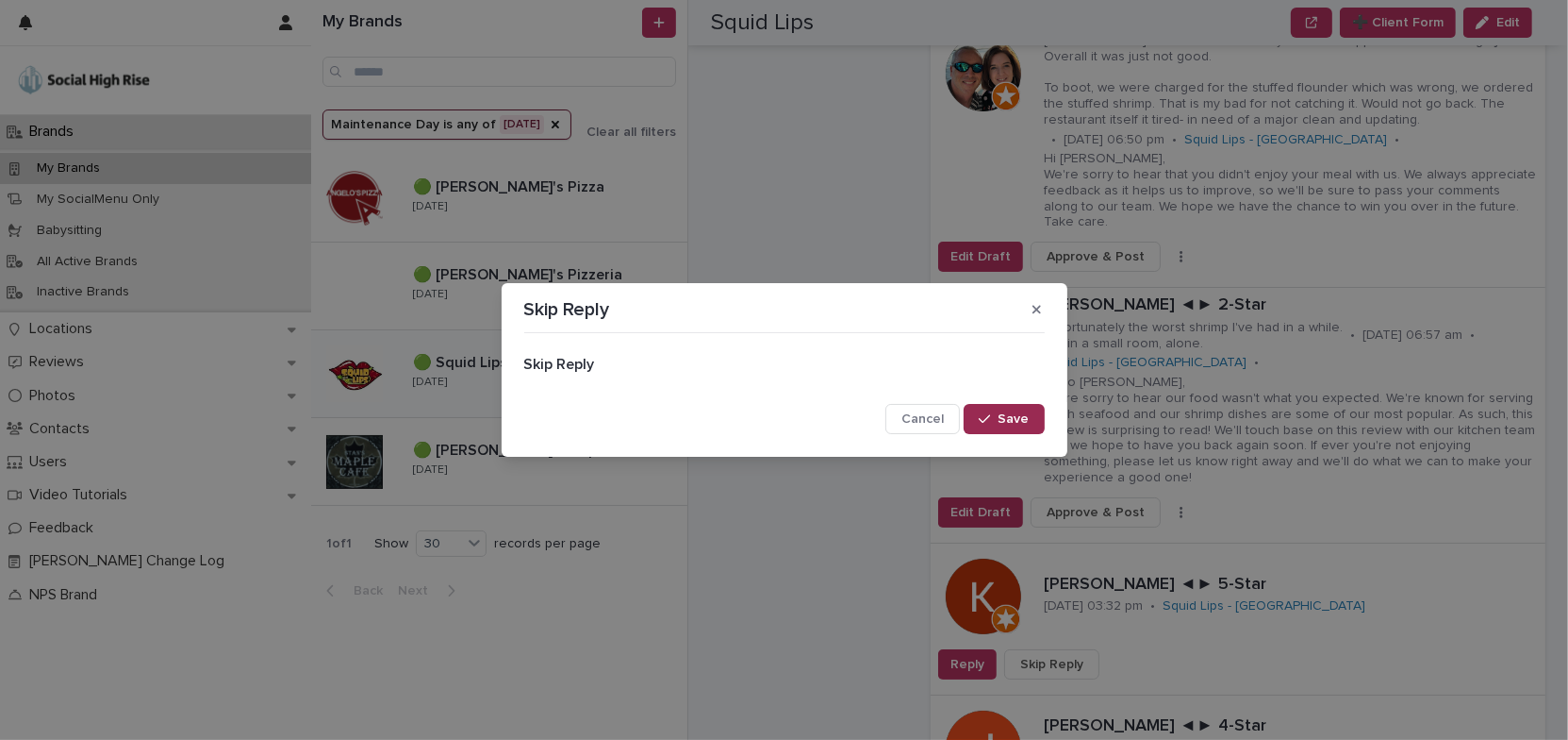
click at [1023, 412] on button "Save" at bounding box center [1003, 418] width 80 height 30
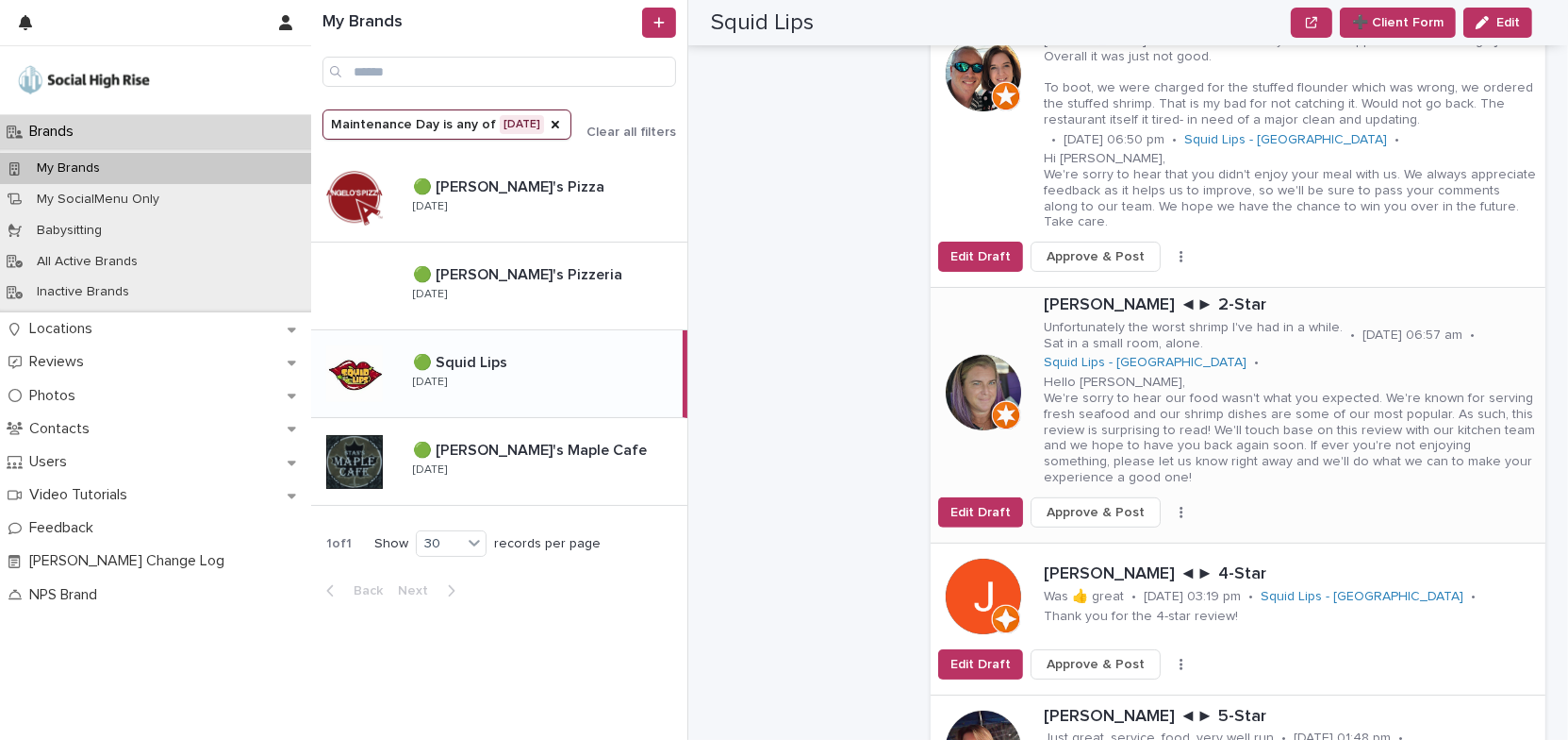
click at [1168, 505] on button "button" at bounding box center [1181, 512] width 26 height 14
click at [1113, 541] on span "Skip Reply" at bounding box center [1101, 551] width 63 height 19
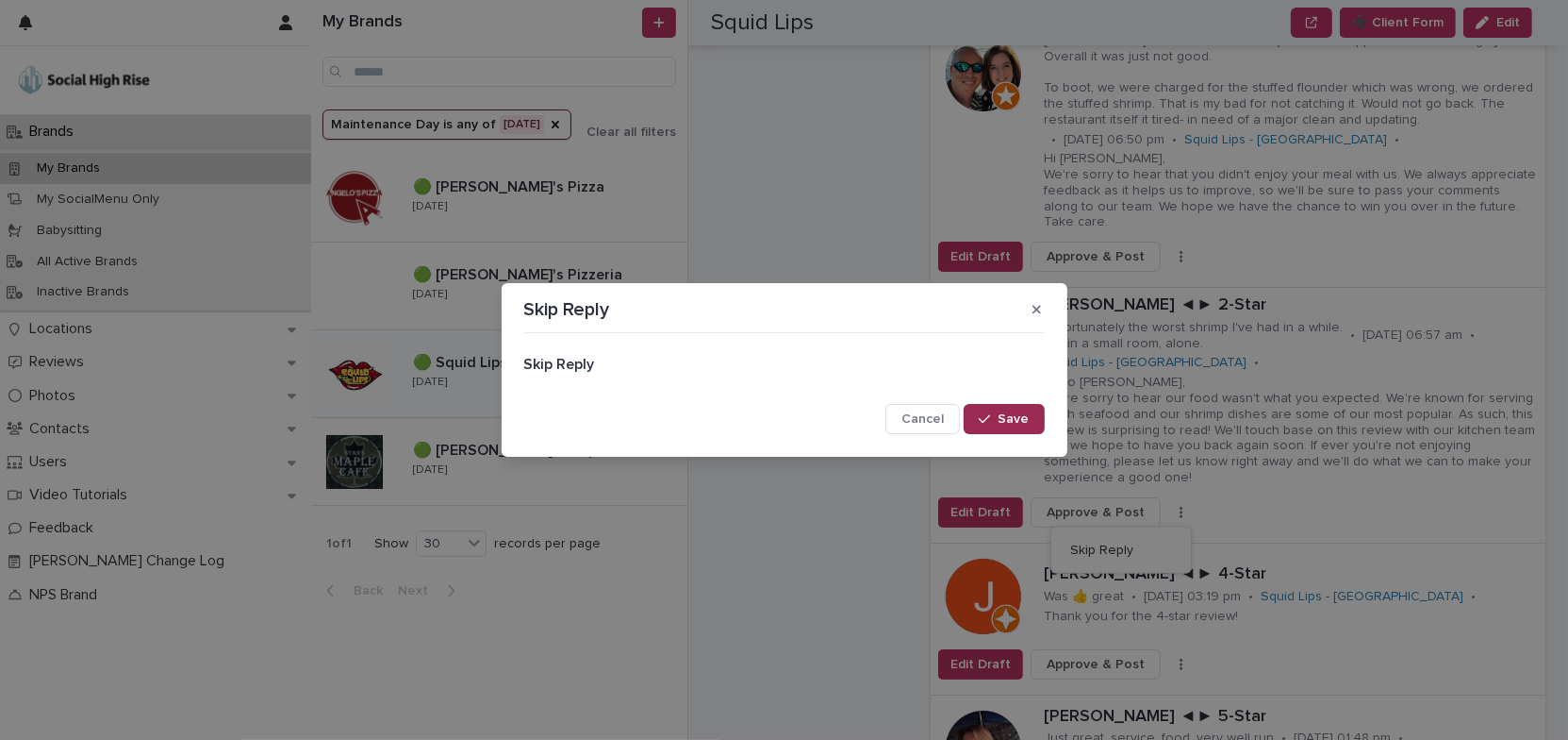
click at [996, 423] on div "button" at bounding box center [989, 419] width 19 height 14
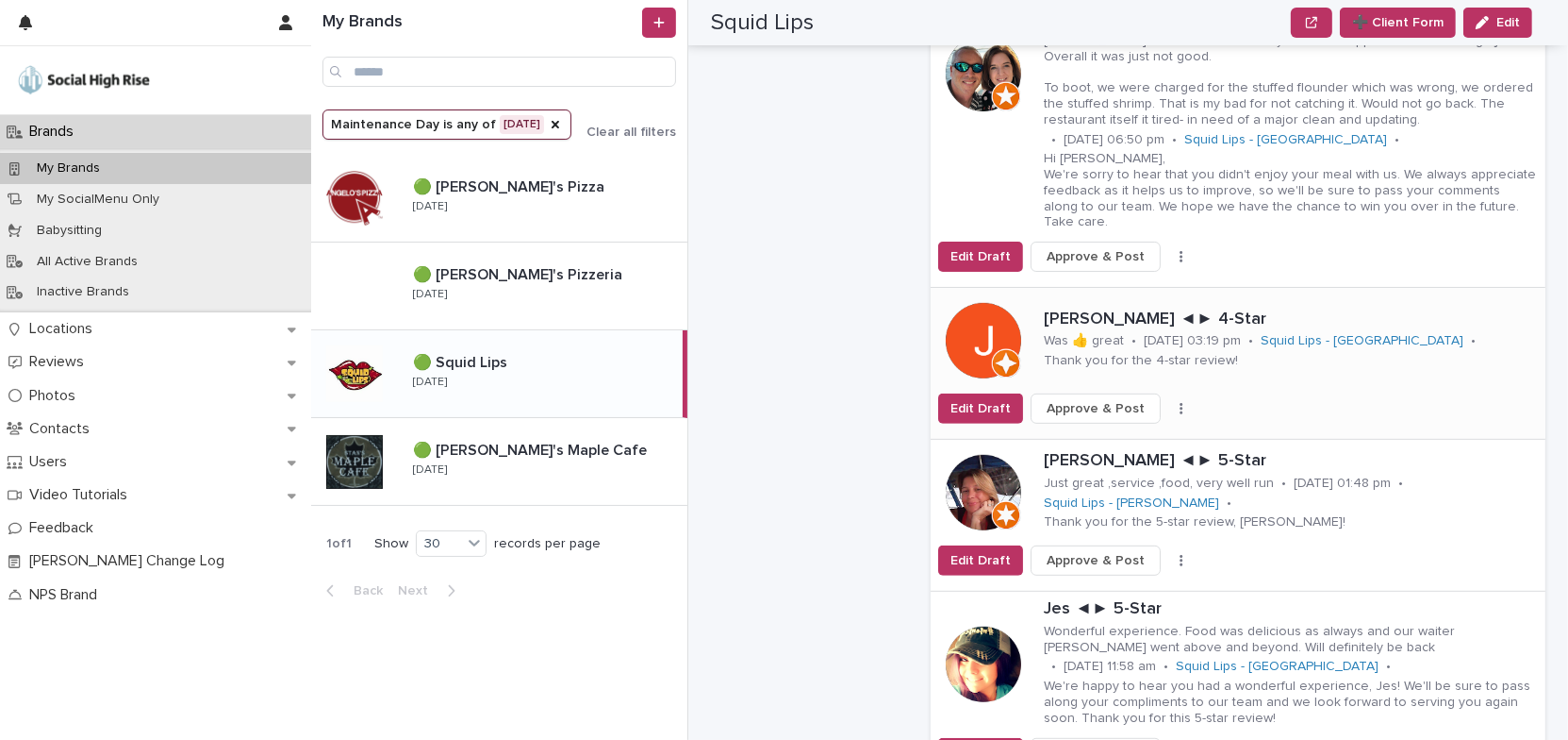
click at [1180, 402] on icon "button" at bounding box center [1182, 409] width 4 height 14
click at [1119, 431] on button "Skip Reply" at bounding box center [1121, 445] width 125 height 30
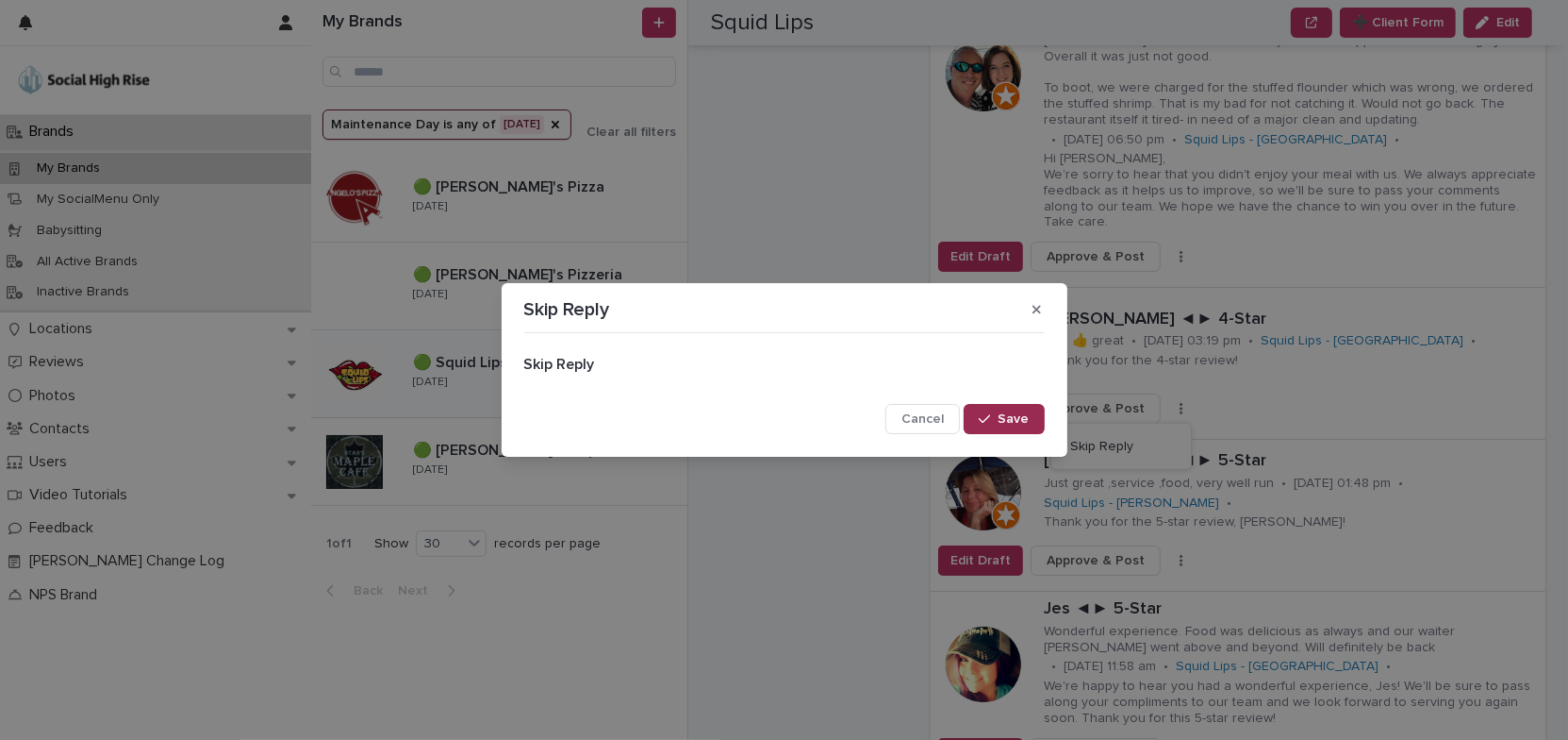
click at [1039, 421] on button "Save" at bounding box center [1003, 418] width 80 height 30
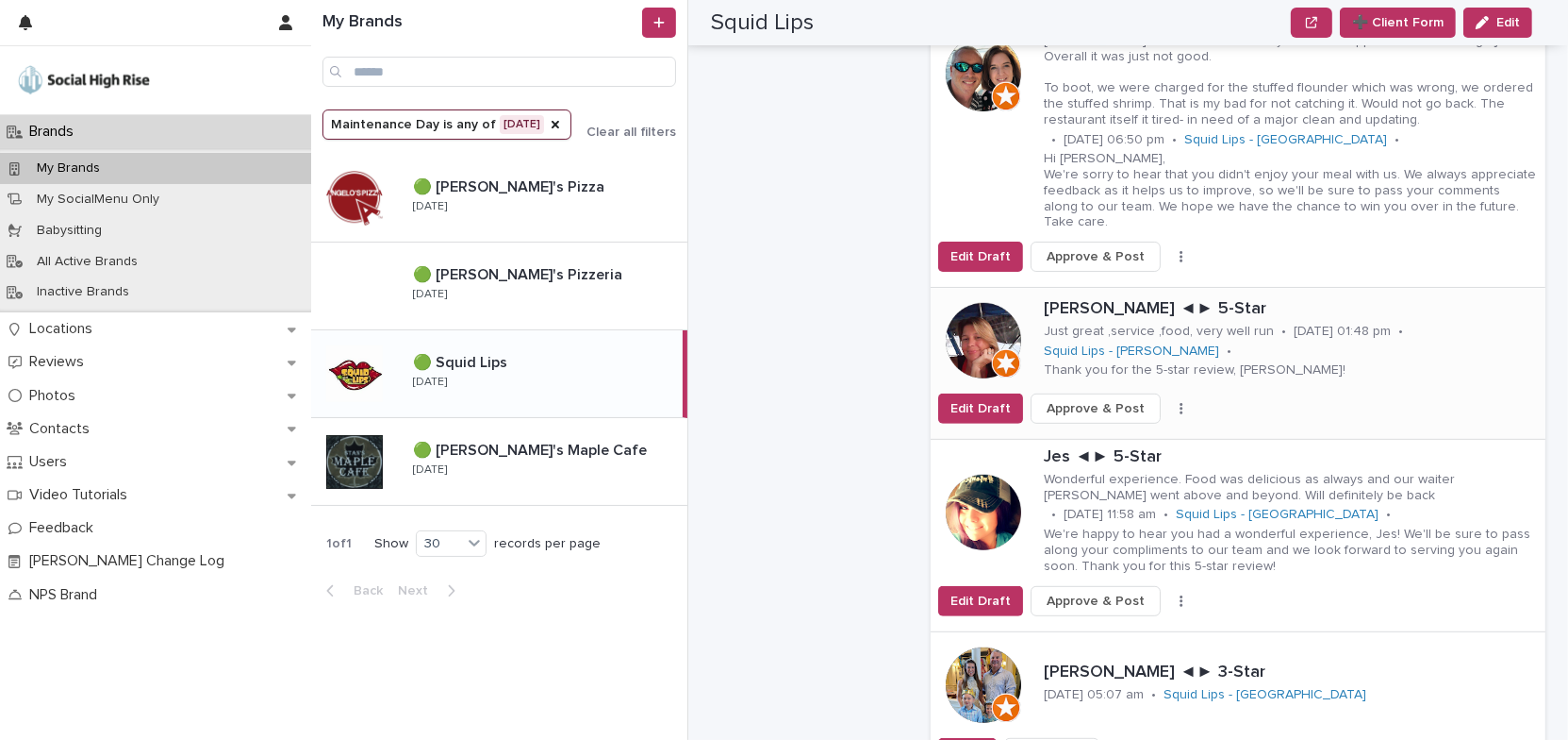
click at [1180, 402] on icon "button" at bounding box center [1182, 409] width 4 height 14
click at [1125, 431] on button "Skip Reply" at bounding box center [1121, 445] width 125 height 30
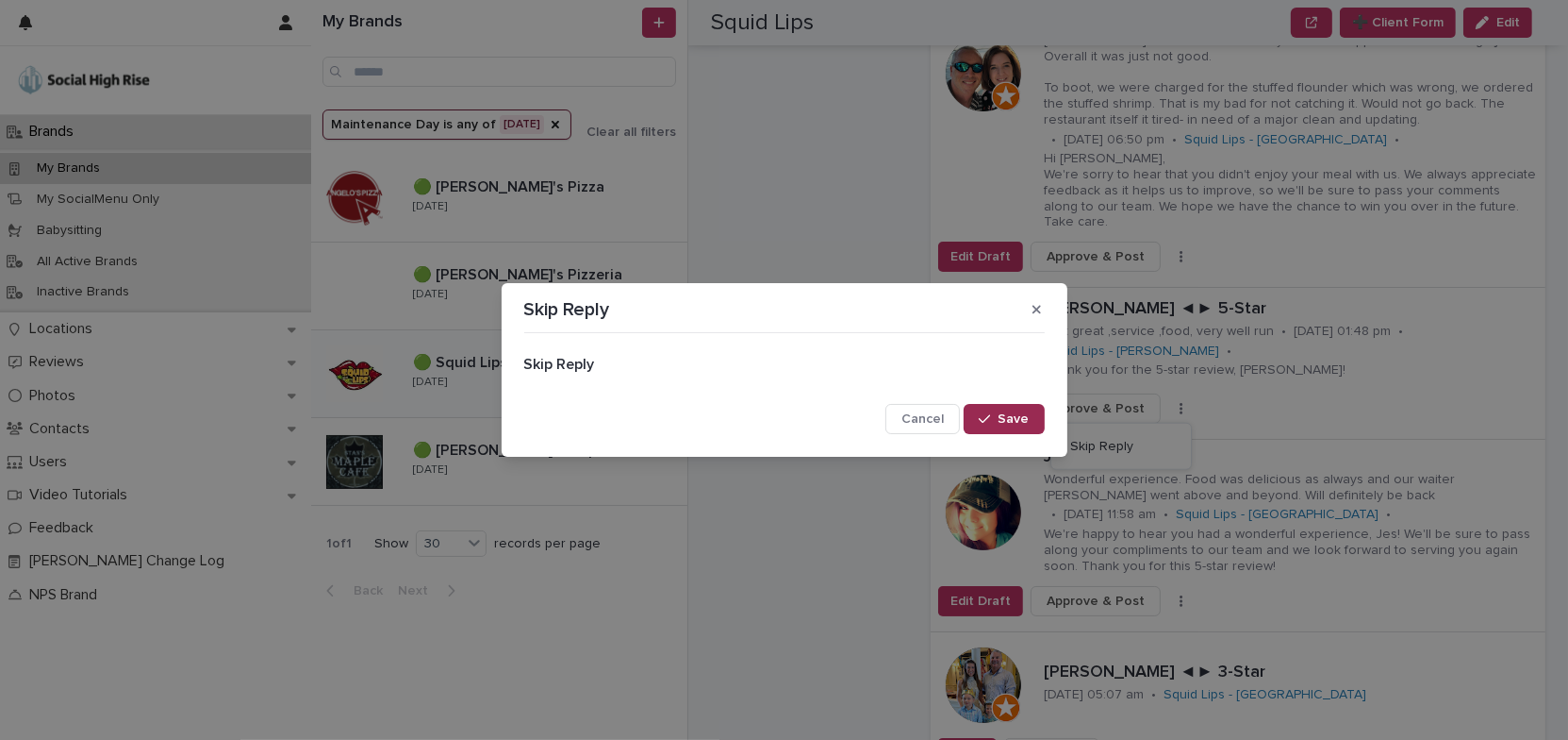
click at [1003, 419] on span "Save" at bounding box center [1014, 419] width 31 height 14
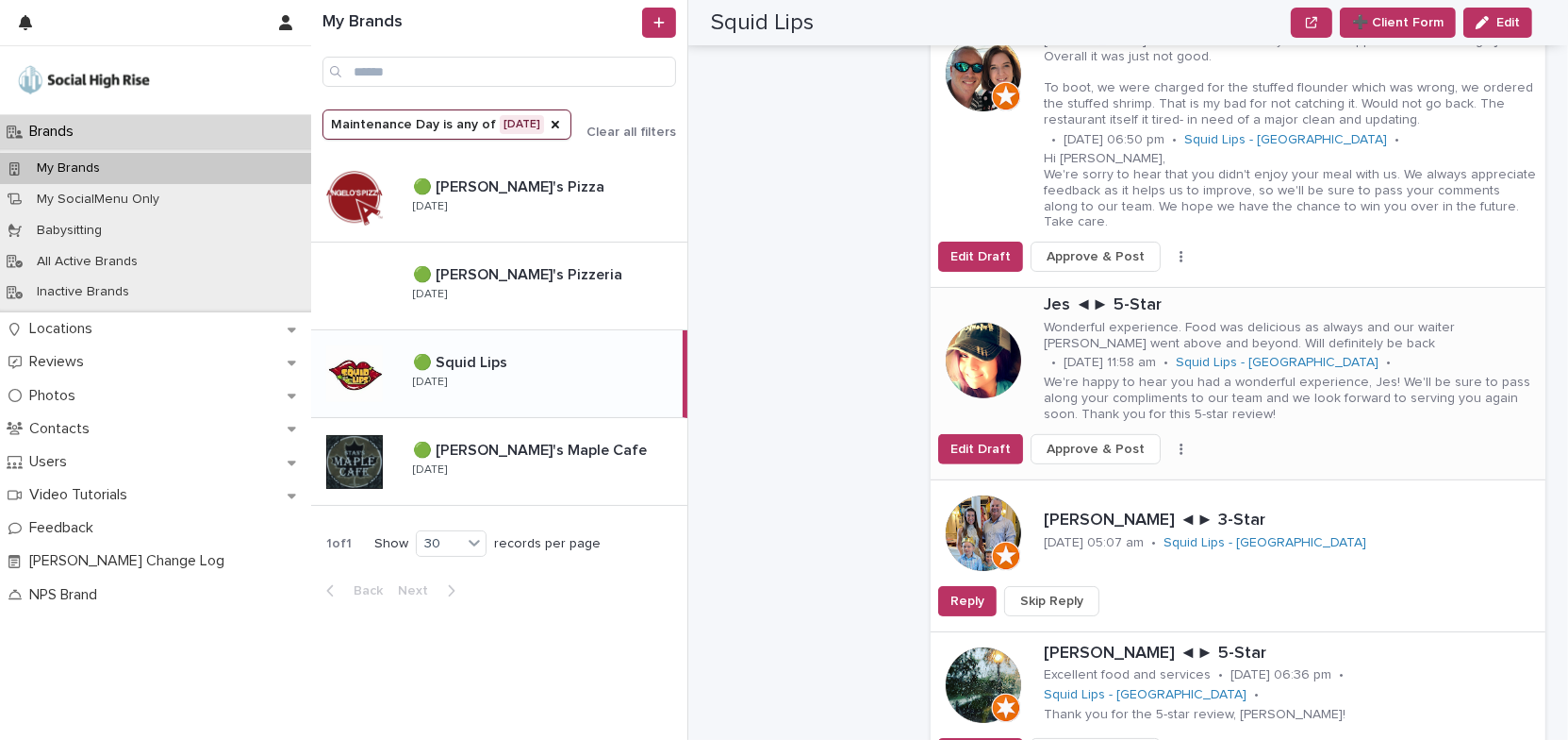
click at [1168, 442] on button "button" at bounding box center [1181, 449] width 26 height 14
click at [1137, 471] on button "Skip Reply" at bounding box center [1121, 486] width 125 height 30
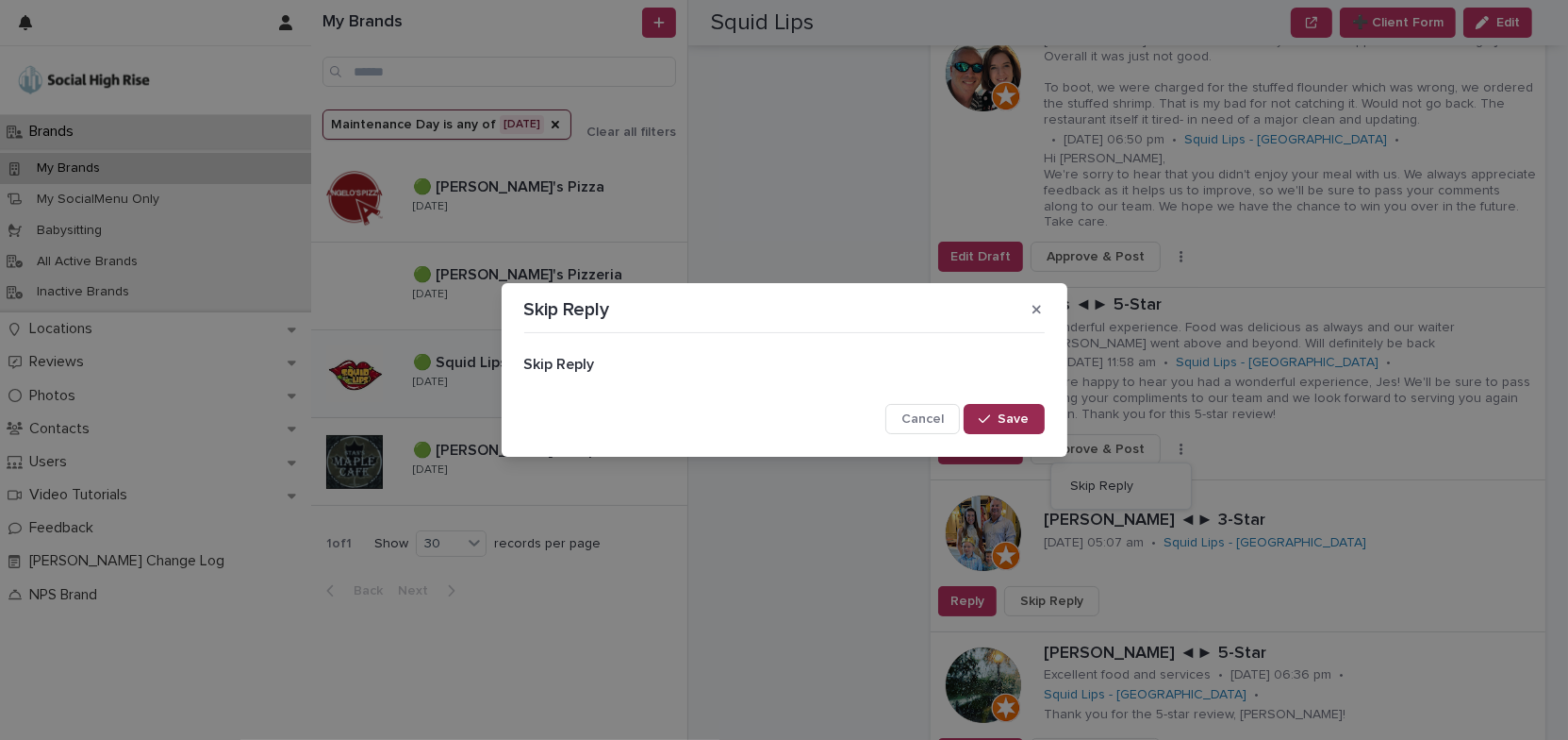
click at [1027, 419] on span "Save" at bounding box center [1014, 419] width 31 height 14
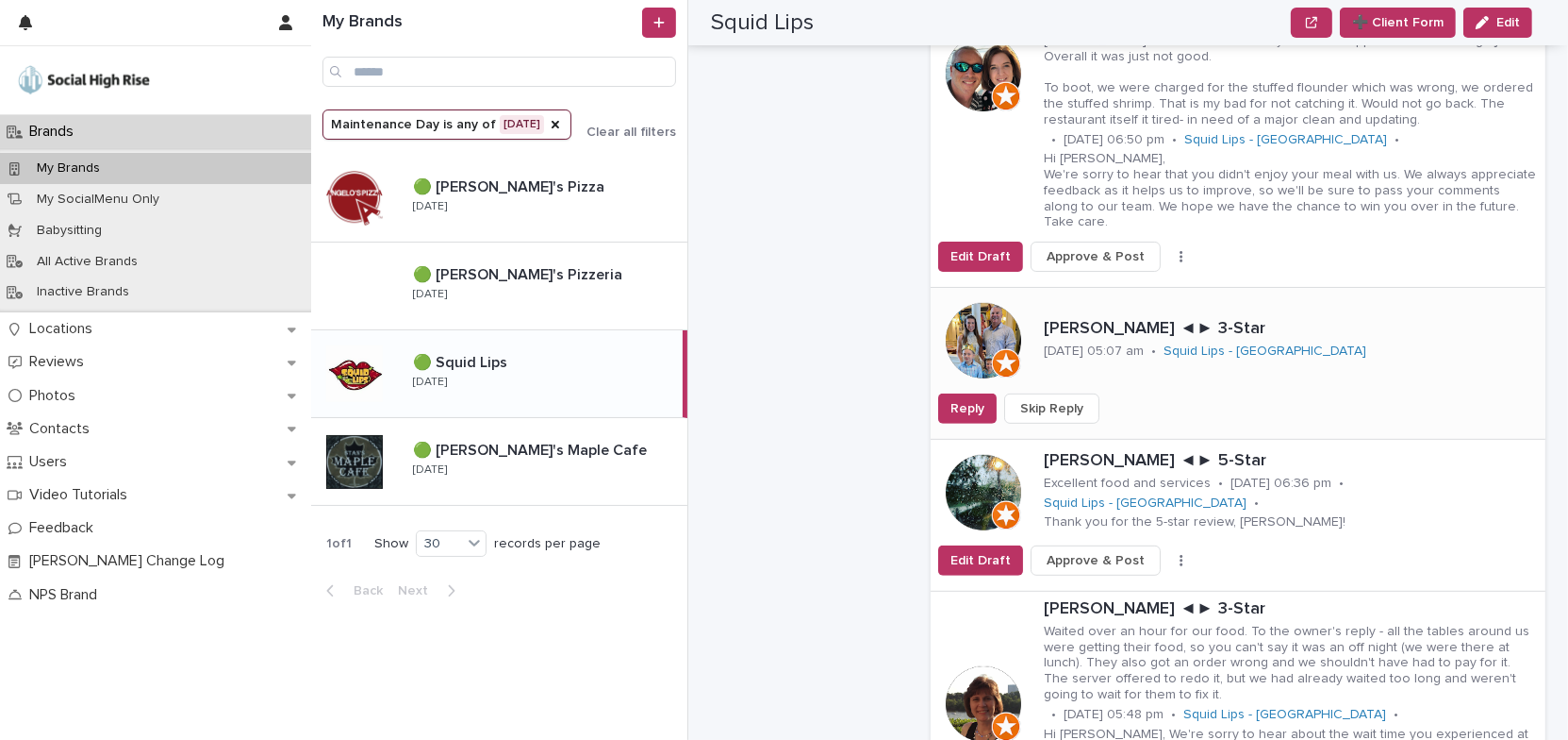
click at [1069, 399] on span "Skip Reply" at bounding box center [1051, 409] width 63 height 19
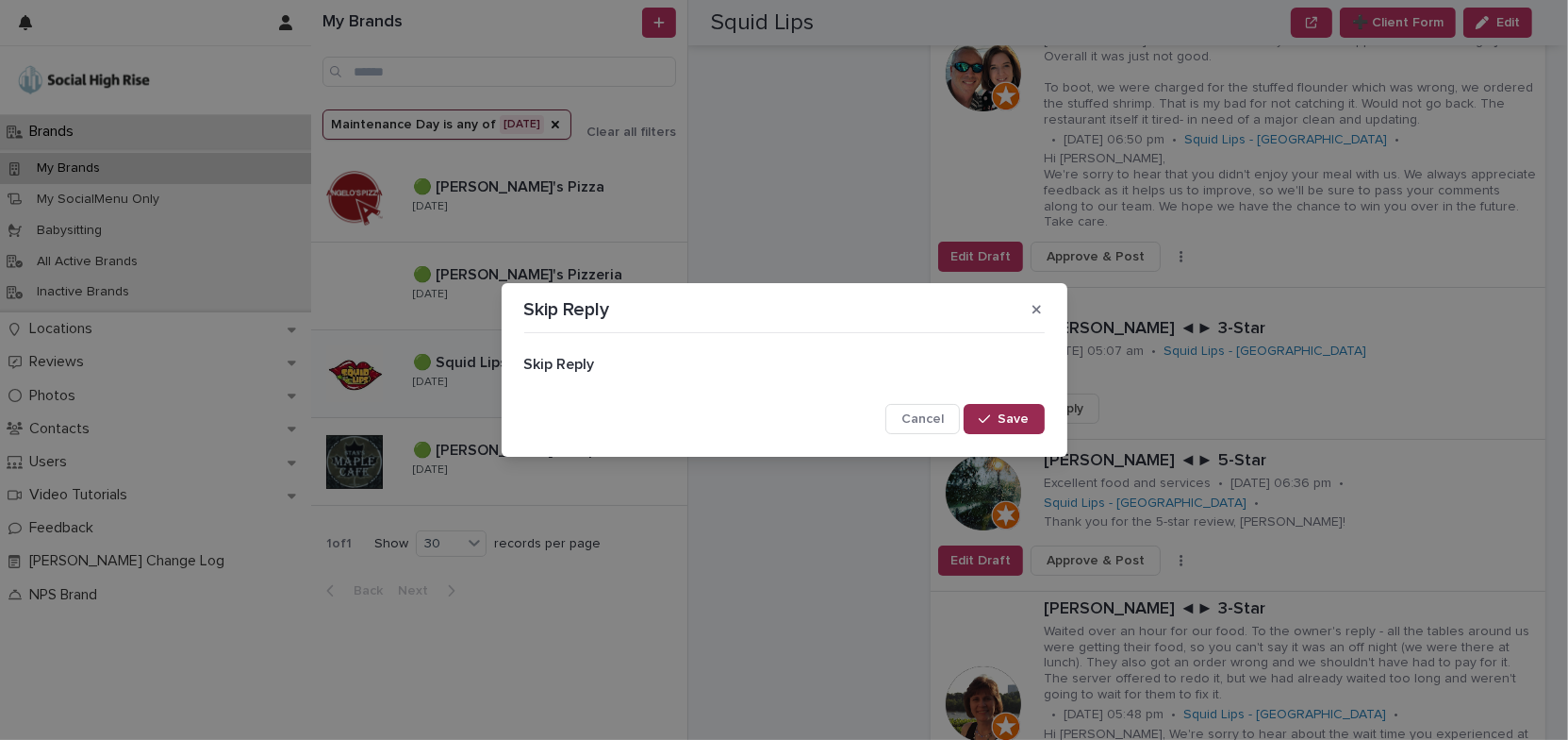
click at [1029, 419] on button "Save" at bounding box center [1003, 418] width 80 height 30
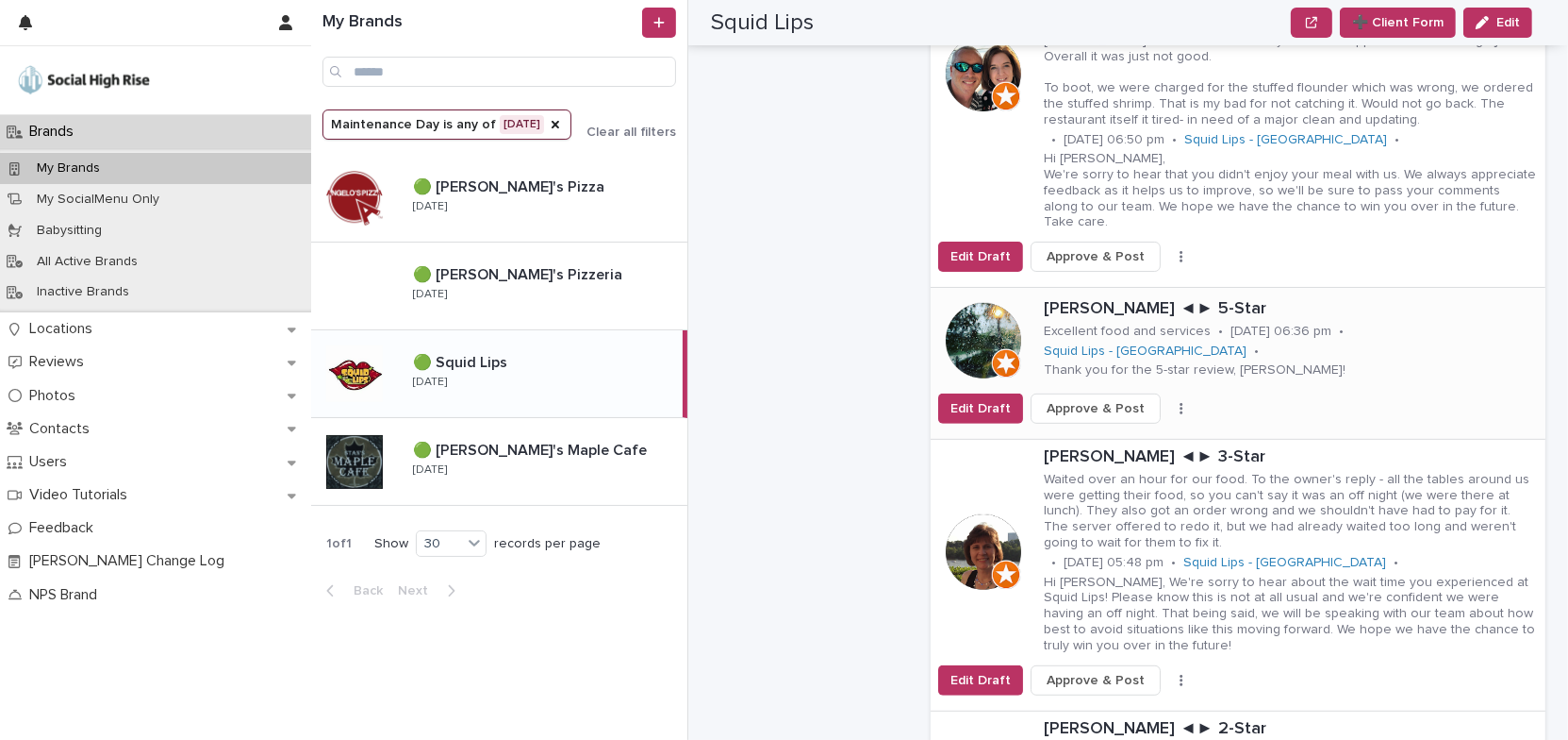
click at [1168, 402] on button "button" at bounding box center [1181, 409] width 26 height 14
click at [1113, 437] on span "Skip Reply" at bounding box center [1101, 446] width 63 height 19
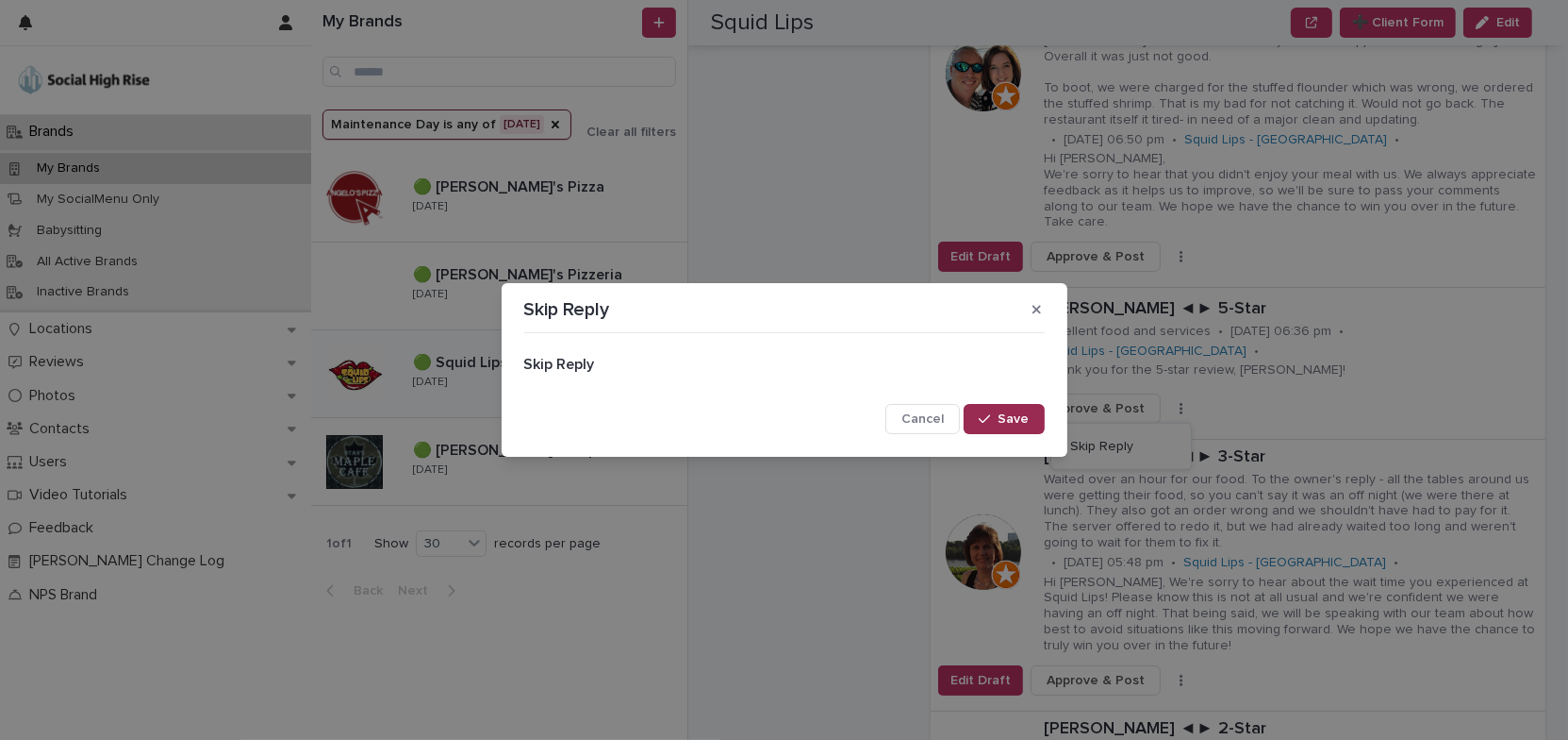
click at [1009, 411] on button "Save" at bounding box center [1003, 418] width 80 height 30
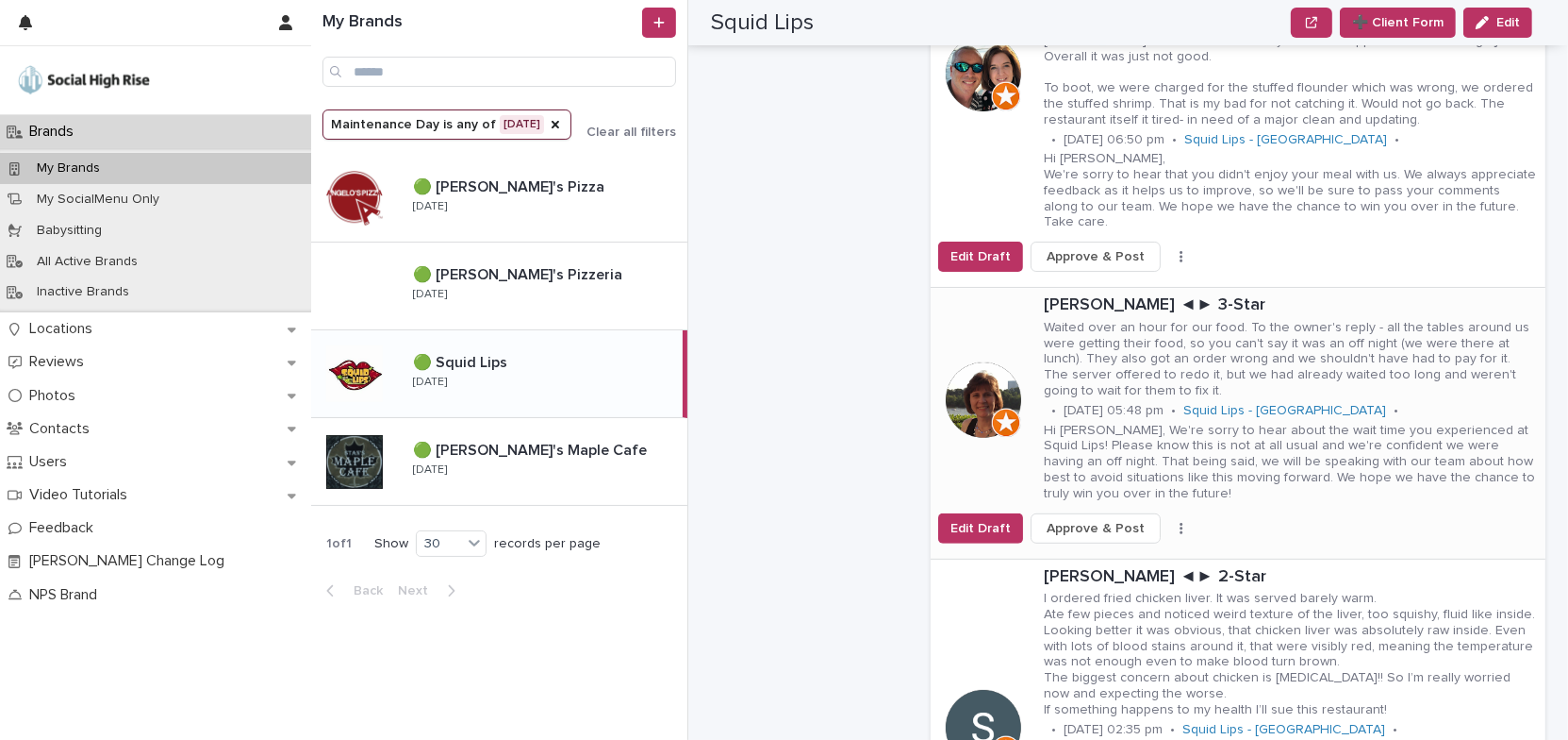
click at [1169, 522] on button "button" at bounding box center [1181, 528] width 26 height 14
click at [1088, 556] on span "Skip Reply" at bounding box center [1101, 566] width 63 height 19
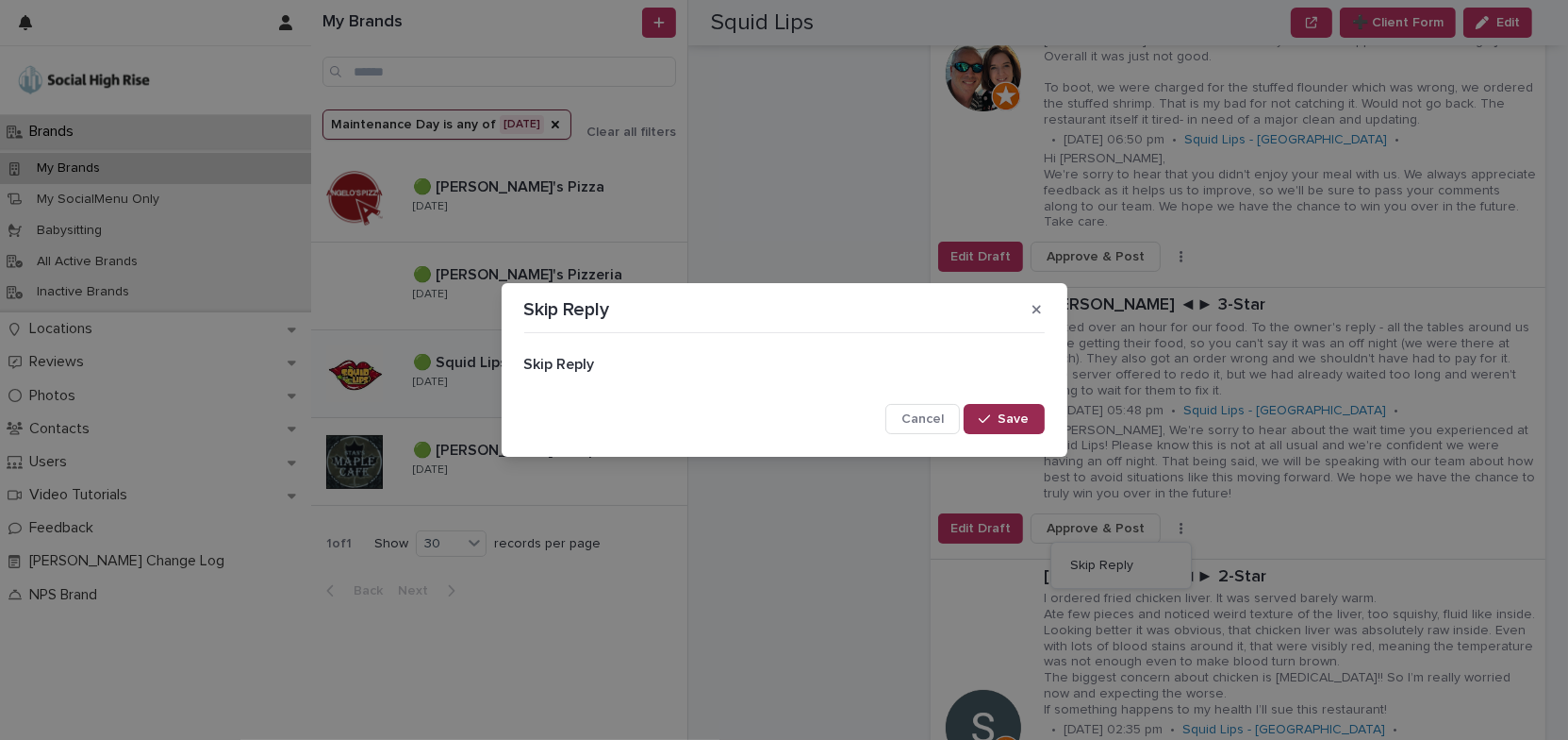
click at [1019, 421] on span "Save" at bounding box center [1014, 419] width 31 height 14
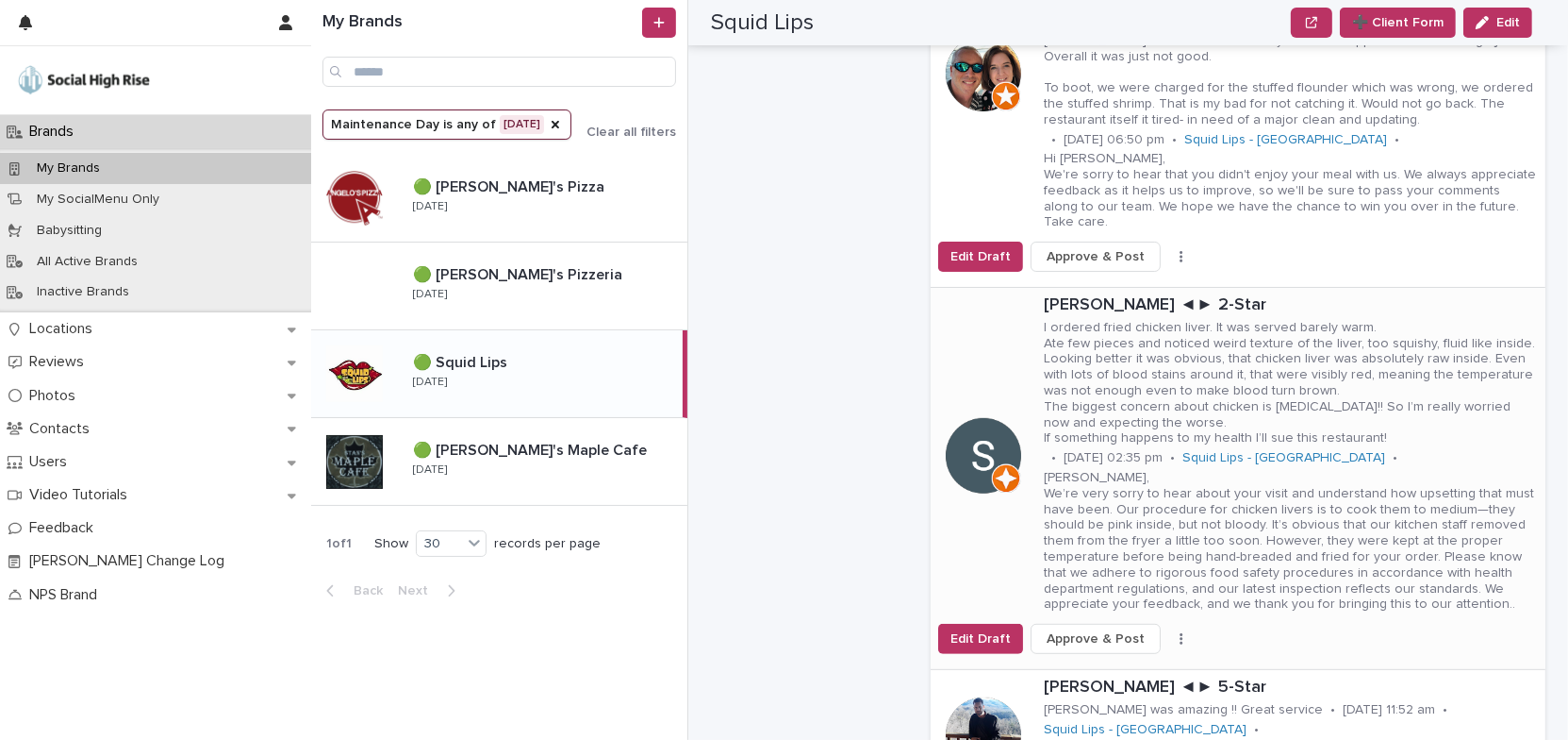
click at [1180, 633] on icon "button" at bounding box center [1181, 639] width 3 height 12
click at [1126, 662] on button "Skip Reply" at bounding box center [1121, 676] width 125 height 30
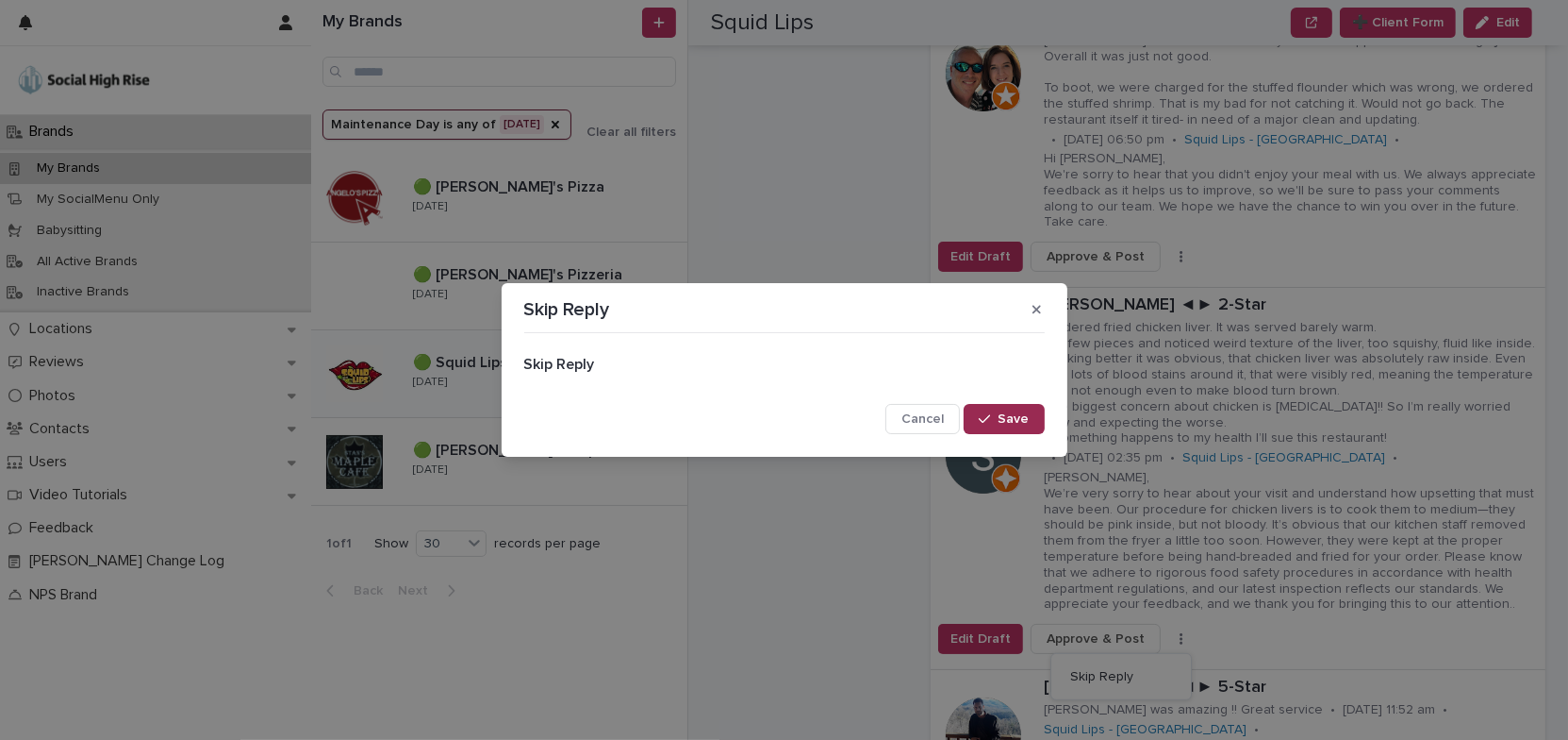
click at [994, 418] on div "button" at bounding box center [989, 419] width 19 height 14
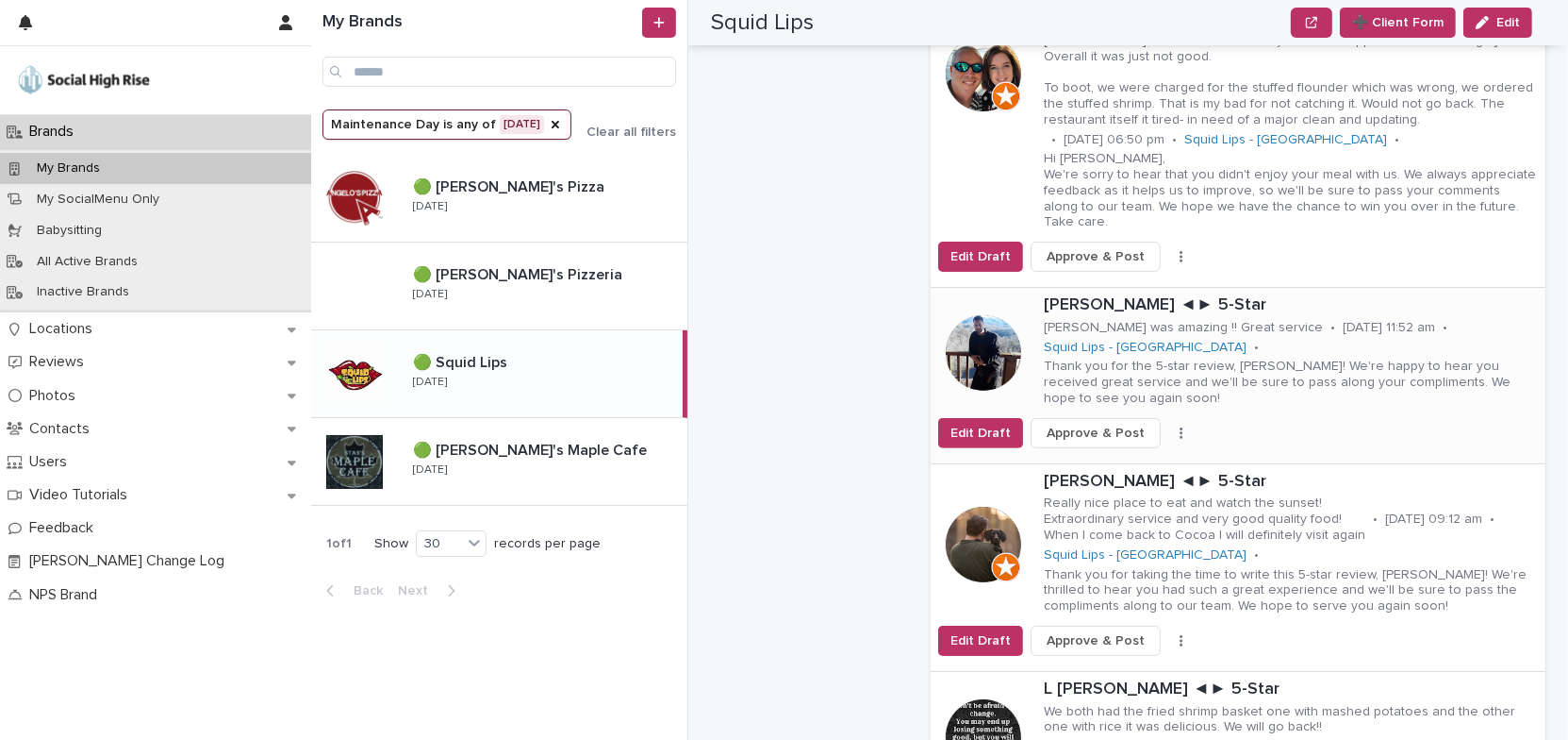
click at [1168, 426] on button "button" at bounding box center [1181, 433] width 26 height 14
click at [1119, 456] on button "Skip Reply" at bounding box center [1121, 470] width 125 height 30
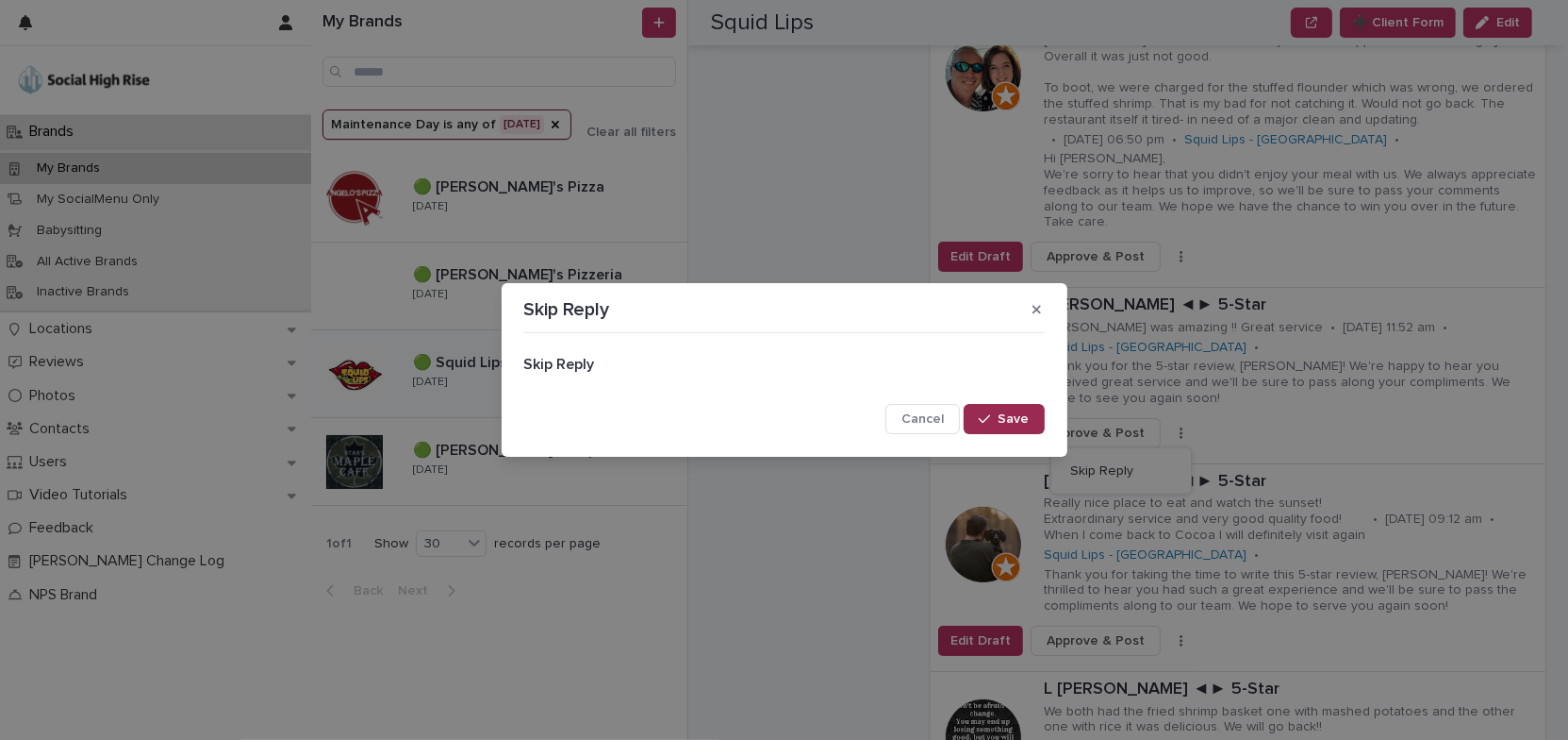
click at [1006, 422] on span "Save" at bounding box center [1014, 419] width 31 height 14
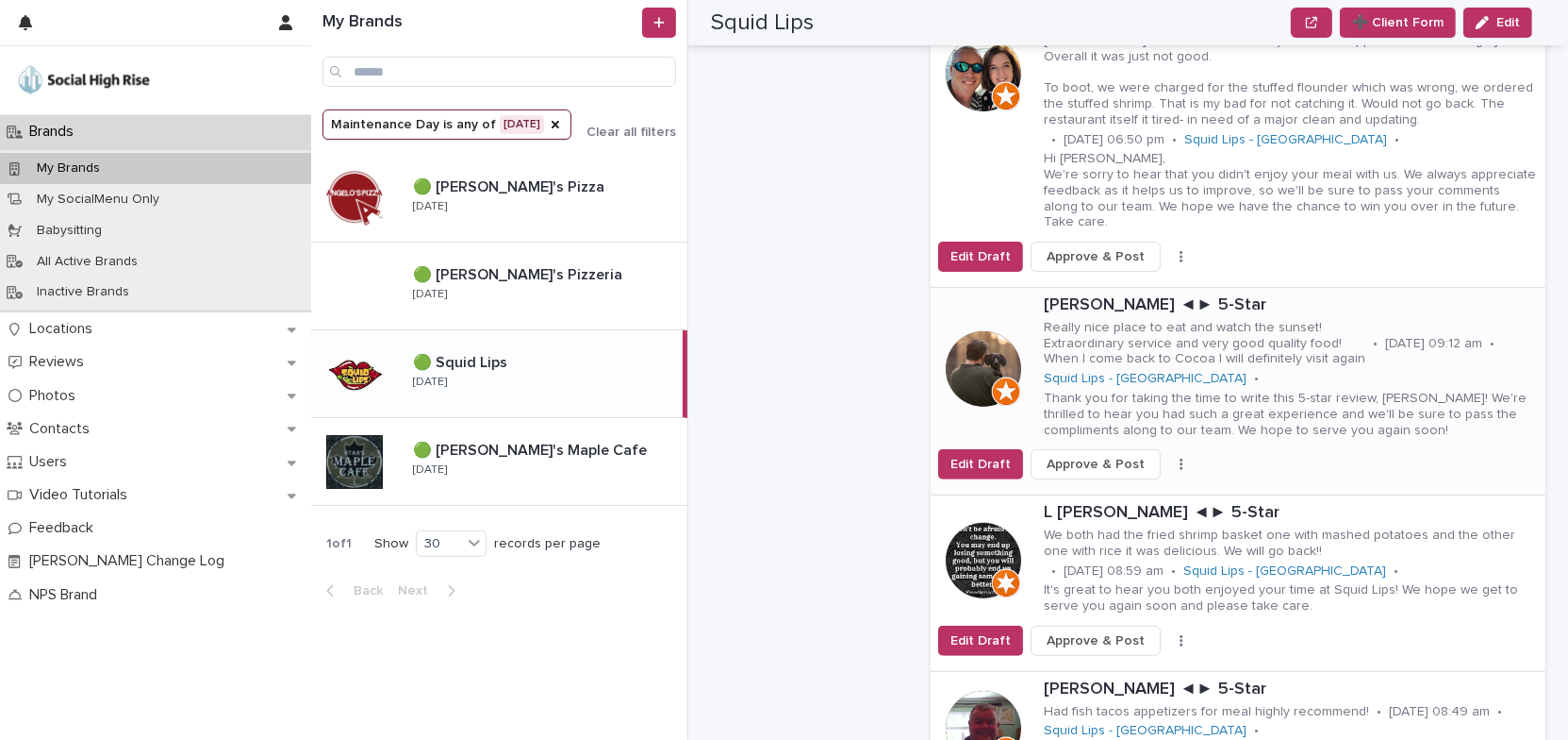
click at [1167, 449] on div "Edit Draft Approve & Post Skip Reply" at bounding box center [1238, 464] width 615 height 30
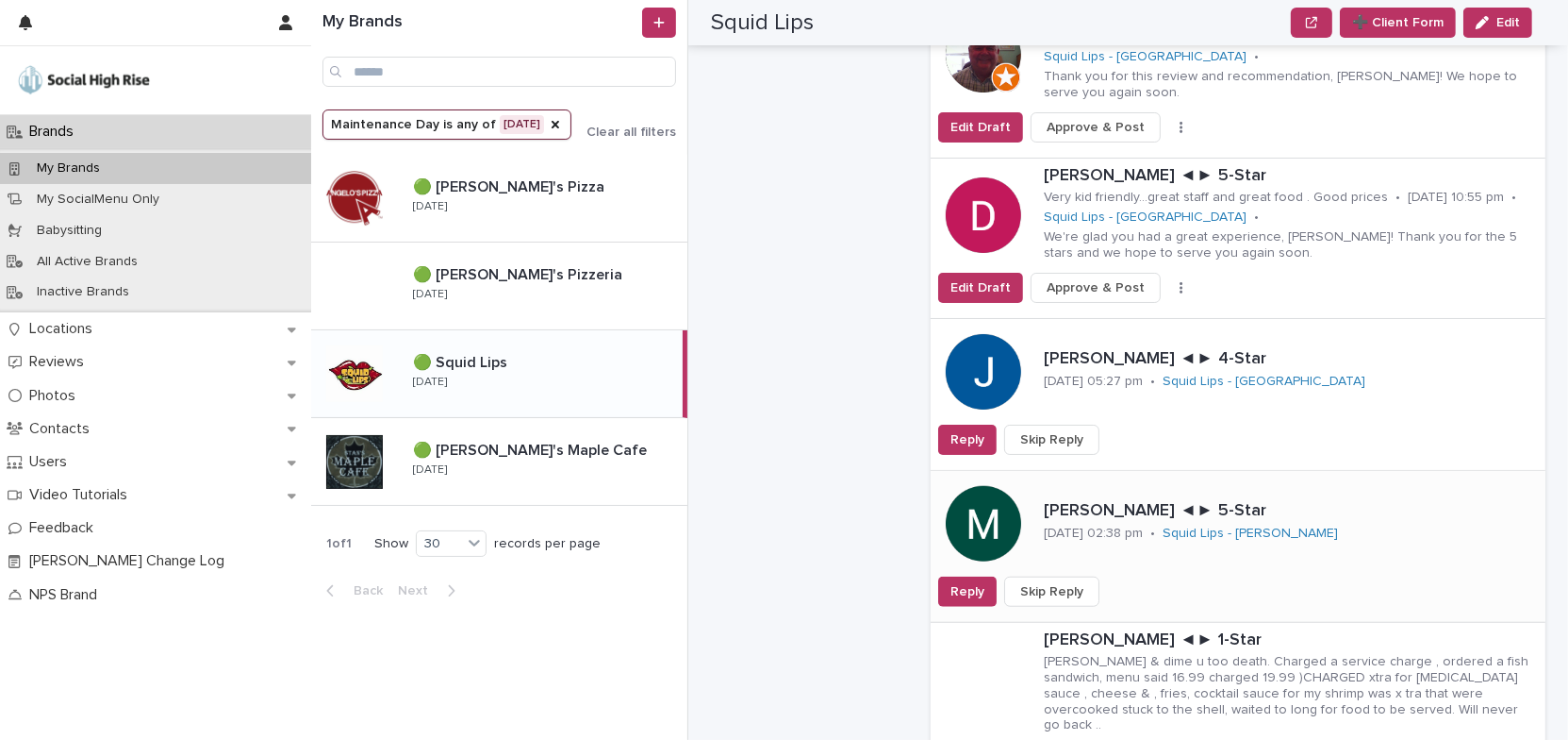
scroll to position [1715, 0]
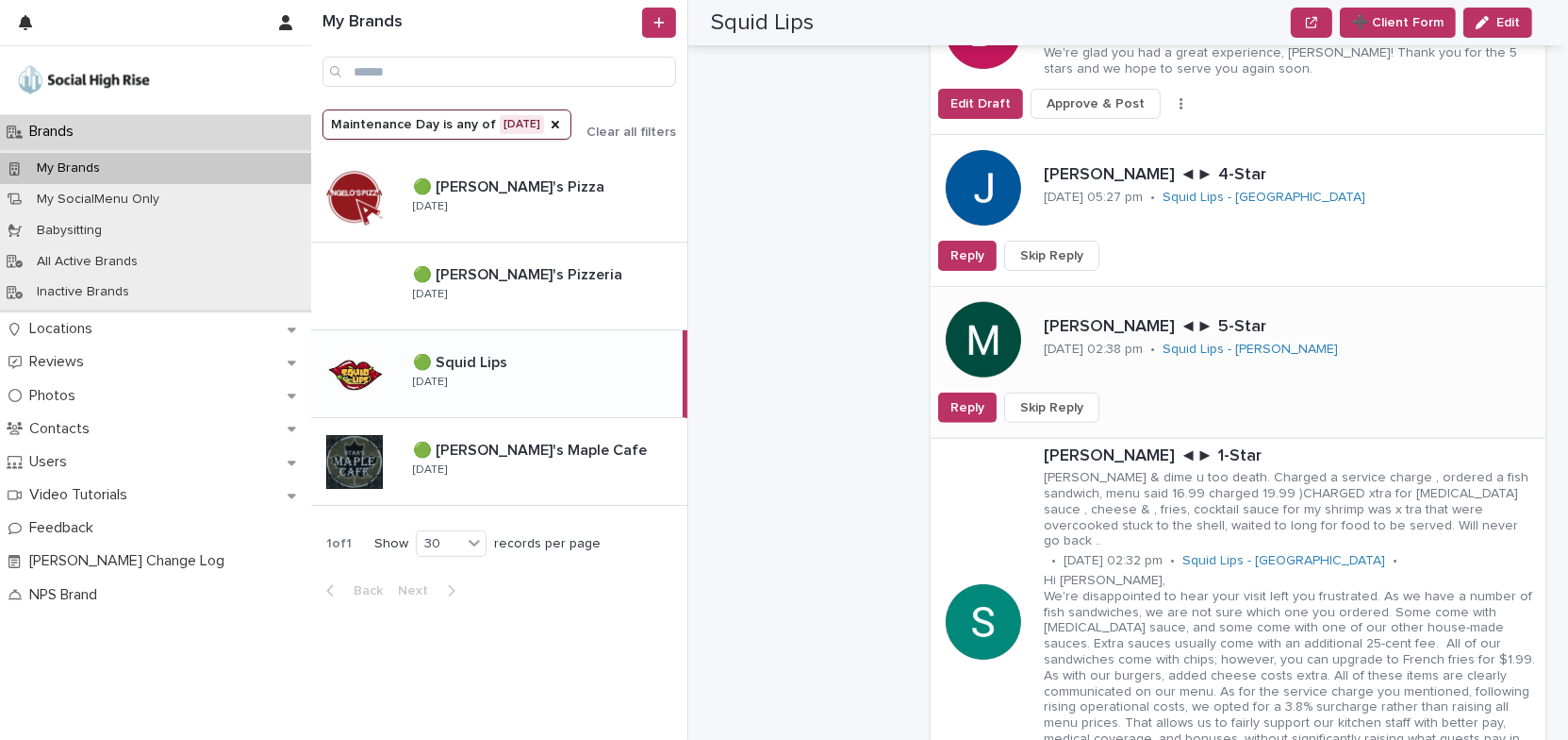
click at [1049, 398] on span "Skip Reply" at bounding box center [1051, 408] width 63 height 19
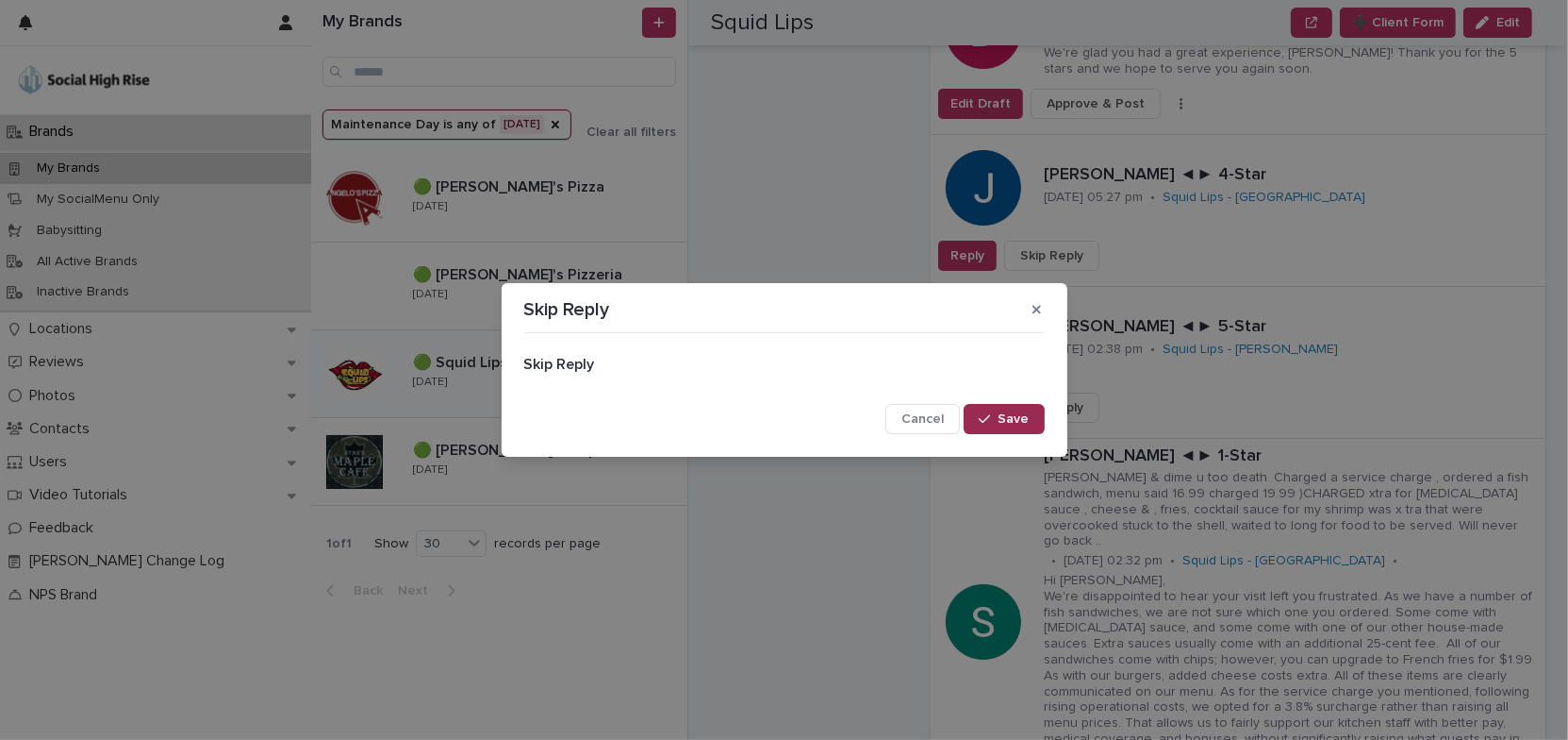
click at [1030, 420] on button "Save" at bounding box center [1003, 418] width 80 height 30
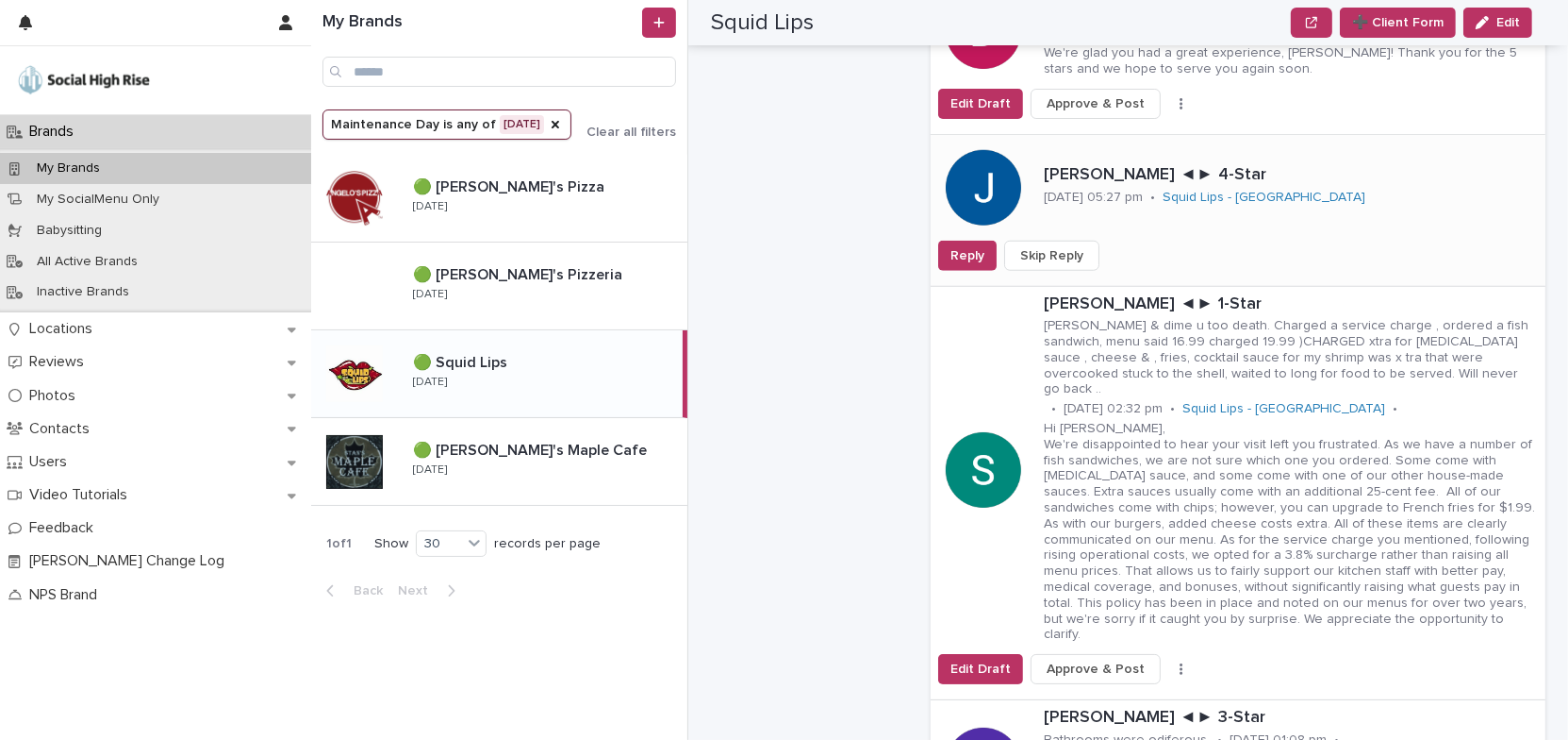
click at [1053, 246] on span "Skip Reply" at bounding box center [1051, 256] width 63 height 19
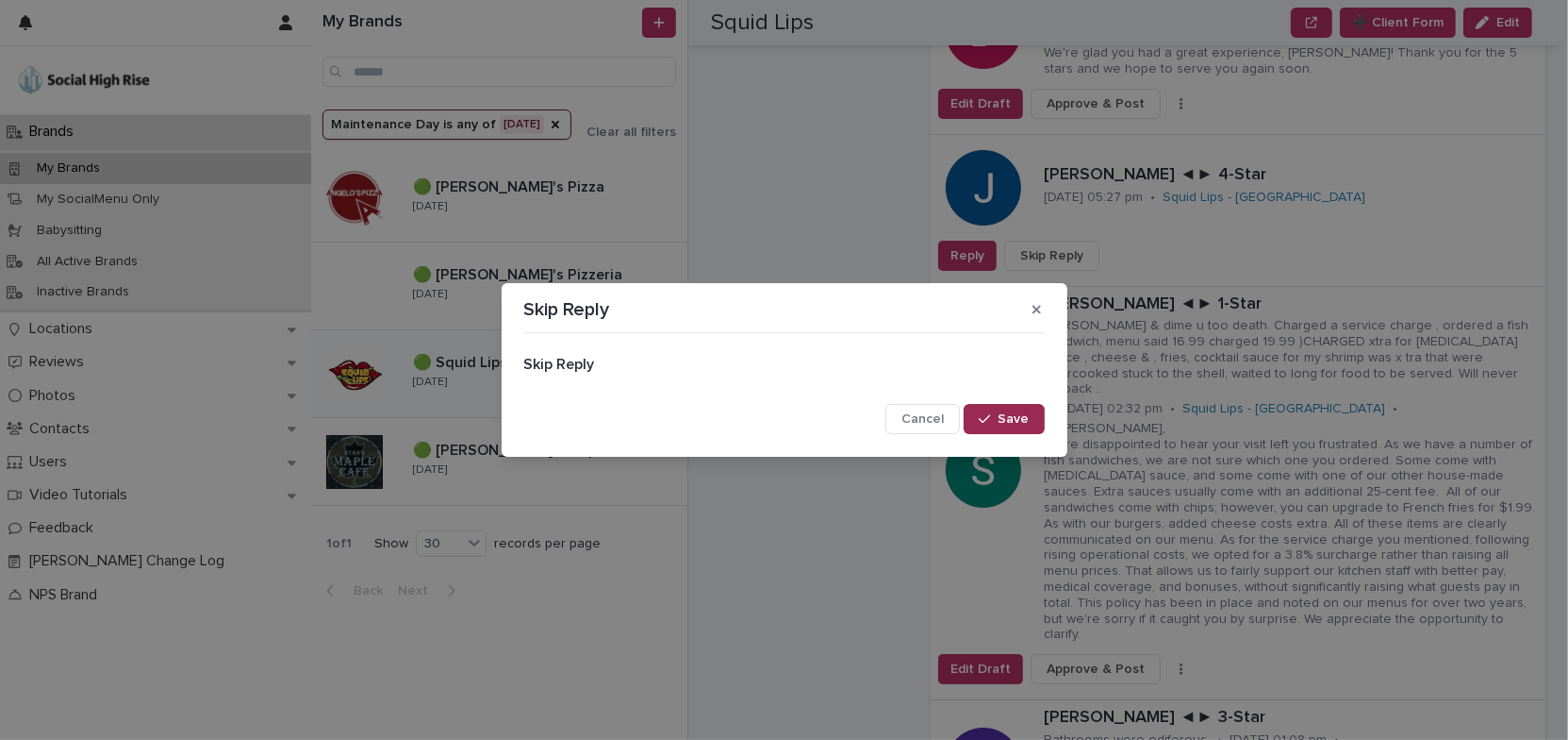
click at [1009, 417] on span "Save" at bounding box center [1014, 419] width 31 height 14
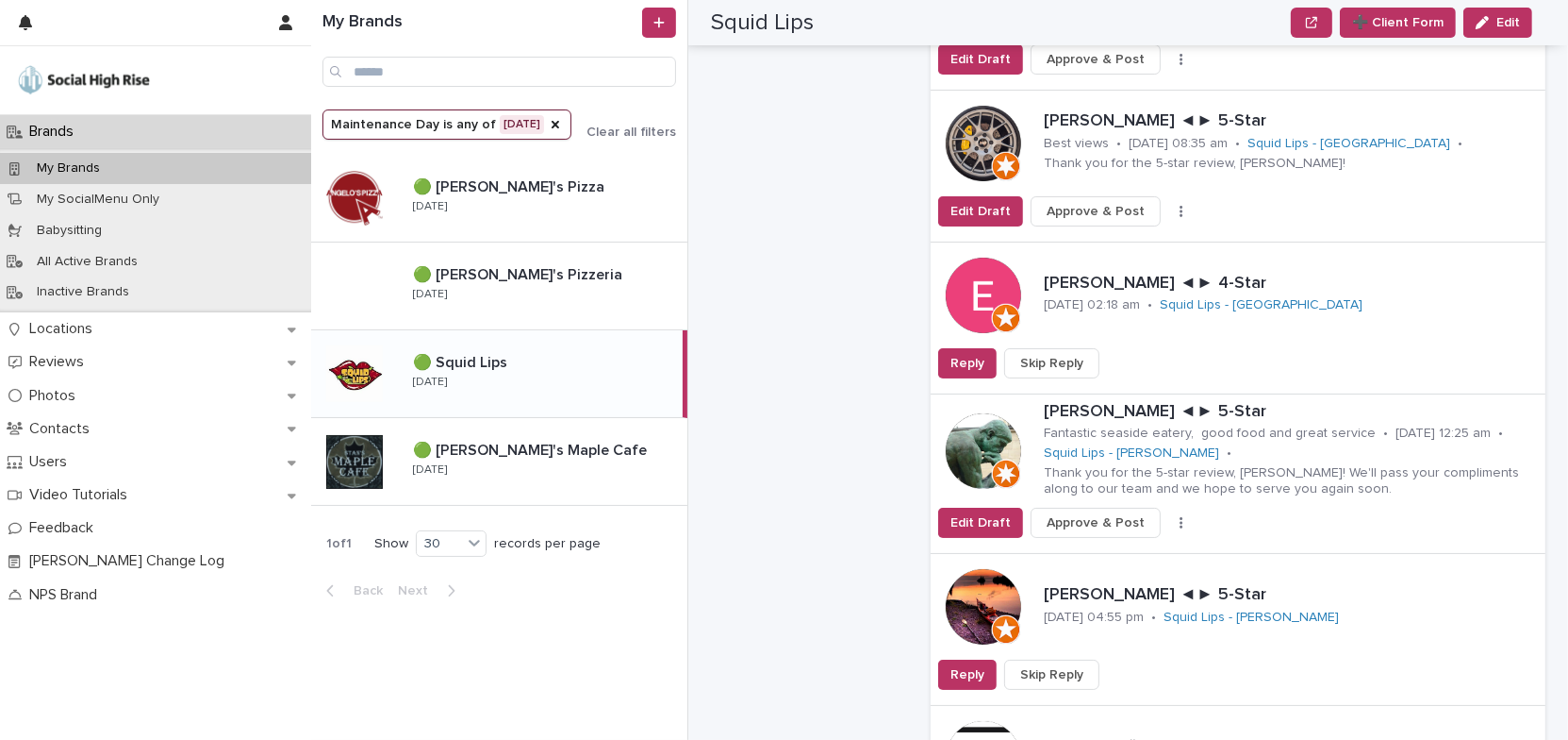
scroll to position [2487, 0]
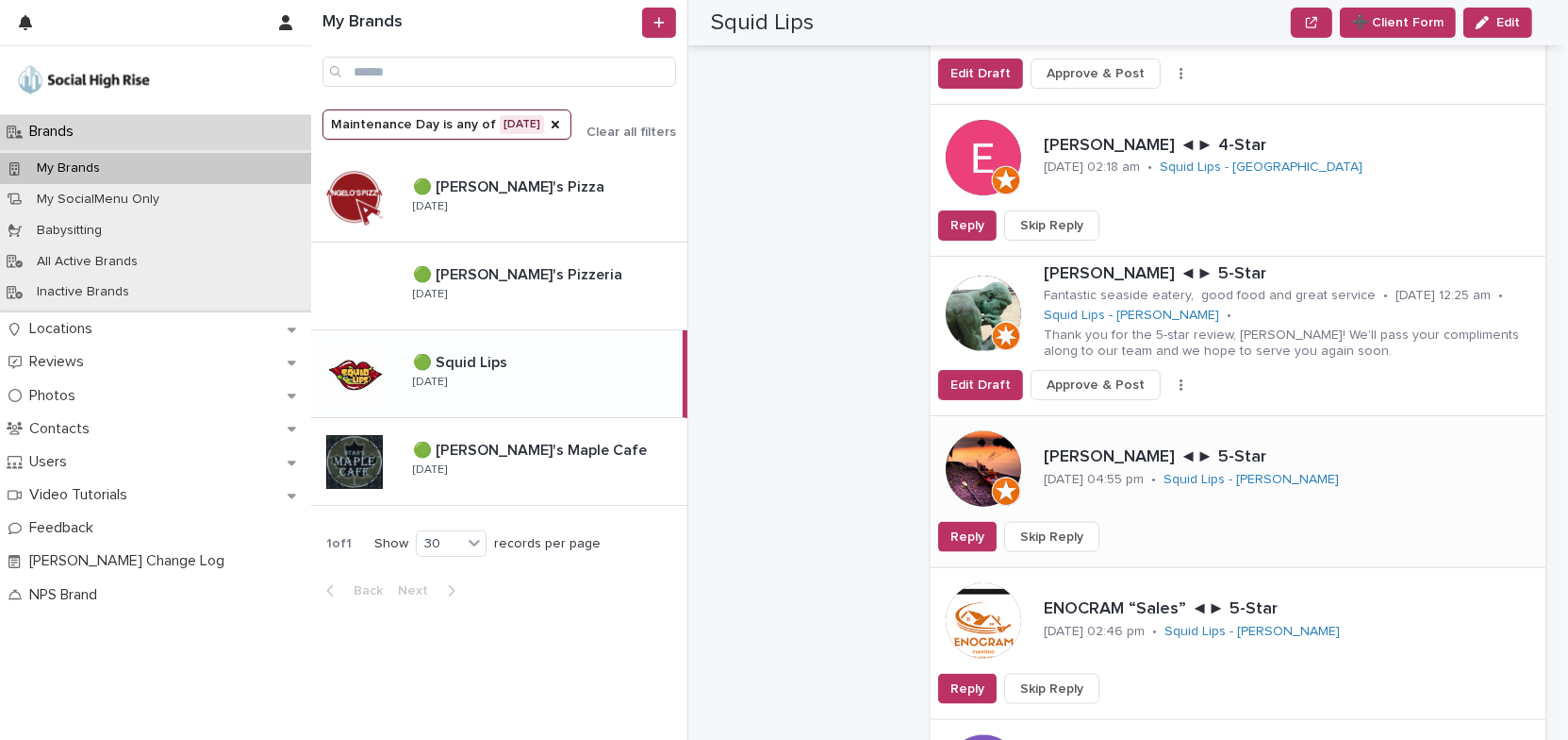
click at [1052, 527] on span "Skip Reply" at bounding box center [1051, 537] width 63 height 19
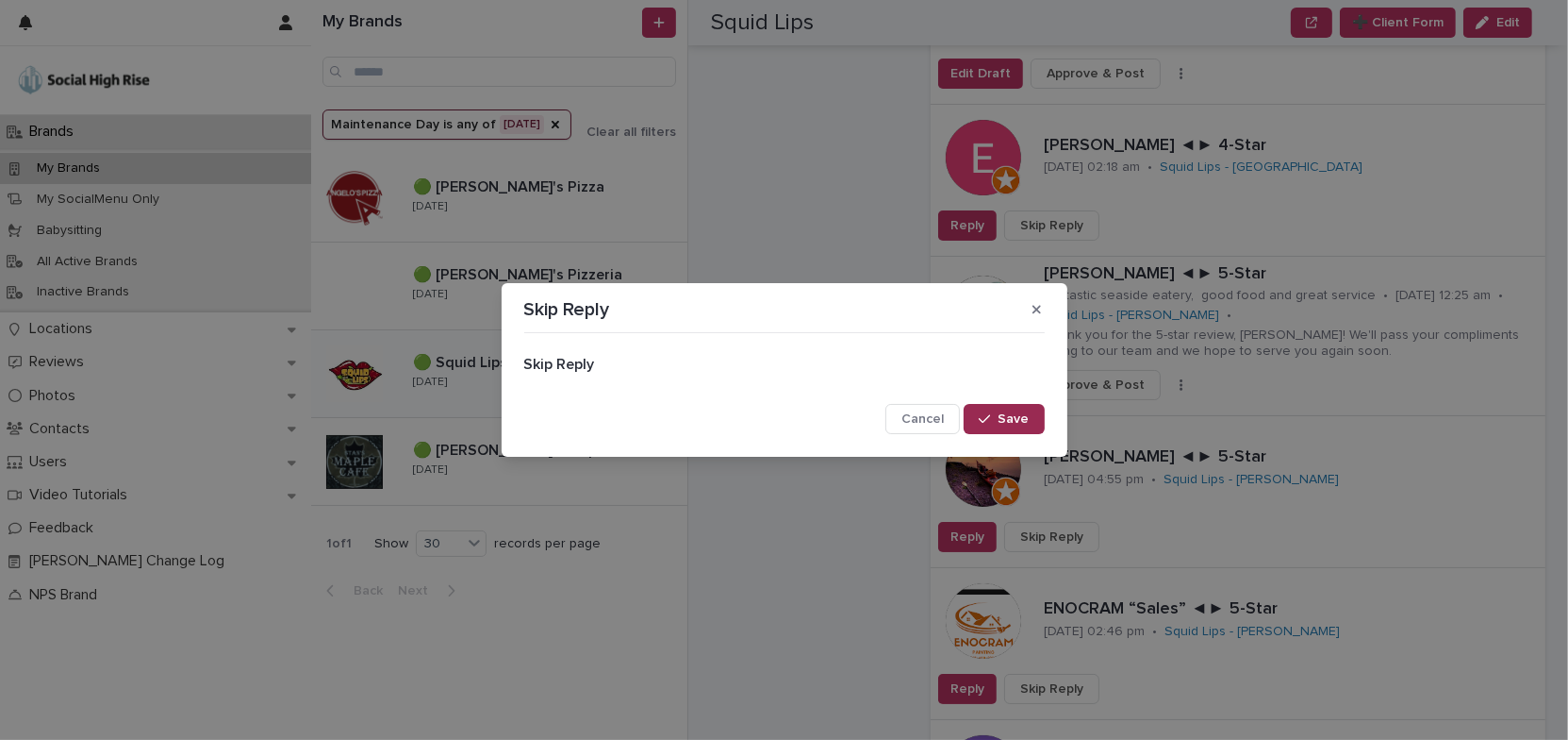
click at [1023, 419] on span "Save" at bounding box center [1014, 419] width 31 height 14
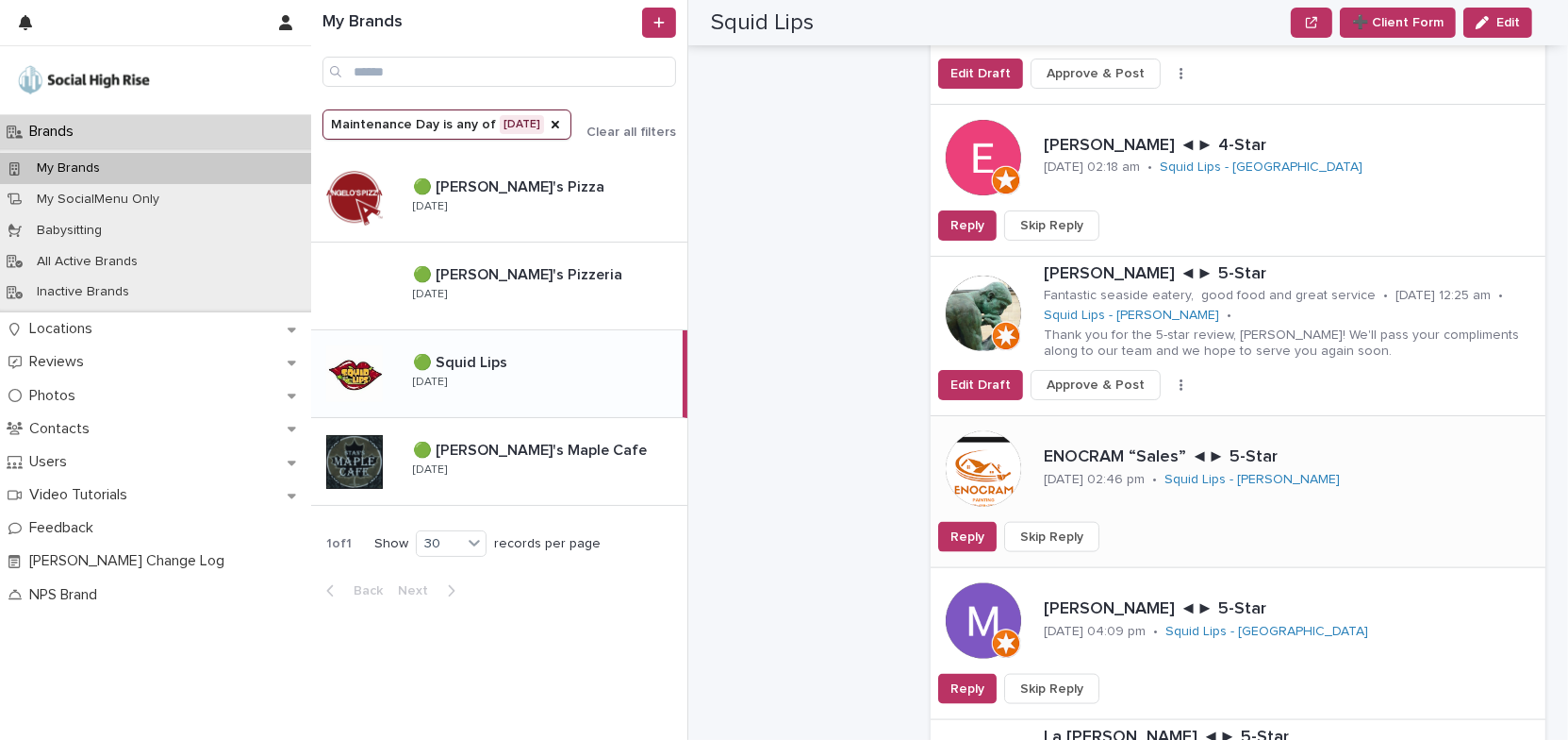
click at [1084, 522] on button "Skip Reply" at bounding box center [1051, 536] width 96 height 30
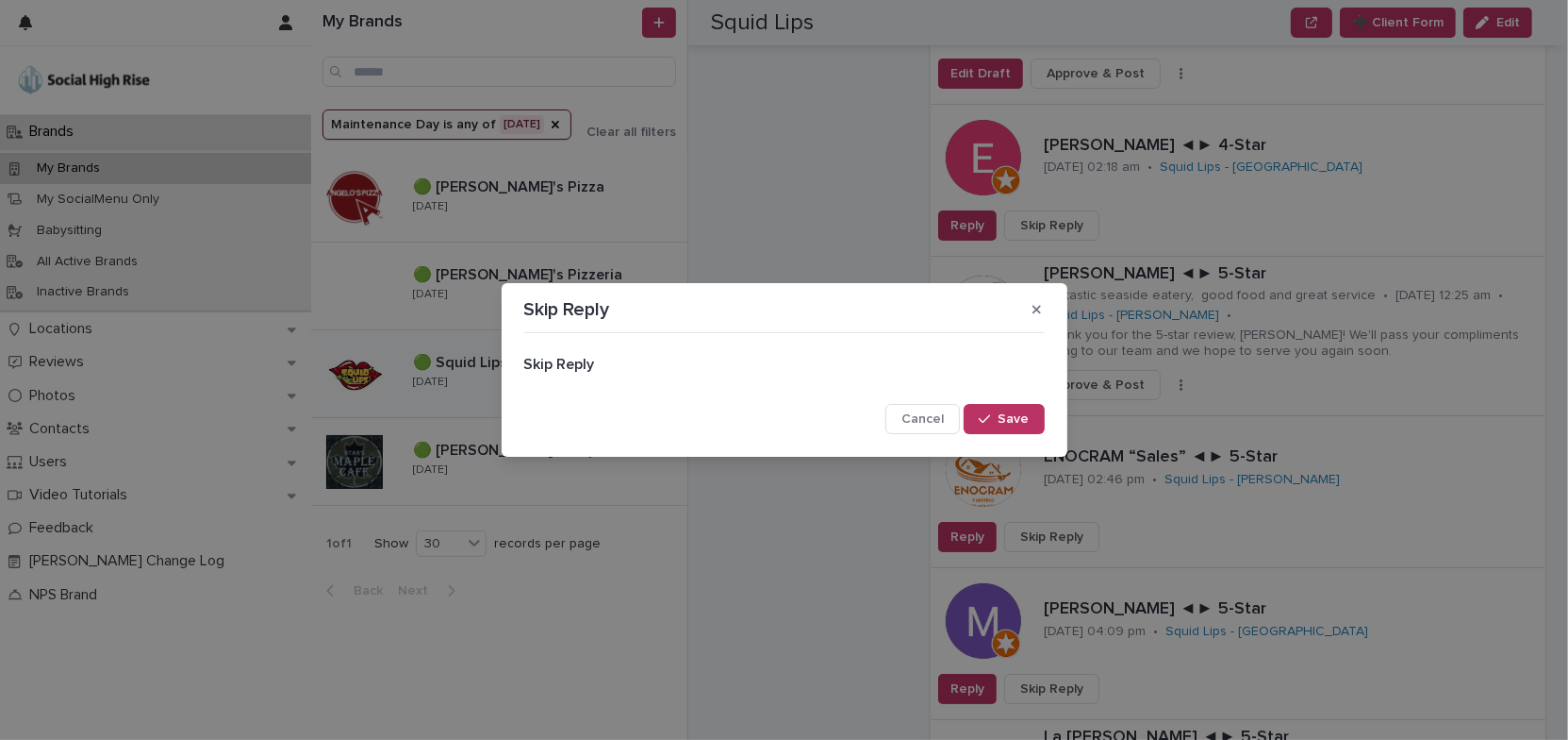
click at [1031, 422] on button "Save" at bounding box center [1003, 418] width 80 height 30
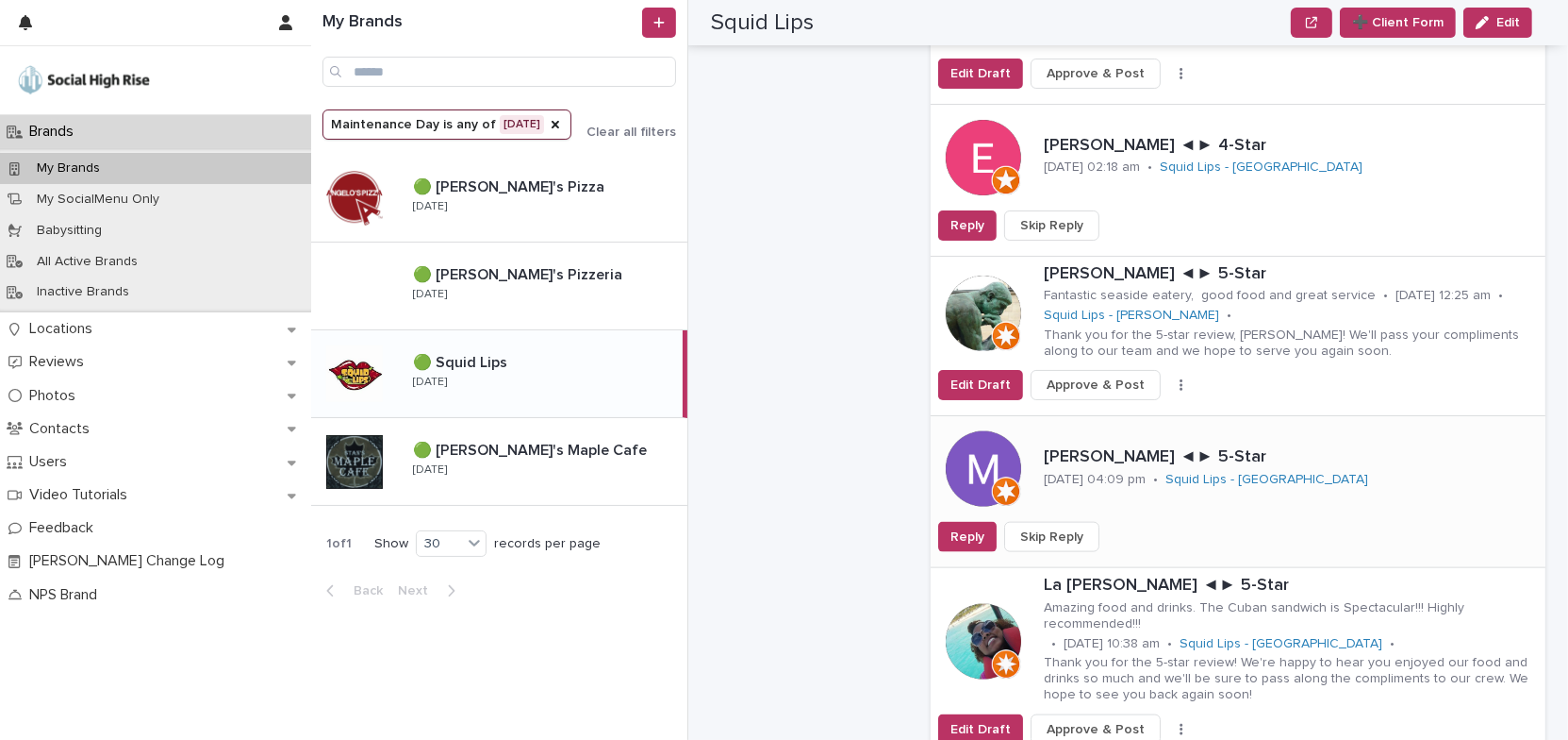
click at [1078, 522] on button "Skip Reply" at bounding box center [1051, 536] width 96 height 30
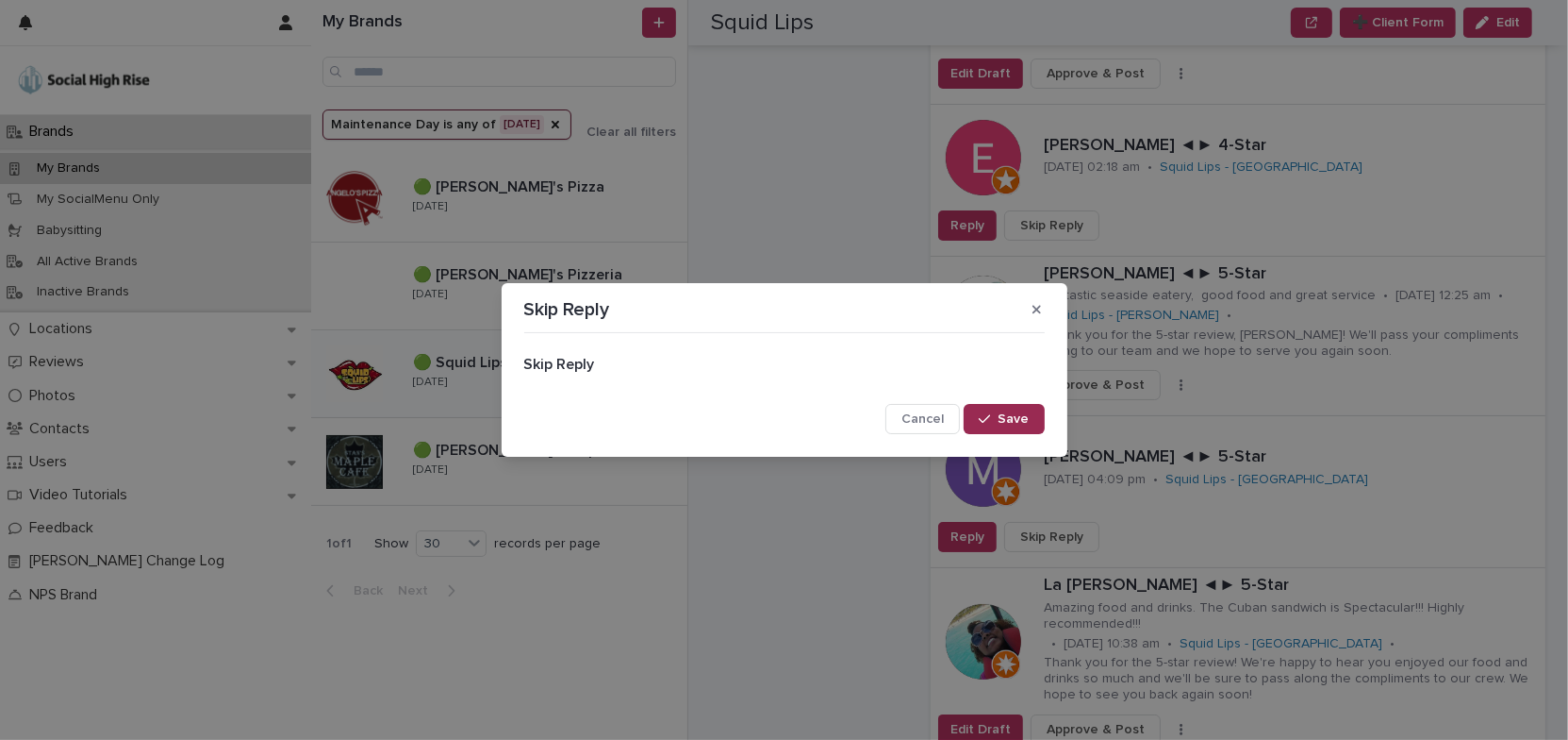
click at [1020, 421] on span "Save" at bounding box center [1014, 419] width 31 height 14
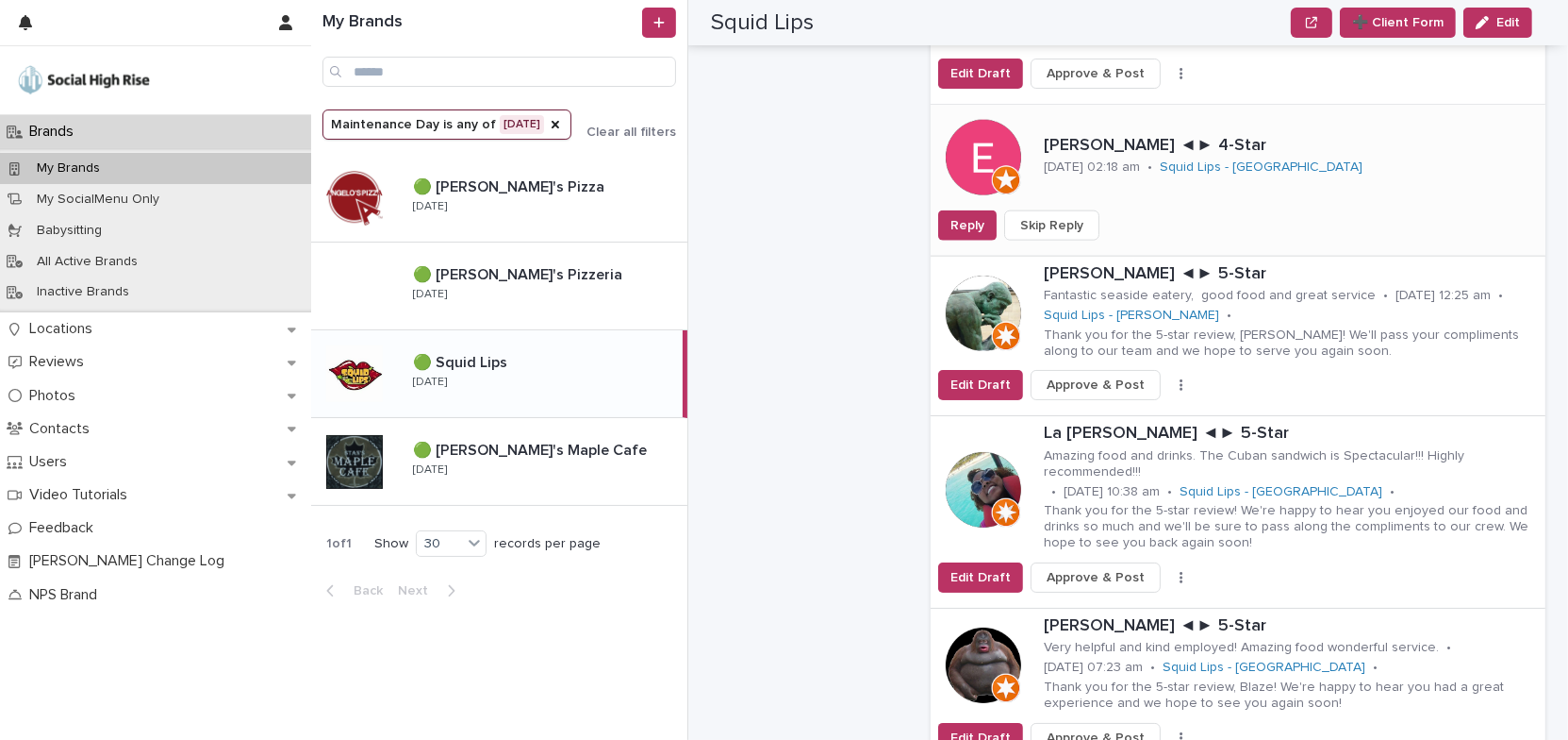
click at [1060, 211] on button "Skip Reply" at bounding box center [1051, 225] width 96 height 30
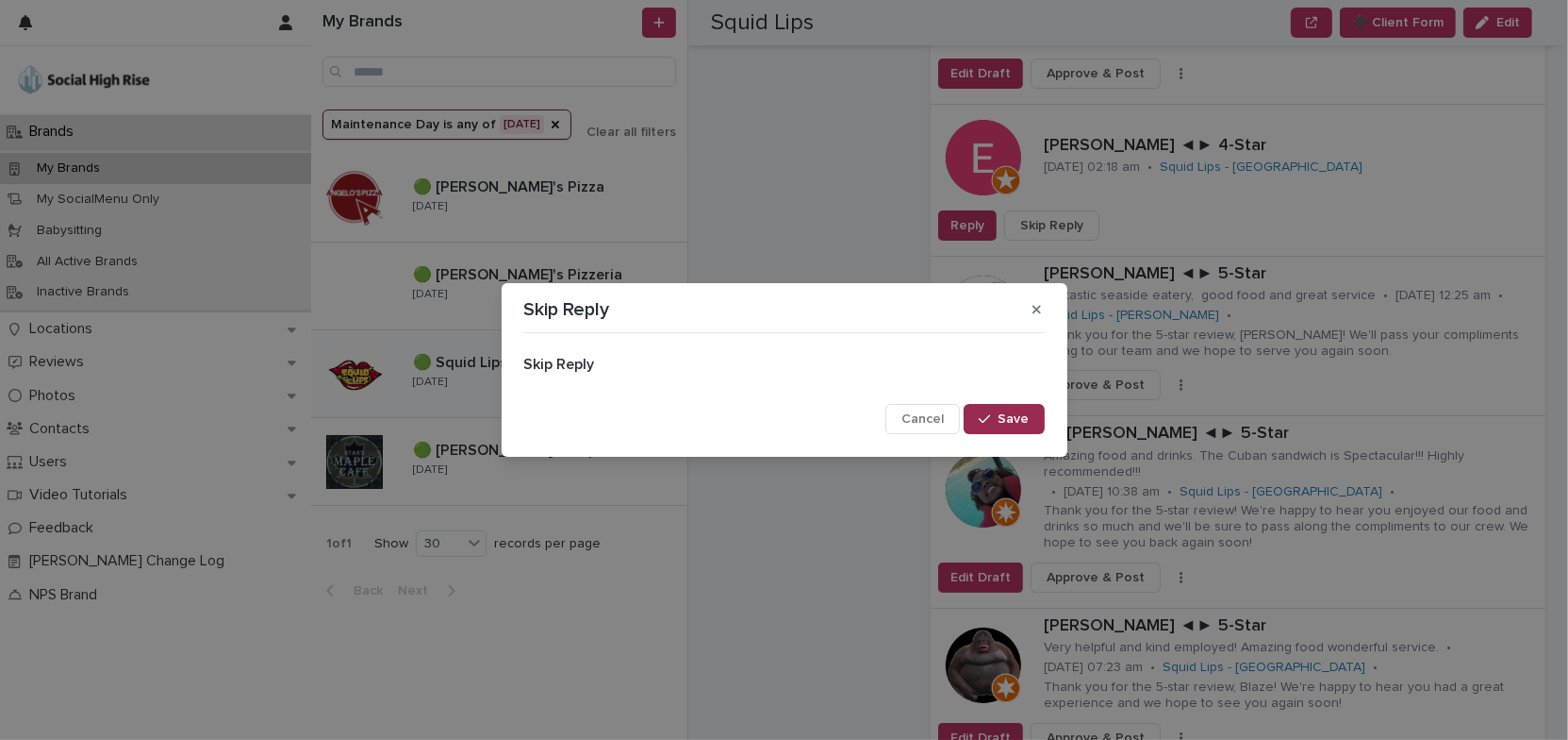
click at [1023, 422] on span "Save" at bounding box center [1014, 419] width 31 height 14
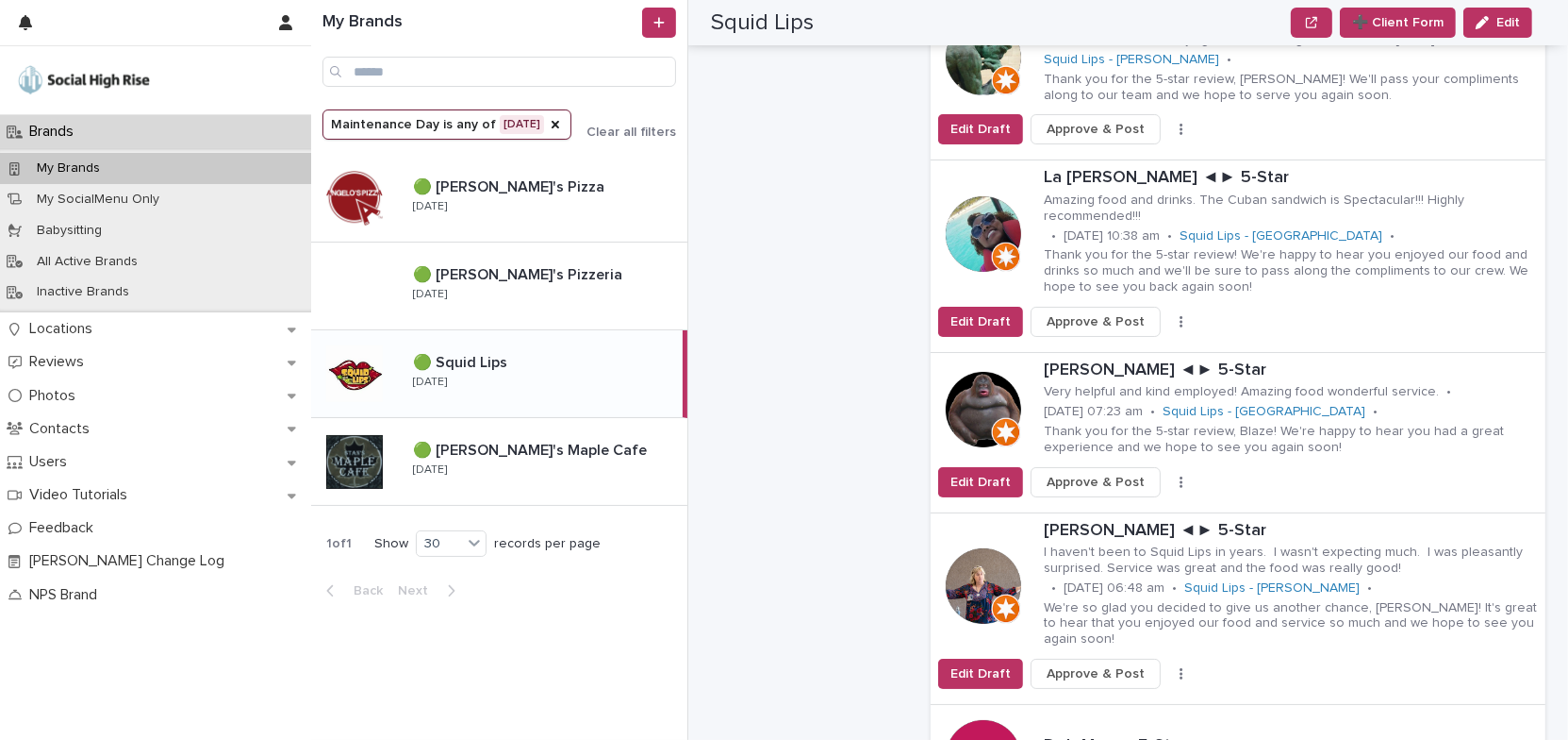
scroll to position [2745, 0]
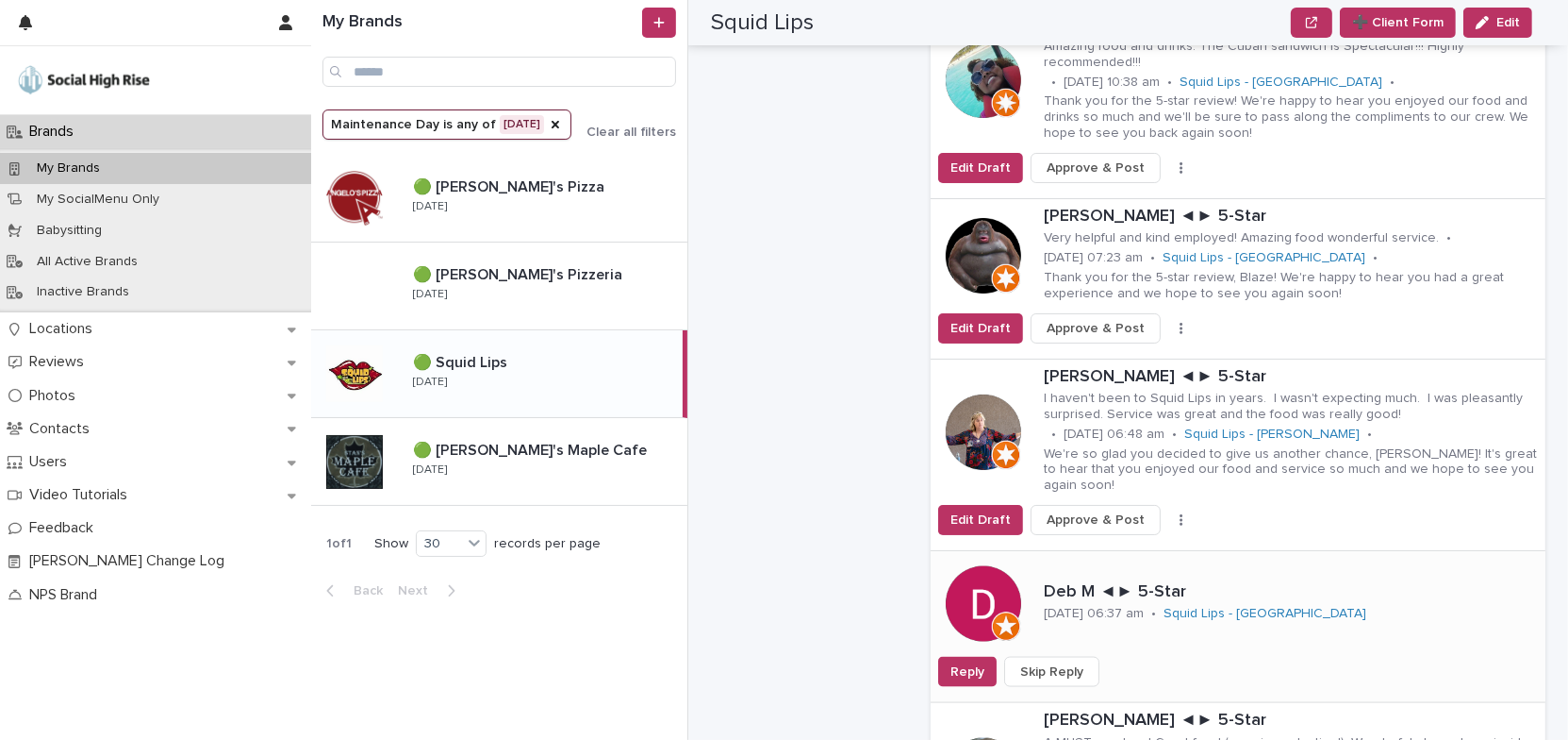
click at [1062, 663] on span "Skip Reply" at bounding box center [1051, 672] width 63 height 19
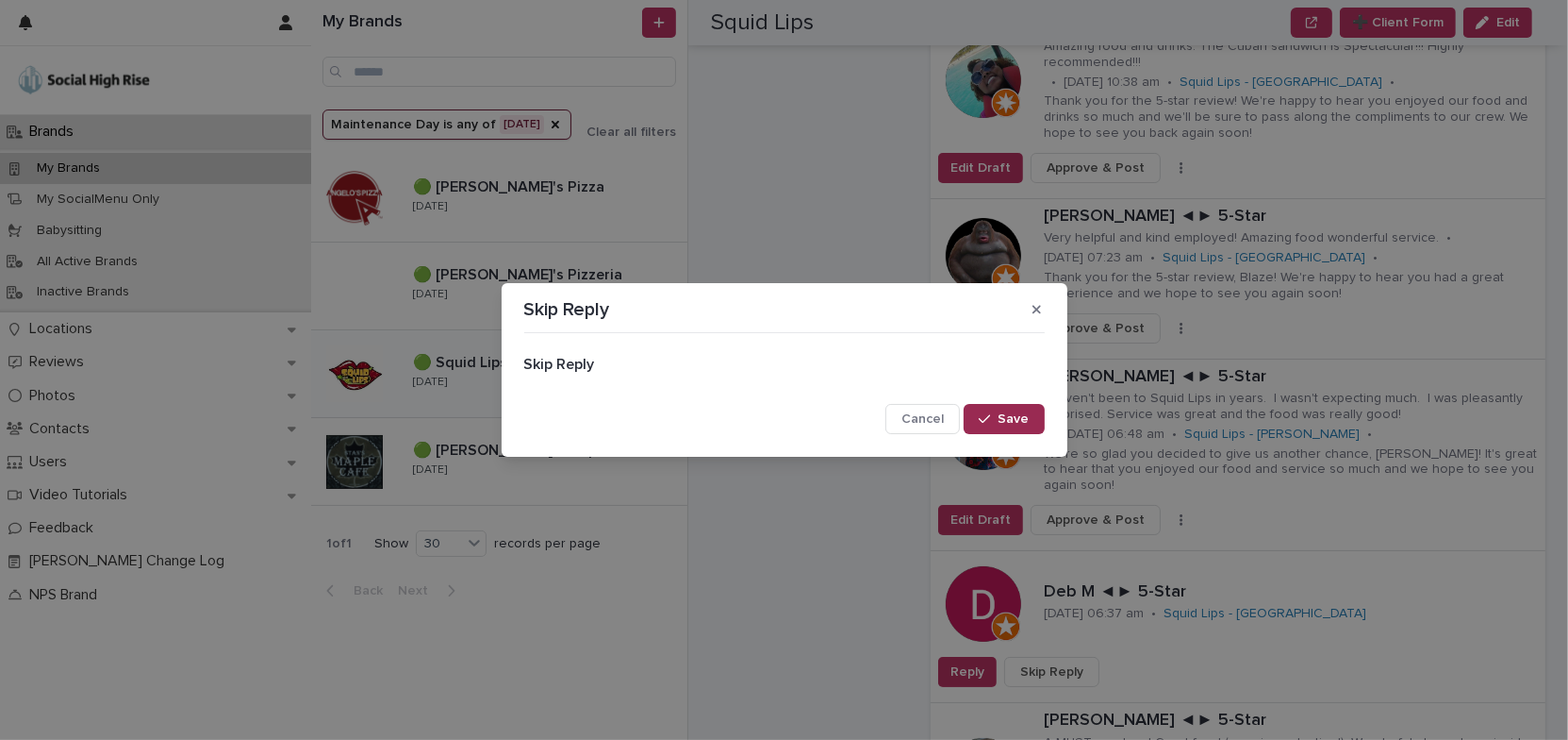
click at [1012, 412] on button "Save" at bounding box center [1003, 418] width 80 height 30
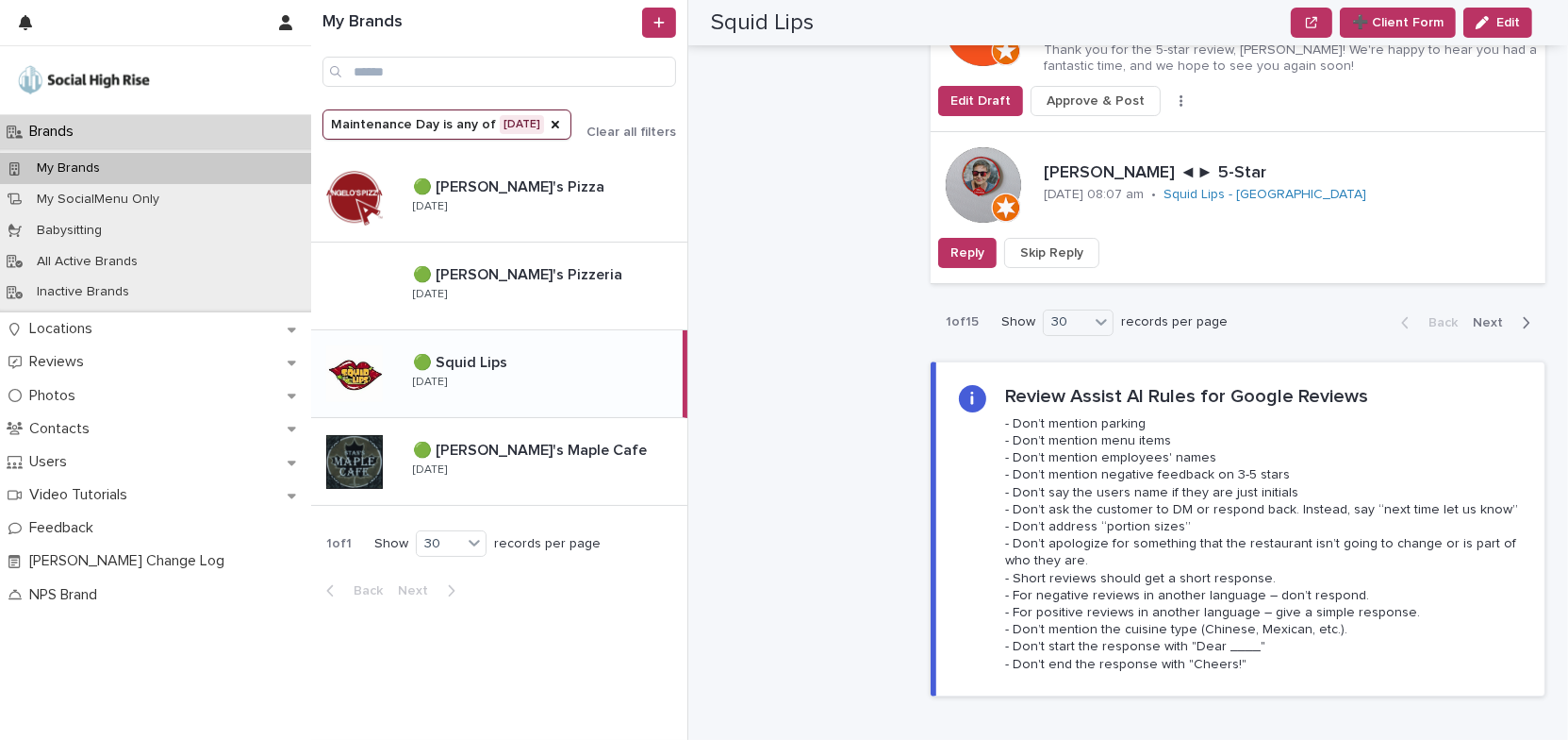
scroll to position [5660, 0]
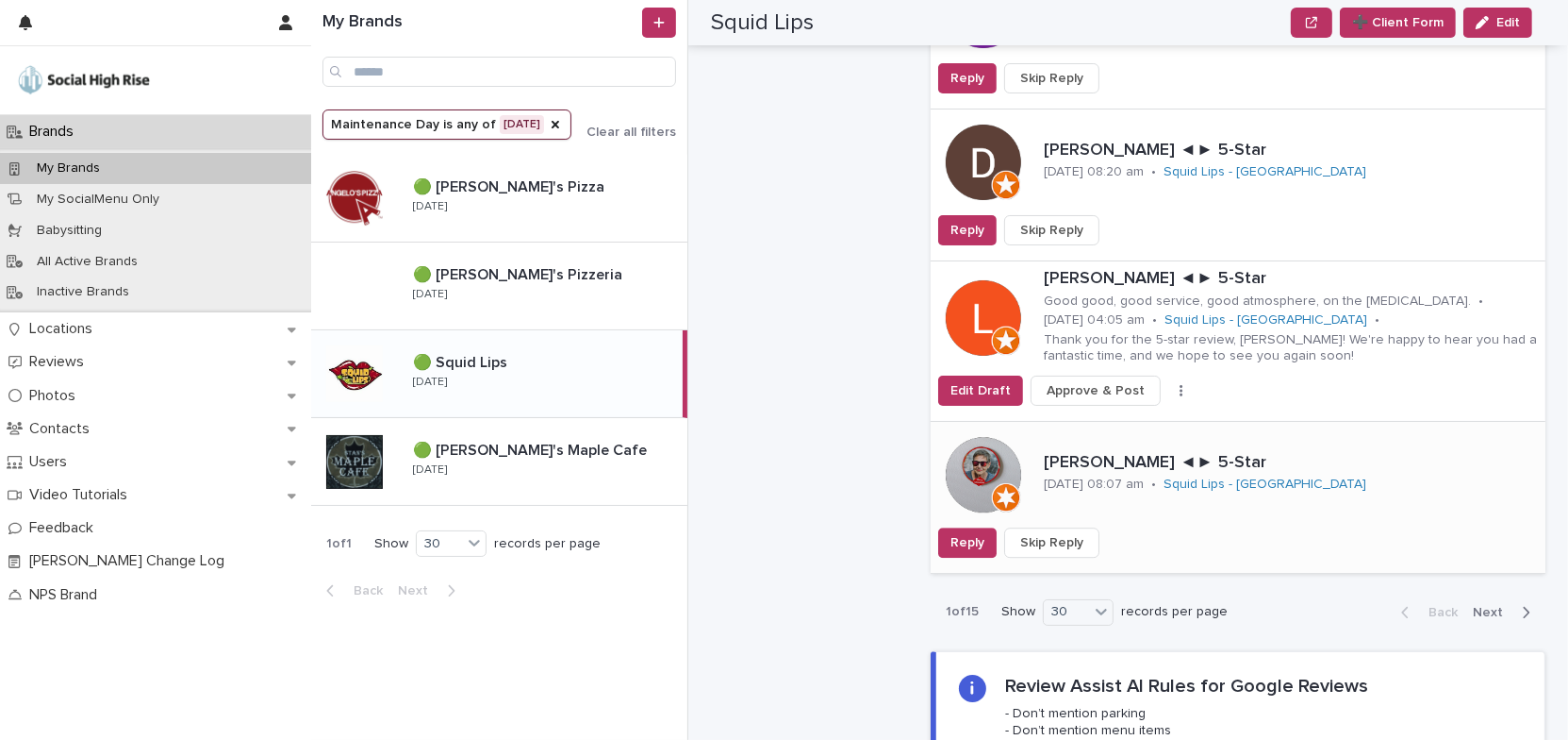
click at [1067, 533] on span "Skip Reply" at bounding box center [1051, 543] width 63 height 19
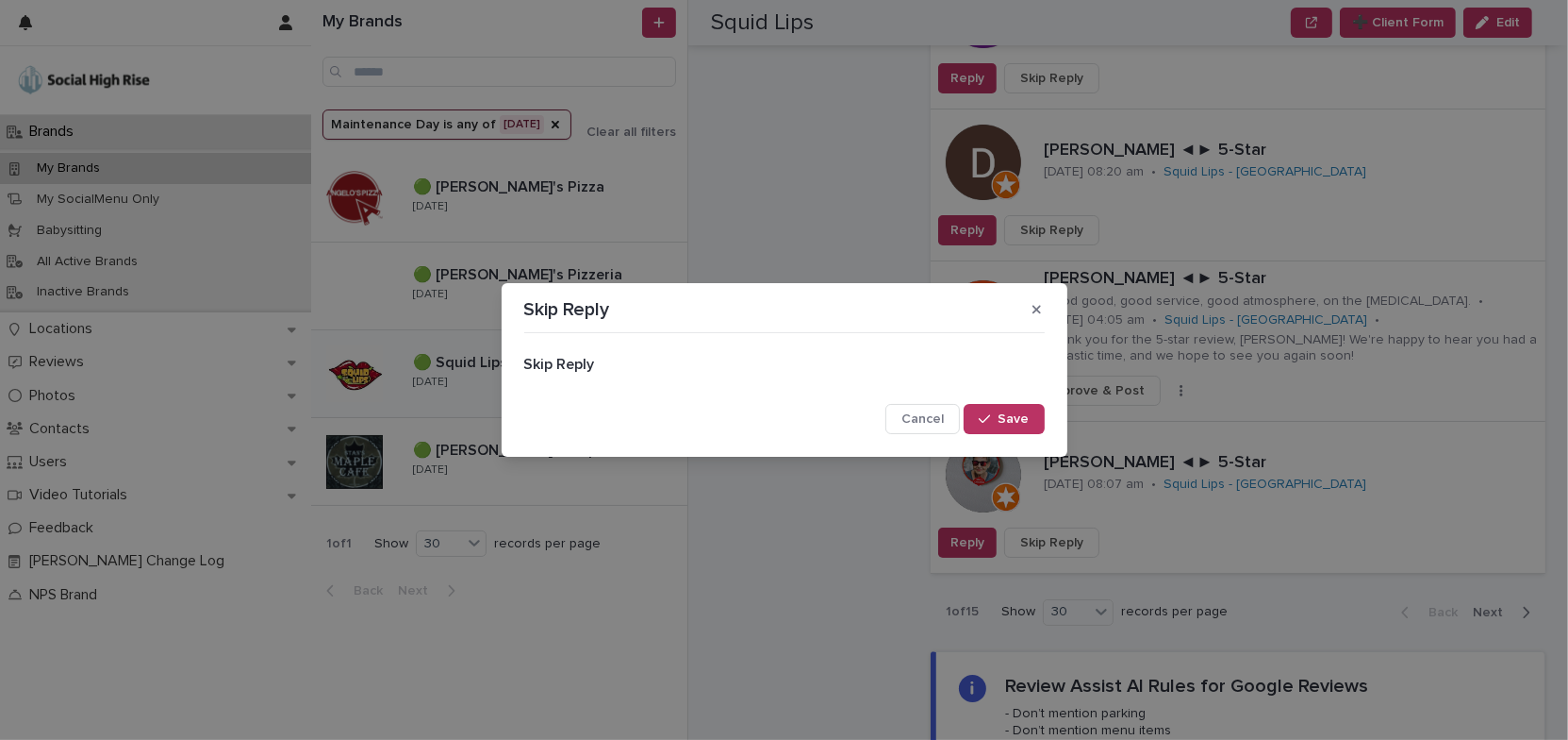
click at [1026, 420] on span "Save" at bounding box center [1014, 419] width 31 height 14
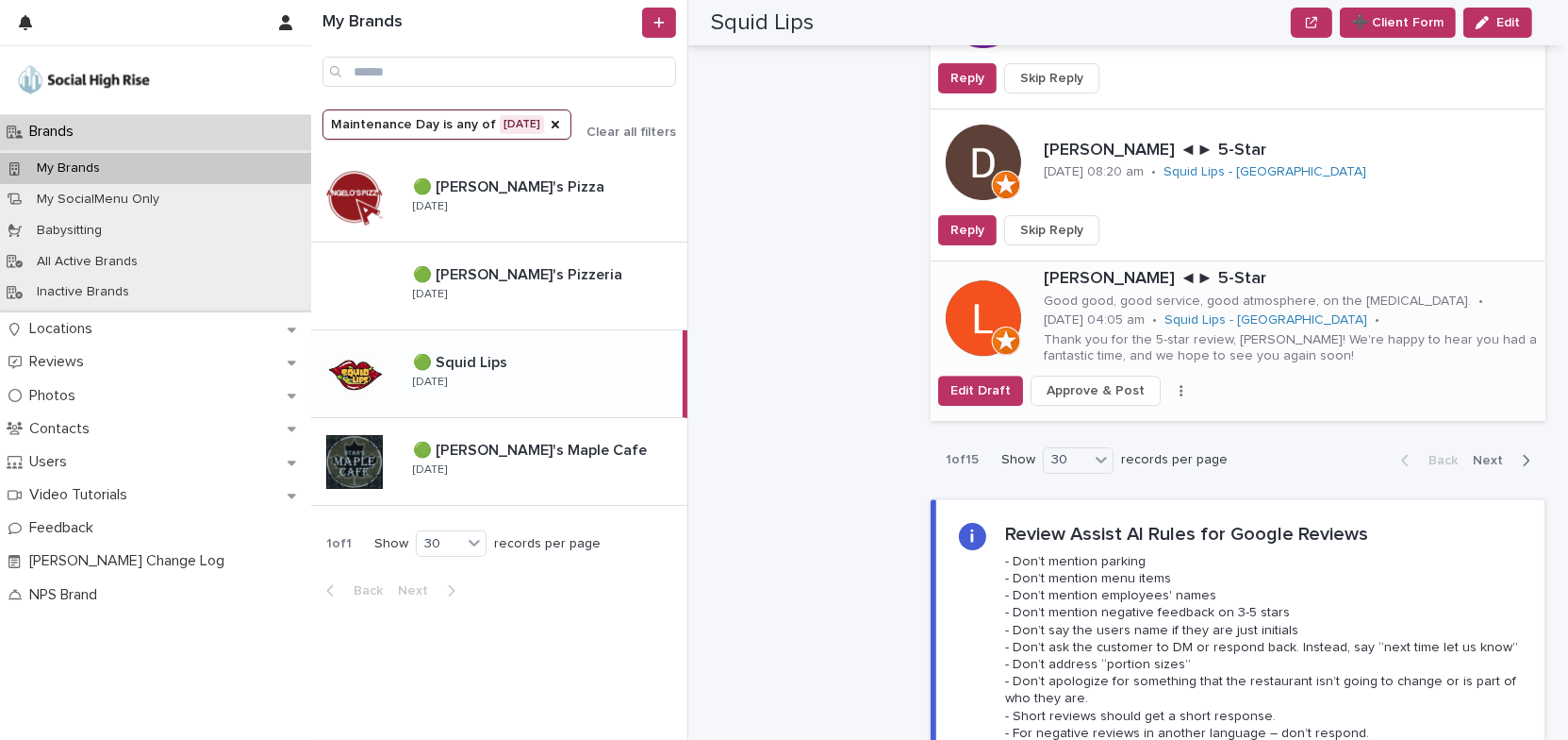
click at [1168, 384] on button "button" at bounding box center [1181, 390] width 26 height 14
click at [1125, 413] on button "Skip Reply" at bounding box center [1121, 427] width 125 height 30
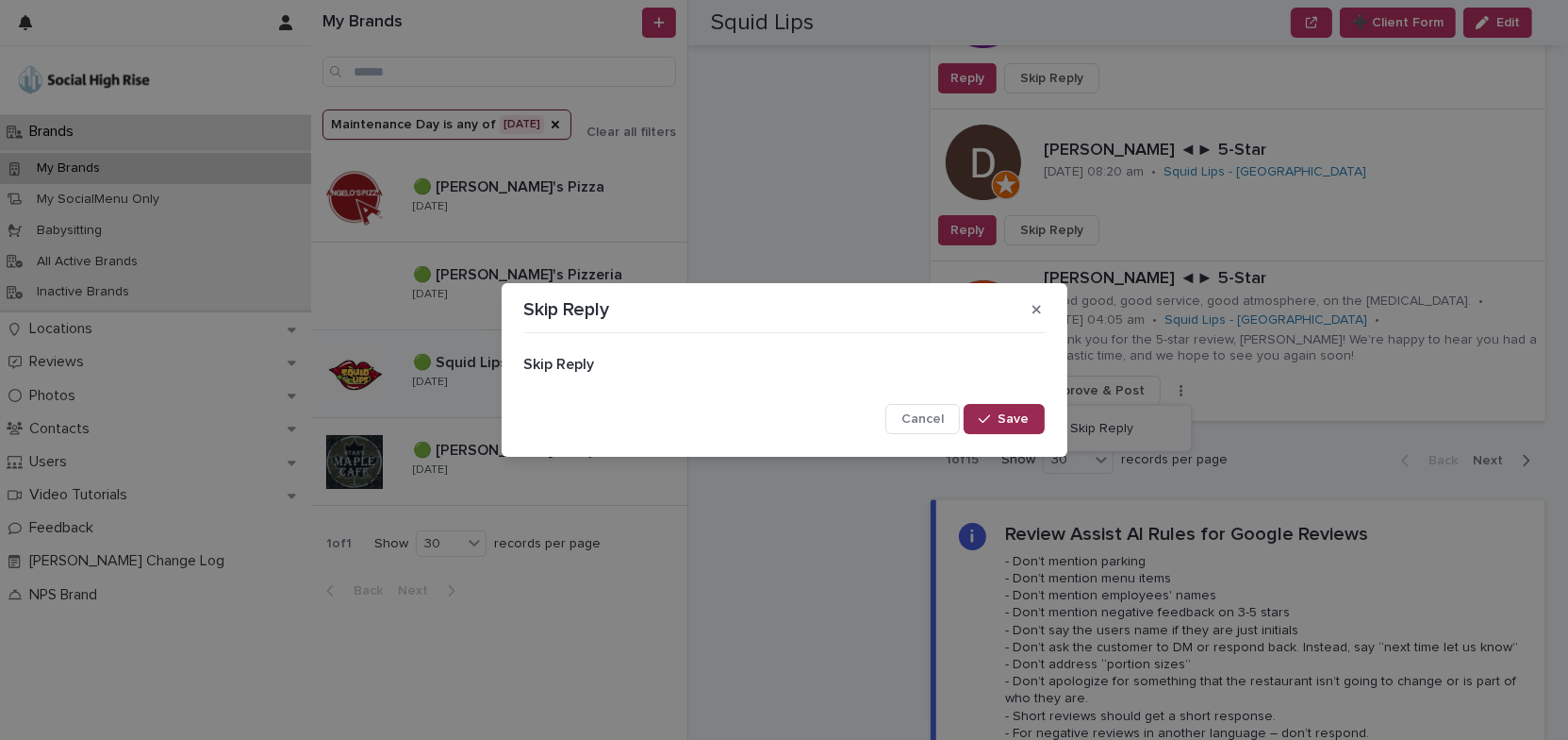
click at [1021, 415] on span "Save" at bounding box center [1014, 419] width 31 height 14
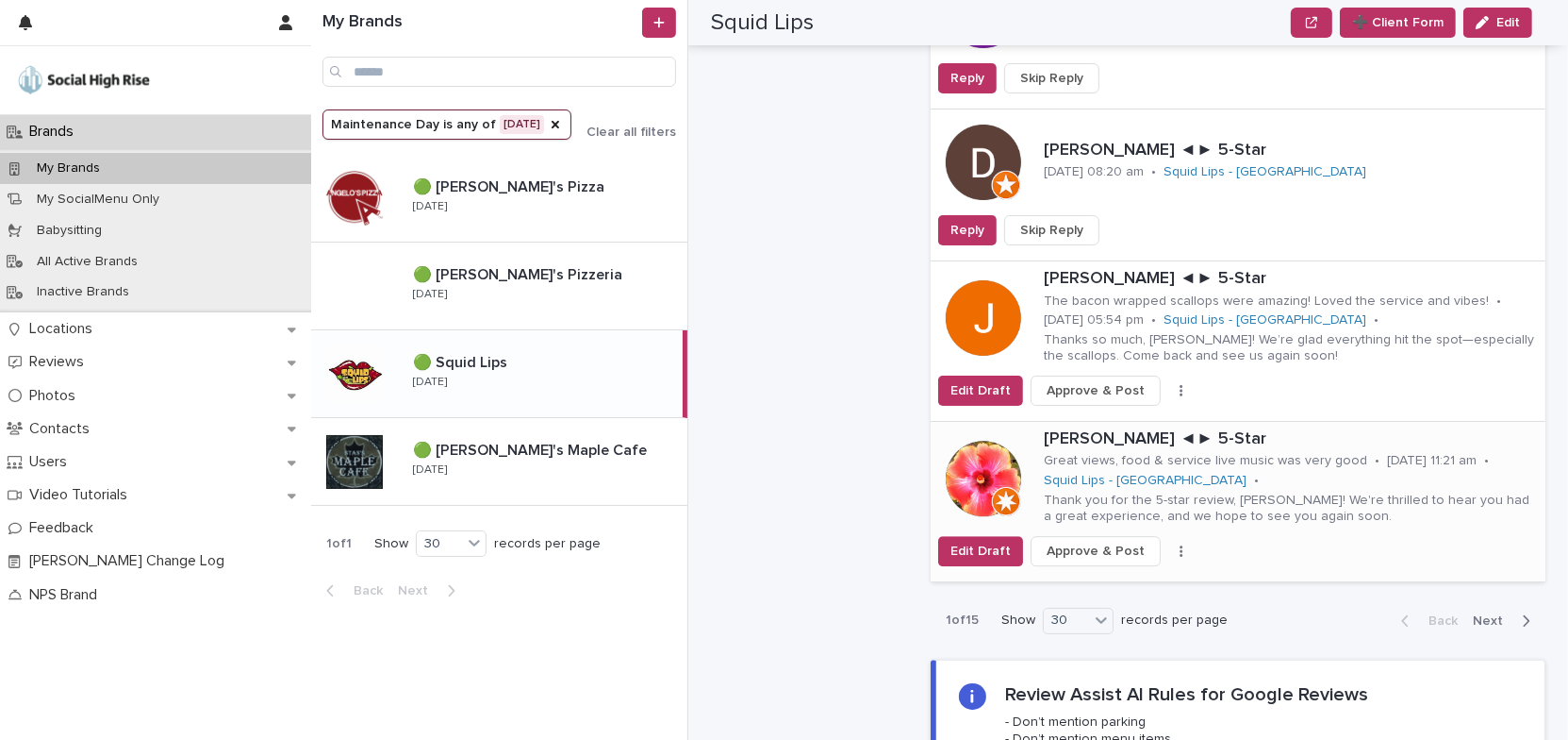
click at [1180, 545] on icon "button" at bounding box center [1181, 551] width 3 height 12
click at [1124, 573] on button "Skip Reply" at bounding box center [1121, 587] width 125 height 30
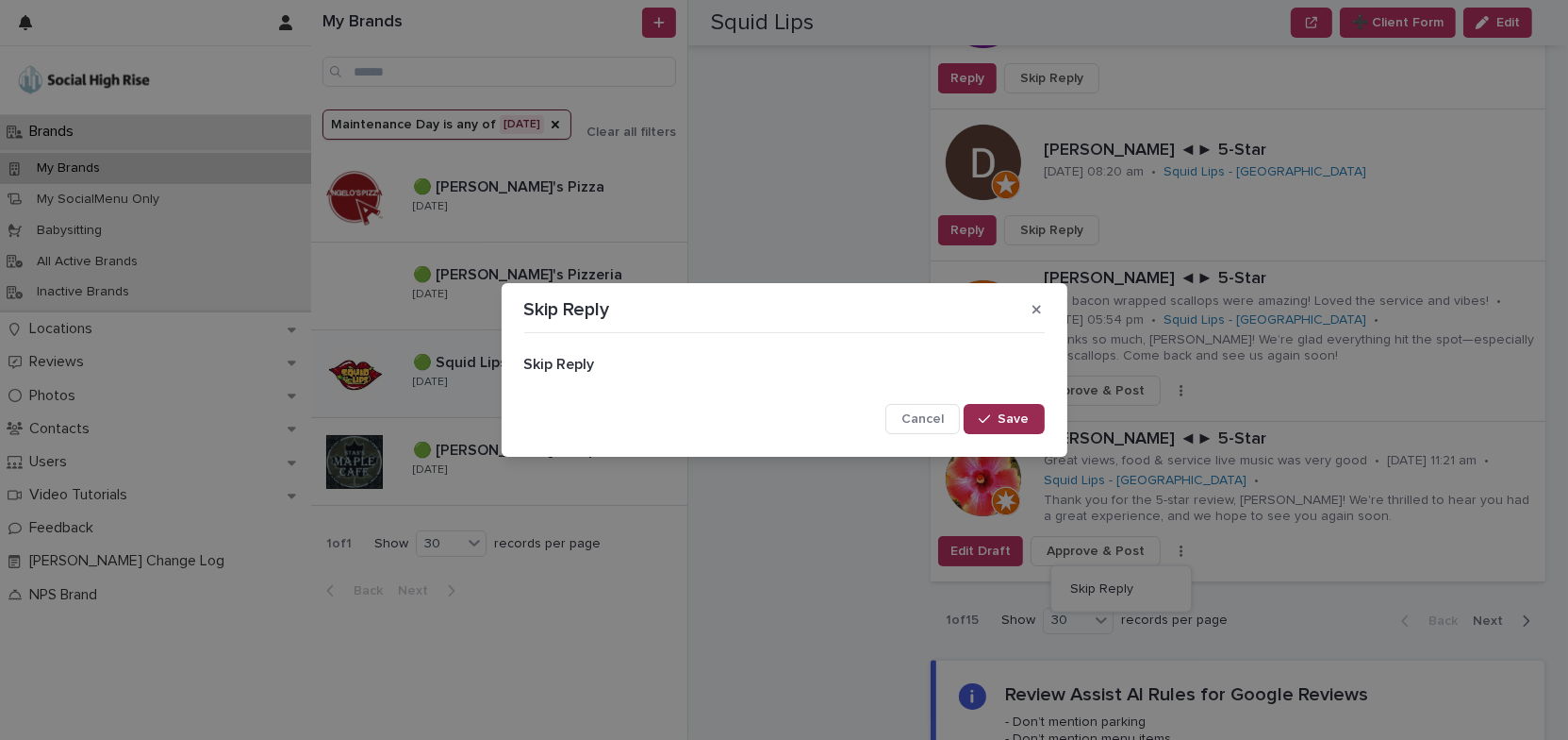
click at [997, 421] on div "button" at bounding box center [989, 419] width 19 height 14
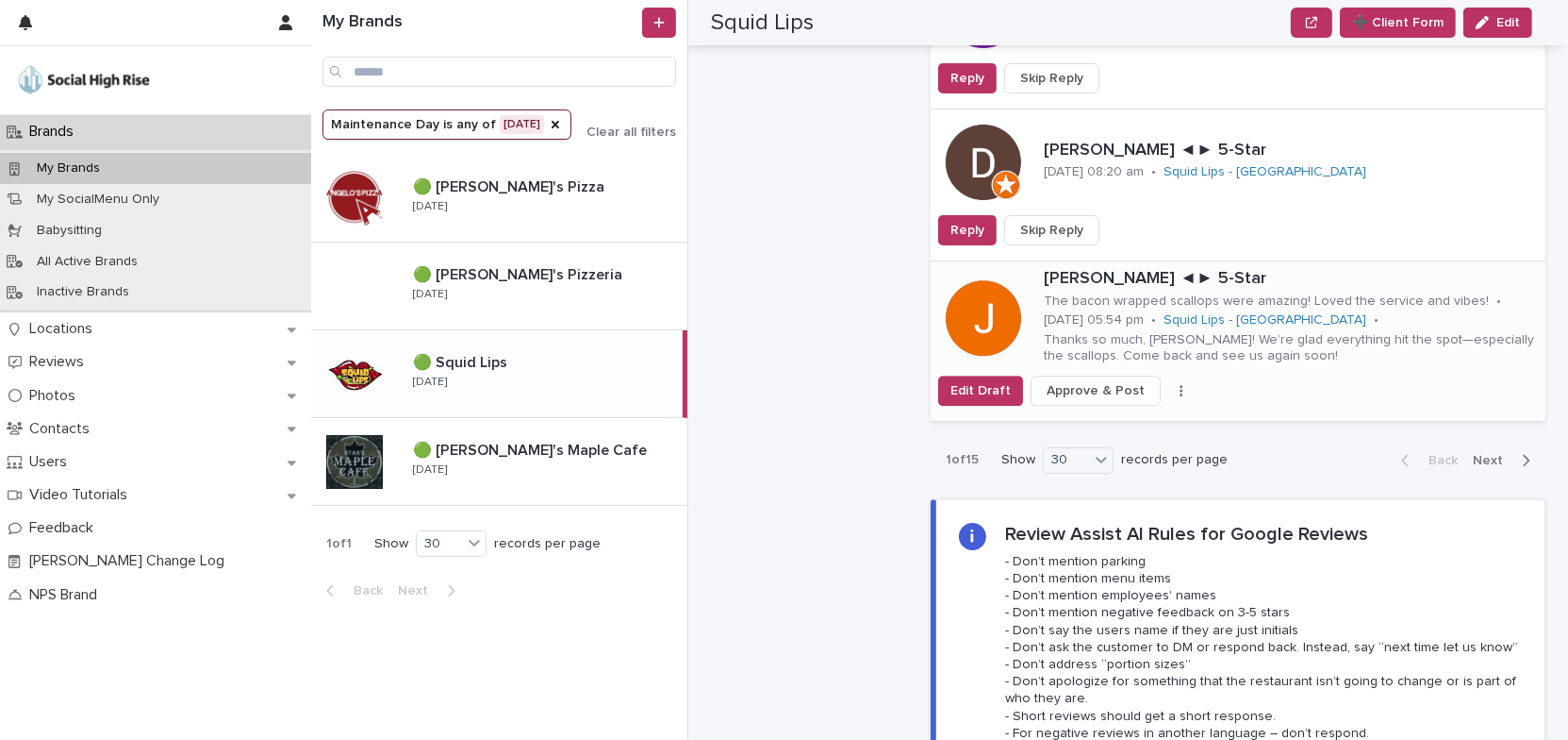
click at [1180, 384] on icon "button" at bounding box center [1182, 390] width 4 height 14
click at [1111, 418] on span "Skip Reply" at bounding box center [1101, 428] width 63 height 19
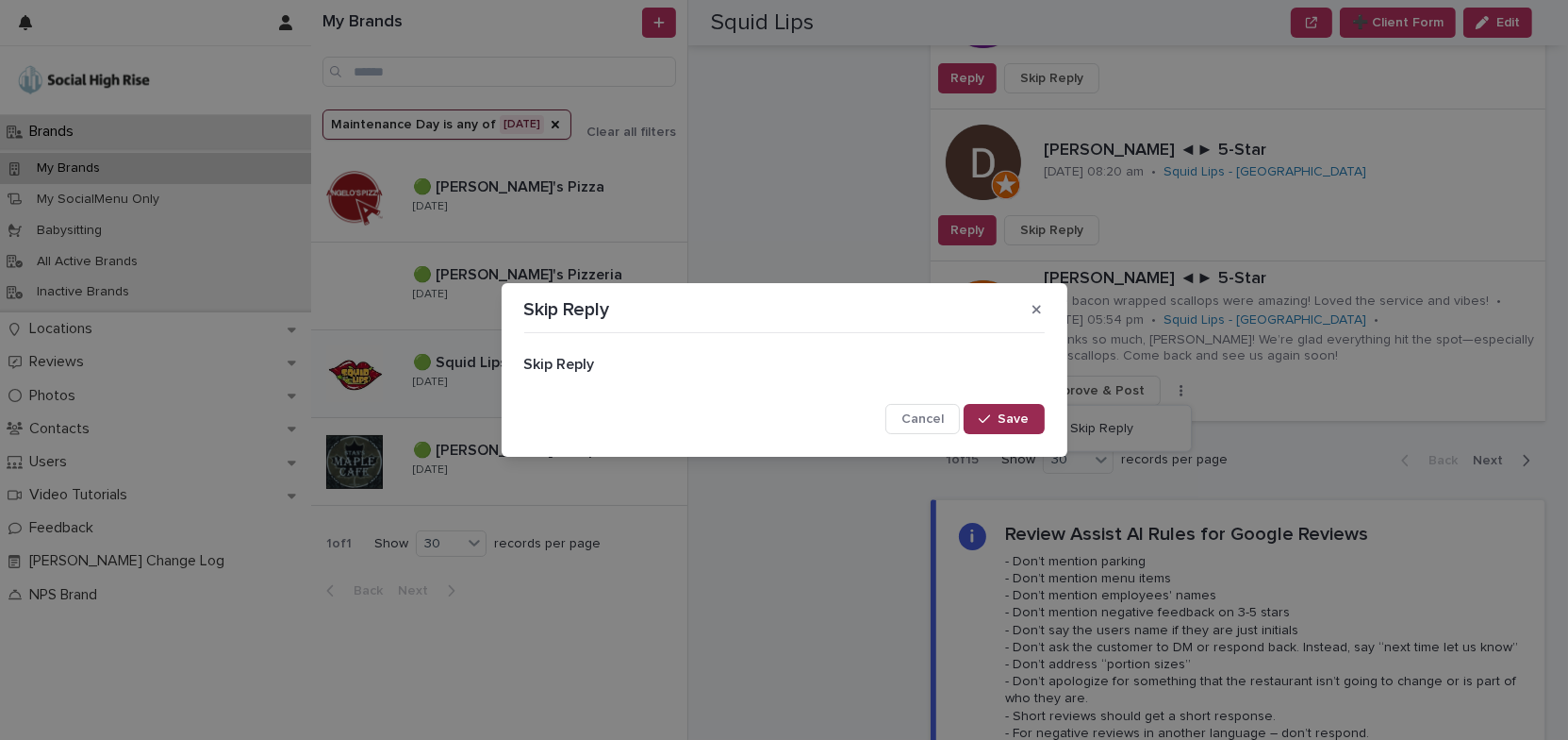
click at [983, 414] on icon "button" at bounding box center [985, 419] width 12 height 14
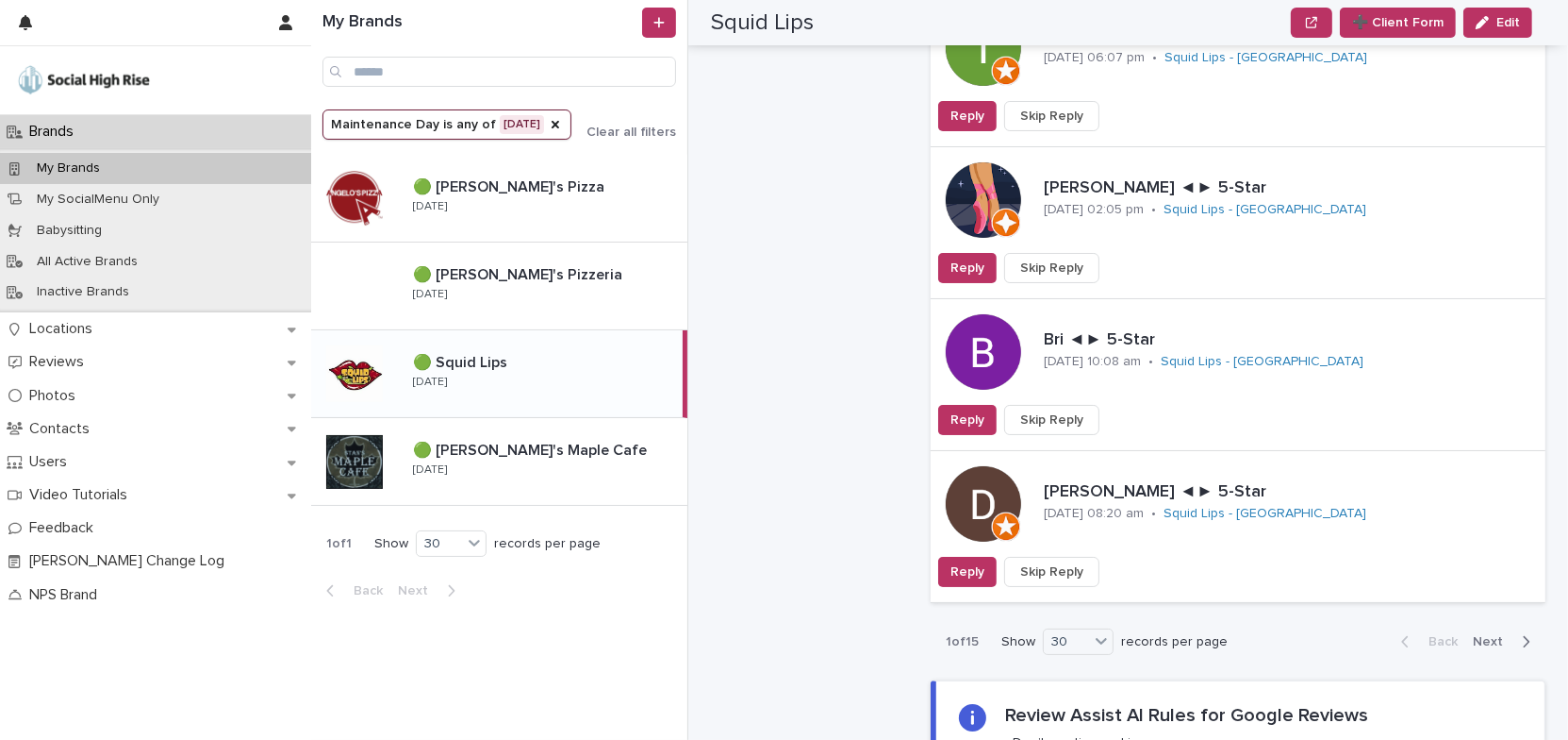
scroll to position [5317, 0]
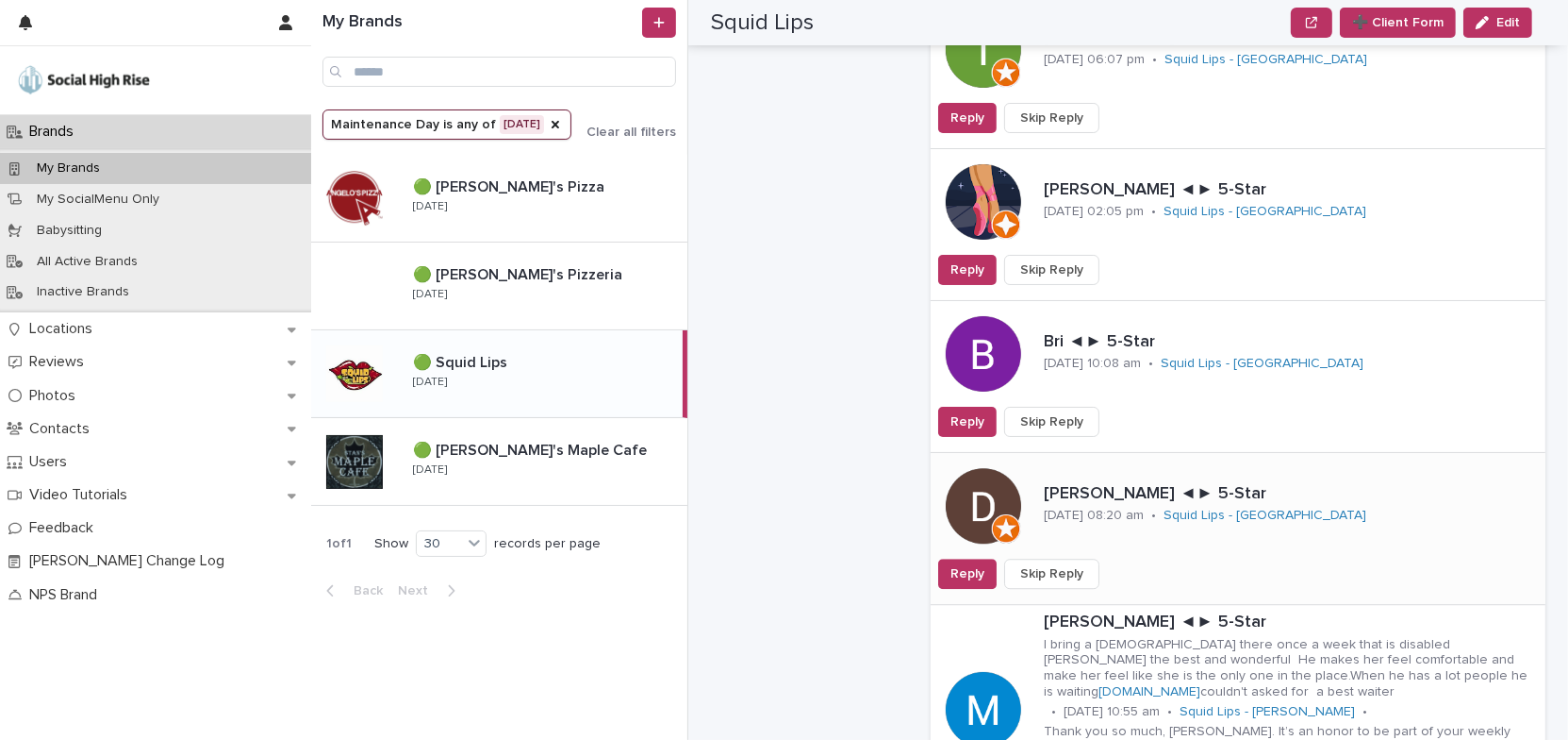
click at [1068, 564] on span "Skip Reply" at bounding box center [1051, 574] width 63 height 19
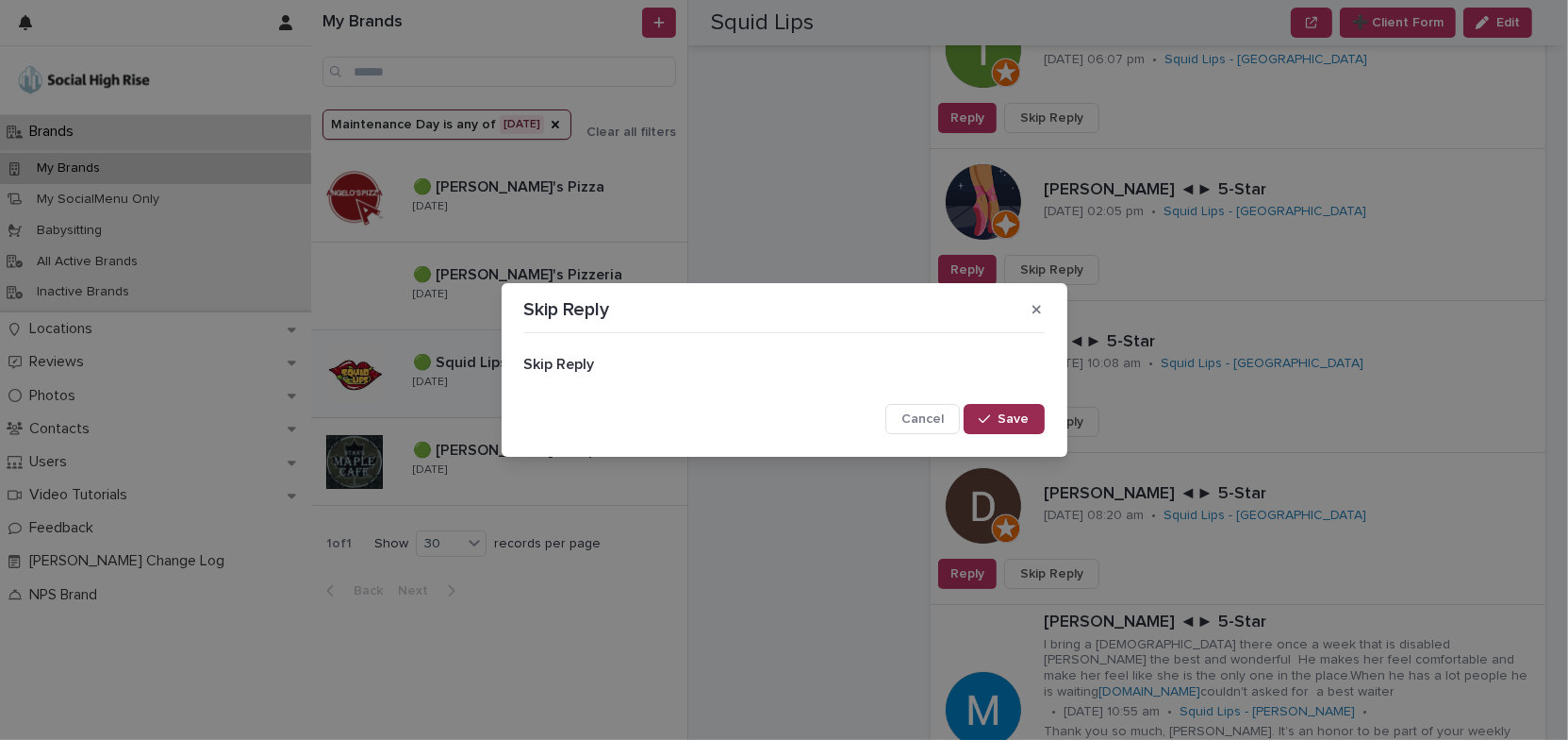
click at [1027, 413] on span "Save" at bounding box center [1014, 419] width 31 height 14
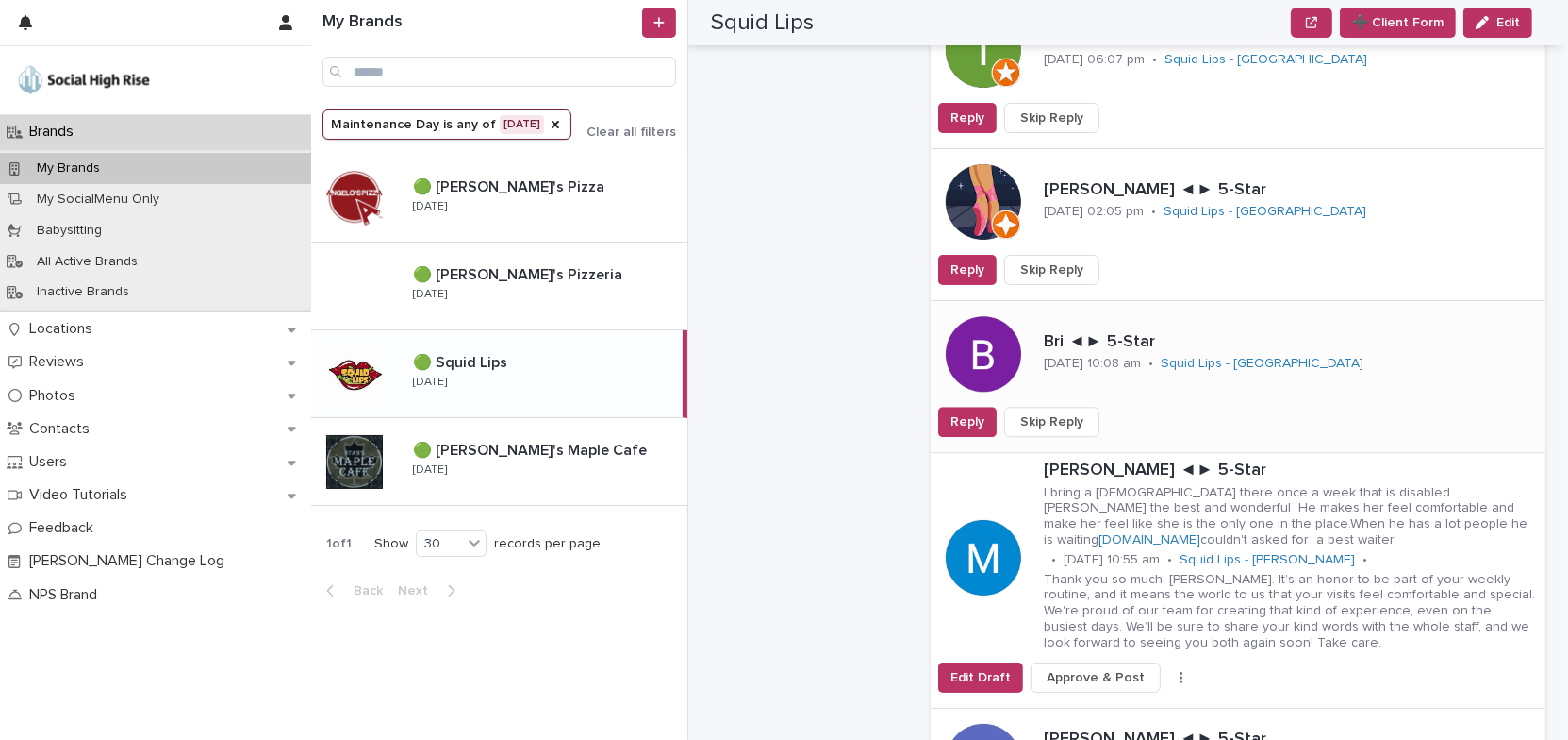
click at [1074, 413] on span "Skip Reply" at bounding box center [1051, 422] width 63 height 19
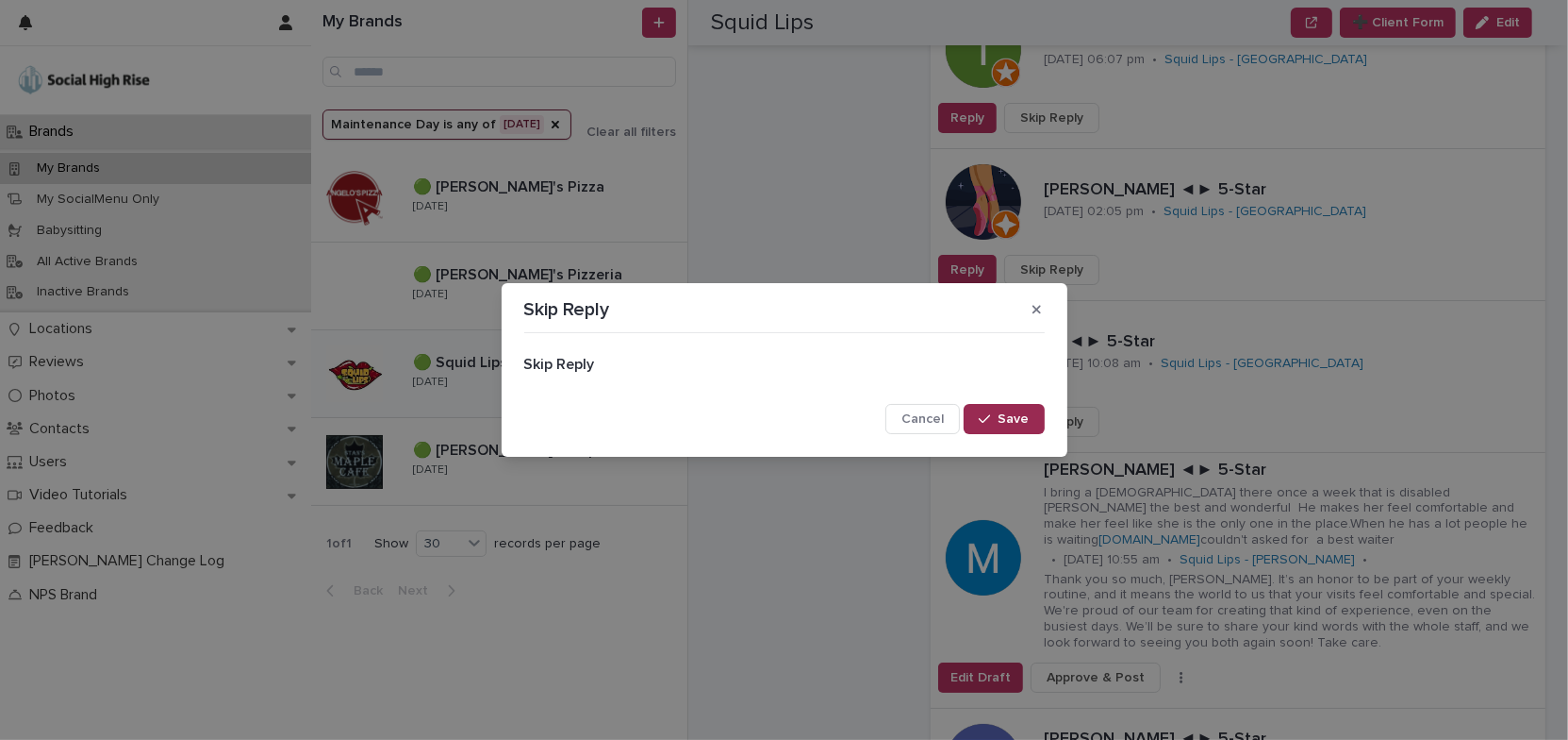
click at [1026, 425] on button "Save" at bounding box center [1003, 418] width 80 height 30
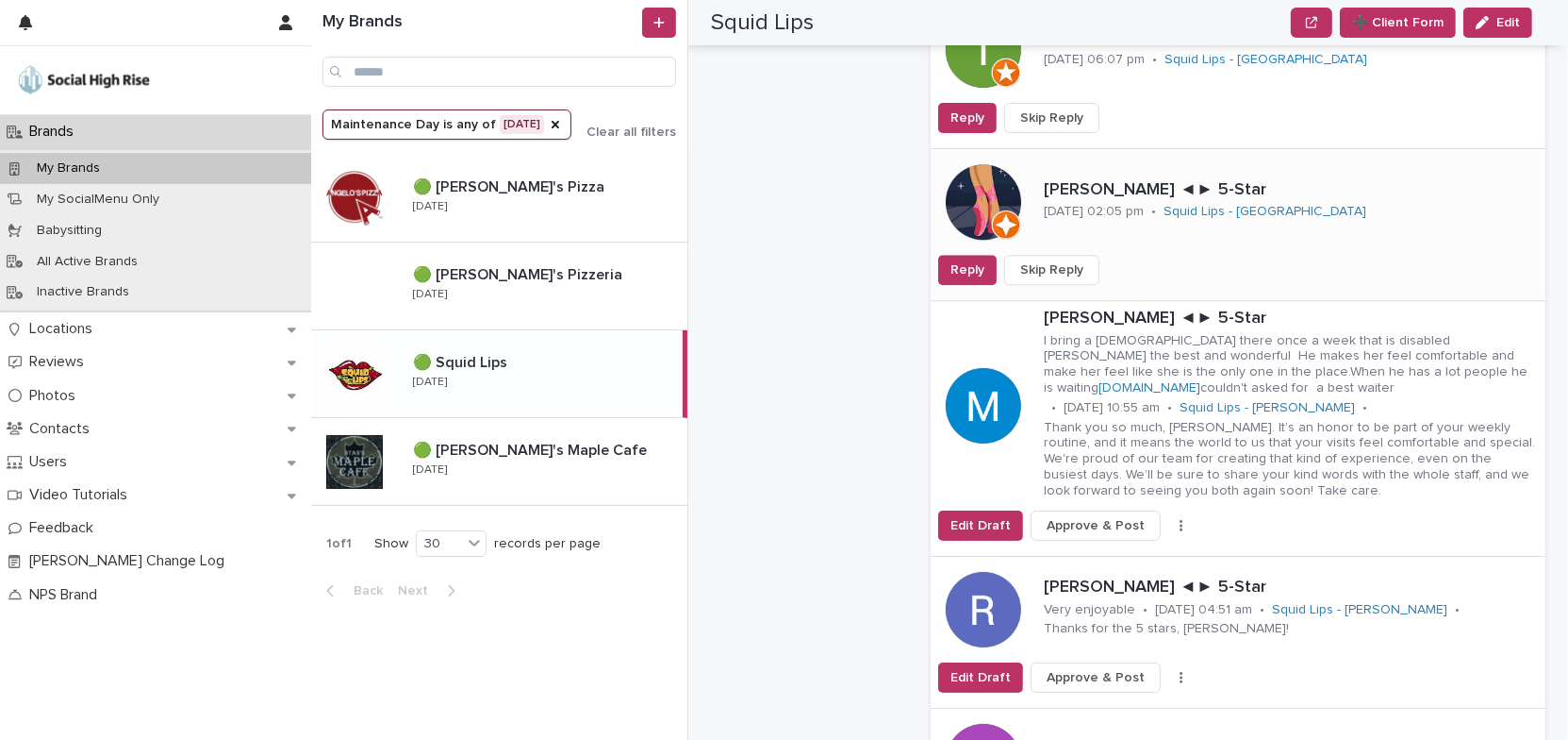
click at [1067, 261] on span "Skip Reply" at bounding box center [1051, 270] width 63 height 19
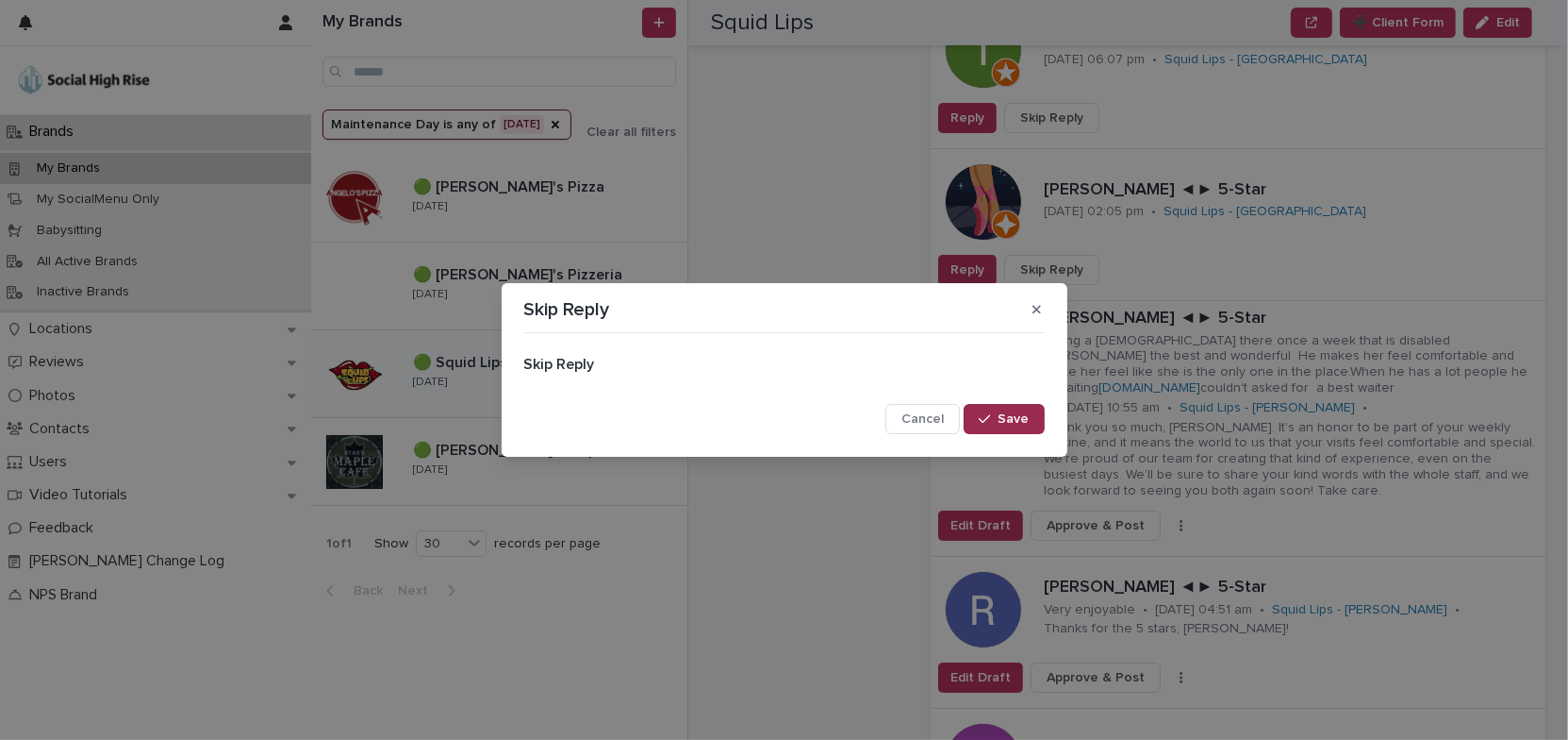
click at [1026, 417] on span "Save" at bounding box center [1014, 419] width 31 height 14
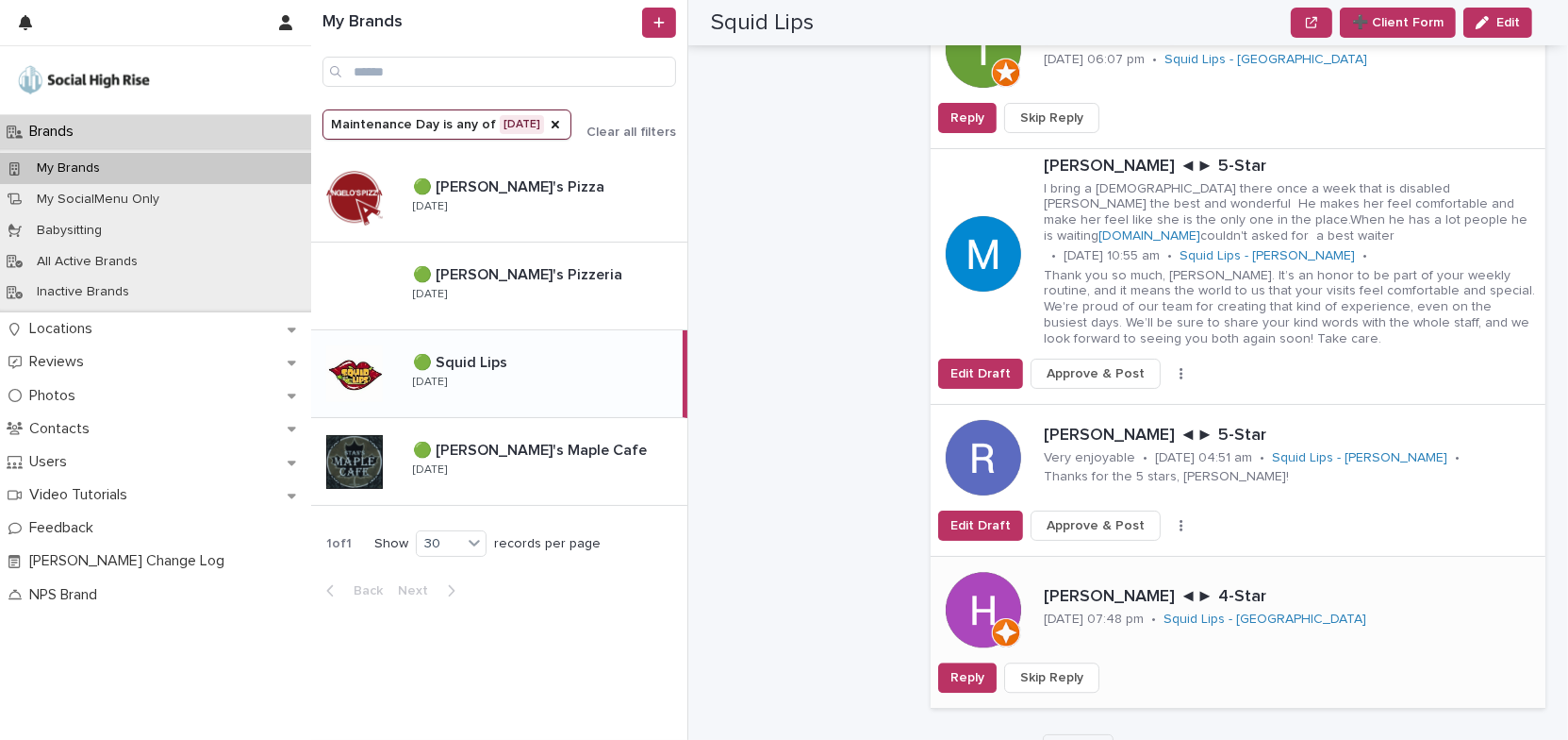
click at [1052, 668] on span "Skip Reply" at bounding box center [1051, 677] width 63 height 19
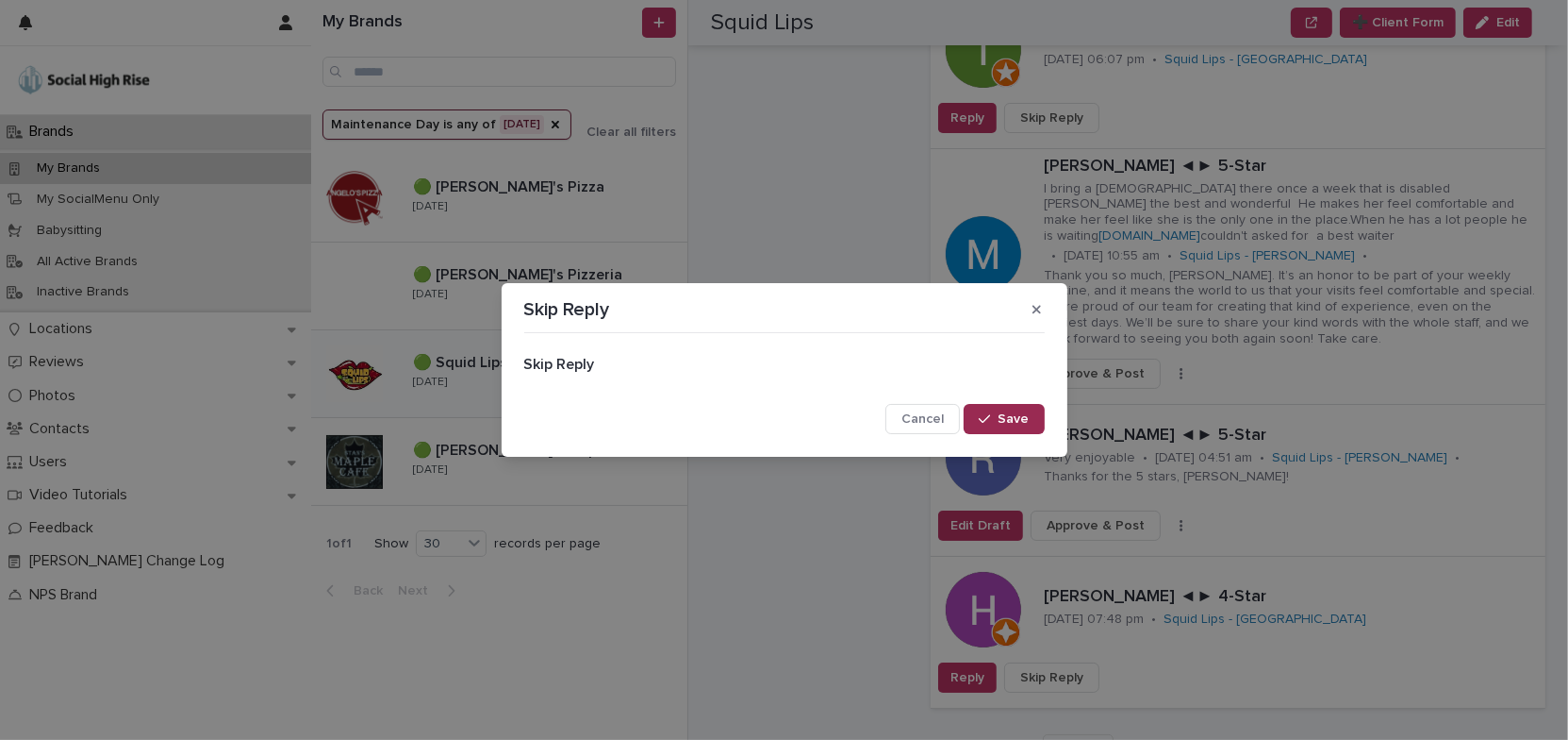
click at [1027, 420] on span "Save" at bounding box center [1014, 419] width 31 height 14
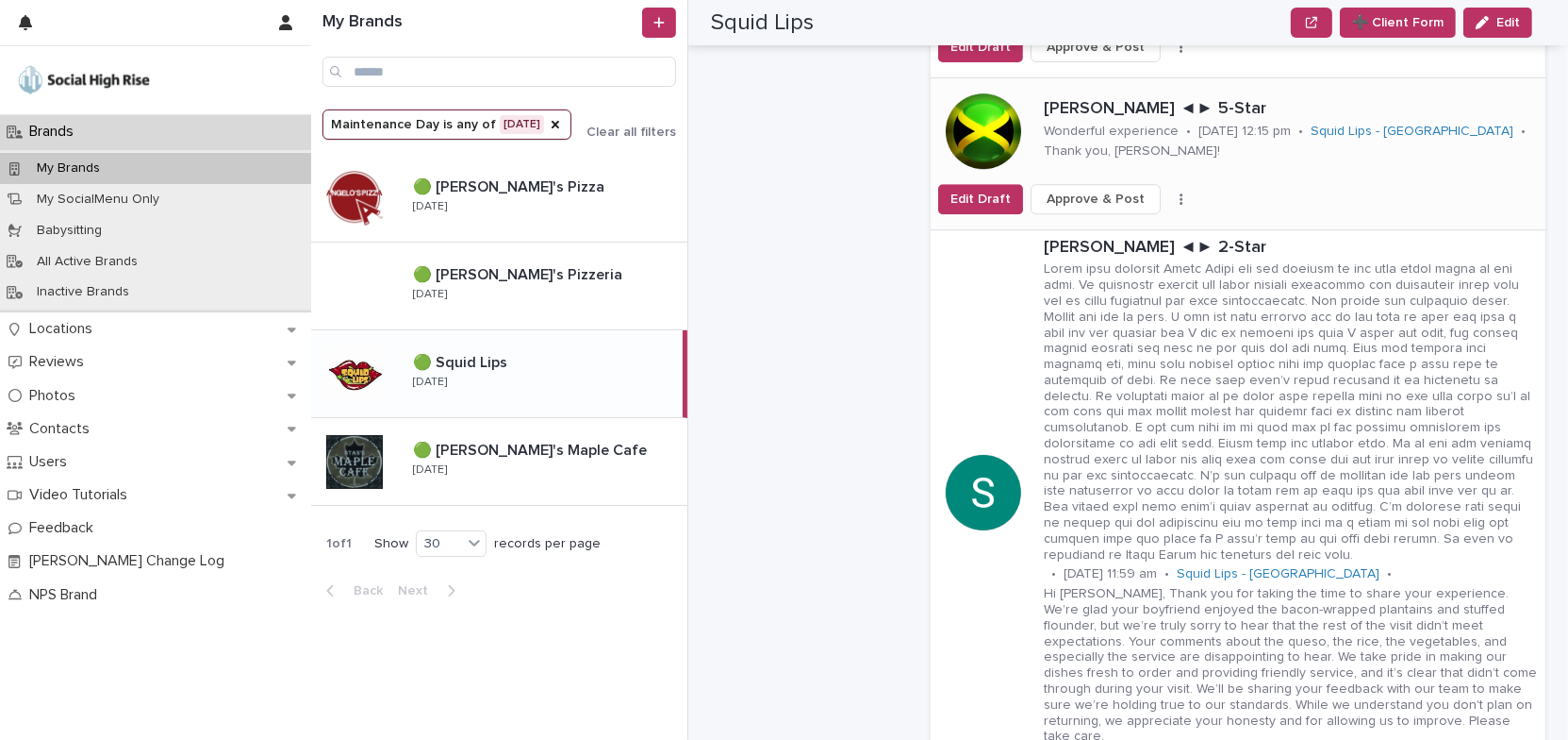
scroll to position [6346, 0]
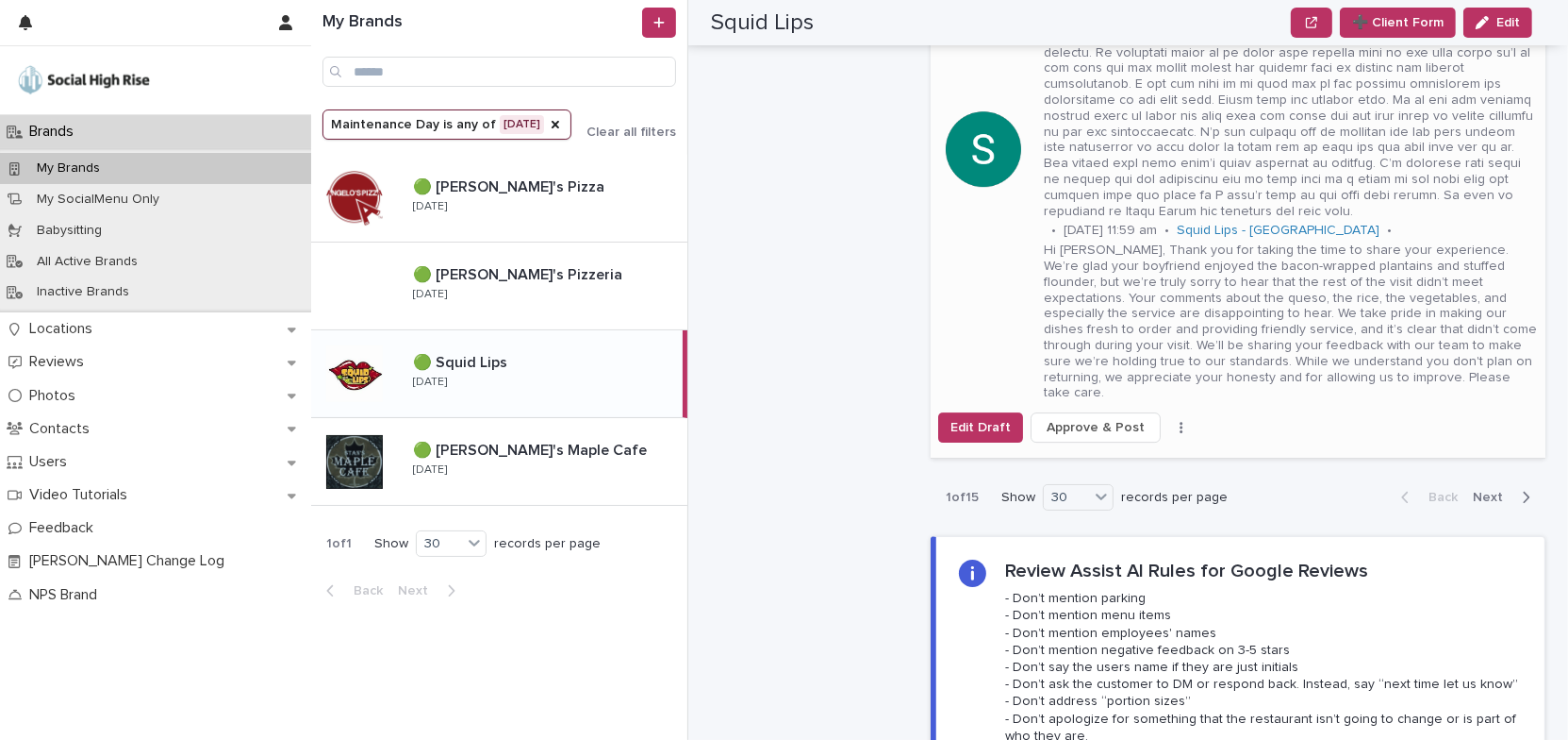
click at [1180, 421] on icon "button" at bounding box center [1182, 428] width 4 height 14
click at [1109, 440] on span "Skip Reply" at bounding box center [1101, 449] width 63 height 19
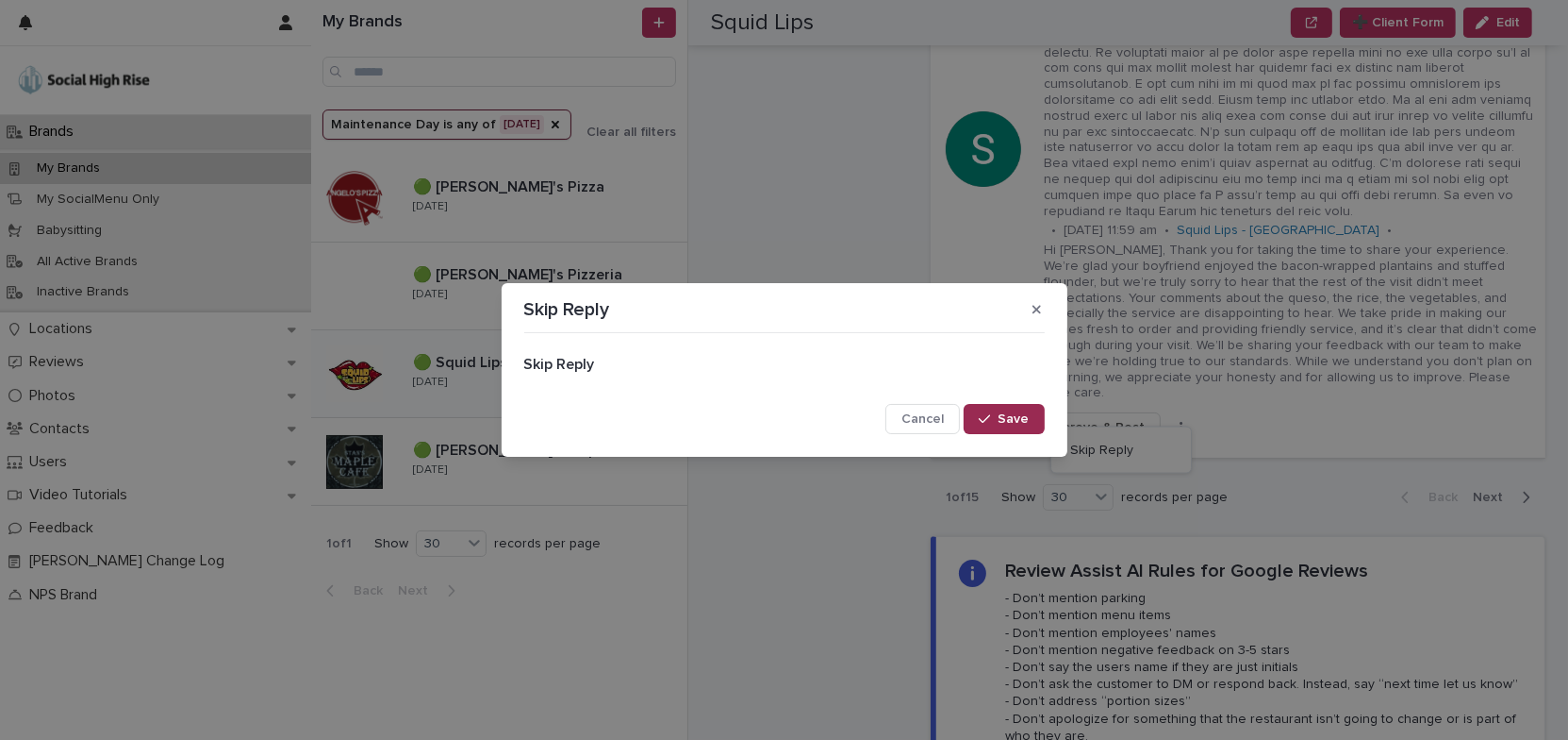
click at [990, 418] on icon "button" at bounding box center [985, 419] width 12 height 9
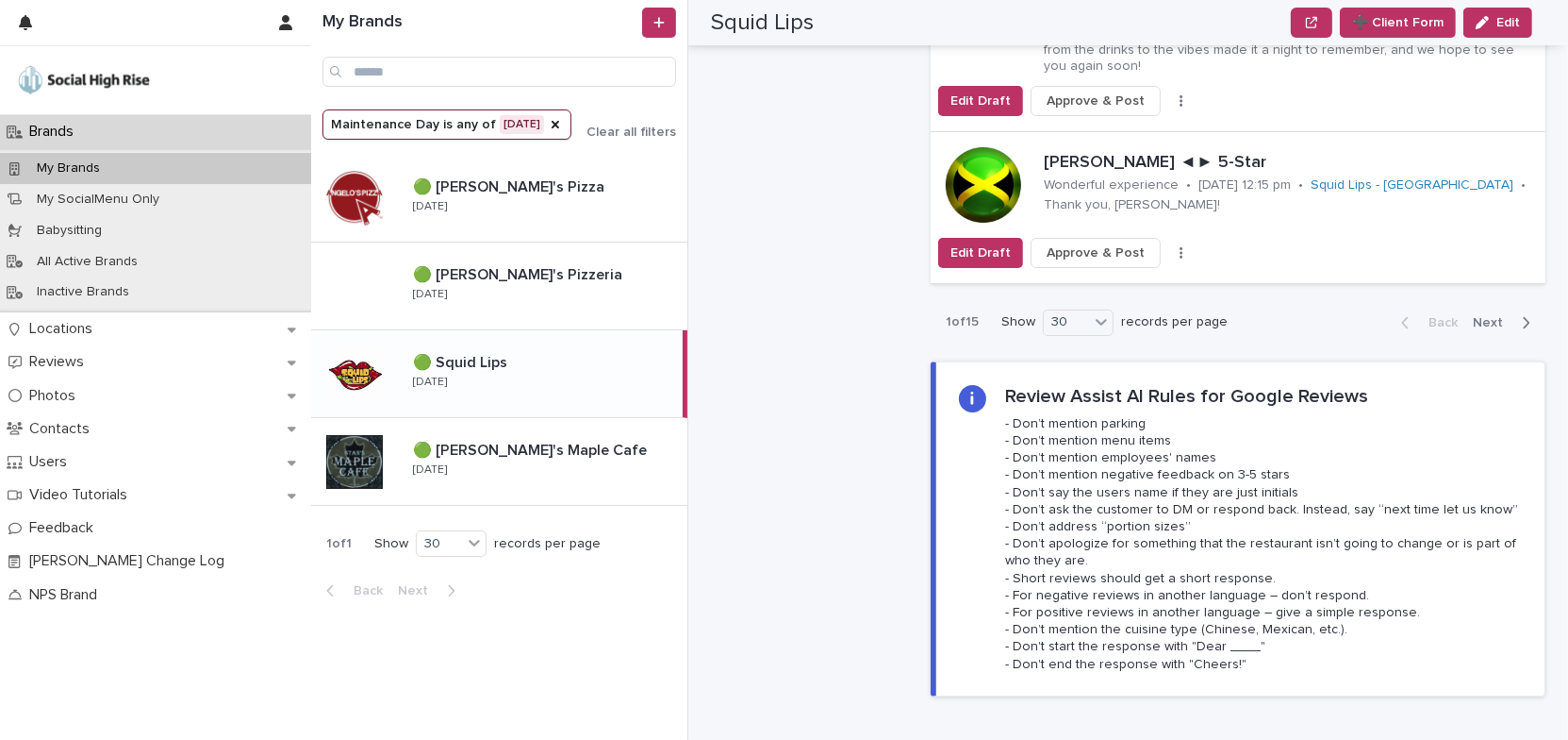
scroll to position [5660, 0]
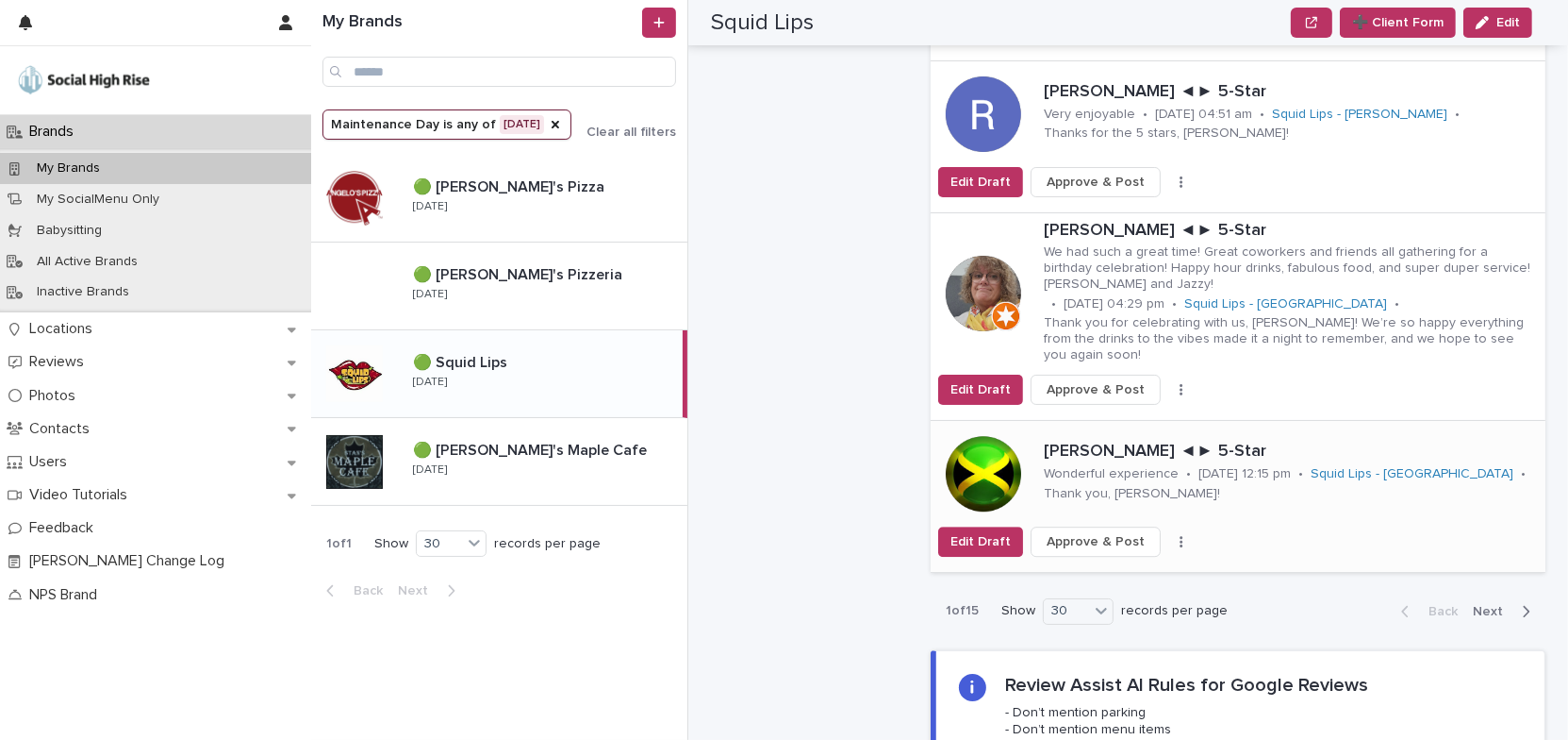
click at [1168, 535] on button "button" at bounding box center [1181, 542] width 26 height 14
click at [1127, 564] on button "Skip Reply" at bounding box center [1121, 579] width 125 height 30
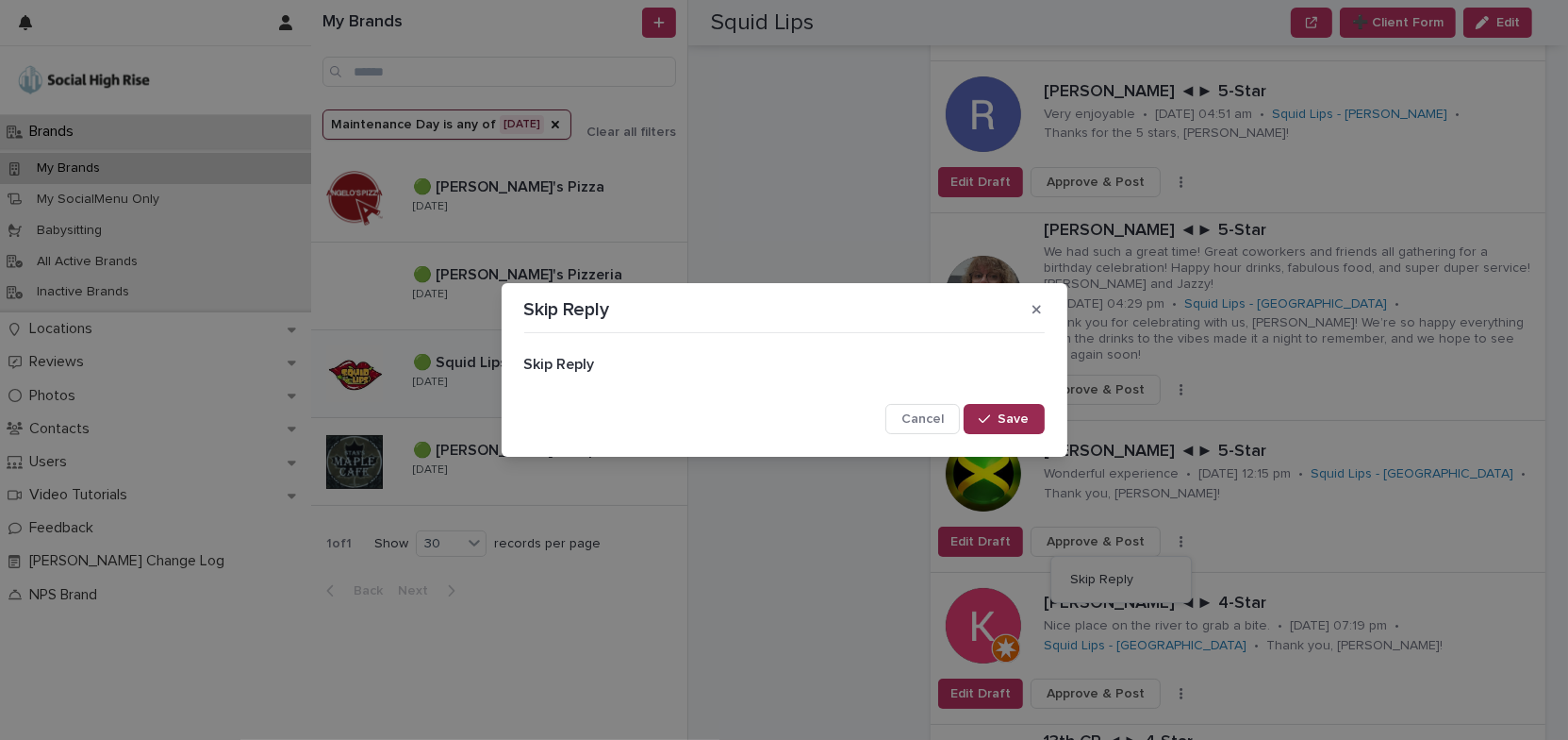
click at [1022, 413] on span "Save" at bounding box center [1014, 419] width 31 height 14
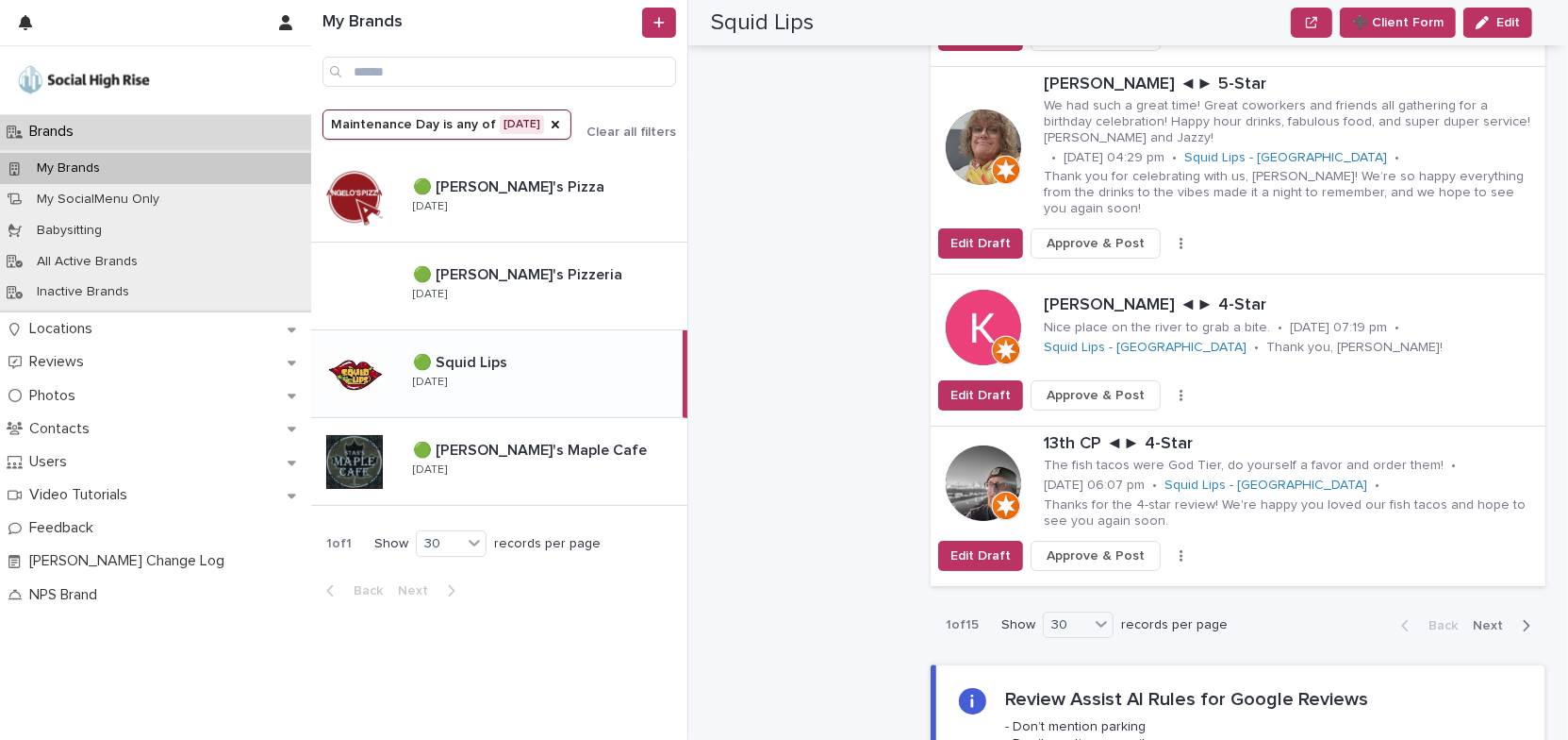
scroll to position [5831, 0]
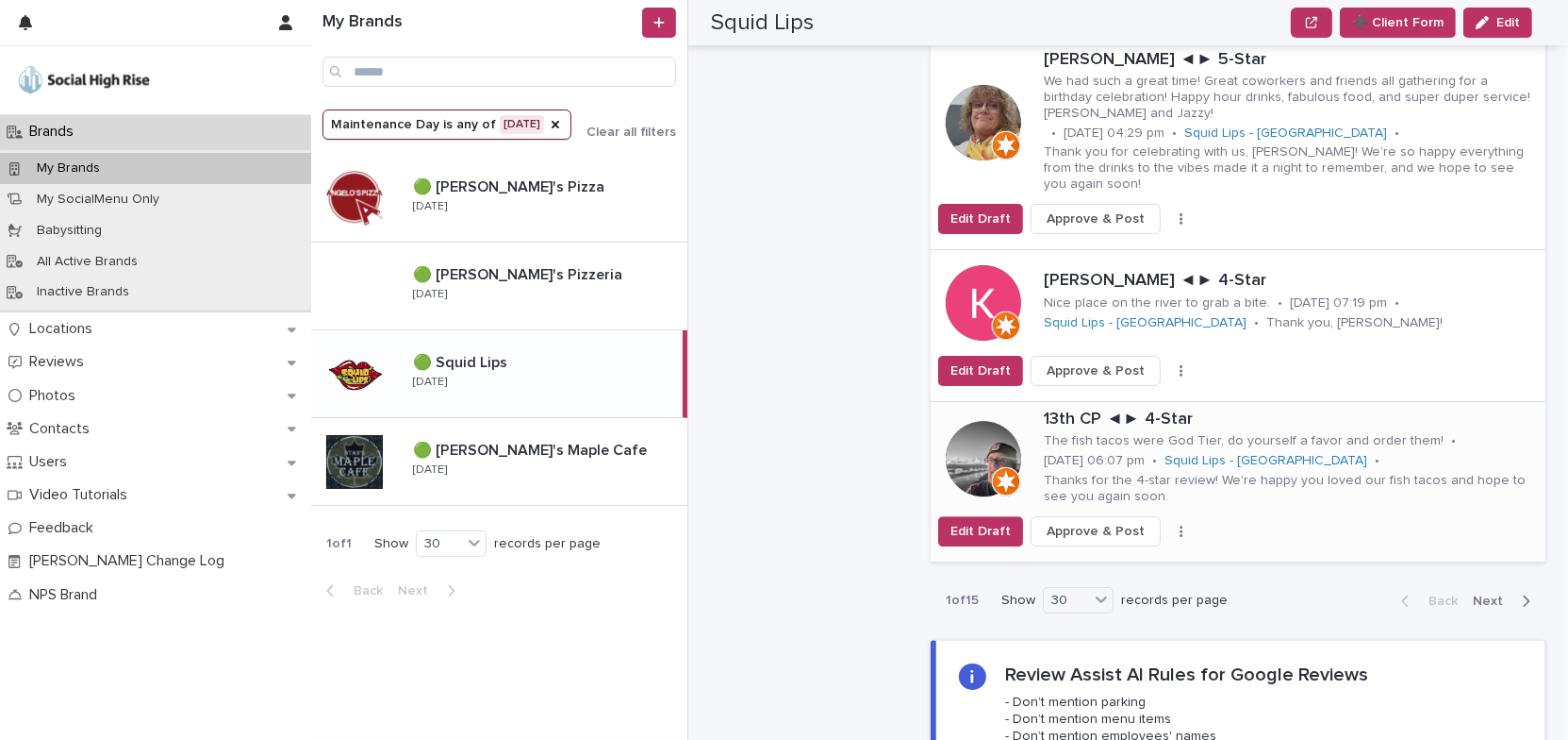
click at [1168, 525] on button "button" at bounding box center [1181, 531] width 26 height 14
click at [1126, 553] on button "Skip Reply" at bounding box center [1121, 567] width 125 height 30
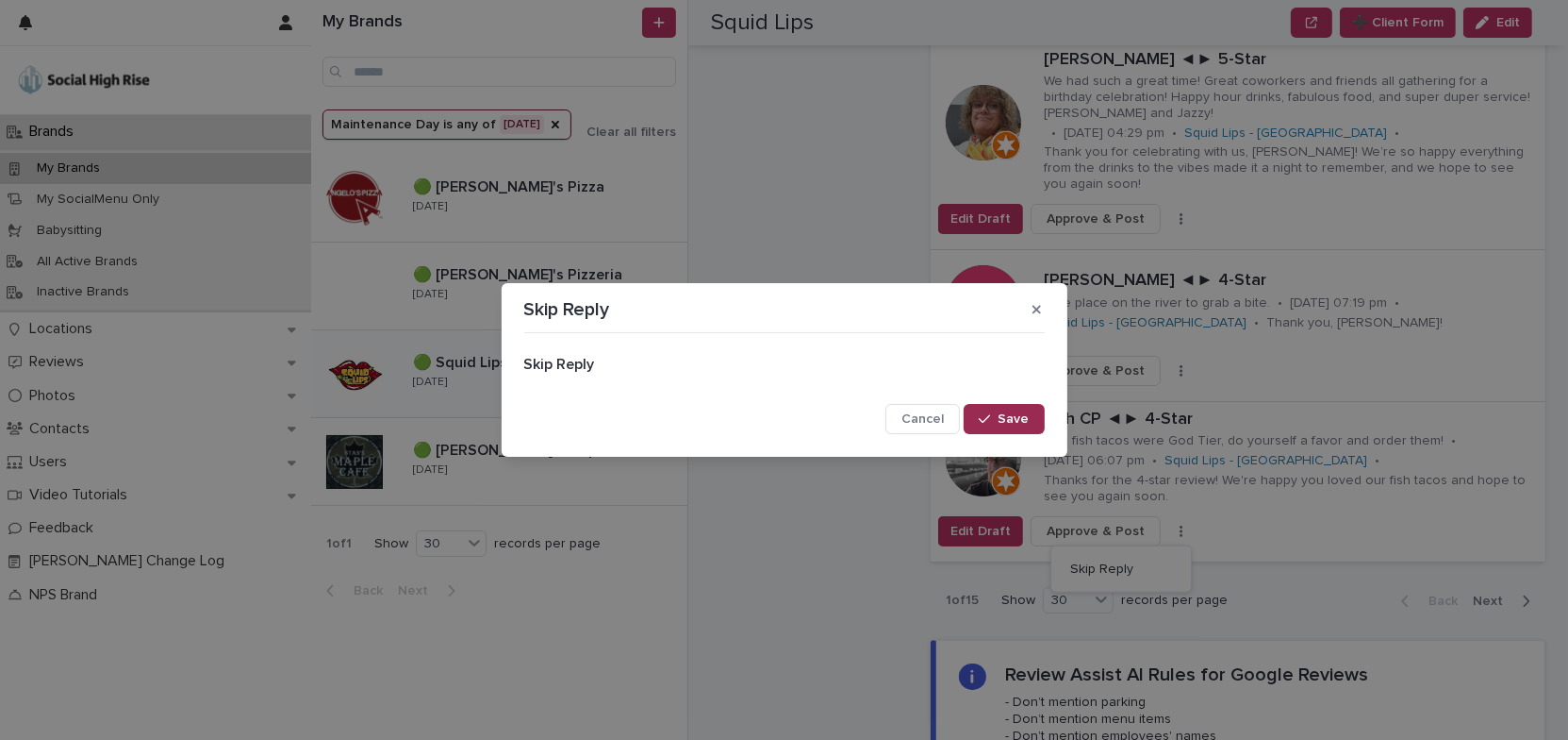
click at [1007, 413] on span "Save" at bounding box center [1014, 419] width 31 height 14
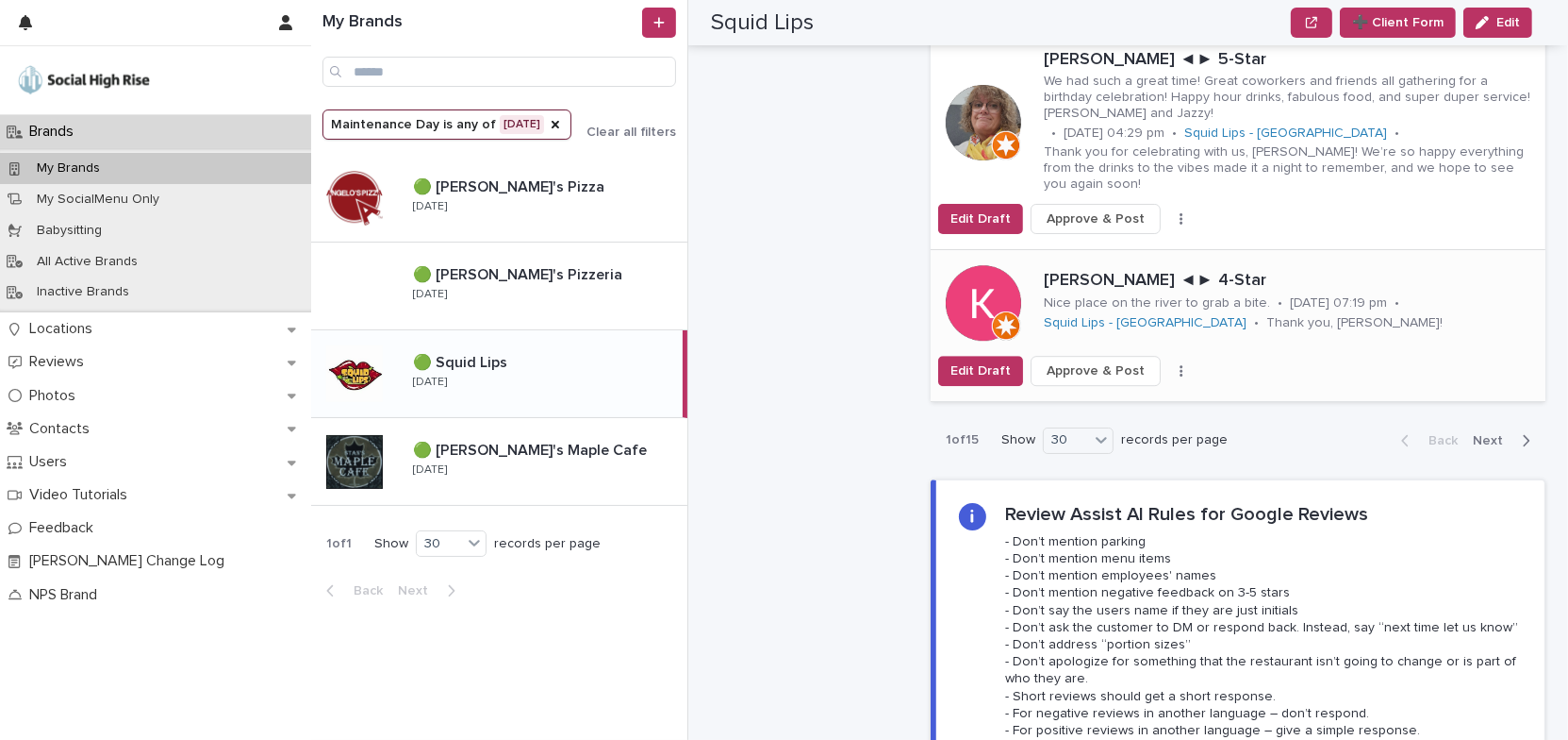
click at [1180, 364] on icon "button" at bounding box center [1182, 371] width 4 height 14
click at [1124, 393] on button "Skip Reply" at bounding box center [1121, 408] width 125 height 30
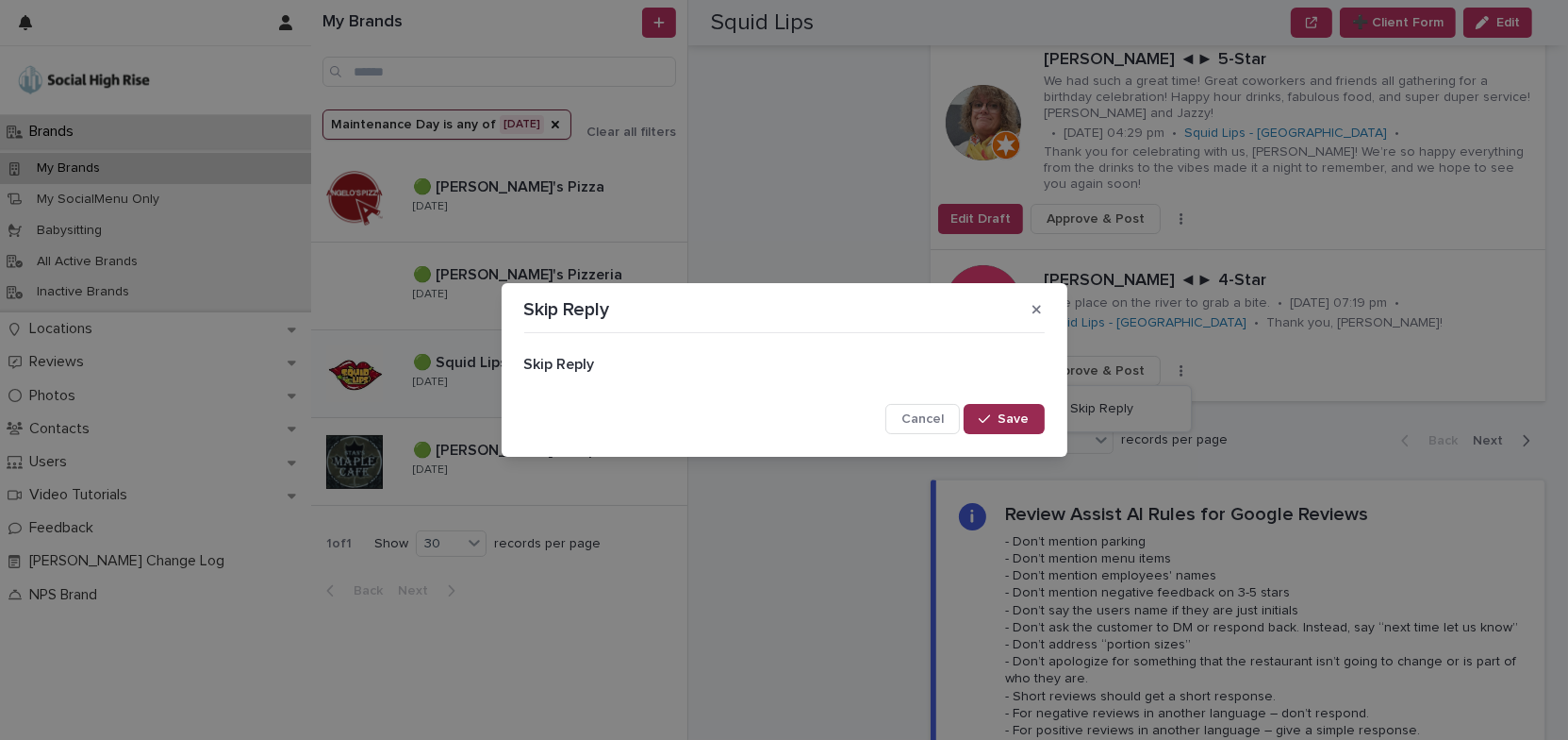
click at [1011, 413] on span "Save" at bounding box center [1014, 419] width 31 height 14
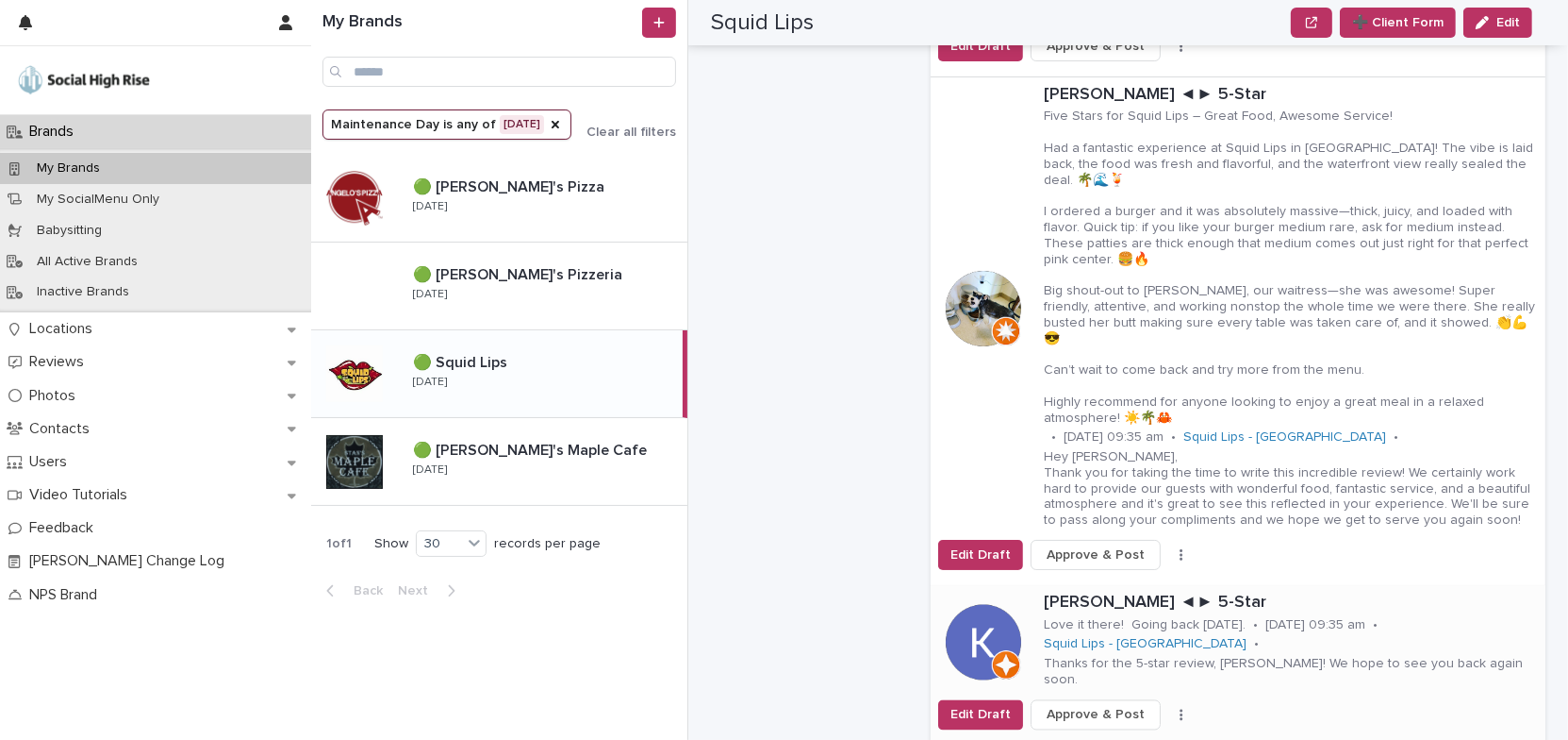
scroll to position [3944, 0]
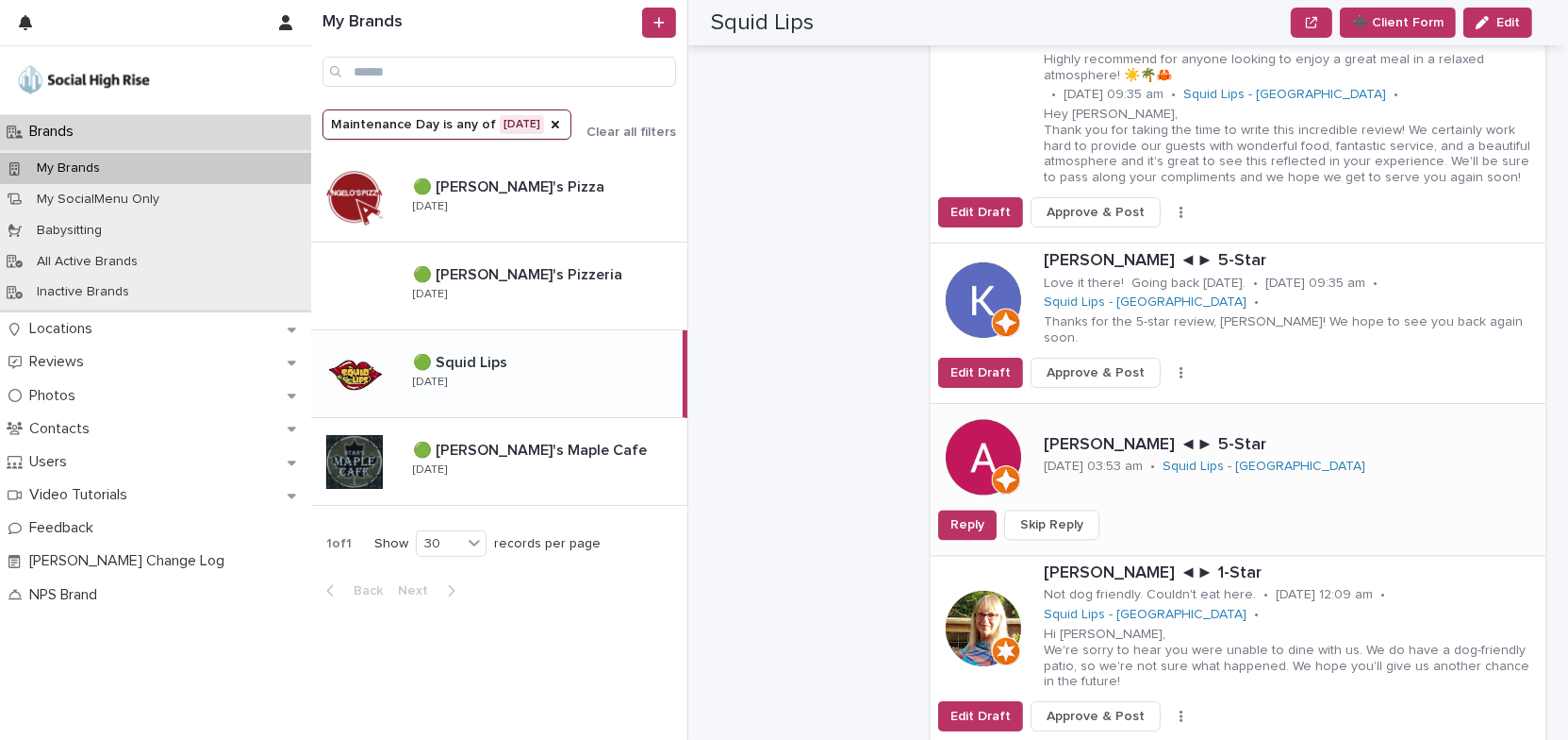
click at [1070, 515] on span "Skip Reply" at bounding box center [1051, 525] width 63 height 19
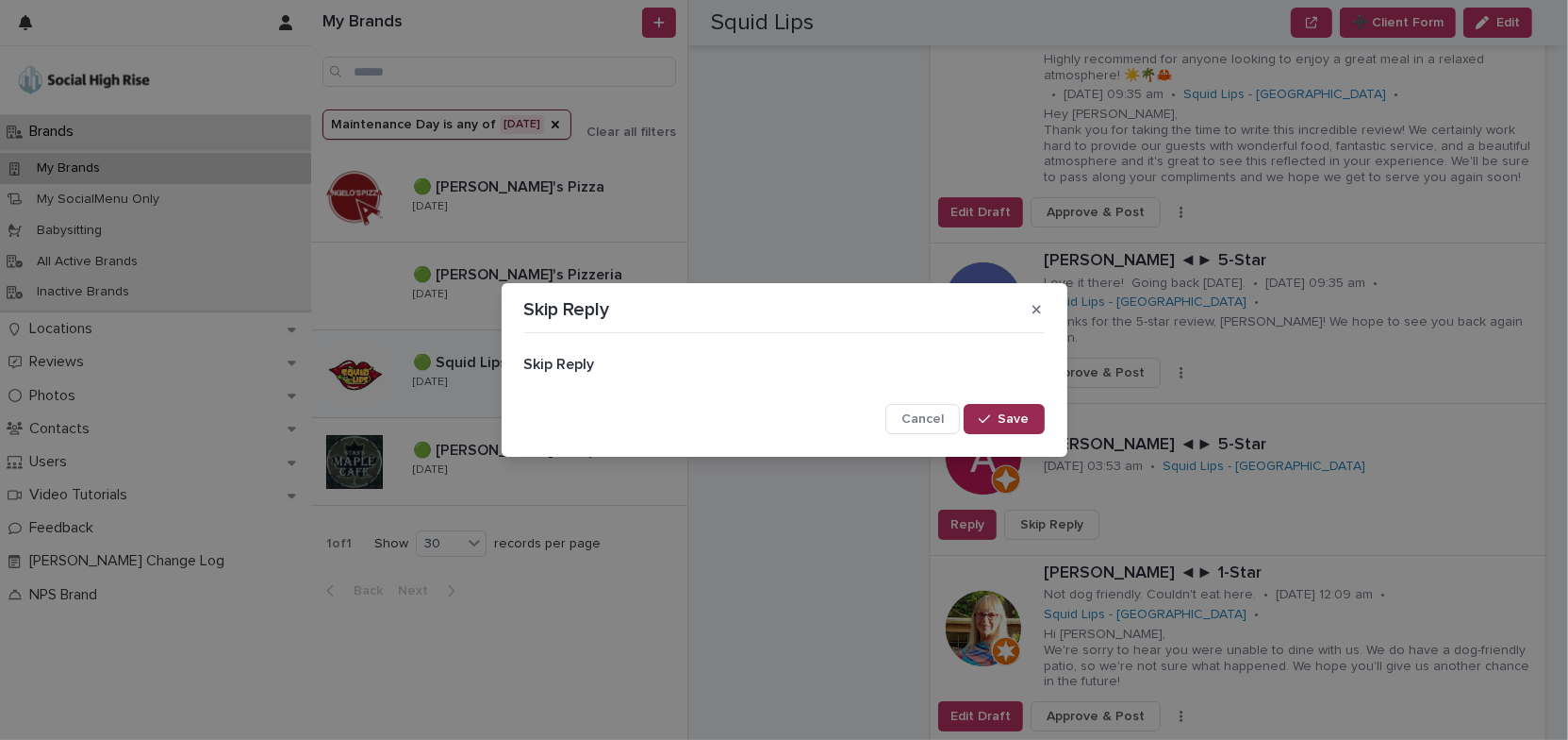
click at [1016, 419] on span "Save" at bounding box center [1014, 419] width 31 height 14
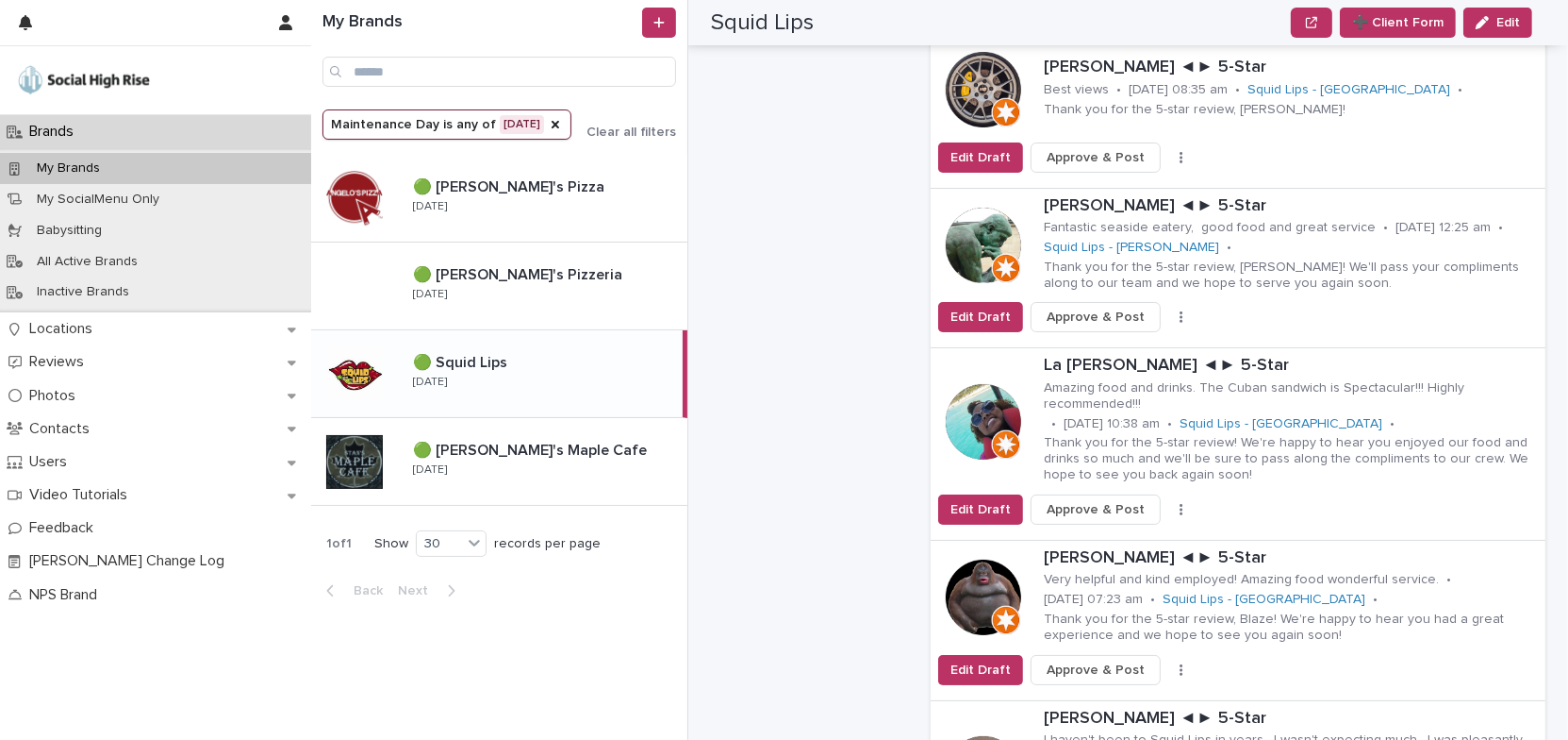
scroll to position [2401, 0]
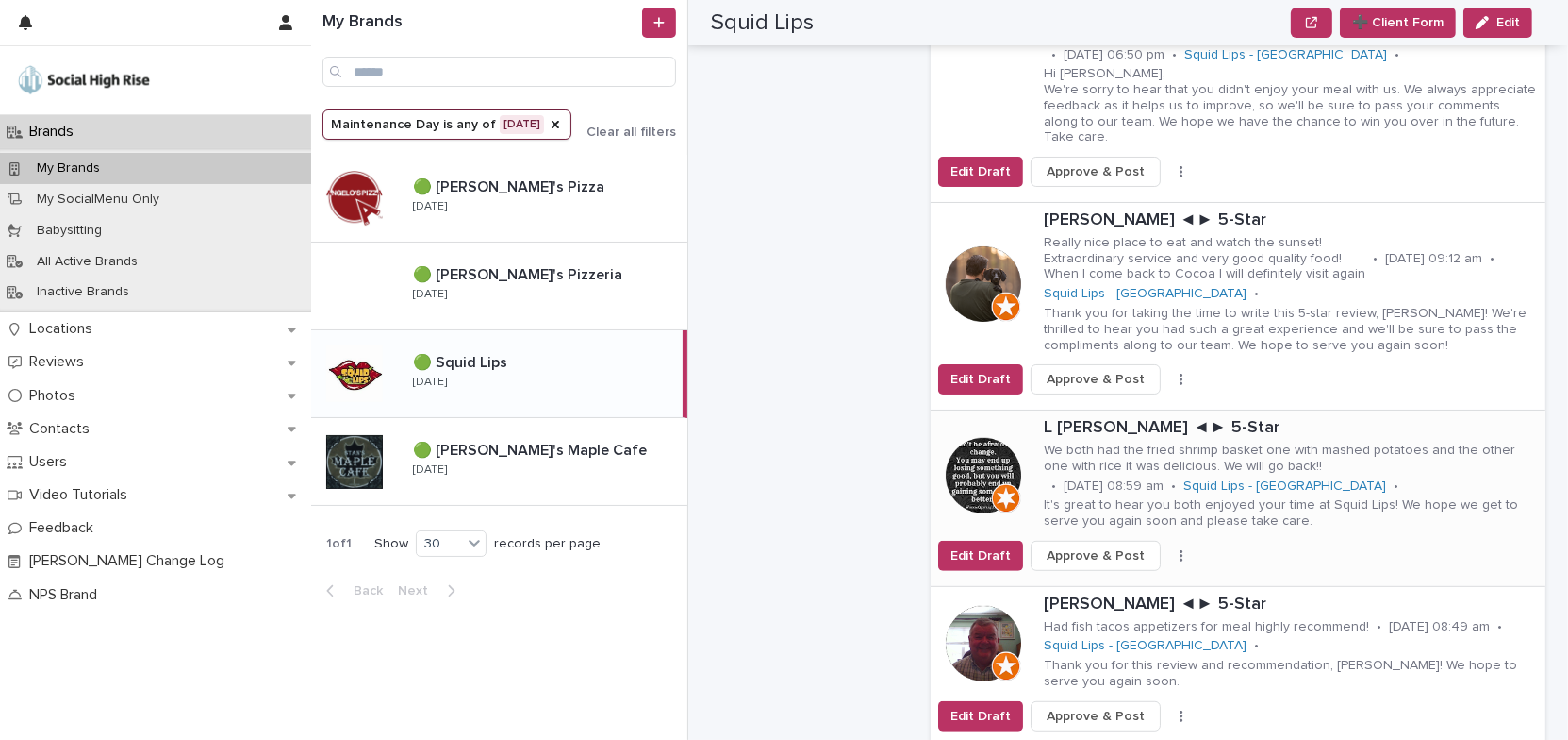
scroll to position [944, 0]
click at [1180, 372] on icon "button" at bounding box center [1182, 379] width 4 height 14
click at [1132, 401] on button "Skip Reply" at bounding box center [1121, 415] width 125 height 30
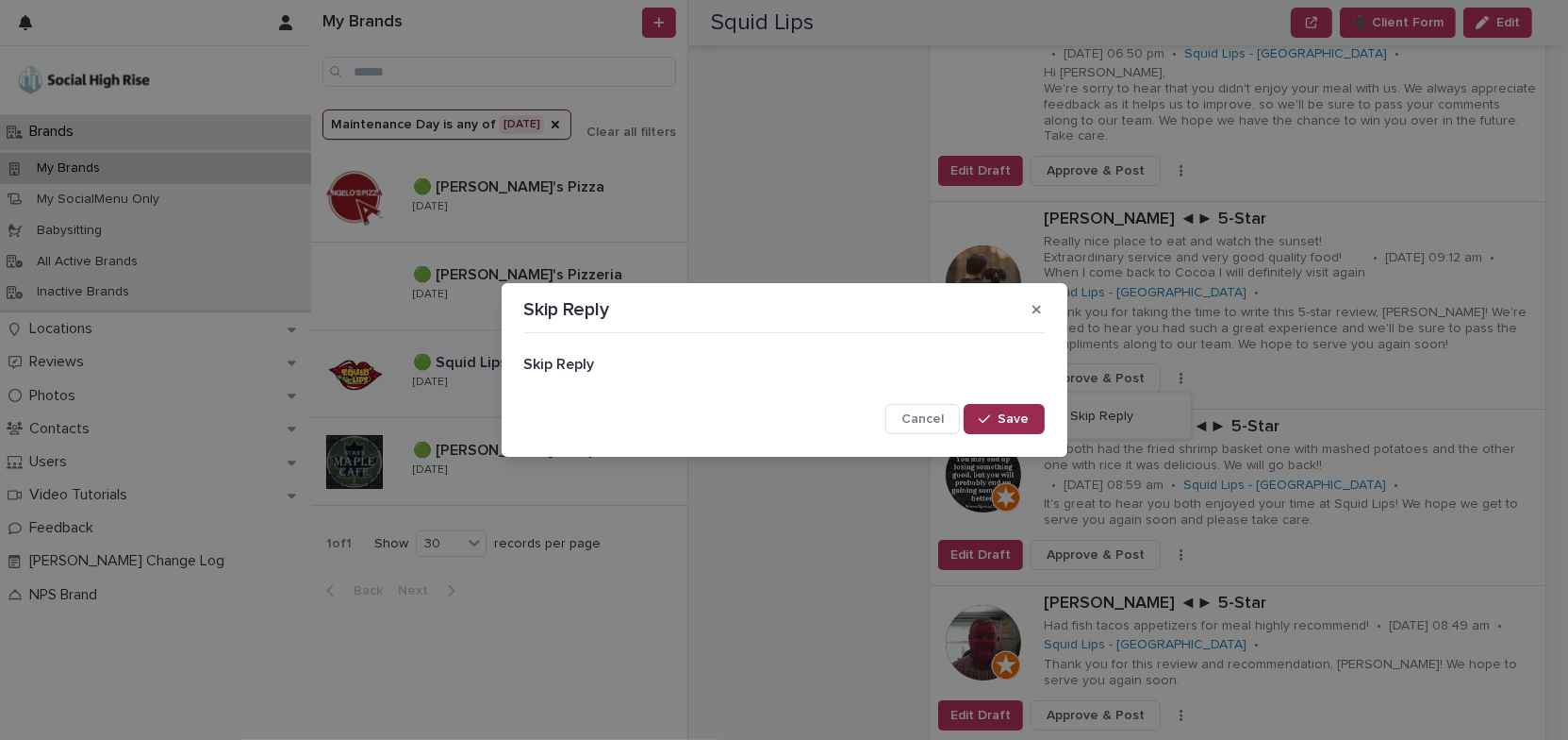
click at [1003, 410] on button "Save" at bounding box center [1003, 418] width 80 height 30
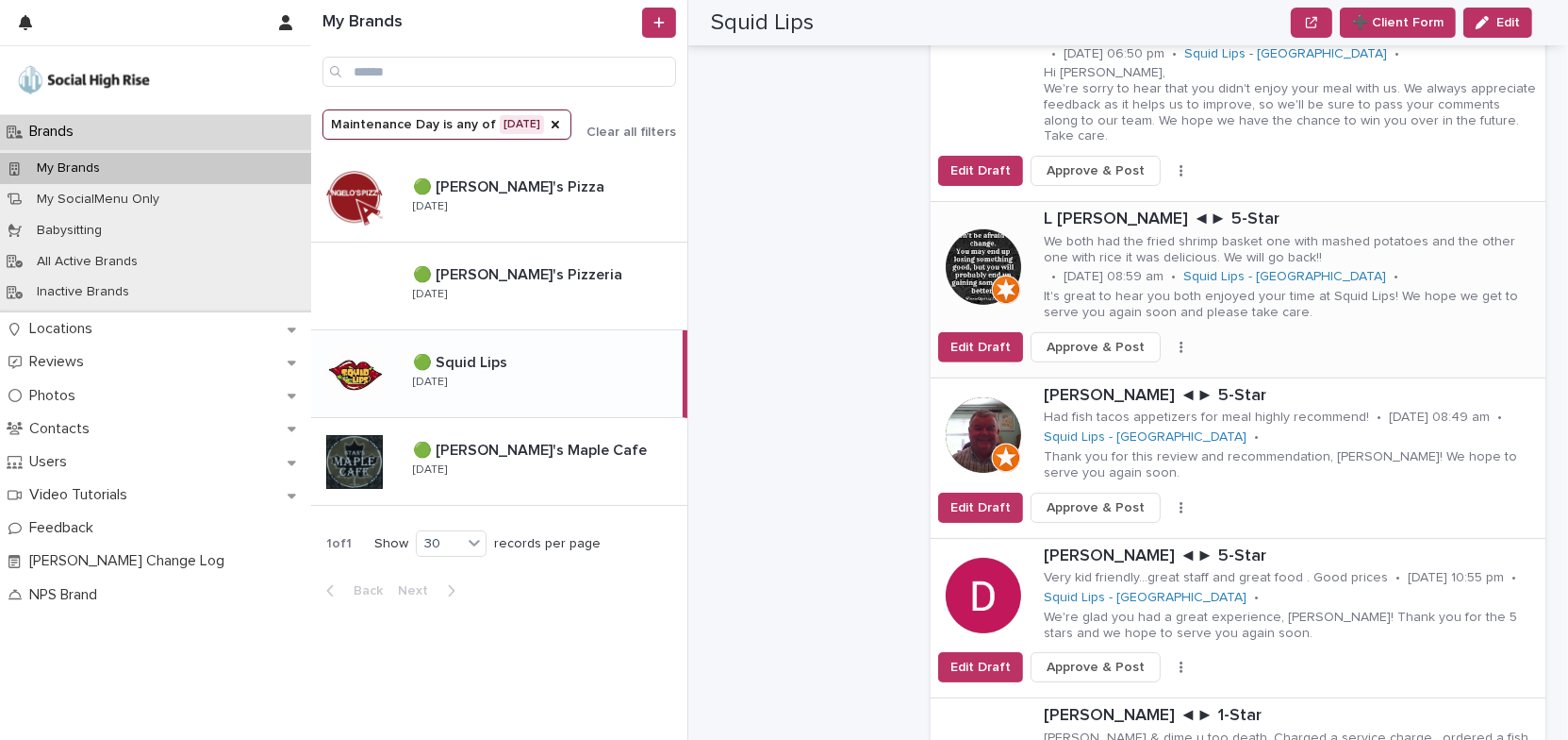
click at [1180, 341] on icon "button" at bounding box center [1182, 348] width 4 height 14
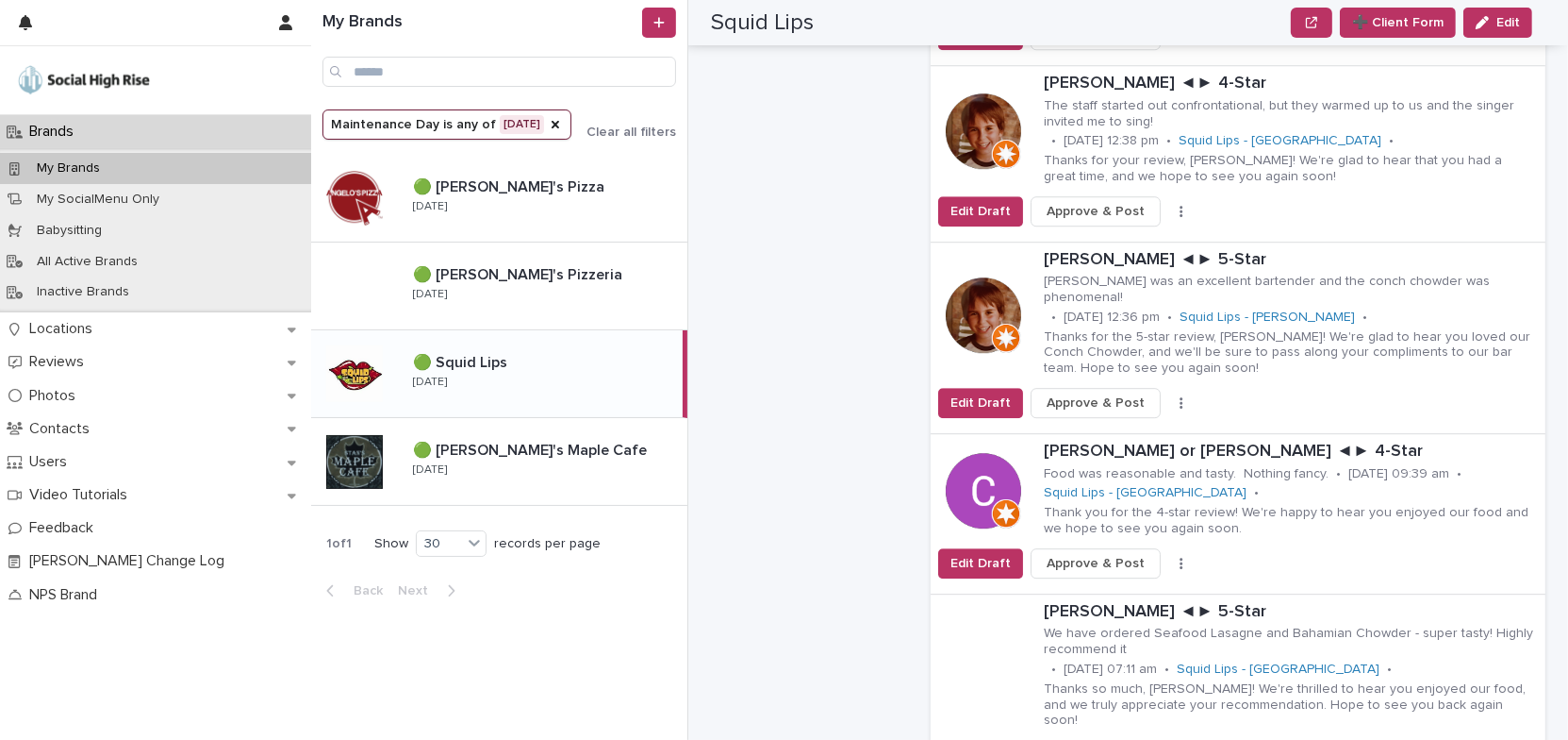
scroll to position [6003, 0]
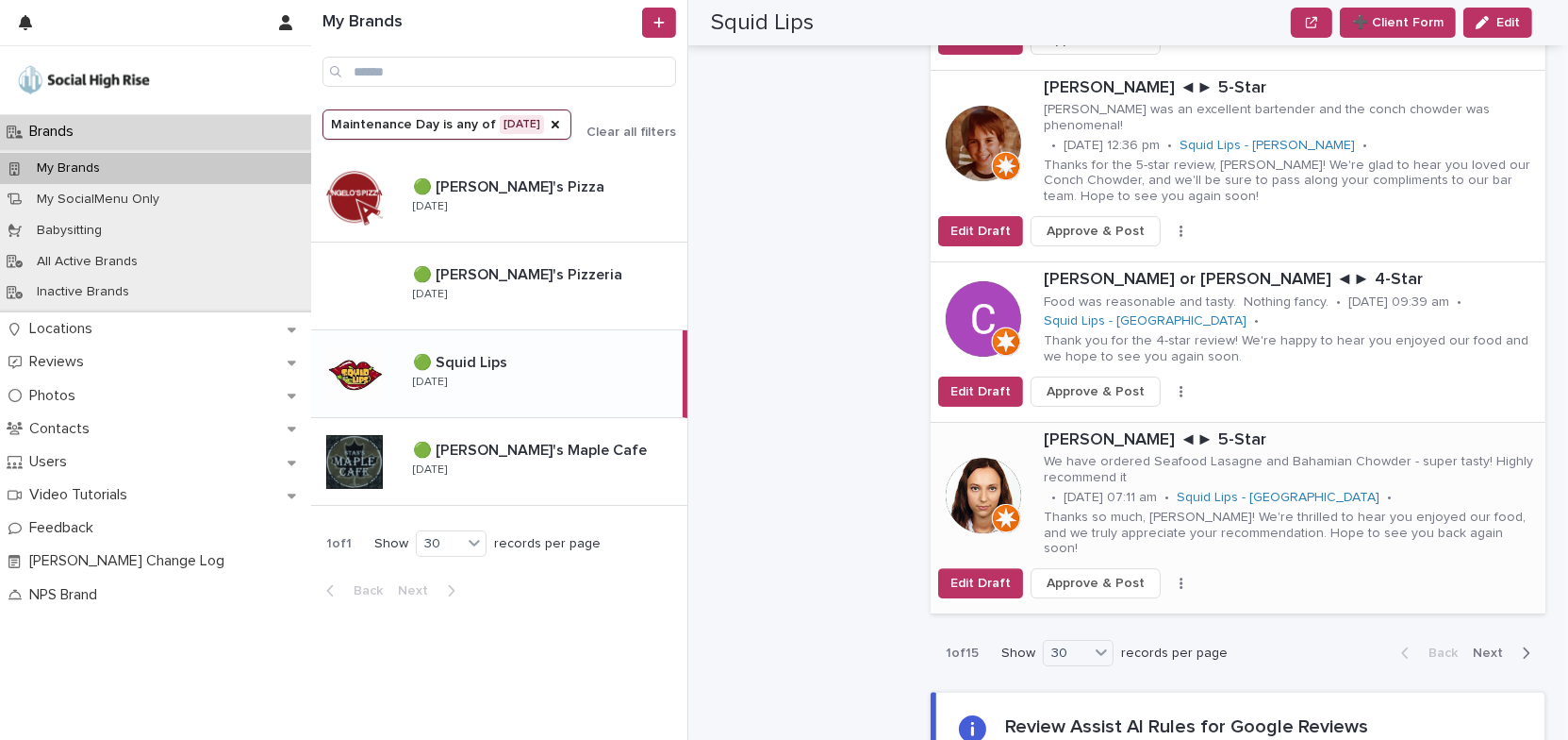
click at [1180, 577] on icon "button" at bounding box center [1182, 583] width 4 height 14
click at [1134, 590] on button "Skip Reply" at bounding box center [1121, 605] width 125 height 30
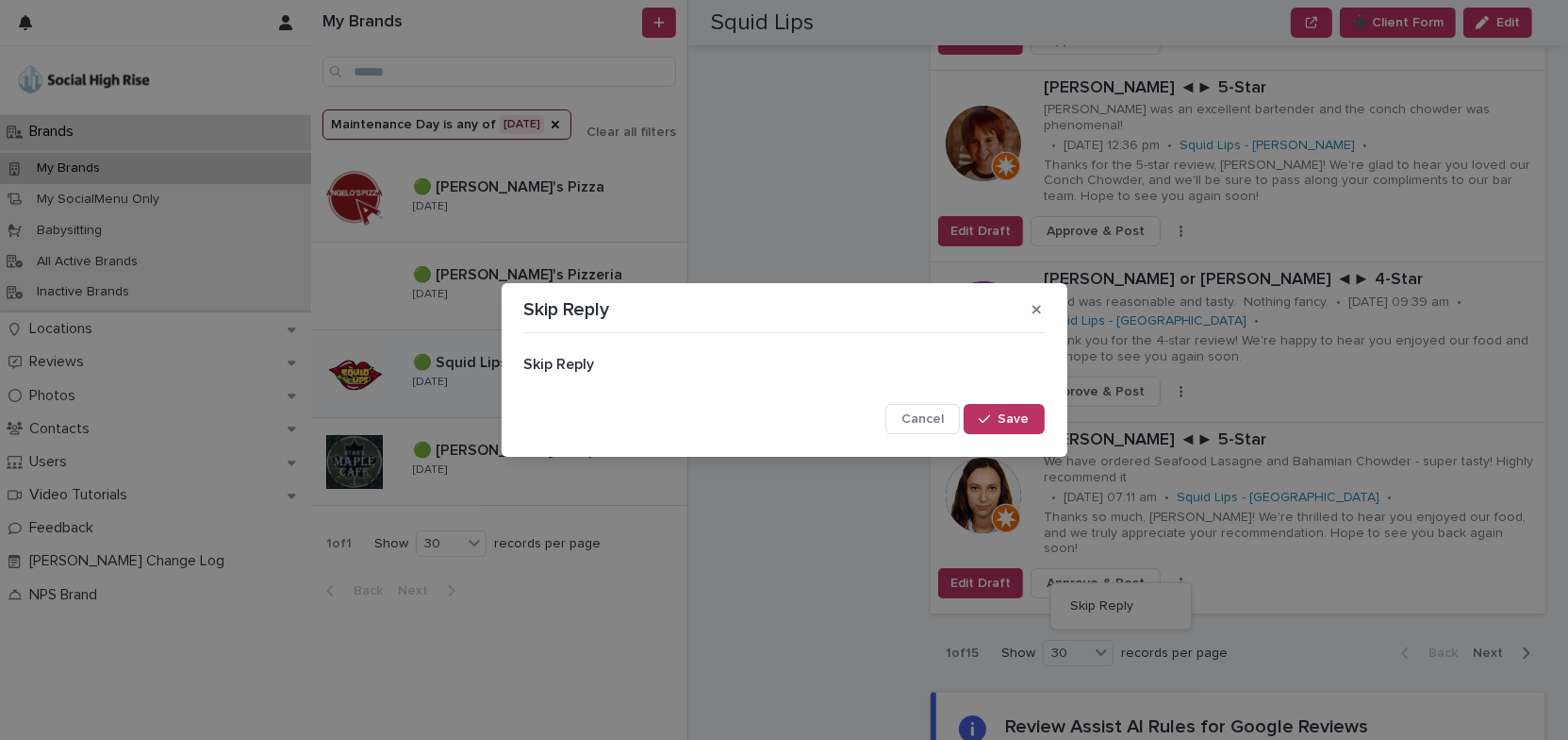
click at [1020, 418] on span "Save" at bounding box center [1014, 419] width 31 height 14
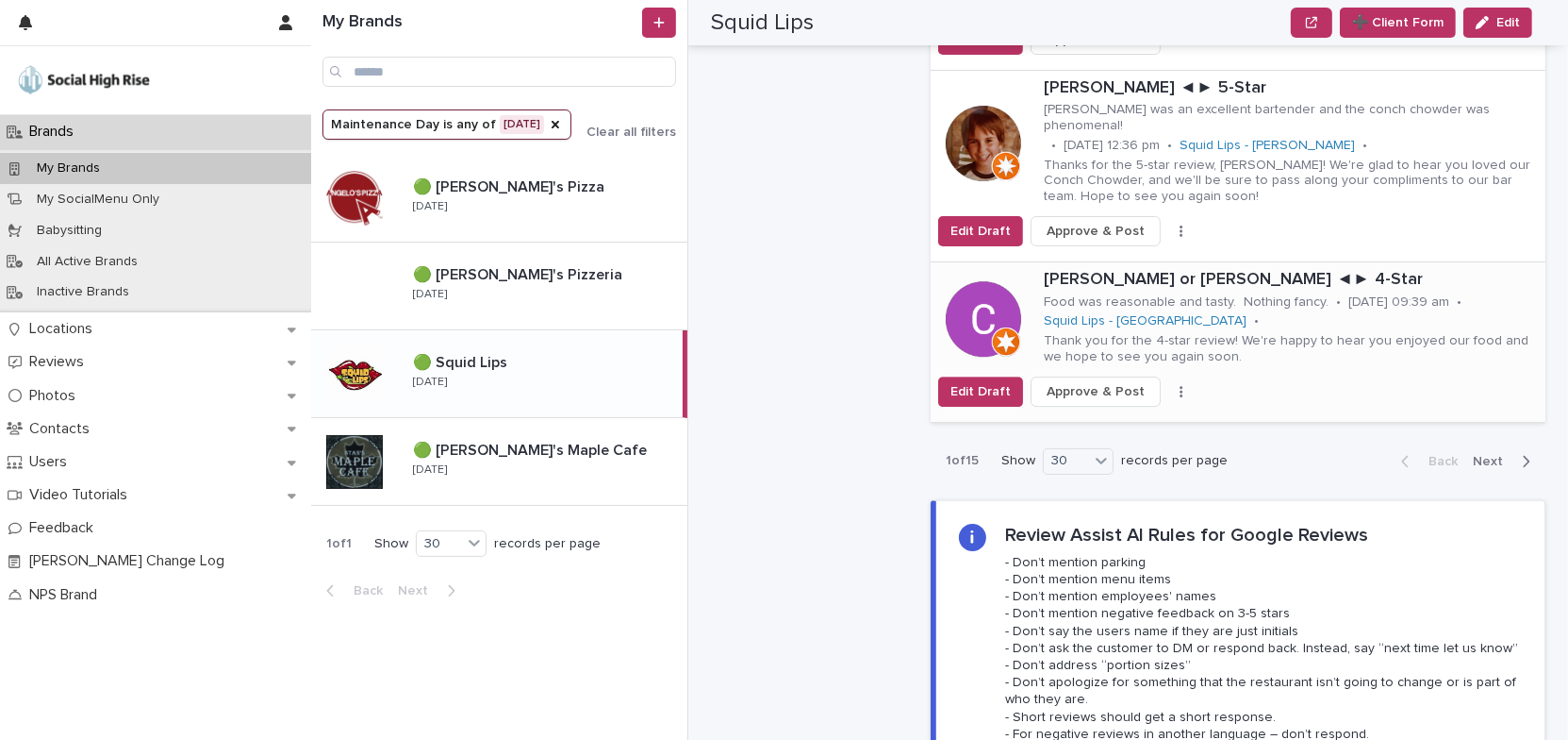
click at [1180, 384] on icon "button" at bounding box center [1182, 391] width 4 height 14
click at [1144, 414] on button "Skip Reply" at bounding box center [1121, 429] width 125 height 30
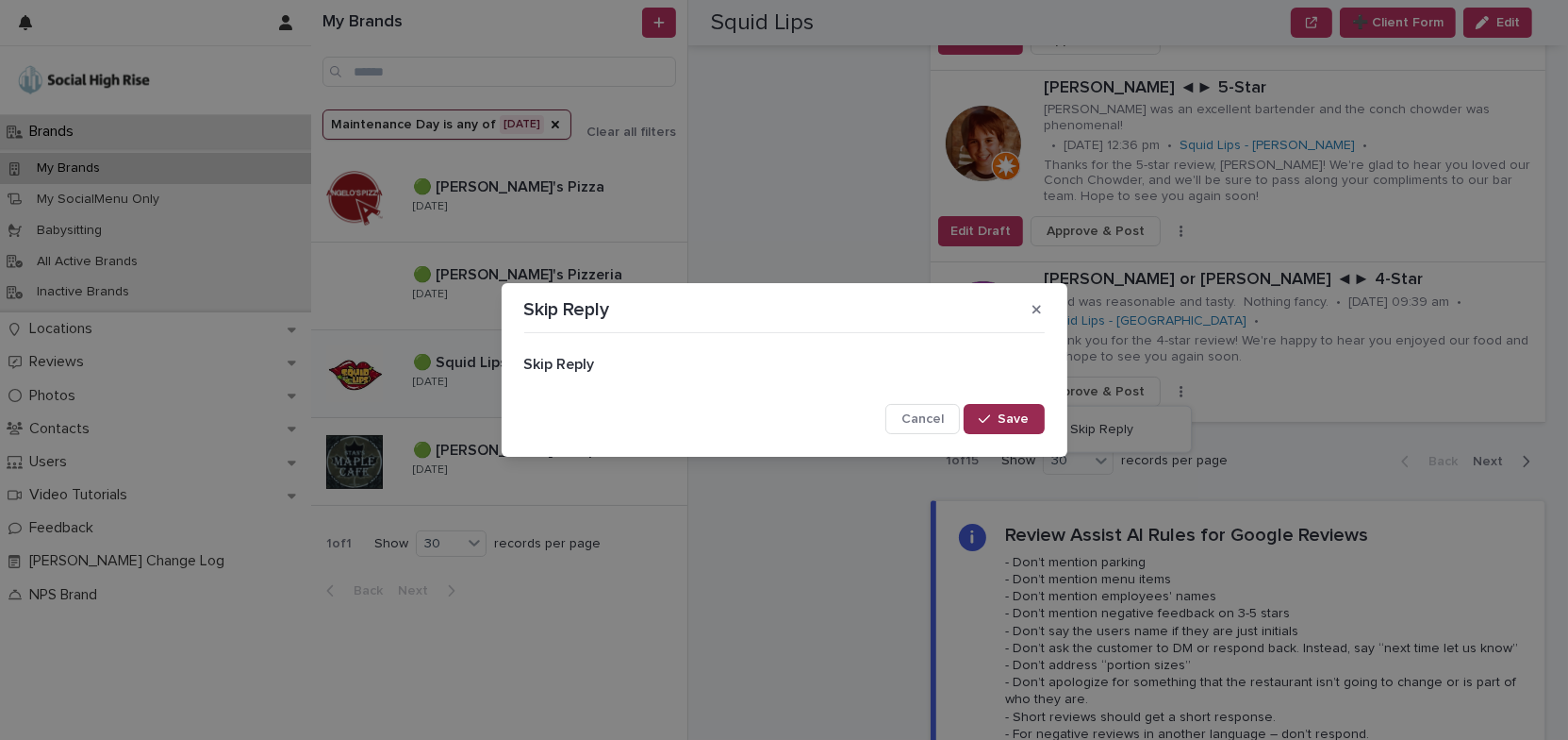
click at [1020, 420] on span "Save" at bounding box center [1014, 419] width 31 height 14
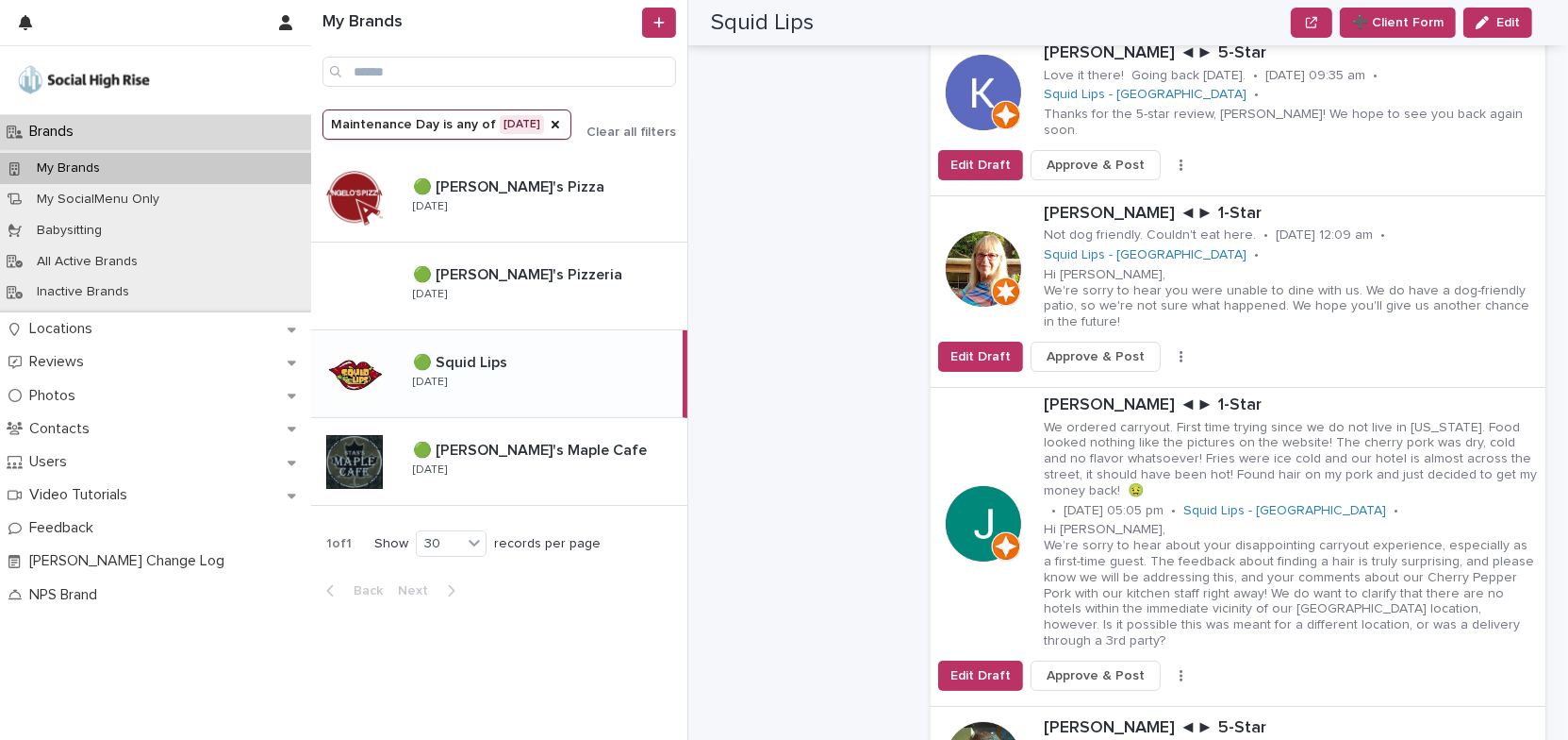
scroll to position [4287, 0]
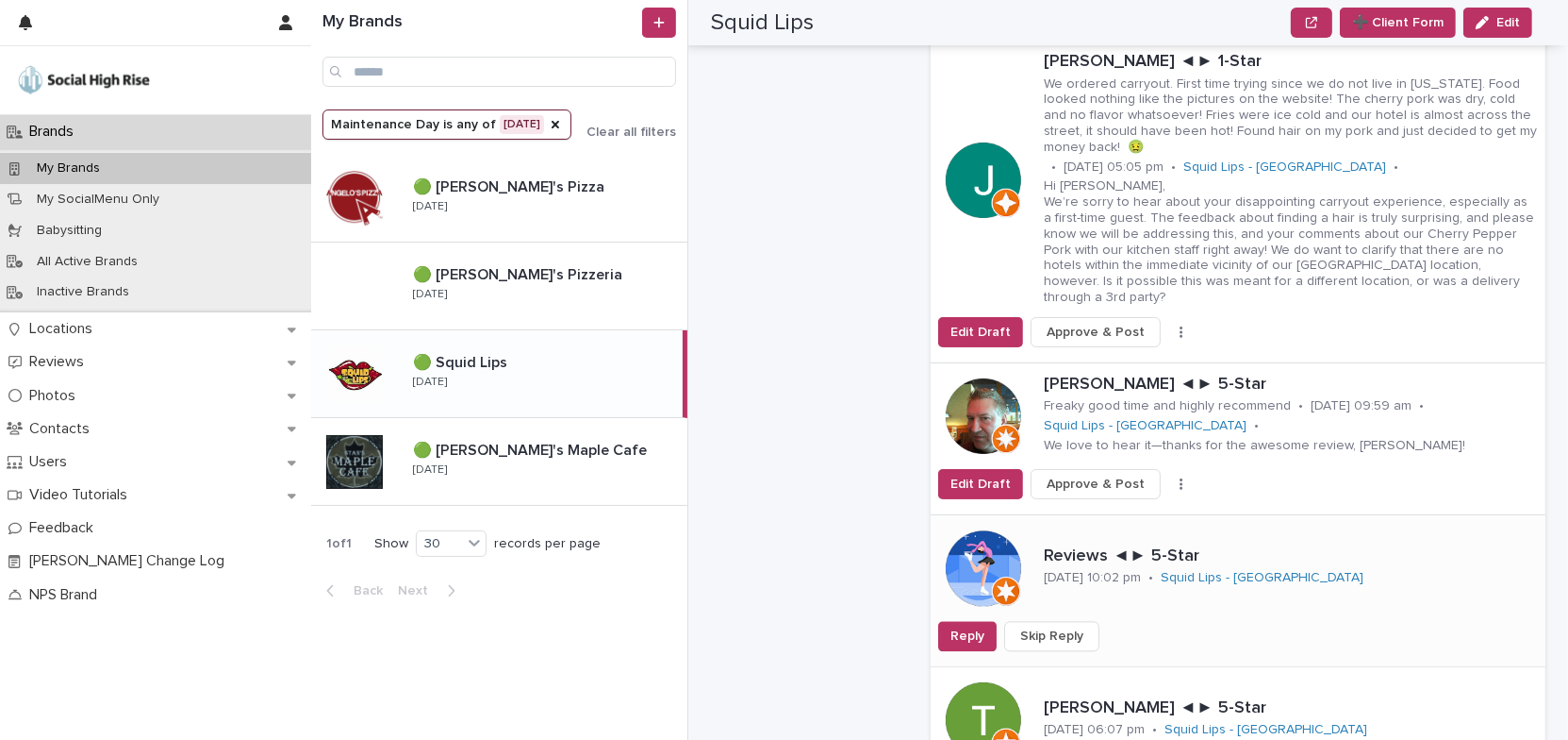
click at [1071, 626] on span "Skip Reply" at bounding box center [1051, 636] width 63 height 19
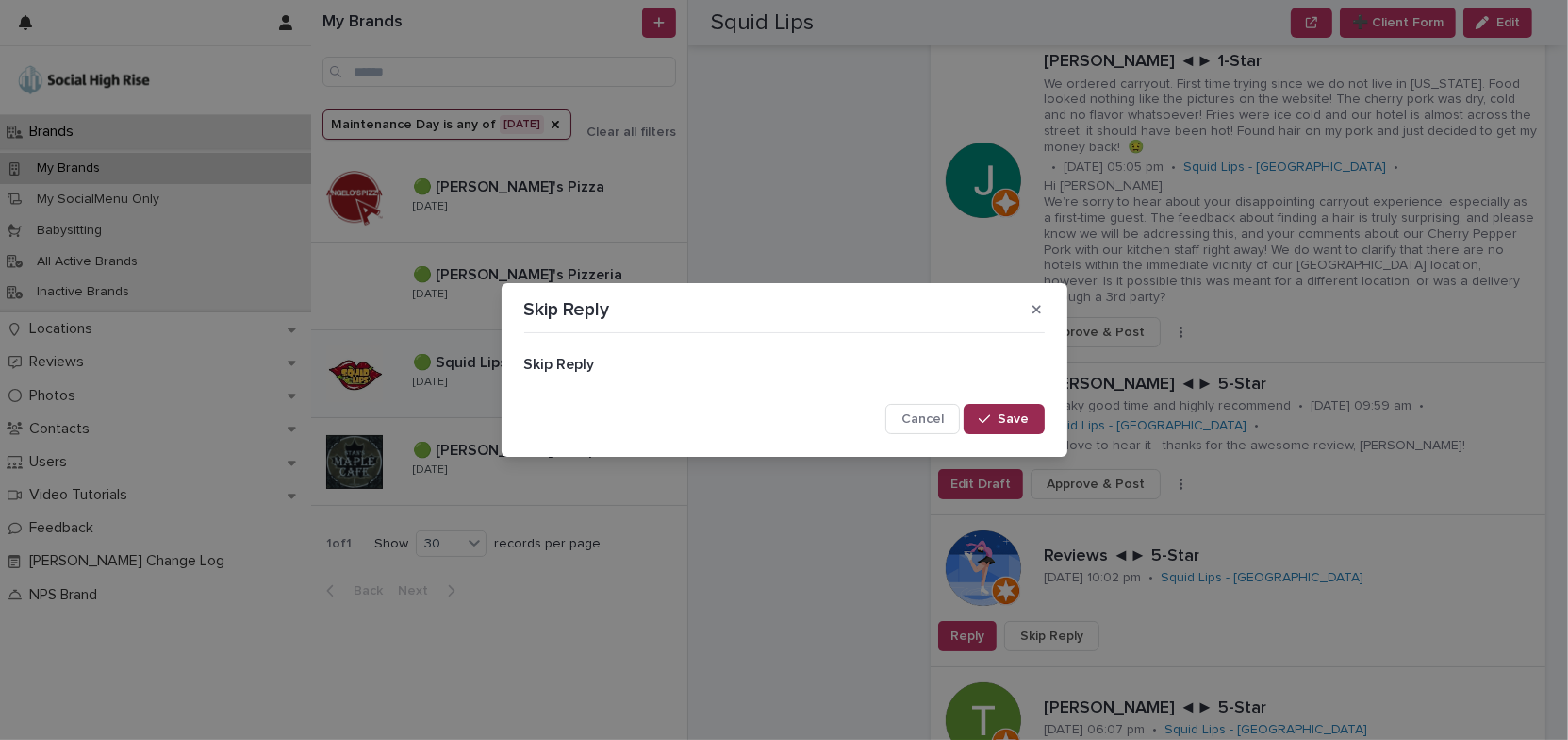
click at [1027, 427] on button "Save" at bounding box center [1003, 418] width 80 height 30
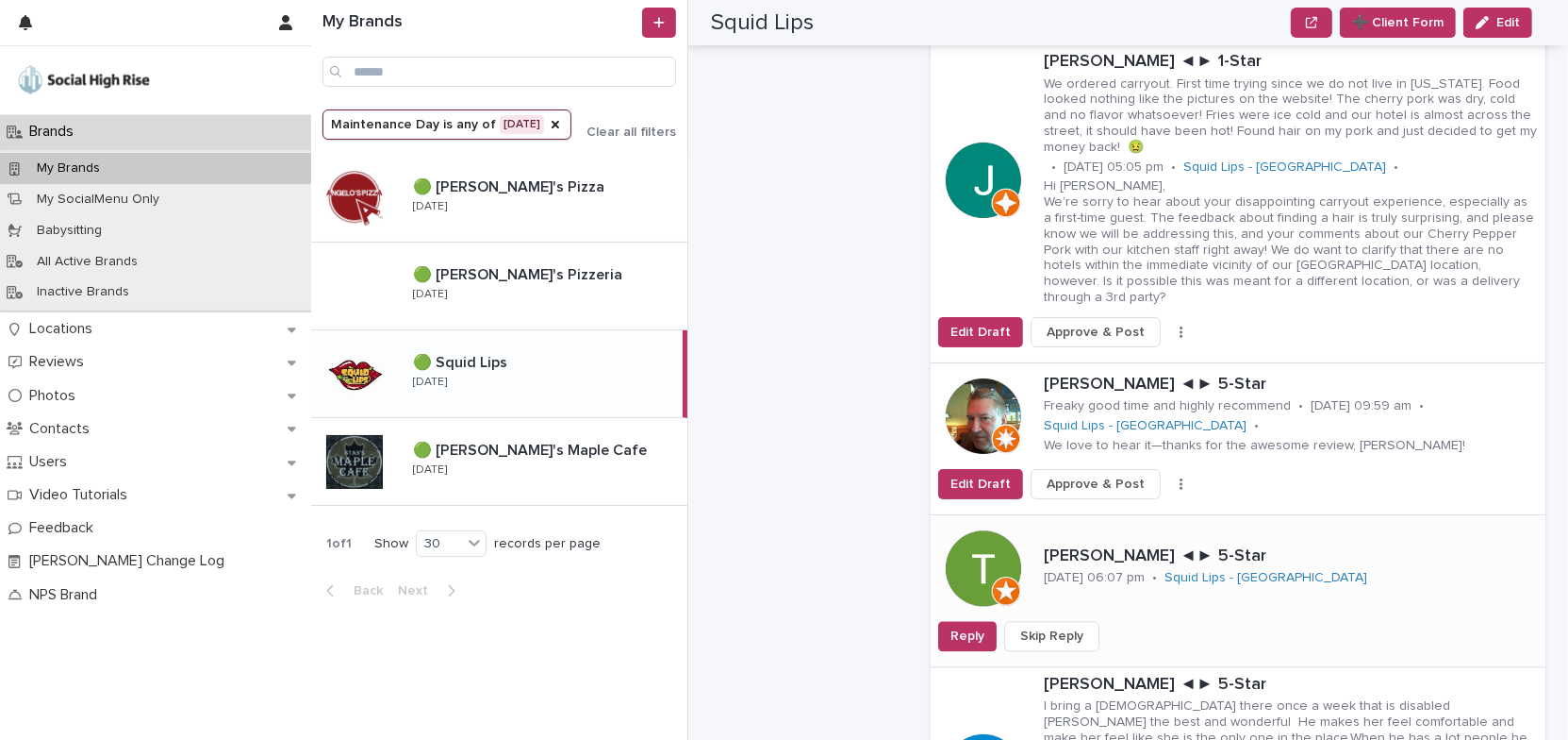
click at [1080, 621] on button "Skip Reply" at bounding box center [1051, 636] width 96 height 30
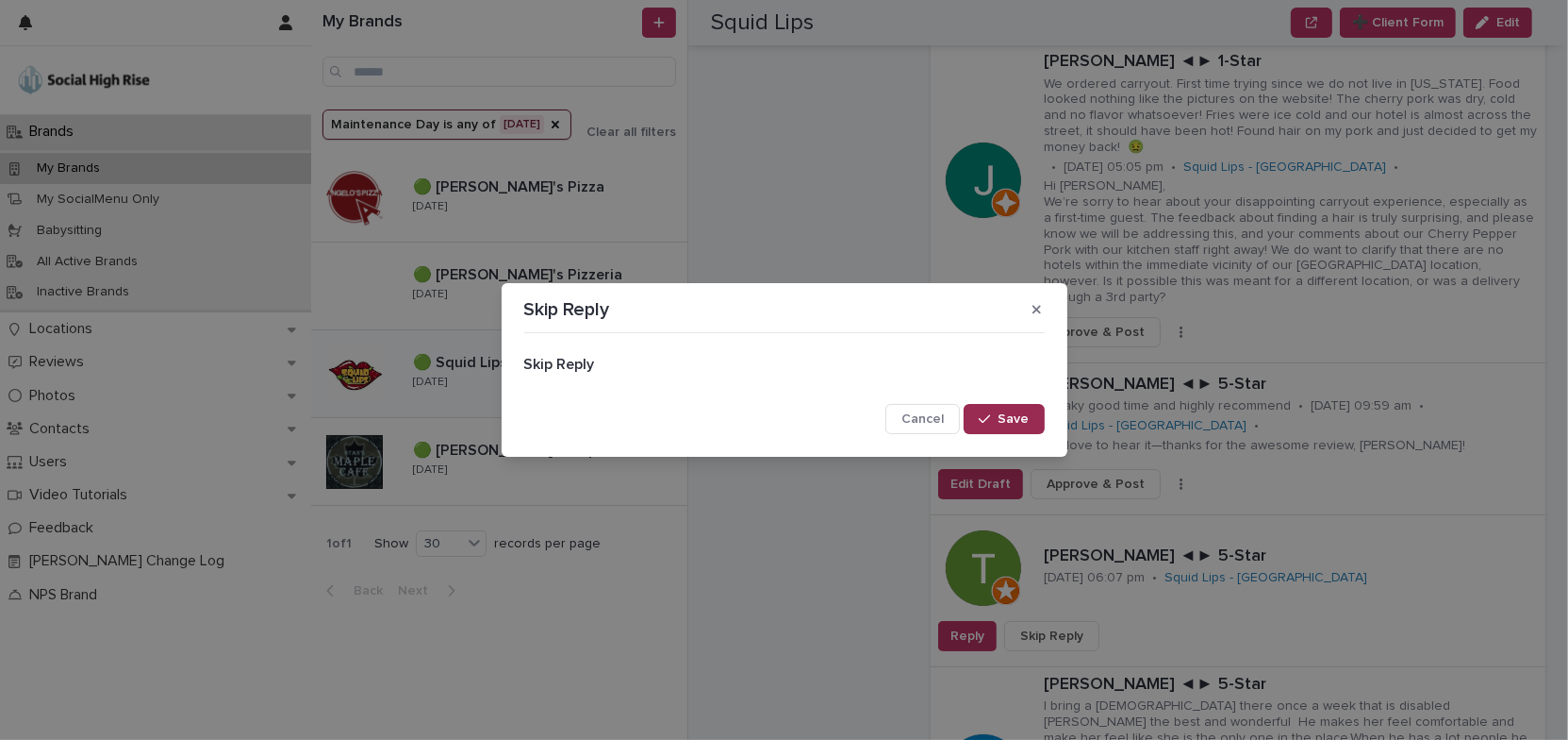
click at [1027, 425] on span "Save" at bounding box center [1014, 419] width 31 height 14
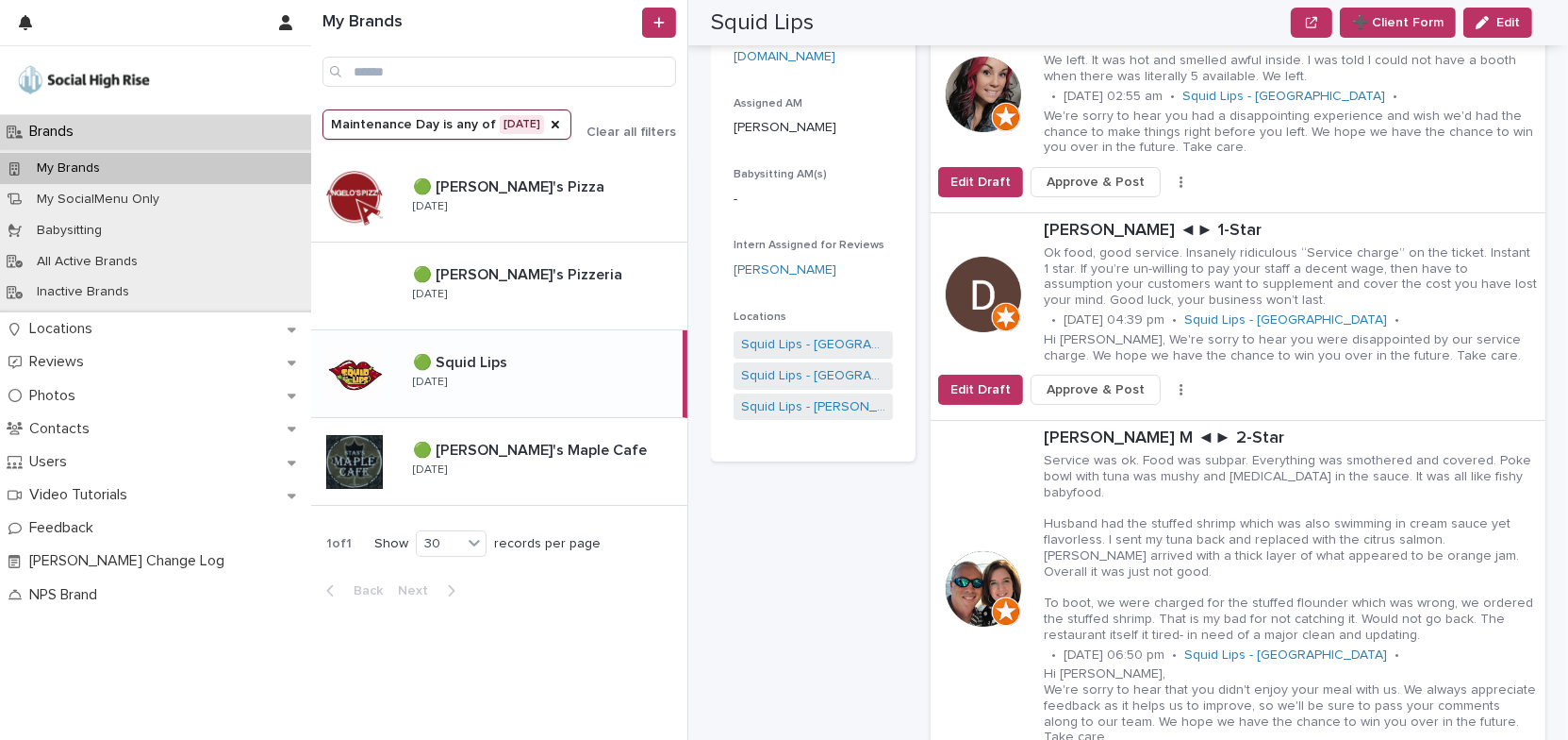
scroll to position [428, 0]
